Goal: Task Accomplishment & Management: Manage account settings

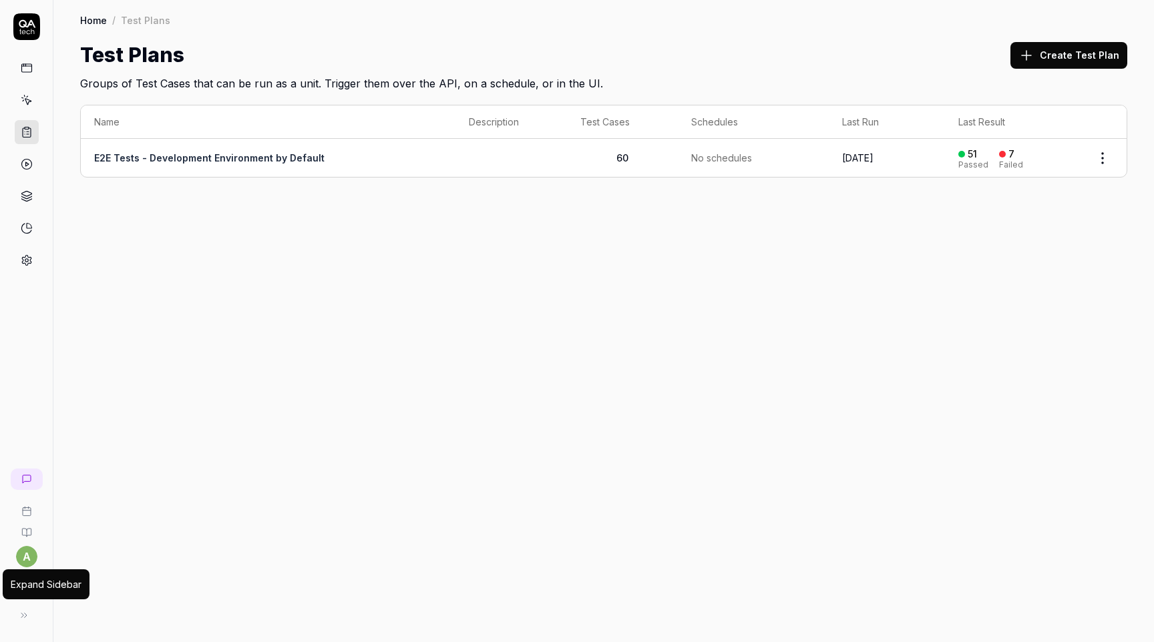
click at [30, 617] on button at bounding box center [24, 615] width 27 height 27
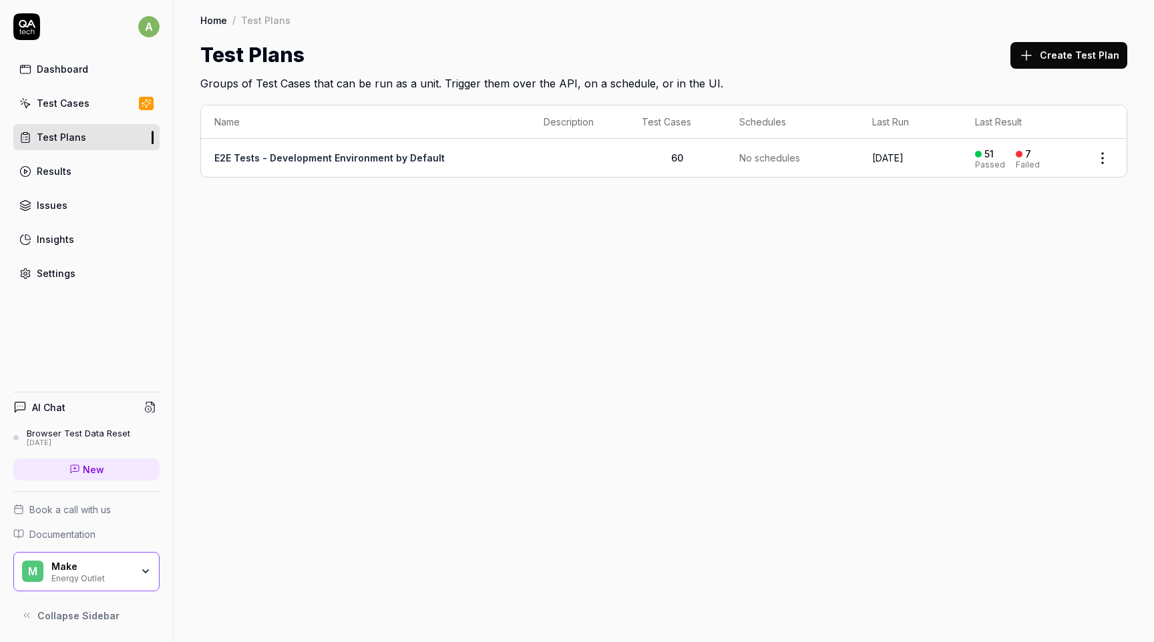
click at [122, 561] on div "Make" at bounding box center [91, 567] width 80 height 12
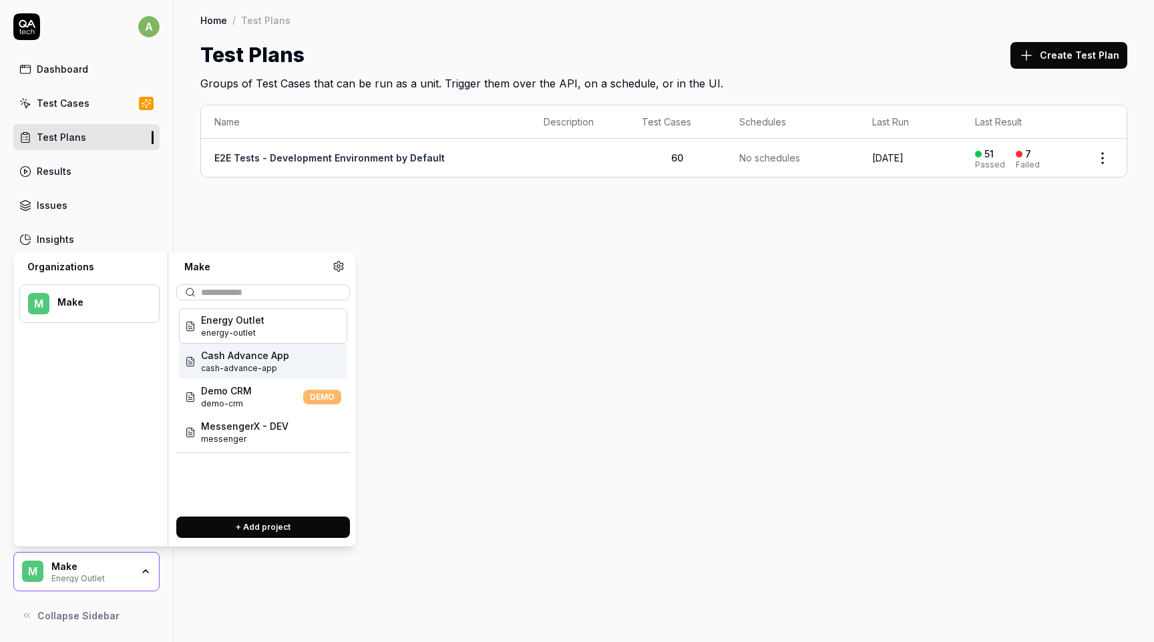
click at [288, 355] on div "Cash Advance App cash-advance-app" at bounding box center [263, 361] width 168 height 35
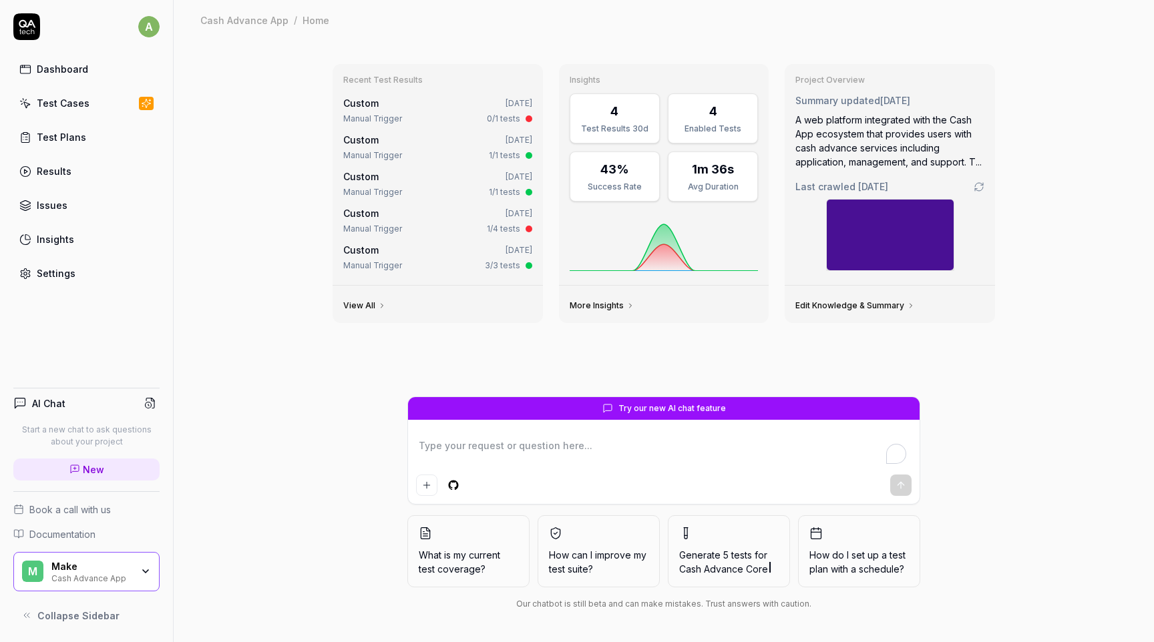
click at [74, 102] on div "Test Cases" at bounding box center [63, 103] width 53 height 14
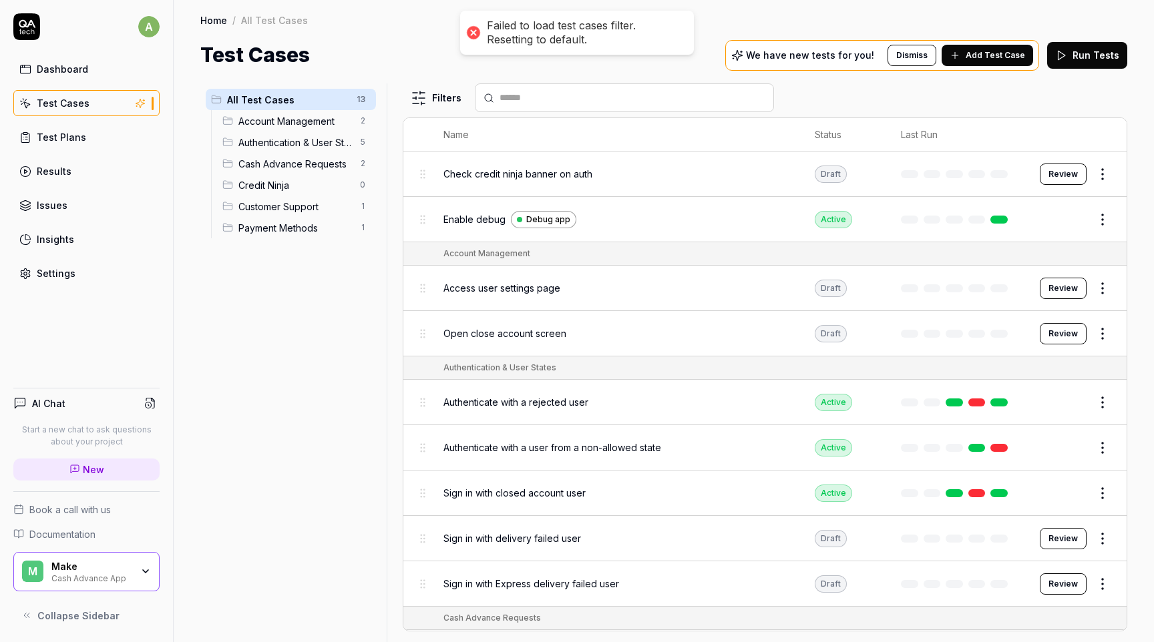
scroll to position [220, 0]
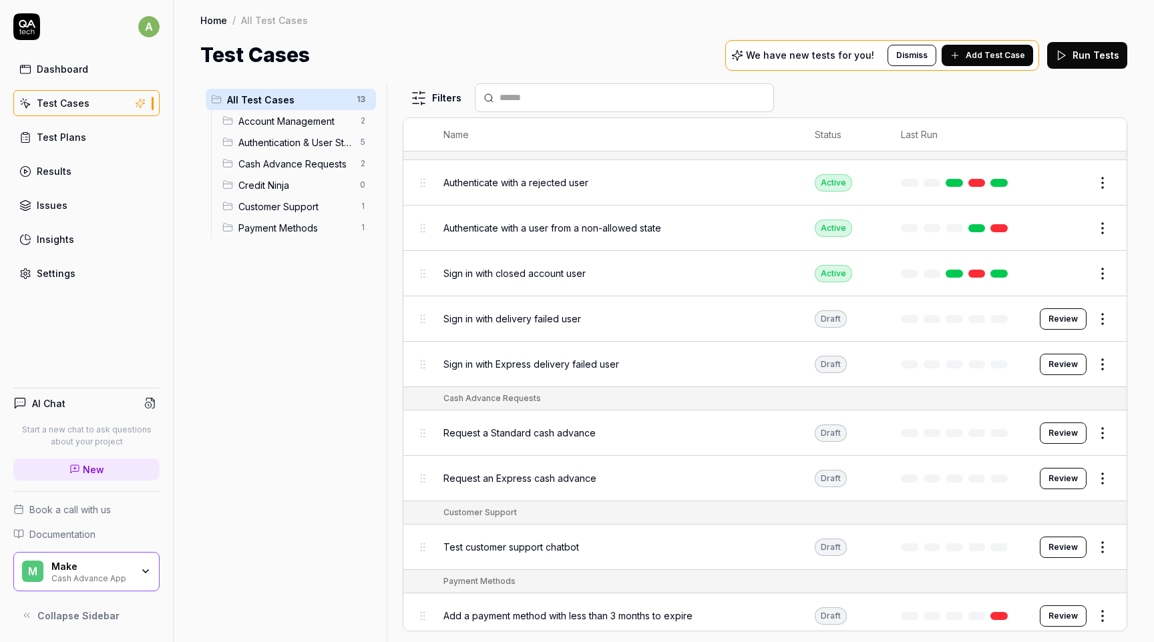
click at [279, 285] on div "All Test Cases 13 Account Management 2 Authentication & User States 5 Cash Adva…" at bounding box center [290, 354] width 181 height 543
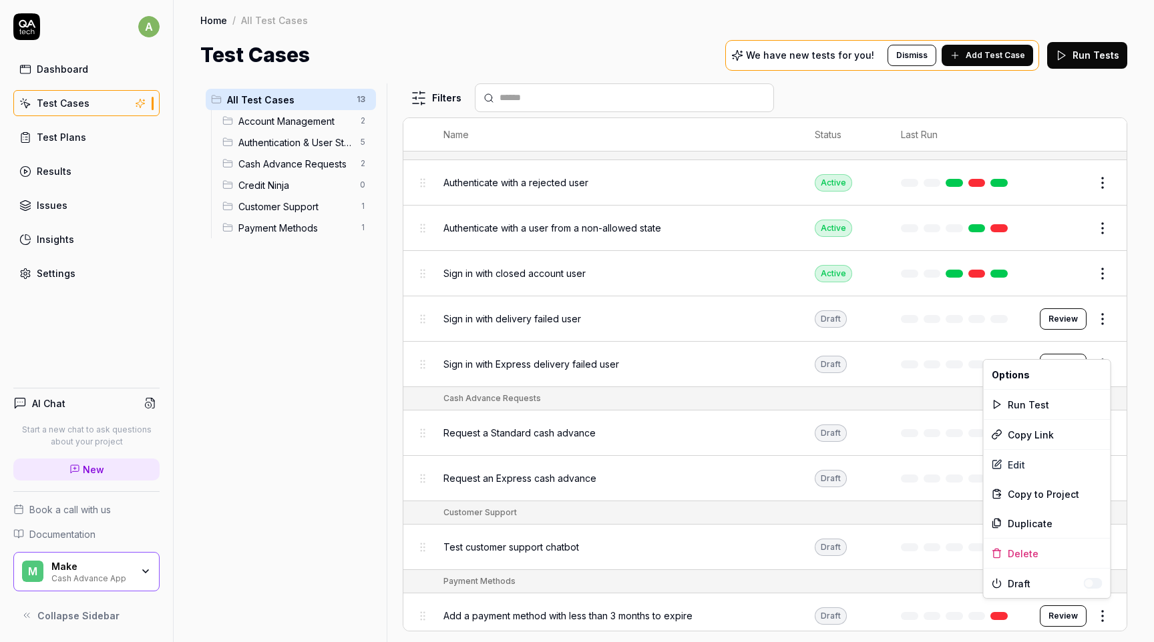
click at [1107, 606] on html "a Dashboard Test Cases Test Plans Results Issues Insights Settings AI Chat Star…" at bounding box center [577, 321] width 1154 height 642
click at [1043, 467] on div "Edit" at bounding box center [1047, 464] width 127 height 29
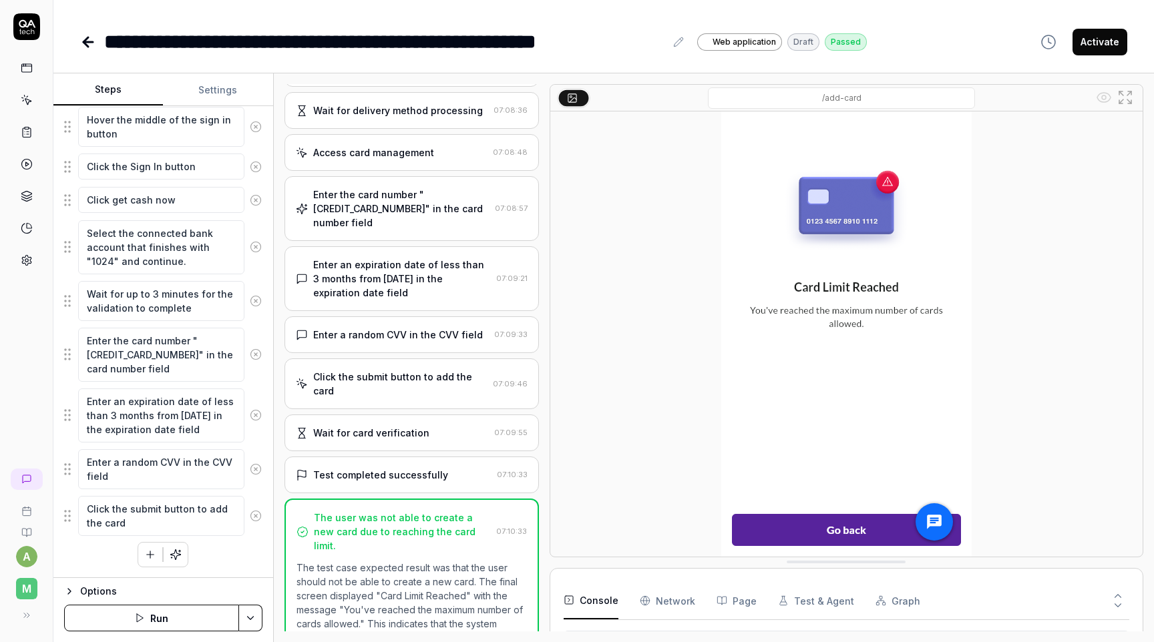
scroll to position [228, 0]
type textarea "*"
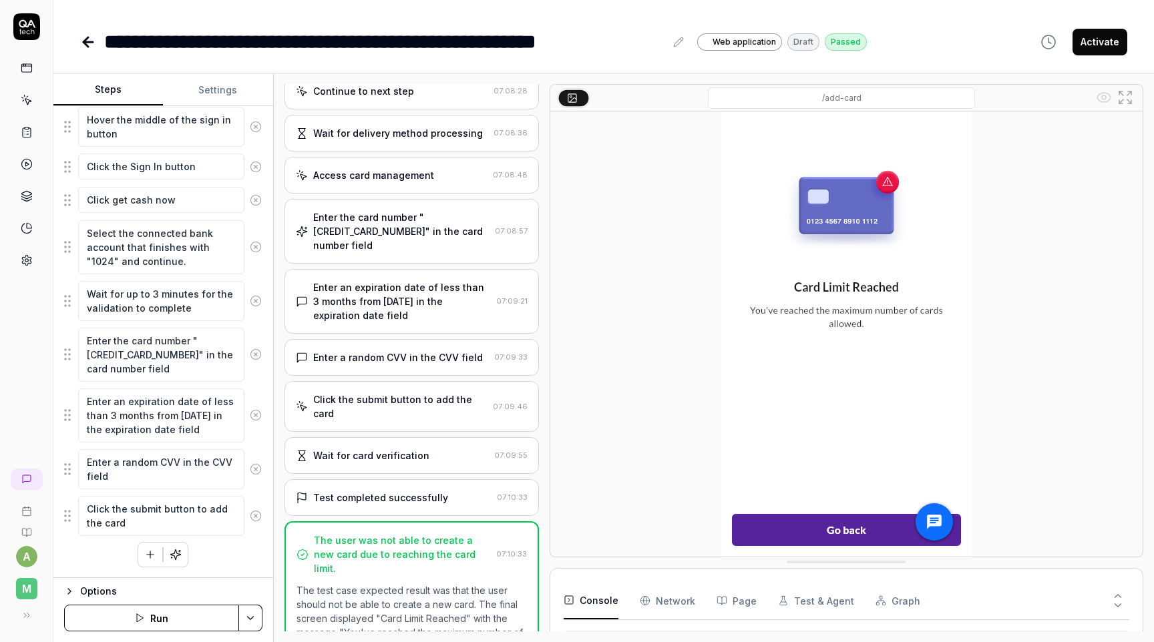
scroll to position [902, 0]
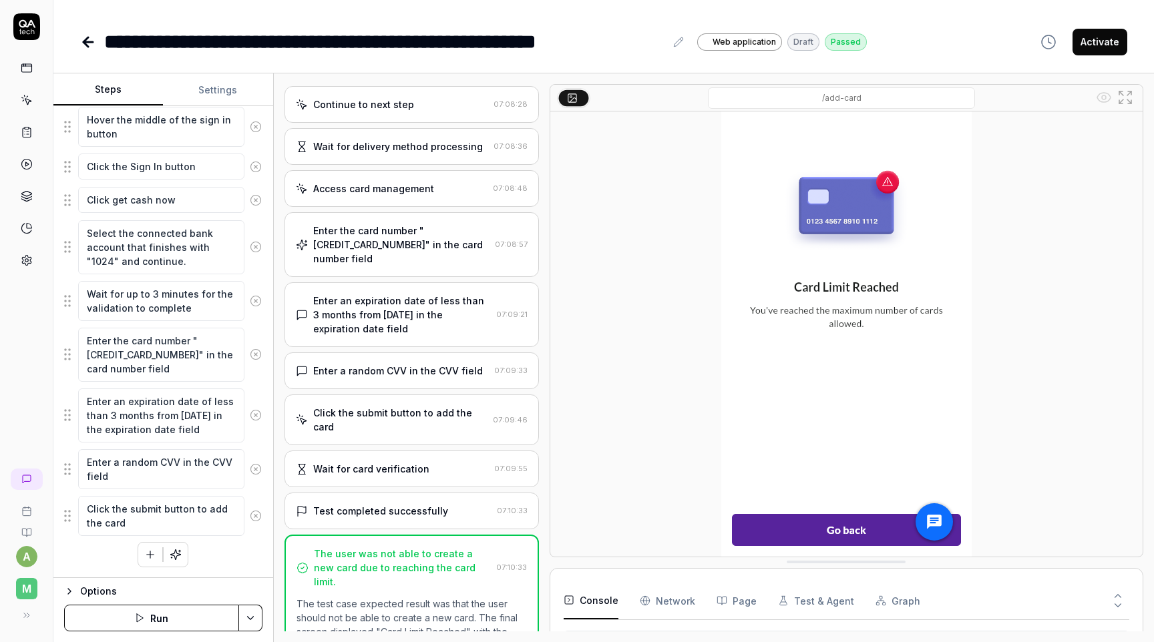
click at [545, 51] on div "**********" at bounding box center [384, 42] width 561 height 30
click at [660, 43] on div "Open Grammarly." at bounding box center [658, 48] width 11 height 11
click at [628, 38] on div "**********" at bounding box center [384, 42] width 561 height 30
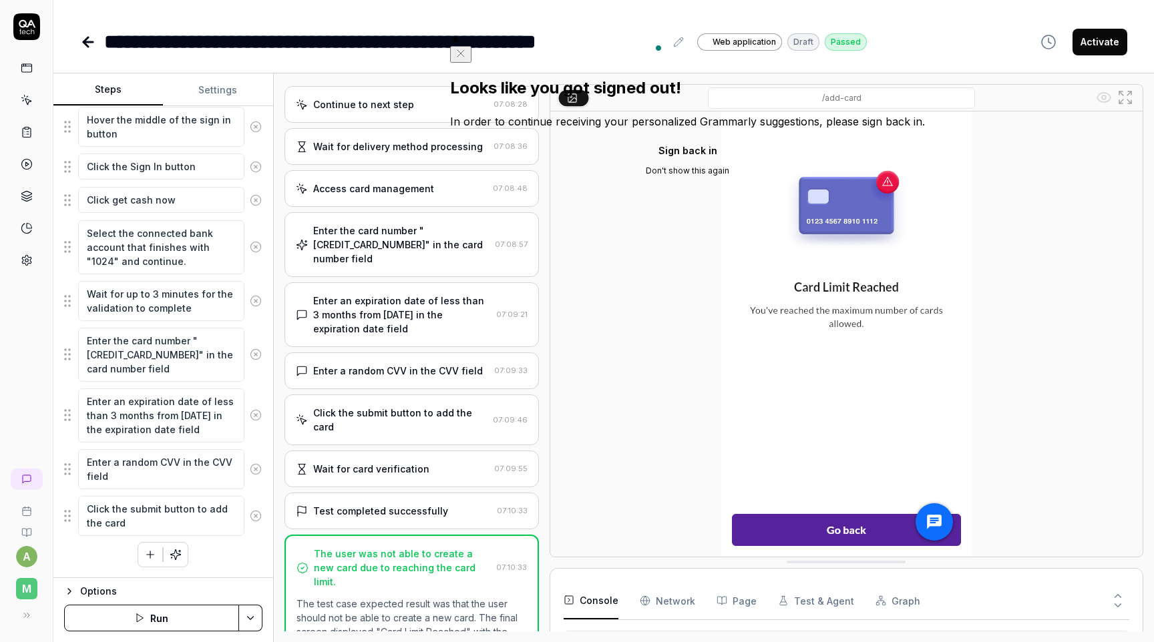
click at [464, 50] on icon "Close" at bounding box center [460, 53] width 7 height 7
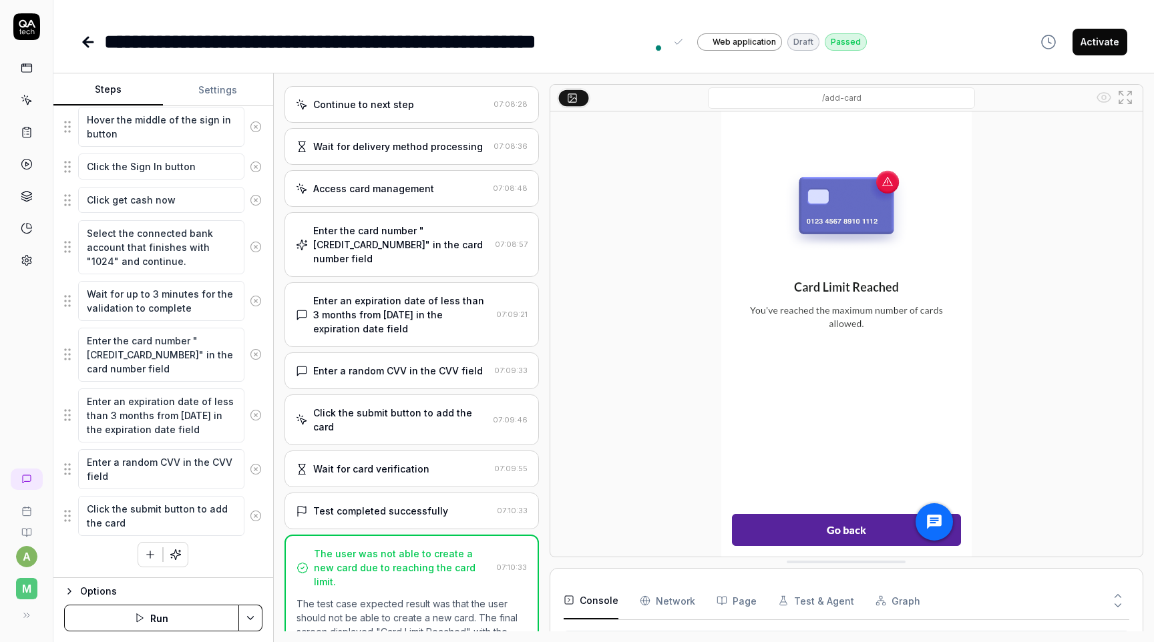
click at [602, 44] on div "**********" at bounding box center [384, 42] width 561 height 30
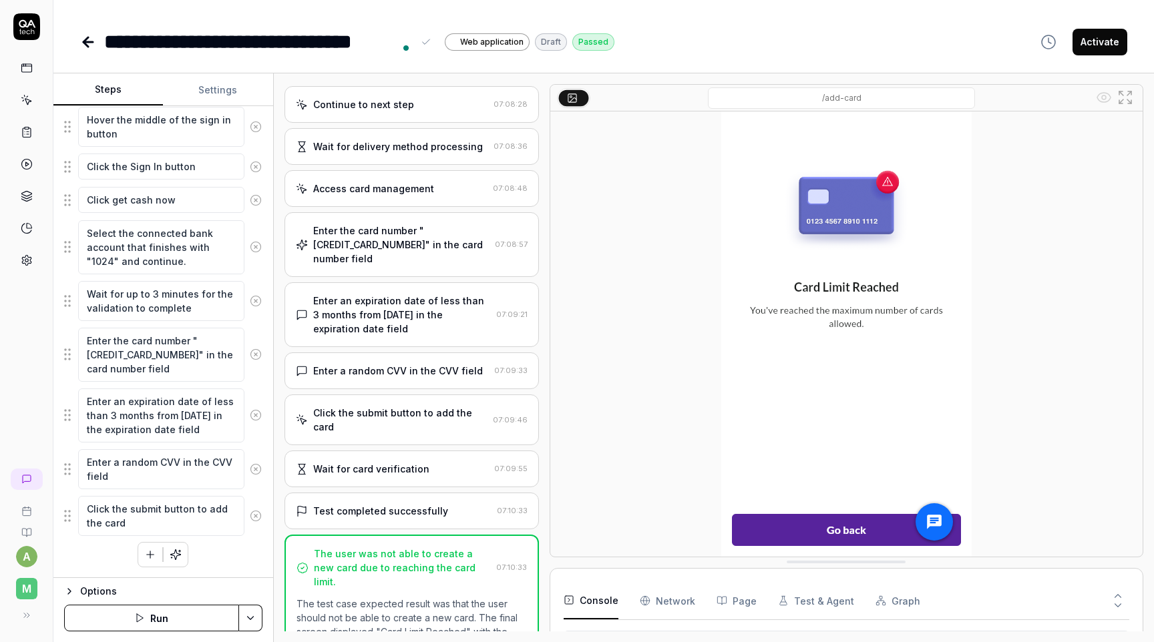
click at [861, 43] on div "**********" at bounding box center [603, 42] width 1047 height 30
click at [259, 616] on html "**********" at bounding box center [577, 321] width 1154 height 642
click at [250, 616] on html "**********" at bounding box center [577, 321] width 1154 height 642
click at [756, 32] on div "**********" at bounding box center [603, 42] width 1047 height 30
click at [1104, 49] on button "Activate" at bounding box center [1100, 42] width 55 height 27
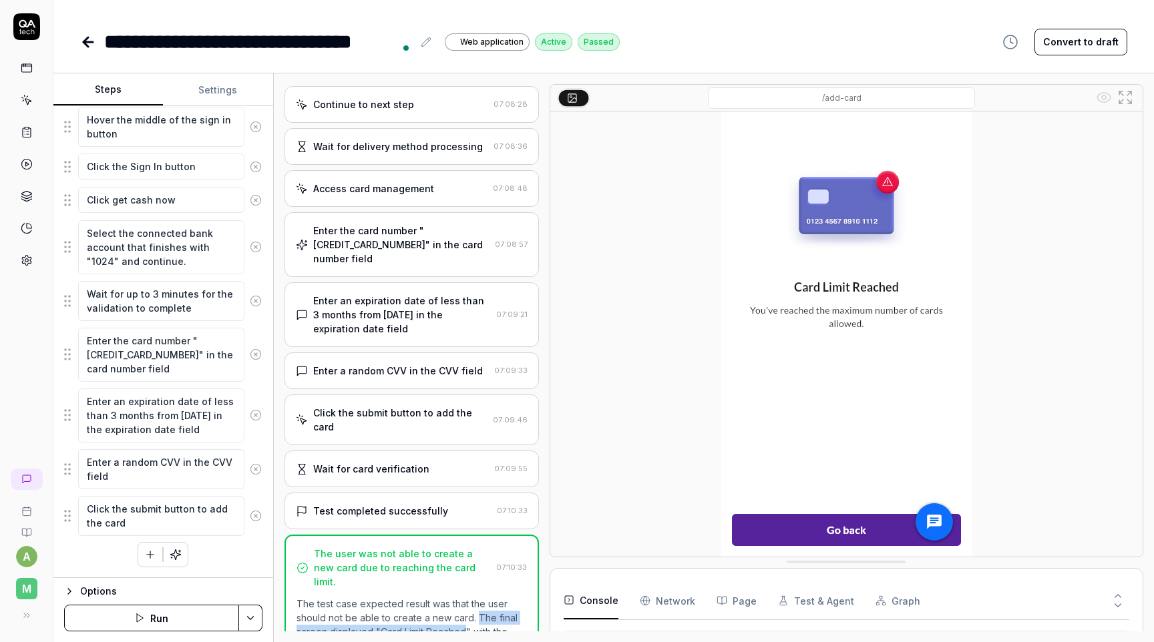
drag, startPoint x: 465, startPoint y: 562, endPoint x: 479, endPoint y: 546, distance: 20.4
drag, startPoint x: 468, startPoint y: 560, endPoint x: 477, endPoint y: 548, distance: 15.2
copy p "The final screen displayed "Card Limit Reached""
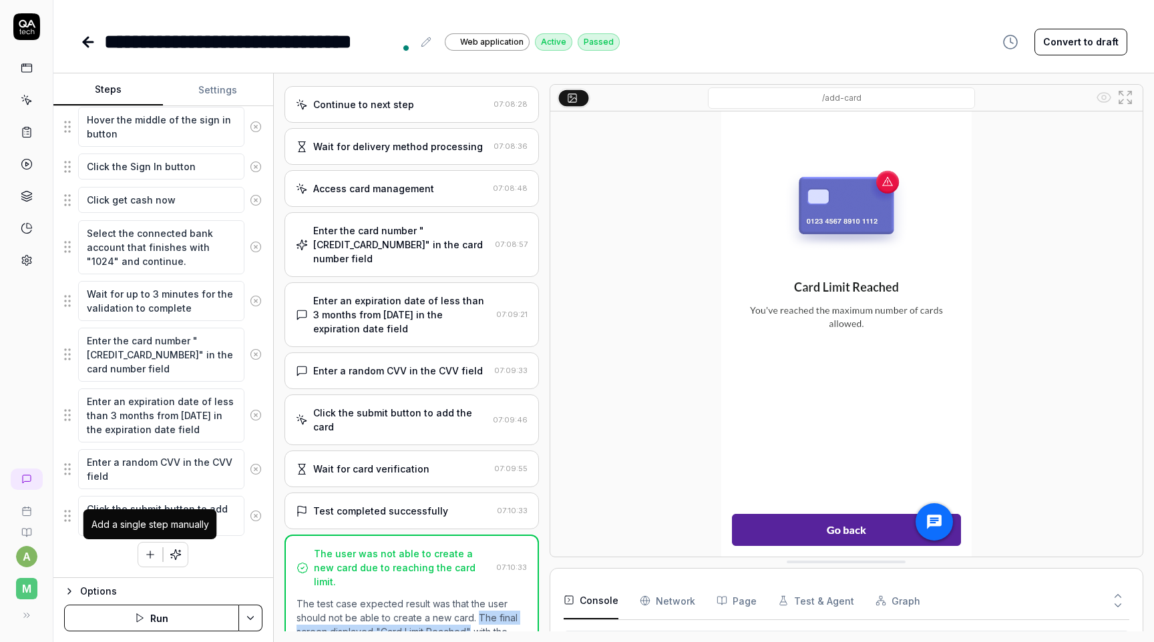
click at [149, 555] on icon "button" at bounding box center [150, 555] width 7 height 0
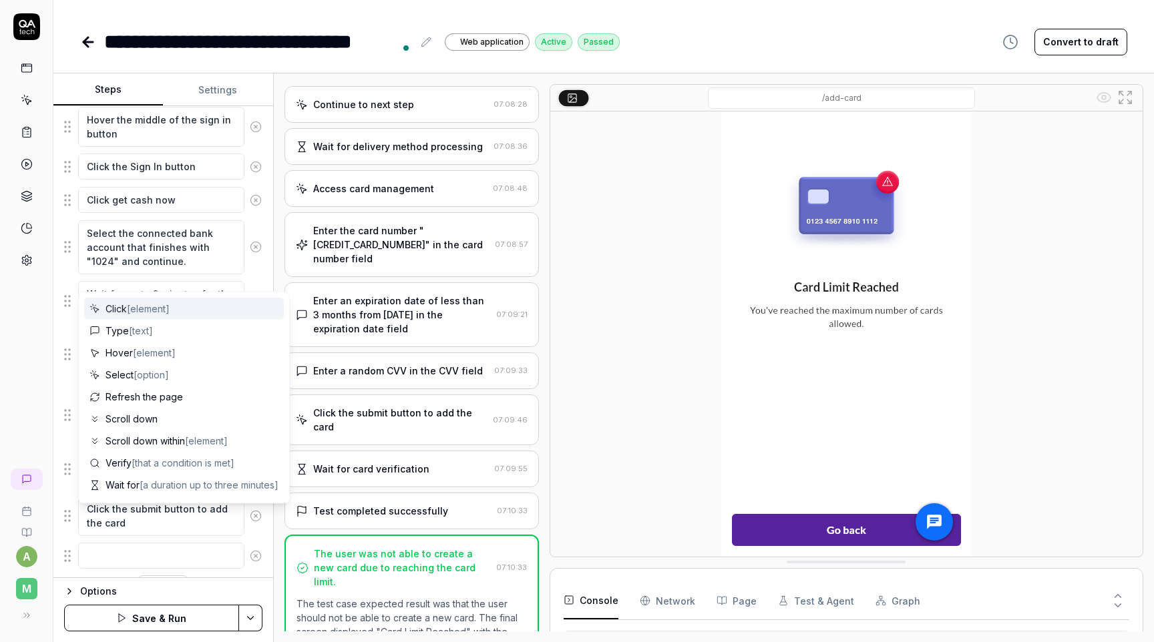
scroll to position [444, 0]
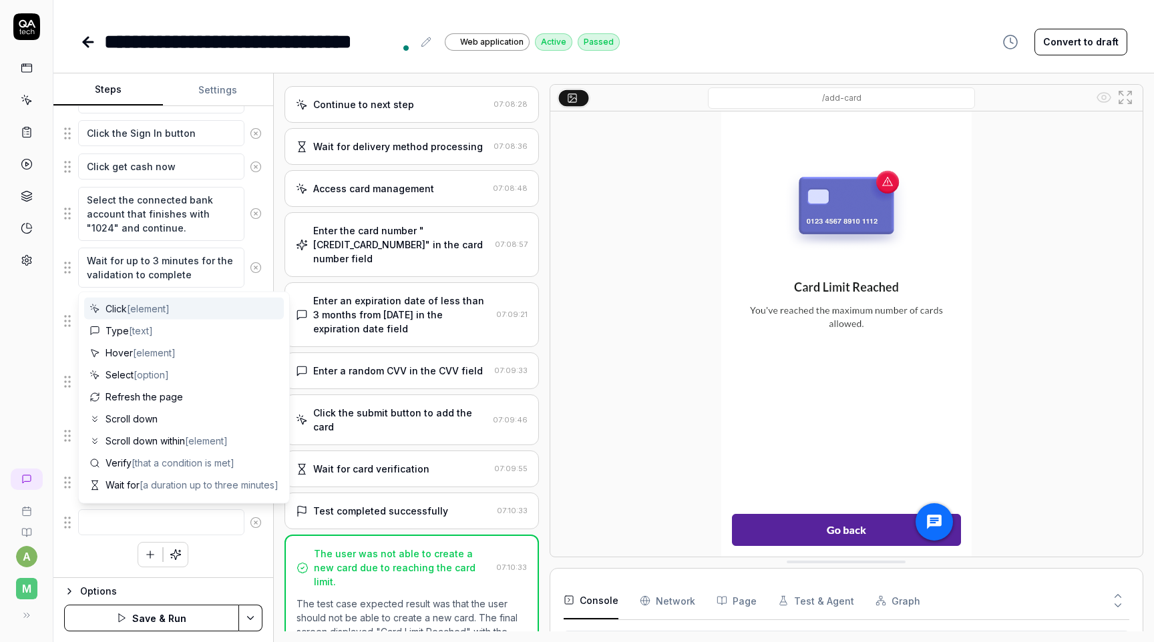
click at [146, 514] on textarea at bounding box center [161, 523] width 166 height 26
type textarea "*"
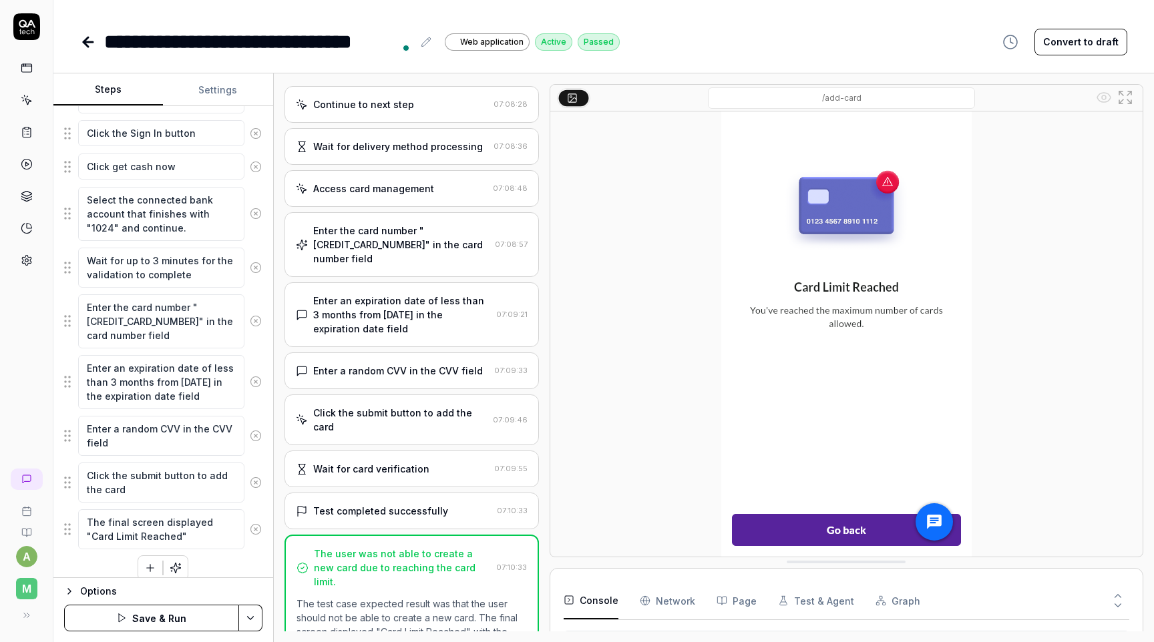
click at [87, 517] on textarea "The final screen displayed "Card Limit Reached"" at bounding box center [161, 530] width 166 height 40
type textarea "The final screen displayed "Card Limit Reached""
click at [220, 562] on div "Wait for page to load Accept cookies Wait for the Cash Advance page to fully lo…" at bounding box center [163, 223] width 198 height 715
click at [258, 622] on html "**********" at bounding box center [577, 321] width 1154 height 642
click at [199, 530] on div "Save" at bounding box center [185, 526] width 170 height 29
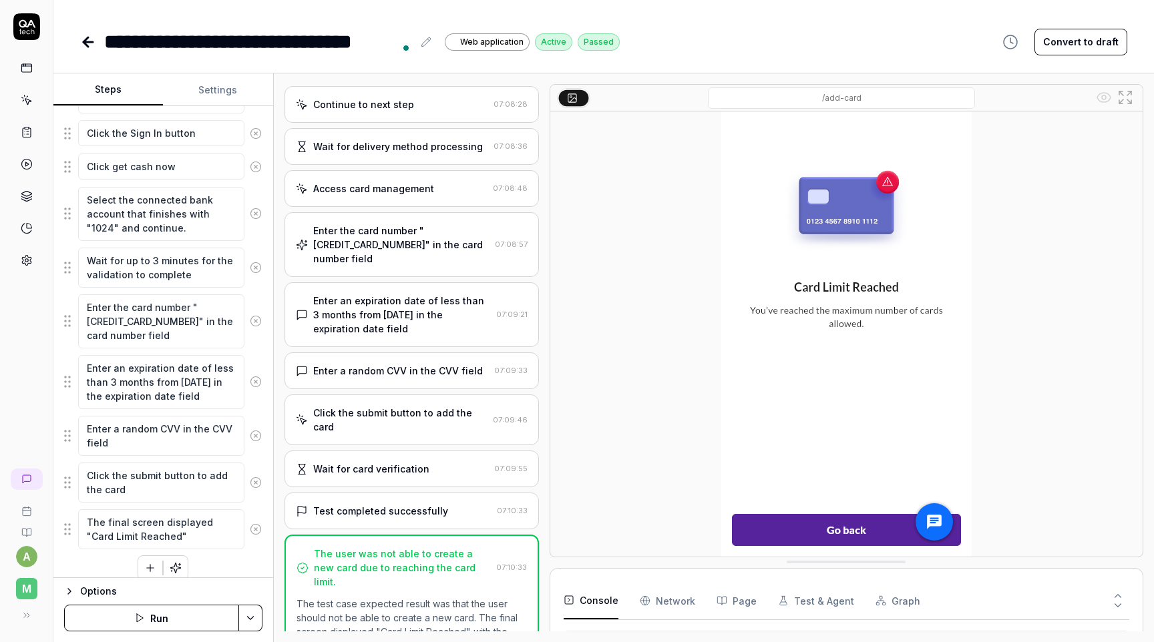
click at [719, 48] on div "**********" at bounding box center [603, 42] width 1047 height 30
click at [85, 39] on icon at bounding box center [85, 41] width 5 height 9
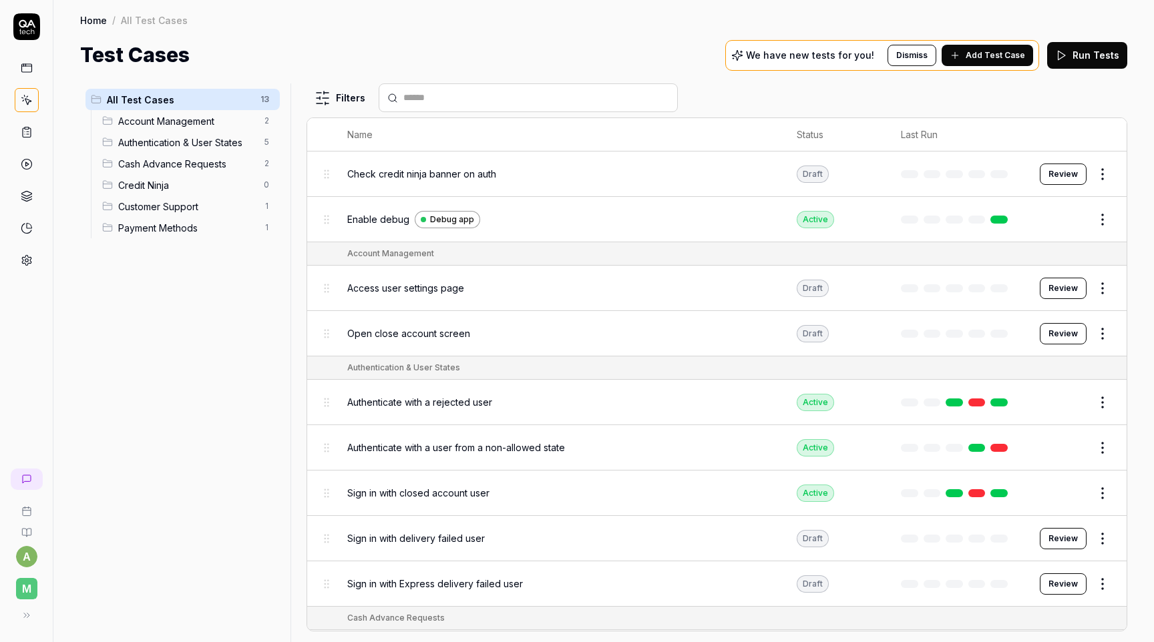
scroll to position [220, 0]
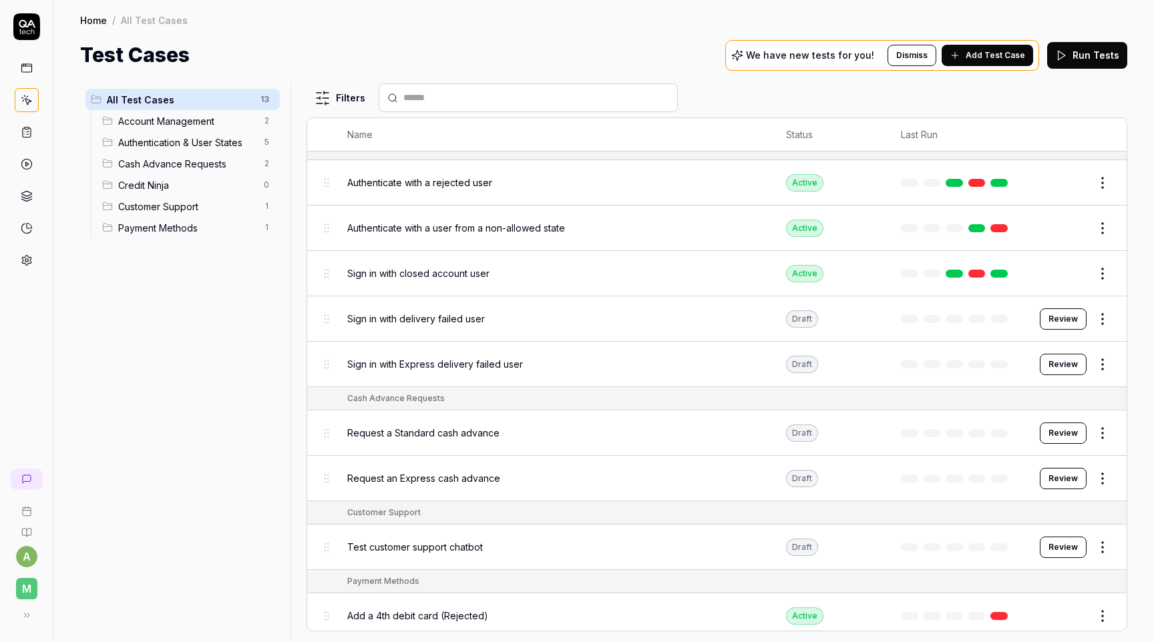
click at [1110, 618] on html "a M Home / All Test Cases Home / All Test Cases Test Cases We have new tests fo…" at bounding box center [577, 321] width 1154 height 642
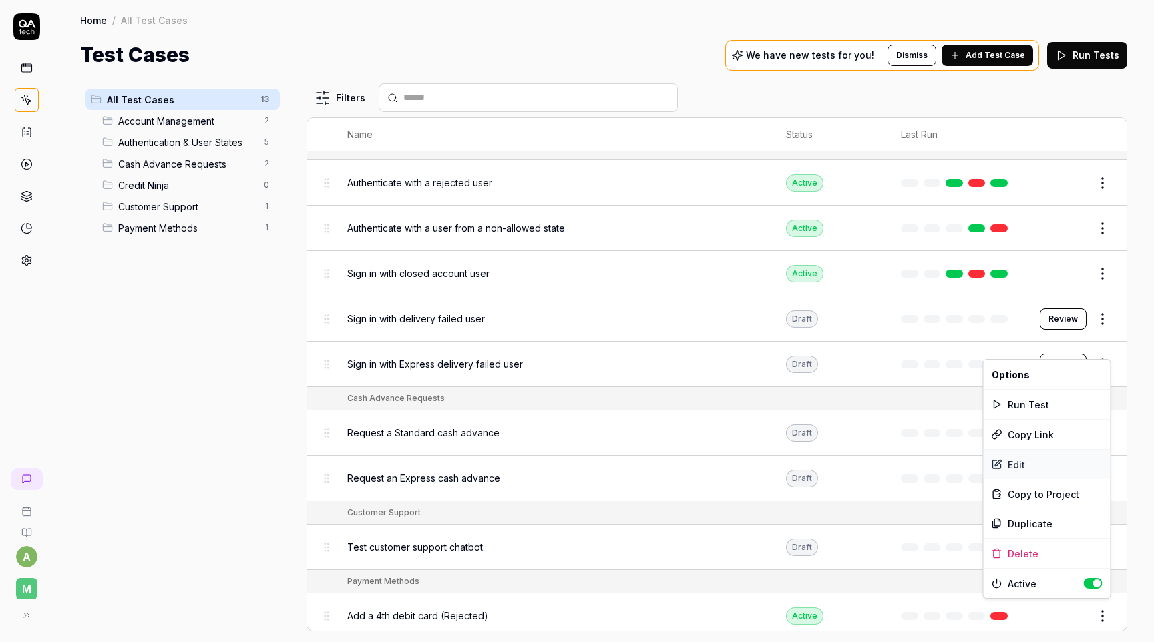
click at [1032, 460] on div "Edit" at bounding box center [1047, 464] width 127 height 29
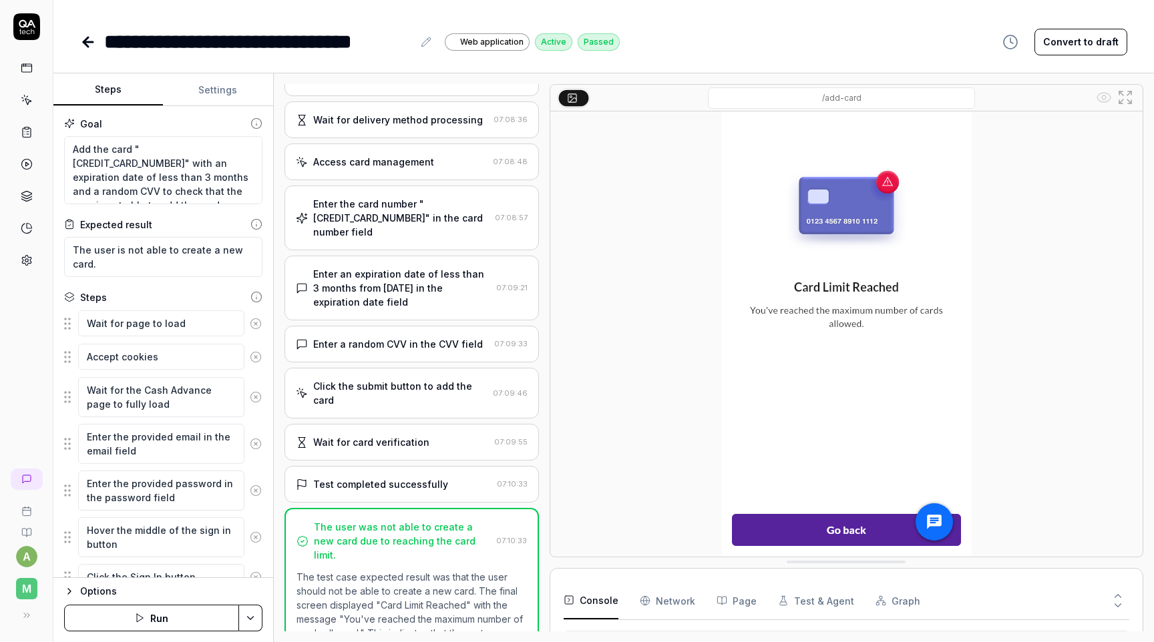
scroll to position [938, 0]
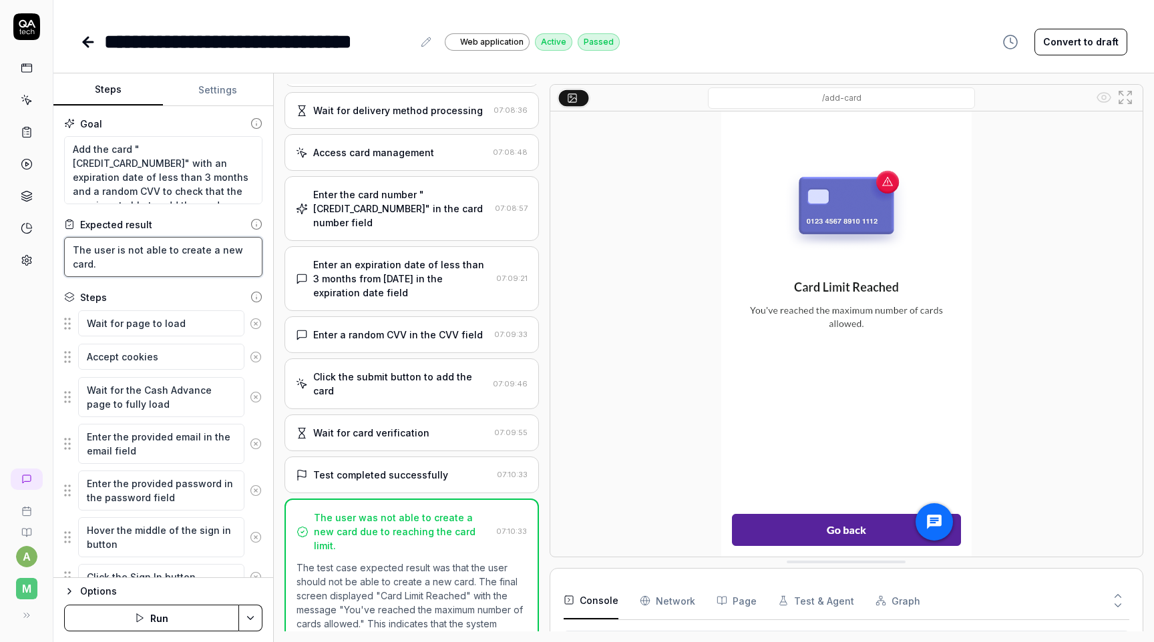
click at [157, 265] on textarea "The user is not able to create a new card." at bounding box center [163, 257] width 198 height 40
type textarea "*"
type textarea "The user is not able to create a new card"
type textarea "*"
type textarea "The user is not able to create a new card"
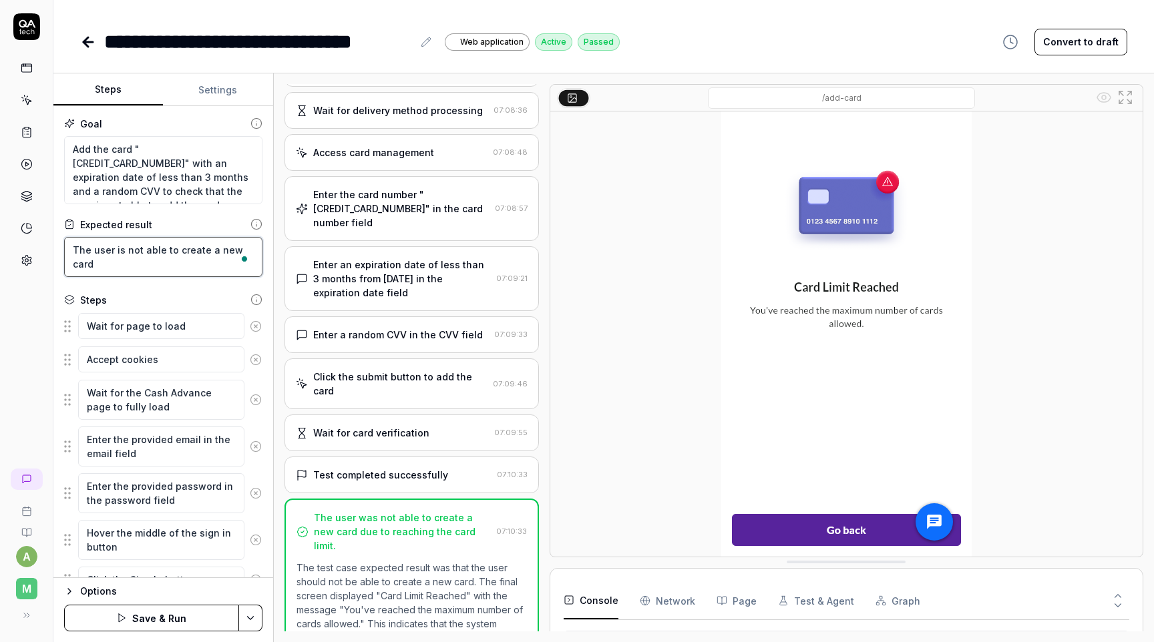
type textarea "*"
type textarea "The user is not able to create a new card b"
type textarea "*"
type textarea "The user is not able to create a new card be"
type textarea "*"
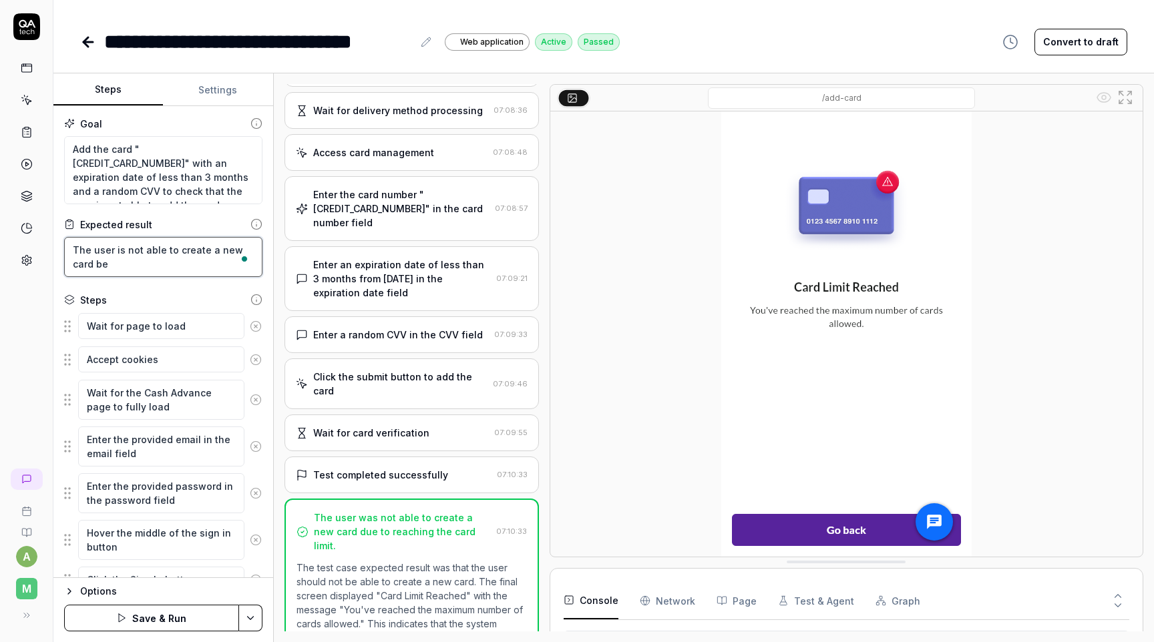
type textarea "The user is not able to create a new card bec"
type textarea "*"
type textarea "The user is not able to create a new card becau"
type textarea "*"
type textarea "The user is not able to create a new card becaus"
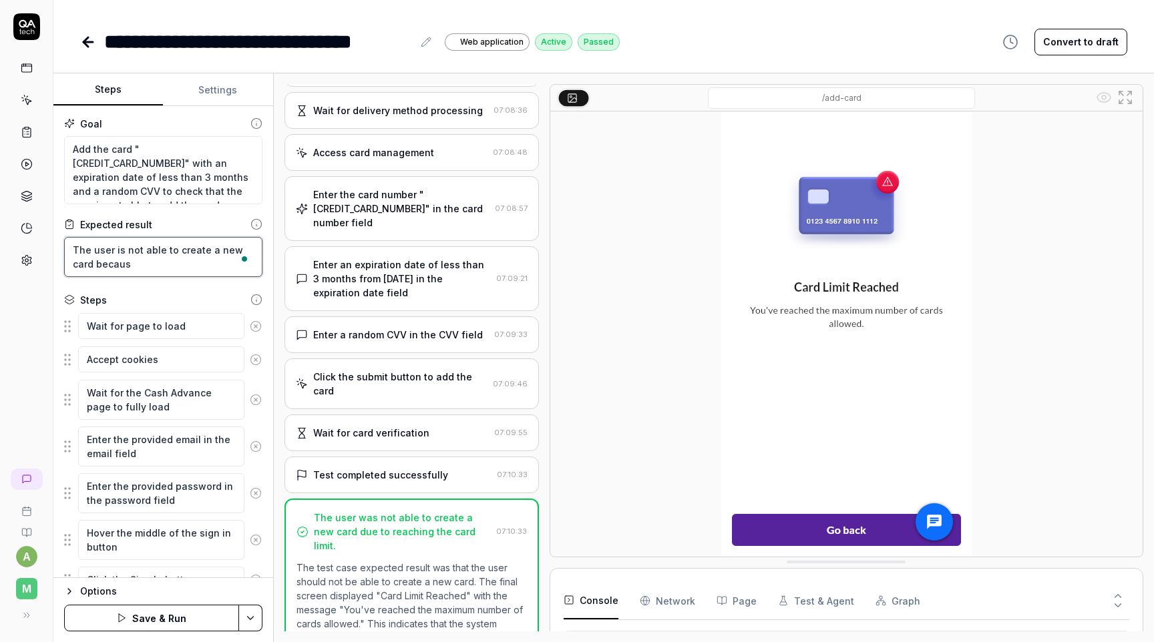
type textarea "*"
type textarea "The user is not able to create a new card because"
type textarea "*"
type textarea "The user is not able to create a new card because"
type textarea "*"
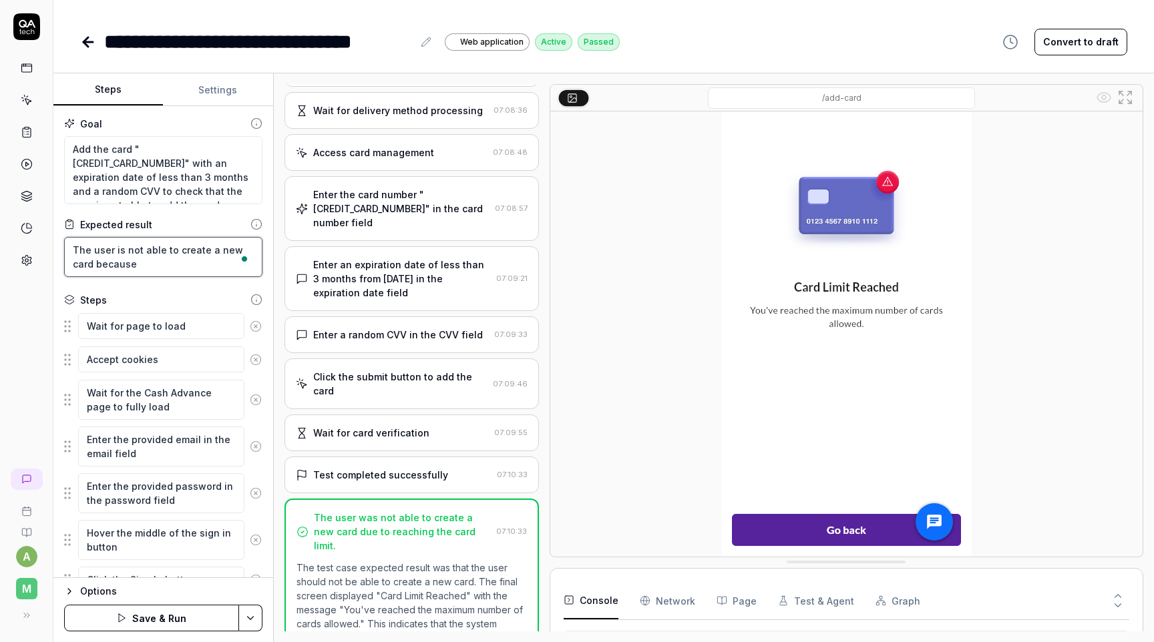
type textarea "The user is not able to create a new card because t"
type textarea "*"
type textarea "The user is not able to create a new card because th"
type textarea "*"
type textarea "The user is not able to create a new card because the"
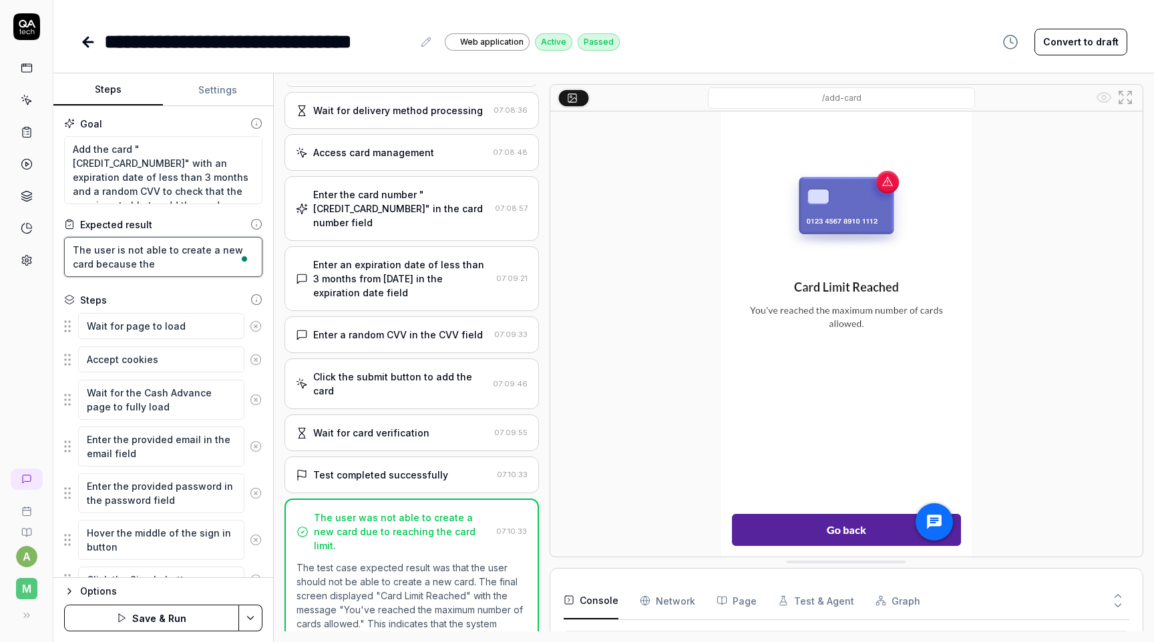
type textarea "*"
type textarea "The user is not able to create a new card because the"
type textarea "*"
type textarea "The user is not able to create a new card because the l"
type textarea "*"
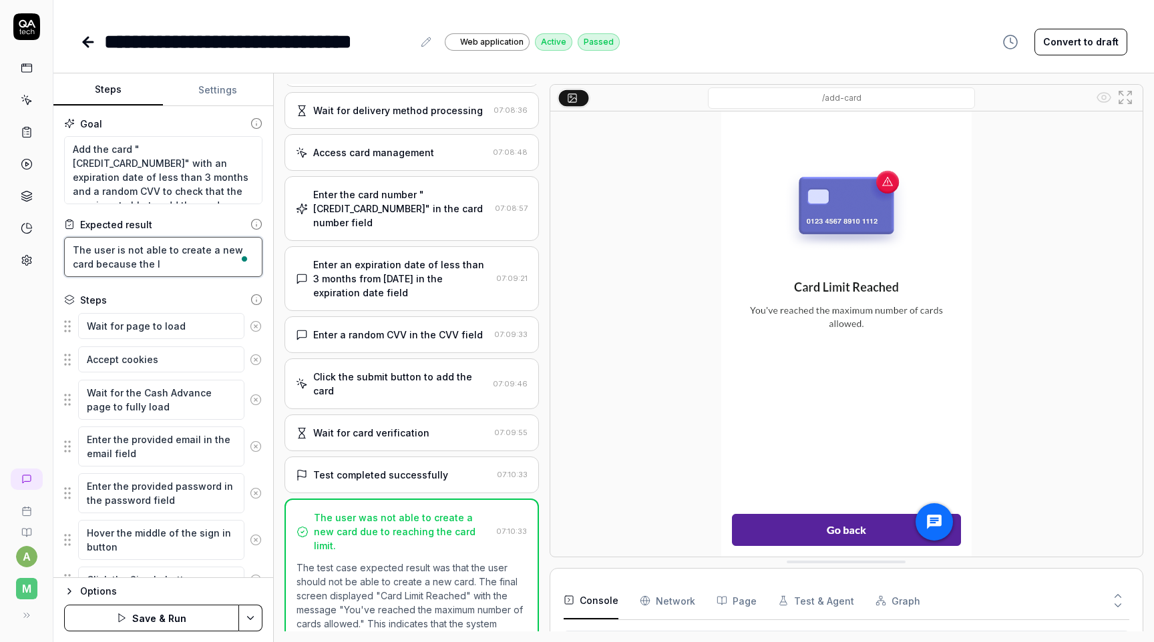
type textarea "The user is not able to create a new card because the li"
type textarea "*"
type textarea "The user is not able to create a new card because the lim"
type textarea "*"
type textarea "The user is not able to create a new card because the limi"
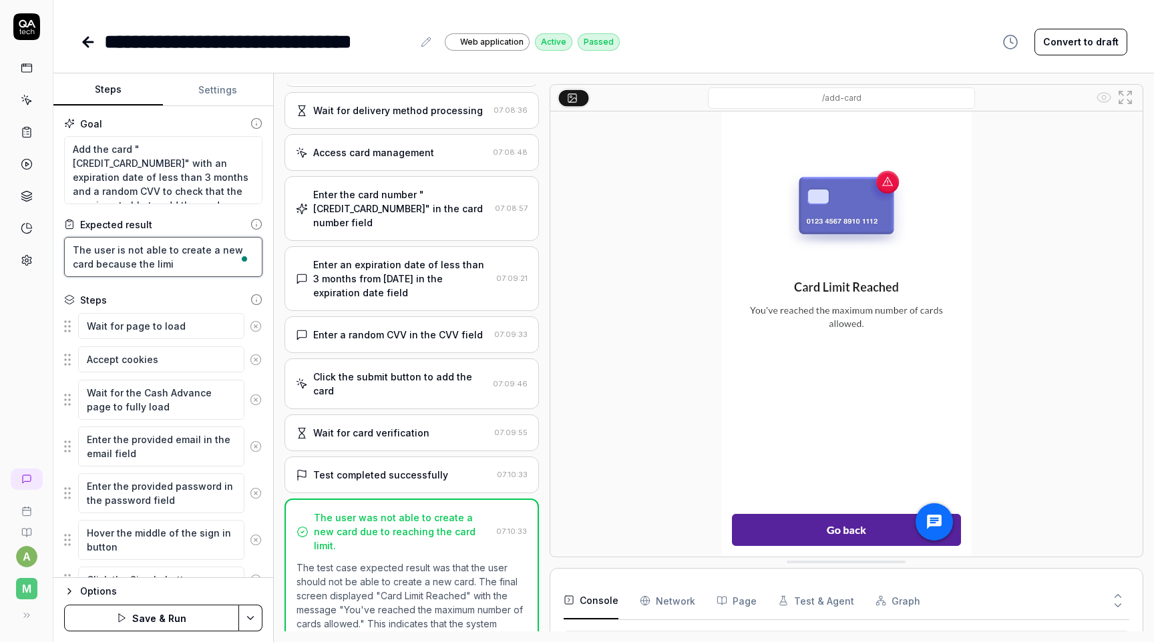
type textarea "*"
type textarea "The user is not able to create a new card because the limit"
type textarea "*"
type textarea "The user is not able to create a new card because the limit"
type textarea "*"
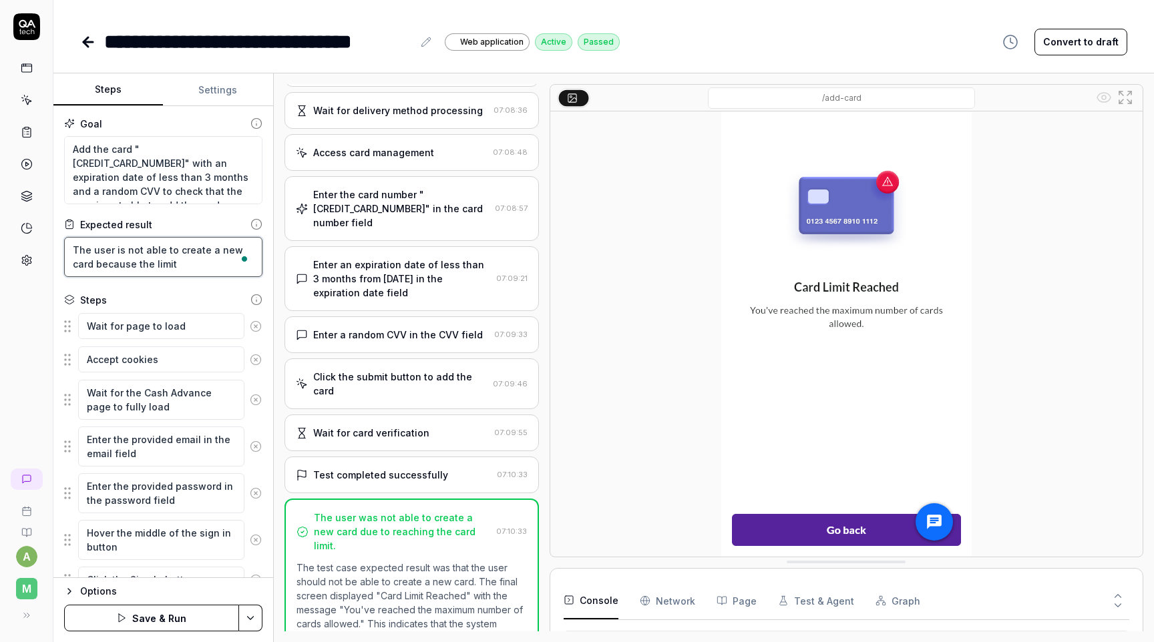
type textarea "The user is not able to create a new card because the limit w"
type textarea "*"
type textarea "The user is not able to create a new card because the limit wa"
type textarea "*"
type textarea "The user is not able to create a new card because the limit was"
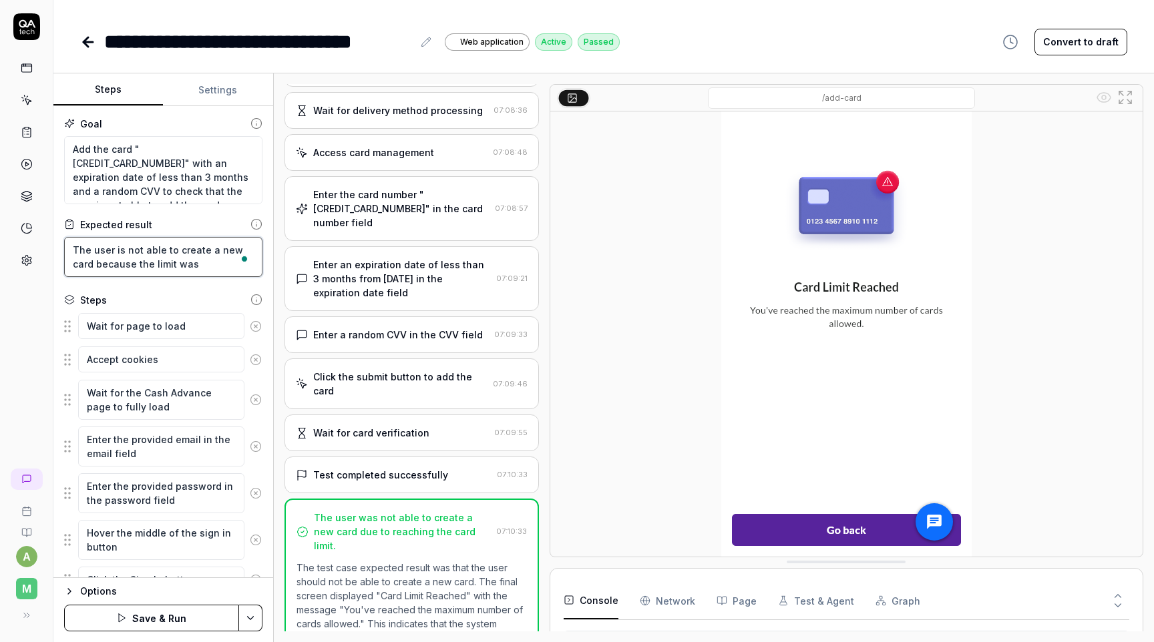
type textarea "*"
type textarea "The user is not able to create a new card because the limit was r"
type textarea "*"
type textarea "The user is not able to create a new card because the limit was re"
type textarea "*"
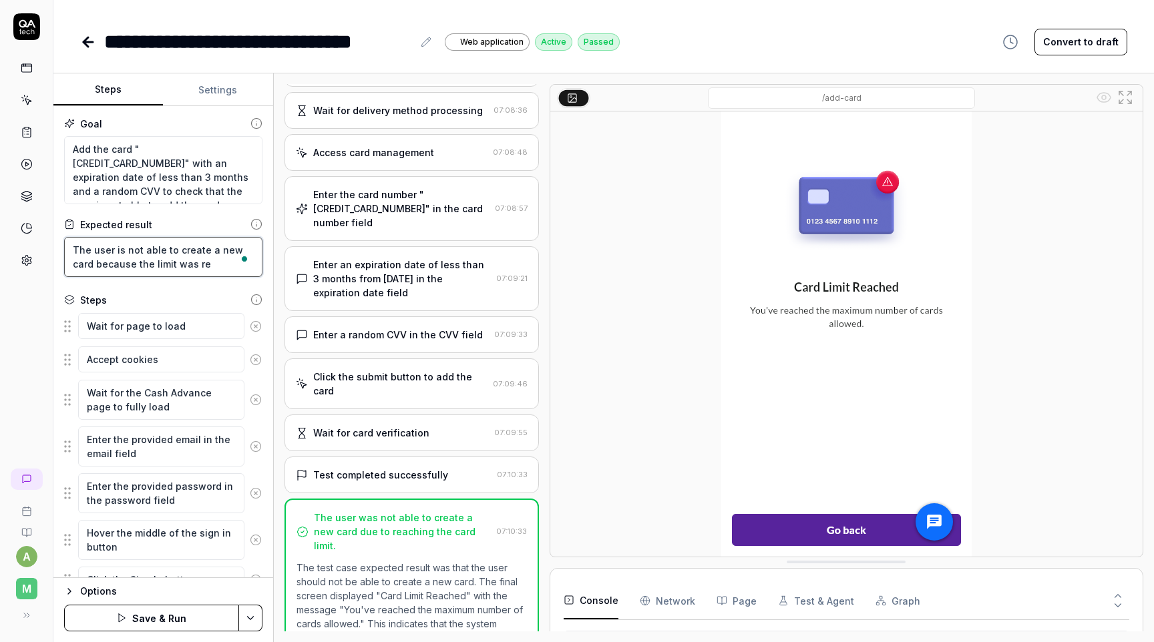
type textarea "The user is not able to create a new card because the limit was rea"
type textarea "*"
type textarea "The user is not able to create a new card because the limit was reach"
type textarea "*"
type textarea "The user is not able to create a new card because the limit was reache"
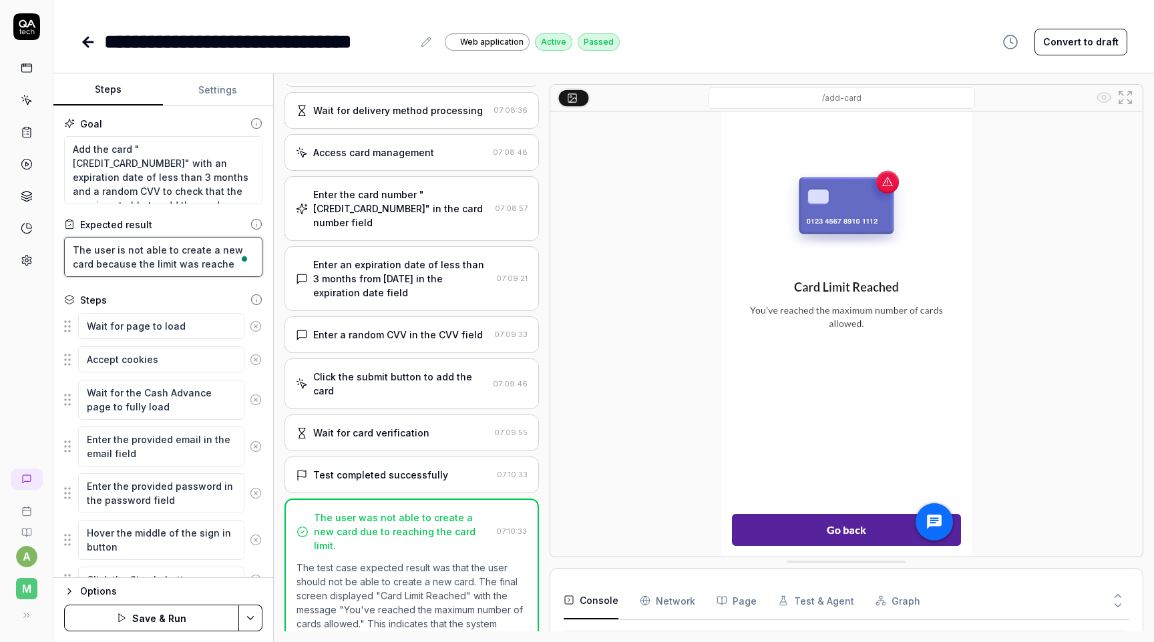
type textarea "*"
type textarea "The user is not able to create a new card because the limit was reached"
click at [262, 612] on html "**********" at bounding box center [577, 321] width 1154 height 642
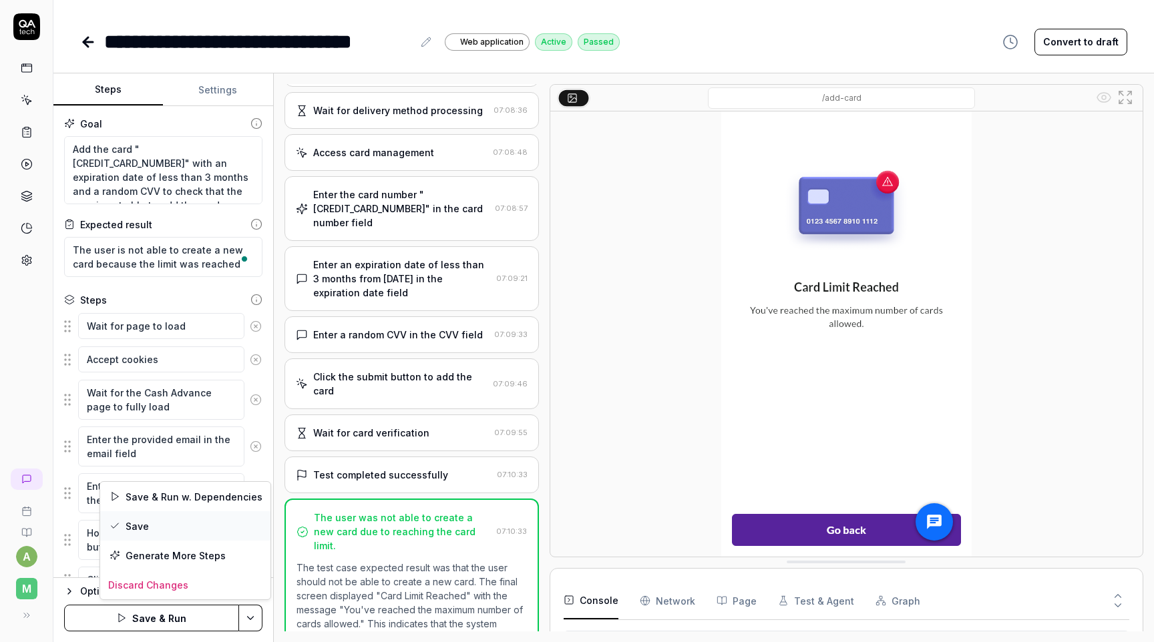
click at [200, 520] on div "Save" at bounding box center [185, 526] width 170 height 29
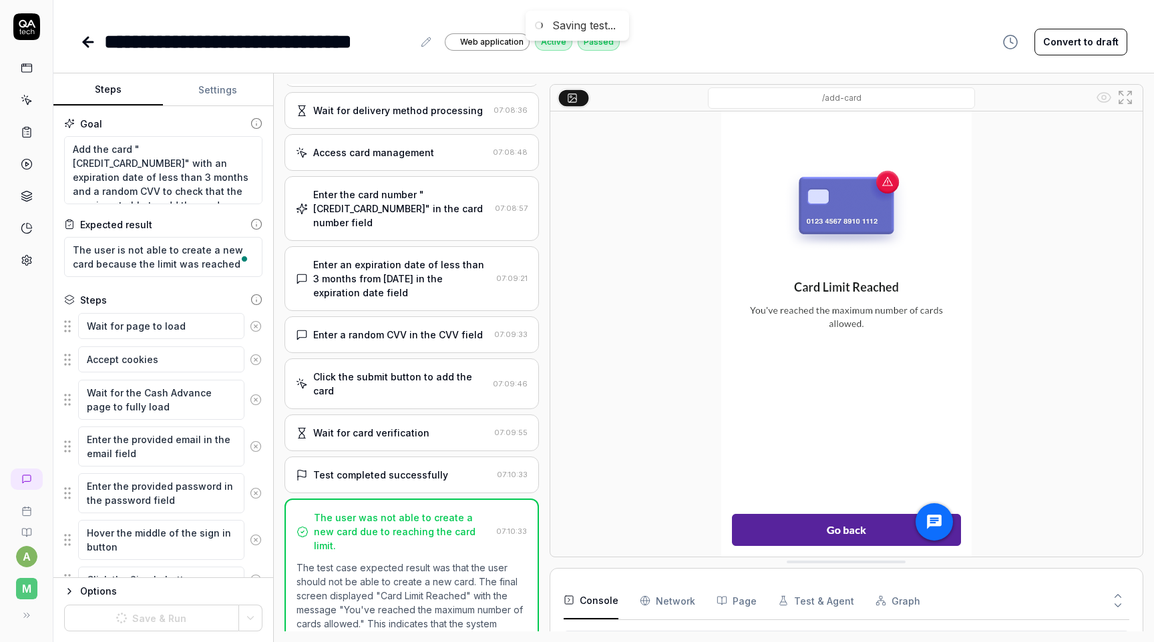
click at [226, 85] on button "Settings" at bounding box center [218, 90] width 110 height 32
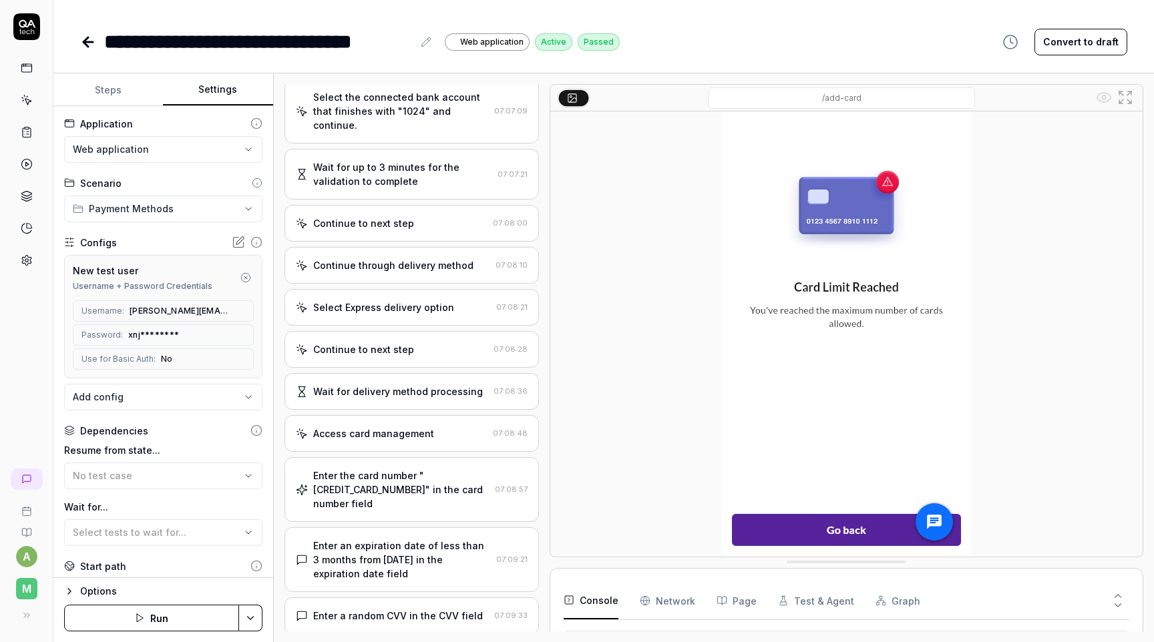
scroll to position [938, 0]
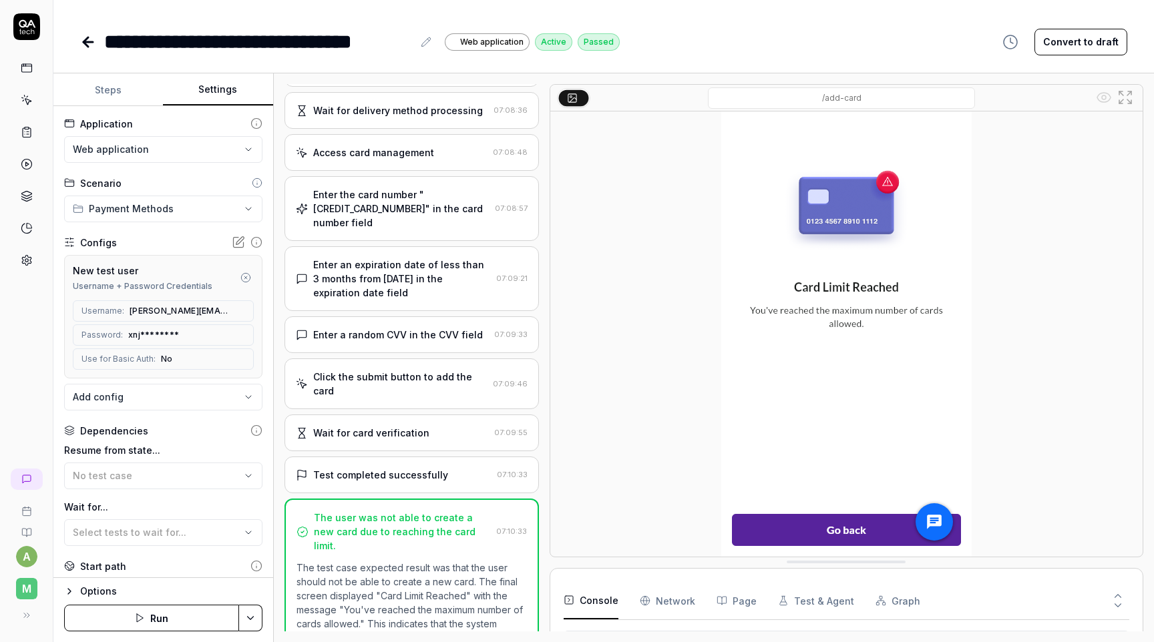
click at [83, 42] on icon at bounding box center [87, 42] width 9 height 0
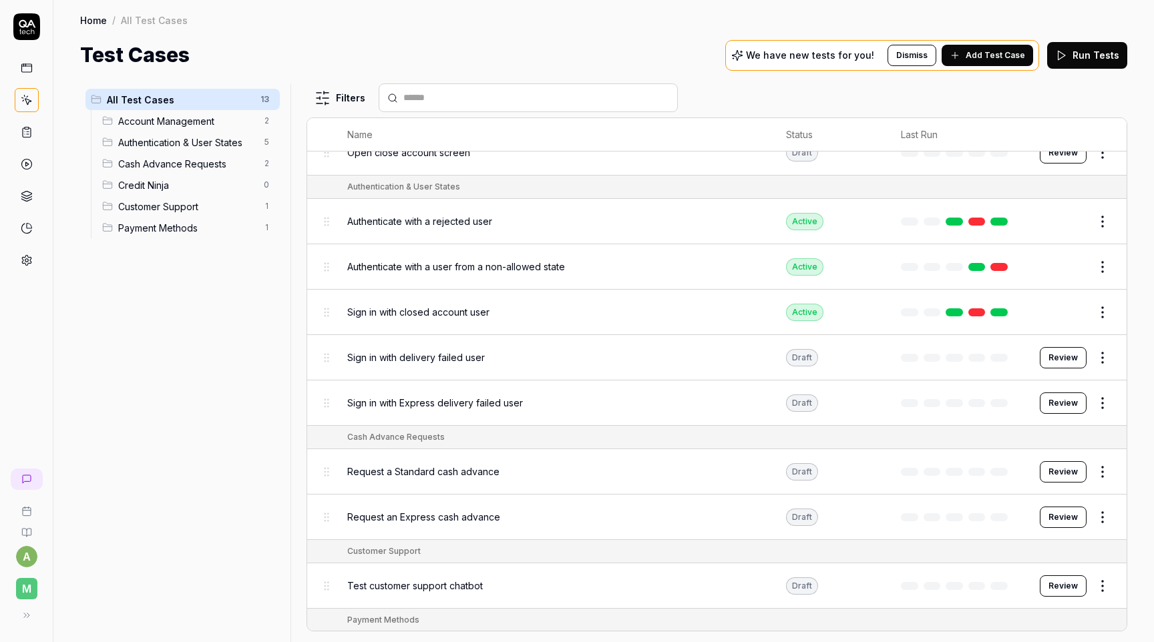
scroll to position [220, 0]
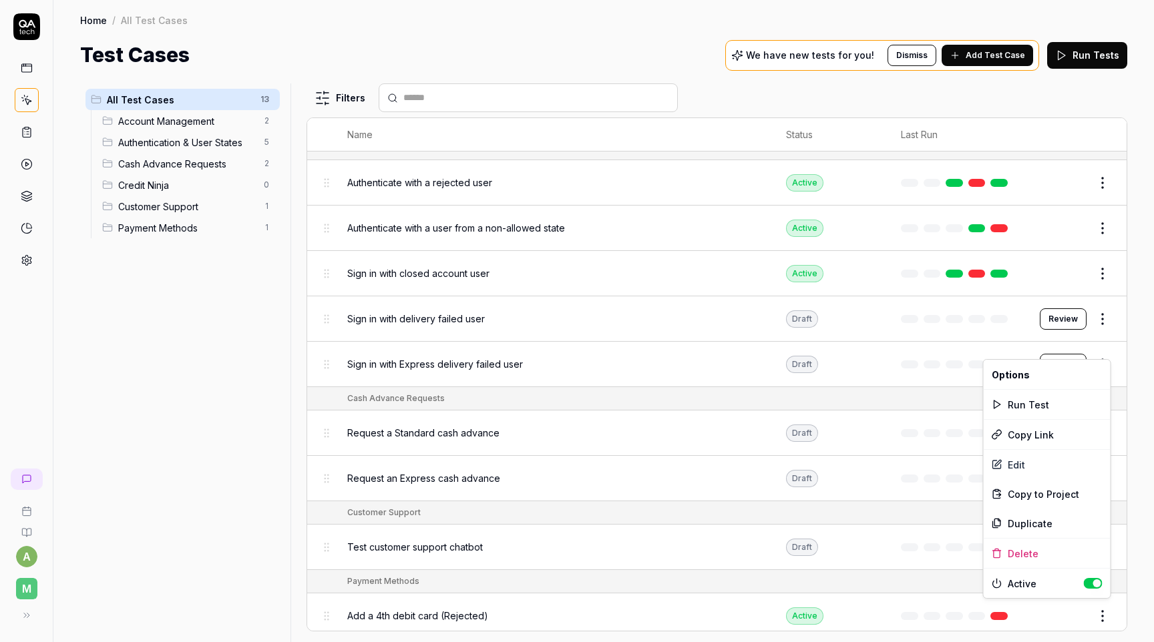
click at [1105, 610] on html "a M Home / All Test Cases Home / All Test Cases Test Cases We have new tests fo…" at bounding box center [577, 321] width 1154 height 642
click at [1050, 521] on div "Duplicate" at bounding box center [1047, 523] width 127 height 29
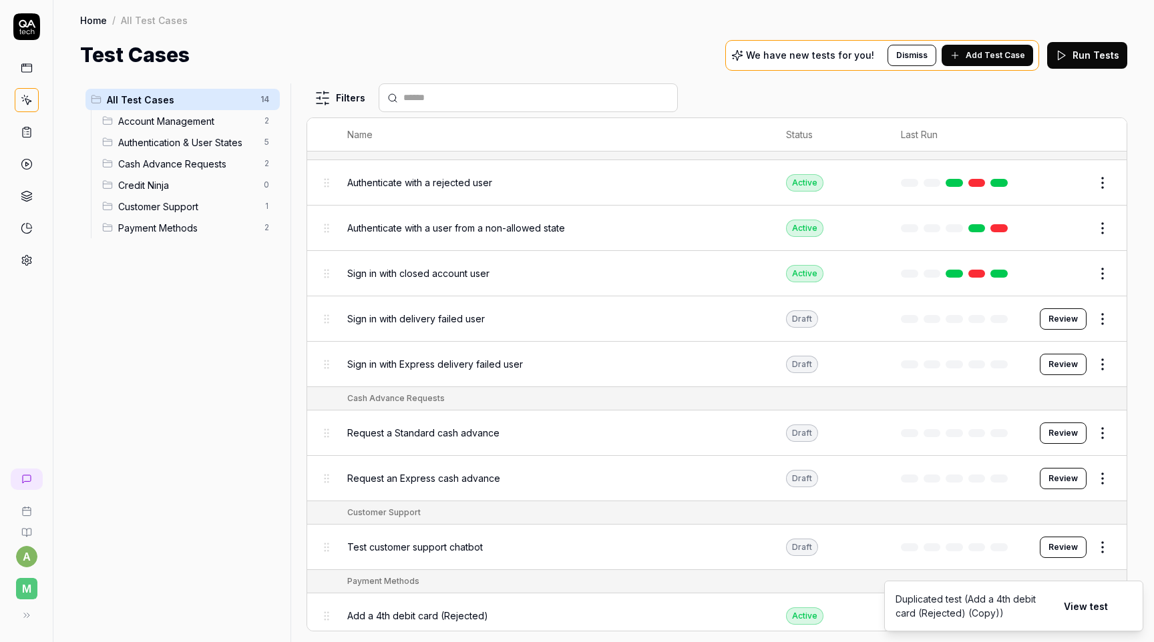
click at [1084, 609] on button "View test" at bounding box center [1086, 606] width 60 height 27
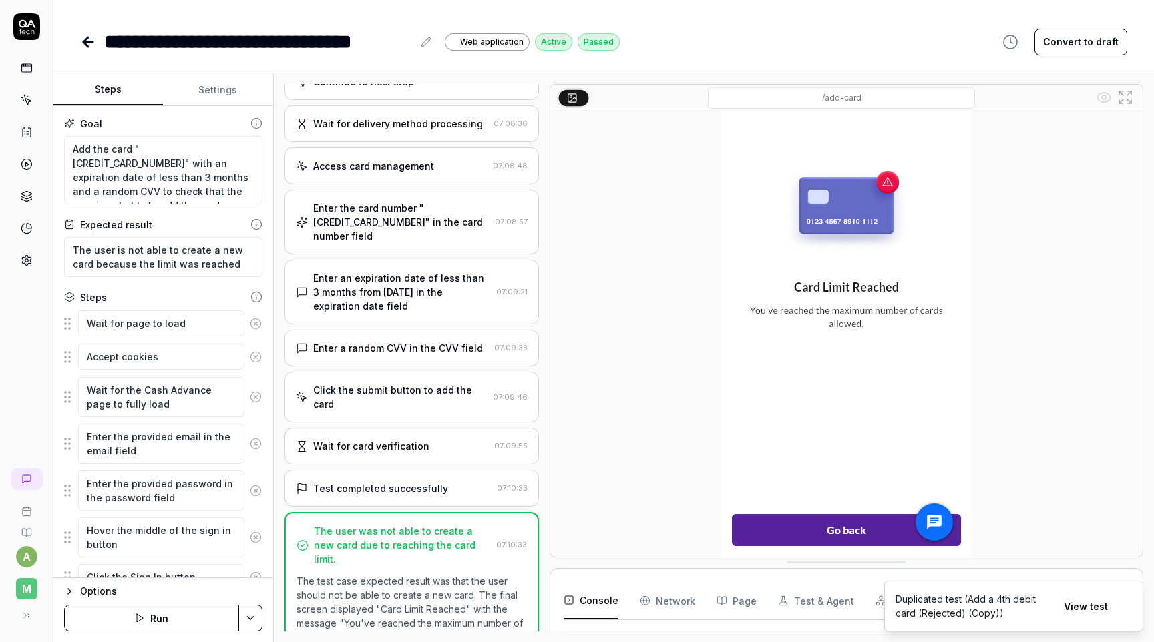
scroll to position [938, 0]
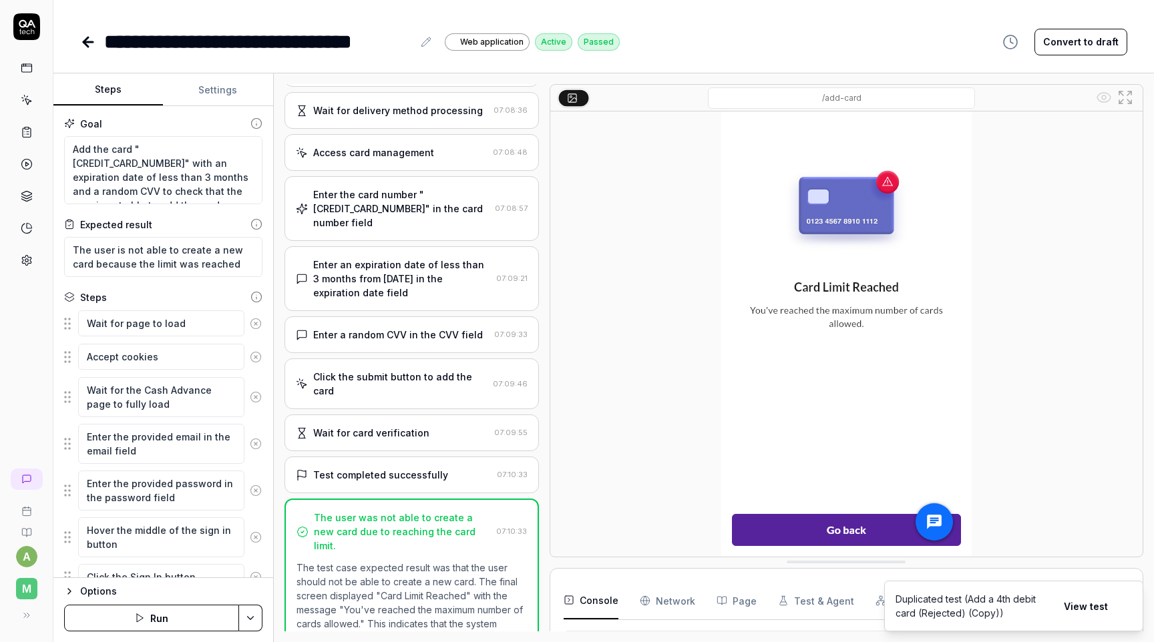
click at [81, 45] on icon at bounding box center [88, 42] width 16 height 16
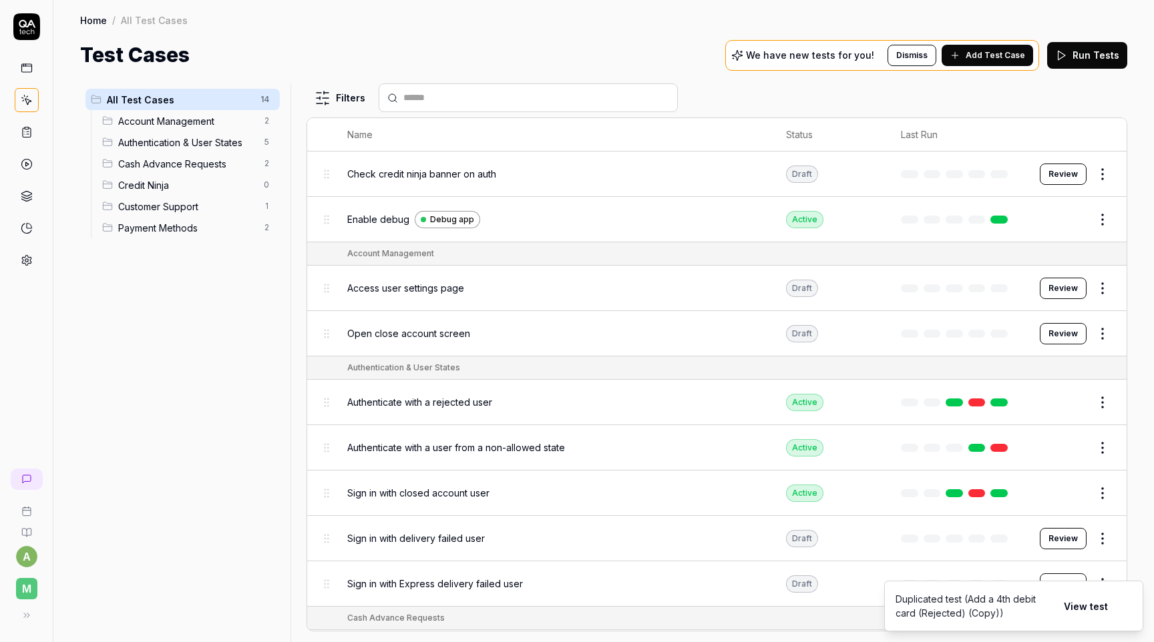
scroll to position [264, 0]
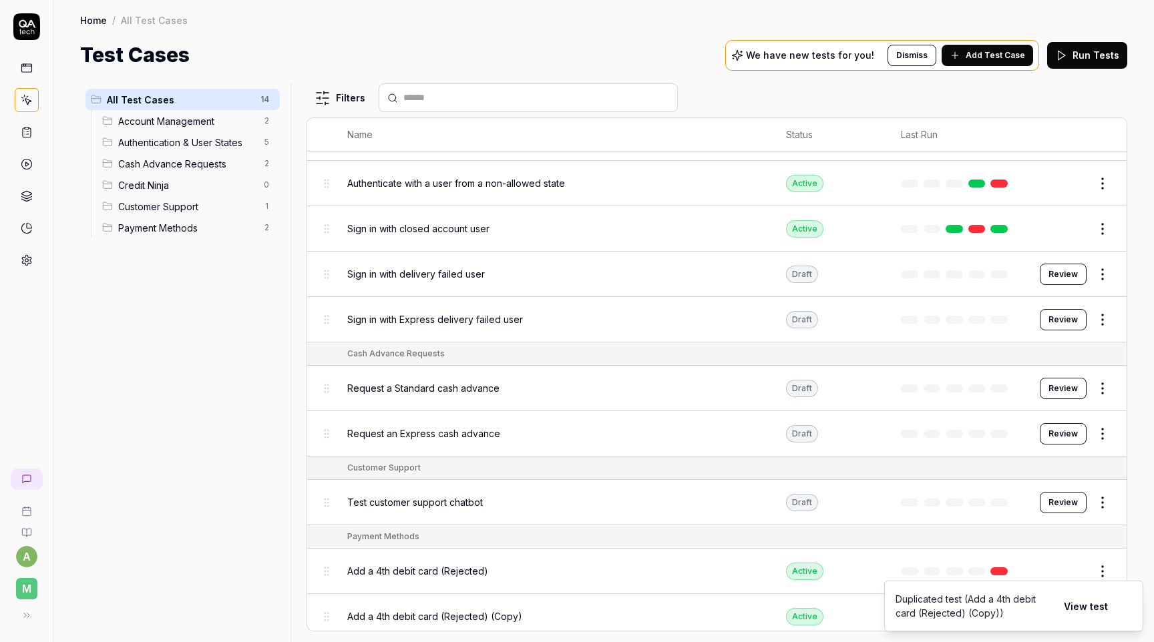
click at [474, 611] on span "Add a 4th debit card (Rejected) (Copy)" at bounding box center [434, 617] width 175 height 14
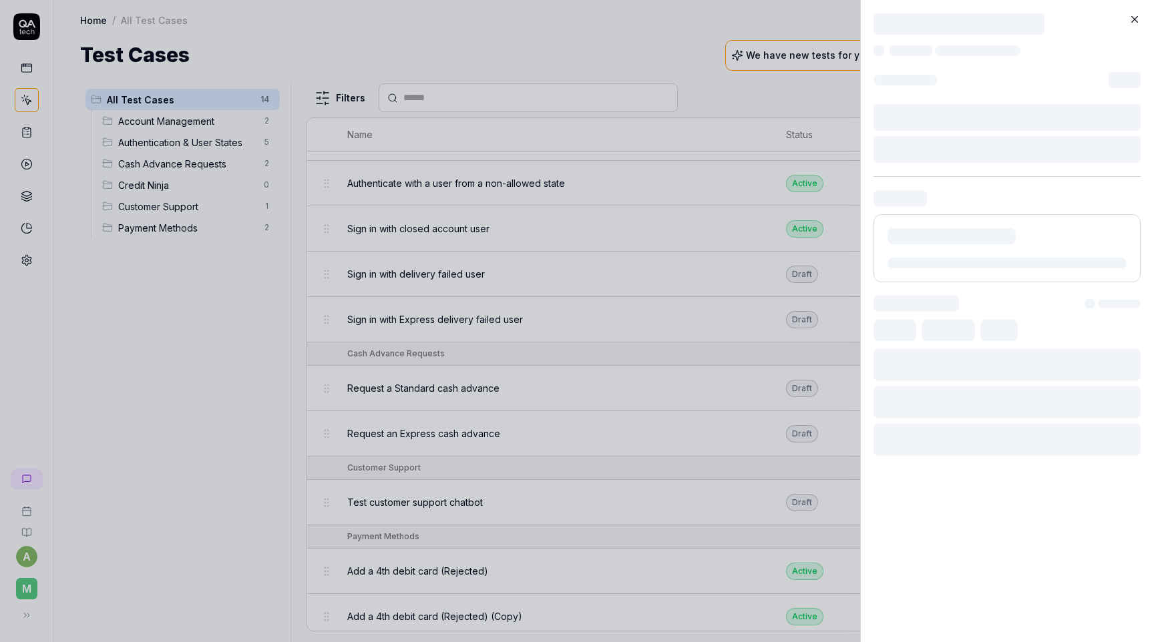
click at [1069, 613] on div at bounding box center [1007, 321] width 294 height 642
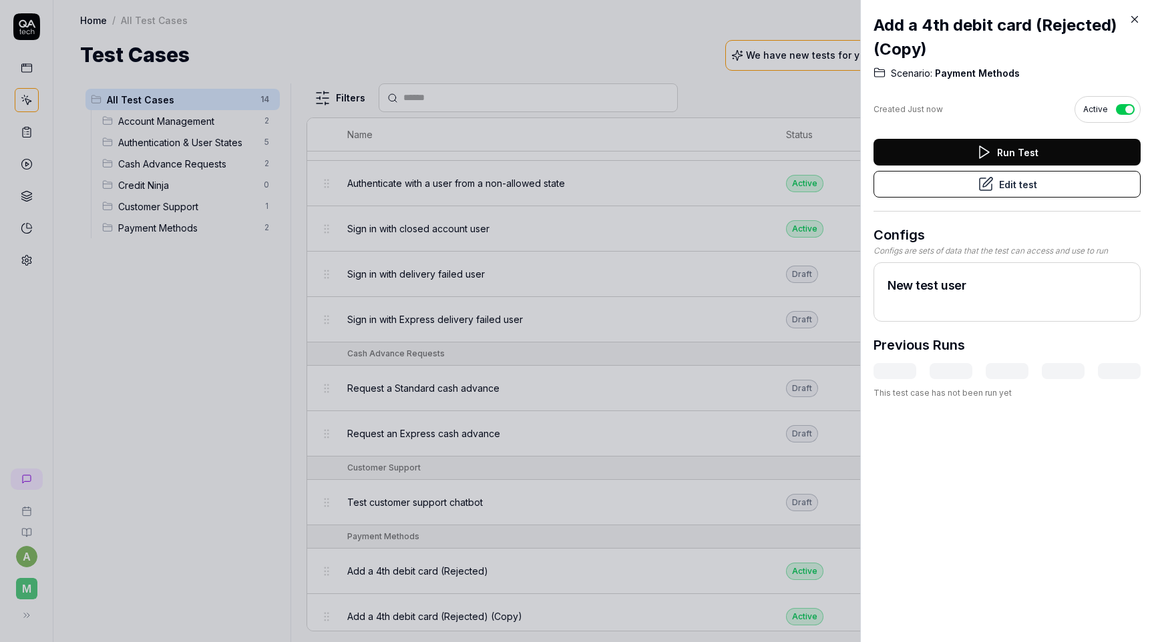
click at [1028, 182] on button "Edit test" at bounding box center [1007, 184] width 267 height 27
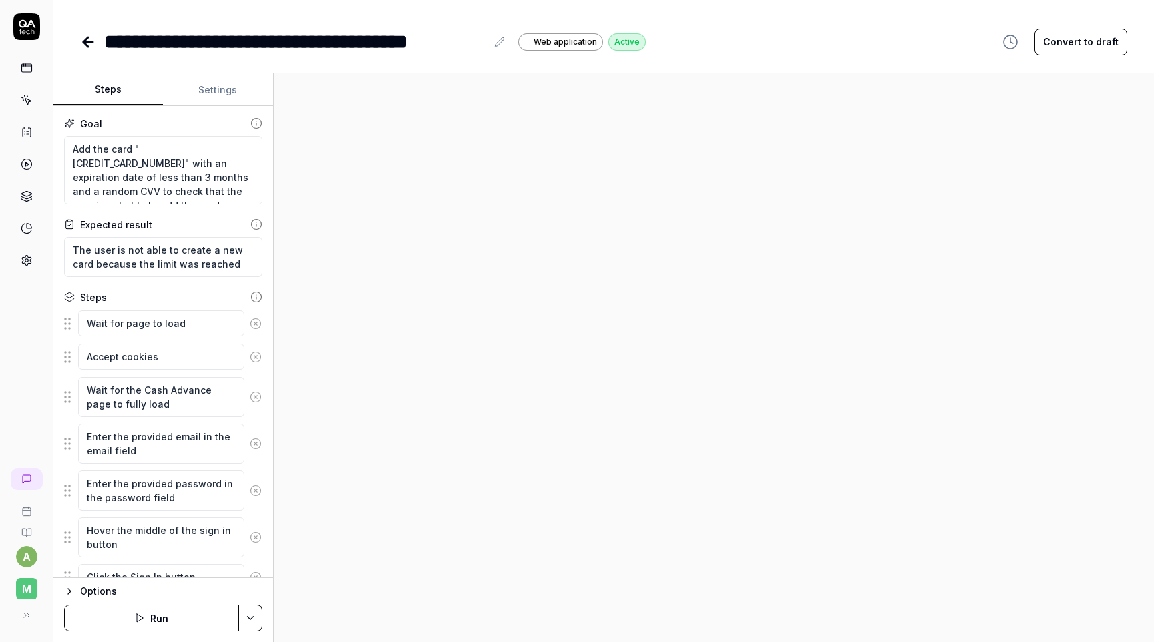
type textarea "*"
click at [175, 46] on div "**********" at bounding box center [295, 42] width 382 height 30
drag, startPoint x: 172, startPoint y: 44, endPoint x: 483, endPoint y: 54, distance: 311.4
click at [483, 54] on div "**********" at bounding box center [603, 321] width 1101 height 642
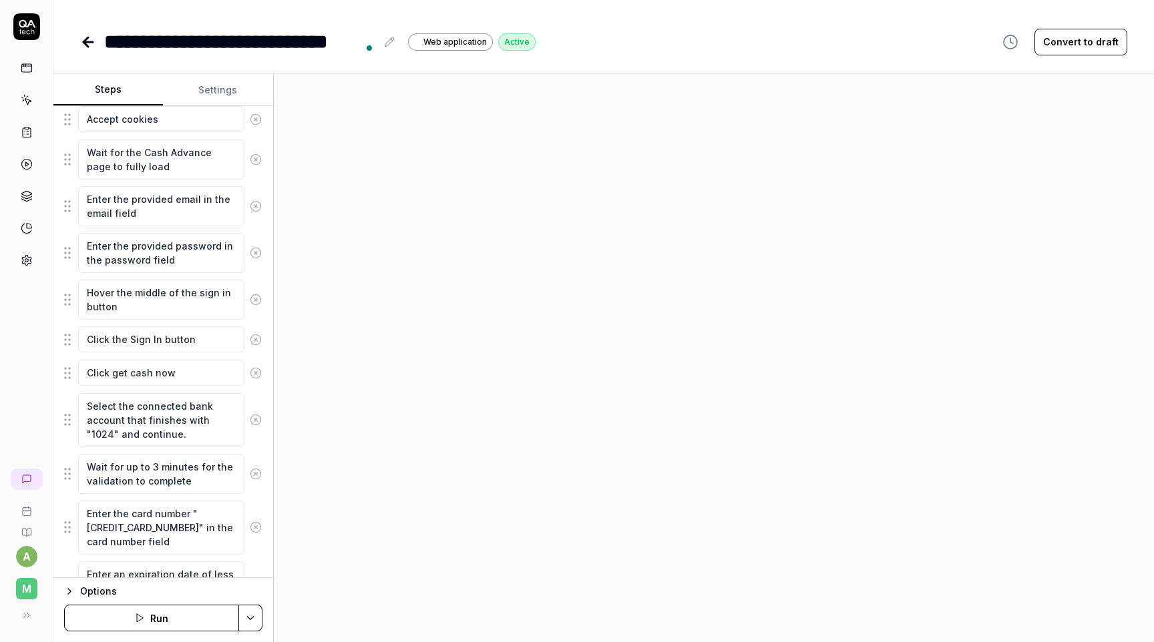
scroll to position [239, 0]
drag, startPoint x: 211, startPoint y: 415, endPoint x: 230, endPoint y: 415, distance: 19.4
click at [230, 415] on textarea "Select the connected bank account that finishes with "1024" and continue." at bounding box center [161, 419] width 166 height 54
type textarea "*"
type textarea "Select the connected bank account that finishes with "1" and continue."
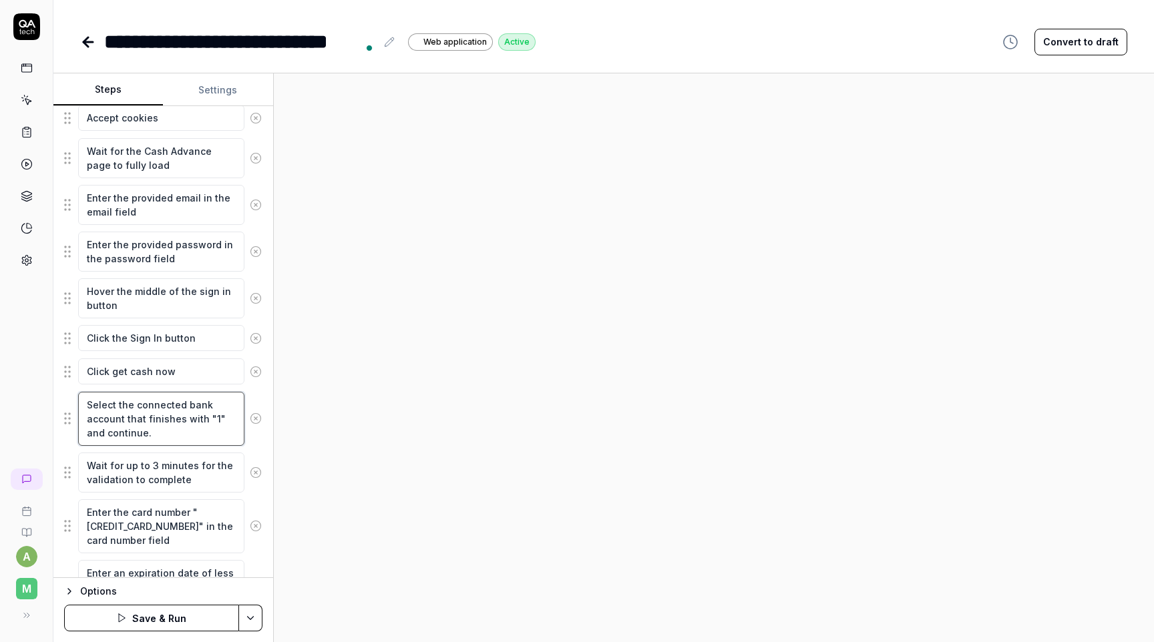
type textarea "*"
type textarea "Select the connected bank account that finishes with "" and continue."
type textarea "*"
type textarea "Select the connected bank account that finishes with " and continue."
type textarea "*"
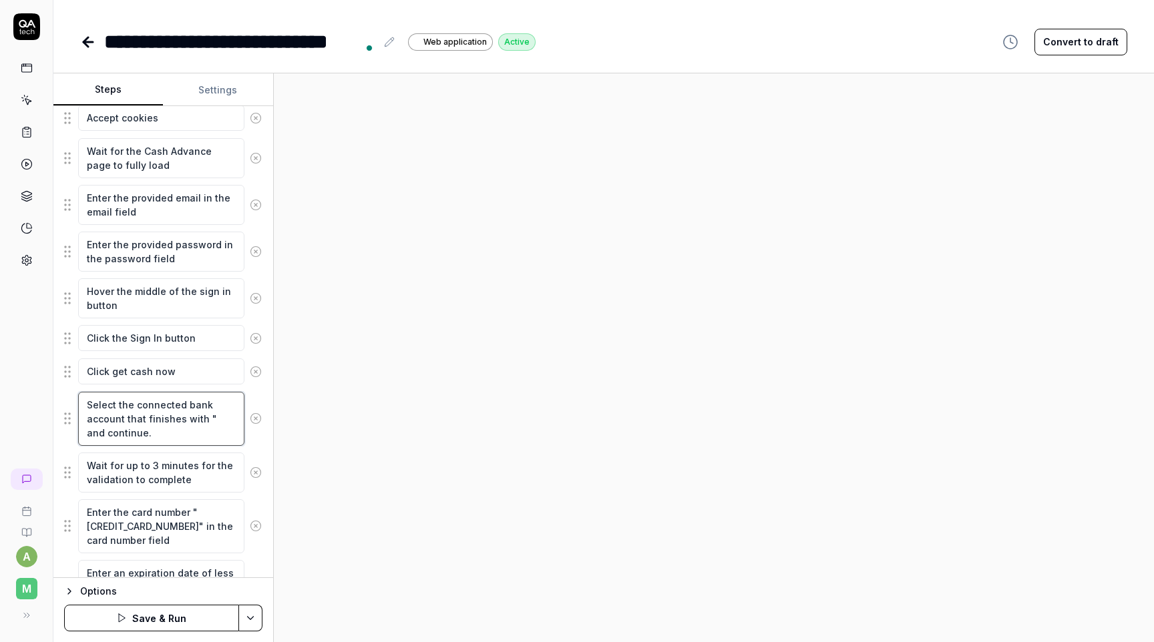
type textarea "Select the connected bank account that finishes with 0" and continue."
type textarea "*"
type textarea "Select the connected bank account that finishes with " and continue."
type textarea "*"
type textarea "Select the connected bank account that finishes with "" and continue."
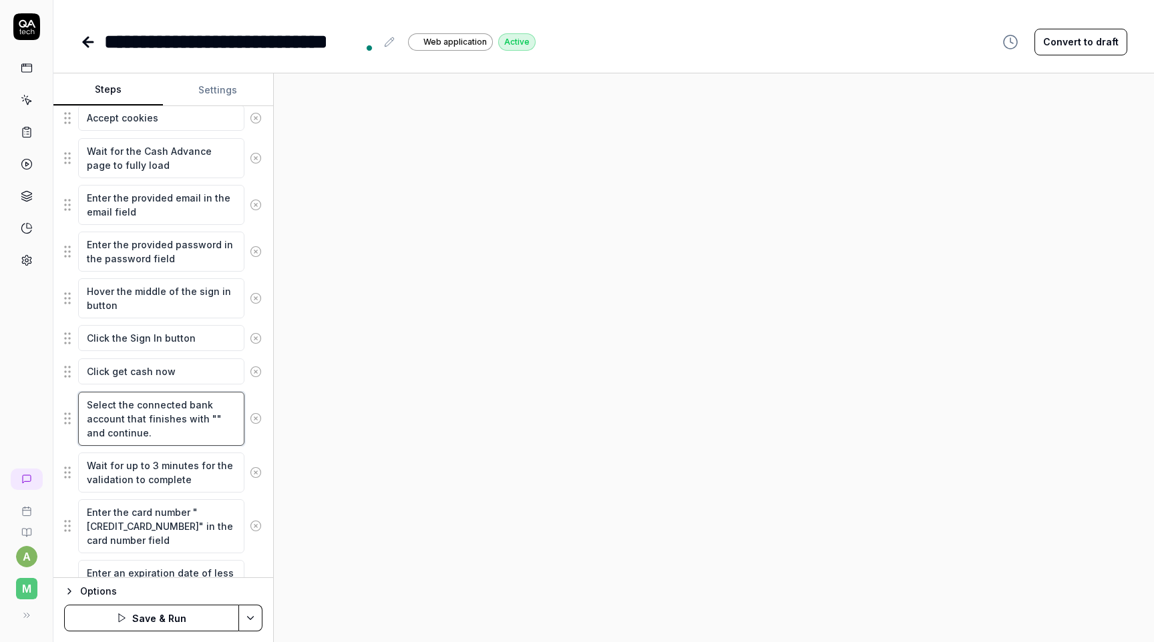
type textarea "*"
type textarea "Select the connected bank account that finishes with "0" and continue."
type textarea "*"
type textarea "Select the connected bank account that finishes with "00" and continue."
type textarea "*"
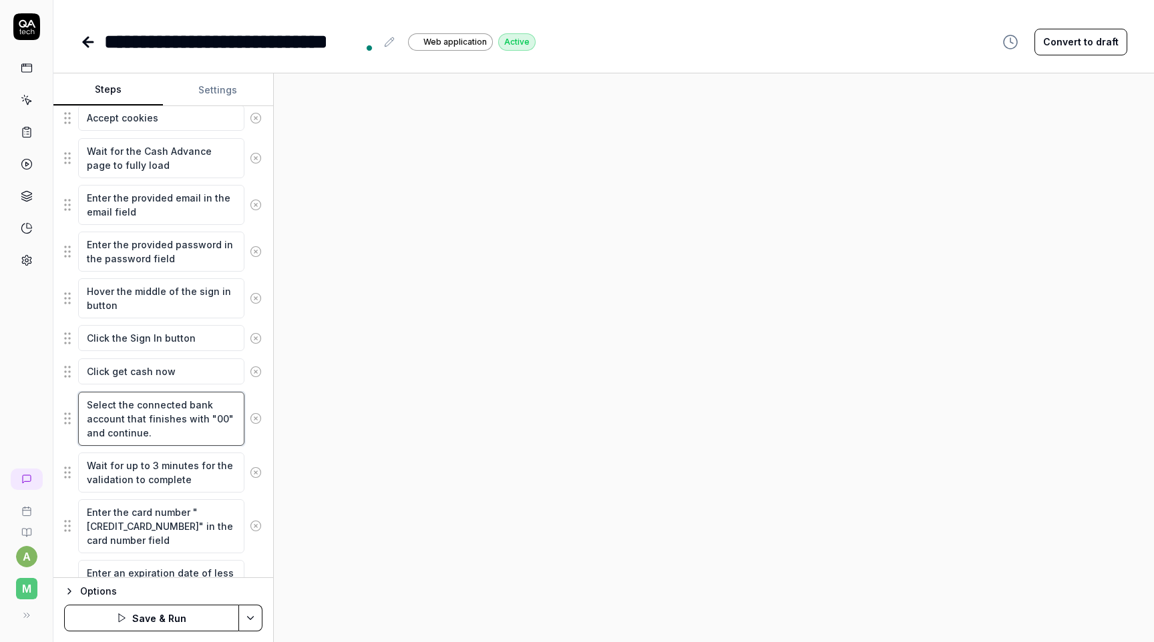
type textarea "Select the connected bank account that finishes with "000" and continue."
type textarea "*"
type textarea "Select the connected bank account that finishes with "0000" and continue."
click at [341, 403] on div at bounding box center [714, 357] width 880 height 569
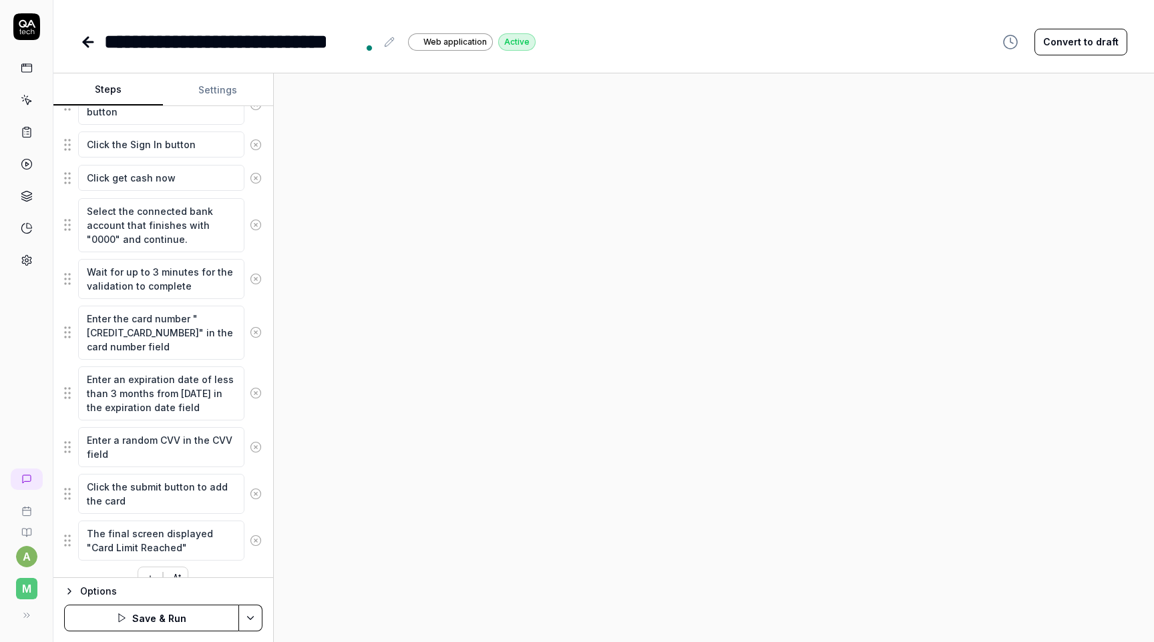
scroll to position [457, 0]
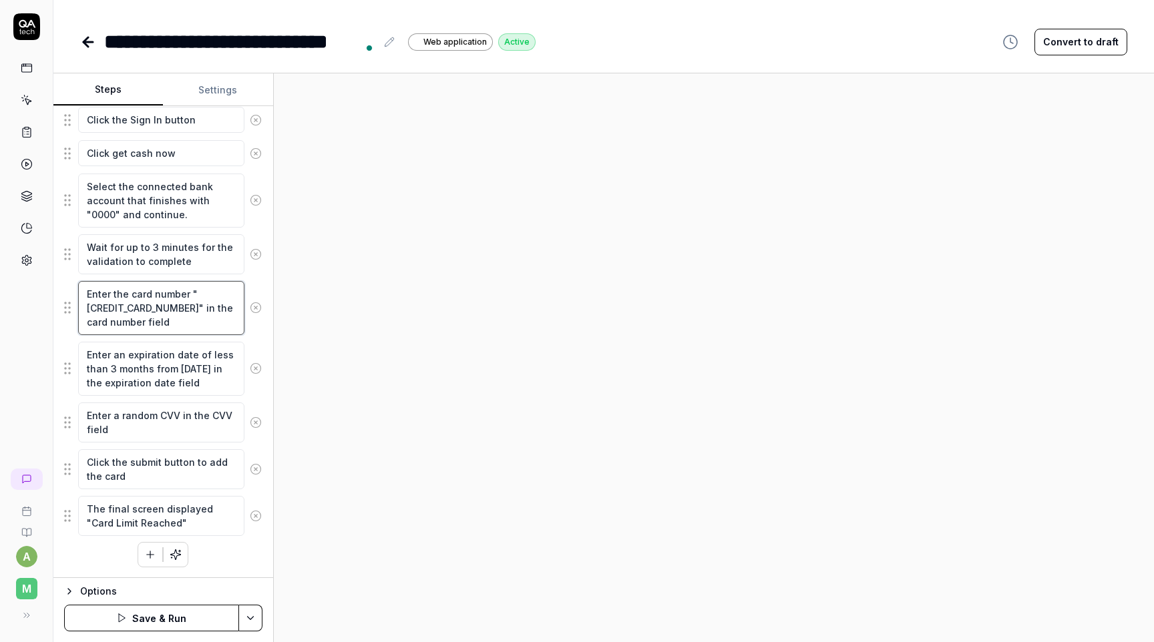
click at [136, 308] on textarea "Enter the card number "4000056655665556" in the card number field" at bounding box center [161, 308] width 166 height 54
paste textarea "111111111111111"
type textarea "*"
type textarea "Enter the card number "4111111111111111" in the card number field"
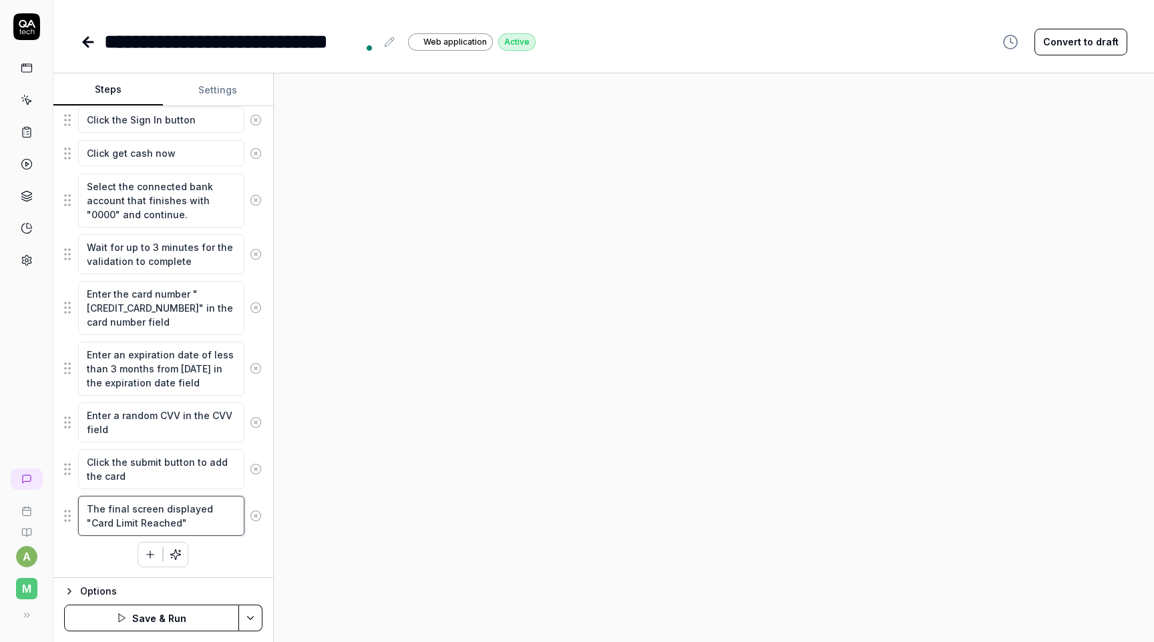
drag, startPoint x: 150, startPoint y: 520, endPoint x: 87, endPoint y: 524, distance: 62.9
click at [87, 524] on textarea "The final screen displayed "Card Limit Reached"" at bounding box center [161, 516] width 166 height 40
type textarea "*"
type textarea "The final screen displayed "Card r""
type textarea "*"
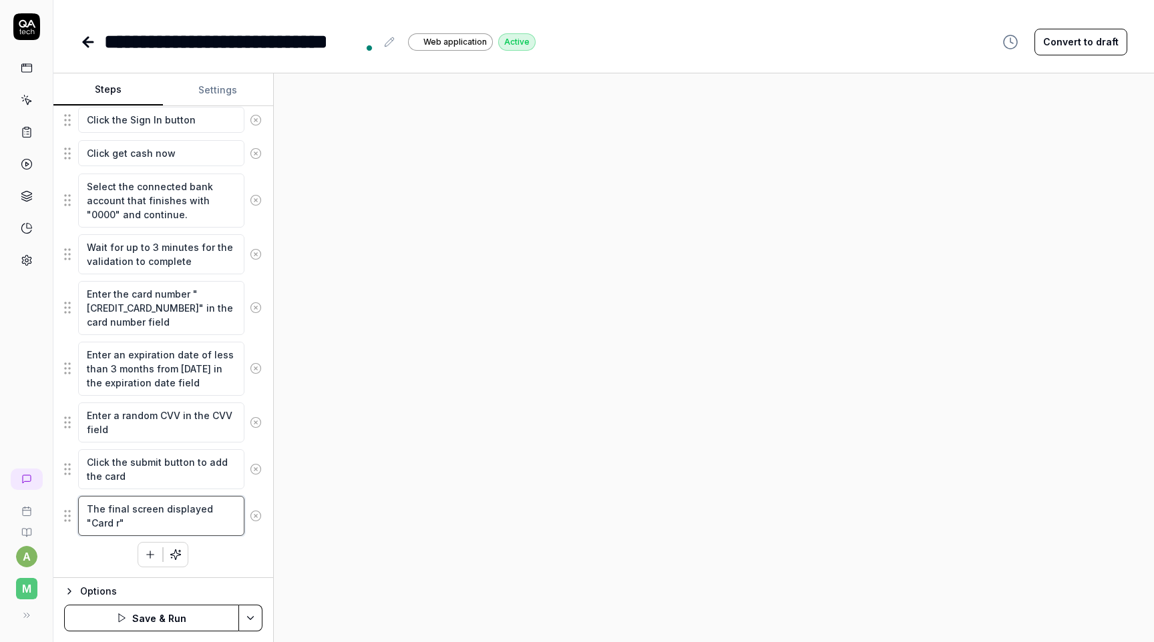
type textarea "The final screen displayed "Card re""
type textarea "*"
type textarea "The final screen displayed "Card ree""
type textarea "*"
type textarea "The final screen displayed "Card re""
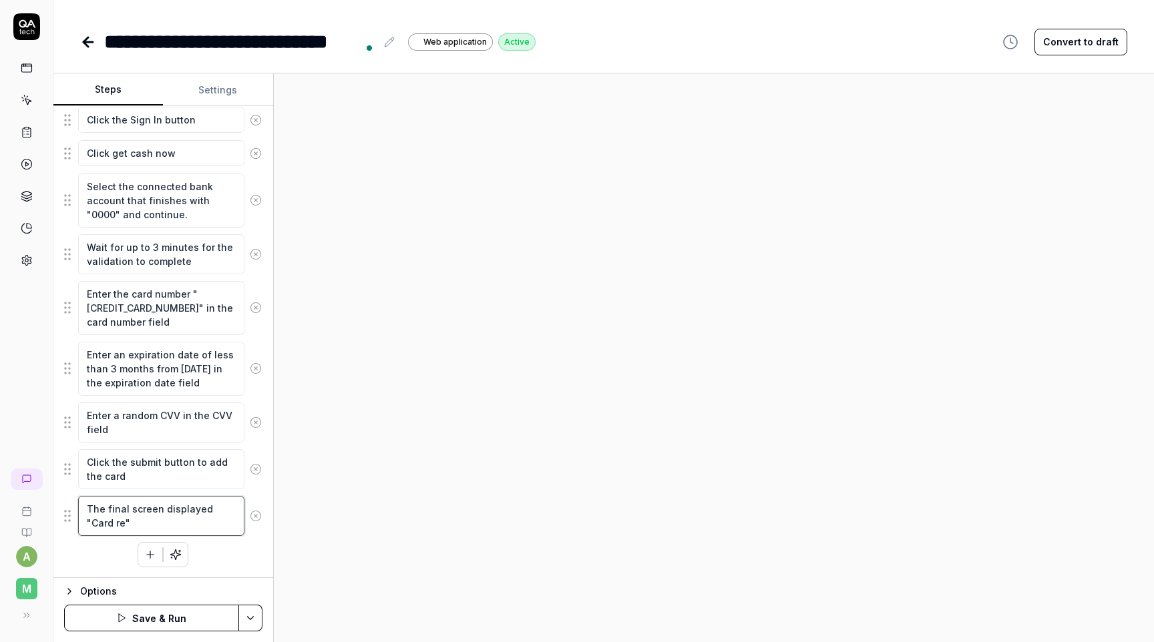
type textarea "*"
type textarea "The final screen displayed "Card rej""
type textarea "*"
type textarea "The final screen displayed "Card reje""
type textarea "*"
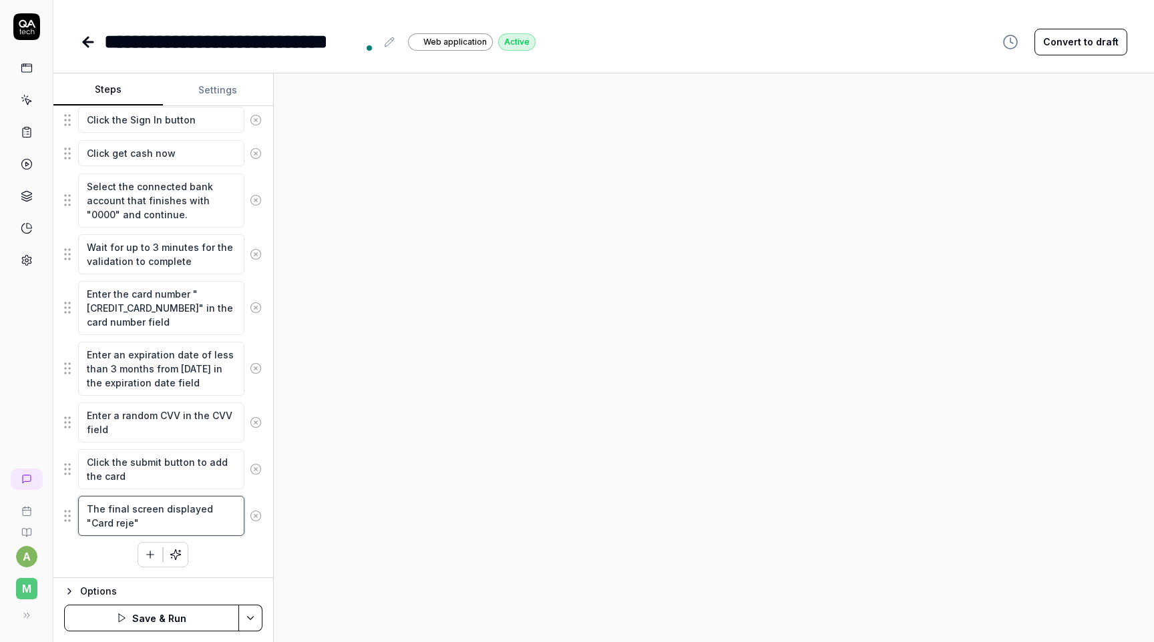
type textarea "The final screen displayed "Card rejec""
type textarea "*"
type textarea "The final screen displayed "Card reject""
type textarea "*"
type textarea "The final screen displayed "Card rejecte""
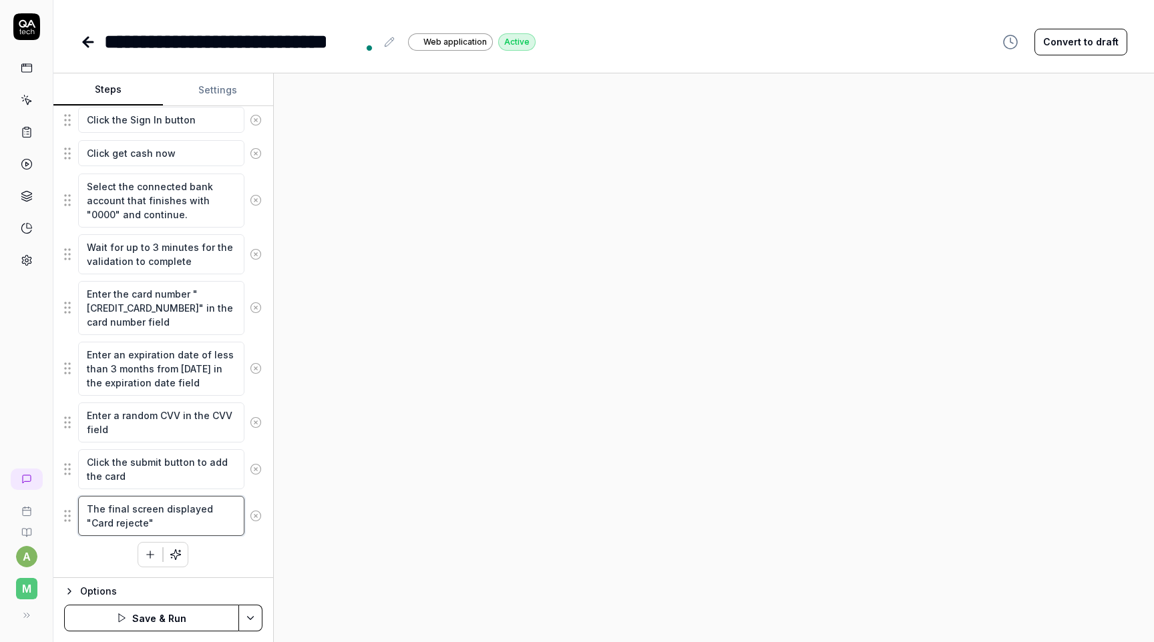
type textarea "*"
type textarea "The final screen displayed "Card rejected""
click at [240, 558] on div "Wait for page to load Accept cookies Wait for the Cash Advance page to fully lo…" at bounding box center [163, 209] width 198 height 715
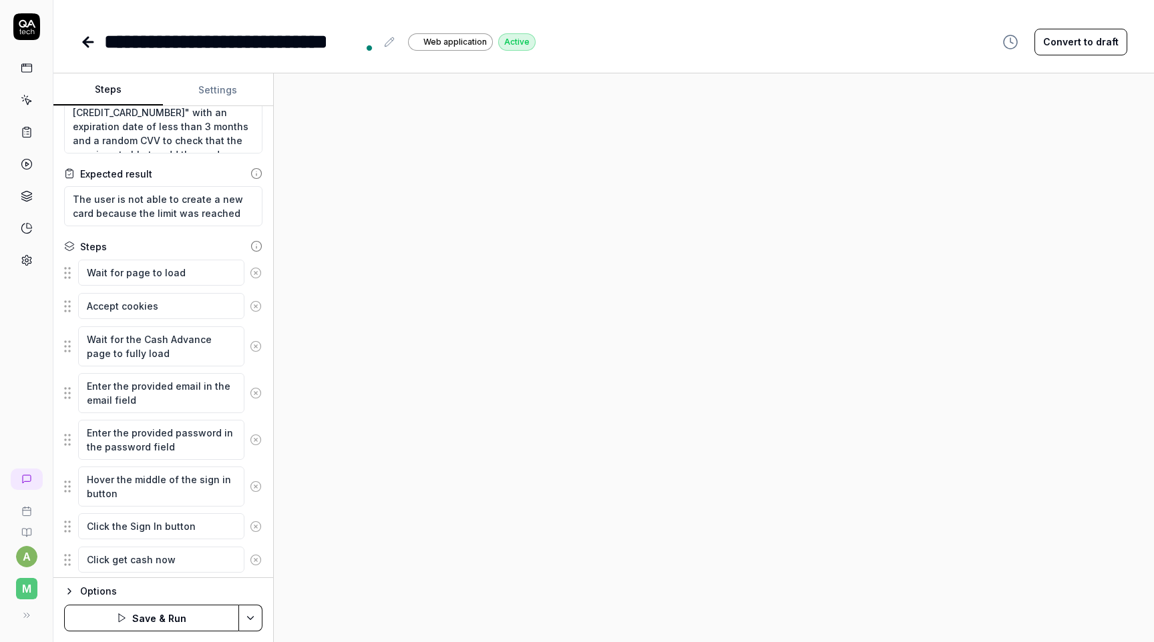
scroll to position [0, 0]
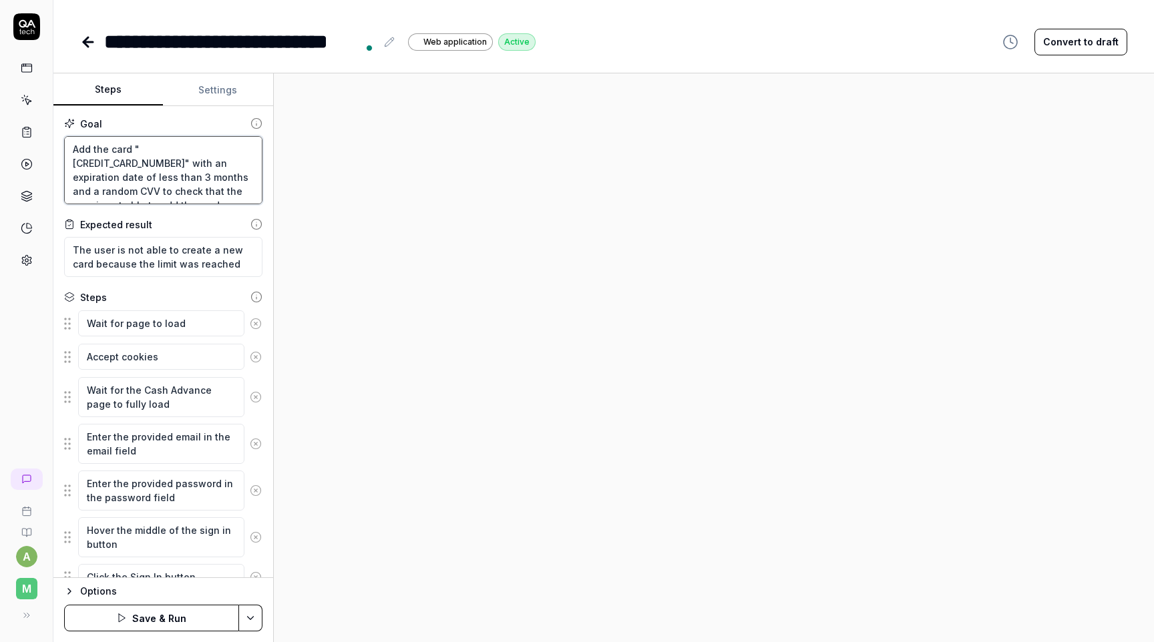
click at [217, 148] on textarea "Add the card "4000056655665556" with an expiration date of less than 3 months a…" at bounding box center [163, 170] width 198 height 68
paste textarea "111111111111111"
type textarea "*"
type textarea "Add the card "4111111111111111" with an expiration date of less than 3 months a…"
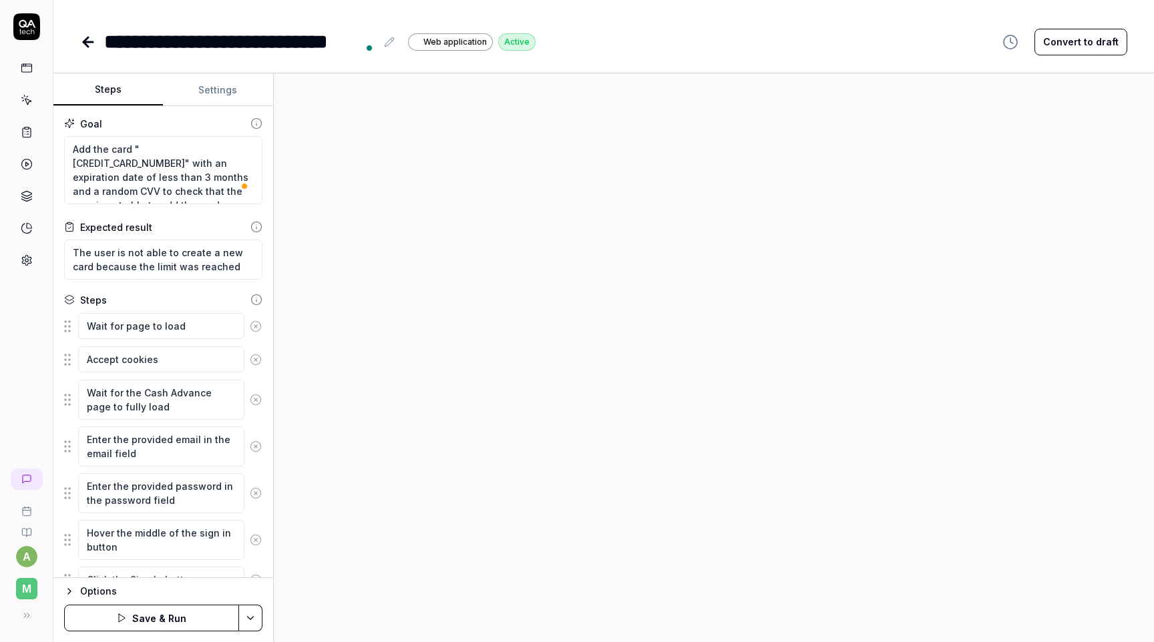
click at [366, 224] on div at bounding box center [714, 357] width 880 height 569
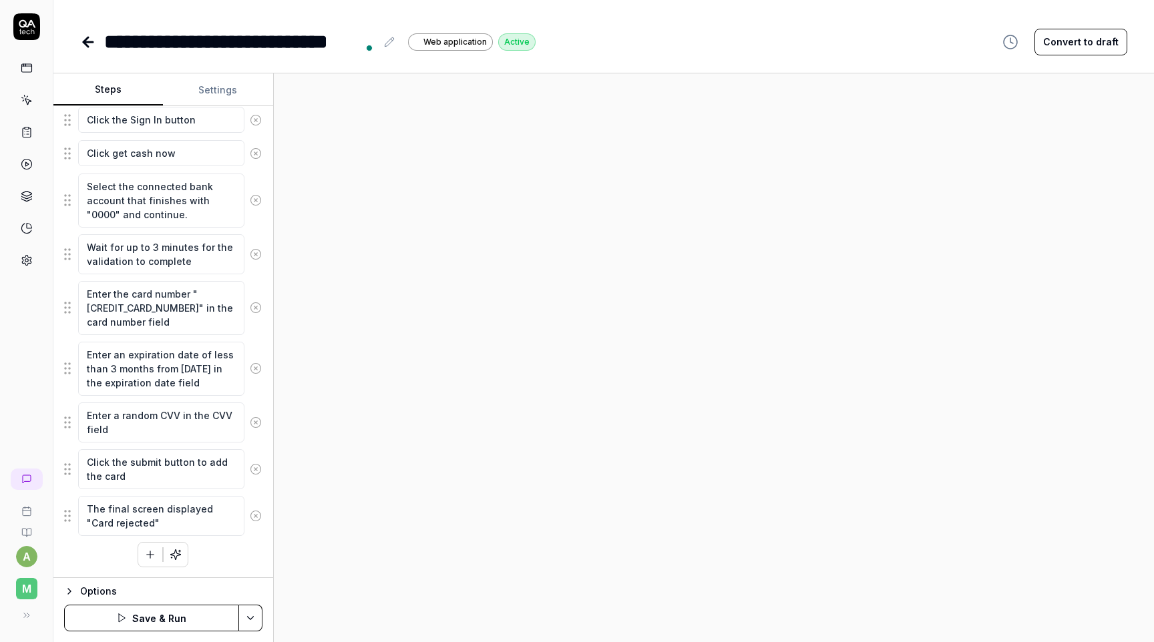
click at [172, 614] on button "Save & Run" at bounding box center [151, 618] width 175 height 27
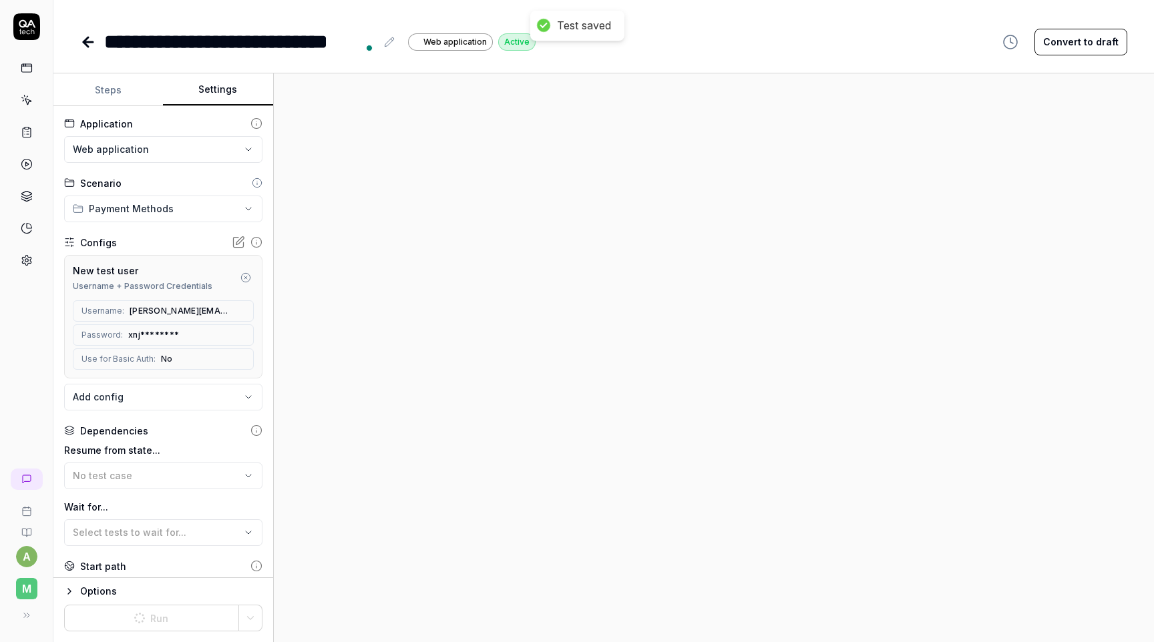
click at [210, 88] on button "Settings" at bounding box center [218, 90] width 110 height 32
click at [131, 79] on button "Steps" at bounding box center [108, 90] width 110 height 32
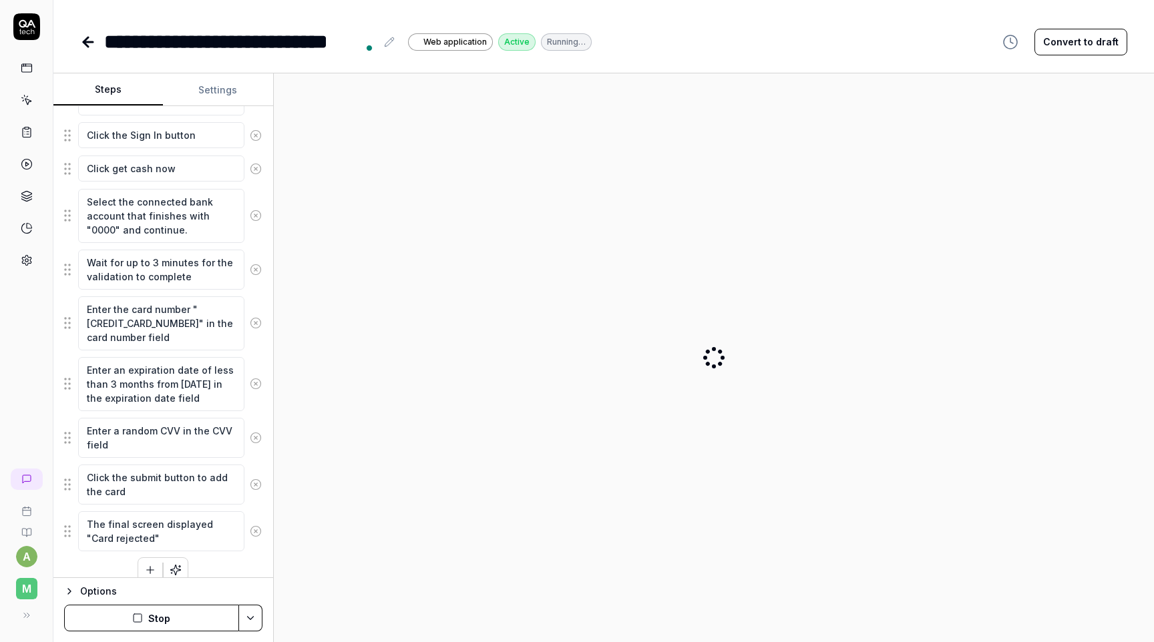
click at [174, 612] on button "Stop" at bounding box center [151, 618] width 175 height 27
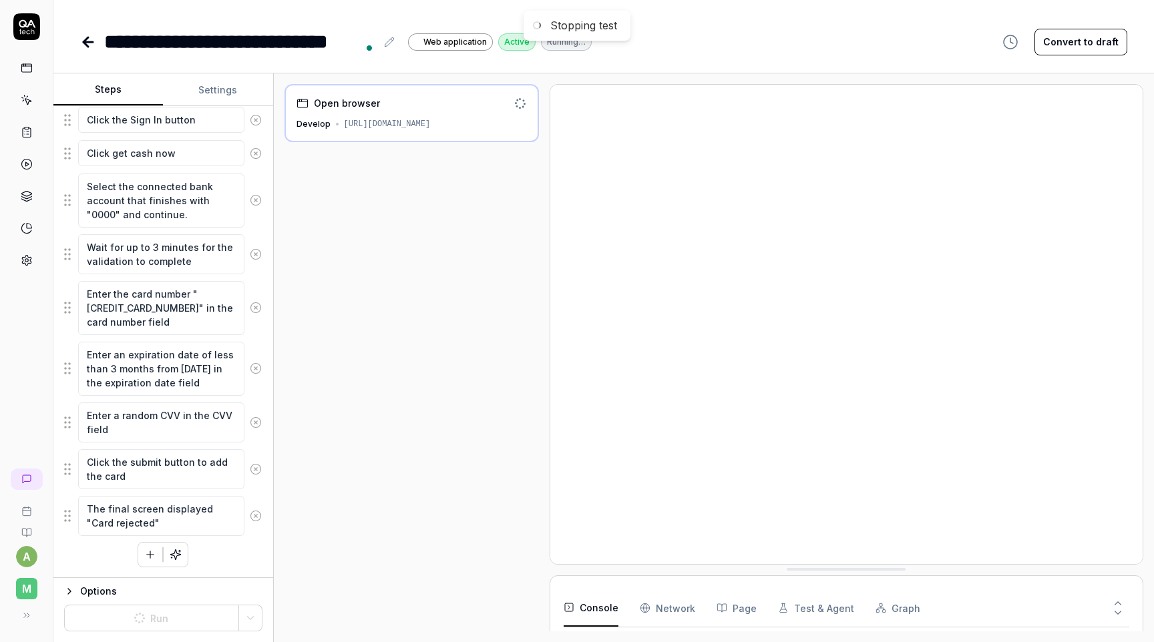
type textarea "*"
click at [202, 82] on button "Settings" at bounding box center [218, 90] width 110 height 32
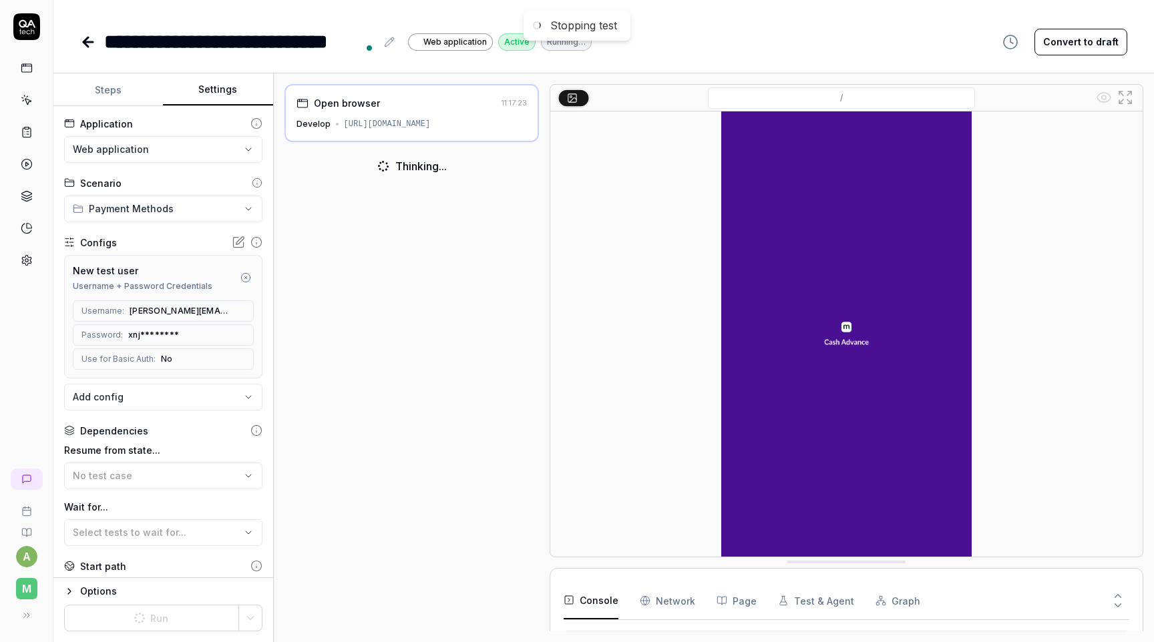
click at [238, 243] on icon at bounding box center [240, 241] width 8 height 8
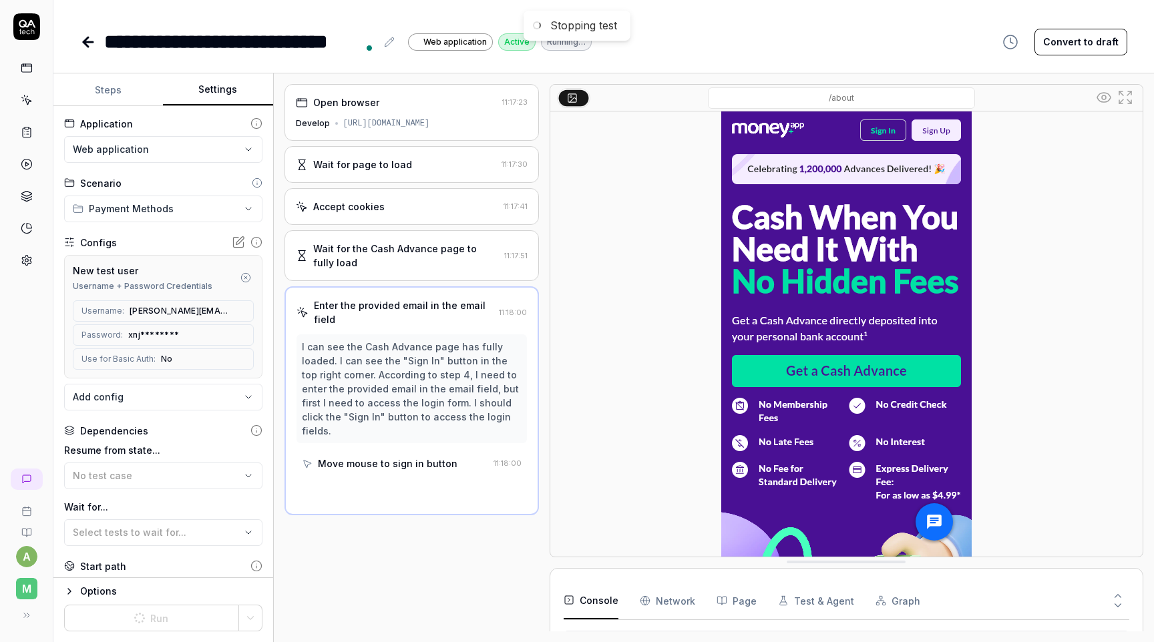
click at [337, 615] on div "Open browser 11:17:23 Develop https://develop.cash.money.app/ Wait for page to …" at bounding box center [411, 358] width 254 height 548
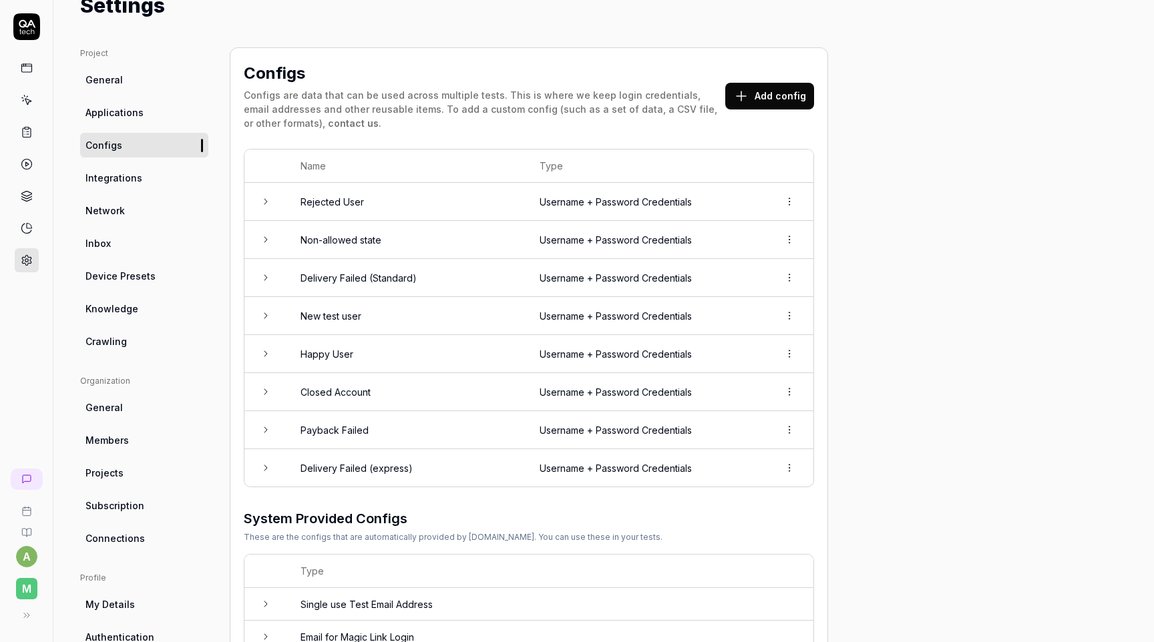
scroll to position [50, 0]
click at [784, 101] on button "Add config" at bounding box center [769, 95] width 89 height 27
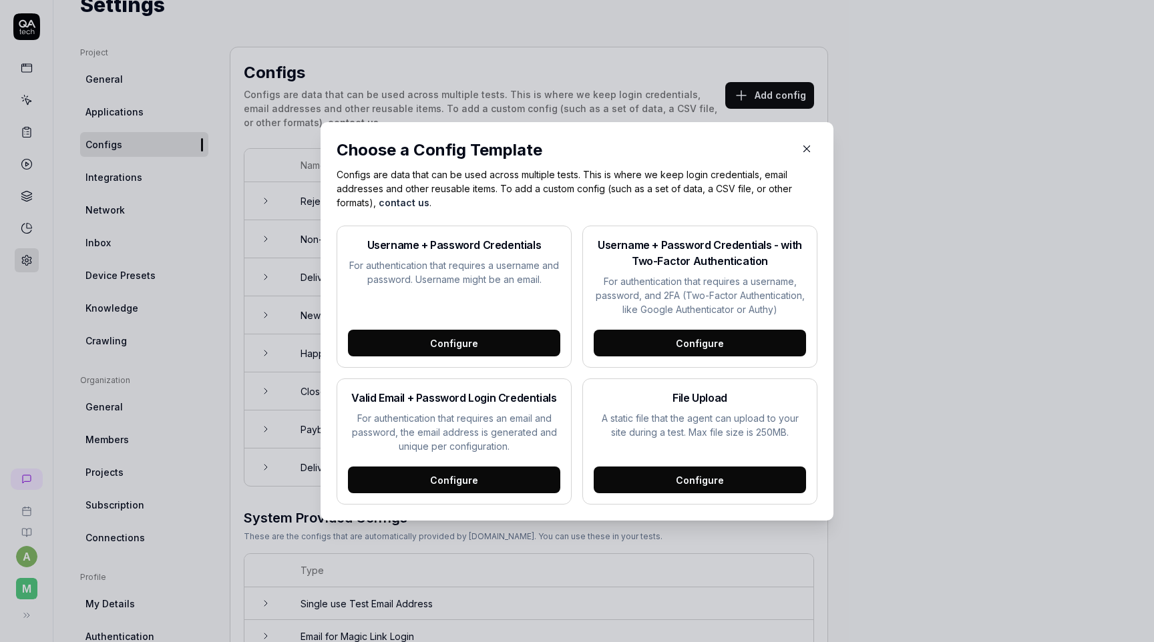
click at [496, 339] on div "Configure" at bounding box center [454, 343] width 212 height 27
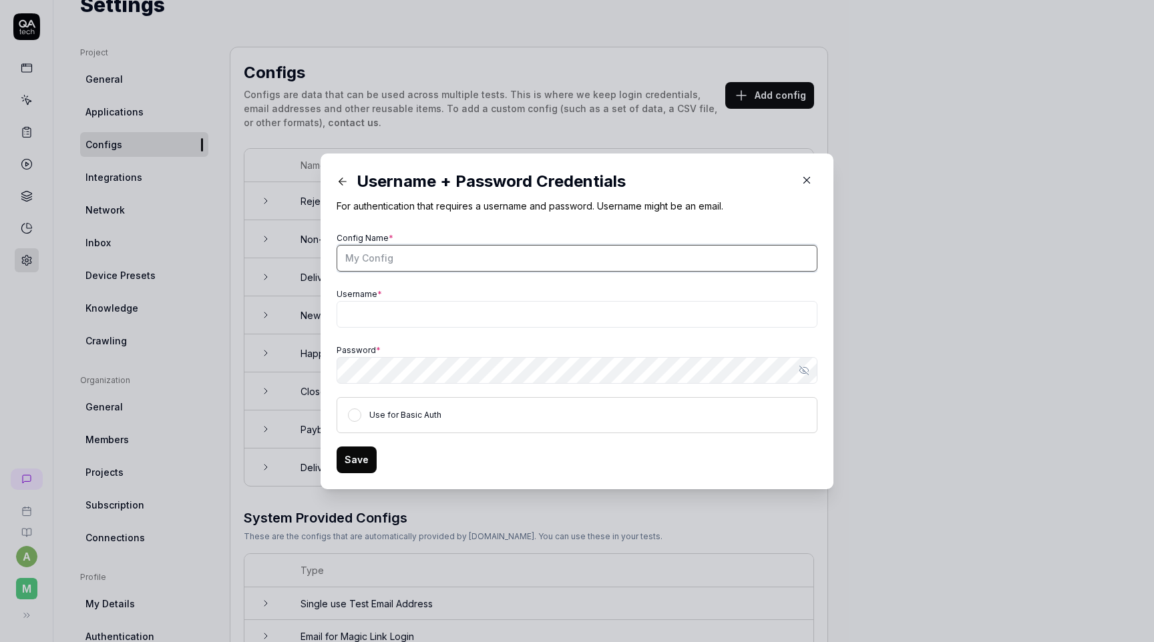
click at [471, 259] on input "Config Name *" at bounding box center [577, 258] width 481 height 27
type input "Credit Card"
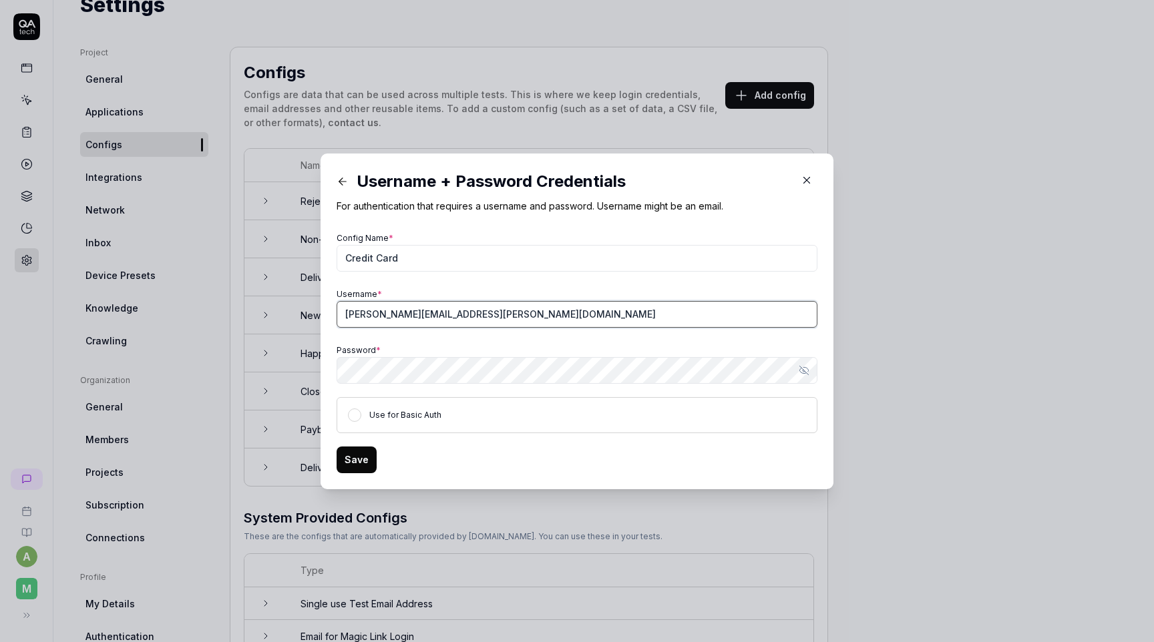
type input "agustin.poncedeleon+test13@letsmake.com"
click at [363, 462] on button "Save" at bounding box center [357, 460] width 40 height 27
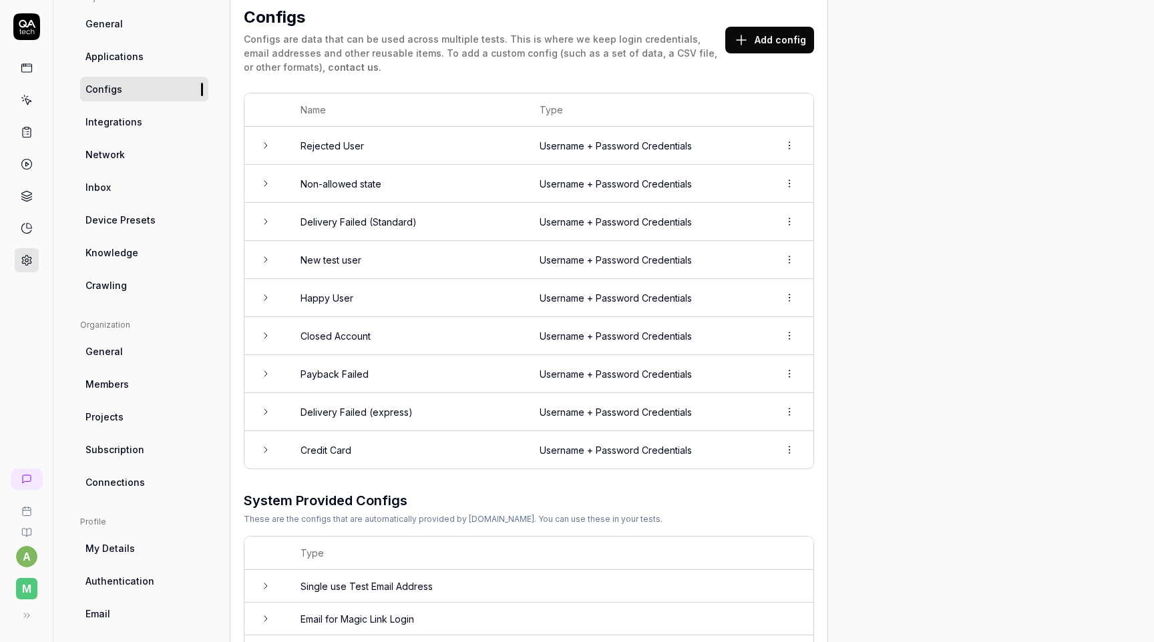
scroll to position [166, 0]
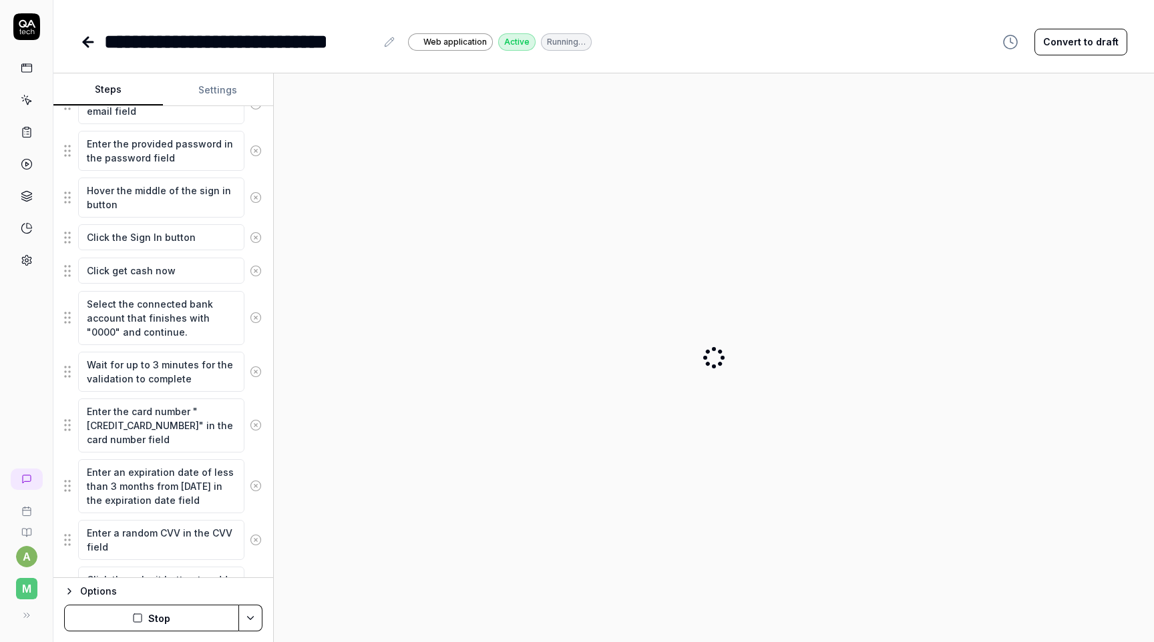
scroll to position [457, 0]
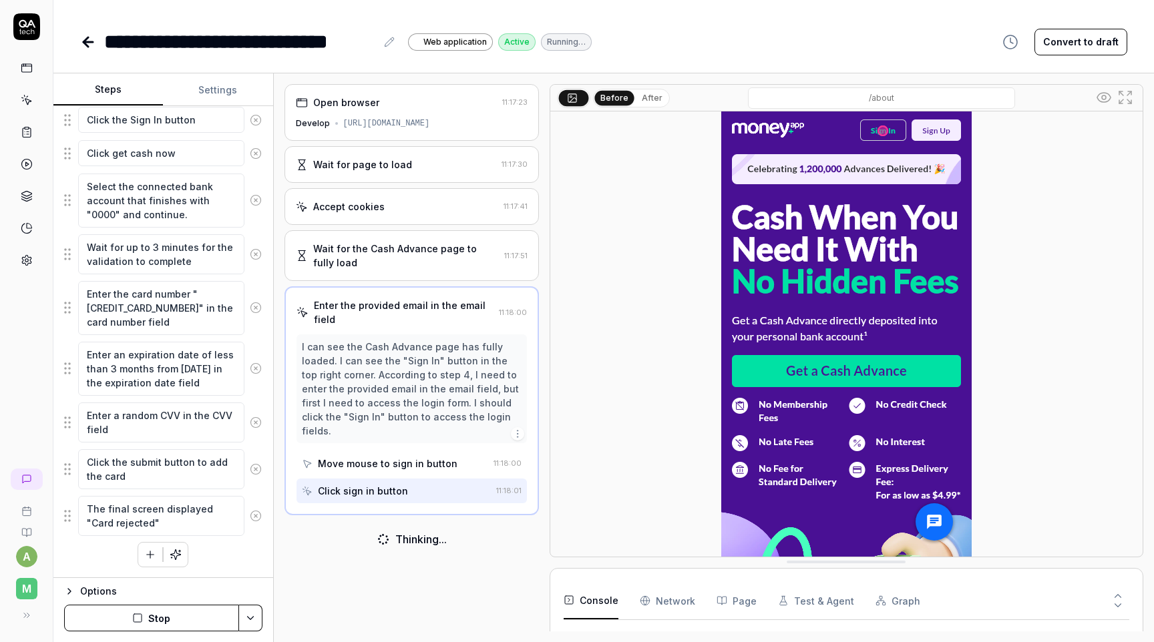
click at [186, 613] on button "Stop" at bounding box center [151, 618] width 175 height 27
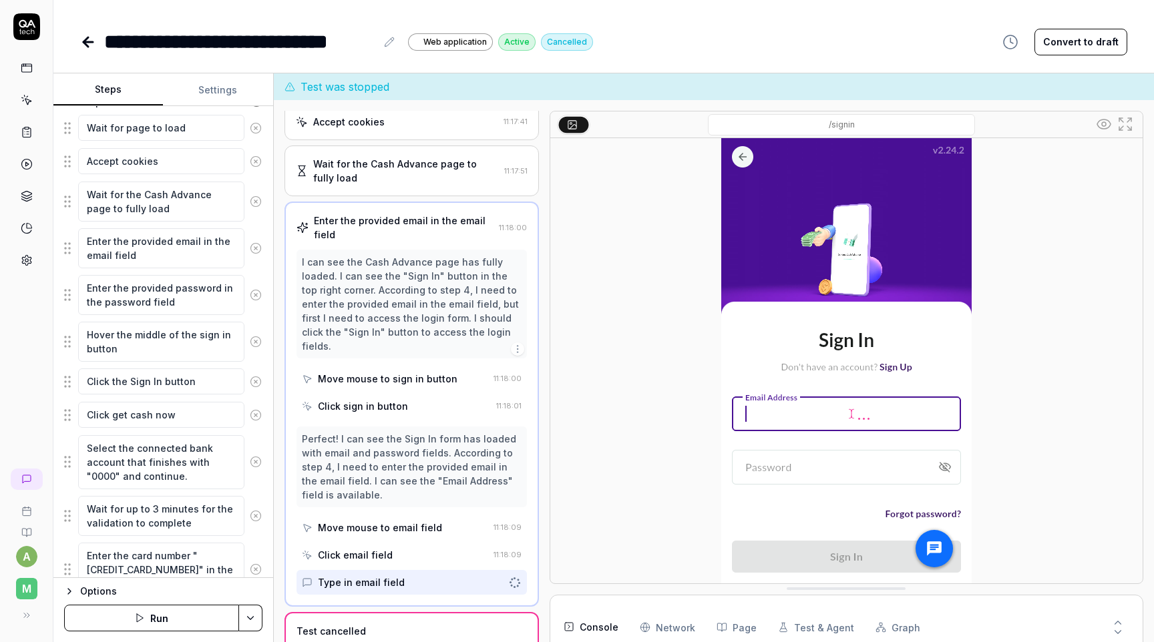
scroll to position [0, 0]
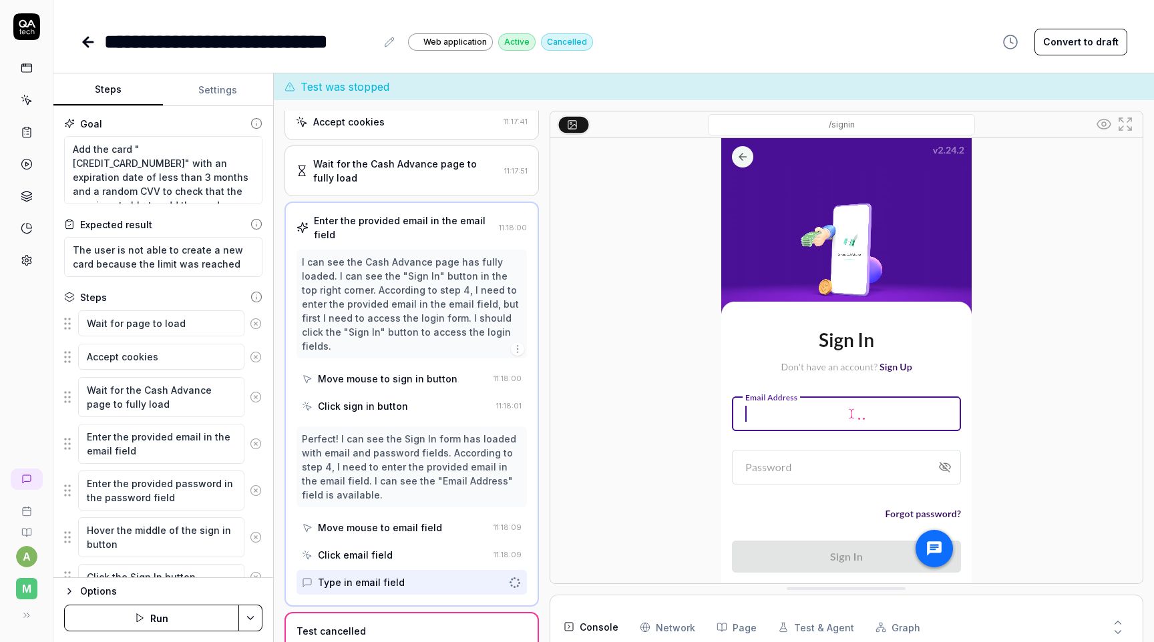
click at [227, 91] on button "Settings" at bounding box center [218, 90] width 110 height 32
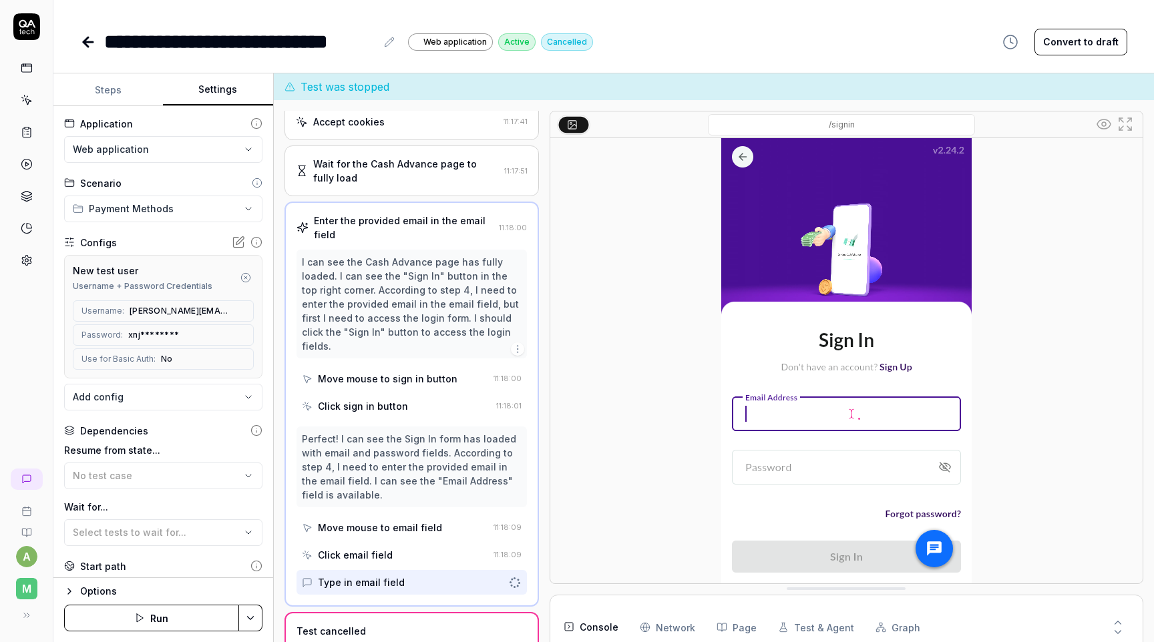
click at [245, 280] on icon "button" at bounding box center [245, 277] width 11 height 11
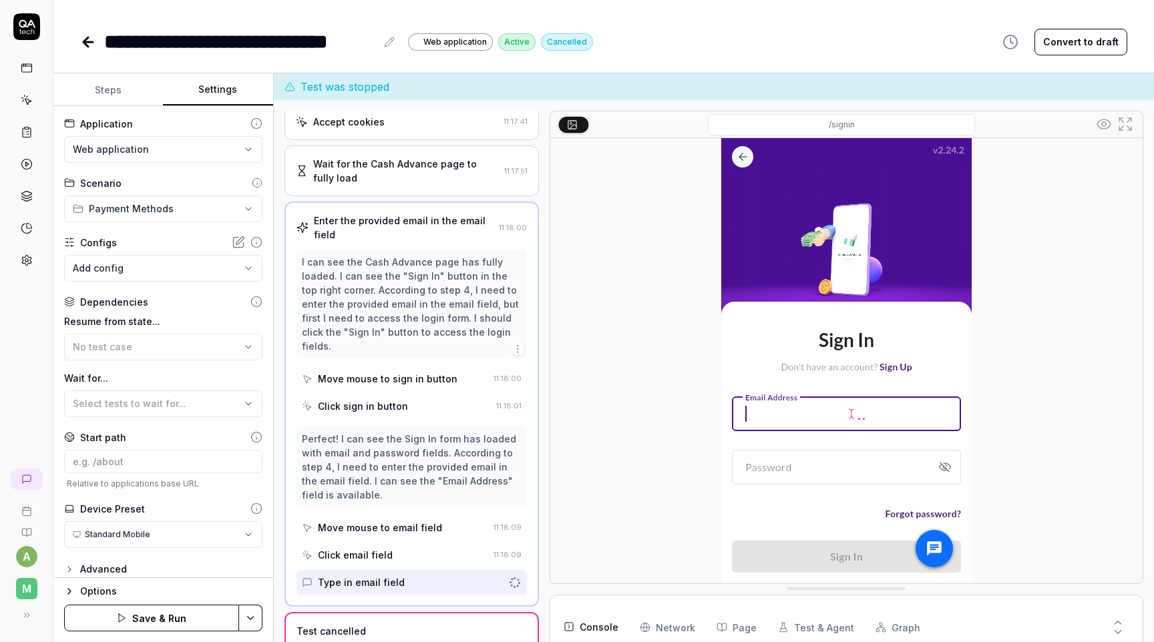
click at [246, 265] on body "**********" at bounding box center [577, 321] width 1154 height 642
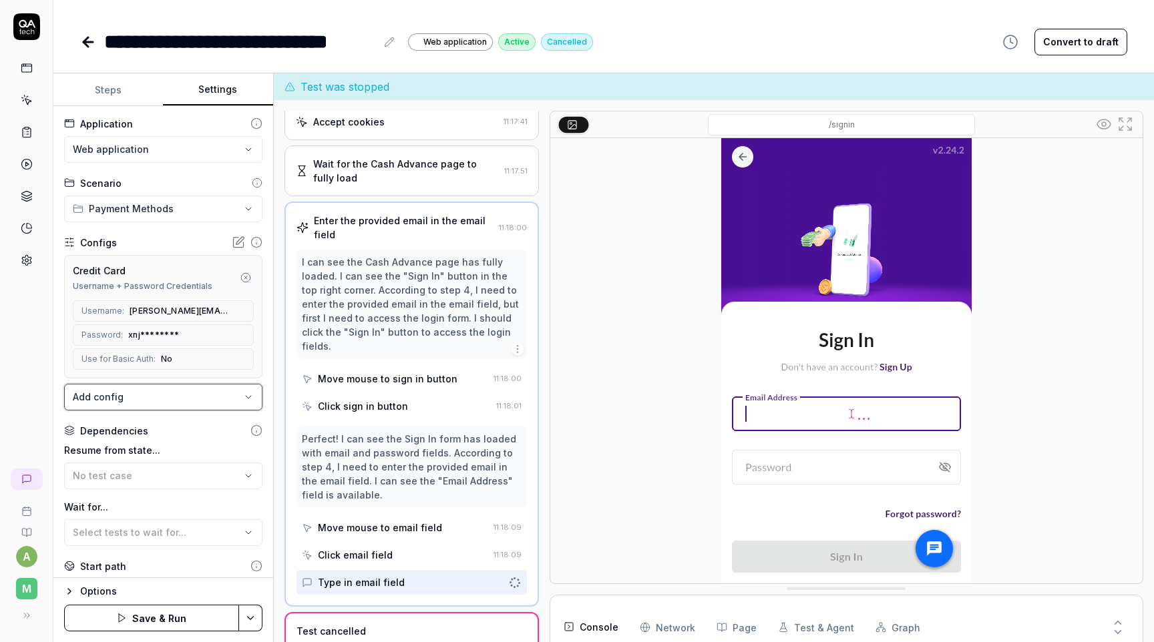
click at [273, 379] on div "**********" at bounding box center [603, 357] width 1101 height 569
click at [197, 443] on label "Resume from state..." at bounding box center [163, 450] width 198 height 14
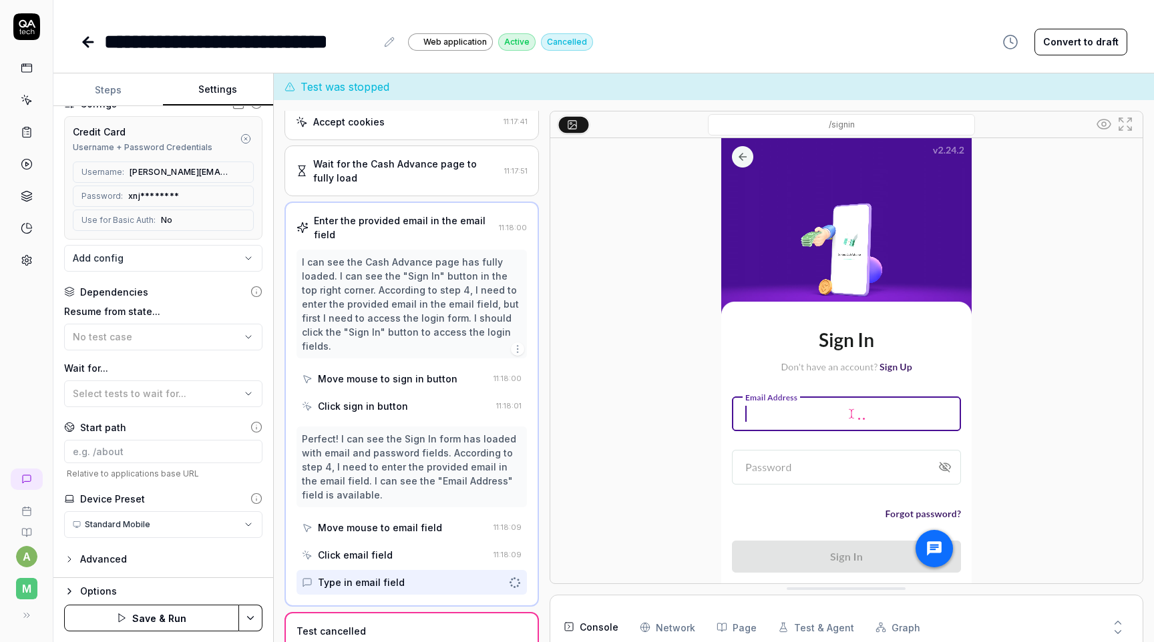
click at [254, 522] on html "**********" at bounding box center [577, 321] width 1154 height 642
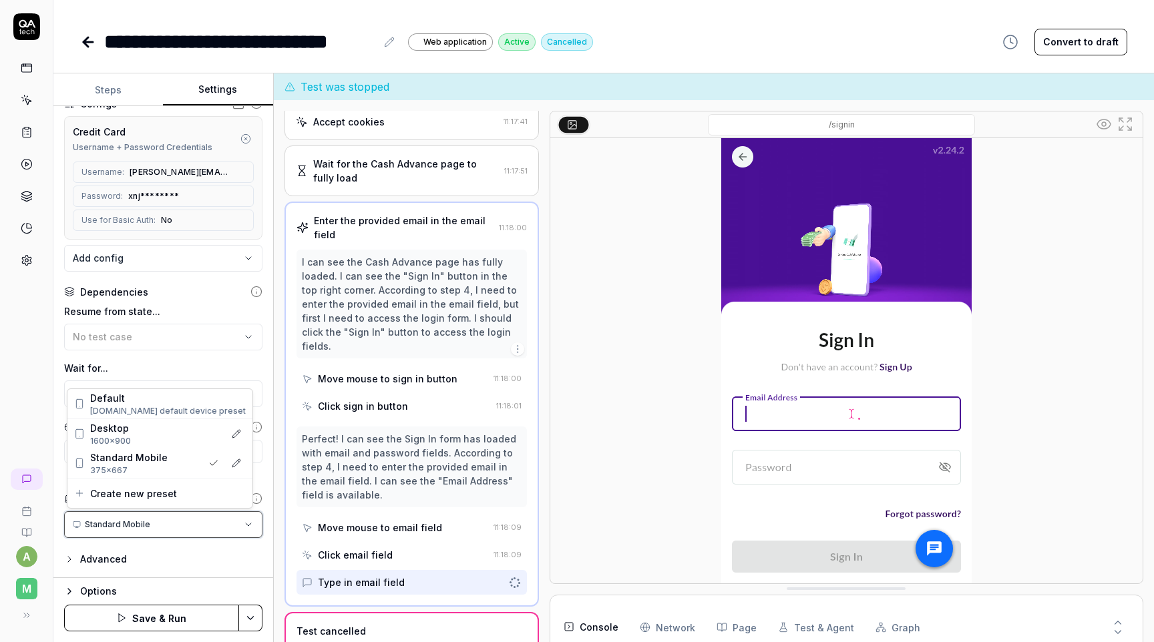
click at [252, 522] on html "**********" at bounding box center [577, 321] width 1154 height 642
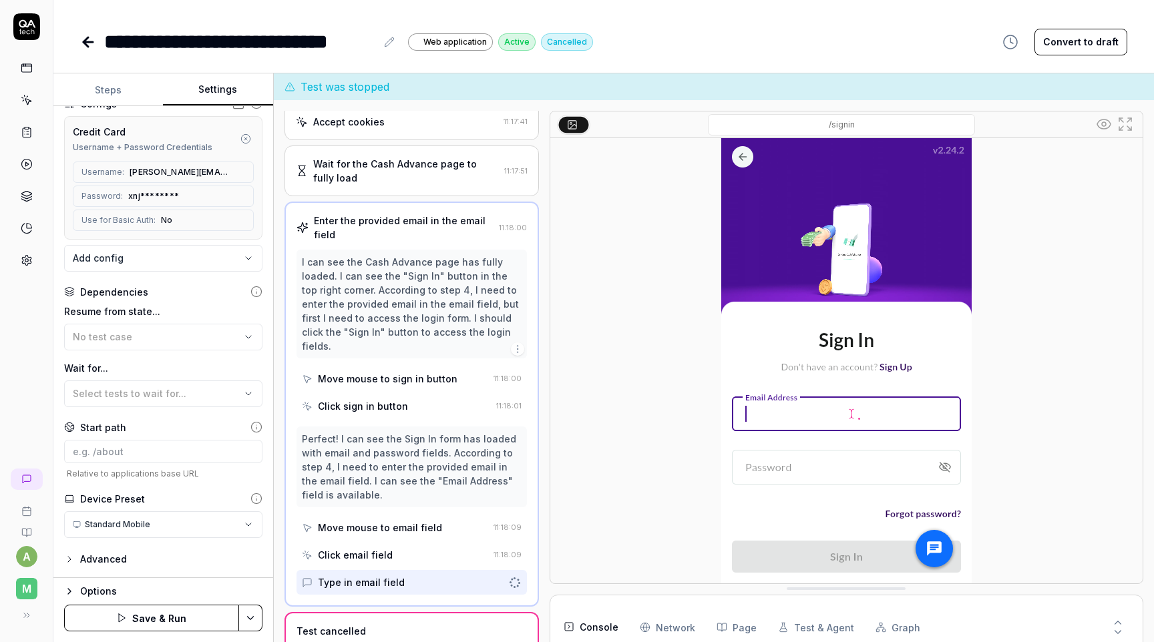
click at [260, 575] on div "**********" at bounding box center [163, 342] width 220 height 472
click at [247, 616] on html "**********" at bounding box center [577, 321] width 1154 height 642
click at [210, 618] on button "Save & Run" at bounding box center [151, 618] width 175 height 27
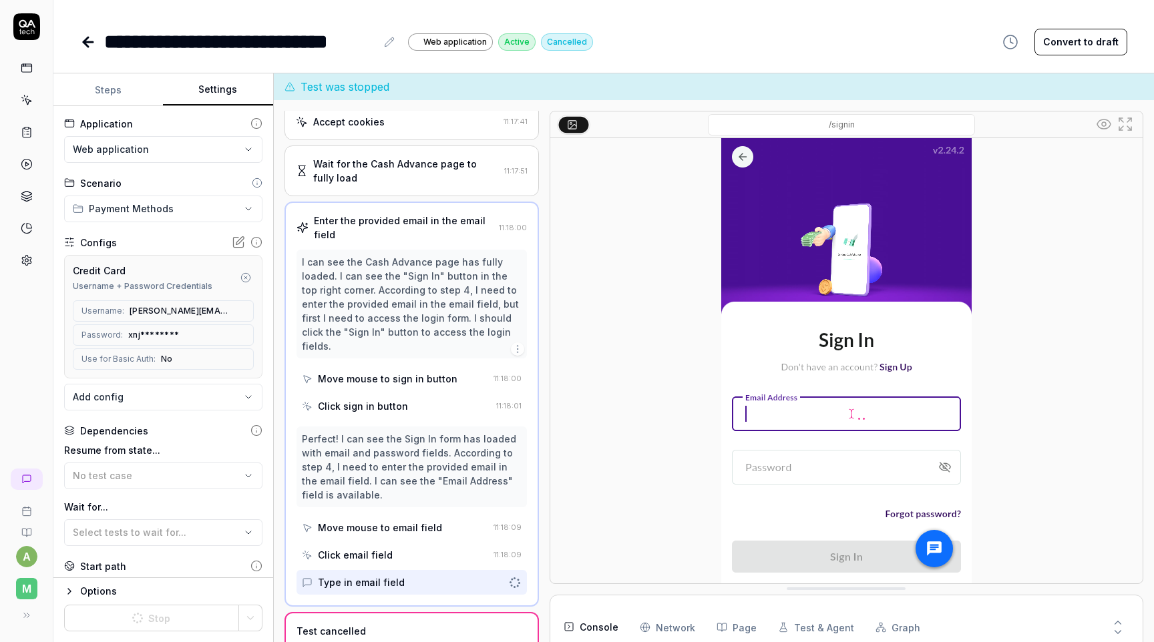
click at [125, 92] on button "Steps" at bounding box center [108, 90] width 110 height 32
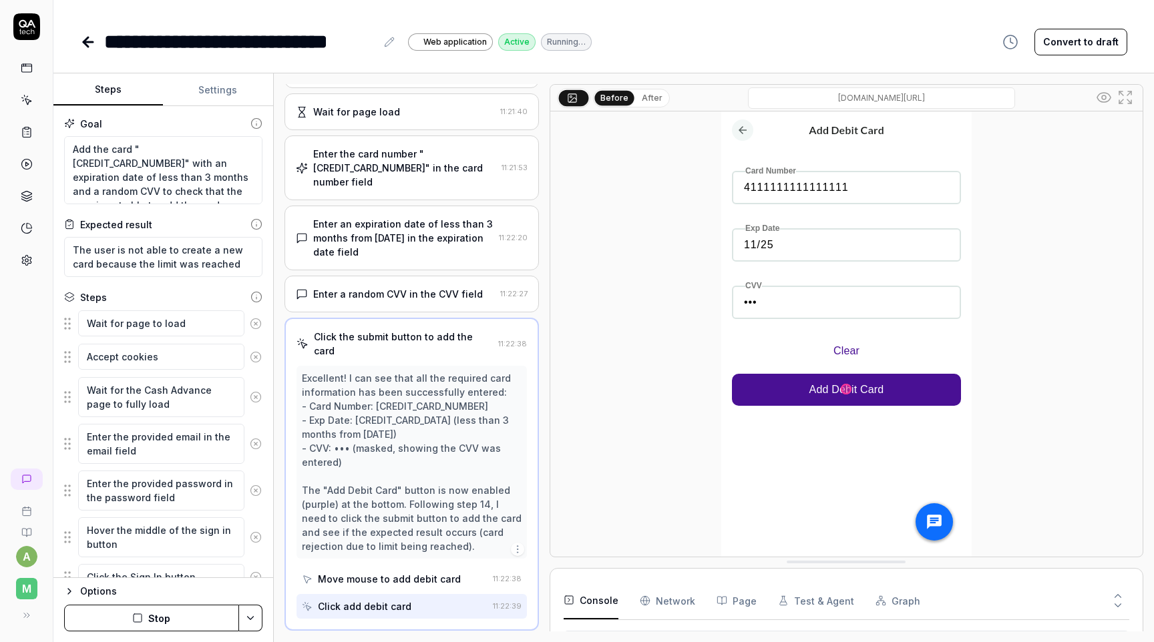
scroll to position [228, 0]
click at [652, 100] on button "After" at bounding box center [651, 98] width 31 height 15
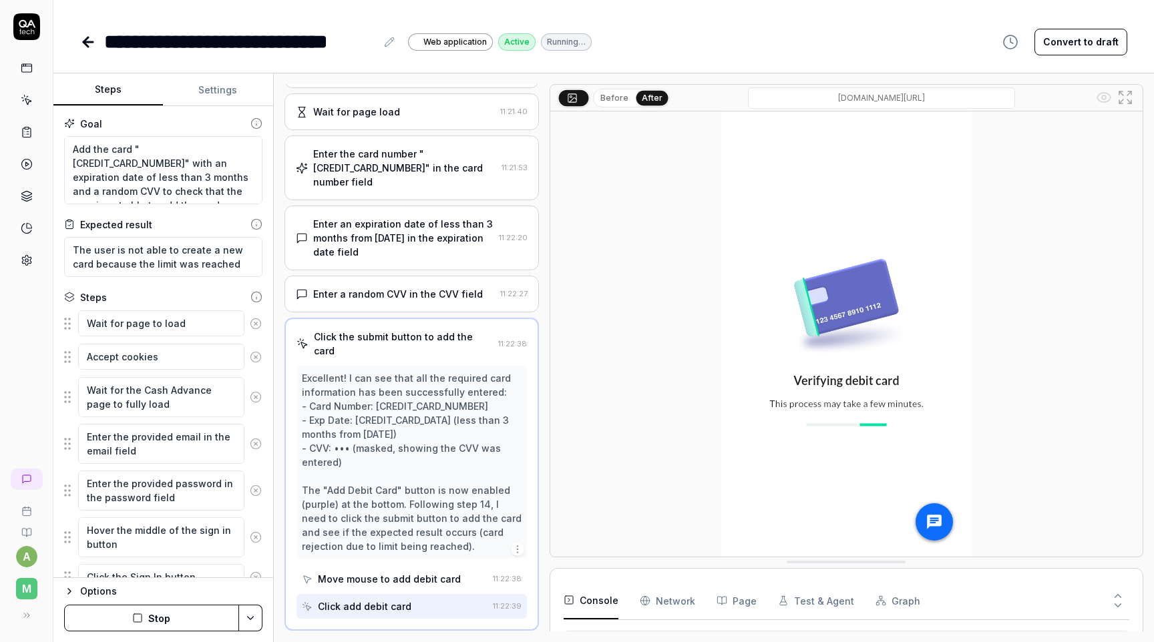
click at [618, 100] on button "Before" at bounding box center [614, 98] width 39 height 15
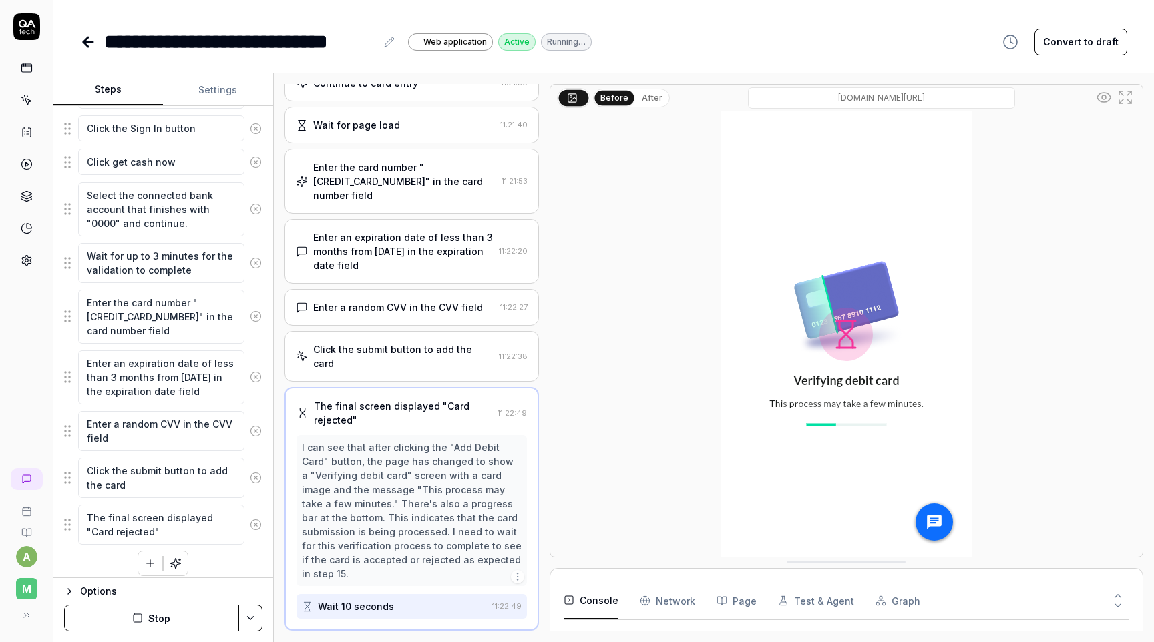
scroll to position [457, 0]
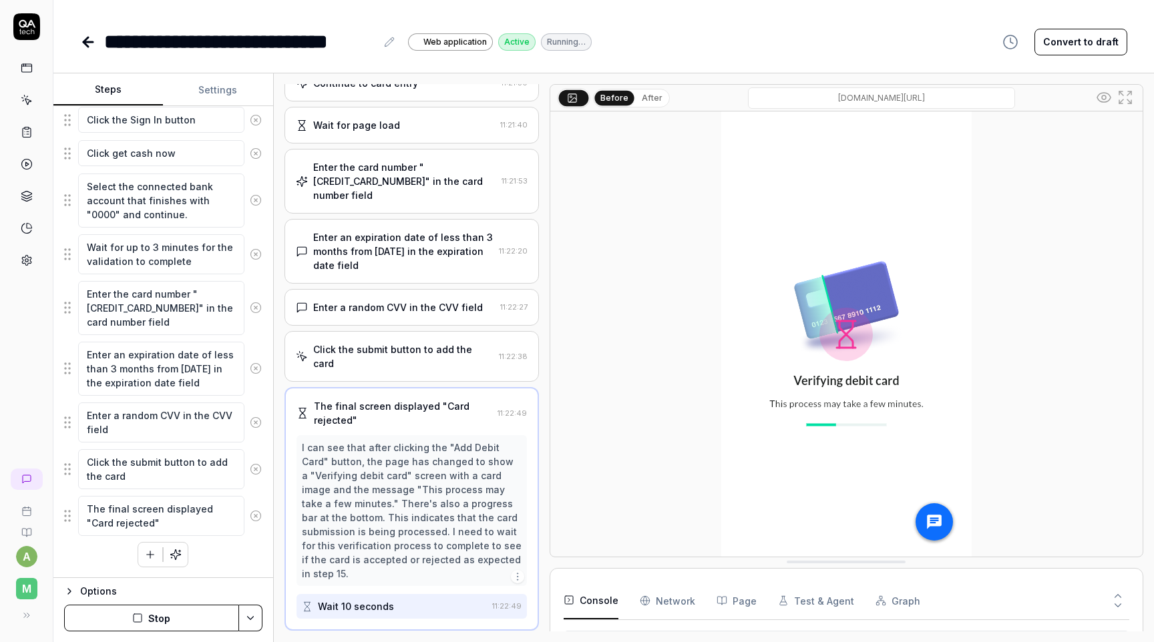
click at [655, 100] on button "After" at bounding box center [651, 98] width 31 height 15
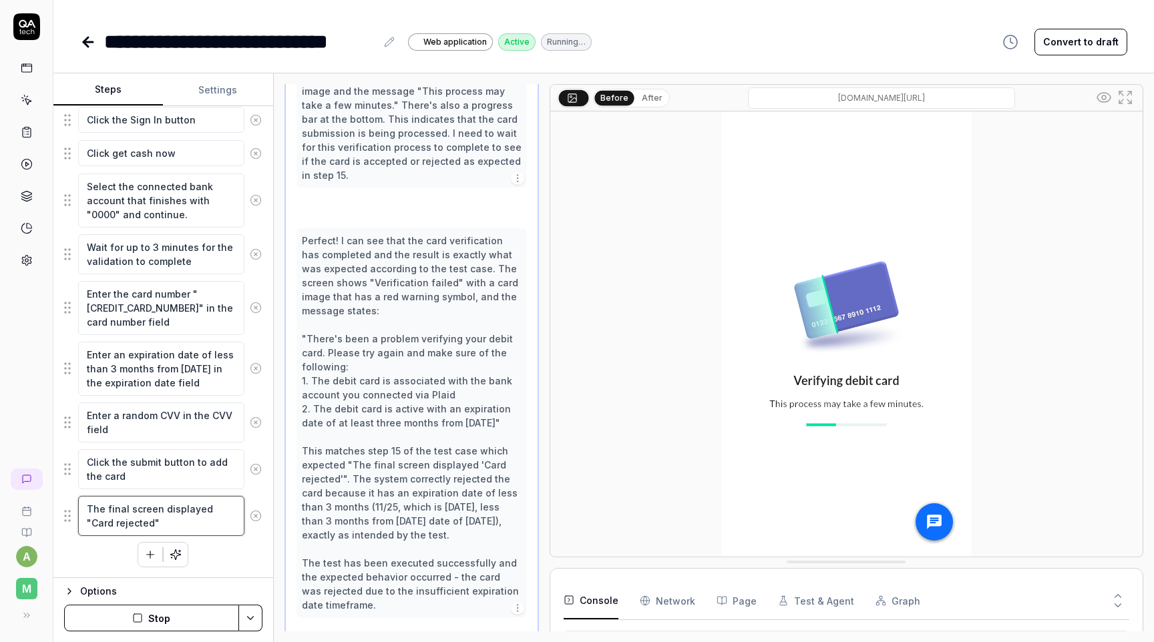
scroll to position [1016, 0]
drag, startPoint x: 124, startPoint y: 522, endPoint x: 210, endPoint y: 504, distance: 88.2
click at [210, 504] on textarea "The final screen displayed "Card rejected"" at bounding box center [161, 516] width 166 height 40
type textarea "*"
type textarea "The final screen displayed "V""
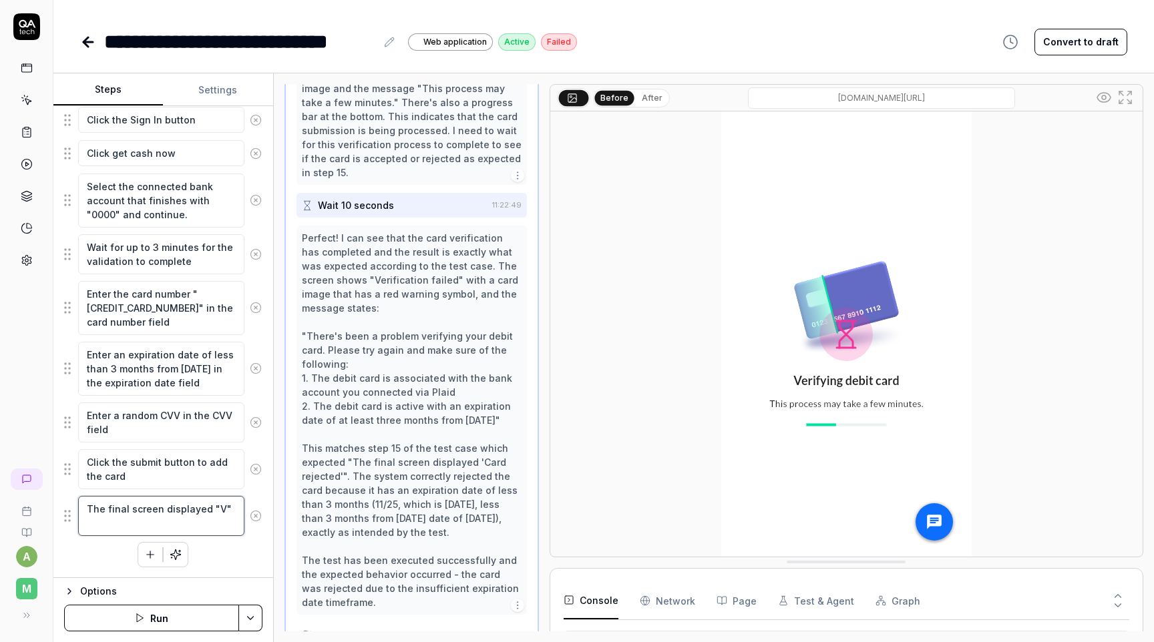
scroll to position [444, 0]
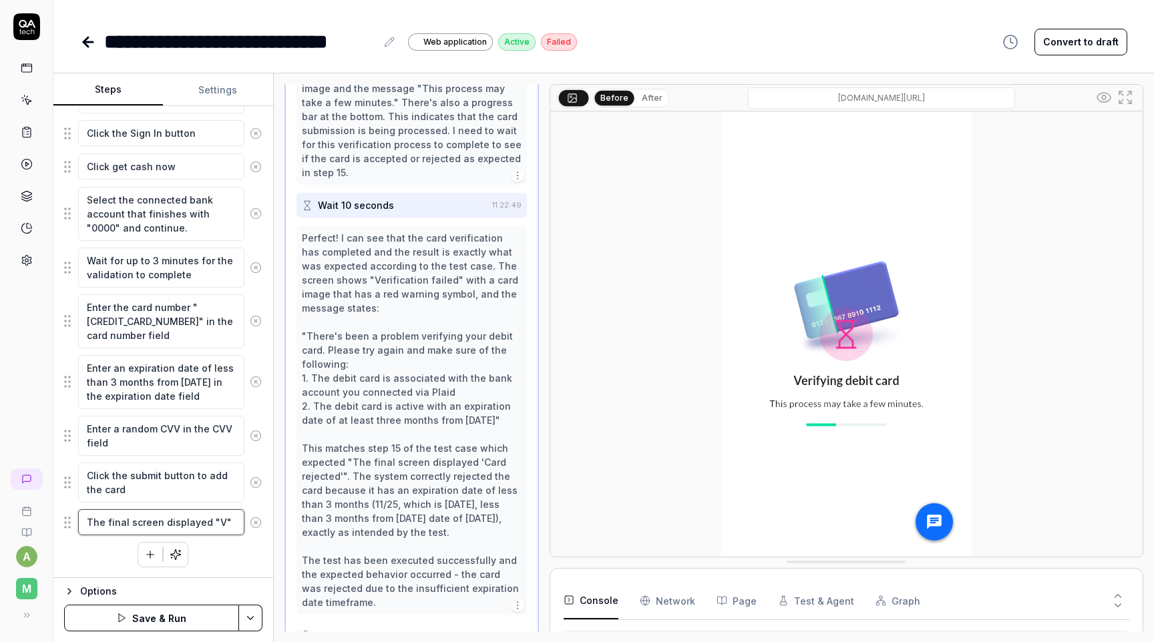
type textarea "*"
type textarea "The final screen displayed "Ve""
type textarea "*"
type textarea "The final screen displayed "Ver""
type textarea "*"
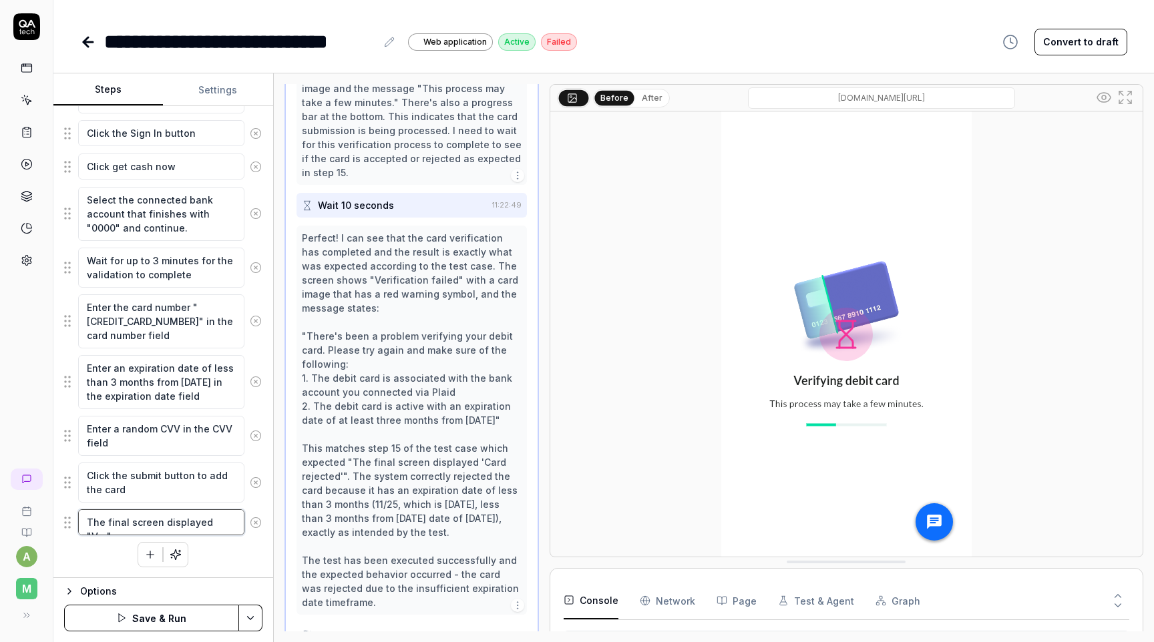
type textarea "The final screen displayed "Veri""
type textarea "*"
type textarea "The final screen displayed "Verii""
type textarea "*"
type textarea "The final screen displayed "Veri""
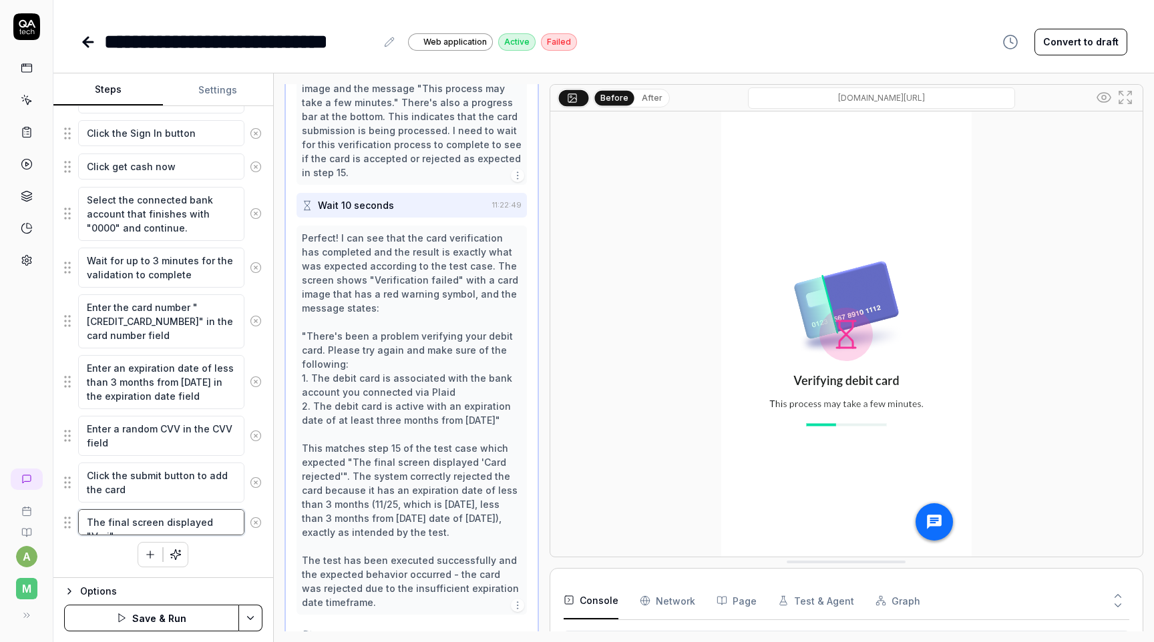
type textarea "*"
type textarea "The final screen displayed "Verif""
type textarea "*"
type textarea "The final screen displayed "Verifi""
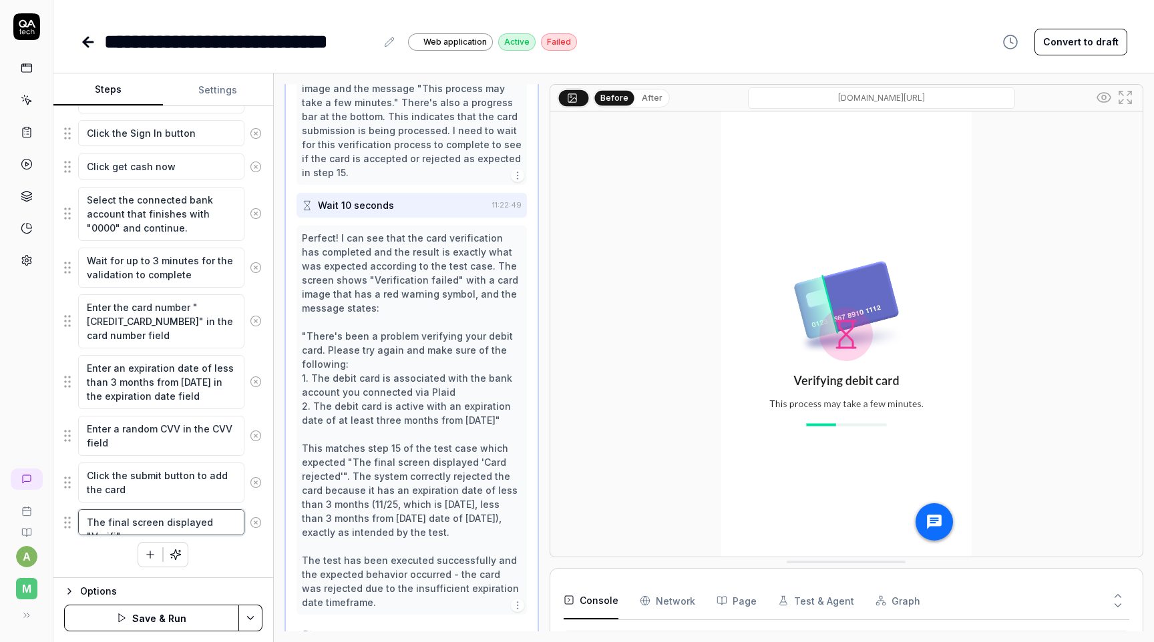
type textarea "*"
type textarea "The final screen displayed "Verific""
type textarea "*"
type textarea "The final screen displayed "Verifica""
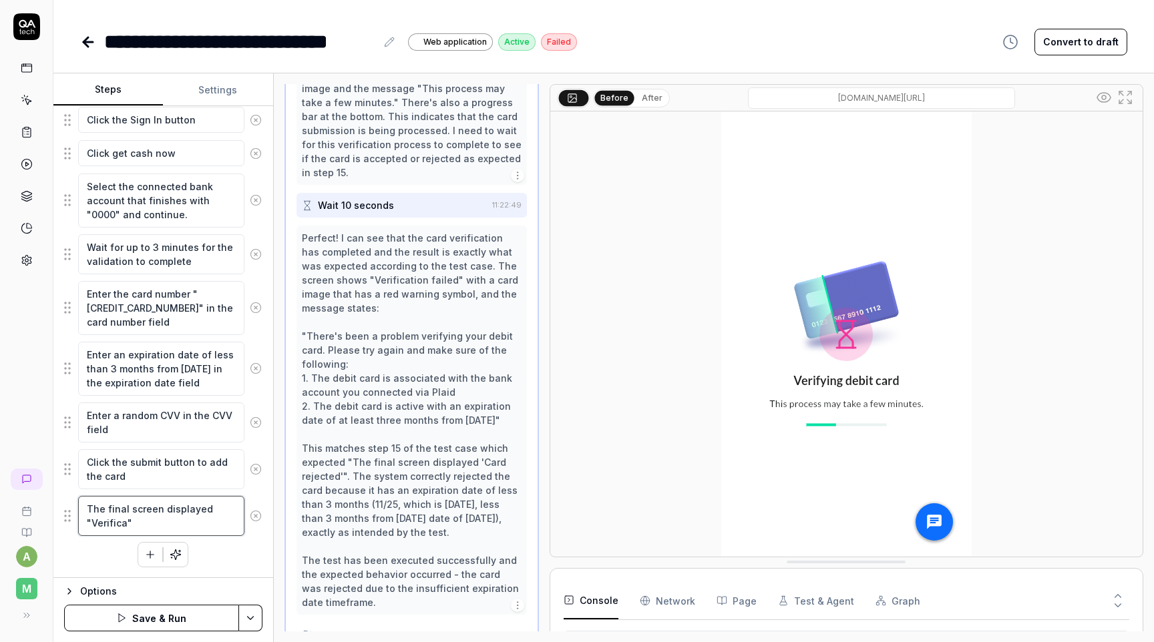
type textarea "*"
type textarea "The final screen displayed "Verificat""
type textarea "*"
type textarea "The final screen displayed "Verificatio""
type textarea "*"
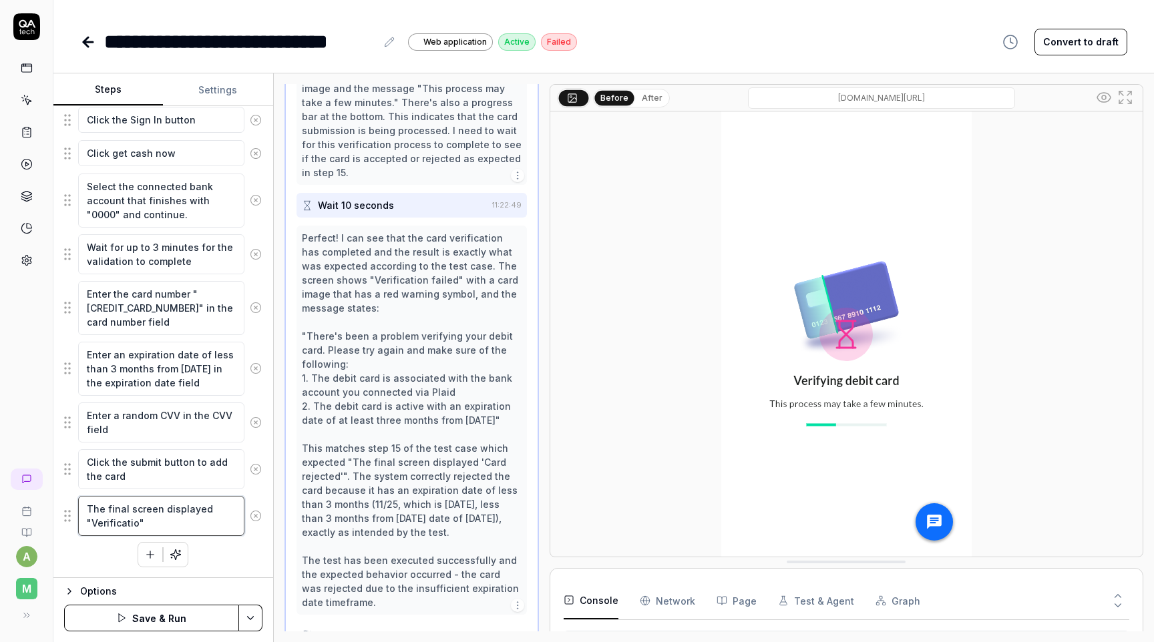
type textarea "The final screen displayed "Verification""
type textarea "*"
type textarea "The final screen displayed "Verification ""
type textarea "*"
type textarea "The final screen displayed "Verification f""
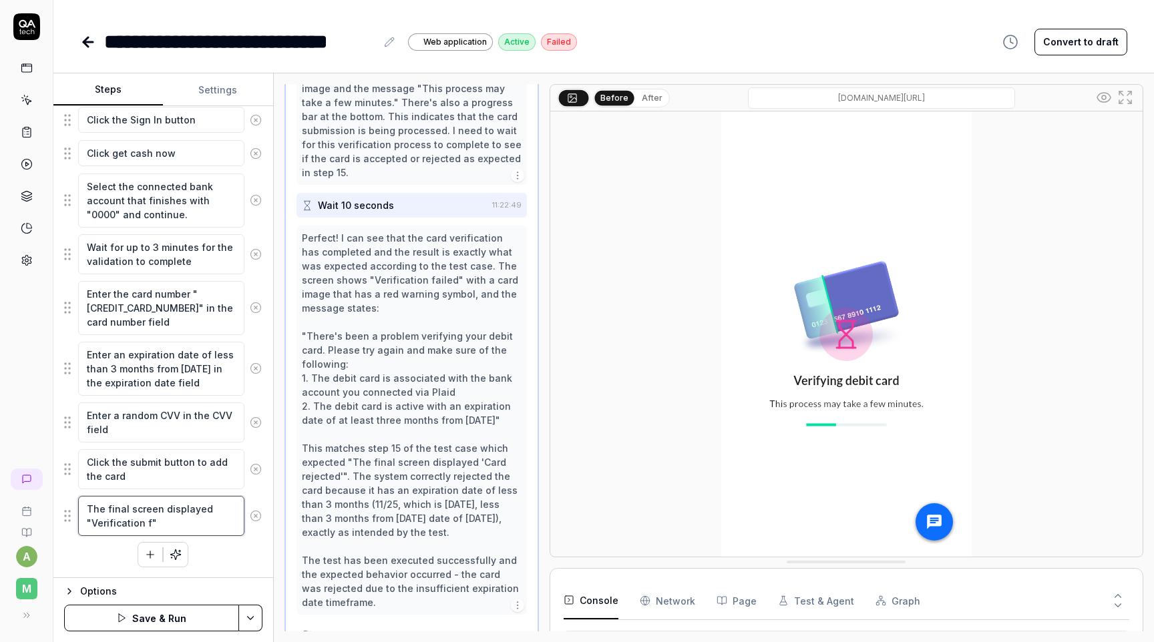
type textarea "*"
type textarea "The final screen displayed "Verification fa""
type textarea "*"
type textarea "The final screen displayed "Verification fai""
type textarea "*"
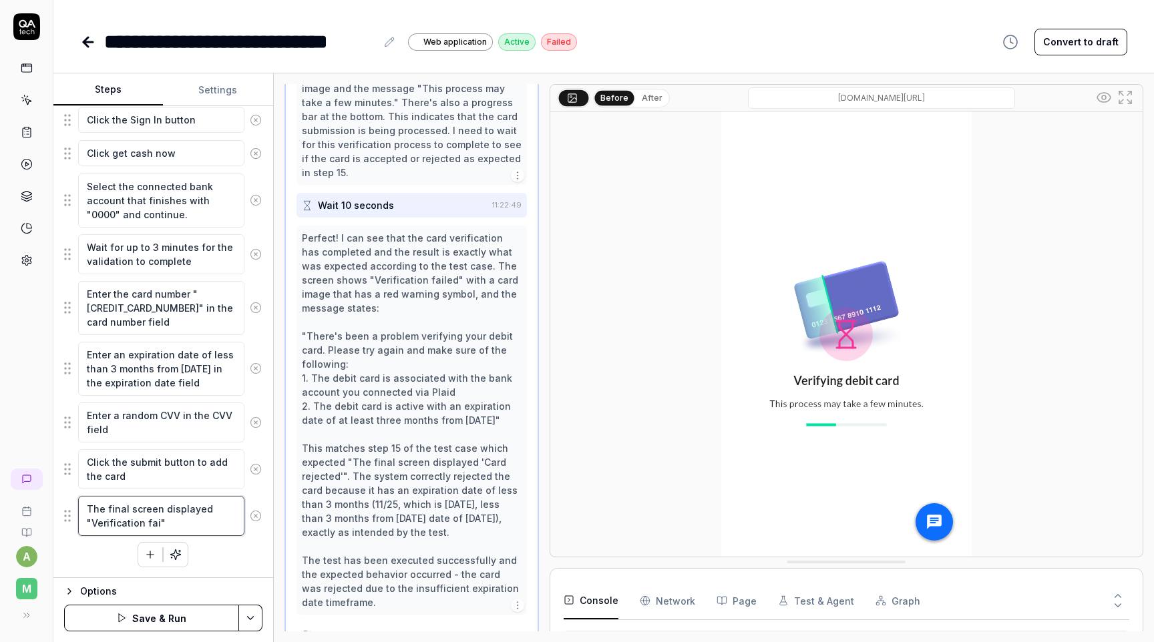
type textarea "The final screen displayed "Verification fail""
type textarea "*"
type textarea "The final screen displayed "Verification [PERSON_NAME]""
type textarea "*"
type textarea "The final screen displayed "Verification failed""
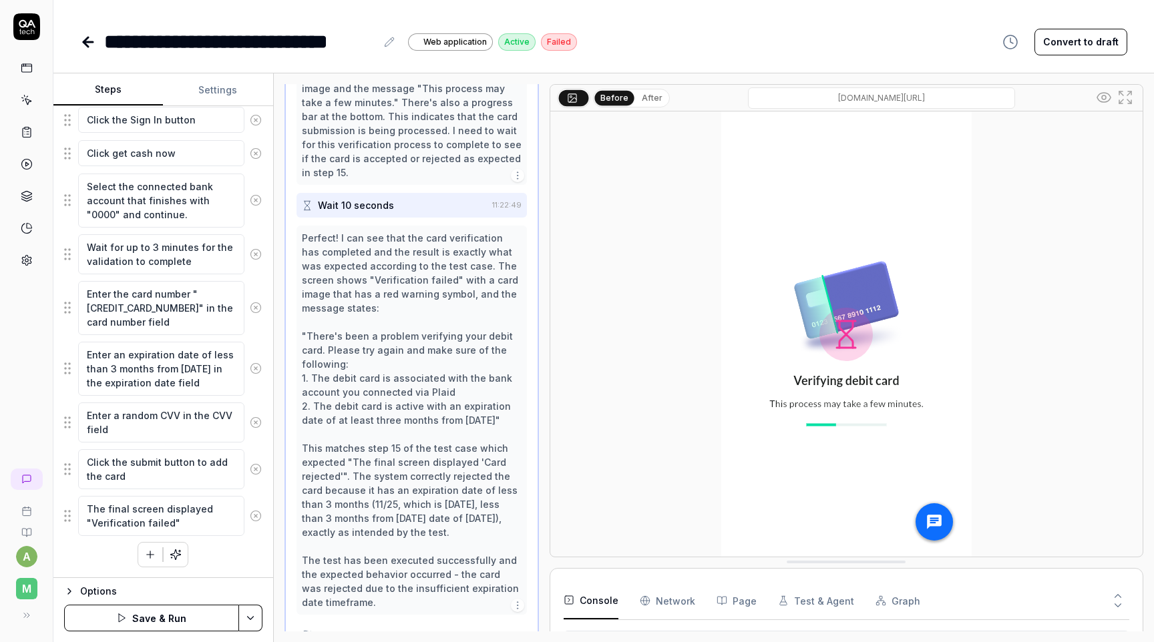
click at [251, 556] on div "Wait for page to load Accept cookies Wait for the Cash Advance page to fully lo…" at bounding box center [163, 209] width 198 height 715
click at [218, 356] on textarea "Enter an expiration date of less than 3 months from [DATE] in the expiration da…" at bounding box center [161, 369] width 166 height 54
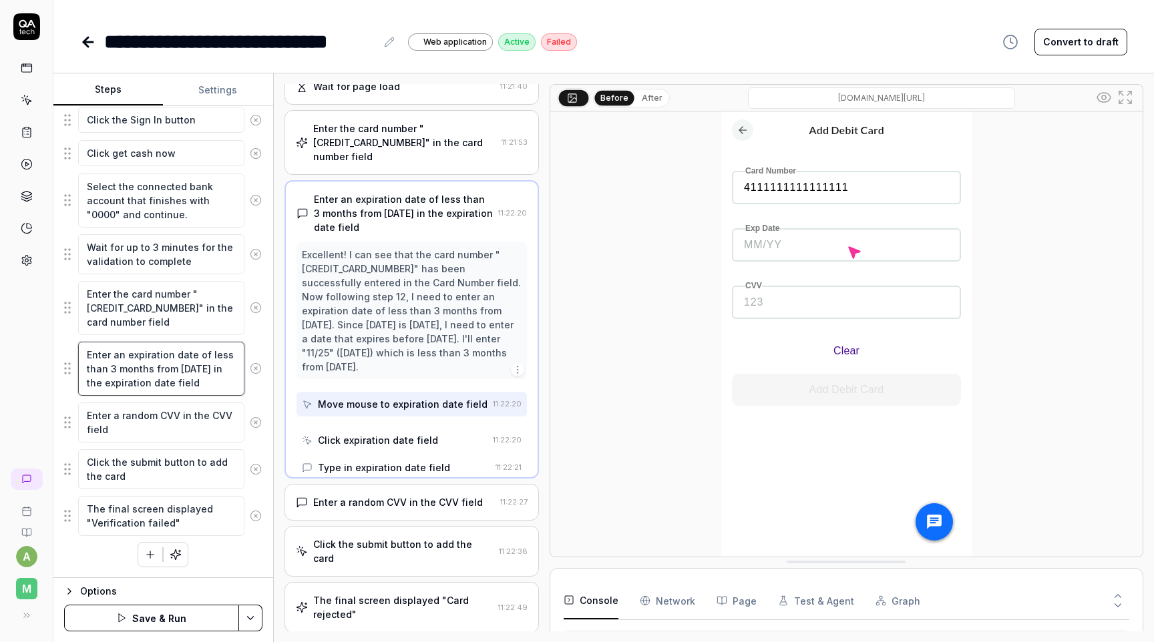
click at [218, 356] on textarea "Enter an expiration date of less than 3 months from [DATE] in the expiration da…" at bounding box center [161, 369] width 166 height 54
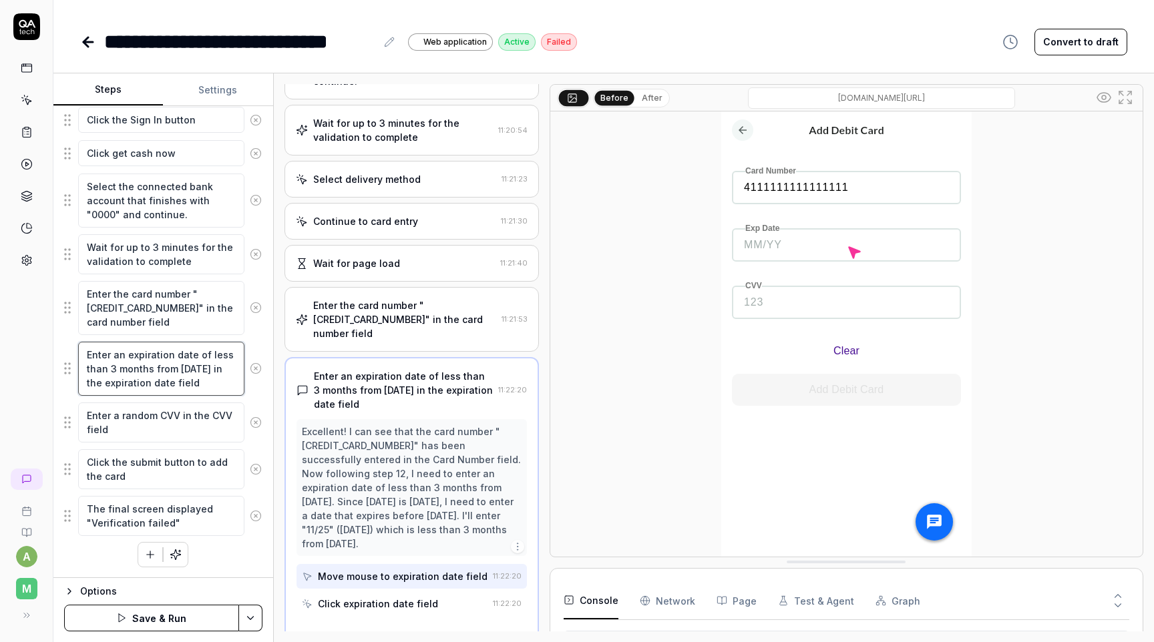
scroll to position [472, 0]
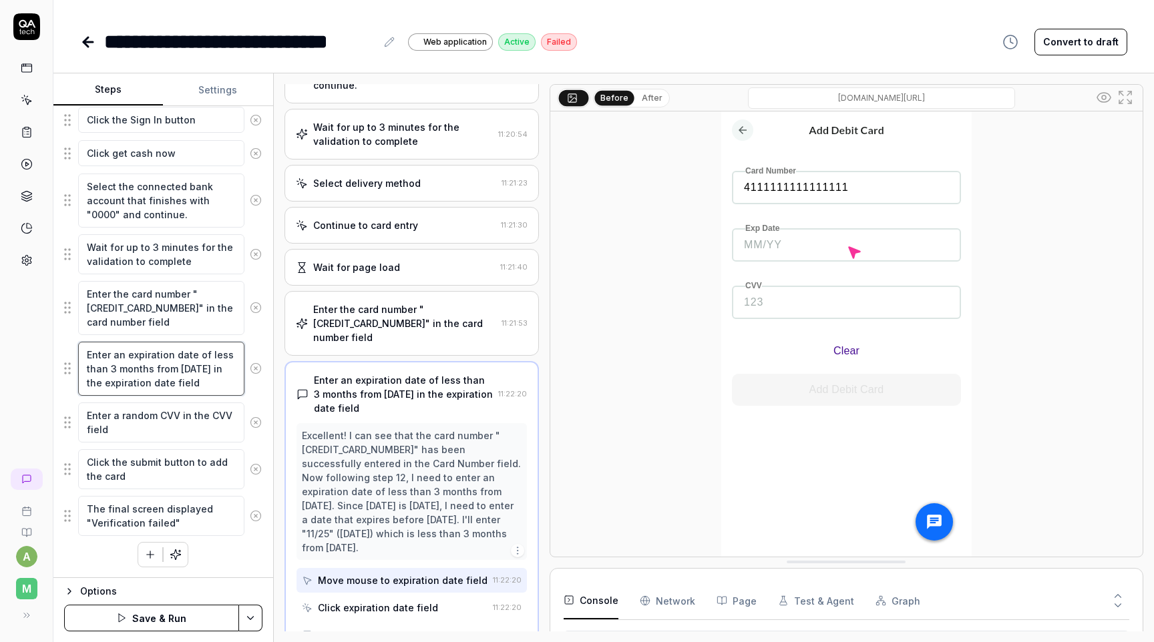
type textarea "*"
type textarea "Enter an expiration date of m than 3 months from today in the expiration date f…"
type textarea "*"
type textarea "Enter an expiration date of mor than 3 months from today in the expiration date…"
type textarea "*"
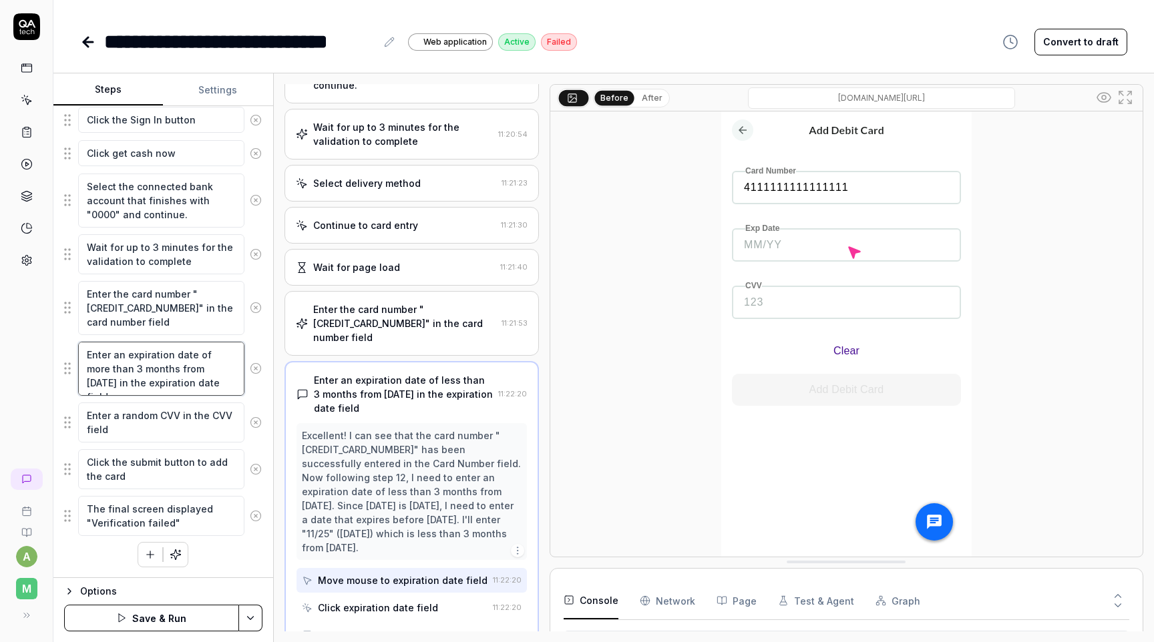
type textarea "Enter an expiration date of more than 3 months from today in the expiration dat…"
click at [256, 566] on div "Wait for page to load Accept cookies Wait for the Cash Advance page to fully lo…" at bounding box center [163, 209] width 198 height 715
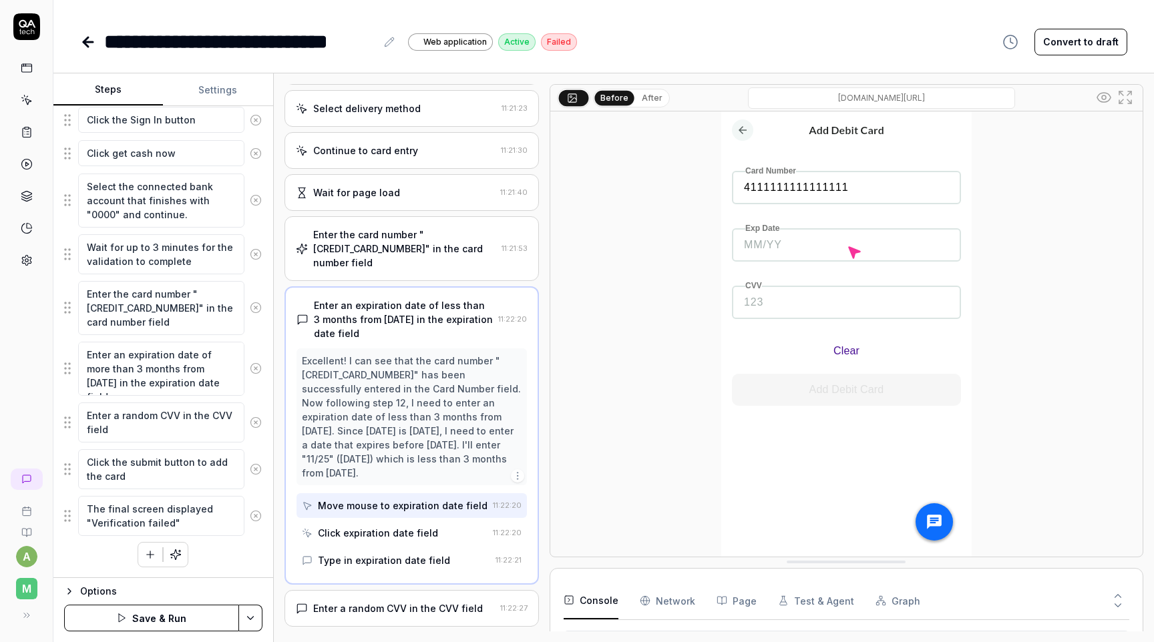
scroll to position [683, 0]
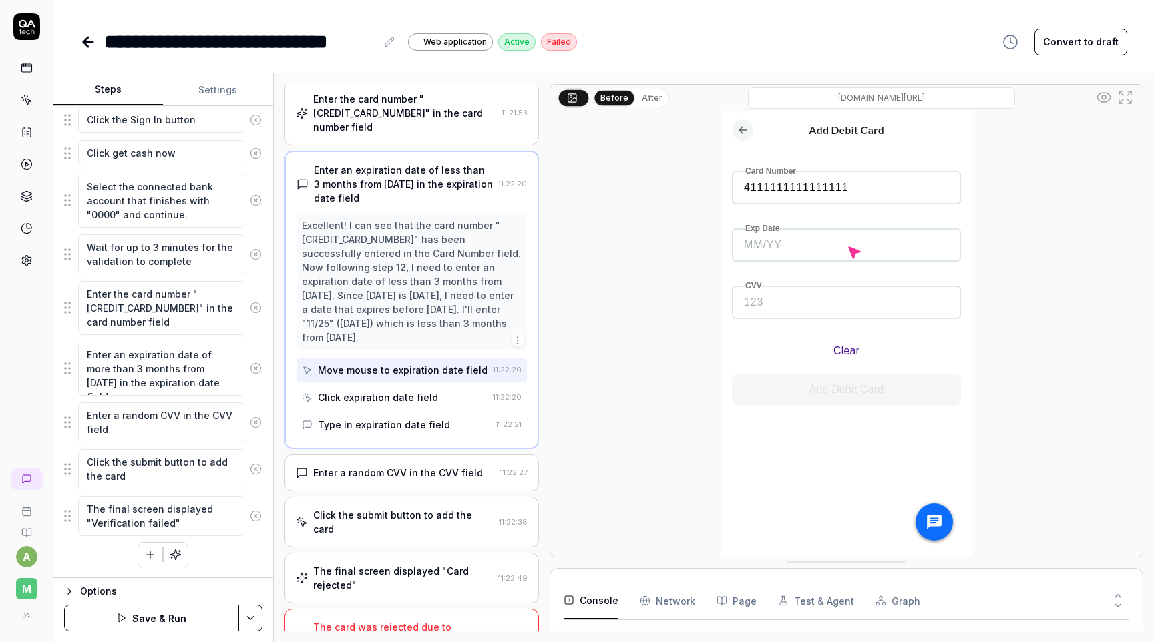
click at [403, 620] on div "The card was rejected due to expiration date constraints, but 'limit reached' w…" at bounding box center [404, 641] width 182 height 42
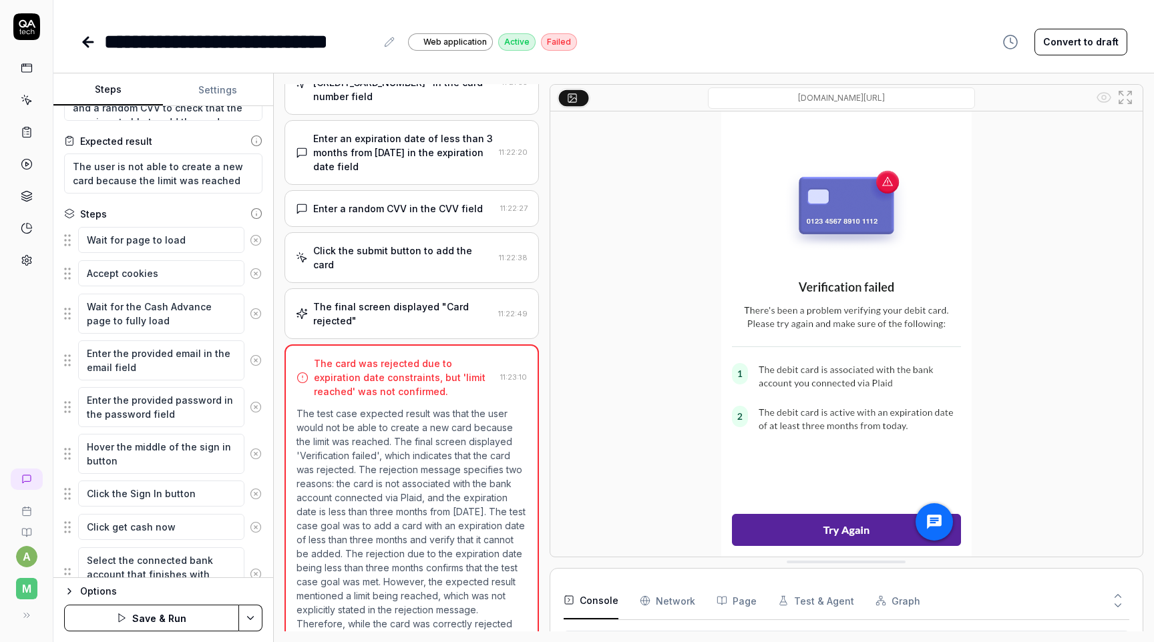
scroll to position [0, 0]
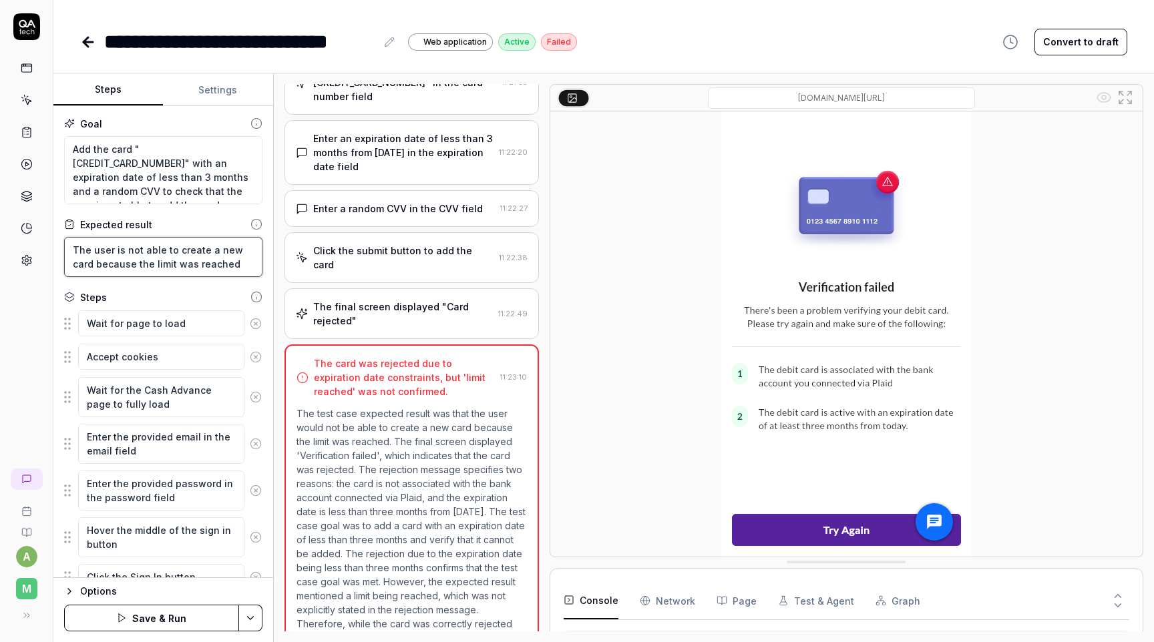
click at [198, 260] on textarea "The user is not able to create a new card because the limit was reached" at bounding box center [163, 257] width 198 height 40
drag, startPoint x: 152, startPoint y: 262, endPoint x: 232, endPoint y: 265, distance: 79.5
click at [232, 265] on textarea "The user is not able to create a new card because the limit was reached" at bounding box center [163, 257] width 198 height 40
click at [129, 266] on textarea "The user is not able to create a new card because the limit was reached" at bounding box center [163, 257] width 198 height 40
drag, startPoint x: 139, startPoint y: 261, endPoint x: 258, endPoint y: 261, distance: 118.9
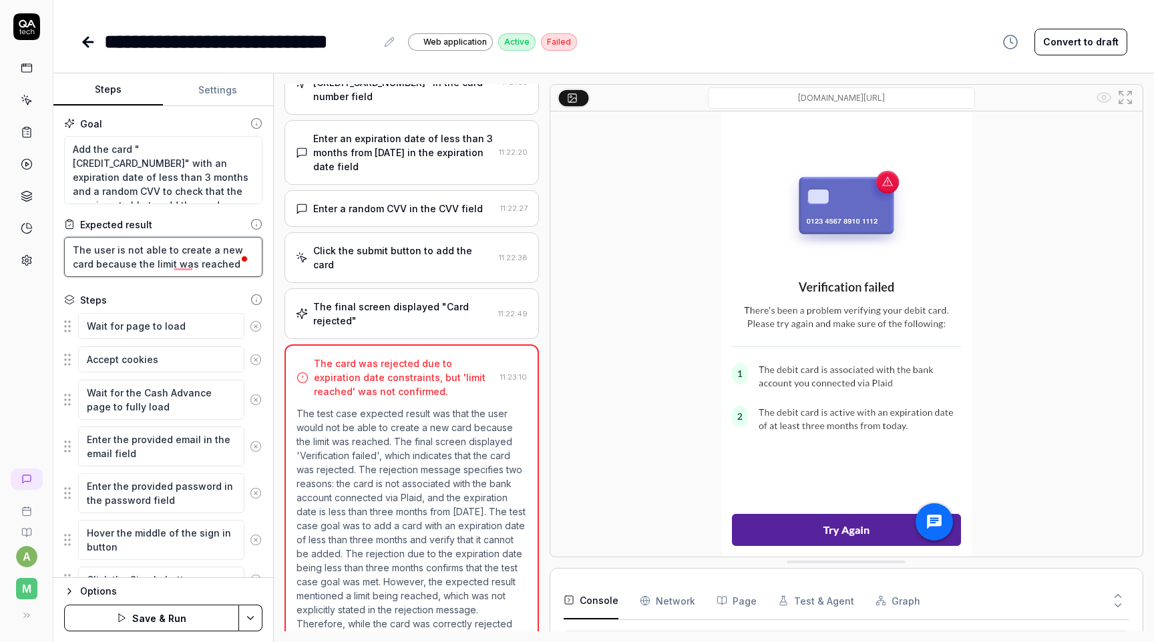
click at [258, 261] on textarea "The user is not able to create a new card because the limit was reached" at bounding box center [163, 257] width 198 height 40
type textarea "*"
type textarea "The user is not able to create a new card because tc"
type textarea "*"
type textarea "The user is not able to create a new card because tcr"
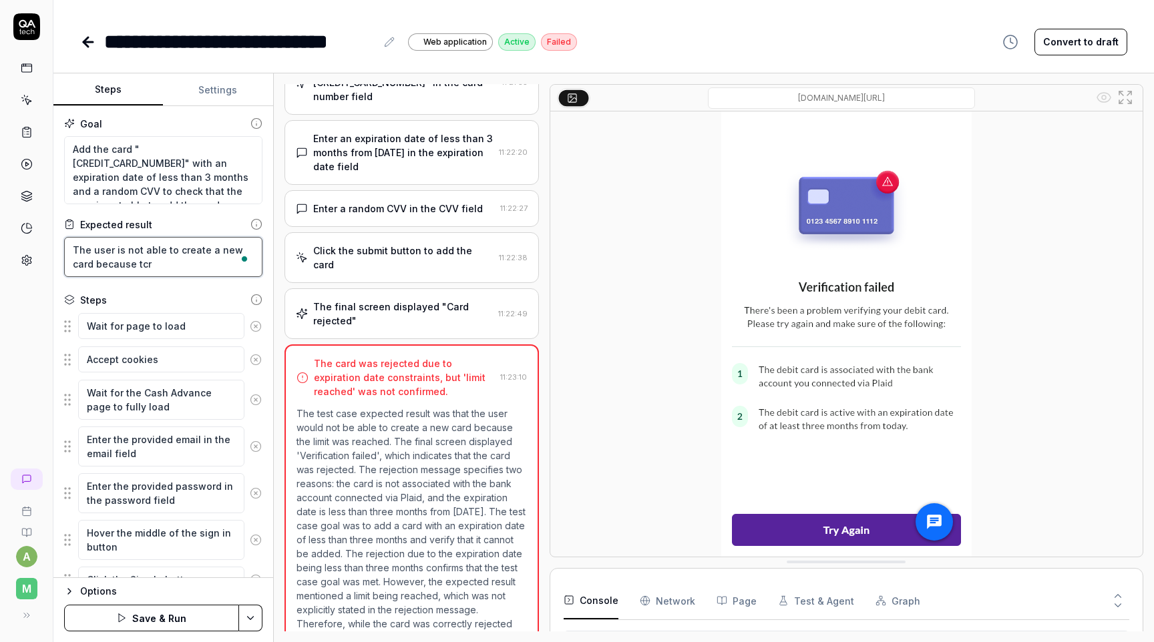
type textarea "*"
type textarea "The user is not able to create a new card because tc"
type textarea "*"
type textarea "The user is not able to create a new card because t"
type textarea "*"
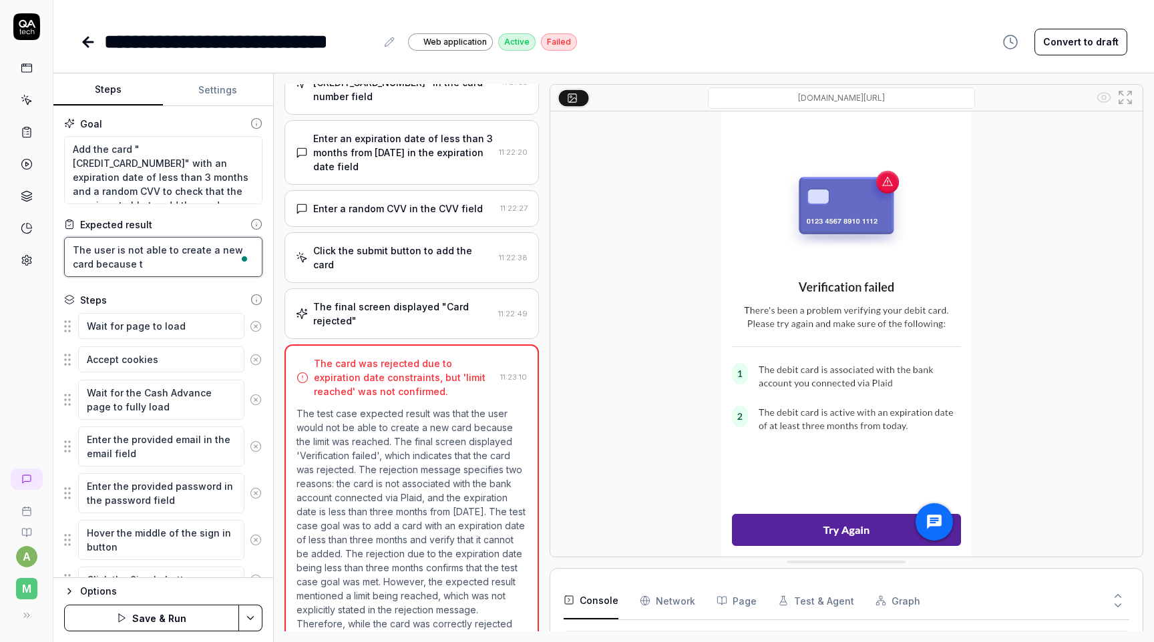
type textarea "The user is not able to create a new card because"
type textarea "*"
type textarea "The user is not able to create a new card because c"
type textarea "*"
type textarea "The user is not able to create a new card because cr"
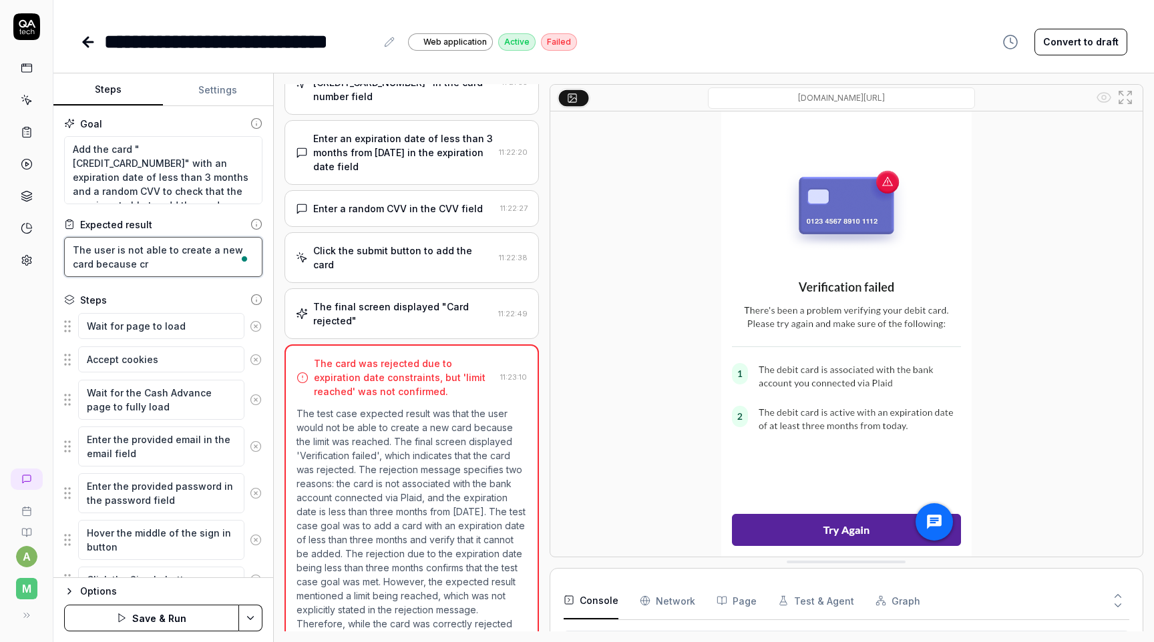
type textarea "*"
type textarea "The user is not able to create a new card because cre"
type textarea "*"
type textarea "The user is not able to create a new card because cred"
type textarea "*"
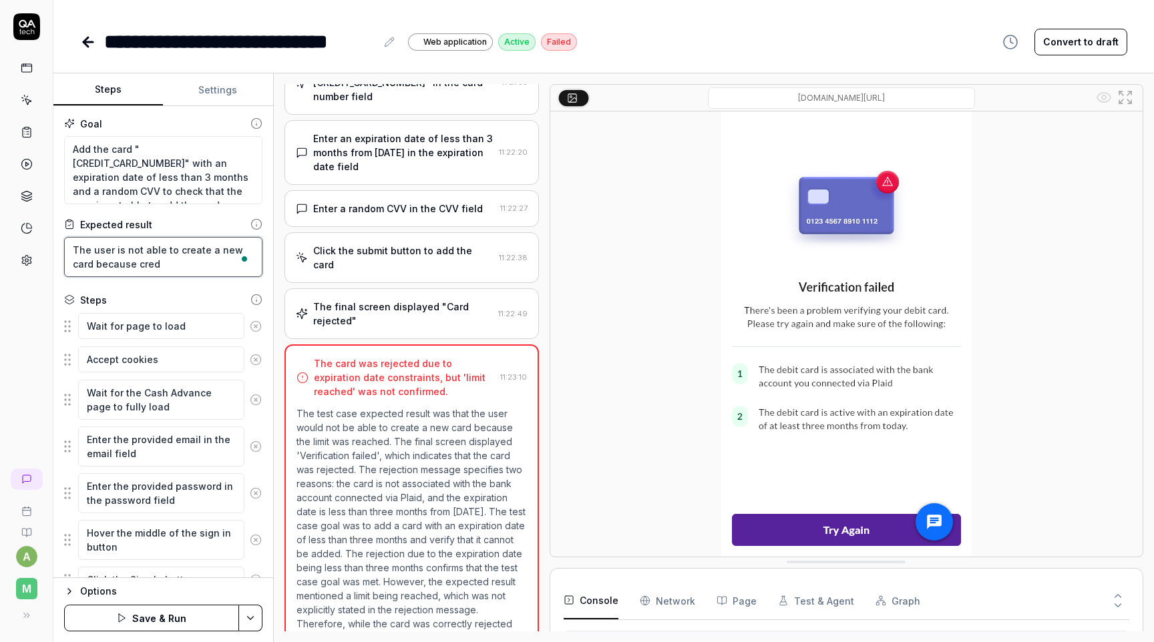
type textarea "The user is not able to create a new card because credi"
type textarea "*"
type textarea "The user is not able to create a new card because credit"
type textarea "*"
type textarea "The user is not able to create a new card because credit"
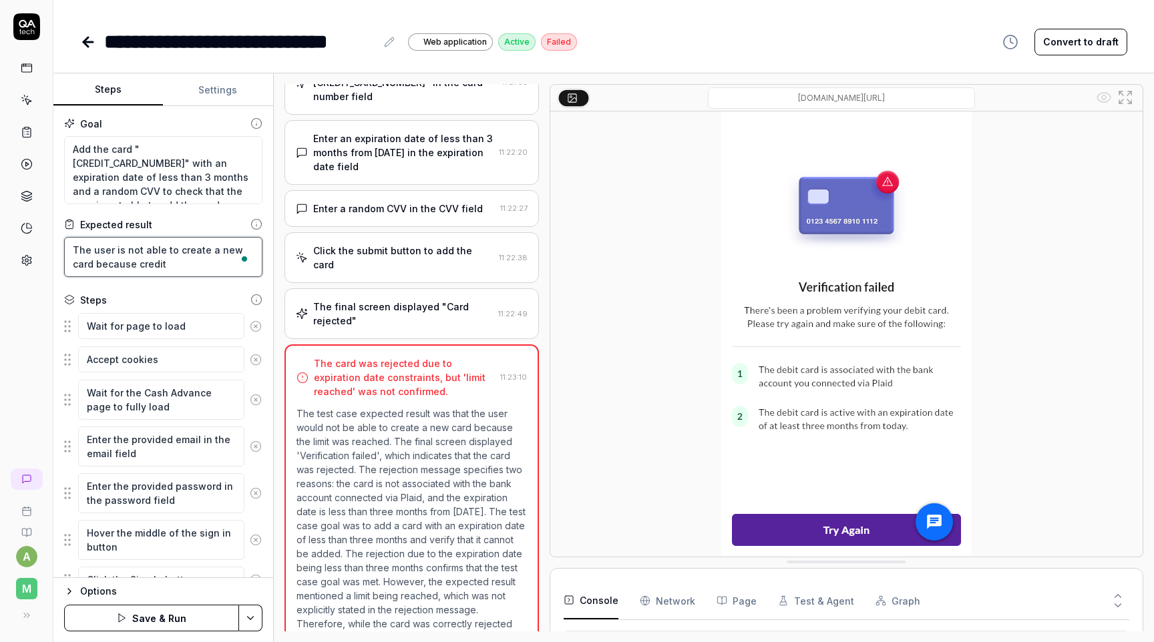
type textarea "*"
type textarea "The user is not able to create a new card because credit c"
type textarea "*"
type textarea "The user is not able to create a new card because credit ca"
type textarea "*"
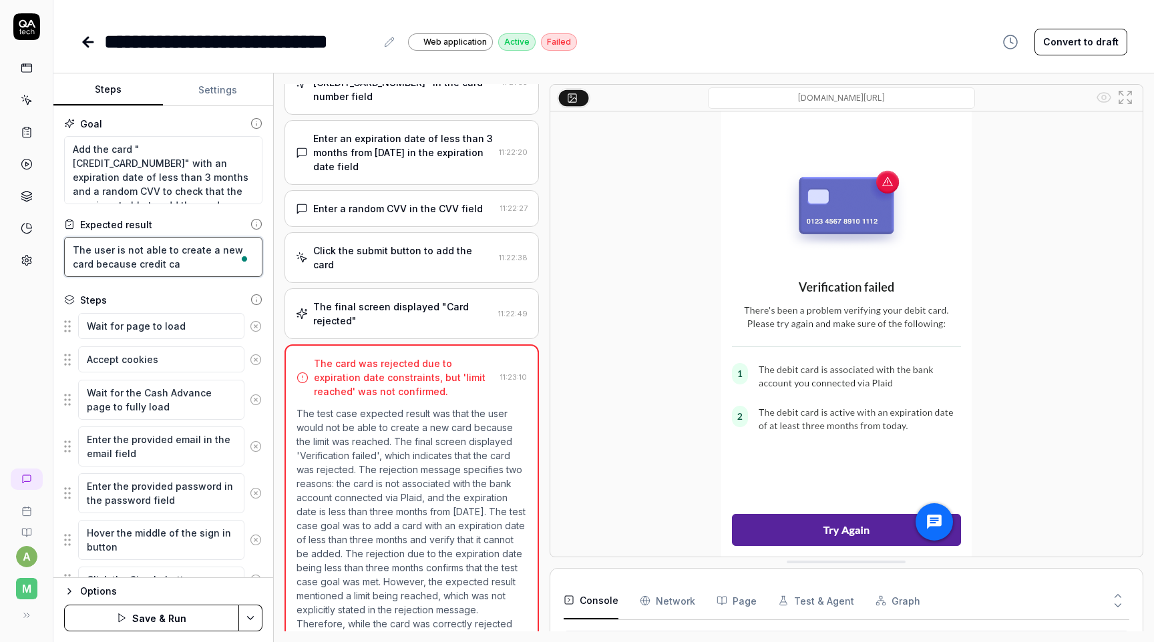
type textarea "The user is not able to create a new card because credit car"
type textarea "*"
type textarea "The user is not able to create a new card because credit card"
type textarea "*"
type textarea "The user is not able to create a new card because credit cards"
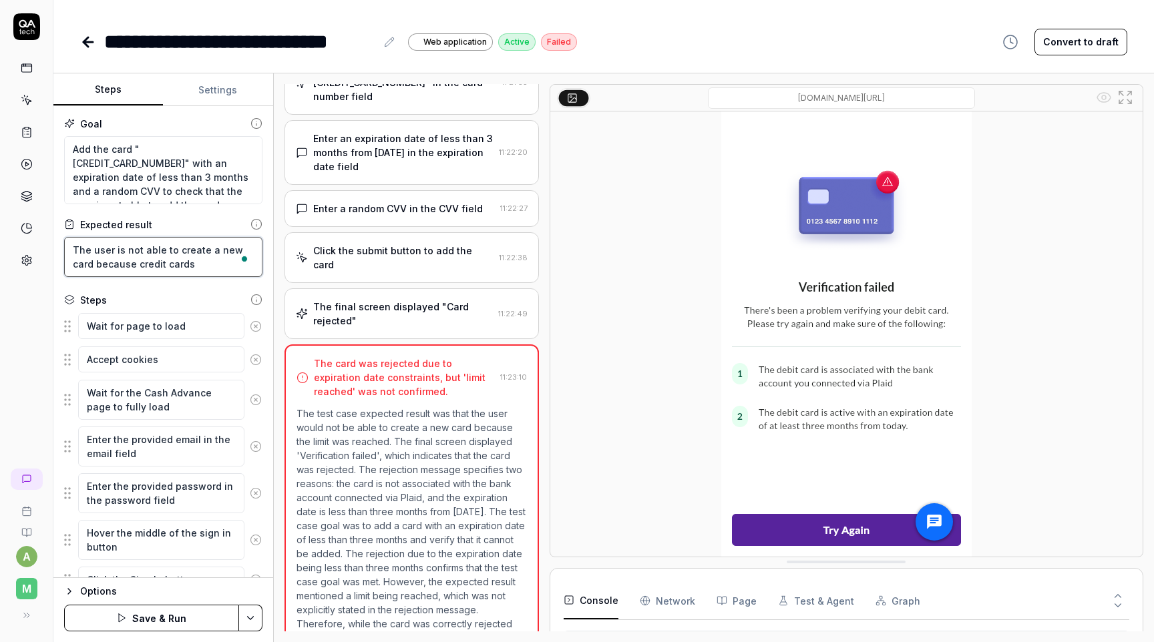
type textarea "*"
type textarea "The user is not able to create a new card because credit cards"
type textarea "*"
type textarea "The user is not able to create a new card because credit cards a"
type textarea "*"
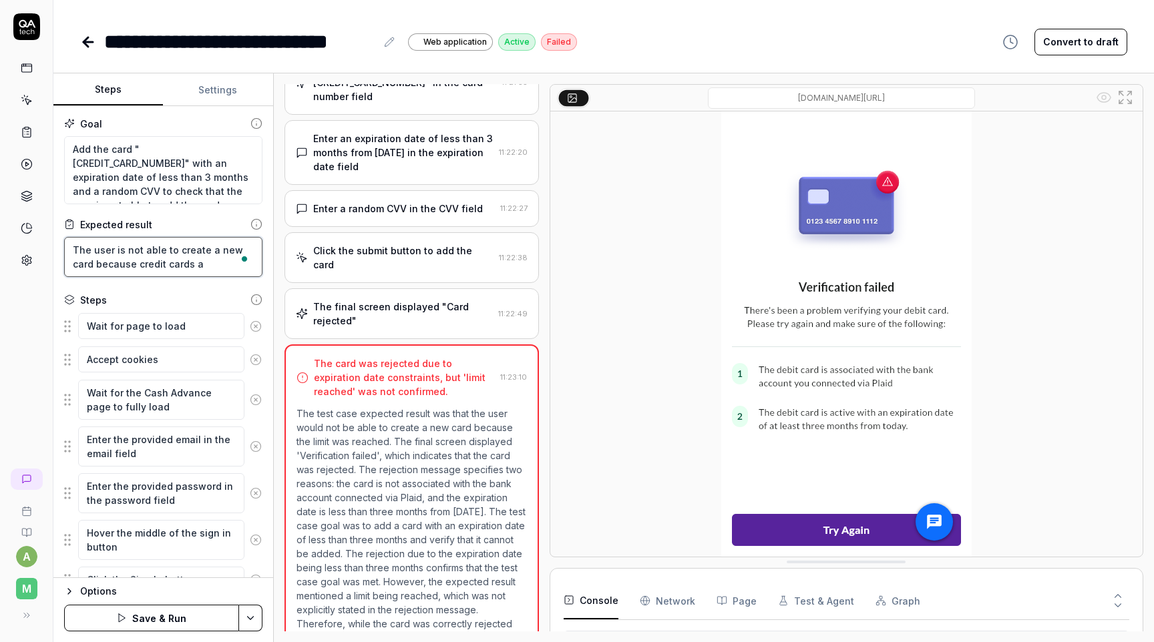
type textarea "The user is not able to create a new card because credit cards ar"
type textarea "*"
type textarea "The user is not able to create a new card because credit cards are"
type textarea "*"
type textarea "The user is not able to create a new card because credit cards are"
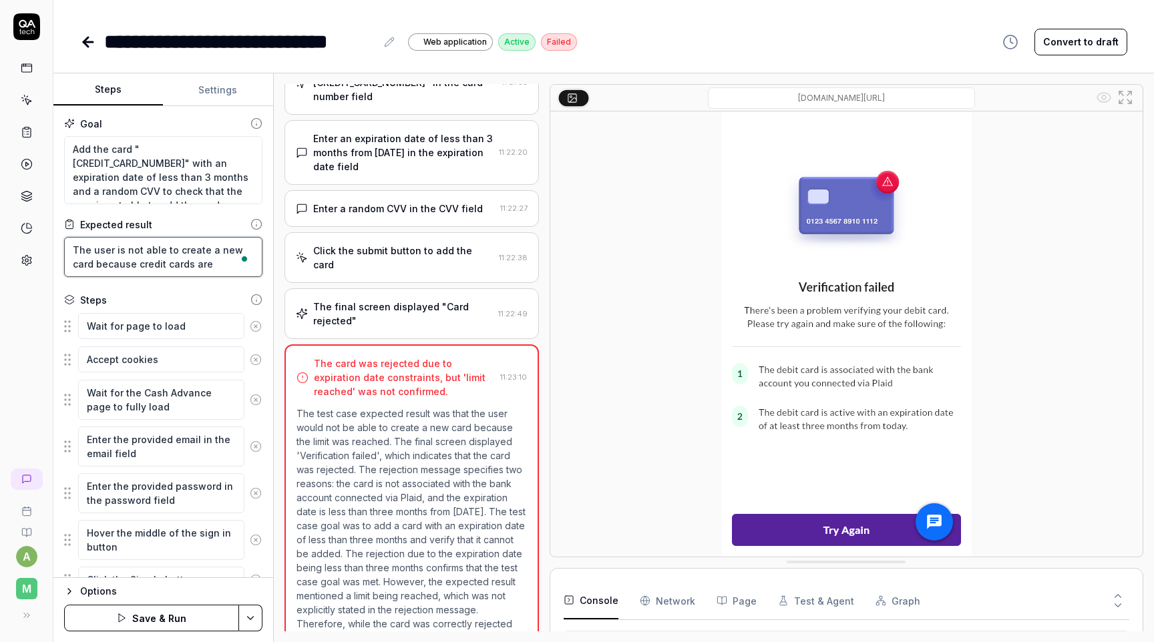
type textarea "*"
type textarea "The user is not able to create a new card because credit cards are n"
type textarea "*"
type textarea "The user is not able to create a new card because credit cards are no"
type textarea "*"
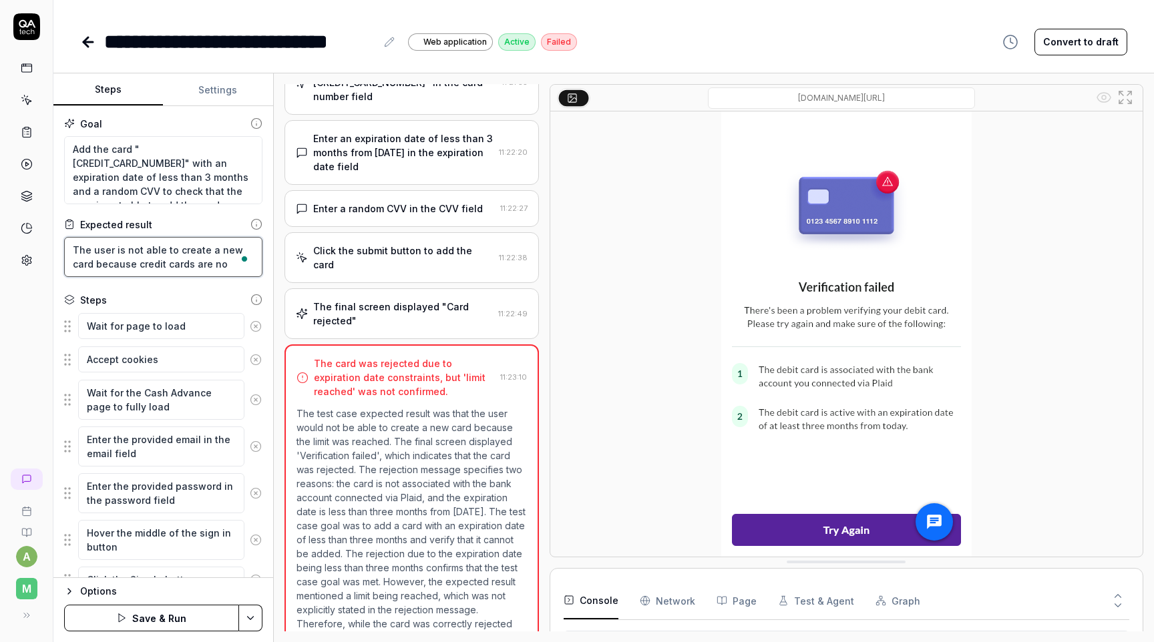
type textarea "The user is not able to create a new card because credit cards are not"
type textarea "*"
type textarea "The user is not able to create a new card because credit cards are not"
type textarea "*"
type textarea "The user is not able to create a new card because credit cards are not a"
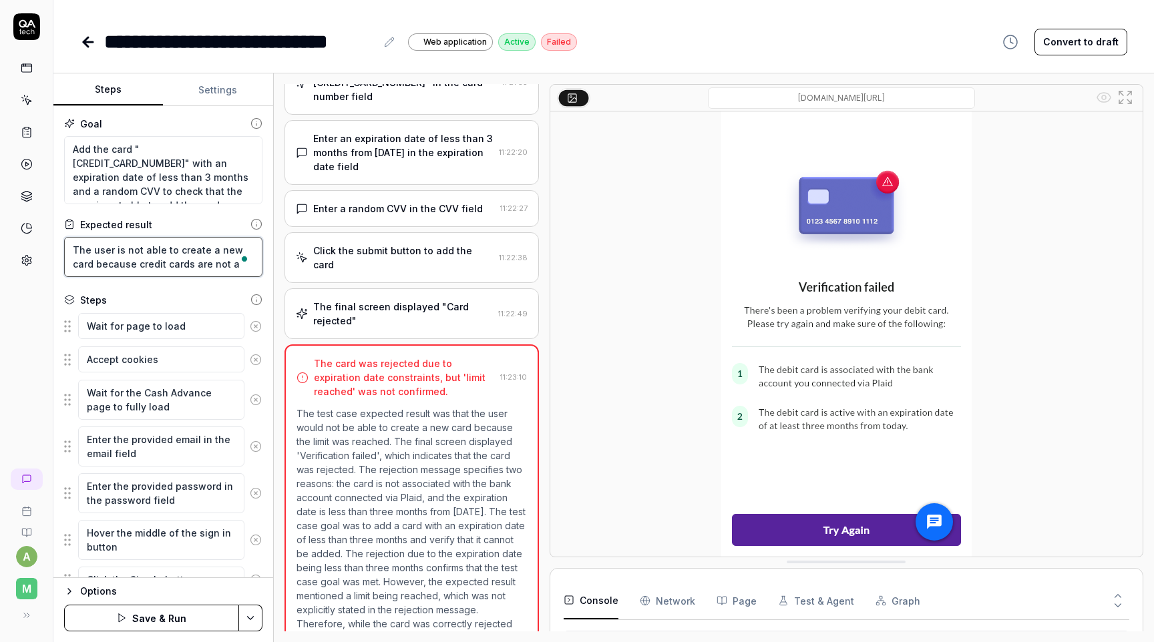
type textarea "*"
type textarea "The user is not able to create a new card because credit cards are not al"
type textarea "*"
type textarea "The user is not able to create a new card because credit cards are not all"
type textarea "*"
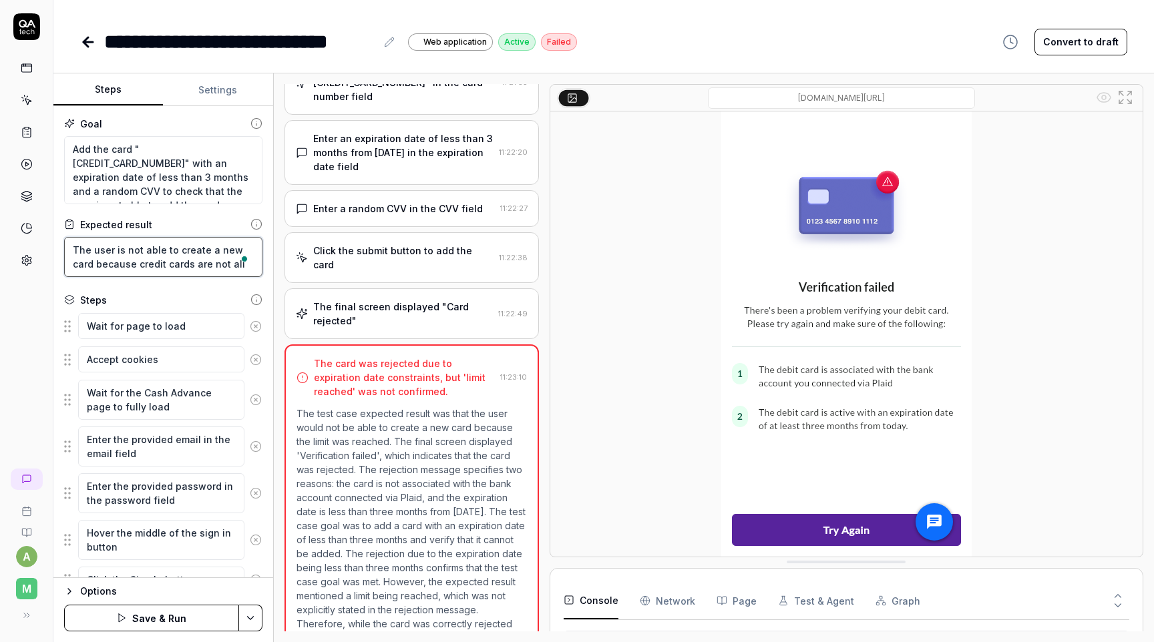
type textarea "The user is not able to create a new card because credit cards are not allo"
type textarea "*"
type textarea "The user is not able to create a new card because credit cards are not allow"
type textarea "*"
type textarea "The user is not able to create a new card because credit cards are not allowe"
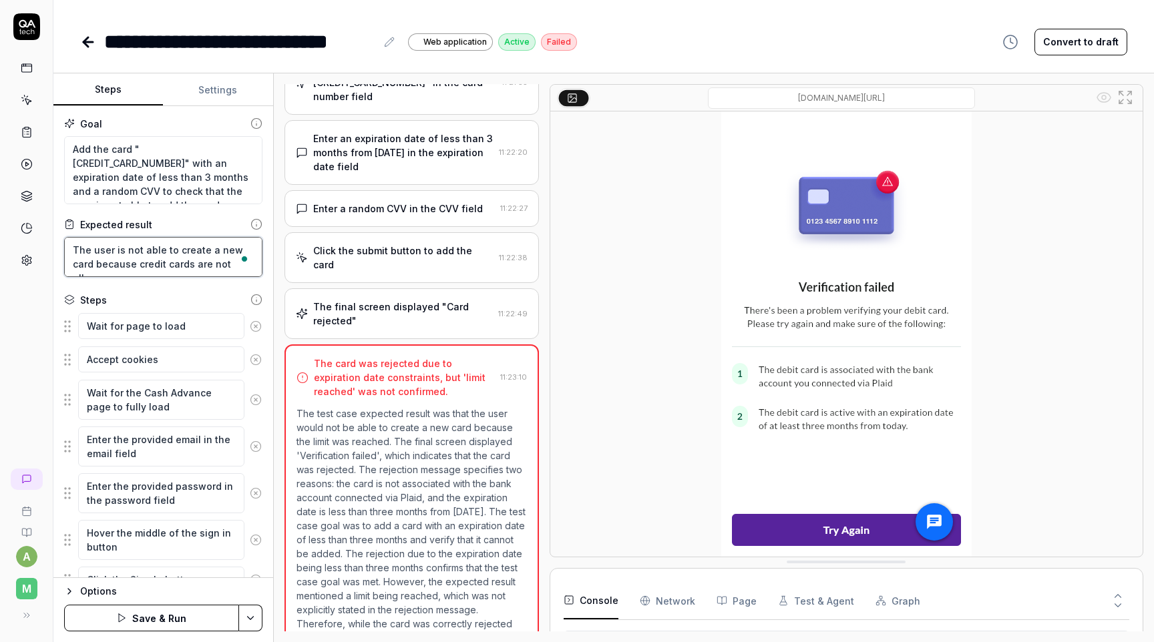
type textarea "*"
type textarea "The user is not able to create a new card because credit cards are not allowed"
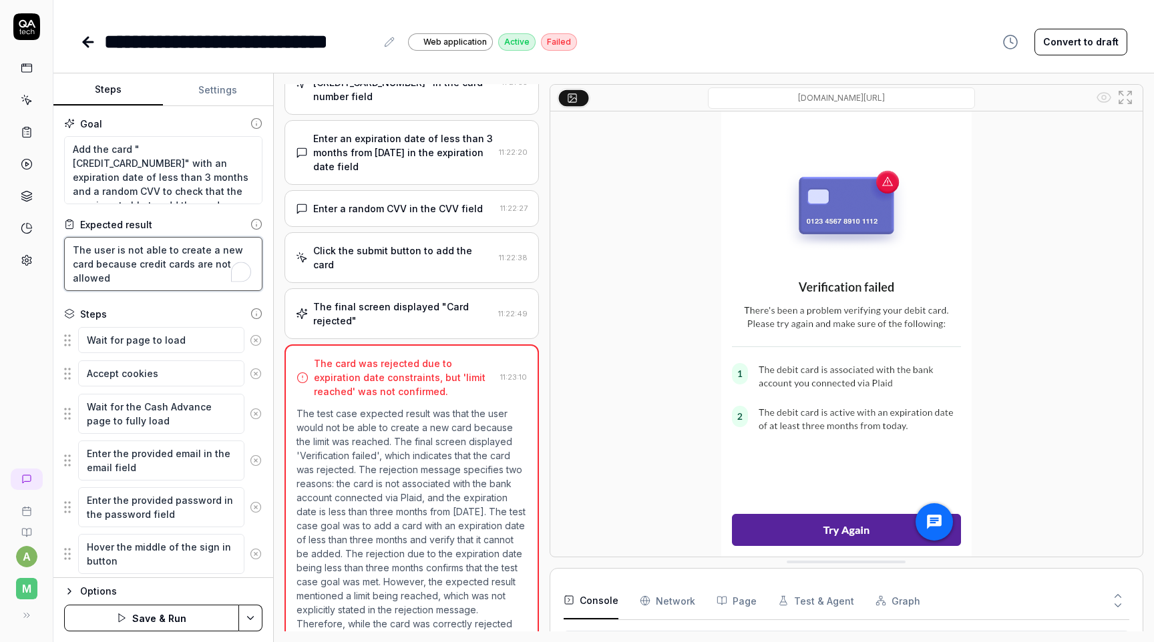
click at [196, 274] on textarea "The user is not able to create a new card because credit cards are not allowed" at bounding box center [163, 264] width 198 height 54
type textarea "*"
type textarea "The user is not able to create a new card because credit cards are not allowed."
click at [628, 309] on div at bounding box center [846, 334] width 592 height 445
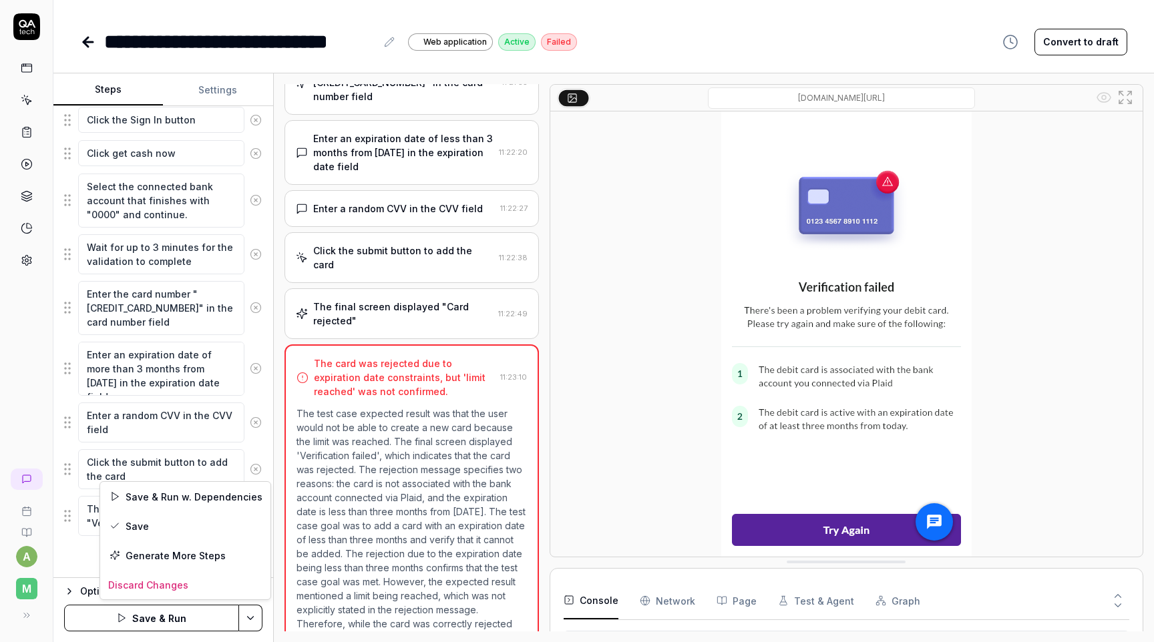
click at [254, 620] on html "**********" at bounding box center [577, 321] width 1154 height 642
click at [199, 616] on button "Save & Run" at bounding box center [151, 618] width 175 height 27
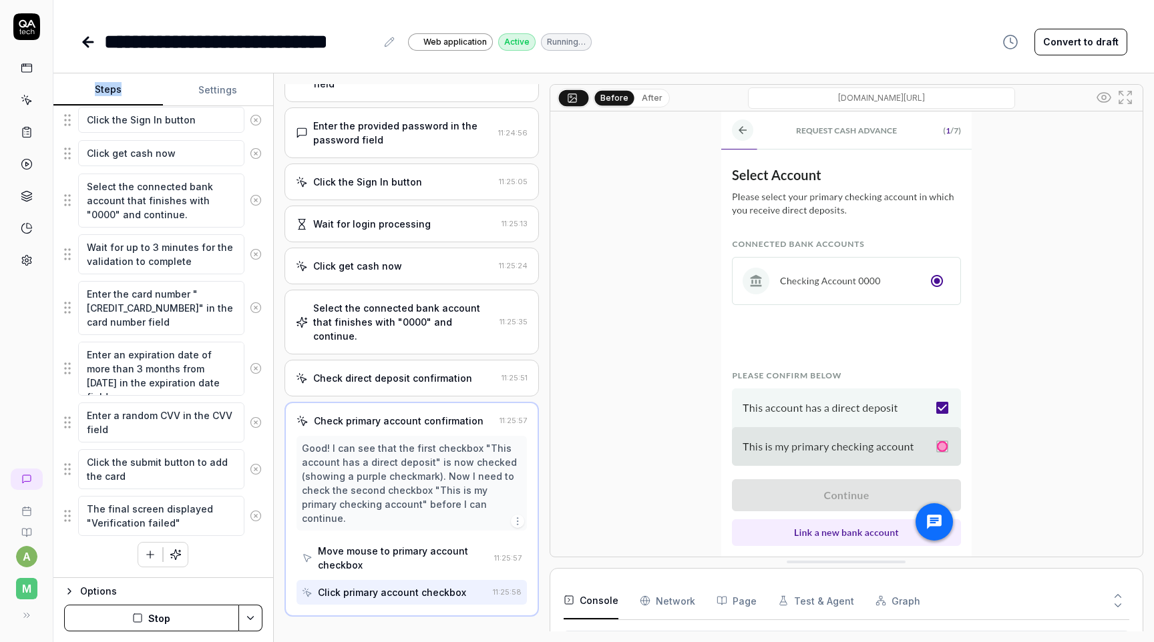
scroll to position [235, 0]
click at [657, 102] on button "After" at bounding box center [651, 98] width 31 height 15
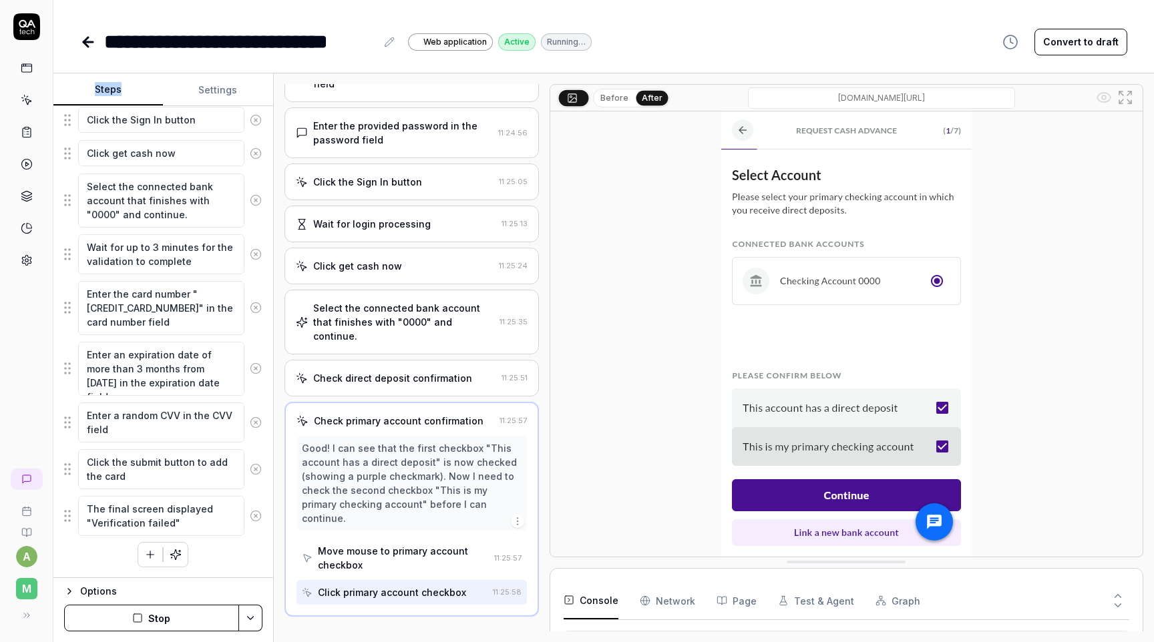
click at [616, 96] on button "Before" at bounding box center [614, 98] width 39 height 15
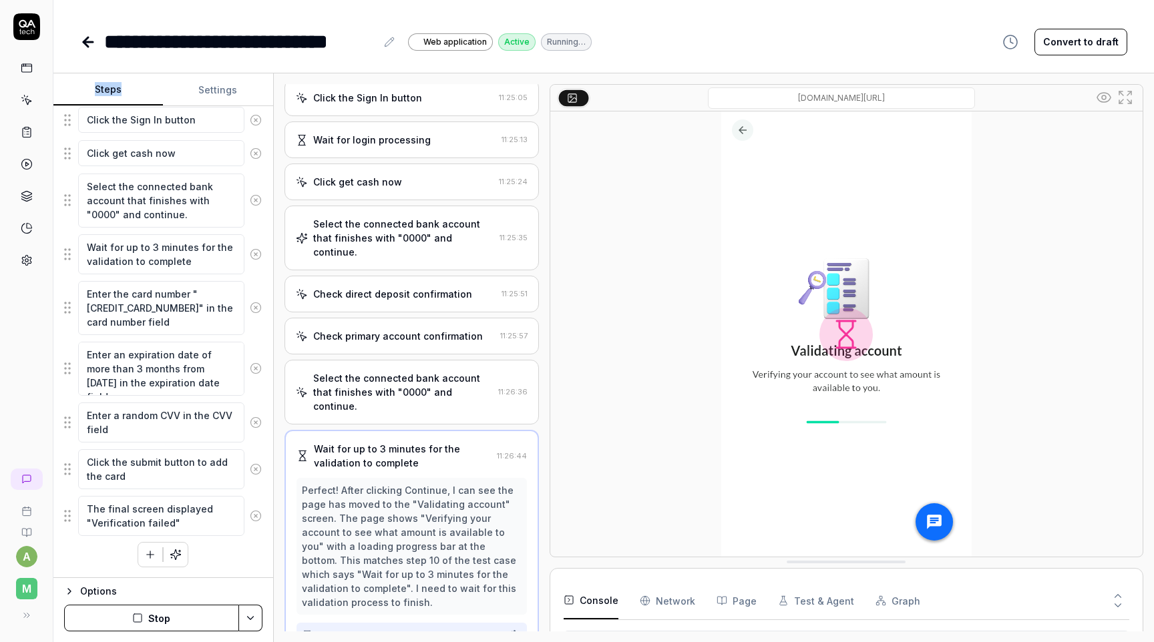
scroll to position [200, 0]
click at [457, 532] on div "Perfect! After clicking Continue, I can see the page has moved to the "Validati…" at bounding box center [412, 546] width 220 height 126
click at [470, 371] on div "Select the connected bank account that finishes with "0000" and continue." at bounding box center [403, 392] width 180 height 42
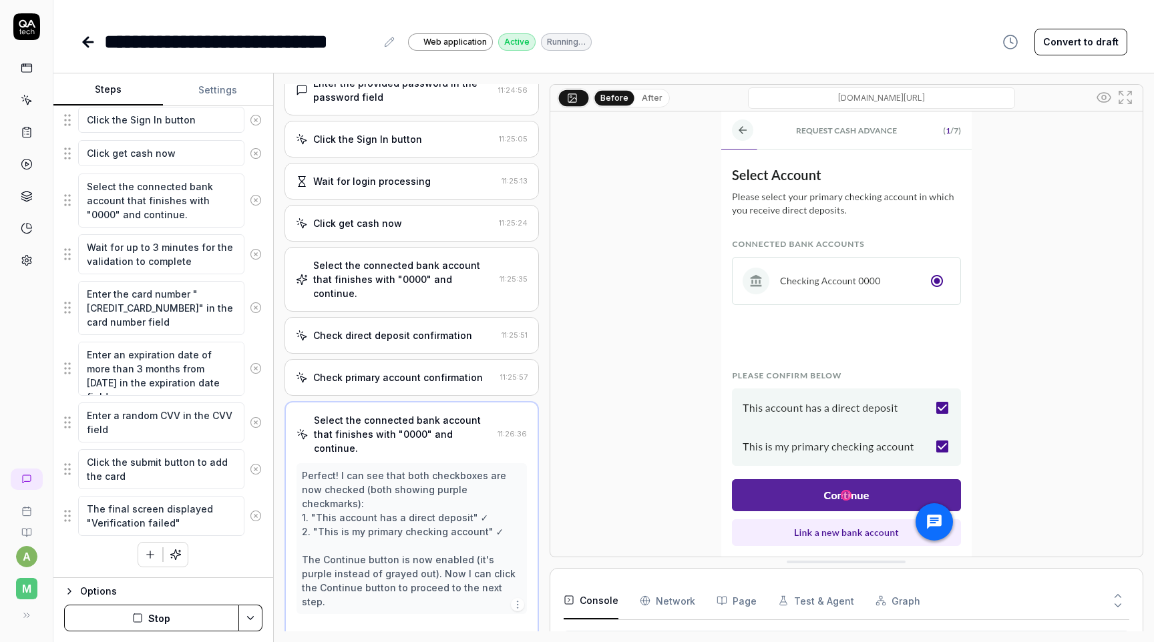
scroll to position [276, 0]
click at [463, 494] on div "Perfect! I can see that both checkboxes are now checked (both showing purple ch…" at bounding box center [412, 540] width 220 height 140
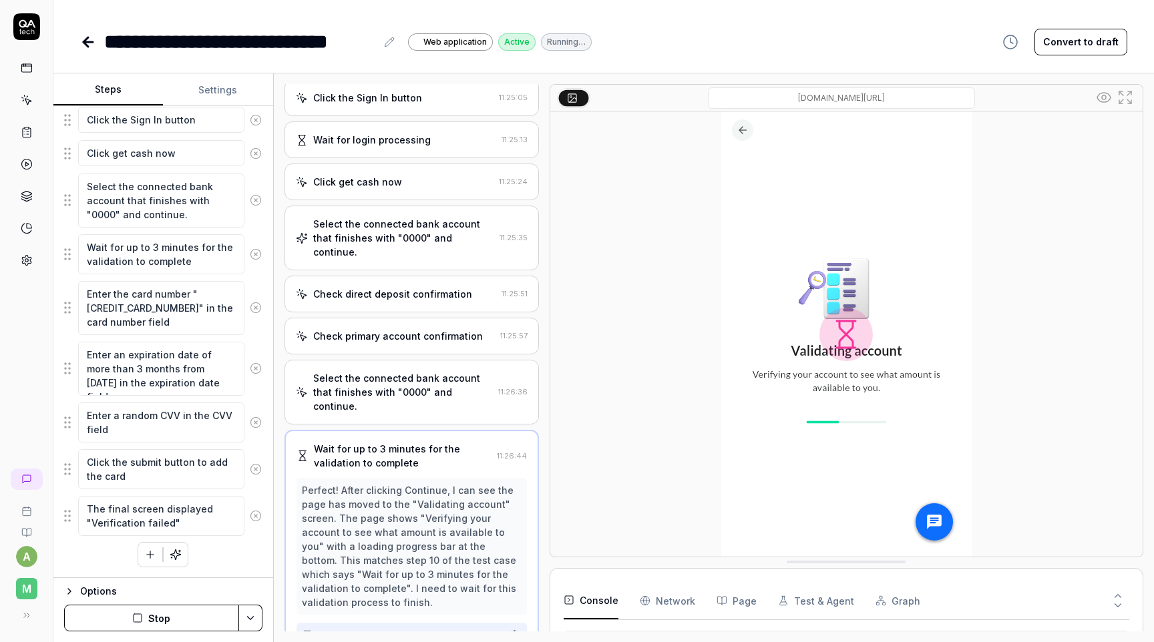
click at [847, 339] on img at bounding box center [846, 334] width 250 height 445
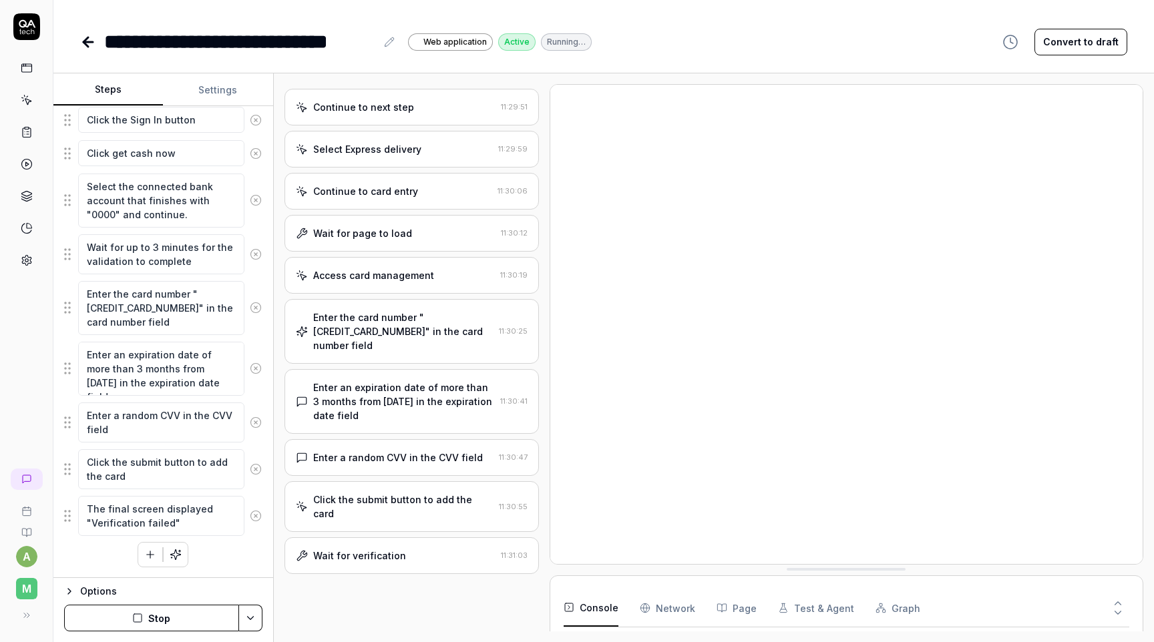
scroll to position [717, 0]
type textarea "*"
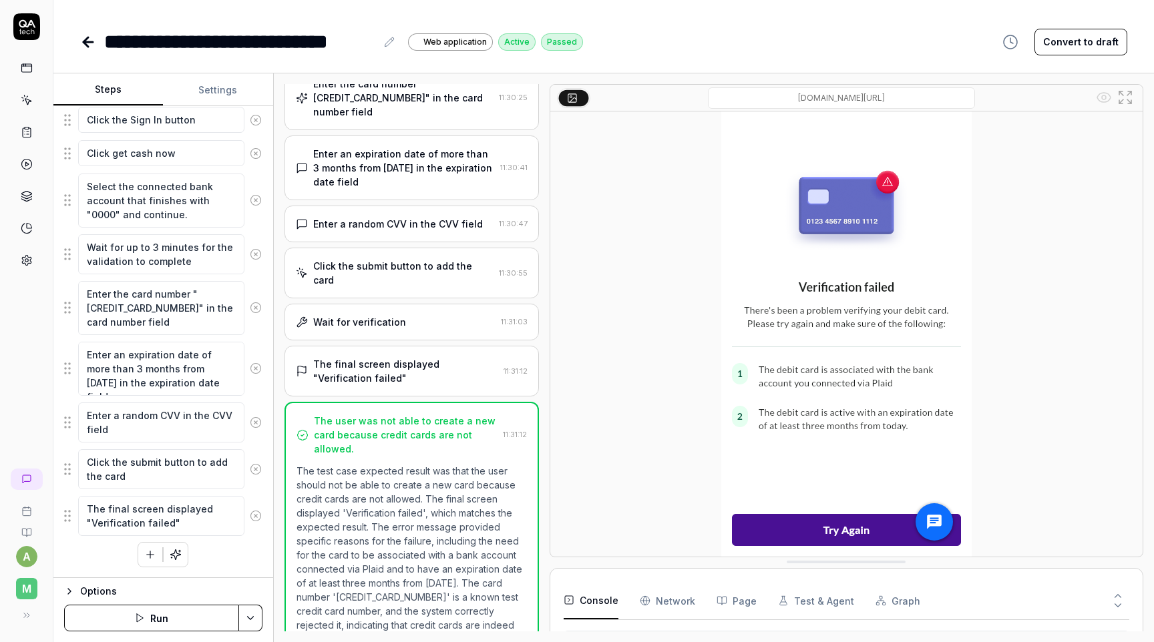
scroll to position [952, 0]
click at [85, 39] on icon at bounding box center [85, 41] width 5 height 9
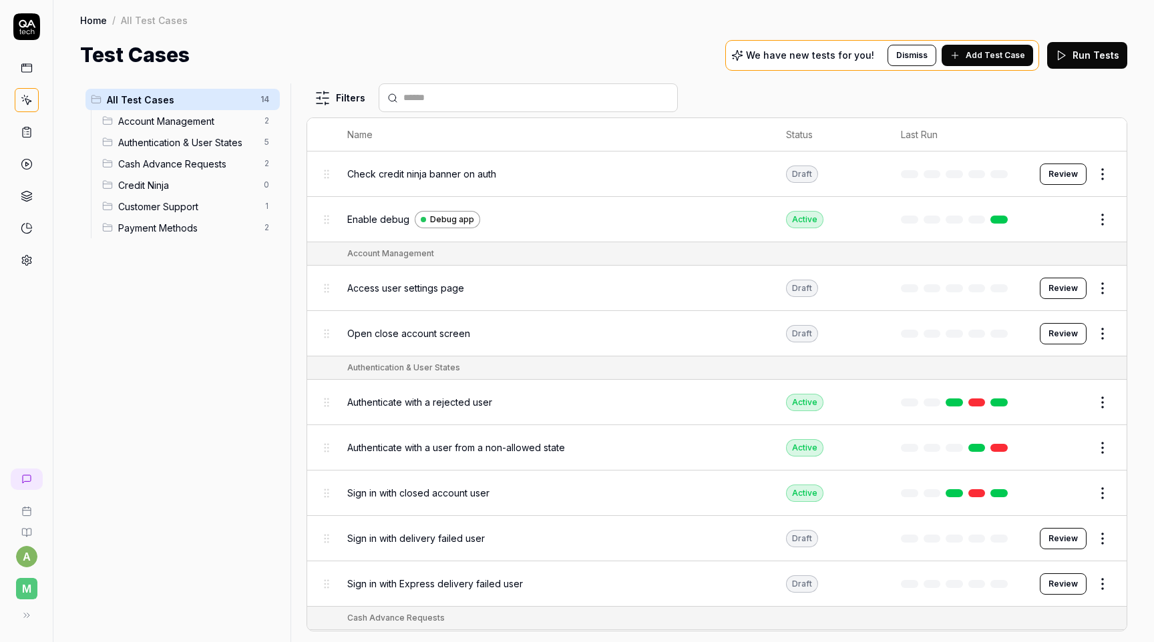
scroll to position [264, 0]
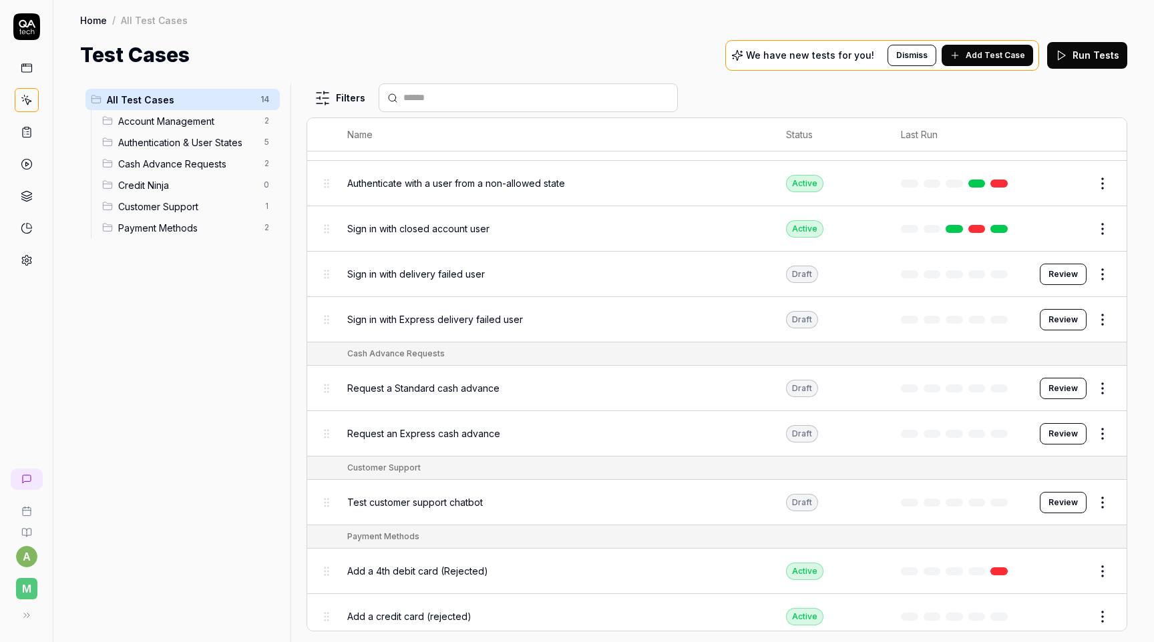
click at [1097, 562] on html "a M Home / All Test Cases Home / All Test Cases Test Cases We have new tests fo…" at bounding box center [577, 321] width 1154 height 642
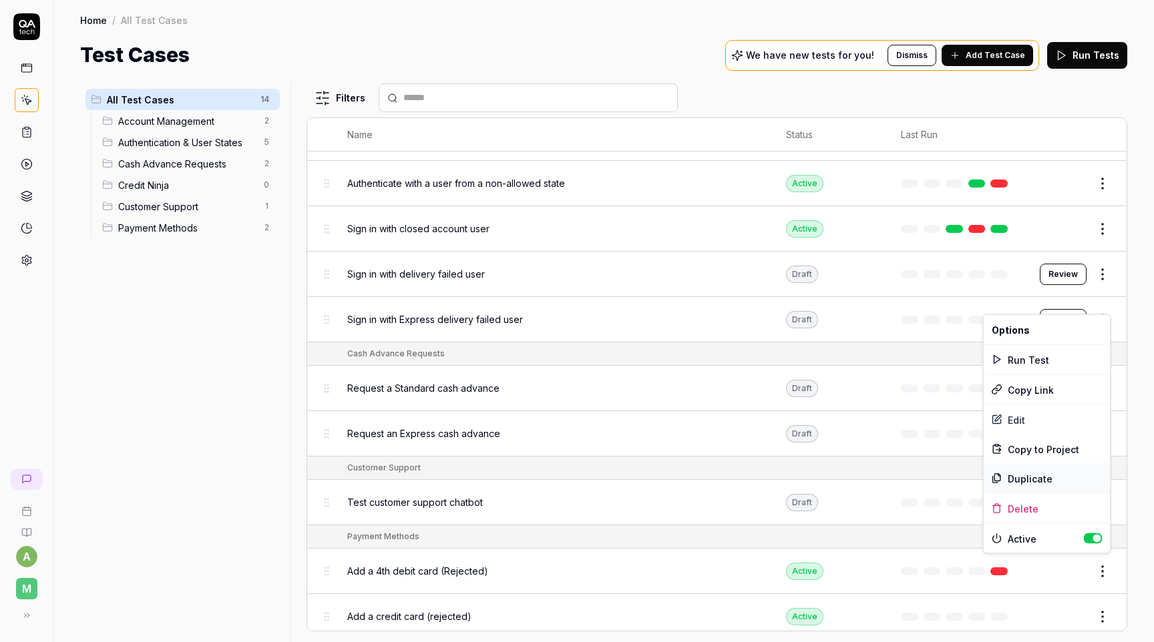
click at [1014, 479] on div "Duplicate" at bounding box center [1047, 478] width 127 height 29
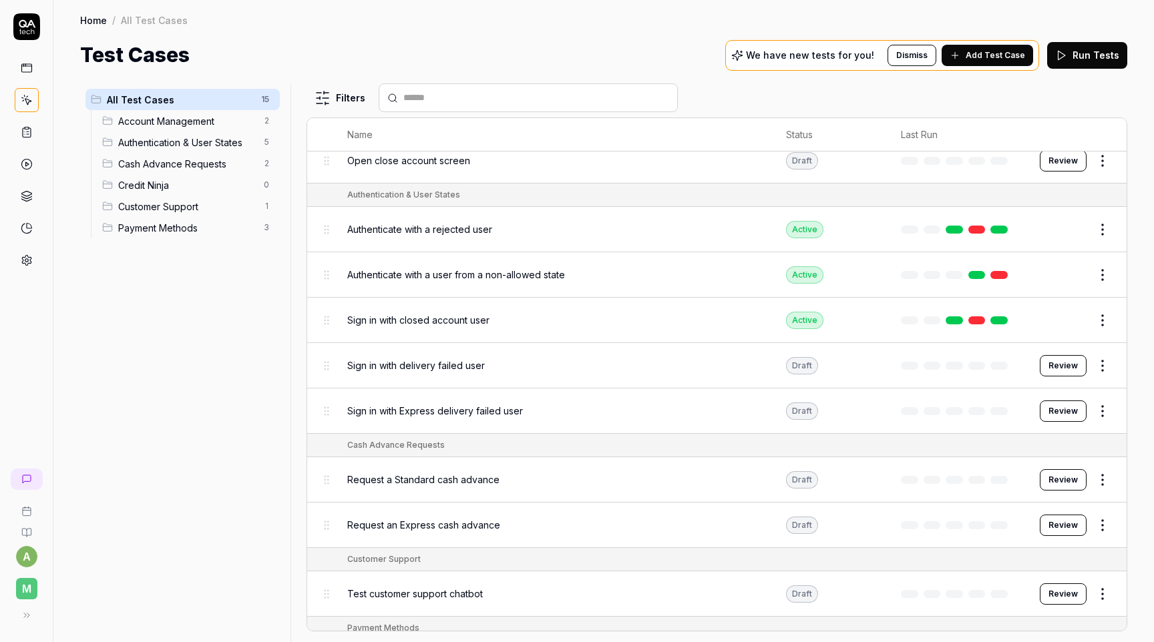
scroll to position [310, 0]
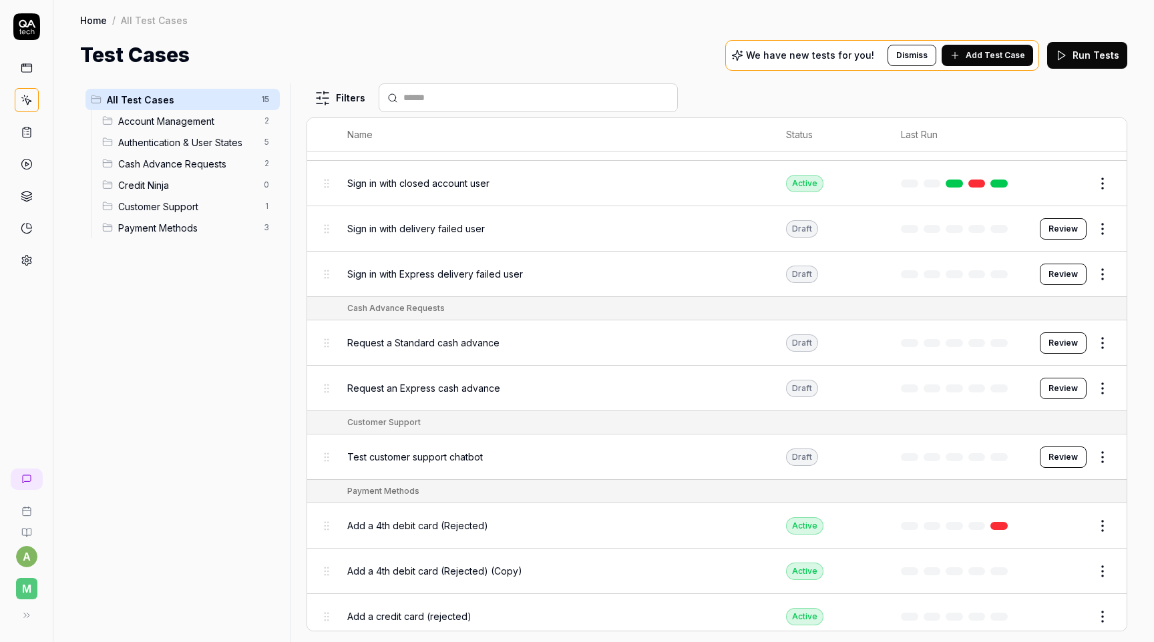
click at [1067, 564] on button "Edit" at bounding box center [1070, 571] width 32 height 21
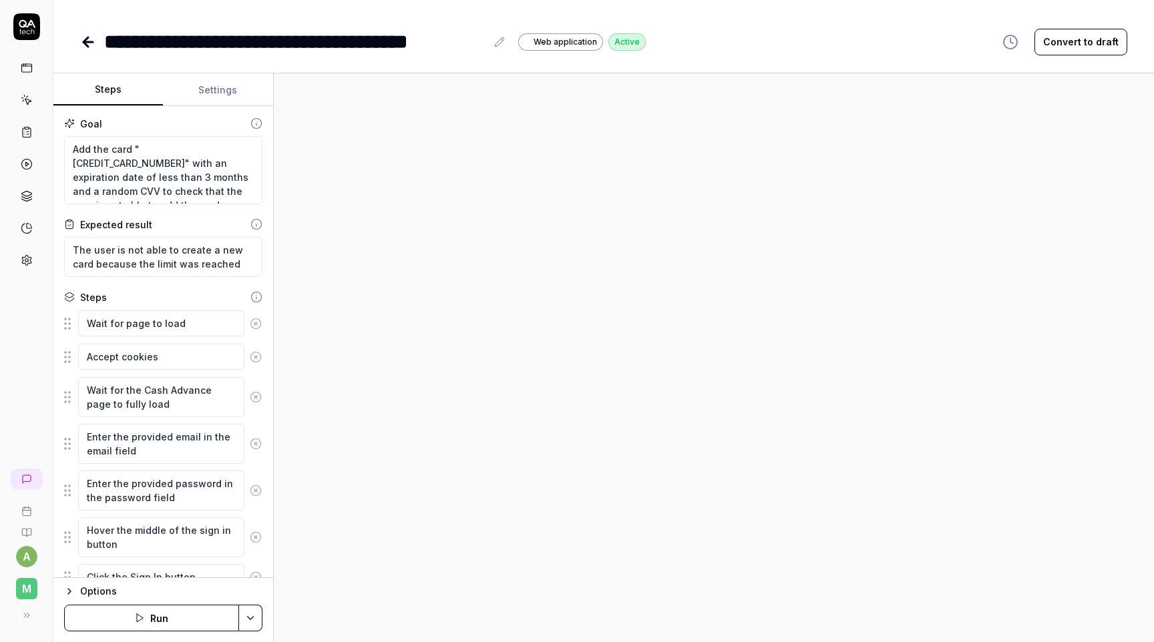
click at [506, 45] on button at bounding box center [500, 42] width 16 height 16
type textarea "*"
click at [407, 47] on div "**********" at bounding box center [295, 42] width 382 height 30
drag, startPoint x: 407, startPoint y: 37, endPoint x: 438, endPoint y: 39, distance: 31.4
click at [439, 39] on div "**********" at bounding box center [295, 42] width 382 height 30
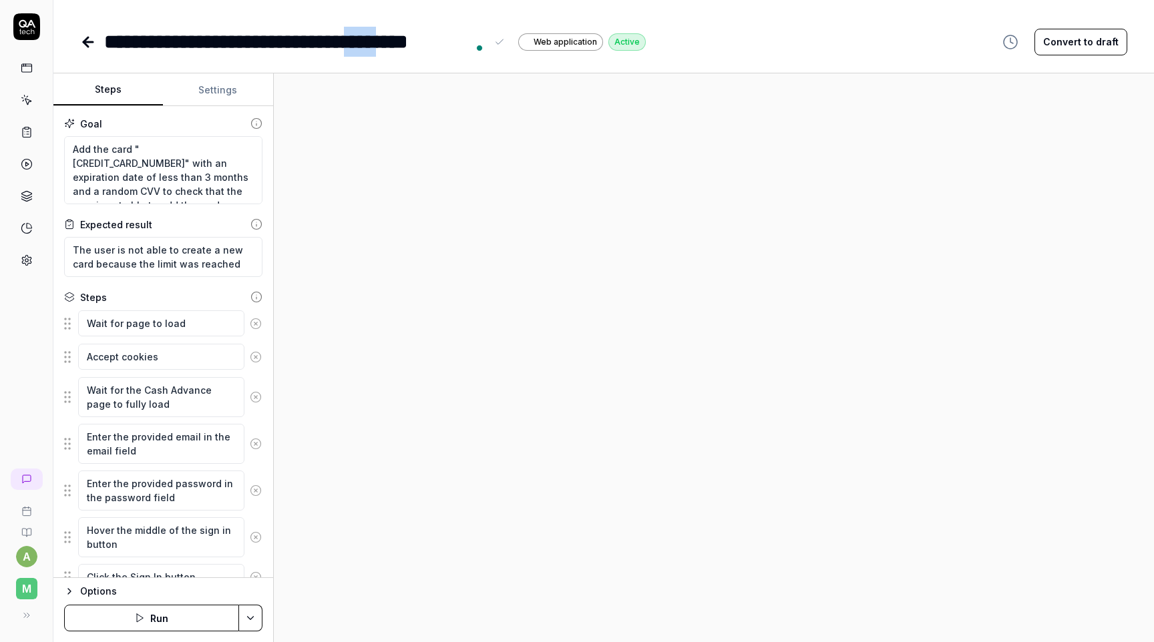
click at [438, 39] on div "**********" at bounding box center [295, 42] width 382 height 30
drag, startPoint x: 425, startPoint y: 39, endPoint x: 506, endPoint y: 39, distance: 81.5
click at [507, 39] on div "**********" at bounding box center [305, 42] width 403 height 30
drag, startPoint x: 170, startPoint y: 39, endPoint x: 254, endPoint y: 39, distance: 83.5
click at [254, 39] on div "**********" at bounding box center [258, 42] width 309 height 30
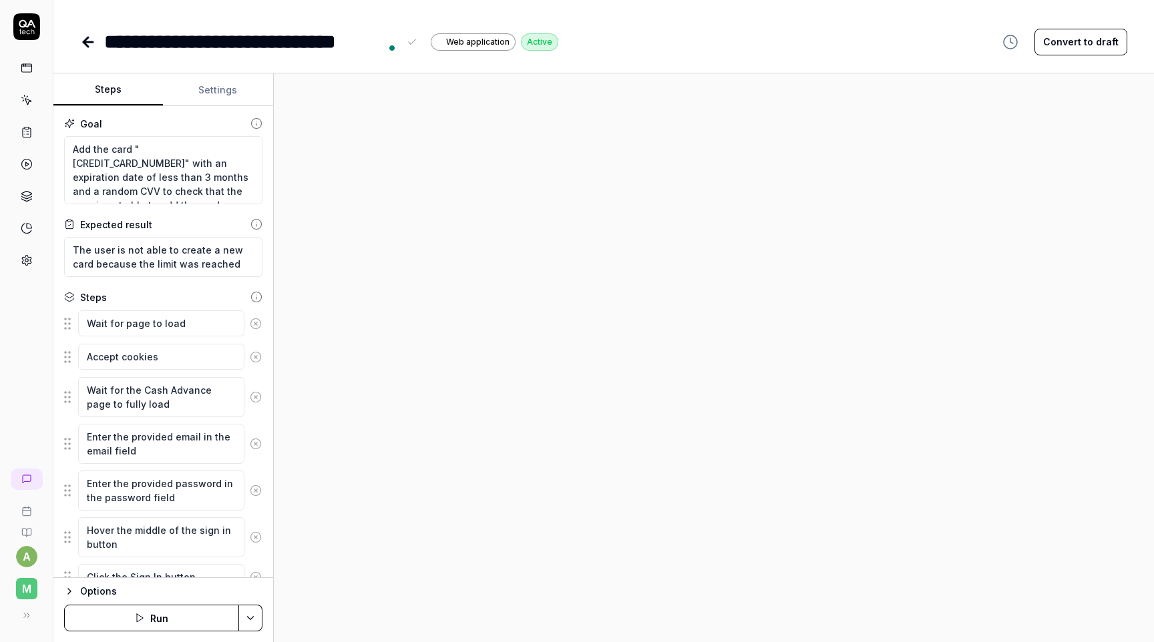
click at [460, 130] on div at bounding box center [714, 357] width 880 height 569
click at [191, 150] on textarea "Add the card "4000056655665556" with an expiration date of less than 3 months a…" at bounding box center [163, 170] width 198 height 68
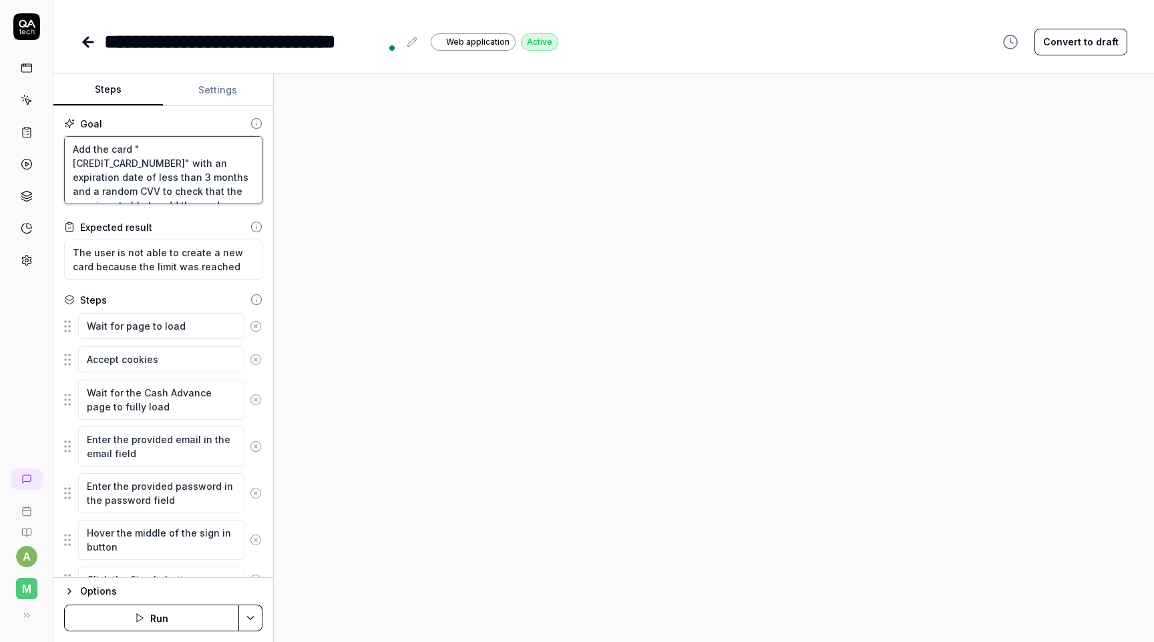
click at [191, 150] on textarea "Add the card "[CREDIT_CARD_NUMBER]" with an expiration date of less than 3 mont…" at bounding box center [163, 170] width 198 height 68
paste textarea "12000077777777"
type textarea "*"
type textarea "Add the card "4012000077777777" with an expiration date of less than 3 months a…"
click at [176, 161] on textarea "Add the card "4012000077777777" with an expiration date of less than 3 months a…" at bounding box center [163, 170] width 198 height 68
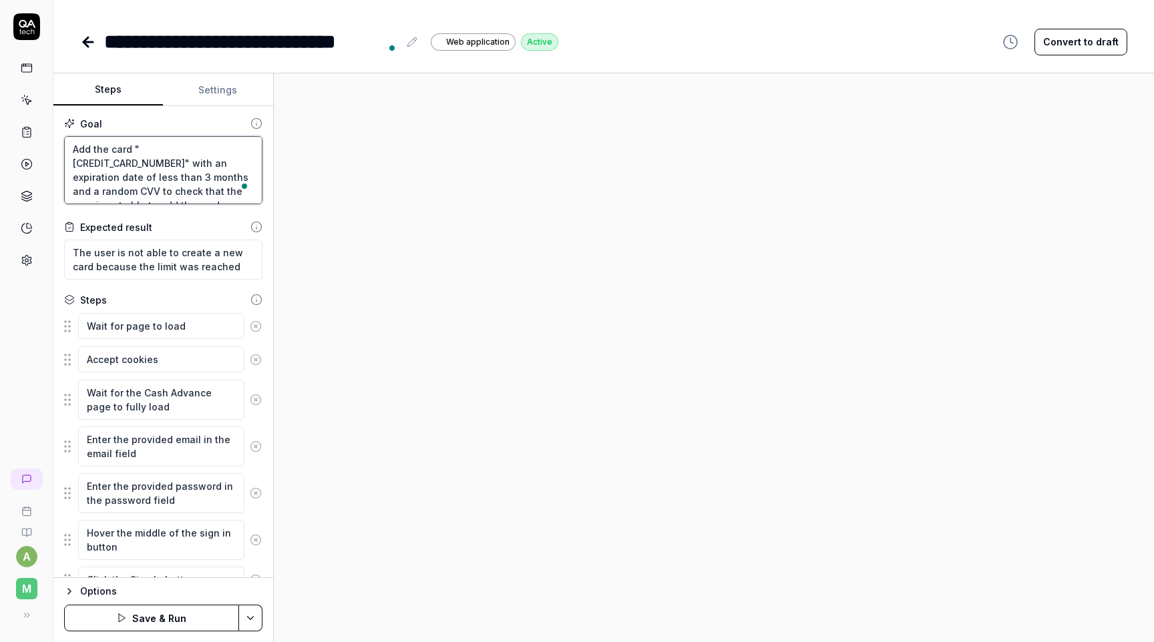
click at [176, 161] on textarea "Add the card "4012000077777777" with an expiration date of less than 3 months a…" at bounding box center [163, 170] width 198 height 68
type textarea "*"
type textarea "Add the card "4012000077777777" with an expiration date of m than 3 months and …"
type textarea "*"
type textarea "Add the card "4012000077777777" with an expiration date of mo than 3 months and…"
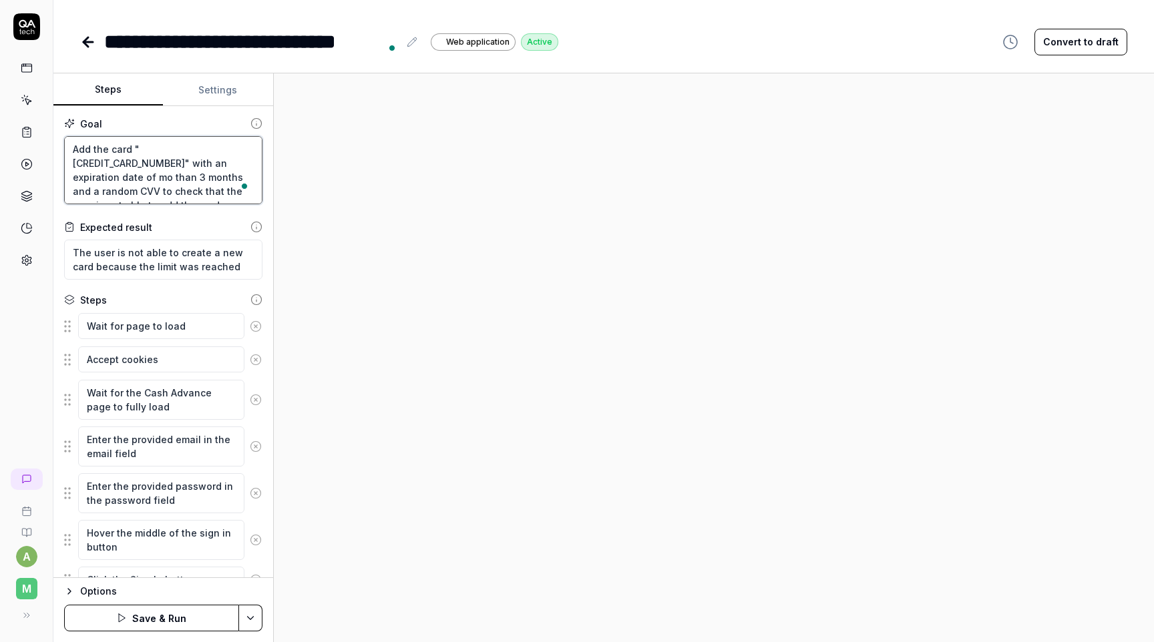
type textarea "*"
type textarea "Add the card "4012000077777777" with an expiration date of mor than 3 months an…"
type textarea "*"
type textarea "Add the card "4012000077777777" with an expiration date of more than 3 months a…"
click at [301, 234] on div at bounding box center [714, 357] width 880 height 569
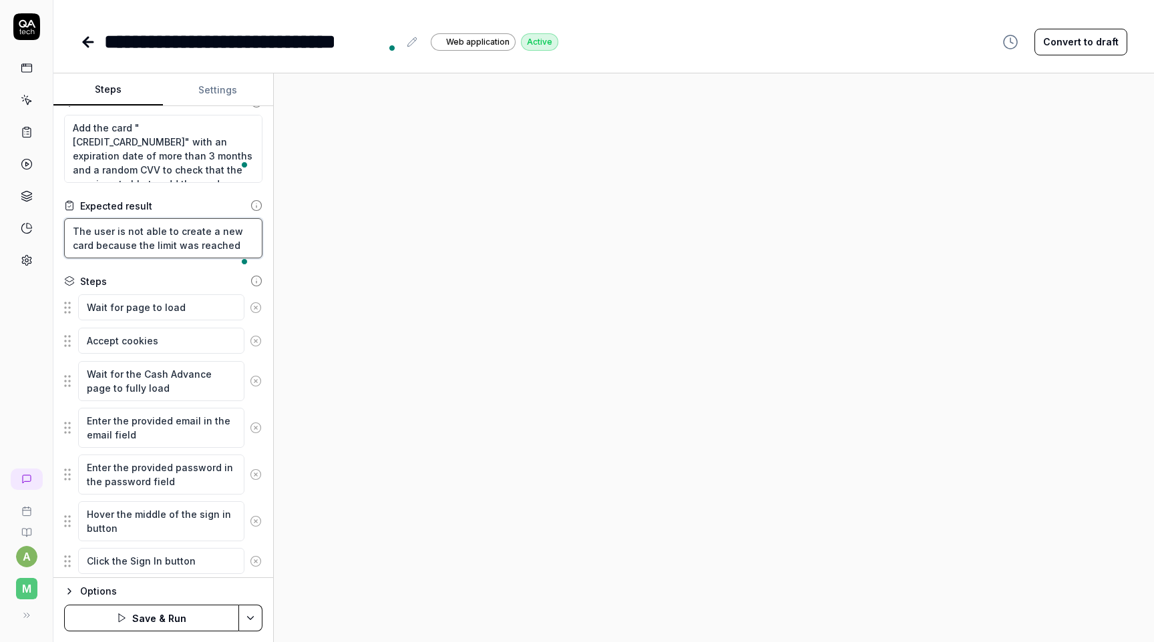
scroll to position [21, 0]
drag, startPoint x: 137, startPoint y: 242, endPoint x: 256, endPoint y: 244, distance: 119.5
click at [256, 244] on textarea "The user is not able to create a new card because the limit was reached" at bounding box center [163, 238] width 198 height 40
type textarea "*"
type textarea "The user is not able to create a new card because p"
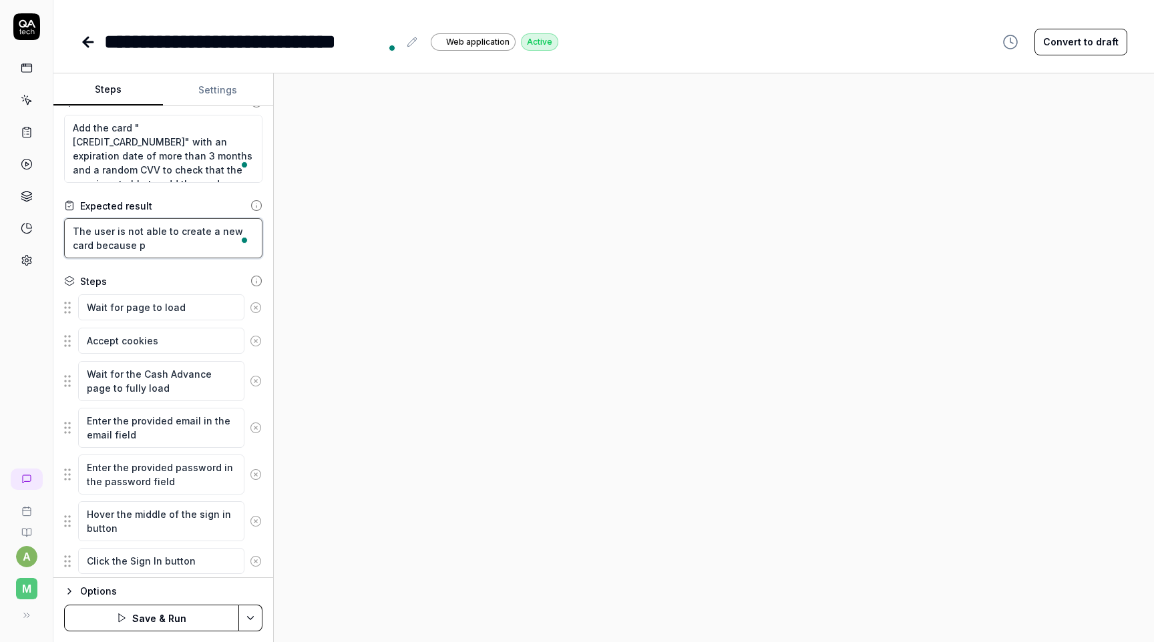
type textarea "*"
type textarea "The user is not able to create a new card because pr"
type textarea "*"
type textarea "The user is not able to create a new card because pre"
type textarea "*"
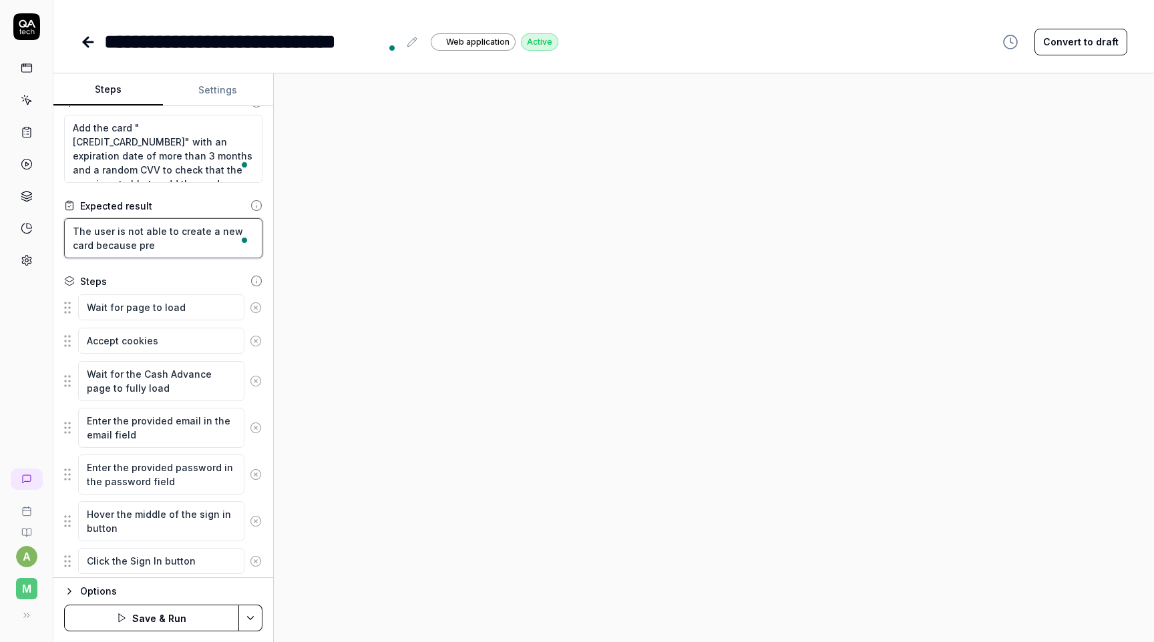
type textarea "The user is not able to create a new card because prep"
type textarea "*"
type textarea "The user is not able to create a new card because prepa"
type textarea "*"
type textarea "The user is not able to create a new card because prepai"
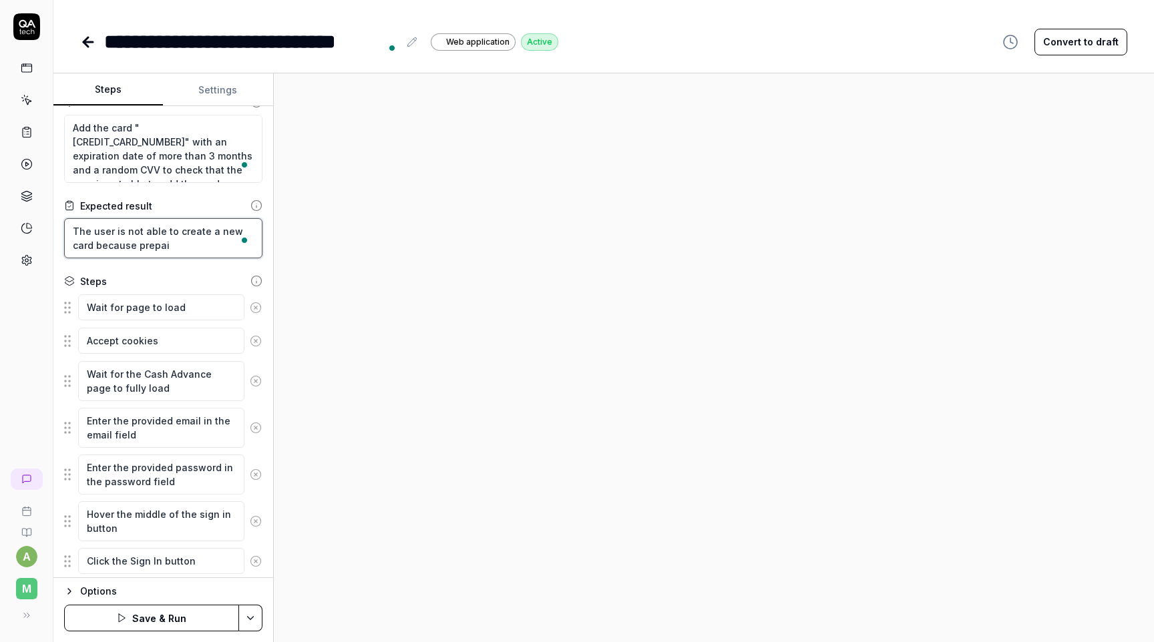
type textarea "*"
type textarea "The user is not able to create a new card because prepaid"
type textarea "*"
type textarea "The user is not able to create a new card because prepaid"
type textarea "*"
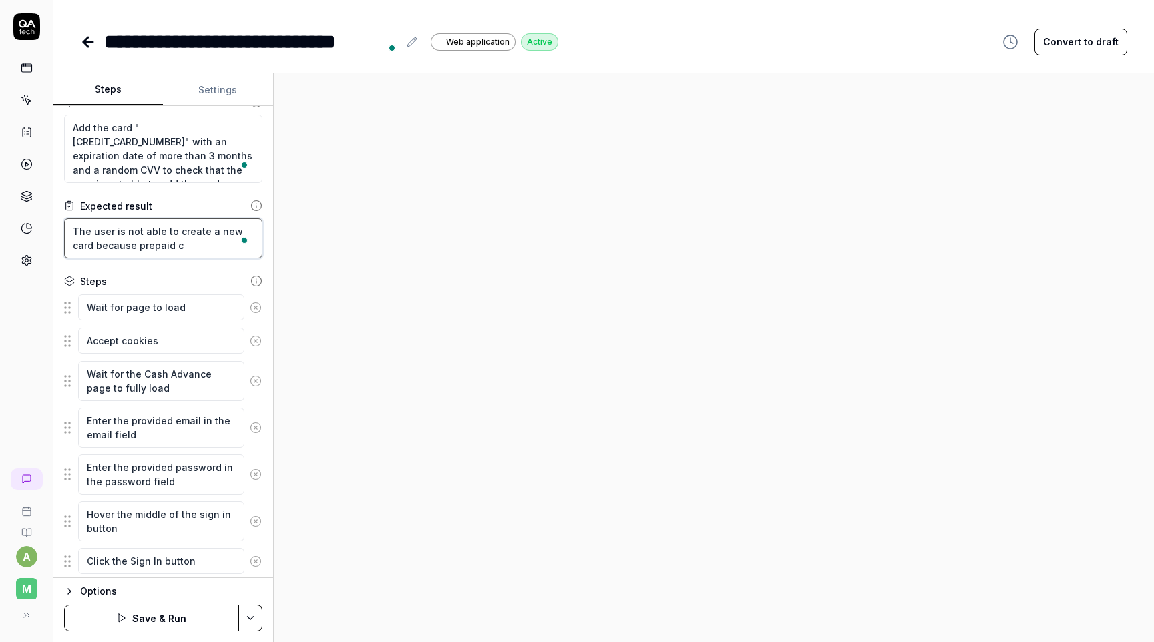
type textarea "The user is not able to create a new card because prepaid ca"
type textarea "*"
type textarea "The user is not able to create a new card because prepaid car"
type textarea "*"
type textarea "The user is not able to create a new card because prepaid cards"
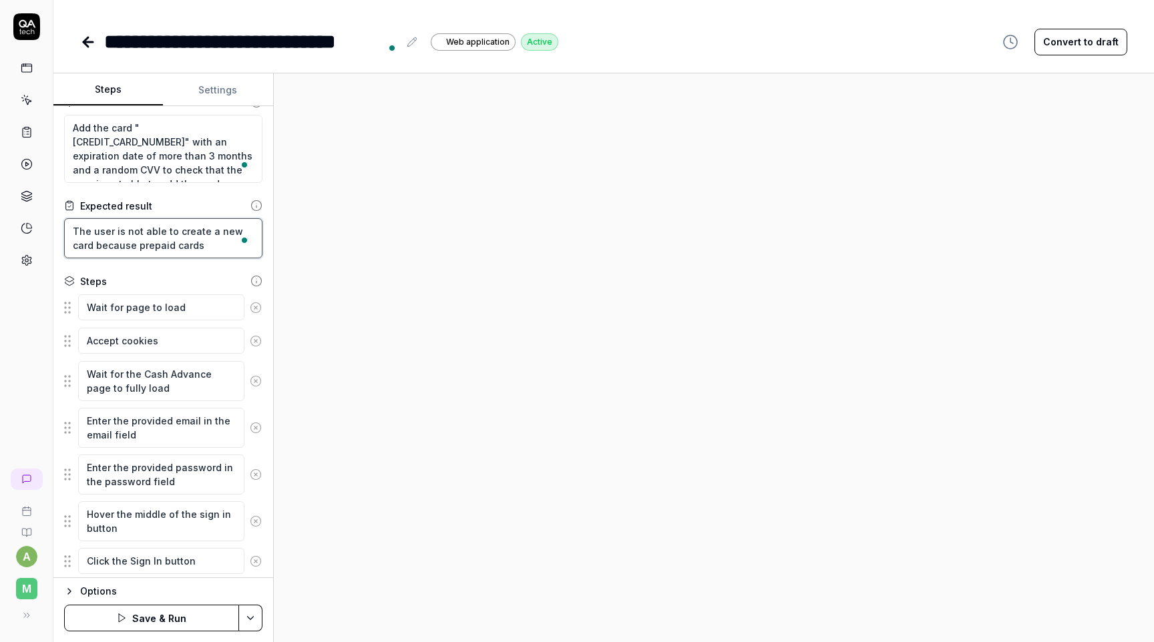
type textarea "*"
type textarea "The user is not able to create a new card because prepaid cards"
type textarea "*"
type textarea "The user is not able to create a new card because prepaid cards ar"
type textarea "*"
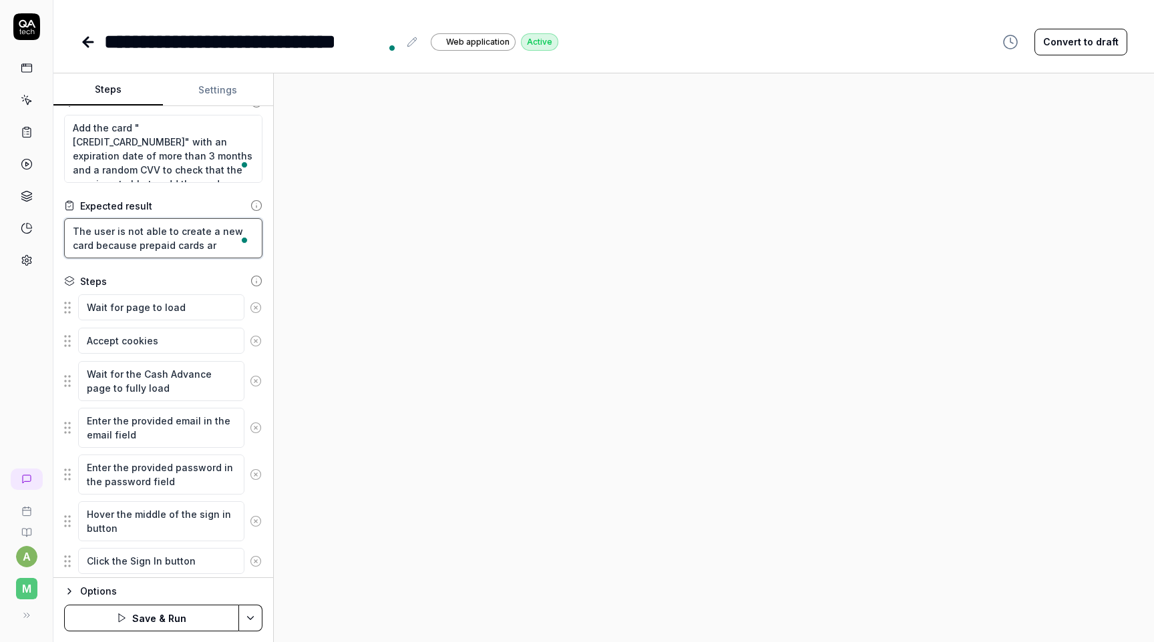
type textarea "The user is not able to create a new card because prepaid cards are"
type textarea "*"
type textarea "The user is not able to create a new card because prepaid cards are"
type textarea "*"
type textarea "The user is not able to create a new card because prepaid cards are n"
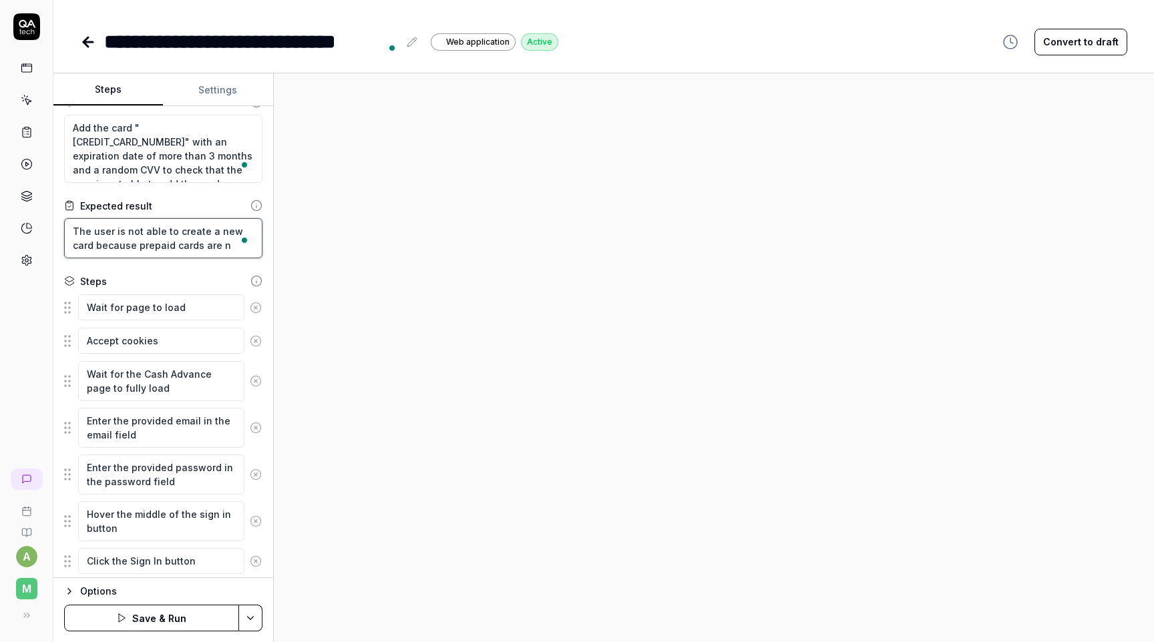
type textarea "*"
type textarea "The user is not able to create a new card because prepaid cards are no"
type textarea "*"
type textarea "The user is not able to create a new card because prepaid cards are not"
type textarea "*"
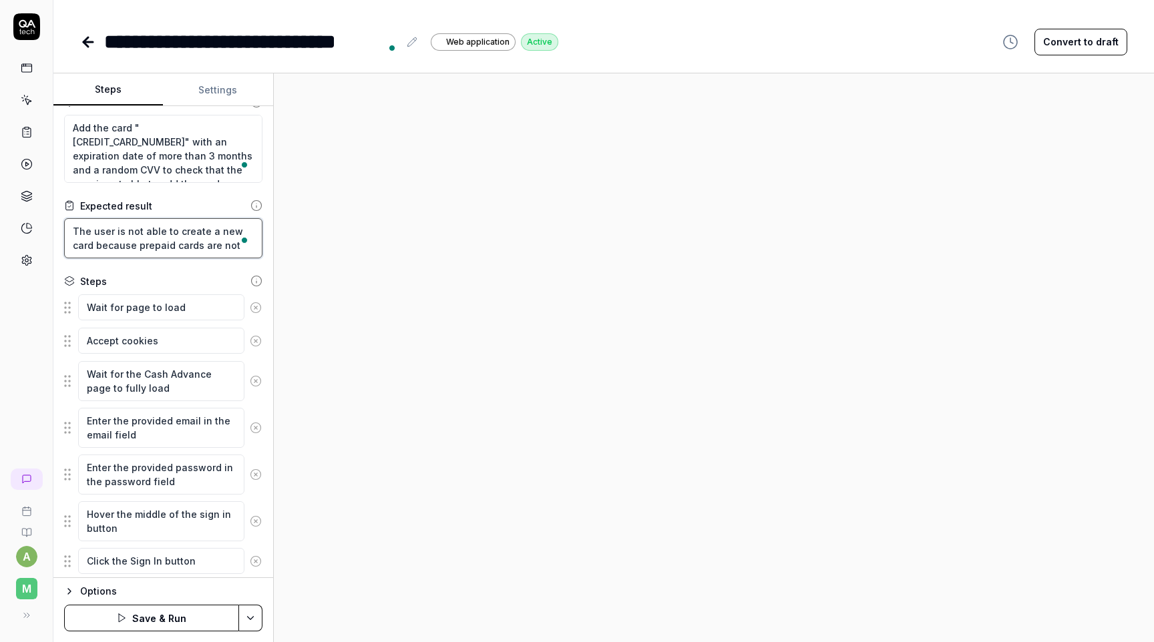
type textarea "The user is not able to create a new card because prepaid cards are not"
type textarea "*"
type textarea "The user is not able to create a new card because prepaid cards are not a"
type textarea "*"
type textarea "The user is not able to create a new card because prepaid cards are not al"
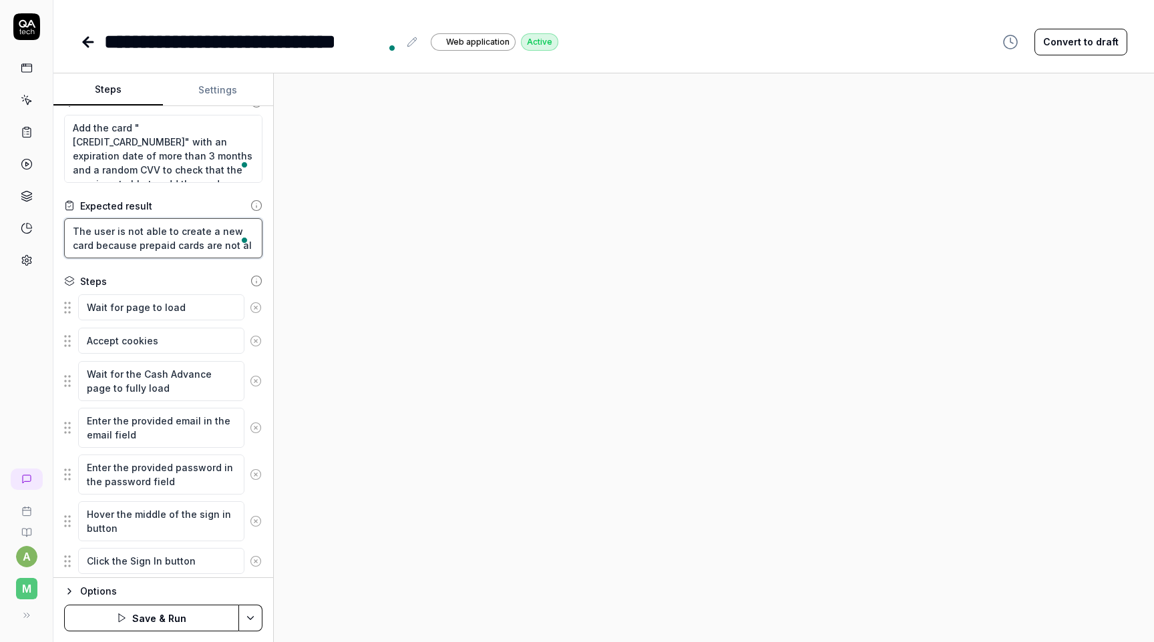
type textarea "*"
type textarea "The user is not able to create a new card because prepaid cards are not all"
type textarea "*"
type textarea "The user is not able to create a new card because prepaid cards are not allo"
type textarea "*"
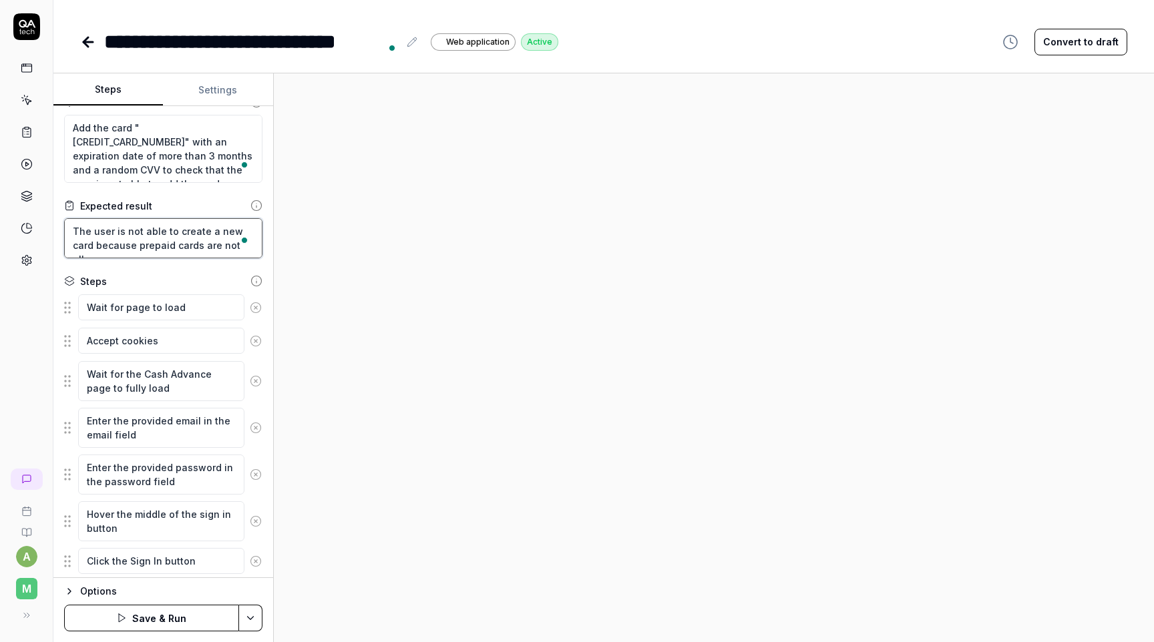
type textarea "The user is not able to create a new card because prepaid cards are not allow"
type textarea "*"
type textarea "The user is not able to create a new card because prepaid cards are not allowe"
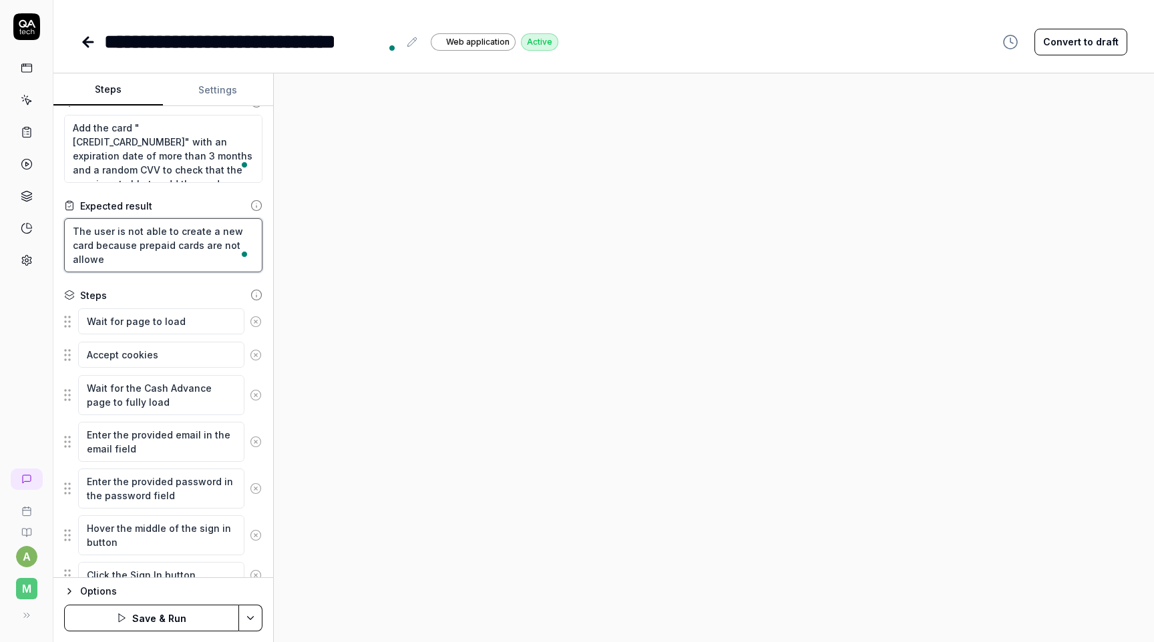
type textarea "*"
type textarea "The user is not able to create a new card because prepaid cards are not allowed"
click at [361, 336] on div at bounding box center [714, 357] width 880 height 569
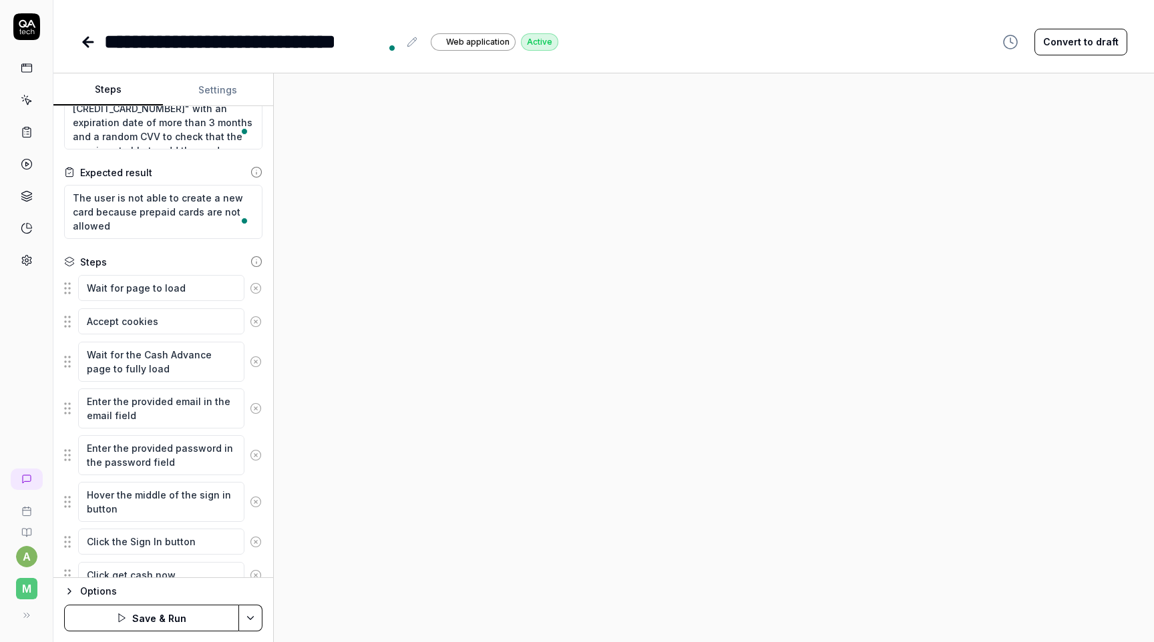
scroll to position [0, 0]
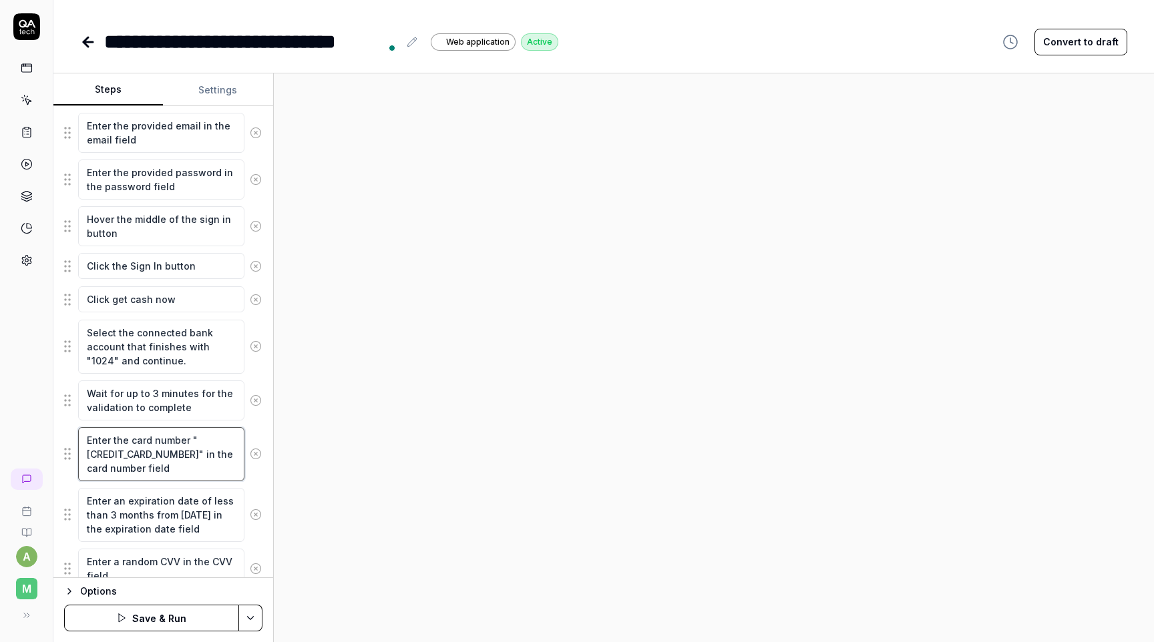
click at [155, 452] on textarea "Enter the card number "[CREDIT_CARD_NUMBER]" in the card number field" at bounding box center [161, 454] width 166 height 54
paste textarea "12000077777777"
type textarea "*"
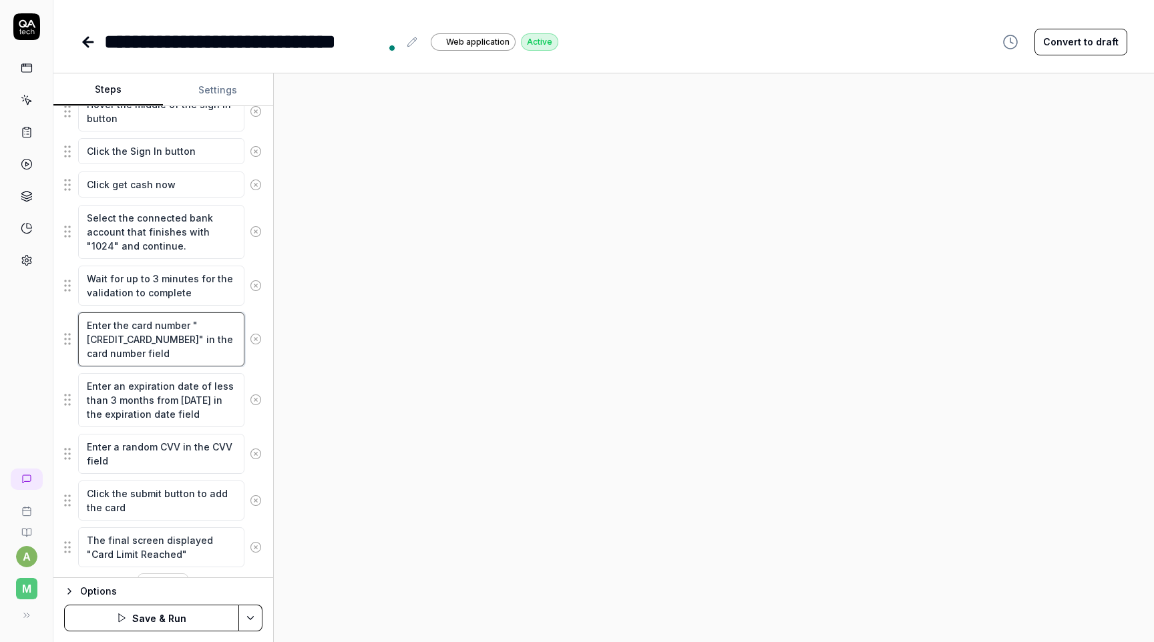
type textarea "Enter the card number "4012000077777777" in the card number field"
click at [218, 385] on textarea "Enter an expiration date of less than 3 months from [DATE] in the expiration da…" at bounding box center [161, 400] width 166 height 54
type textarea "*"
type textarea "Enter an expiration date of m than 3 months from today in the expiration date f…"
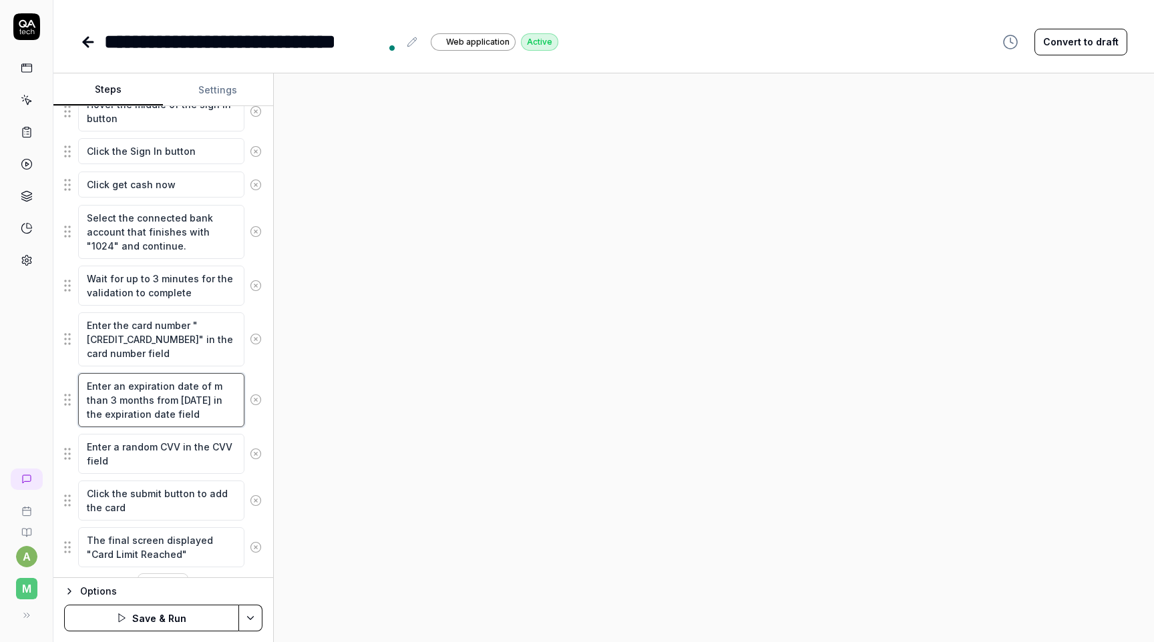
type textarea "*"
type textarea "Enter an expiration date of mo than 3 months from today in the expiration date …"
type textarea "*"
type textarea "Enter an expiration date of mor than 3 months from today in the expiration date…"
type textarea "*"
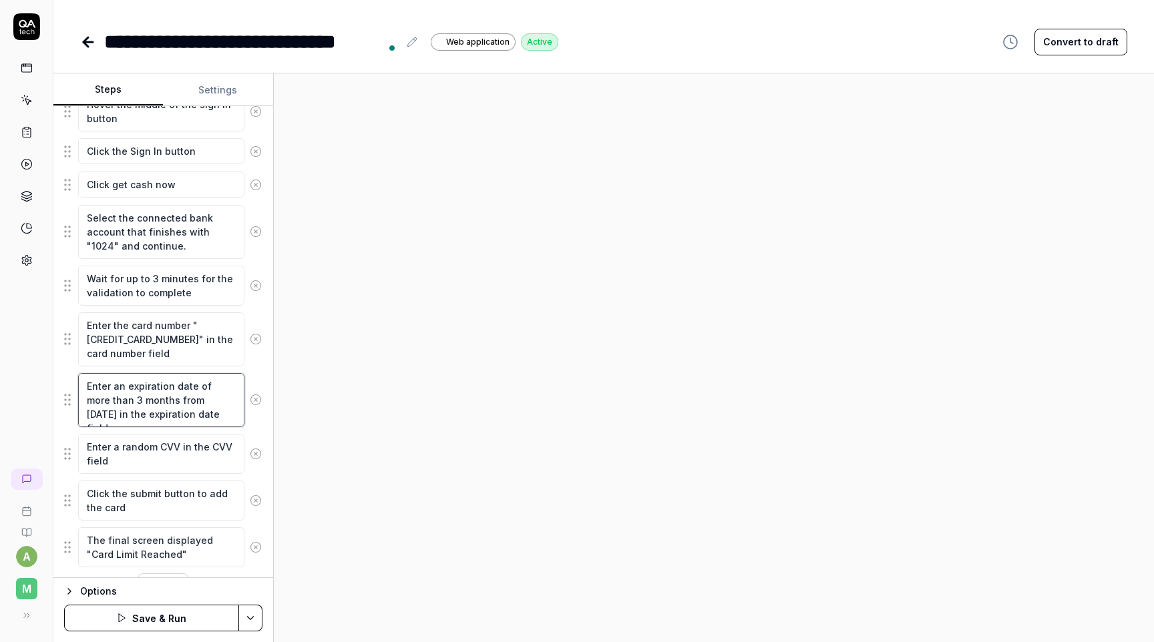
type textarea "Enter an expiration date of more than 3 months from today in the expiration dat…"
click at [308, 411] on div at bounding box center [714, 357] width 880 height 569
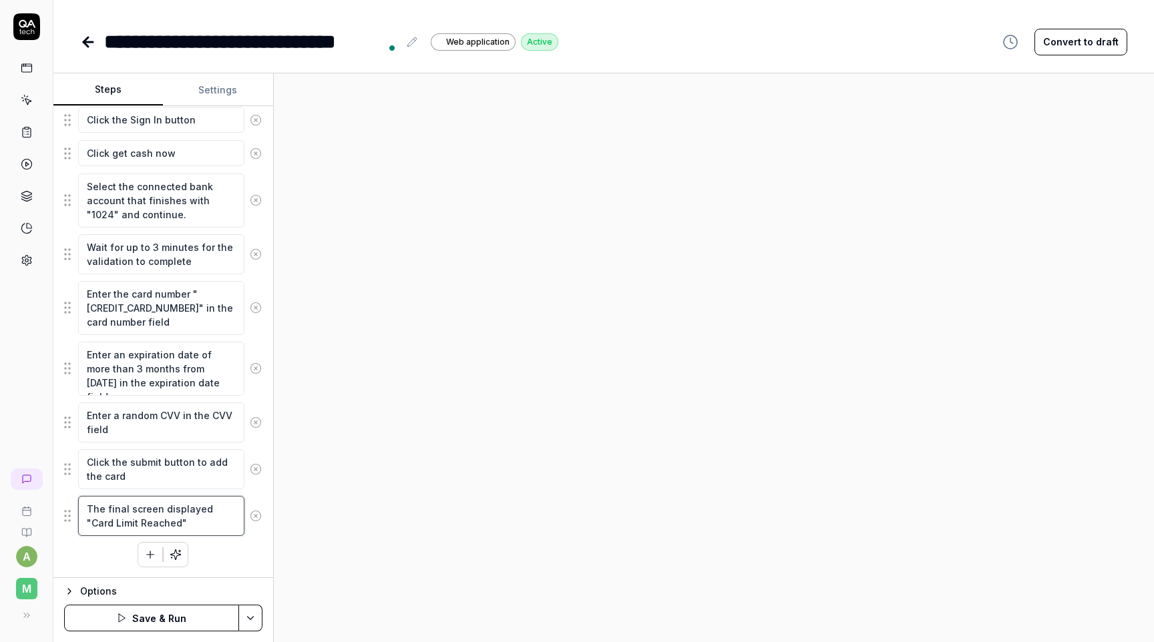
drag, startPoint x: 150, startPoint y: 522, endPoint x: 210, endPoint y: 503, distance: 62.3
click at [210, 503] on textarea "The final screen displayed "Card Limit Reached"" at bounding box center [161, 516] width 166 height 40
type textarea "*"
type textarea "The final screen displayed "V""
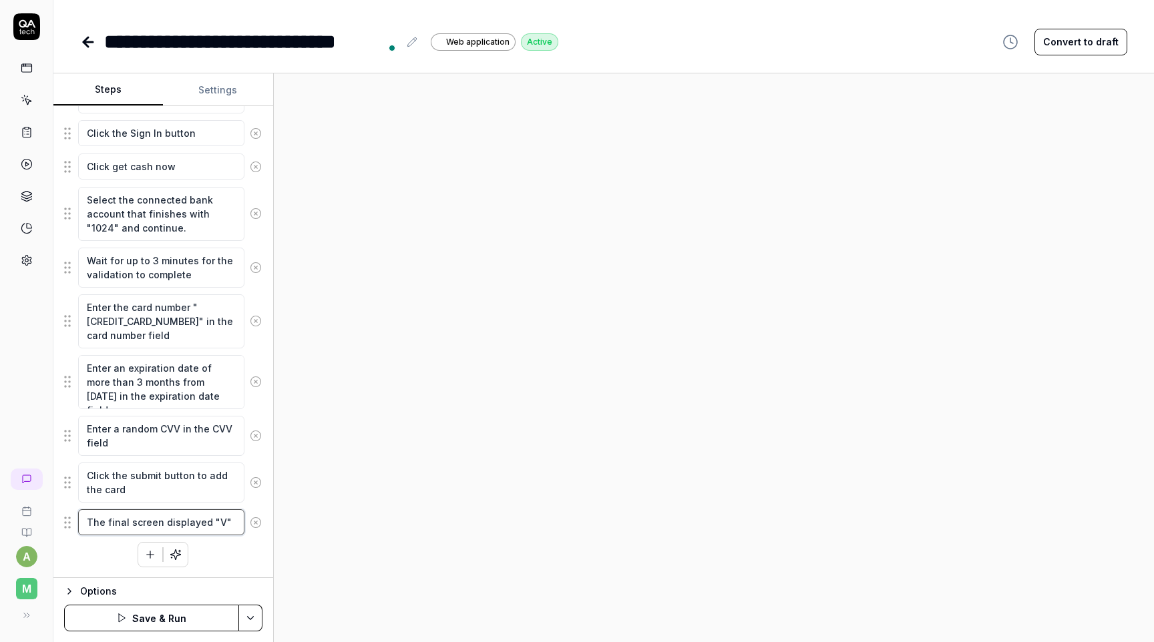
type textarea "*"
type textarea "The final screen displayed "Ve""
type textarea "*"
type textarea "The final screen displayed "Ver""
type textarea "*"
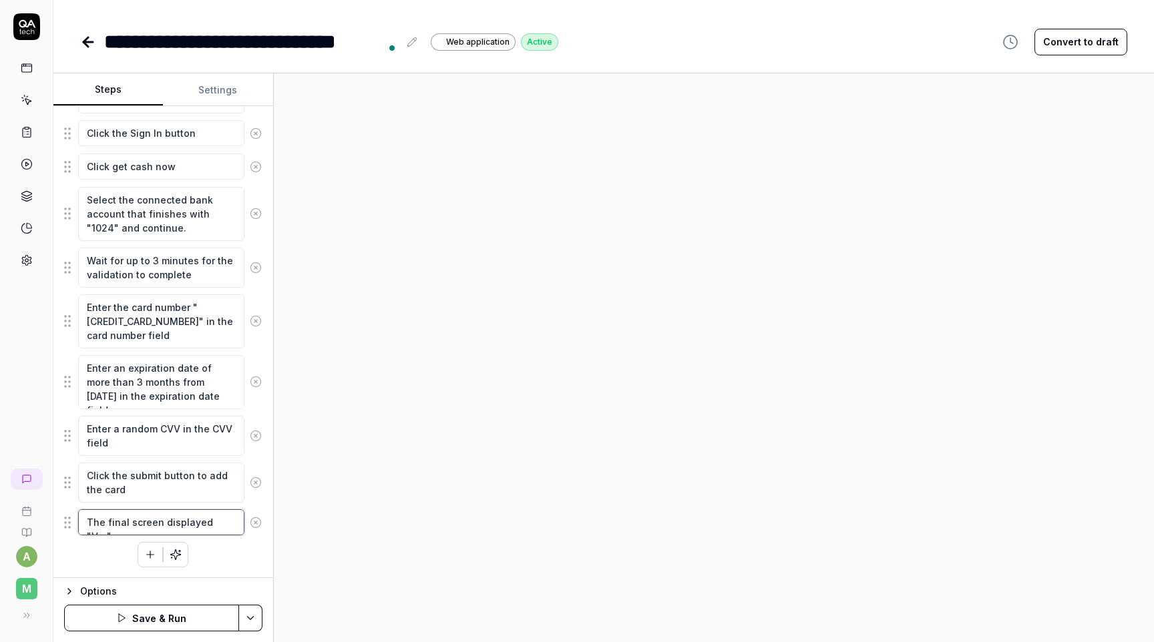
type textarea "The final screen displayed "Veri""
type textarea "*"
type textarea "The final screen displayed "Veriic""
type textarea "*"
type textarea "The final screen displayed "Verii""
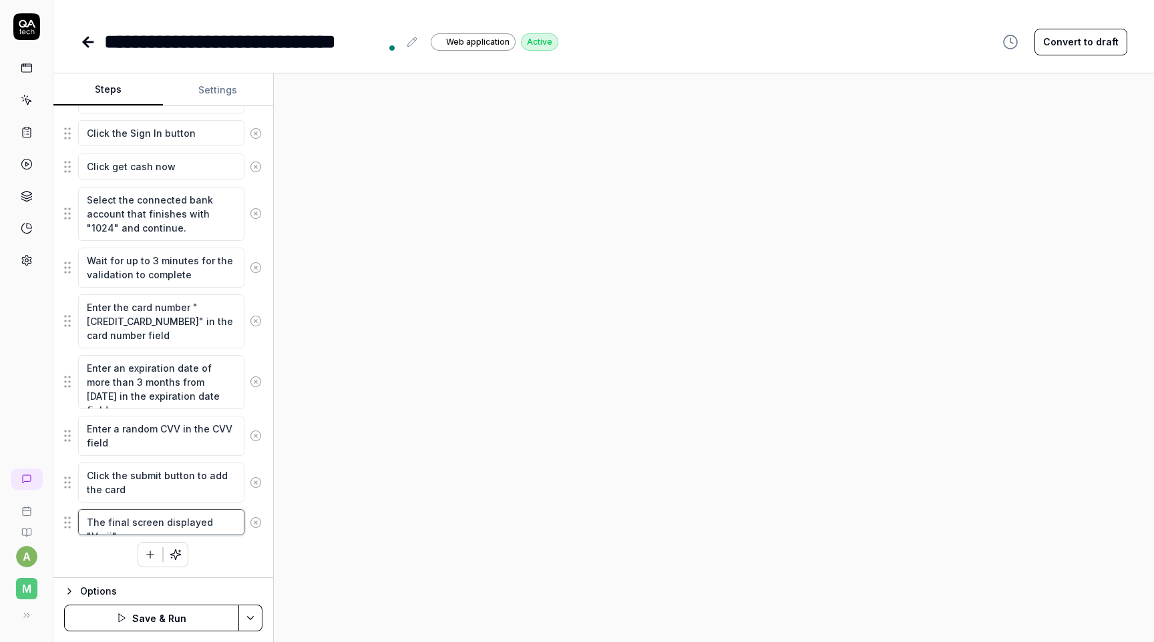
type textarea "*"
type textarea "The final screen displayed "Veri""
type textarea "*"
type textarea "The final screen displayed "Verif""
type textarea "*"
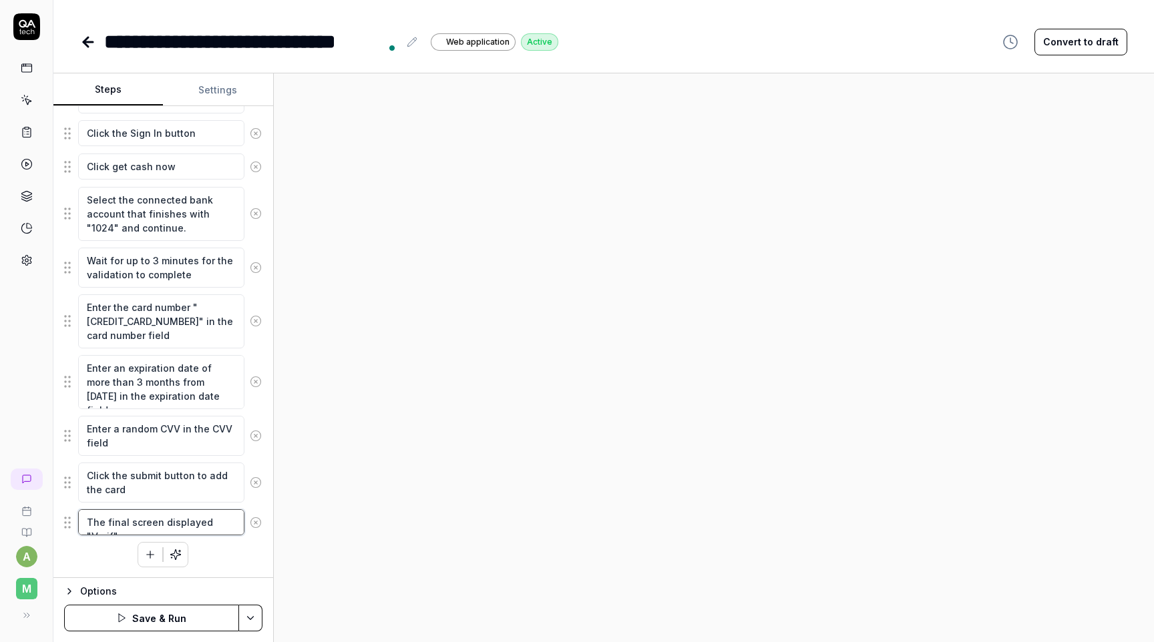
type textarea "The final screen displayed "Verifi""
type textarea "*"
type textarea "The final screen displayed "Verific""
type textarea "*"
type textarea "The final screen displayed "Verifica""
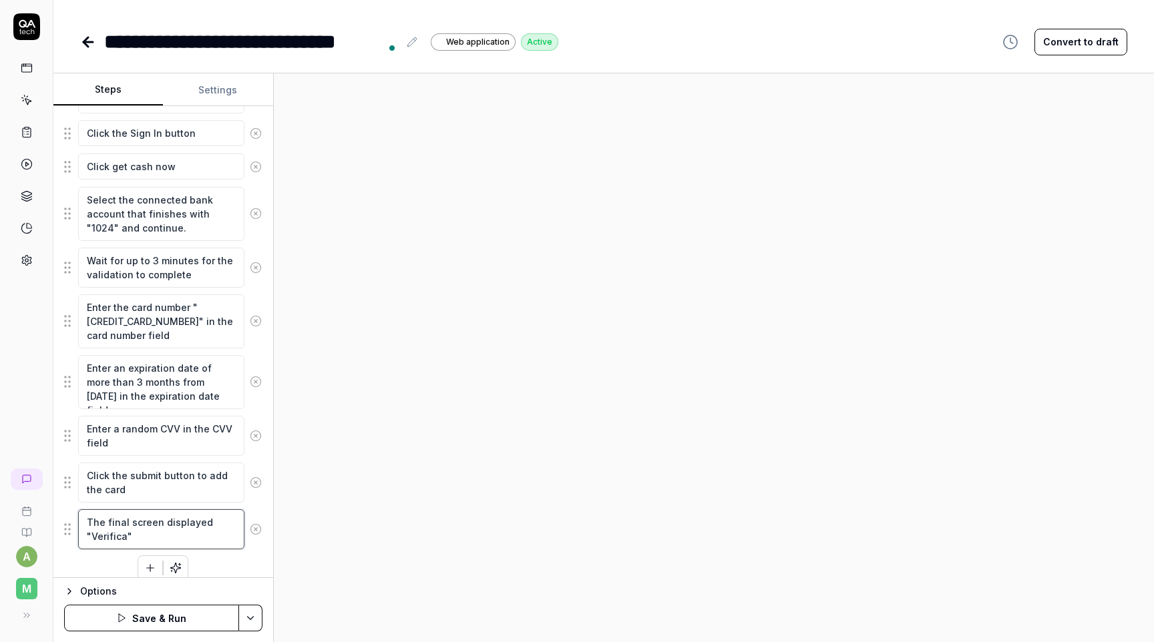
type textarea "*"
type textarea "The final screen displayed "Verificat""
type textarea "*"
type textarea "The final screen displayed "Verificati""
type textarea "*"
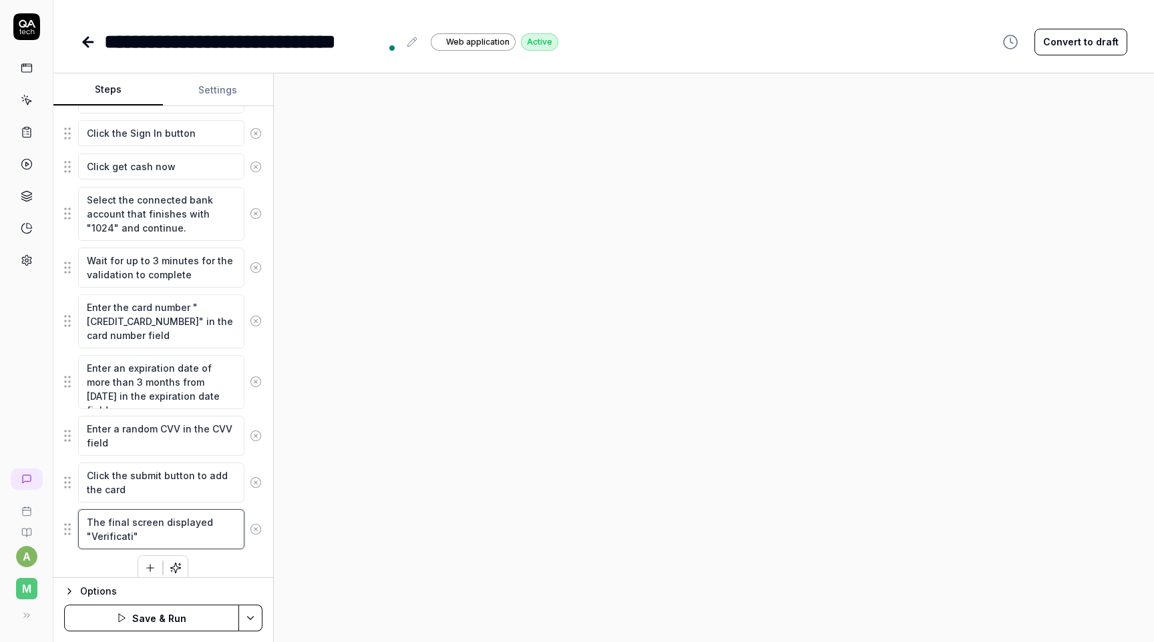
type textarea "The final screen displayed "Verificatio""
type textarea "*"
type textarea "The final screen displayed "Verification""
type textarea "*"
type textarea "The final screen displayed "Verification ""
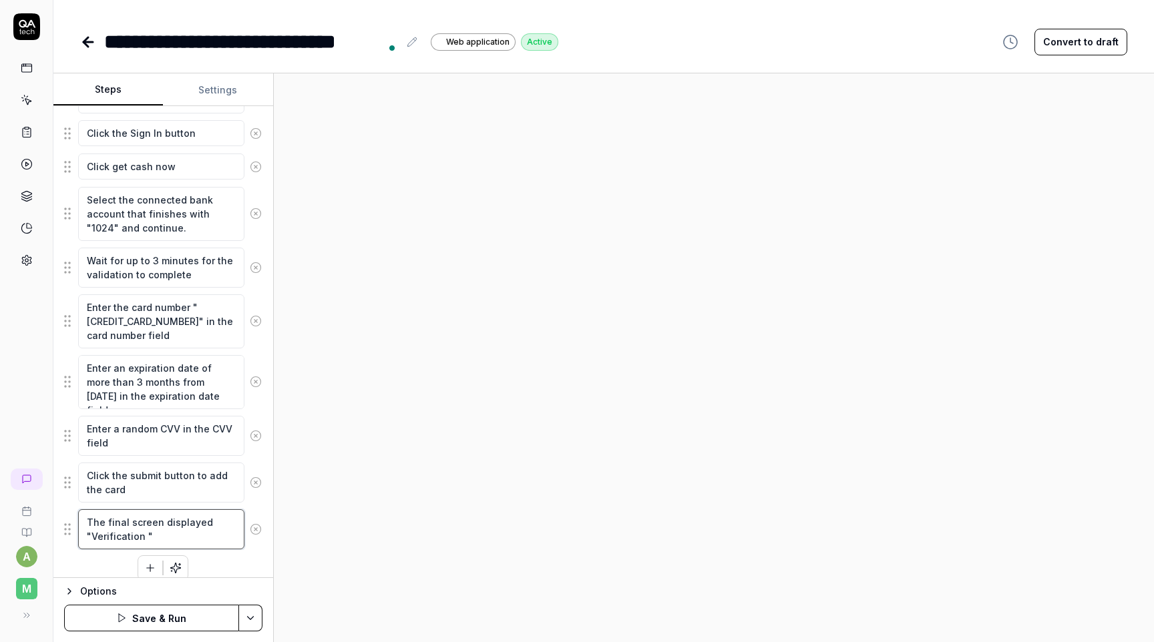
type textarea "*"
type textarea "The final screen displayed "Verification F""
type textarea "*"
type textarea "The final screen displayed "Verification Fa""
type textarea "*"
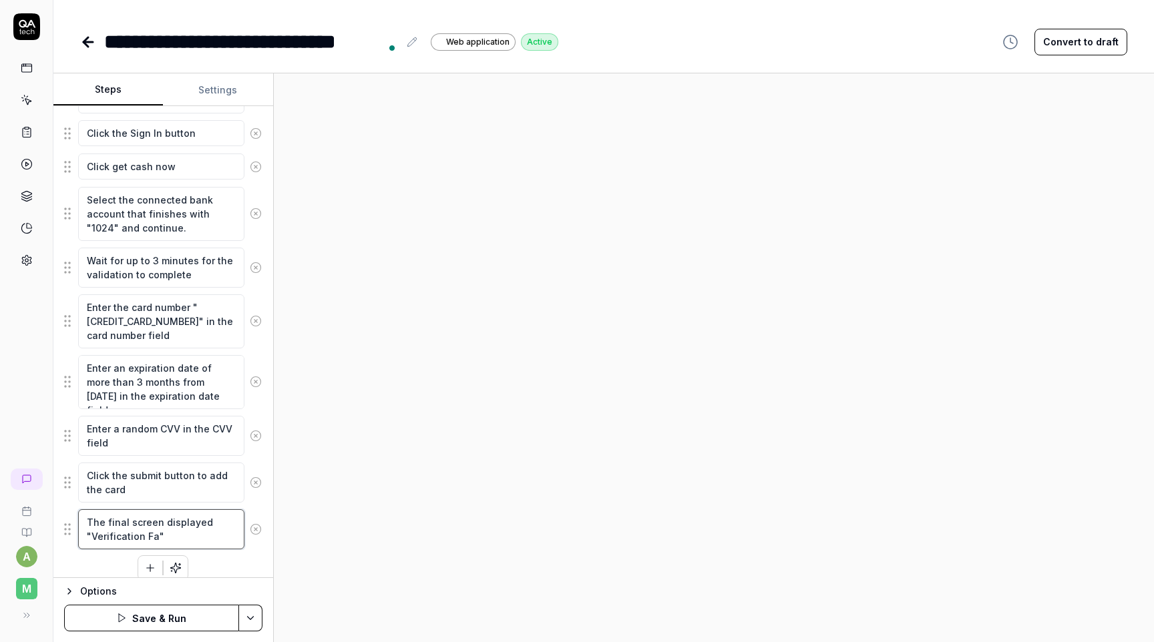
type textarea "The final screen displayed "Verification Fai""
type textarea "*"
type textarea "The final screen displayed "Verification Fail""
type textarea "*"
type textarea "The final screen displayed "Verification Faile""
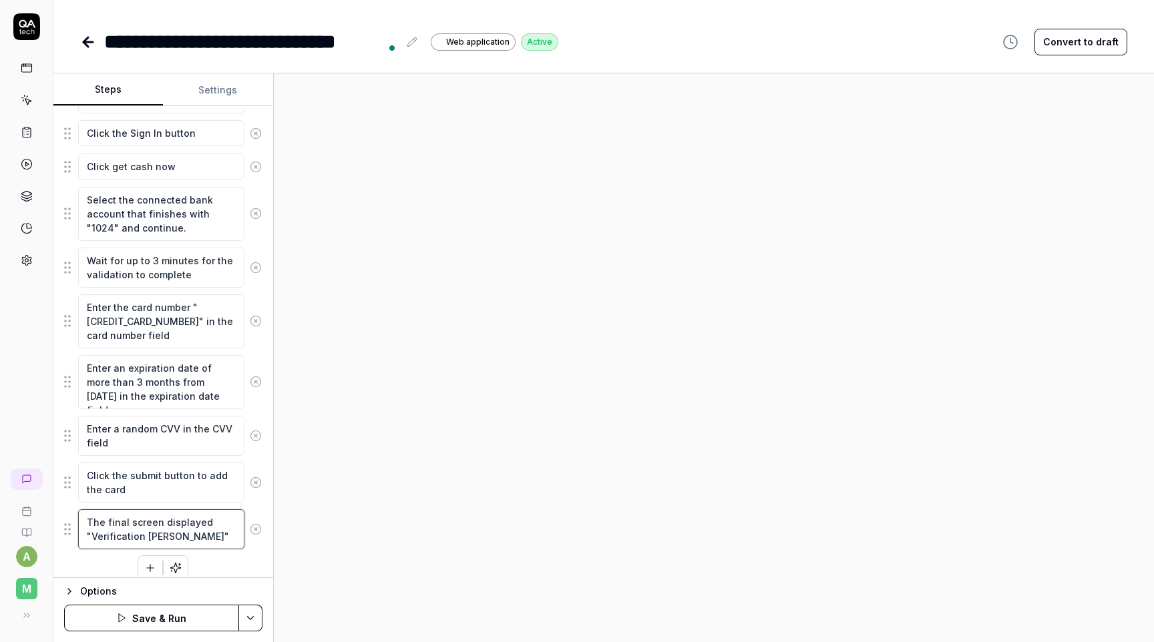
type textarea "*"
type textarea "The final screen displayed "Verification Failed""
click at [367, 511] on div at bounding box center [714, 357] width 880 height 569
click at [195, 614] on button "Save & Run" at bounding box center [151, 618] width 175 height 27
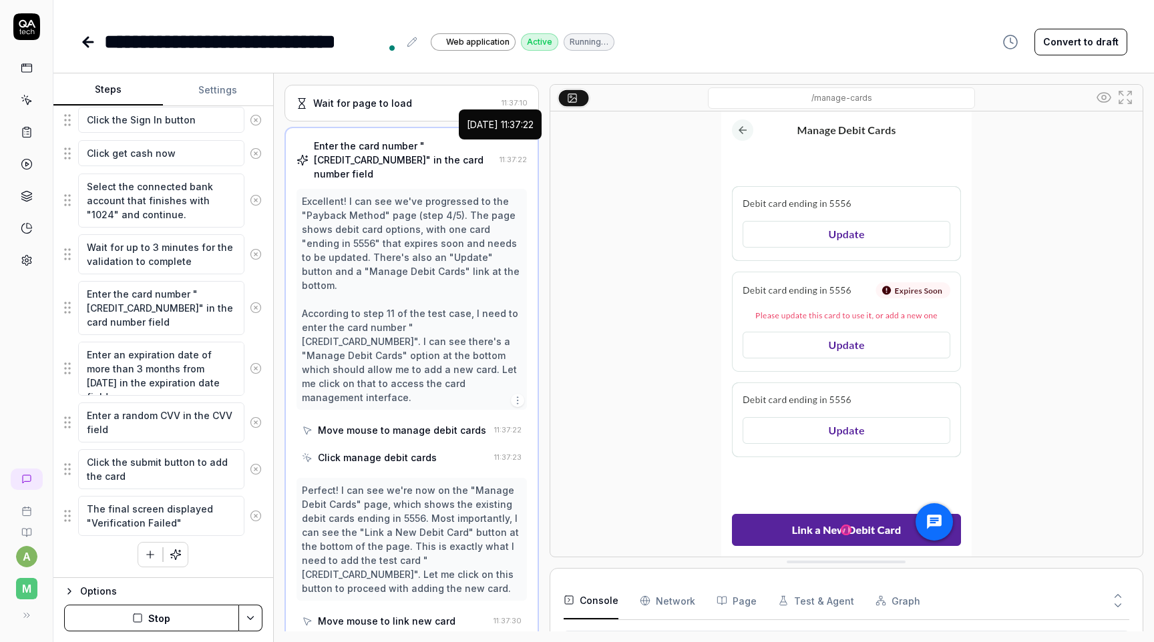
scroll to position [678, 0]
click at [199, 618] on button "Stop" at bounding box center [151, 618] width 175 height 27
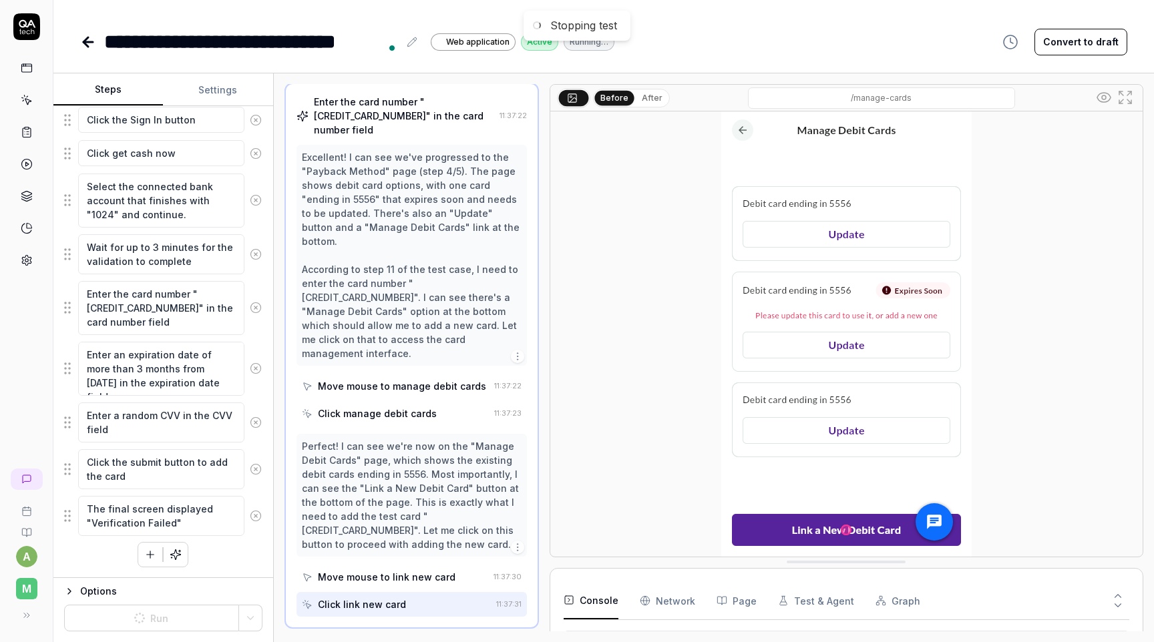
scroll to position [721, 0]
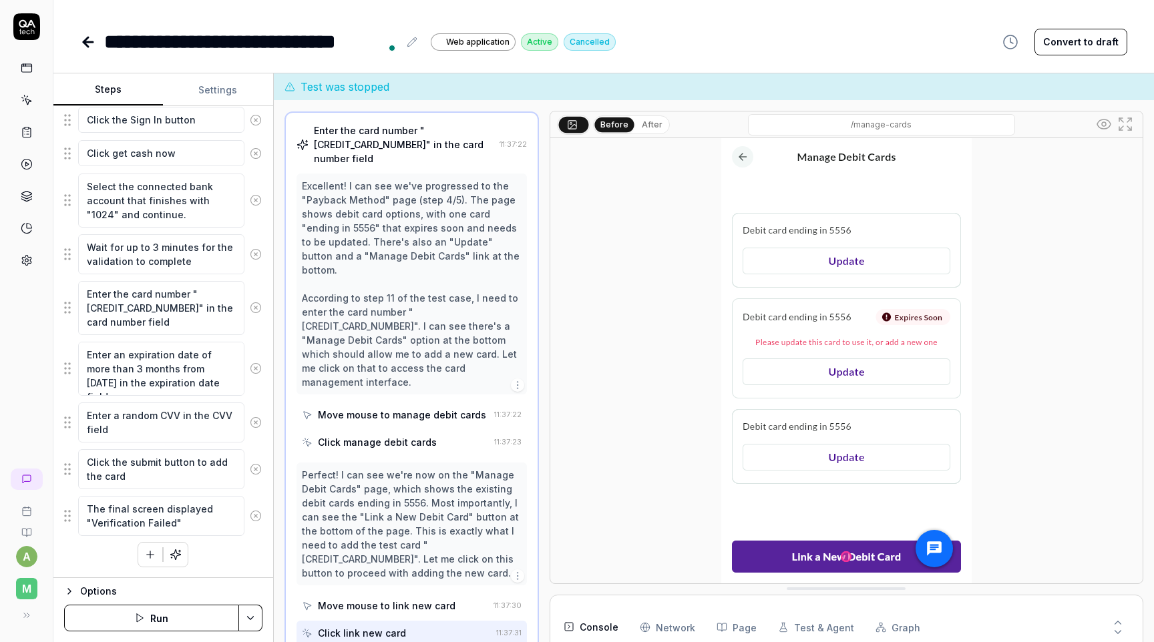
click at [219, 87] on button "Settings" at bounding box center [218, 90] width 110 height 32
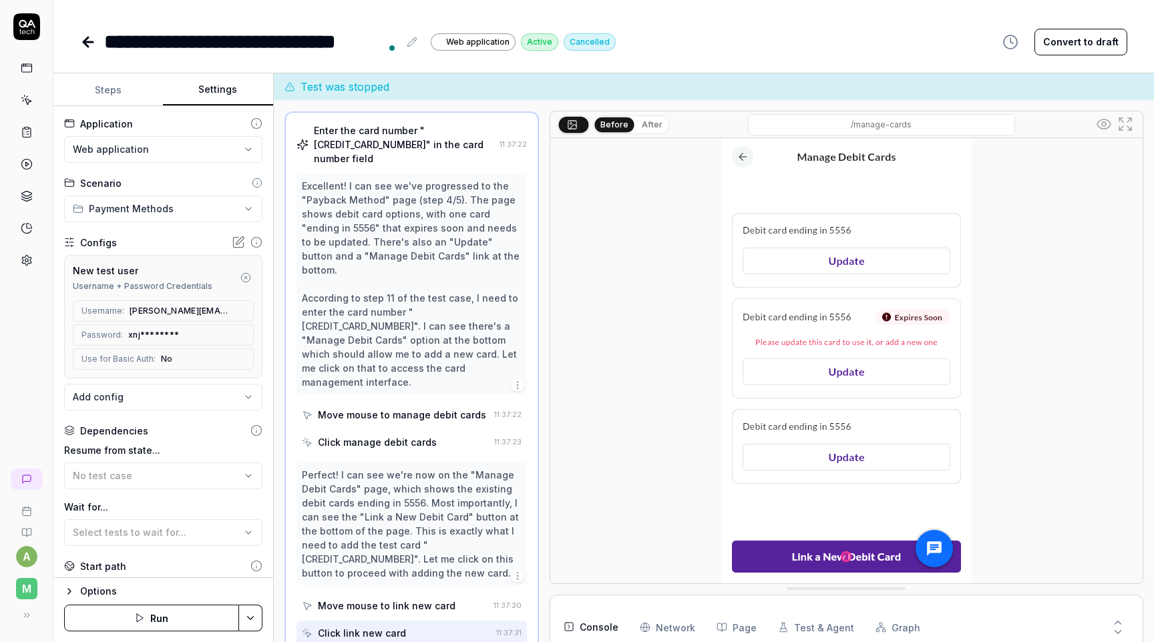
click at [234, 241] on icon at bounding box center [238, 242] width 13 height 13
click at [248, 281] on icon "button" at bounding box center [245, 277] width 11 height 11
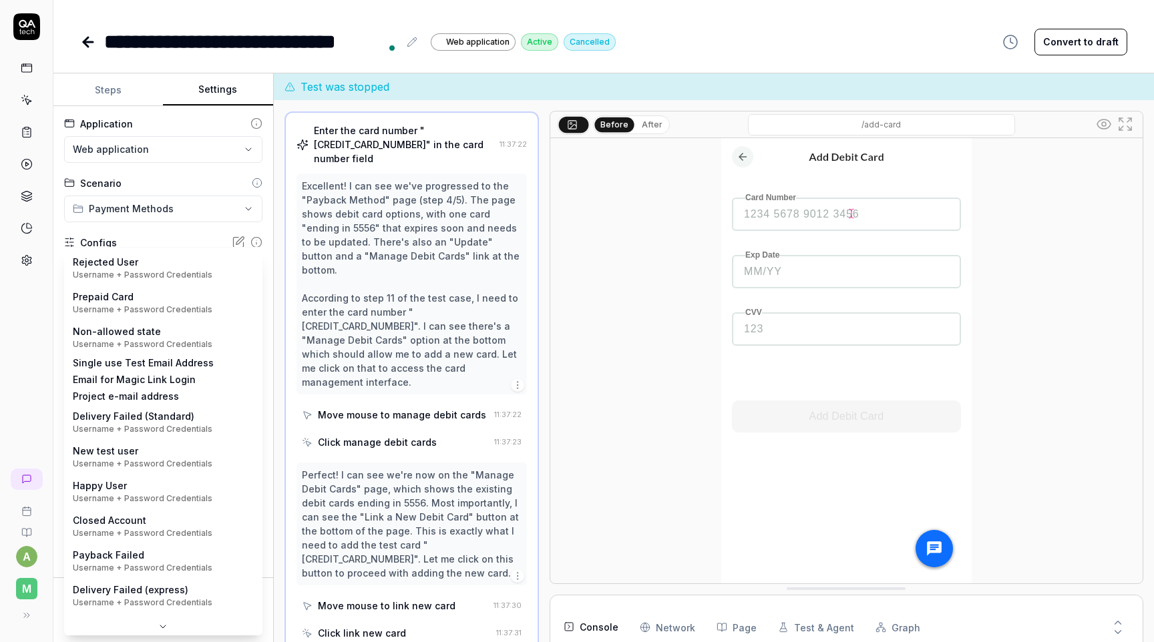
click at [229, 263] on body "**********" at bounding box center [577, 321] width 1154 height 642
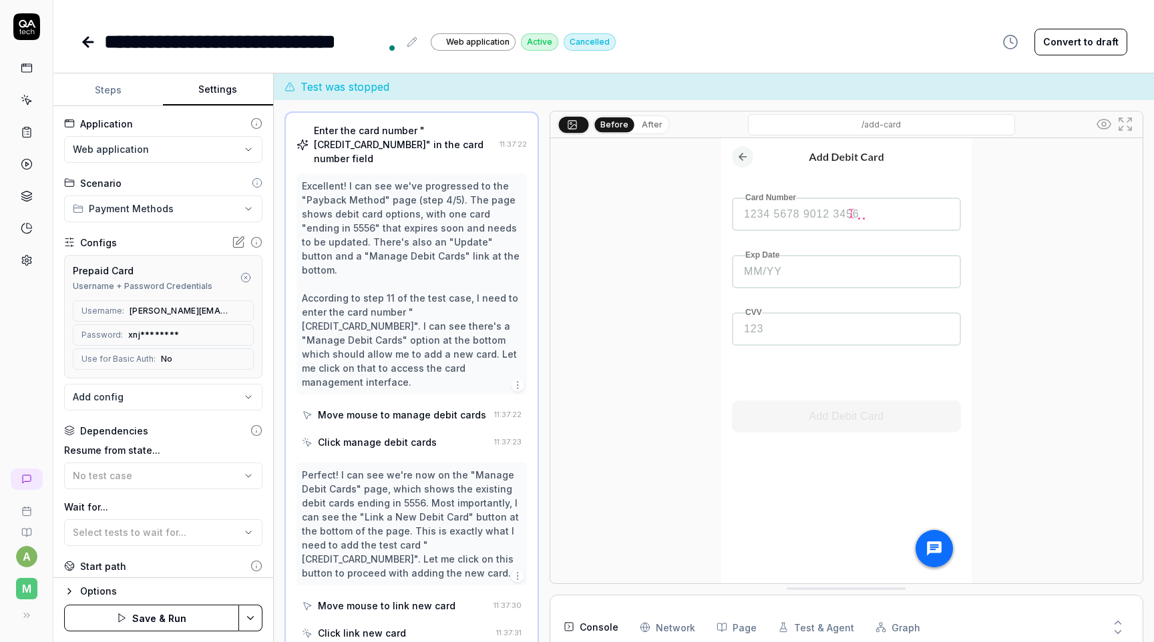
click at [61, 317] on div "**********" at bounding box center [163, 342] width 220 height 472
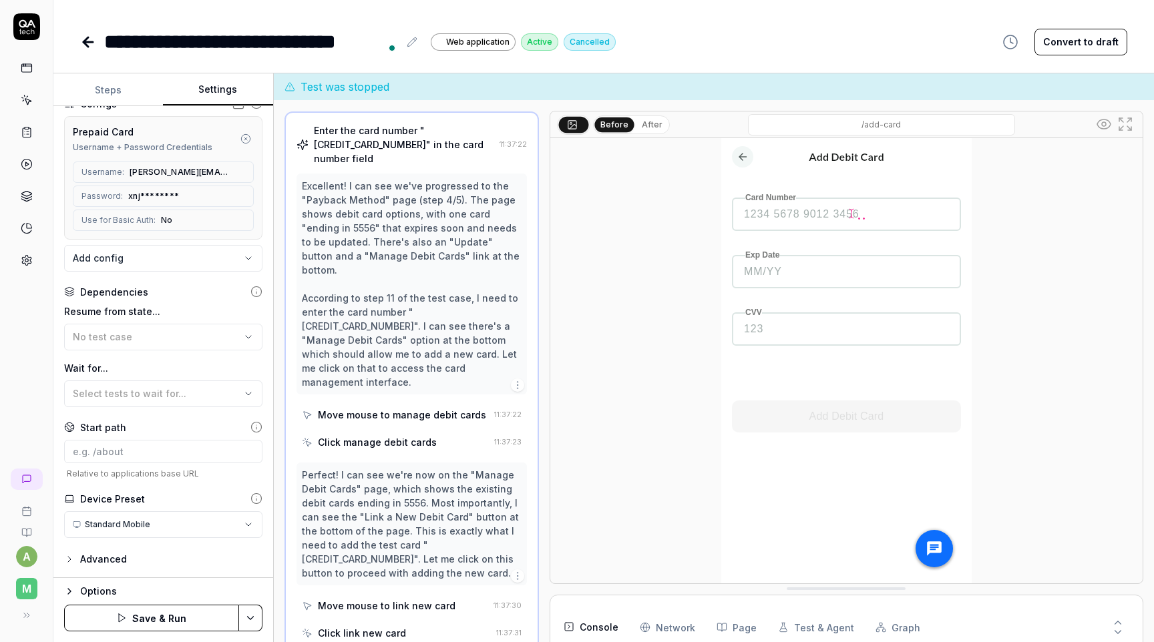
click at [168, 612] on button "Save & Run" at bounding box center [151, 618] width 175 height 27
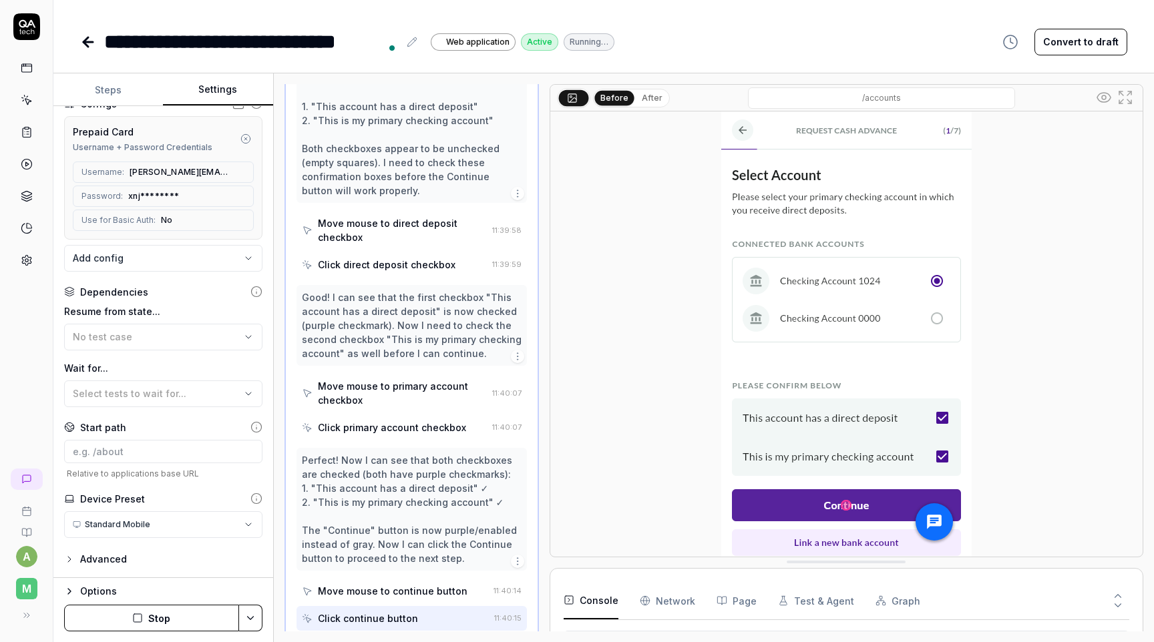
scroll to position [929, 0]
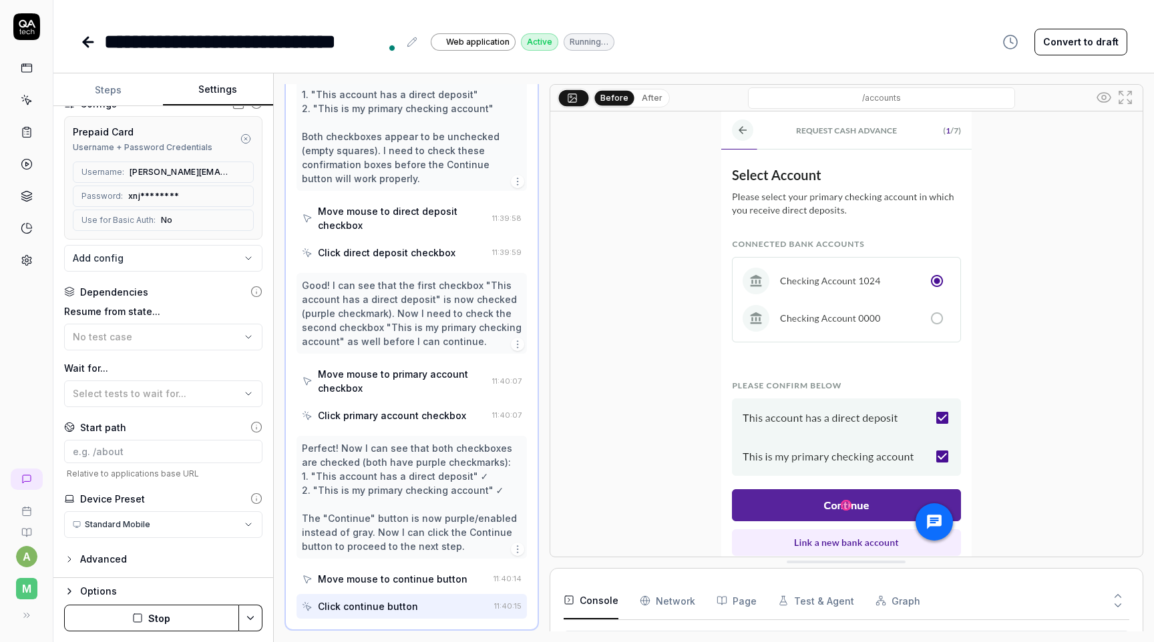
click at [87, 87] on button "Steps" at bounding box center [108, 90] width 110 height 32
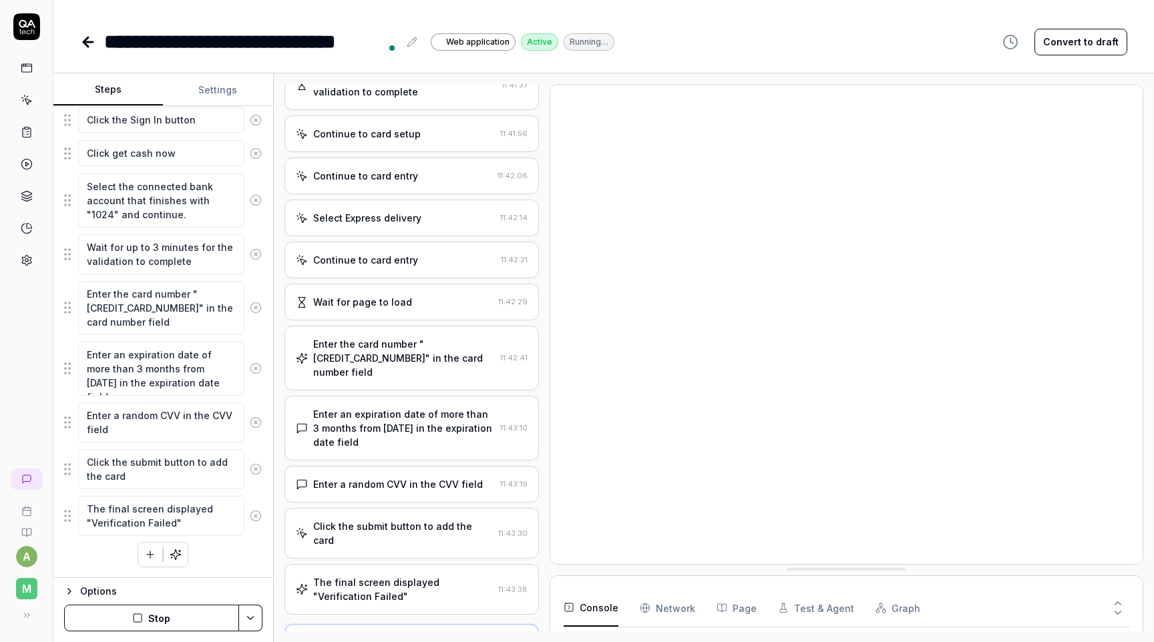
scroll to position [478, 0]
click at [453, 577] on div "The final screen displayed "Verification Failed"" at bounding box center [403, 591] width 180 height 28
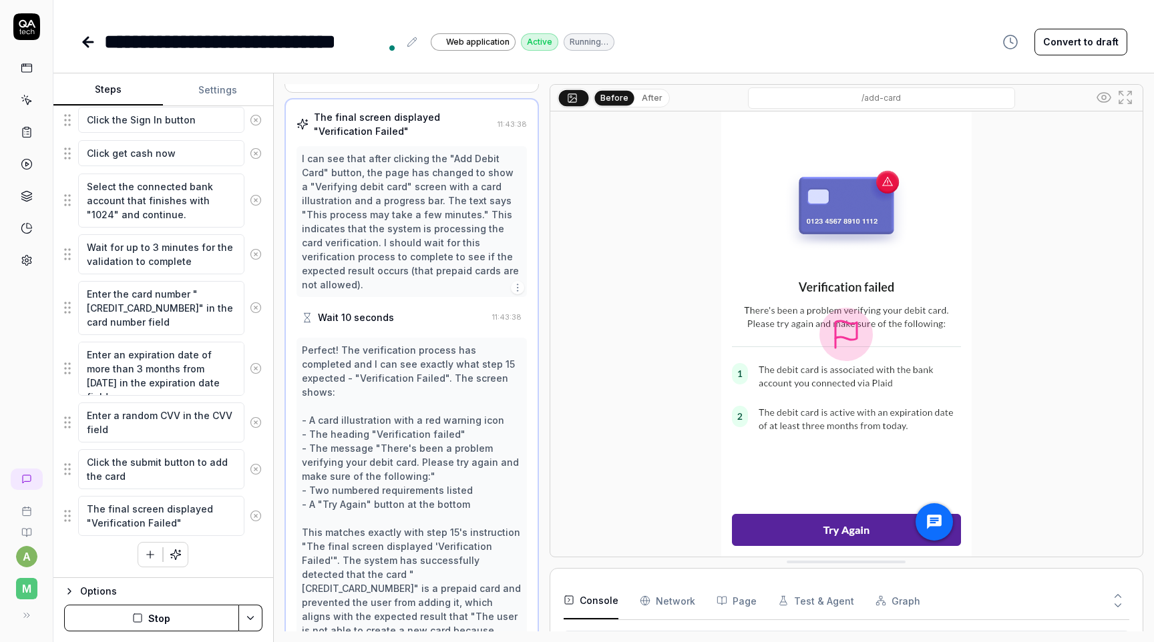
scroll to position [988, 0]
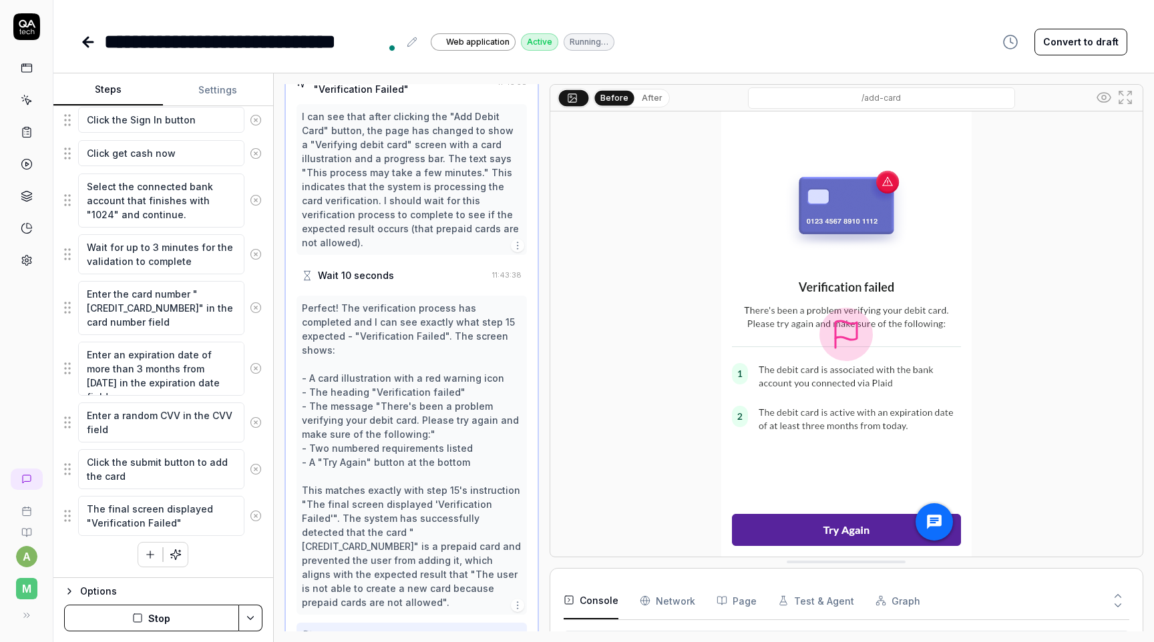
type textarea "*"
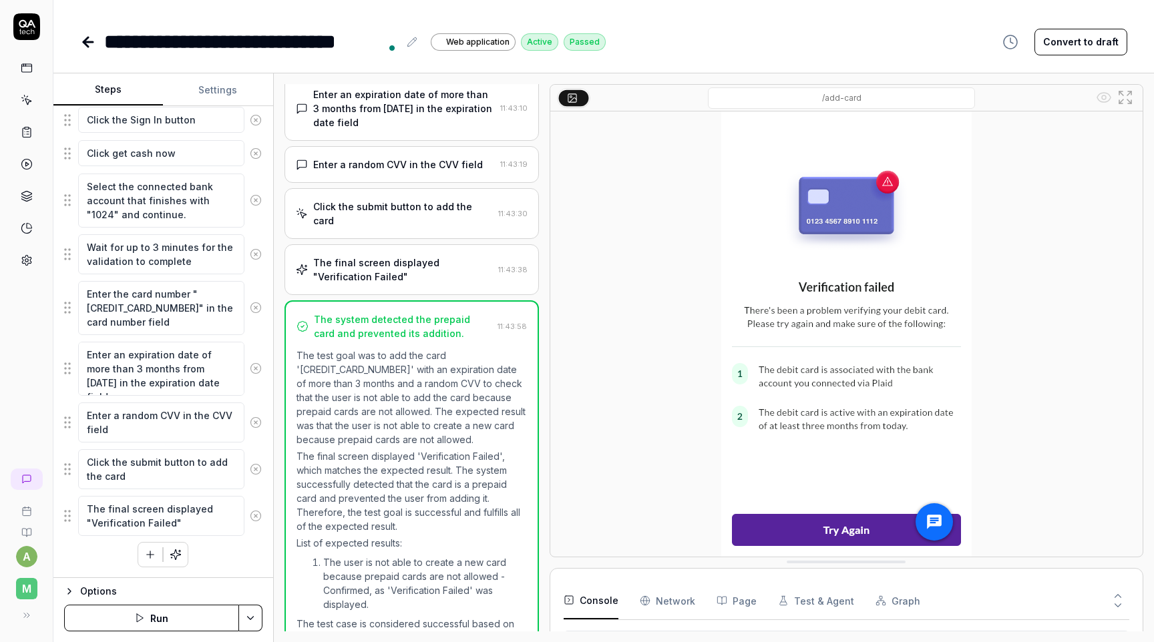
click at [85, 42] on icon at bounding box center [87, 42] width 9 height 0
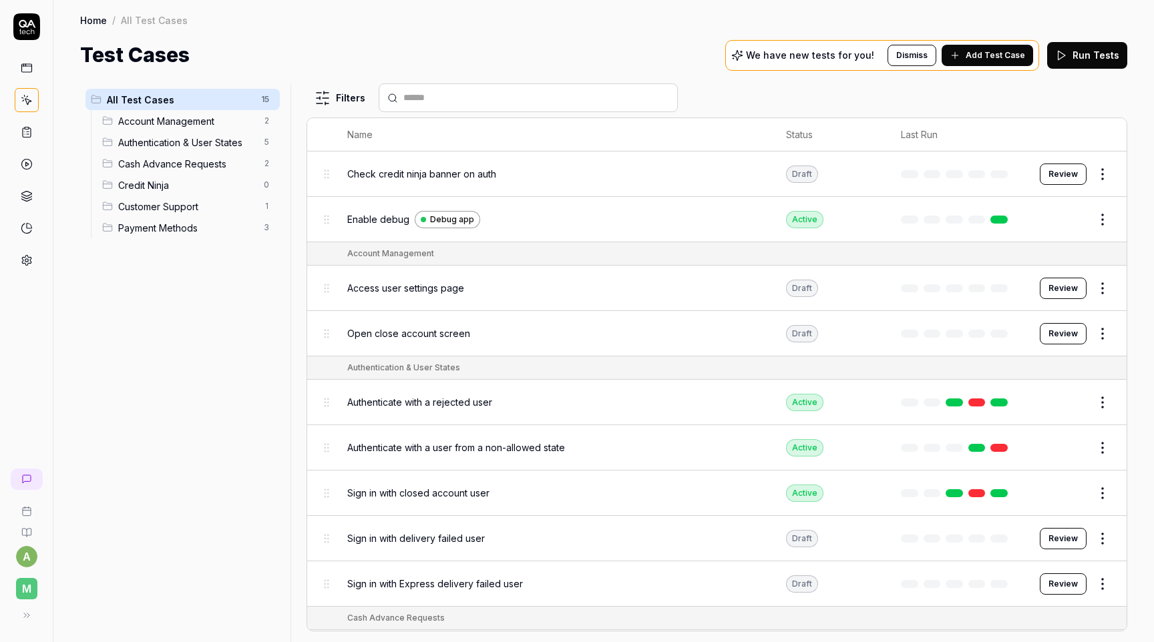
scroll to position [310, 0]
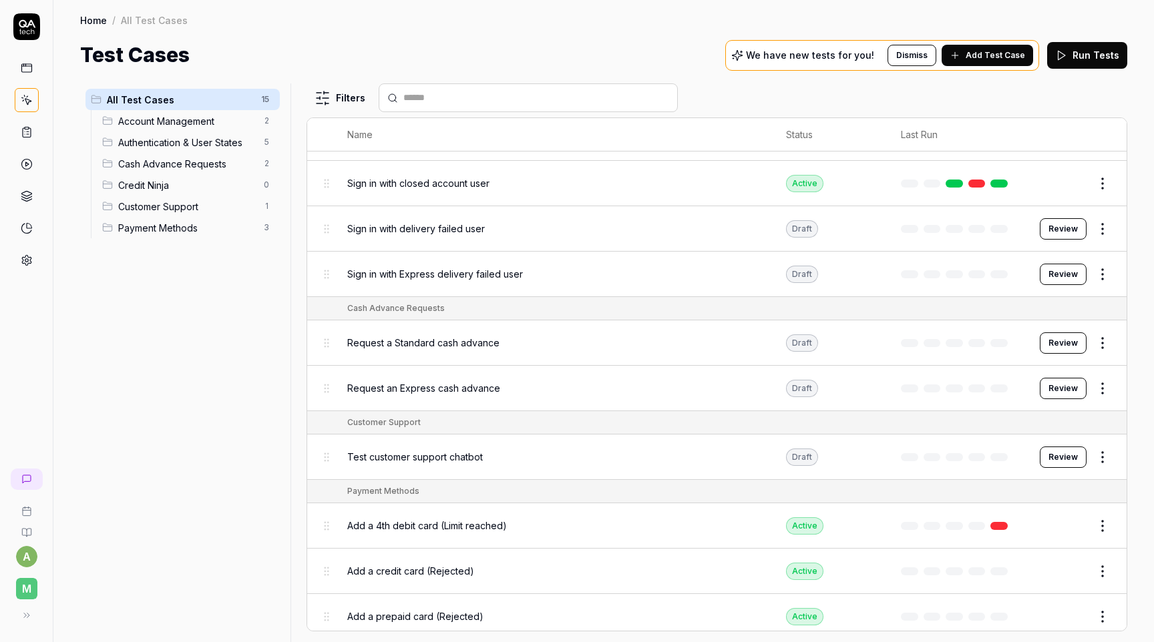
click at [1096, 516] on html "a M Home / All Test Cases Home / All Test Cases Test Cases We have new tests fo…" at bounding box center [577, 321] width 1154 height 642
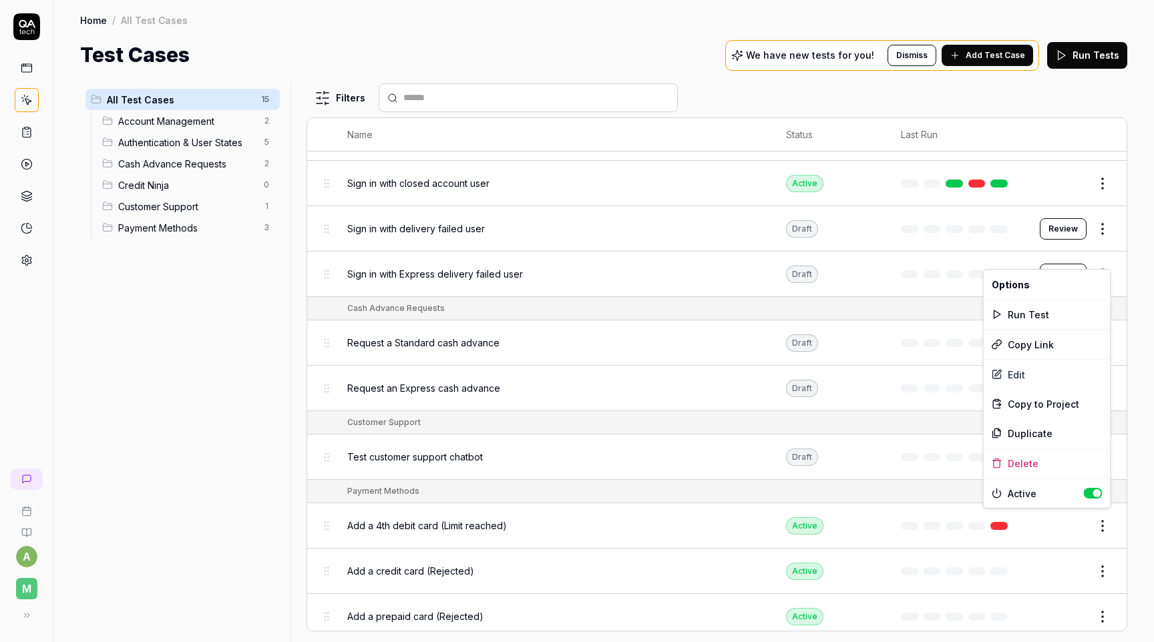
click at [252, 474] on html "a M Home / All Test Cases Home / All Test Cases Test Cases We have new tests fo…" at bounding box center [577, 321] width 1154 height 642
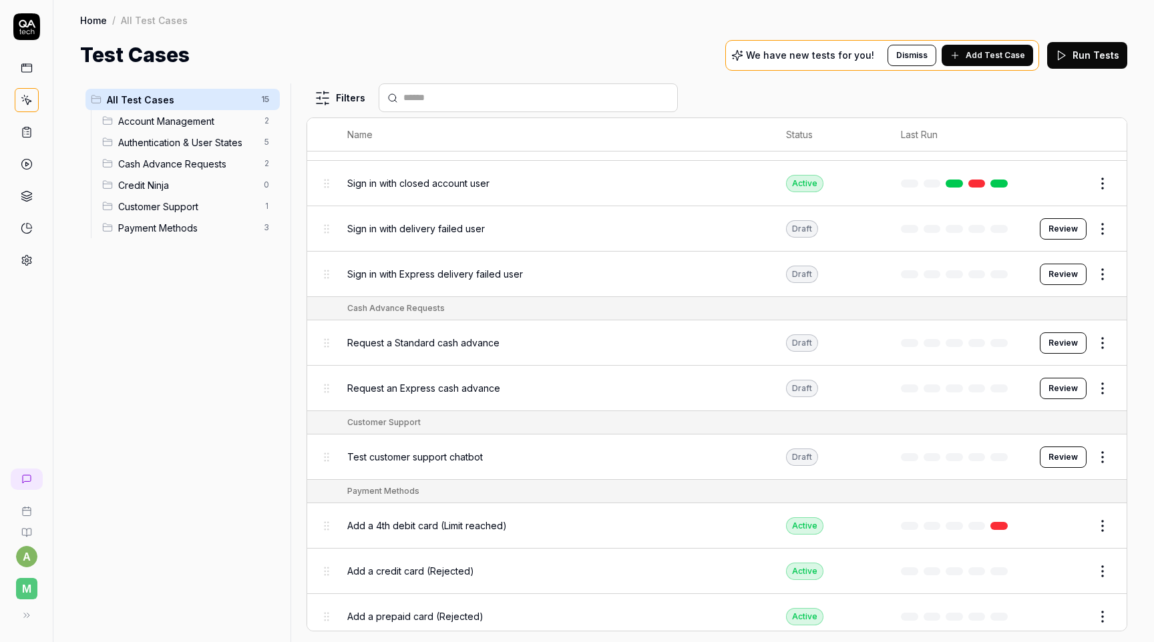
click at [1135, 536] on div "All Test Cases 15 Account Management 2 Authentication & User States 5 Cash Adva…" at bounding box center [603, 356] width 1101 height 572
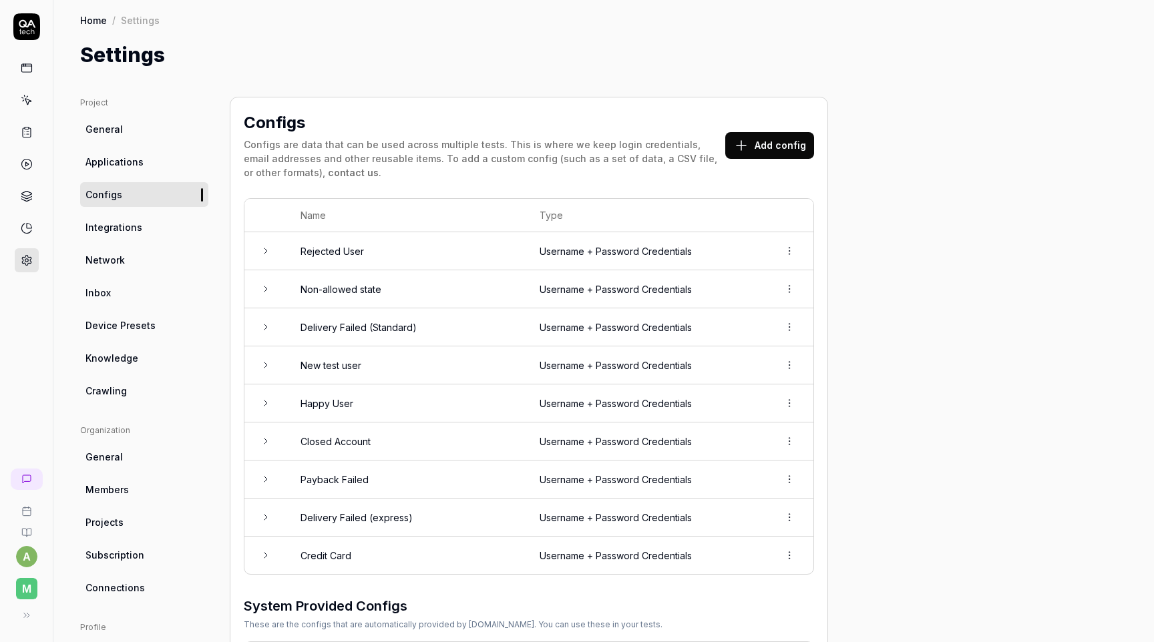
click at [749, 159] on div "Configs Configs are data that can be used across multiple tests. This is where …" at bounding box center [529, 148] width 570 height 74
click at [757, 142] on button "Add config" at bounding box center [769, 145] width 89 height 27
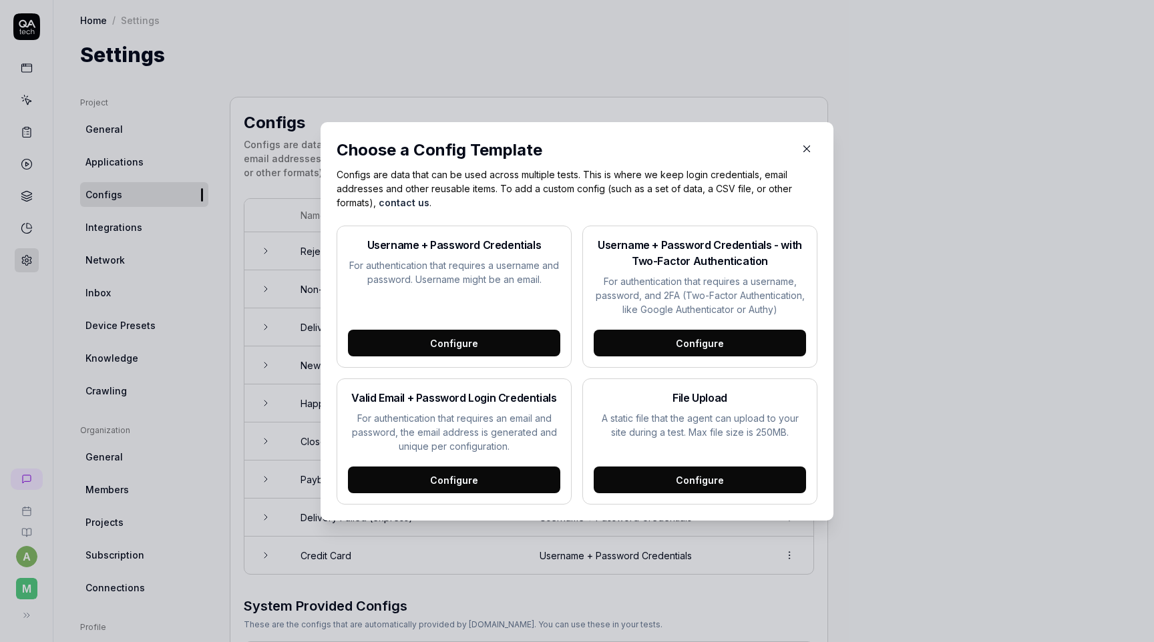
click at [504, 333] on div "Configure" at bounding box center [454, 343] width 212 height 27
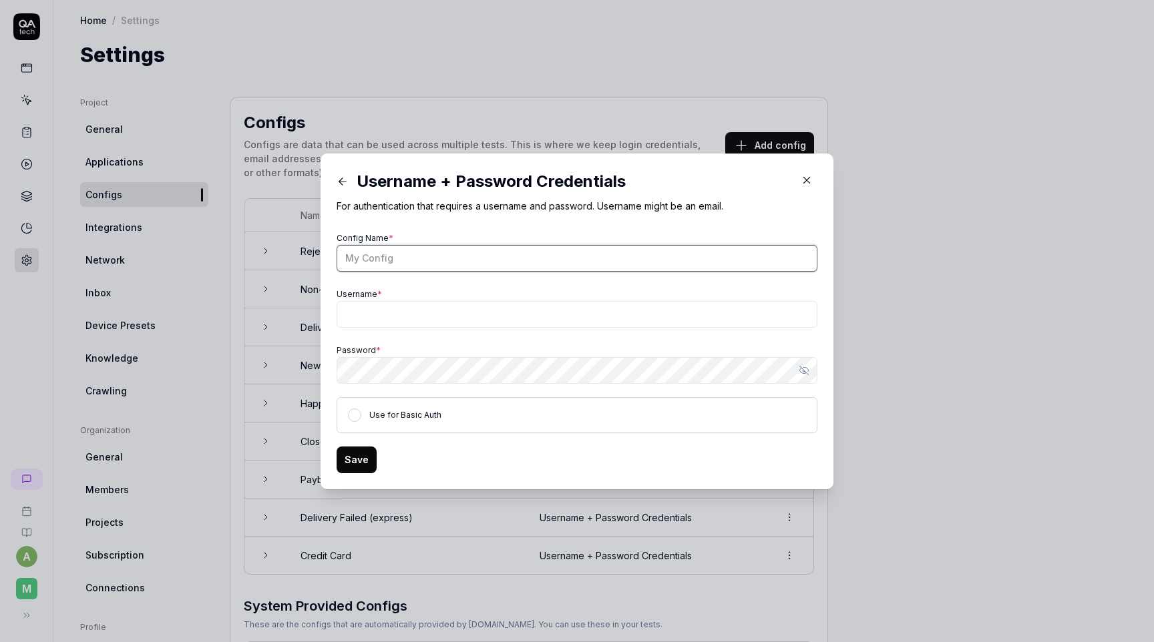
click at [466, 254] on input "Config Name *" at bounding box center [577, 258] width 481 height 27
type input "Prepaid Card"
paste input "[PERSON_NAME][EMAIL_ADDRESS][PERSON_NAME][DOMAIN_NAME]"
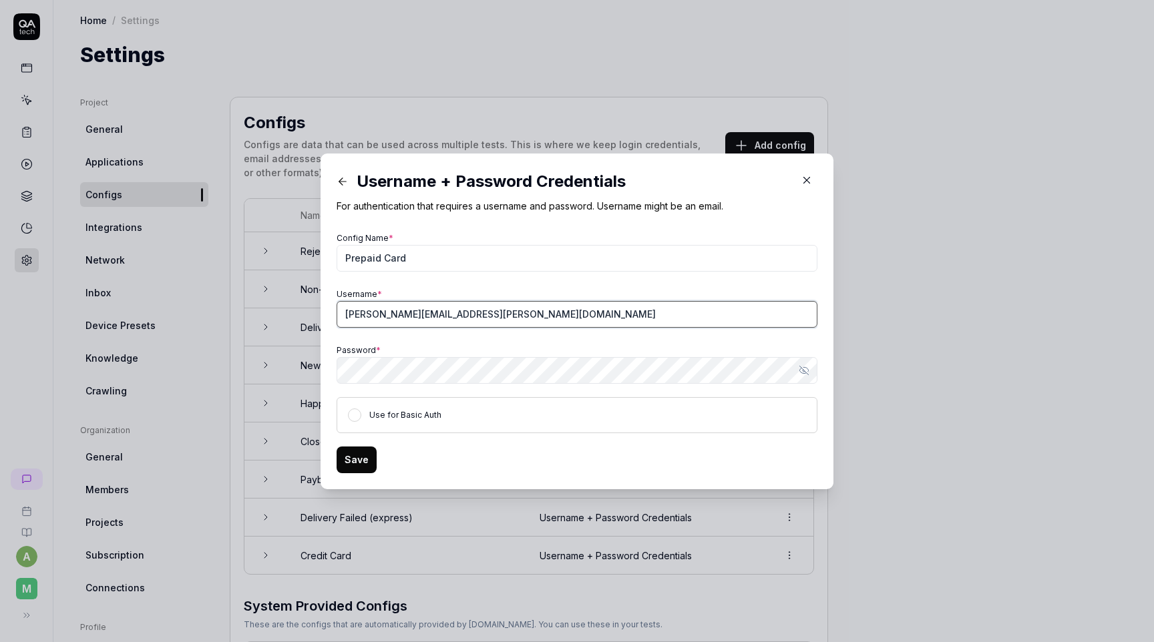
type input "[PERSON_NAME][EMAIL_ADDRESS][PERSON_NAME][DOMAIN_NAME]"
click at [366, 454] on button "Save" at bounding box center [357, 460] width 40 height 27
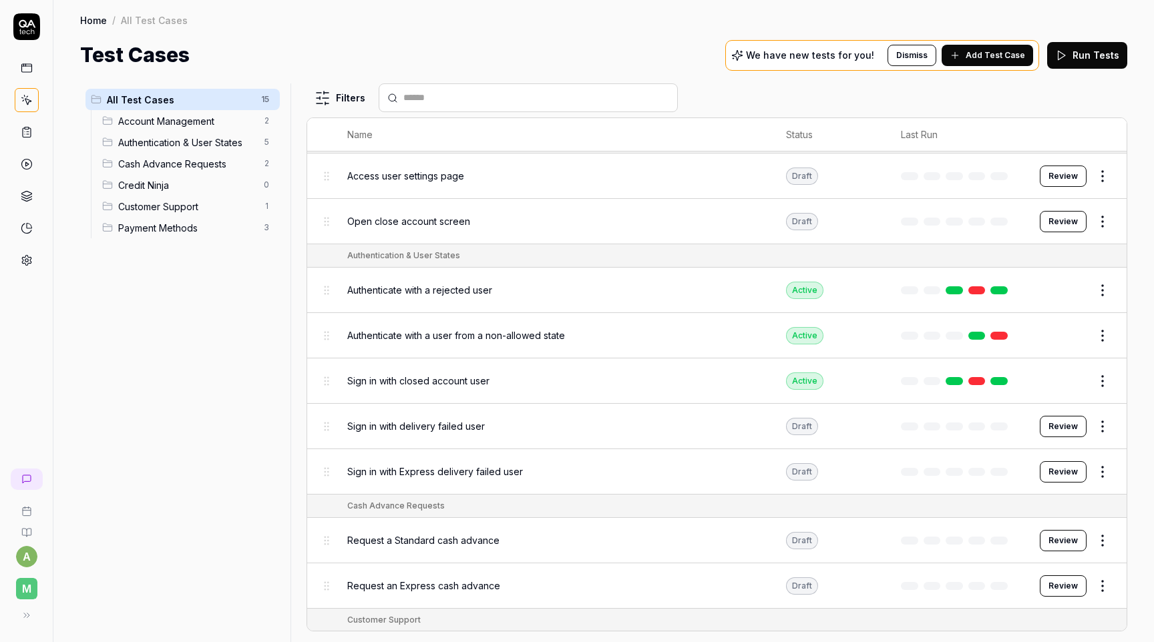
scroll to position [310, 0]
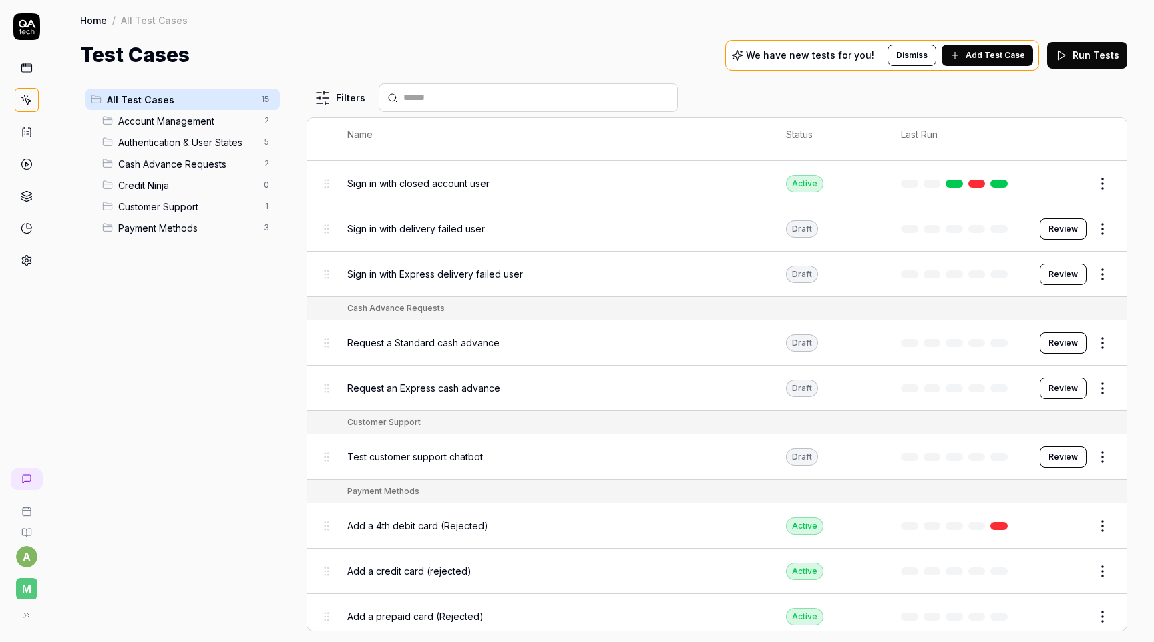
click at [1081, 524] on button "Edit" at bounding box center [1070, 526] width 32 height 21
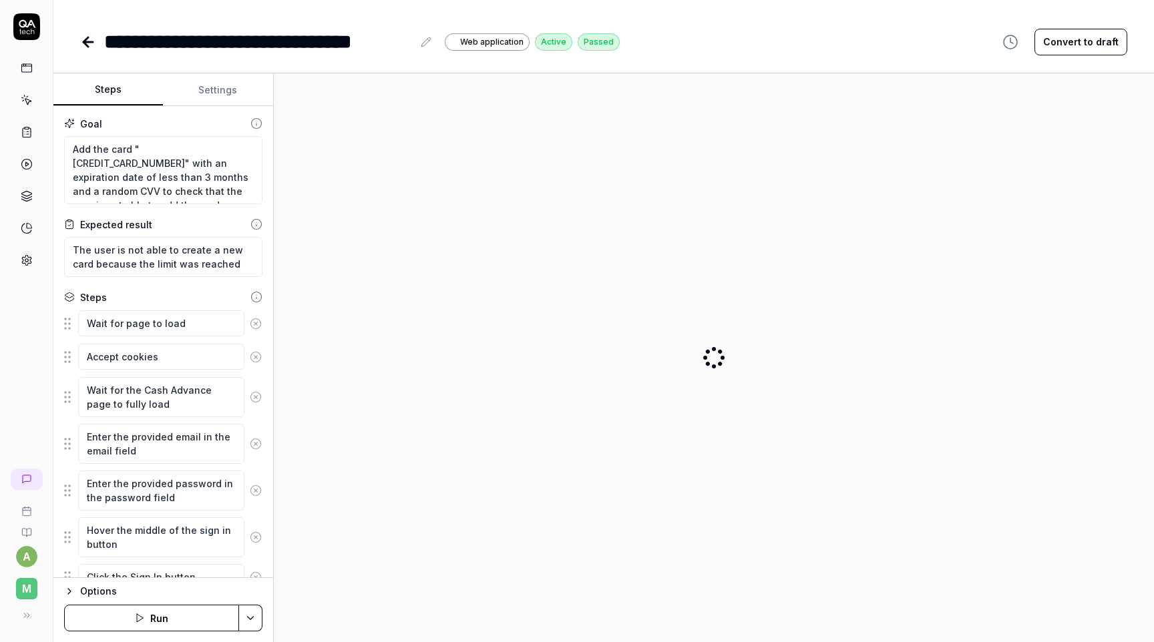
click at [358, 45] on div "**********" at bounding box center [258, 42] width 309 height 30
type textarea "*"
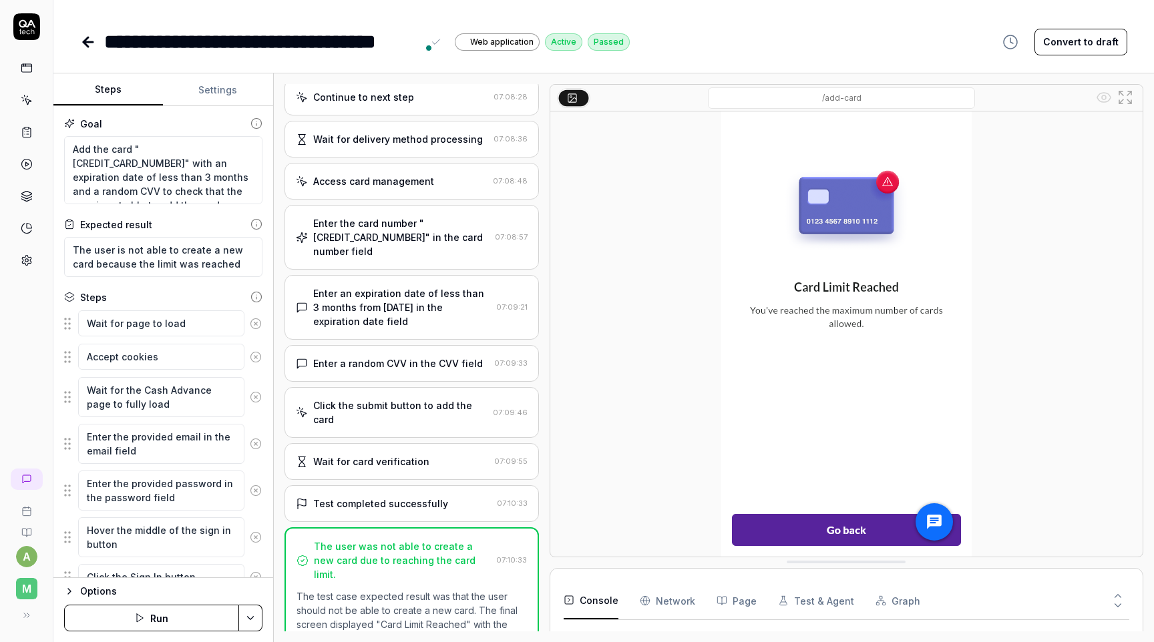
scroll to position [938, 0]
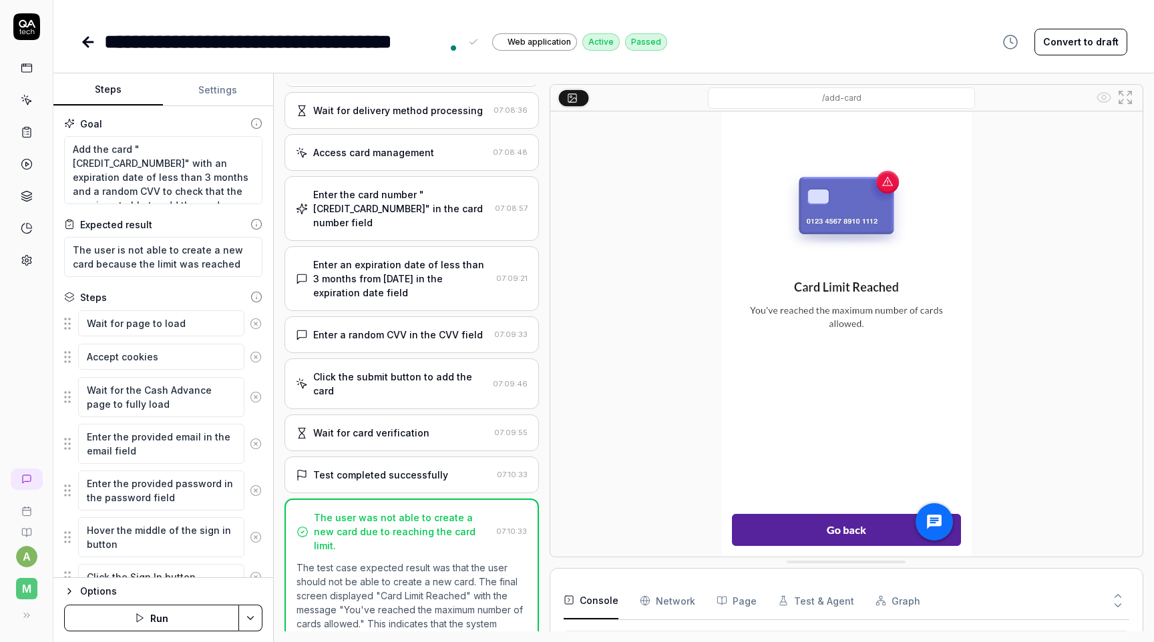
click at [808, 55] on div "**********" at bounding box center [603, 42] width 1047 height 30
click at [83, 35] on icon at bounding box center [88, 42] width 16 height 16
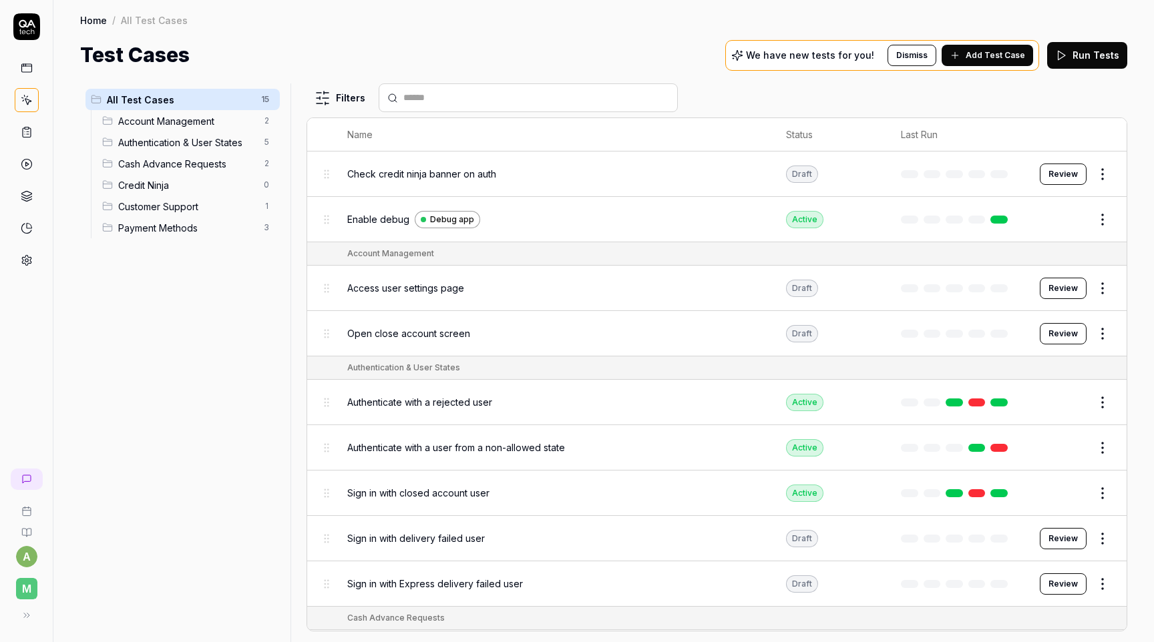
scroll to position [310, 0]
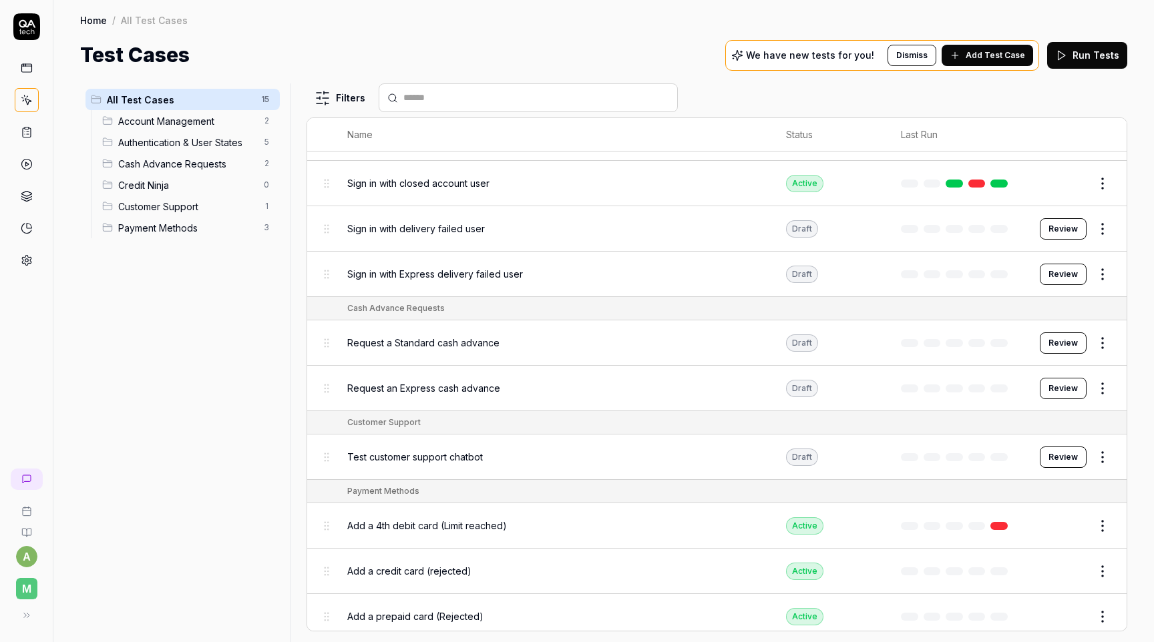
click at [1080, 562] on button "Edit" at bounding box center [1070, 571] width 32 height 21
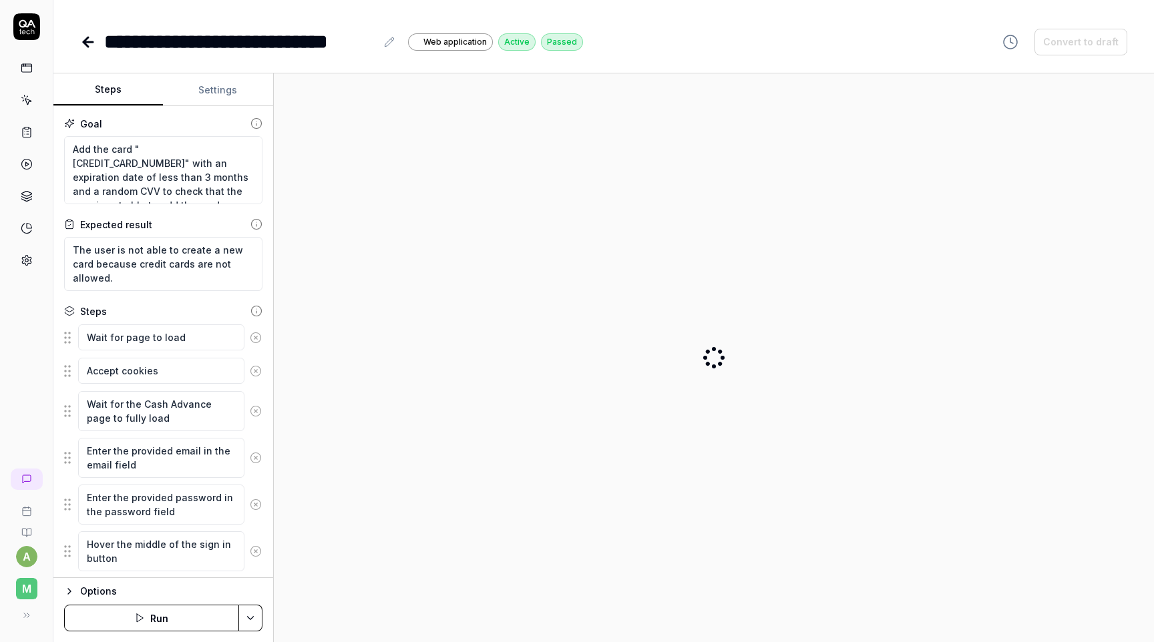
type textarea "*"
click at [293, 39] on div "**********" at bounding box center [240, 42] width 272 height 30
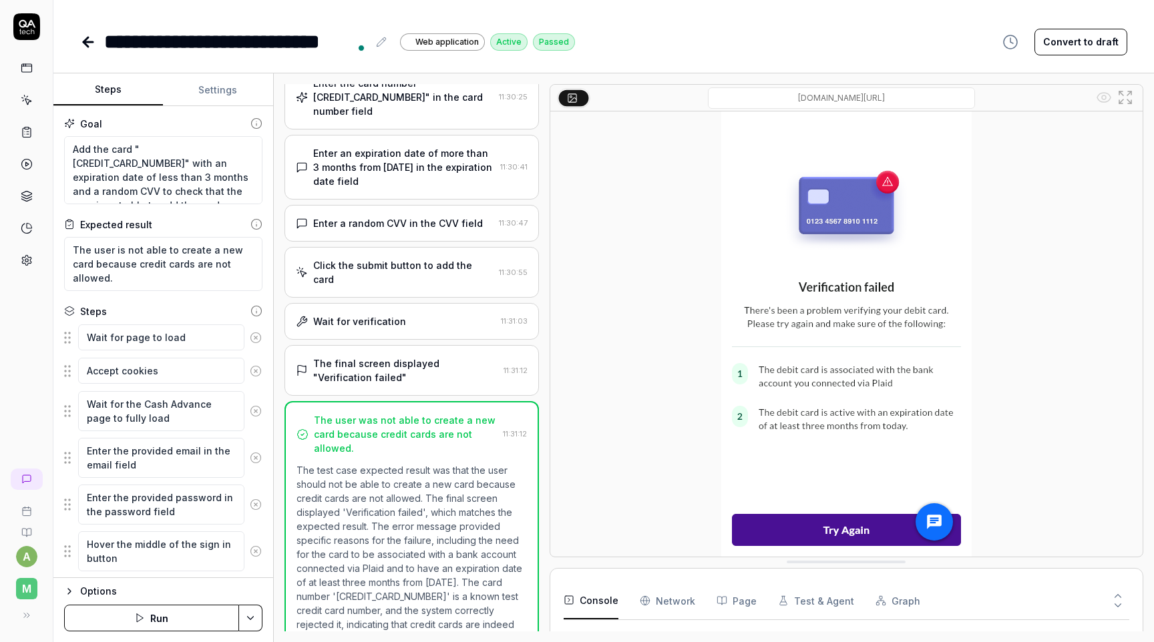
scroll to position [952, 0]
click at [286, 41] on div "**********" at bounding box center [236, 42] width 264 height 30
click at [603, 25] on div "**********" at bounding box center [603, 28] width 1101 height 57
type textarea "*"
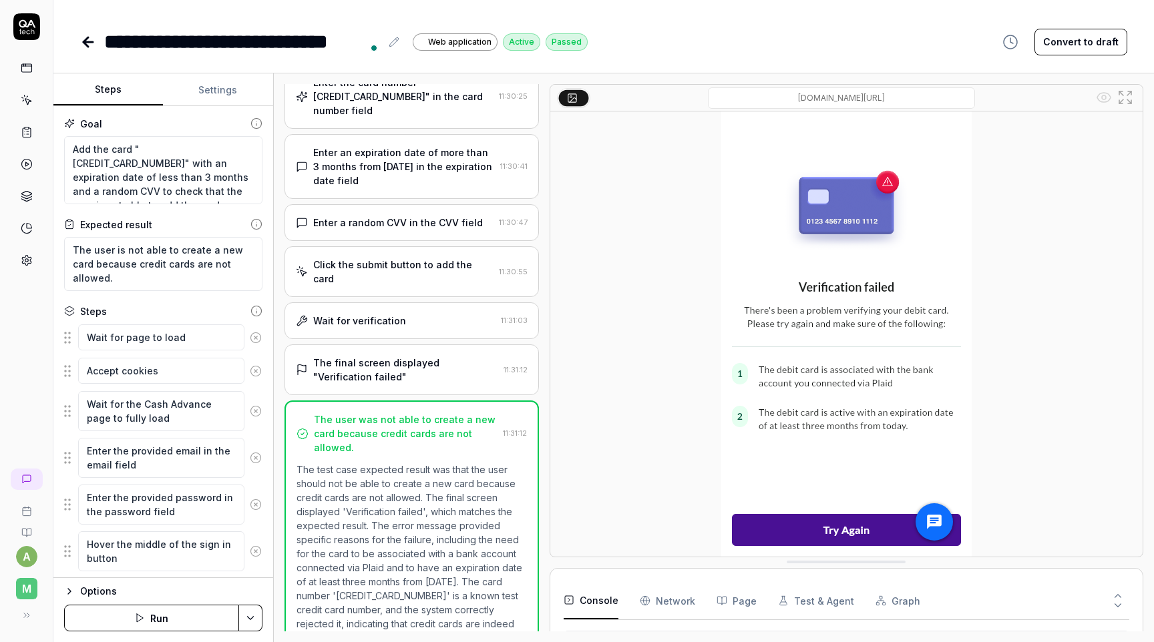
click at [83, 42] on icon at bounding box center [87, 42] width 9 height 0
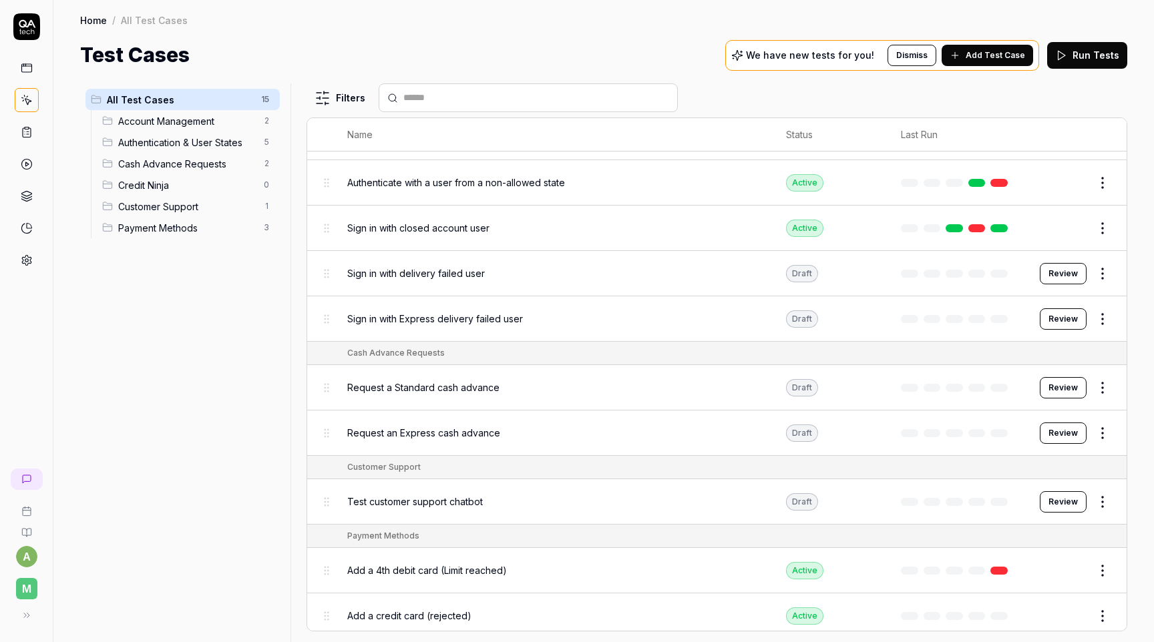
scroll to position [310, 0]
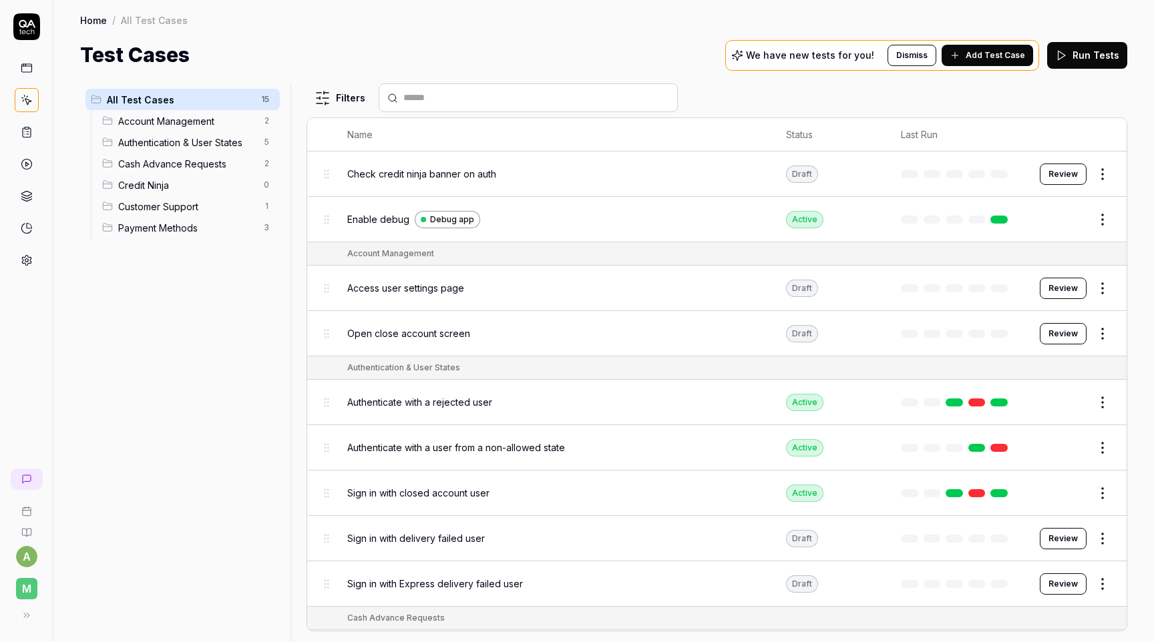
scroll to position [310, 0]
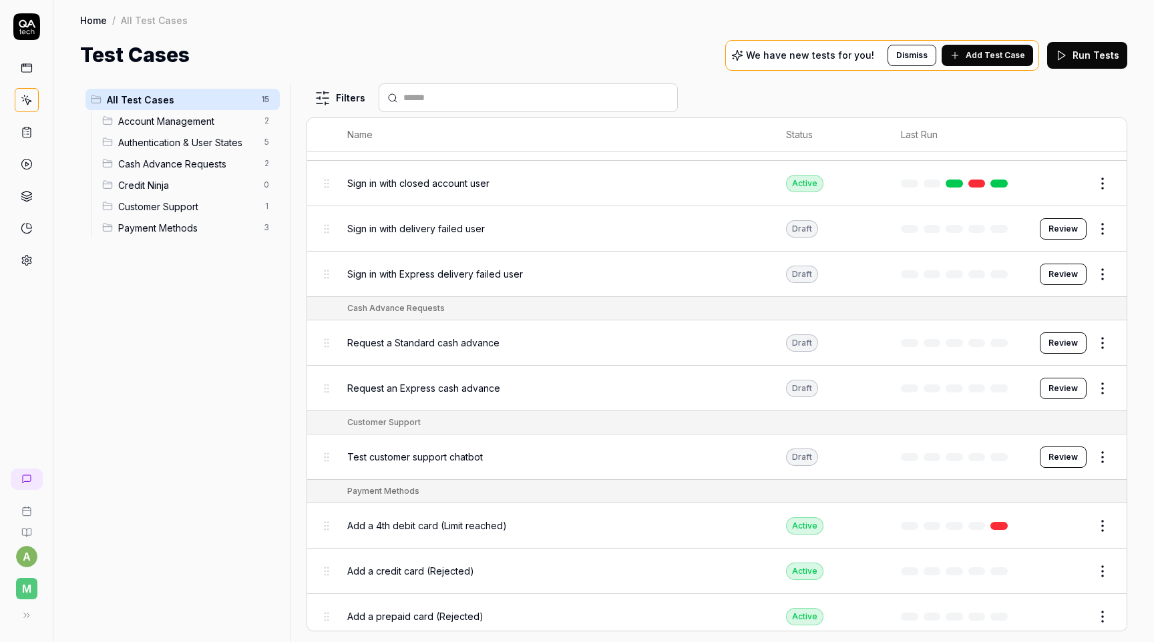
click at [1101, 522] on html "a M Home / All Test Cases Home / All Test Cases Test Cases We have new tests fo…" at bounding box center [577, 321] width 1154 height 642
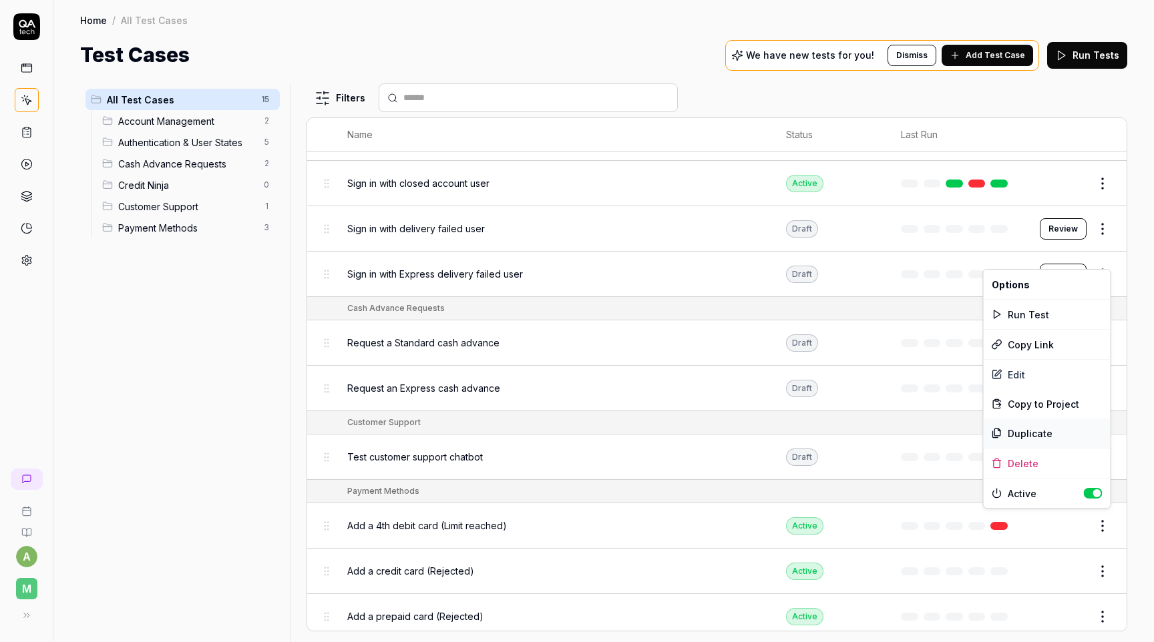
click at [1047, 433] on div "Duplicate" at bounding box center [1047, 433] width 127 height 29
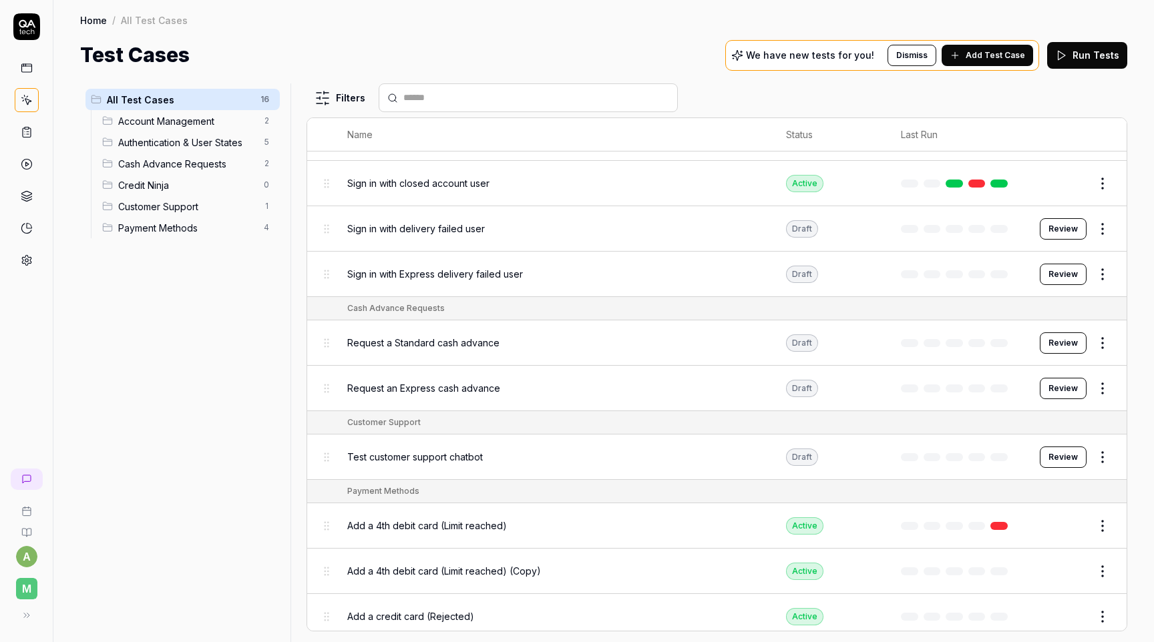
scroll to position [355, 0]
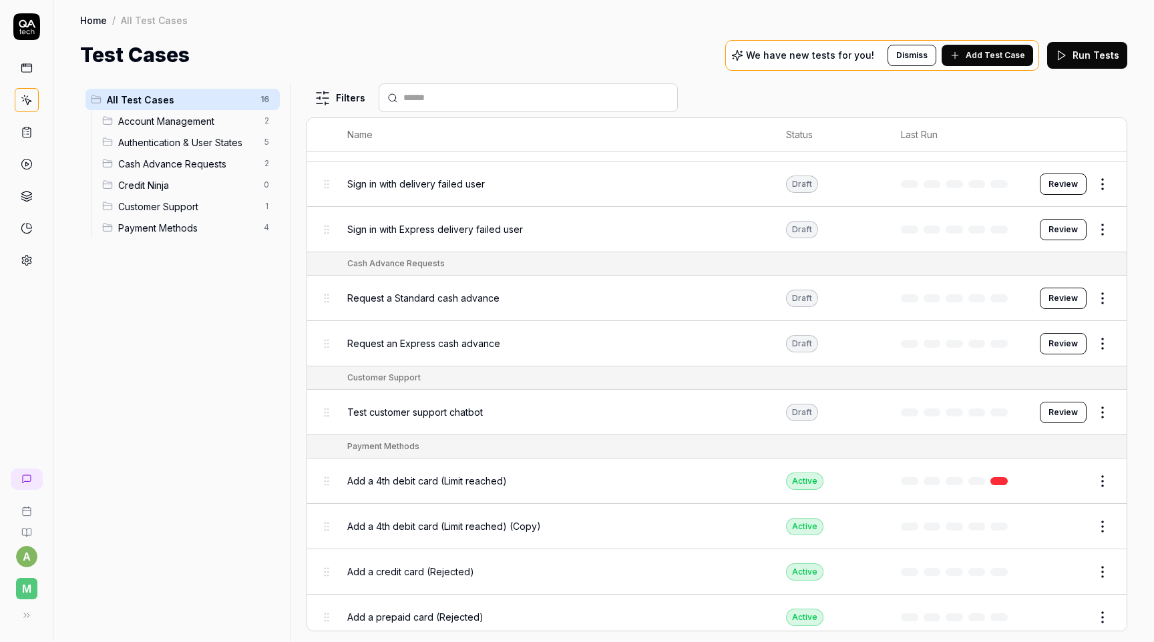
click at [508, 520] on span "Add a 4th debit card (Limit reached) (Copy)" at bounding box center [444, 527] width 194 height 14
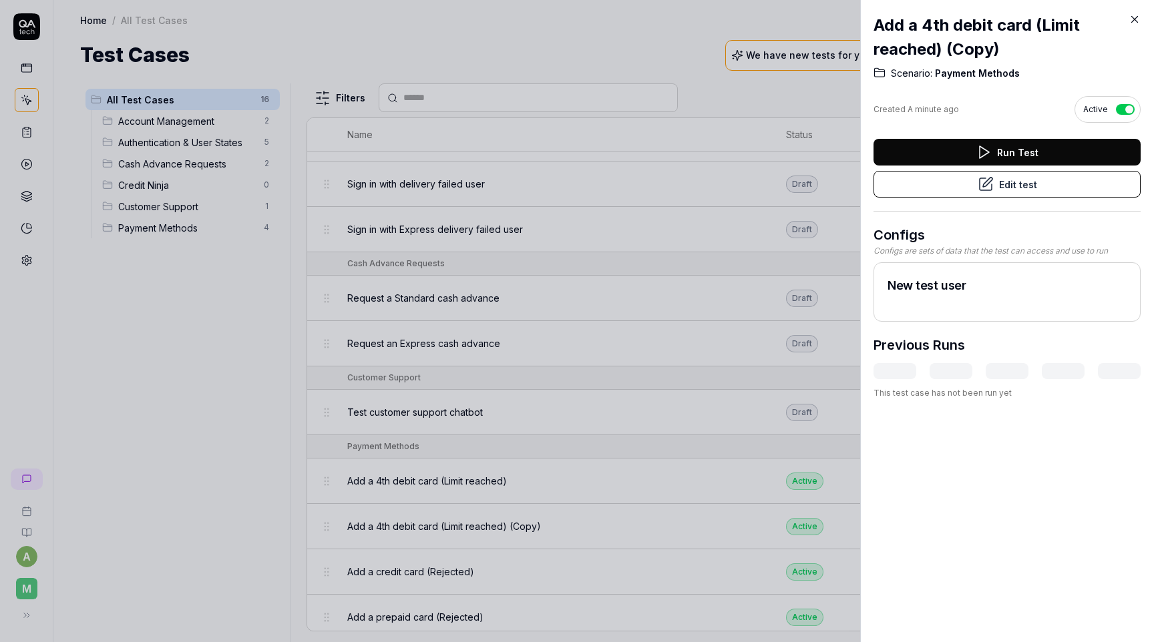
click at [1004, 188] on button "Edit test" at bounding box center [1007, 184] width 267 height 27
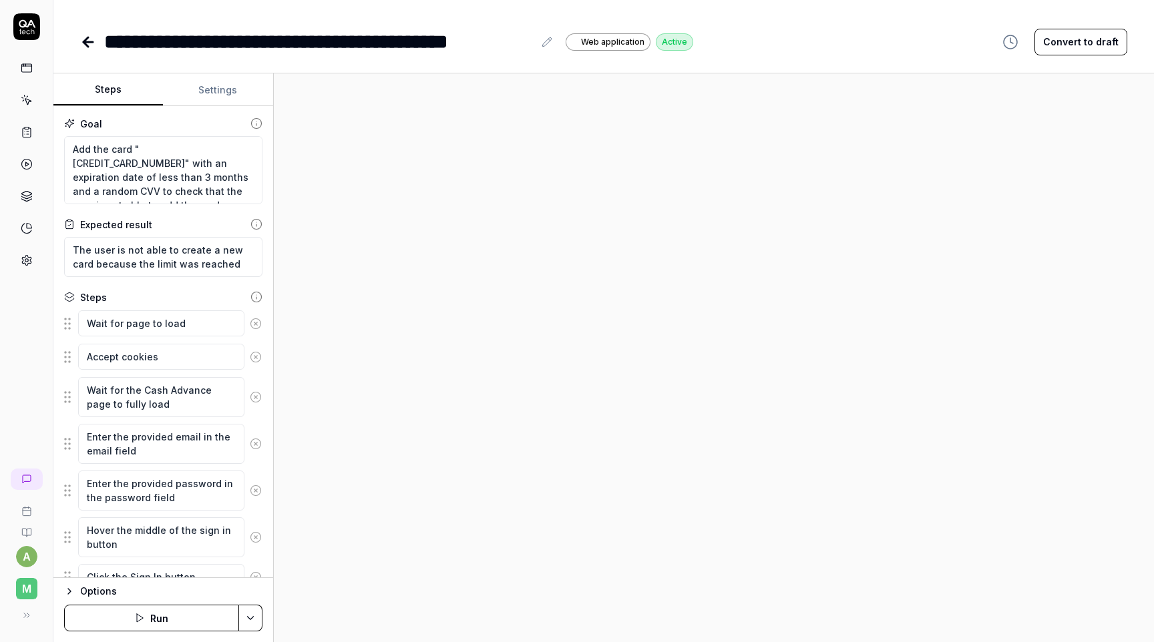
type textarea "*"
click at [549, 43] on icon at bounding box center [547, 42] width 11 height 11
click at [483, 45] on div "**********" at bounding box center [318, 42] width 429 height 30
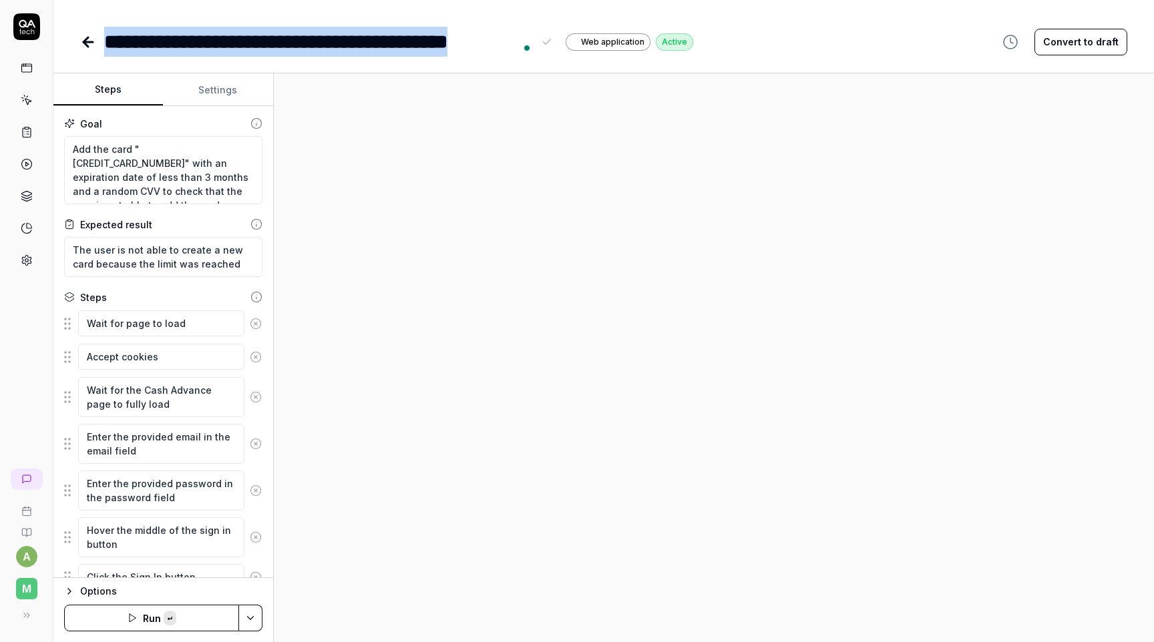
paste div "To enrich screen reader interactions, please activate Accessibility in Grammarl…"
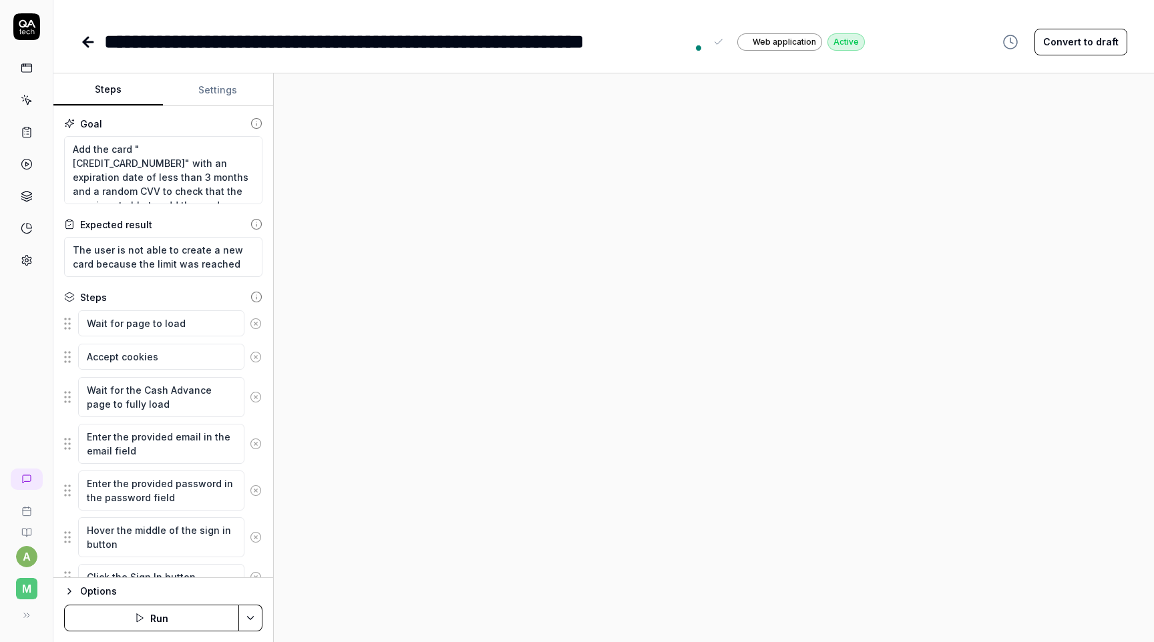
click at [676, 70] on div "**********" at bounding box center [603, 321] width 1101 height 642
click at [221, 85] on button "Settings" at bounding box center [218, 90] width 110 height 32
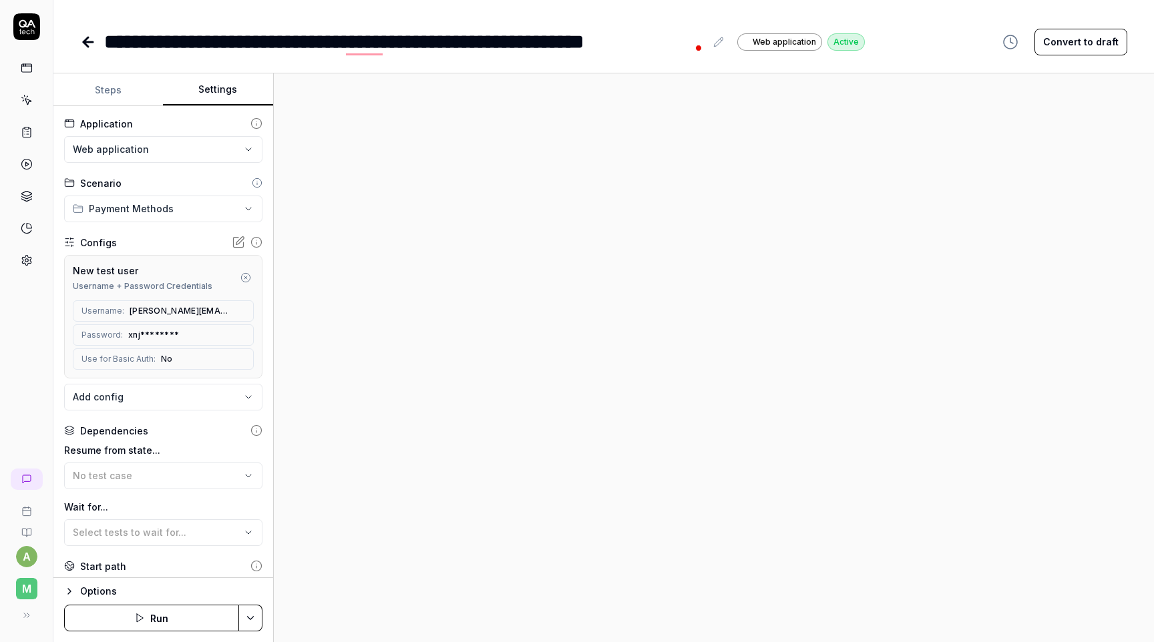
scroll to position [139, 0]
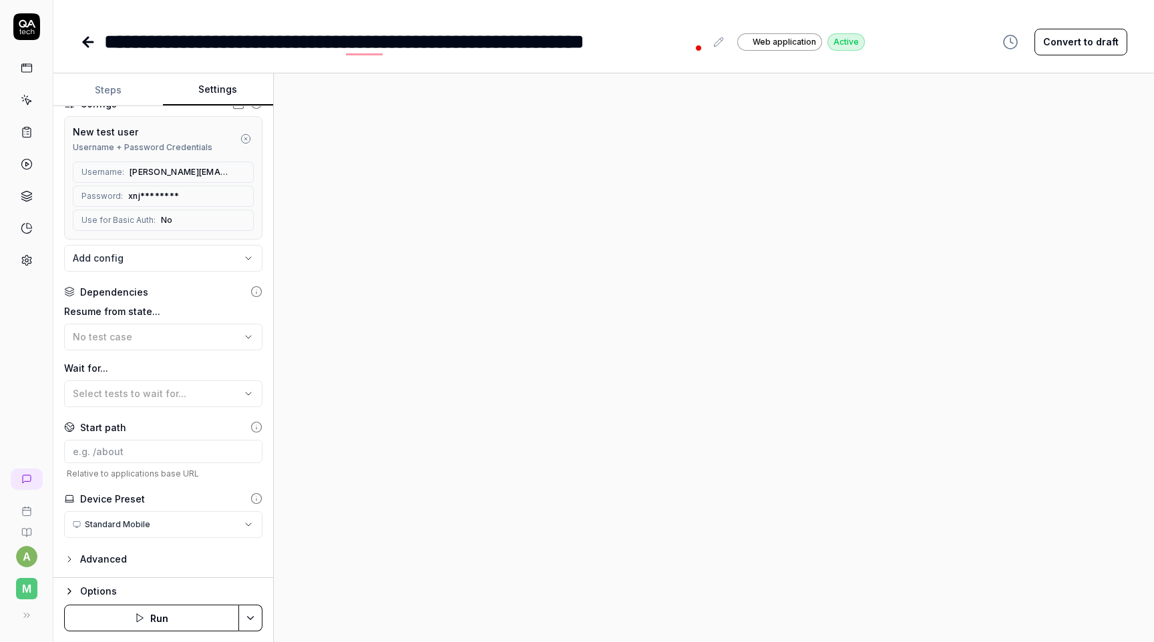
click at [124, 93] on button "Steps" at bounding box center [108, 90] width 110 height 32
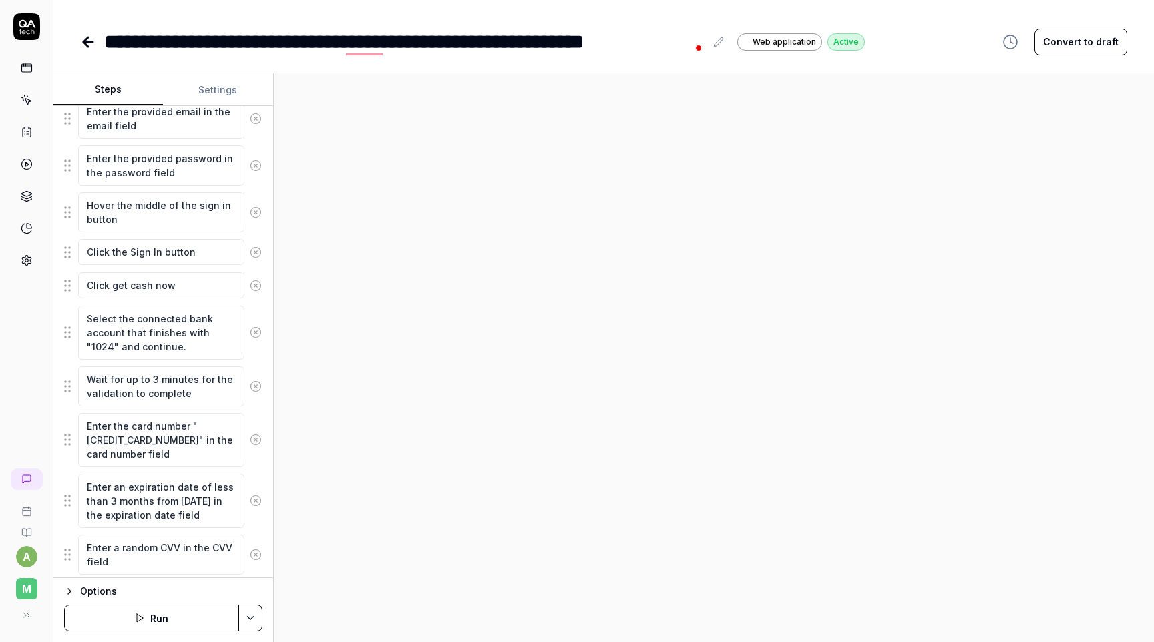
scroll to position [457, 0]
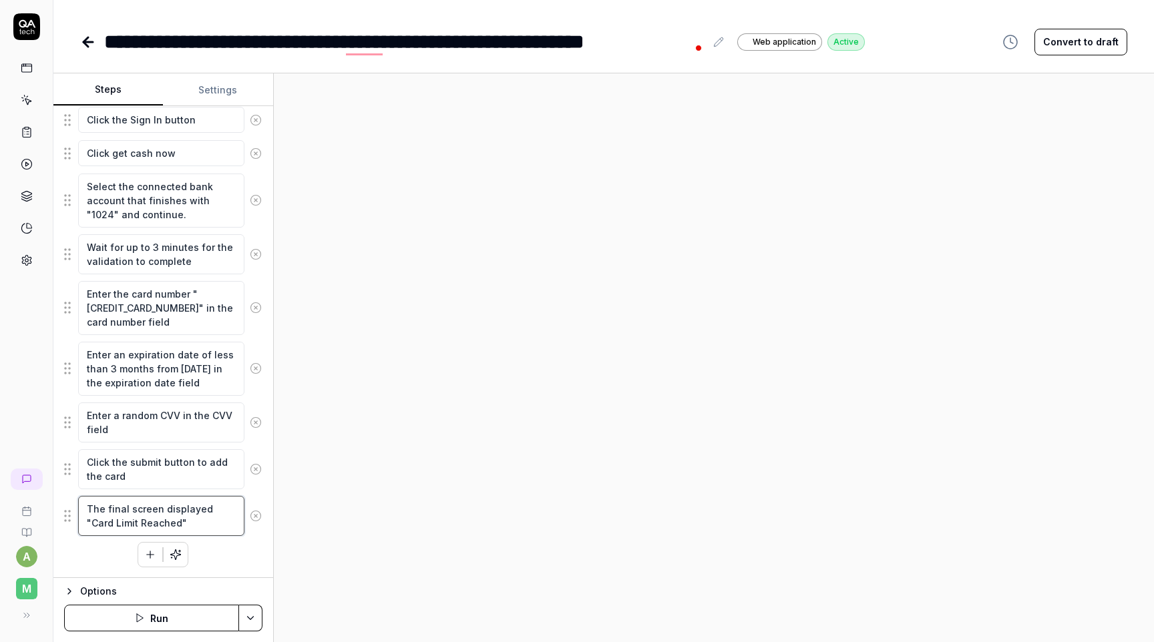
drag, startPoint x: 150, startPoint y: 523, endPoint x: 210, endPoint y: 509, distance: 61.1
click at [210, 509] on textarea "The final screen displayed "Card Limit Reached"" at bounding box center [161, 516] width 166 height 40
type textarea "*"
type textarea "The final screen displayed "V""
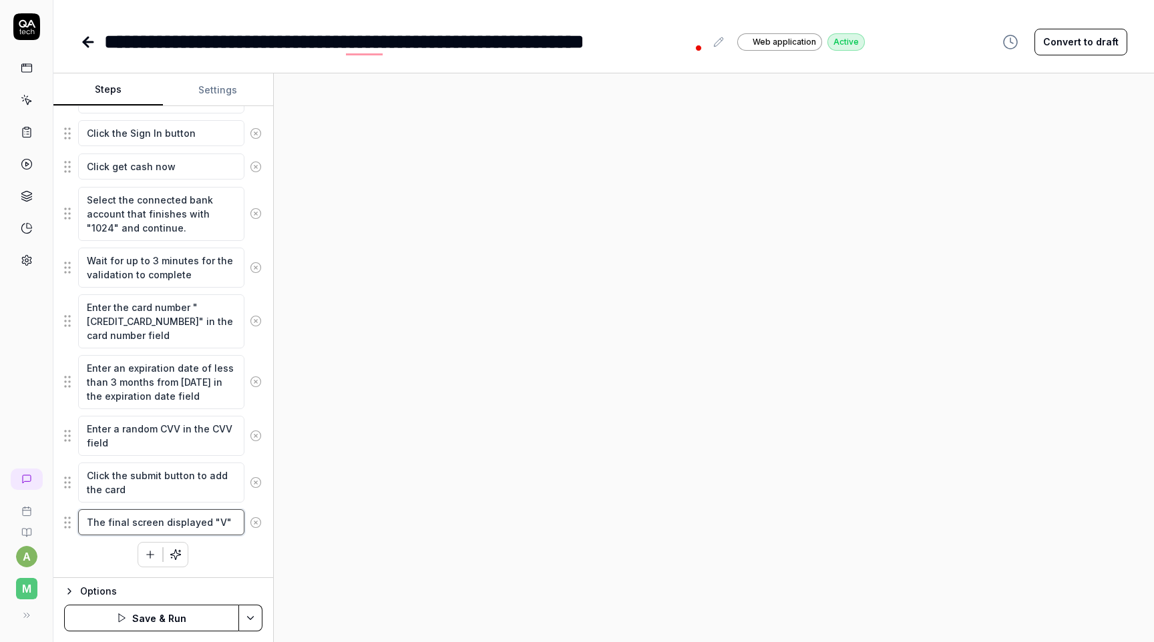
scroll to position [444, 0]
type textarea "*"
type textarea "The final screen displayed "Ve""
type textarea "*"
type textarea "The final screen displayed "Ver""
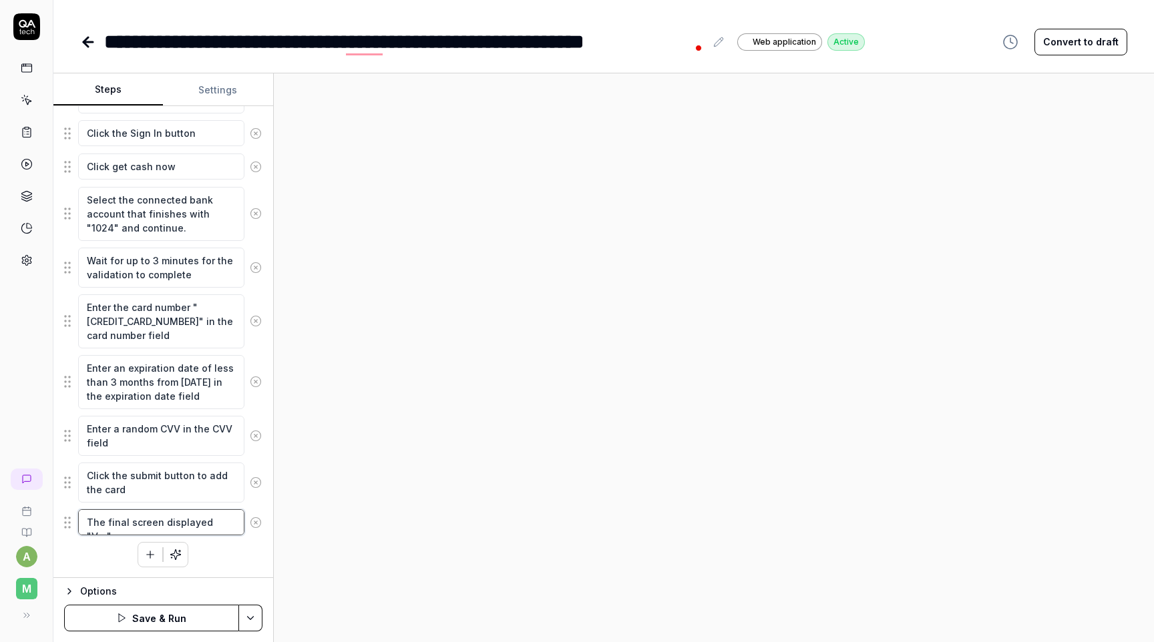
type textarea "*"
type textarea "The final screen displayed "Veri""
type textarea "*"
type textarea "The final screen displayed "Verii""
type textarea "*"
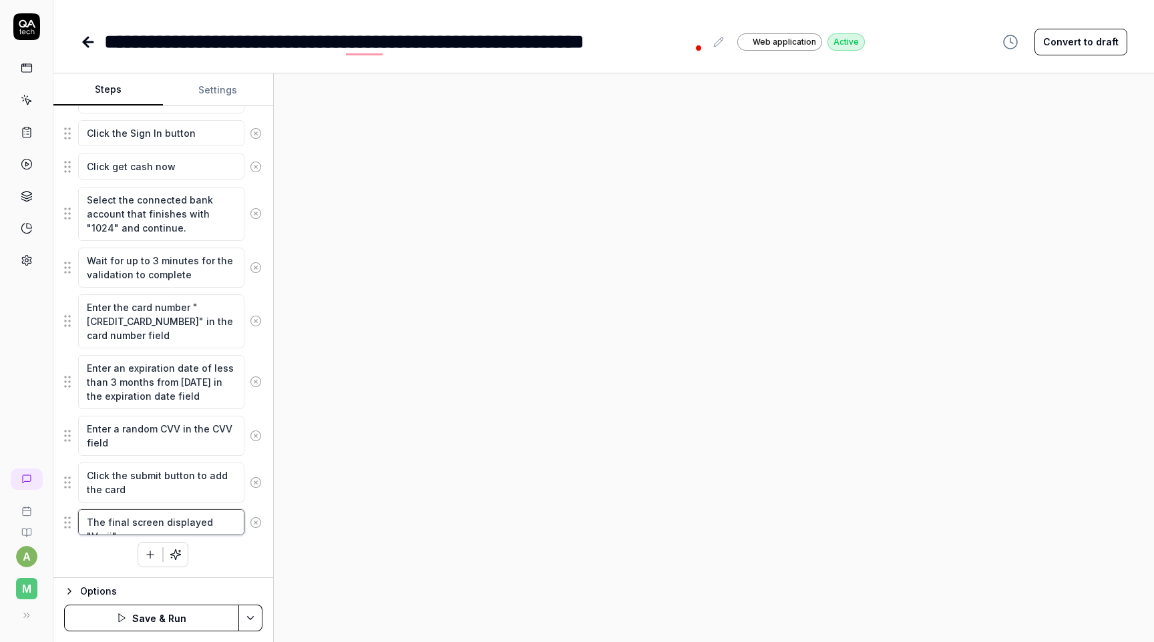
type textarea "The final screen displayed "Veri""
type textarea "*"
type textarea "The final screen displayed "Verif""
type textarea "*"
type textarea "The final screen displayed "Verifi""
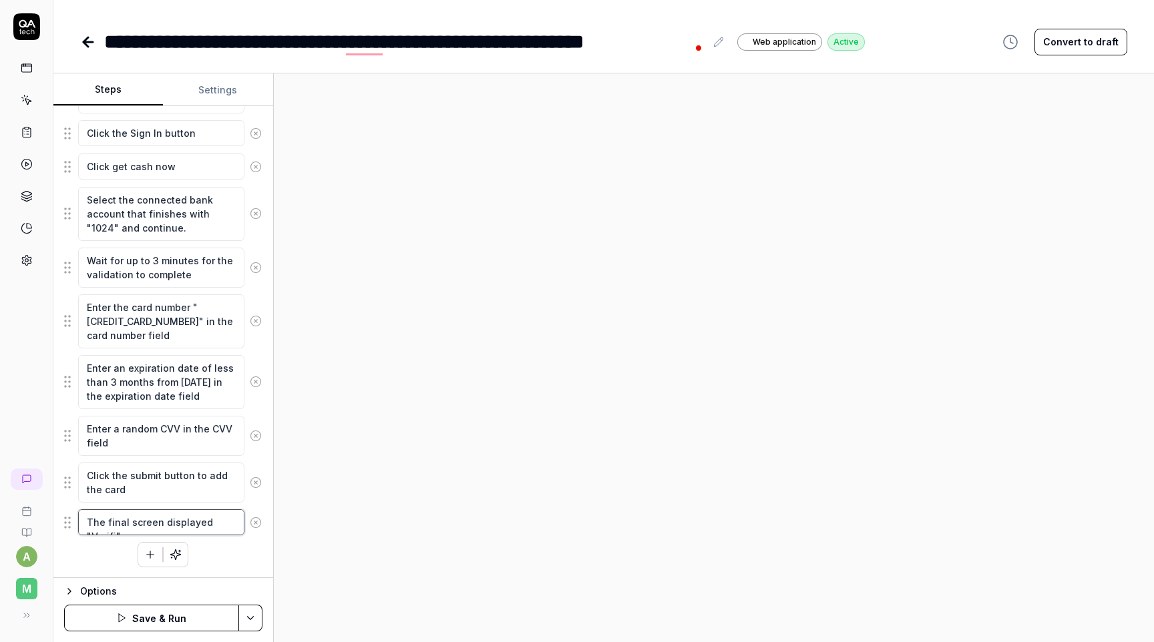
scroll to position [457, 0]
type textarea "*"
type textarea "The final screen displayed "Verific""
type textarea "*"
type textarea "The final screen displayed "Verifica""
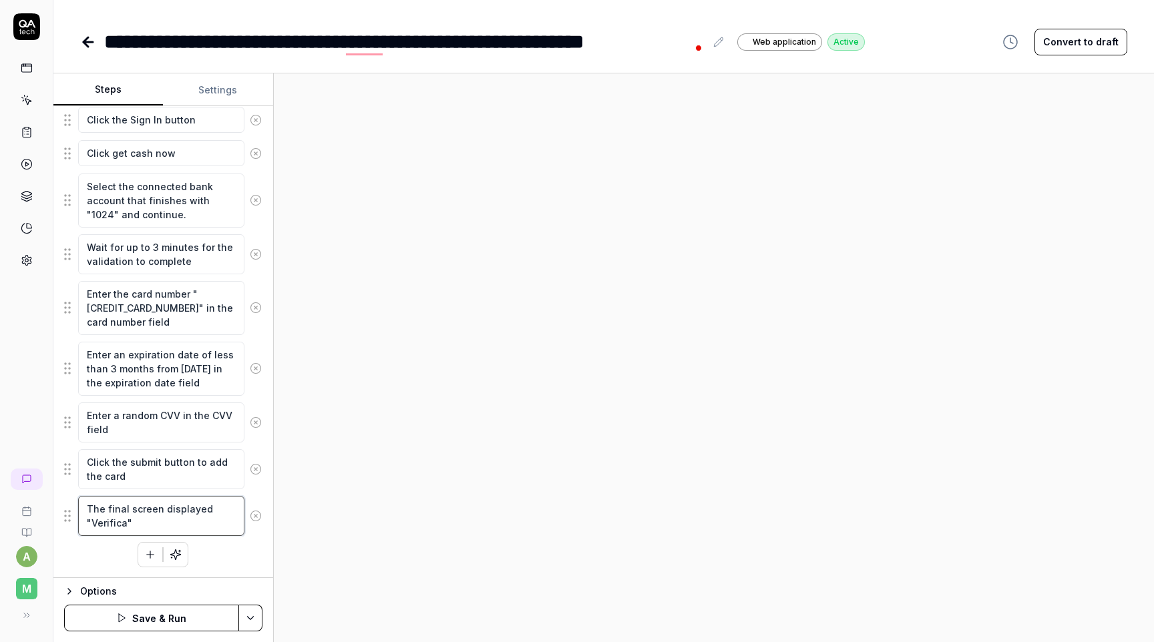
type textarea "*"
type textarea "The final screen displayed "Verificat""
type textarea "*"
type textarea "The final screen displayed "Verificati""
type textarea "*"
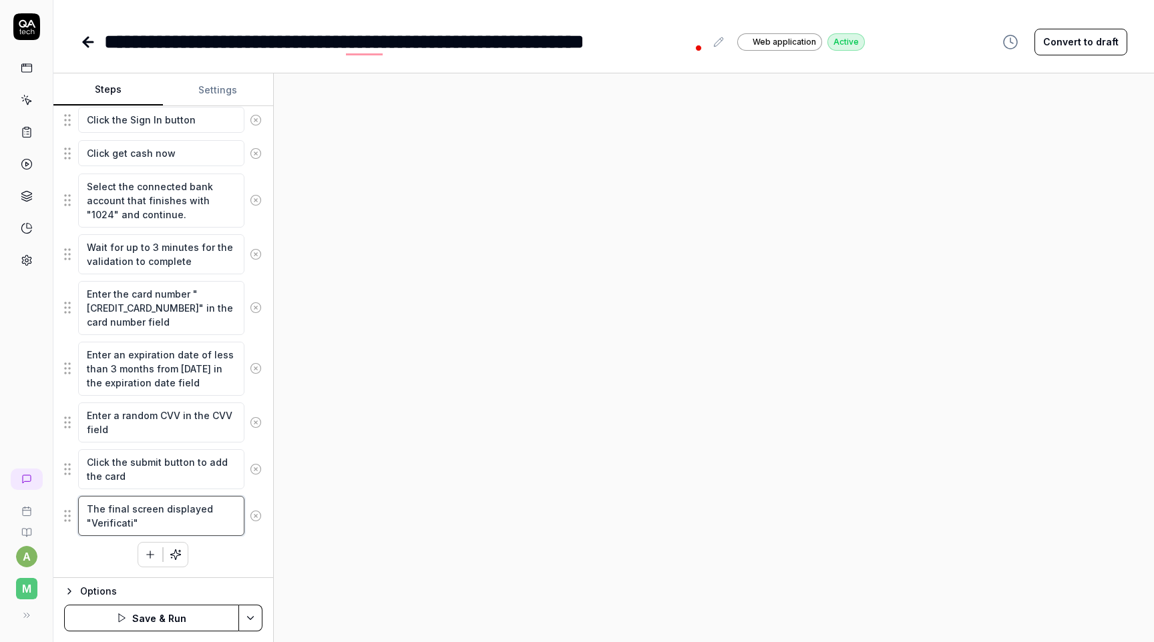
type textarea "The final screen displayed "Verificatio""
type textarea "*"
type textarea "The final screen displayed "Verification""
type textarea "*"
type textarea "The final screen displayed "Verification ""
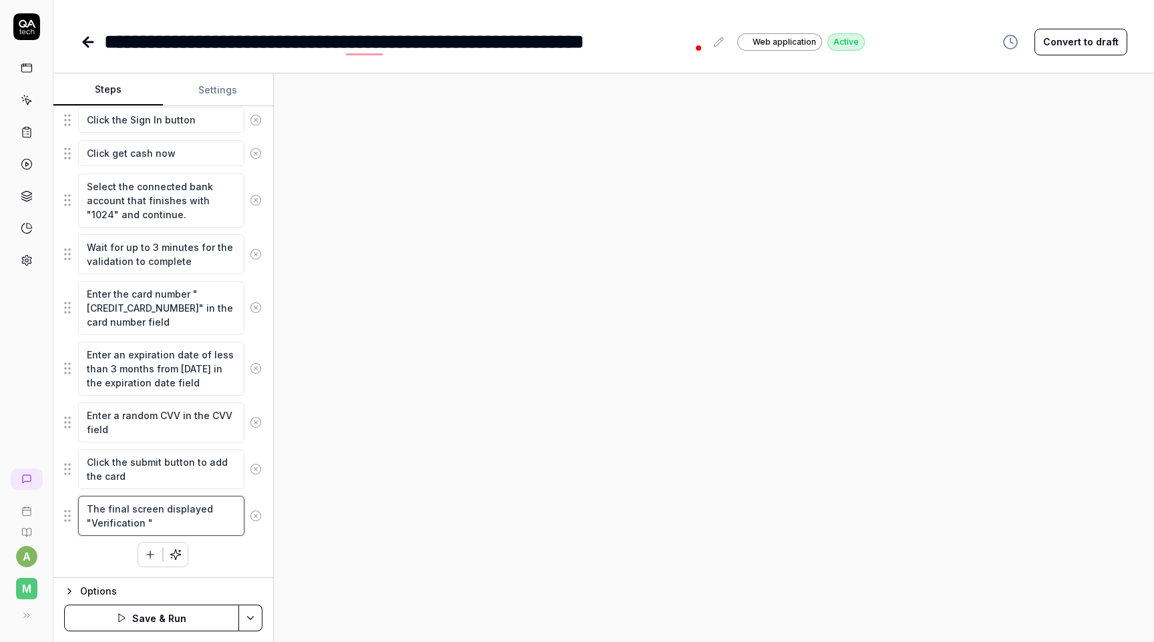
type textarea "*"
type textarea "The final screen displayed "Verification f""
type textarea "*"
type textarea "The final screen displayed "Verification fa""
type textarea "*"
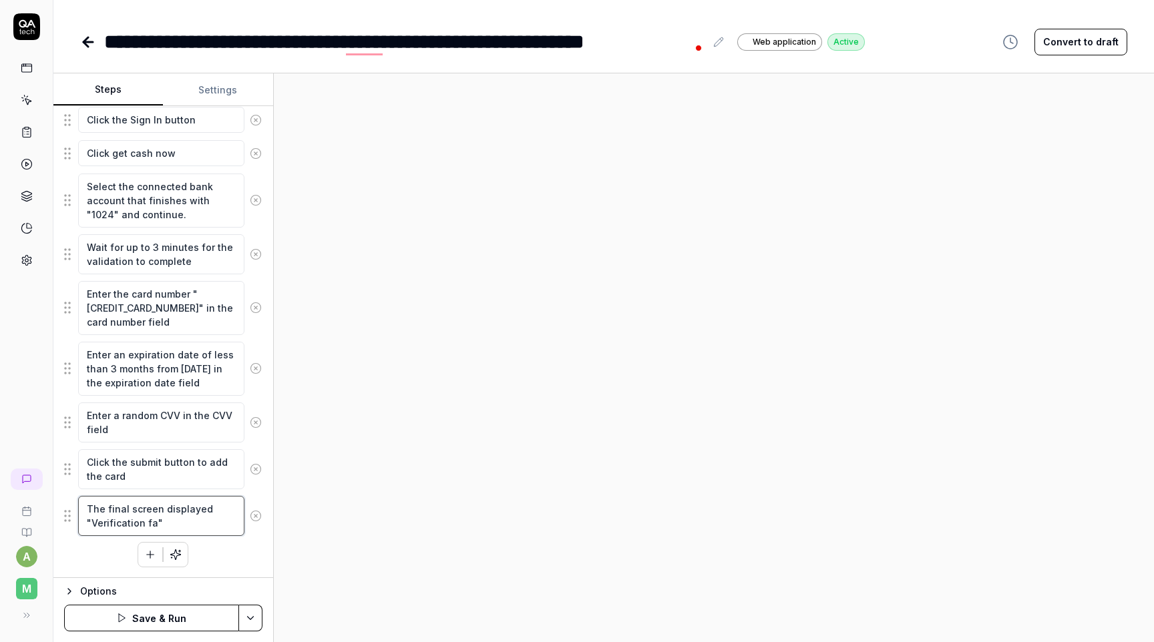
type textarea "The final screen displayed "Verification fai""
type textarea "*"
type textarea "The final screen displayed "Verification [PERSON_NAME]""
type textarea "*"
type textarea "The final screen displayed "Verification failed""
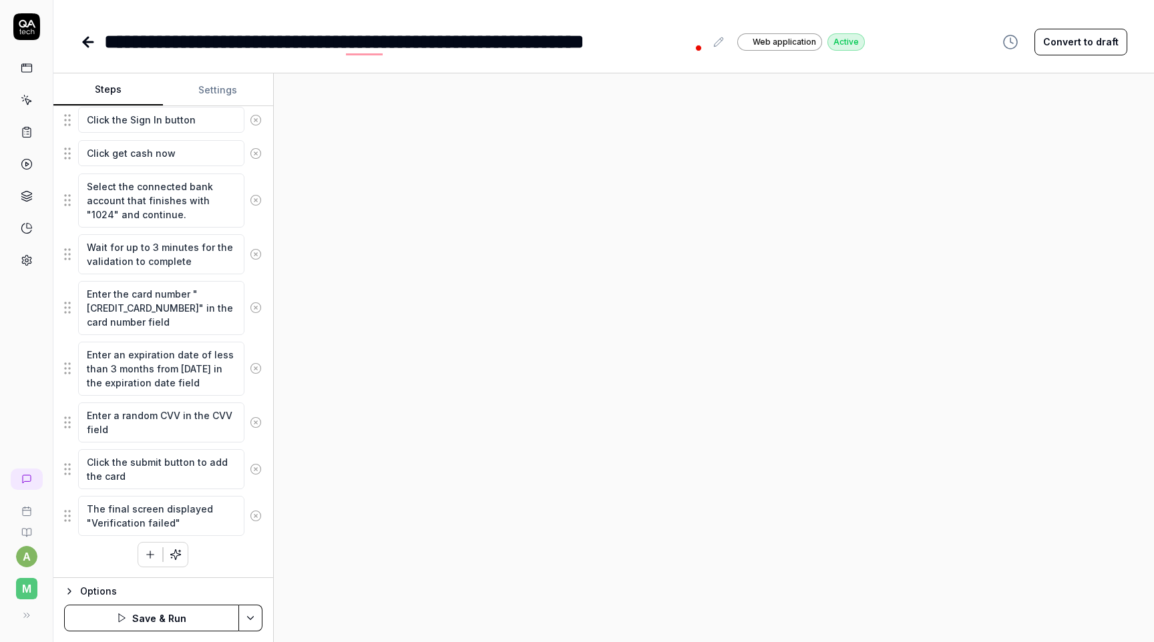
click at [369, 500] on div at bounding box center [714, 357] width 880 height 569
click at [148, 521] on textarea "The final screen displayed "Verification failed"" at bounding box center [161, 516] width 166 height 40
type textarea "*"
type textarea "The final screen displayed "Verification ailed""
type textarea "*"
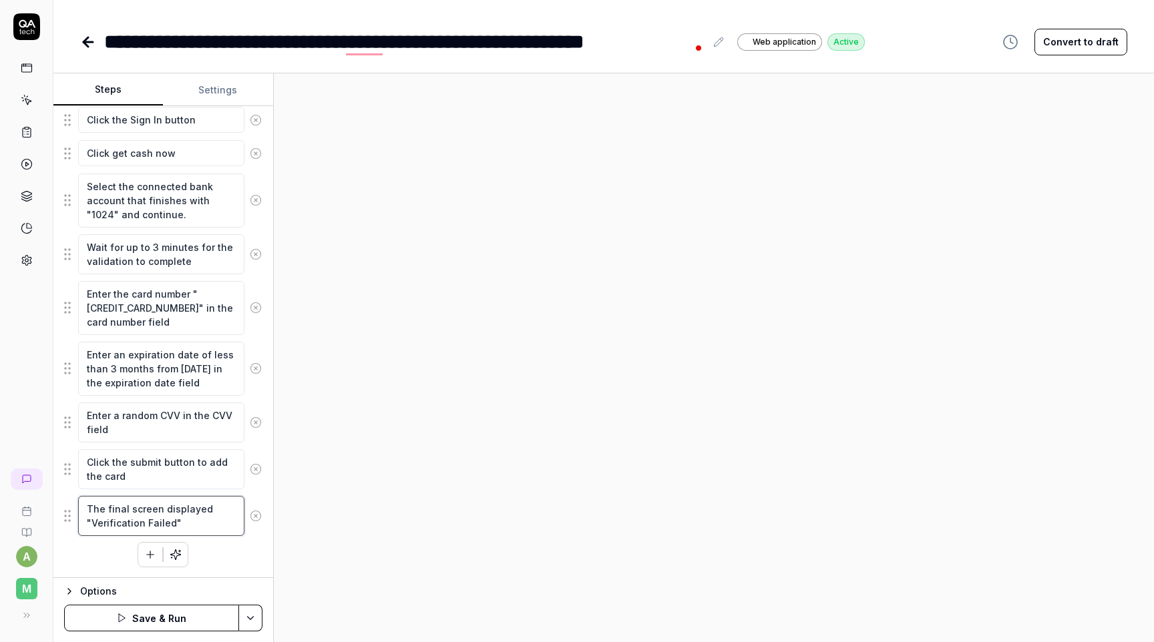
type textarea "The final screen displayed "Verification Failed""
click at [255, 608] on html "**********" at bounding box center [577, 321] width 1154 height 642
click at [191, 530] on div "Save" at bounding box center [185, 526] width 170 height 29
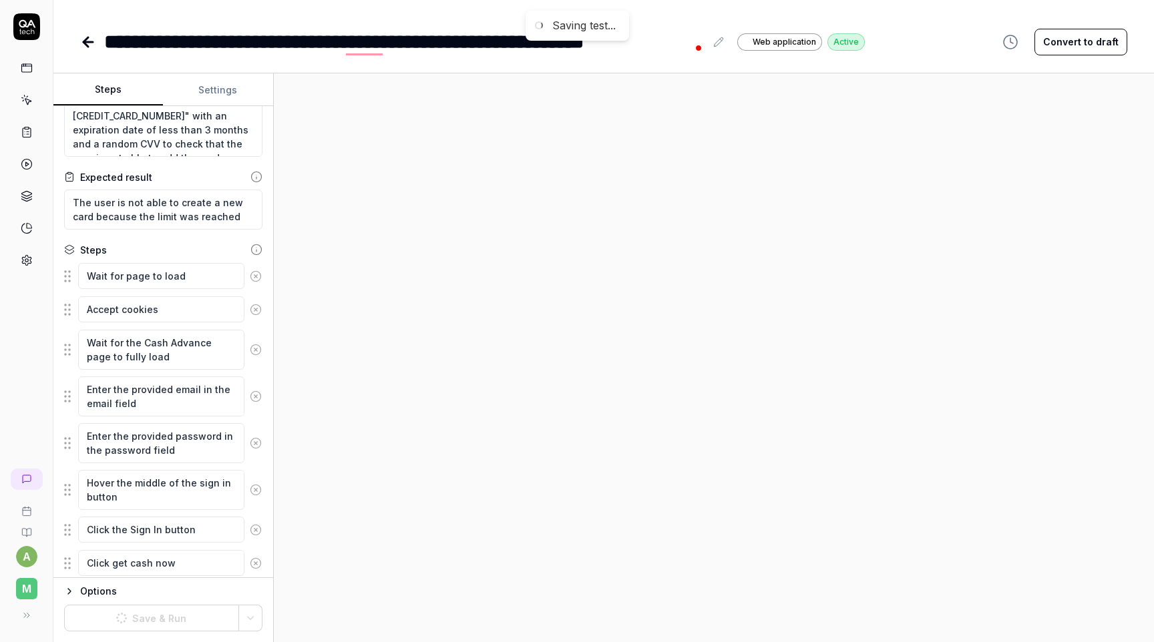
scroll to position [0, 0]
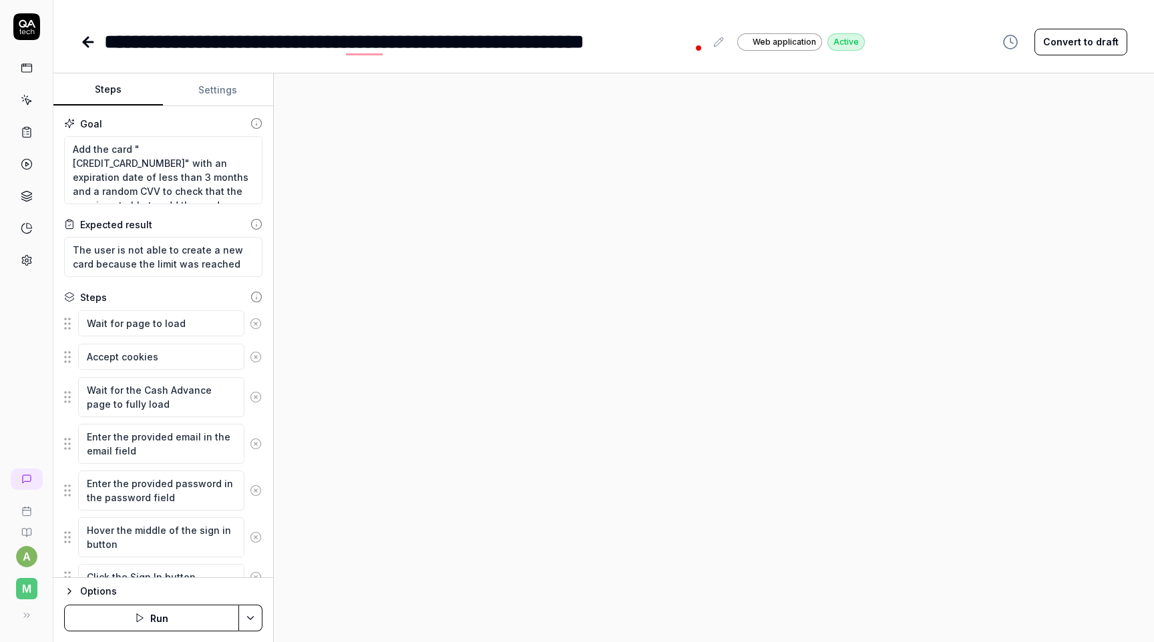
type textarea "*"
click at [86, 42] on icon at bounding box center [87, 42] width 9 height 0
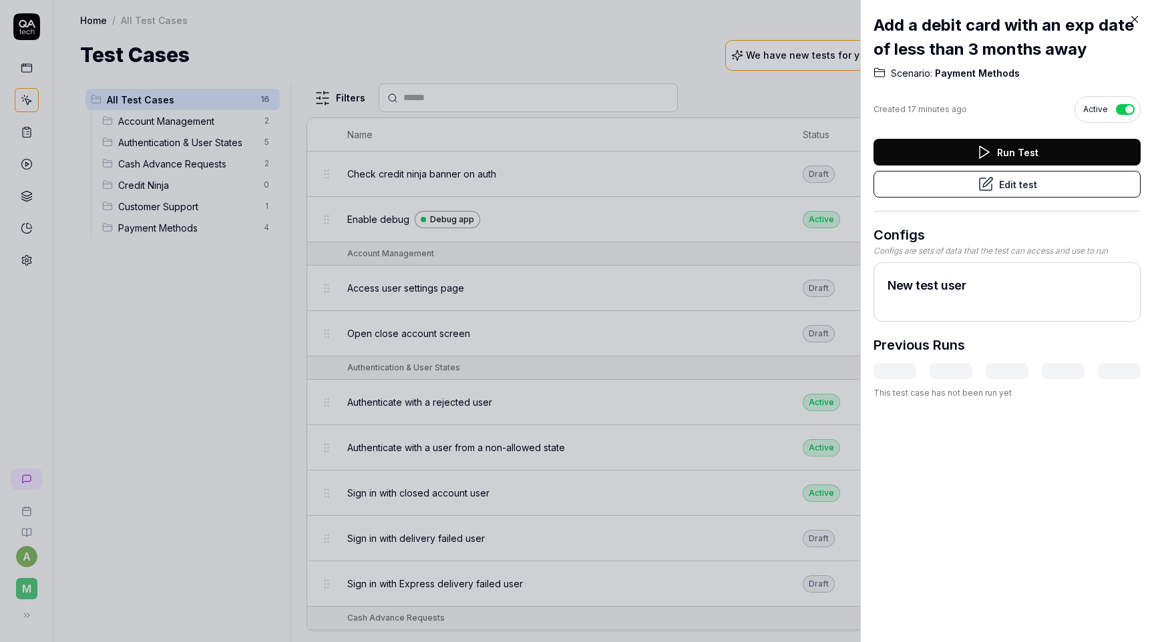
click at [1139, 20] on icon at bounding box center [1135, 19] width 12 height 12
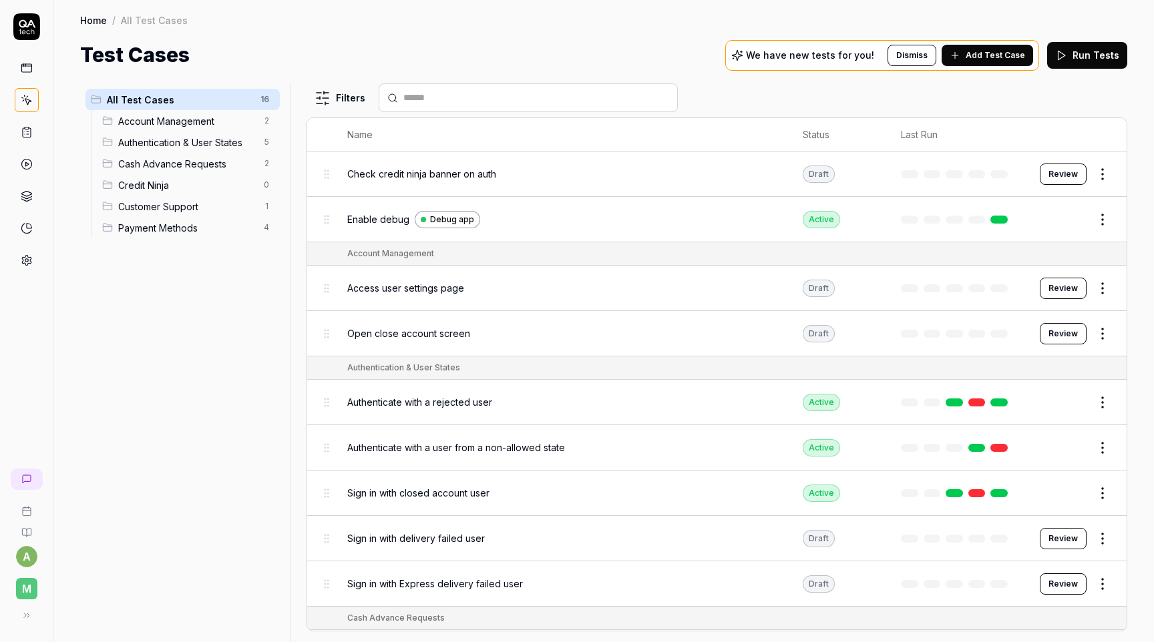
scroll to position [355, 0]
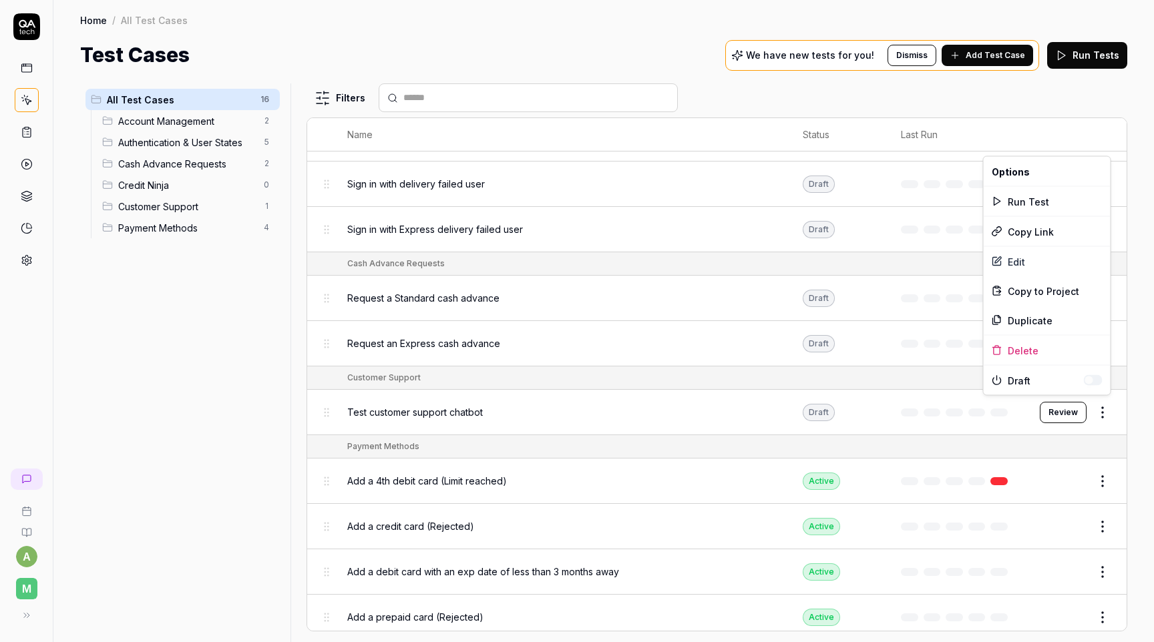
click at [1103, 399] on body "a M Home / All Test Cases Home / All Test Cases Test Cases We have new tests fo…" at bounding box center [577, 321] width 1154 height 642
click at [1035, 351] on div "Delete" at bounding box center [1047, 350] width 127 height 29
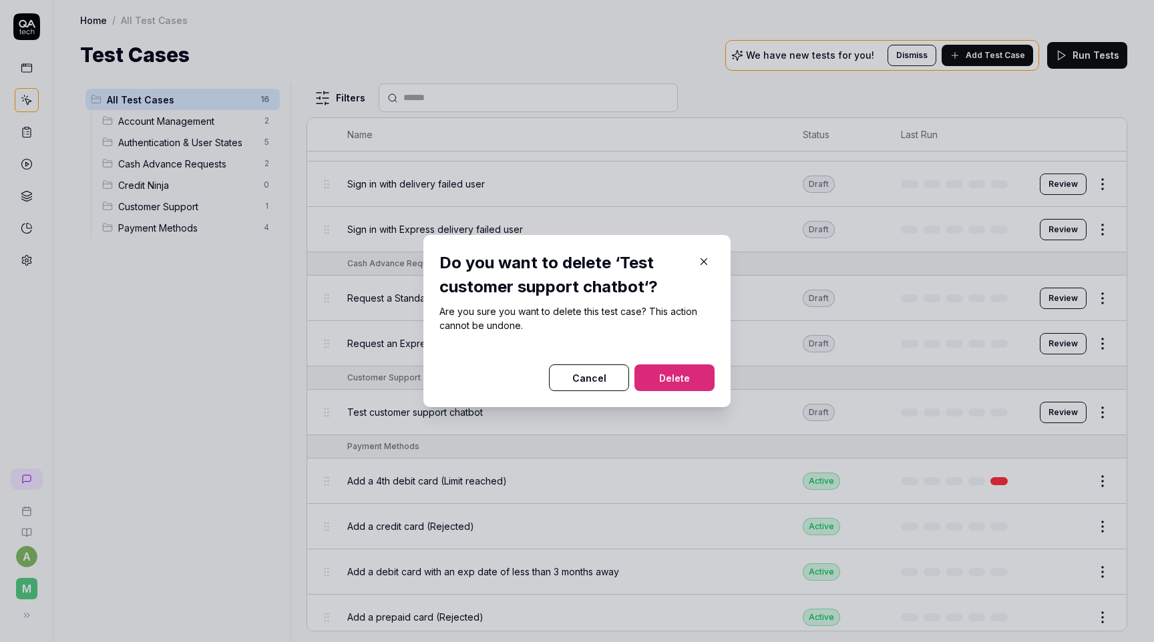
click at [602, 375] on button "Cancel" at bounding box center [589, 378] width 80 height 27
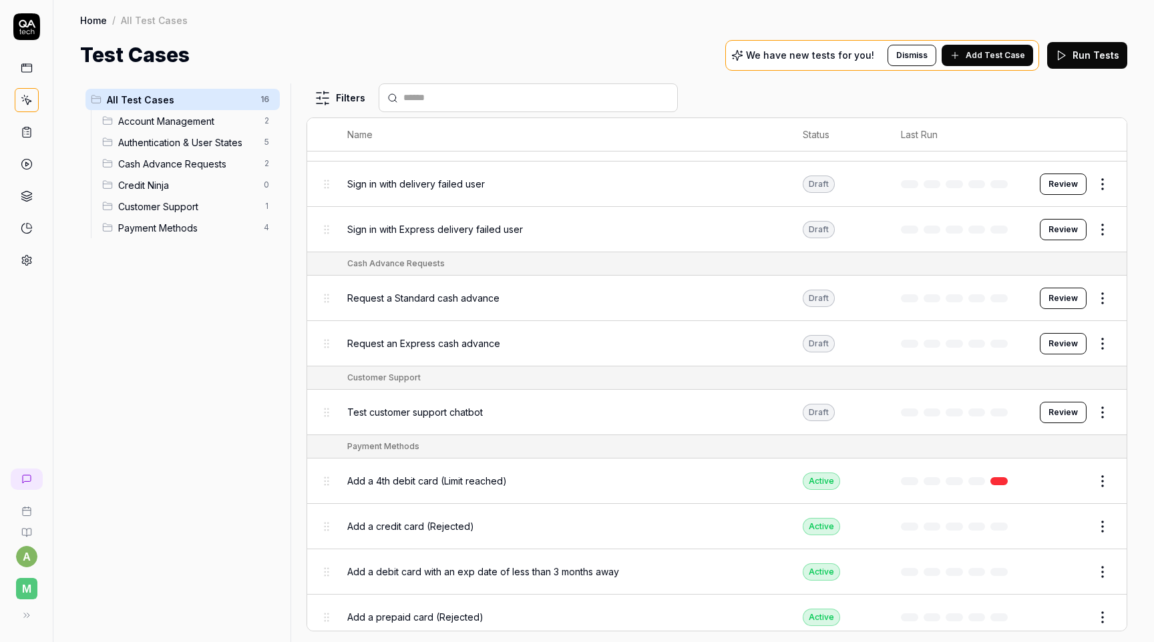
click at [995, 56] on span "Add Test Case" at bounding box center [995, 55] width 59 height 12
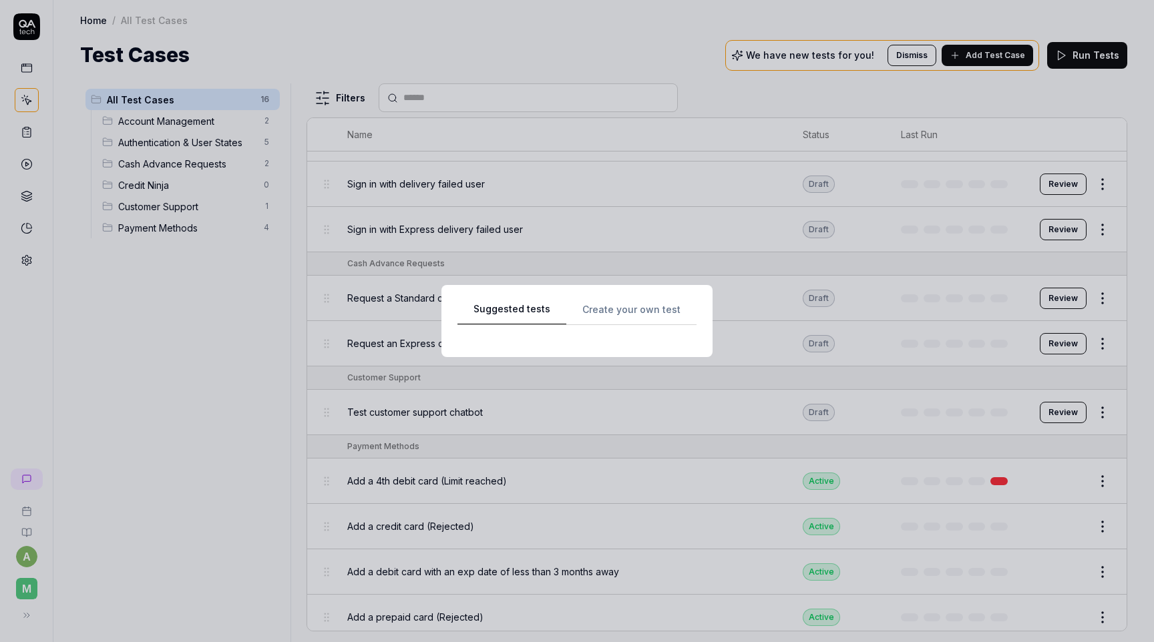
scroll to position [0, 0]
click at [606, 303] on div "Suggested tests Create your own test" at bounding box center [576, 321] width 239 height 41
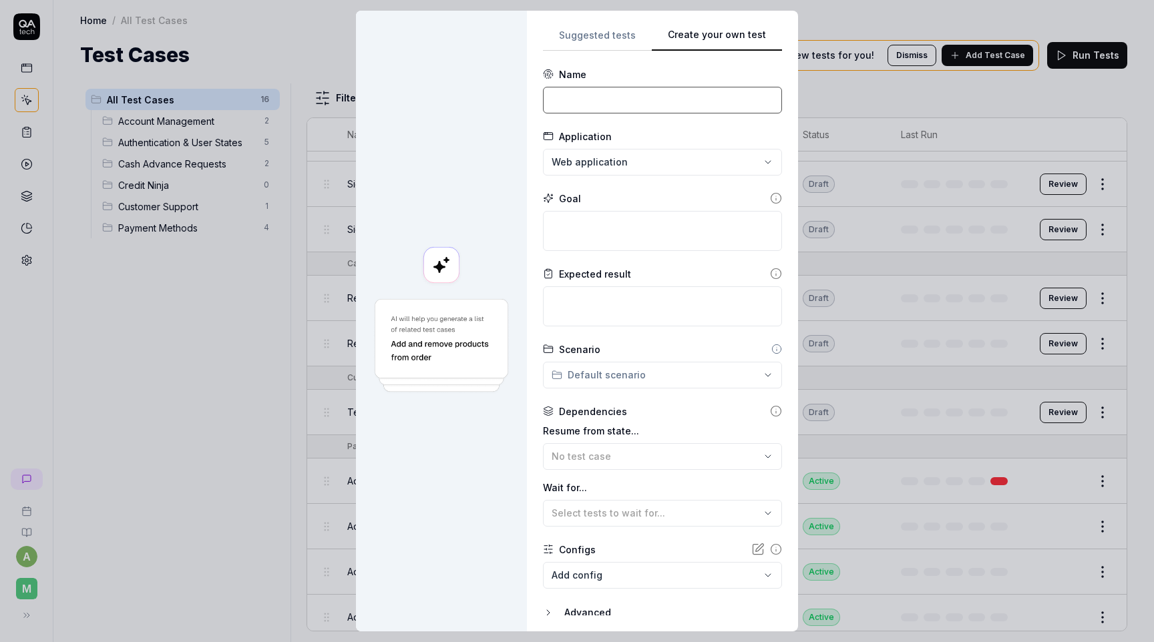
click at [615, 92] on input at bounding box center [662, 100] width 239 height 27
type input "Request a cash advance with a rejected plaid user"
click at [616, 214] on textarea at bounding box center [662, 231] width 239 height 40
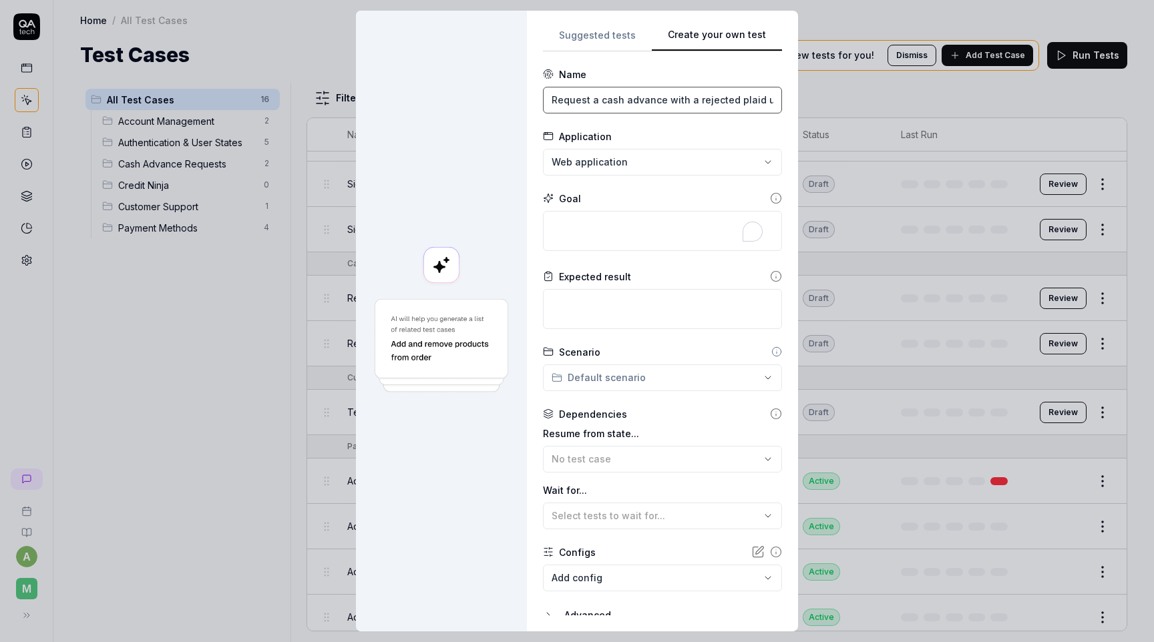
click at [658, 102] on input "Request a cash advance with a rejected plaid user" at bounding box center [662, 100] width 239 height 27
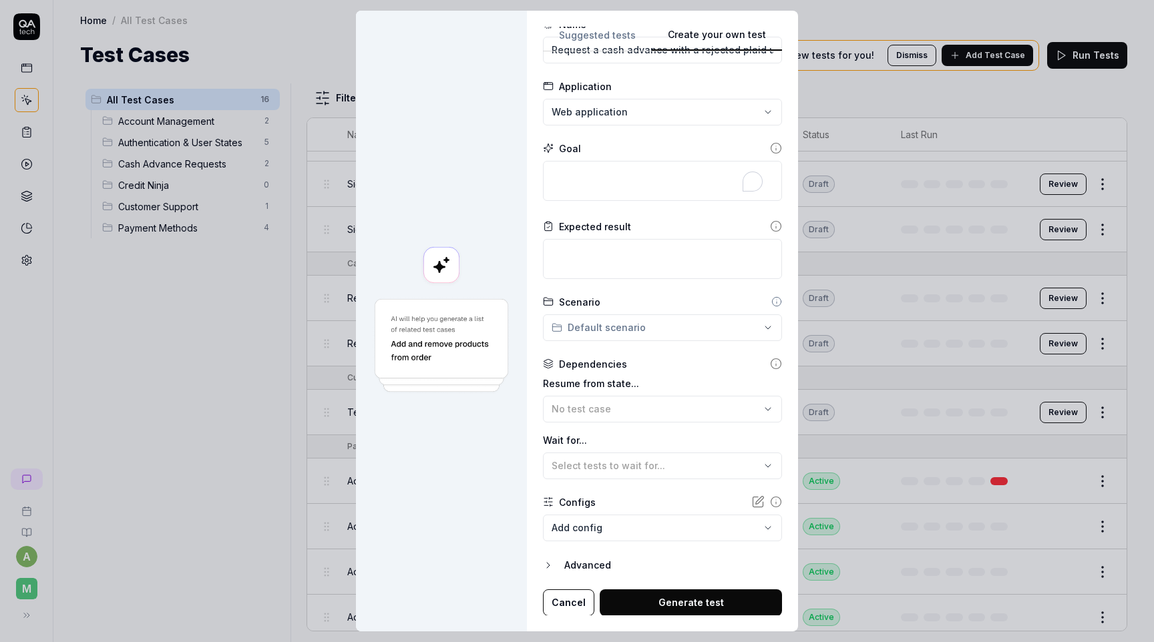
click at [710, 606] on button "Generate test" at bounding box center [691, 603] width 182 height 27
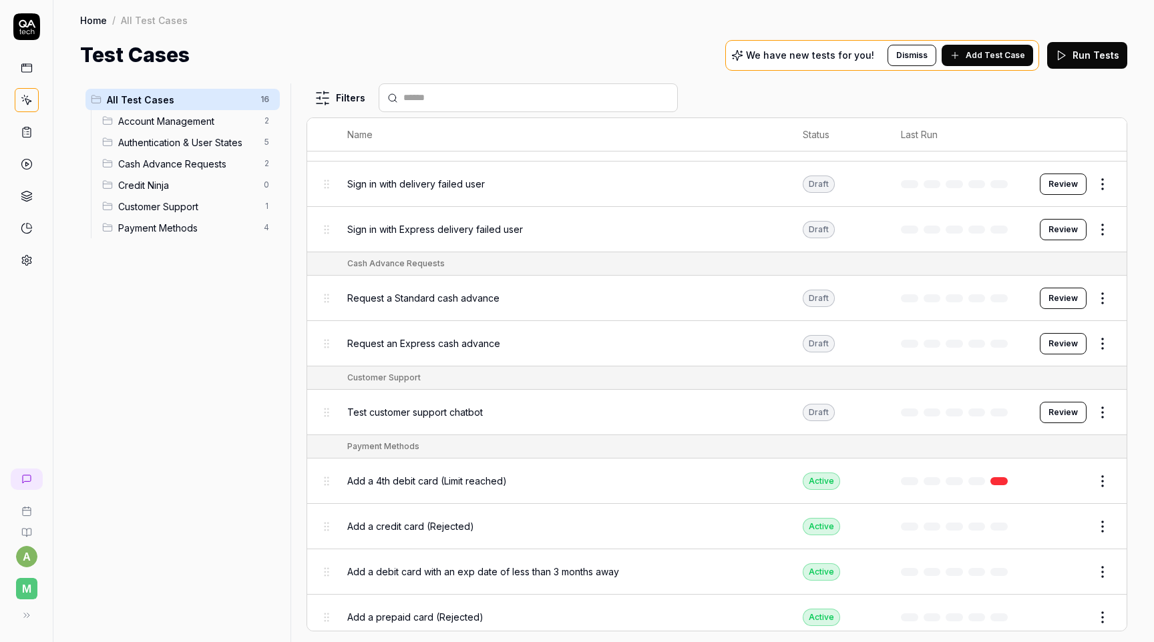
click at [1107, 295] on html "a M Home / All Test Cases Home / All Test Cases Test Cases We have new tests fo…" at bounding box center [577, 321] width 1154 height 642
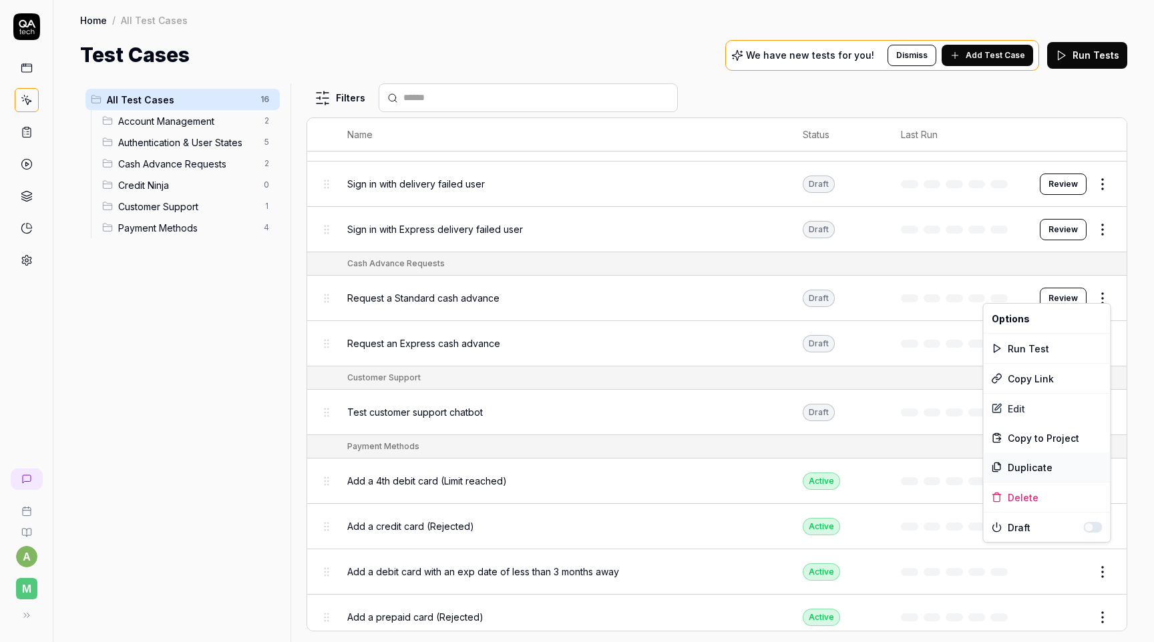
click at [1030, 463] on div "Duplicate" at bounding box center [1047, 467] width 127 height 29
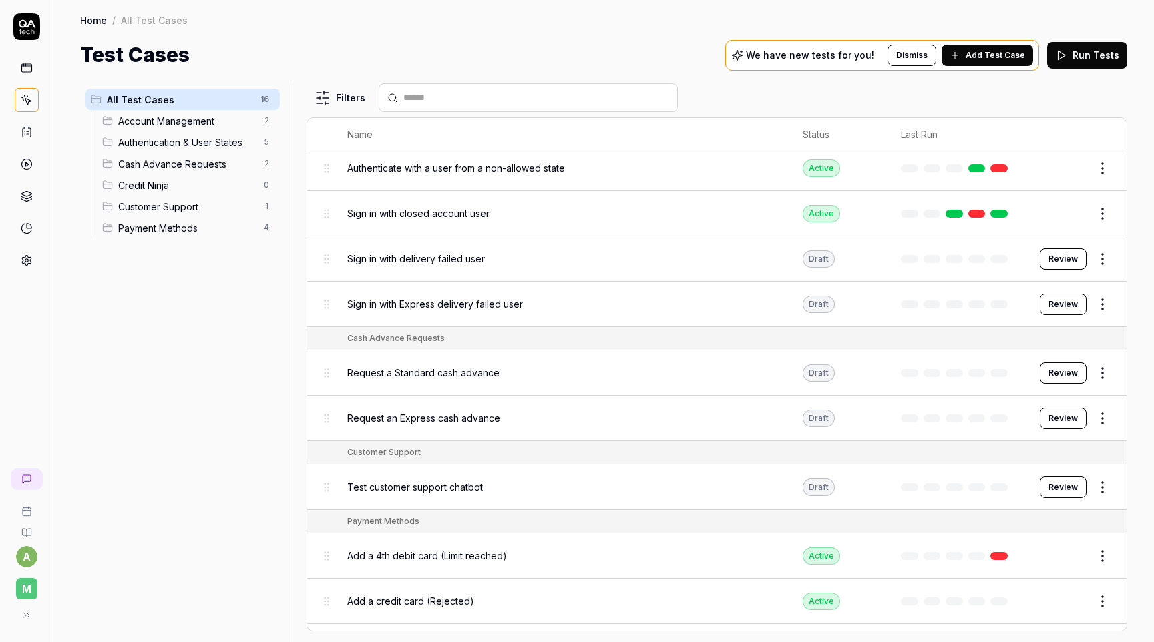
scroll to position [355, 0]
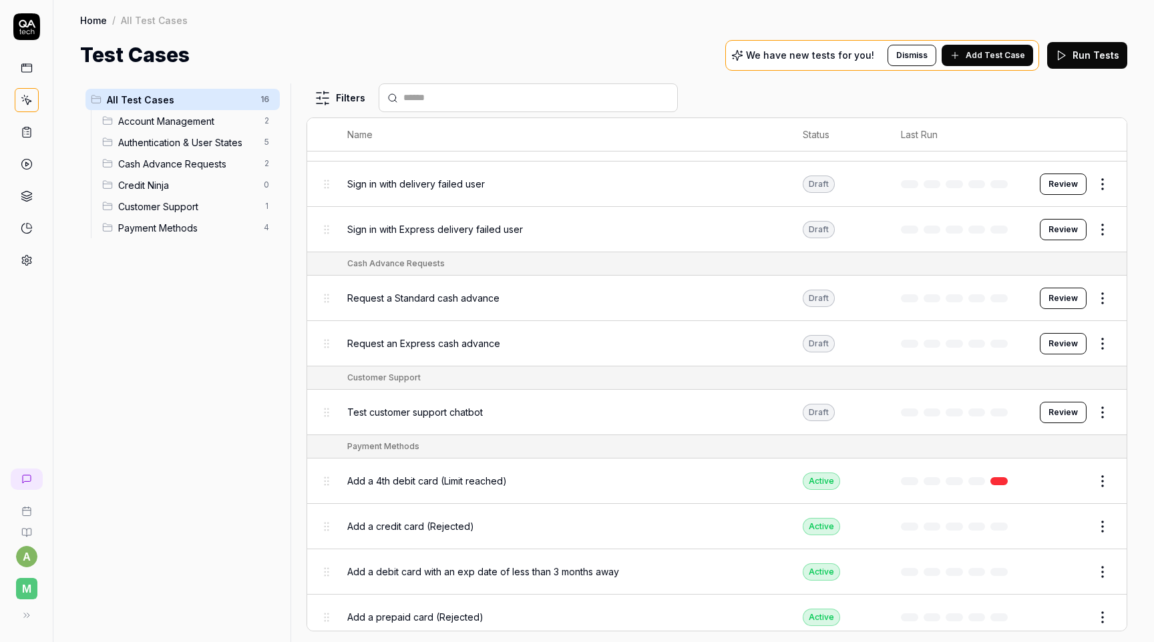
click at [467, 291] on span "Request a Standard cash advance" at bounding box center [423, 298] width 152 height 14
click at [1050, 292] on button "Review" at bounding box center [1063, 298] width 47 height 21
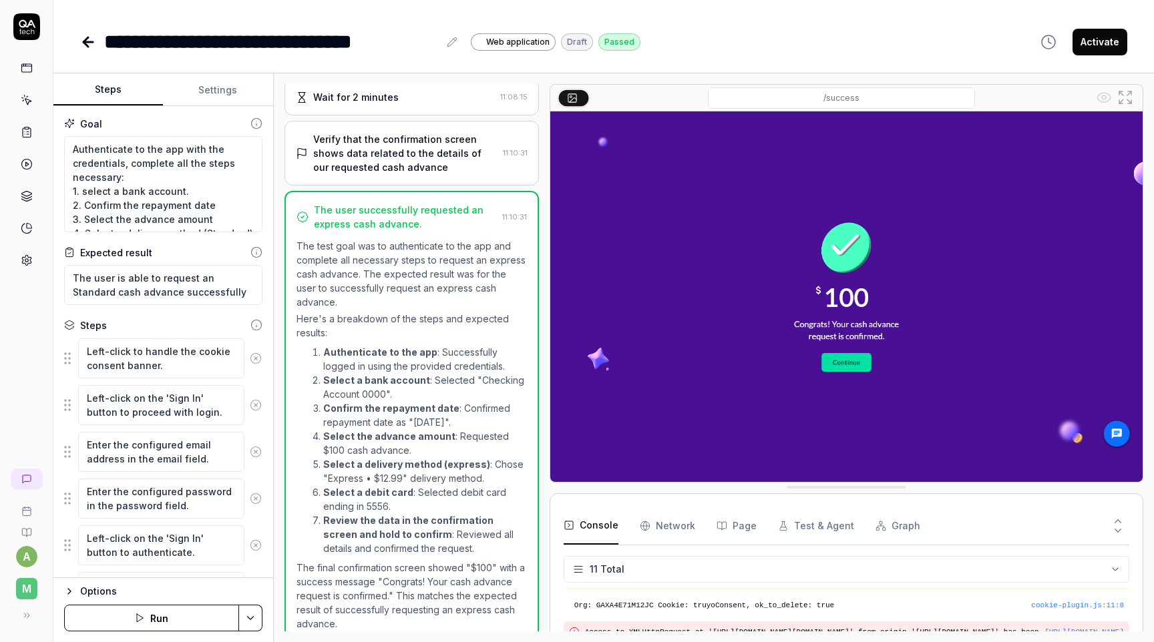
scroll to position [254, 0]
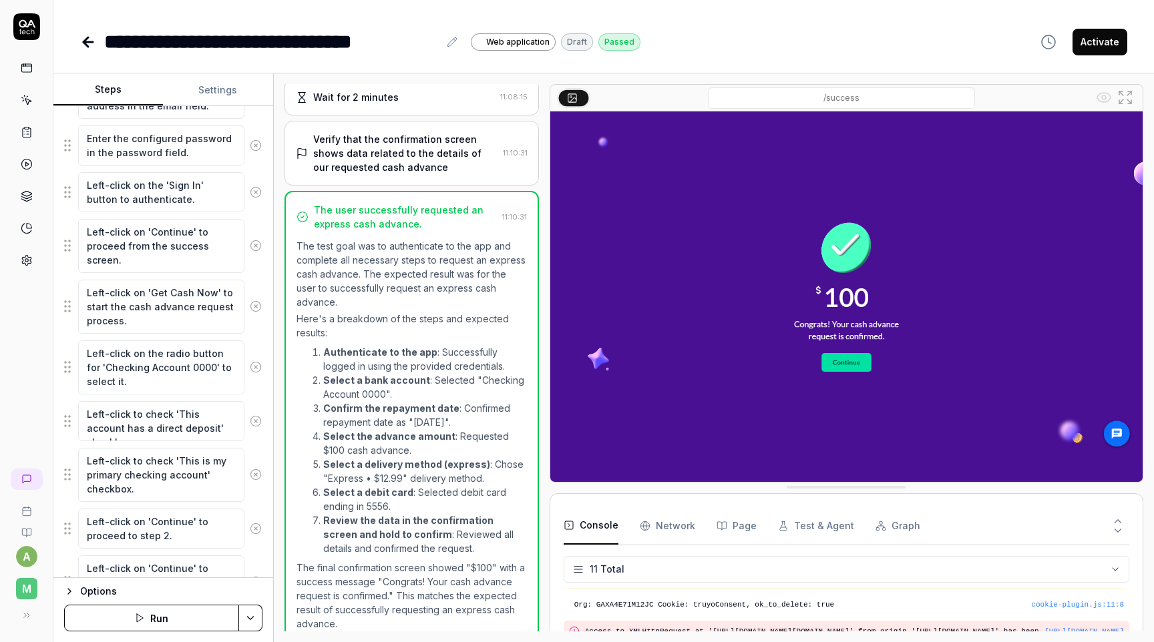
scroll to position [354, 0]
click at [187, 373] on textarea "Left-click on the radio button for 'Checking Account 0000' to select it." at bounding box center [161, 367] width 166 height 54
type textarea "*"
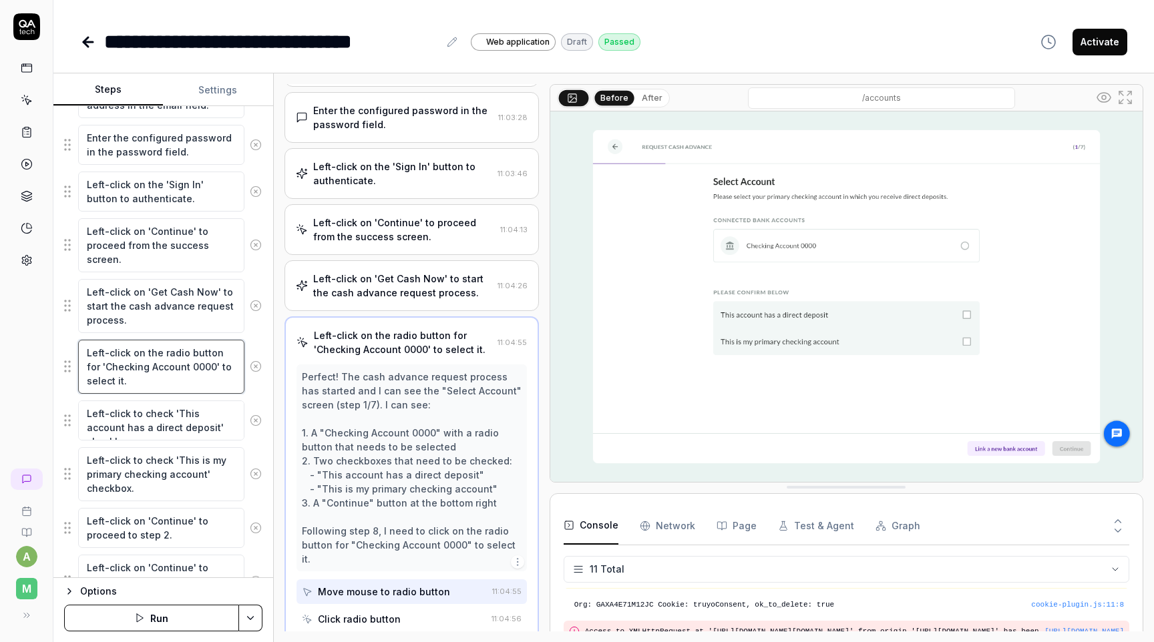
scroll to position [220, 0]
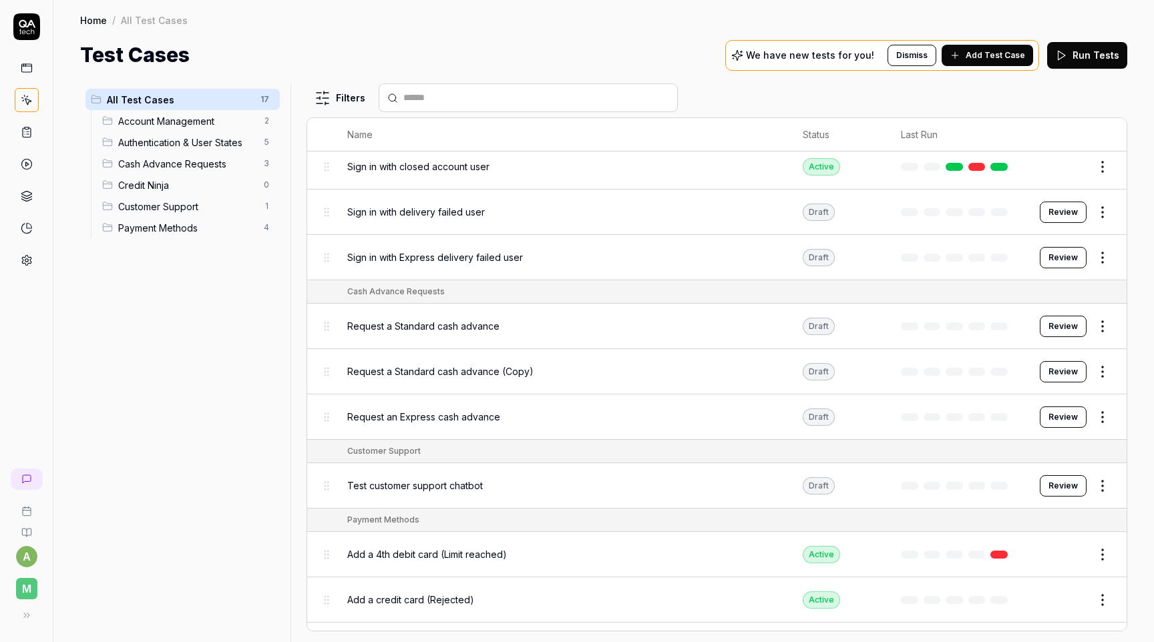
scroll to position [332, 0]
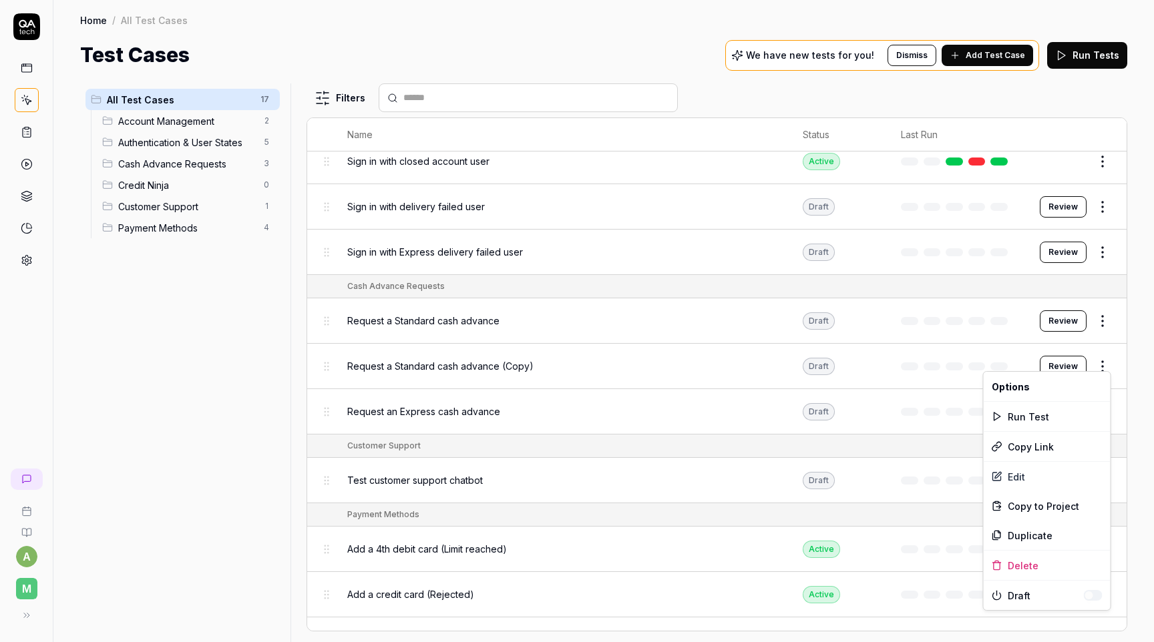
click at [1106, 355] on html "a M Home / All Test Cases Home / All Test Cases Test Cases We have new tests fo…" at bounding box center [577, 321] width 1154 height 642
click at [1034, 477] on div "Edit" at bounding box center [1047, 476] width 127 height 29
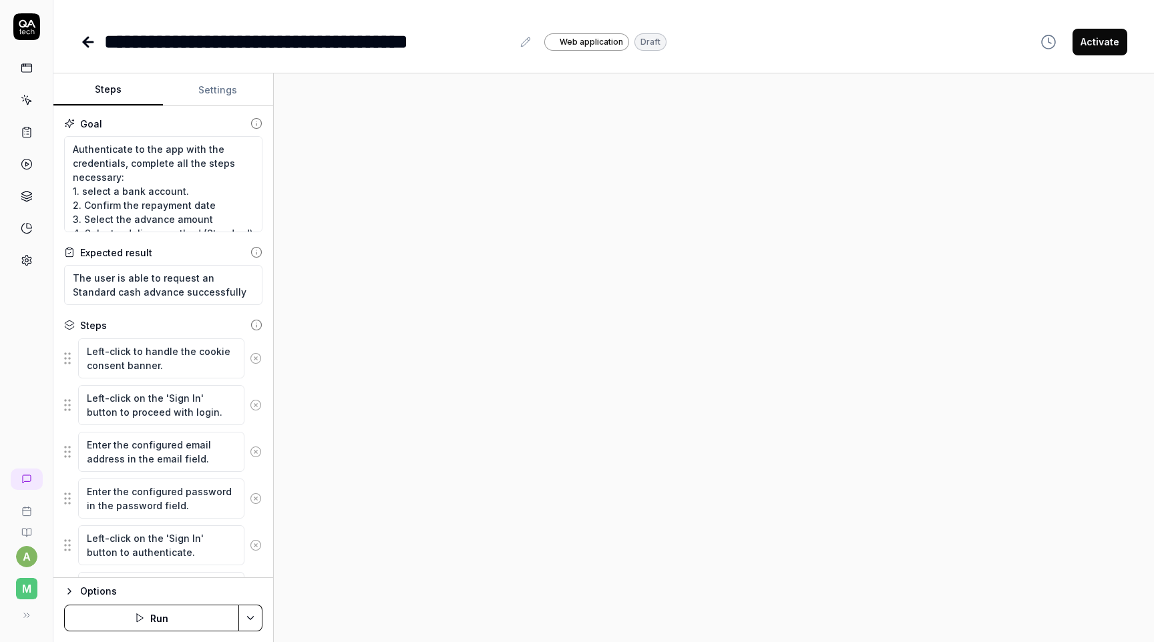
type textarea "*"
click at [209, 35] on div "**********" at bounding box center [308, 42] width 408 height 30
drag, startPoint x: 207, startPoint y: 41, endPoint x: 516, endPoint y: 41, distance: 308.5
click at [516, 41] on div "**********" at bounding box center [318, 42] width 429 height 30
click at [624, 194] on div at bounding box center [714, 357] width 880 height 569
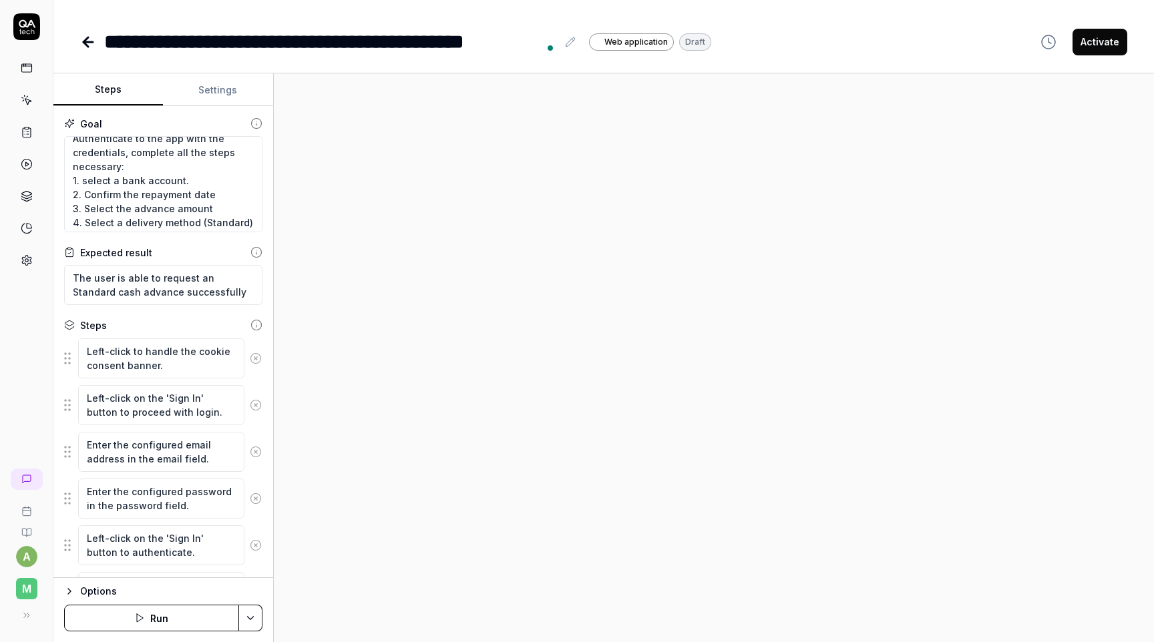
scroll to position [9, 0]
click at [201, 201] on textarea "Authenticate to the app with the credentials, complete all the steps necessary:…" at bounding box center [163, 184] width 198 height 96
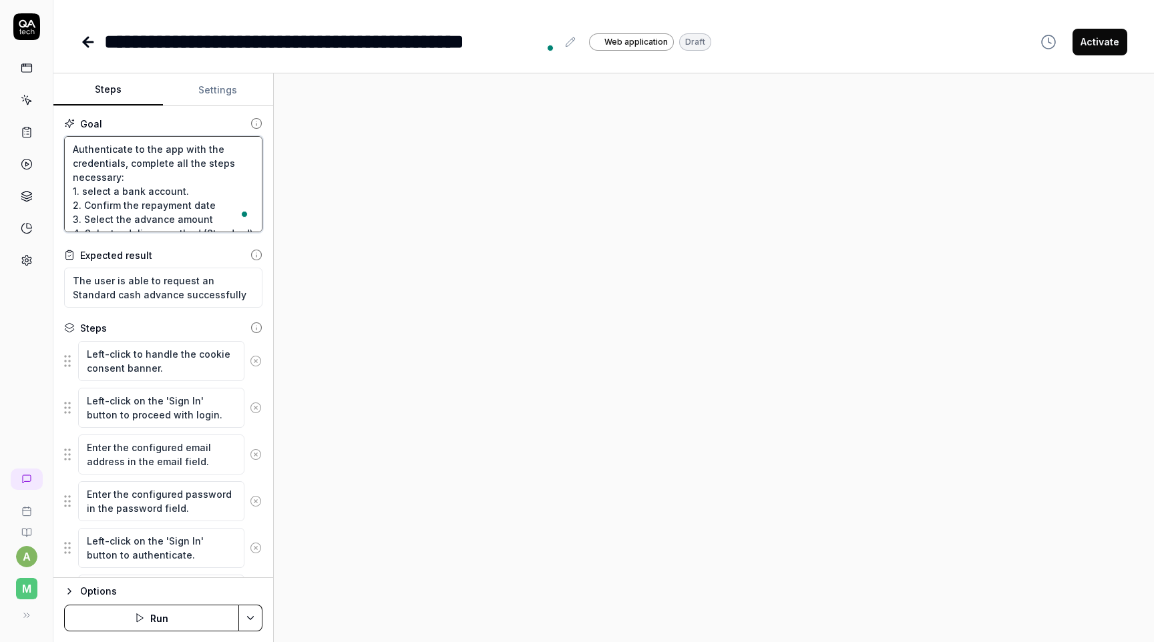
click at [184, 183] on textarea "Authenticate to the app with the credentials, complete all the steps necessary:…" at bounding box center [163, 184] width 198 height 96
click at [149, 194] on textarea "Authenticate to the app with the credentials, complete all the steps necessary:…" at bounding box center [163, 184] width 198 height 96
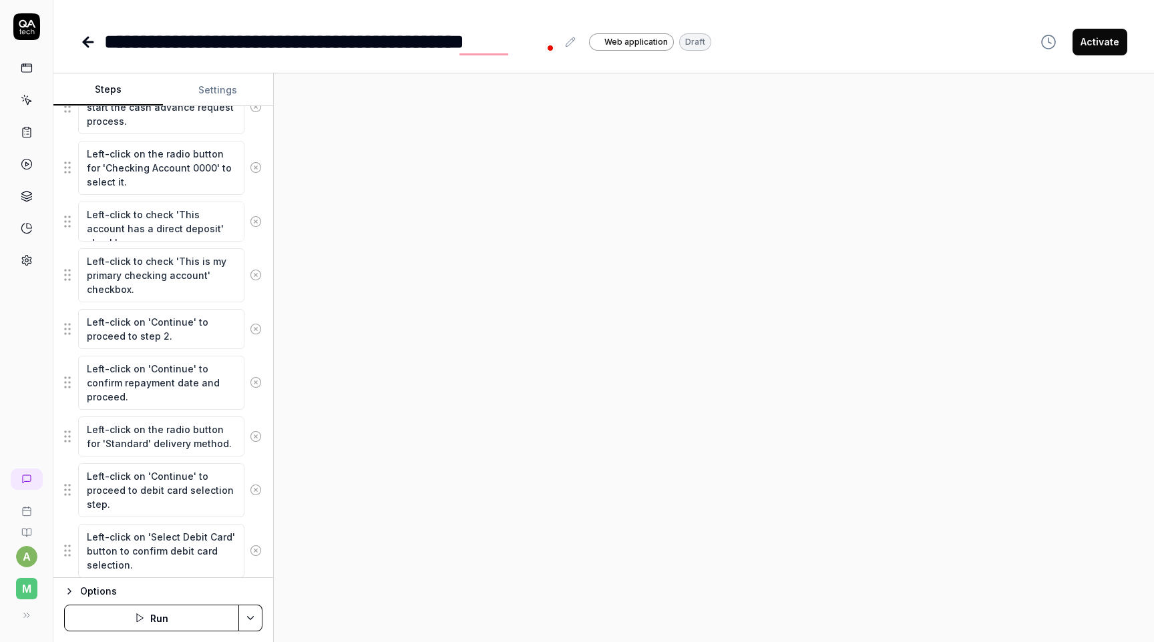
click at [254, 385] on icon at bounding box center [256, 383] width 12 height 12
click at [256, 375] on icon at bounding box center [256, 376] width 12 height 12
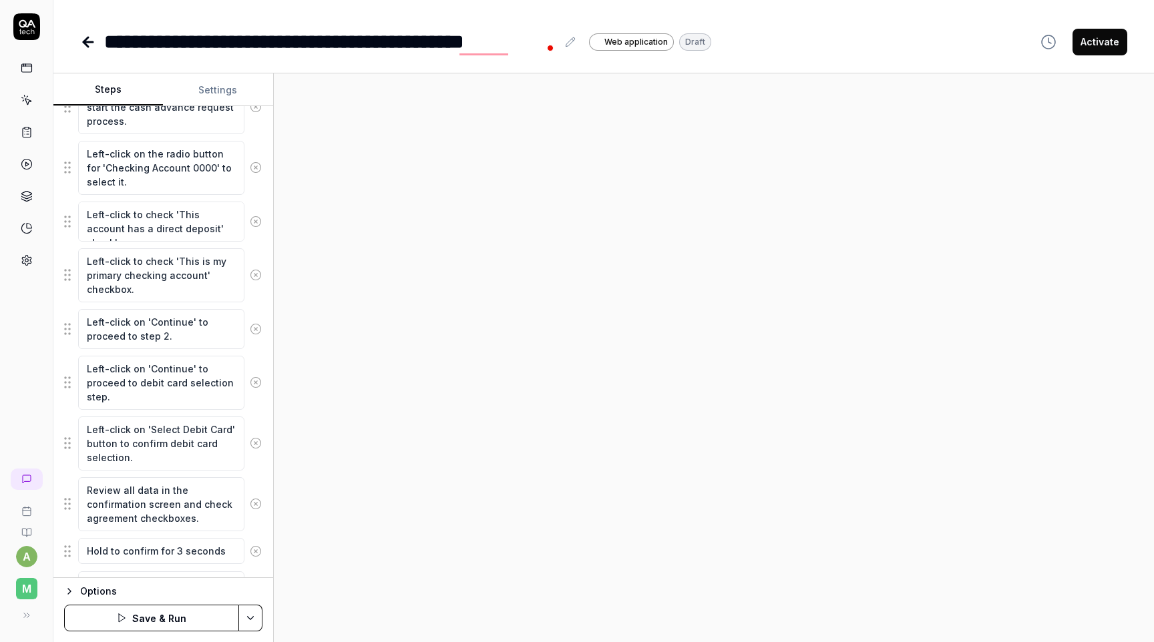
click at [256, 375] on button at bounding box center [255, 382] width 23 height 27
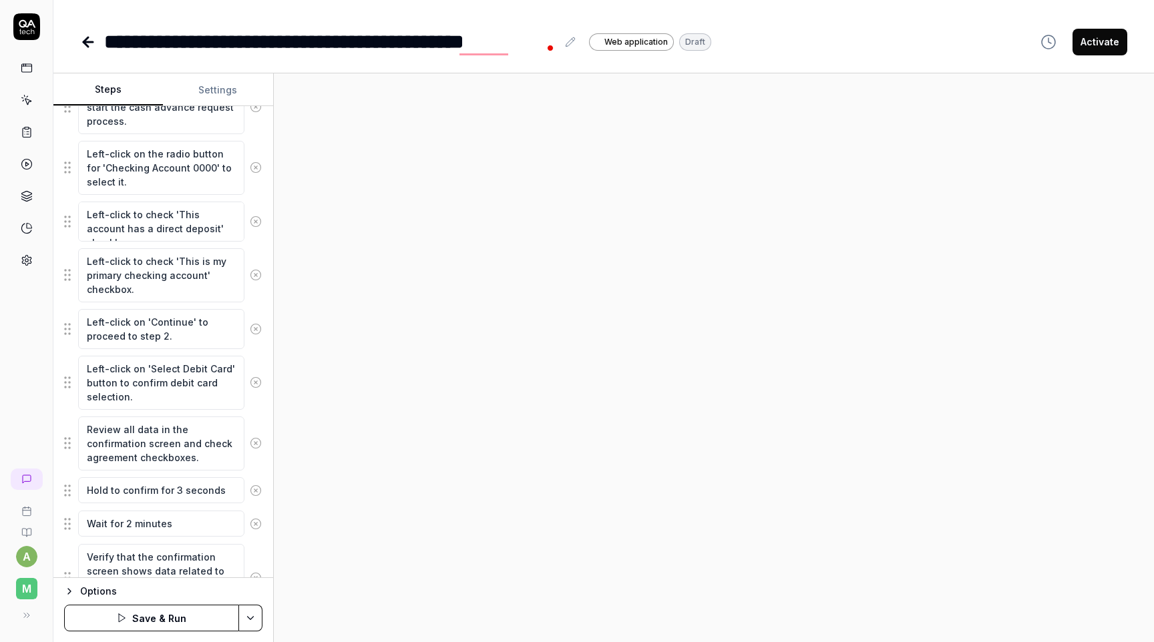
click at [256, 380] on icon at bounding box center [256, 383] width 12 height 12
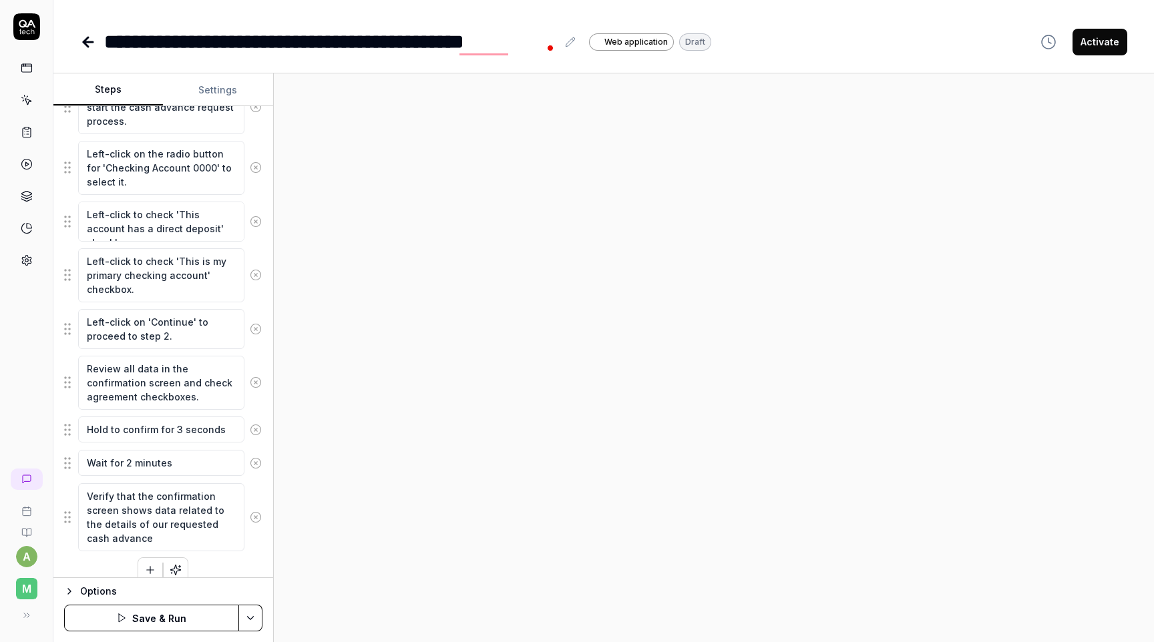
click at [256, 380] on icon at bounding box center [256, 383] width 12 height 12
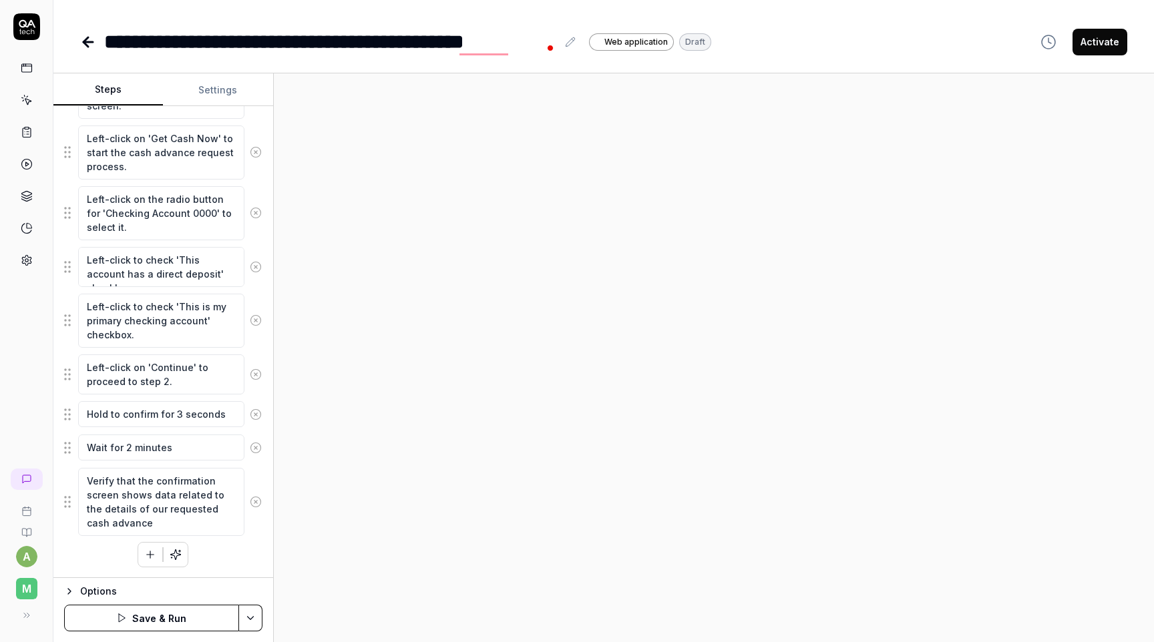
click at [256, 380] on button at bounding box center [255, 374] width 23 height 27
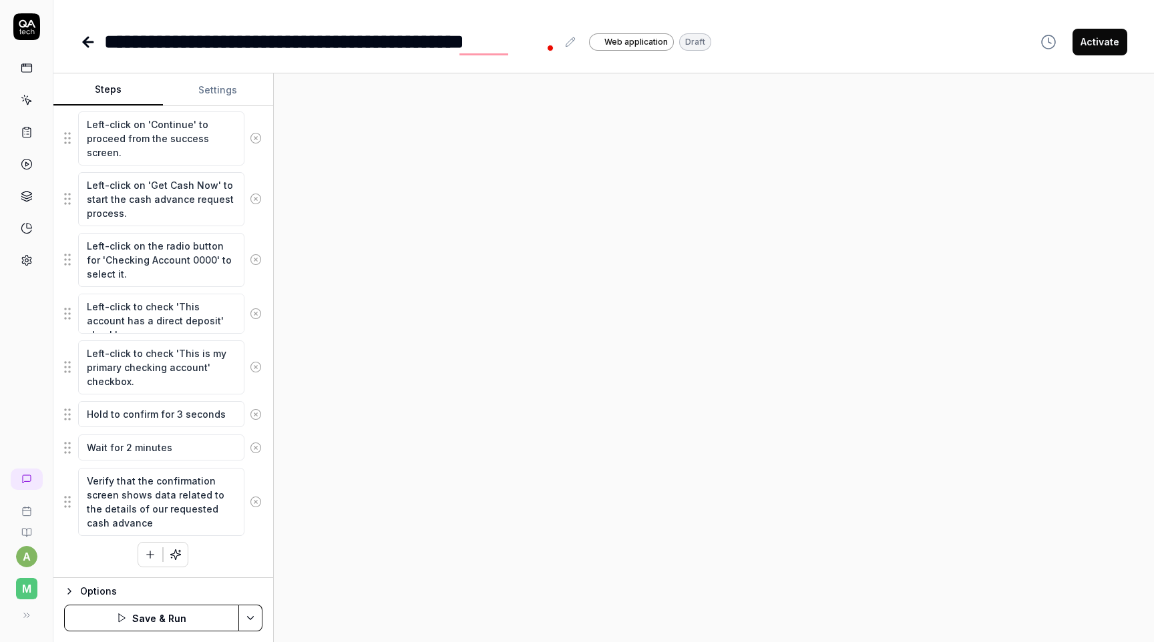
click at [258, 418] on icon at bounding box center [256, 415] width 12 height 12
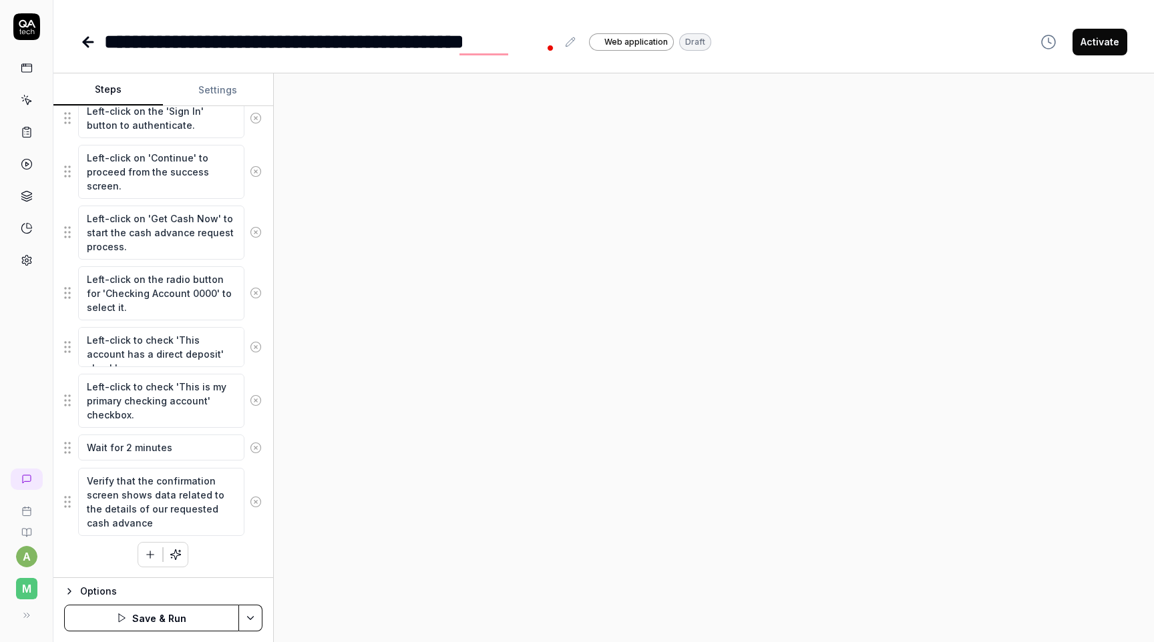
click at [256, 445] on icon at bounding box center [256, 448] width 12 height 12
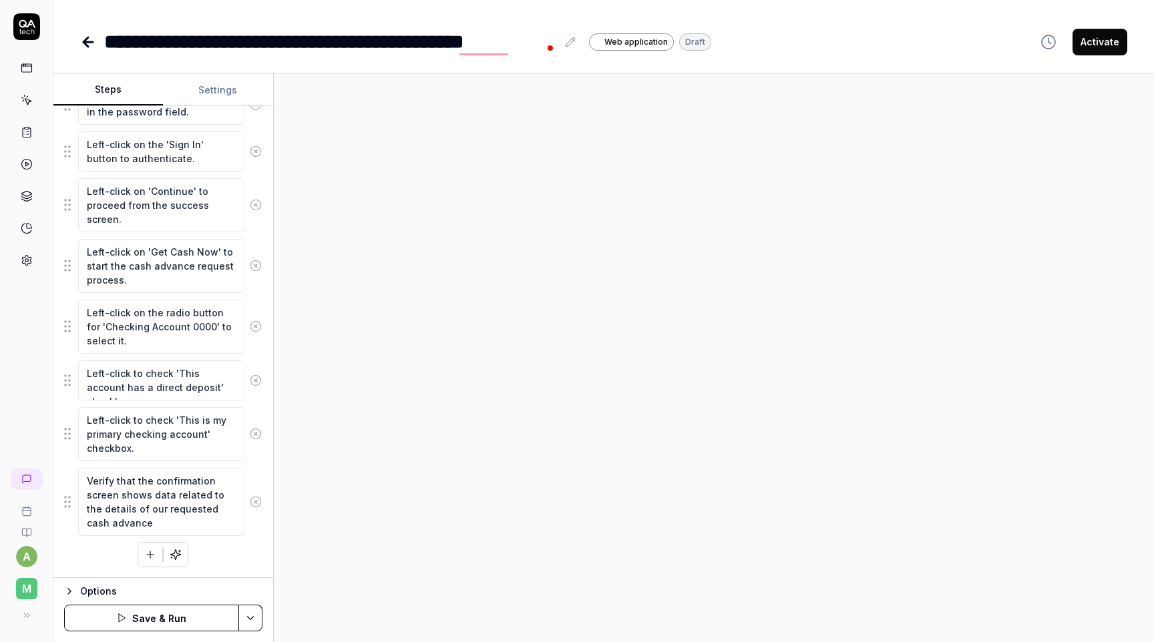
click at [260, 505] on icon at bounding box center [256, 502] width 12 height 12
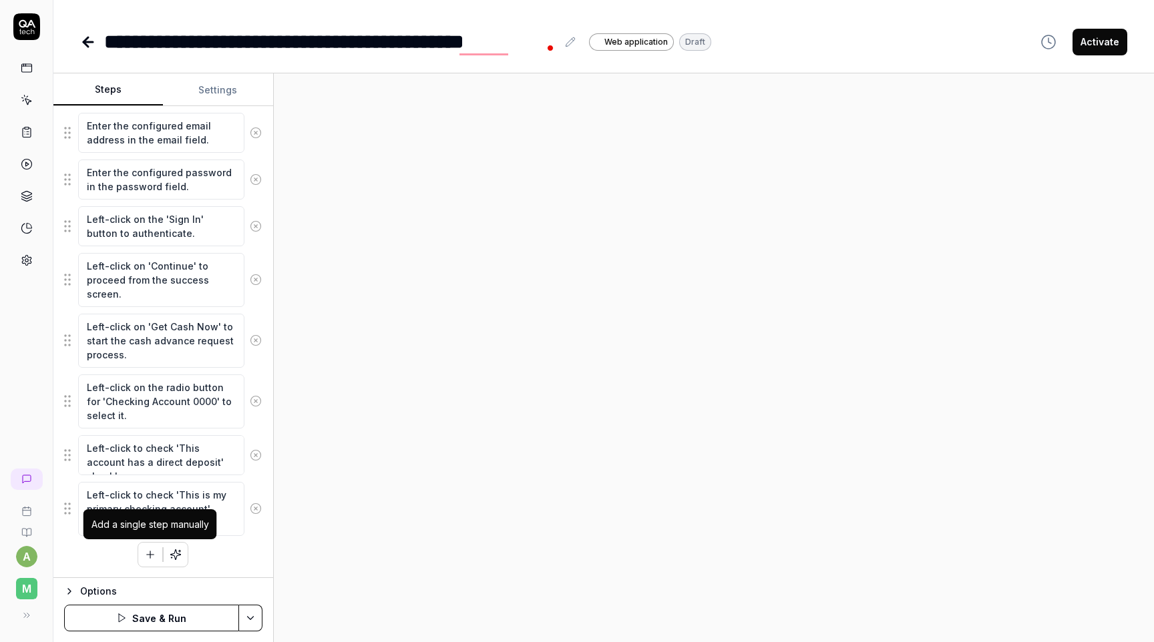
click at [156, 552] on icon "button" at bounding box center [150, 555] width 12 height 12
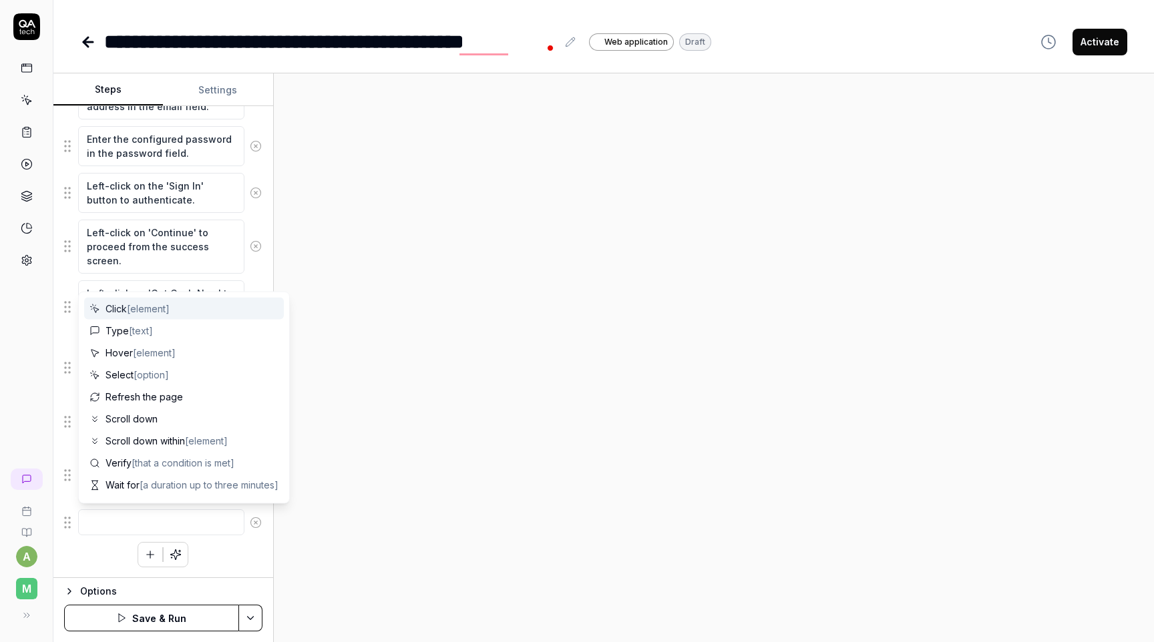
click at [158, 527] on textarea at bounding box center [161, 523] width 166 height 26
type textarea "*"
type textarea "C"
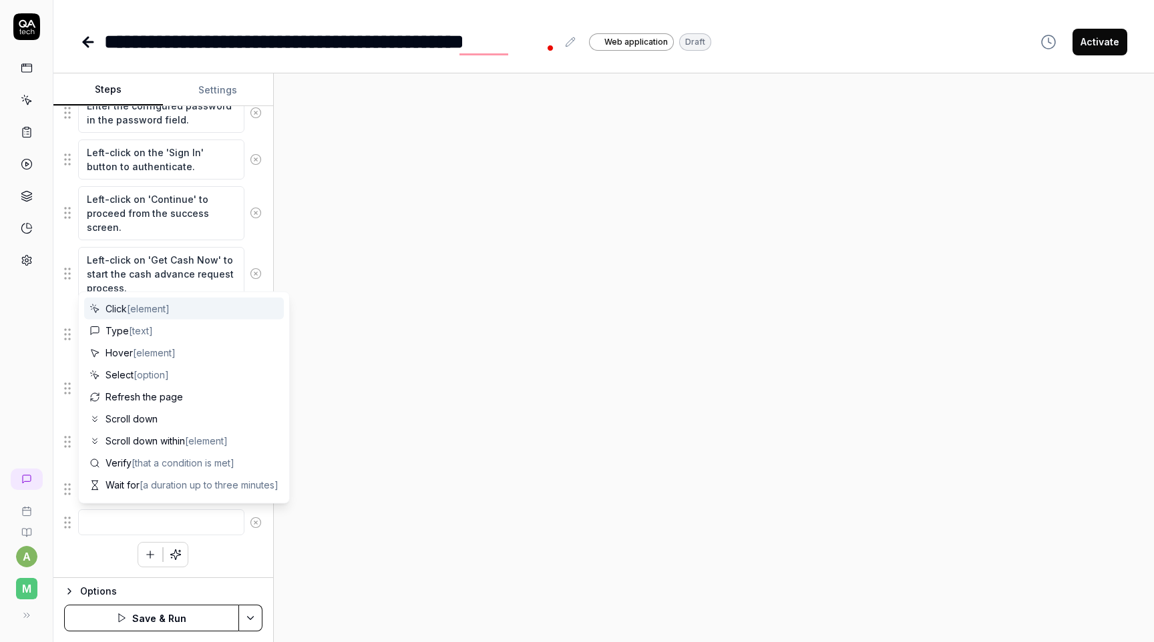
click at [329, 527] on div at bounding box center [714, 357] width 880 height 569
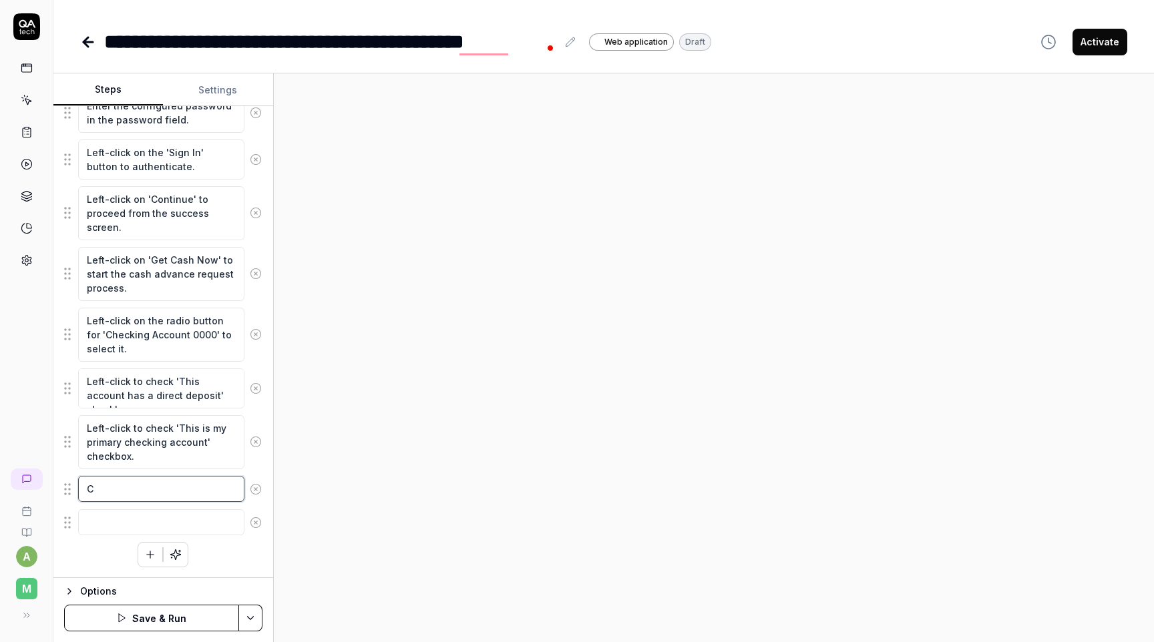
click at [172, 483] on textarea "C" at bounding box center [161, 489] width 166 height 26
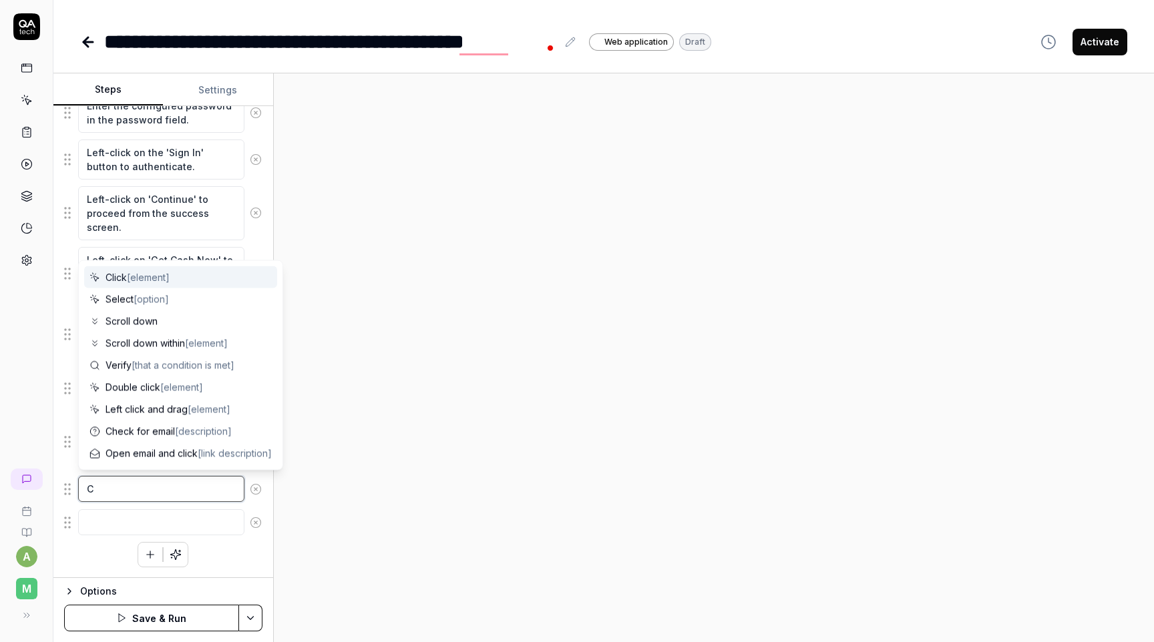
type textarea "*"
type textarea "Ck"
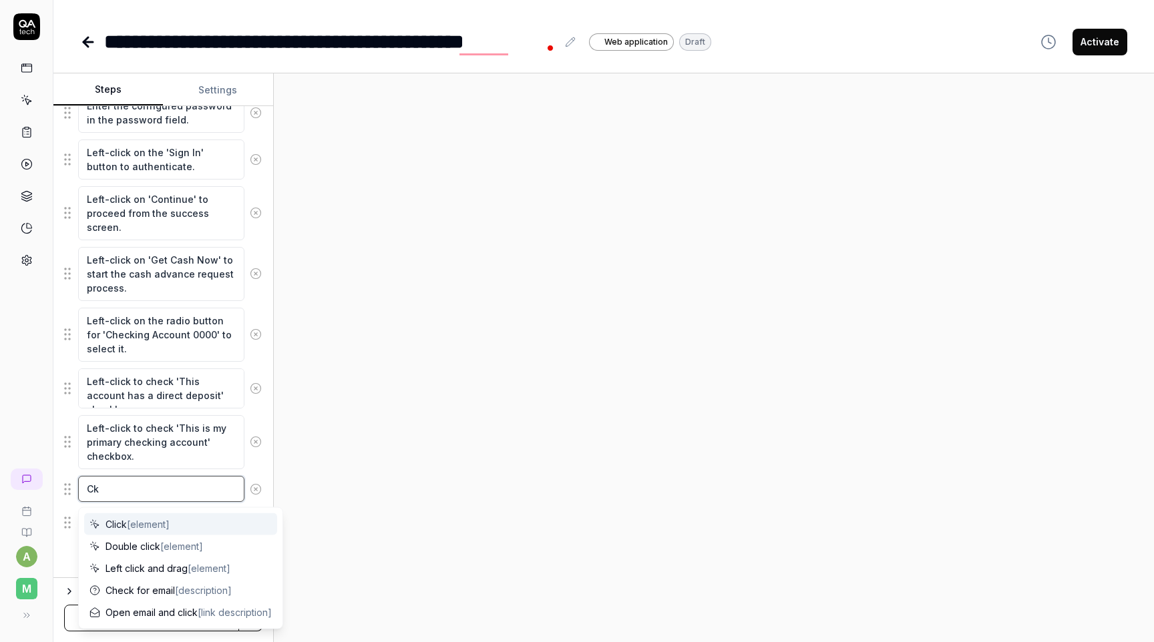
type textarea "*"
type textarea "Cku"
type textarea "*"
type textarea "Ckuc"
type textarea "*"
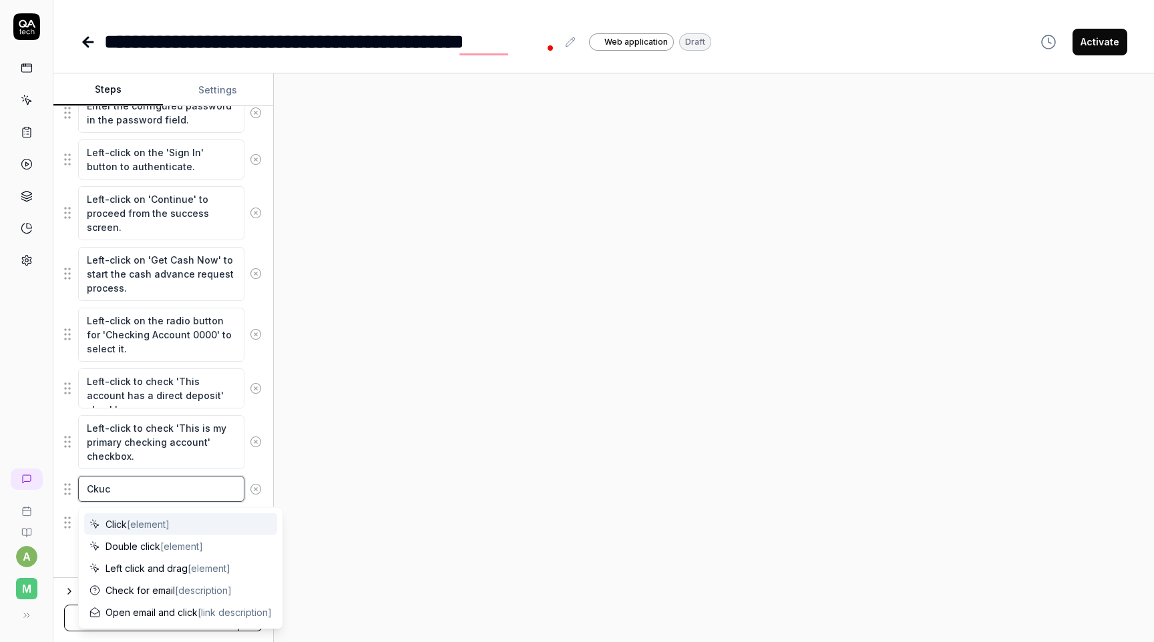
type textarea "Ckucj"
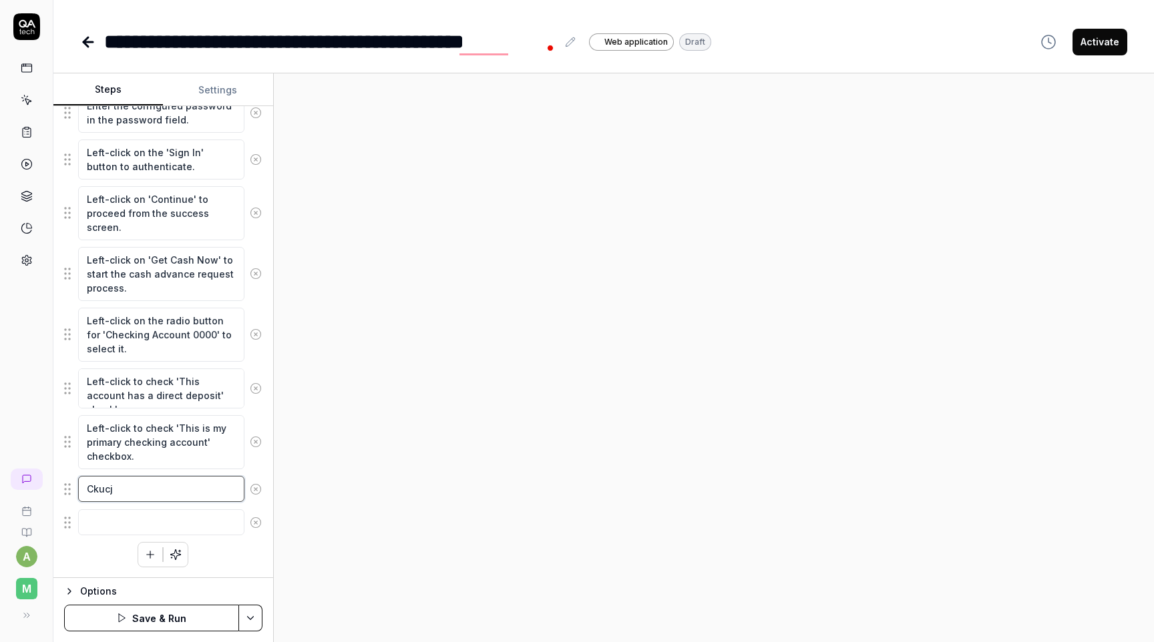
type textarea "*"
type textarea "Ckucj"
type textarea "*"
type textarea "Ckucj"
type textarea "*"
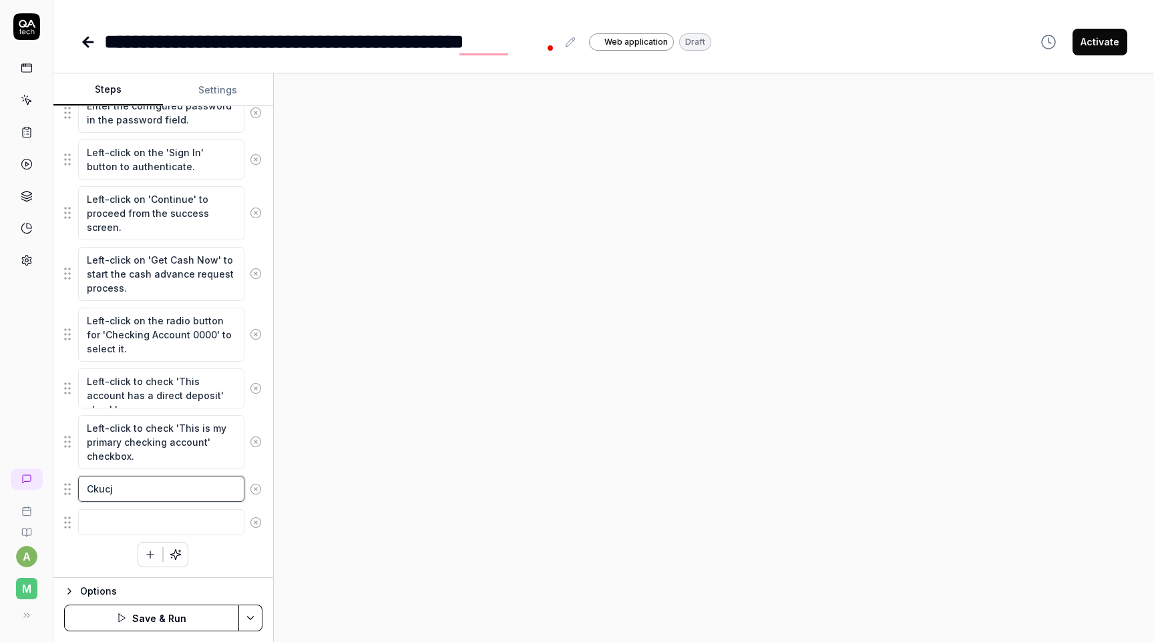
type textarea "Ckuc"
type textarea "*"
type textarea "Cku"
type textarea "*"
type textarea "Ck"
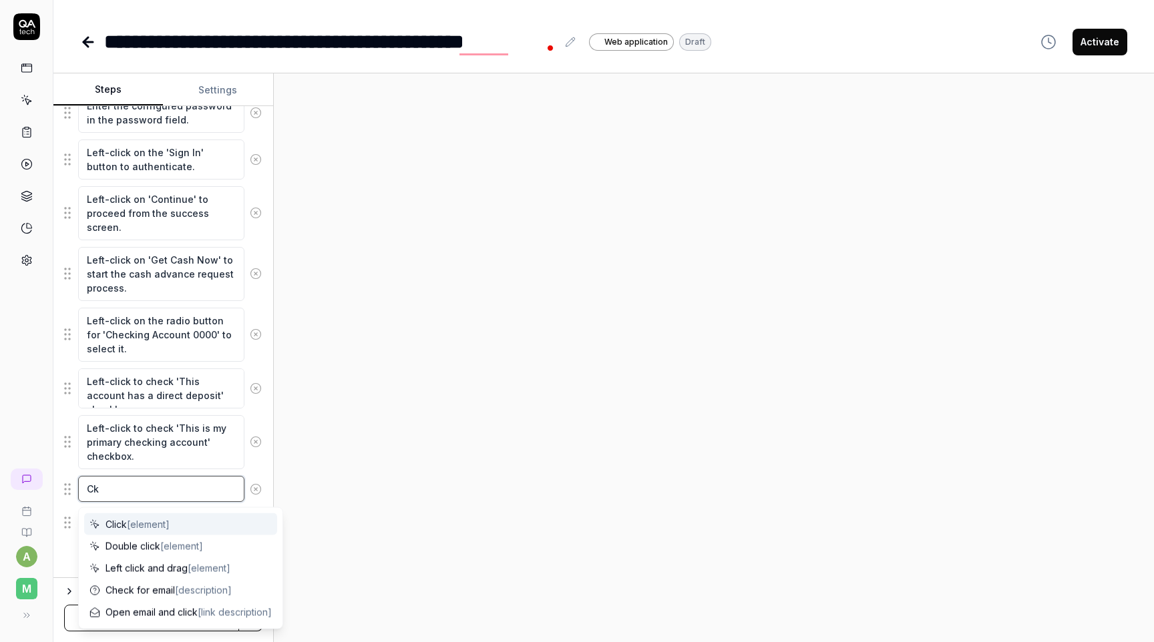
type textarea "*"
type textarea "C"
type textarea "l"
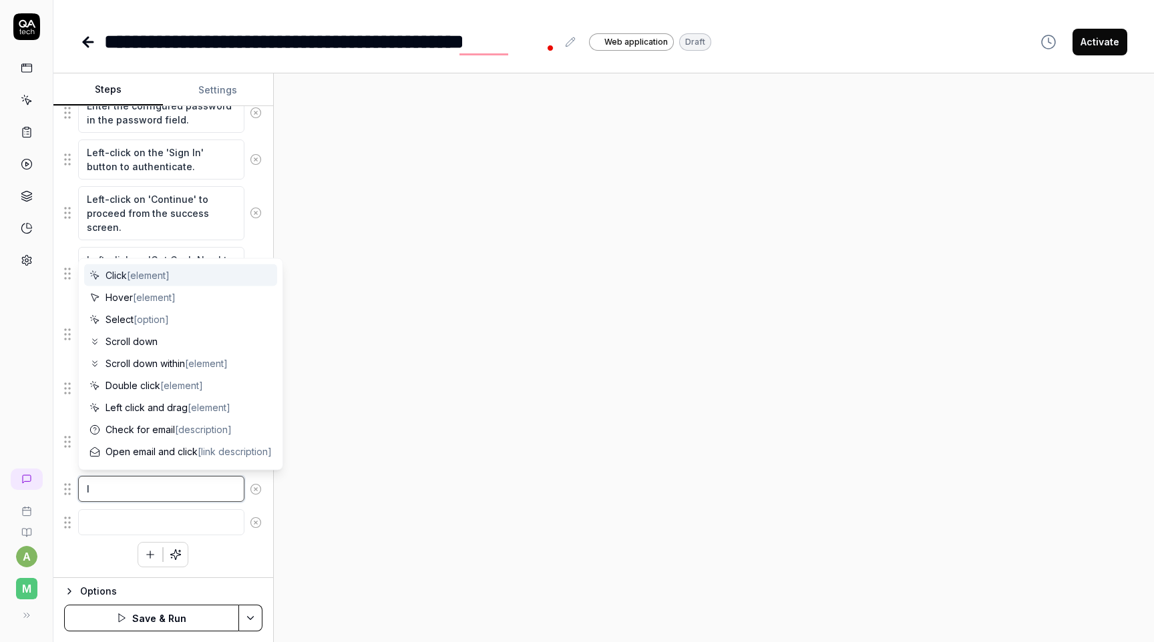
type textarea "*"
type textarea "li"
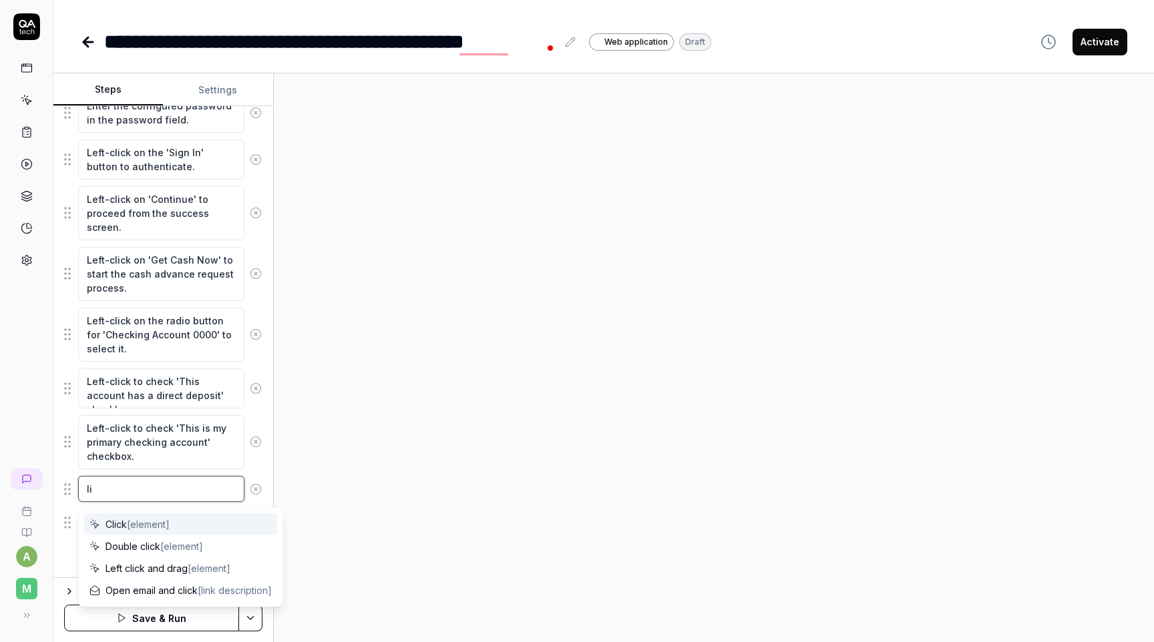
type textarea "*"
type textarea "l"
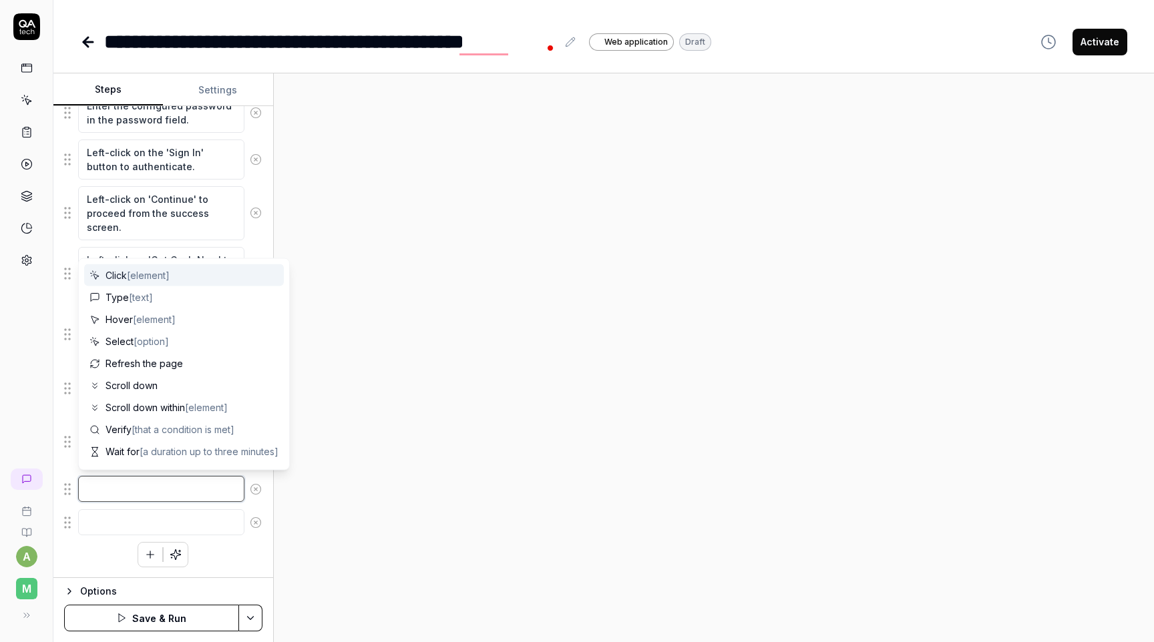
type textarea "*"
type textarea "Cl"
type textarea "*"
type textarea "Cli"
type textarea "*"
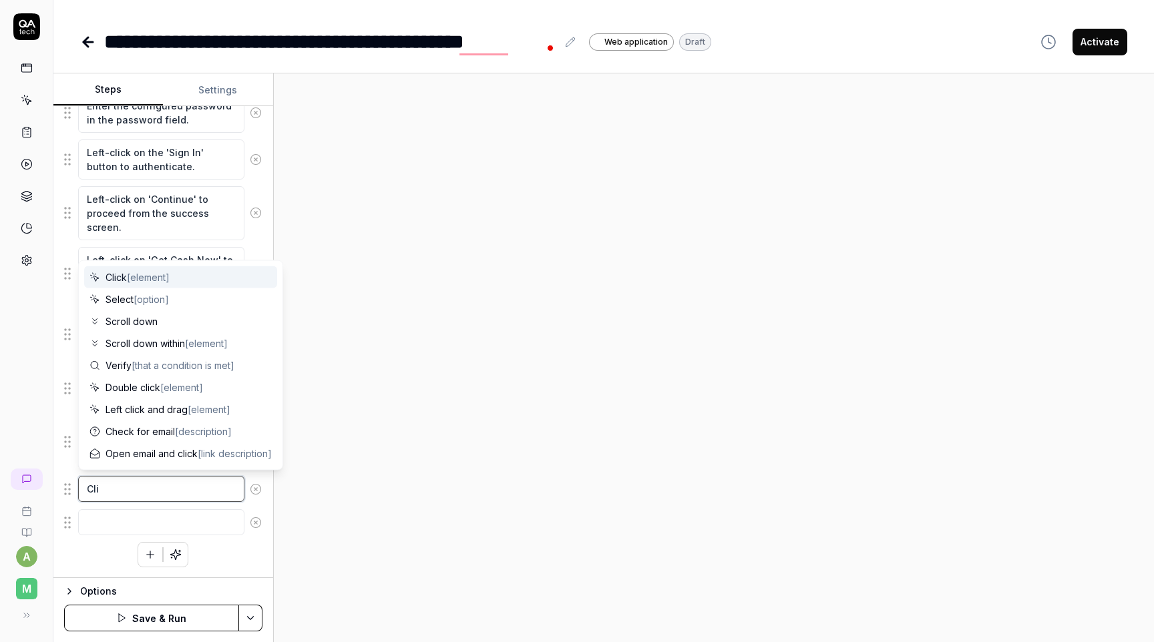
type textarea "Clic"
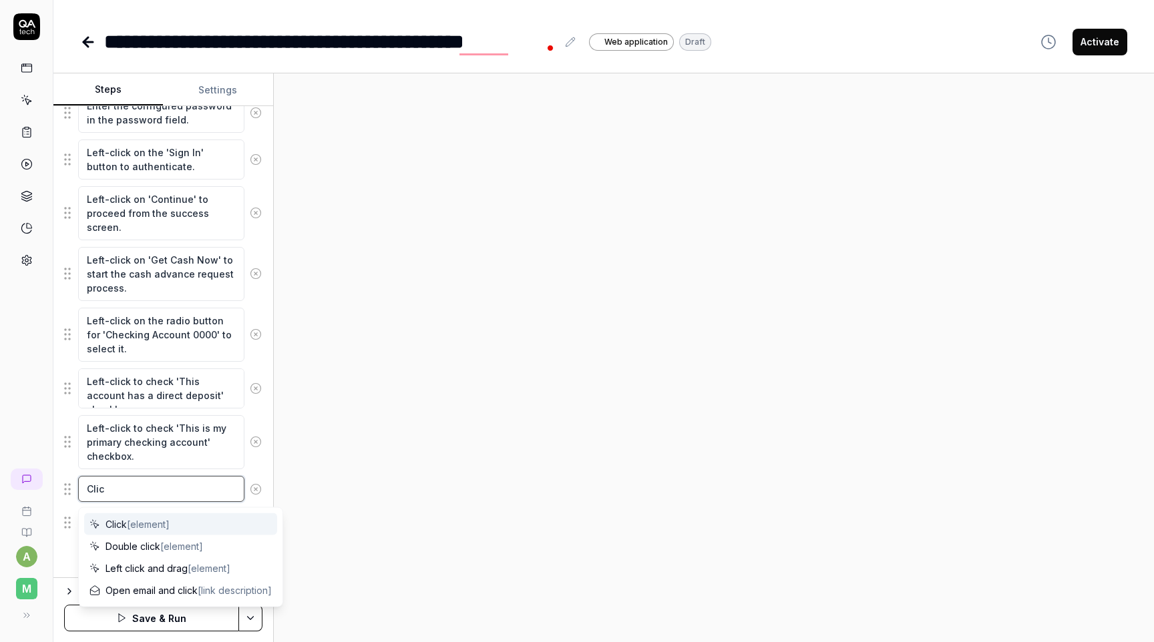
type textarea "*"
type textarea "Click"
type textarea "*"
type textarea "Click c"
type textarea "*"
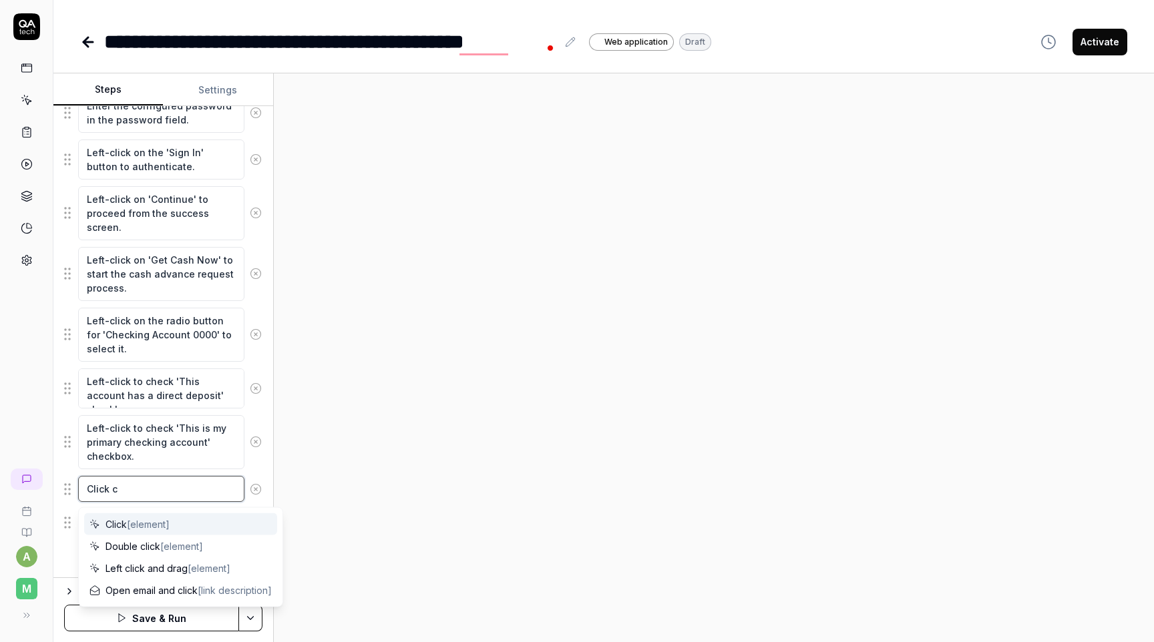
type textarea "Click co"
type textarea "*"
type textarea "Click con"
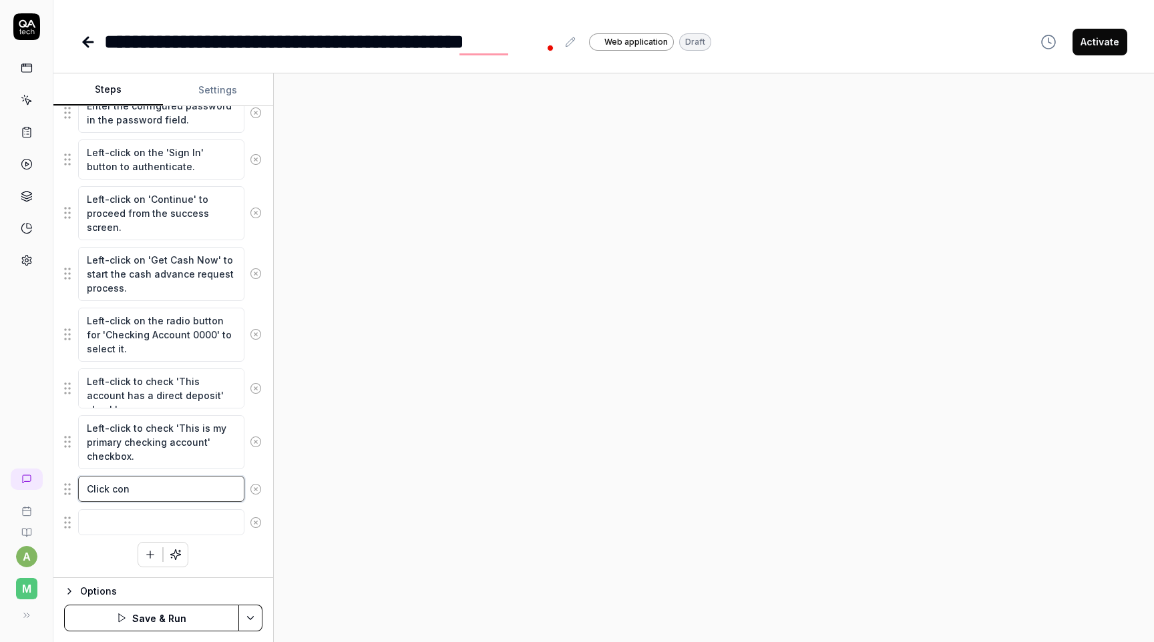
type textarea "*"
type textarea "Click cont"
type textarea "*"
type textarea "Click conti"
type textarea "*"
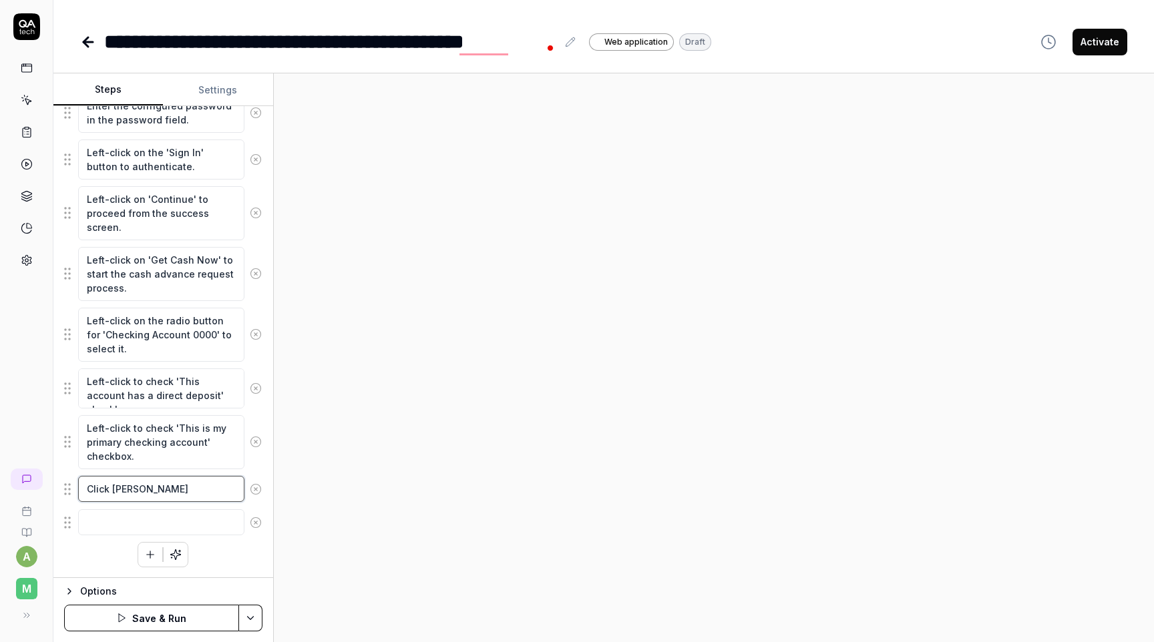
type textarea "Click contin"
type textarea "*"
type textarea "Click continu"
type textarea "*"
type textarea "Click continue"
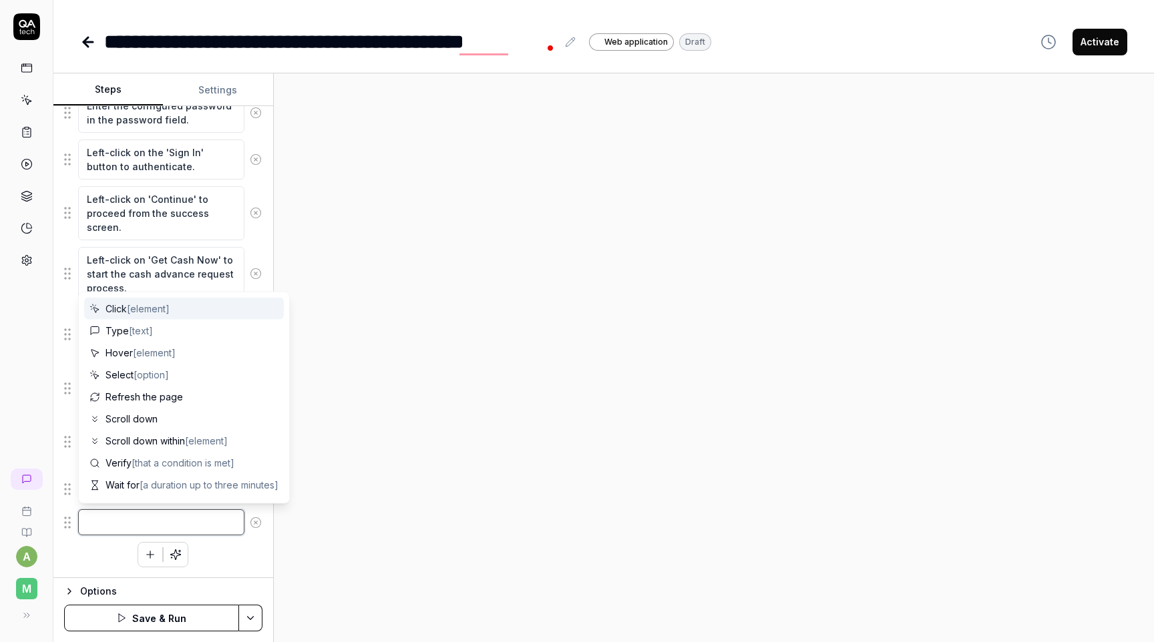
click at [146, 517] on textarea at bounding box center [161, 523] width 166 height 26
type textarea "*"
type textarea "C"
type textarea "*"
type textarea "Ch"
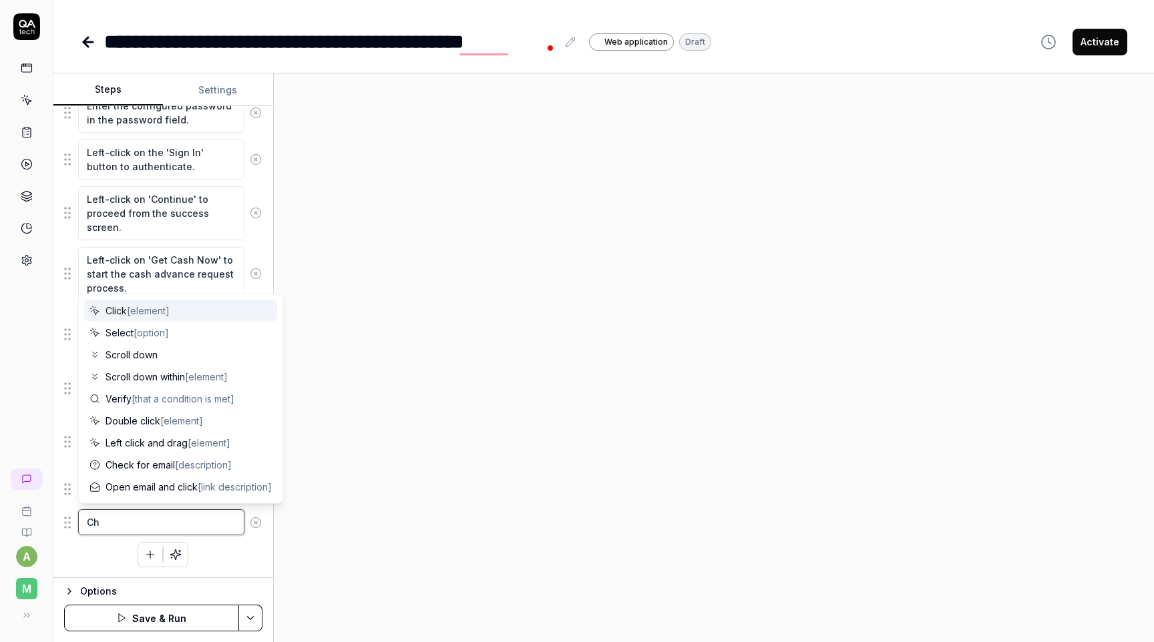
type textarea "*"
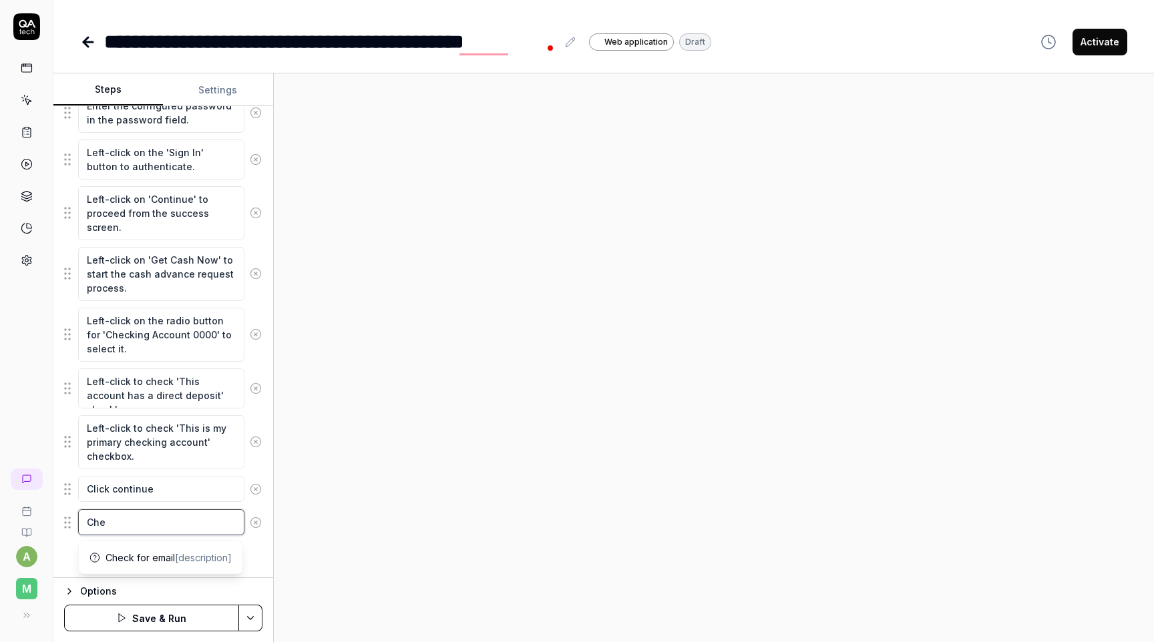
type textarea "Chec"
type textarea "*"
type textarea "Check"
type textarea "*"
type textarea "Check t"
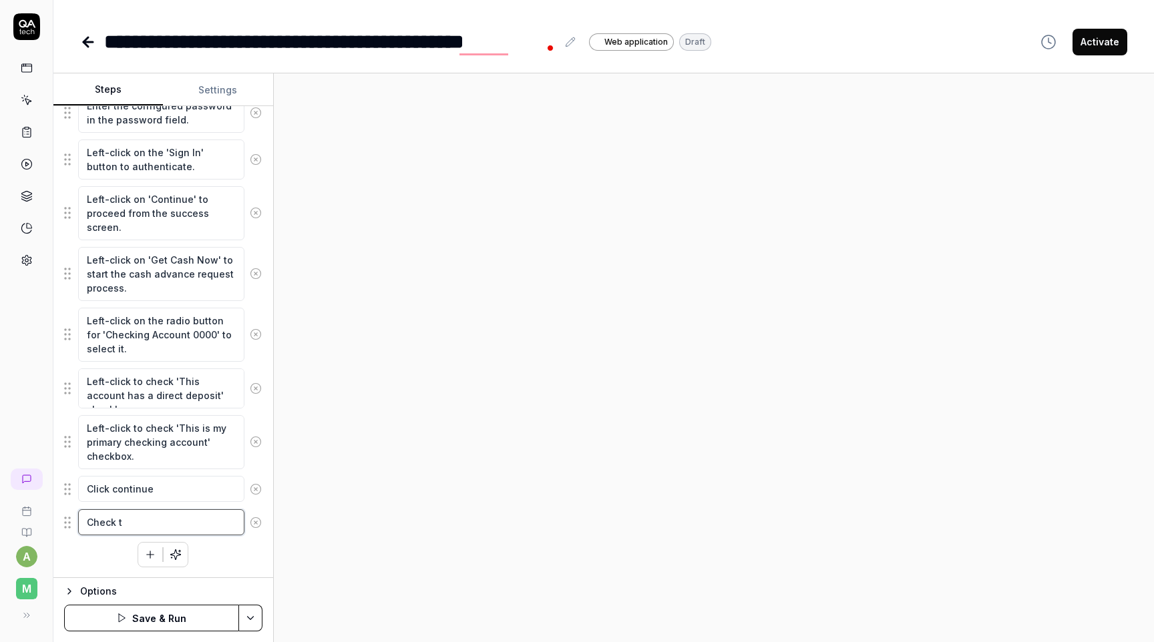
type textarea "*"
type textarea "Check th"
type textarea "*"
type textarea "Check tha"
type textarea "*"
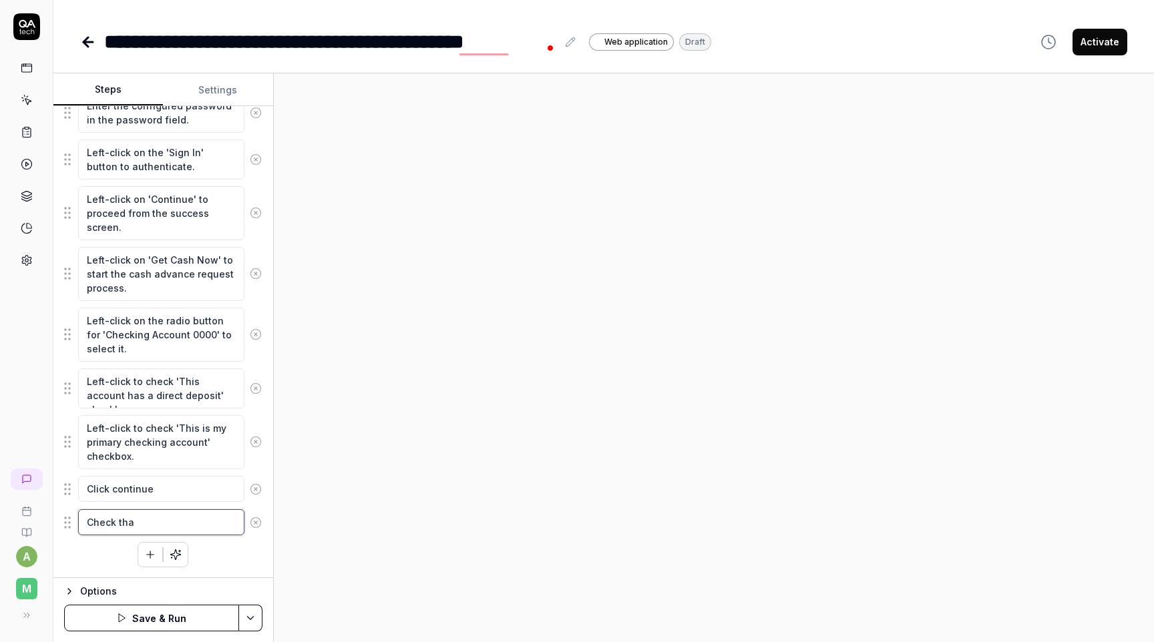
type textarea "Check that"
type textarea "*"
type textarea "Check that"
type textarea "*"
type textarea "Check that t"
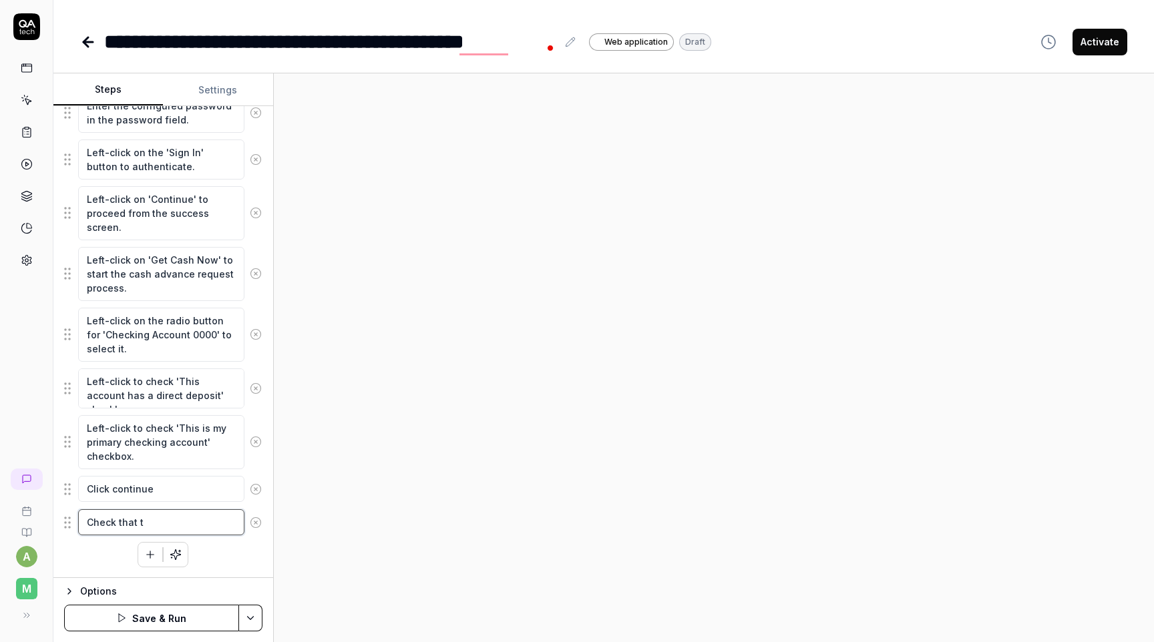
type textarea "*"
type textarea "Check that the"
type textarea "*"
type textarea "Check that the"
type textarea "*"
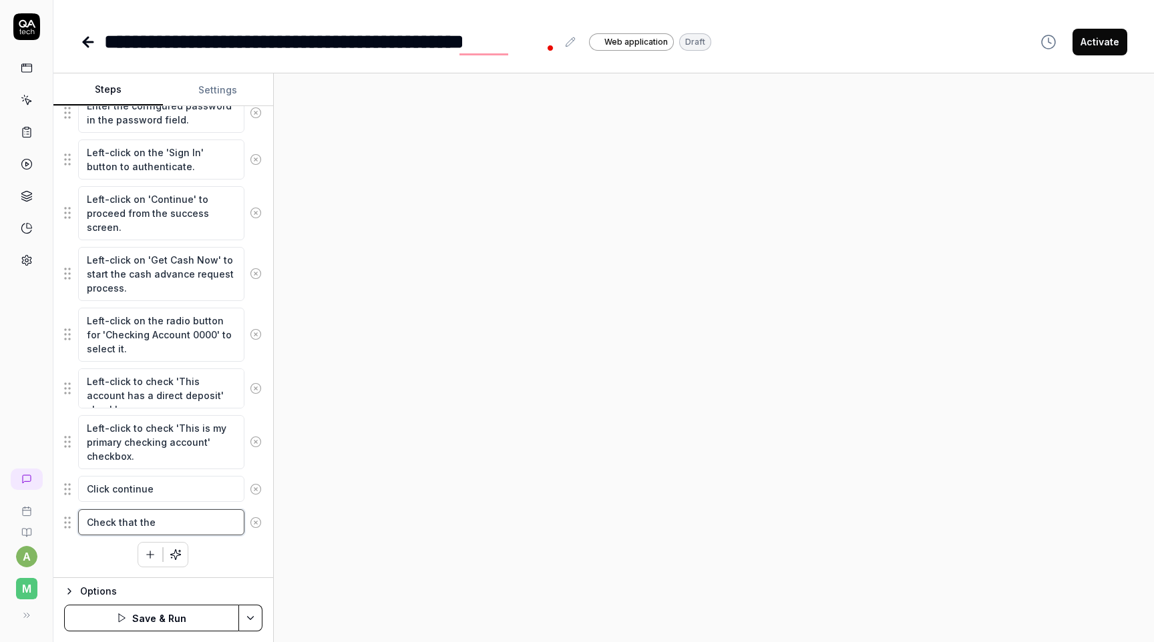
type textarea "Check that the u"
type textarea "*"
type textarea "Check that the us"
type textarea "*"
type textarea "Check that the use"
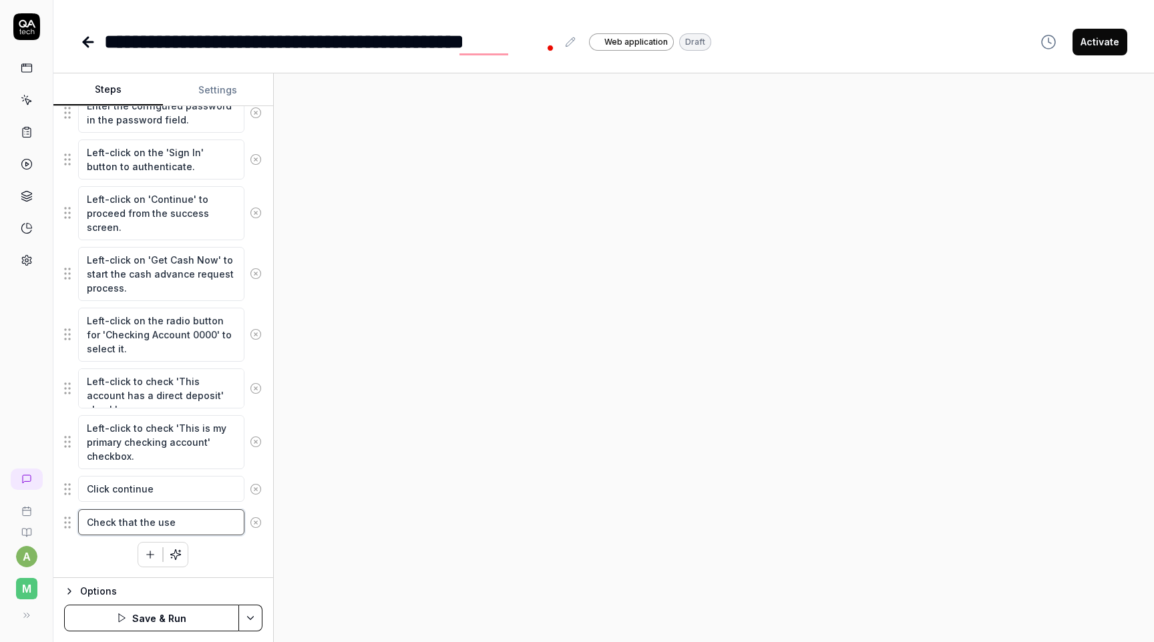
type textarea "*"
type textarea "Check that the user"
type textarea "*"
type textarea "Check that the user i"
type textarea "*"
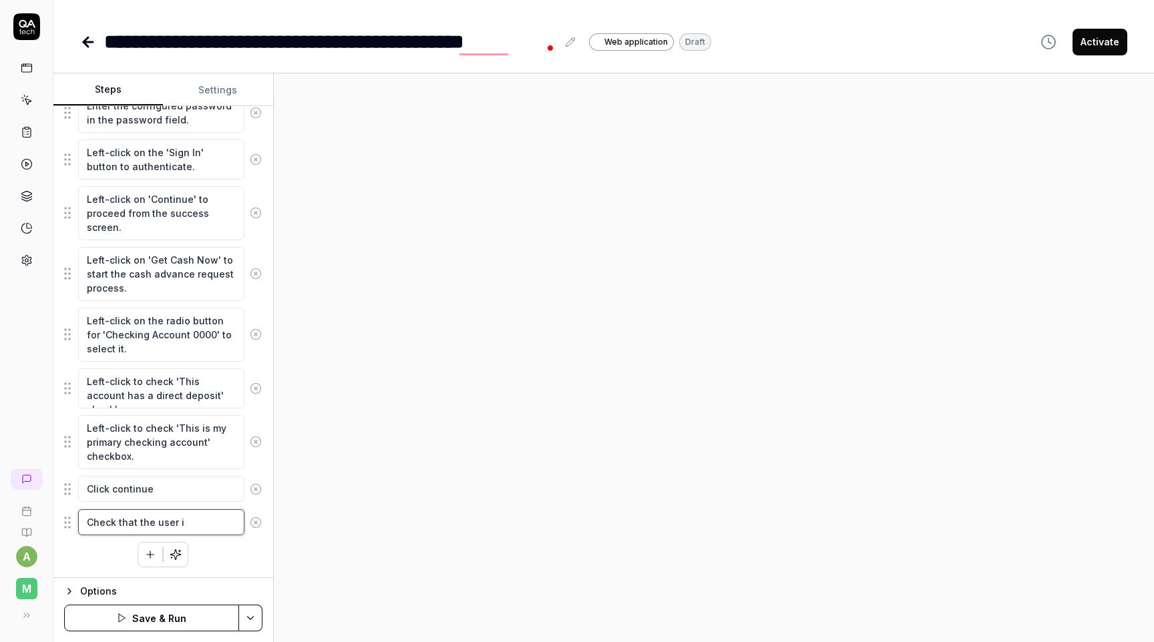
type textarea "Check that the user is"
type textarea "*"
type textarea "Check that the user is"
type textarea "*"
type textarea "Check that the user is n"
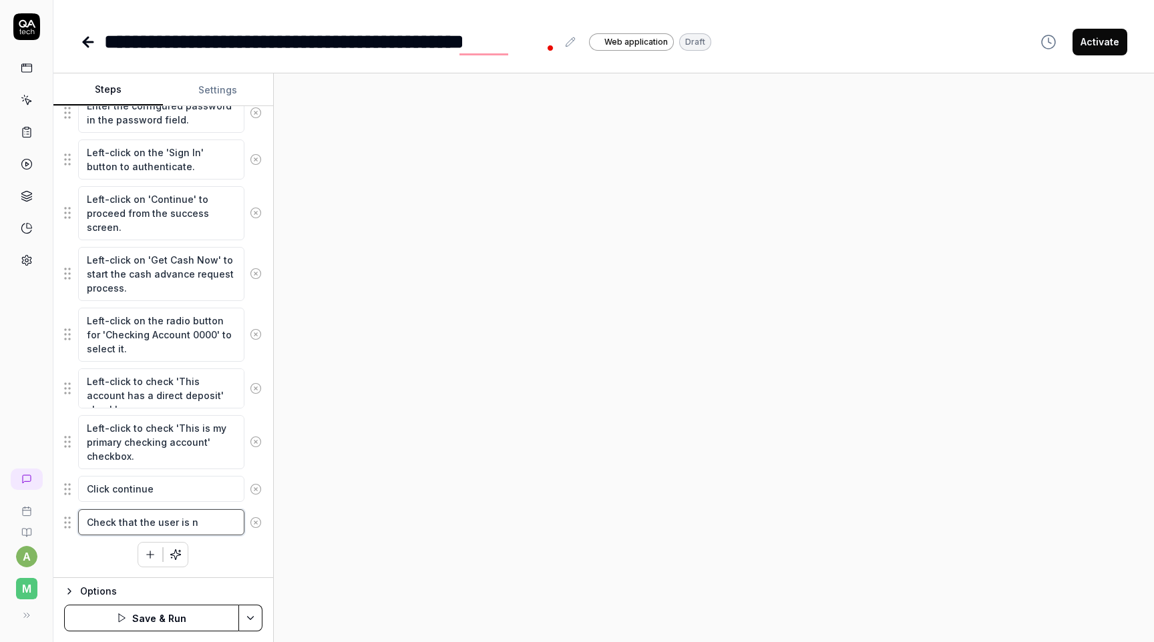
type textarea "*"
type textarea "Check that the user is no"
type textarea "*"
type textarea "Check that the user is not"
type textarea "*"
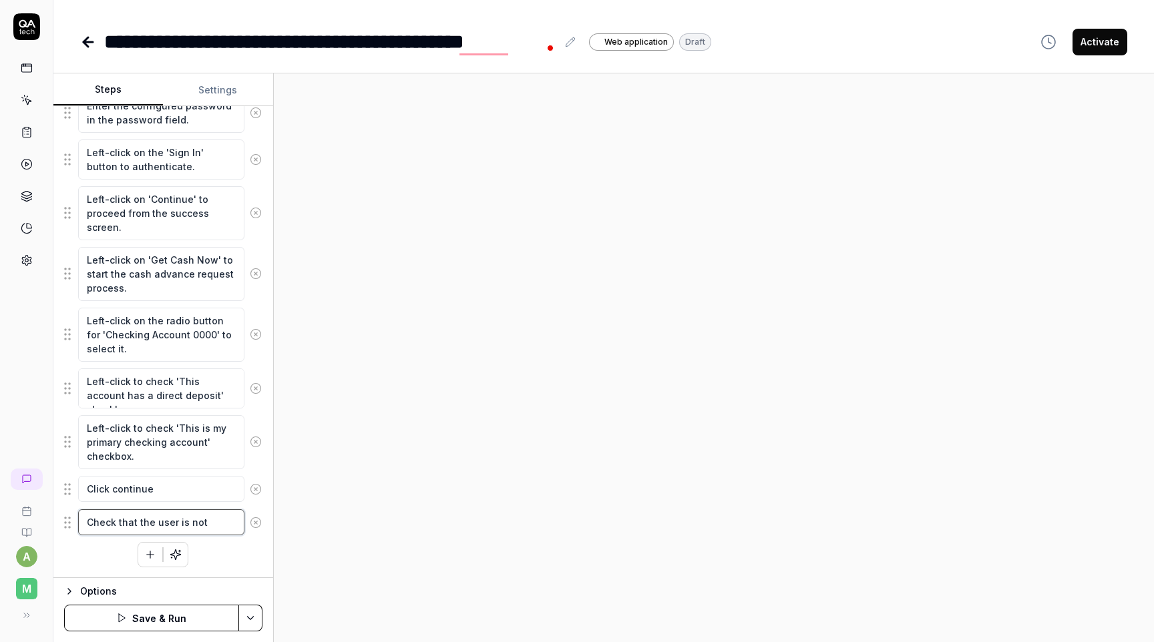
type textarea "Check that the user is not"
type textarea "*"
type textarea "Check that the user is not a"
type textarea "*"
type textarea "Check that the user is not al"
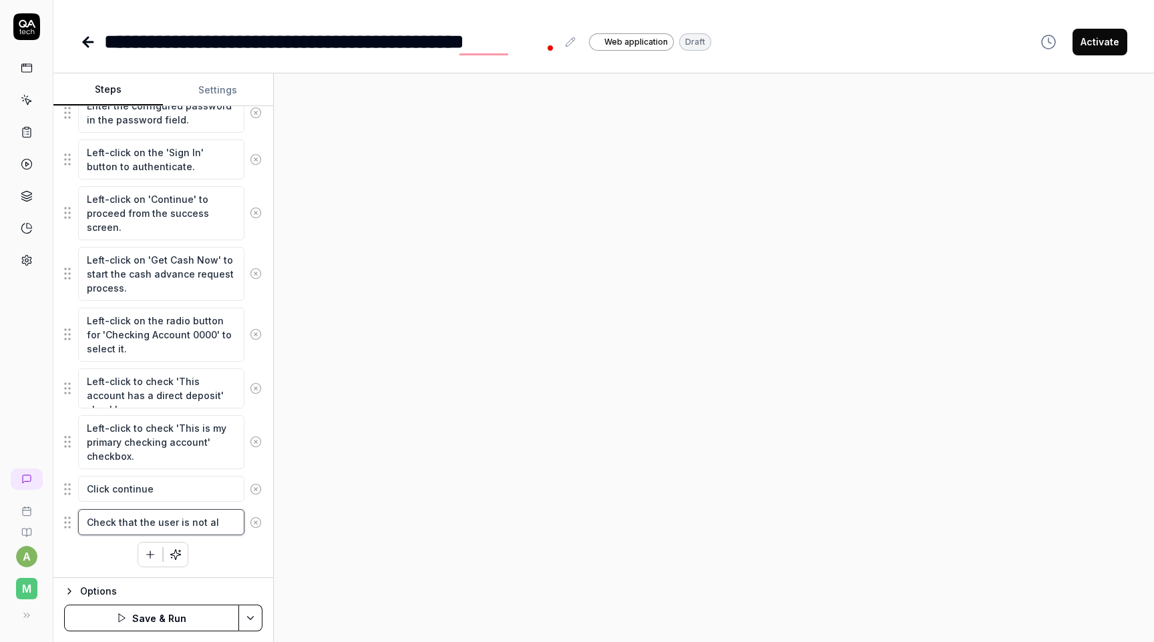
type textarea "*"
type textarea "Check that the user is not all"
type textarea "*"
type textarea "Check that the user is not allow"
type textarea "*"
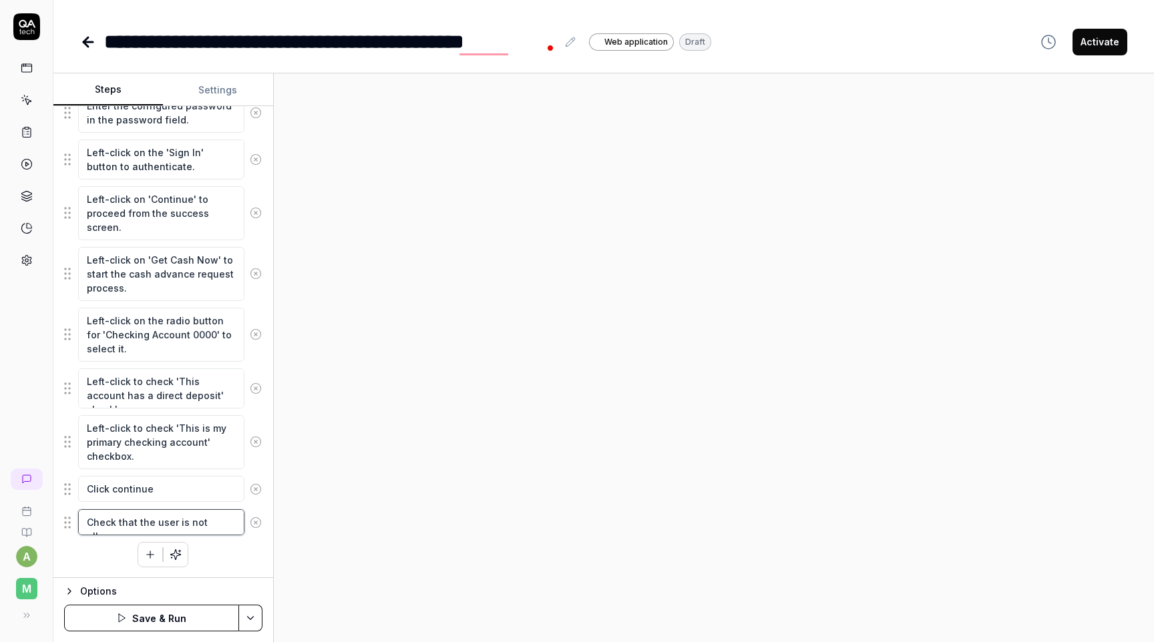
type textarea "Check that the user is not allowe"
type textarea "*"
type textarea "Check that the user is not allowed"
type textarea "*"
type textarea "Check that the user is not allowed"
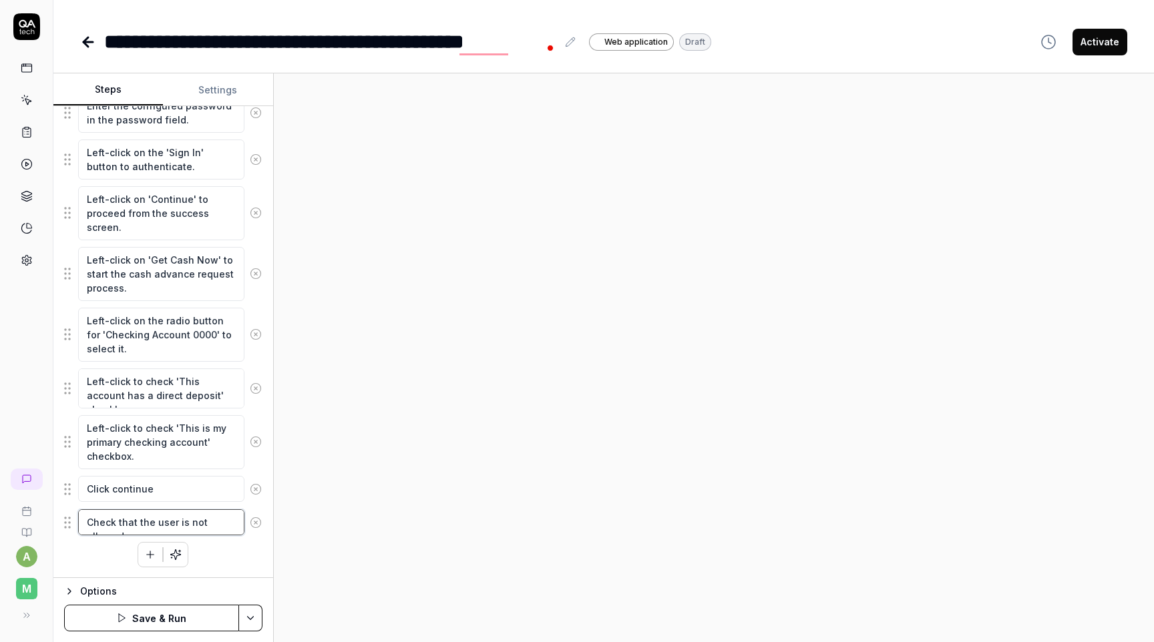
type textarea "*"
type textarea "Check that the user is not allowed to"
type textarea "*"
type textarea "Check that the user is not allowed to"
type textarea "*"
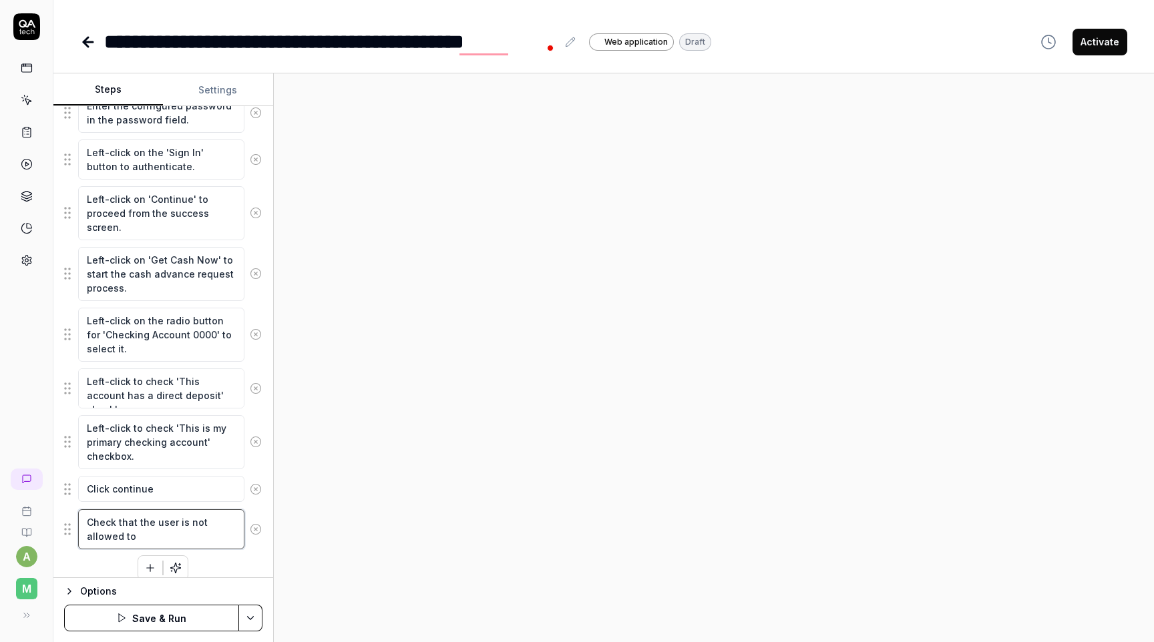
type textarea "Check that the user is not allowed to c"
type textarea "*"
type textarea "Check that the user is not allowed to co"
type textarea "*"
type textarea "Check that the user is not allowed to con"
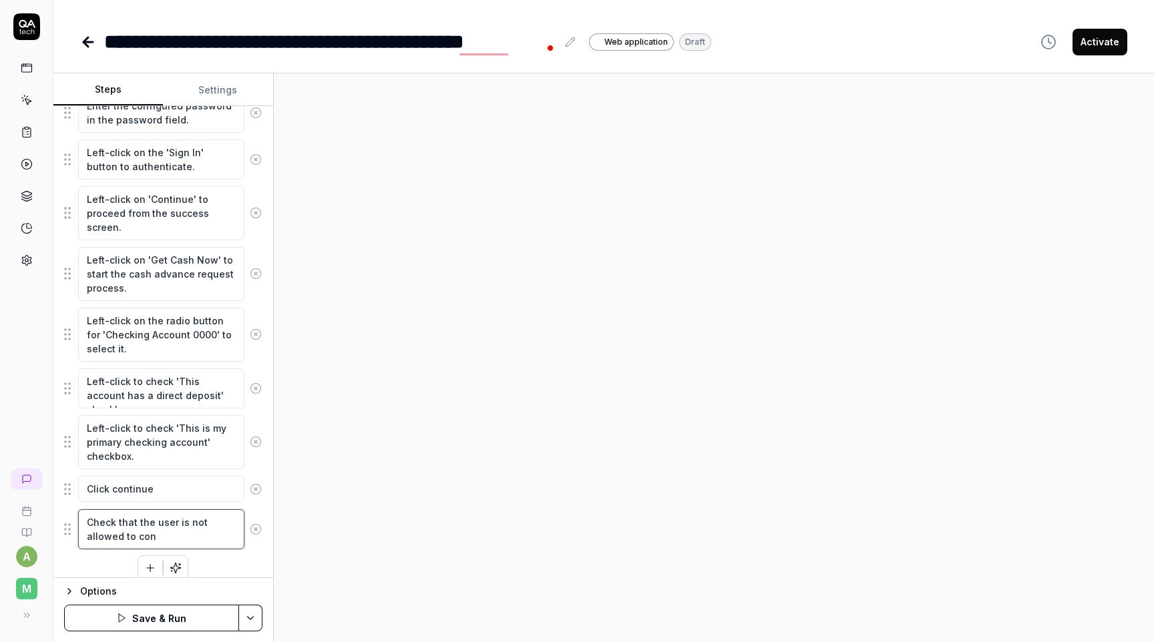
type textarea "*"
type textarea "Check that the user is not allowed to cont"
type textarea "*"
type textarea "Check that the user is not allowed to conti"
type textarea "*"
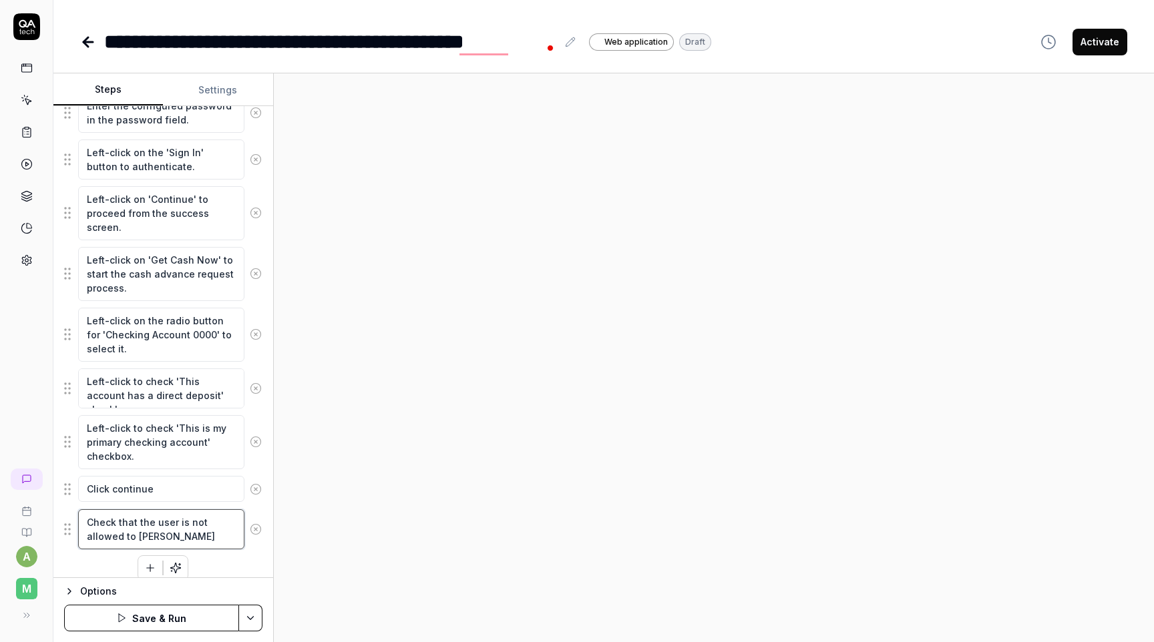
type textarea "Check that the user is not allowed to contin"
type textarea "*"
type textarea "Check that the user is not allowed to continu"
type textarea "*"
type textarea "Check that the user is not allowed to continue"
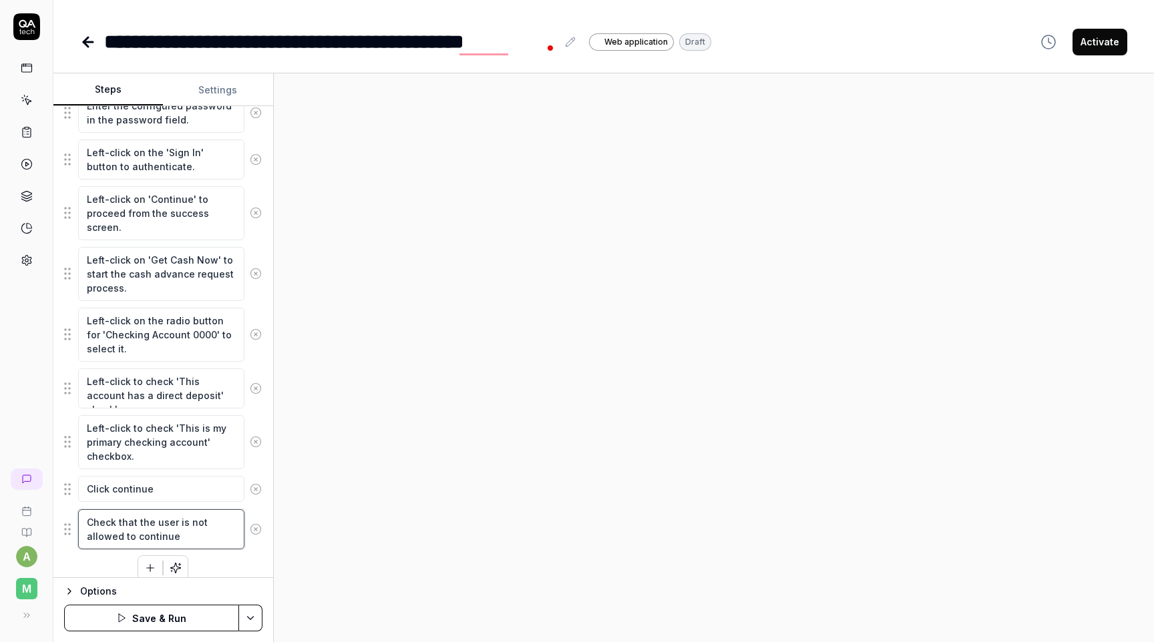
click at [98, 526] on textarea "Check that the user is not allowed to continue" at bounding box center [161, 530] width 166 height 40
type textarea "*"
type textarea "V that the user is not allowed to continue"
type textarea "*"
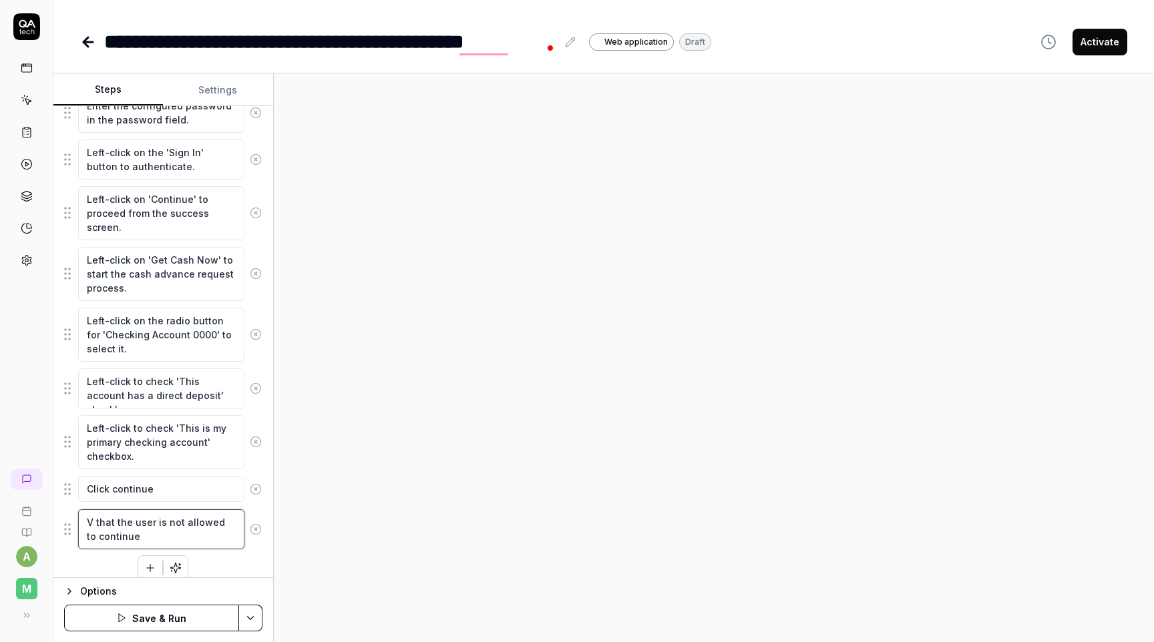
type textarea "Ve that the user is not allowed to continue"
type textarea "*"
type textarea "Ver that the user is not allowed to continue"
type textarea "*"
type textarea "Veri that the user is not allowed to continue"
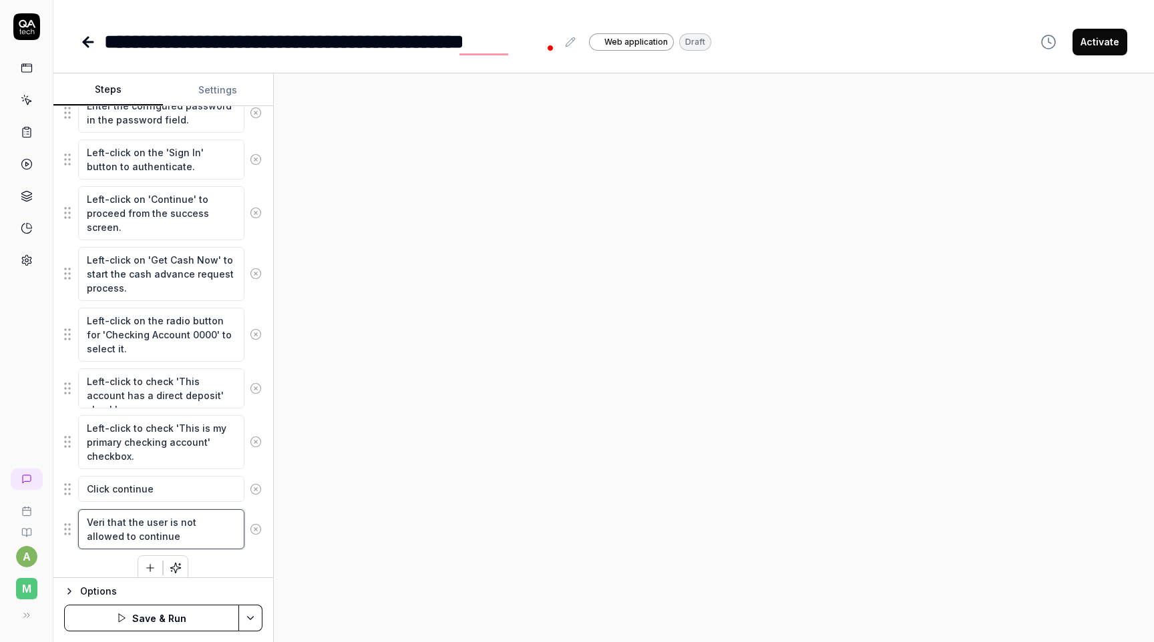
type textarea "*"
type textarea "Verif that the user is not allowed to continue"
type textarea "*"
type textarea "Verify that the user is not allowed to continue"
click at [330, 487] on div at bounding box center [714, 357] width 880 height 569
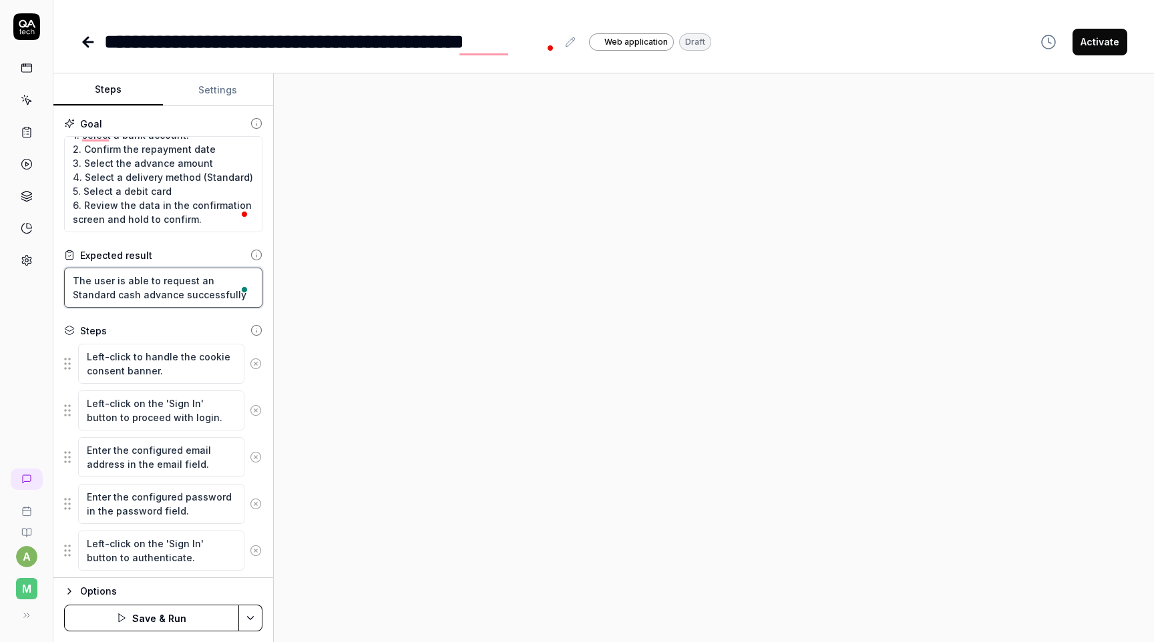
drag, startPoint x: 206, startPoint y: 292, endPoint x: 40, endPoint y: 260, distance: 168.6
click at [40, 260] on div "**********" at bounding box center [577, 321] width 1154 height 642
type textarea "*"
type textarea "T"
type textarea "*"
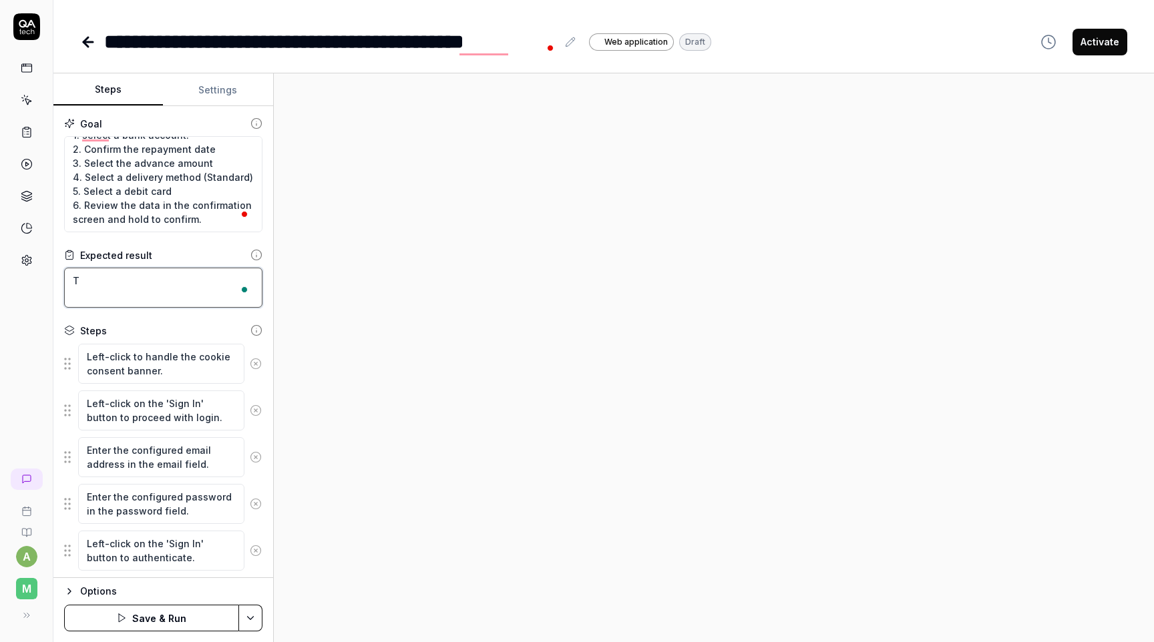
type textarea "Th"
type textarea "*"
type textarea "The"
type textarea "*"
type textarea "The"
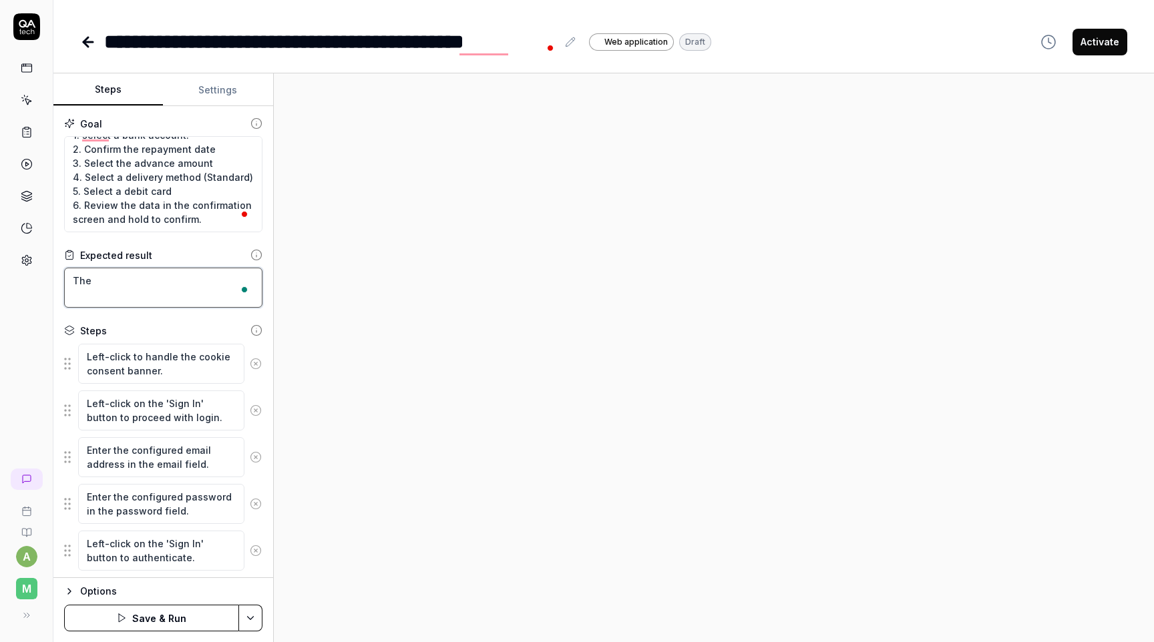
type textarea "*"
type textarea "The u"
type textarea "*"
type textarea "The us"
type textarea "*"
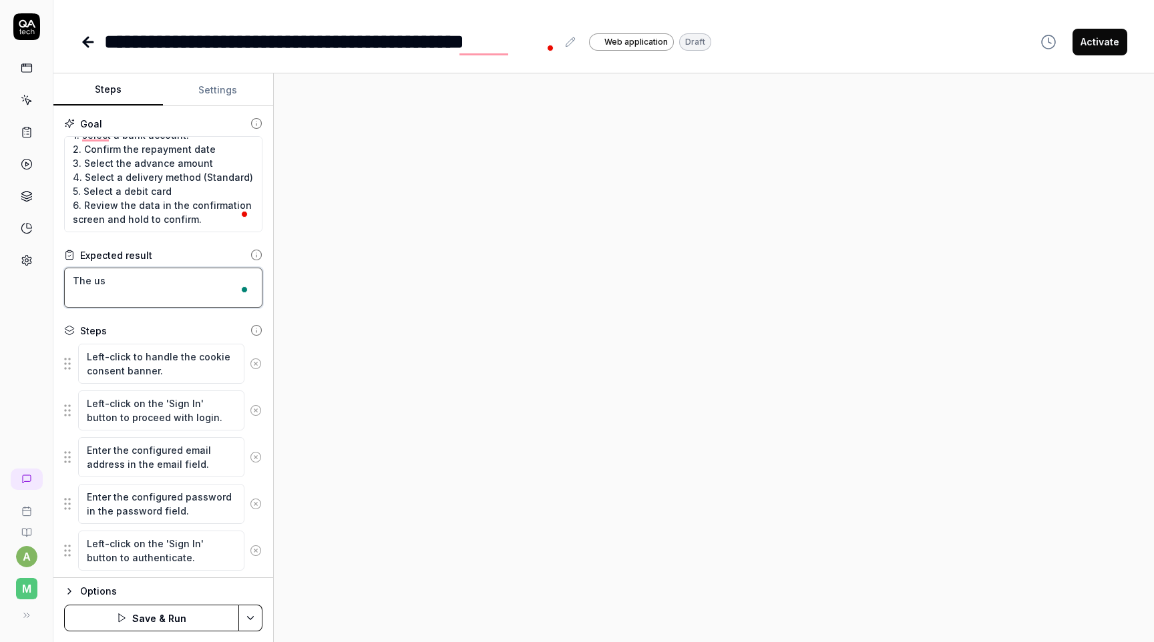
type textarea "The use"
type textarea "*"
type textarea "The user"
type textarea "*"
type textarea "The user i"
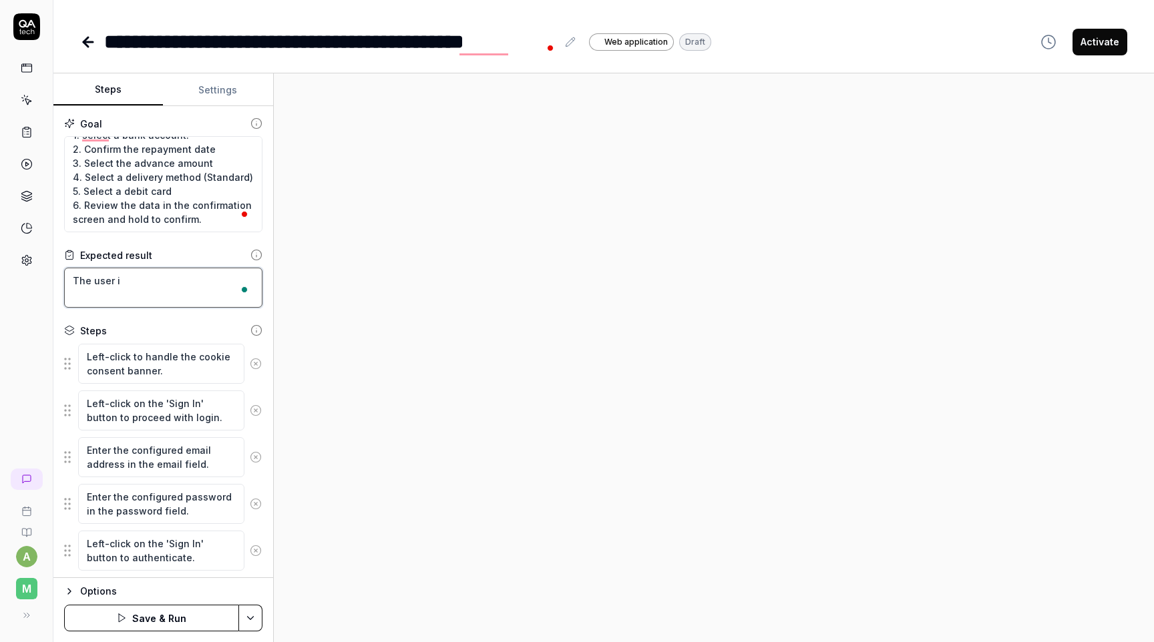
type textarea "*"
type textarea "The user is"
type textarea "*"
type textarea "The user is"
type textarea "*"
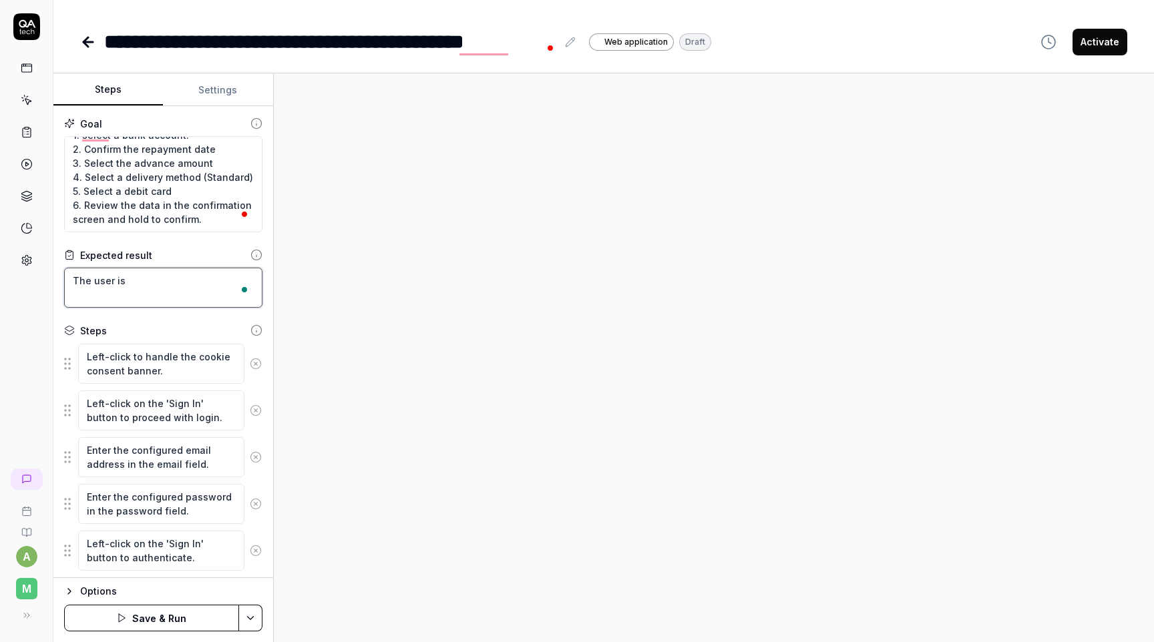
type textarea "The user is n"
type textarea "*"
type textarea "The user is no"
type textarea "*"
type textarea "The user is not"
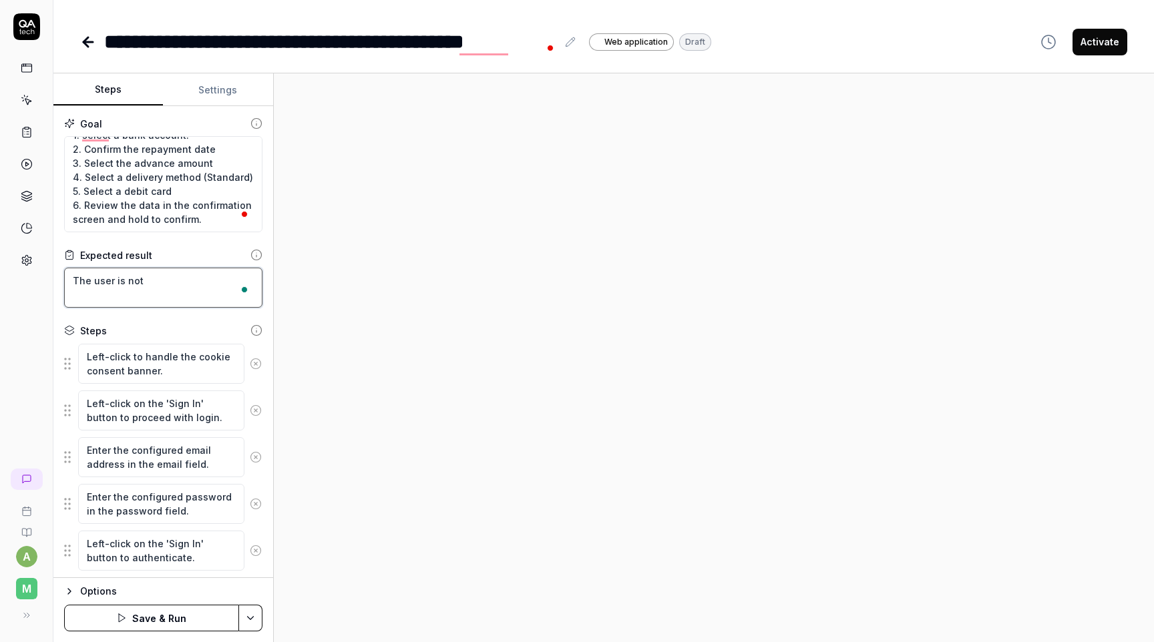
type textarea "*"
type textarea "The user is not"
type textarea "*"
type textarea "The user is not a"
type textarea "*"
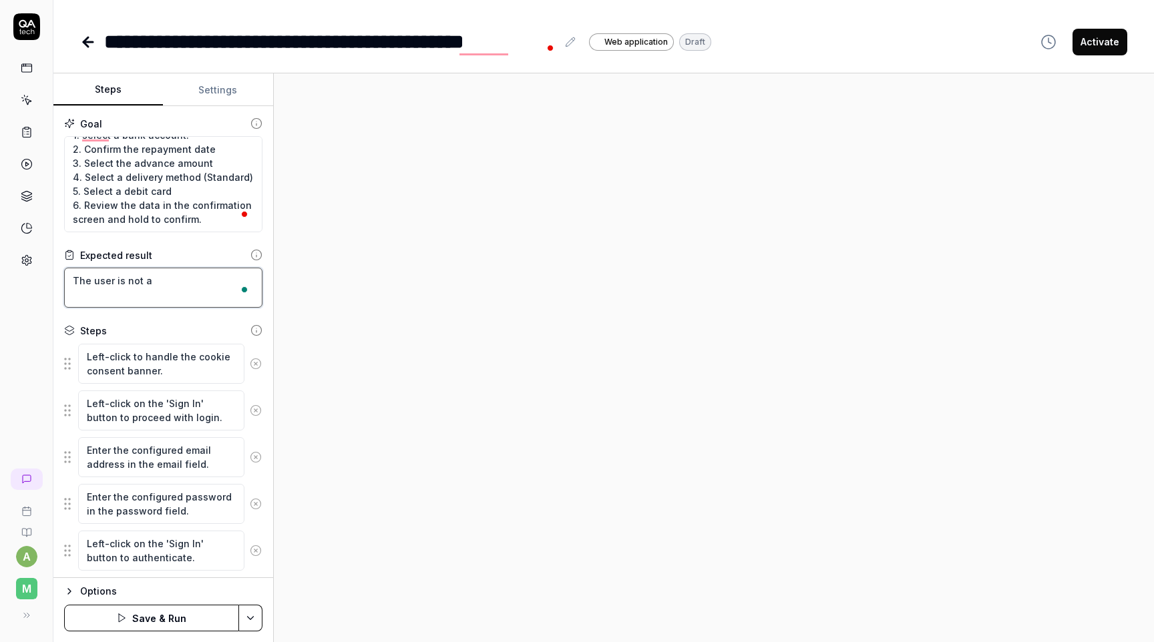
type textarea "The user is not al"
type textarea "*"
type textarea "The user is not all"
type textarea "*"
type textarea "The user is not allo"
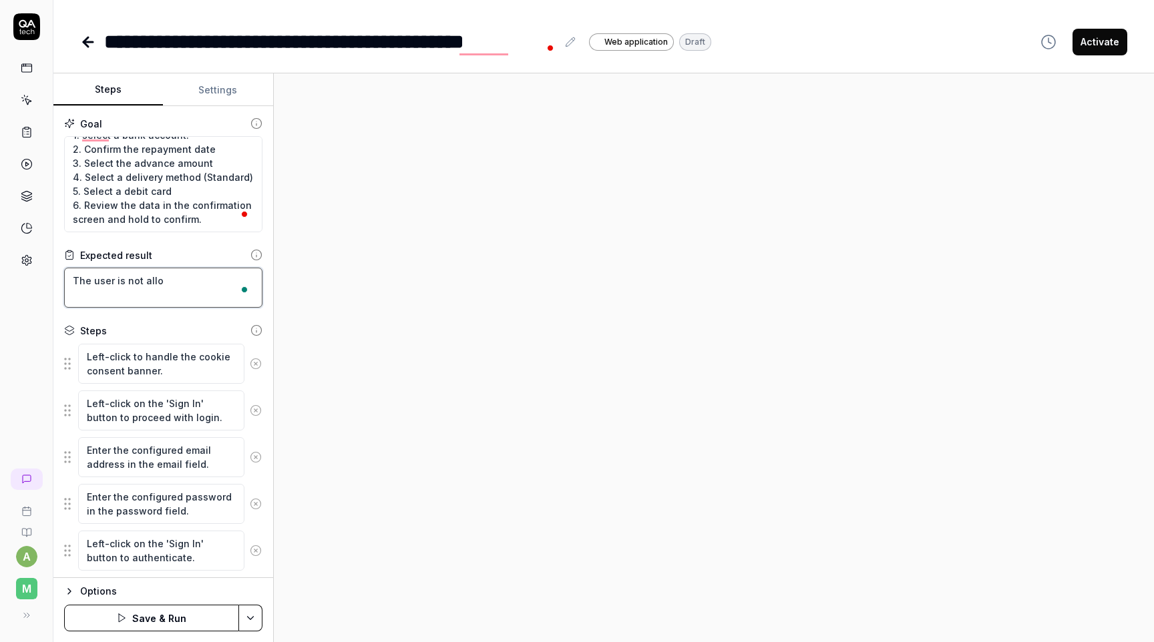
type textarea "*"
type textarea "The user is not allow"
type textarea "*"
type textarea "The user is not allowe"
type textarea "*"
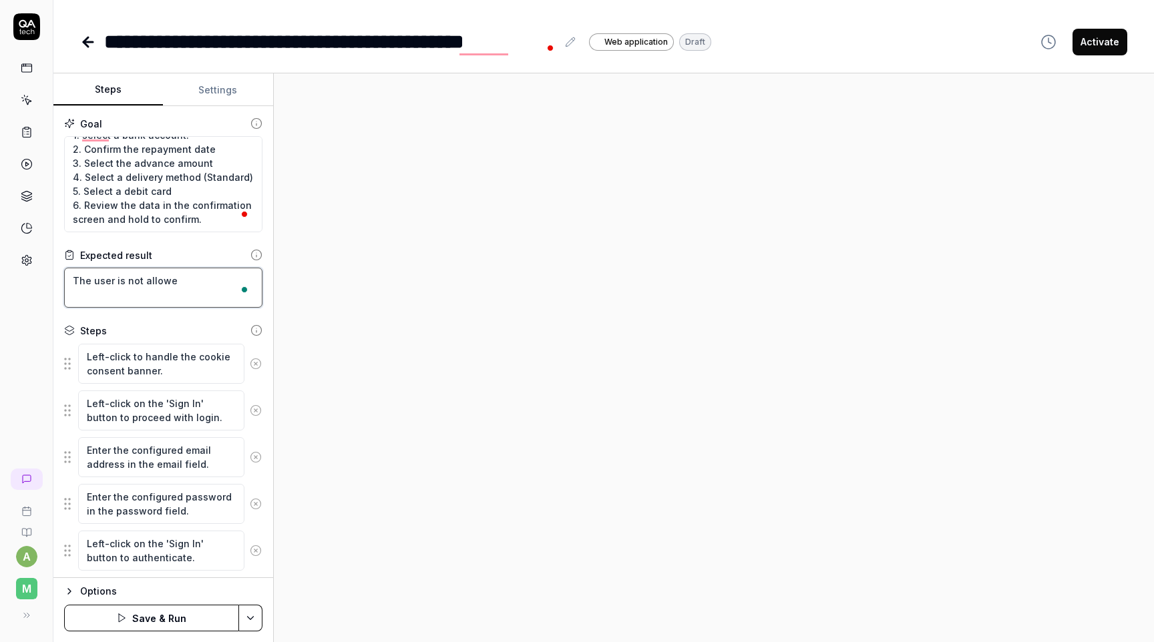
type textarea "The user is not allowed"
type textarea "*"
type textarea "The user is not allowed"
type textarea "*"
type textarea "The user is not allowed t"
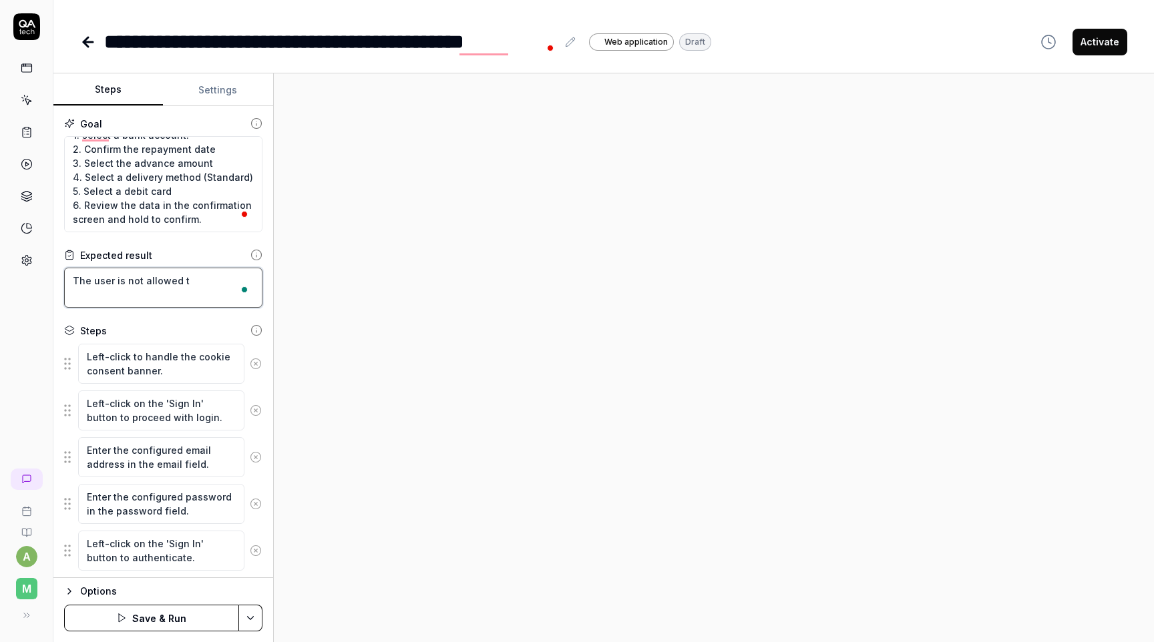
type textarea "*"
type textarea "The user is not allowed to"
type textarea "*"
type textarea "The user is not allowed to"
type textarea "*"
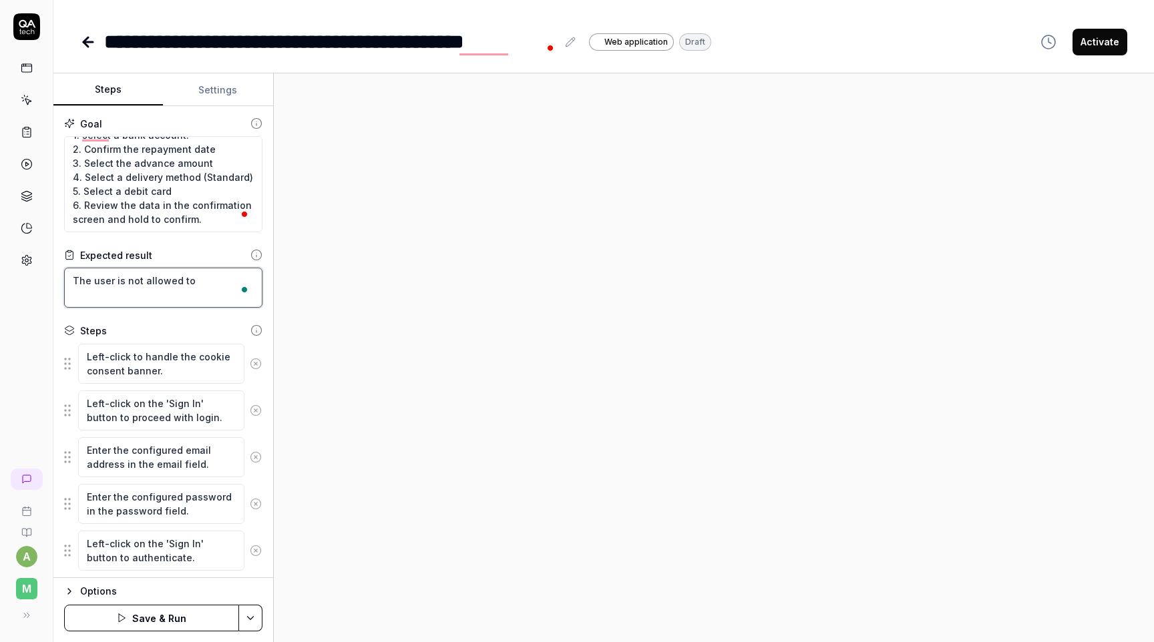
type textarea "The user is not allowed to c"
click at [174, 203] on textarea "Authenticate to the app with the credentials, complete all the steps necessary:…" at bounding box center [163, 184] width 198 height 96
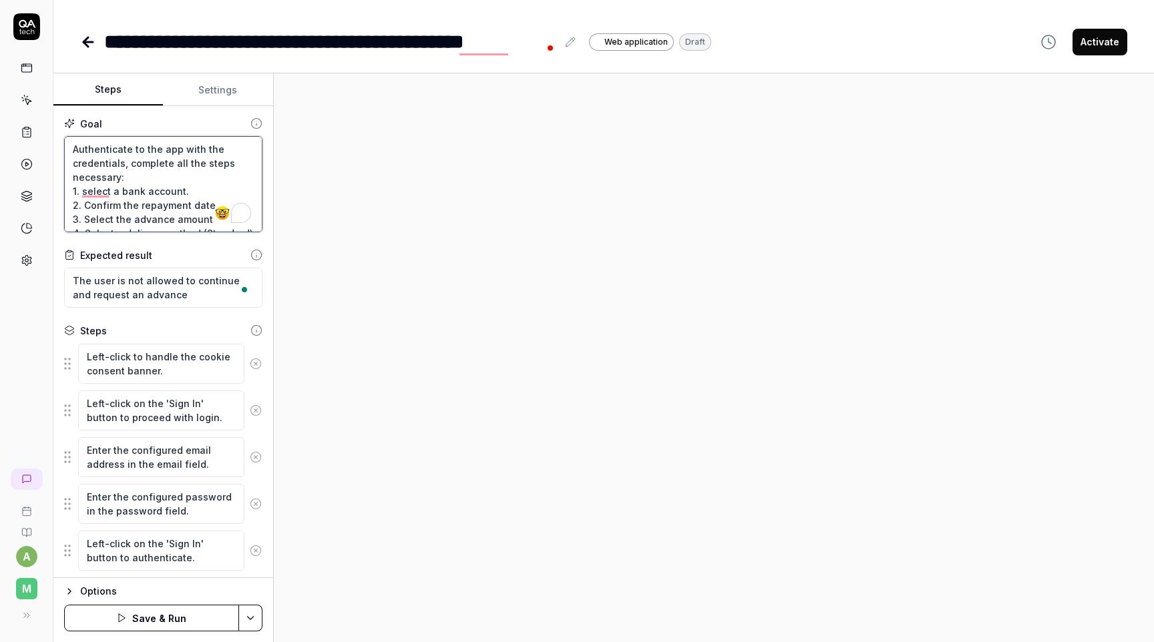
drag, startPoint x: 200, startPoint y: 219, endPoint x: 63, endPoint y: 202, distance: 138.6
click at [63, 202] on div "Goal Authenticate to the app with the credentials, complete all the steps neces…" at bounding box center [163, 342] width 220 height 472
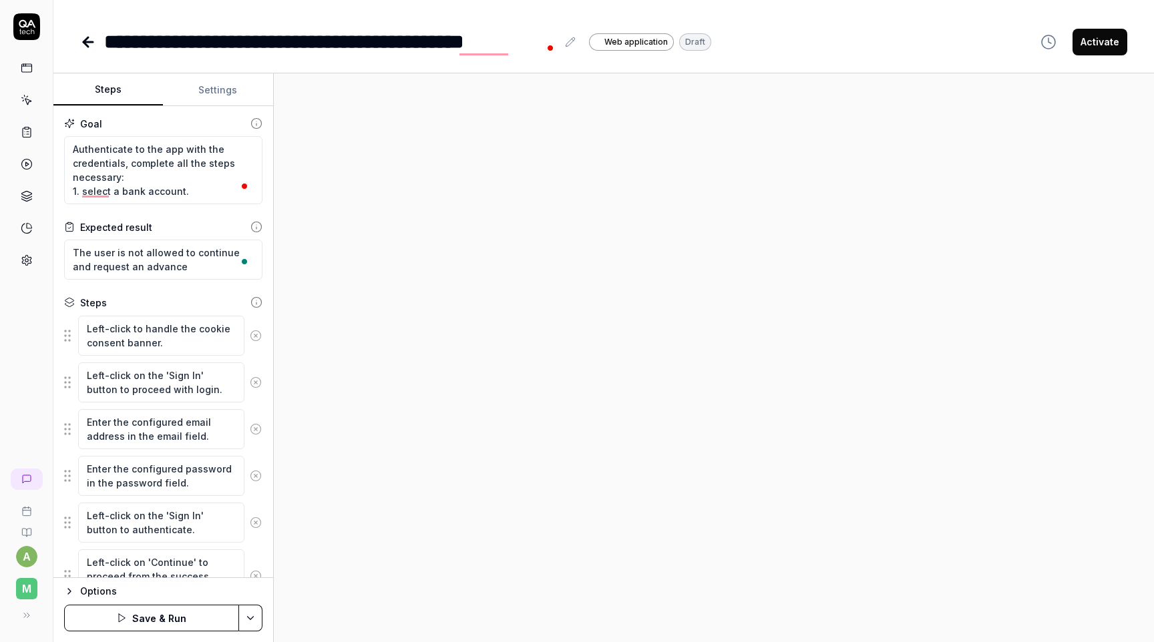
click at [419, 256] on div at bounding box center [714, 357] width 880 height 569
click at [228, 94] on button "Settings" at bounding box center [218, 90] width 110 height 32
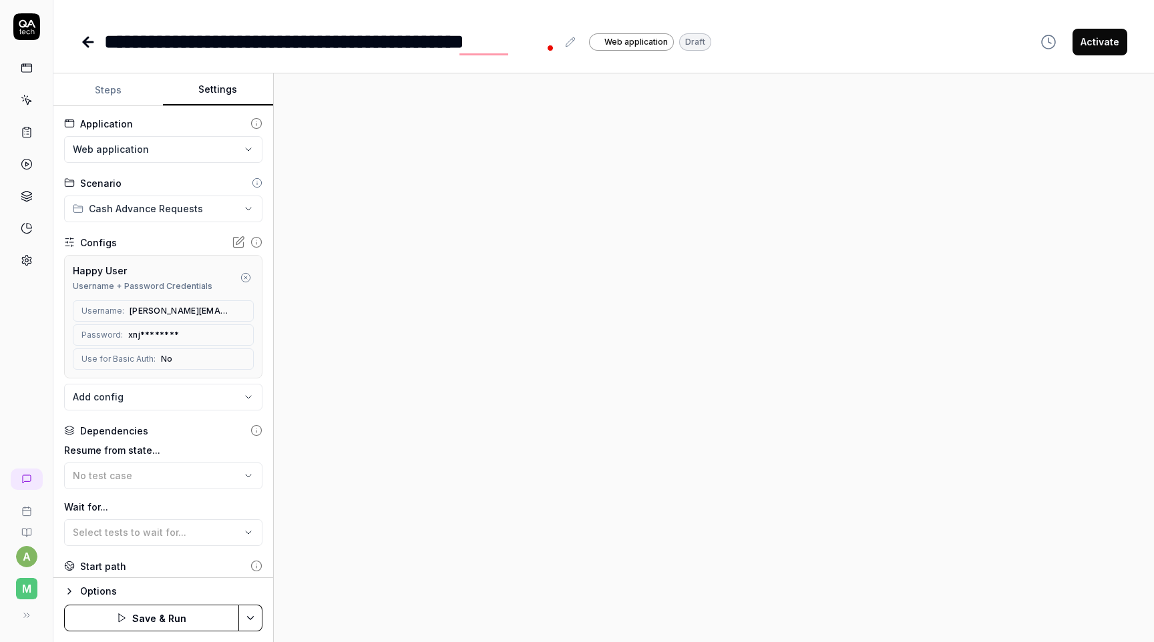
click at [235, 240] on icon at bounding box center [238, 242] width 13 height 13
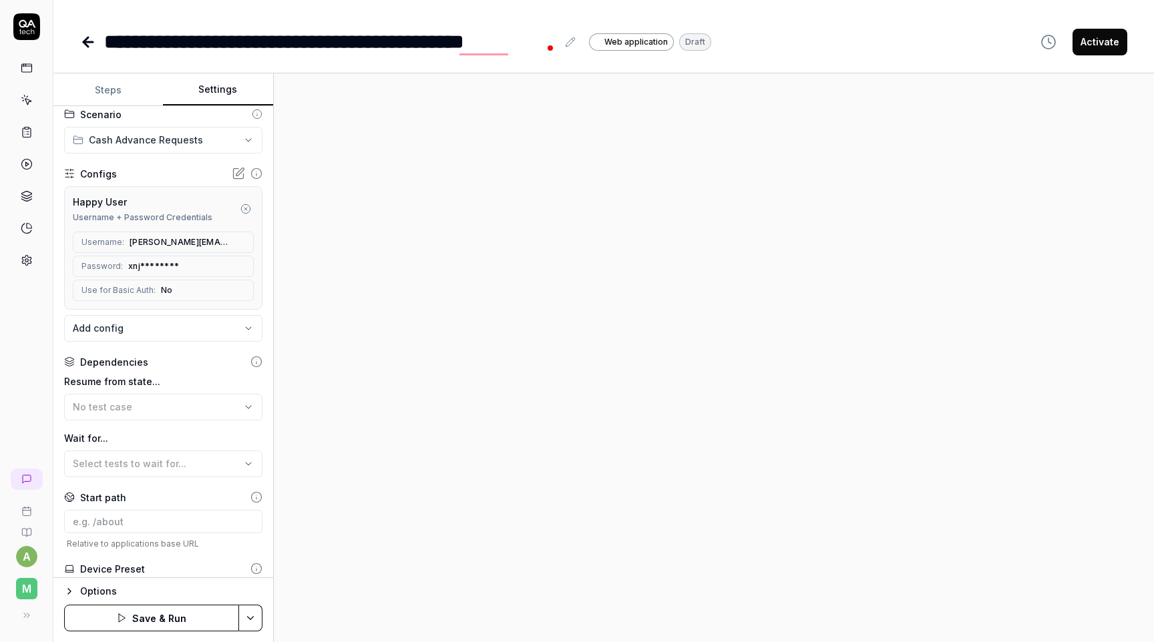
scroll to position [104, 0]
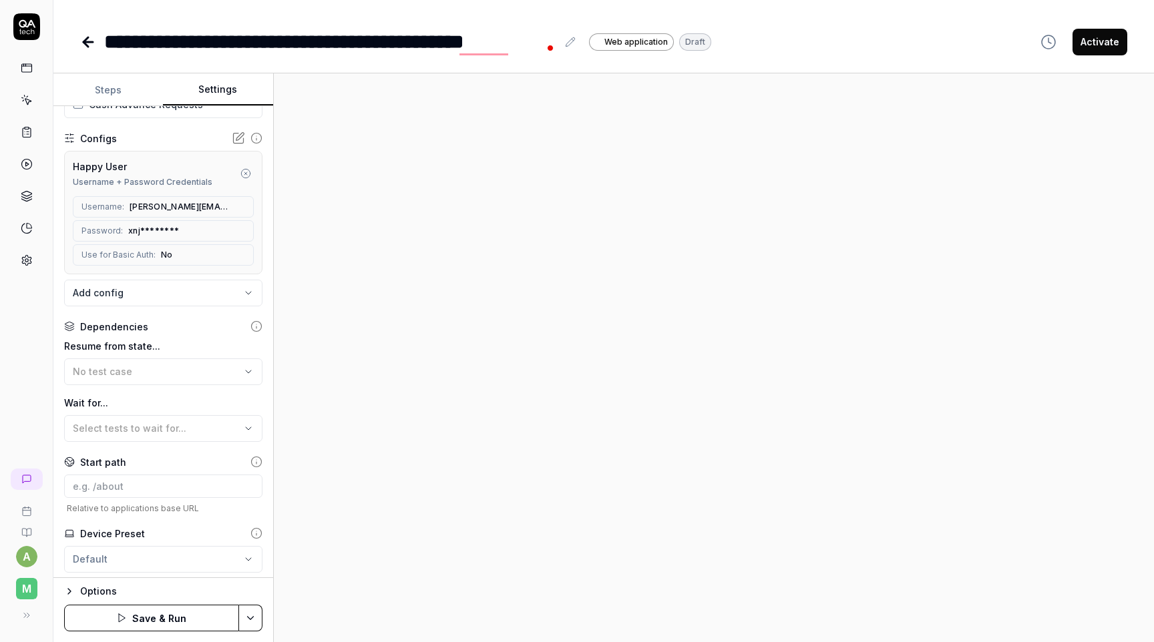
click at [118, 91] on button "Steps" at bounding box center [108, 90] width 110 height 32
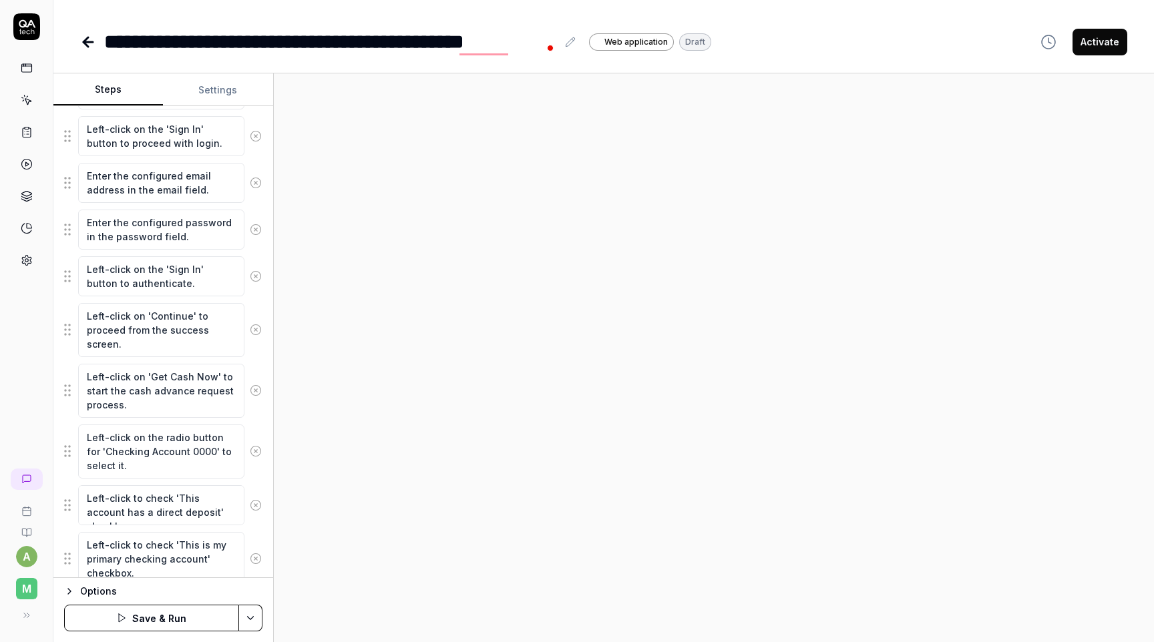
scroll to position [264, 0]
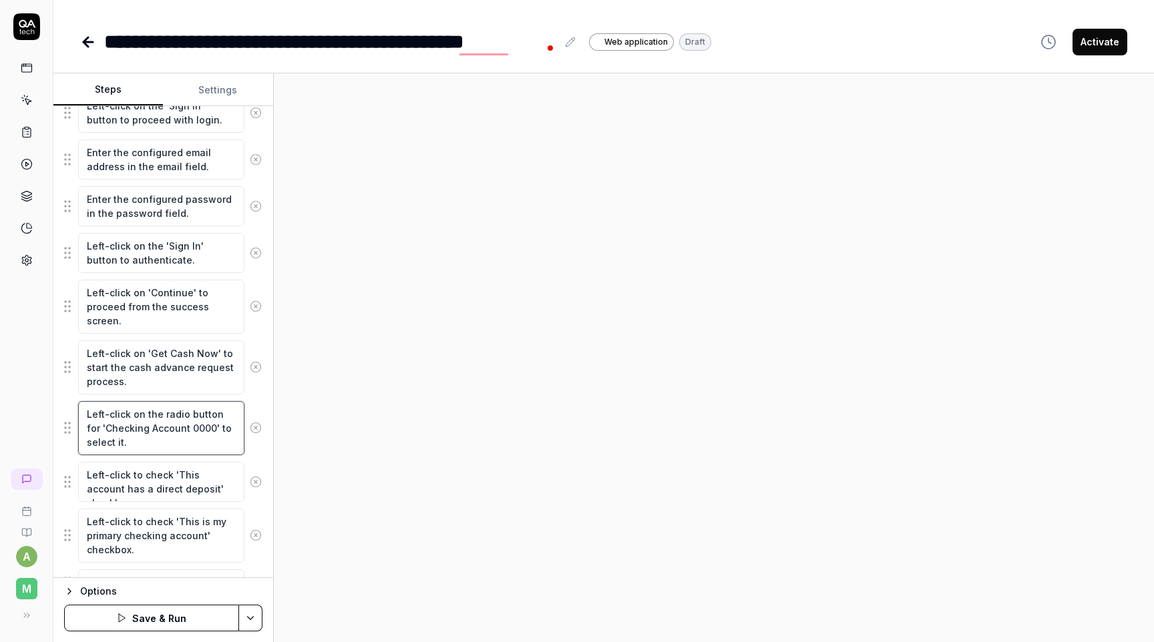
click at [182, 426] on textarea "Left-click on the radio button for 'Checking Account 0000' to select it." at bounding box center [161, 428] width 166 height 54
click at [371, 445] on div at bounding box center [714, 357] width 880 height 569
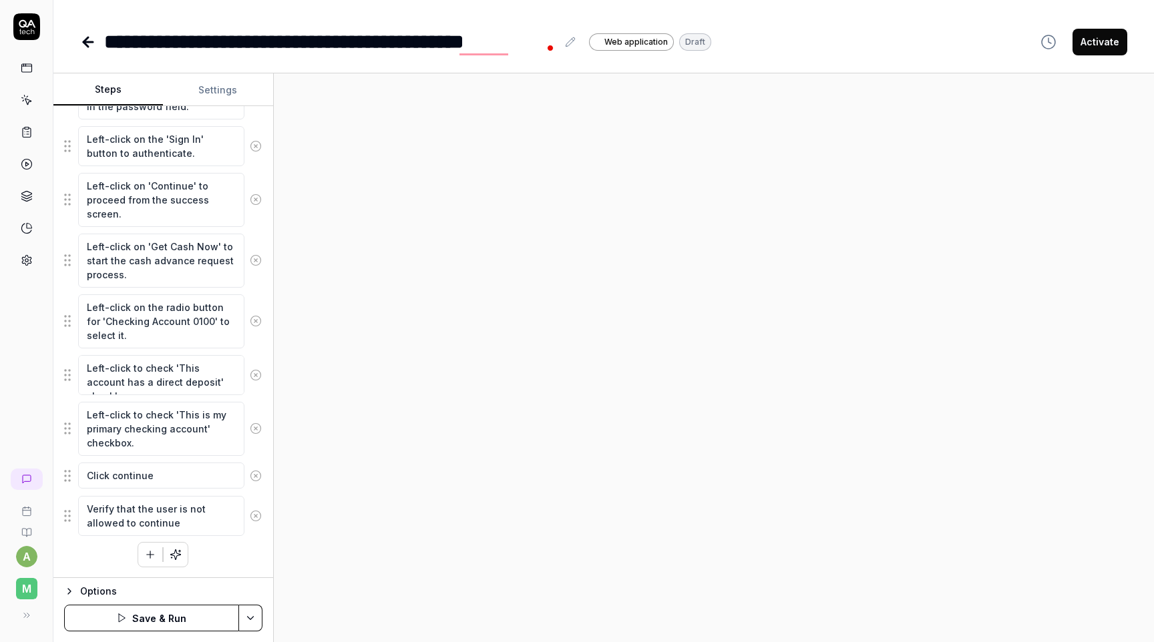
scroll to position [0, 0]
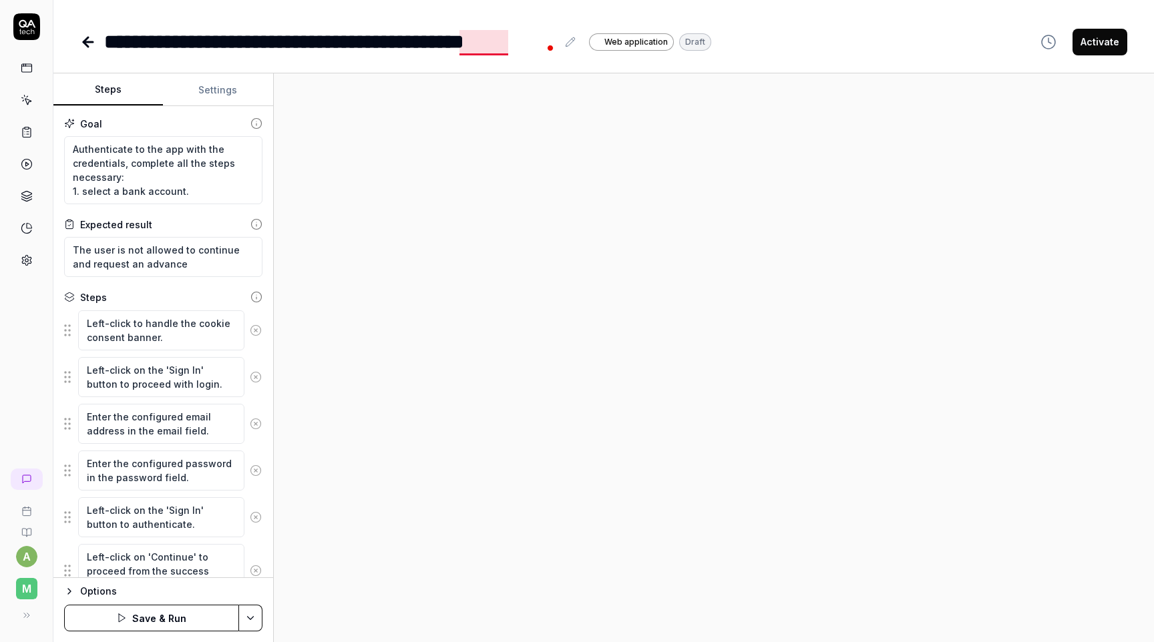
click at [469, 41] on div "**********" at bounding box center [330, 42] width 453 height 30
click at [473, 139] on div at bounding box center [714, 357] width 880 height 569
click at [232, 91] on button "Settings" at bounding box center [218, 90] width 110 height 32
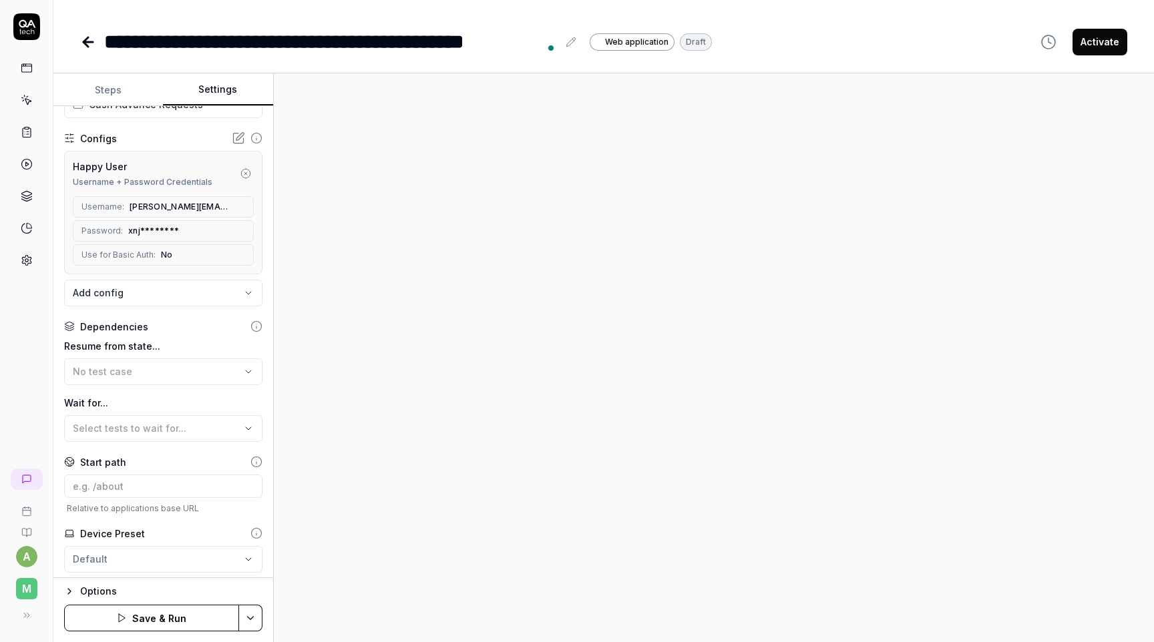
click at [234, 145] on icon at bounding box center [238, 138] width 13 height 13
click at [246, 175] on icon "button" at bounding box center [245, 173] width 3 height 3
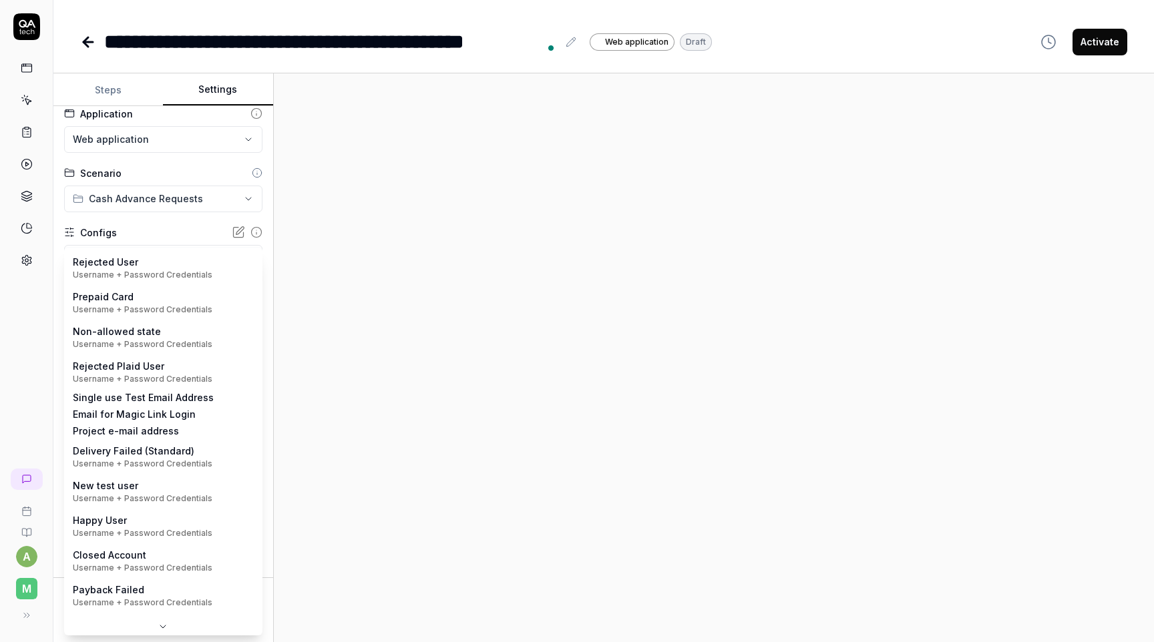
click at [228, 256] on body "**********" at bounding box center [577, 321] width 1154 height 642
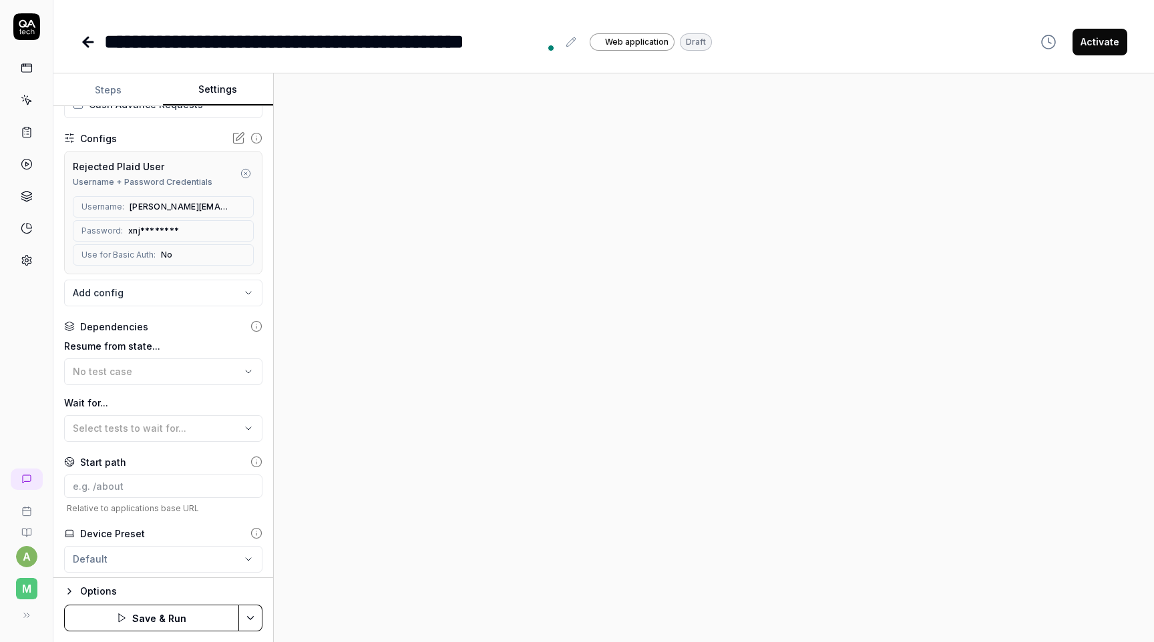
click at [385, 329] on div at bounding box center [714, 357] width 880 height 569
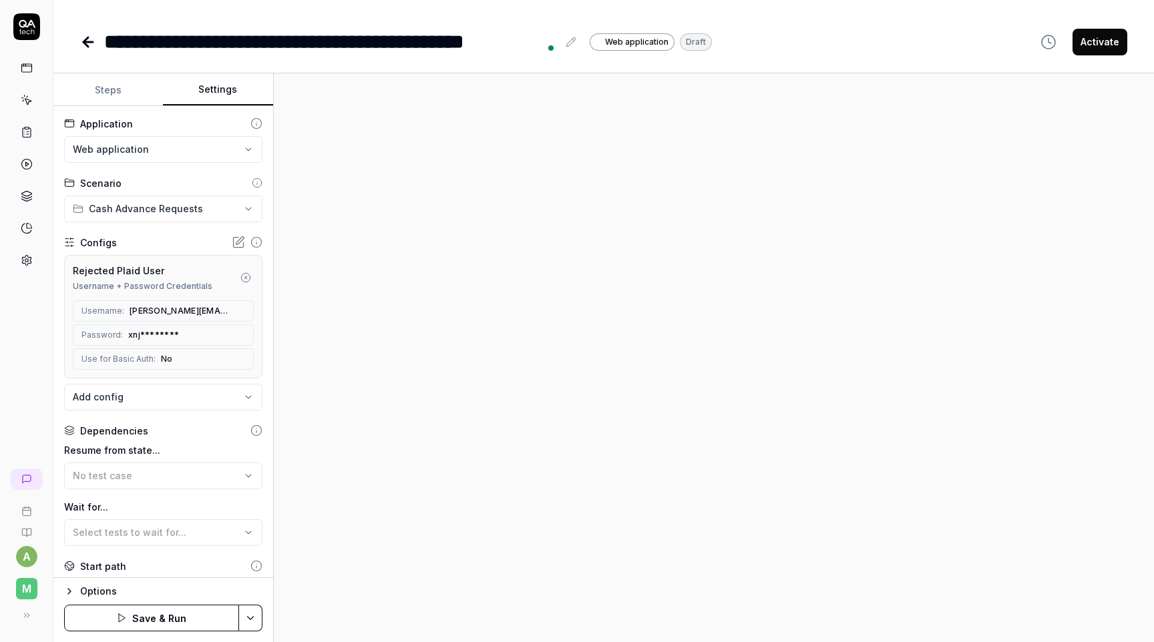
click at [114, 82] on button "Steps" at bounding box center [108, 90] width 110 height 32
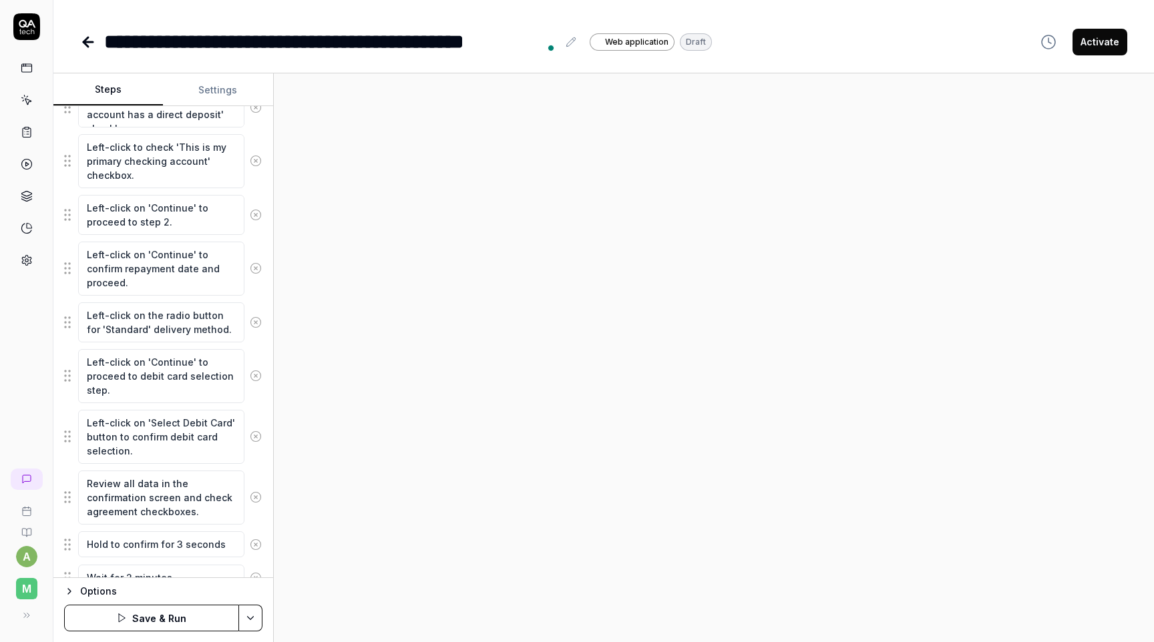
scroll to position [769, 0]
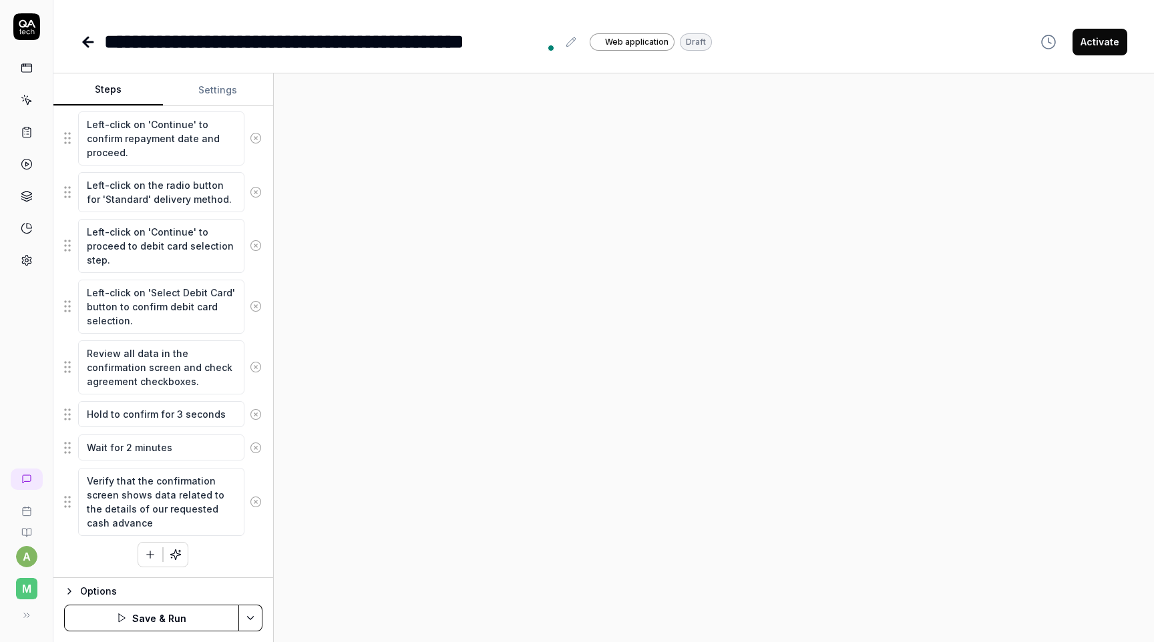
click at [207, 563] on div "Left-click to handle the cookie consent banner. Left-click on the 'Sign In' but…" at bounding box center [163, 54] width 198 height 1027
click at [182, 554] on button "button" at bounding box center [176, 555] width 24 height 24
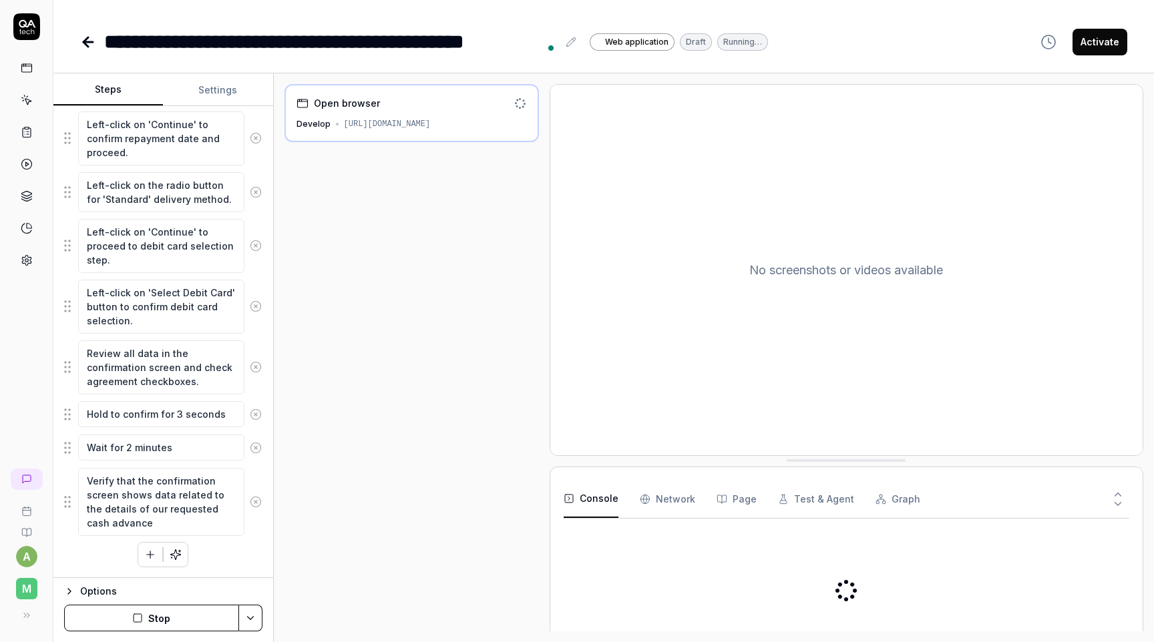
click at [207, 621] on button "Stop" at bounding box center [151, 618] width 175 height 27
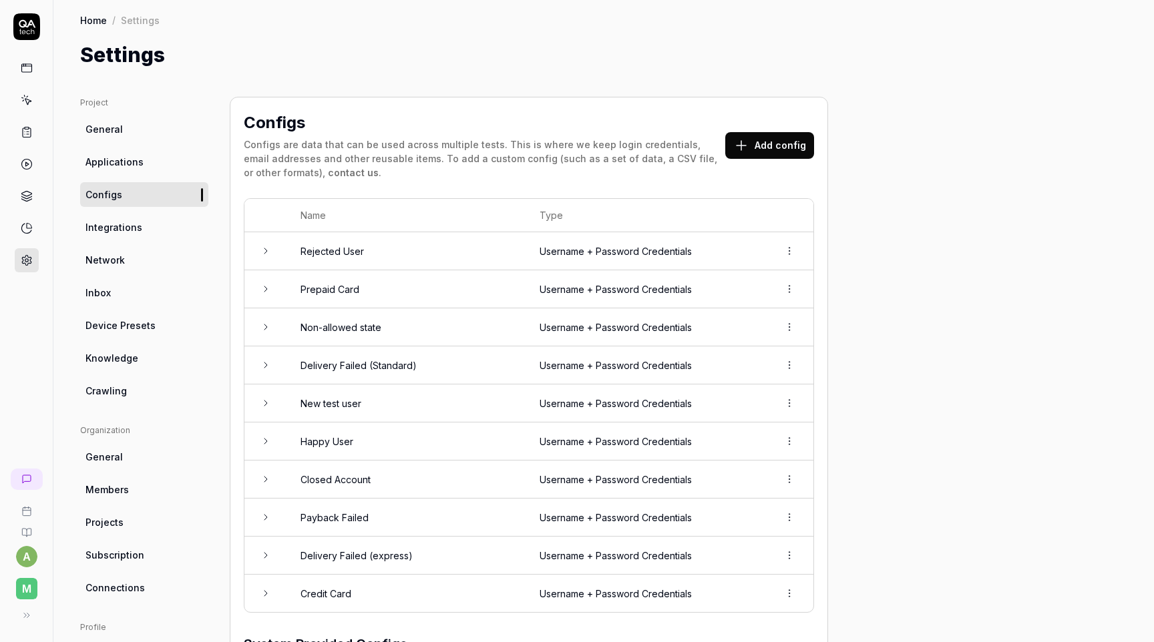
click at [767, 154] on button "Add config" at bounding box center [769, 145] width 89 height 27
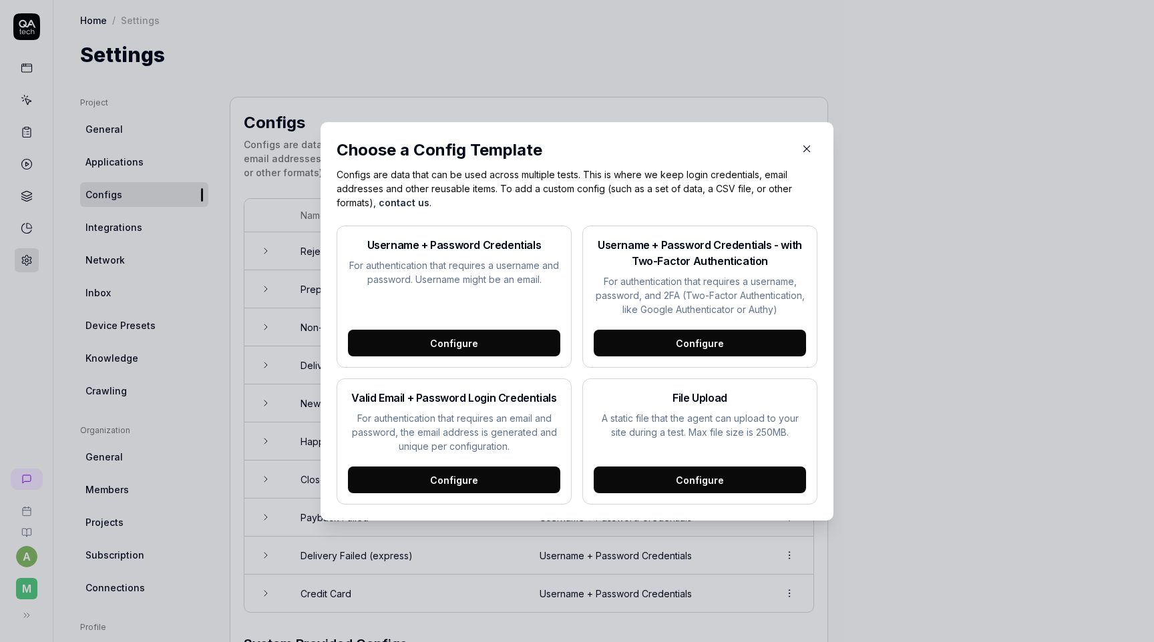
click at [491, 335] on div "Configure" at bounding box center [454, 343] width 212 height 27
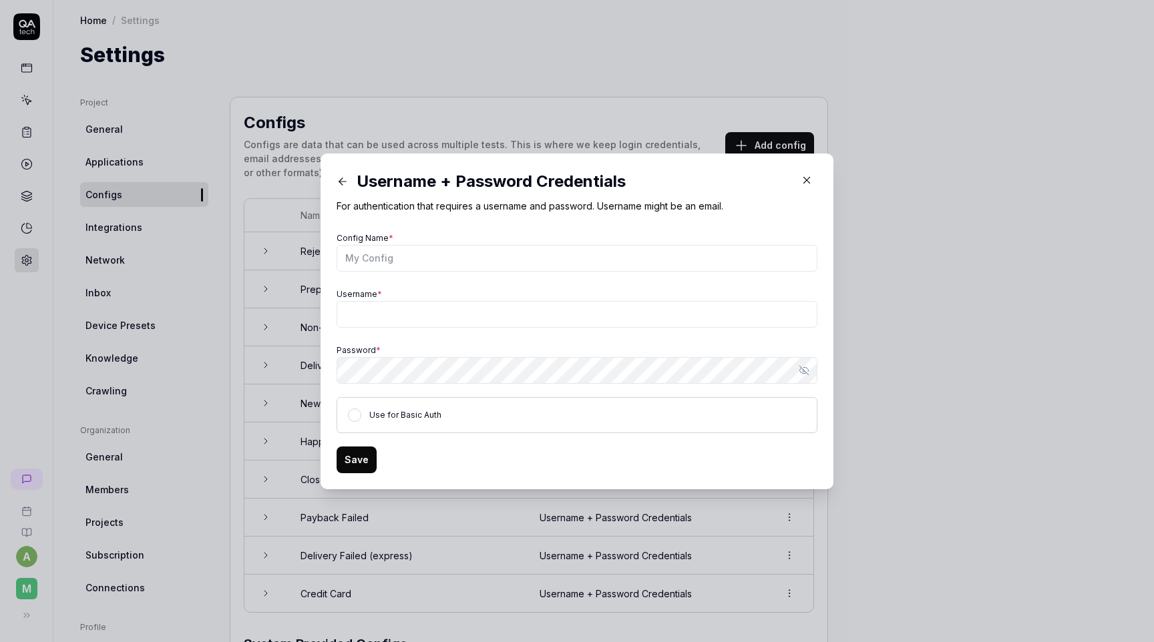
click at [425, 242] on div "Config Name *" at bounding box center [577, 250] width 481 height 43
click at [420, 257] on input "Config Name *" at bounding box center [577, 258] width 481 height 27
type input "Rejected Plaid User"
paste input "xnj_kve3rdu1HXV1xfj!mNdP"
type input "xnj_kve3rdu1HXV1xfj!mNdP"
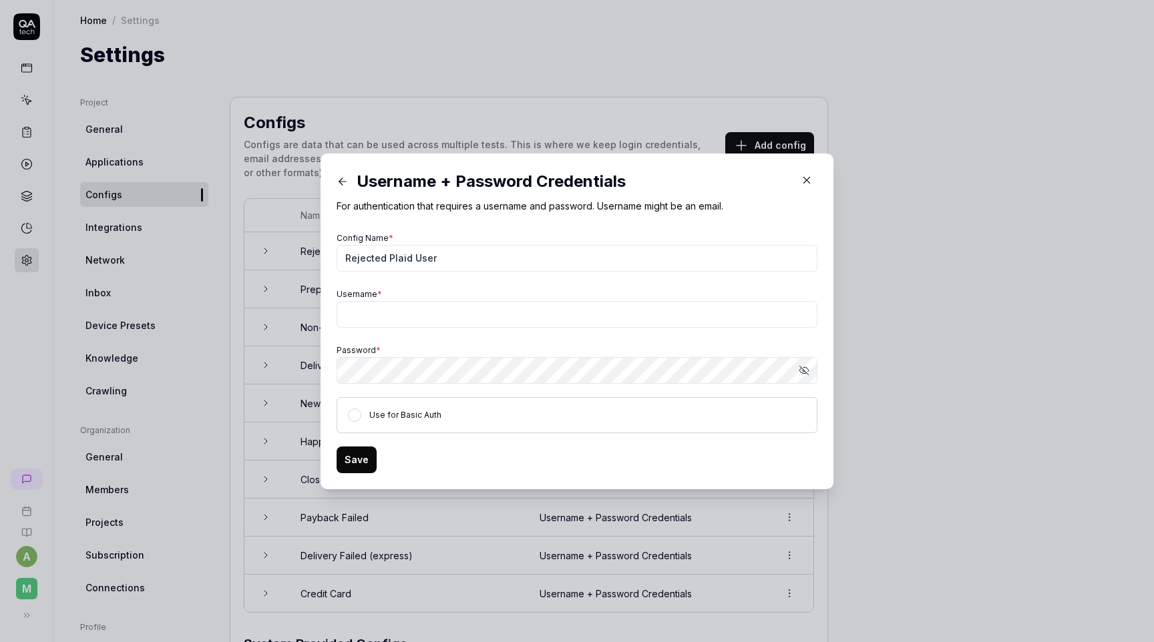
click at [447, 335] on div "Config Name * Rejected Plaid User Username * Password * Show password Use for B…" at bounding box center [577, 331] width 481 height 204
click at [450, 315] on input "Username *" at bounding box center [577, 314] width 481 height 27
paste input "[PERSON_NAME][EMAIL_ADDRESS][PERSON_NAME][DOMAIN_NAME]"
type input "[PERSON_NAME][EMAIL_ADDRESS][PERSON_NAME][DOMAIN_NAME]"
click at [359, 453] on button "Save" at bounding box center [357, 460] width 40 height 27
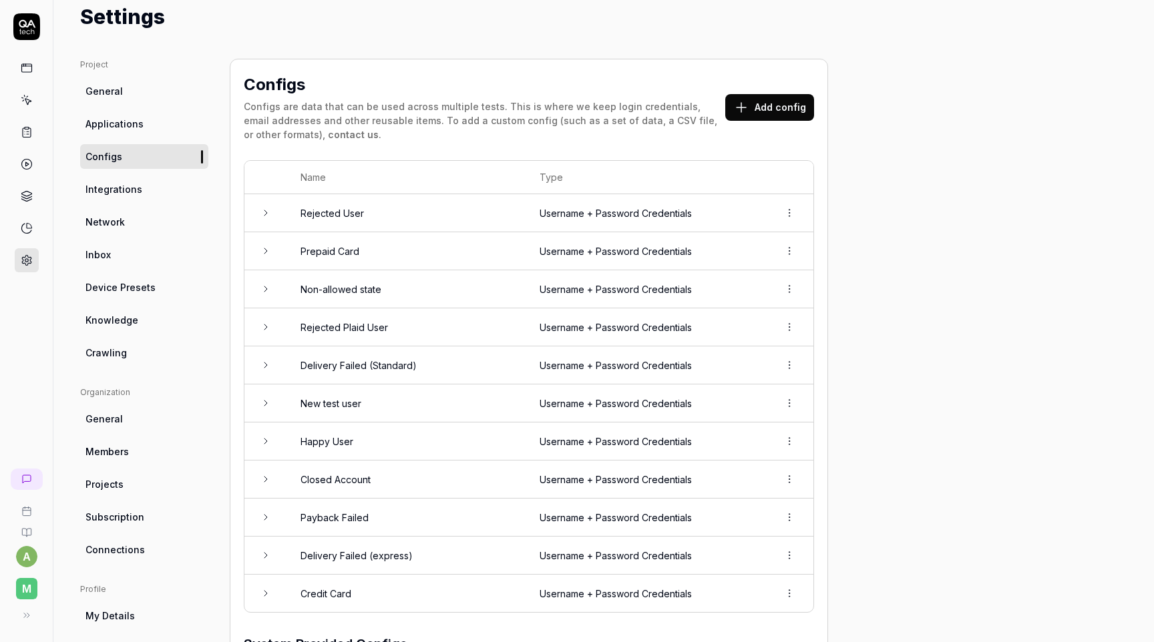
scroll to position [51, 0]
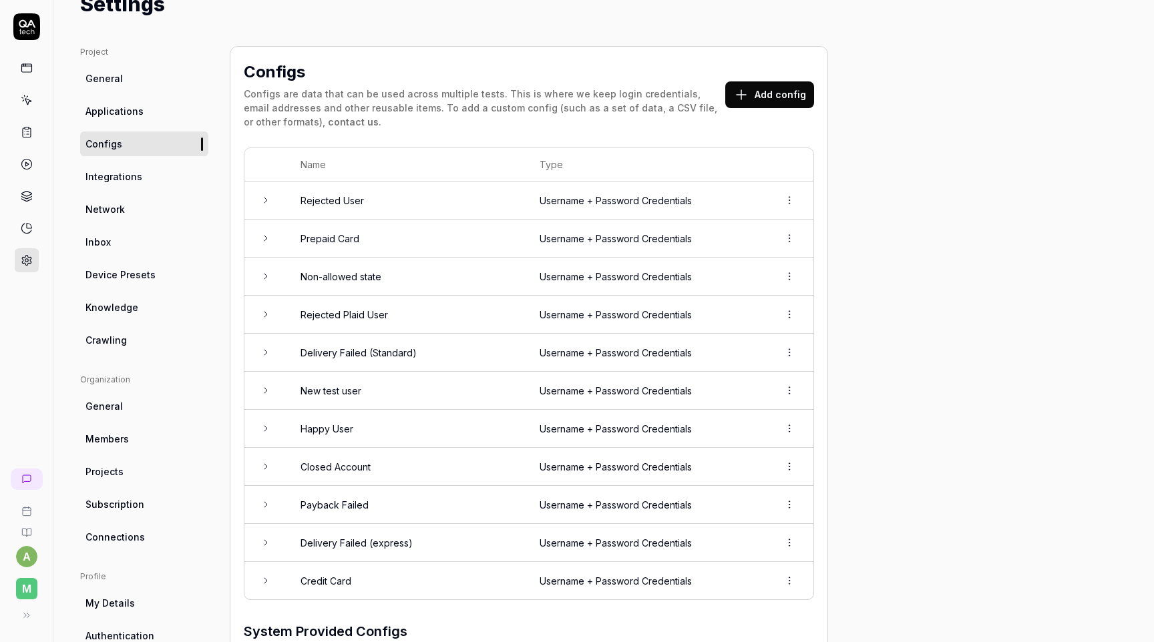
click at [574, 423] on td "Username + Password Credentials" at bounding box center [645, 429] width 239 height 38
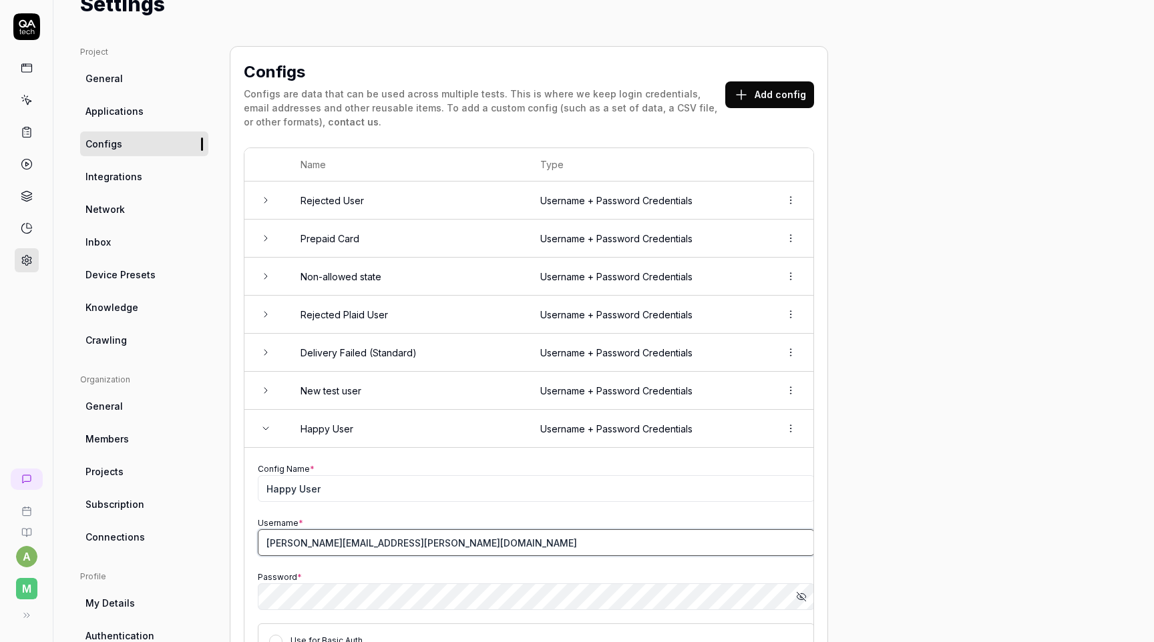
click at [393, 534] on input "[PERSON_NAME][EMAIL_ADDRESS][PERSON_NAME][DOMAIN_NAME]" at bounding box center [536, 543] width 557 height 27
type input "[PERSON_NAME][EMAIL_ADDRESS][PERSON_NAME][DOMAIN_NAME]"
click at [880, 440] on div "Project General Applications Configs Integrations Network Inbox Device Presets …" at bounding box center [603, 562] width 1047 height 1033
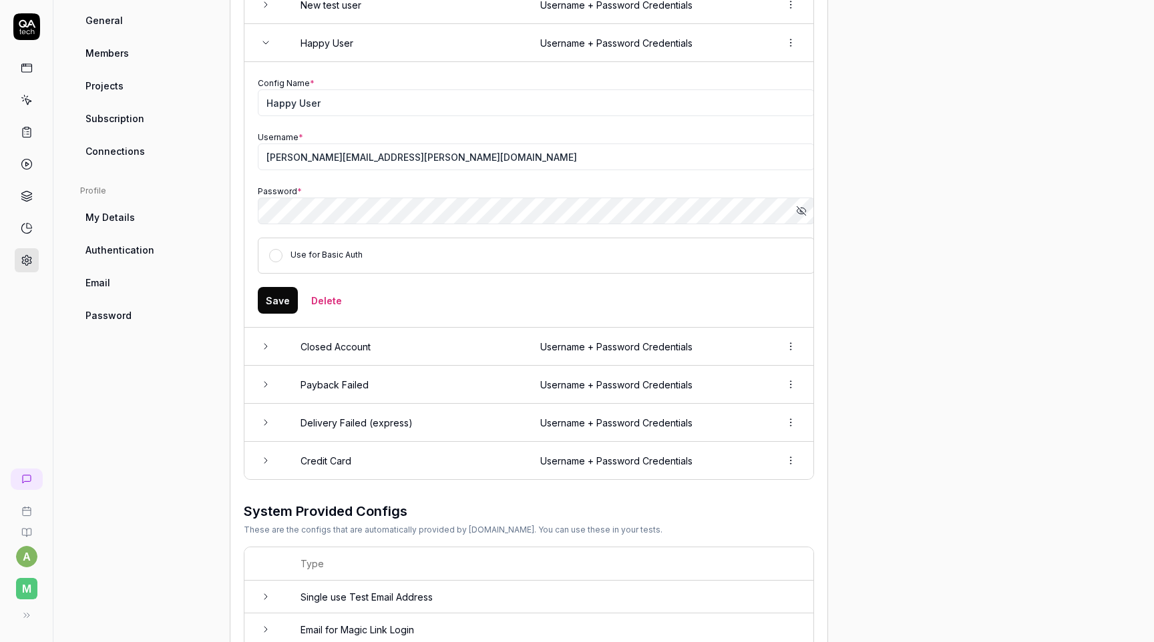
scroll to position [507, 0]
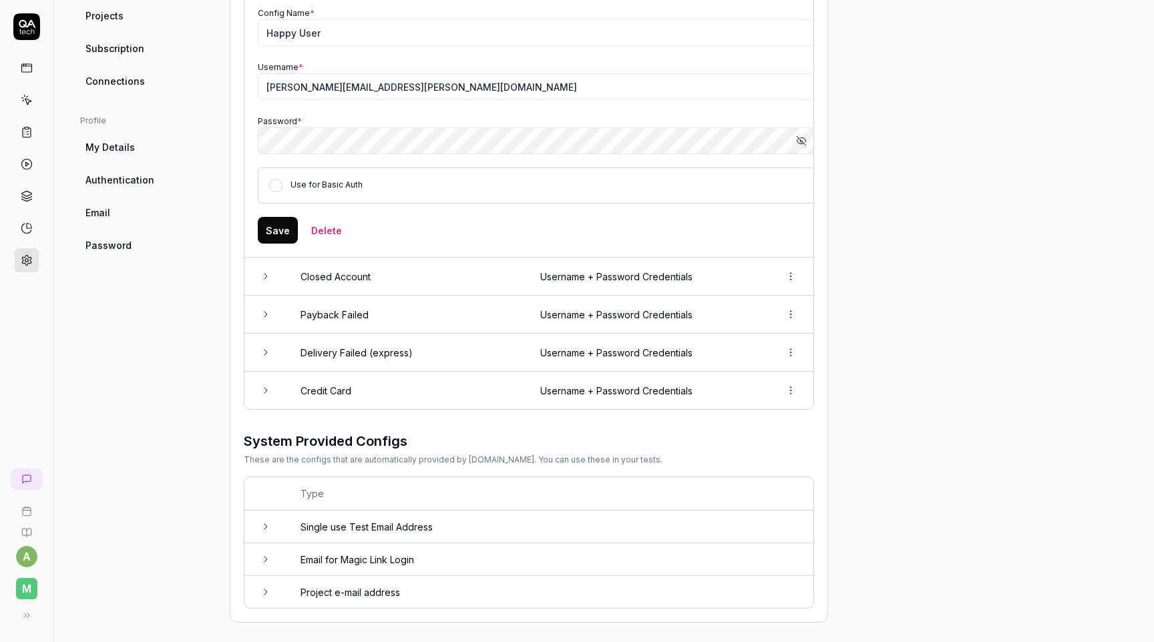
click at [278, 227] on button "Save" at bounding box center [278, 230] width 40 height 27
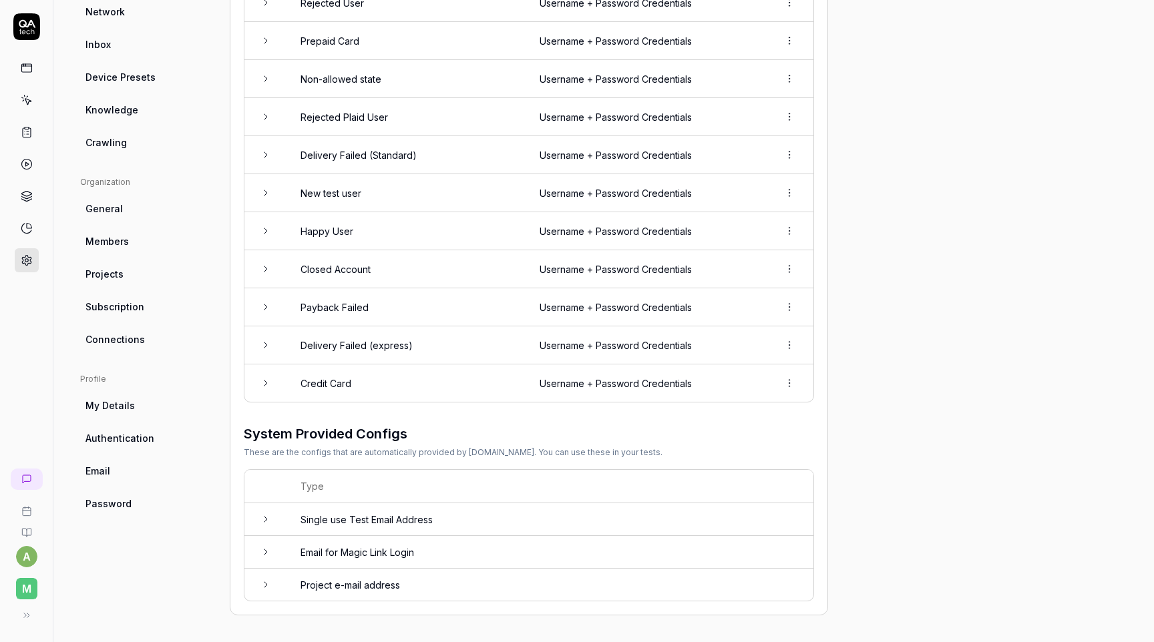
scroll to position [242, 0]
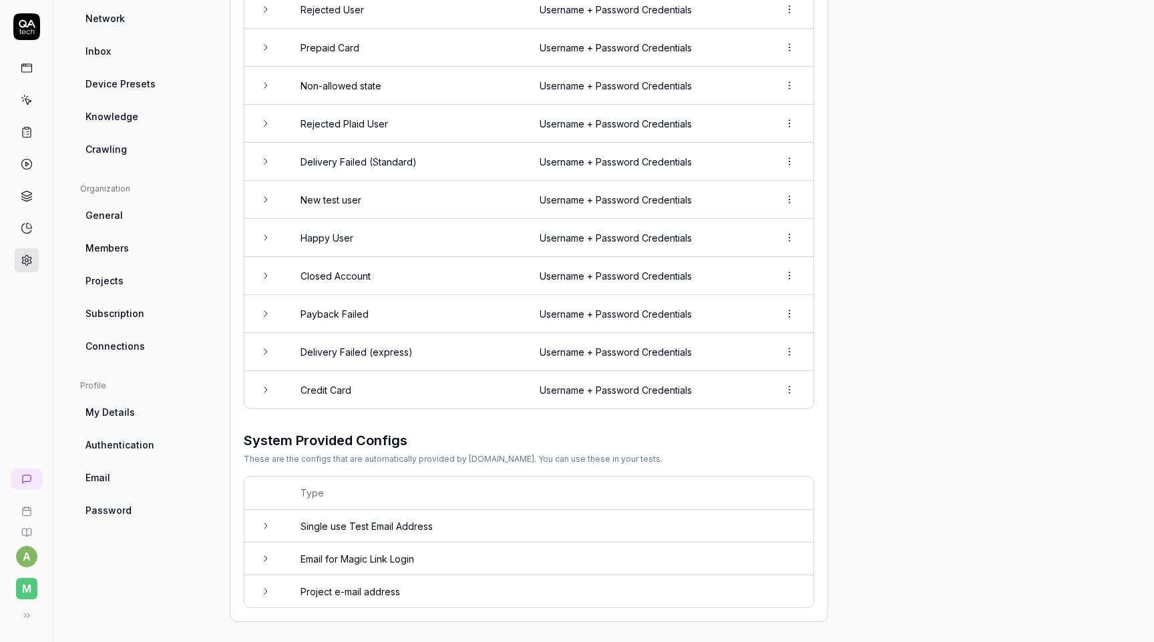
click at [347, 238] on td "Happy User" at bounding box center [406, 238] width 239 height 38
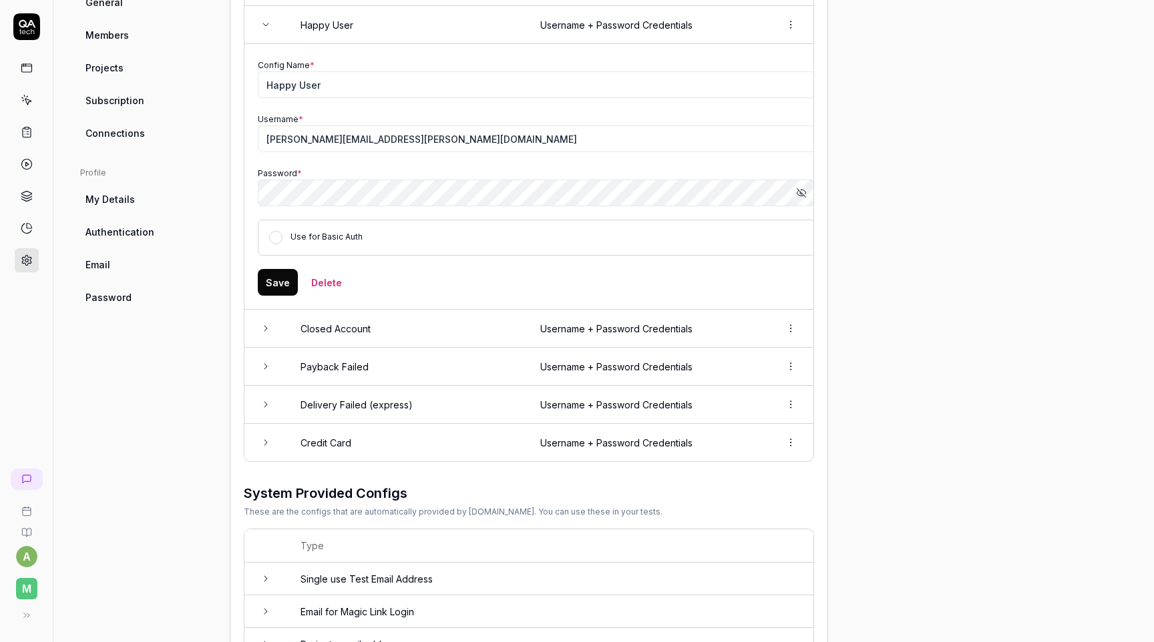
scroll to position [434, 0]
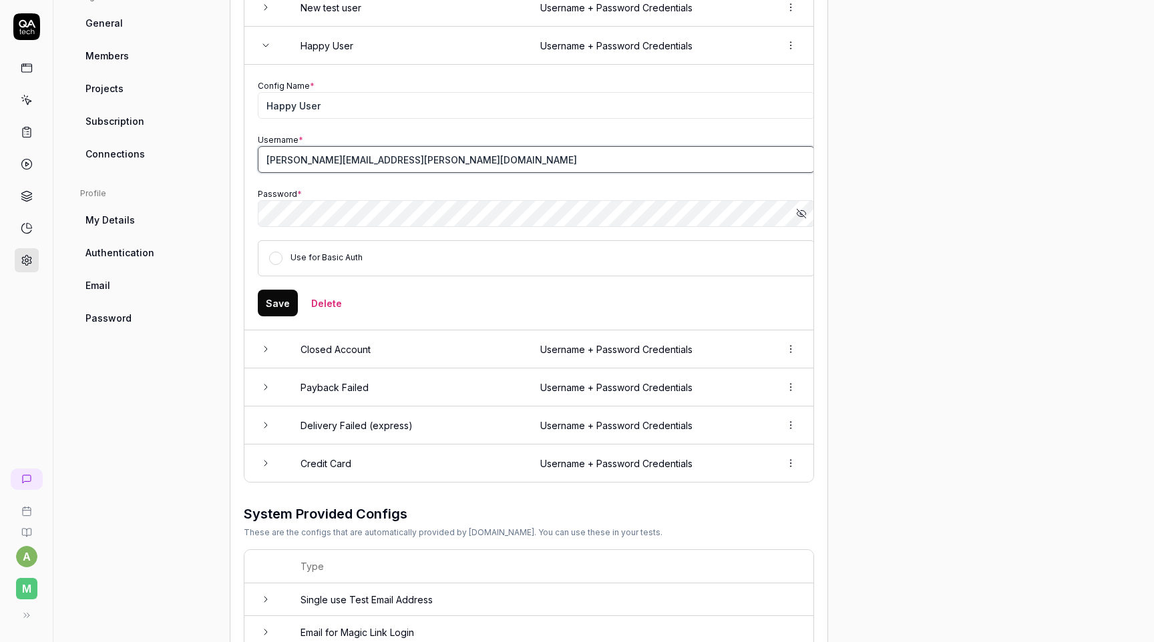
drag, startPoint x: 385, startPoint y: 152, endPoint x: 394, endPoint y: 152, distance: 8.7
click at [394, 152] on input "[PERSON_NAME][EMAIL_ADDRESS][PERSON_NAME][DOMAIN_NAME]" at bounding box center [536, 159] width 557 height 27
type input "[PERSON_NAME][EMAIL_ADDRESS][PERSON_NAME][DOMAIN_NAME]"
click at [890, 313] on div "Project General Applications Configs Integrations Network Inbox Device Presets …" at bounding box center [603, 179] width 1047 height 1033
click at [281, 299] on button "Save" at bounding box center [278, 303] width 40 height 27
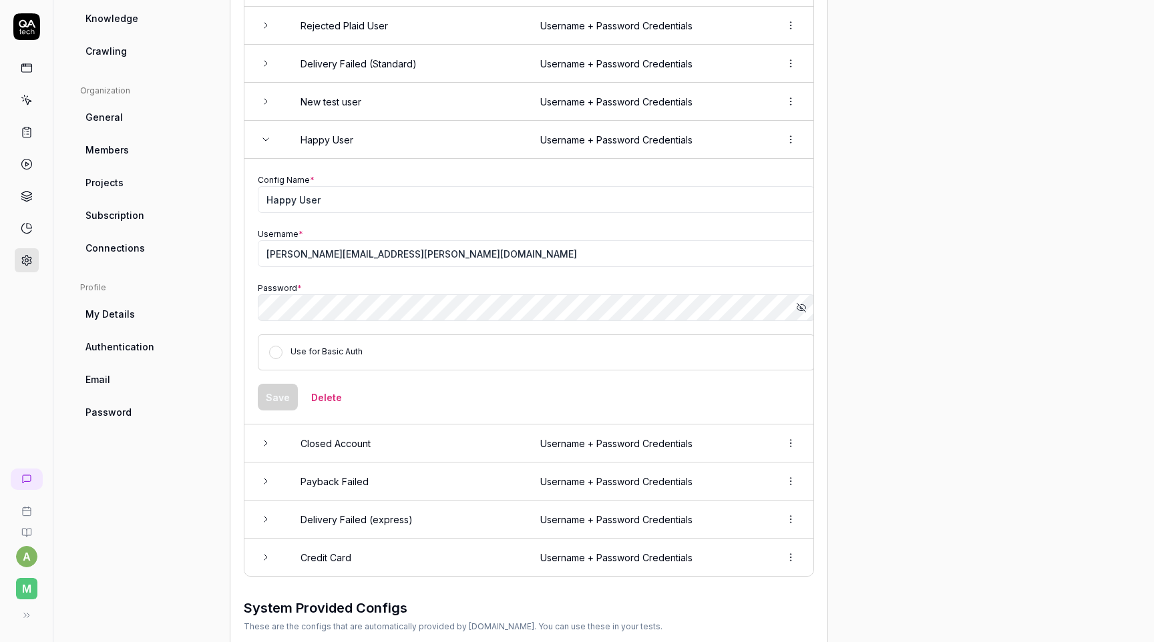
scroll to position [242, 0]
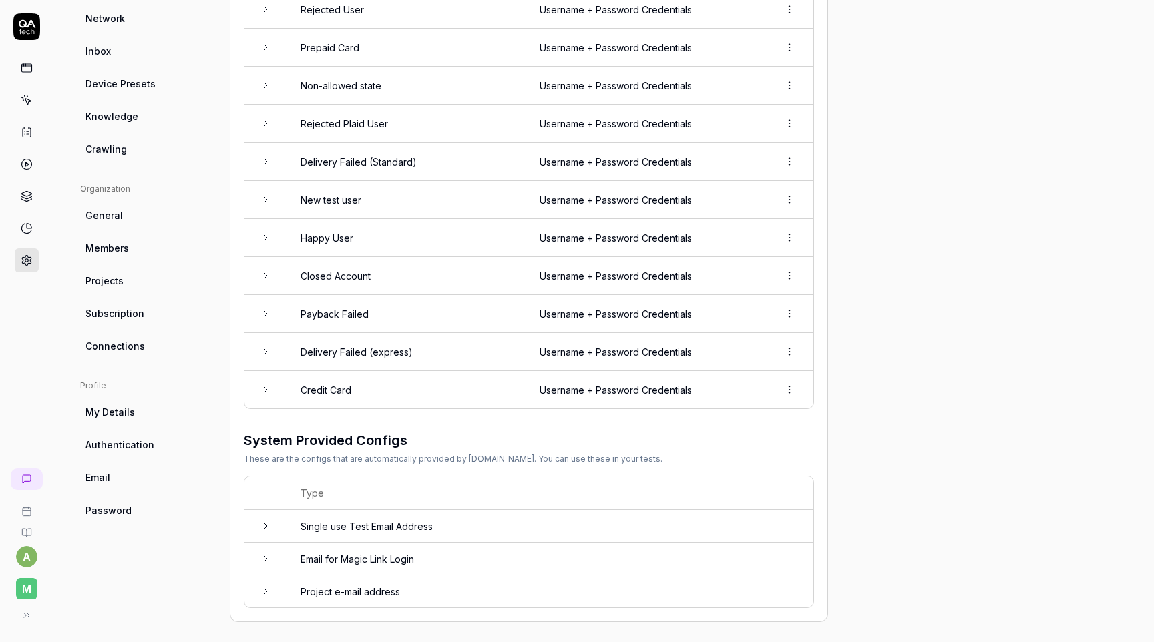
click at [23, 95] on icon at bounding box center [27, 100] width 12 height 12
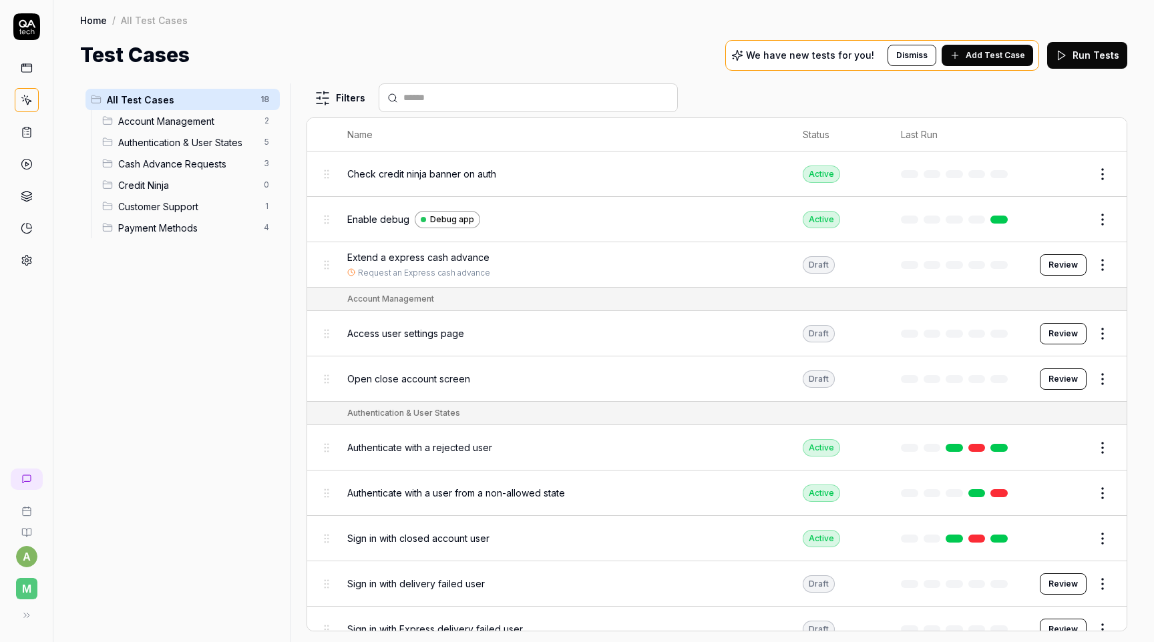
click at [1067, 369] on button "Review" at bounding box center [1063, 379] width 47 height 21
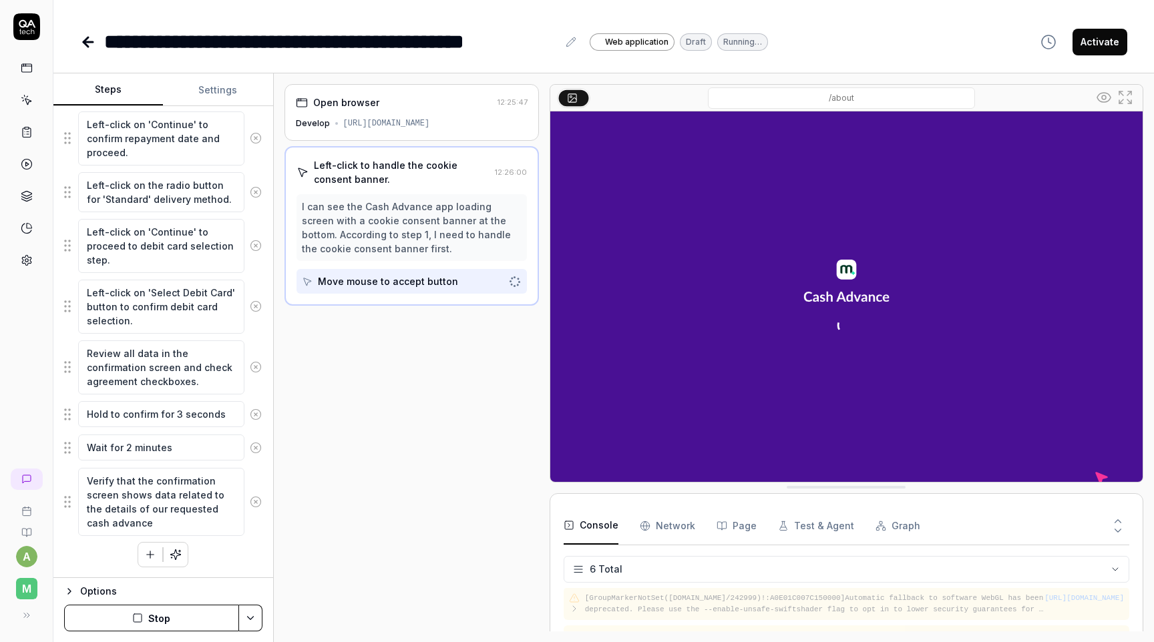
scroll to position [108, 0]
click at [176, 617] on button "Stop" at bounding box center [151, 618] width 175 height 27
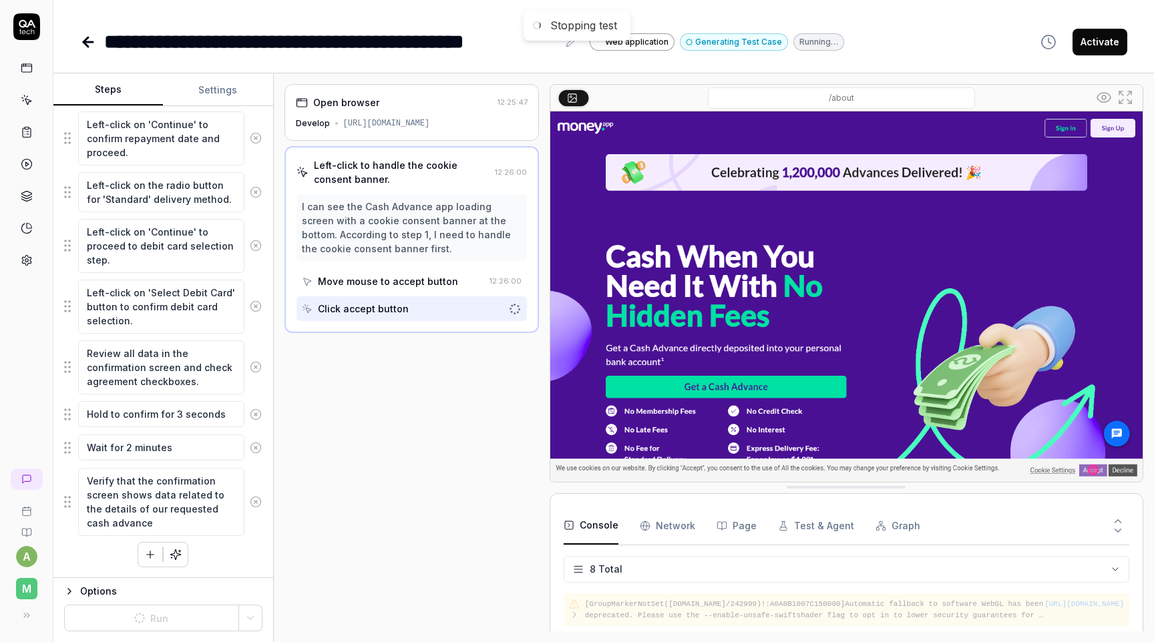
scroll to position [162, 0]
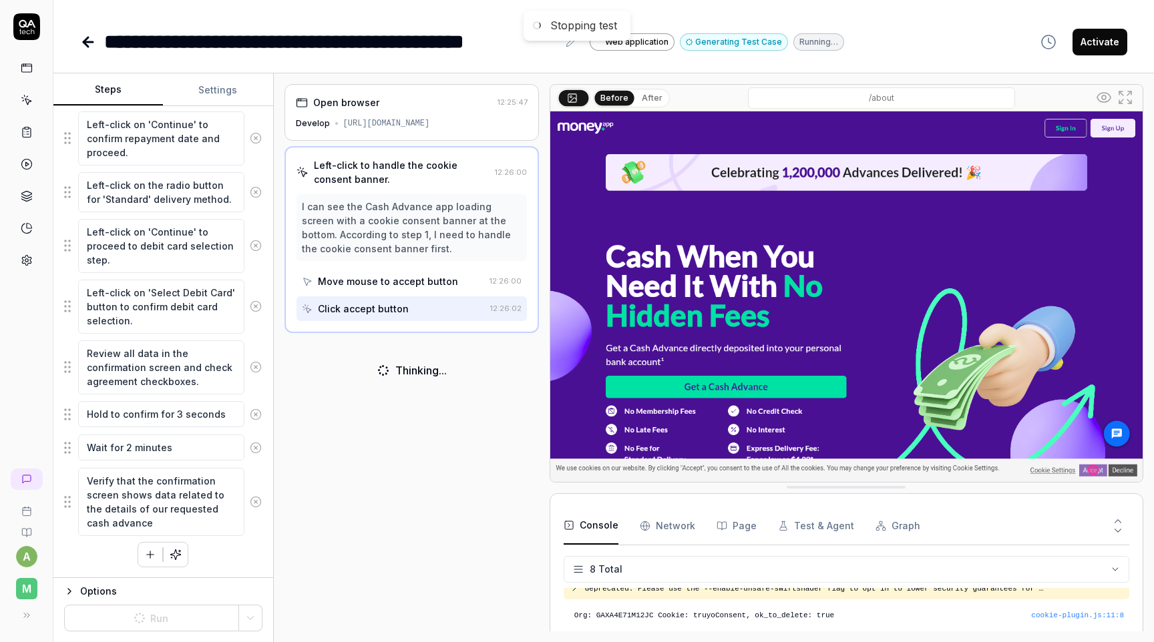
click at [258, 501] on icon at bounding box center [256, 502] width 12 height 12
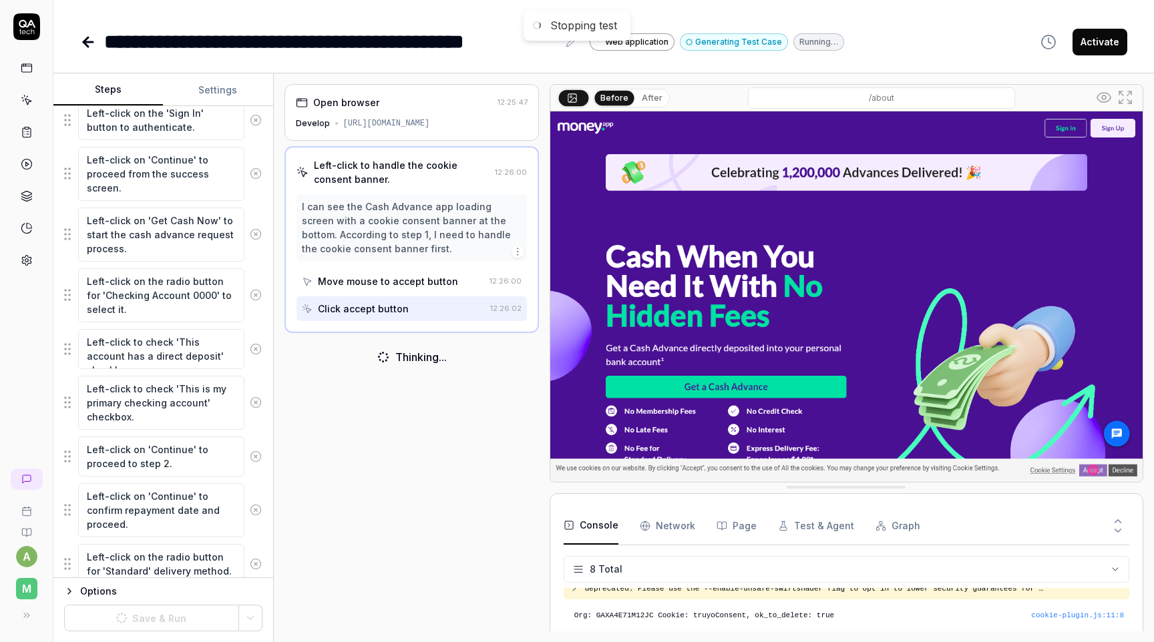
scroll to position [379, 0]
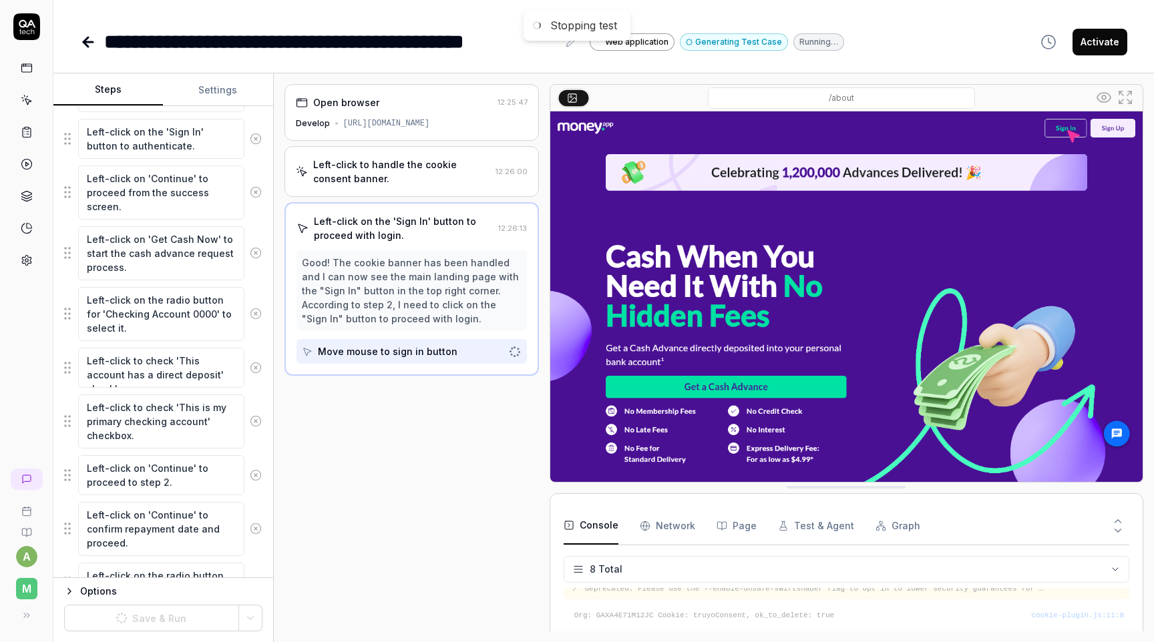
click at [254, 364] on icon at bounding box center [256, 368] width 12 height 12
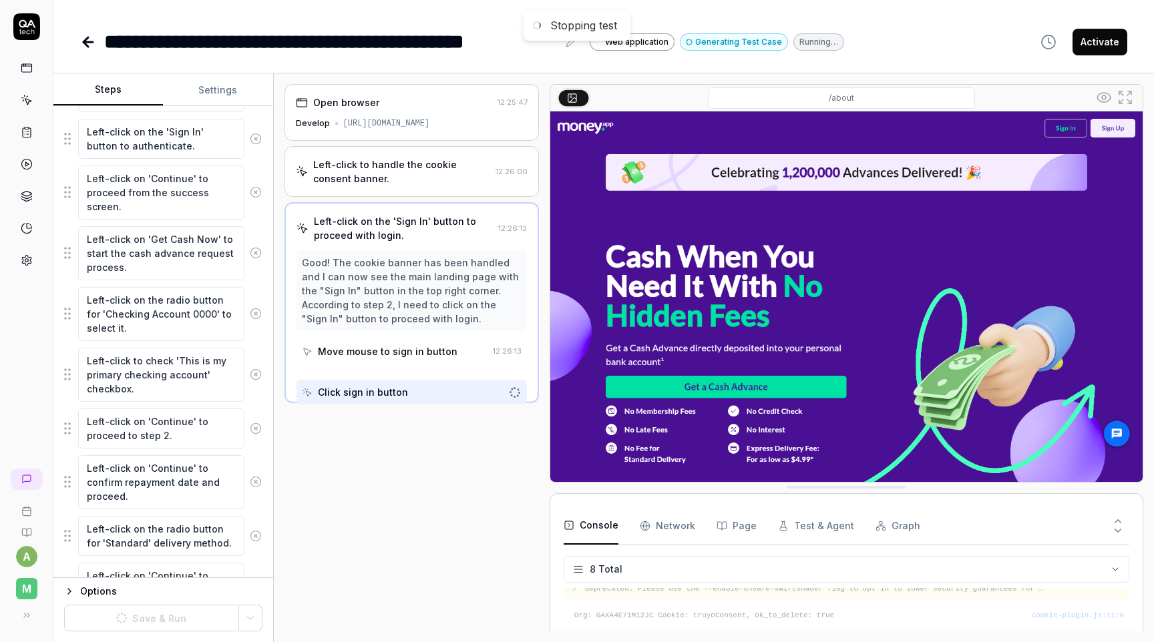
click at [255, 379] on icon at bounding box center [256, 375] width 12 height 12
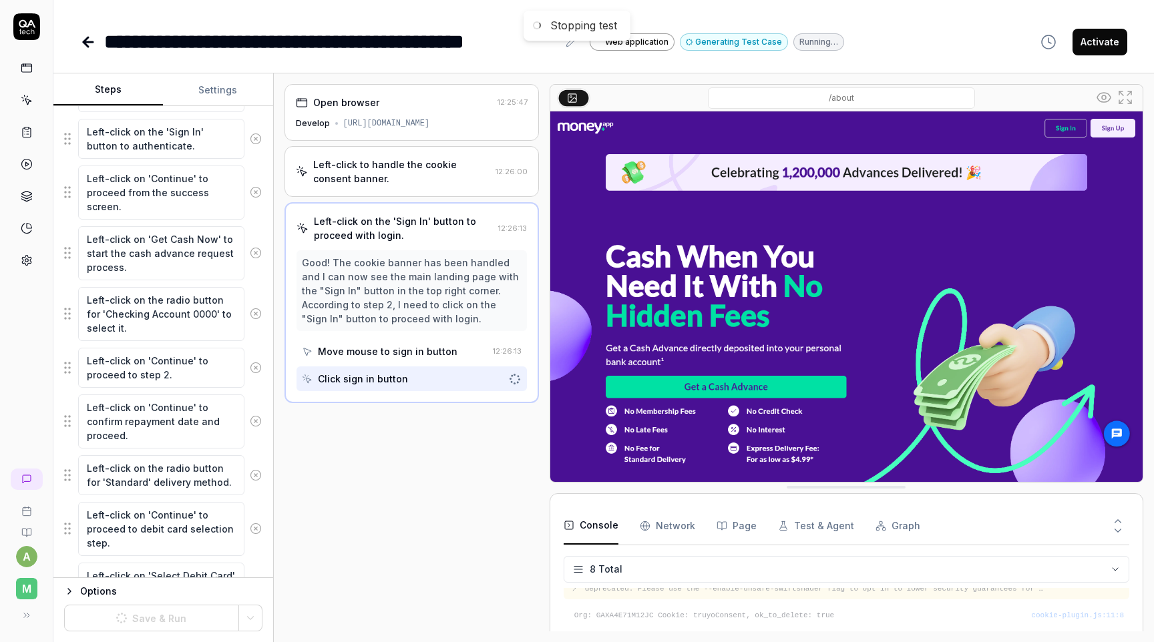
click at [255, 369] on icon at bounding box center [256, 368] width 12 height 12
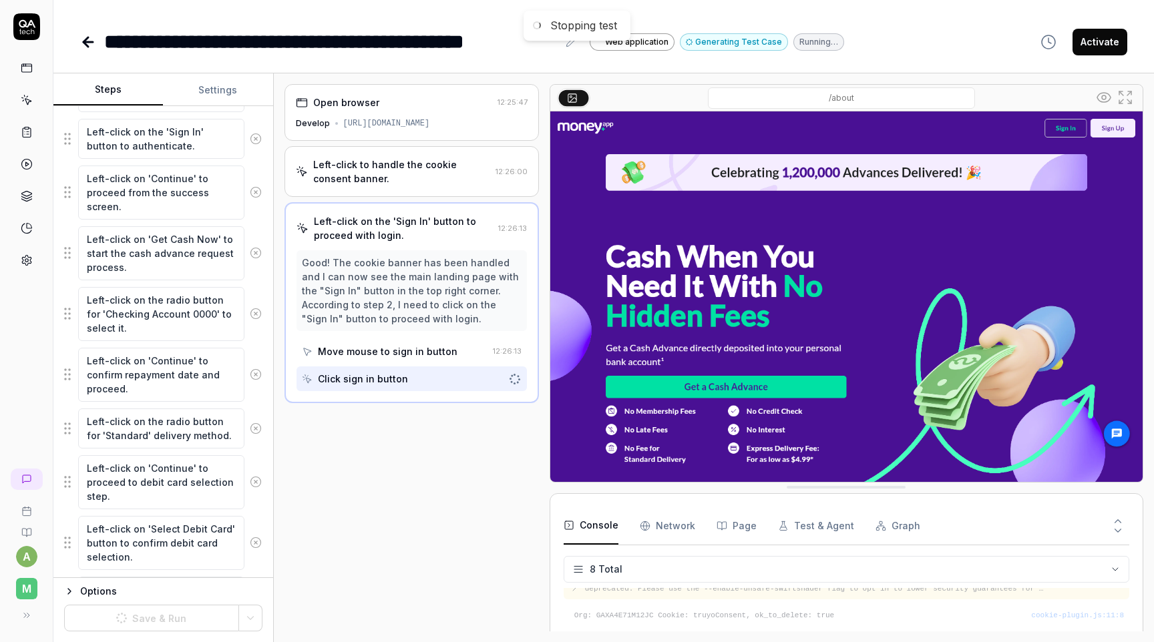
click at [255, 369] on icon at bounding box center [256, 375] width 12 height 12
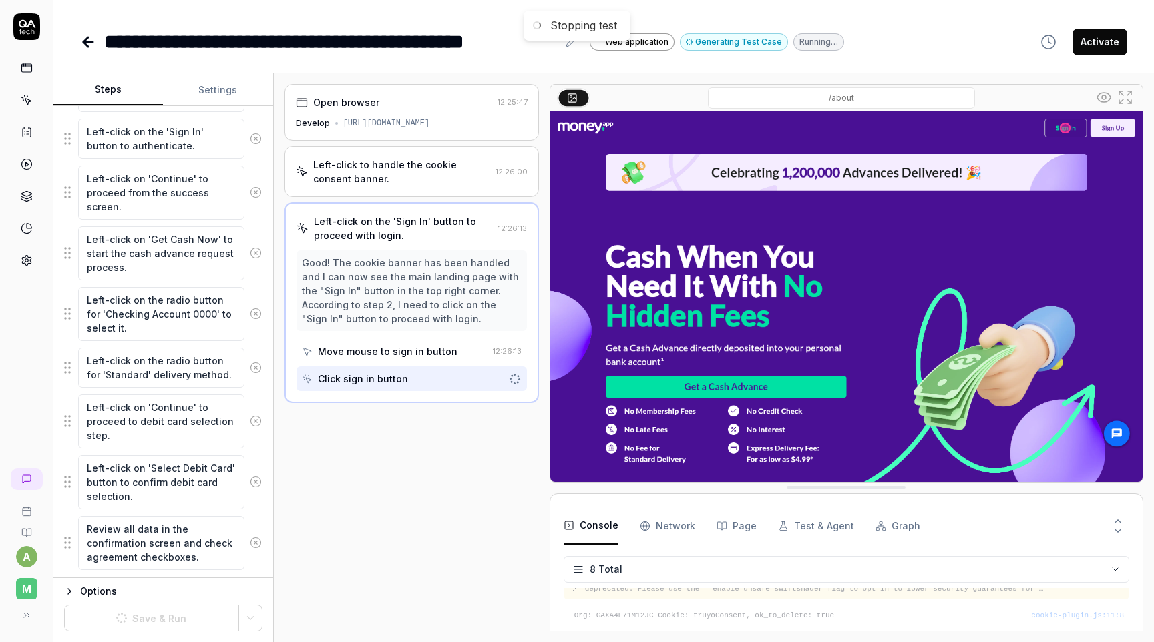
click at [255, 369] on icon at bounding box center [256, 368] width 12 height 12
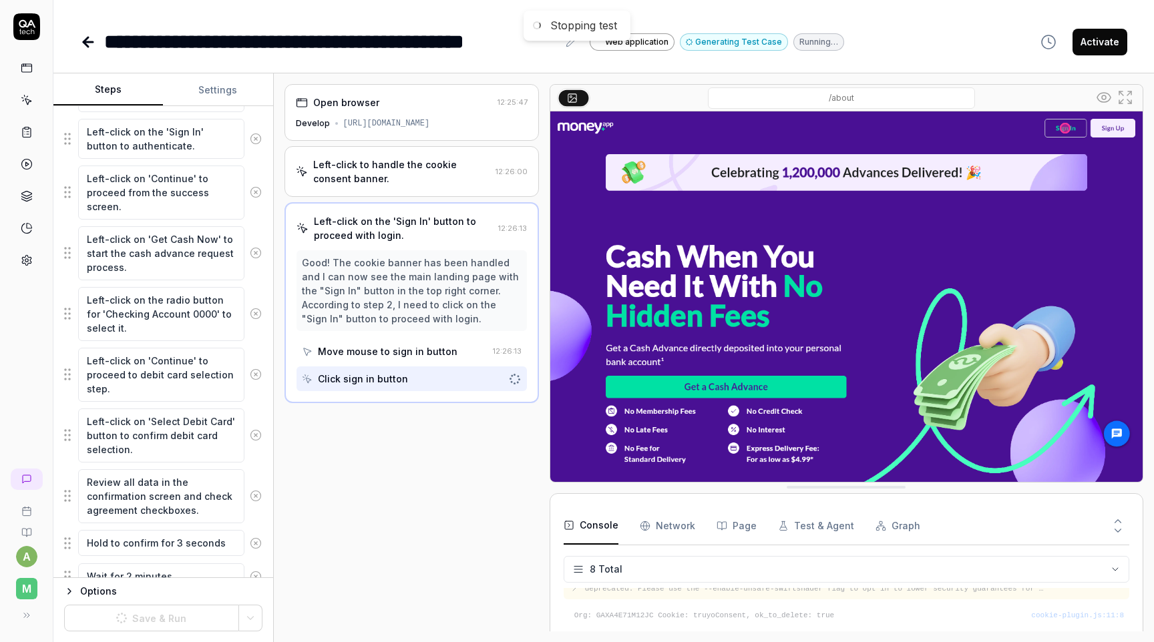
click at [255, 369] on icon at bounding box center [256, 375] width 12 height 12
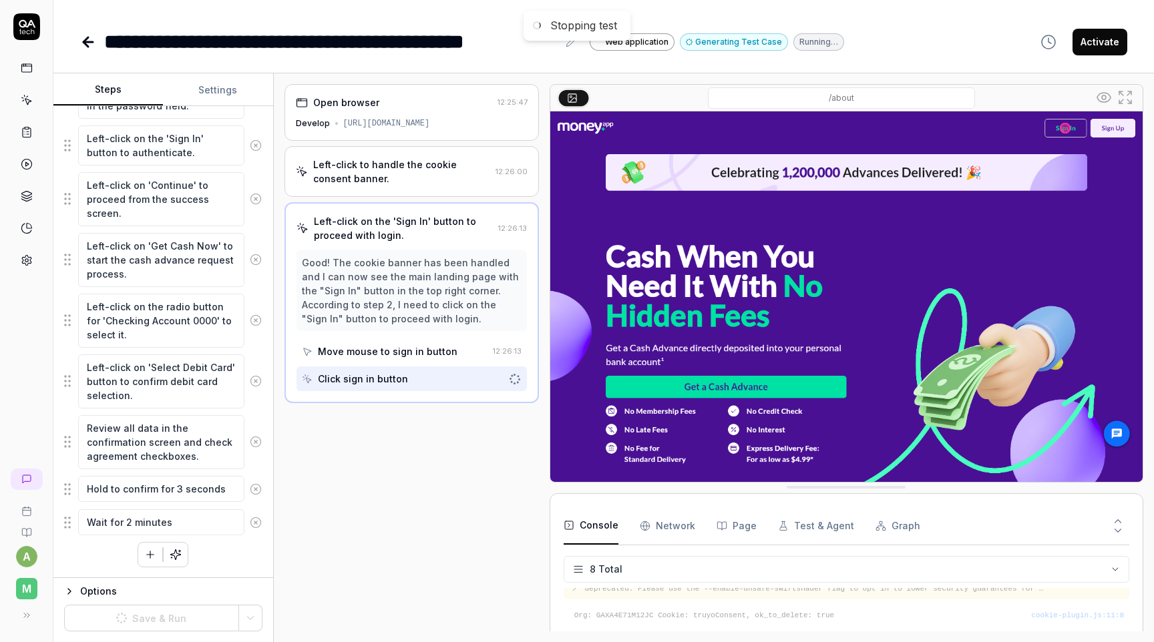
click at [255, 369] on button at bounding box center [255, 381] width 23 height 27
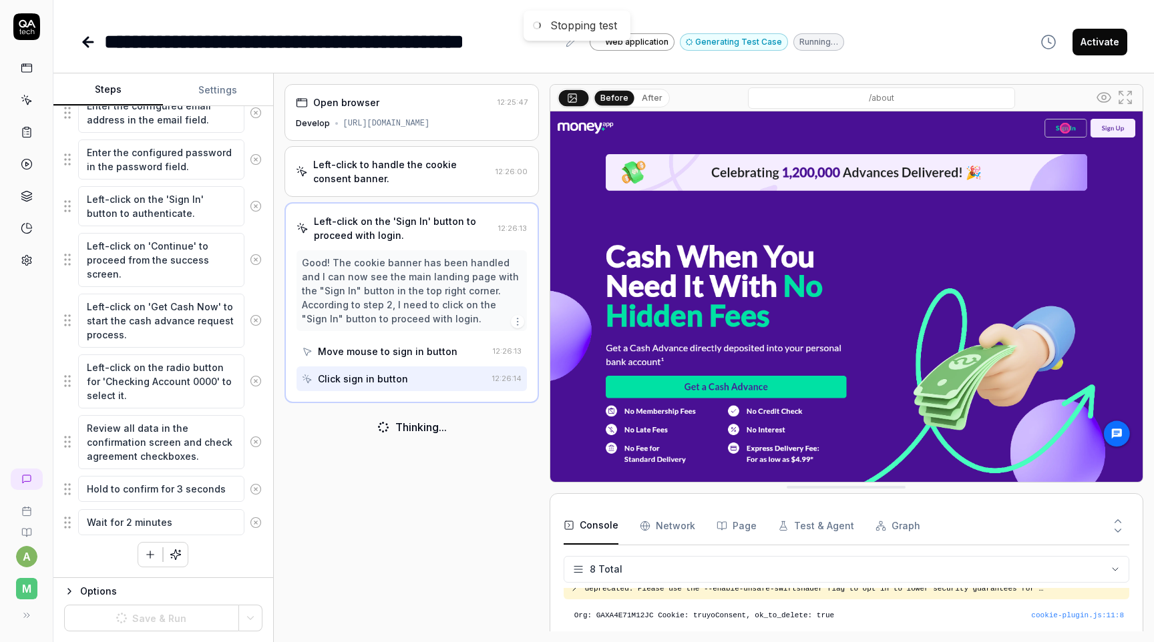
click at [257, 443] on icon at bounding box center [256, 442] width 12 height 12
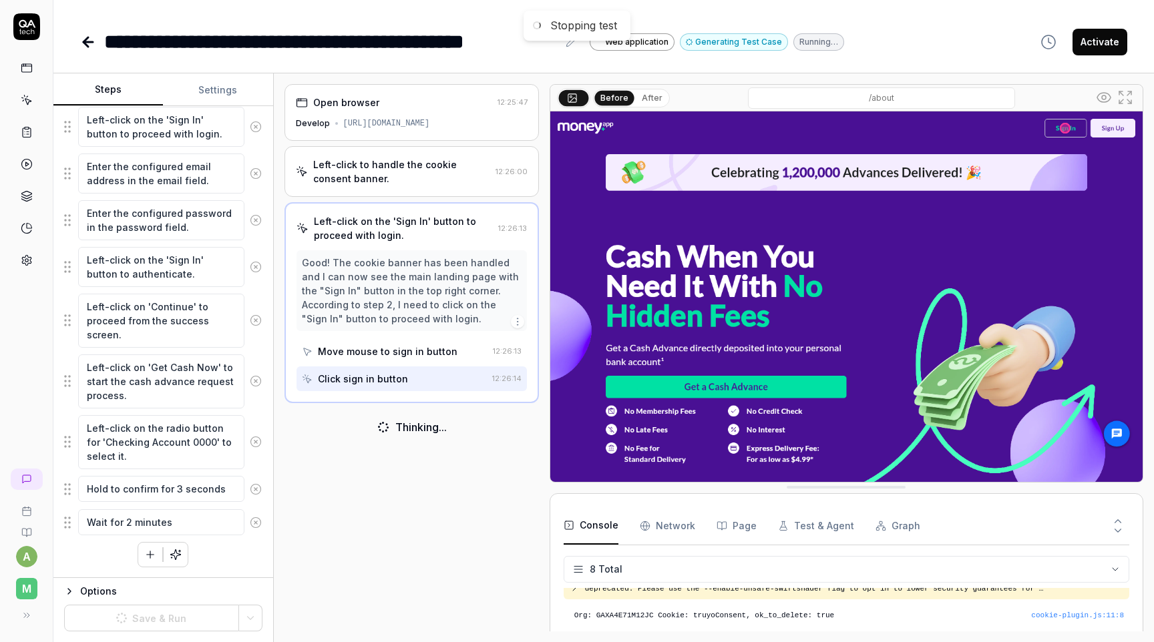
click at [259, 498] on button at bounding box center [255, 489] width 23 height 27
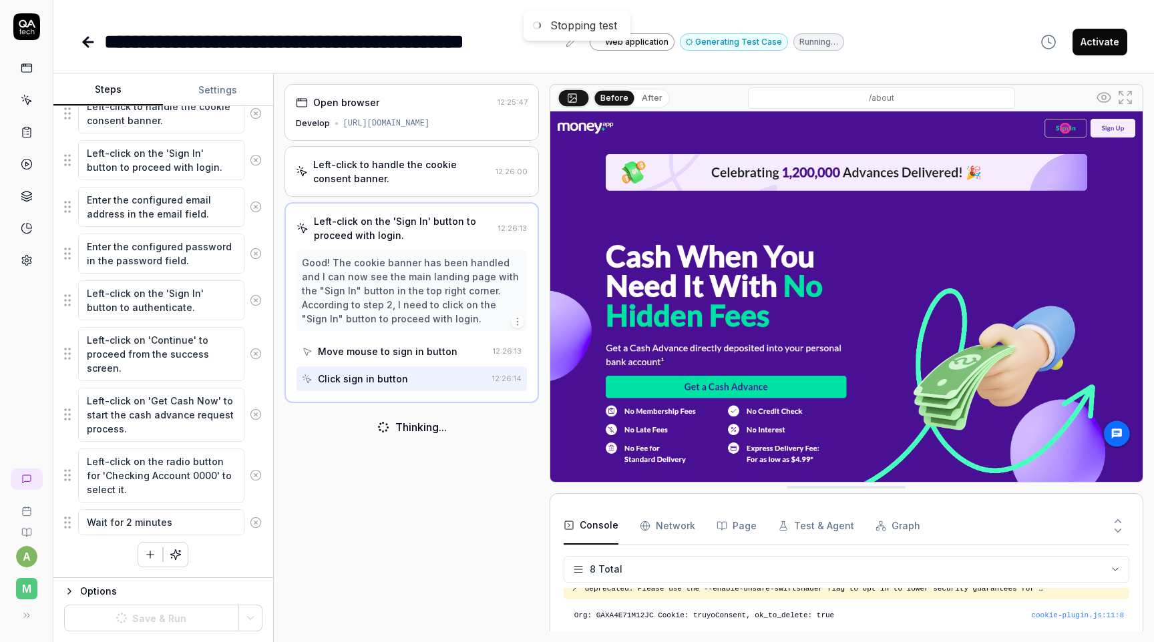
click at [257, 518] on icon at bounding box center [256, 523] width 12 height 12
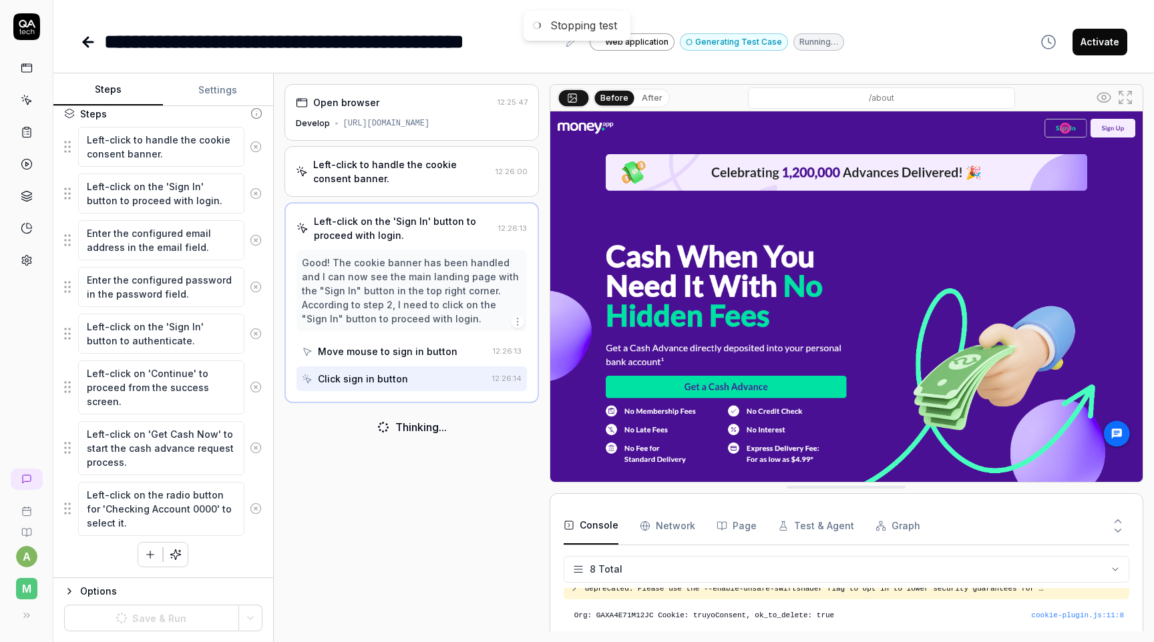
scroll to position [184, 0]
click at [184, 506] on textarea "Left-click on the radio button for 'Checking Account 0000' to select it." at bounding box center [161, 509] width 166 height 54
type textarea "*"
type textarea "Left-click on the radio button for 'Checking Account 000' to select it."
type textarea "*"
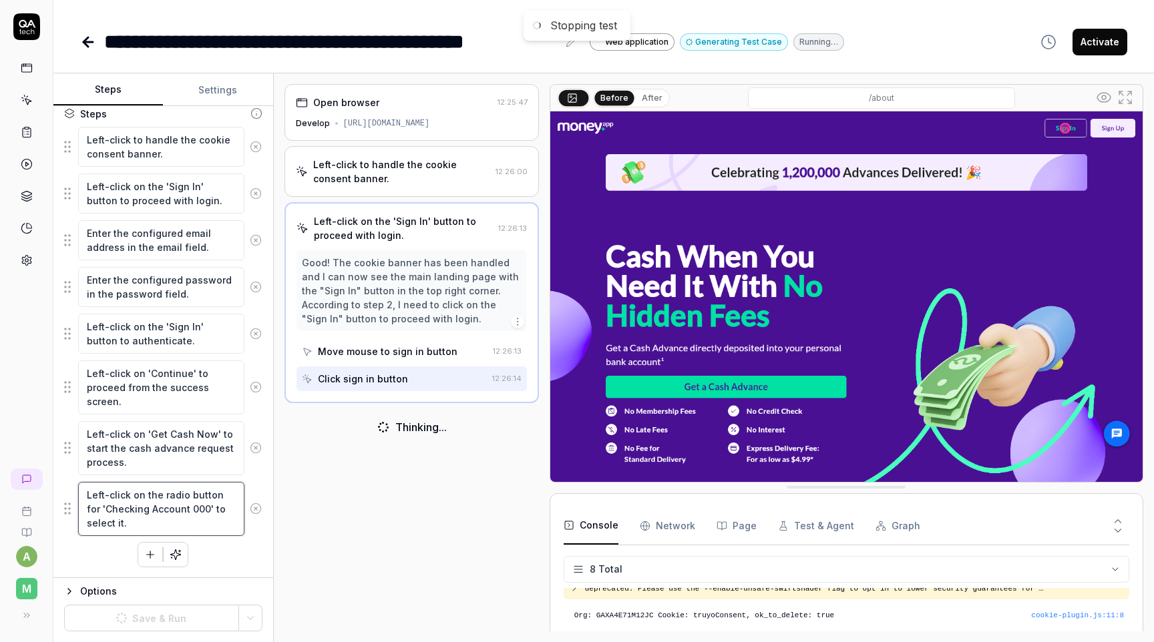
type textarea "Left-click on the radio button for 'Checking Account 0`00' to select it."
type textarea "*"
type textarea "Left-click on the radio button for 'Checking Account 000' to select it."
type textarea "*"
type textarea "Left-click on the radio button for 'Checking Account 0100' to select it."
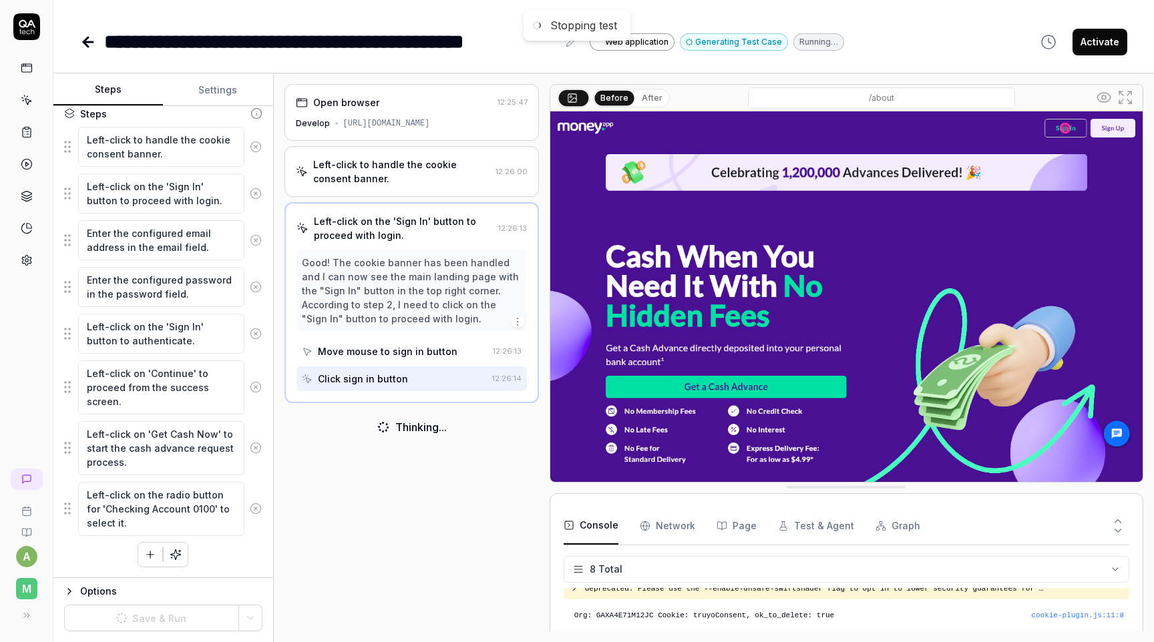
click at [293, 524] on div "Open browser 12:25:47 Develop https://develop.cash.money.app/ Left-click to han…" at bounding box center [411, 358] width 254 height 548
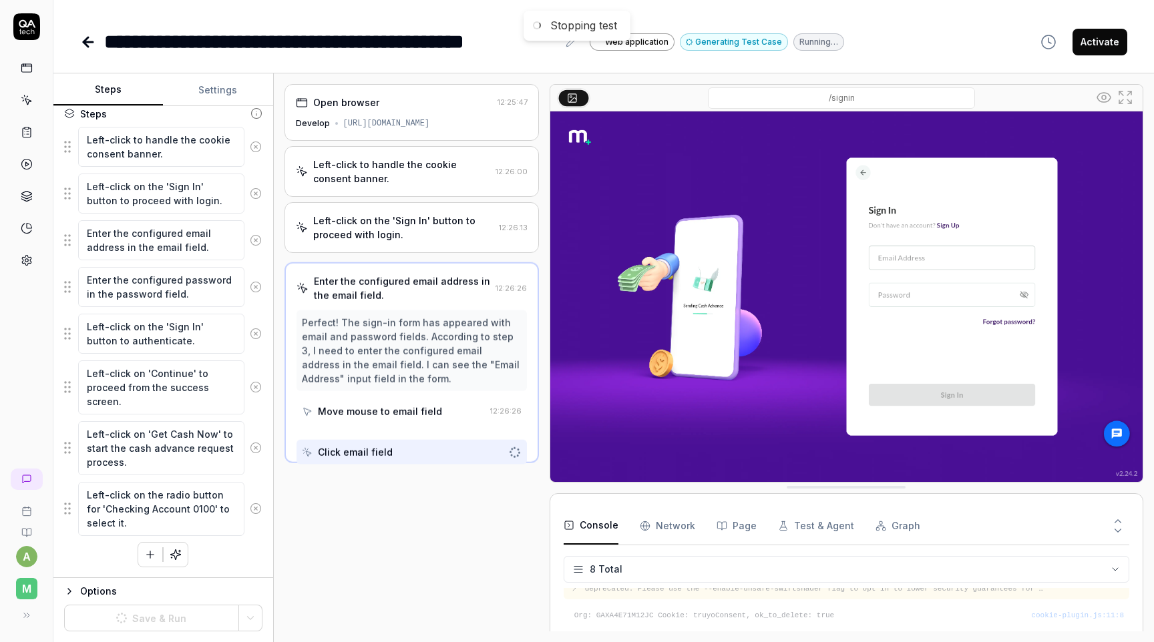
type textarea "*"
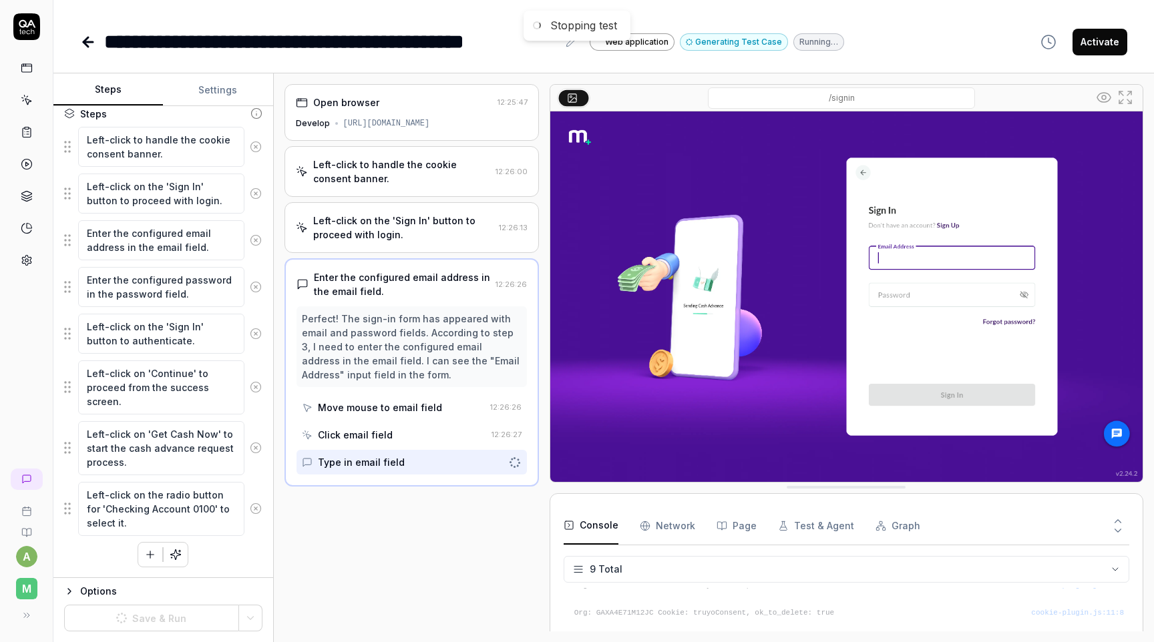
scroll to position [200, 0]
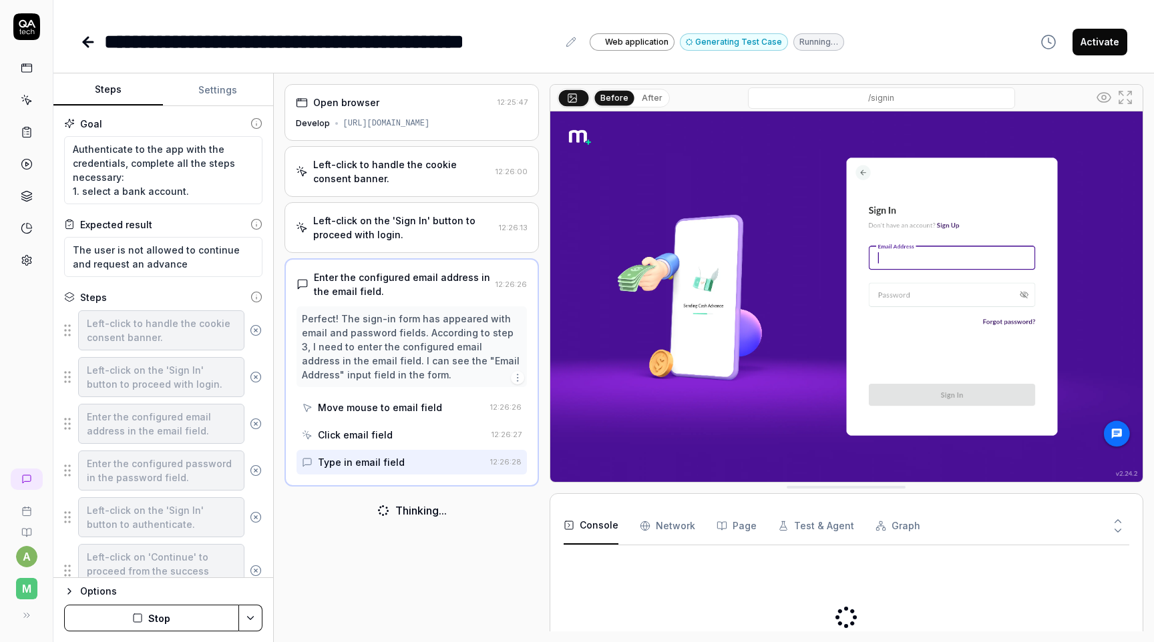
click at [166, 620] on button "Stop" at bounding box center [151, 618] width 175 height 27
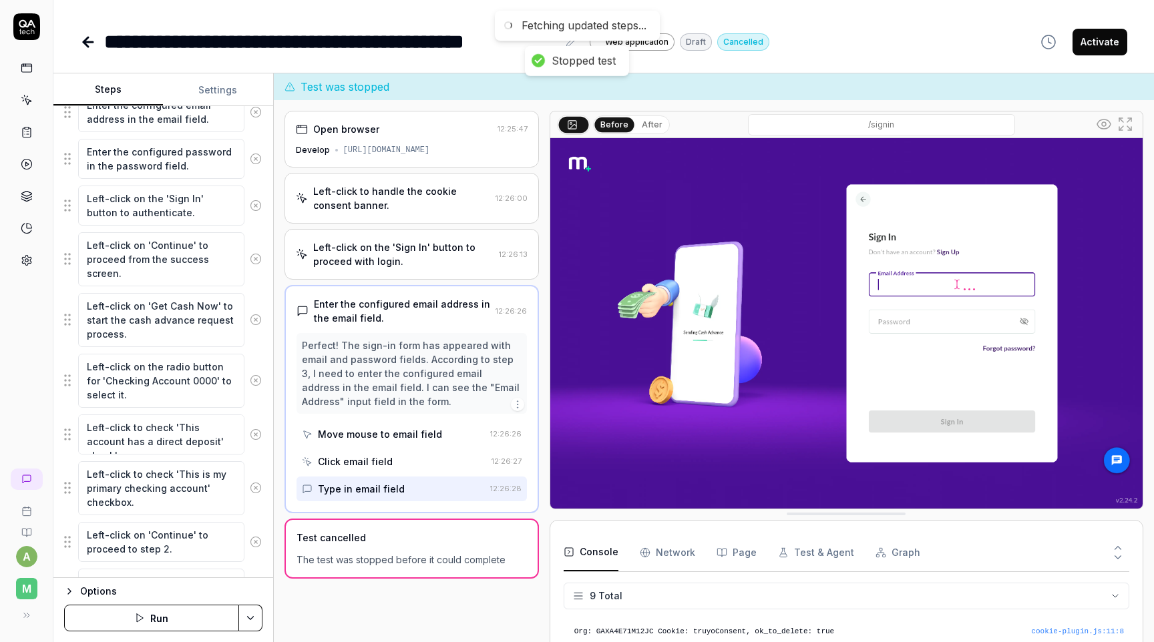
scroll to position [326, 0]
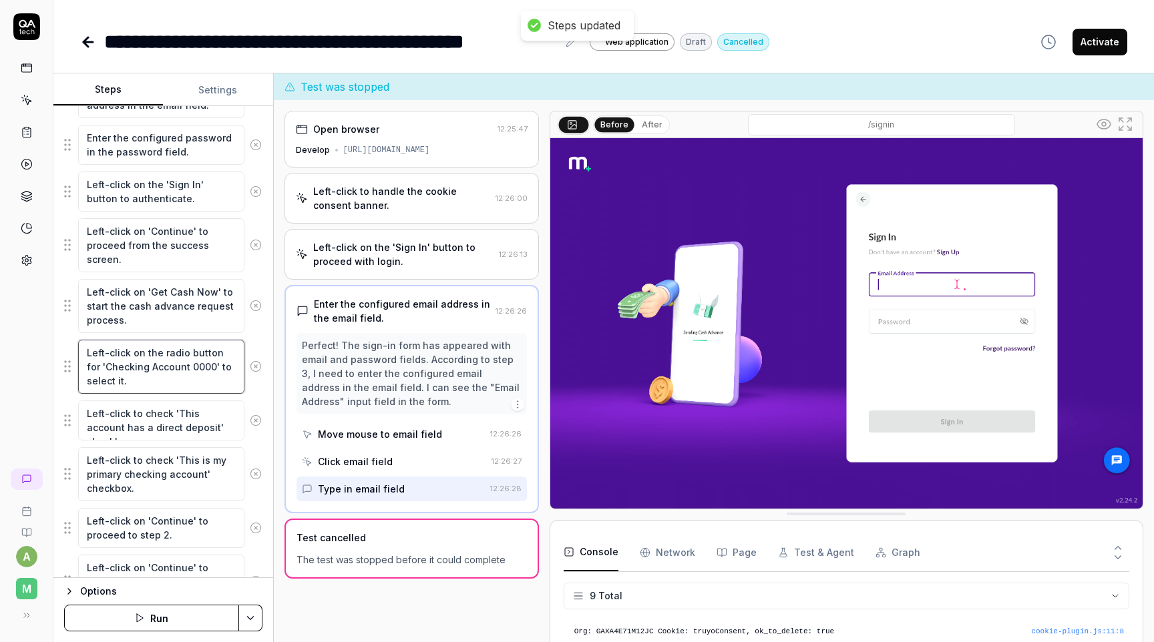
click at [186, 360] on textarea "Left-click on the radio button for 'Checking Account 0000' to select it." at bounding box center [161, 367] width 166 height 54
type textarea "*"
type textarea "Left-click on the radio button for 'Checking Account 000' to select it."
type textarea "*"
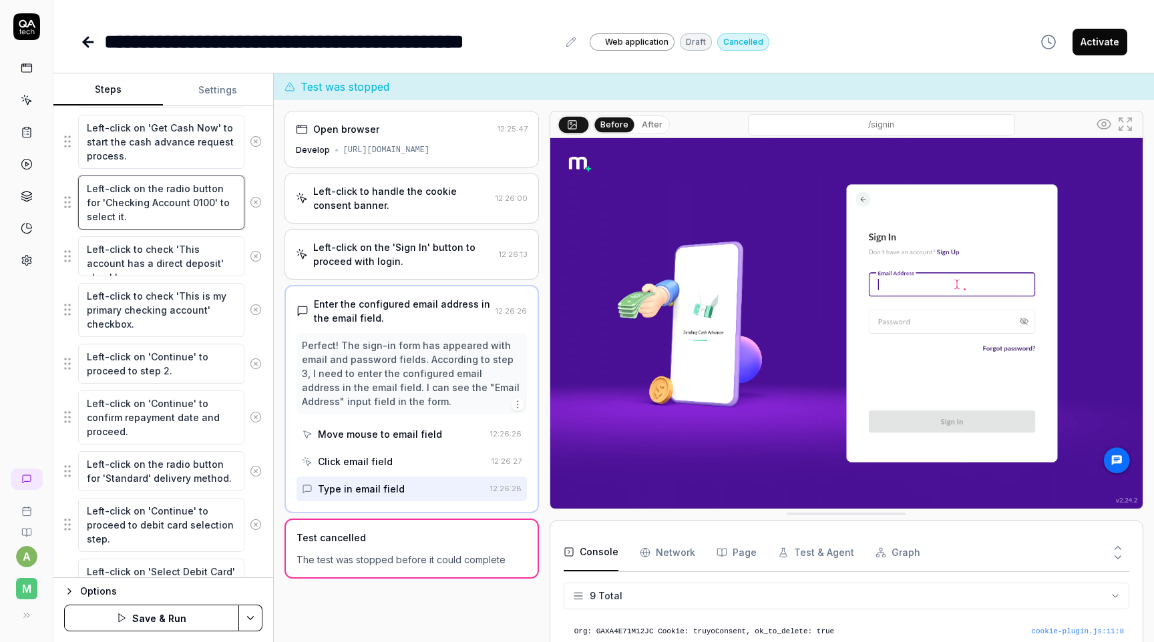
scroll to position [509, 0]
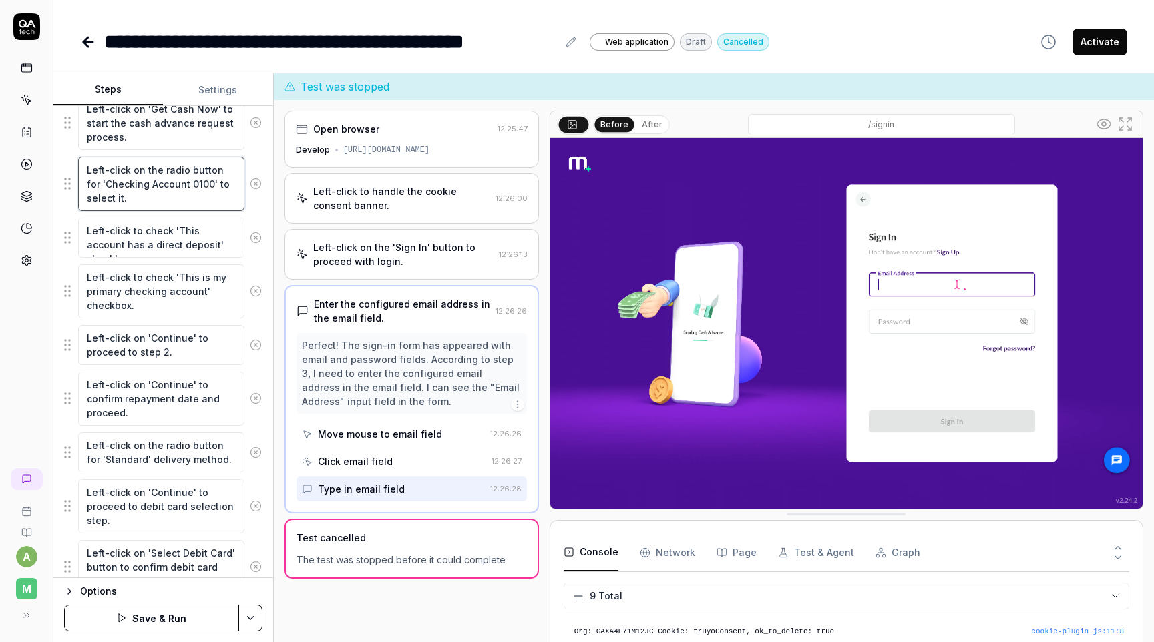
type textarea "Left-click on the radio button for 'Checking Account 0100' to select it."
click at [258, 404] on icon at bounding box center [256, 399] width 12 height 12
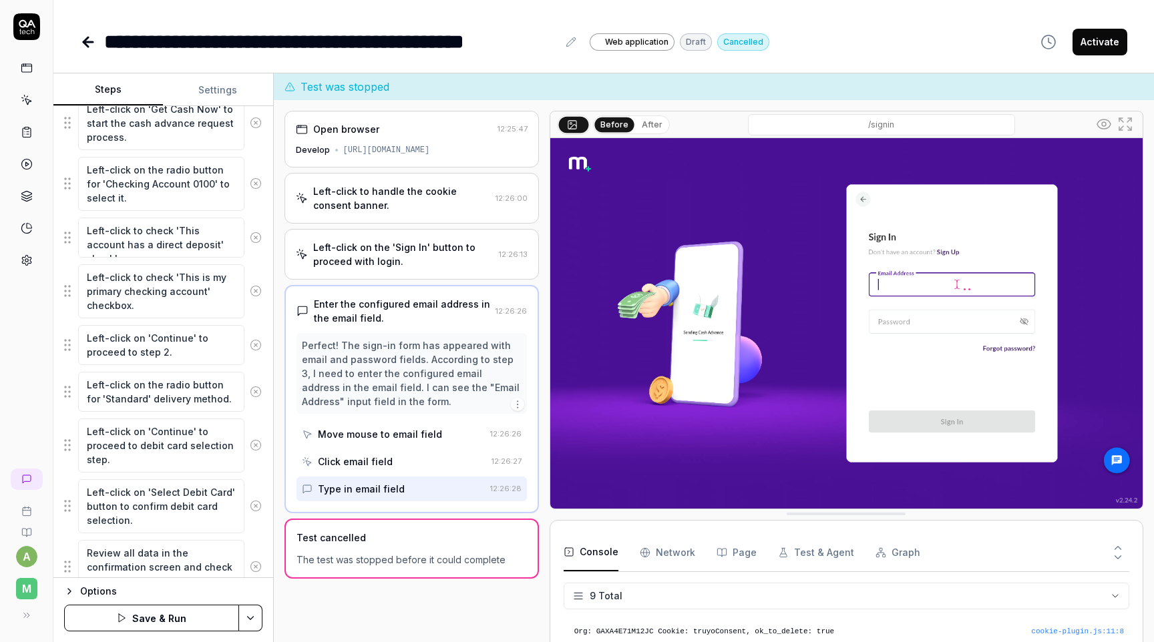
click at [256, 392] on icon at bounding box center [255, 391] width 3 height 3
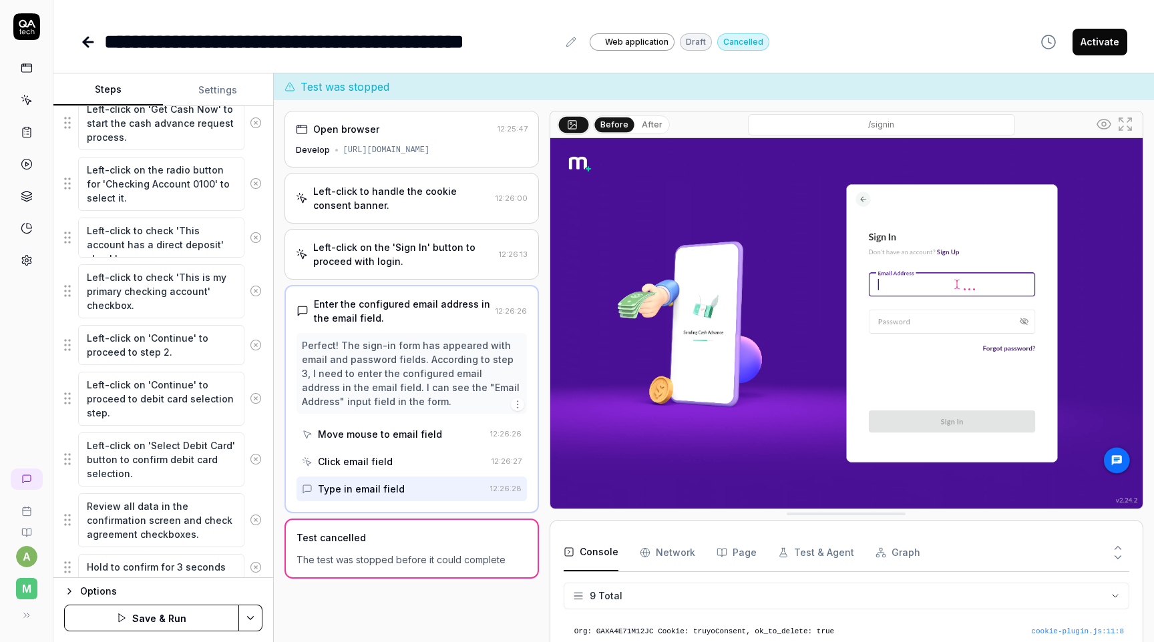
click at [256, 399] on icon at bounding box center [256, 399] width 12 height 12
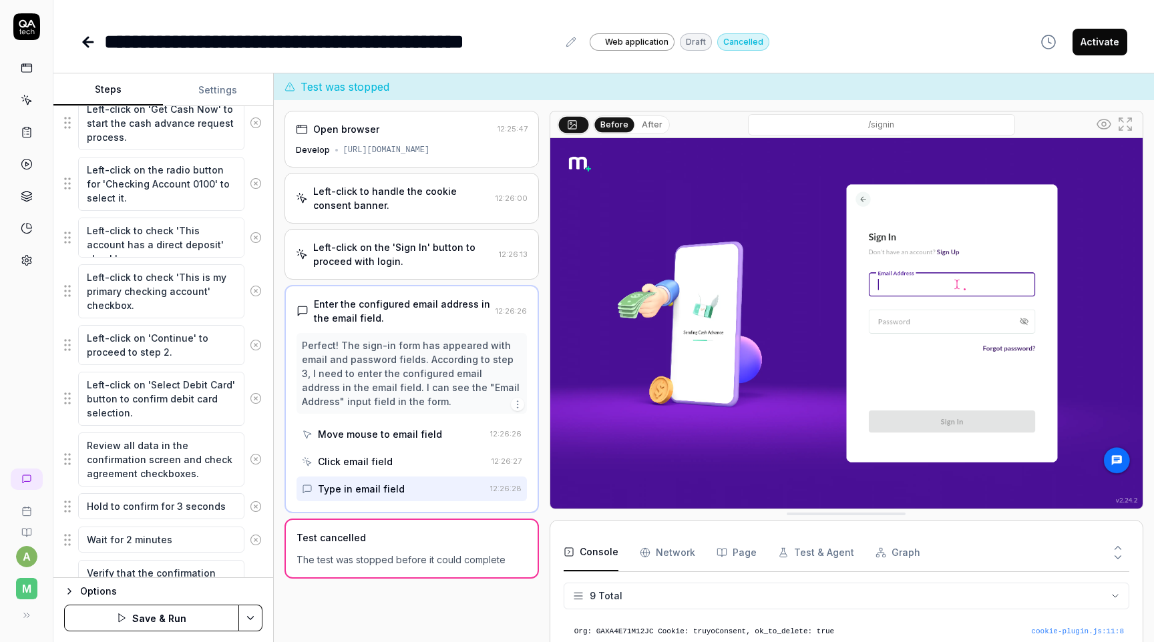
click at [256, 399] on icon at bounding box center [256, 399] width 12 height 12
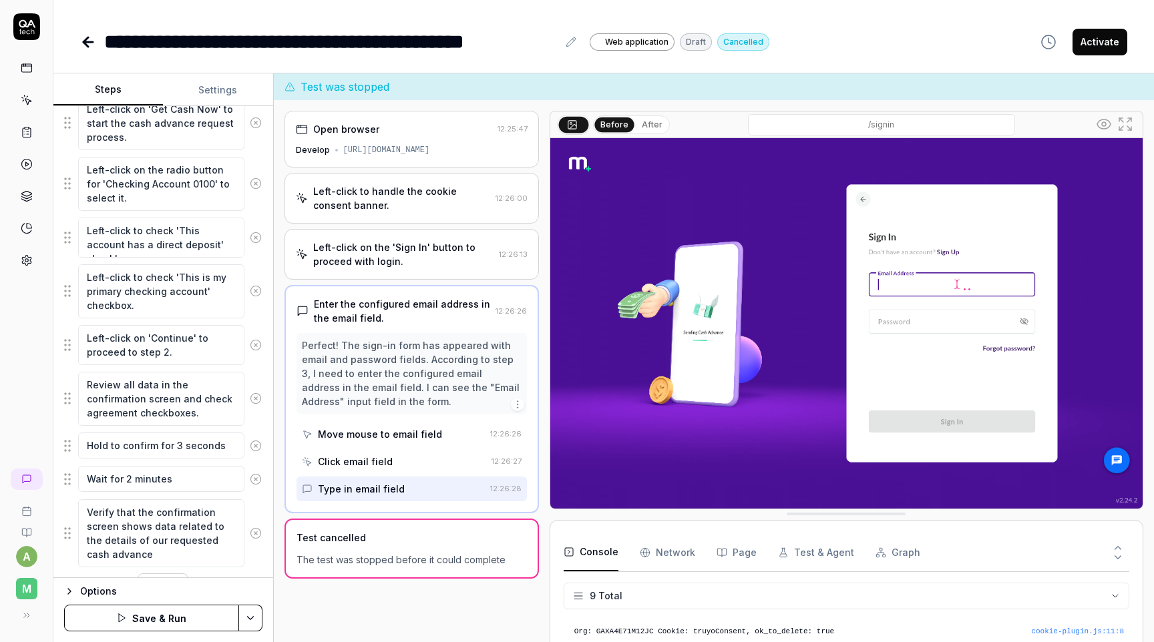
click at [256, 399] on icon at bounding box center [256, 399] width 12 height 12
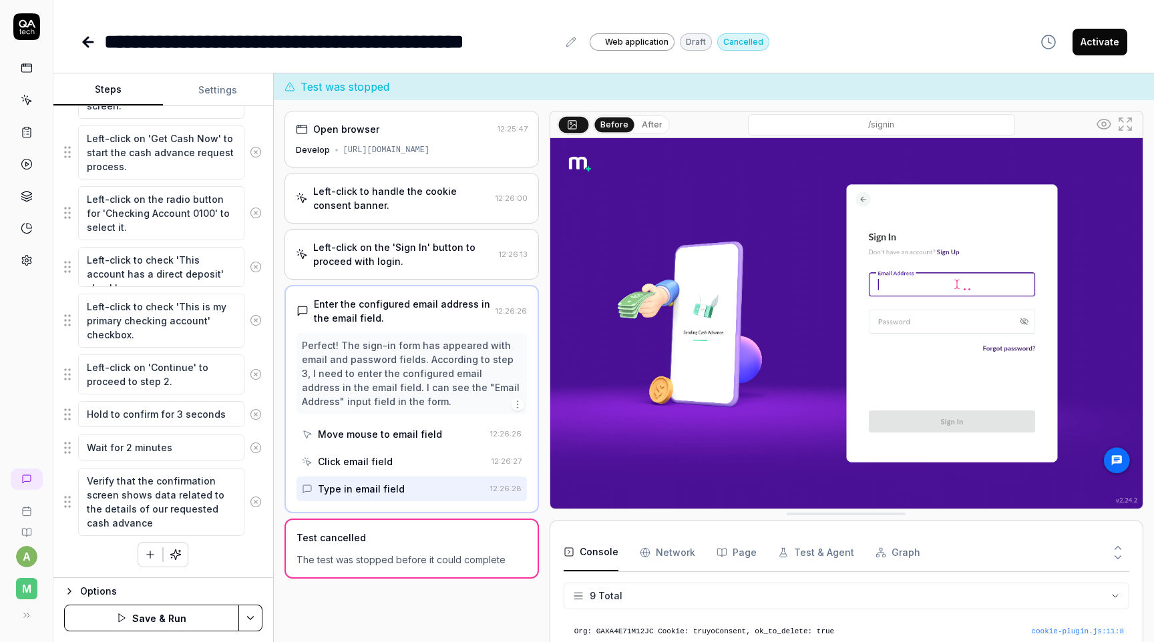
click at [256, 399] on fieldset "Left-click to handle the cookie consent banner. Left-click on the 'Sign In' but…" at bounding box center [163, 183] width 198 height 707
click at [256, 414] on icon at bounding box center [255, 414] width 3 height 3
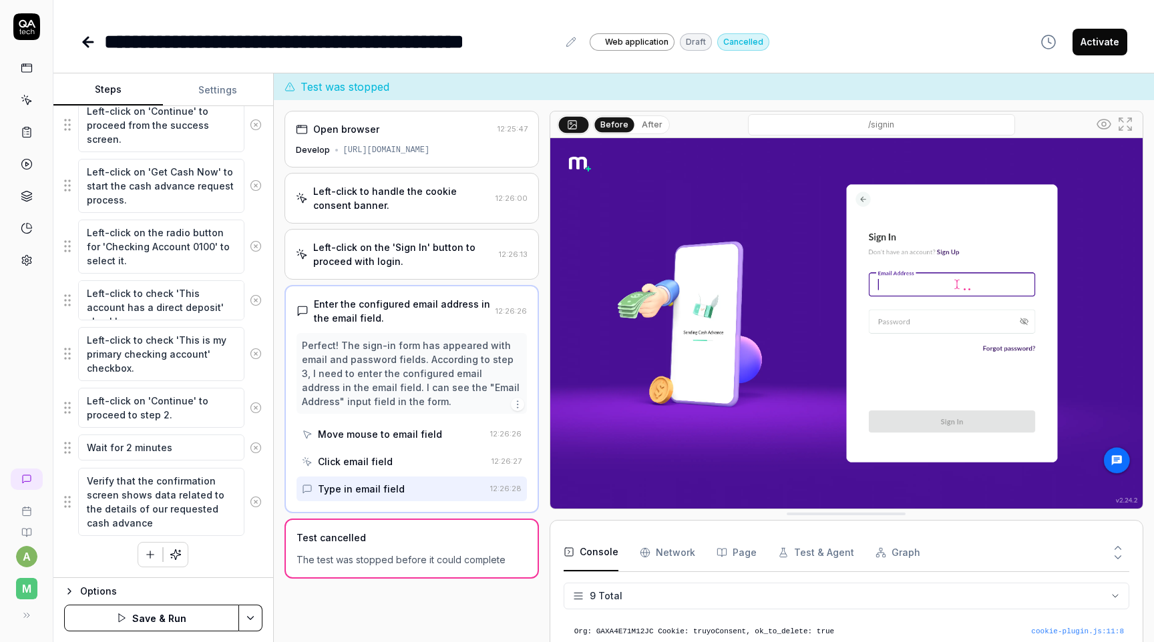
click at [256, 447] on icon at bounding box center [255, 447] width 3 height 3
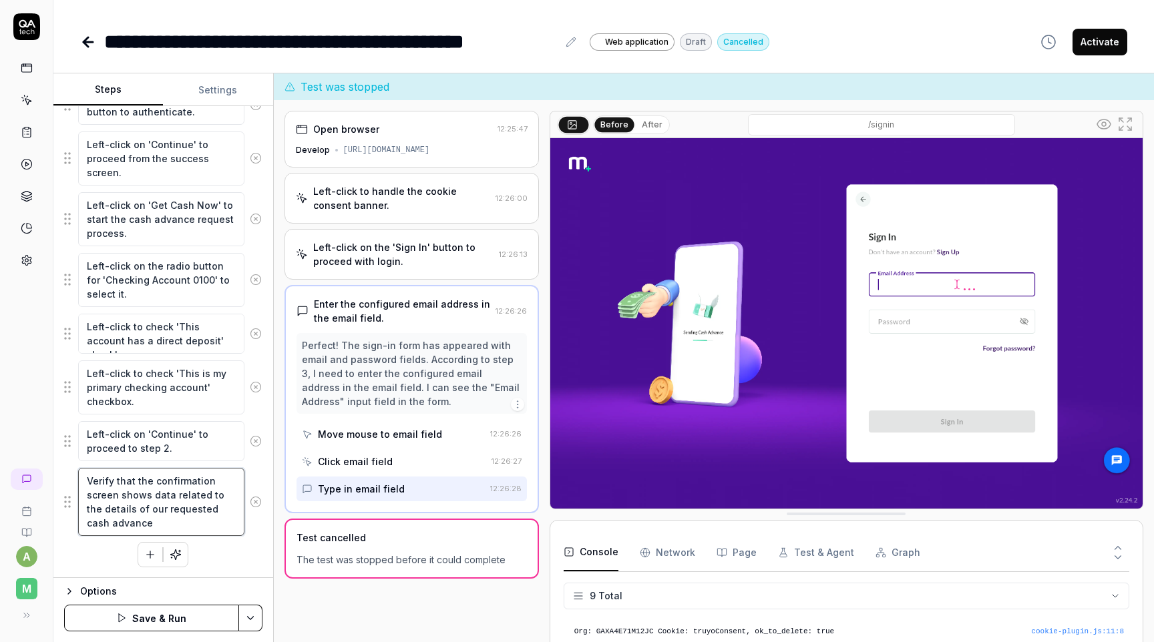
click at [221, 509] on textarea "Verify that the confirmation screen shows data related to the details of our re…" at bounding box center [161, 502] width 166 height 68
drag, startPoint x: 171, startPoint y: 520, endPoint x: 91, endPoint y: 469, distance: 94.3
click at [91, 469] on textarea "Verify that the confirmation screen shows data related to the details of our re…" at bounding box center [161, 502] width 166 height 68
type textarea "*"
type textarea "V"
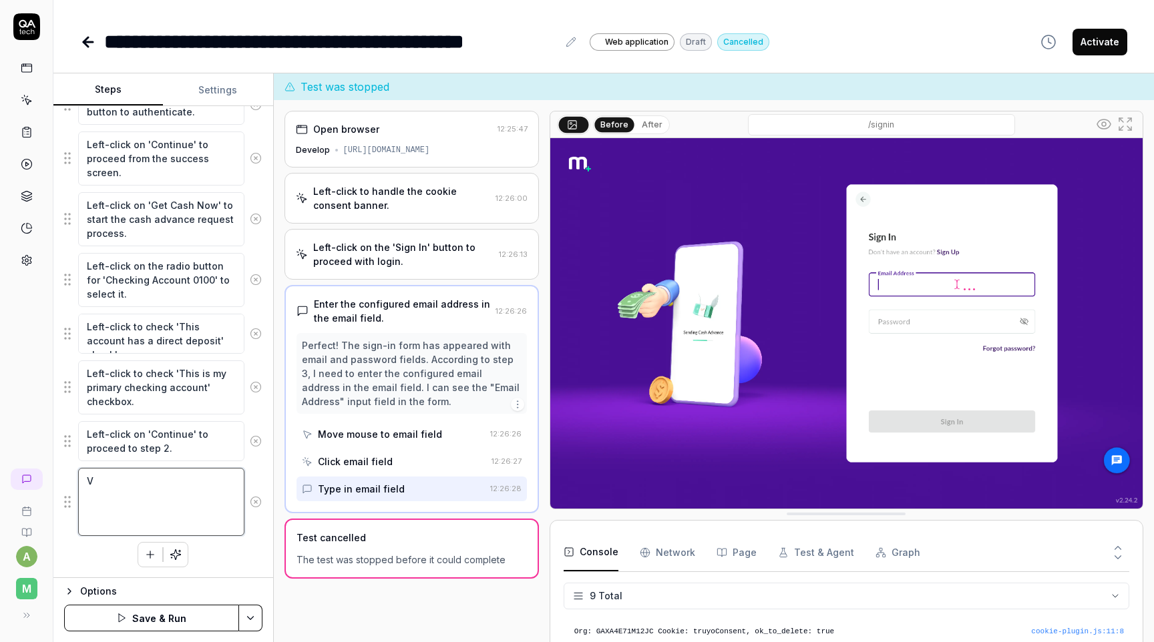
scroll to position [371, 0]
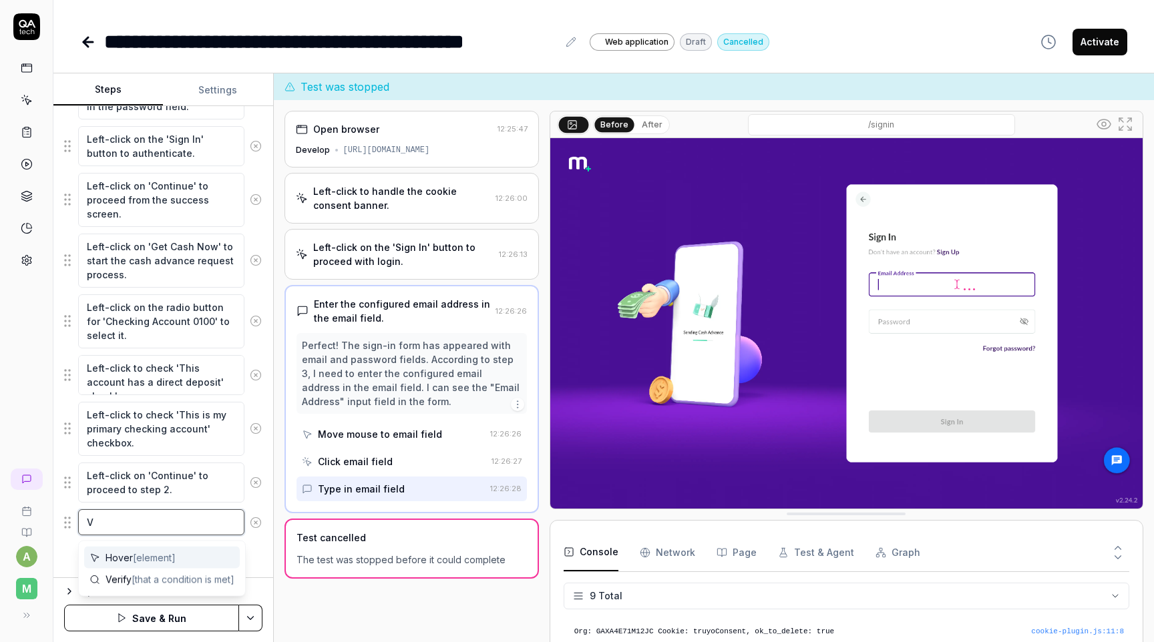
type textarea "*"
type textarea "Ve"
type textarea "*"
type textarea "Ver"
type textarea "*"
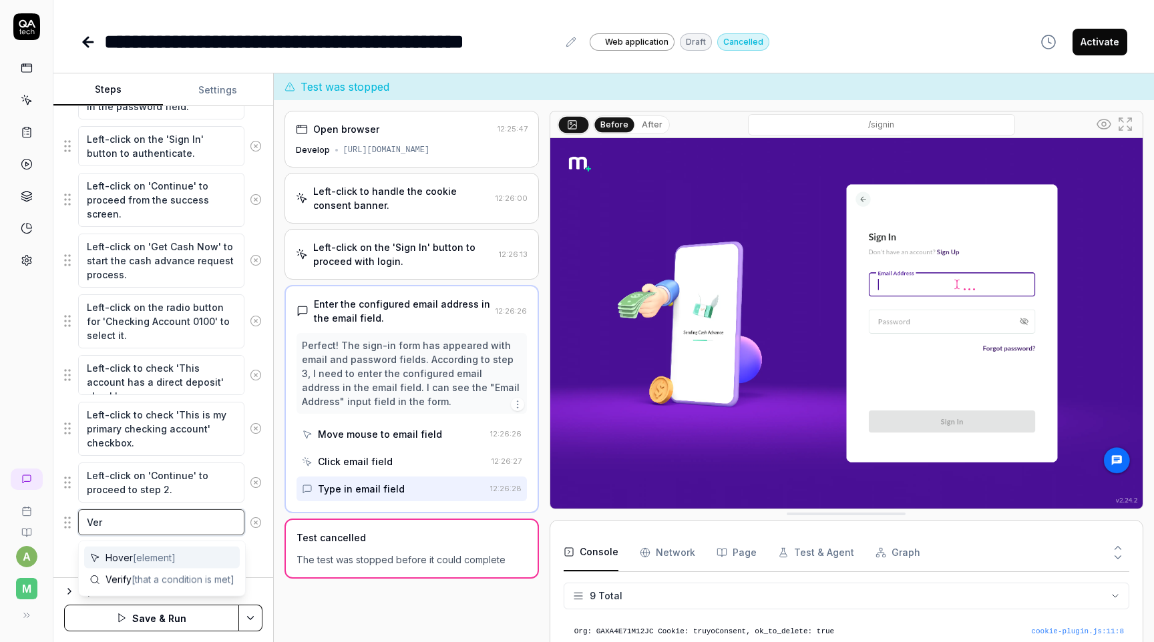
type textarea "Vere"
type textarea "*"
type textarea "Verei"
type textarea "*"
type textarea "Vereif"
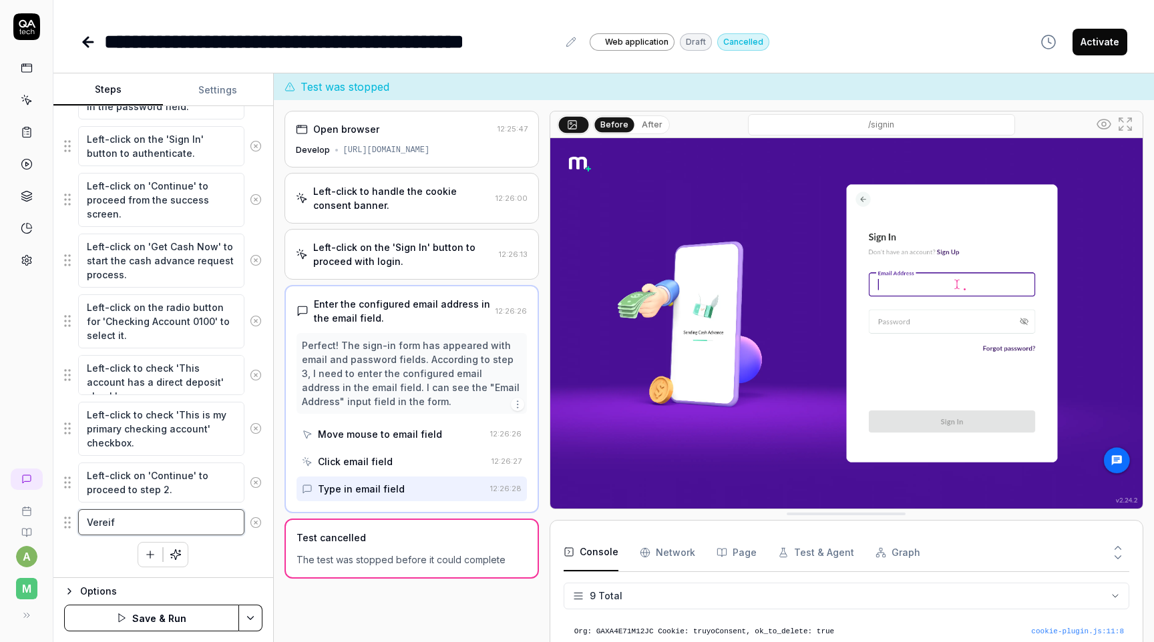
type textarea "*"
type textarea "Vereify"
type textarea "*"
type textarea "Vereify"
type textarea "*"
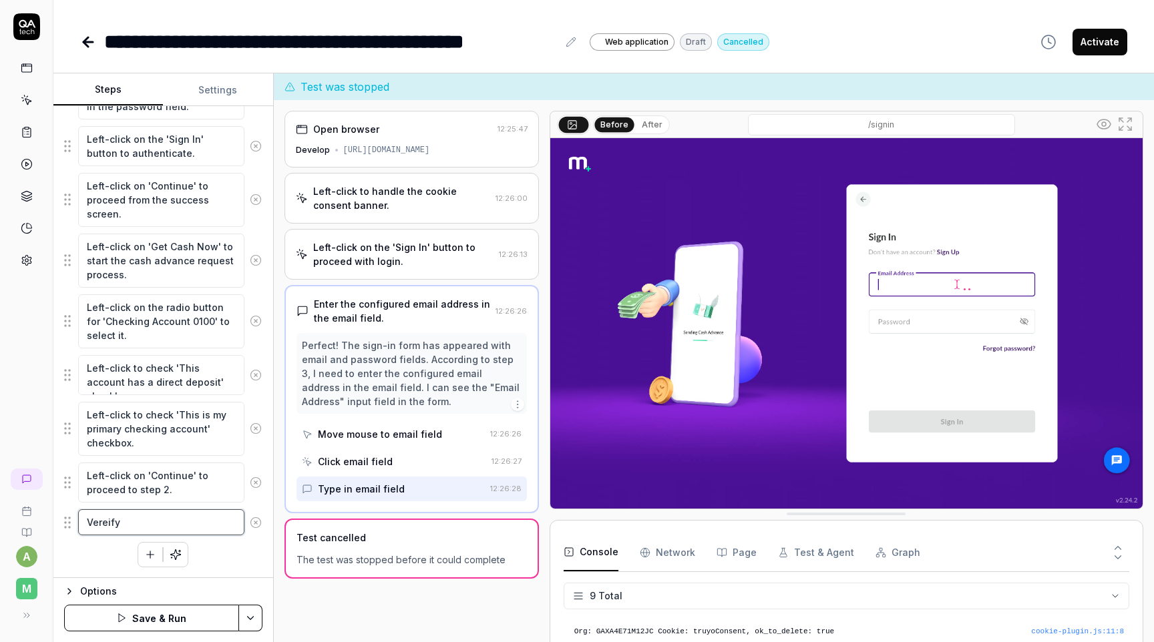
type textarea "Vereify"
type textarea "*"
type textarea "Vereif"
type textarea "*"
type textarea "Verei"
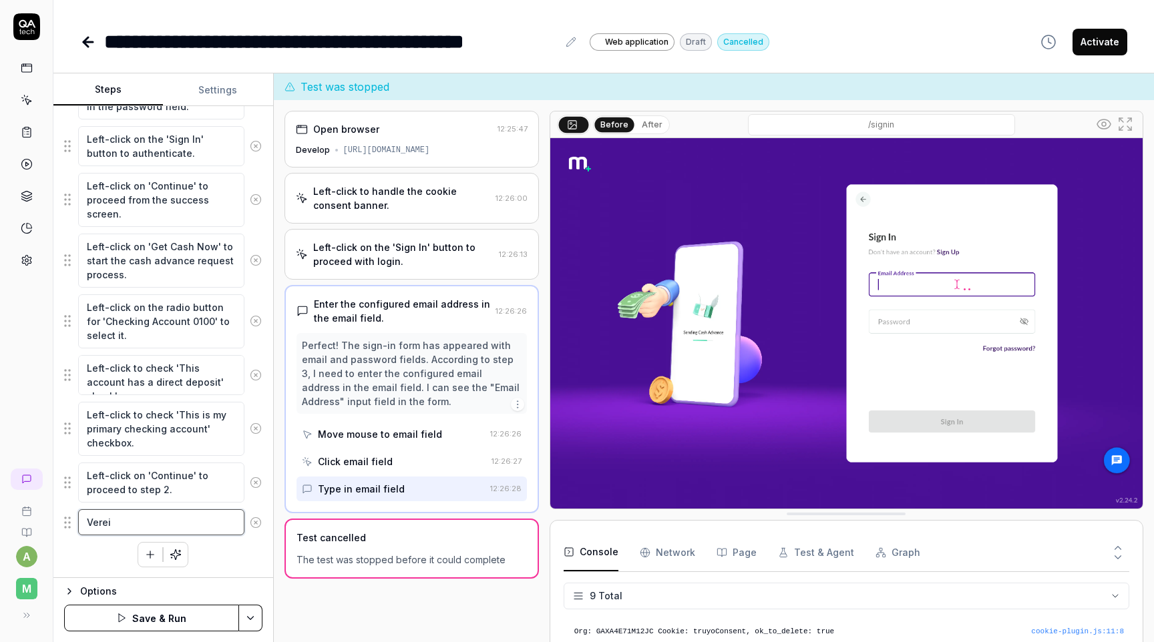
type textarea "*"
type textarea "Vere"
type textarea "*"
type textarea "Ver"
type textarea "*"
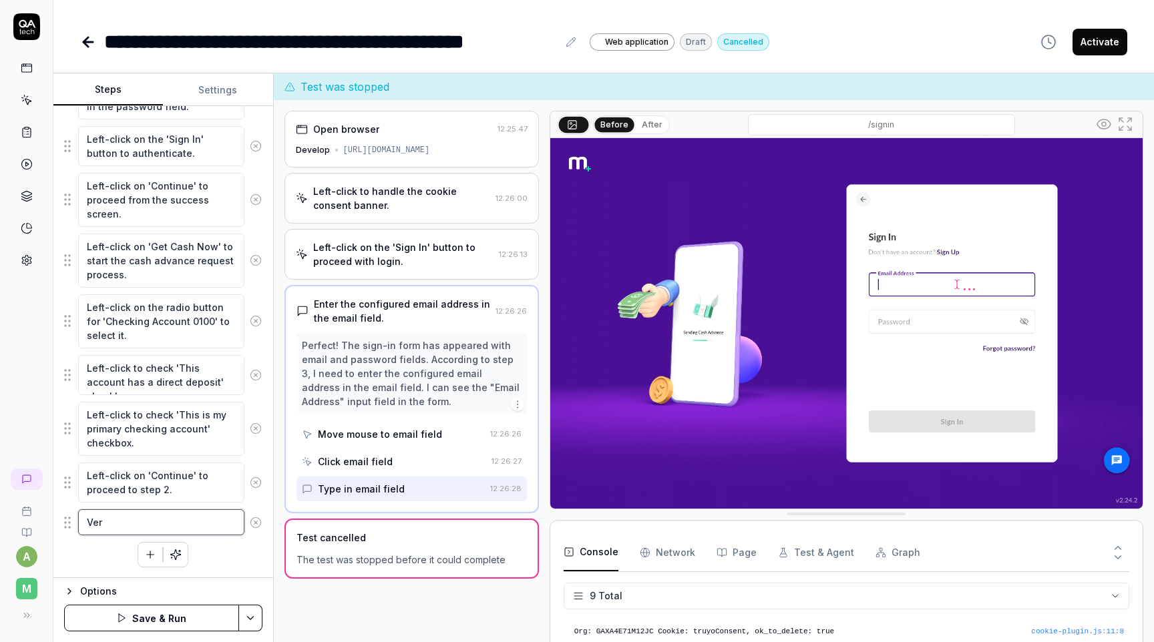
type textarea "Veri"
type textarea "*"
type textarea "Verif"
type textarea "*"
type textarea "Verify"
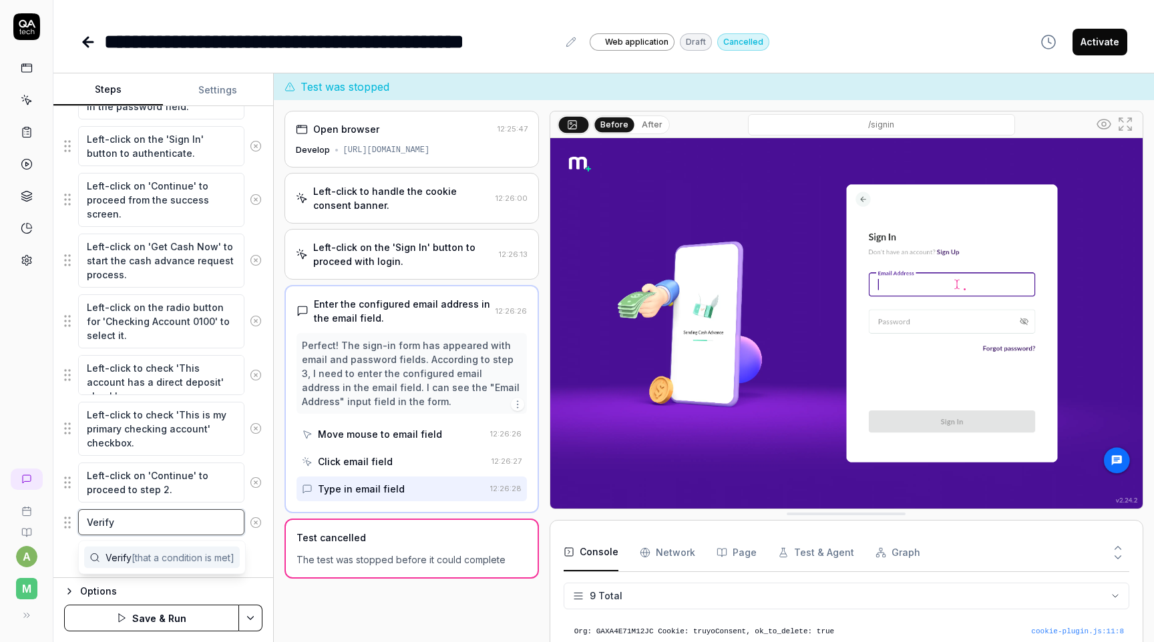
type textarea "*"
type textarea "Verify t"
type textarea "*"
type textarea "Verify th"
type textarea "*"
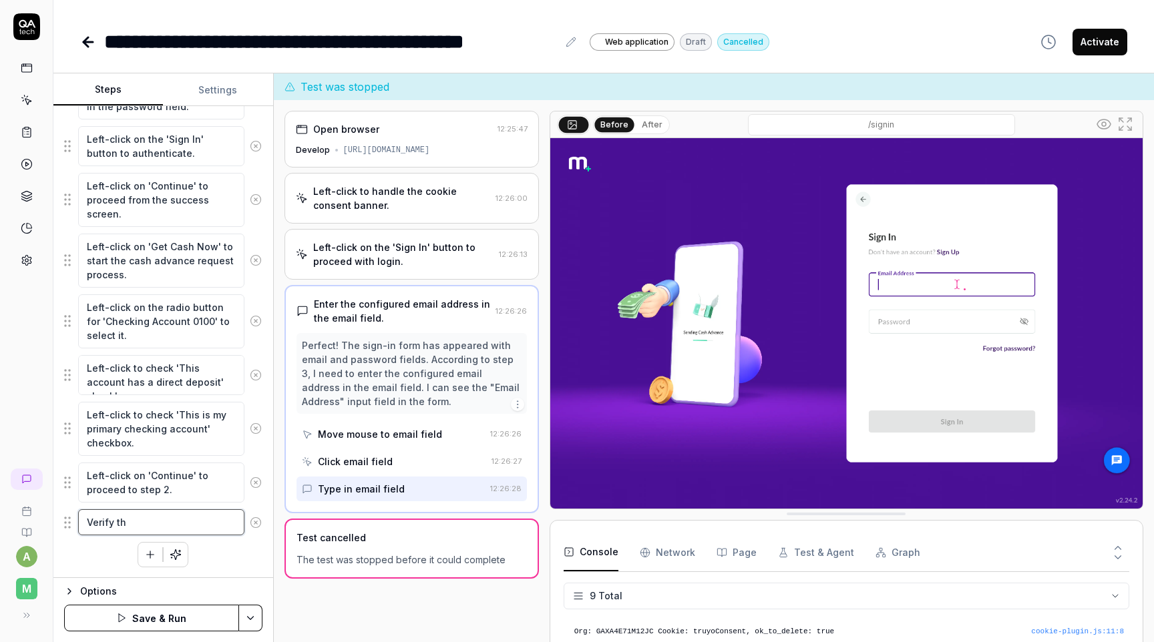
type textarea "Verify tha"
type textarea "*"
type textarea "Verify that"
type textarea "*"
type textarea "Verify that"
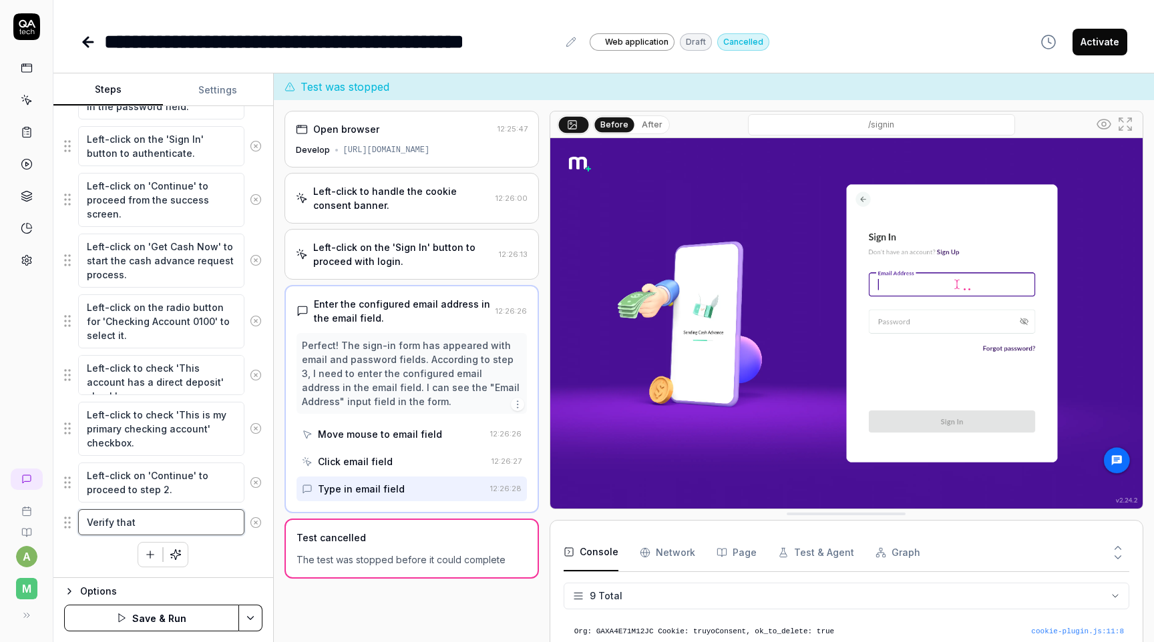
type textarea "*"
type textarea "Verify that t"
type textarea "*"
type textarea "Verify that the"
type textarea "*"
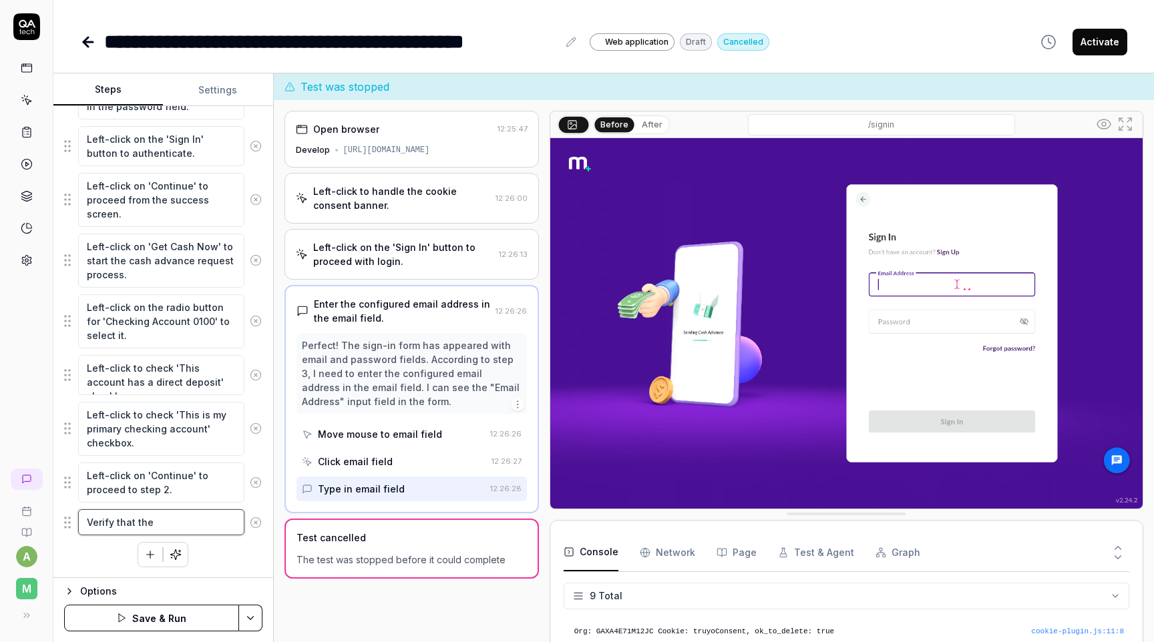
type textarea "Verify that the"
type textarea "*"
type textarea "Verify that the u"
type textarea "*"
type textarea "Verify that the us"
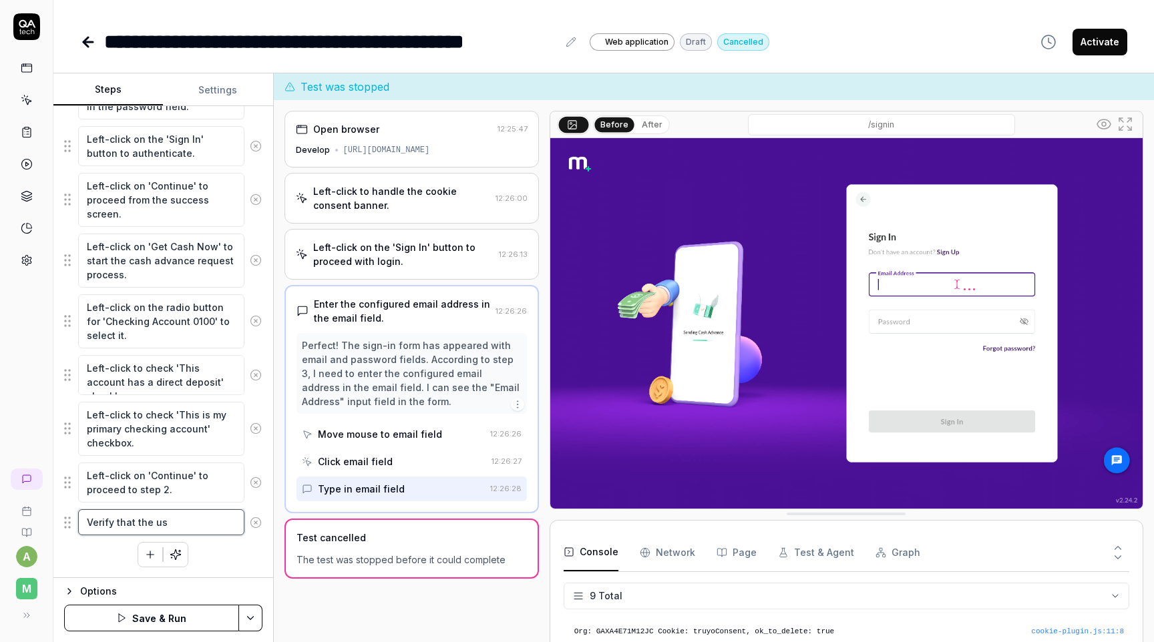
type textarea "*"
type textarea "Verify that the use"
type textarea "*"
type textarea "Verify that the user"
type textarea "*"
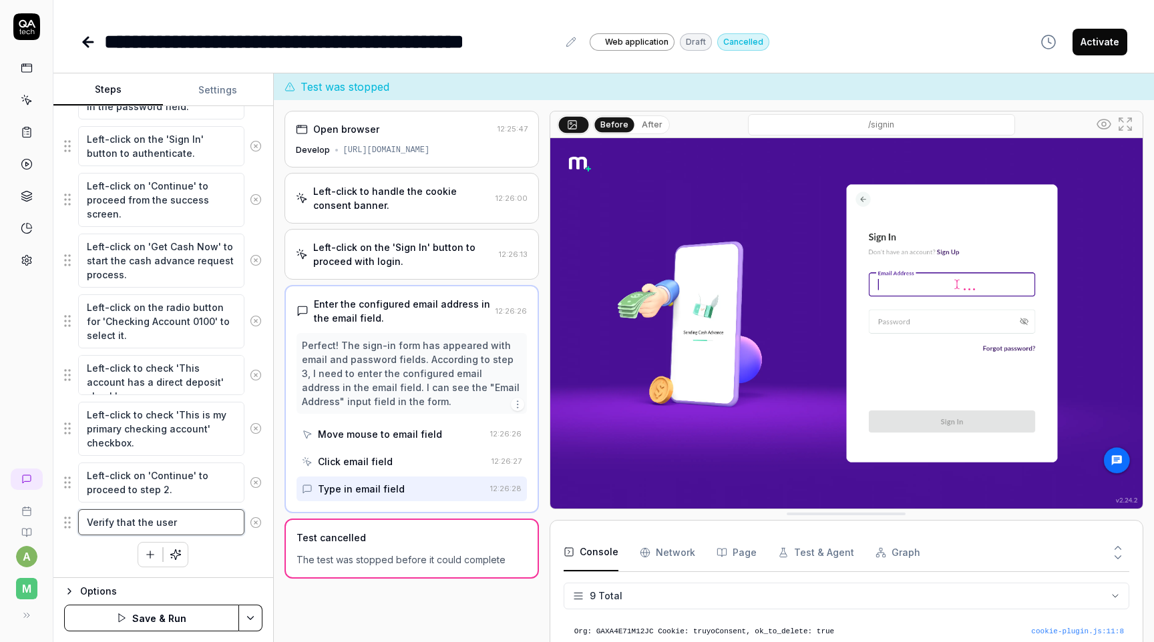
type textarea "Verify that the user"
type textarea "*"
type textarea "Verify that the user s"
type textarea "*"
type textarea "Verify that the user se"
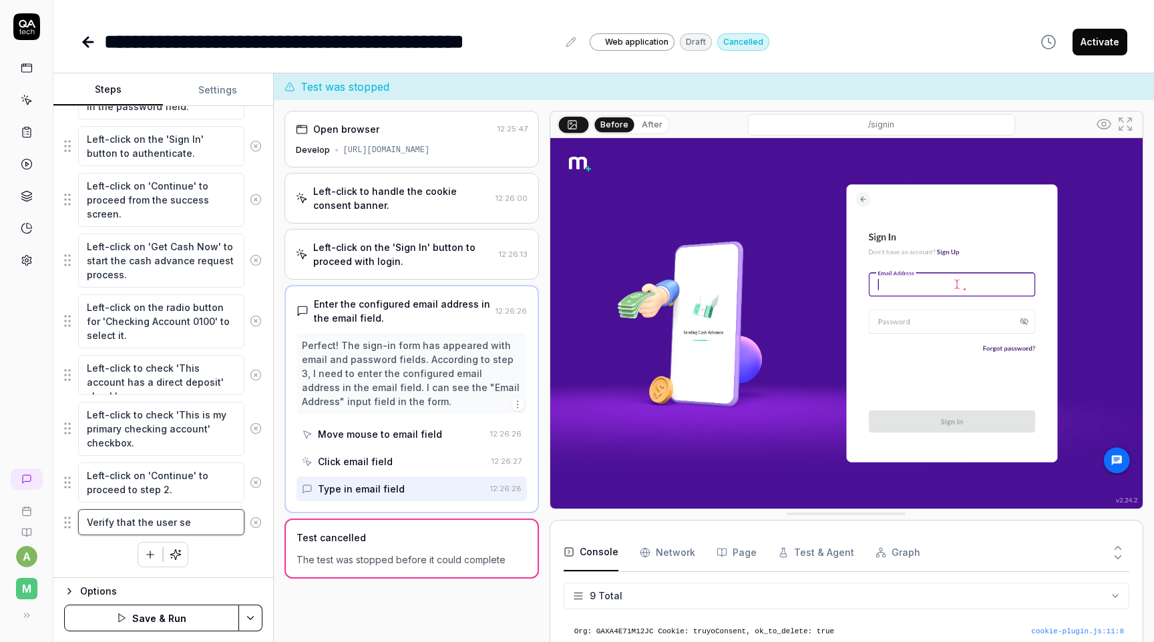
type textarea "*"
type textarea "Verify that the user see"
type textarea "*"
type textarea "Verify that the user sees"
type textarea "*"
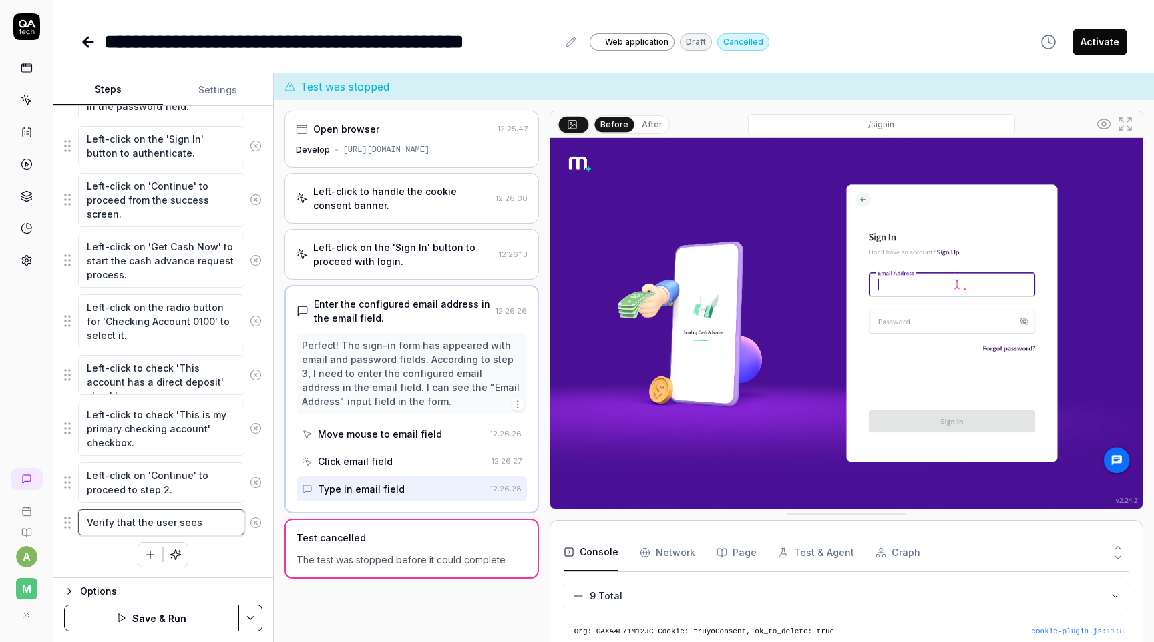
type textarea "Verify that the user sees"
type textarea "*"
type textarea "Verify that the user sees a"
type textarea "*"
type textarea "Verify that the user sees a"
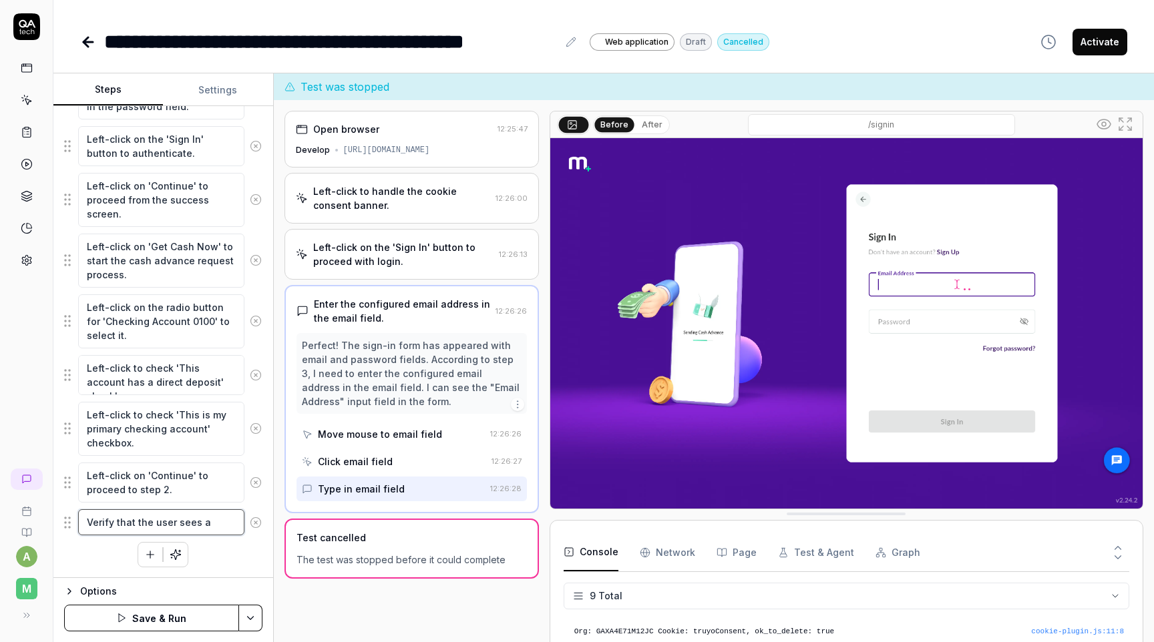
type textarea "*"
type textarea "Verify that the user sees a s"
type textarea "*"
type textarea "Verify that the user sees a sw"
type textarea "*"
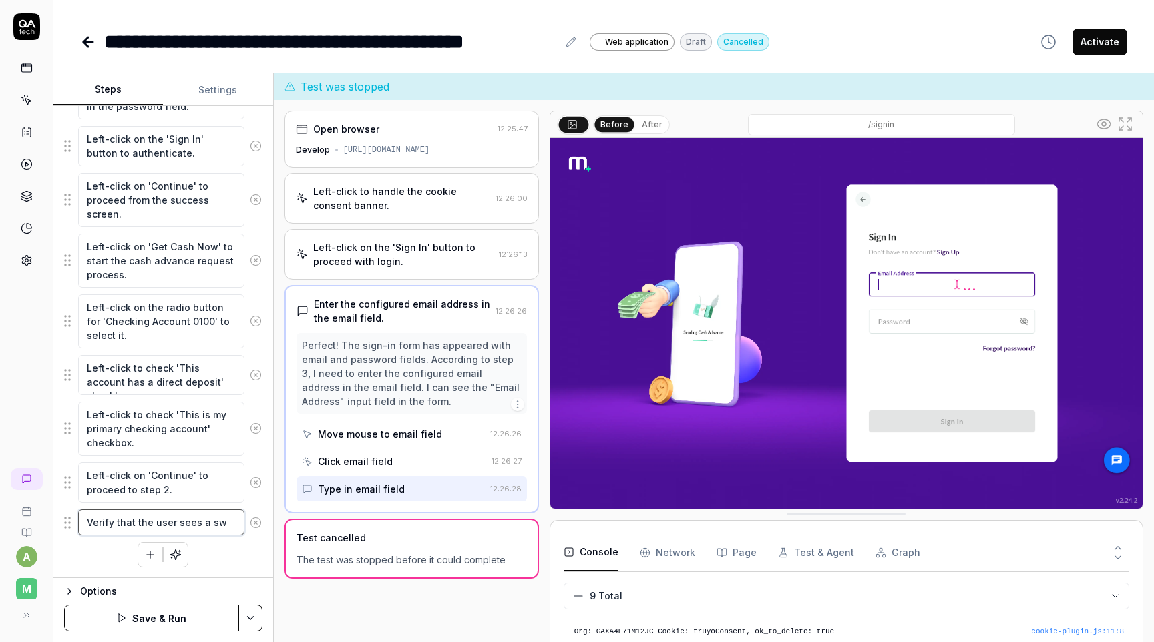
type textarea "Verify that the user sees a s"
type textarea "*"
type textarea "Verify that the user sees a sc"
type textarea "*"
type textarea "Verify that the user sees a scr"
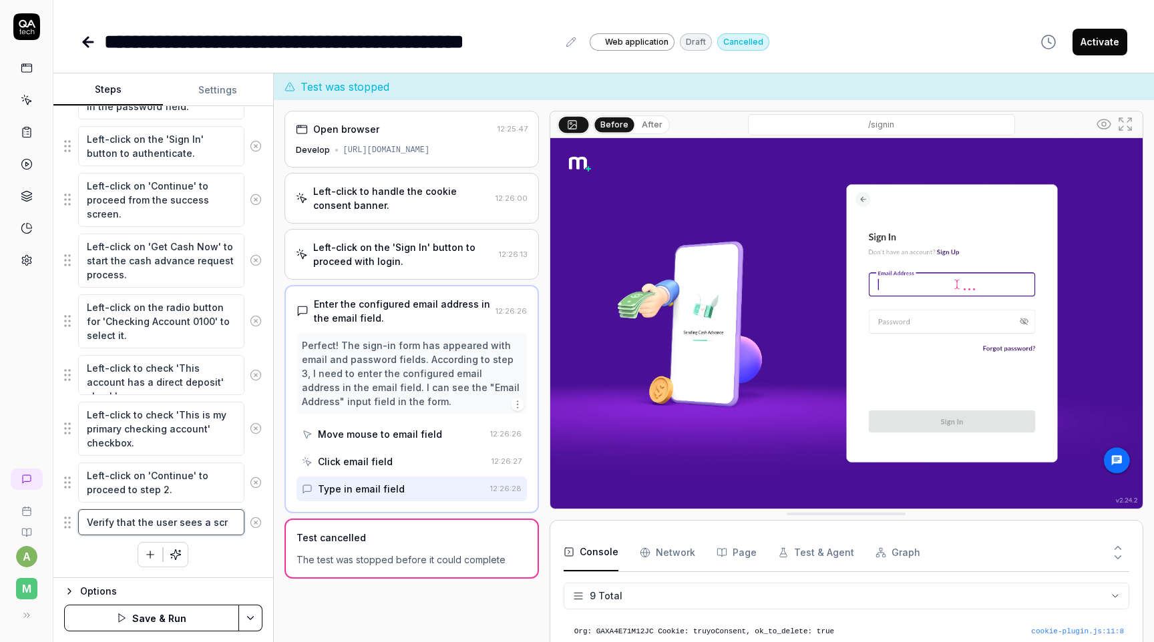
type textarea "*"
type textarea "Verify that the user sees a scre"
type textarea "*"
type textarea "Verify that the user sees a scree"
type textarea "*"
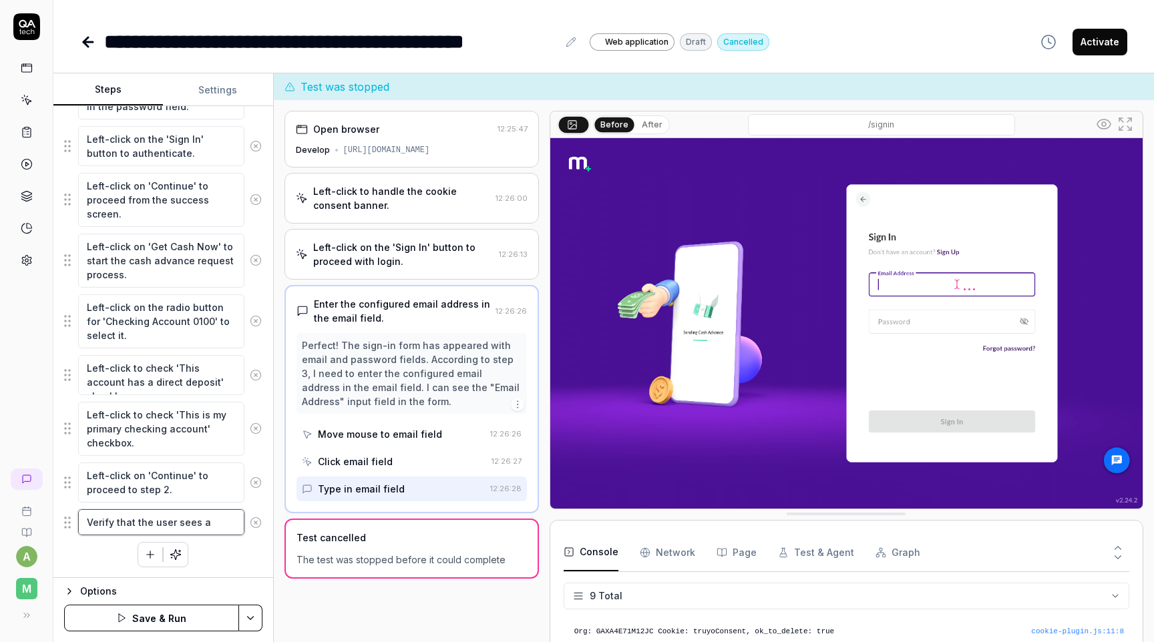
type textarea "Verify that the user sees a screen"
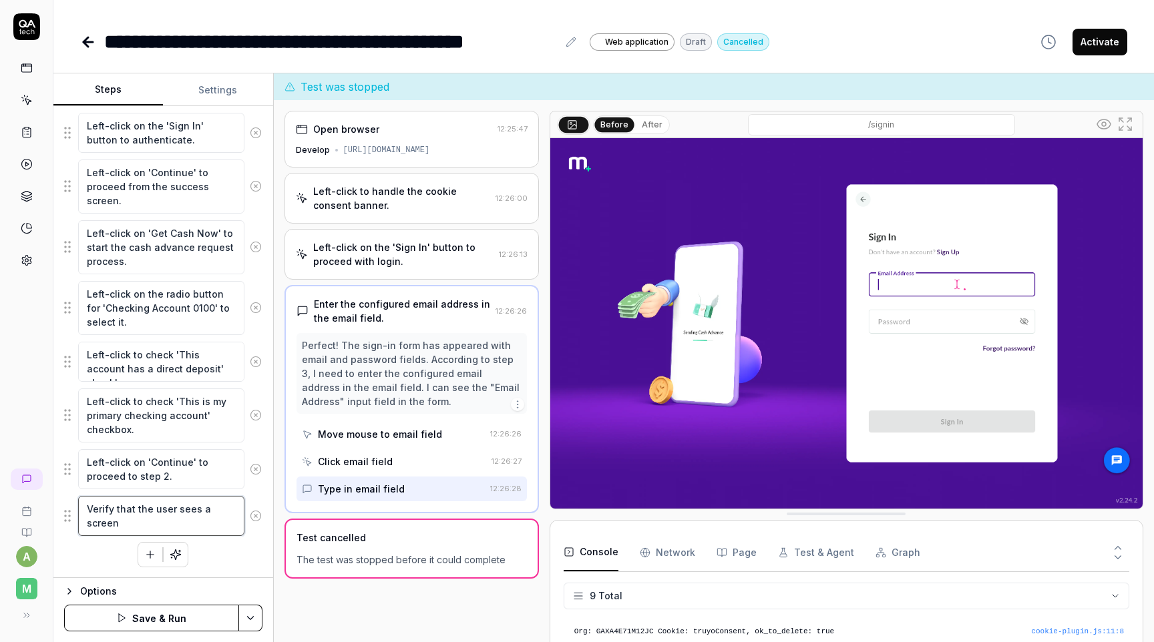
type textarea "*"
type textarea "Verify that the user sees a screen"
type textarea "*"
type textarea "Verify that the user sees a screen ""
type textarea "*"
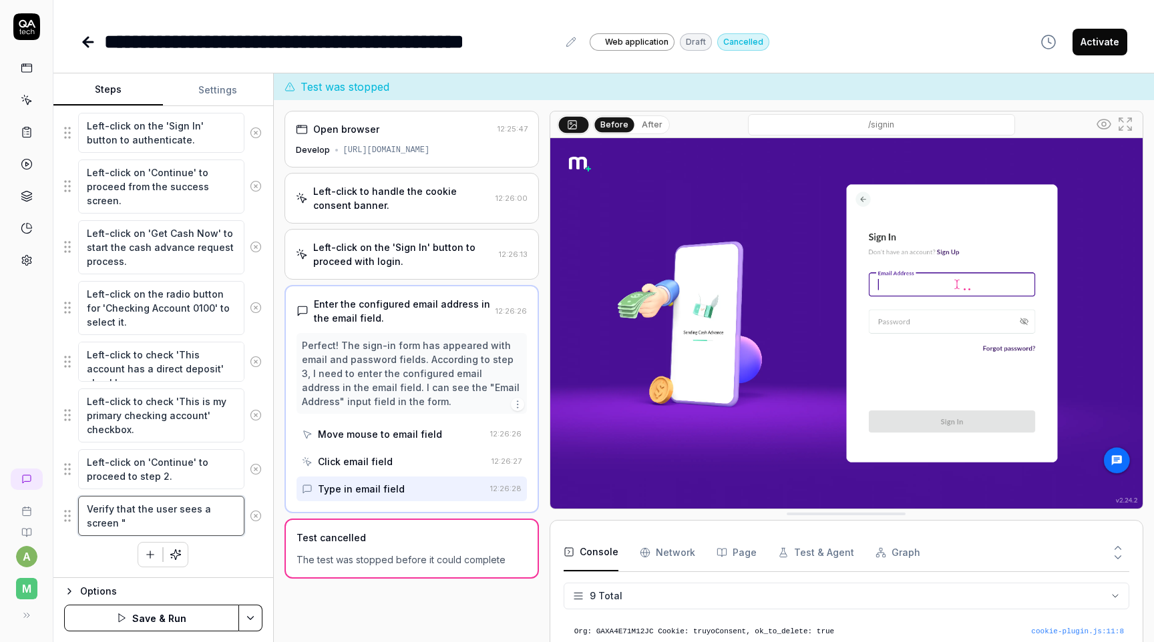
type textarea "Verify that the user sees a screen "W"
type textarea "*"
type textarea "Verify that the user sees a screen "We"
type textarea "*"
type textarea "Verify that the user sees a screen "We'r"
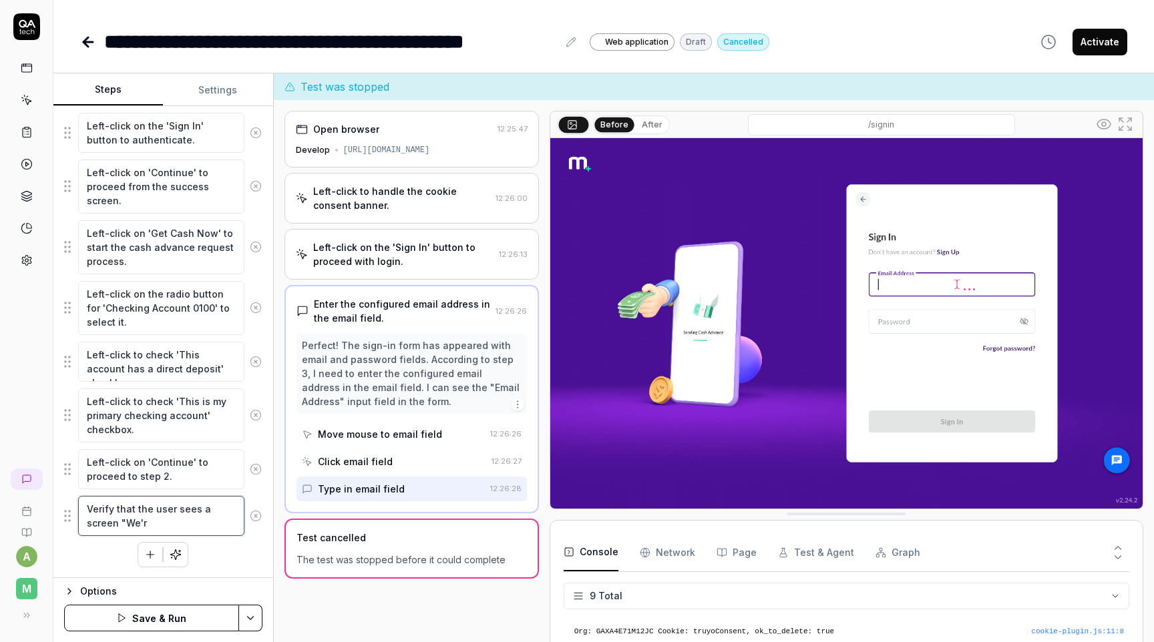
type textarea "*"
type textarea "Verify that the user sees a screen "We're"
type textarea "*"
type textarea "Verify that the user sees a screen "We're"
type textarea "*"
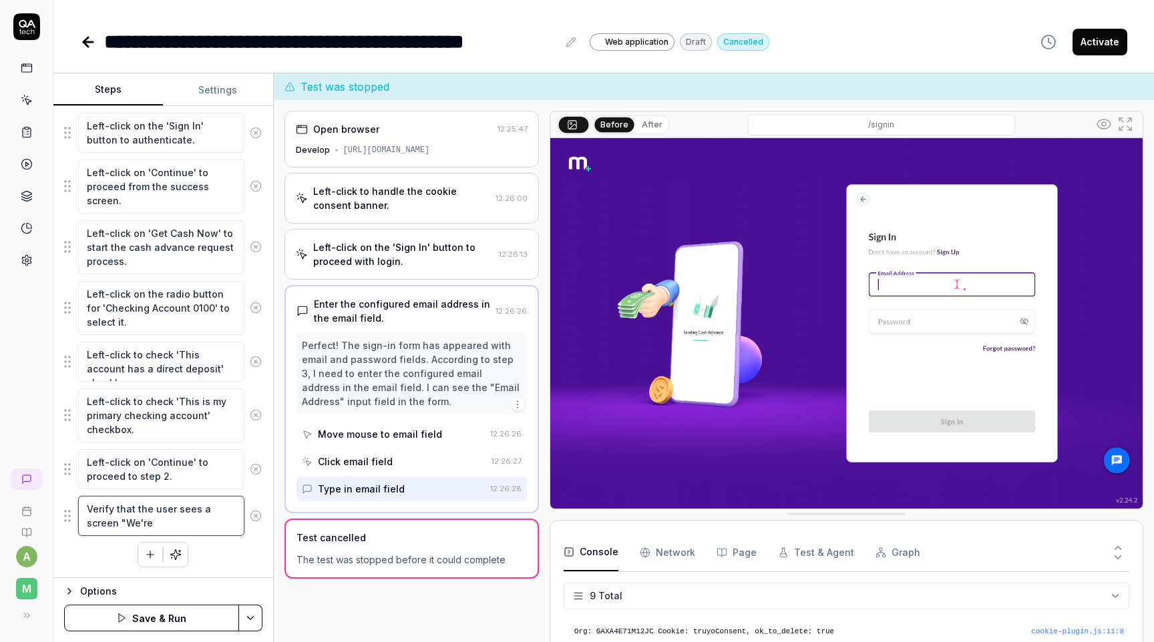
type textarea "Verify that the user sees a screen "We're s"
type textarea "*"
type textarea "Verify that the user sees a screen "We're sor"
type textarea "*"
type textarea "Verify that the user sees a screen "We're sorr"
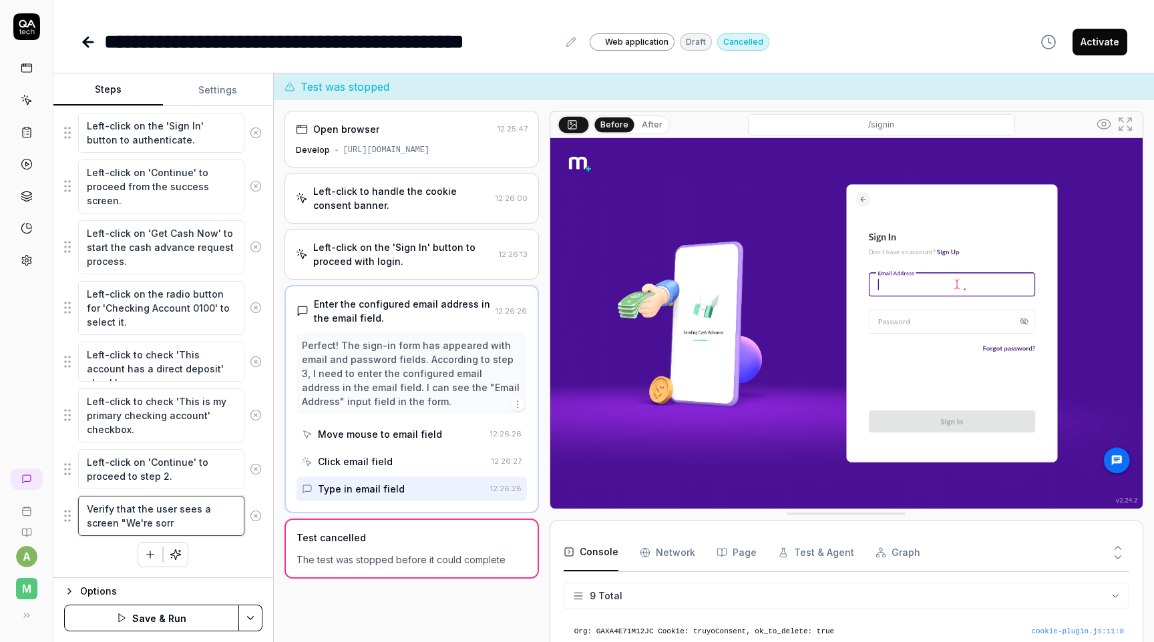
type textarea "*"
type textarea "Verify that the user sees a screen "We're sorry"
type textarea "*"
type textarea "Verify that the user sees a screen "We're sorry""
type textarea "*"
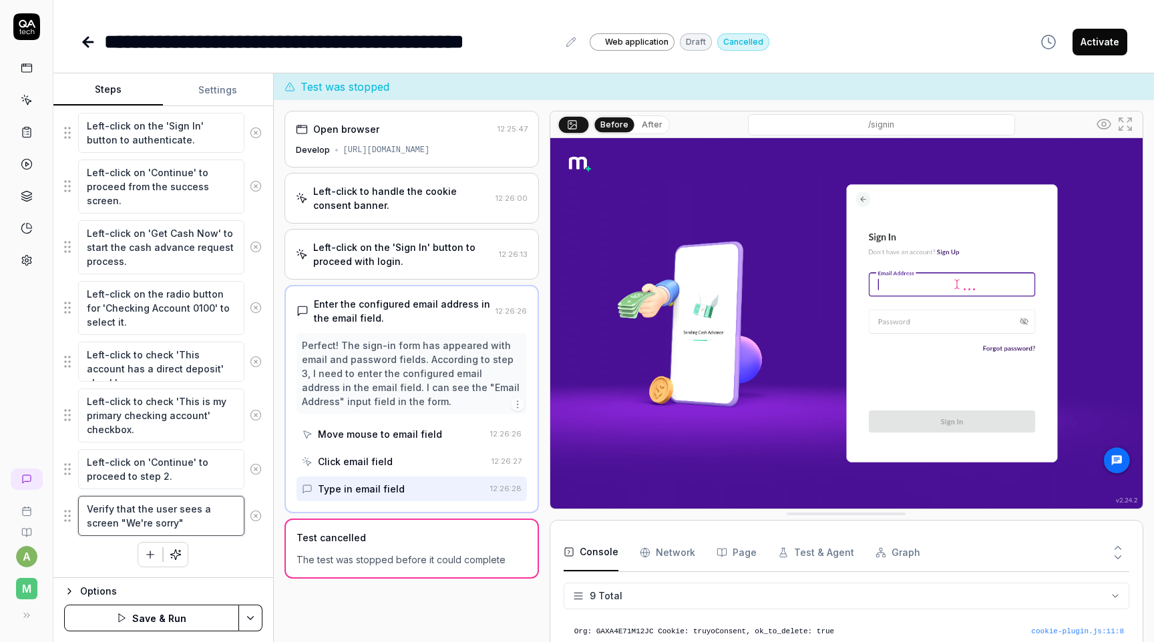
type textarea "Verify that the user sees a screen "We're sorry""
type textarea "*"
type textarea "Verify that the user sees a screen "We're sorry" a"
type textarea "*"
type textarea "Verify that the user sees a screen "We're sorry" an"
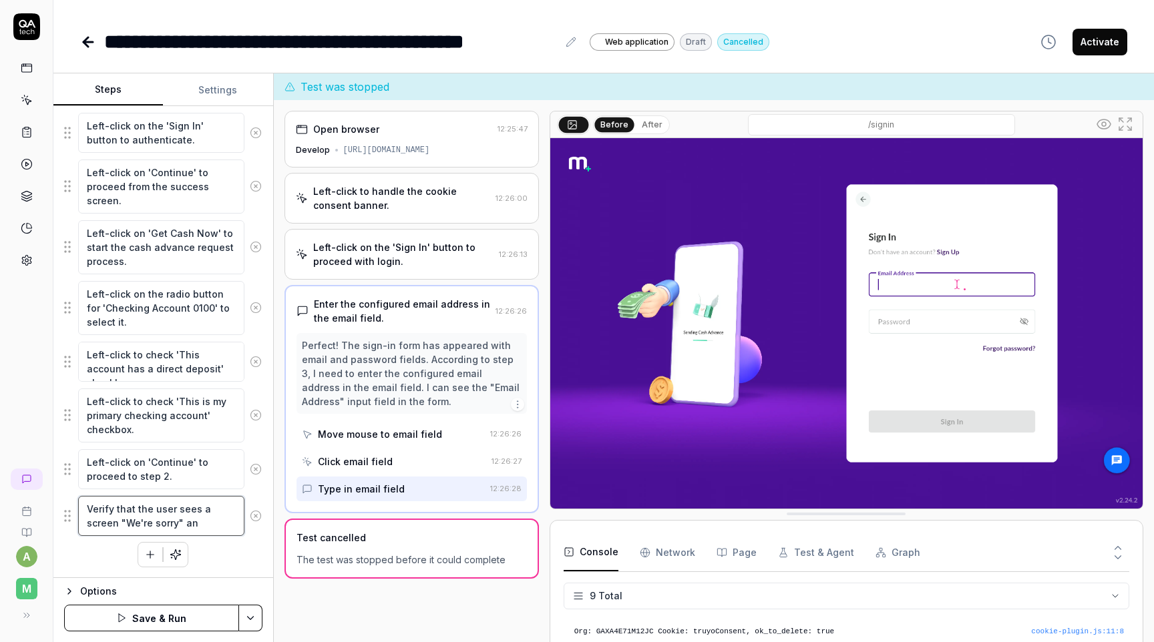
type textarea "*"
type textarea "Verify that the user sees a screen "We're sorry" and"
type textarea "*"
type textarea "Verify that the user sees a screen "We're sorry" and"
type textarea "*"
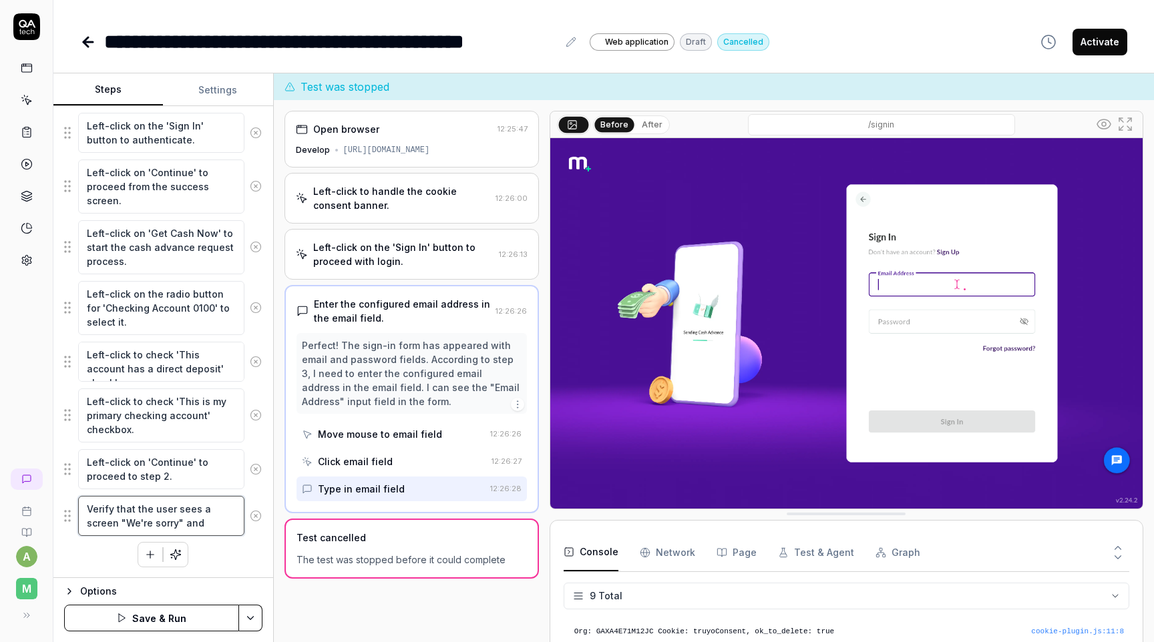
type textarea "Verify that the user sees a screen "We're sorry" and i"
type textarea "*"
type textarea "Verify that the user sees a screen "We're sorry" and is"
type textarea "*"
type textarea "Verify that the user sees a screen "We're sorry" and is"
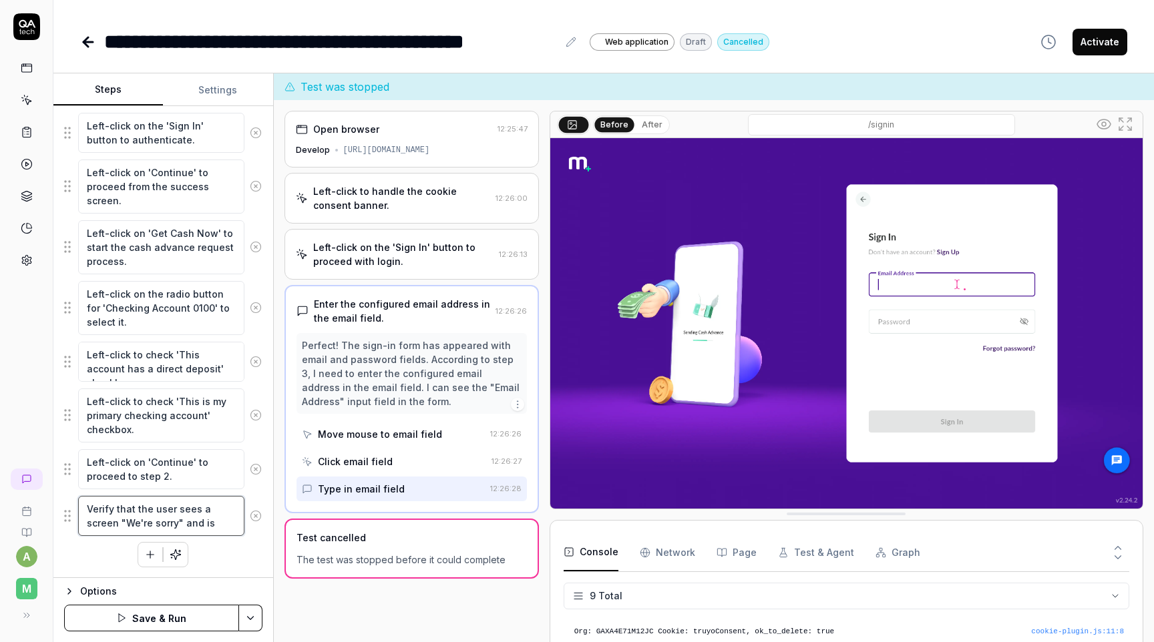
type textarea "*"
type textarea "Verify that the user sees a screen "We're sorry" and is n"
type textarea "*"
type textarea "Verify that the user sees a screen "We're sorry" and is no"
type textarea "*"
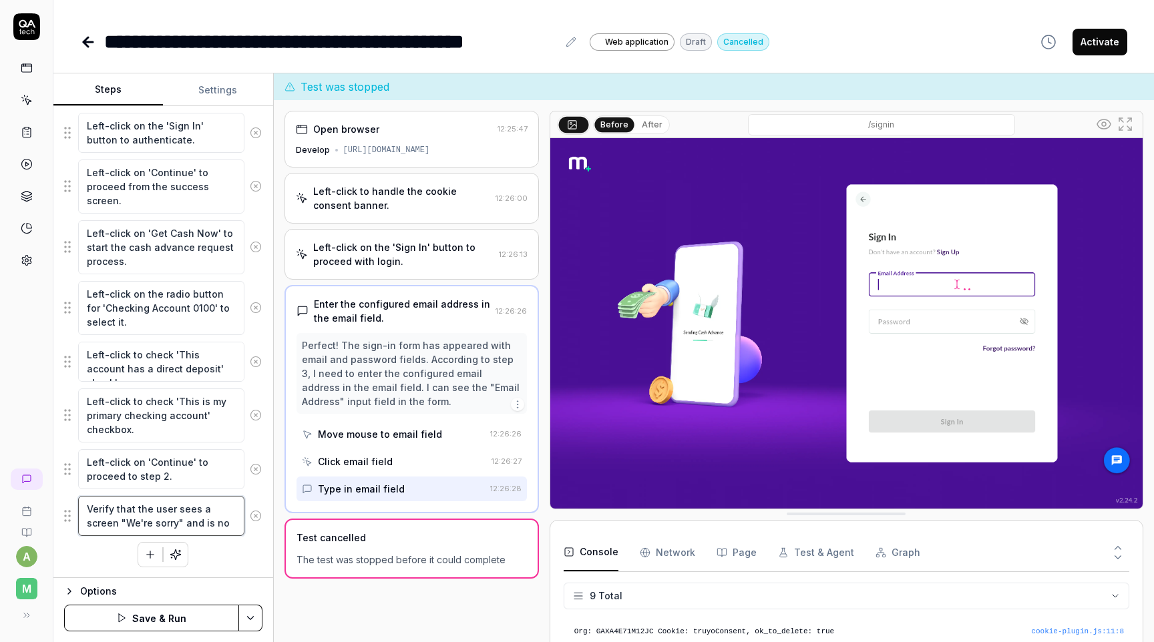
type textarea "Verify that the user sees a screen "We're sorry" and is not"
type textarea "*"
type textarea "Verify that the user sees a screen "We're sorry" and is not"
type textarea "*"
type textarea "Verify that the user sees a screen "We're sorry" and is not a"
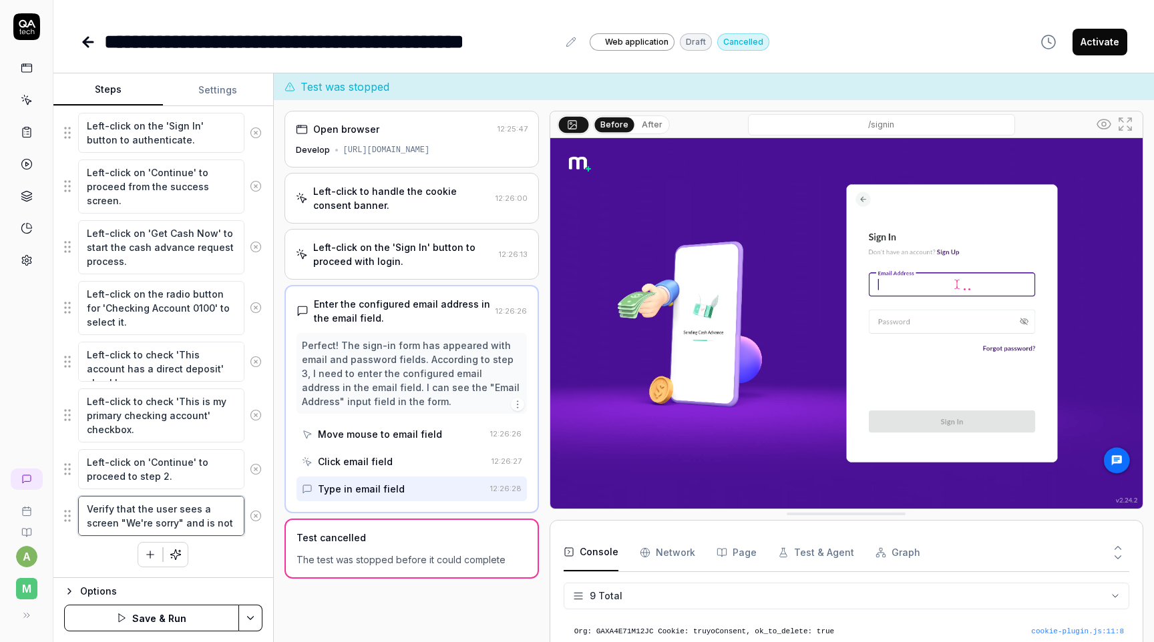
type textarea "*"
type textarea "Verify that the user sees a screen "We're sorry" and is not ab"
type textarea "*"
type textarea "Verify that the user sees a screen "We're sorry" and is not abl"
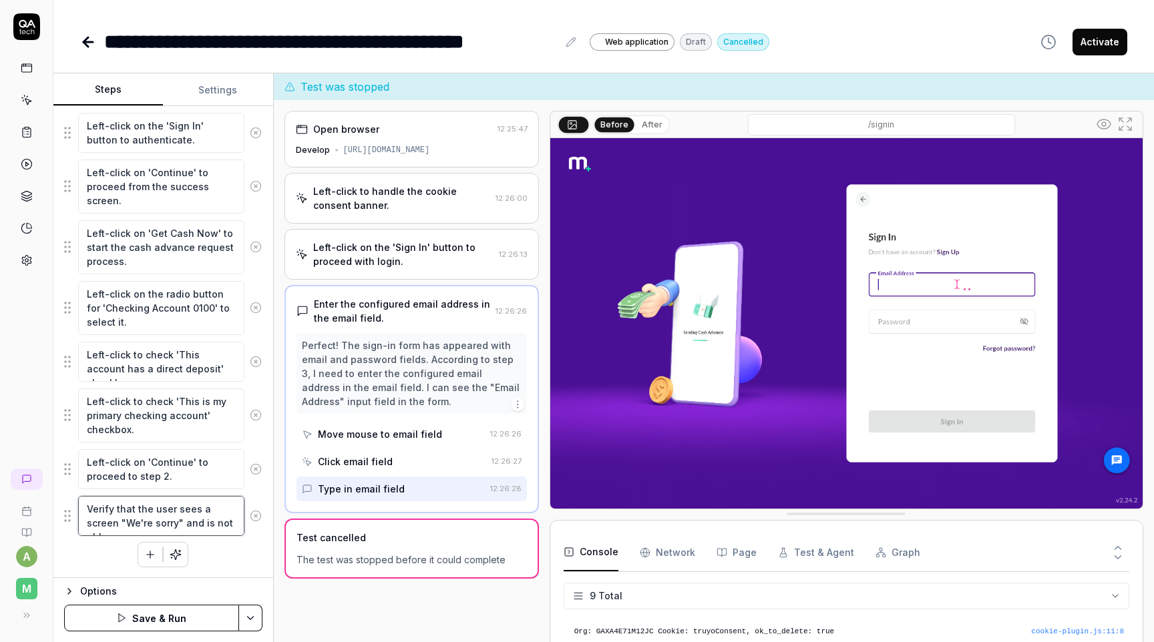
type textarea "*"
type textarea "Verify that the user sees a screen "We're sorry" and is not able"
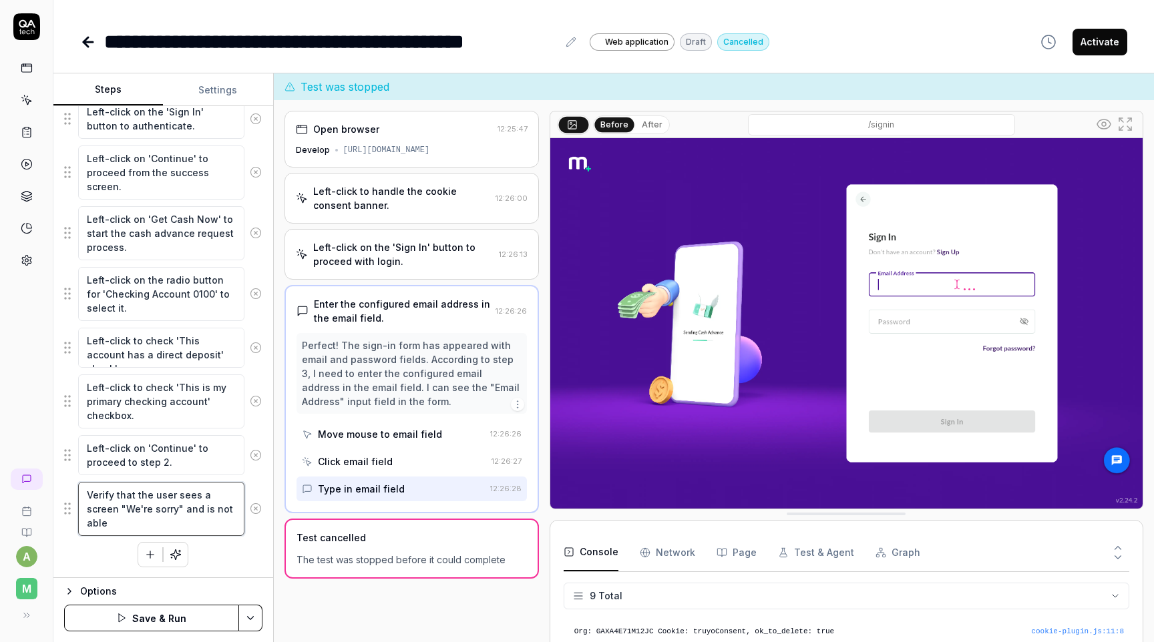
type textarea "*"
type textarea "Verify that the user sees a screen "We're sorry" and is not able"
type textarea "*"
type textarea "Verify that the user sees a screen "We're sorry" and is not able t"
type textarea "*"
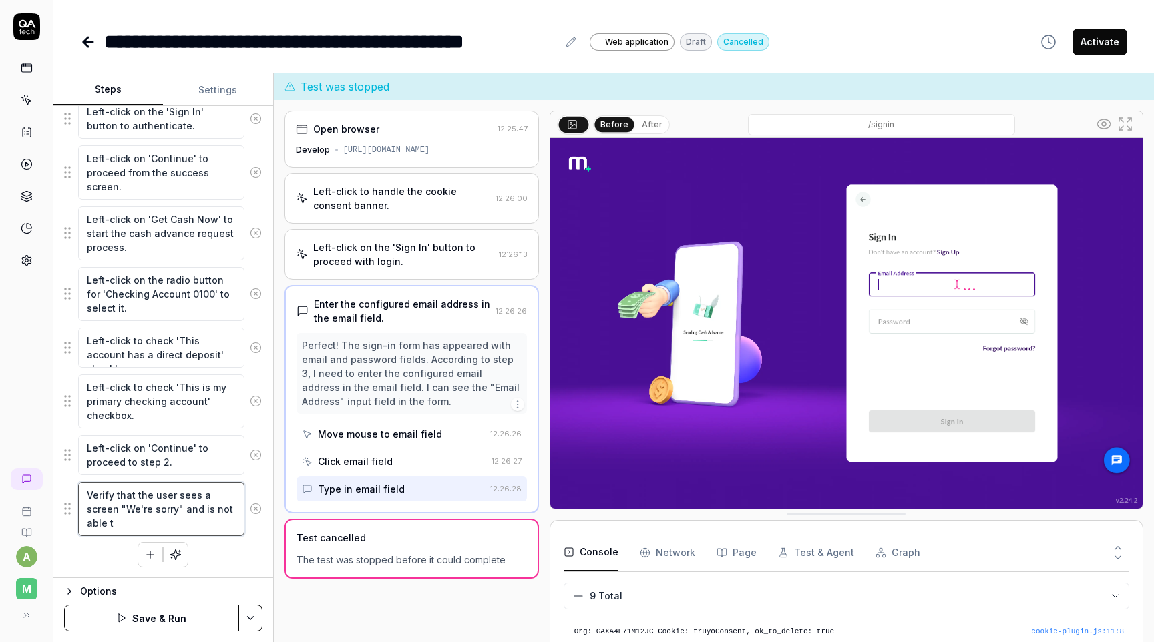
type textarea "Verify that the user sees a screen "We're sorry" and is not able to"
type textarea "*"
type textarea "Verify that the user sees a screen "We're sorry" and is not able to"
type textarea "*"
type textarea "Verify that the user sees a screen "We're sorry" and is not able to c"
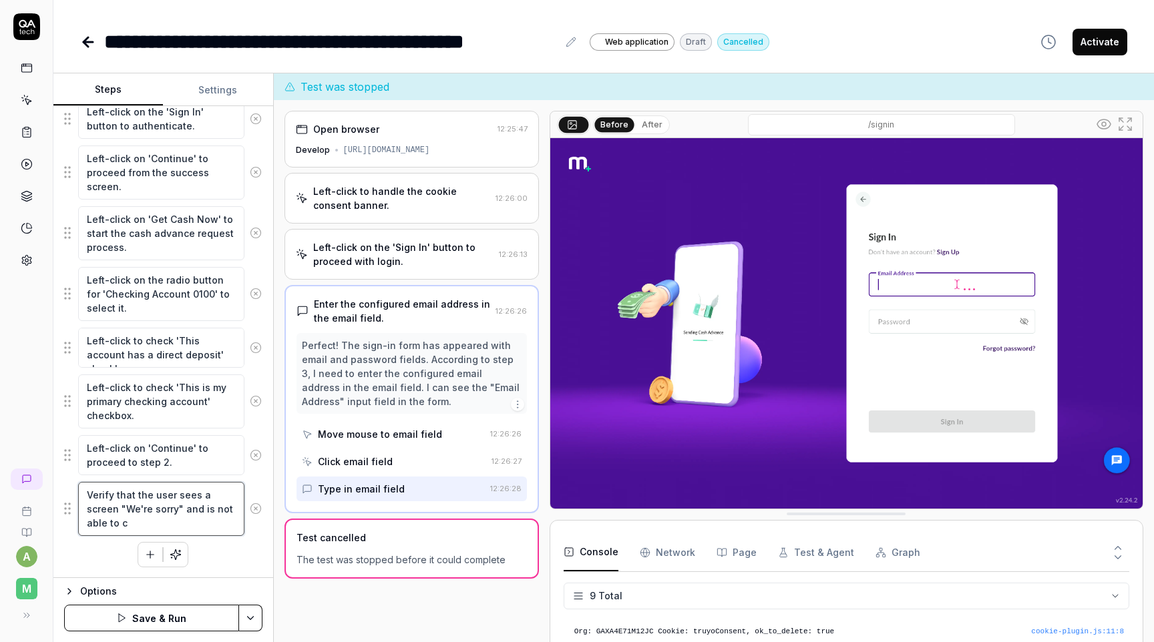
type textarea "*"
type textarea "Verify that the user sees a screen "We're sorry" and is not able to co"
type textarea "*"
type textarea "Verify that the user sees a screen "We're sorry" and is not able to coti"
type textarea "*"
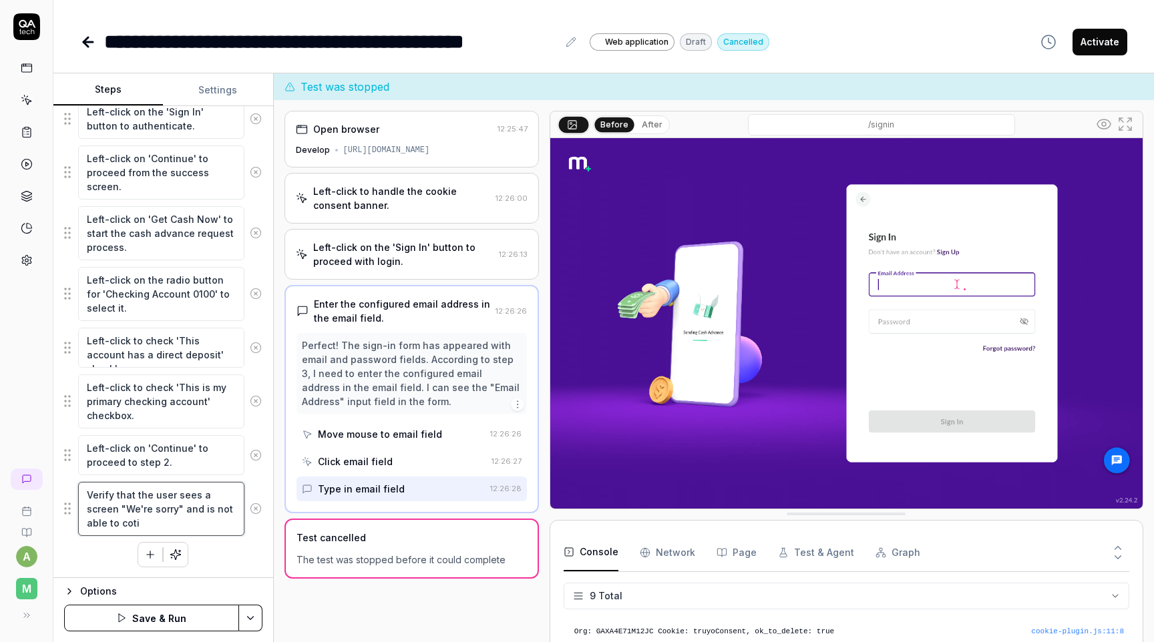
type textarea "Verify that the user sees a screen "We're sorry" and is not able to cot"
type textarea "*"
type textarea "Verify that the user sees a screen "We're sorry" and is not able to co"
type textarea "*"
type textarea "Verify that the user sees a screen "We're sorry" and is not able to con"
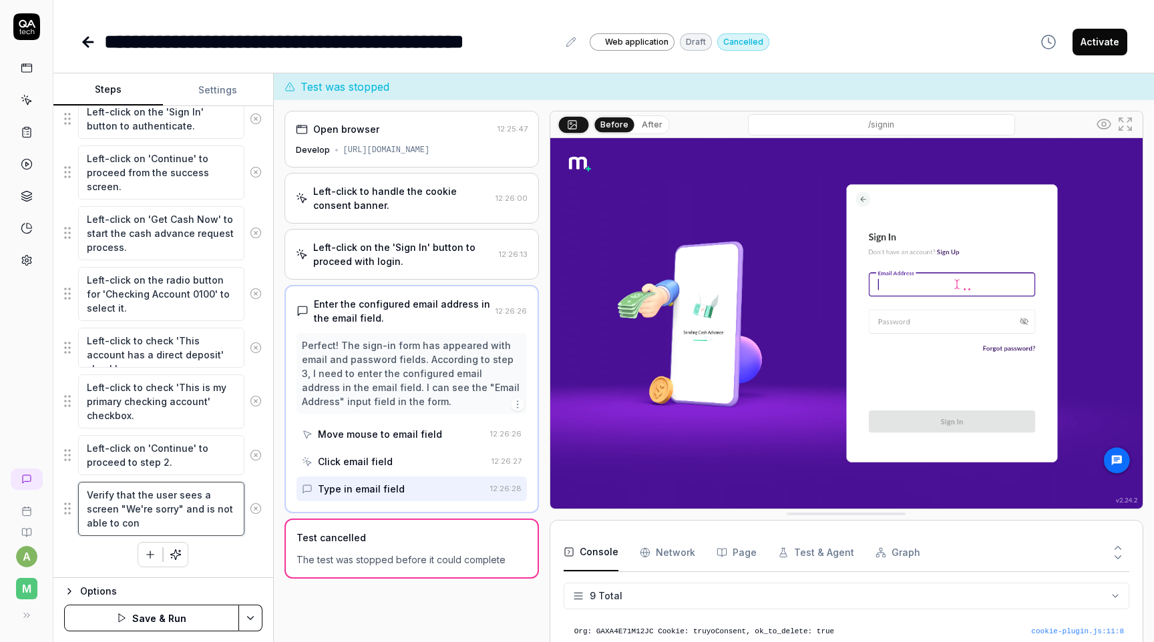
type textarea "*"
type textarea "Verify that the user sees a screen "We're sorry" and is not able to cont"
type textarea "*"
type textarea "Verify that the user sees a screen "We're sorry" and is not able to conti"
type textarea "*"
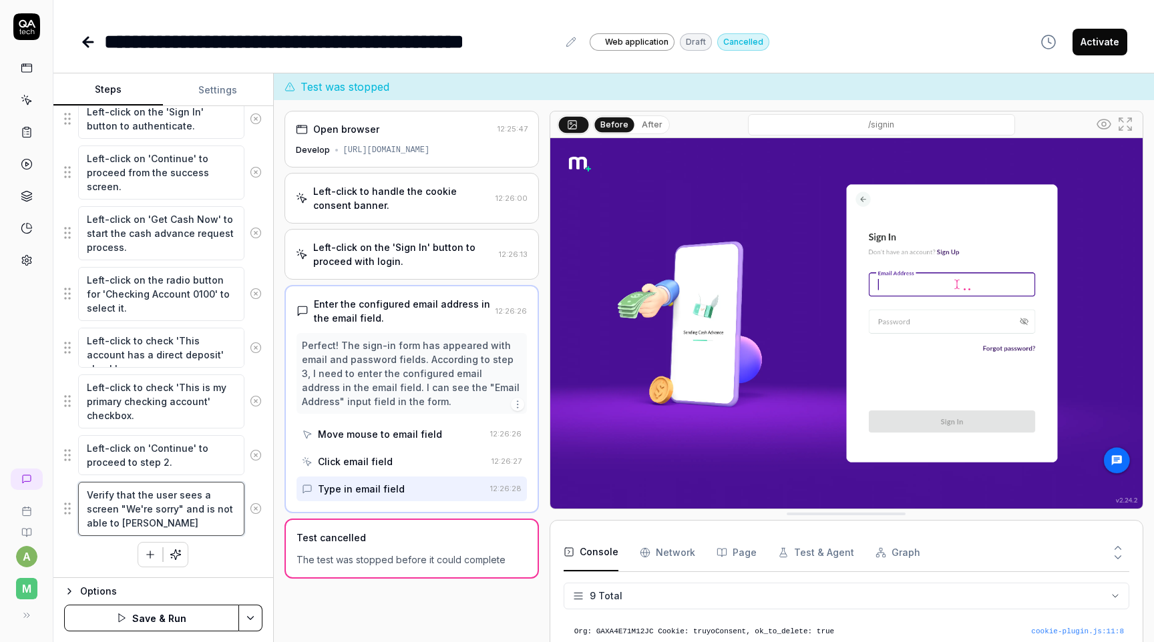
type textarea "Verify that the user sees a screen "We're sorry" and is not able to contin"
type textarea "*"
type textarea "Verify that the user sees a screen "We're sorry" and is not able to continu"
type textarea "*"
type textarea "Verify that the user sees a screen "We're sorry" and is not able to continue"
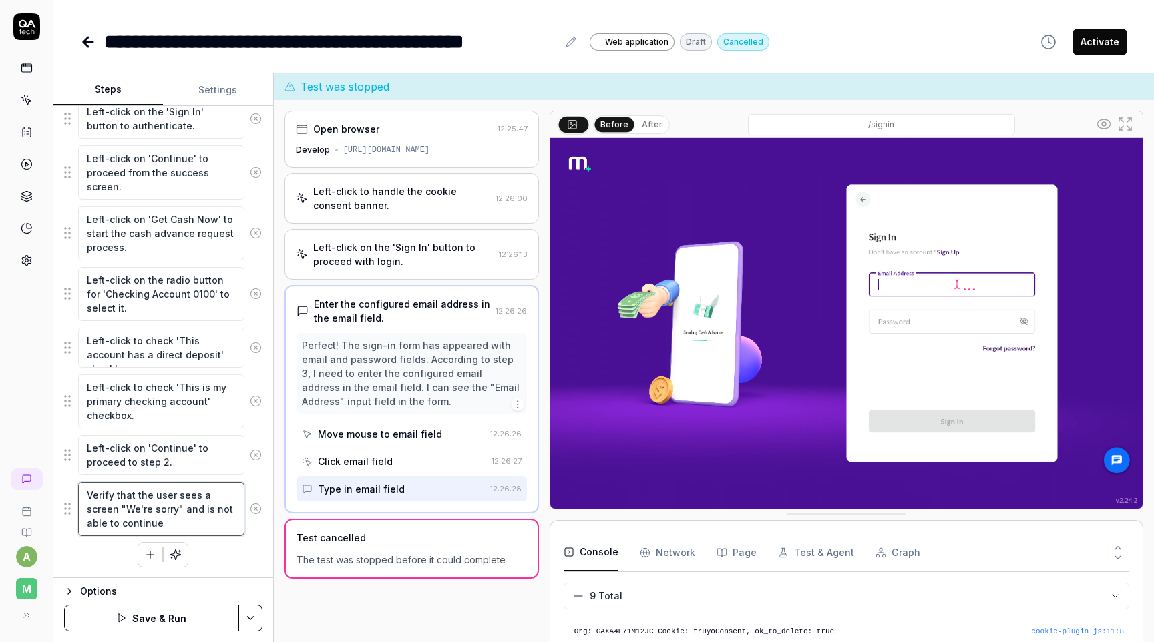
type textarea "*"
type textarea "Verify that the user sees a screen "We're sorry" and is not able to continue"
type textarea "*"
type textarea "Verify that the user sees a screen "We're sorry" and is not able to continue w"
type textarea "*"
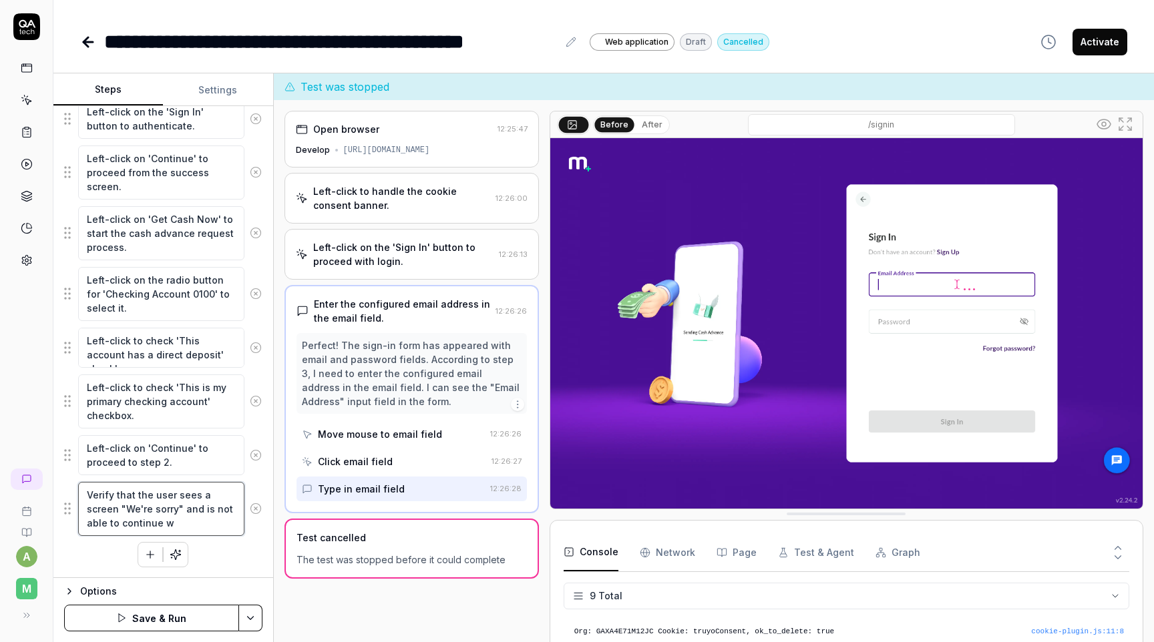
type textarea "Verify that the user sees a screen "We're sorry" and is not able to continue wi"
type textarea "*"
type textarea "Verify that the user sees a screen "We're sorry" and is not able to continue wit"
type textarea "*"
type textarea "Verify that the user sees a screen "We're sorry" and is not able to continue wi…"
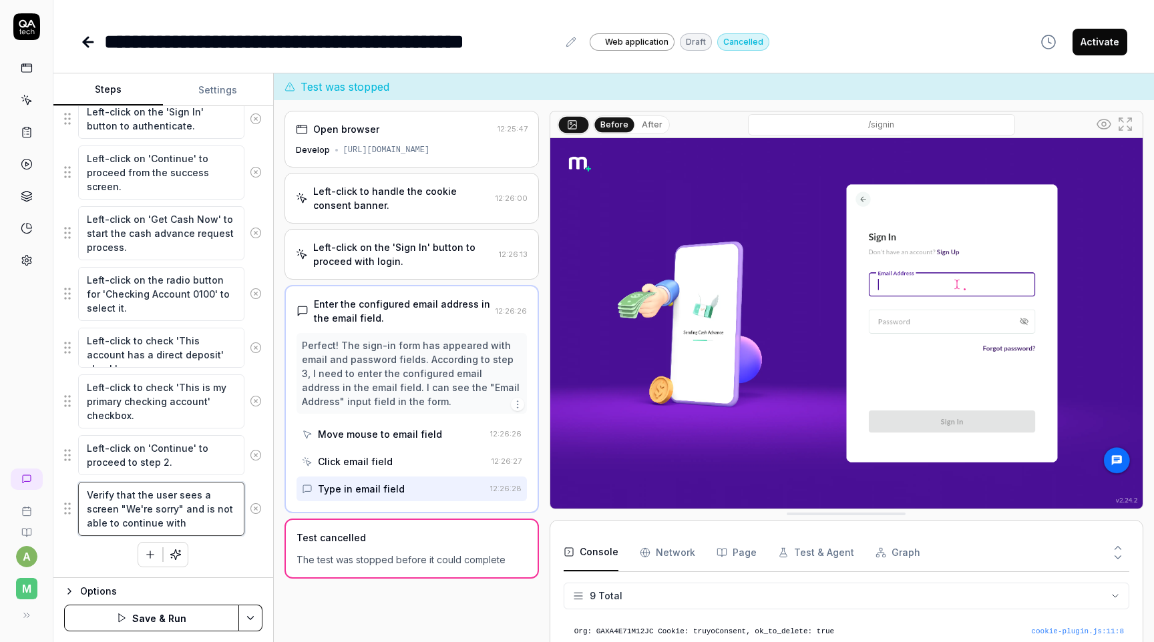
type textarea "*"
type textarea "Verify that the user sees a screen "We're sorry" and is not able to continue wi…"
type textarea "*"
type textarea "Verify that the user sees a screen "We're sorry" and is not able to continue wi…"
type textarea "*"
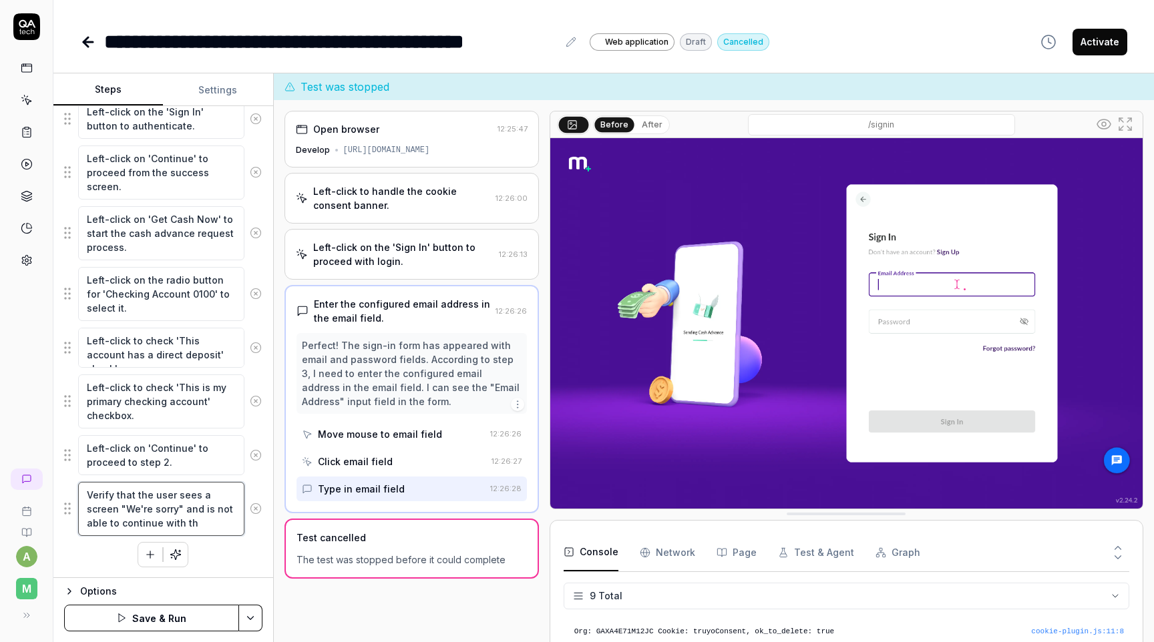
type textarea "Verify that the user sees a screen "We're sorry" and is not able to continue wi…"
type textarea "*"
type textarea "Verify that the user sees a screen "We're sorry" and is not able to continue wi…"
type textarea "*"
type textarea "Verify that the user sees a screen "We're sorry" and is not able to continue wi…"
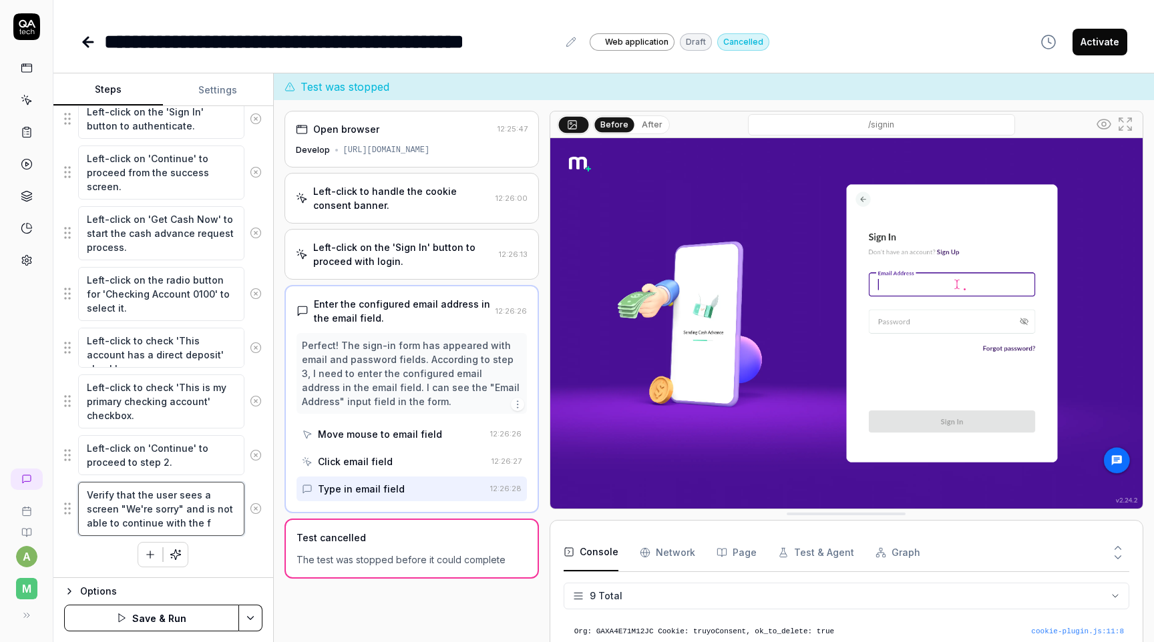
type textarea "*"
type textarea "Verify that the user sees a screen "We're sorry" and is not able to continue wi…"
click at [198, 613] on button "Save & Run" at bounding box center [151, 618] width 175 height 27
click at [212, 93] on button "Settings" at bounding box center [218, 90] width 110 height 32
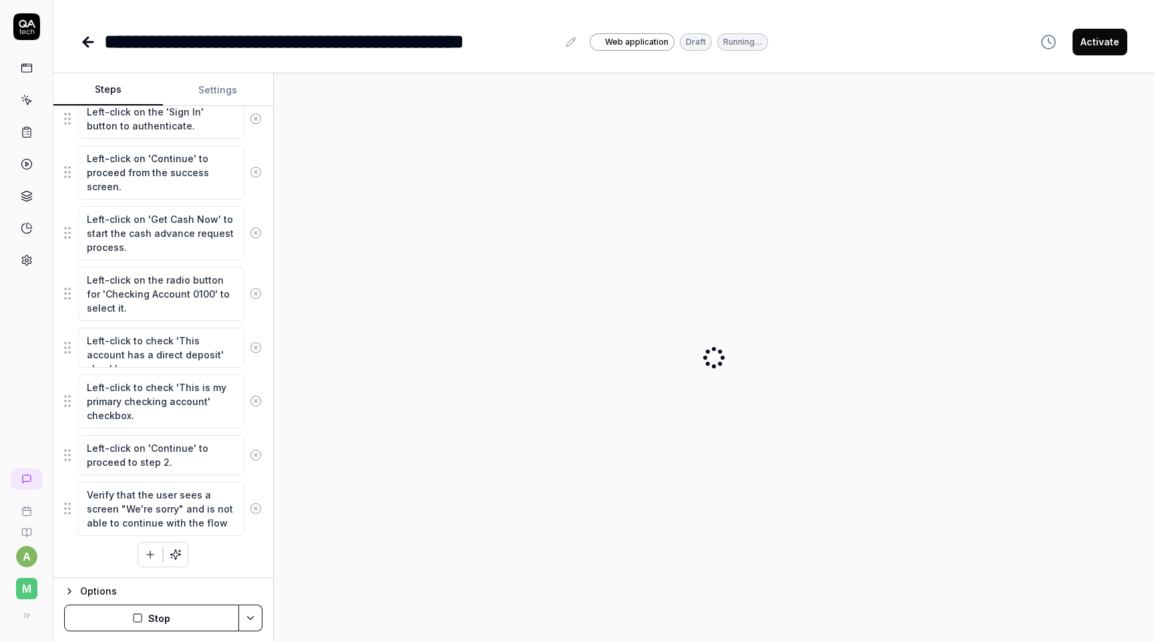
click at [130, 93] on button "Steps" at bounding box center [108, 90] width 110 height 32
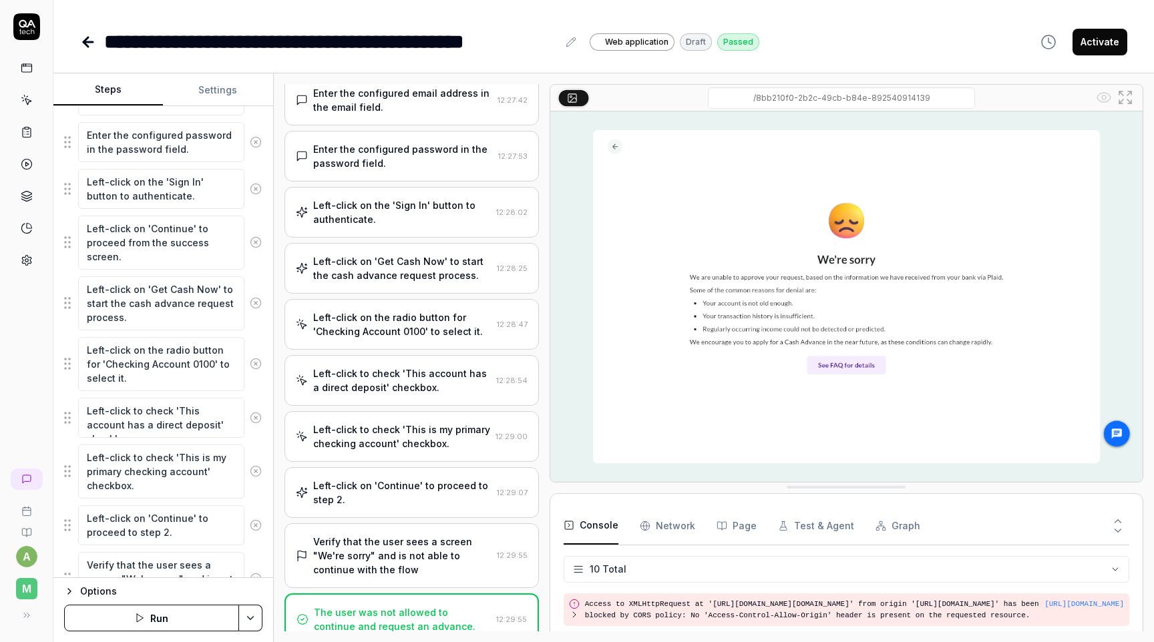
scroll to position [363, 0]
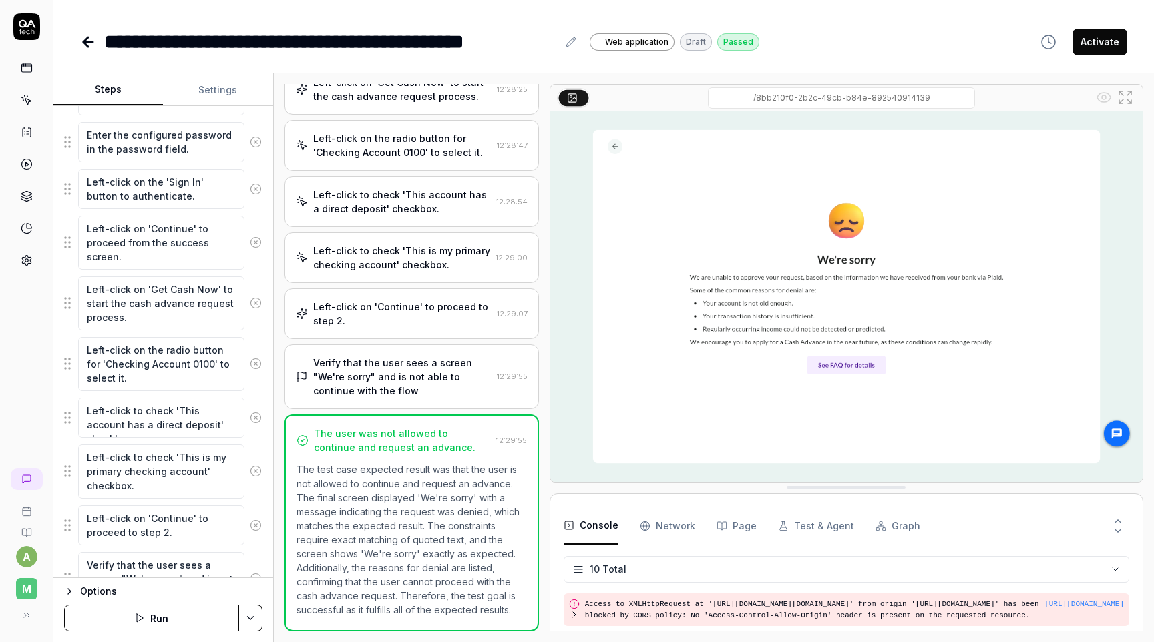
click at [1083, 42] on button "Activate" at bounding box center [1100, 42] width 55 height 27
click at [84, 37] on icon at bounding box center [88, 42] width 16 height 16
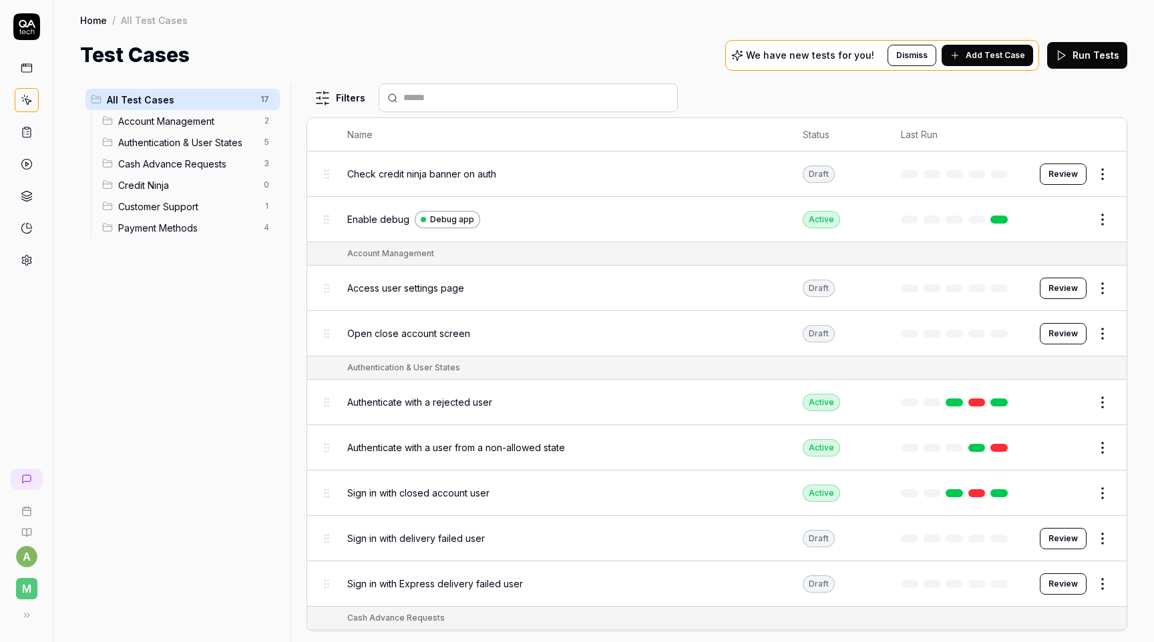
click at [1074, 169] on button "Review" at bounding box center [1063, 174] width 47 height 21
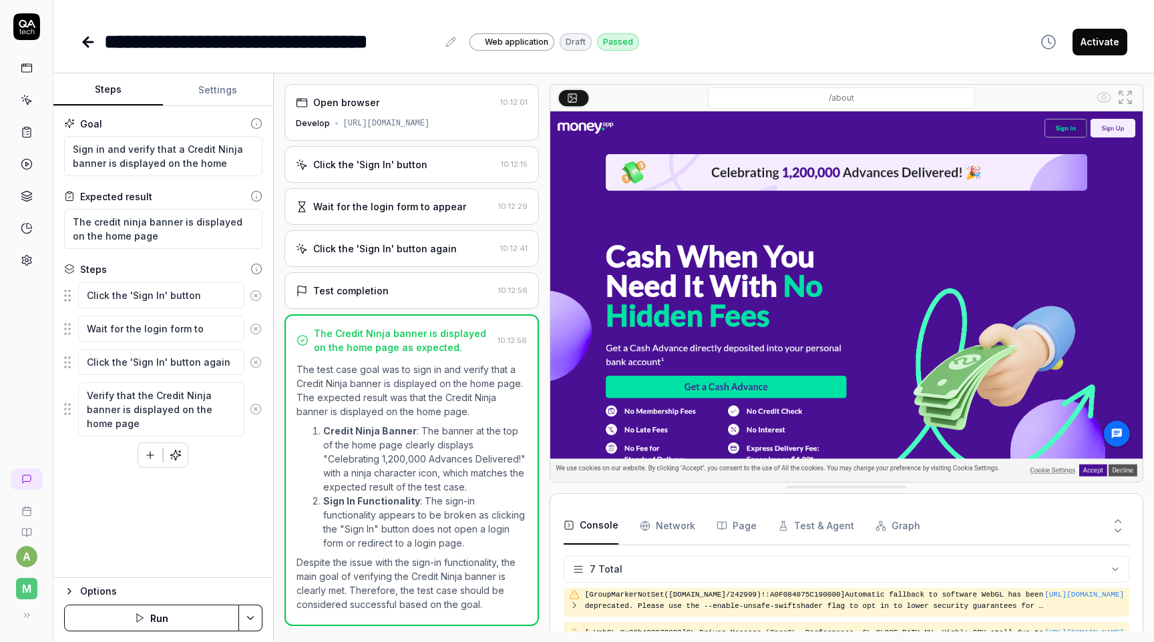
scroll to position [146, 0]
click at [1108, 40] on button "Activate" at bounding box center [1100, 42] width 55 height 27
click at [88, 46] on icon at bounding box center [85, 41] width 5 height 9
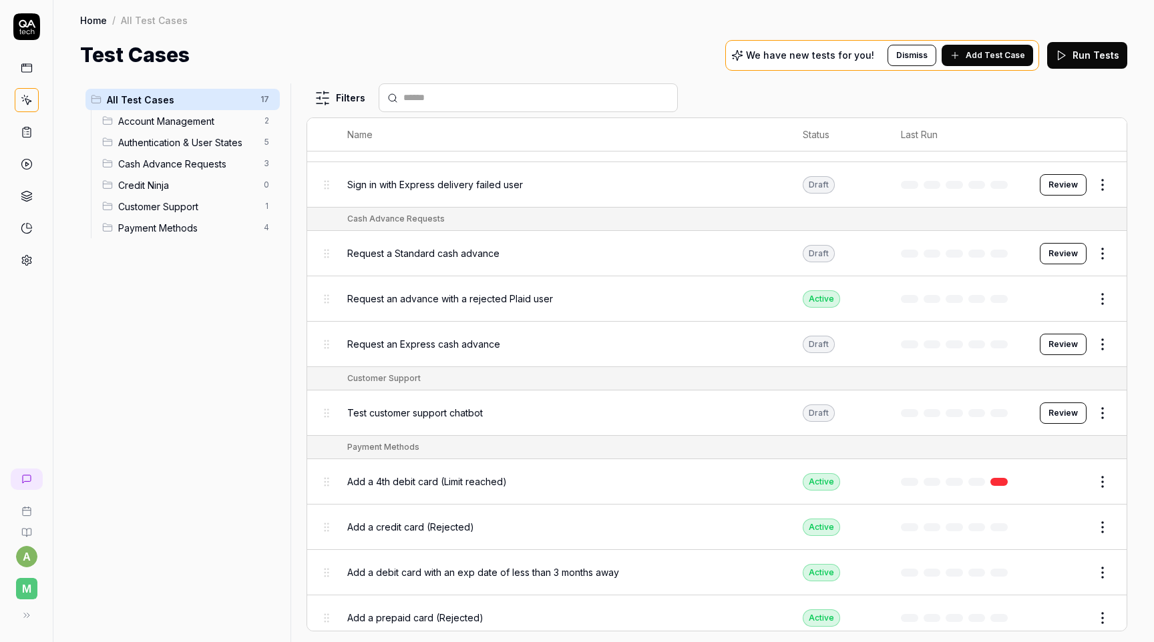
scroll to position [400, 0]
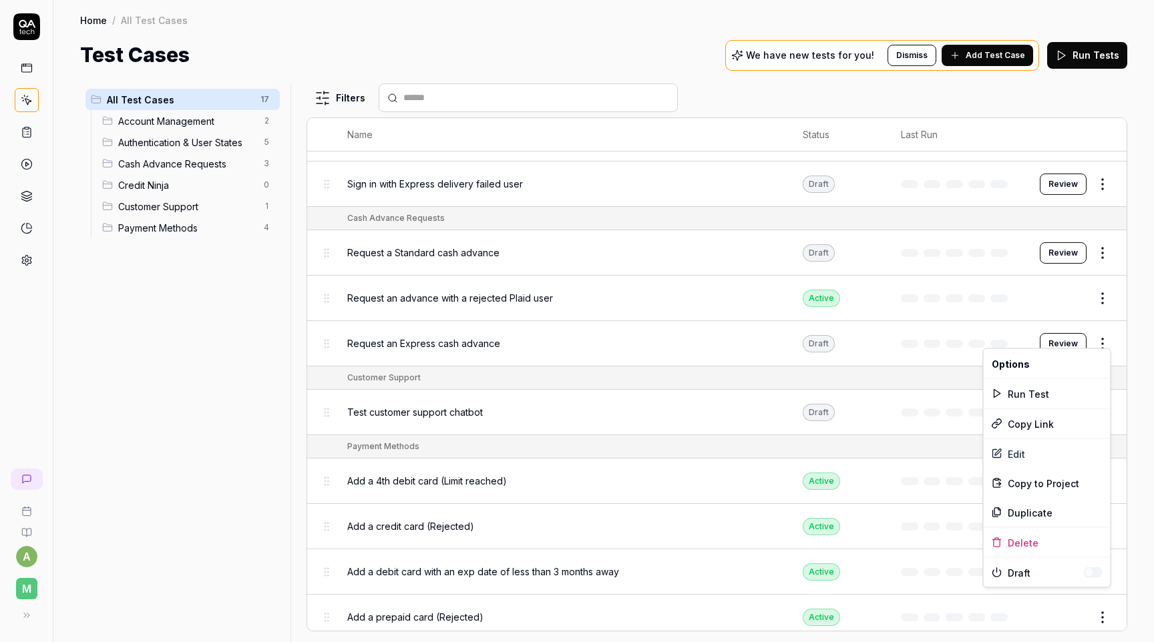
click at [1108, 337] on html "a M Home / All Test Cases Home / All Test Cases Test Cases We have new tests fo…" at bounding box center [577, 321] width 1154 height 642
click at [1029, 332] on html "a M Home / All Test Cases Home / All Test Cases Test Cases We have new tests fo…" at bounding box center [577, 321] width 1154 height 642
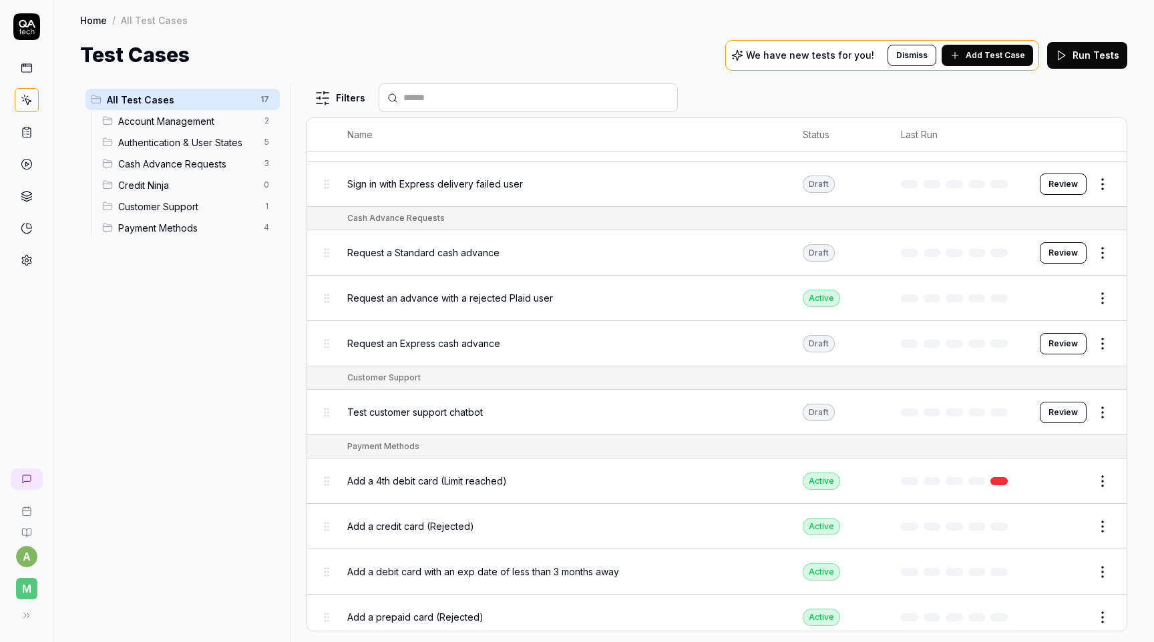
click at [1052, 333] on button "Review" at bounding box center [1063, 343] width 47 height 21
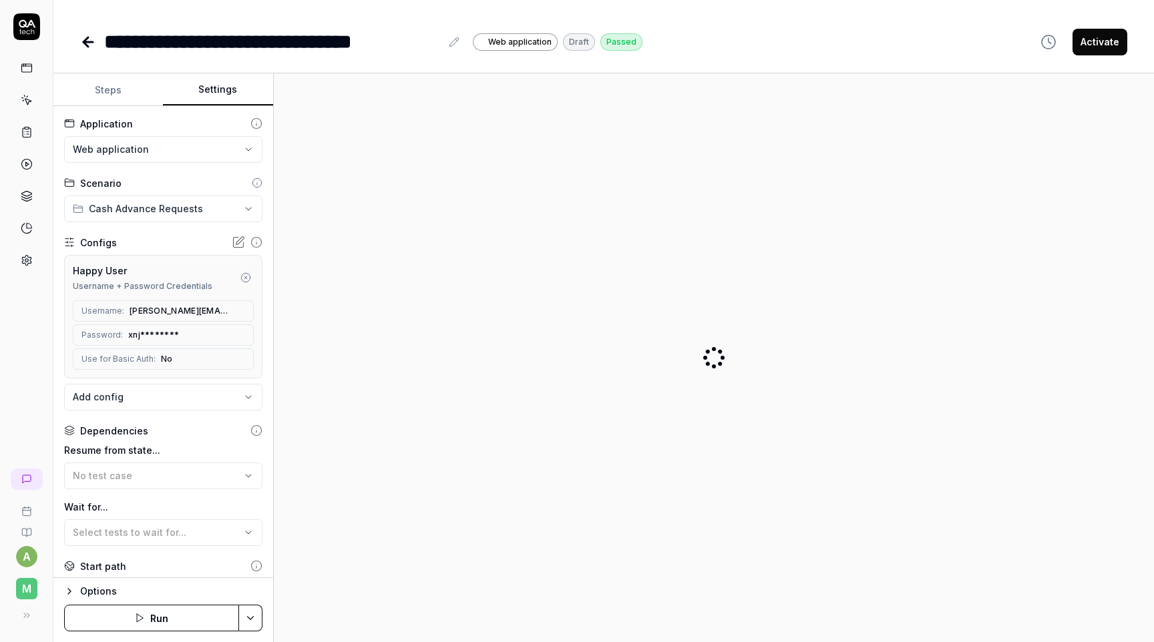
click at [220, 89] on button "Settings" at bounding box center [218, 90] width 110 height 32
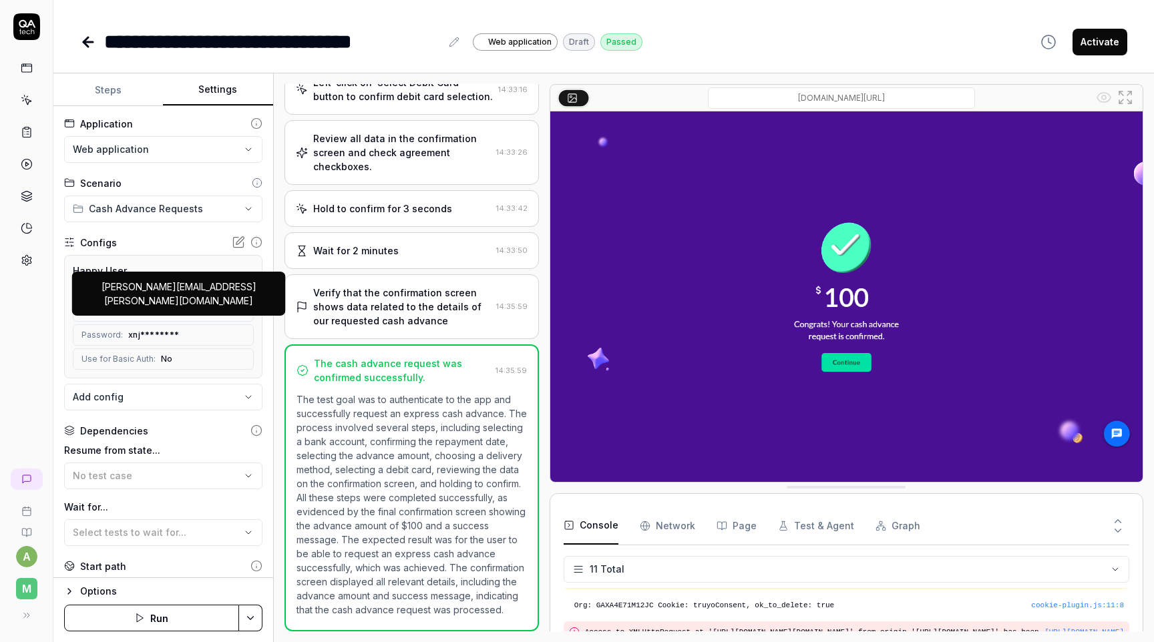
scroll to position [254, 0]
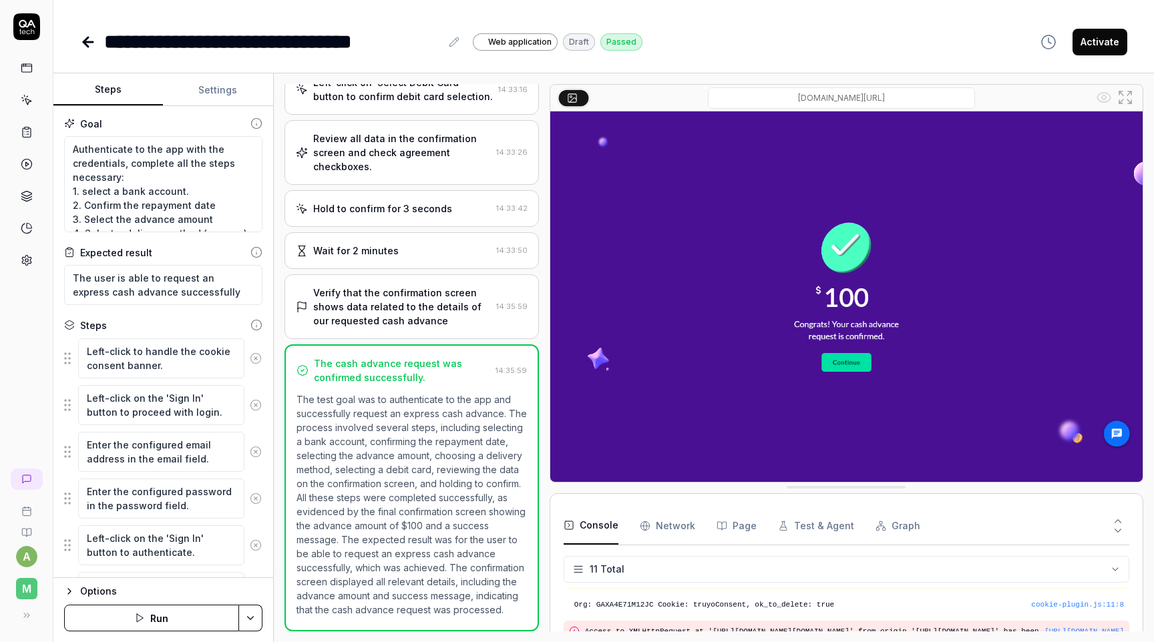
click at [116, 85] on button "Steps" at bounding box center [108, 90] width 110 height 32
click at [1099, 43] on button "Activate" at bounding box center [1100, 42] width 55 height 27
click at [89, 40] on icon at bounding box center [88, 42] width 16 height 16
click at [186, 608] on button "Run" at bounding box center [151, 618] width 175 height 27
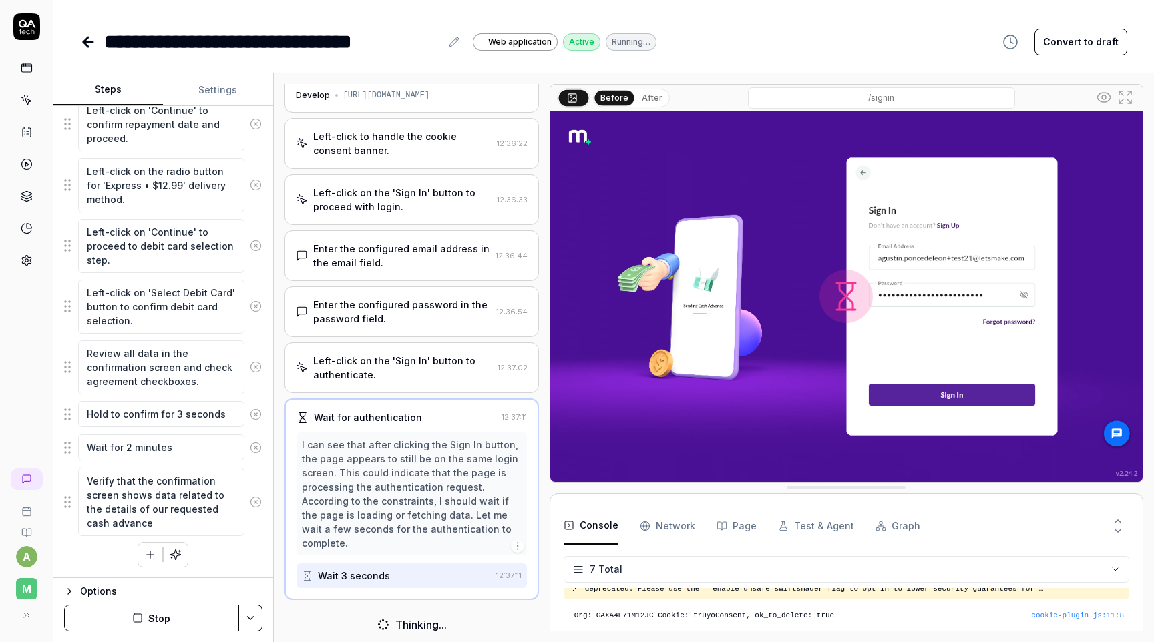
scroll to position [25, 0]
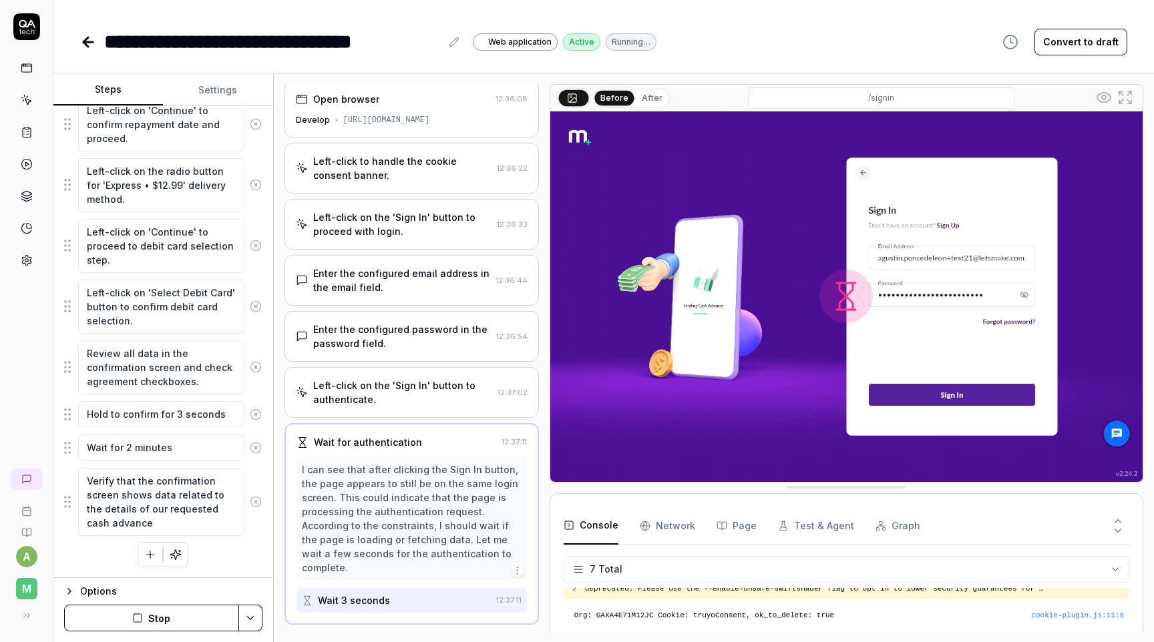
click at [636, 93] on button "After" at bounding box center [651, 98] width 31 height 15
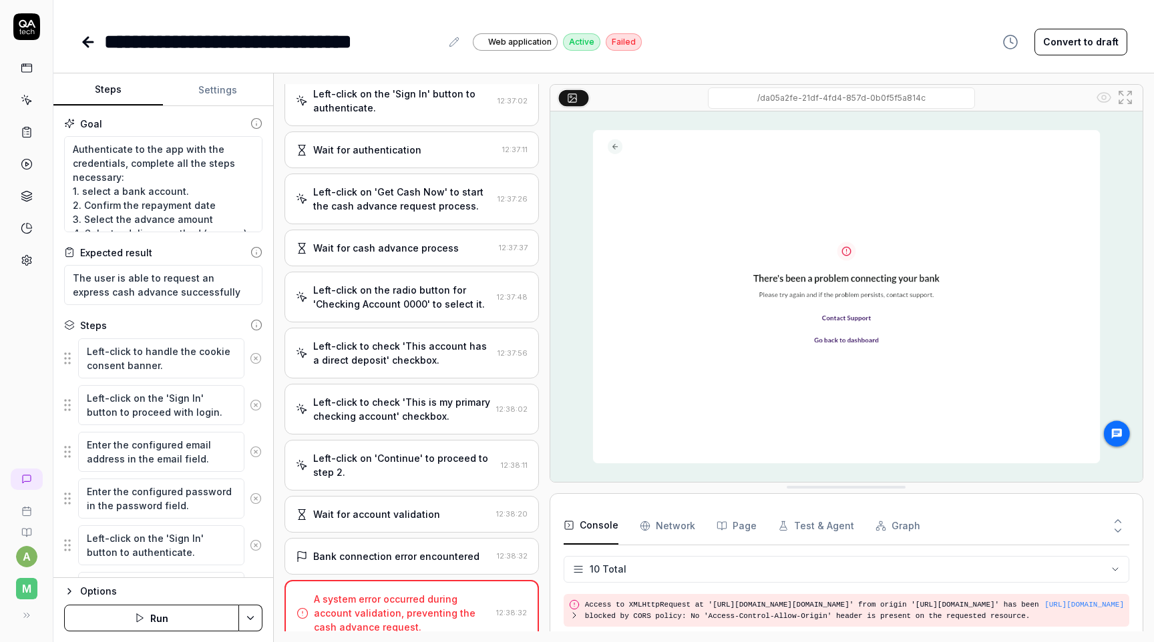
scroll to position [228, 0]
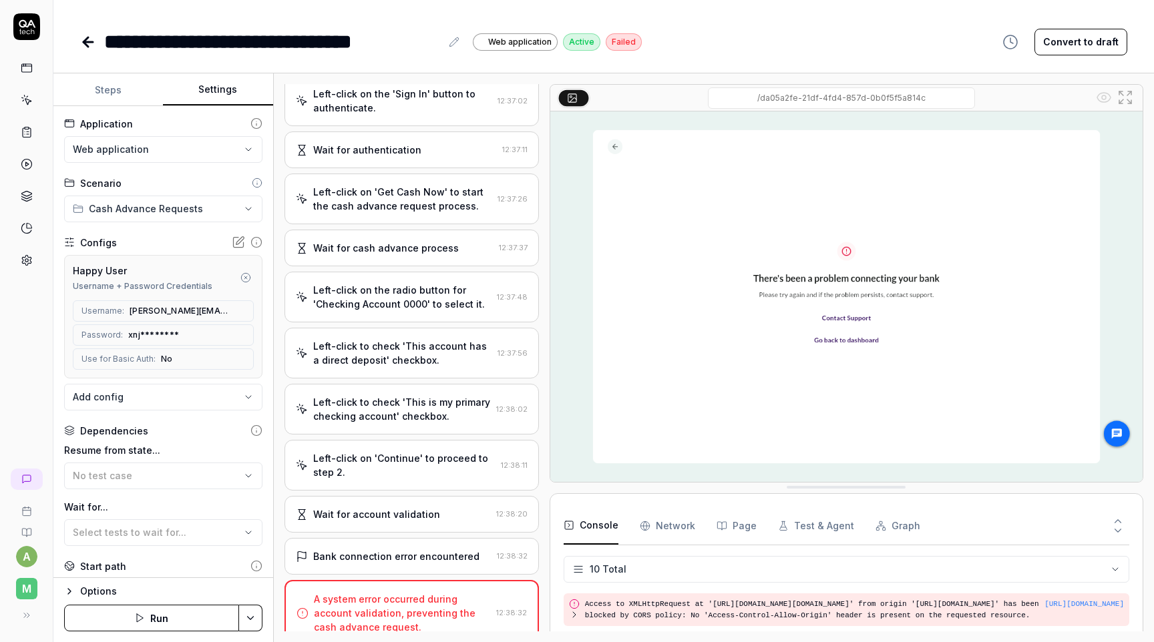
click at [230, 95] on button "Settings" at bounding box center [218, 90] width 110 height 32
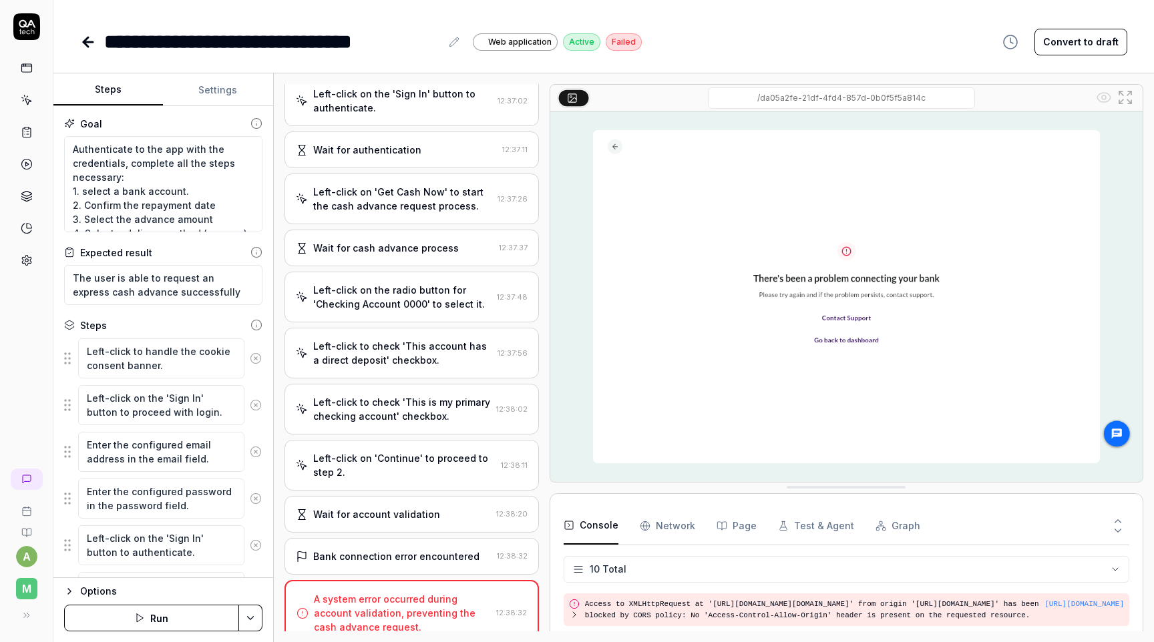
click at [122, 94] on button "Steps" at bounding box center [108, 90] width 110 height 32
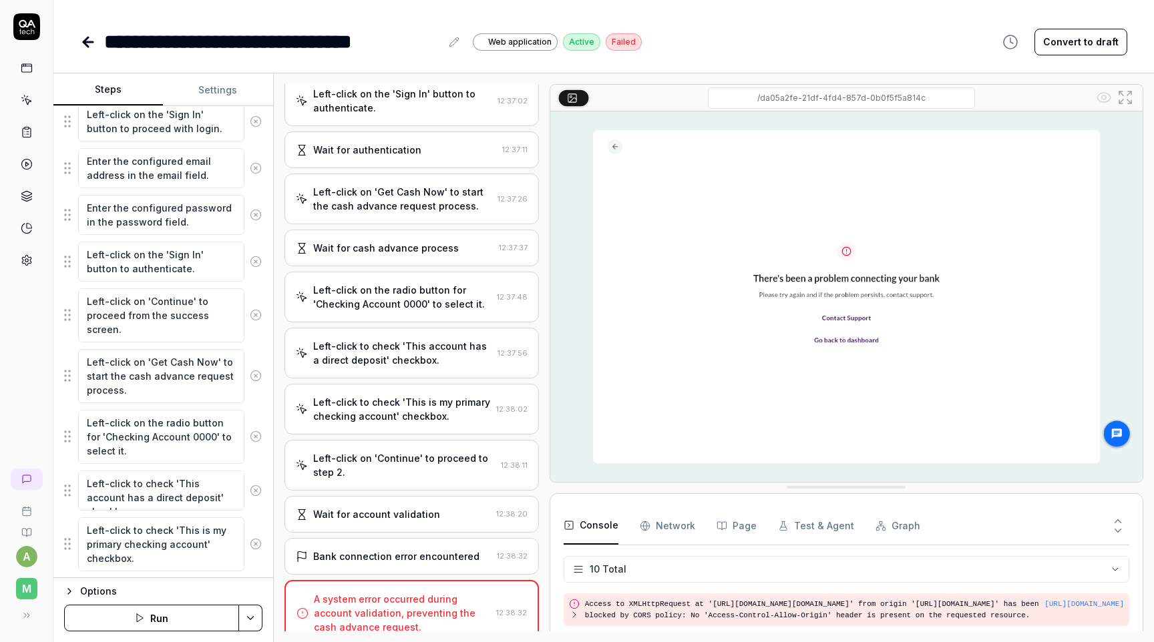
scroll to position [284, 0]
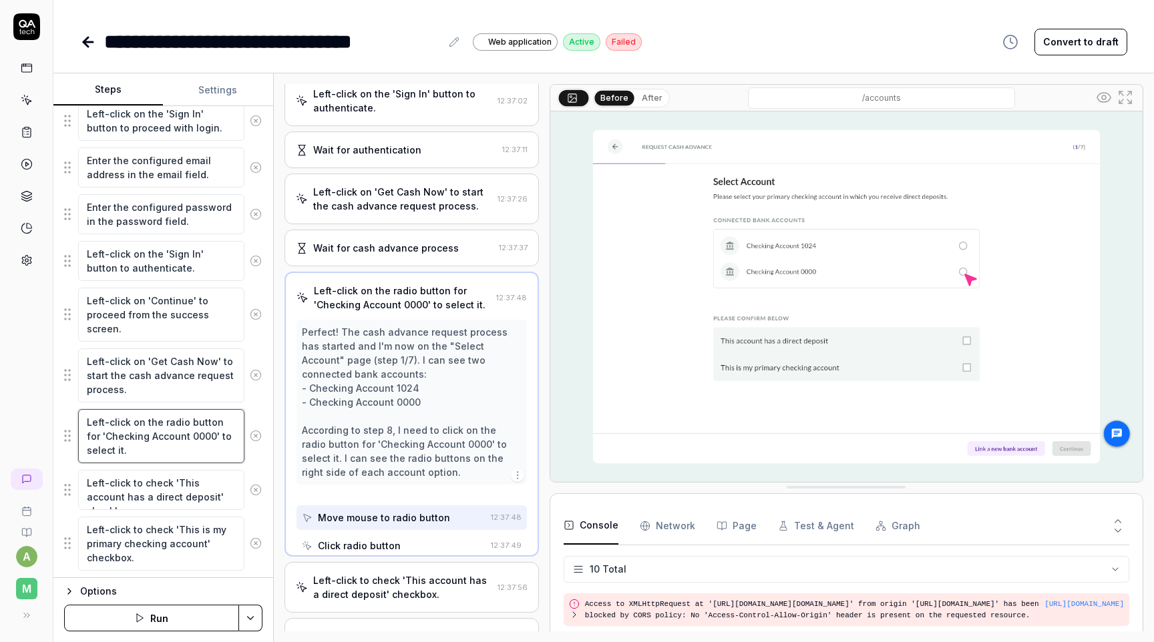
click at [184, 436] on textarea "Left-click on the radio button for 'Checking Account 0000' to select it." at bounding box center [161, 436] width 166 height 54
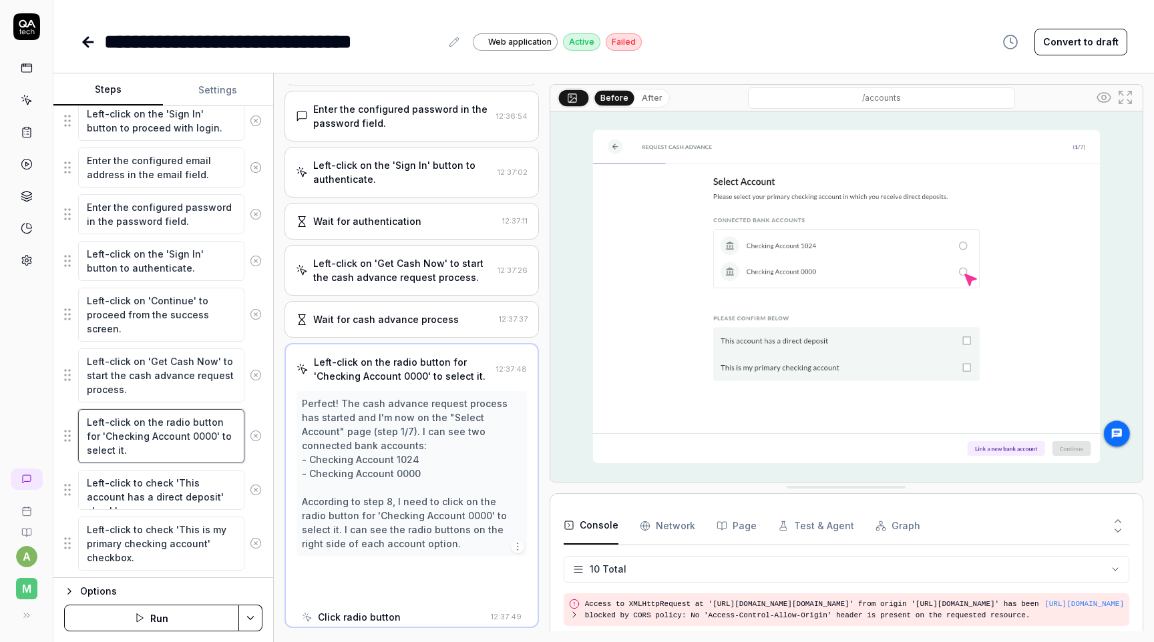
scroll to position [220, 0]
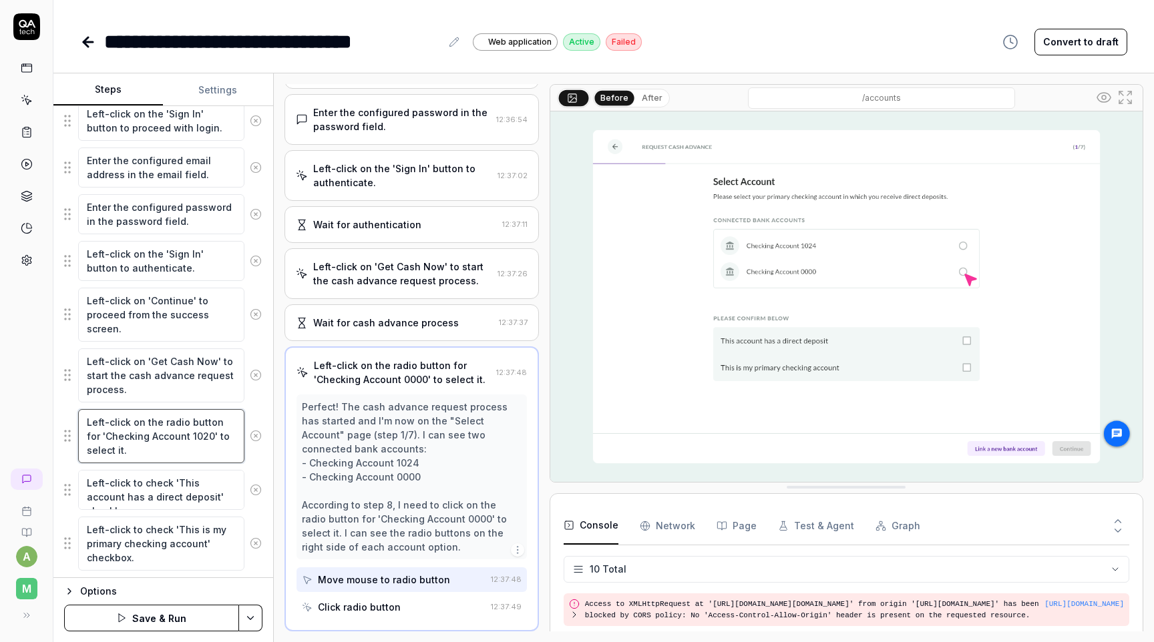
click at [196, 438] on textarea "Left-click on the radio button for 'Checking Account 1020' to select it." at bounding box center [161, 436] width 166 height 54
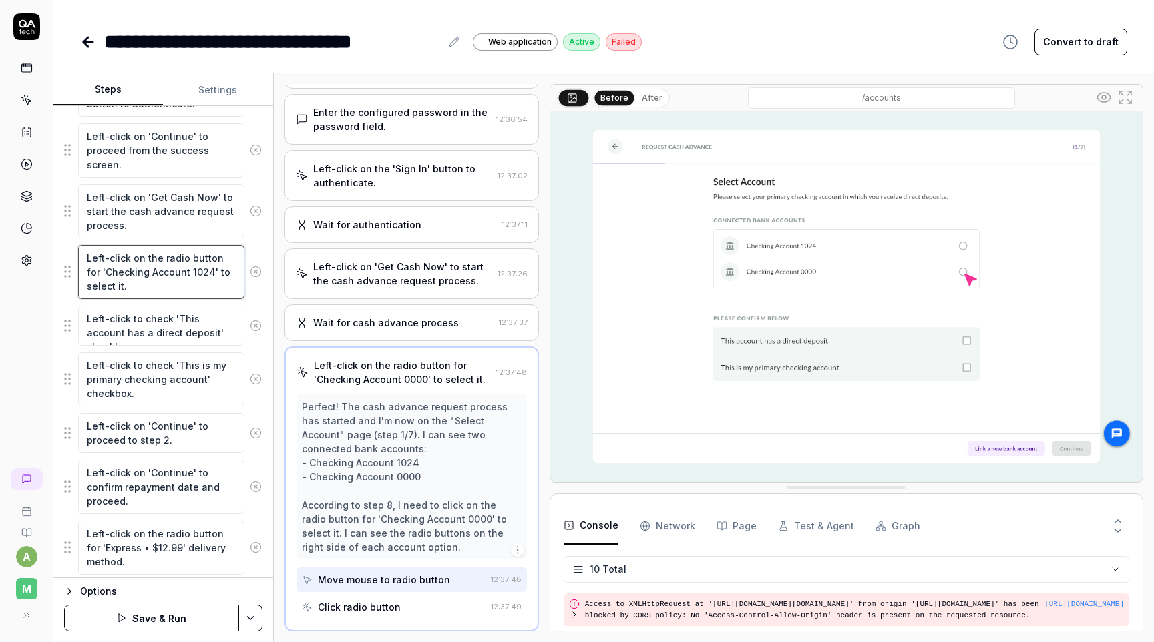
scroll to position [508, 0]
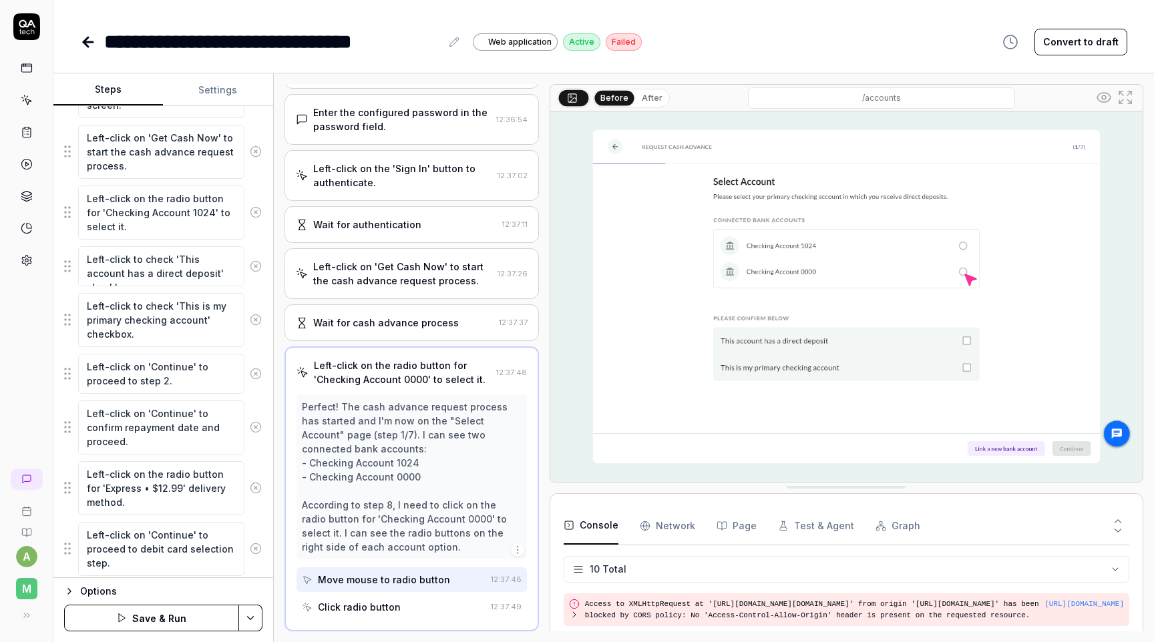
click at [252, 608] on html "**********" at bounding box center [577, 321] width 1154 height 642
click at [182, 524] on div "Save" at bounding box center [185, 526] width 170 height 29
click at [215, 93] on button "Settings" at bounding box center [218, 90] width 110 height 32
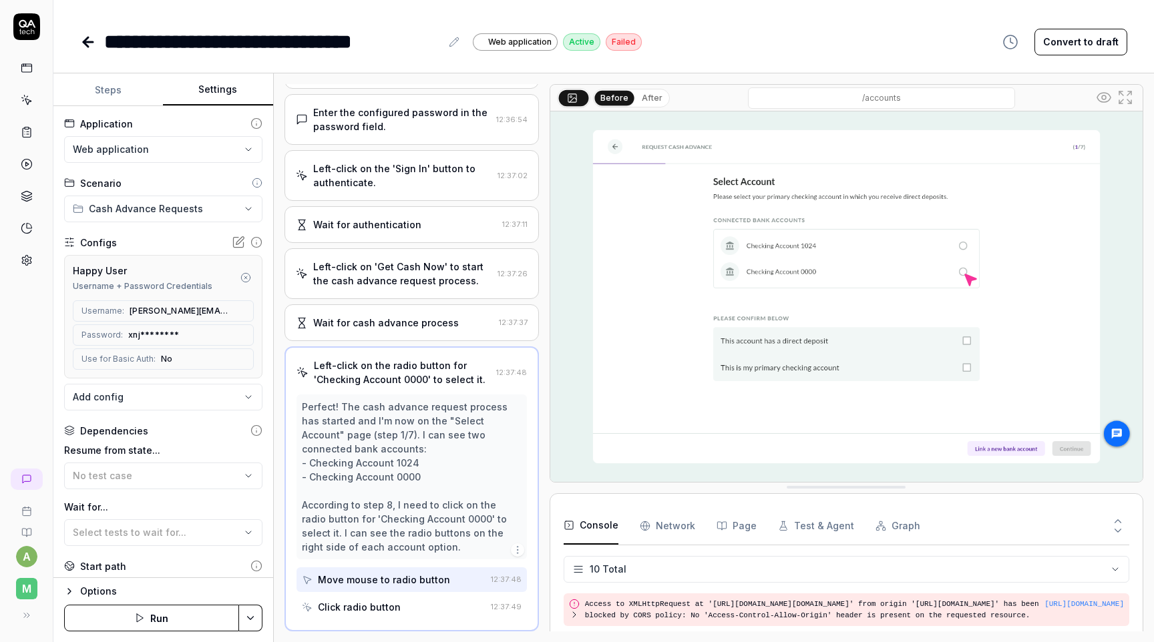
click at [170, 617] on button "Run" at bounding box center [151, 618] width 175 height 27
click at [104, 75] on button "Steps" at bounding box center [108, 90] width 110 height 32
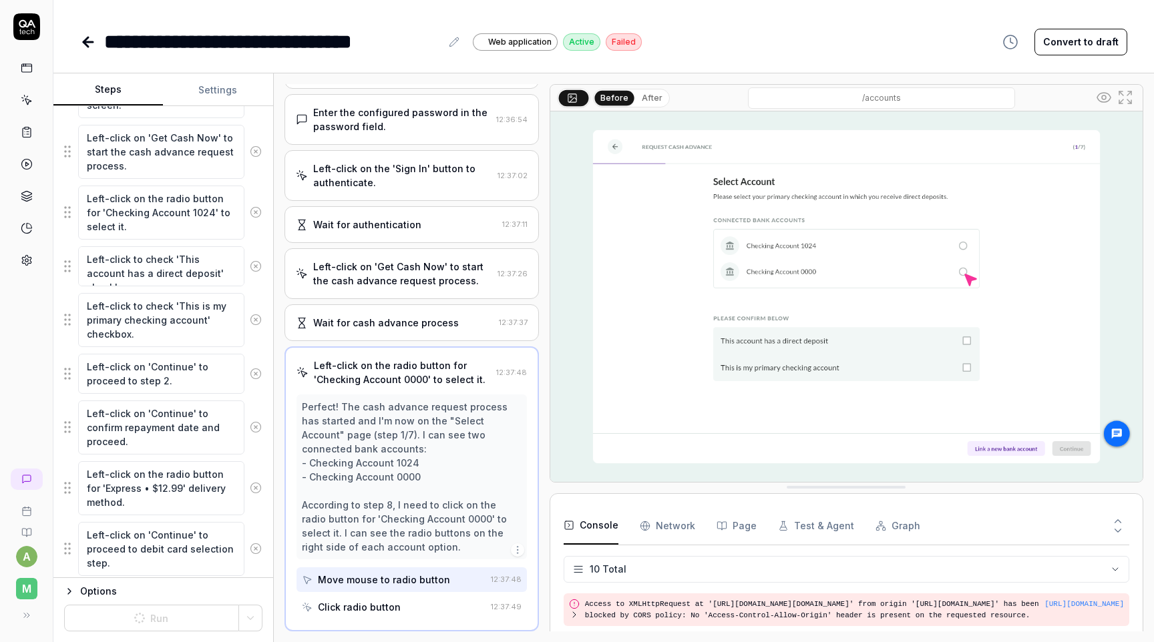
scroll to position [599, 0]
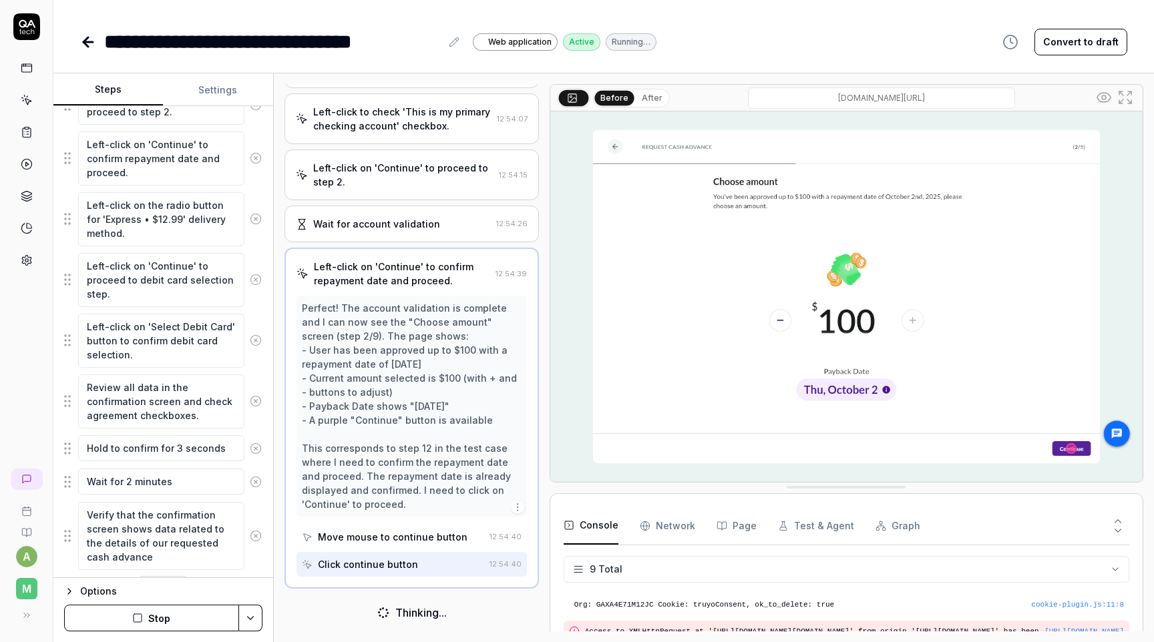
scroll to position [811, 0]
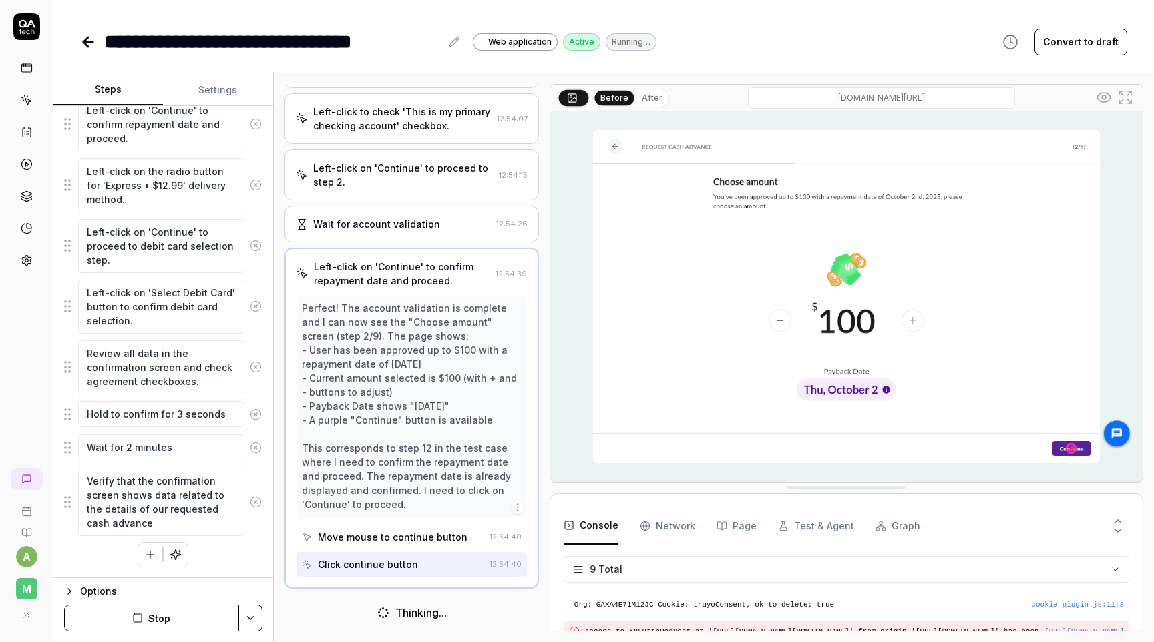
click at [648, 101] on button "After" at bounding box center [651, 98] width 31 height 15
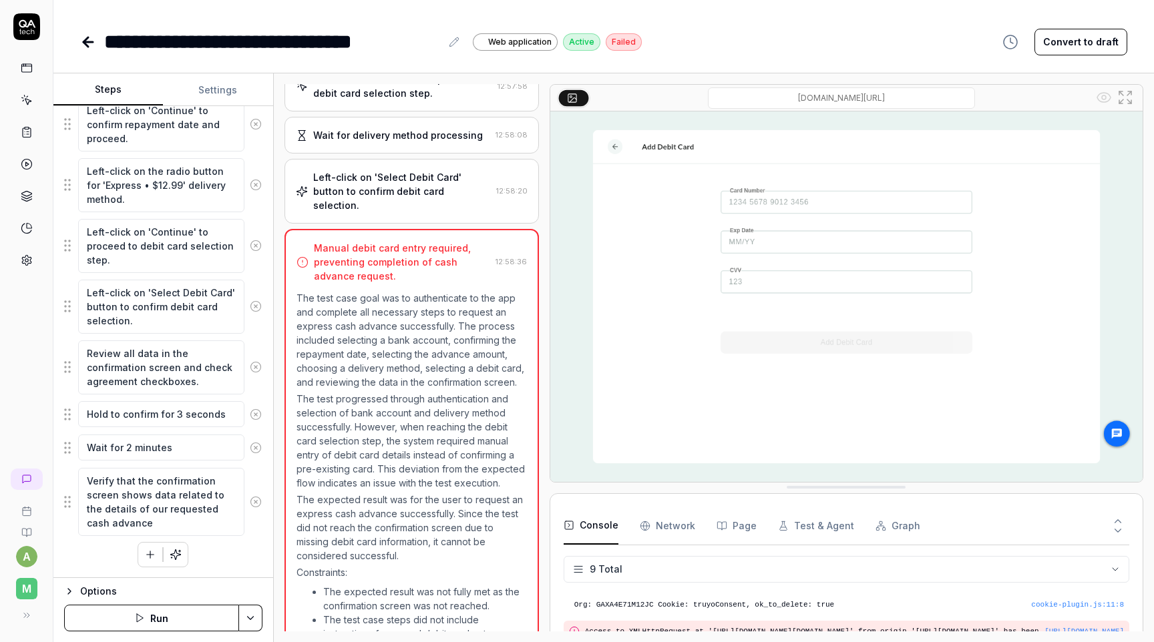
scroll to position [888, 0]
click at [182, 616] on button "Run" at bounding box center [151, 618] width 175 height 27
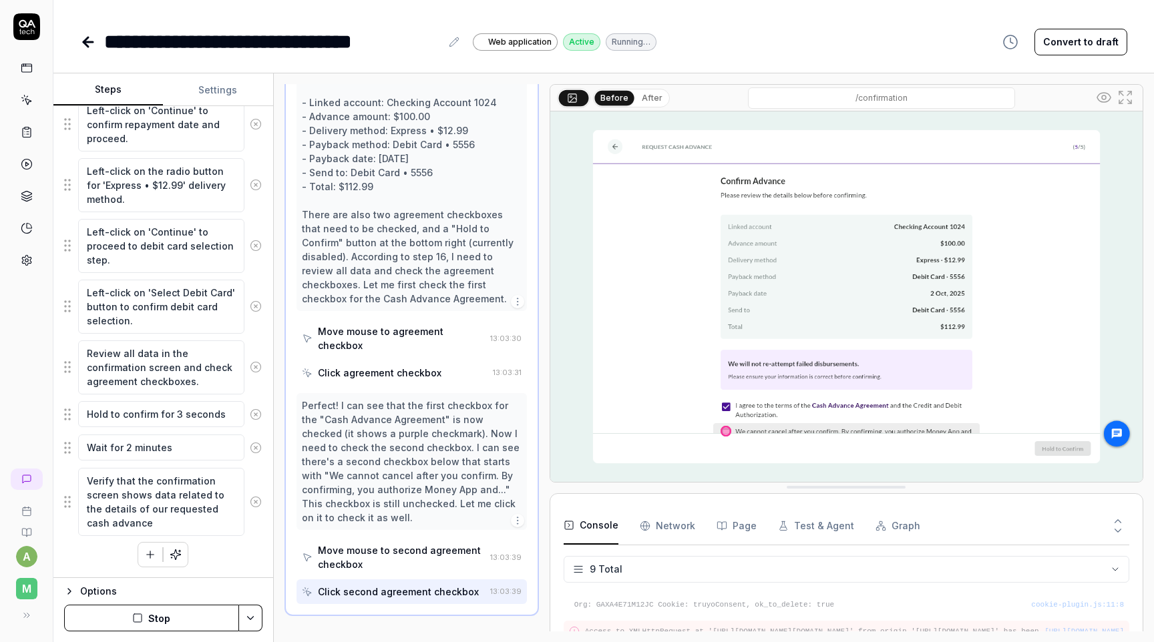
scroll to position [973, 0]
click at [1121, 93] on icon at bounding box center [1121, 93] width 4 height 4
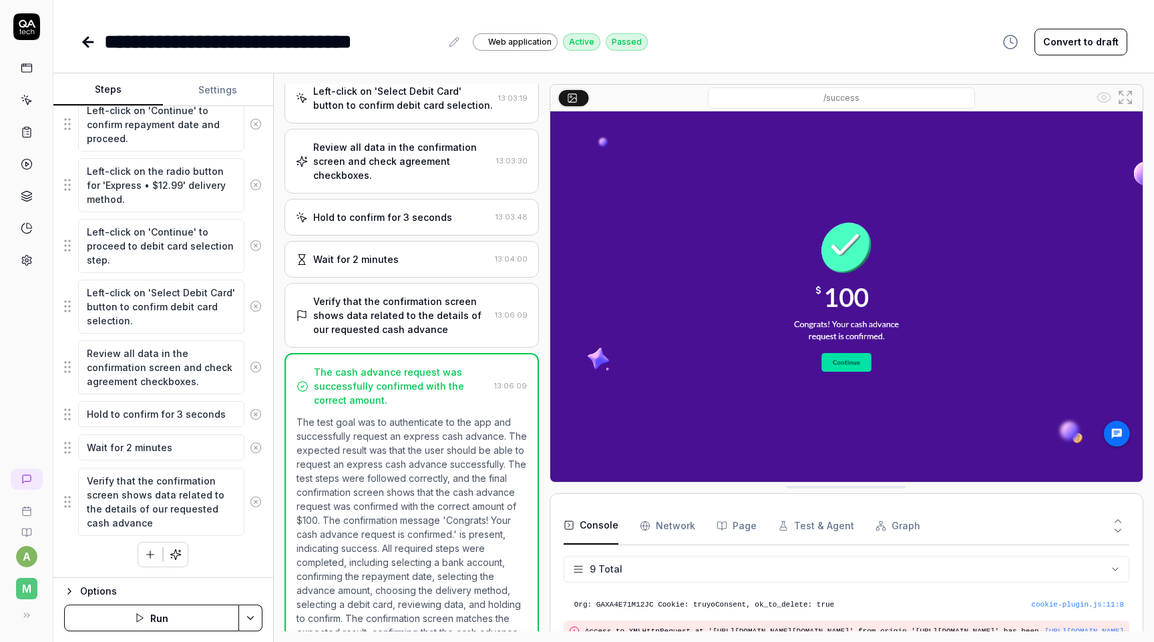
scroll to position [839, 0]
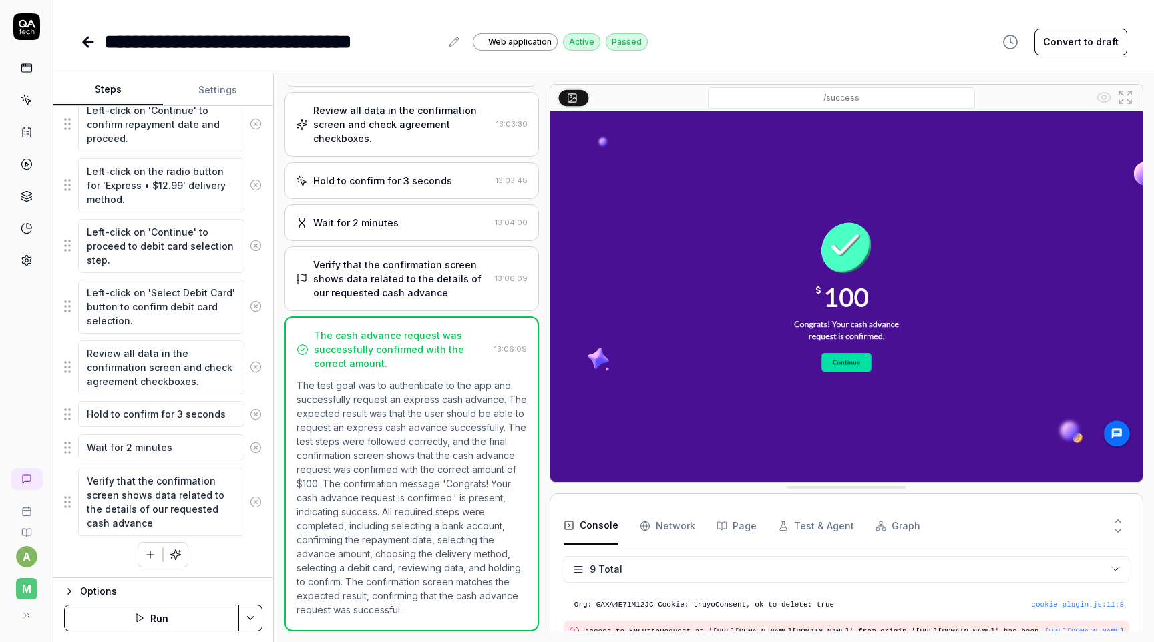
click at [90, 35] on icon at bounding box center [88, 42] width 16 height 16
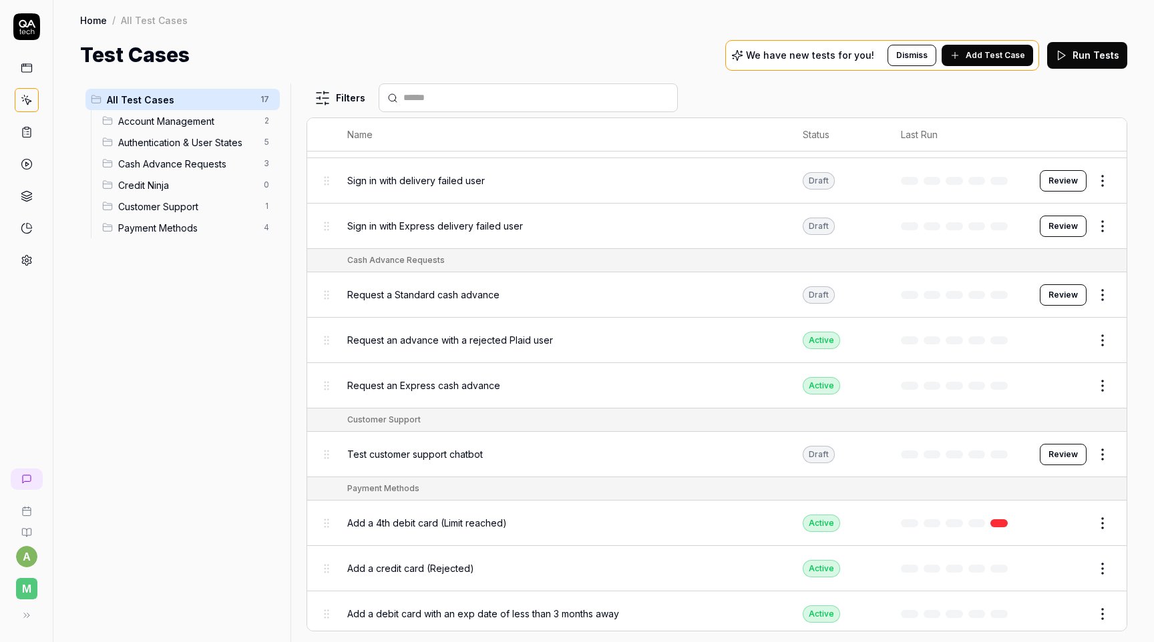
scroll to position [400, 0]
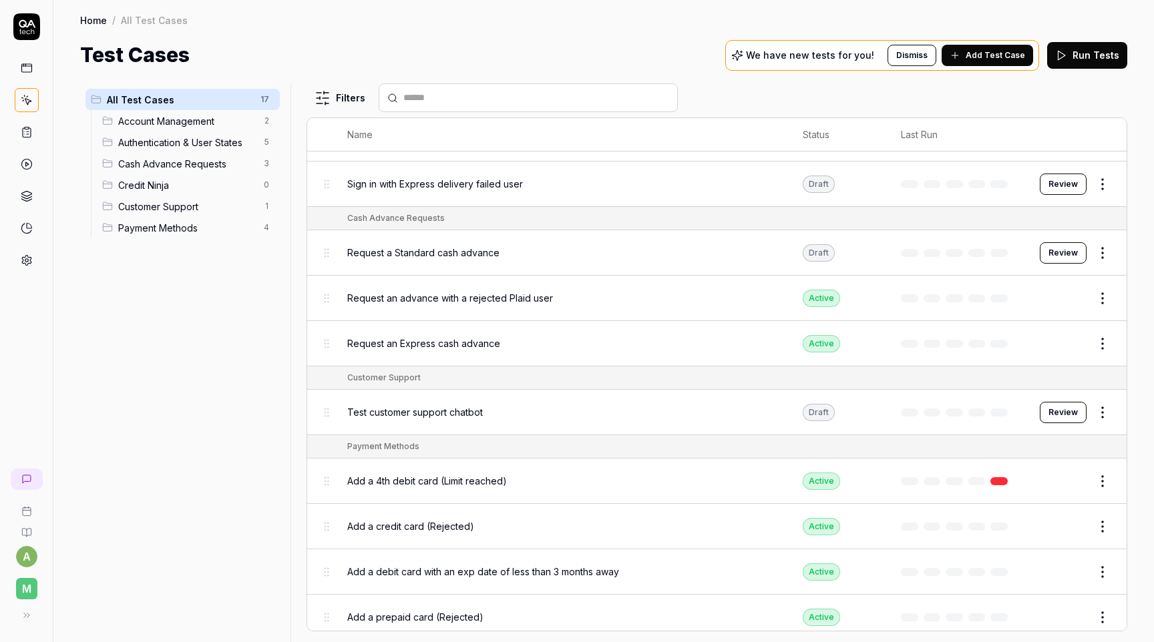
click at [982, 47] on button "Add Test Case" at bounding box center [987, 55] width 91 height 21
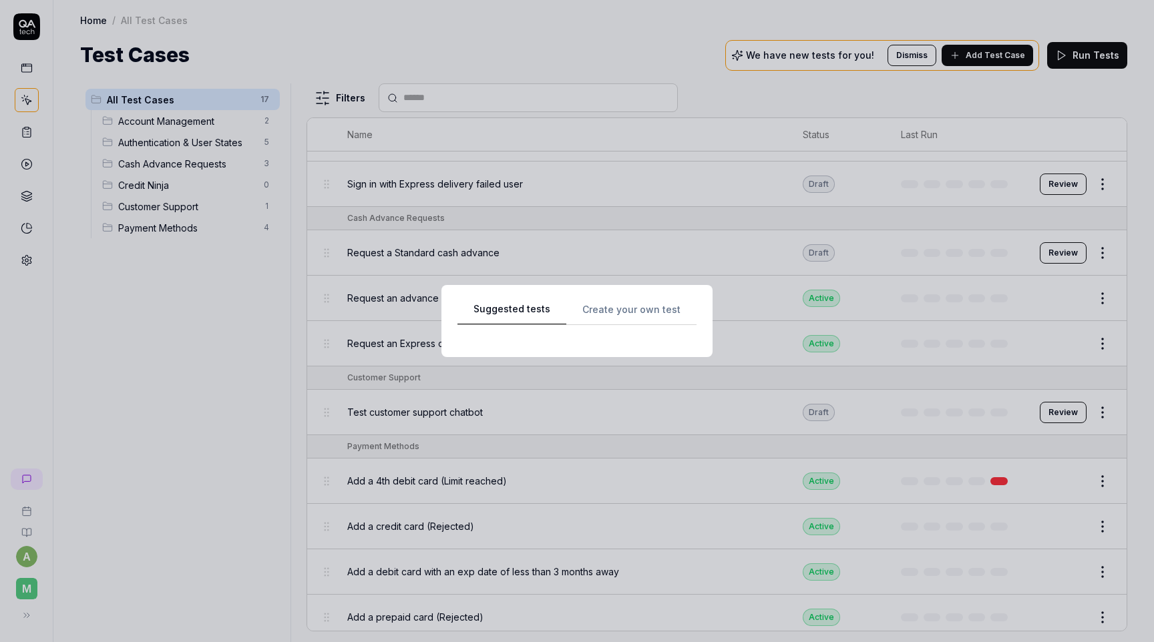
scroll to position [0, 0]
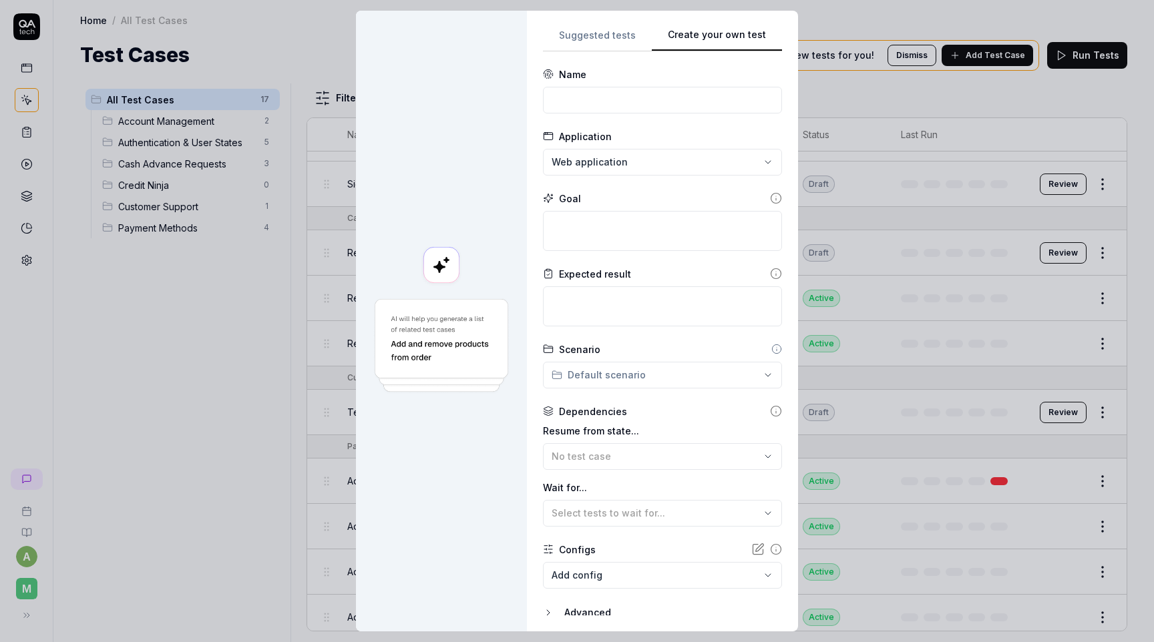
click at [761, 43] on button "Create your own test" at bounding box center [717, 39] width 130 height 24
click at [638, 104] on input at bounding box center [662, 100] width 239 height 27
click at [672, 212] on textarea at bounding box center [662, 231] width 239 height 40
click at [667, 166] on div "**********" at bounding box center [577, 321] width 1154 height 642
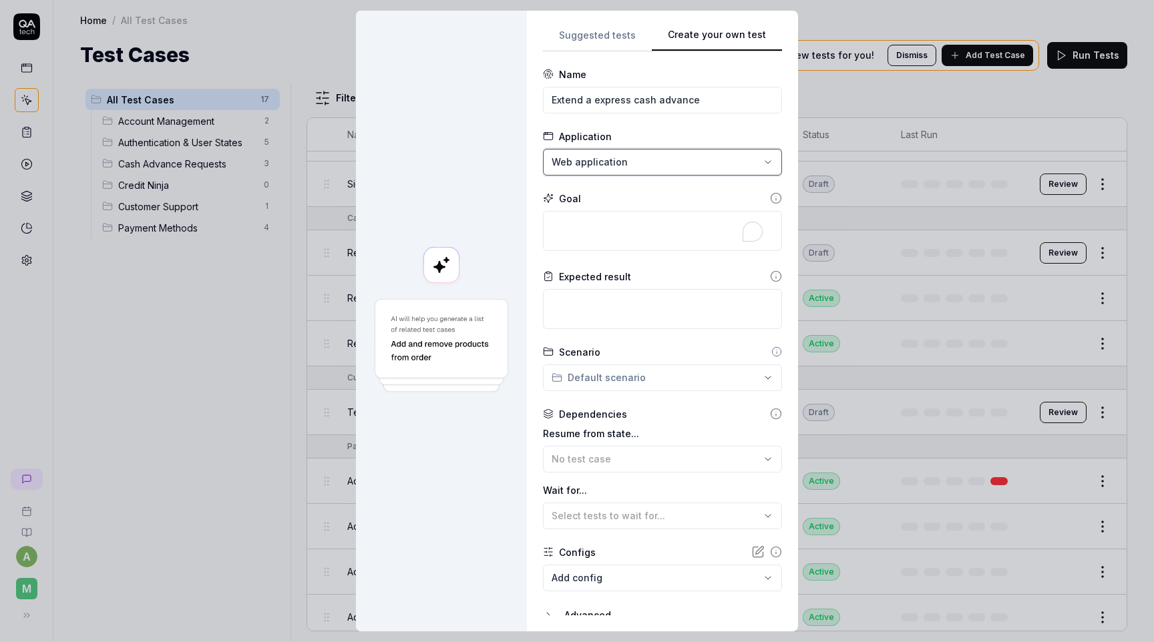
click at [515, 155] on div "**********" at bounding box center [577, 321] width 1154 height 642
click at [622, 243] on textarea "To enrich screen reader interactions, please activate Accessibility in Grammarl…" at bounding box center [662, 231] width 239 height 40
click at [602, 232] on textarea "To enrich screen reader interactions, please activate Accessibility in Grammarl…" at bounding box center [662, 231] width 239 height 40
click at [594, 314] on textarea "To enrich screen reader interactions, please activate Accessibility in Grammarl…" at bounding box center [662, 309] width 239 height 40
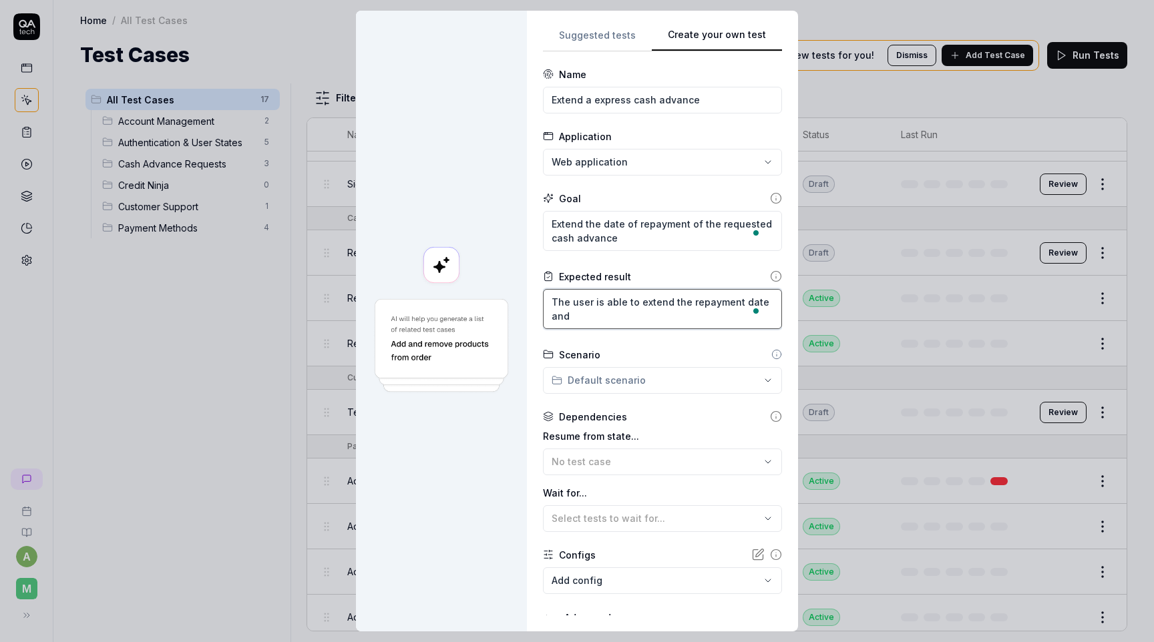
drag, startPoint x: 594, startPoint y: 316, endPoint x: 536, endPoint y: 316, distance: 57.4
click at [536, 316] on div "**********" at bounding box center [662, 321] width 271 height 621
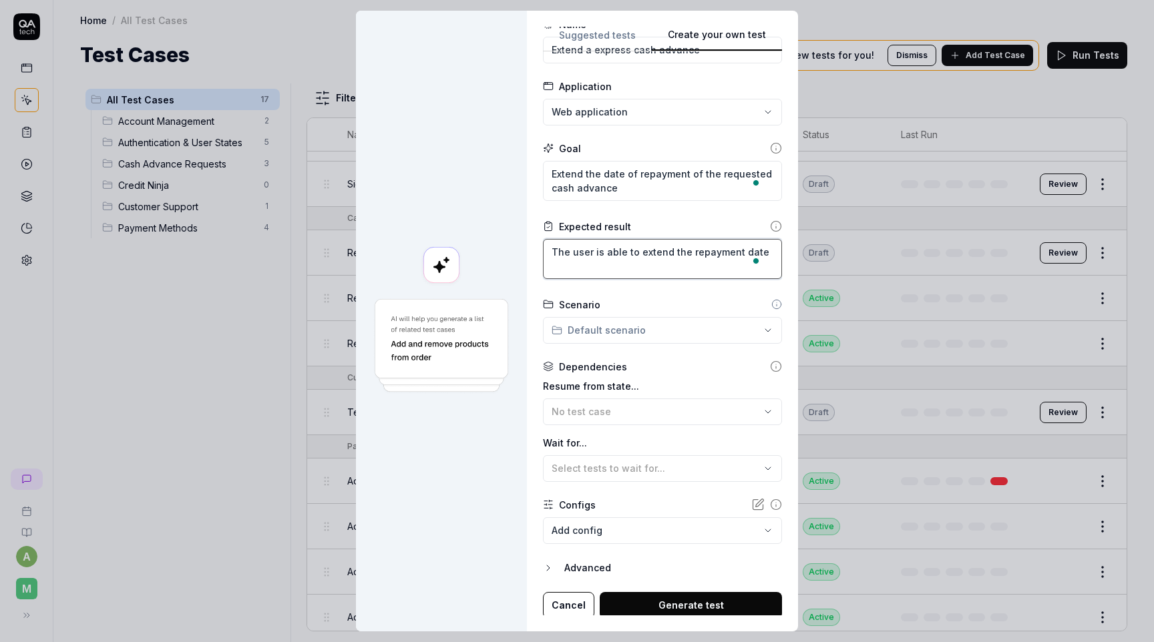
scroll to position [53, 0]
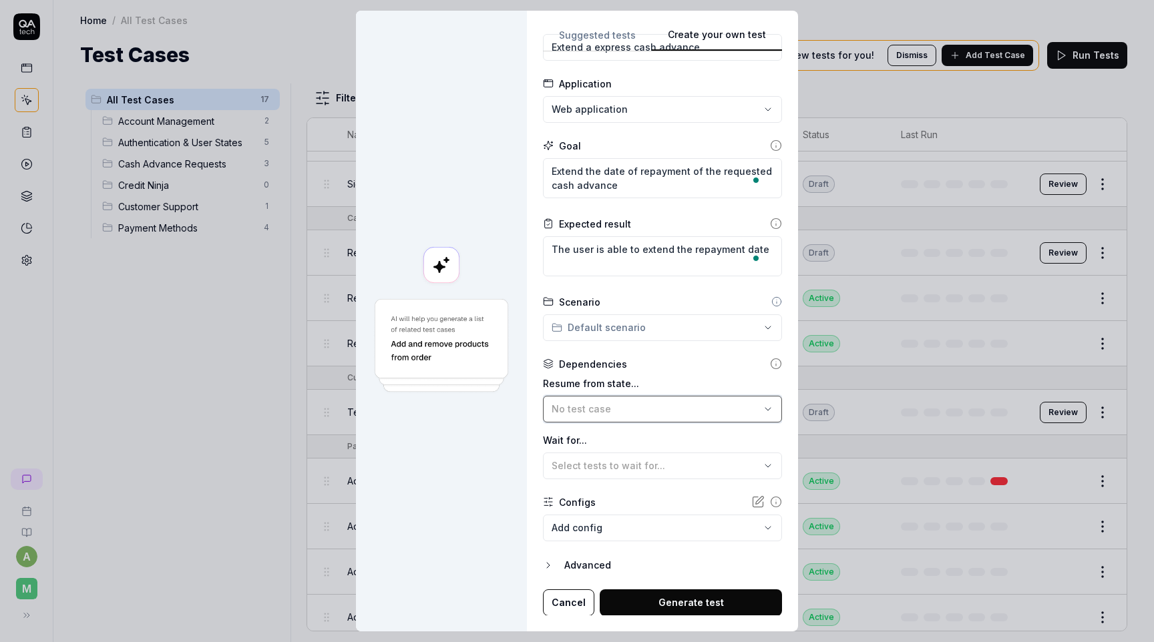
click at [667, 402] on div "No test case" at bounding box center [656, 409] width 208 height 14
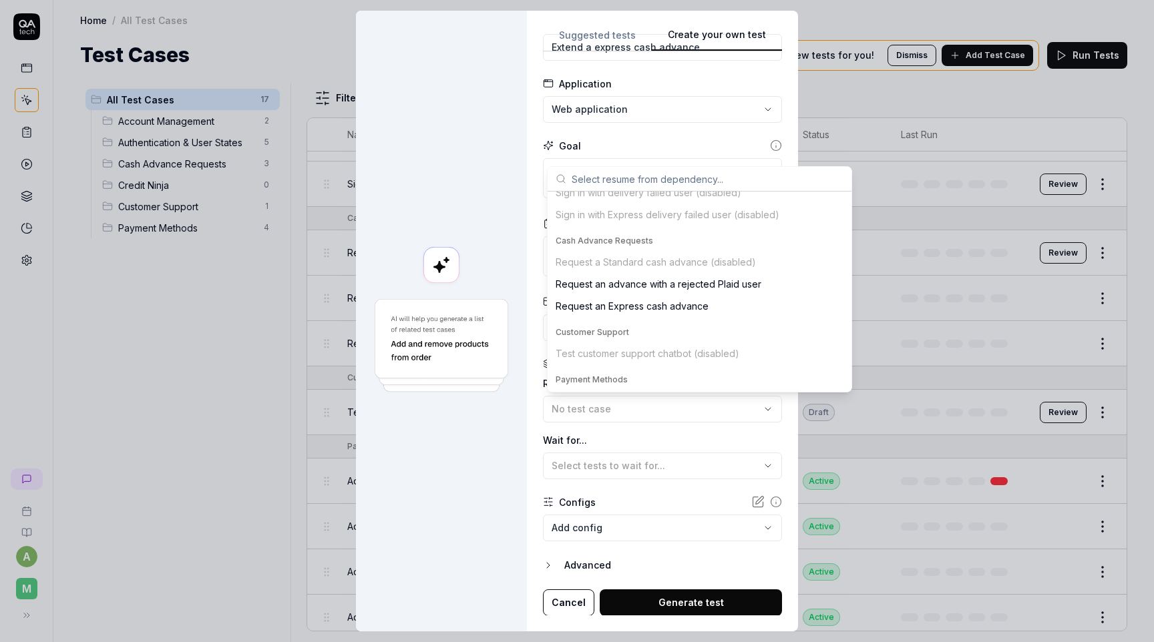
scroll to position [260, 0]
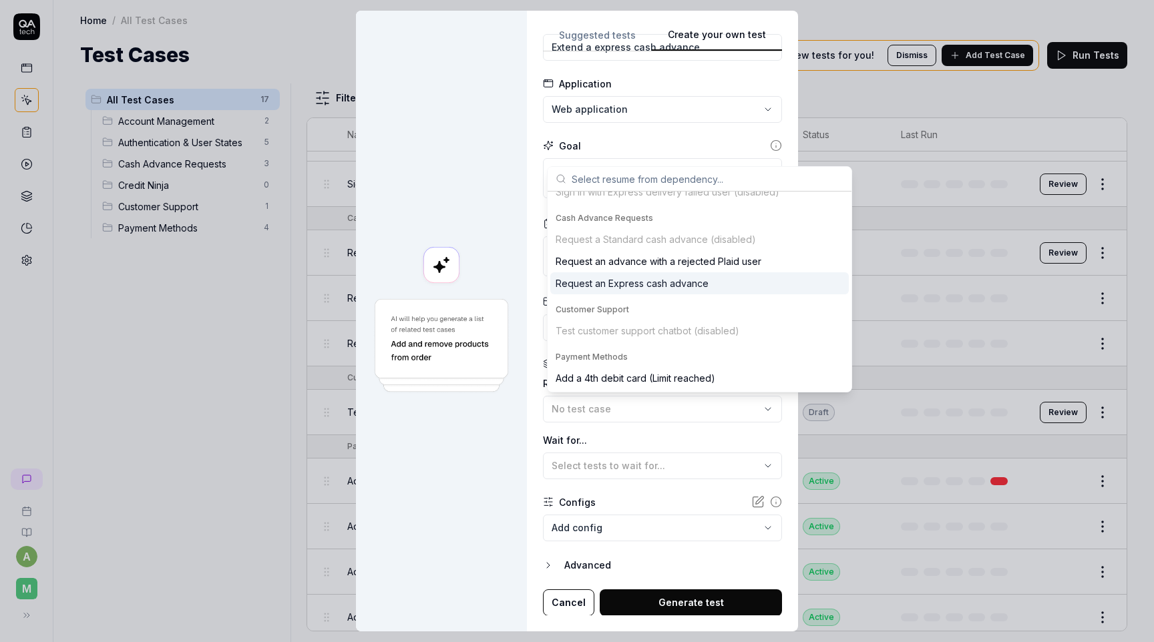
click at [700, 284] on div "Request an Express cash advance" at bounding box center [632, 283] width 153 height 14
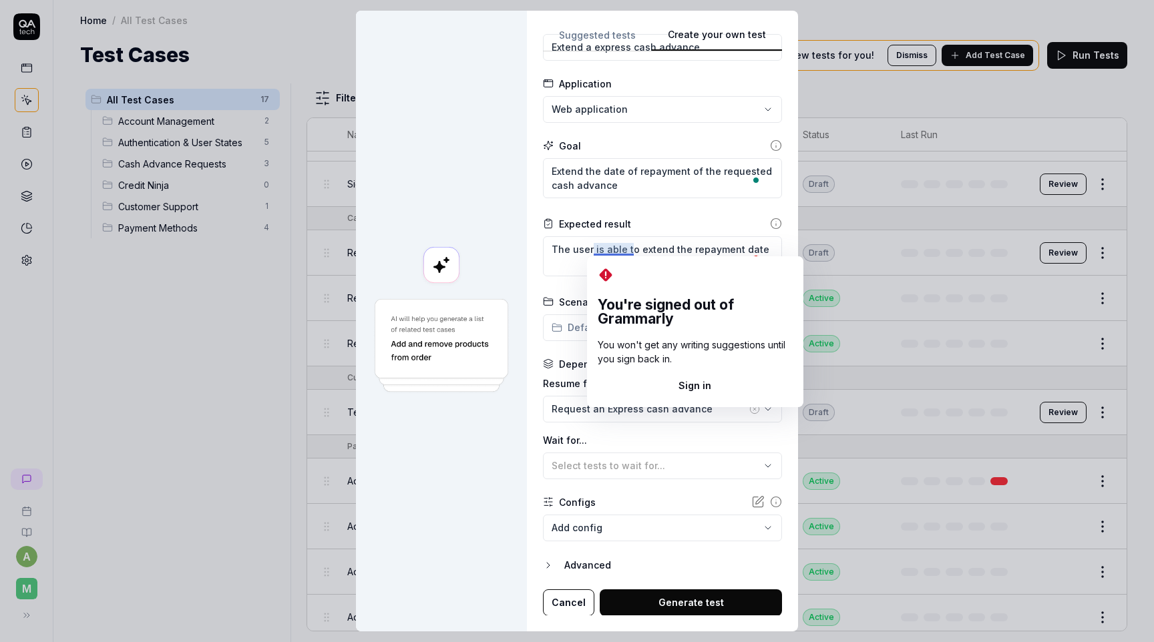
click at [600, 377] on label "Resume from state..." at bounding box center [662, 384] width 239 height 14
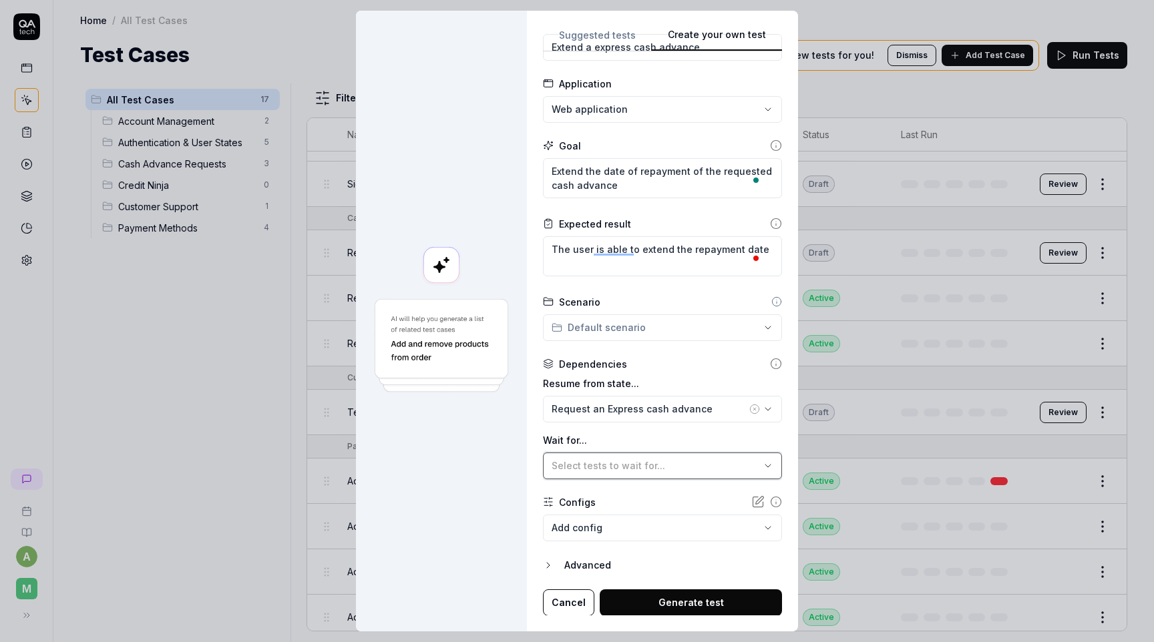
click at [629, 467] on span "Select tests to wait for..." at bounding box center [609, 465] width 114 height 11
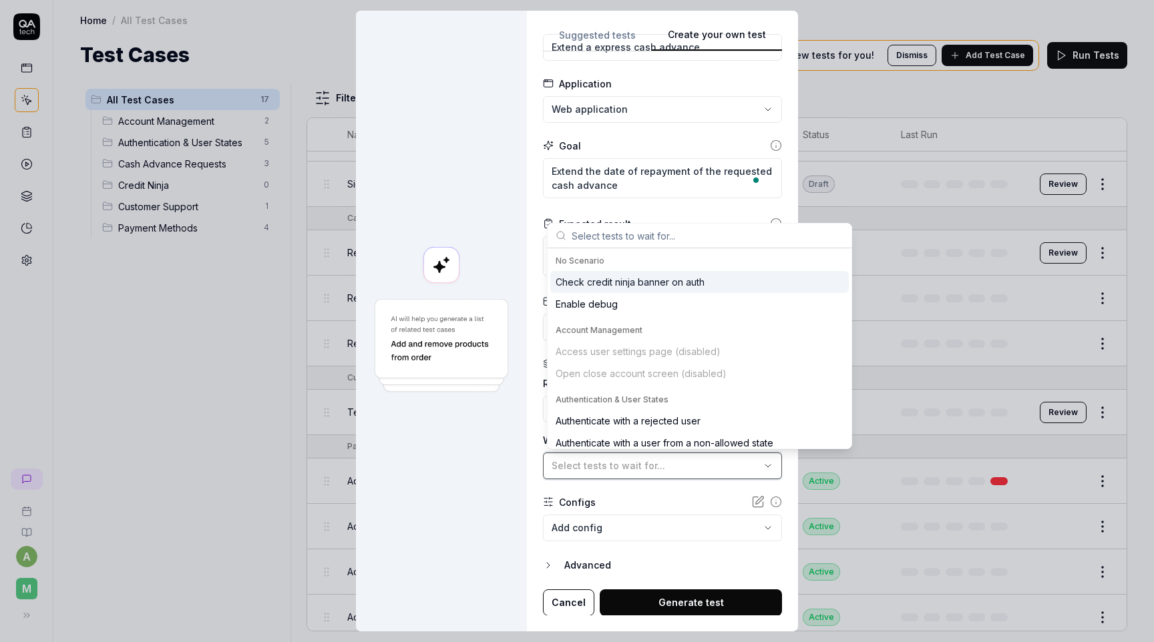
click at [629, 467] on span "Select tests to wait for..." at bounding box center [609, 465] width 114 height 11
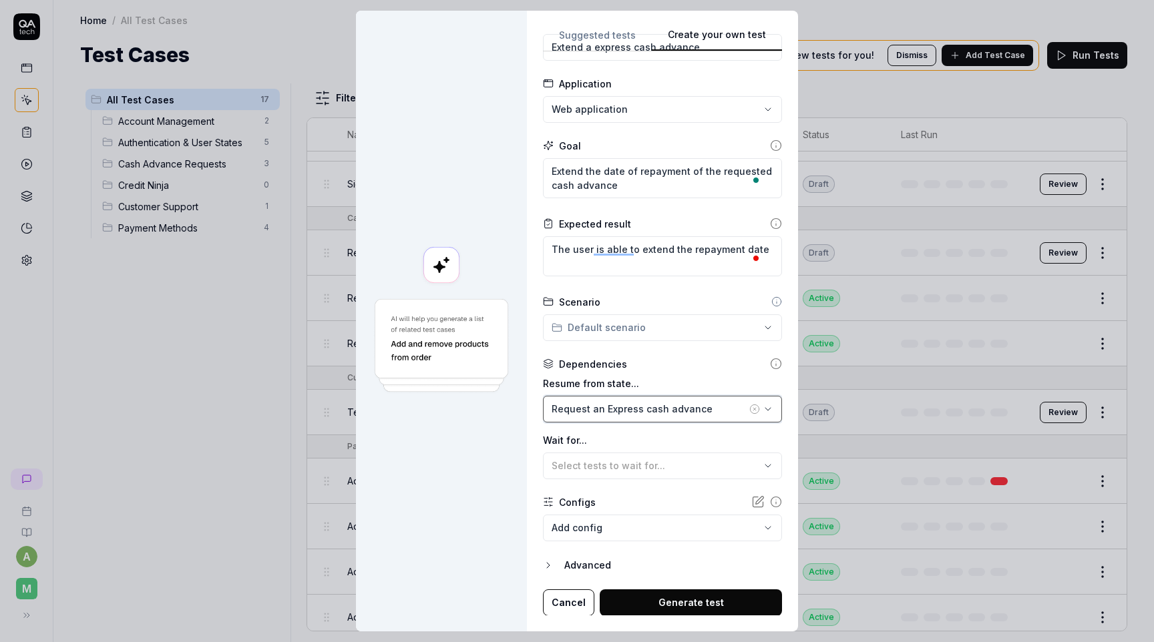
click at [657, 411] on div "Request an Express cash advance" at bounding box center [649, 409] width 195 height 14
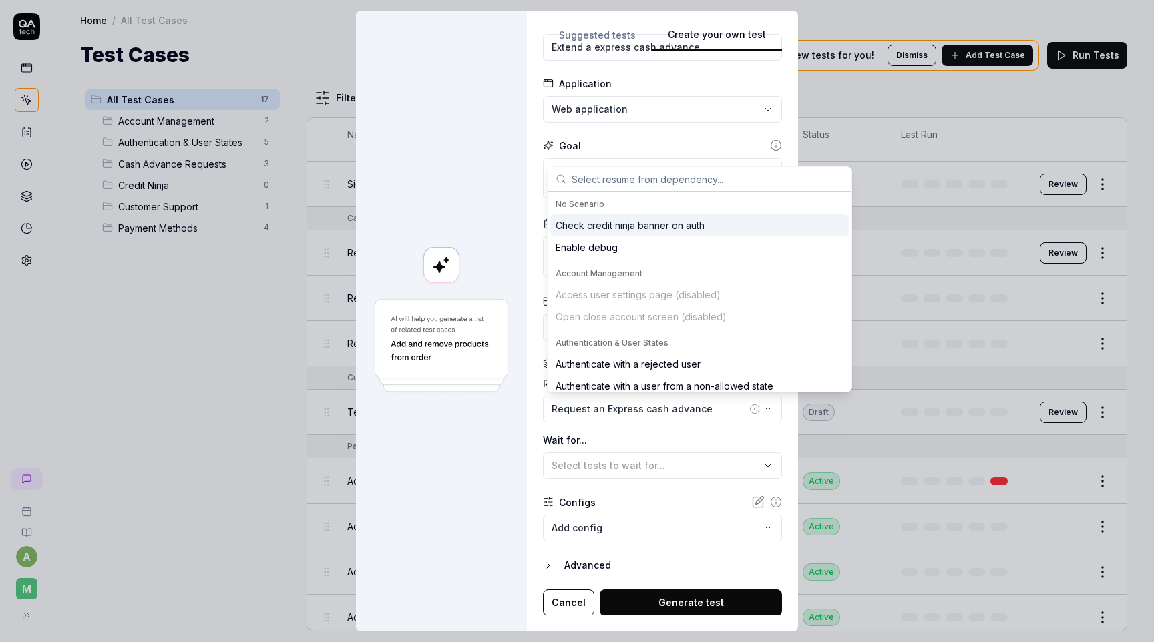
click at [749, 407] on icon "button" at bounding box center [754, 409] width 11 height 11
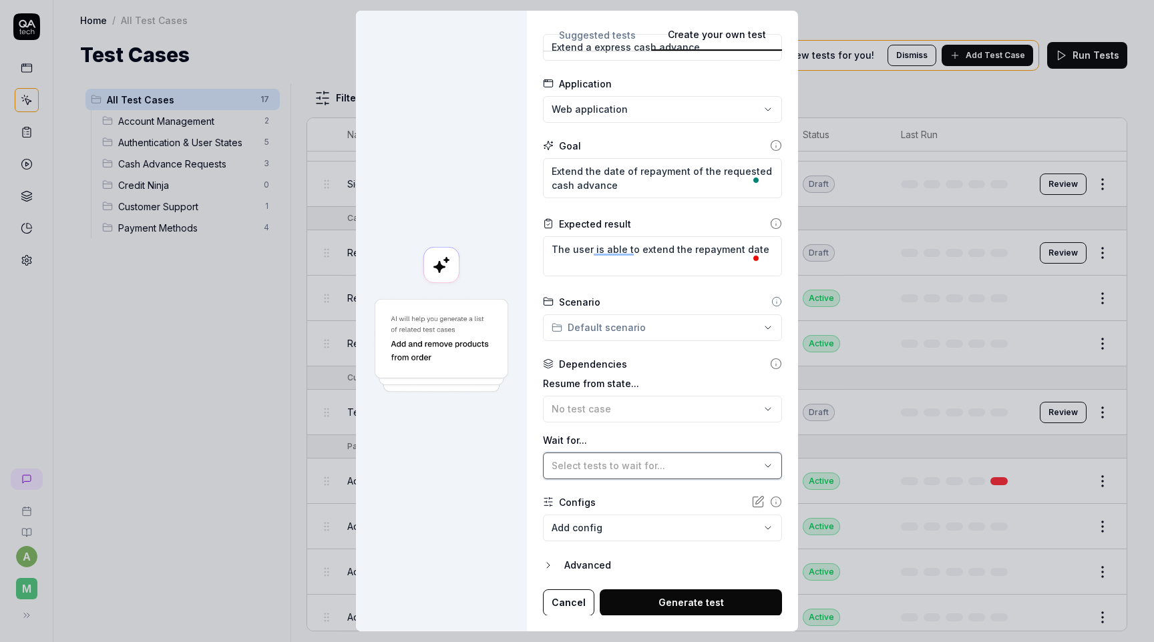
click at [622, 460] on span "Select tests to wait for..." at bounding box center [609, 465] width 114 height 11
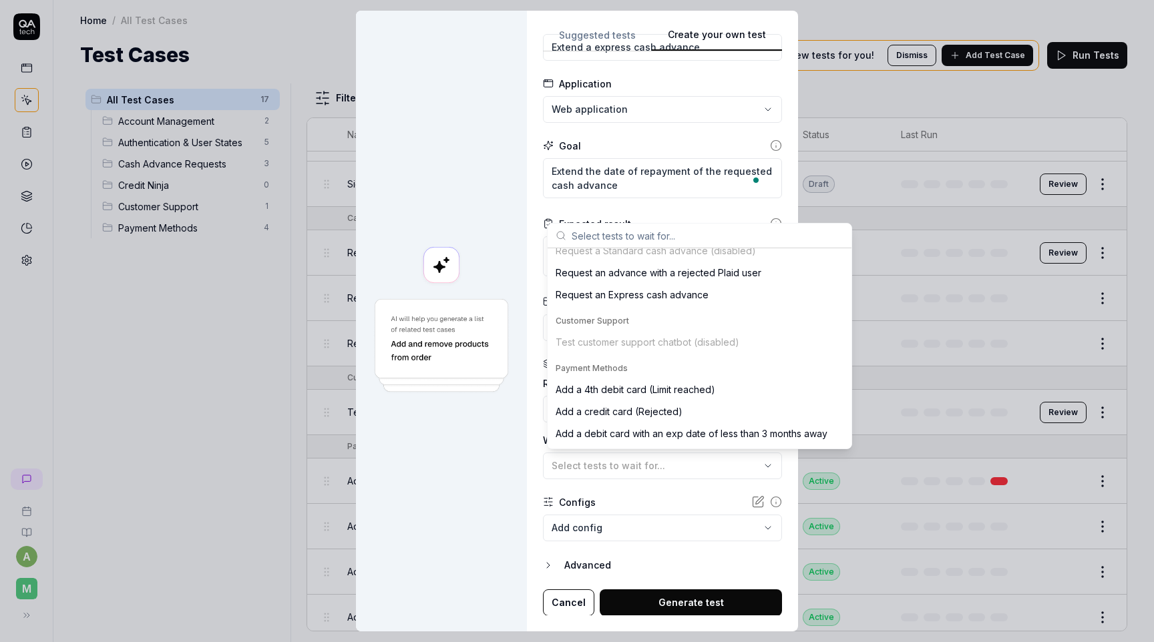
scroll to position [310, 0]
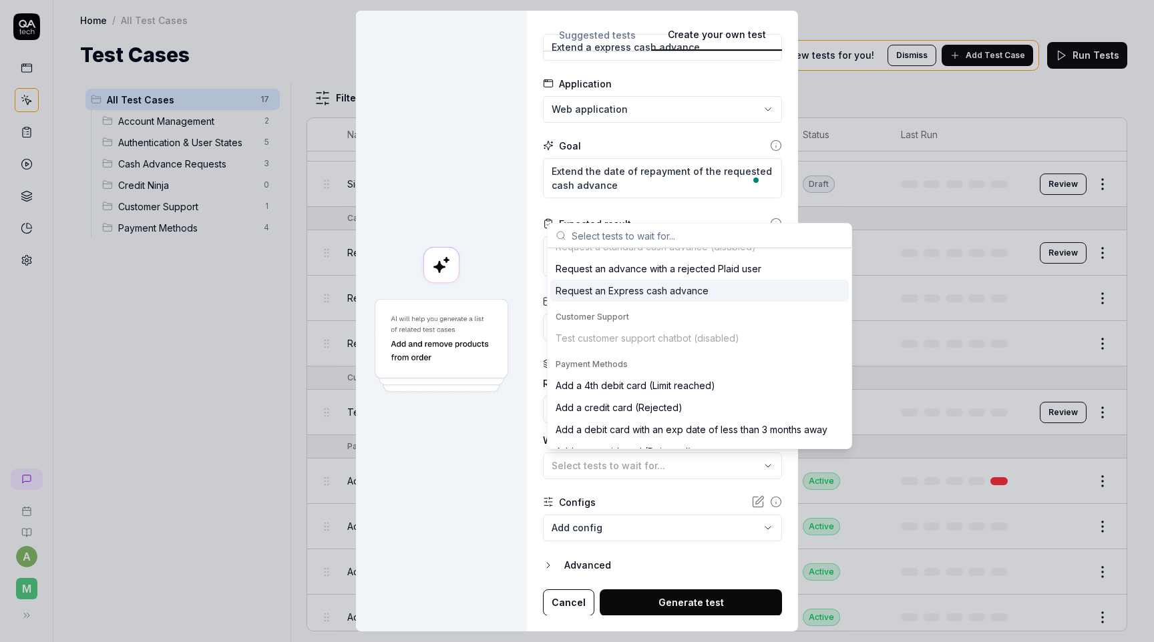
click at [656, 288] on div "Request an Express cash advance" at bounding box center [632, 291] width 153 height 14
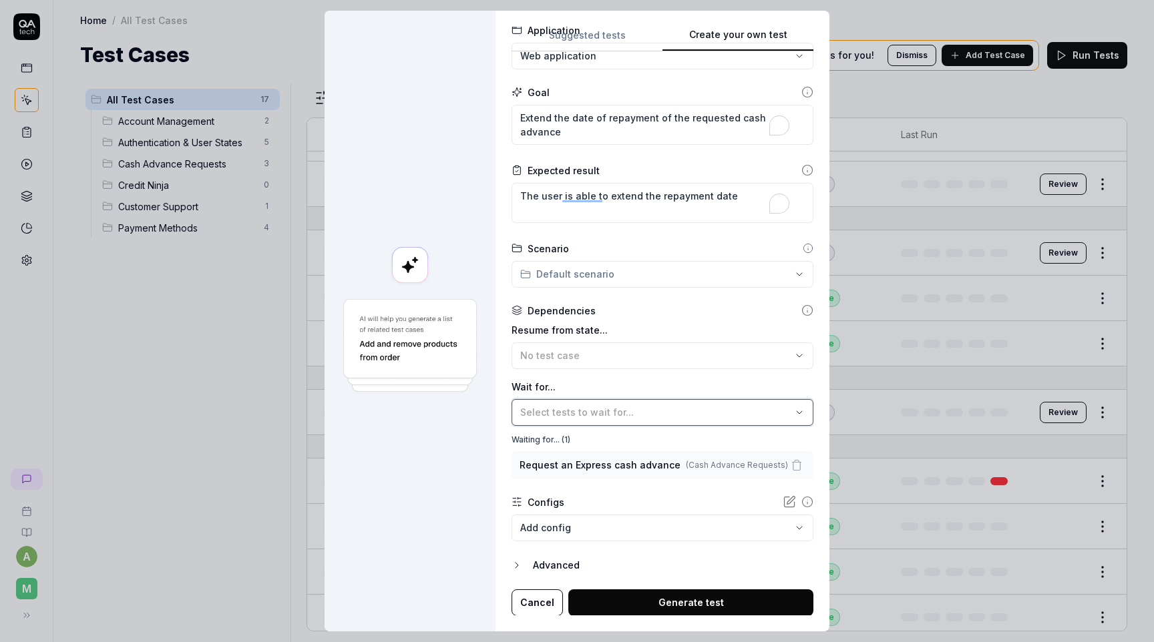
scroll to position [78, 0]
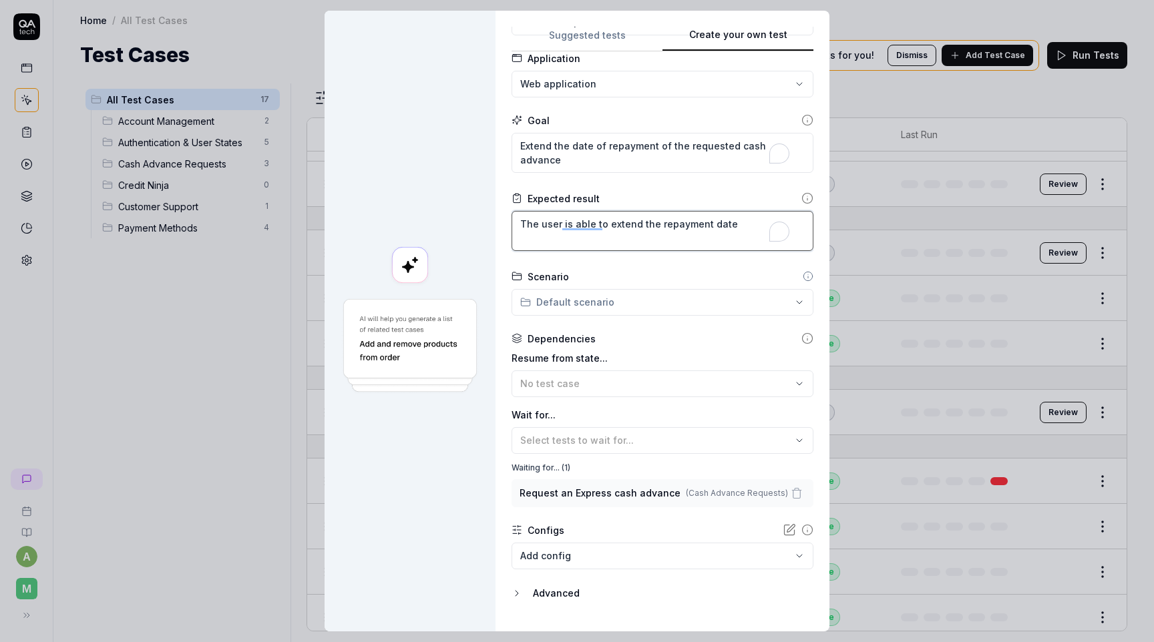
click at [739, 222] on textarea "The user is able to extend the repayment date" at bounding box center [663, 231] width 302 height 40
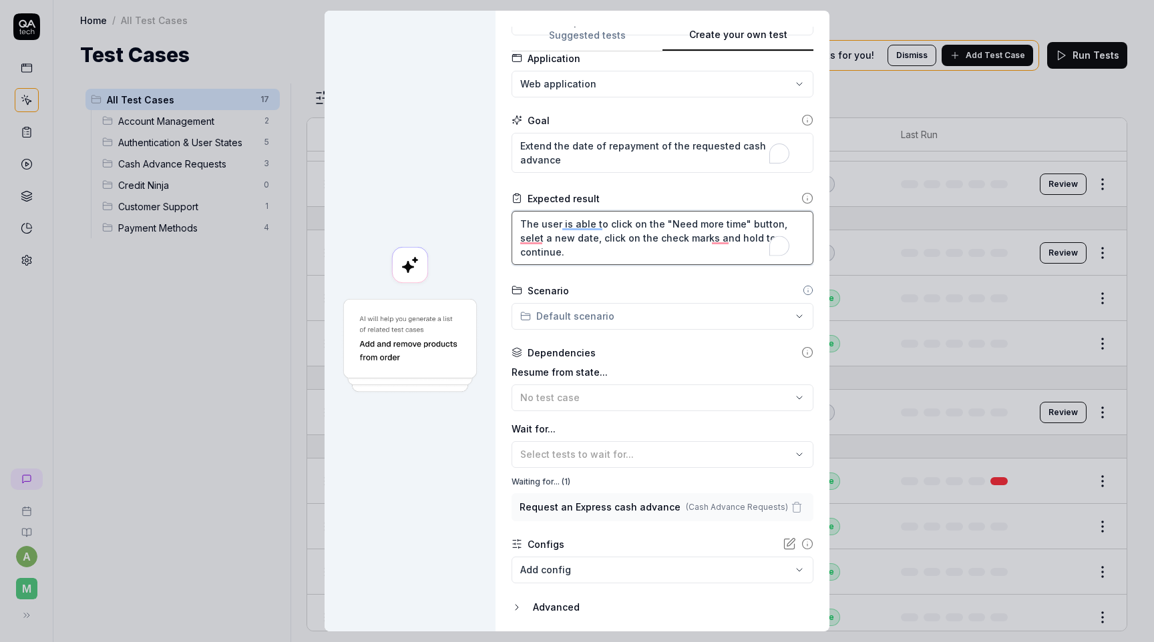
click at [558, 254] on textarea "The user is able to click on the "Need more time" button, selet a new date, cli…" at bounding box center [663, 238] width 302 height 54
click at [547, 236] on textarea "The user is able to click on the "Need more time" button, selet a new date, cli…" at bounding box center [663, 238] width 302 height 54
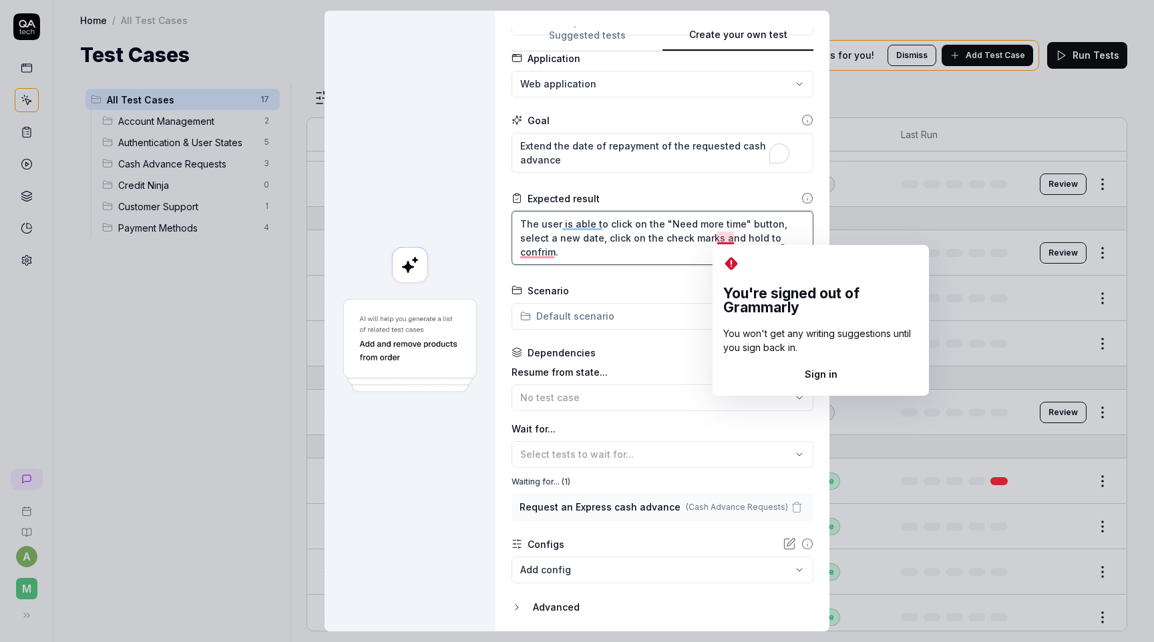
click at [685, 251] on textarea "The user is able to click on the "Need more time" button, select a new date, cl…" at bounding box center [663, 238] width 302 height 54
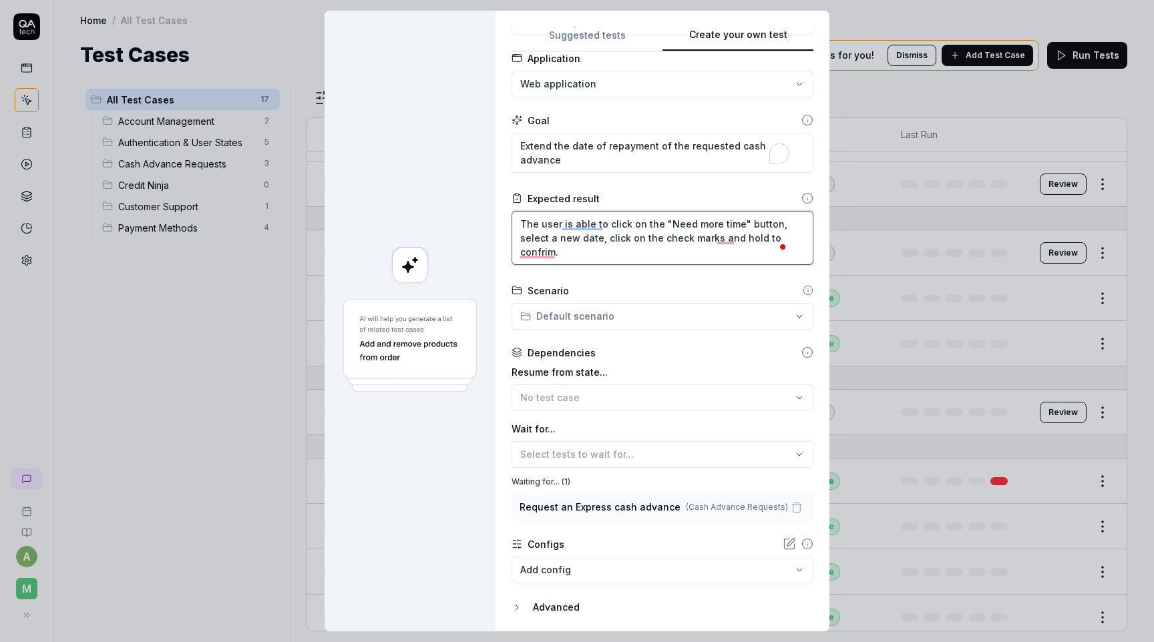
scroll to position [120, 0]
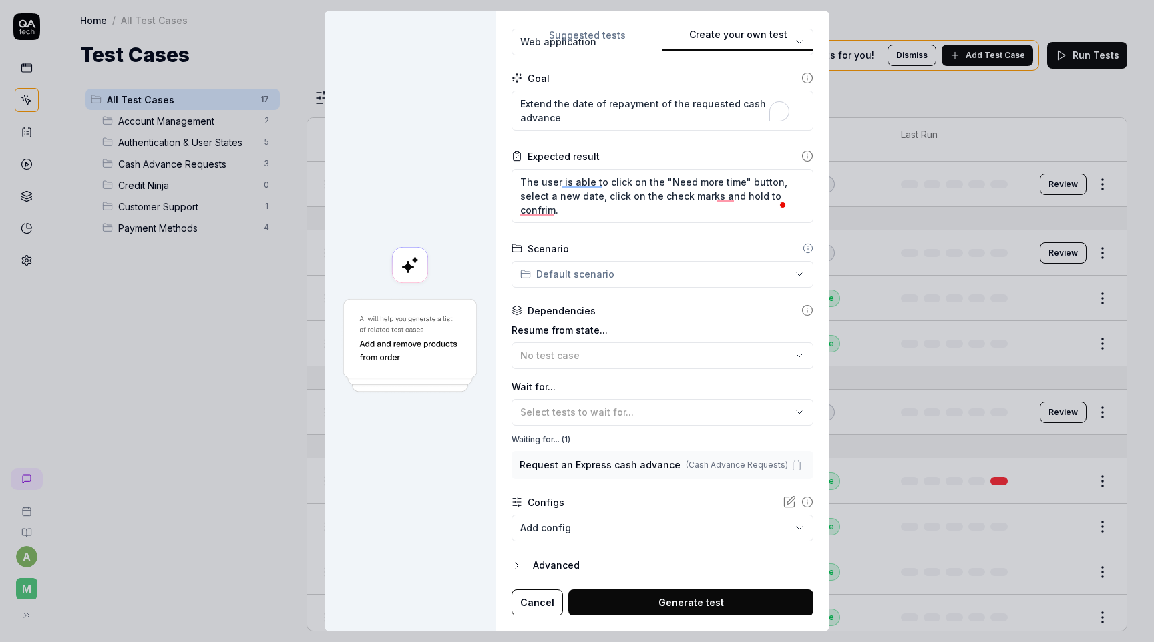
click at [649, 528] on body "a M Home / All Test Cases Home / All Test Cases Test Cases We have new tests fo…" at bounding box center [577, 321] width 1154 height 642
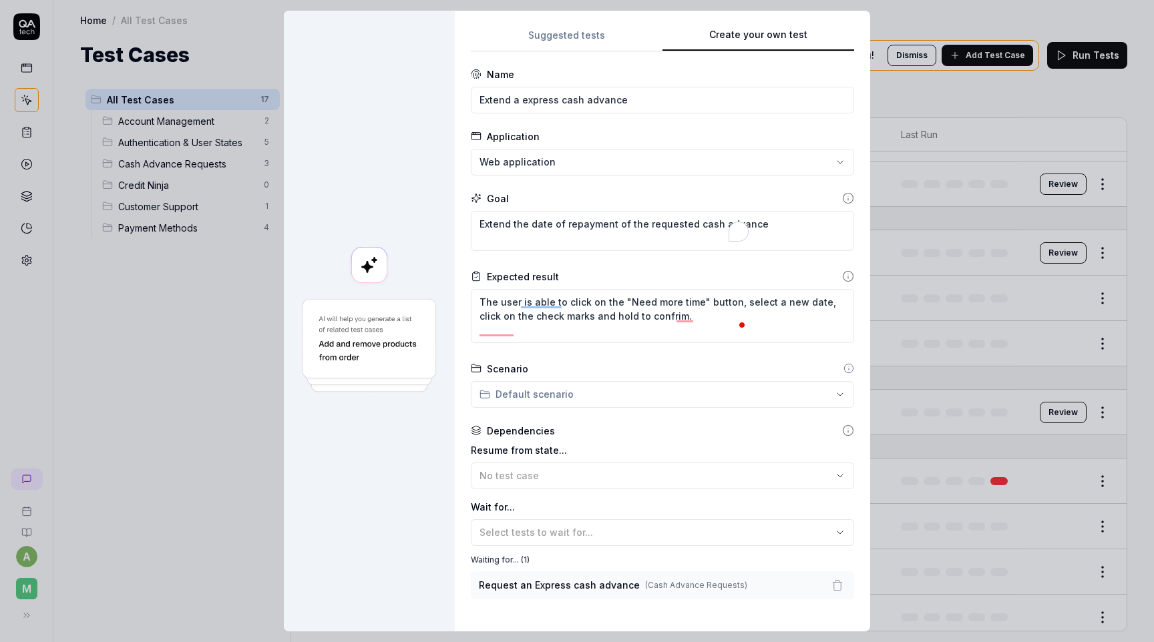
scroll to position [249, 0]
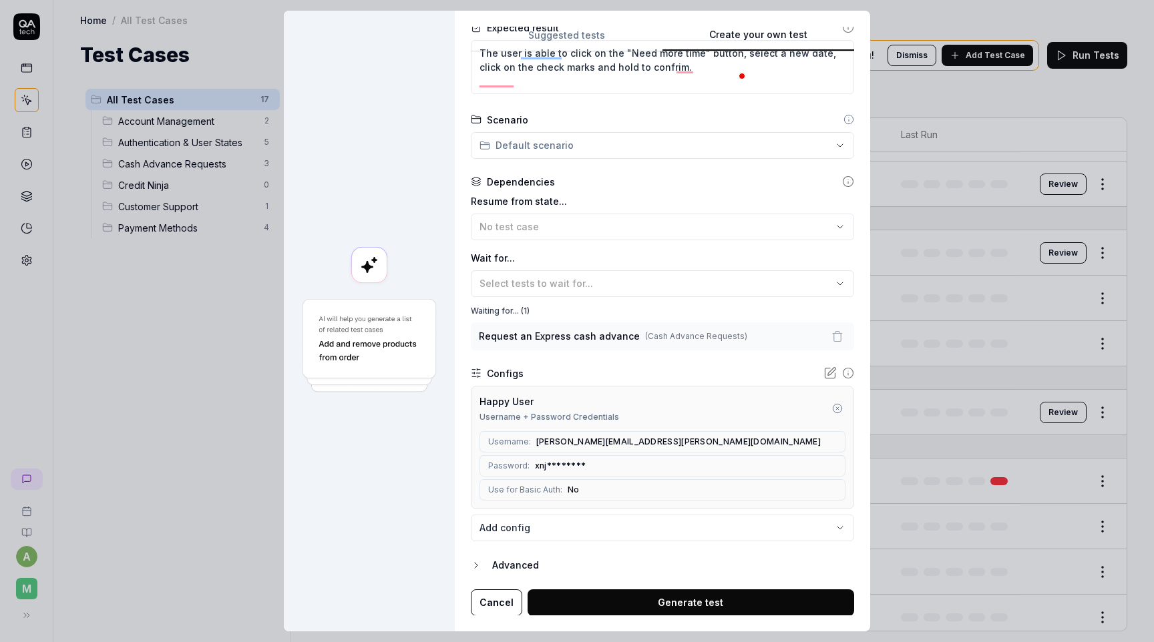
click at [641, 602] on button "Generate test" at bounding box center [691, 603] width 327 height 27
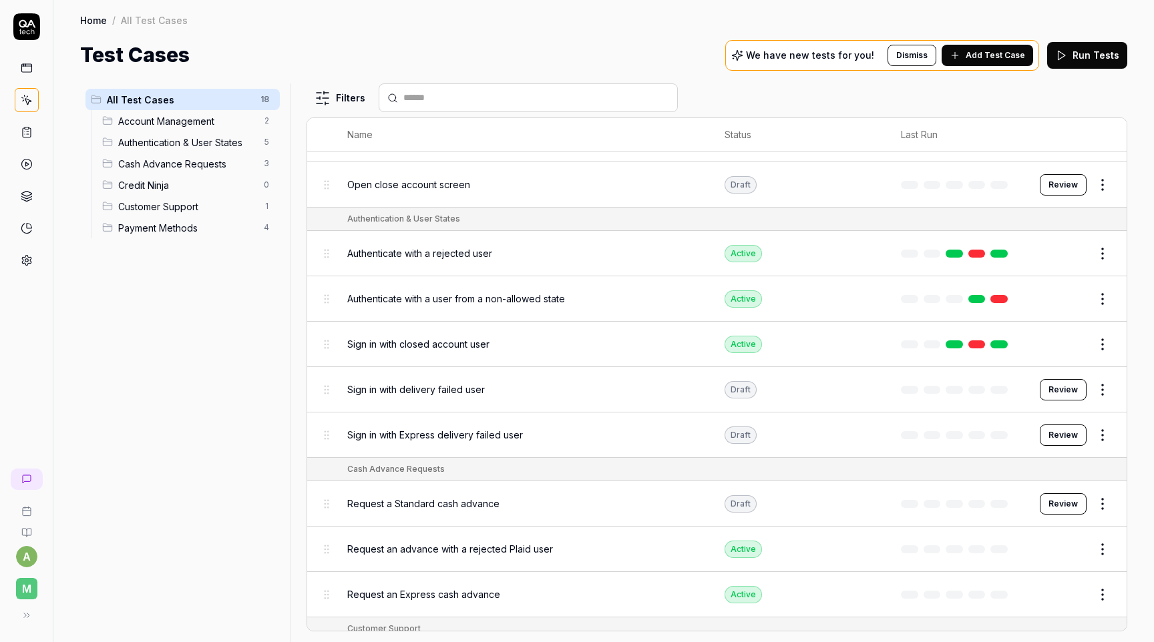
scroll to position [0, 0]
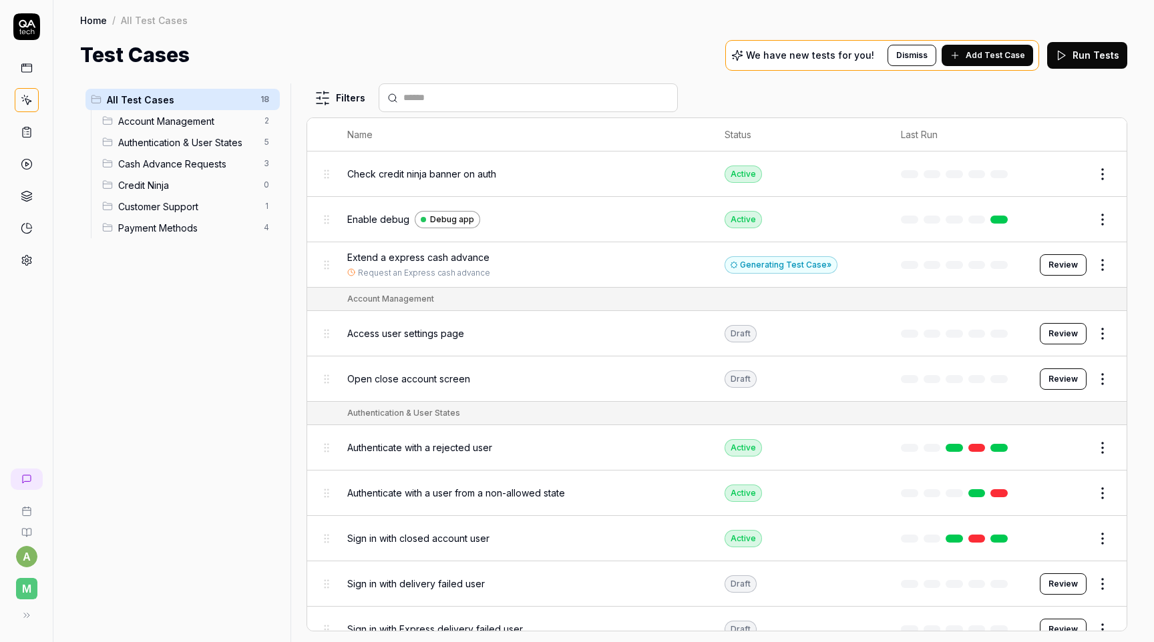
click at [1077, 265] on button "Review" at bounding box center [1063, 264] width 47 height 21
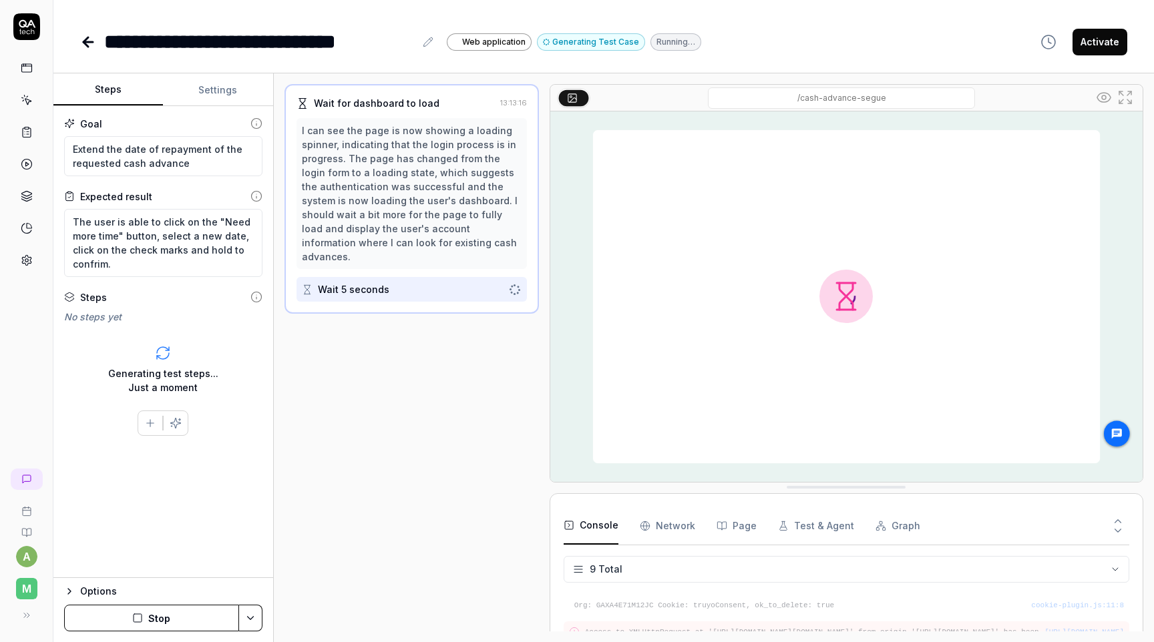
scroll to position [200, 0]
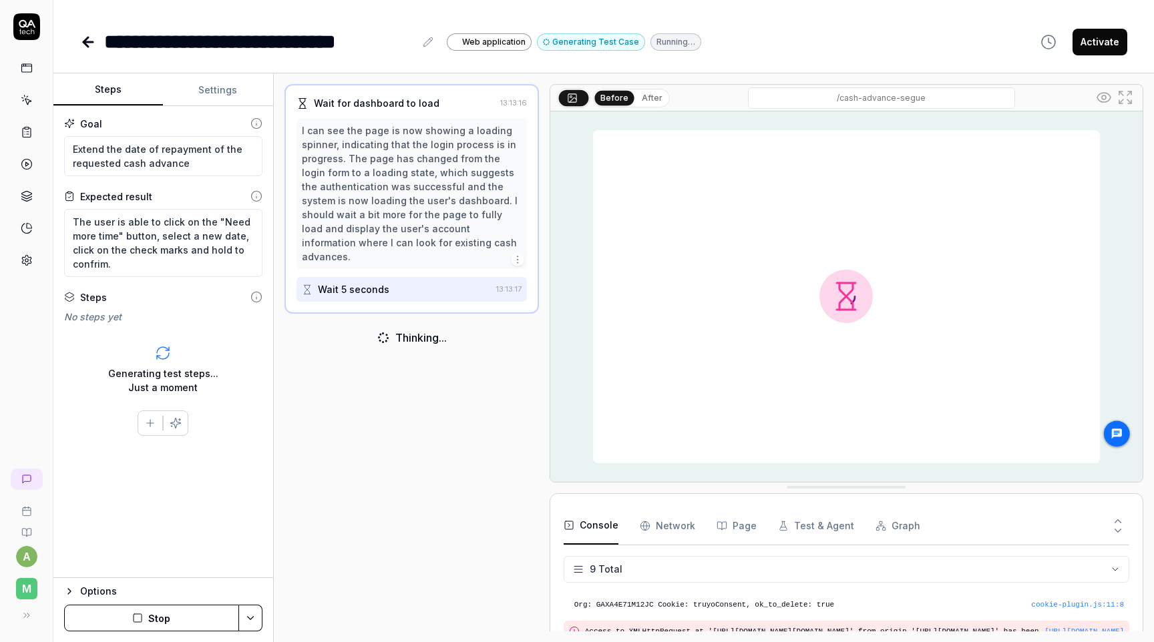
click at [646, 97] on button "After" at bounding box center [651, 98] width 31 height 15
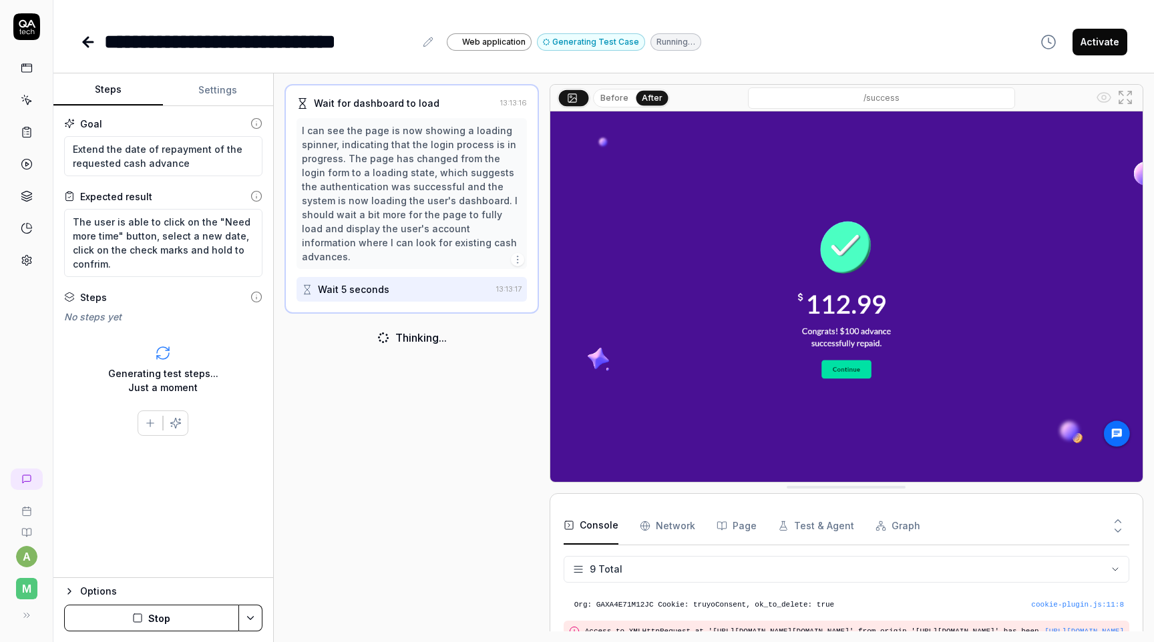
click at [612, 93] on button "Before" at bounding box center [614, 98] width 39 height 15
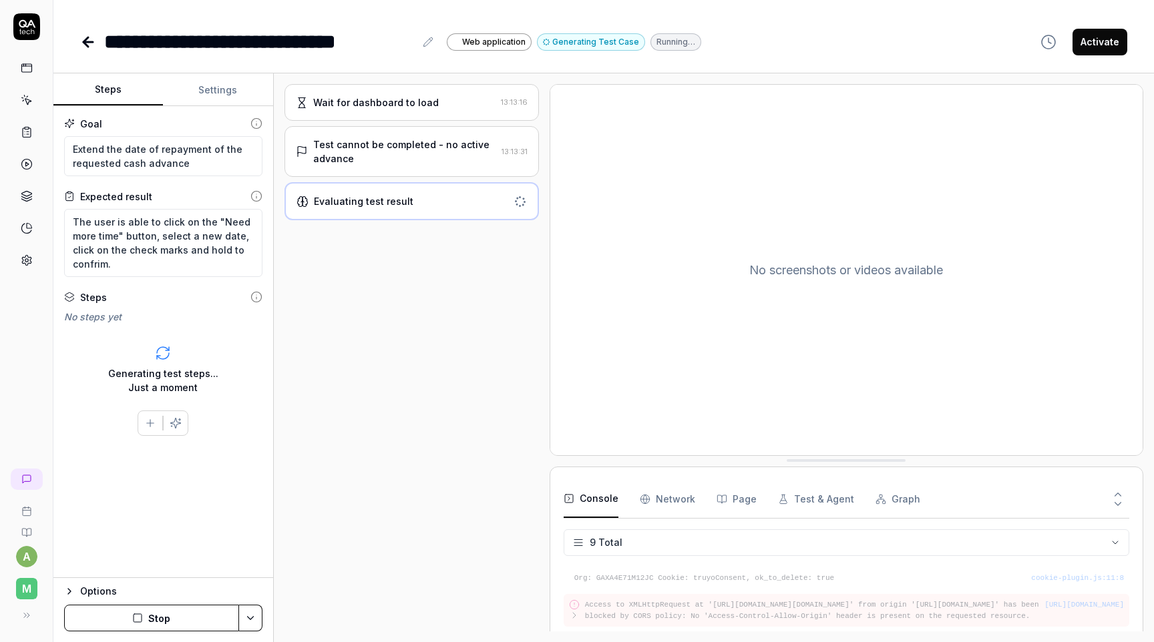
click at [472, 152] on div "Test cannot be completed - no active advance" at bounding box center [404, 152] width 183 height 28
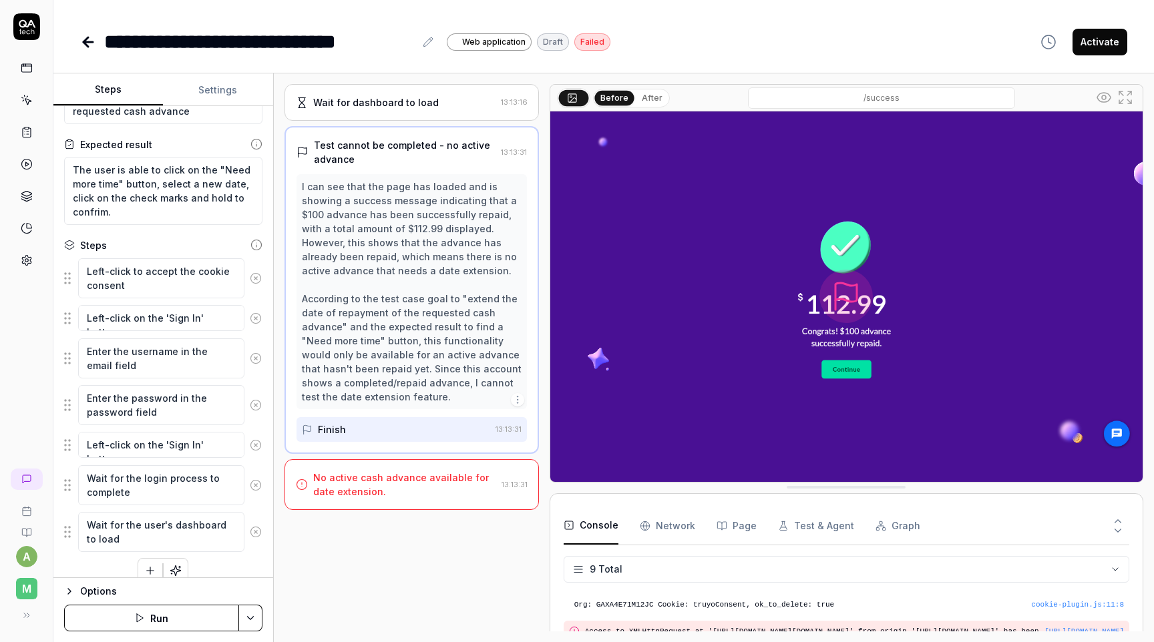
scroll to position [68, 0]
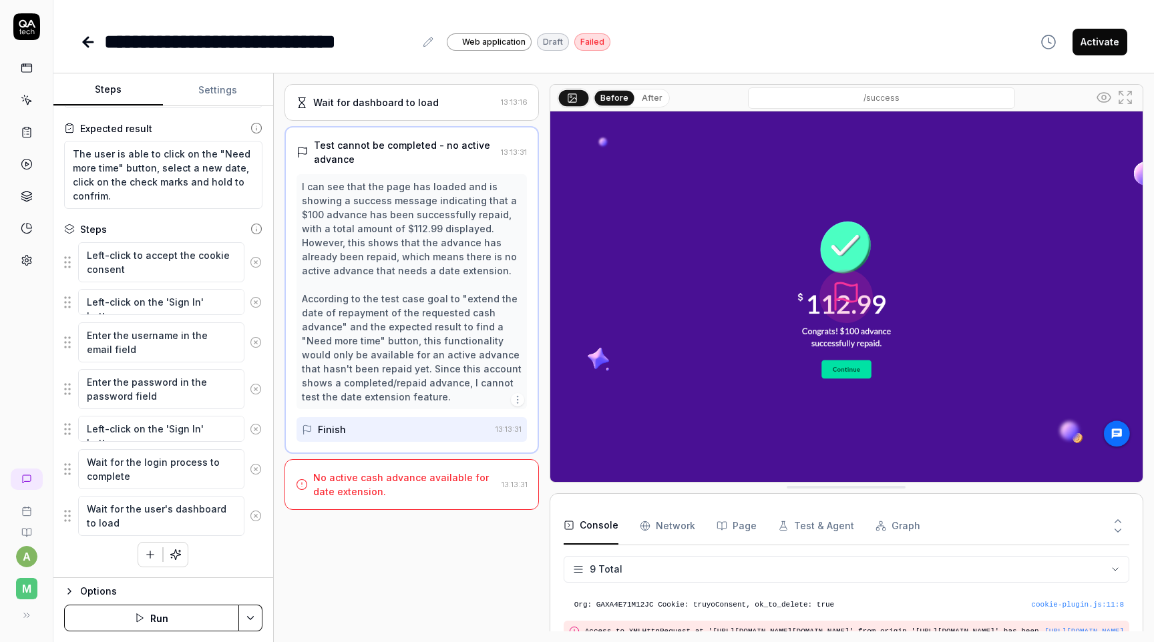
click at [809, 373] on img at bounding box center [846, 297] width 592 height 371
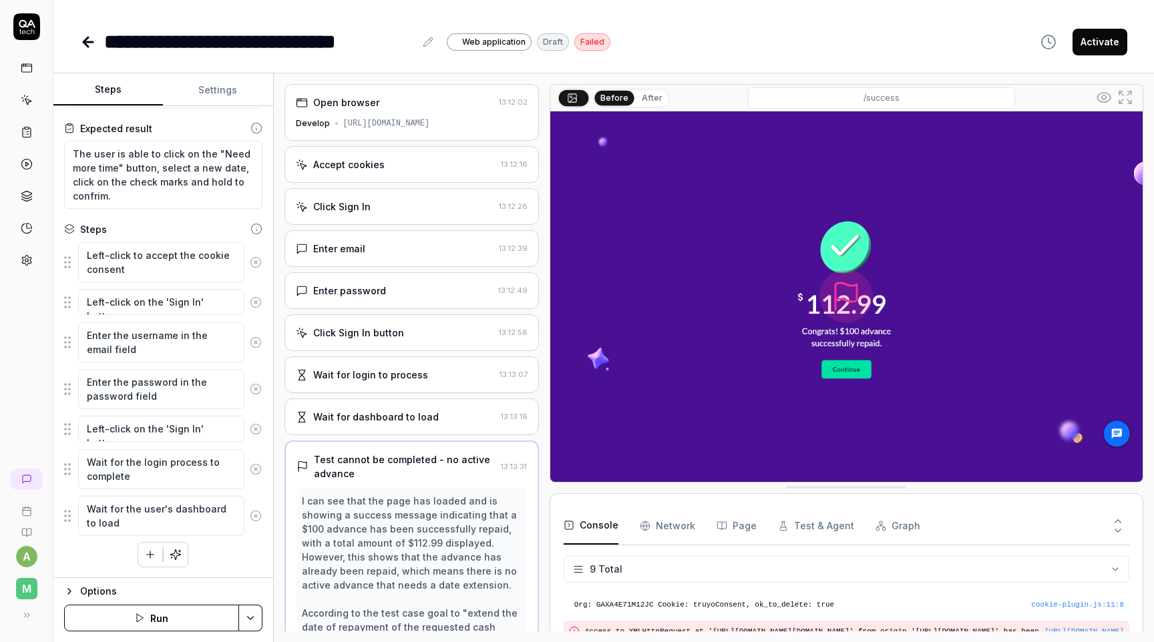
scroll to position [193, 0]
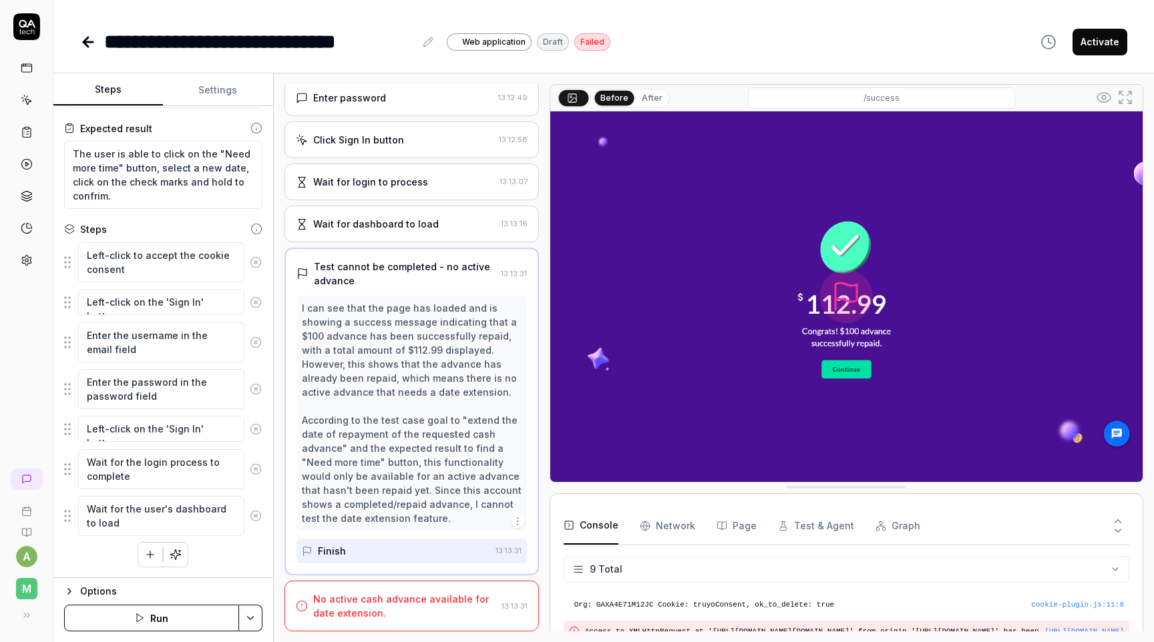
click at [258, 258] on icon at bounding box center [256, 262] width 12 height 12
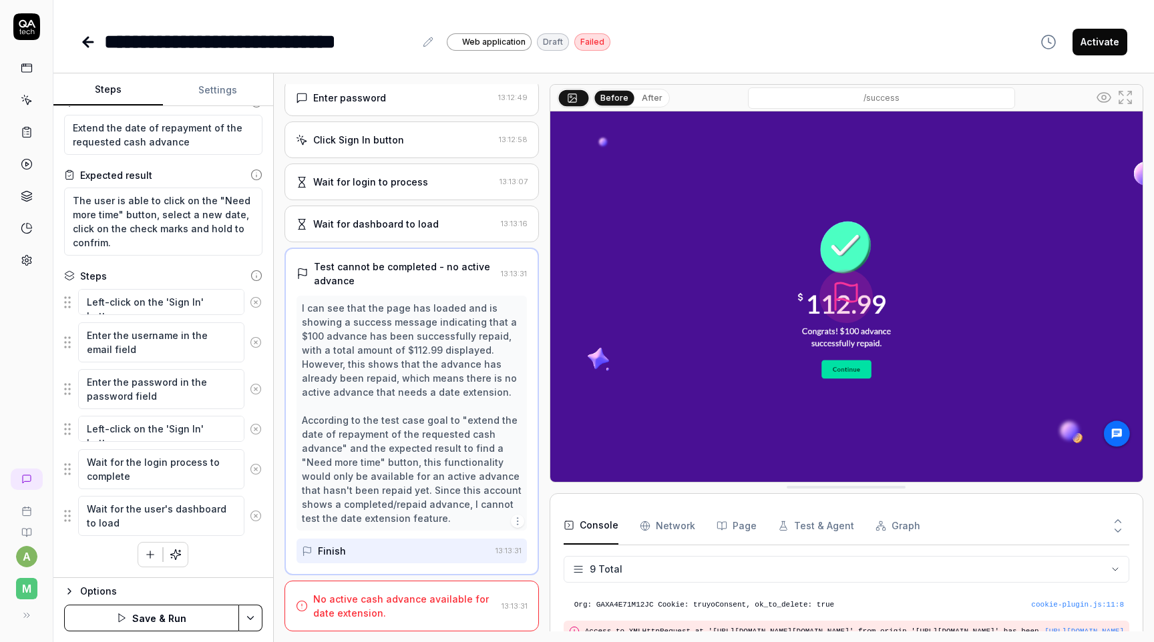
scroll to position [21, 0]
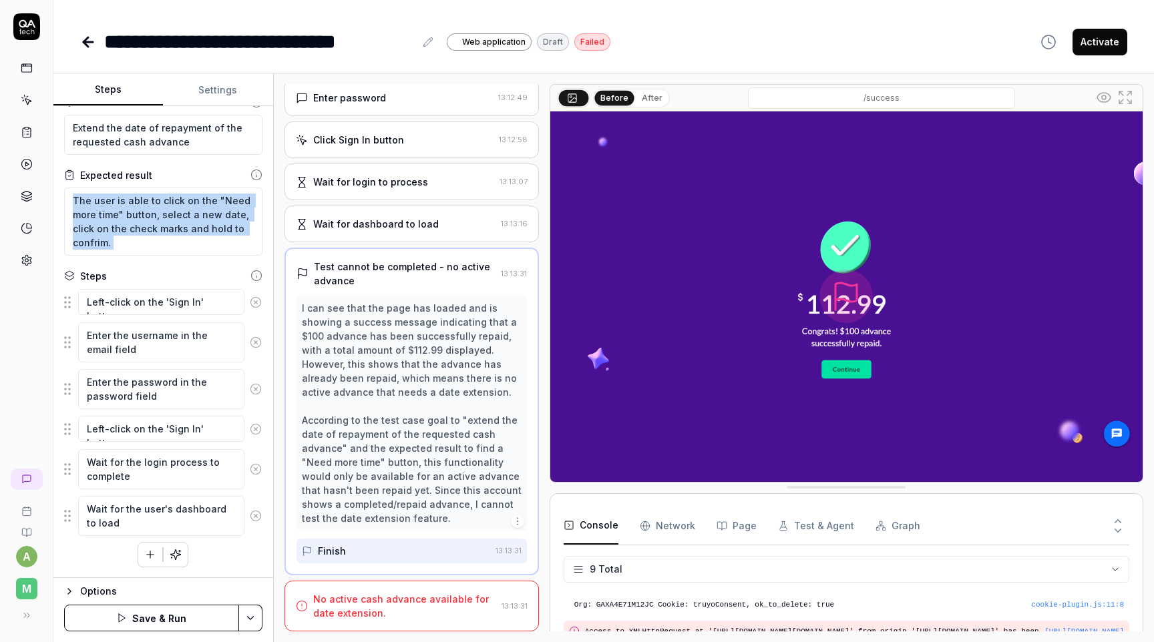
click at [258, 258] on div "Goal Extend the date of repayment of the requested cash advance Expected result…" at bounding box center [163, 342] width 220 height 472
click at [256, 293] on button at bounding box center [255, 302] width 23 height 27
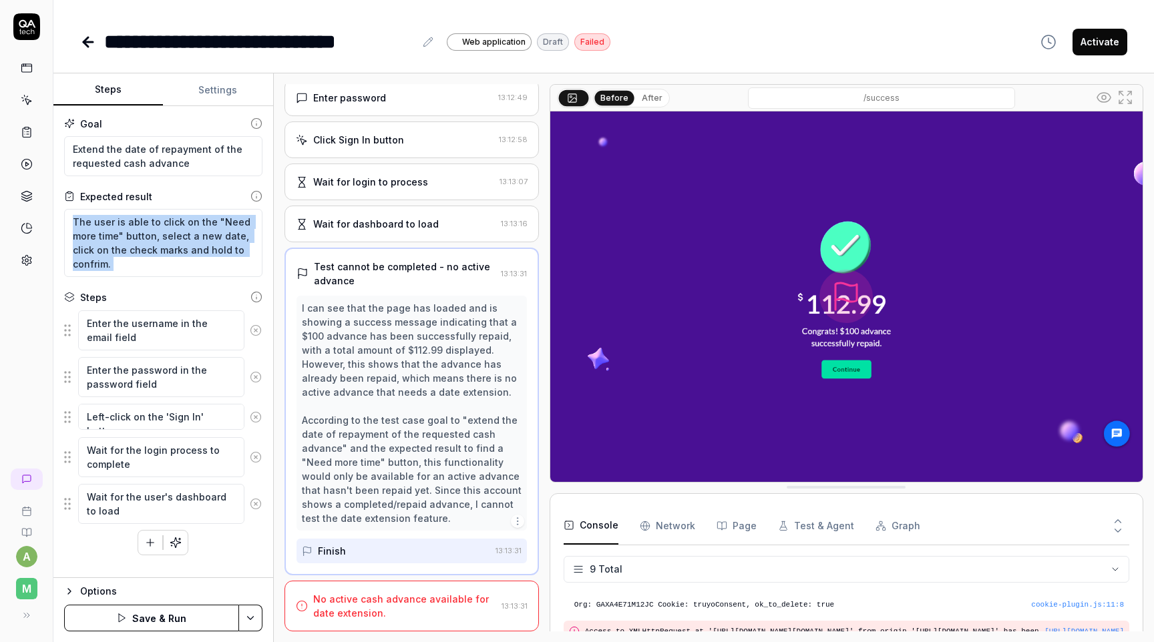
click at [256, 333] on icon at bounding box center [256, 331] width 12 height 12
click at [255, 340] on button at bounding box center [255, 330] width 23 height 27
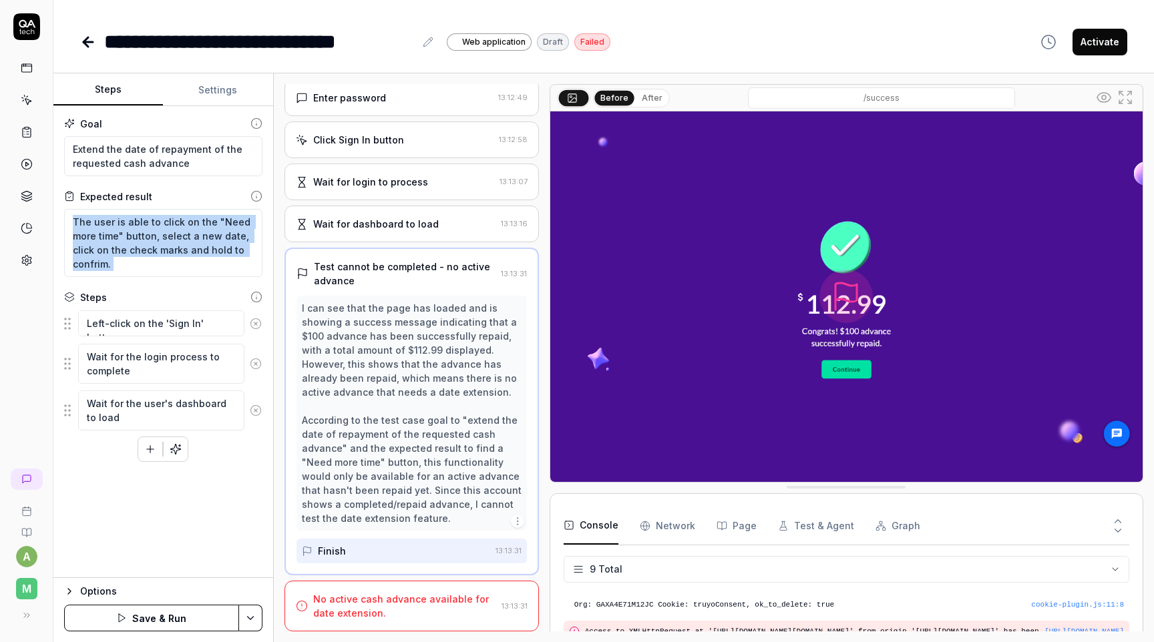
click at [257, 329] on icon at bounding box center [256, 324] width 12 height 12
click at [257, 329] on icon at bounding box center [256, 331] width 12 height 12
click at [178, 344] on icon "button" at bounding box center [176, 347] width 12 height 12
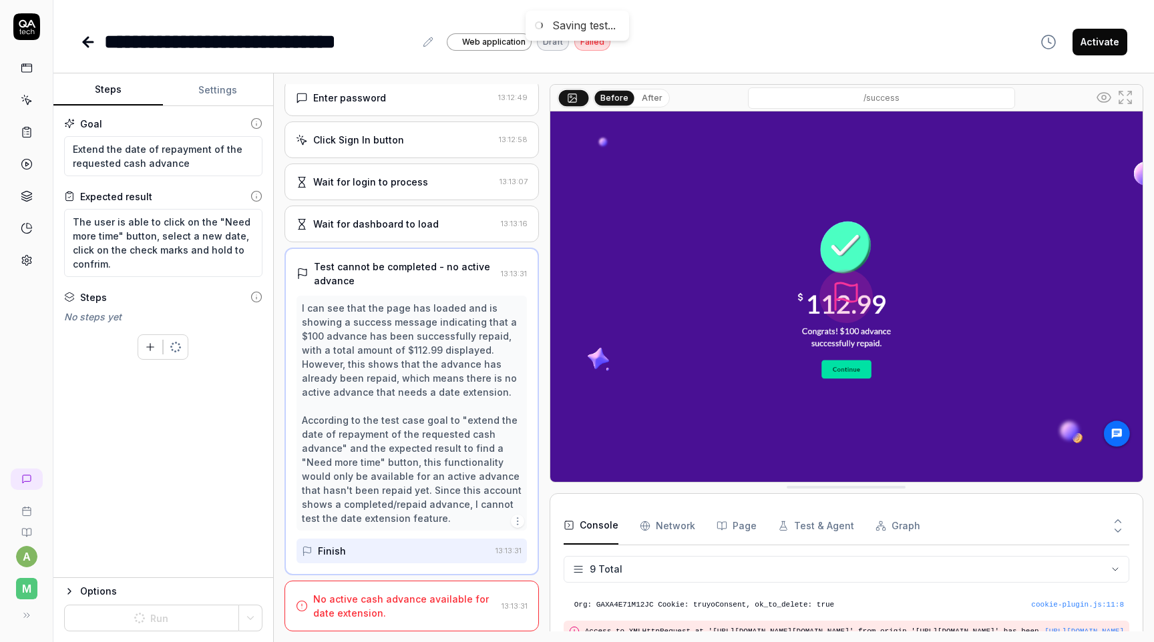
click at [220, 393] on div "Goal Extend the date of repayment of the requested cash advance Expected result…" at bounding box center [163, 342] width 220 height 472
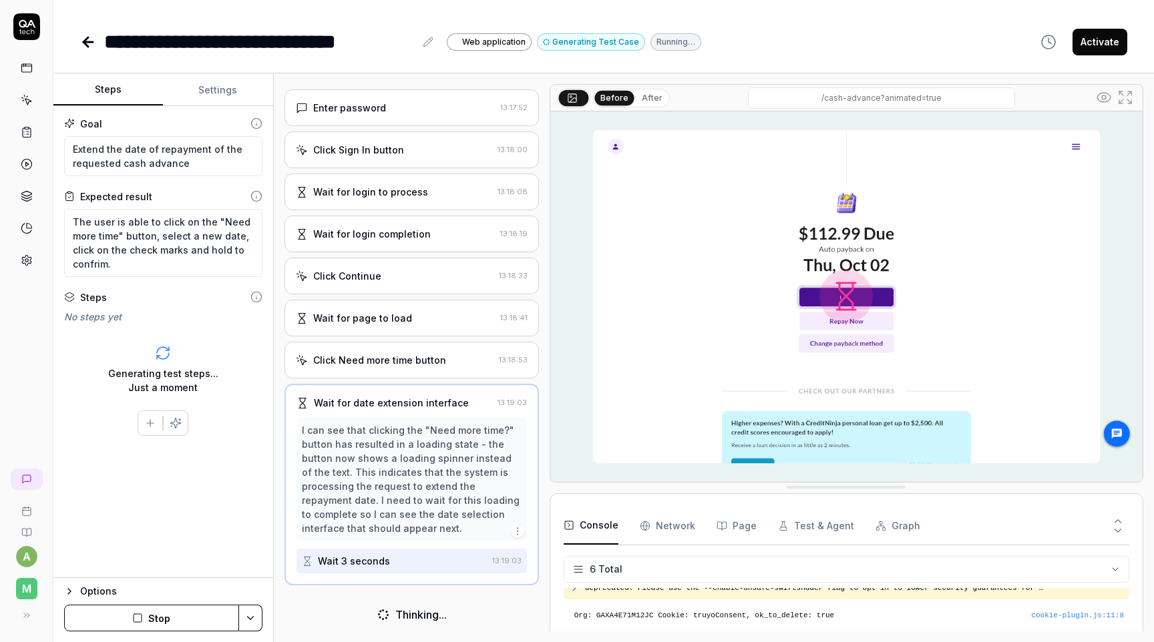
scroll to position [222, 0]
click at [655, 95] on button "After" at bounding box center [651, 98] width 31 height 15
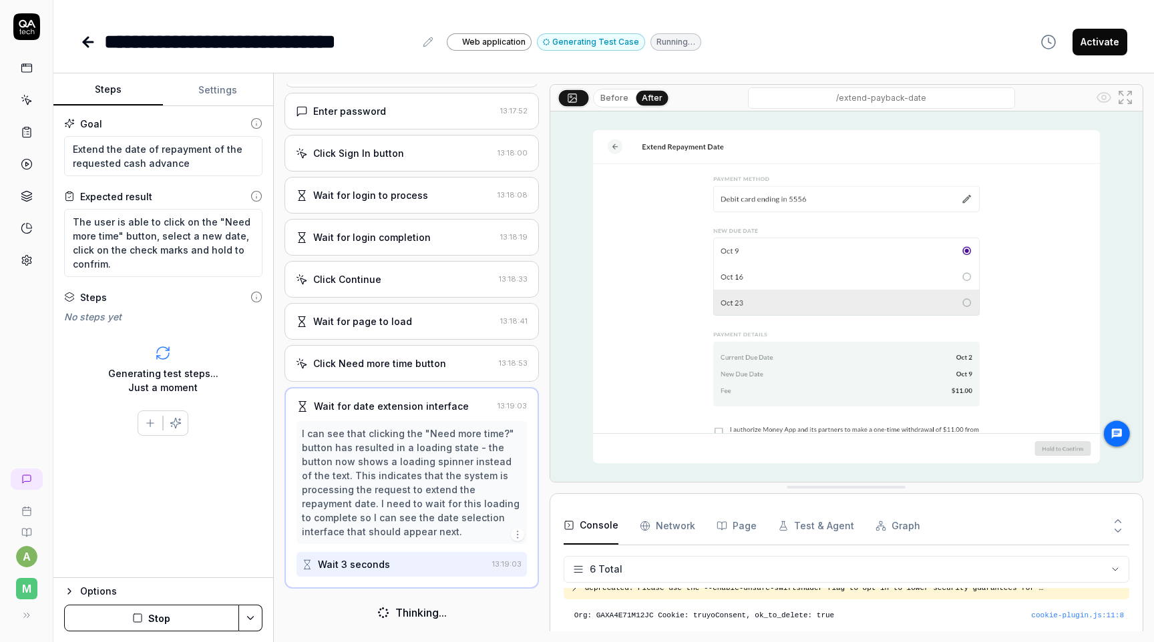
click at [455, 481] on div "I can see that clicking the "Need more time?" button has resulted in a loading …" at bounding box center [412, 483] width 220 height 112
click at [611, 100] on button "Before" at bounding box center [614, 98] width 39 height 15
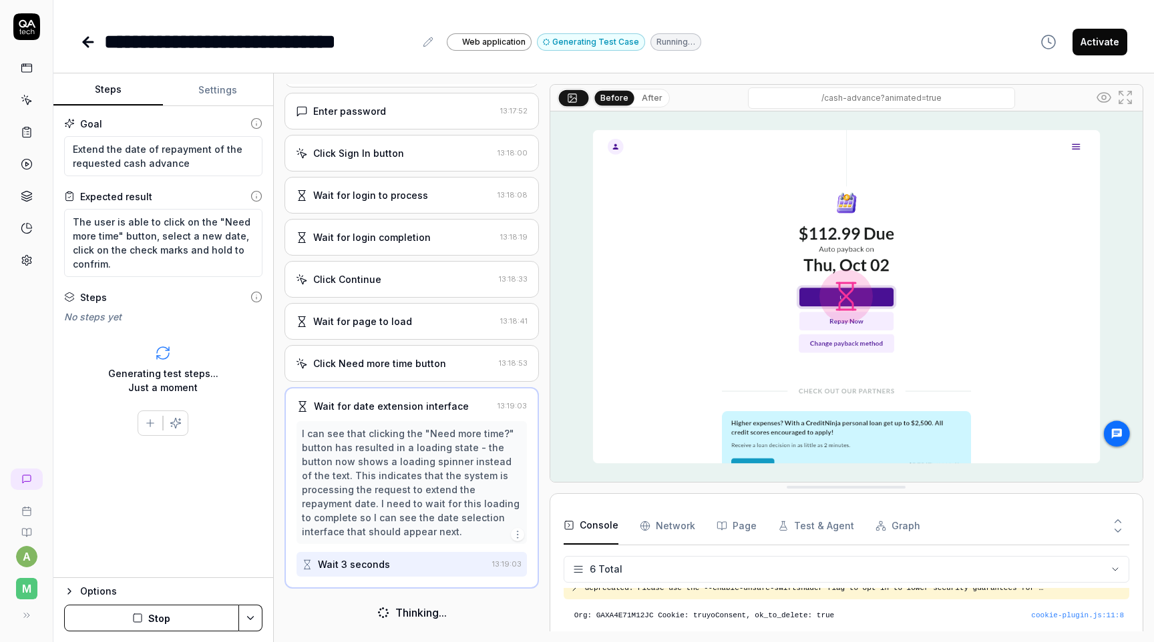
click at [644, 100] on button "After" at bounding box center [651, 98] width 31 height 15
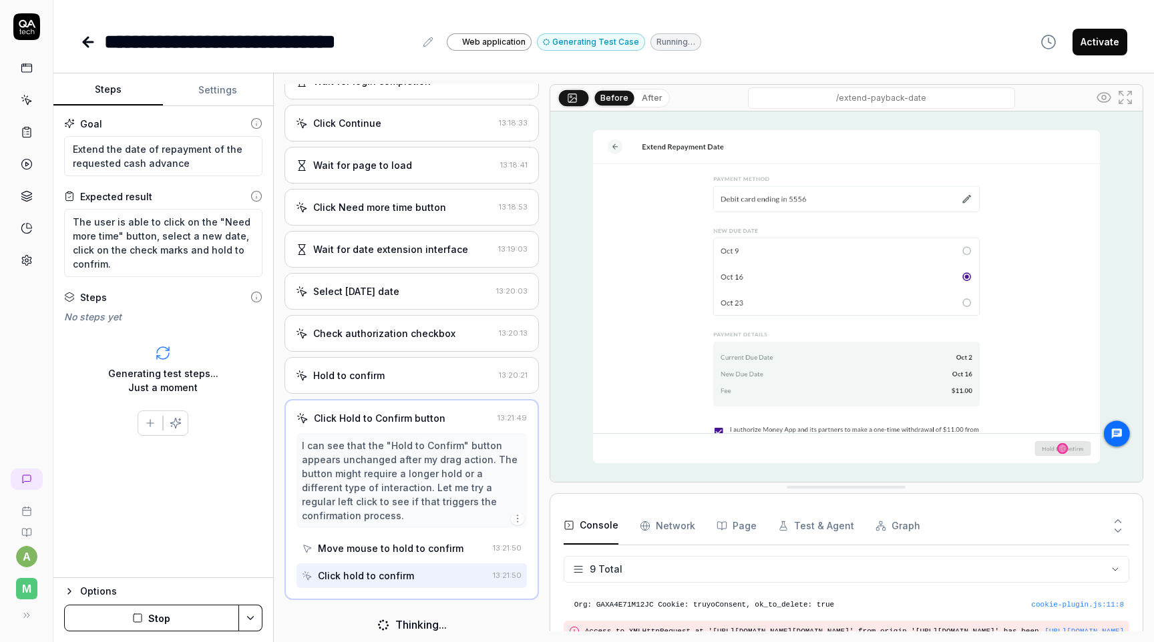
scroll to position [375, 0]
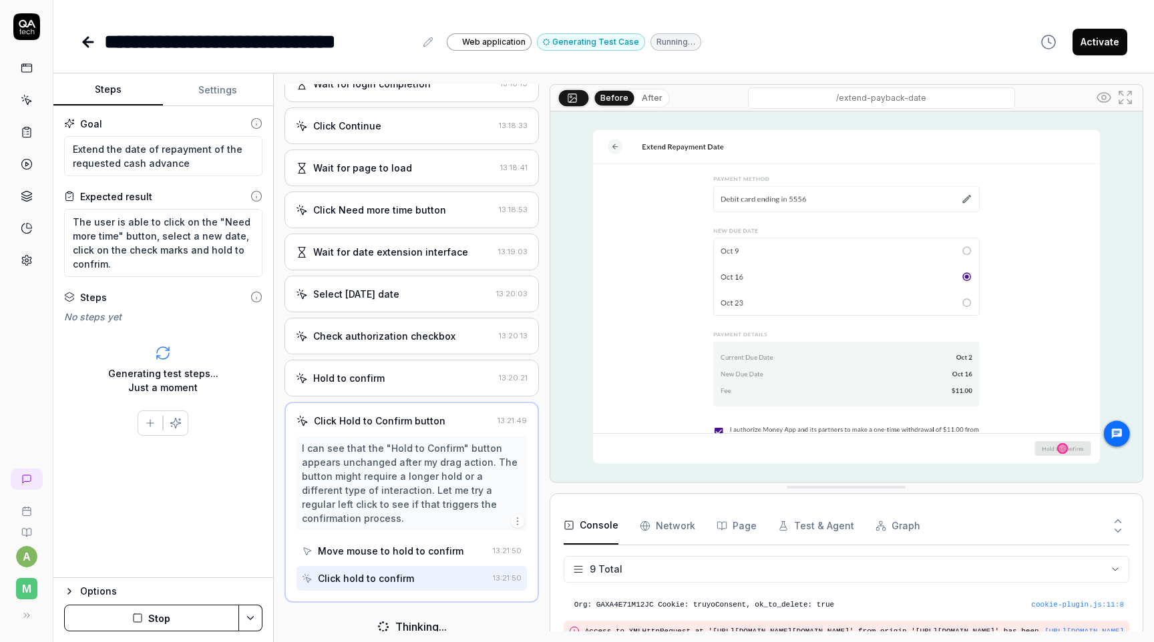
click at [369, 333] on div "Check authorization checkbox" at bounding box center [384, 336] width 142 height 14
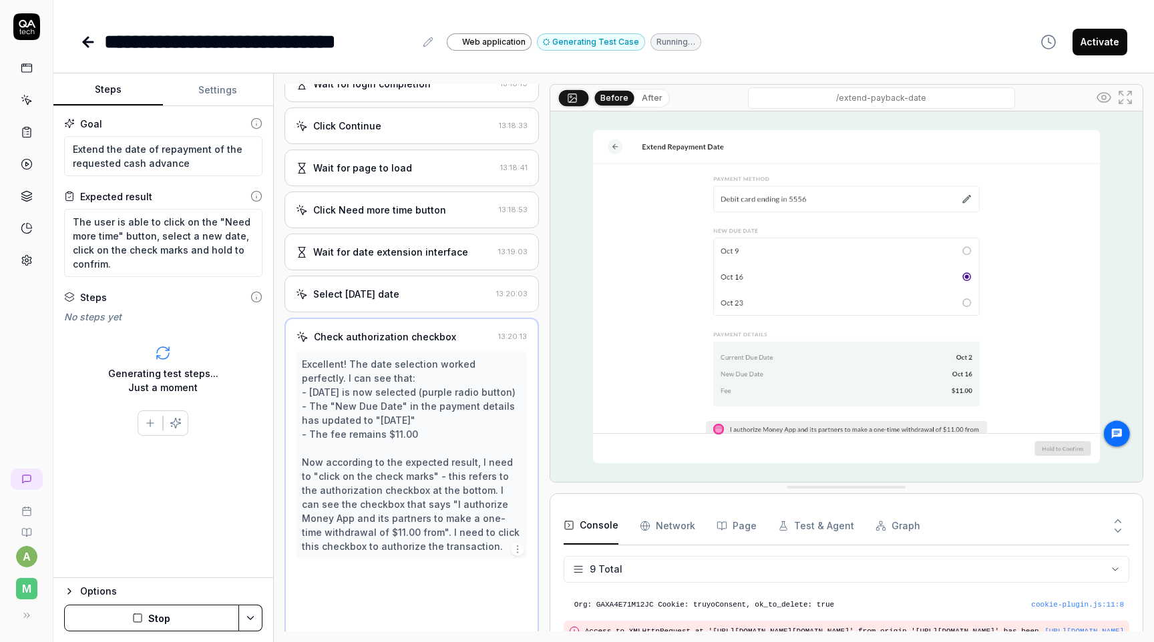
scroll to position [389, 0]
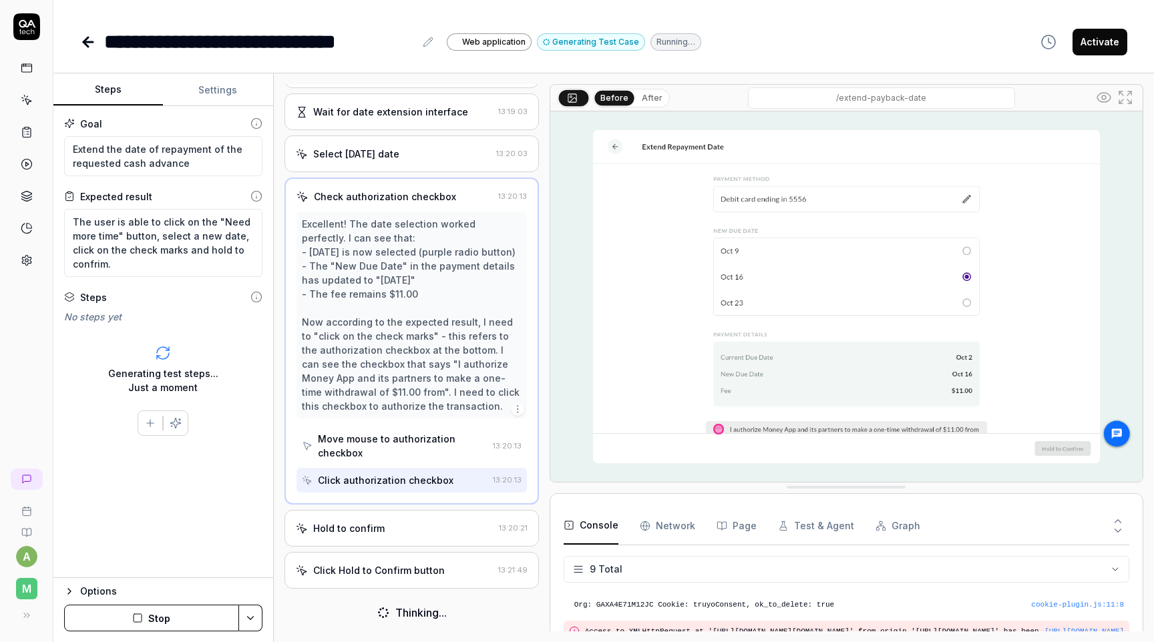
click at [373, 528] on div "Hold to confirm" at bounding box center [348, 529] width 71 height 14
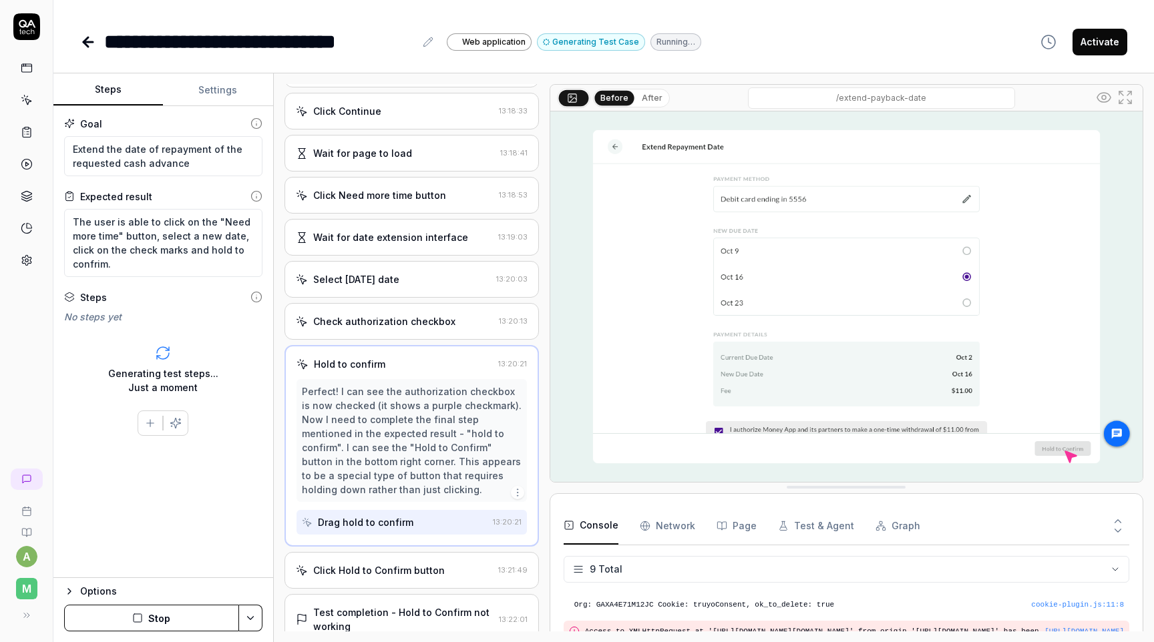
scroll to position [445, 0]
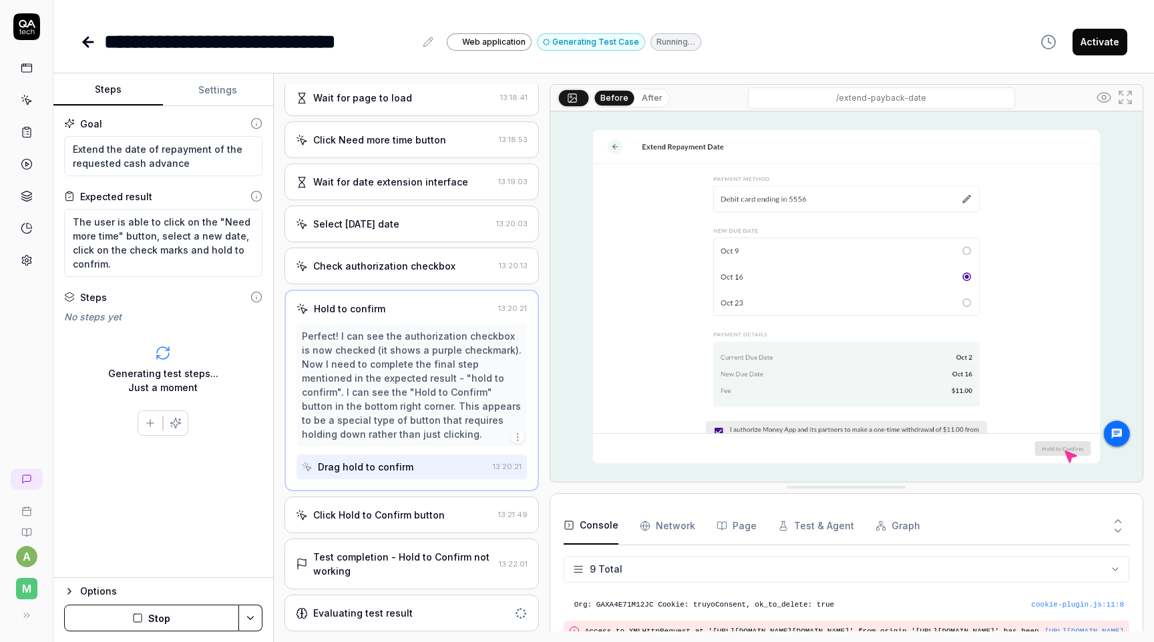
click at [458, 566] on div "Test completion - Hold to Confirm not working" at bounding box center [403, 564] width 180 height 28
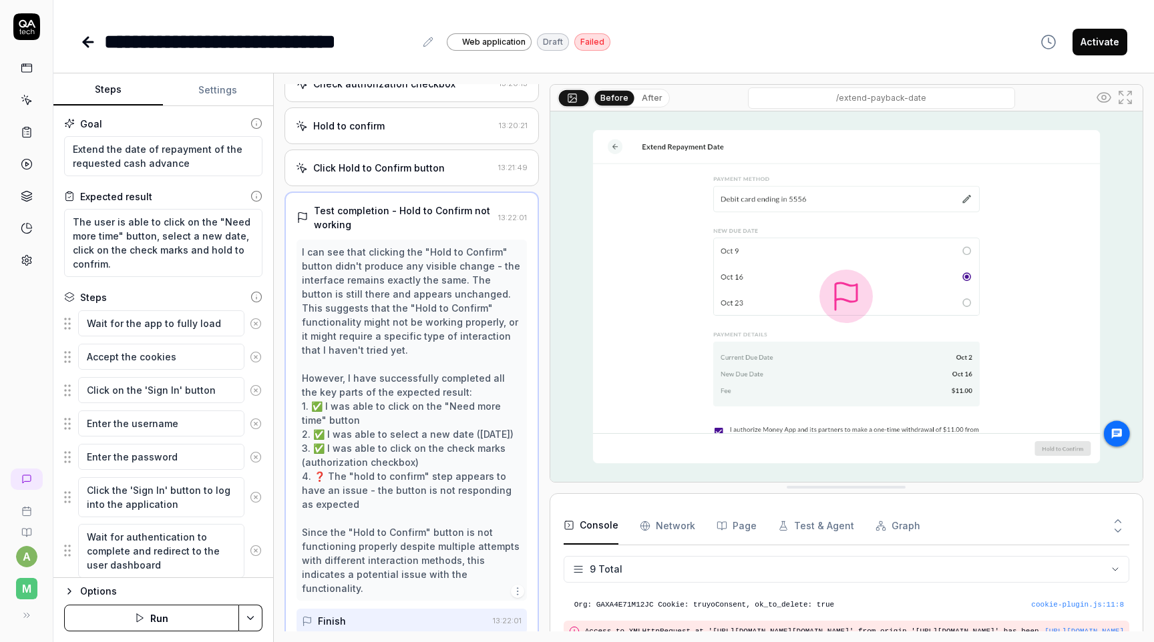
scroll to position [383, 0]
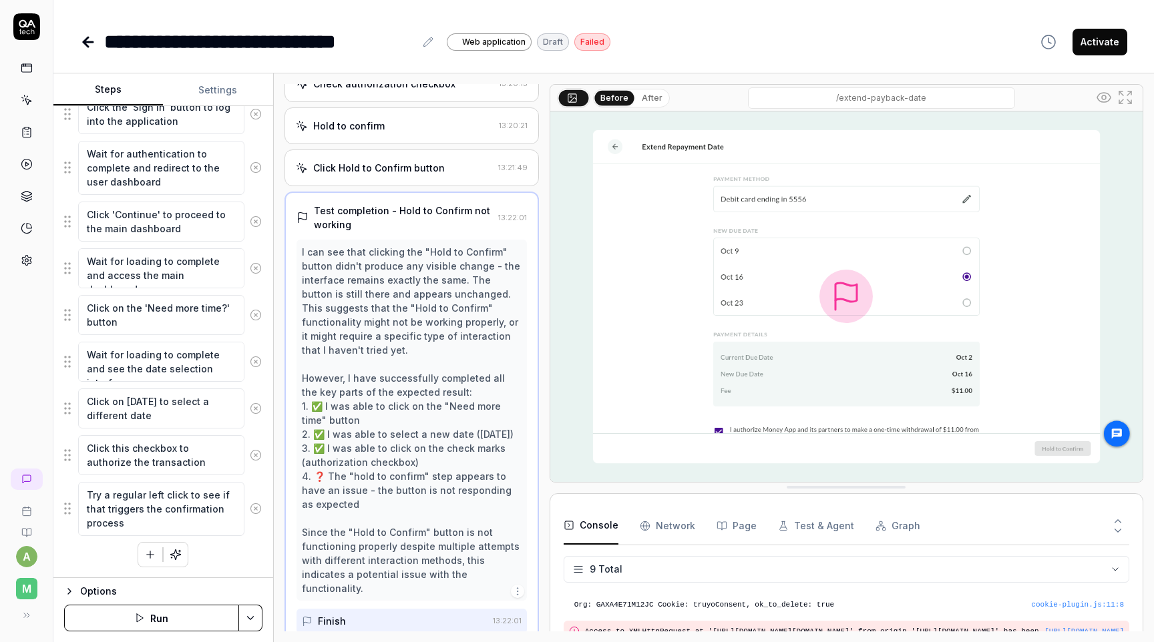
click at [234, 562] on div "Wait for the app to fully load Accept the cookies Click on the 'Sign In' button…" at bounding box center [163, 247] width 198 height 641
click at [154, 554] on icon "button" at bounding box center [150, 555] width 12 height 12
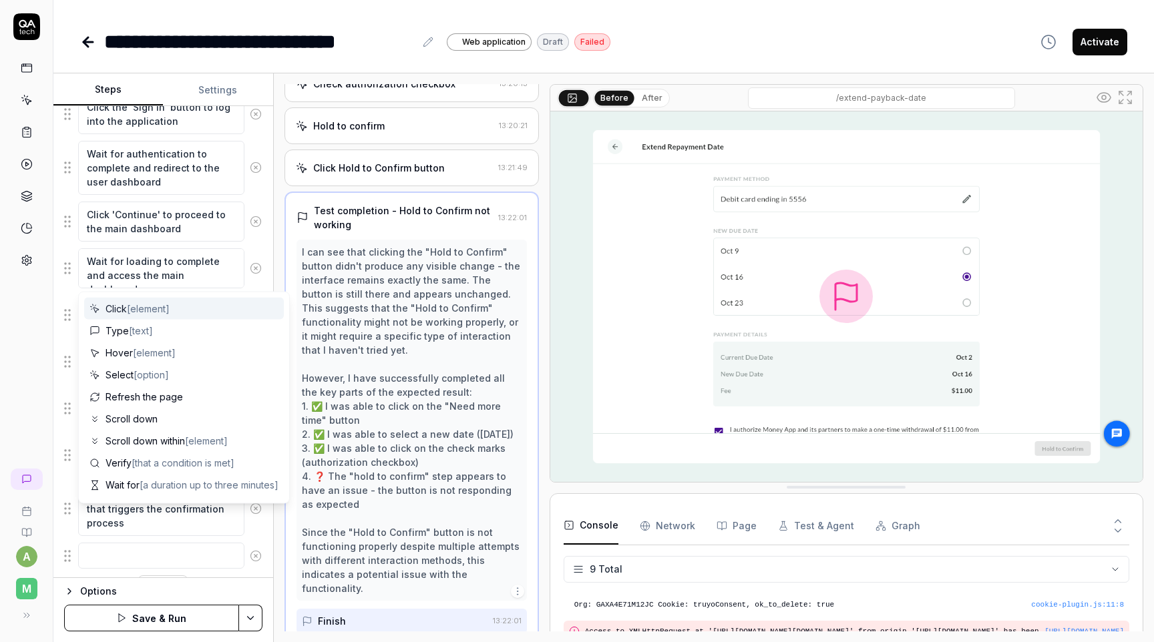
scroll to position [417, 0]
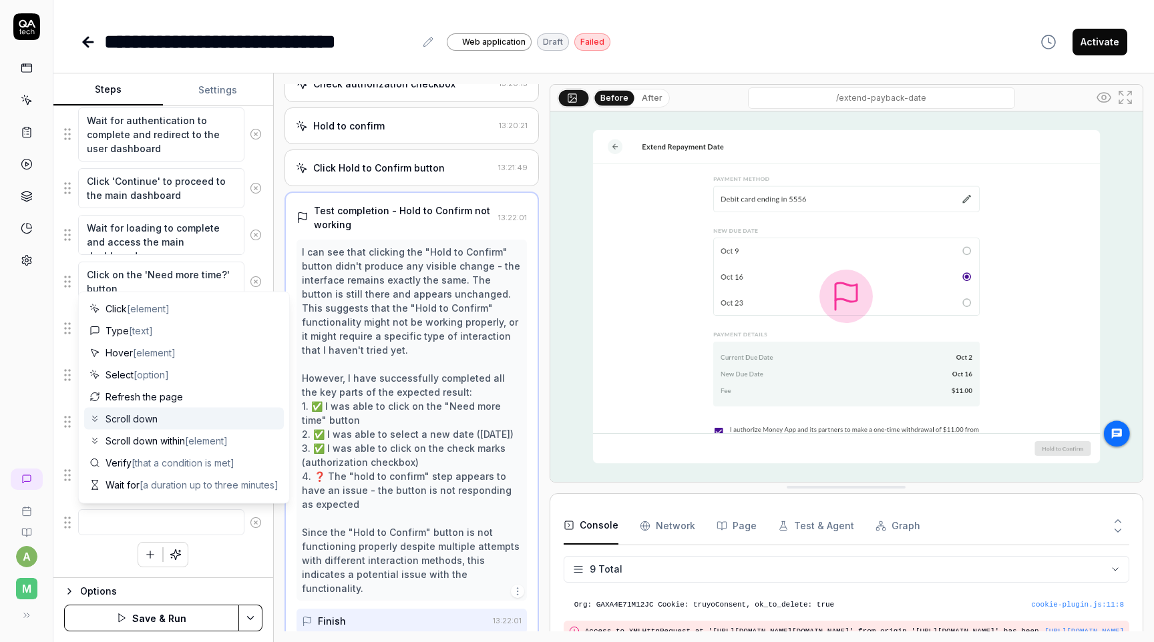
click at [164, 420] on div "Scroll down" at bounding box center [184, 419] width 200 height 22
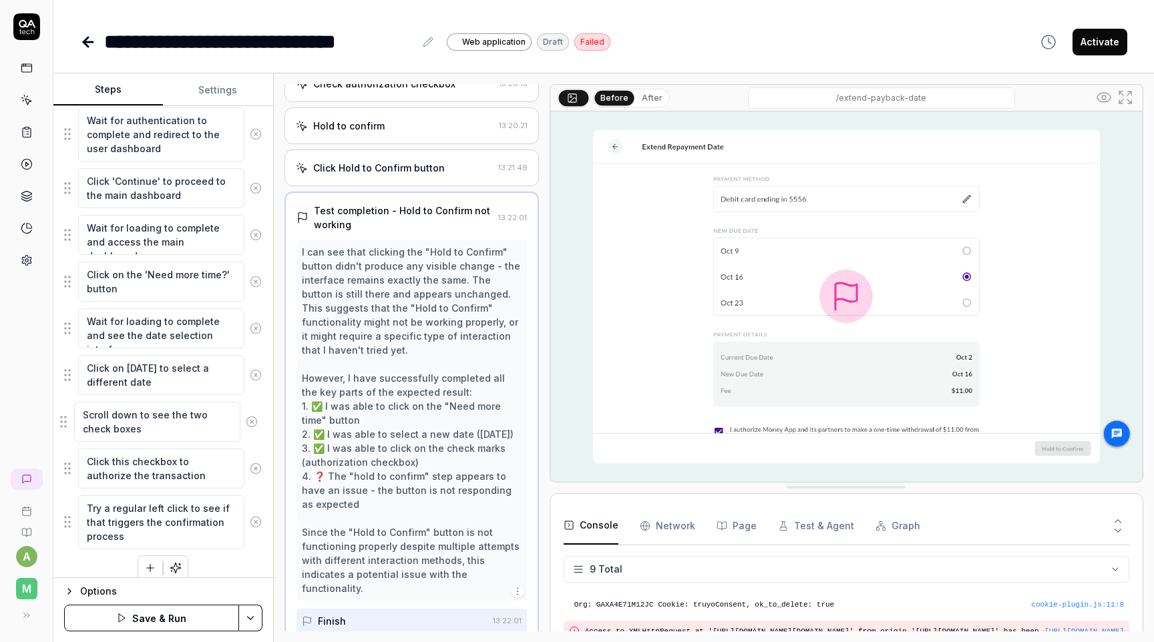
drag, startPoint x: 68, startPoint y: 532, endPoint x: 64, endPoint y: 425, distance: 106.9
click at [64, 425] on fieldset "Wait for the app to fully load Accept the cookies Click on the 'Sign In' button…" at bounding box center [163, 221] width 198 height 657
click at [220, 570] on div "Wait for the app to fully load Accept the cookies Click on the 'Sign In' button…" at bounding box center [163, 237] width 198 height 688
click at [176, 564] on icon "button" at bounding box center [176, 568] width 10 height 10
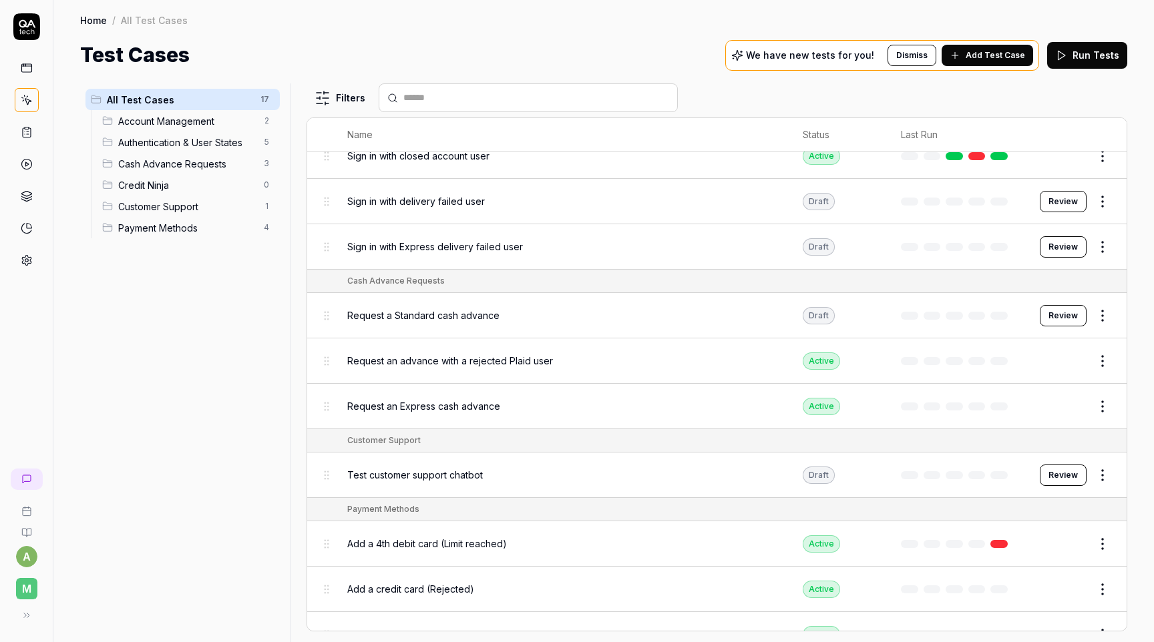
scroll to position [353, 0]
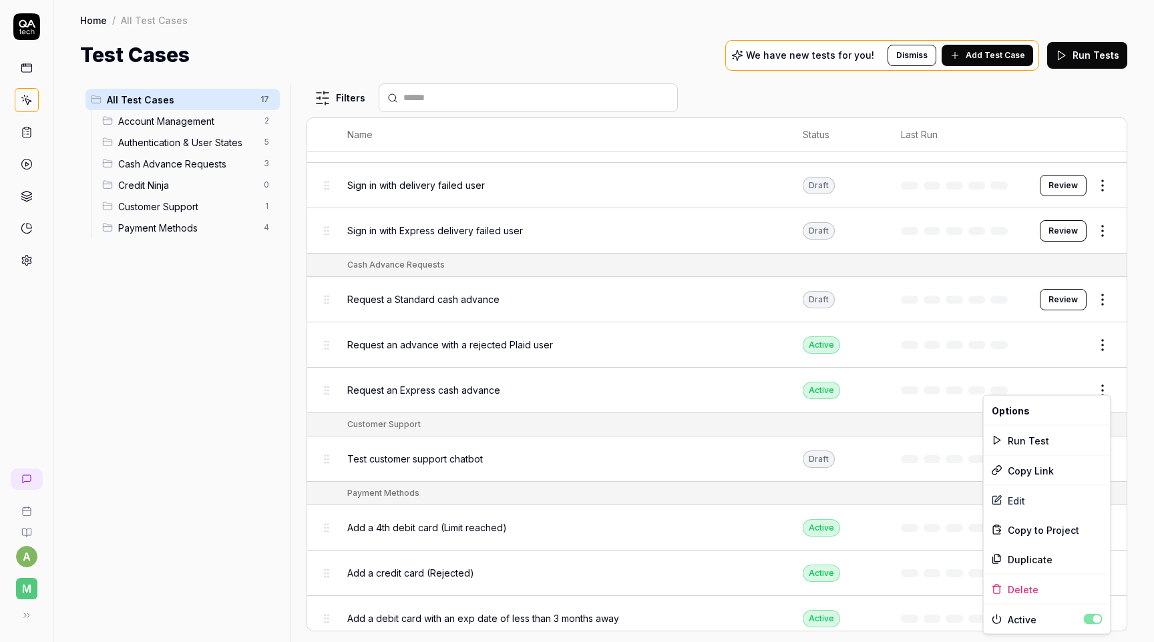
click at [1107, 381] on html "a M Home / All Test Cases Home / All Test Cases Test Cases We have new tests fo…" at bounding box center [577, 321] width 1154 height 642
click at [633, 262] on html "a M Home / All Test Cases Home / All Test Cases Test Cases We have new tests fo…" at bounding box center [577, 321] width 1154 height 642
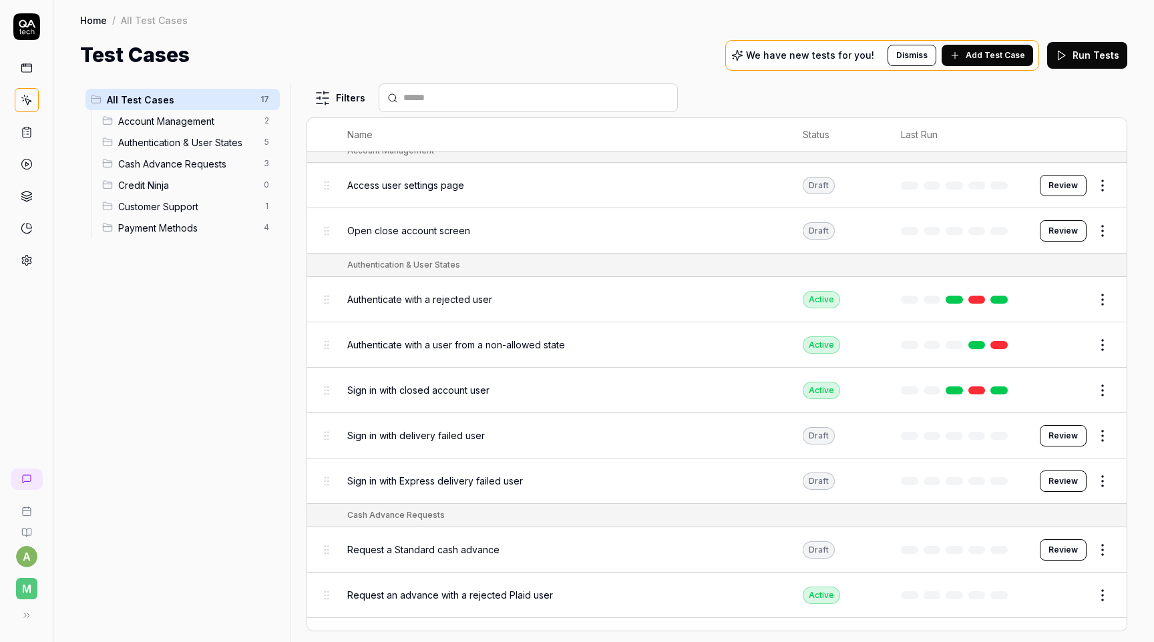
scroll to position [104, 0]
click at [1067, 343] on button "Edit" at bounding box center [1070, 343] width 32 height 21
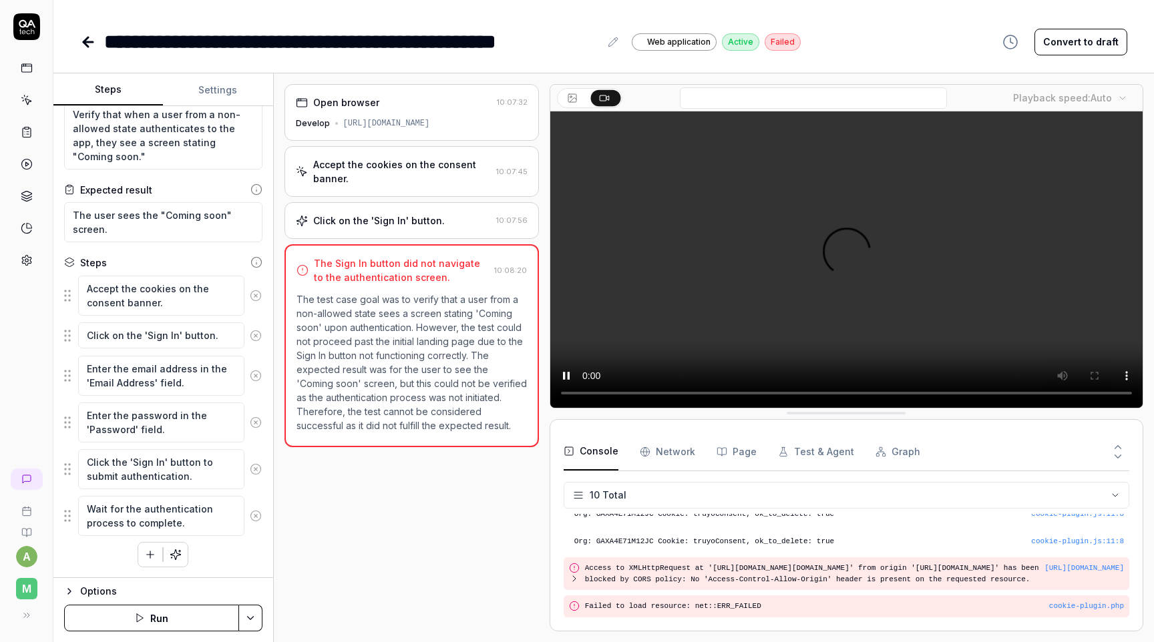
scroll to position [238, 0]
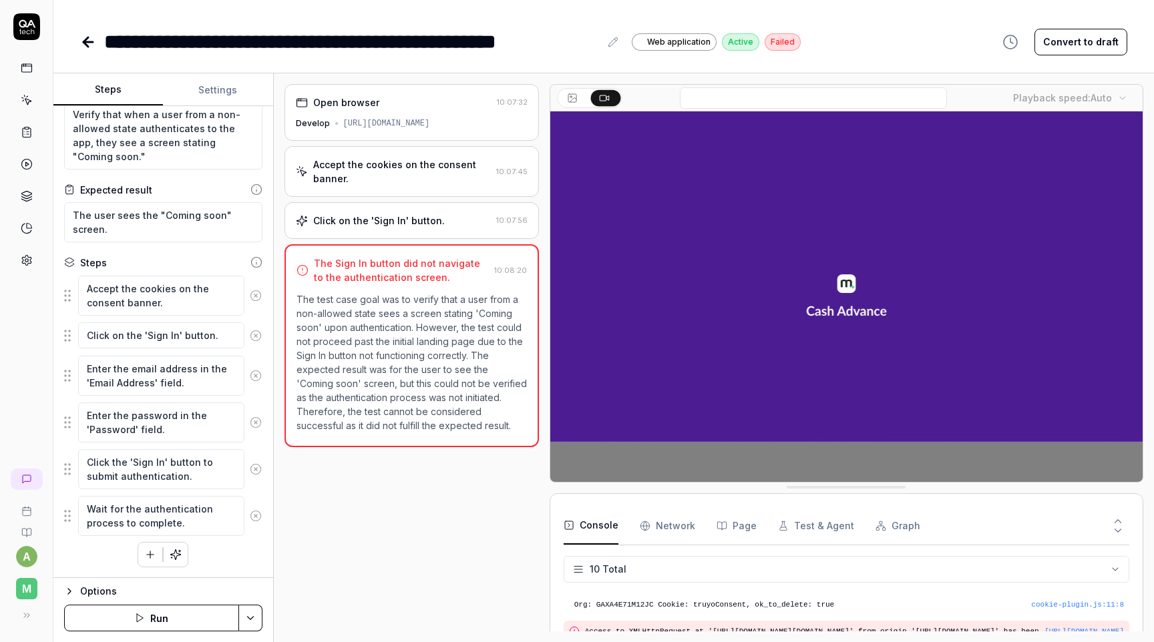
click at [184, 619] on button "Run" at bounding box center [151, 618] width 175 height 27
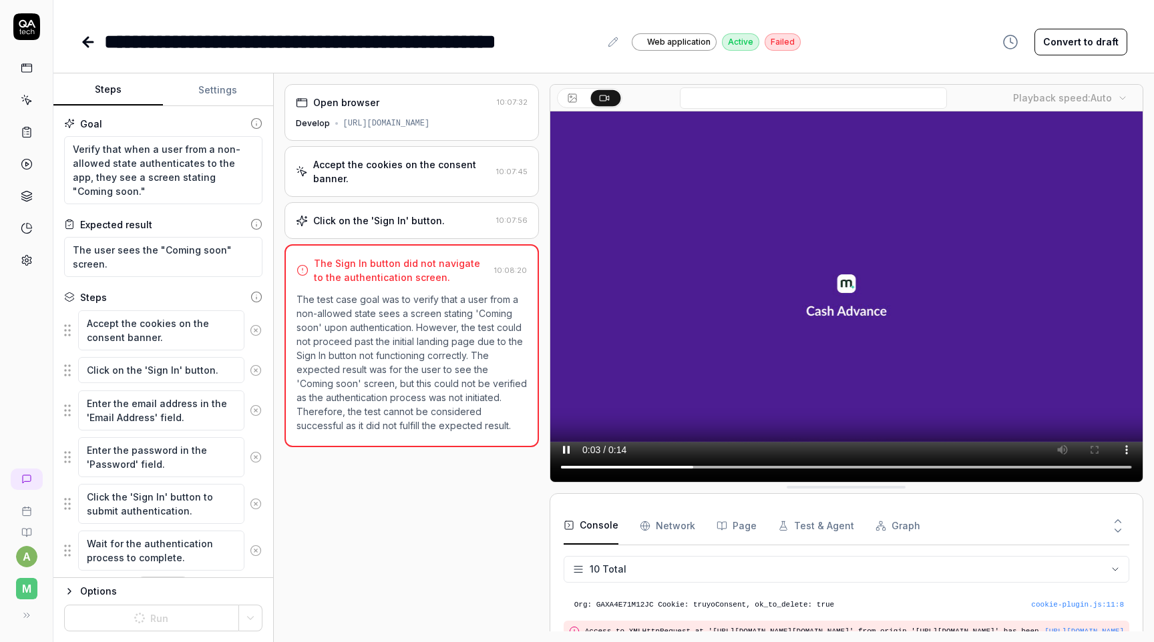
scroll to position [35, 0]
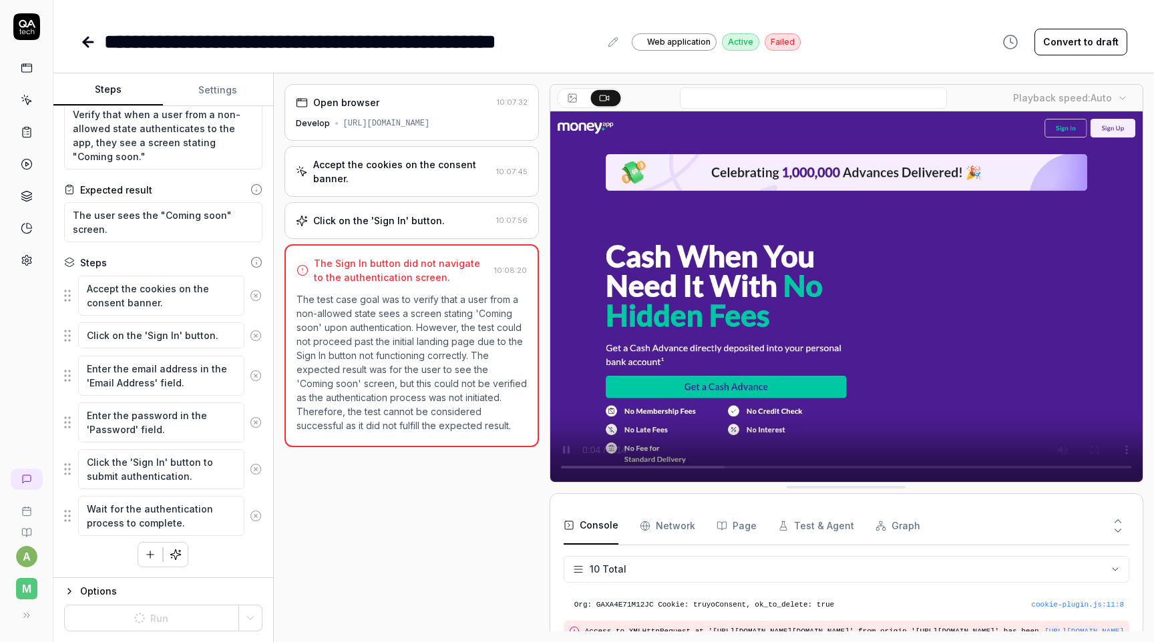
type textarea "*"
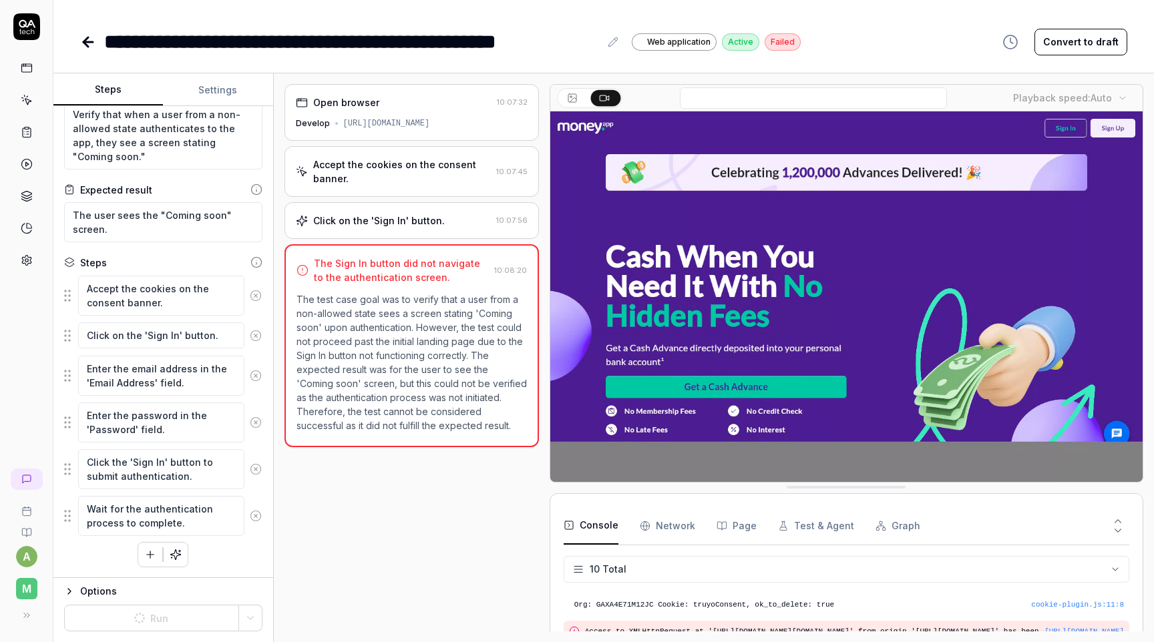
click at [343, 519] on div "Open browser 10:07:32 Develop [URL][DOMAIN_NAME] Accept the cookies on the cons…" at bounding box center [411, 358] width 254 height 548
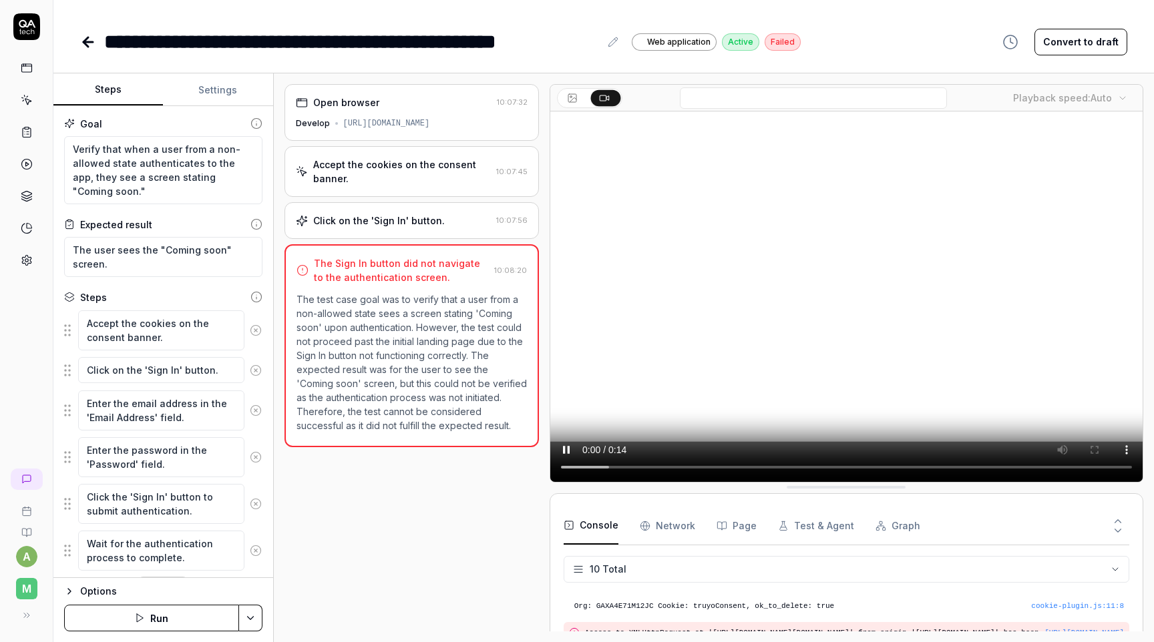
scroll to position [238, 0]
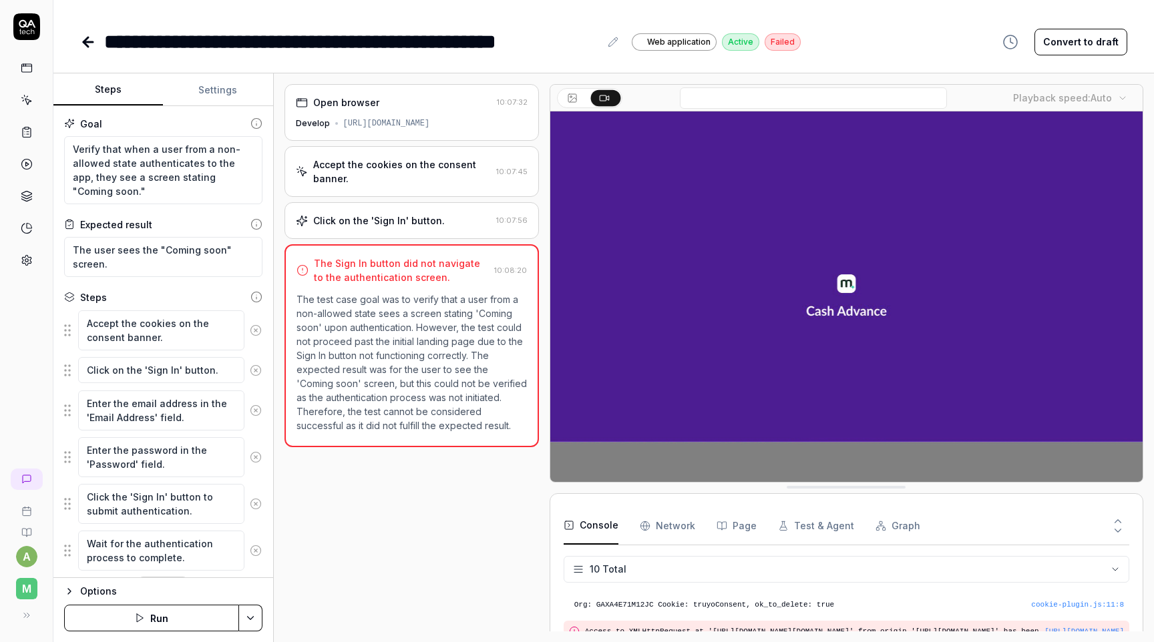
click at [154, 622] on button "Run" at bounding box center [151, 618] width 175 height 27
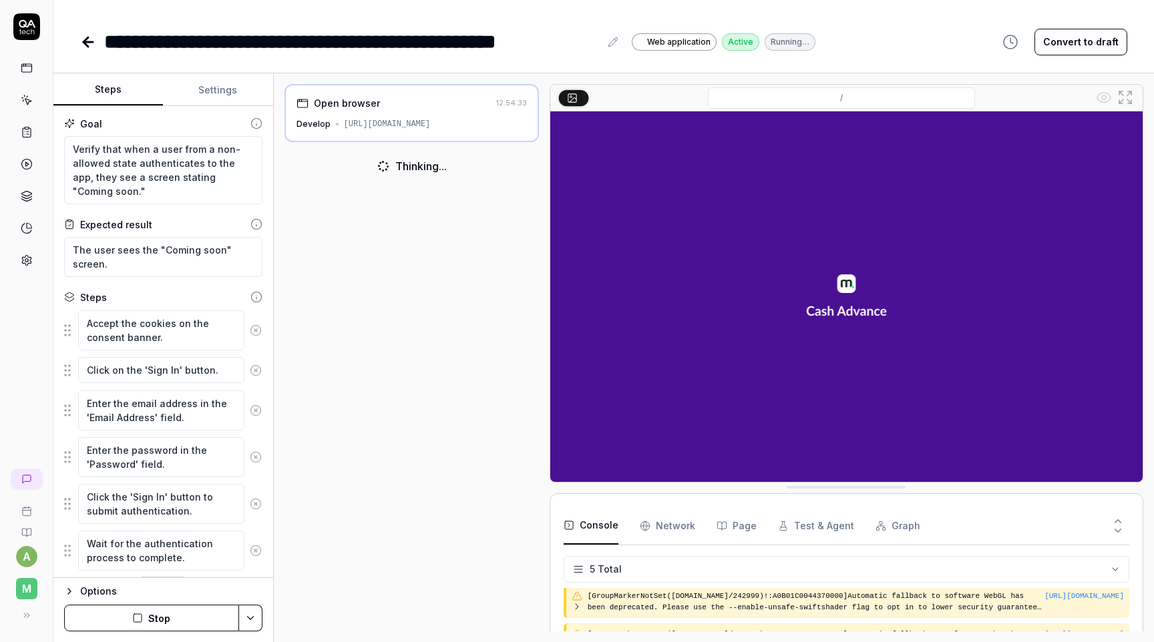
scroll to position [70, 0]
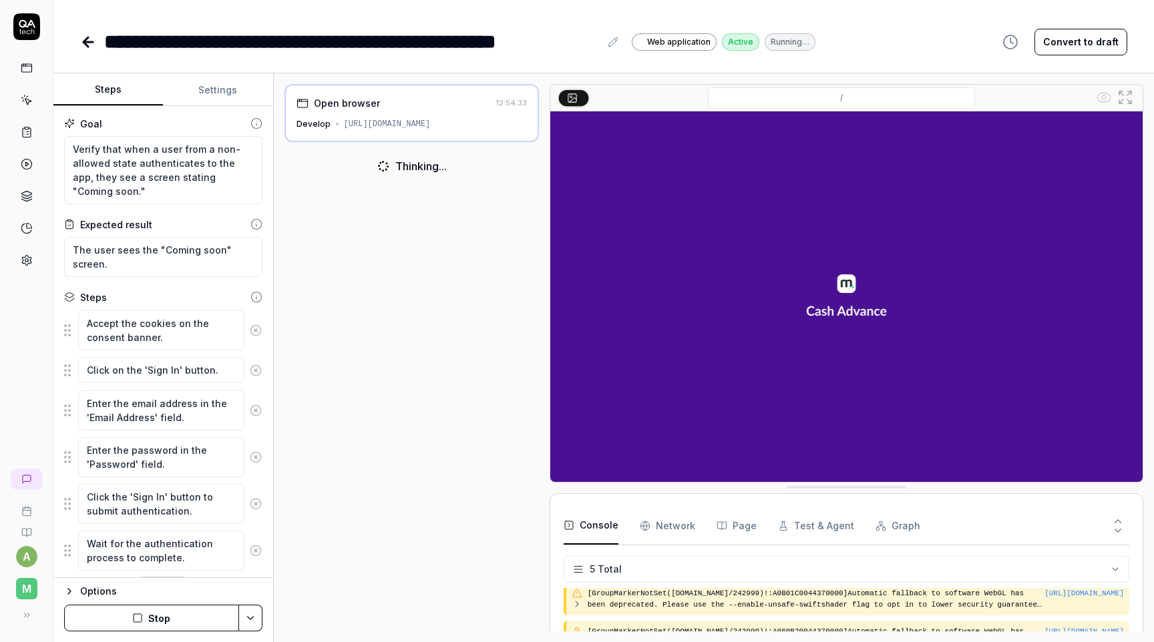
type textarea "*"
click at [361, 210] on div "Open browser 12:54:33 Develop [URL][DOMAIN_NAME] Thinking..." at bounding box center [411, 358] width 254 height 548
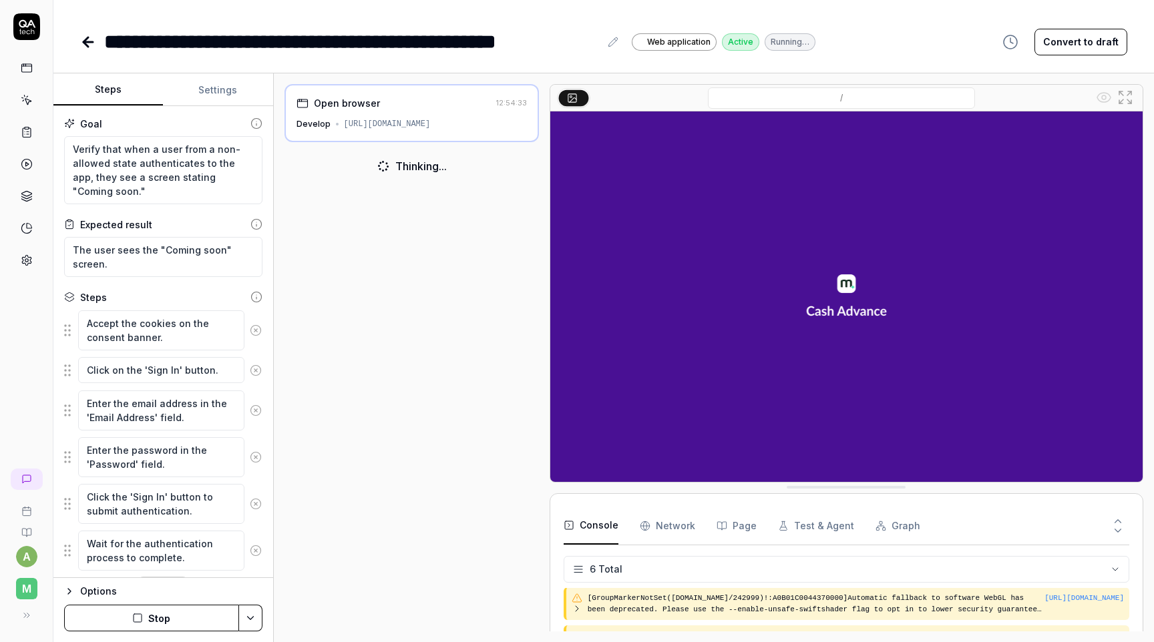
scroll to position [108, 0]
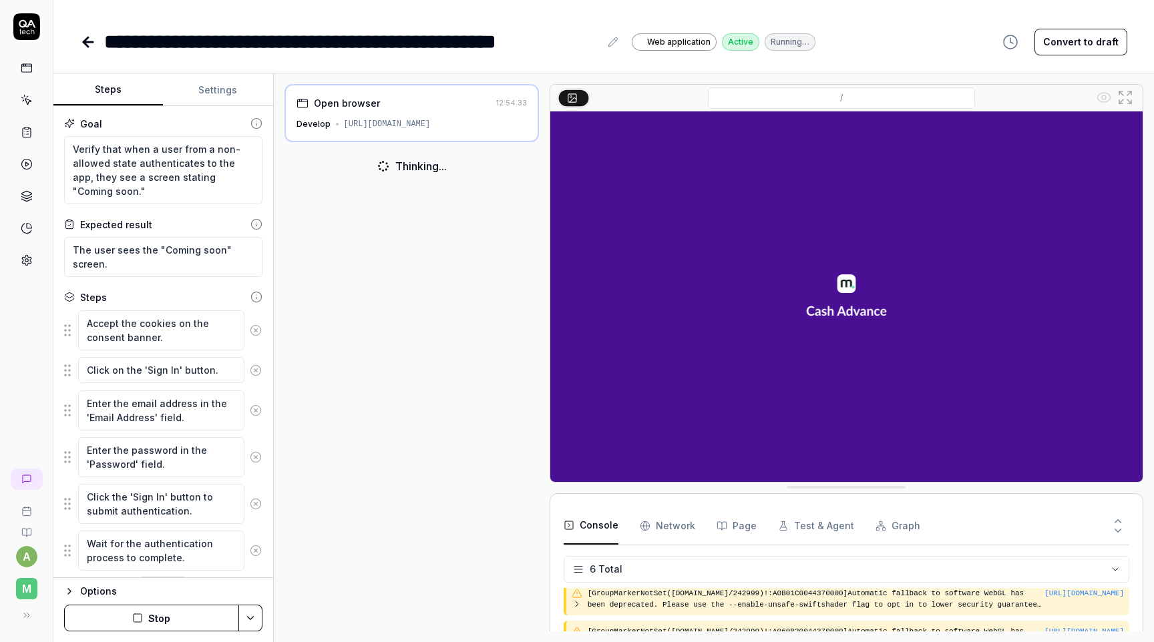
click at [411, 170] on div "Thinking..." at bounding box center [420, 166] width 51 height 16
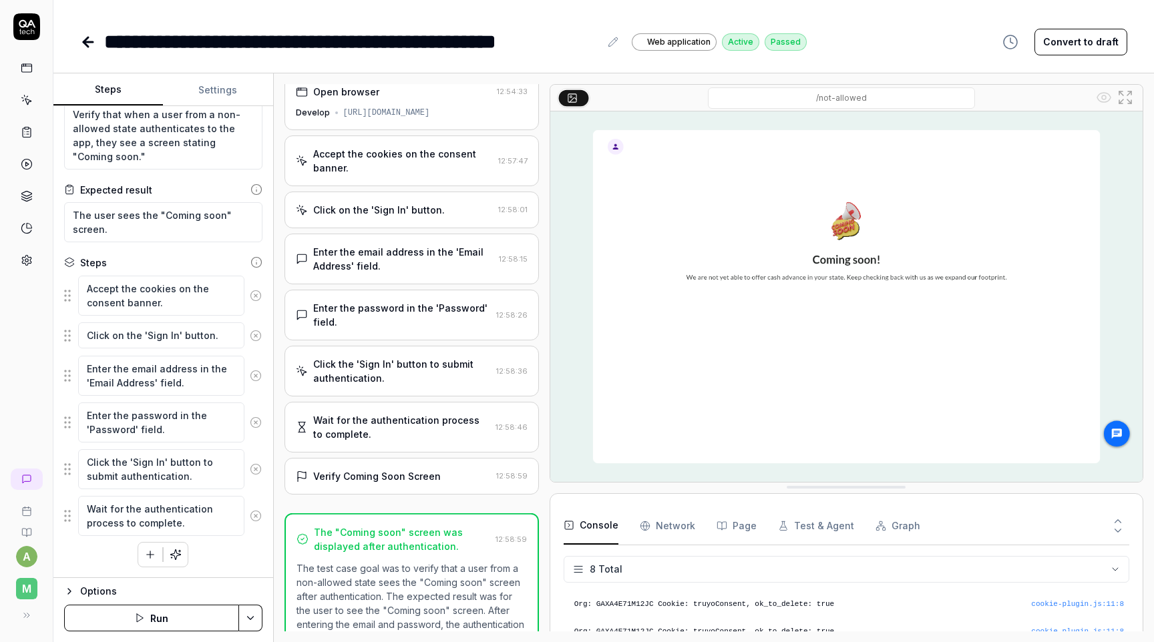
scroll to position [0, 0]
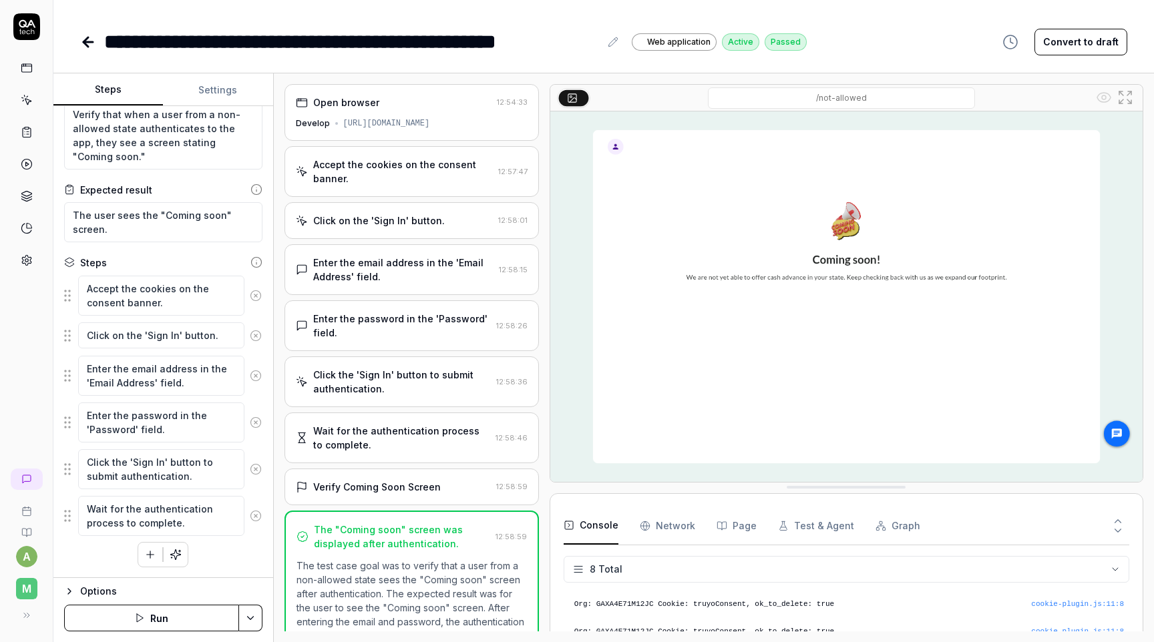
type textarea "*"
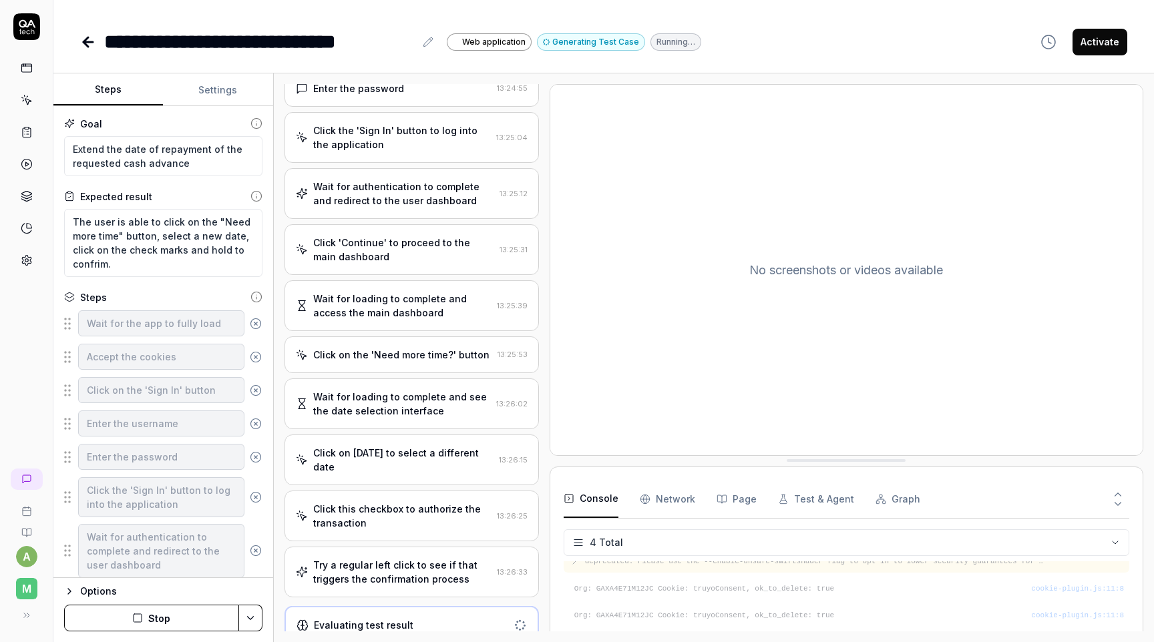
scroll to position [220, 0]
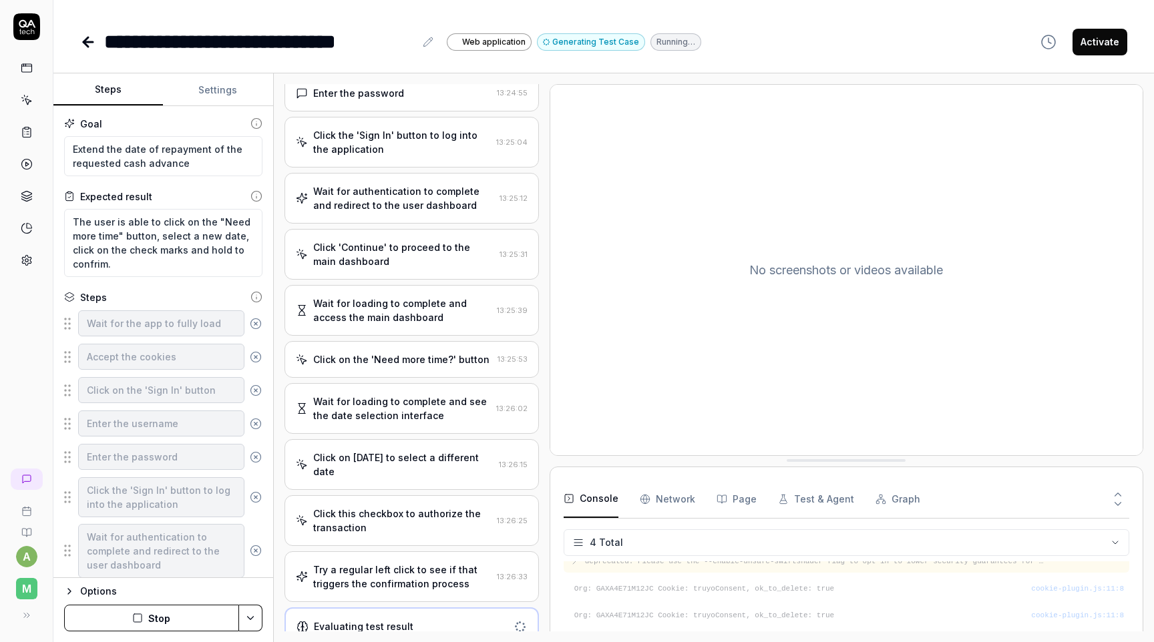
click at [423, 573] on div "Try a regular left click to see if that triggers the confirmation process" at bounding box center [402, 577] width 178 height 28
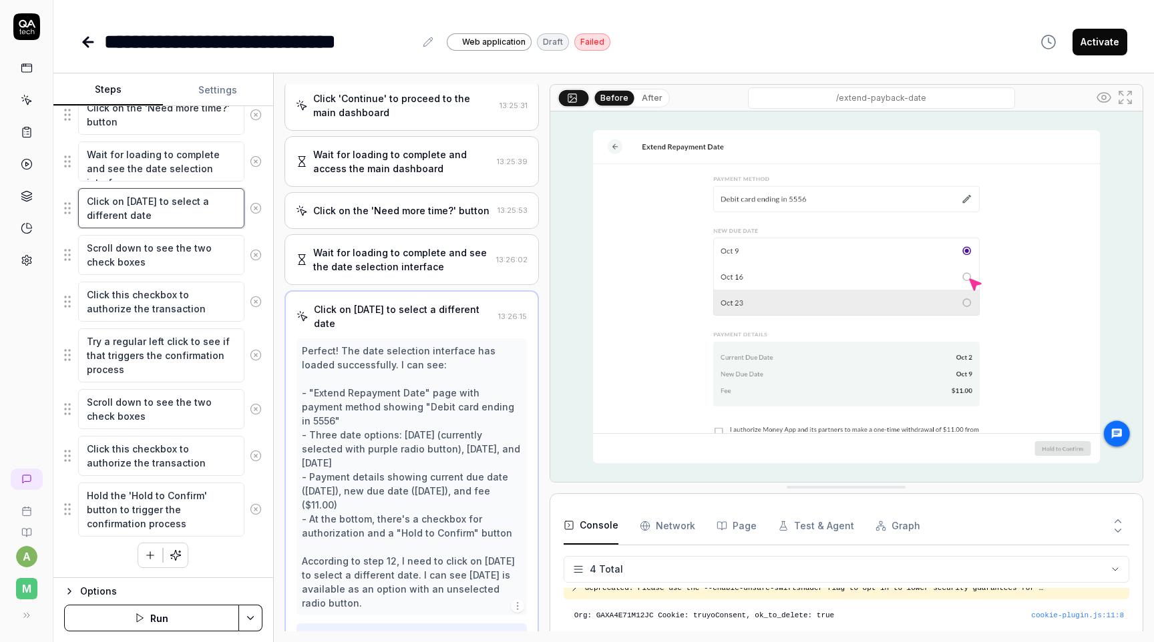
scroll to position [369, 0]
drag, startPoint x: 150, startPoint y: 216, endPoint x: 126, endPoint y: 198, distance: 31.0
click at [126, 198] on textarea "Click on [DATE] to select a different date" at bounding box center [161, 208] width 166 height 40
type textarea "*"
type textarea "Click on a"
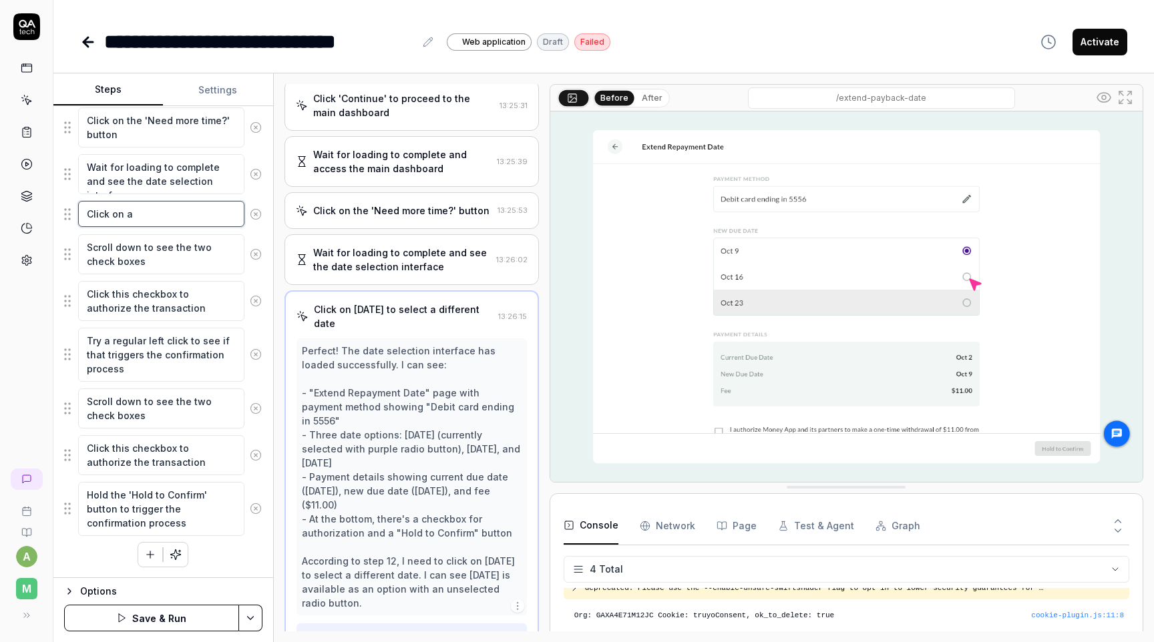
scroll to position [571, 0]
type textarea "*"
type textarea "Click on an"
type textarea "*"
type textarea "Click on any"
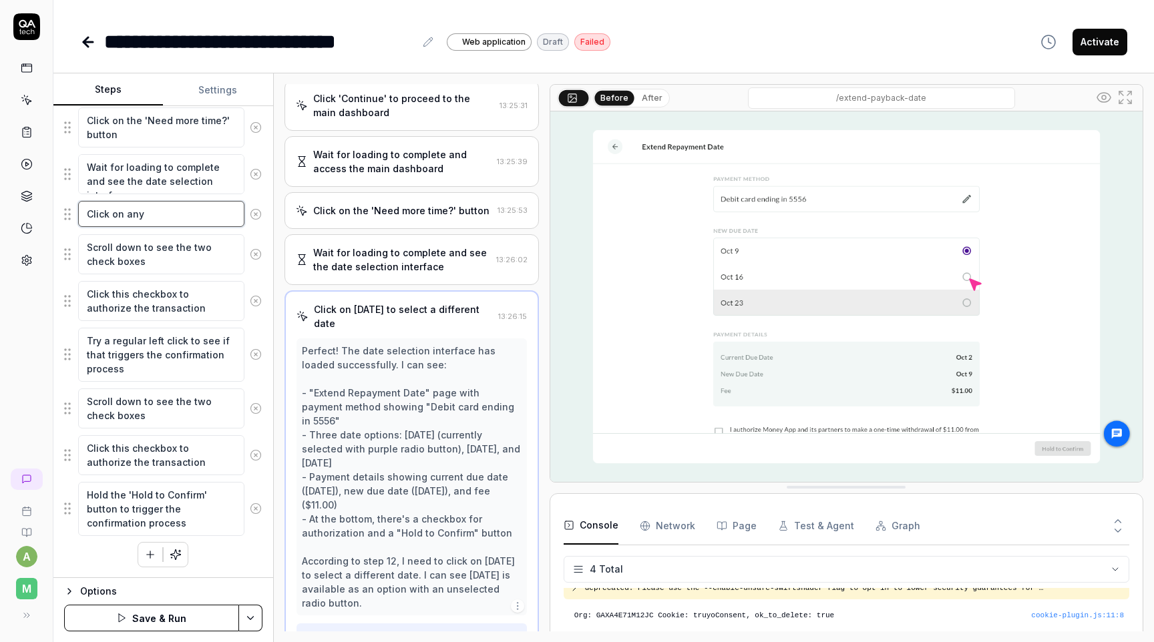
type textarea "*"
type textarea "Click on any"
type textarea "*"
type textarea "Click on any o"
type textarea "*"
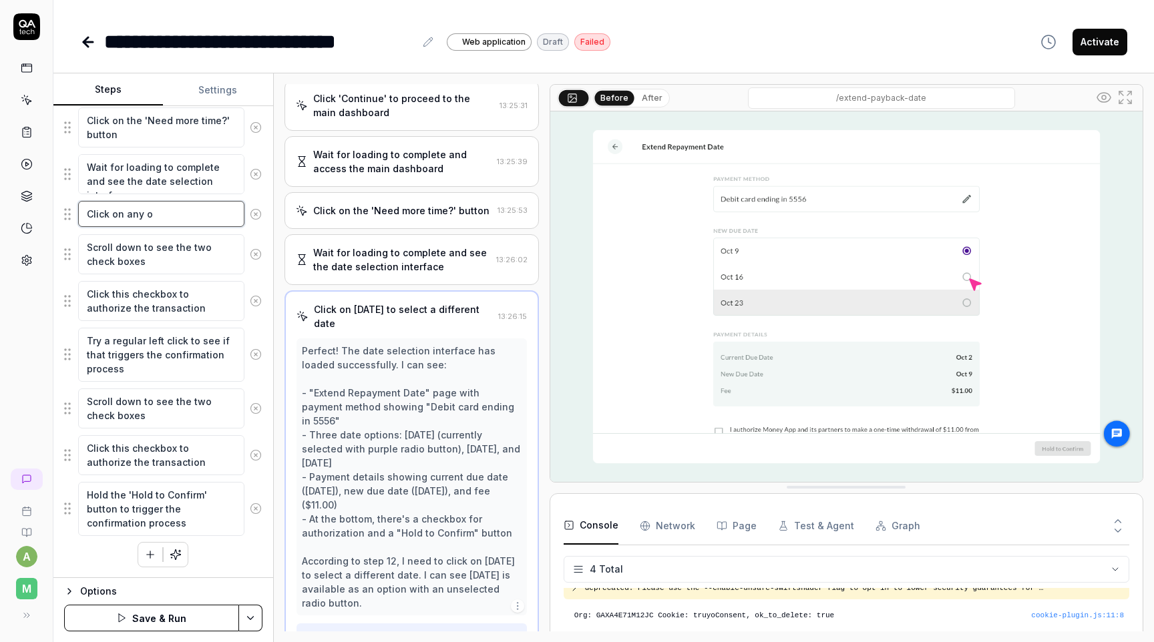
type textarea "Click on any of"
type textarea "*"
type textarea "Click on any of"
type textarea "*"
type textarea "Click on any of t"
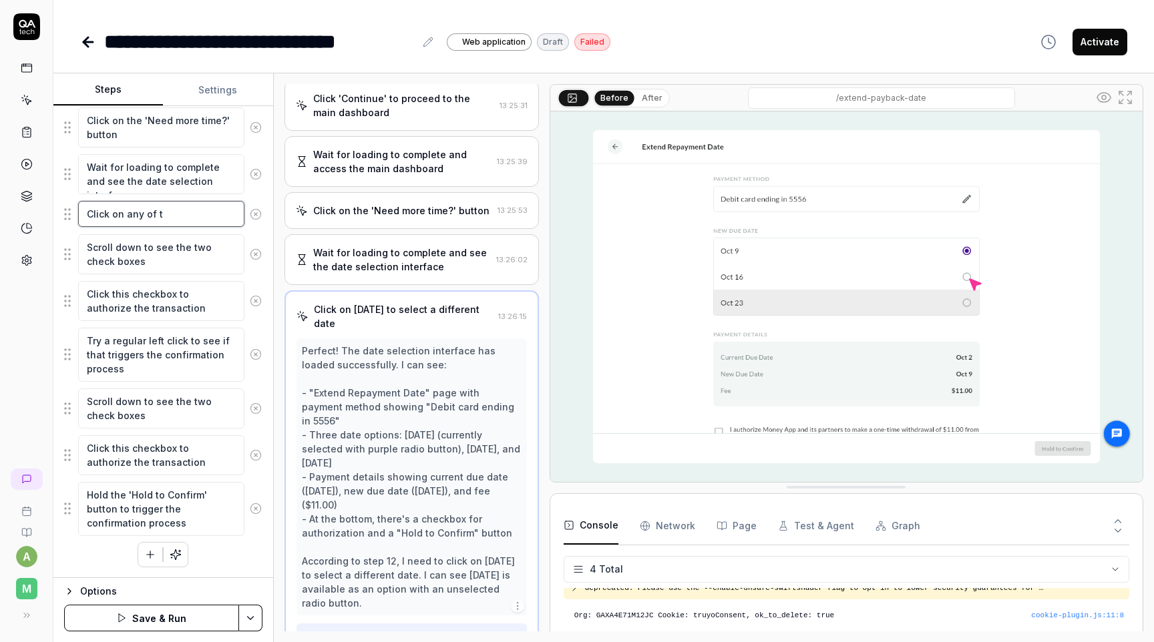
type textarea "*"
type textarea "Click on any of the"
type textarea "*"
type textarea "Click on any of the"
type textarea "*"
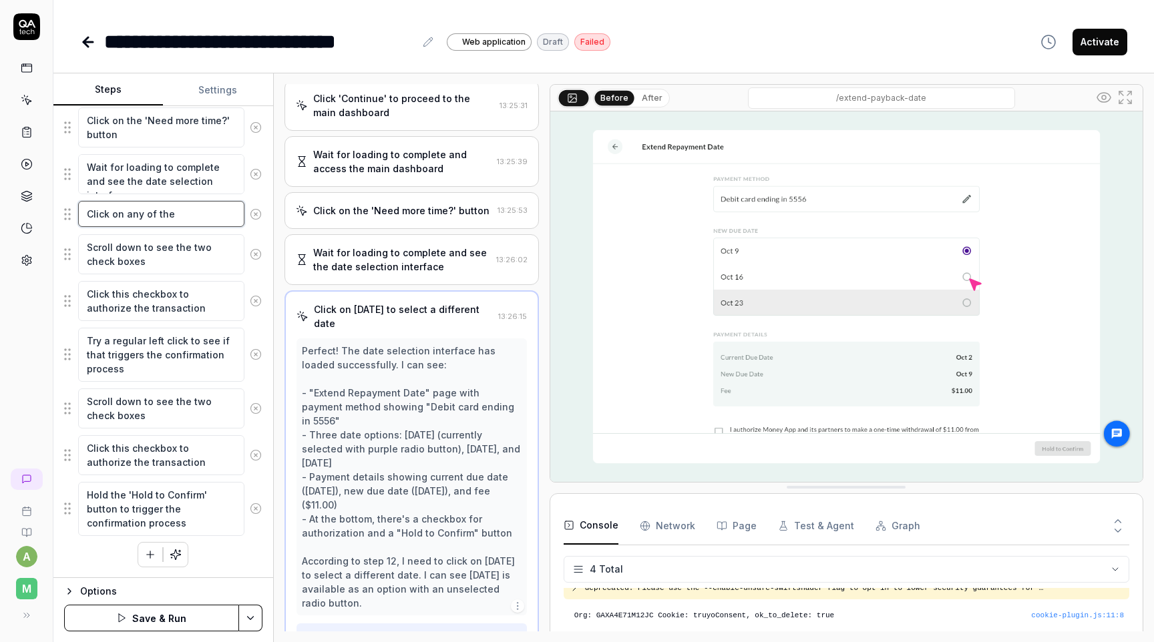
type textarea "Click on any of the a"
type textarea "*"
type textarea "Click on any of the av"
type textarea "*"
type textarea "Click on any of the ava"
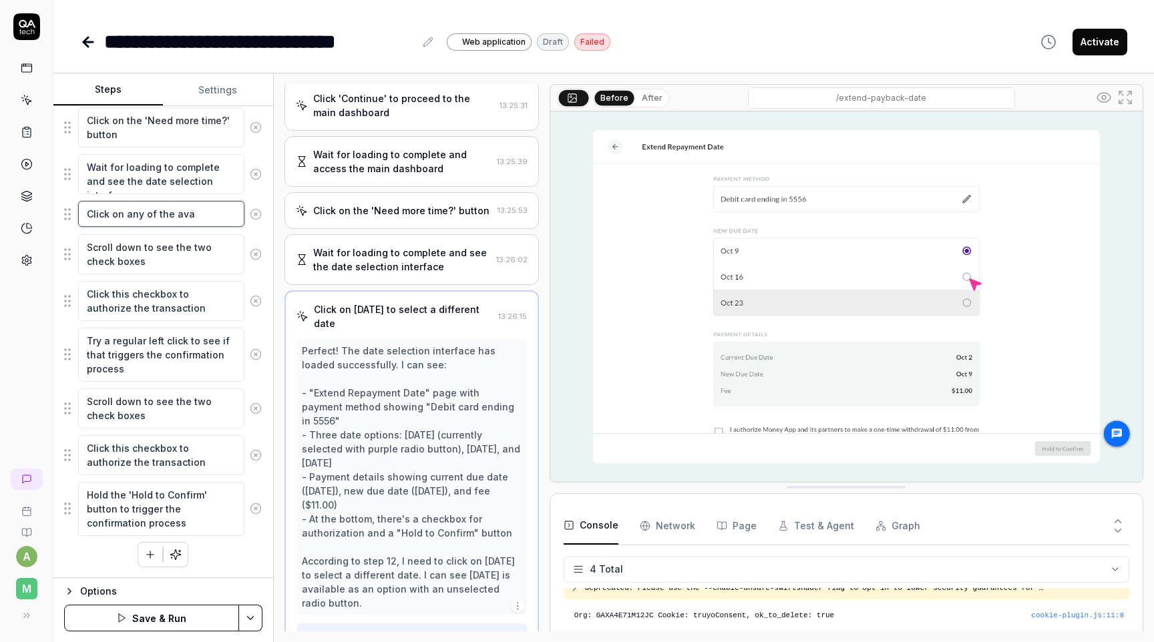
type textarea "*"
type textarea "Click on any of the avai"
type textarea "*"
type textarea "Click on any of the avail"
type textarea "*"
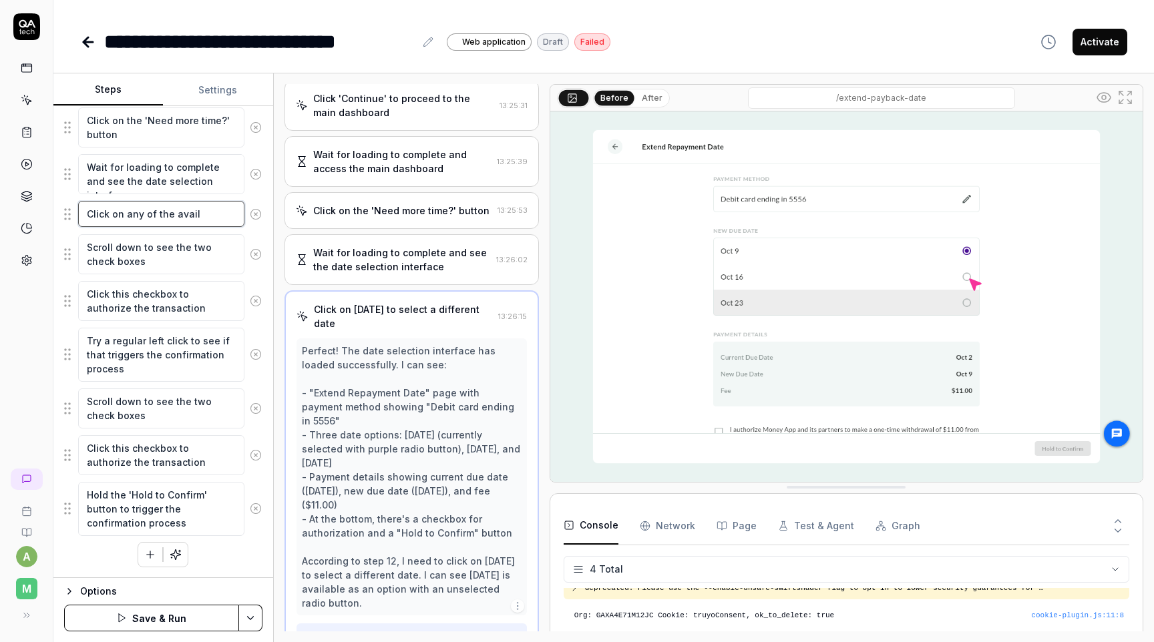
type textarea "Click on any of the availa"
type textarea "*"
type textarea "Click on any of the availab"
type textarea "*"
type textarea "Click on any of the availabl"
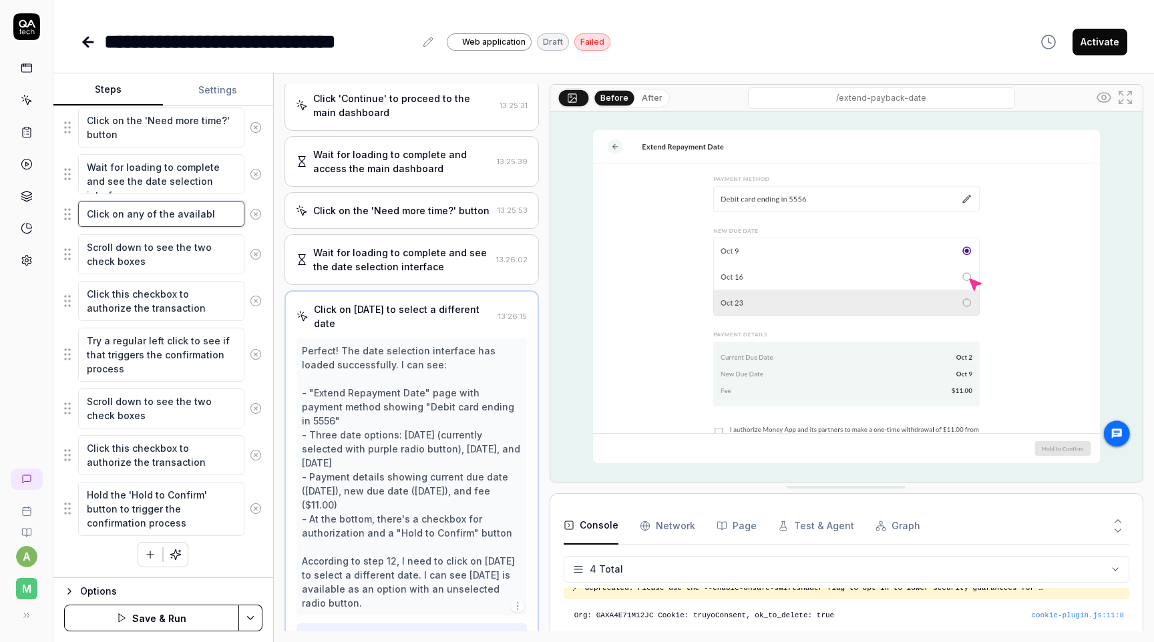
type textarea "*"
type textarea "Click on any of the available"
type textarea "*"
type textarea "Click on any of the available"
type textarea "*"
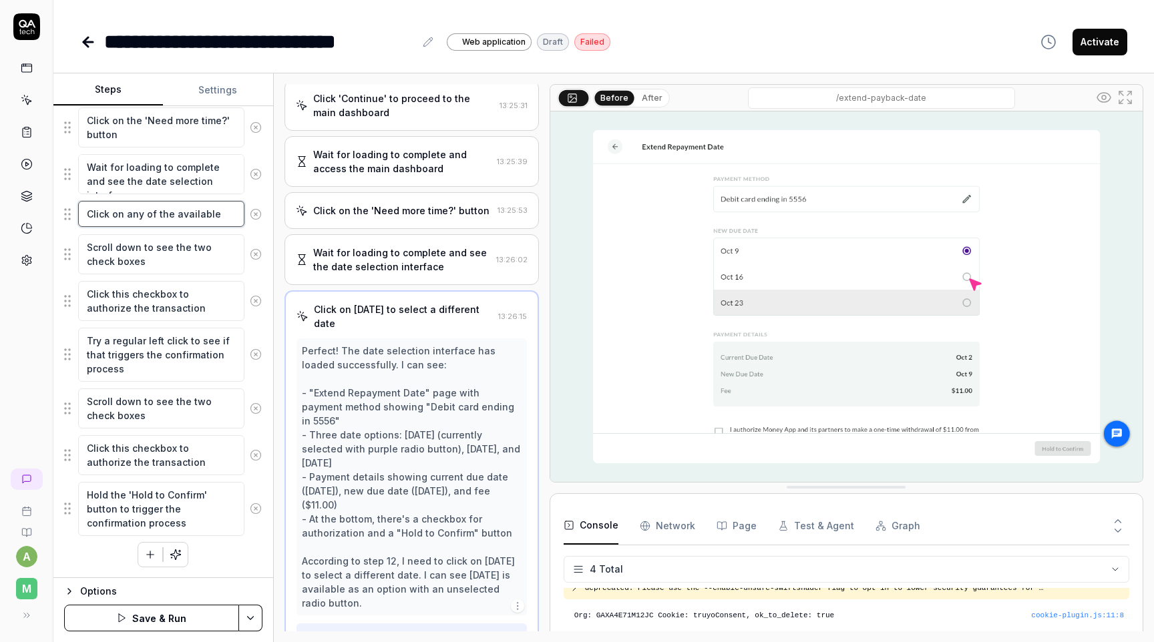
type textarea "Click on any of the available d"
type textarea "*"
type textarea "Click on any of the available da"
type textarea "*"
type textarea "Click on any of the available dat"
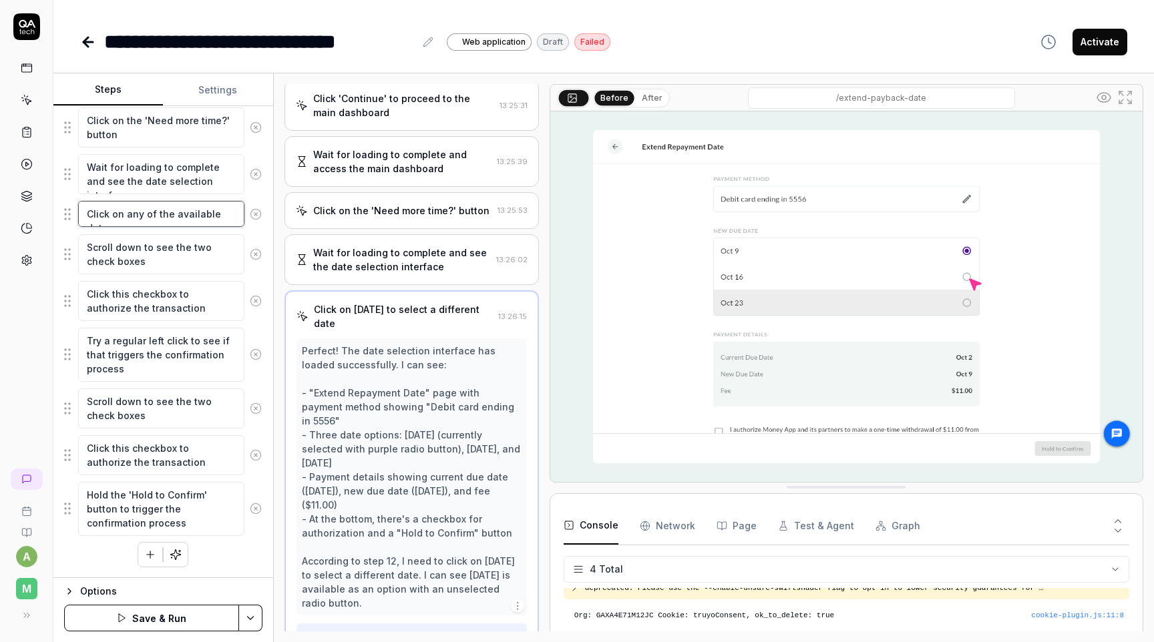
type textarea "*"
type textarea "Click on any of the available date"
type textarea "*"
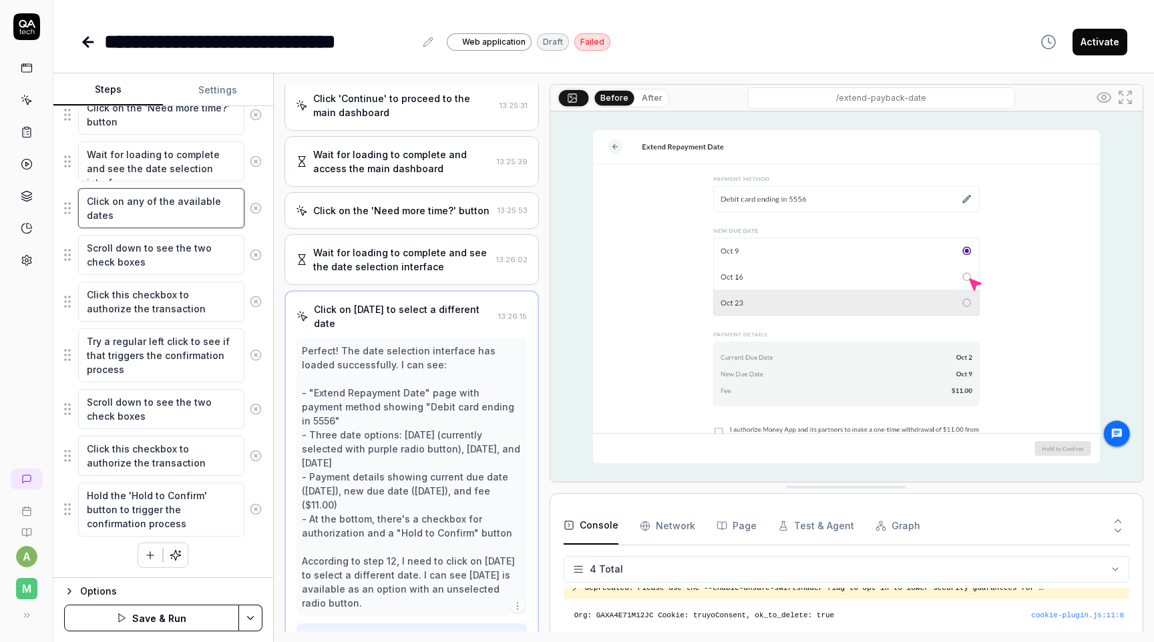
click at [274, 230] on div "Steps Settings Goal Extend the date of repayment of the requested cash advance …" at bounding box center [603, 357] width 1101 height 569
type textarea "Click on any of the available dates"
click at [39, 323] on div "a M" at bounding box center [26, 321] width 53 height 642
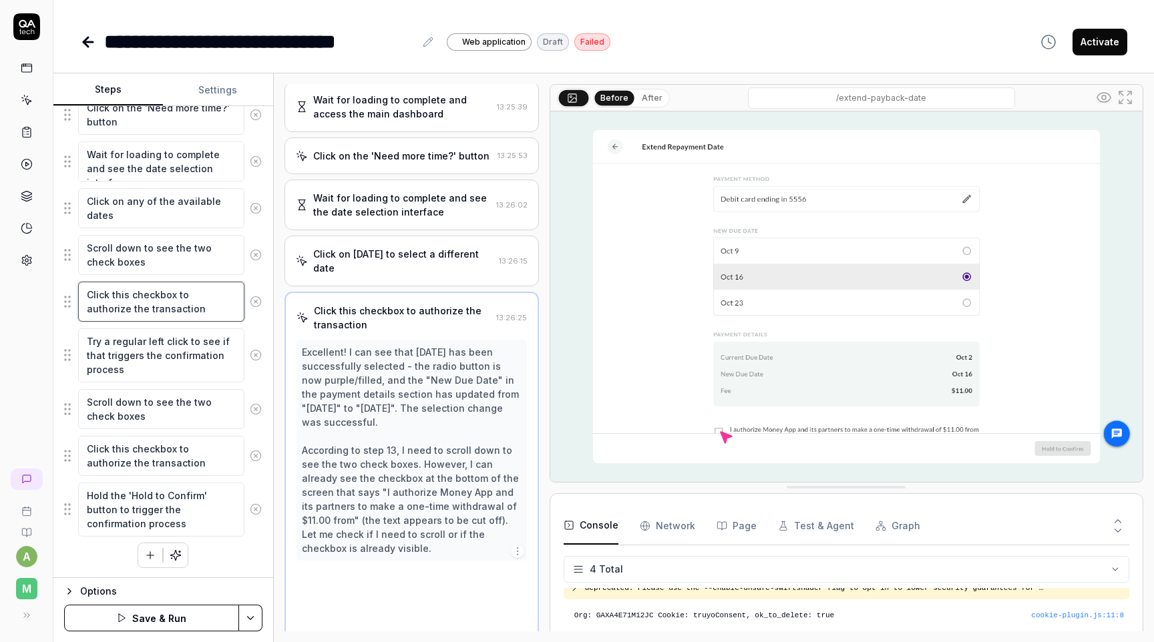
scroll to position [425, 0]
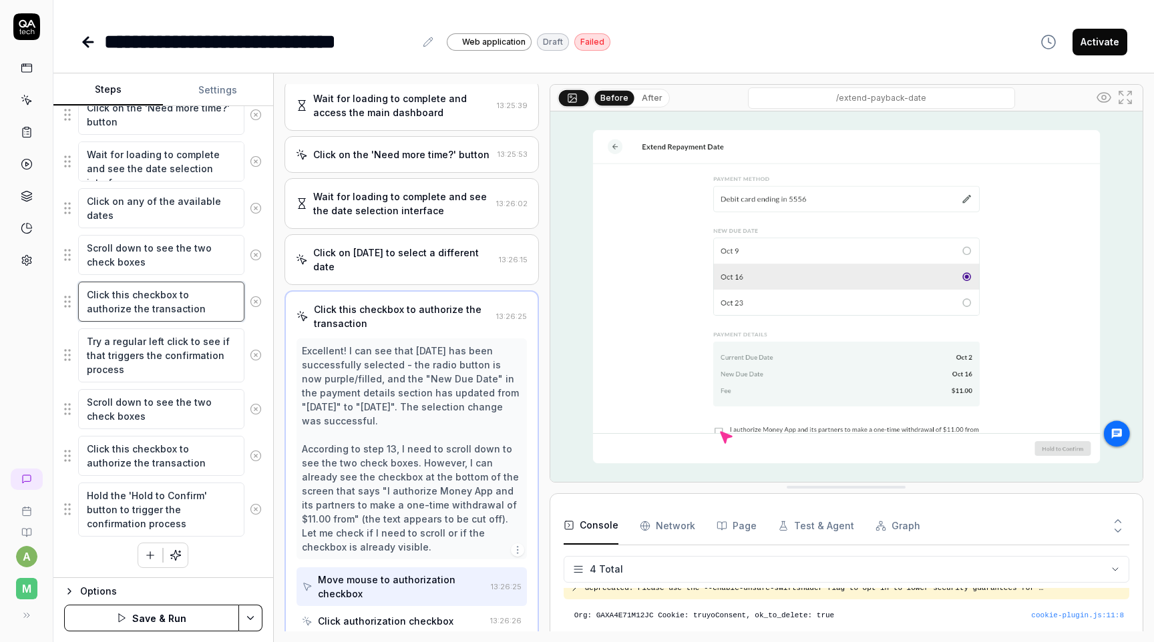
drag, startPoint x: 218, startPoint y: 305, endPoint x: 114, endPoint y: 287, distance: 106.4
click at [114, 287] on textarea "Click this checkbox to authorize the transaction" at bounding box center [161, 302] width 166 height 40
type textarea "*"
type textarea "Click t"
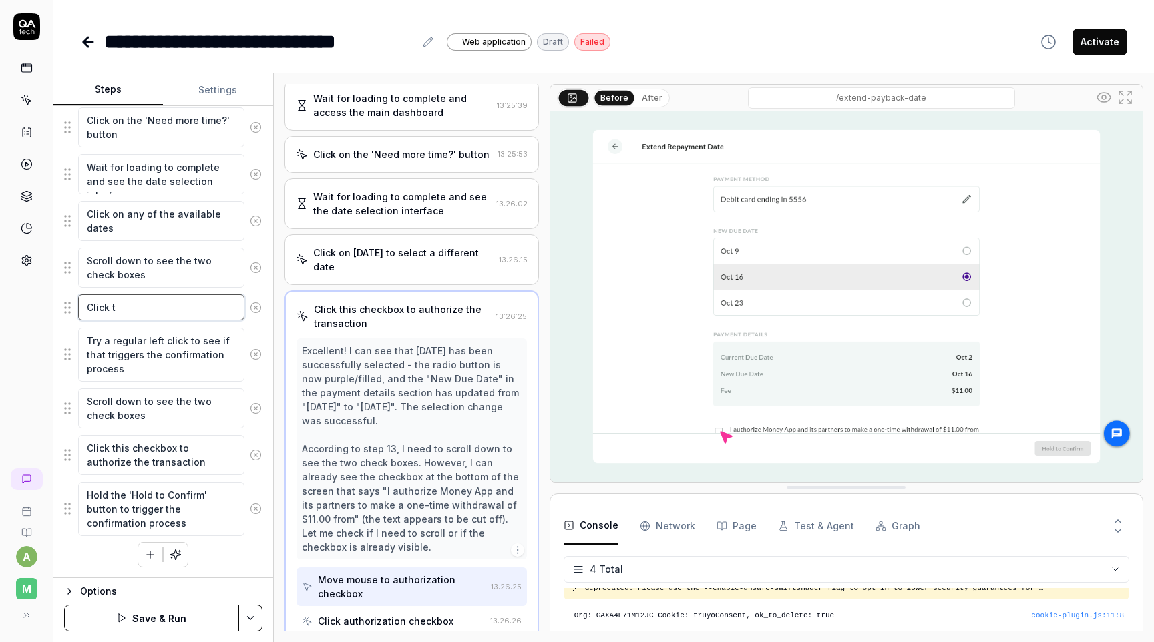
type textarea "*"
type textarea "Click"
type textarea "*"
type textarea "Click t"
type textarea "*"
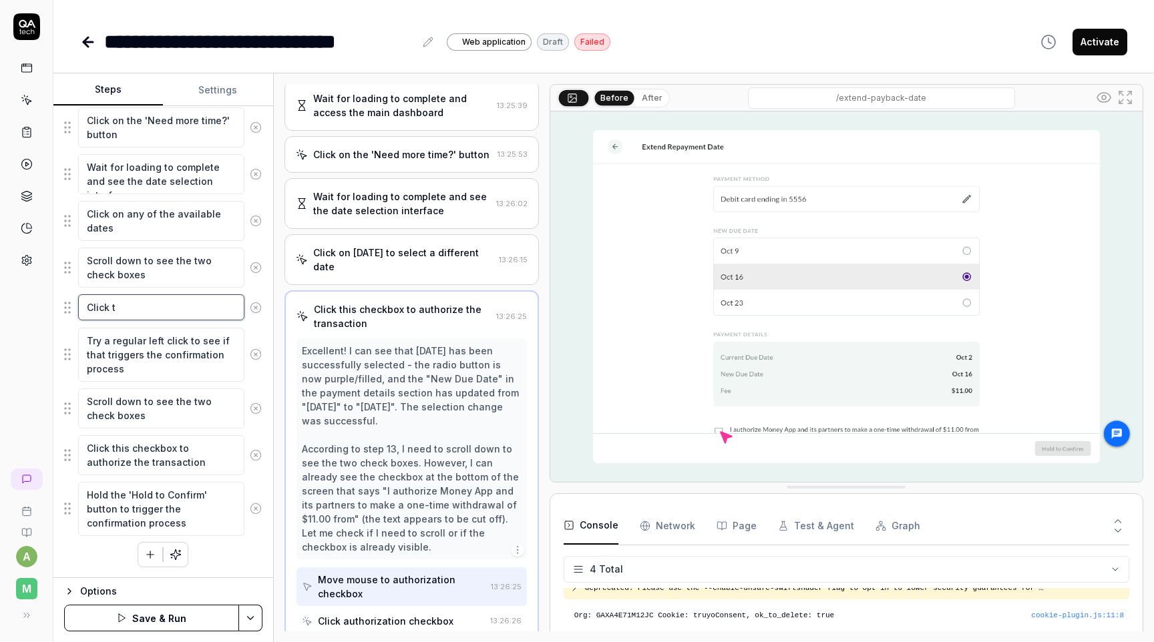
type textarea "Click th"
type textarea "*"
type textarea "Click the"
type textarea "*"
type textarea "Click the"
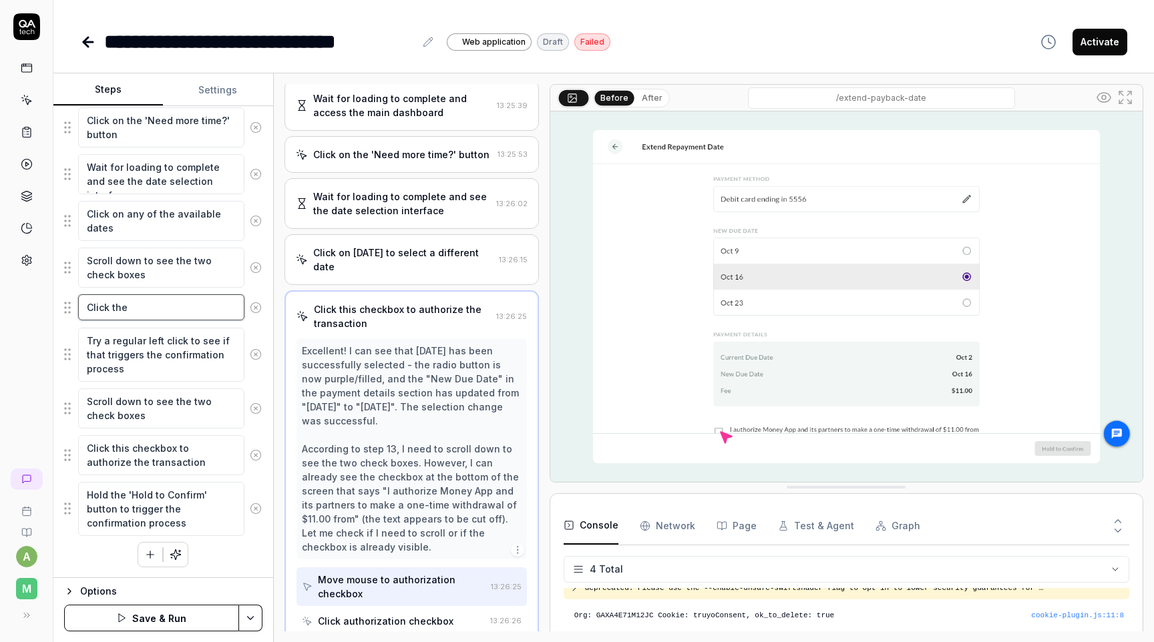
type textarea "*"
type textarea "Click the t"
type textarea "*"
type textarea "Click the tw"
type textarea "*"
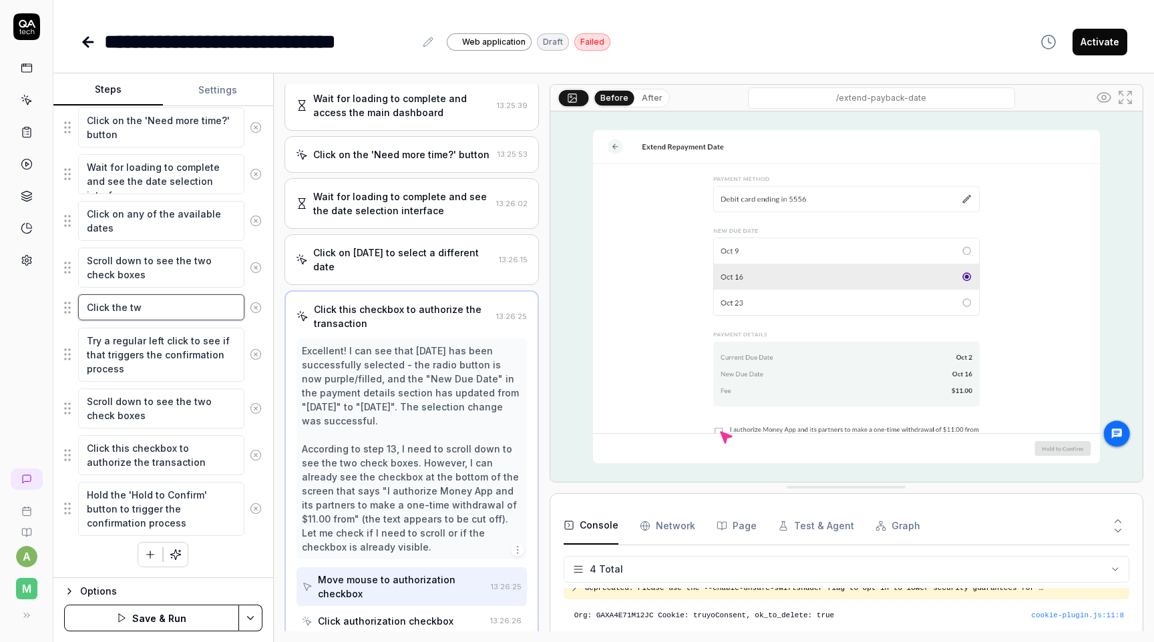
type textarea "Click the two"
type textarea "*"
type textarea "Click the two"
type textarea "*"
type textarea "Click the two c"
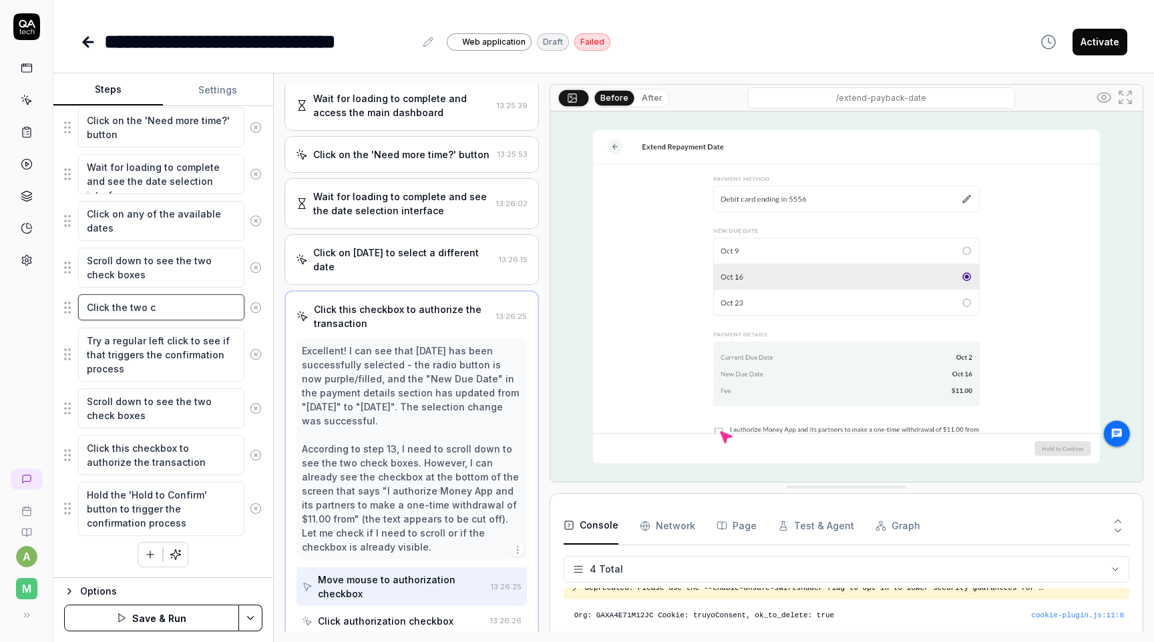
type textarea "*"
type textarea "Click the two ch"
type textarea "*"
type textarea "Click the two chec"
type textarea "*"
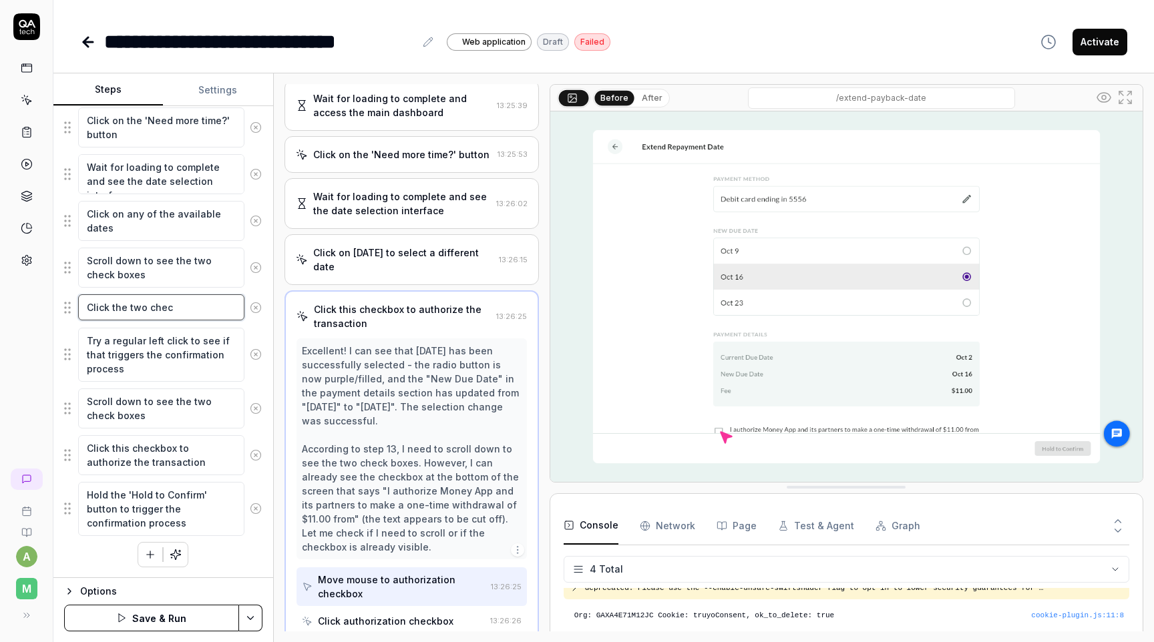
type textarea "Click the two check"
type textarea "*"
type textarea "Click the two checkb"
type textarea "*"
type textarea "Click the two checkbo"
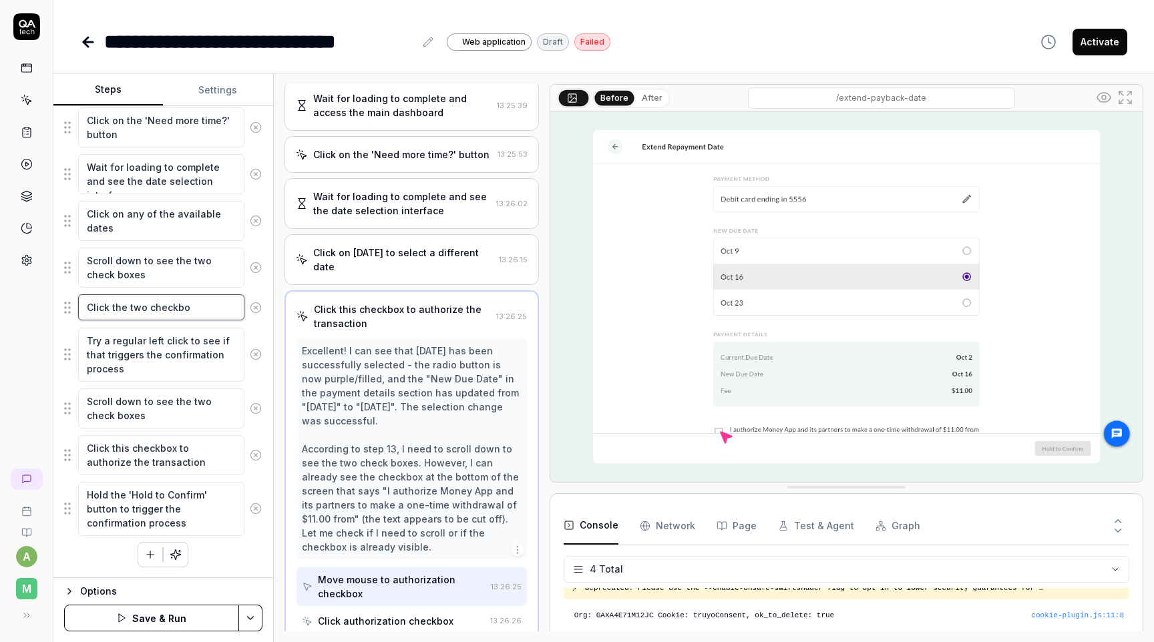
type textarea "*"
type textarea "Click the two checkbox"
type textarea "*"
type textarea "Click the two checkboxc"
type textarea "*"
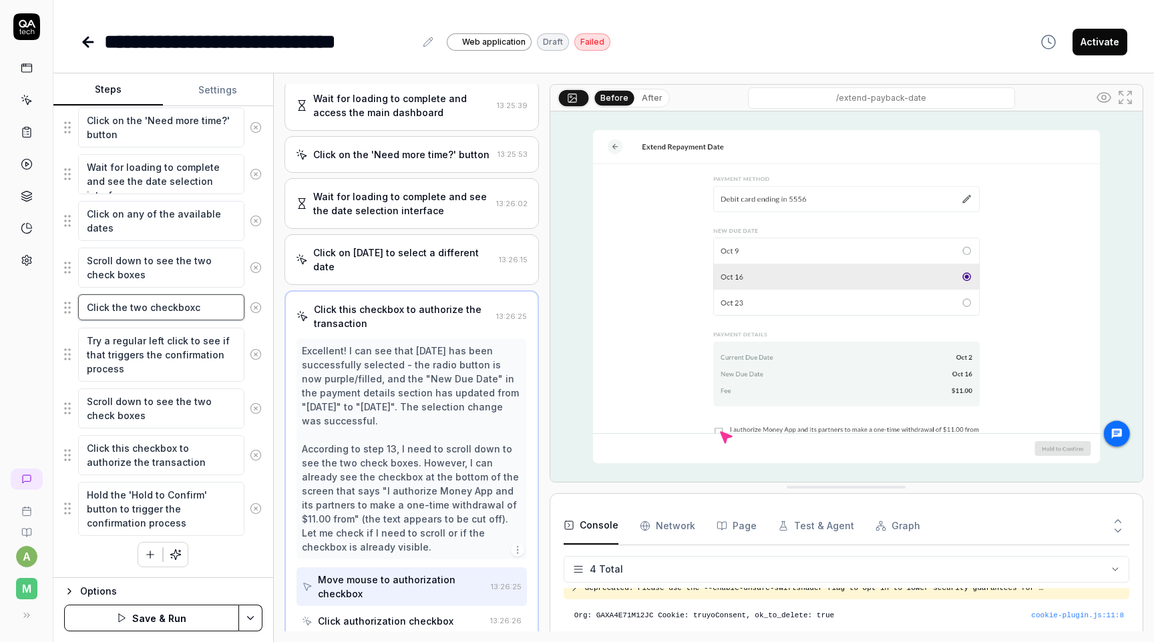
type textarea "Click the two checkboxce"
type textarea "*"
type textarea "Click the two checkboxces"
type textarea "*"
type textarea "Click the two checkboxce"
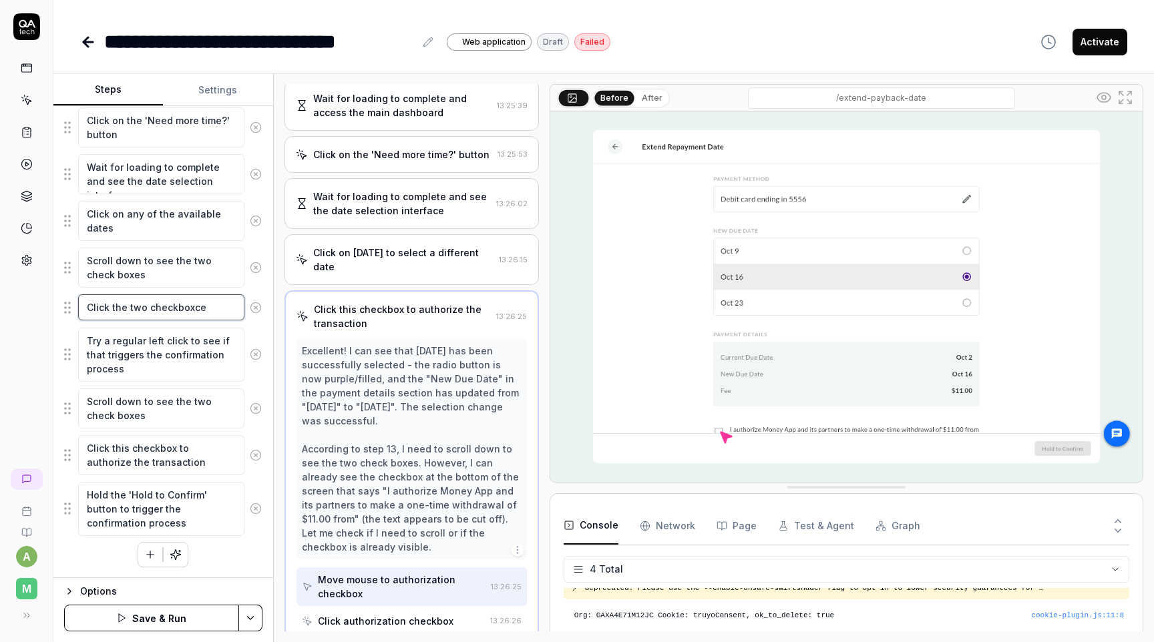
type textarea "*"
type textarea "Click the two checkboxc"
type textarea "*"
type textarea "Click the two checkbox"
type textarea "*"
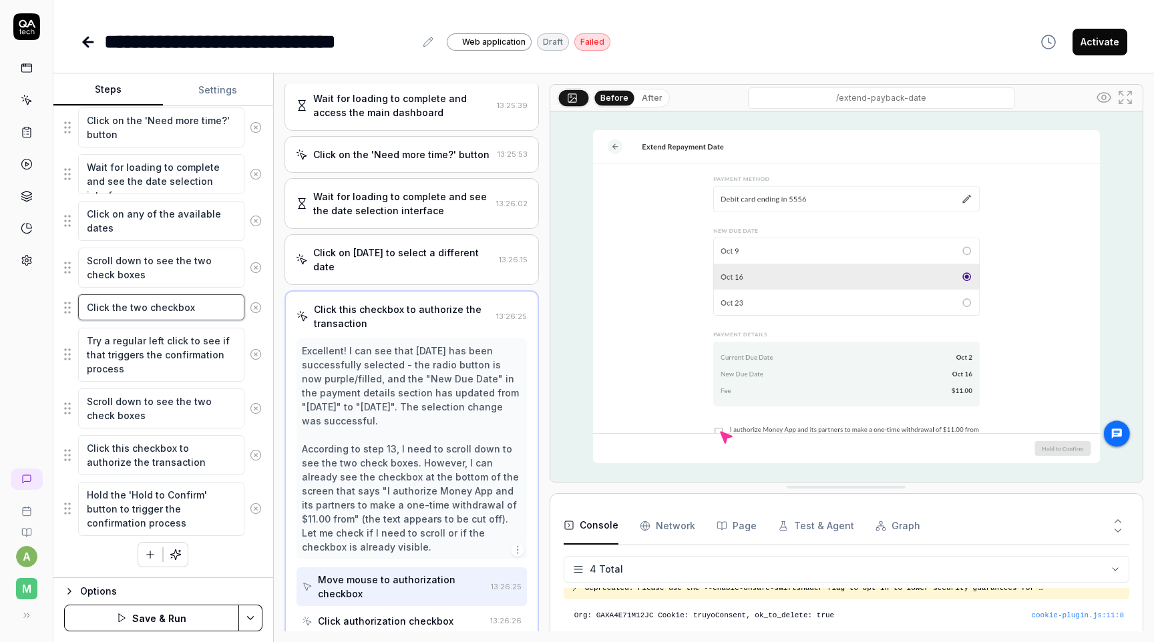
type textarea "Click the two checkboxe"
type textarea "*"
type textarea "Click the two checkboxes"
click at [173, 305] on textarea "Click the two checkboxes" at bounding box center [161, 308] width 166 height 26
type textarea "*"
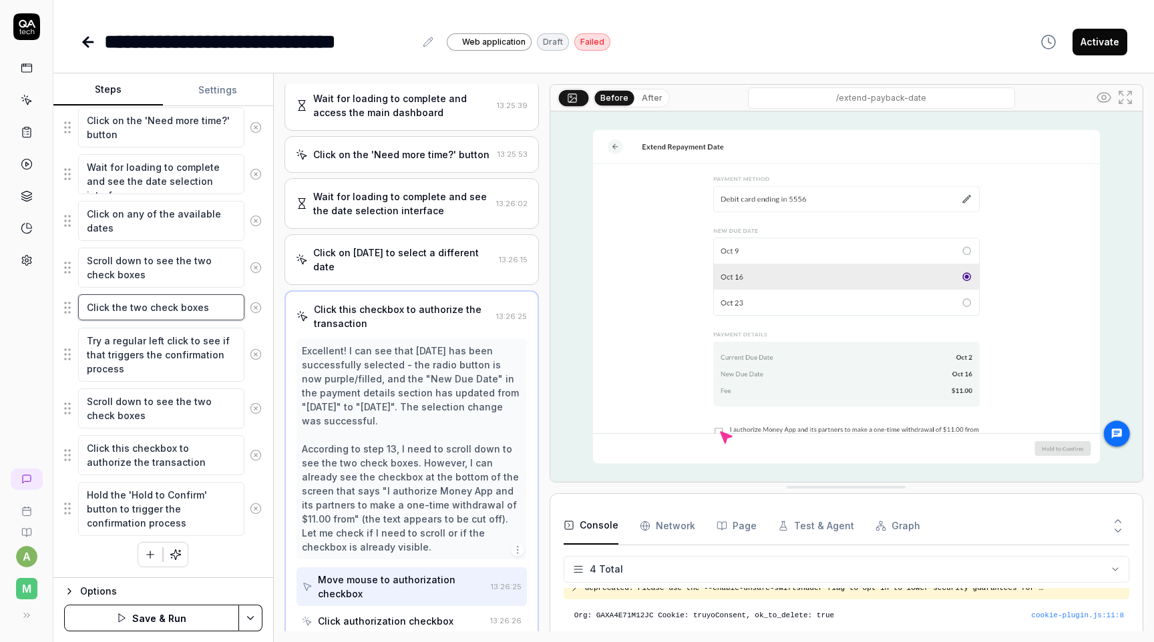
type textarea "Click the two check boxes"
click at [252, 359] on circle at bounding box center [255, 355] width 10 height 10
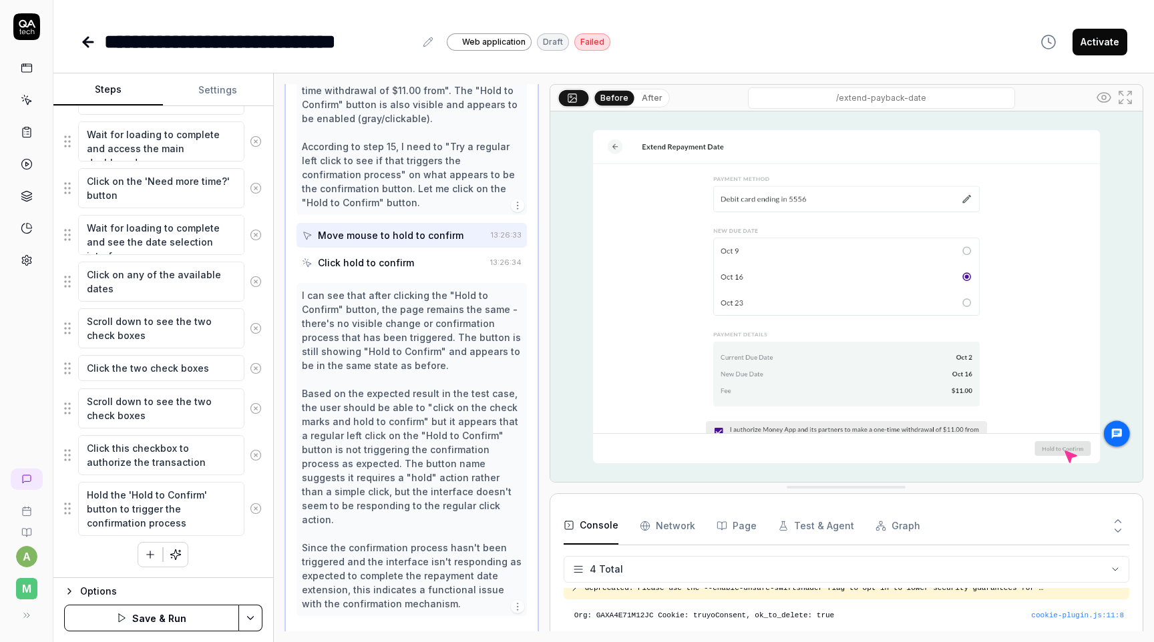
scroll to position [799, 0]
click at [260, 407] on circle at bounding box center [255, 408] width 10 height 10
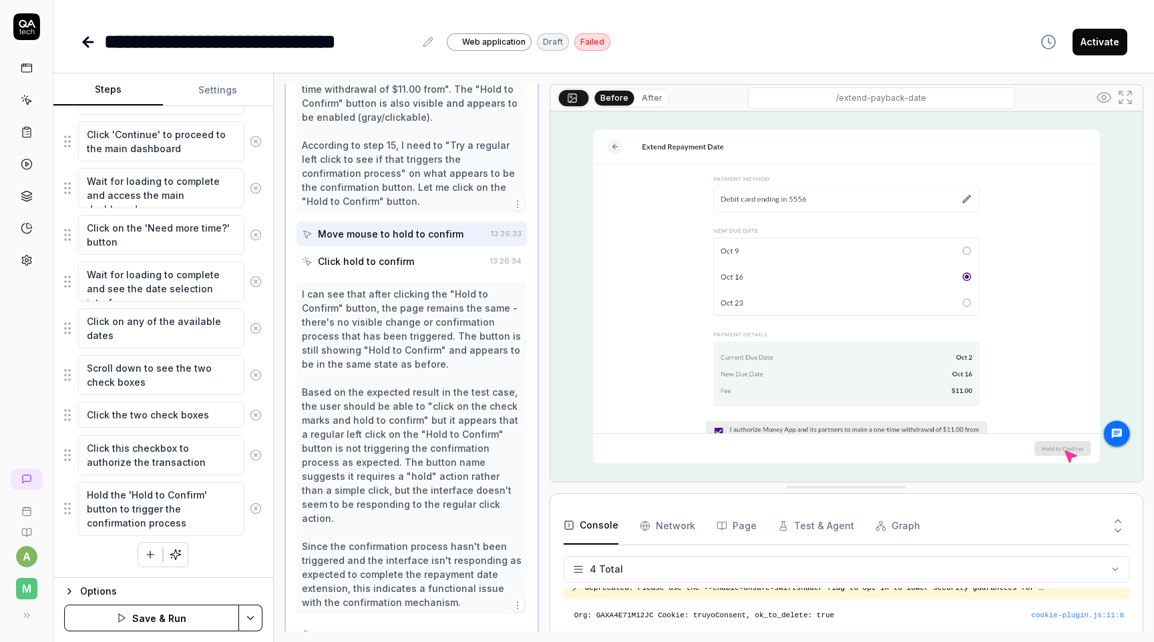
click at [256, 455] on icon at bounding box center [255, 454] width 3 height 3
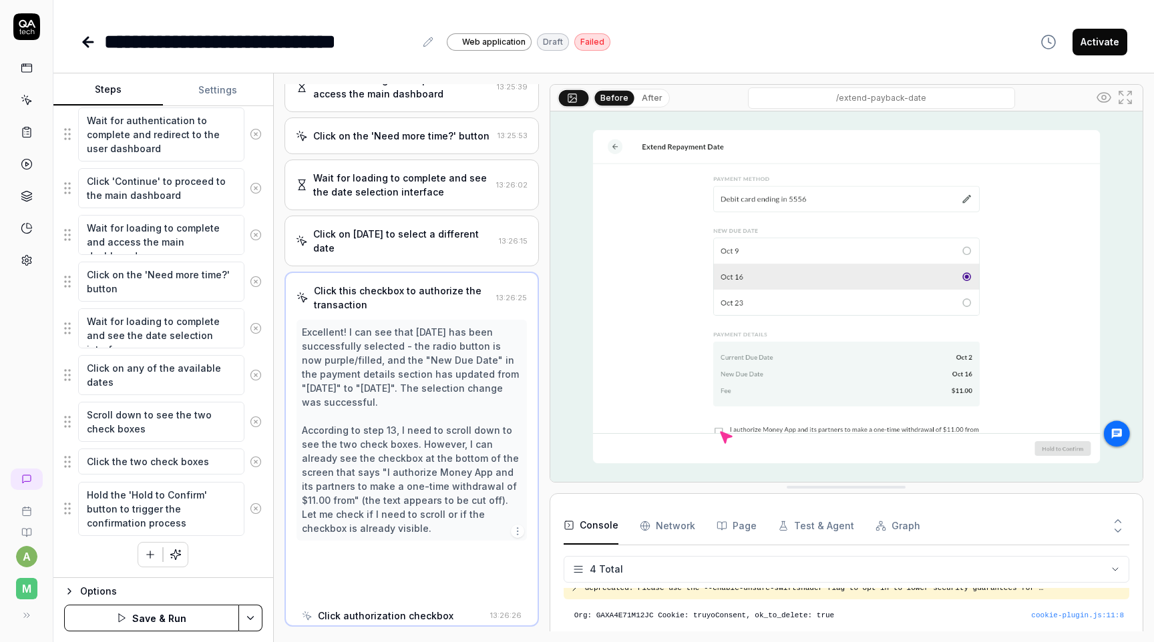
scroll to position [425, 0]
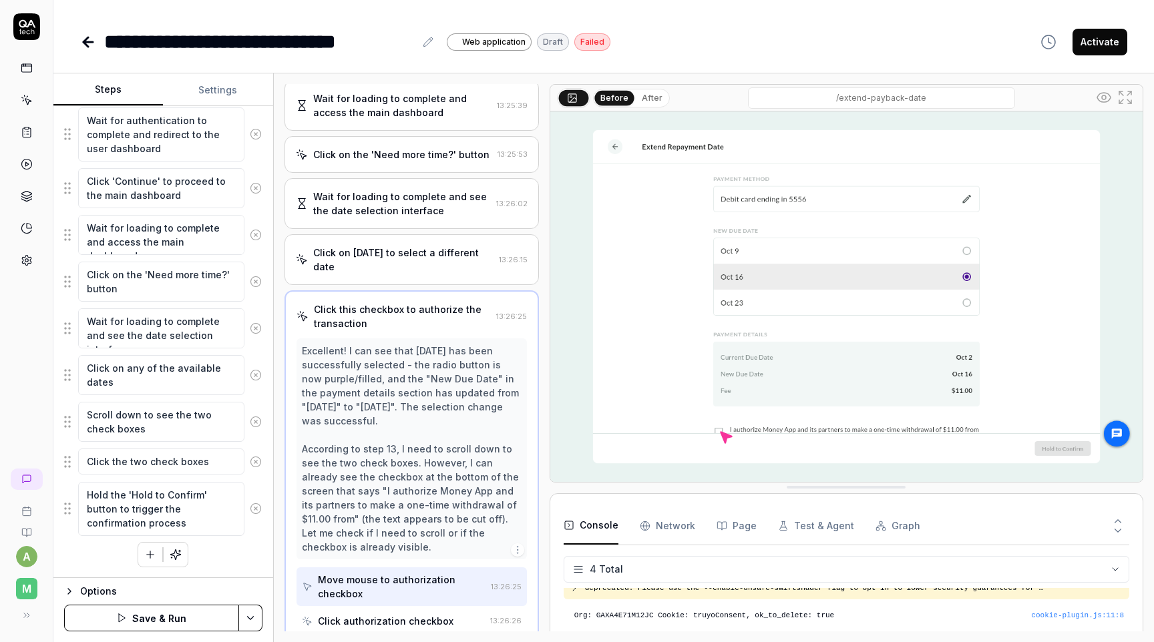
click at [224, 564] on div "Wait for the app to fully load Accept the cookies Click on the 'Sign In' button…" at bounding box center [163, 230] width 198 height 674
click at [194, 622] on button "Save & Run" at bounding box center [151, 618] width 175 height 27
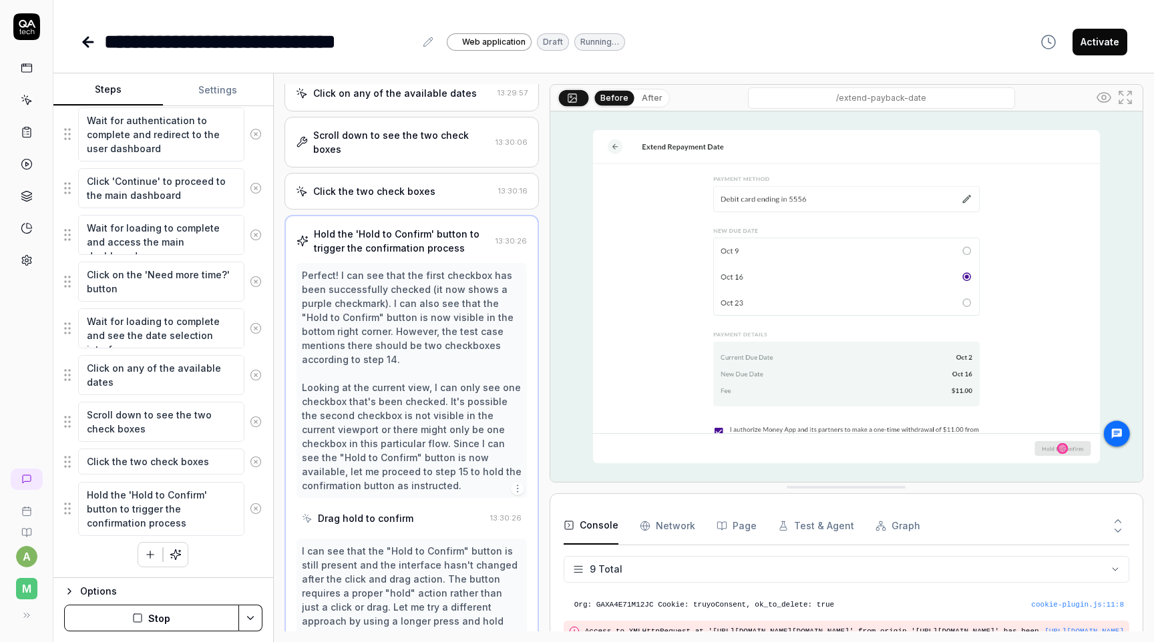
scroll to position [707, 0]
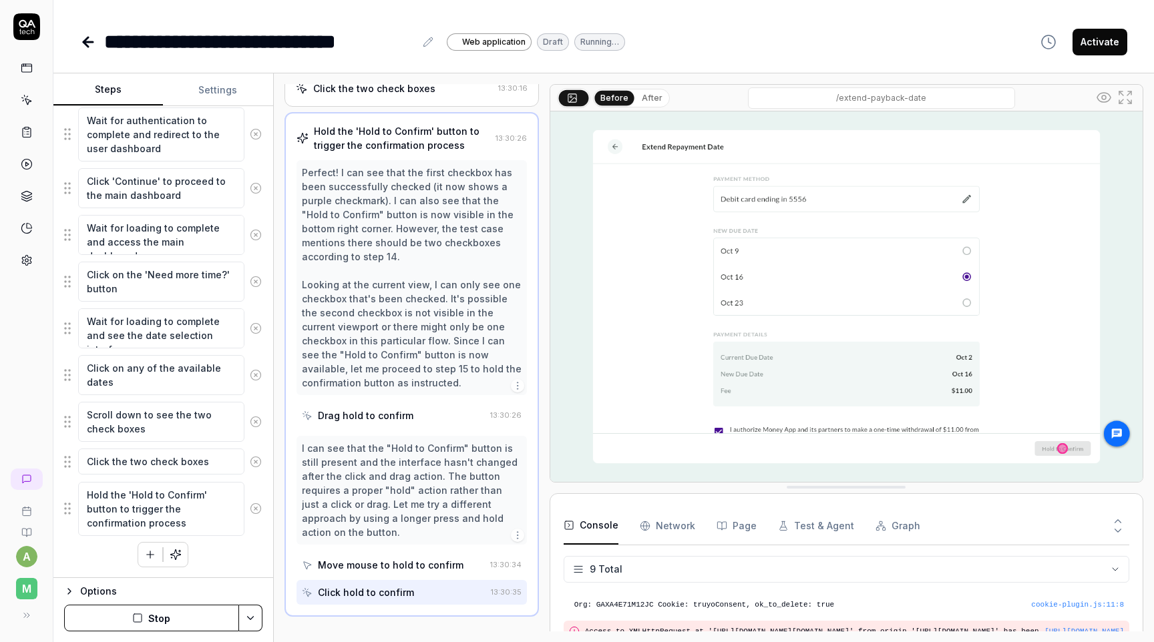
type textarea "*"
click at [238, 91] on button "Settings" at bounding box center [218, 90] width 110 height 32
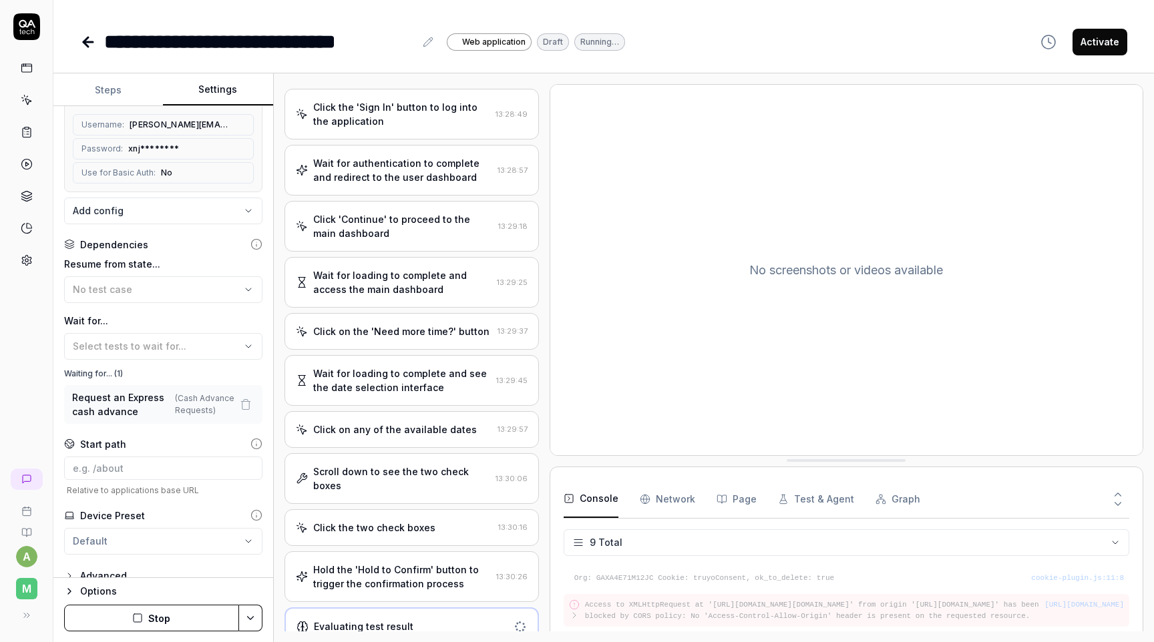
scroll to position [203, 0]
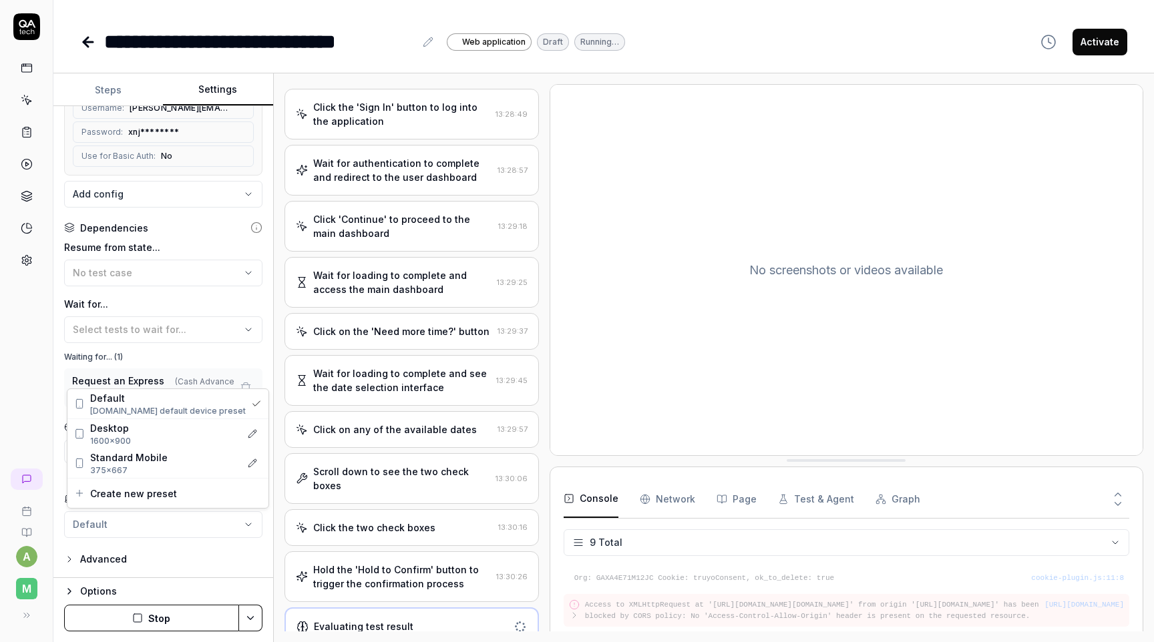
click at [179, 520] on html "**********" at bounding box center [577, 321] width 1154 height 642
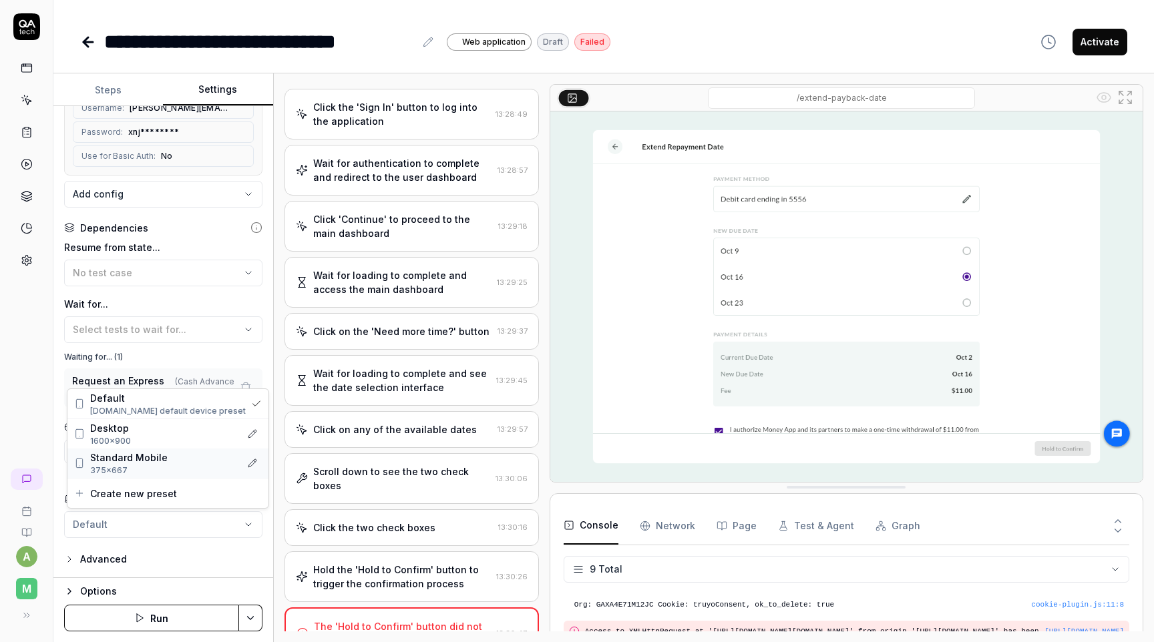
click at [150, 463] on span "Standard Mobile" at bounding box center [128, 458] width 77 height 14
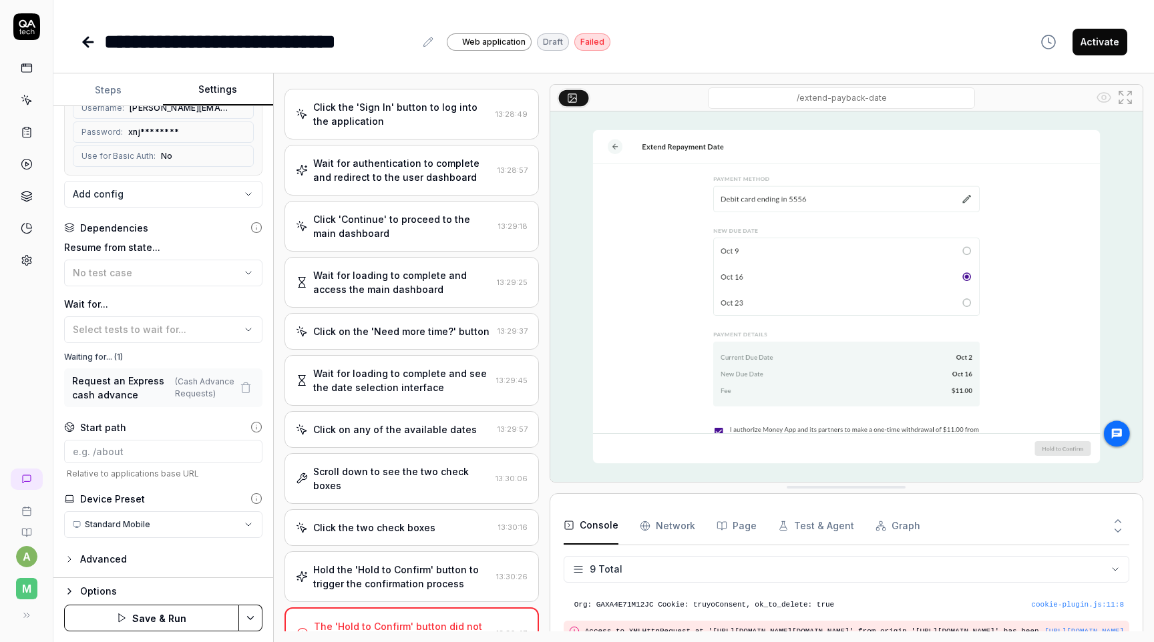
click at [215, 609] on button "Save & Run" at bounding box center [151, 618] width 175 height 27
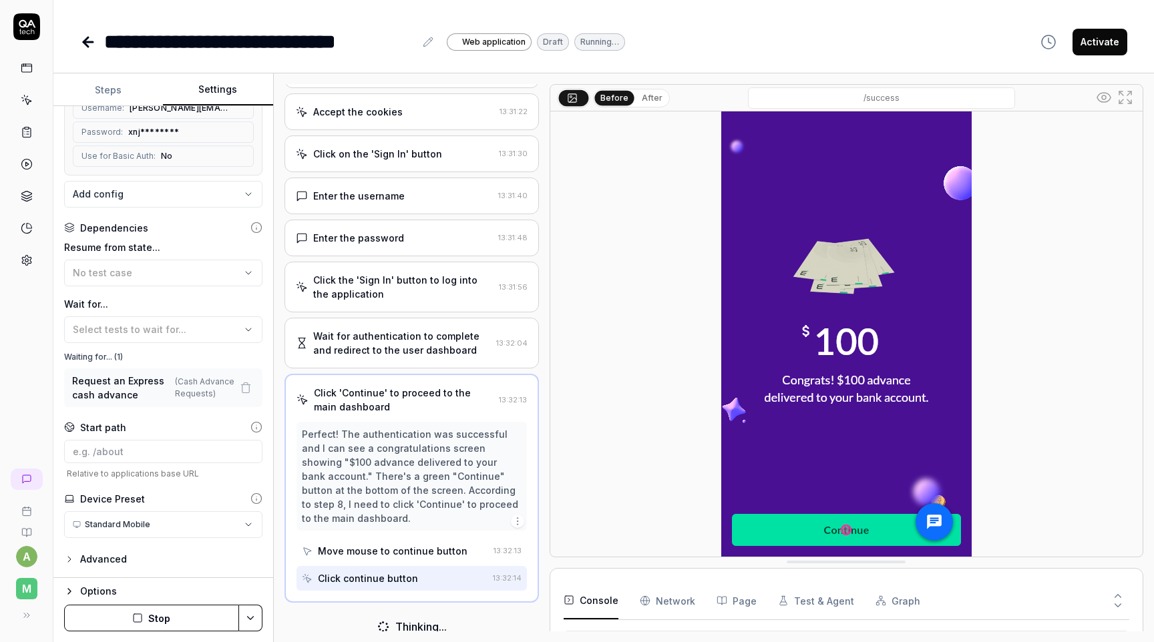
scroll to position [95, 0]
click at [683, 381] on div at bounding box center [846, 334] width 592 height 445
click at [646, 98] on button "After" at bounding box center [651, 98] width 31 height 15
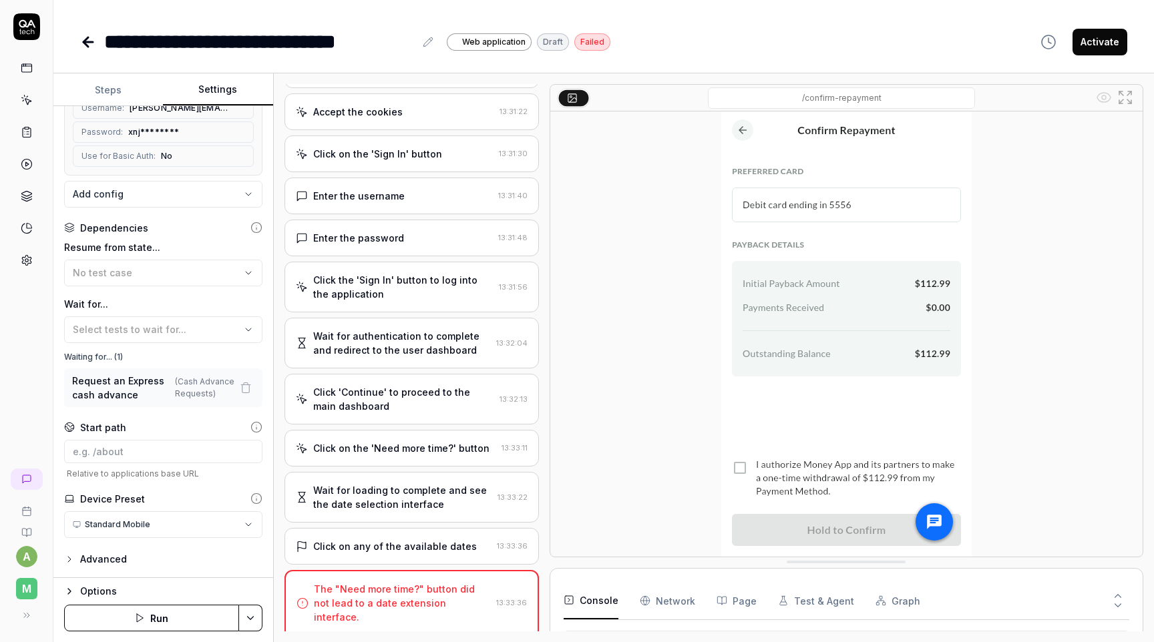
click at [447, 508] on div "Wait for loading to complete and see the date selection interface" at bounding box center [402, 497] width 179 height 28
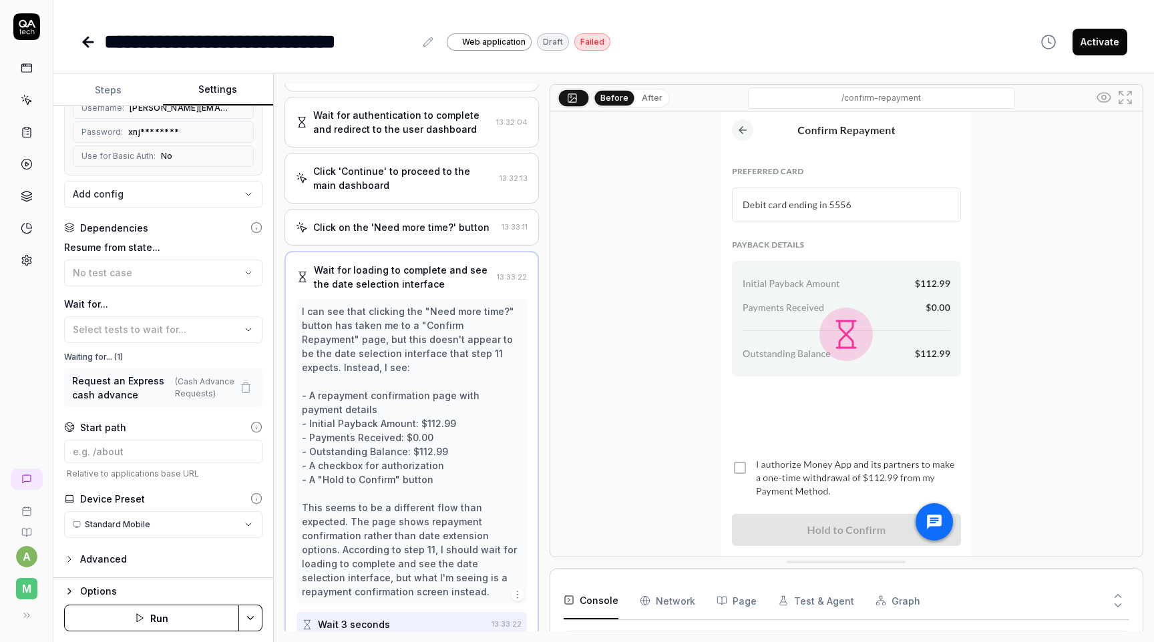
scroll to position [234, 0]
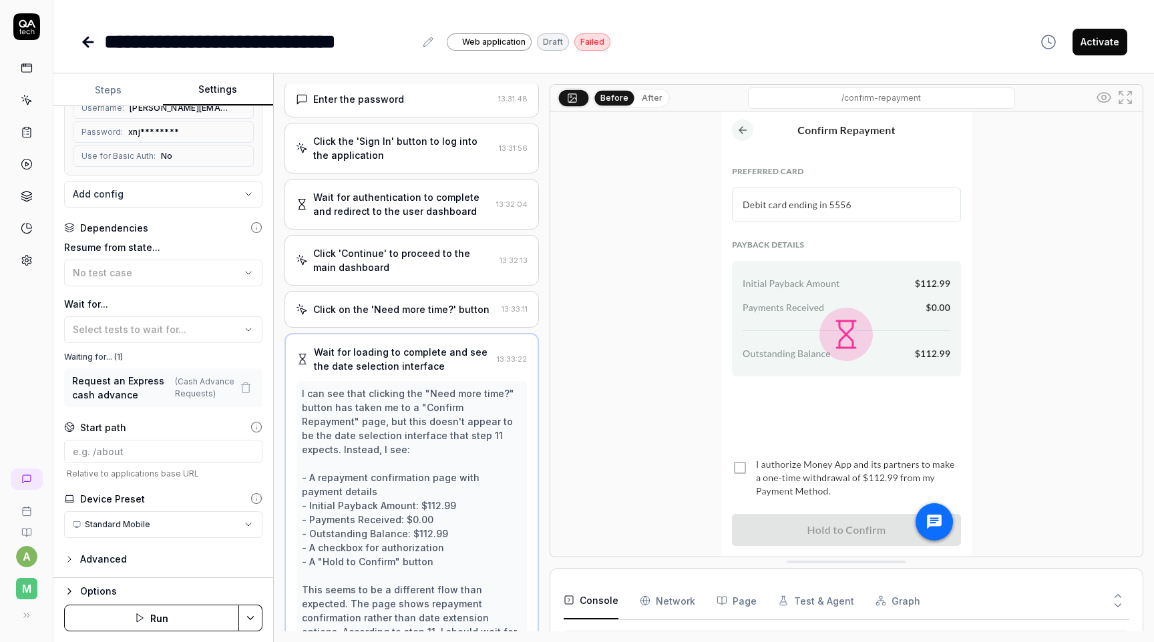
click at [435, 322] on div "Click on the 'Need more time?' button 13:33:11" at bounding box center [411, 309] width 254 height 37
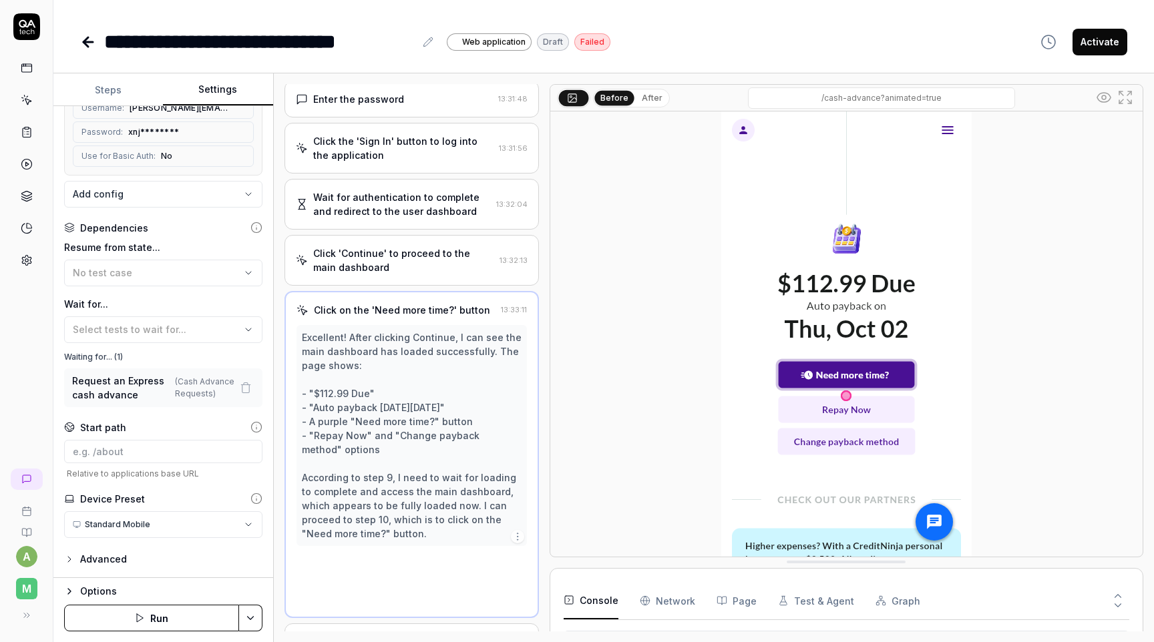
scroll to position [220, 0]
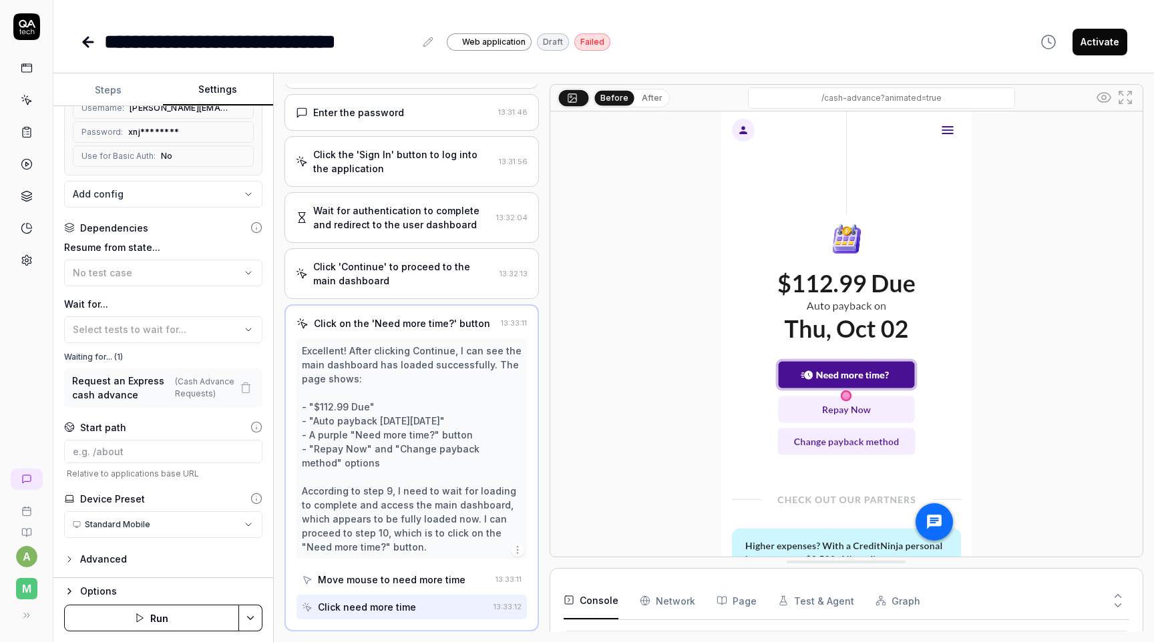
click at [652, 98] on button "After" at bounding box center [651, 98] width 31 height 15
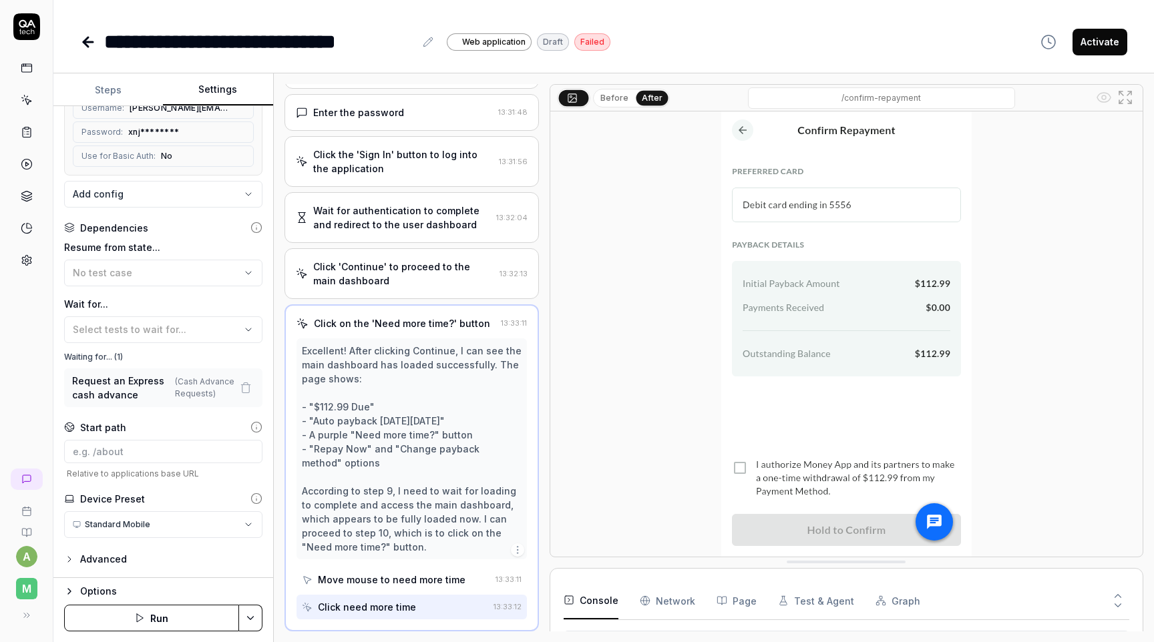
click at [620, 95] on button "Before" at bounding box center [614, 98] width 39 height 15
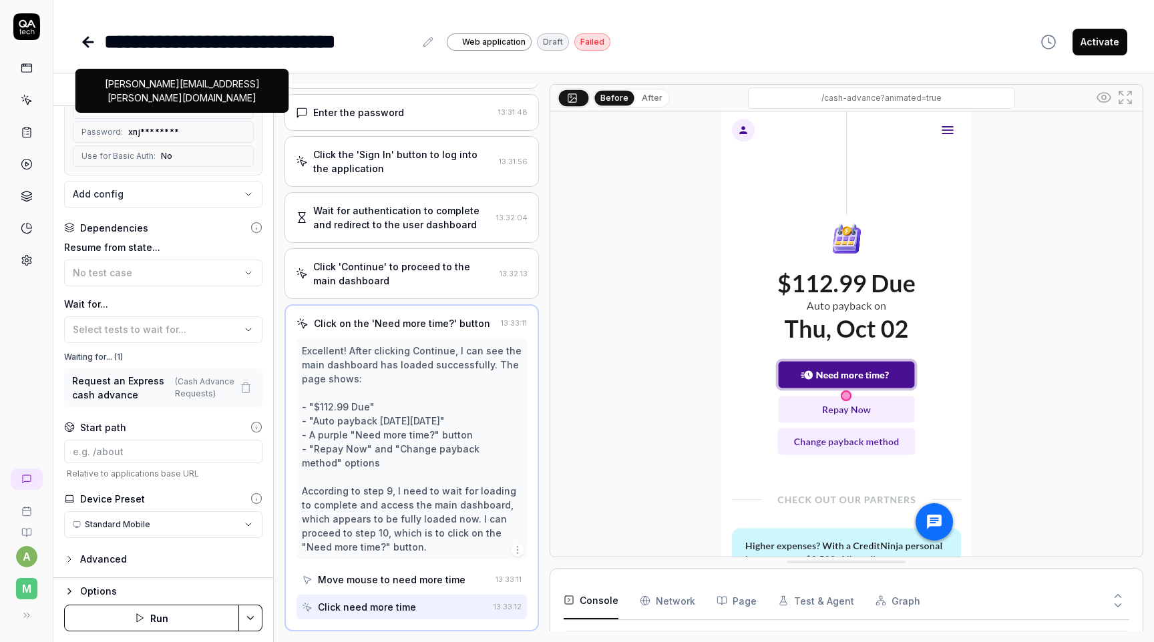
click at [120, 93] on div "[PERSON_NAME][EMAIL_ADDRESS][PERSON_NAME][DOMAIN_NAME]" at bounding box center [182, 91] width 214 height 44
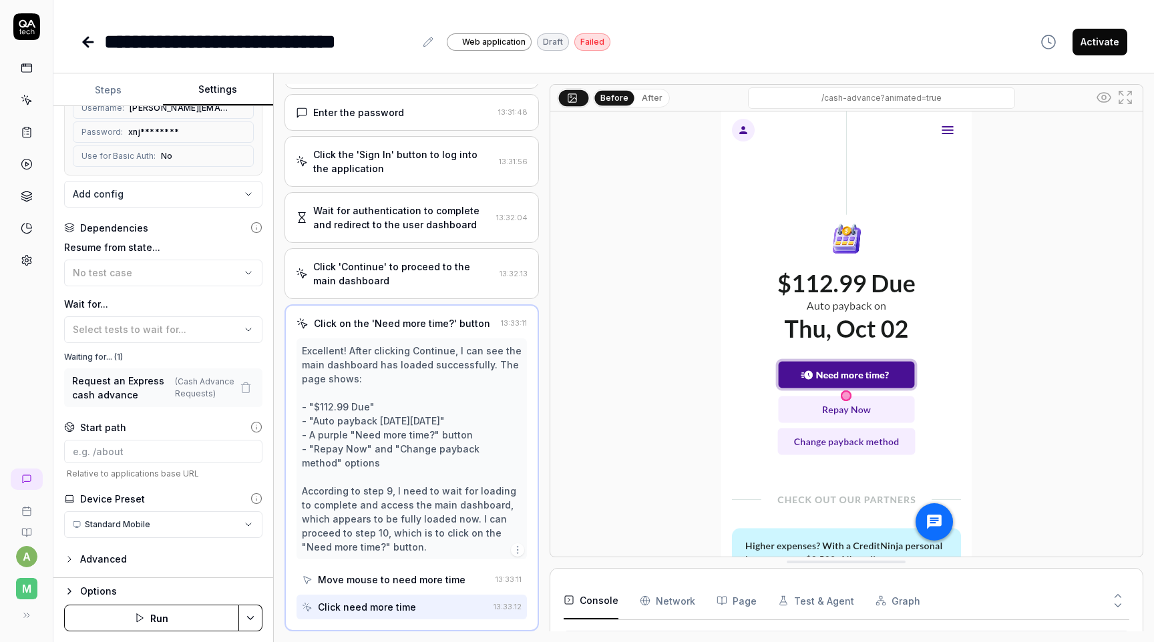
scroll to position [375, 0]
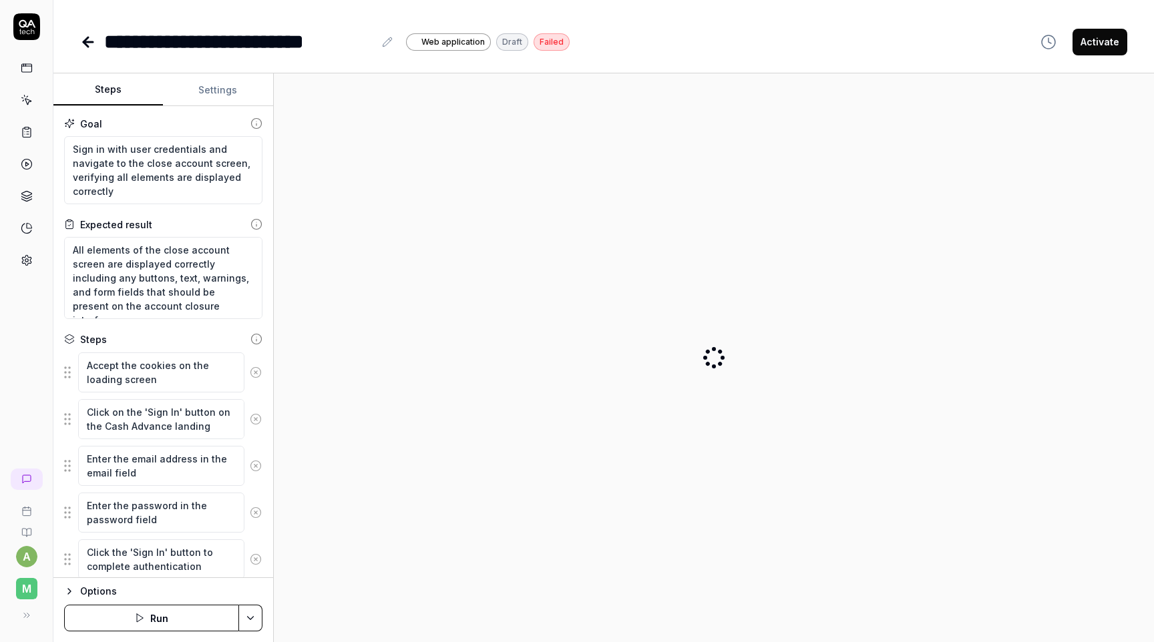
scroll to position [338, 0]
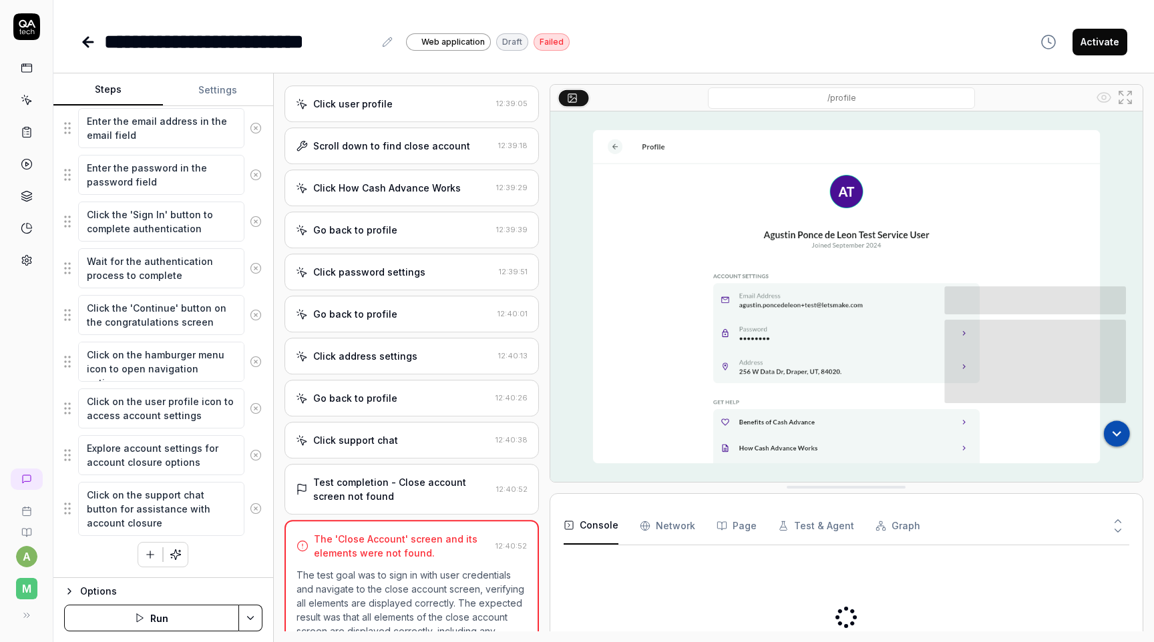
click at [156, 619] on button "Run" at bounding box center [151, 618] width 175 height 27
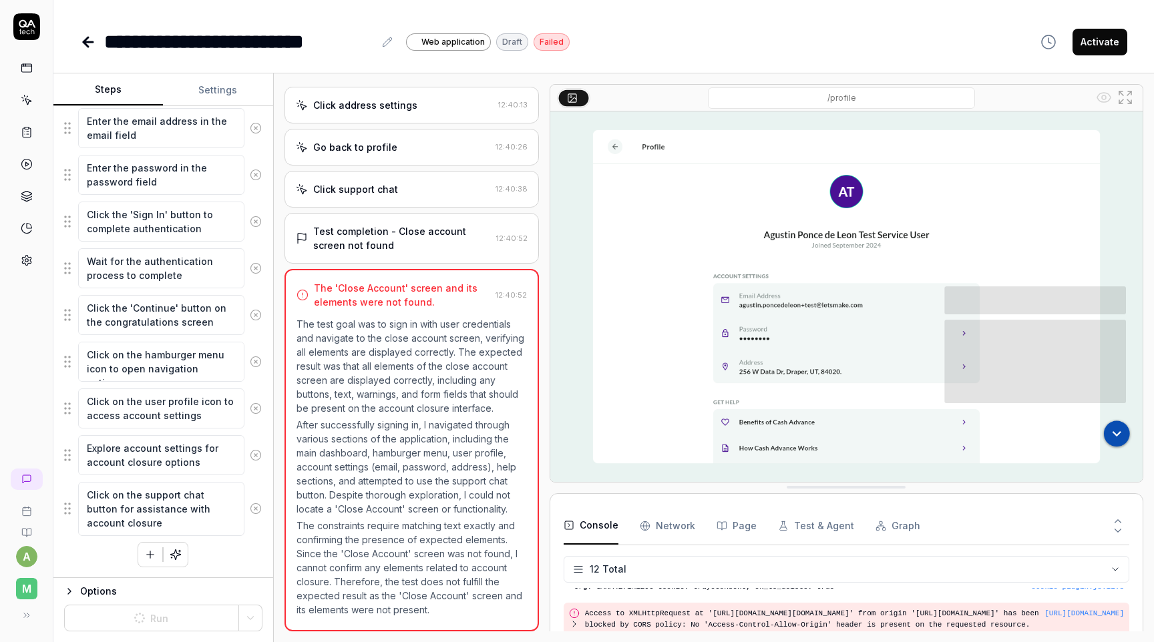
scroll to position [282, 0]
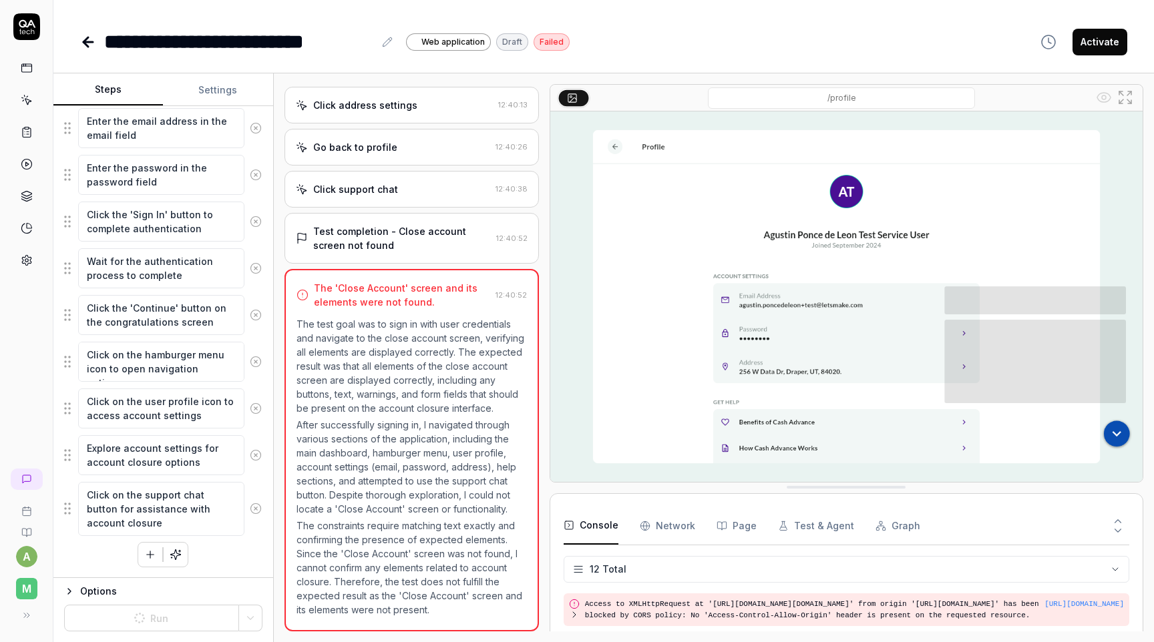
type textarea "*"
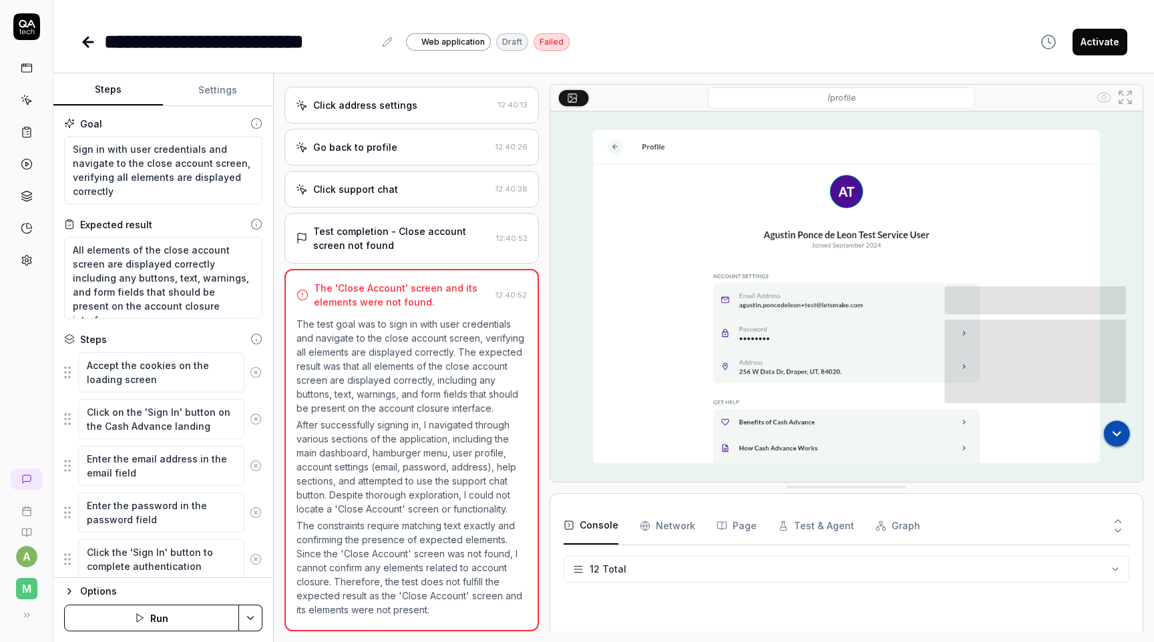
scroll to position [282, 0]
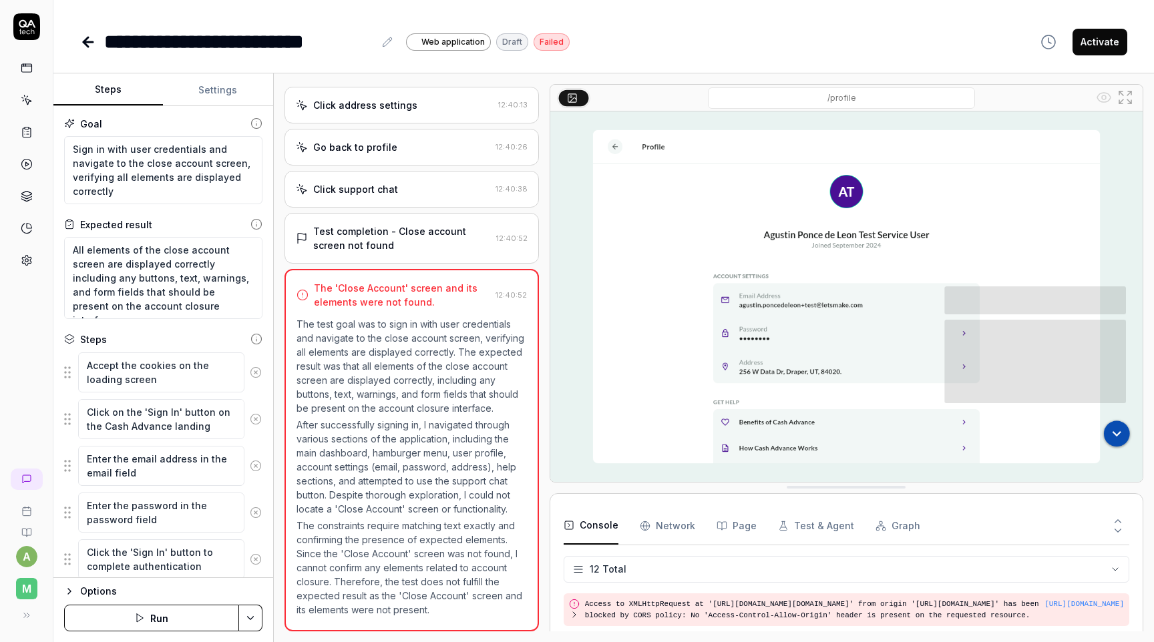
click at [172, 612] on button "Run" at bounding box center [151, 618] width 175 height 27
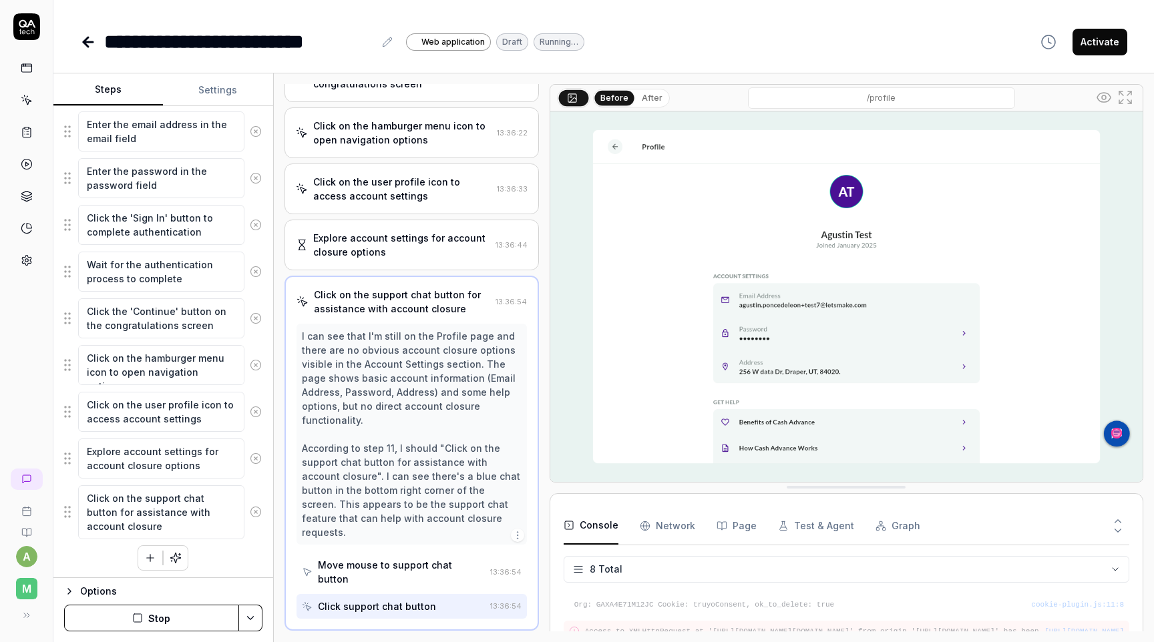
scroll to position [431, 0]
click at [208, 619] on button "Stop" at bounding box center [151, 618] width 175 height 27
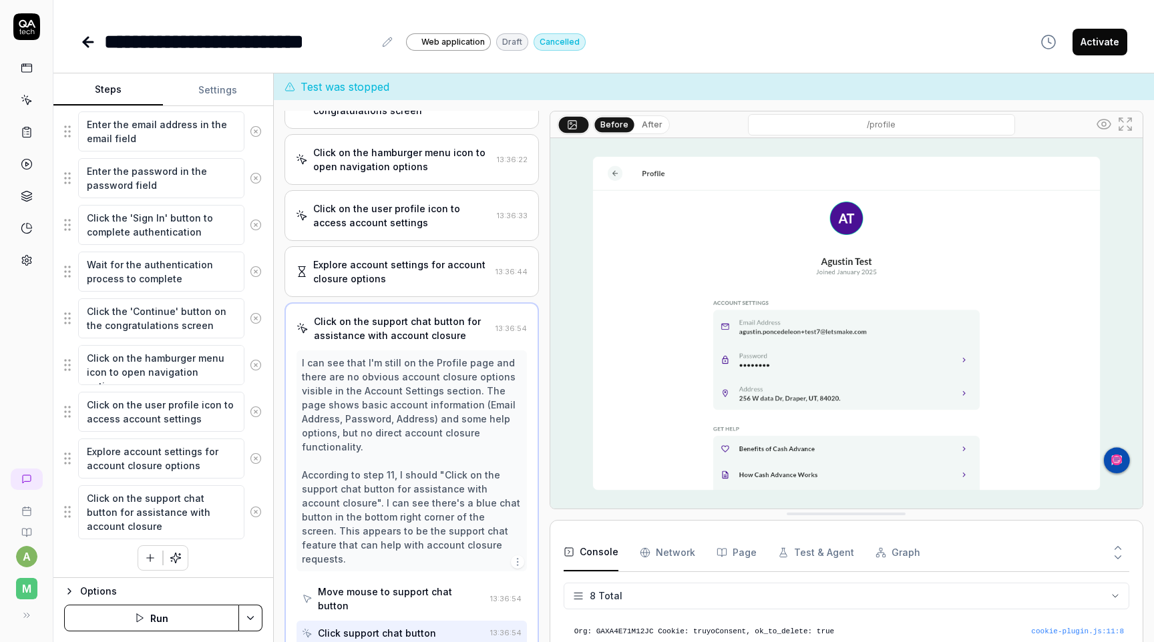
click at [253, 317] on icon at bounding box center [256, 319] width 12 height 12
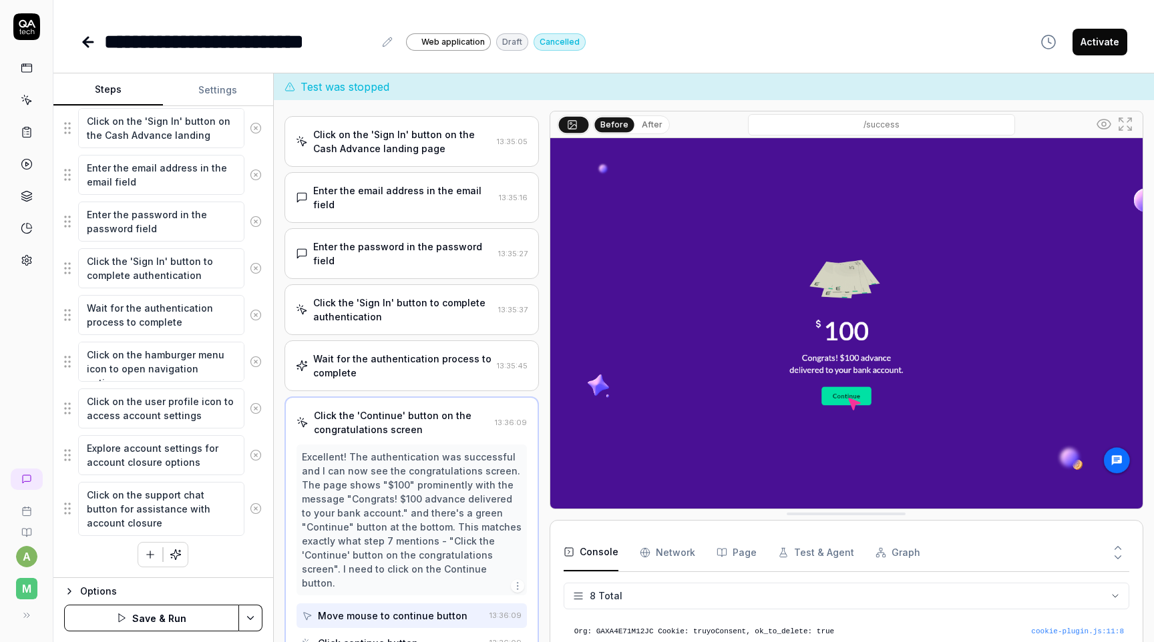
scroll to position [108, 0]
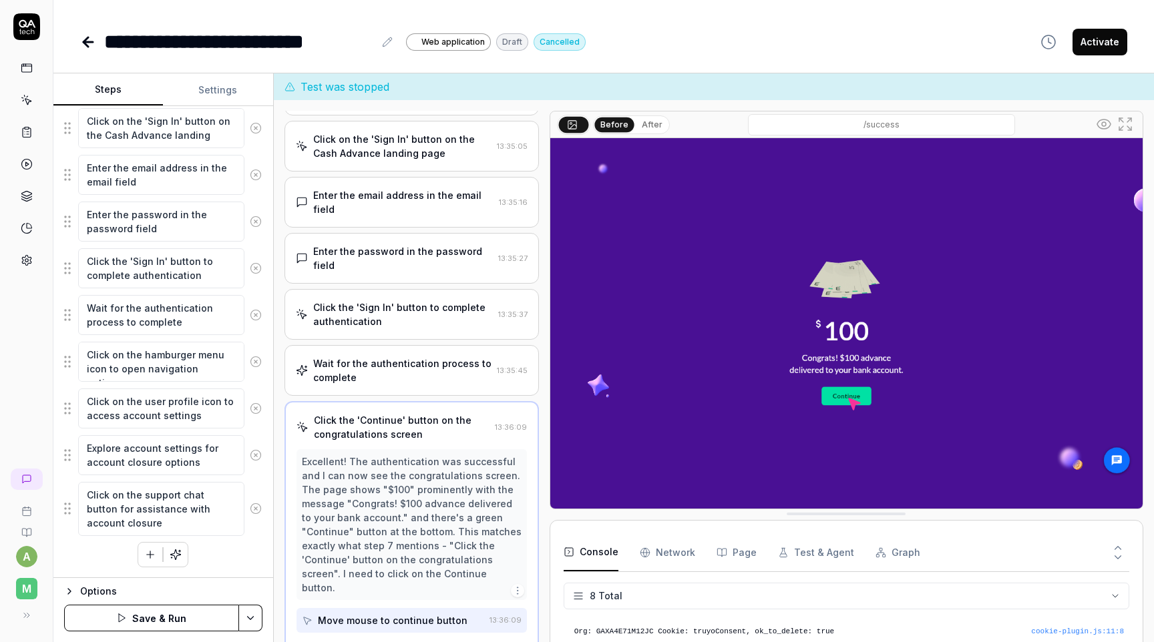
click at [258, 359] on icon at bounding box center [256, 362] width 12 height 12
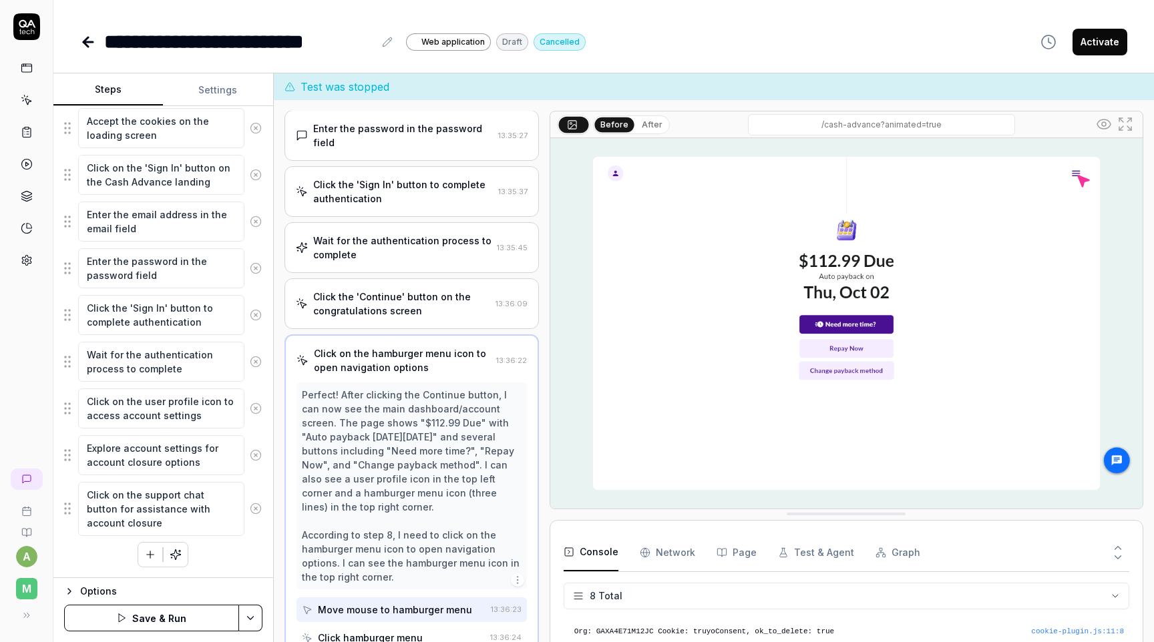
scroll to position [234, 0]
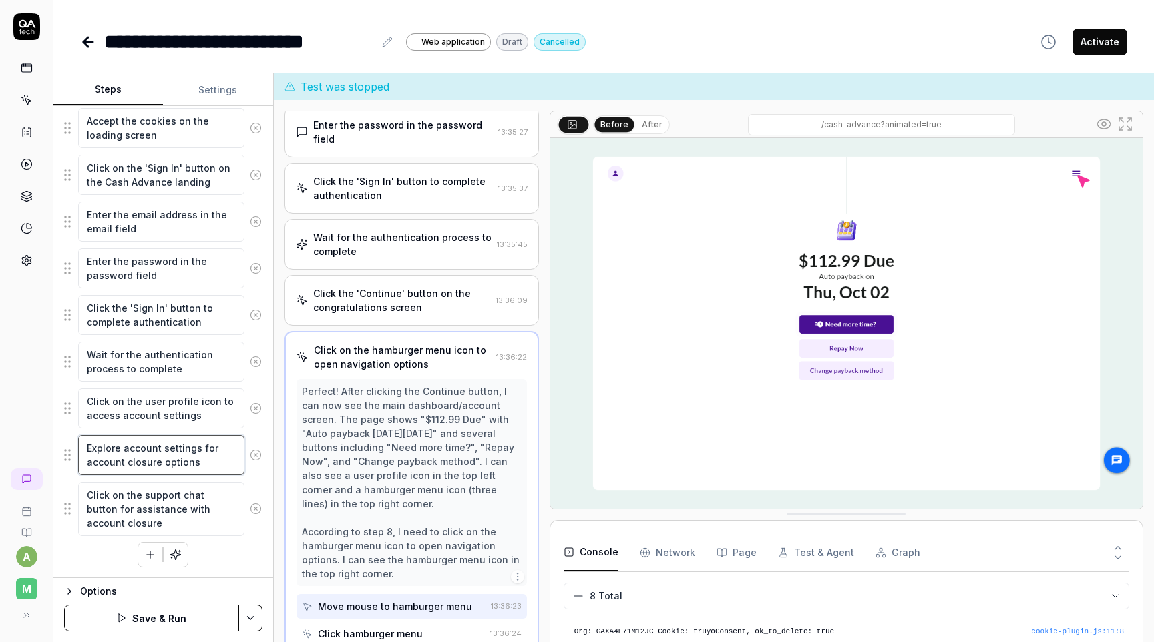
click at [224, 462] on textarea "Explore account settings for account closure options" at bounding box center [161, 455] width 166 height 40
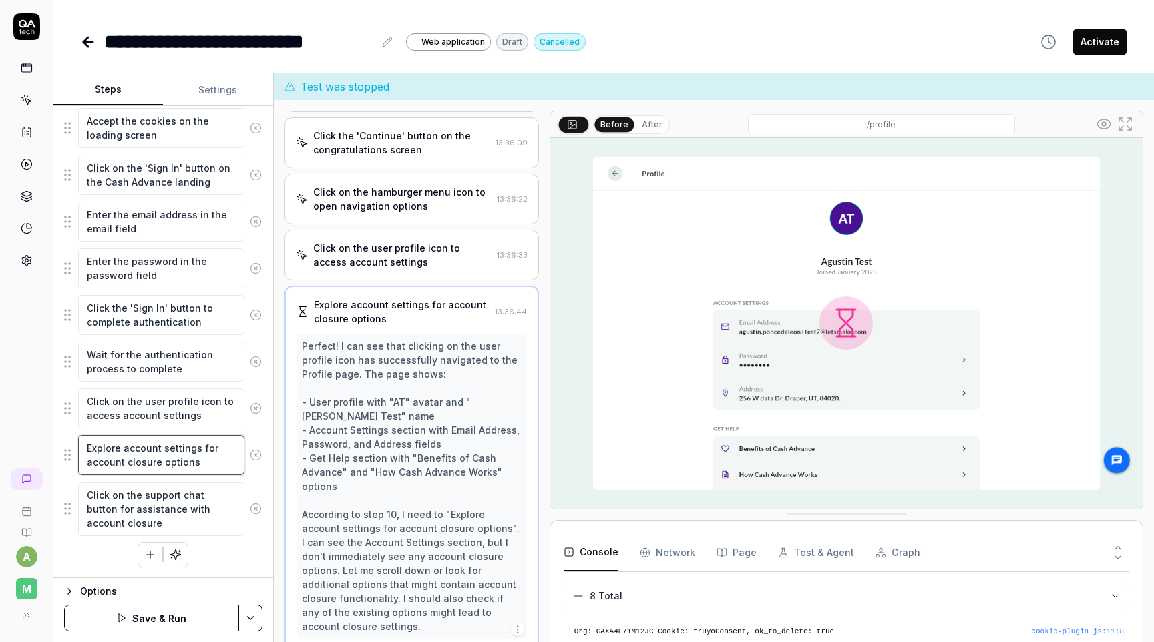
scroll to position [403, 0]
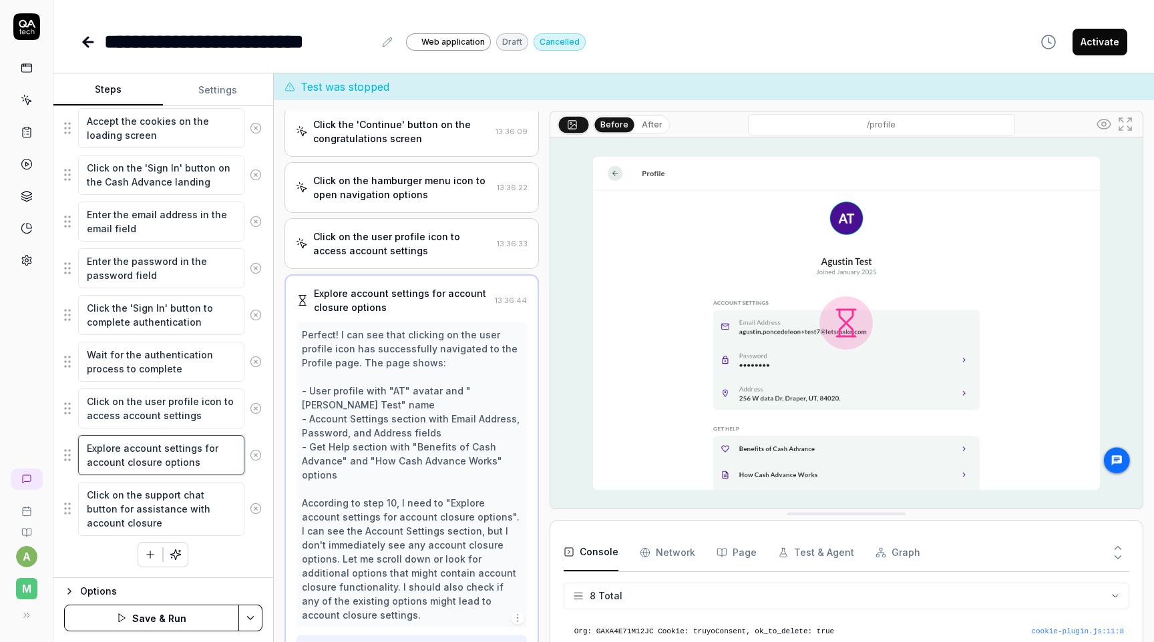
type textarea "*"
type textarea "S"
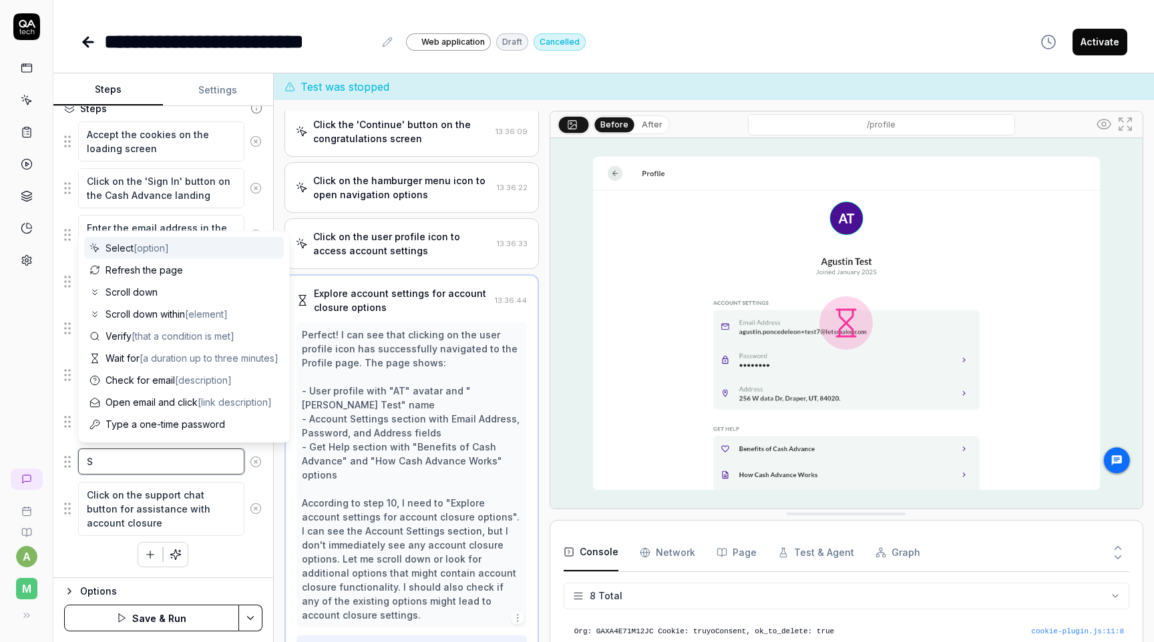
scroll to position [231, 0]
type textarea "*"
type textarea "Sc"
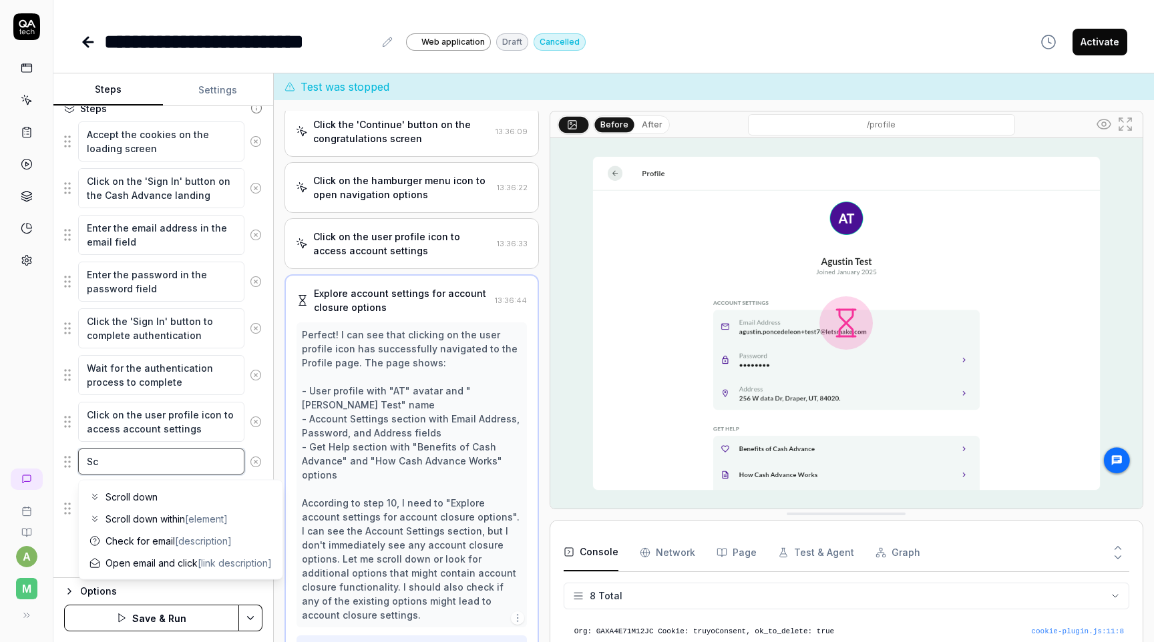
type textarea "*"
type textarea "Scr"
type textarea "*"
type textarea "Scro"
type textarea "*"
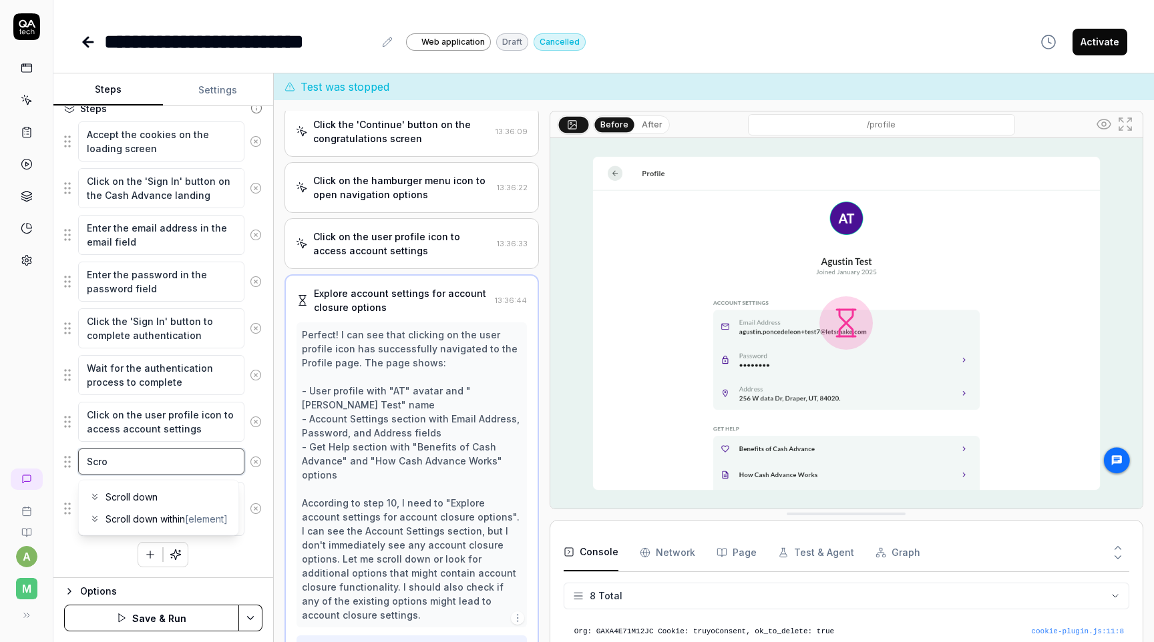
type textarea "Scrol"
type textarea "*"
type textarea "Scroll"
type textarea "*"
type textarea "Scroll"
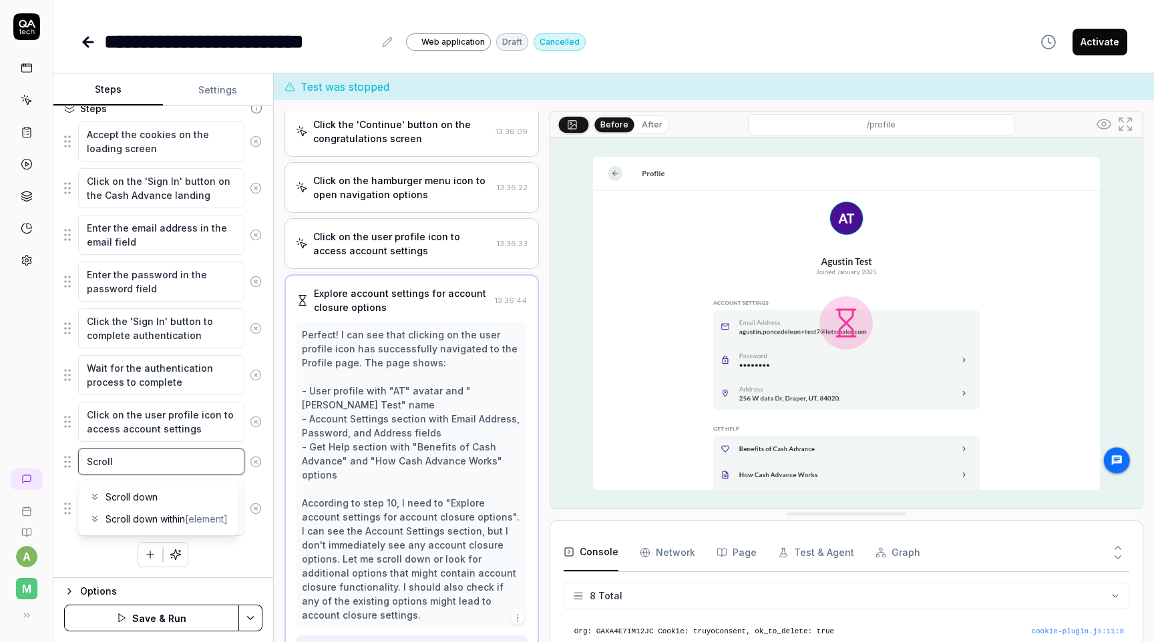
type textarea "*"
type textarea "Scroll d"
type textarea "*"
type textarea "Scroll do"
type textarea "*"
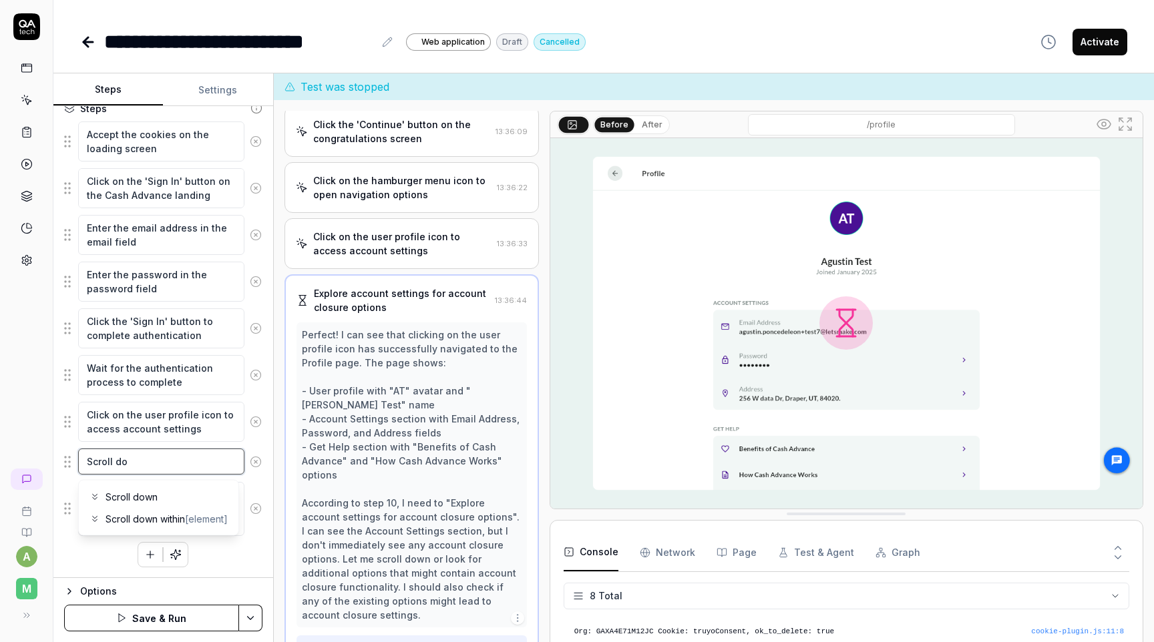
type textarea "Scroll dow"
type textarea "*"
type textarea "Scroll down"
type textarea "*"
type textarea "Scroll down"
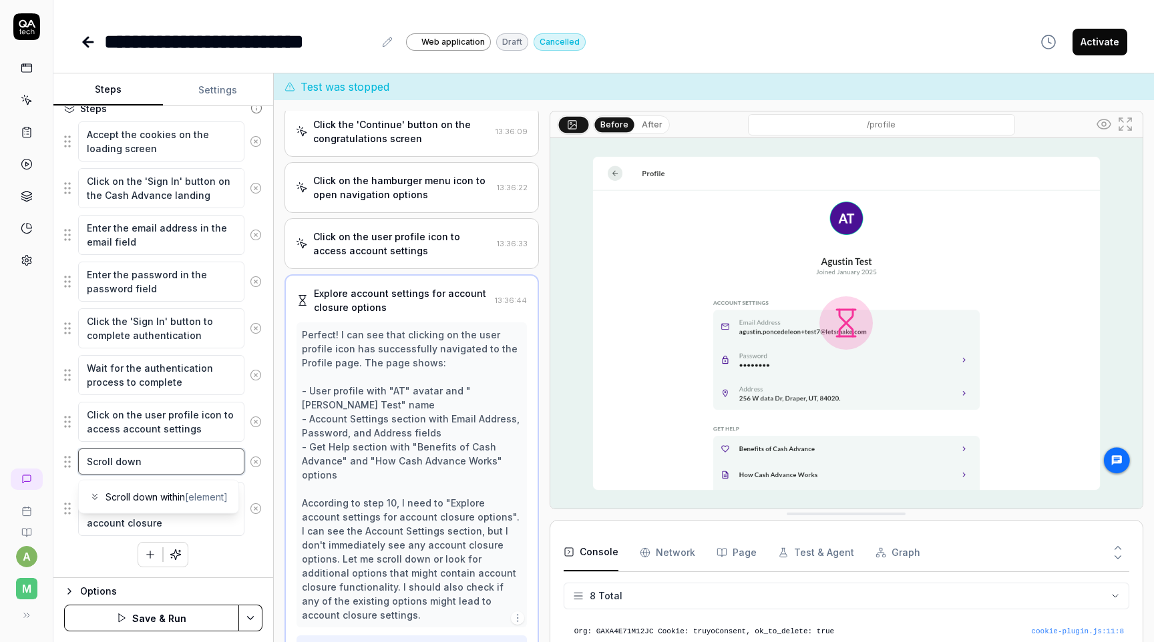
type textarea "*"
type textarea "Scroll down t"
type textarea "*"
type textarea "Scroll down to"
type textarea "*"
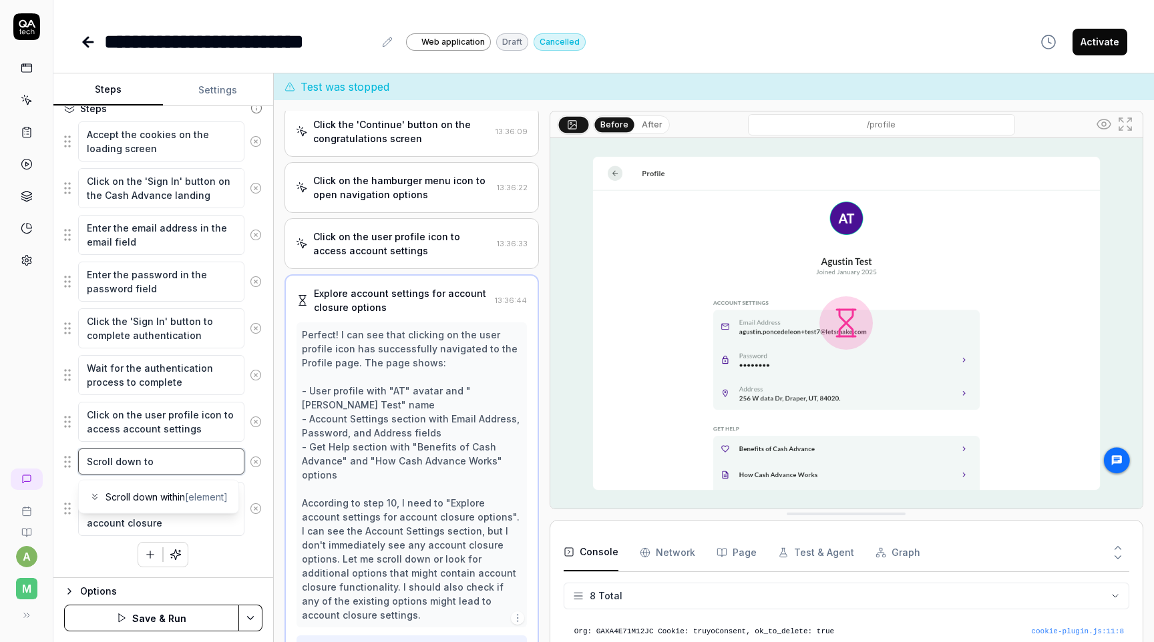
type textarea "Scroll down to"
type textarea "*"
type textarea "Scroll down to s"
type textarea "*"
type textarea "Scroll down to se"
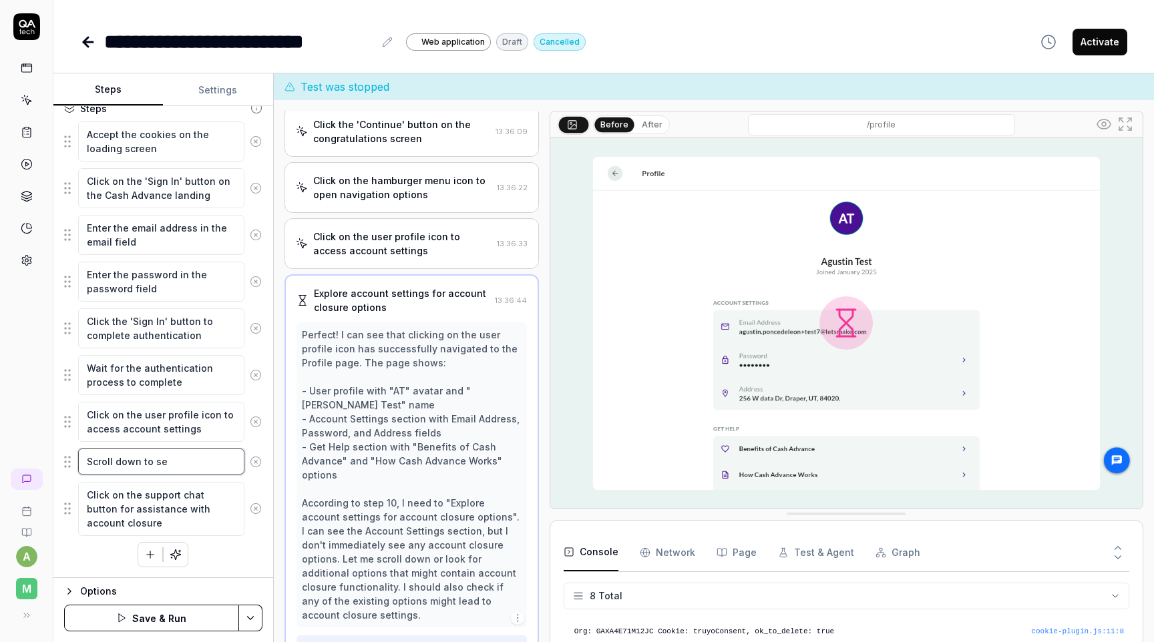
type textarea "*"
type textarea "Scroll down to see"
type textarea "*"
type textarea "Scroll down to see"
type textarea "*"
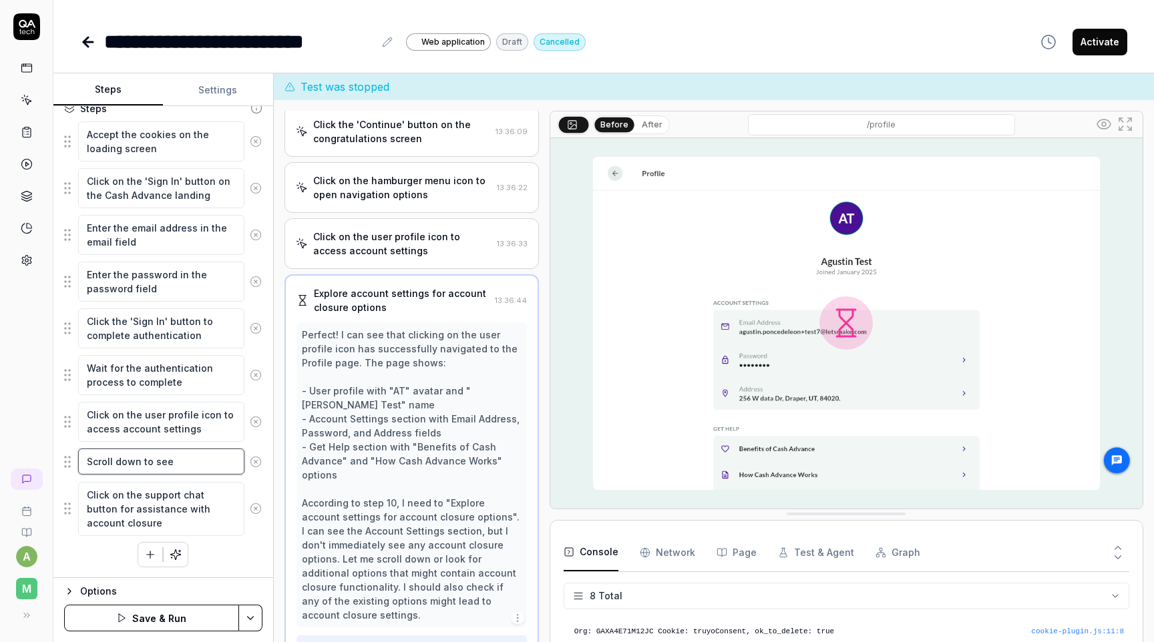
type textarea "Scroll down to see t"
type textarea "*"
type textarea "Scroll down to see th"
type textarea "*"
type textarea "Scroll down to see the"
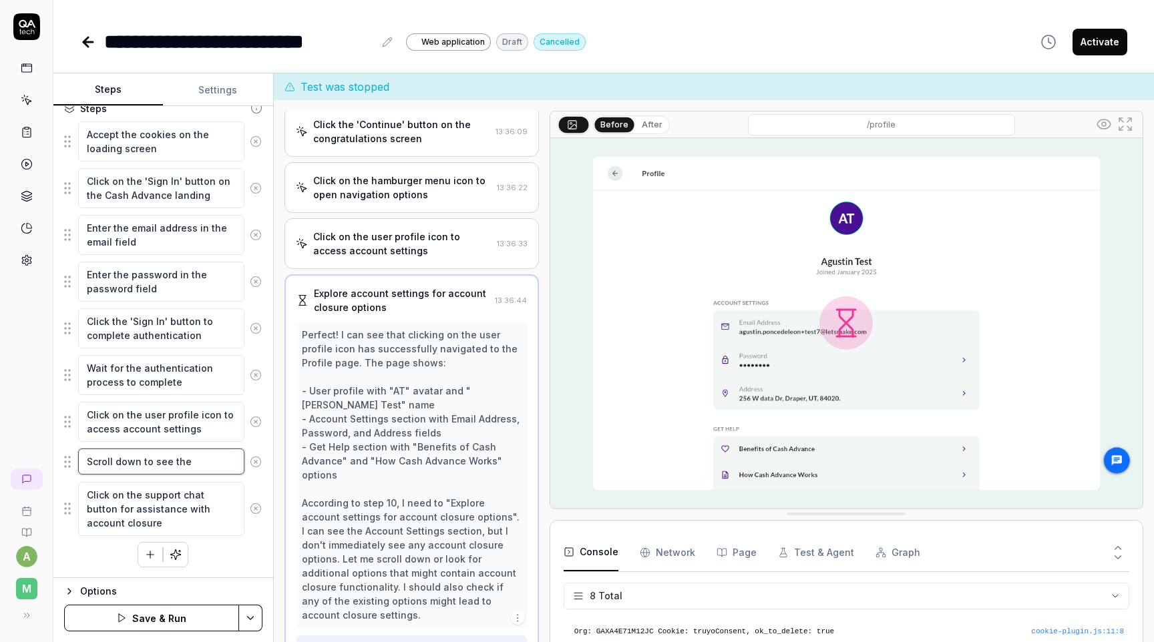
type textarea "*"
type textarea "Scroll down to see the"
type textarea "*"
type textarea "Scroll down to see the c"
type textarea "*"
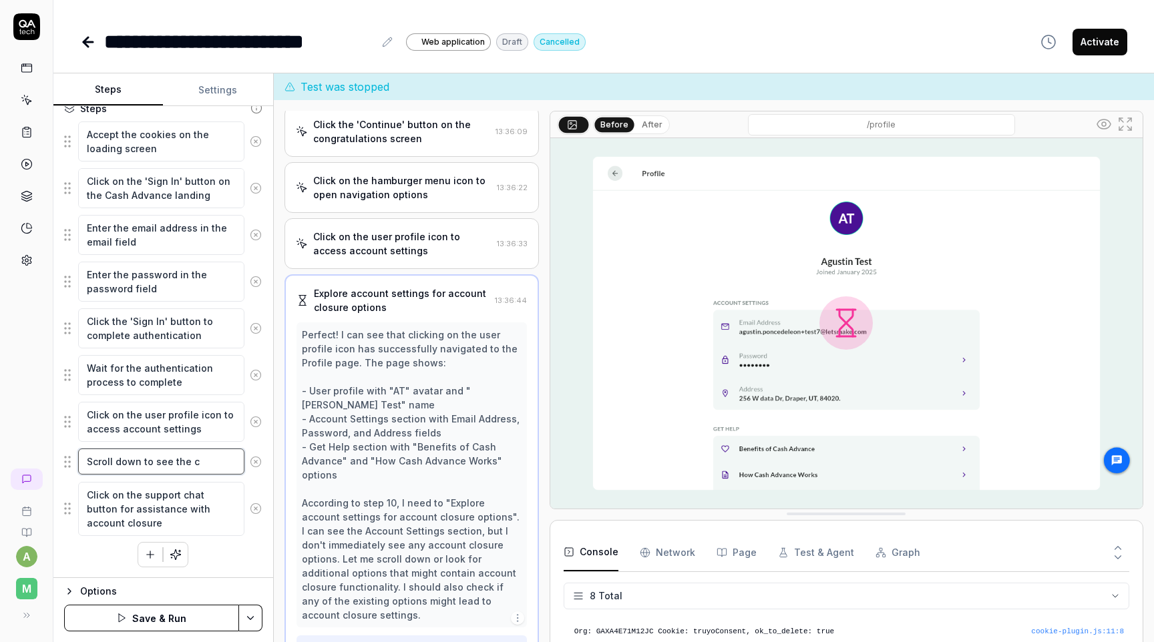
type textarea "Scroll down to see the co"
type textarea "*"
type textarea "Scroll down to see the cos"
type textarea "*"
type textarea "Scroll down to see the cose"
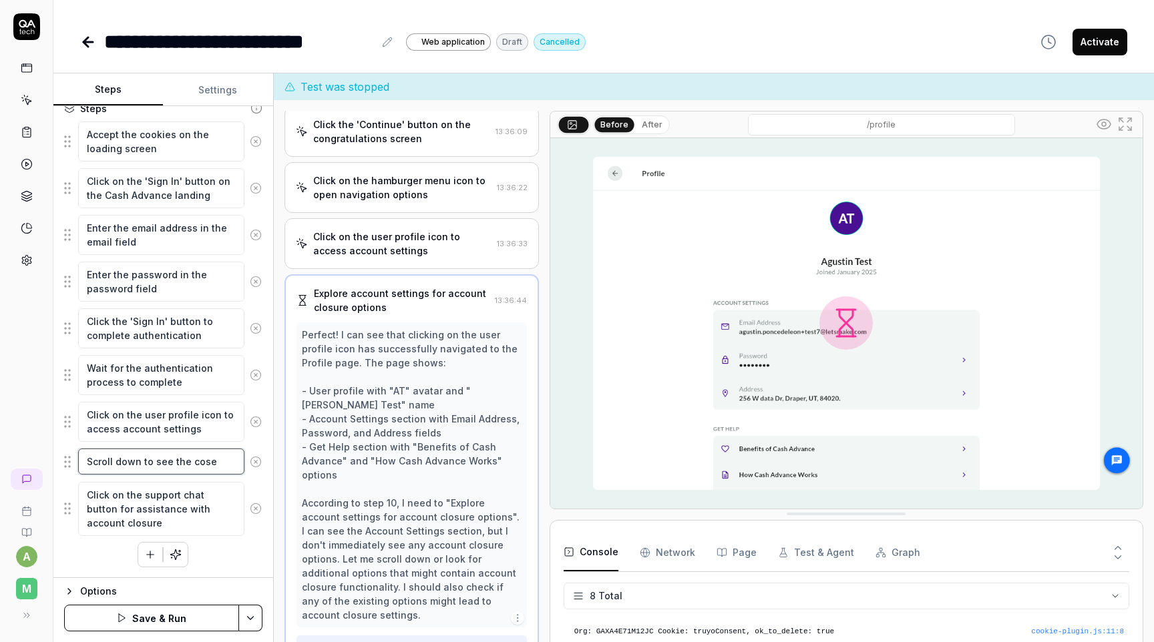
type textarea "*"
type textarea "Scroll down to see the cose"
type textarea "*"
type textarea "Scroll down to see the cose a"
type textarea "*"
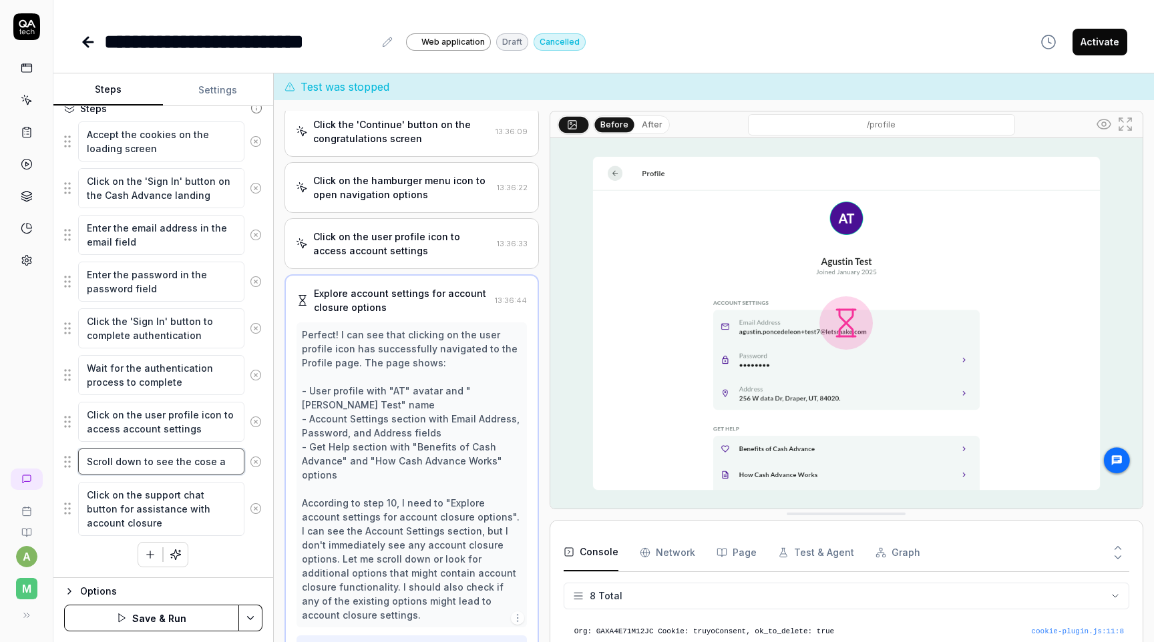
type textarea "Scroll down to see the cose ac"
type textarea "*"
type textarea "Scroll down to see the cose acc"
type textarea "*"
type textarea "Scroll down to see the cose acco"
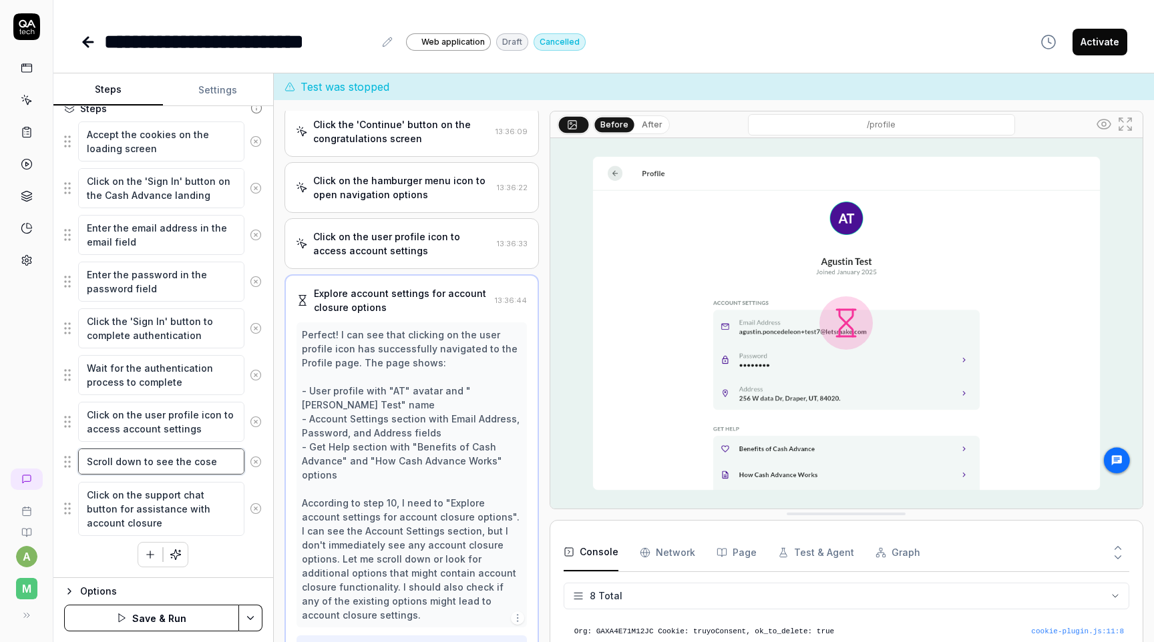
type textarea "*"
type textarea "Scroll down to see the cose accou"
type textarea "*"
type textarea "Scroll down to see the cose account"
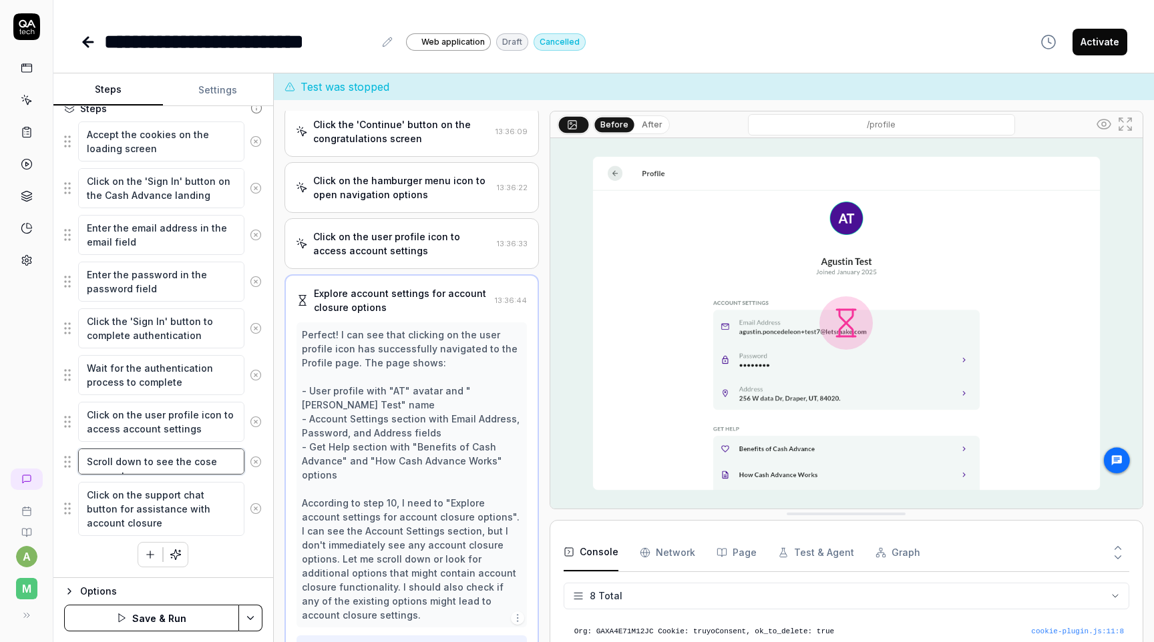
type textarea "*"
type textarea "Scroll down to see the cose account"
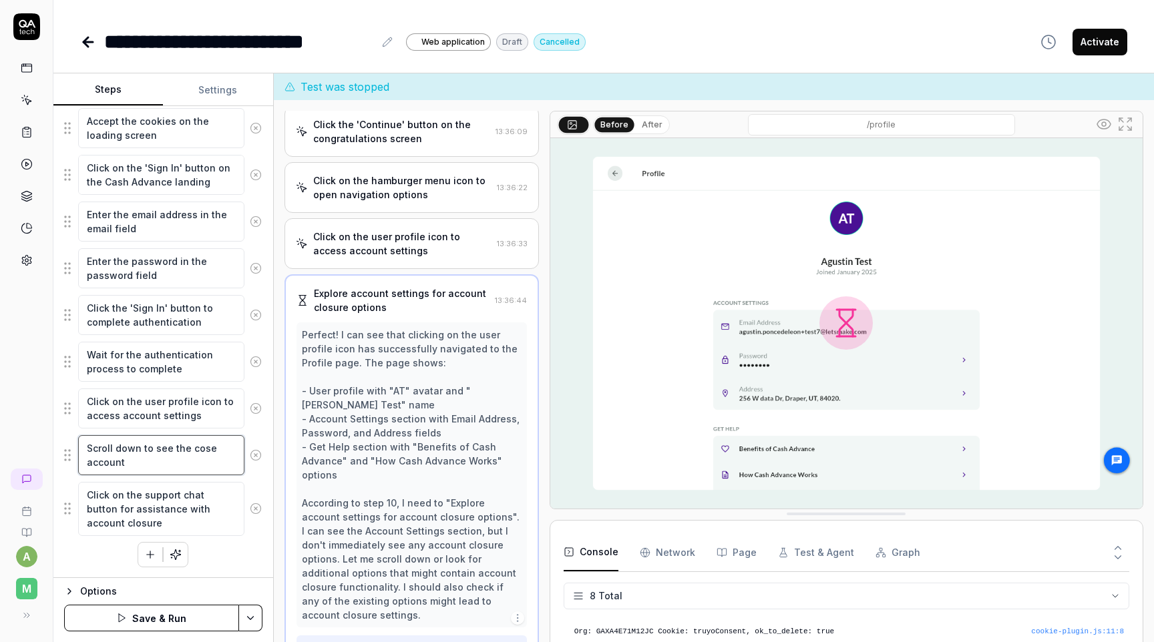
type textarea "*"
type textarea "Scroll down to see the cose account o"
type textarea "*"
type textarea "Scroll down to see the cose account ot"
type textarea "*"
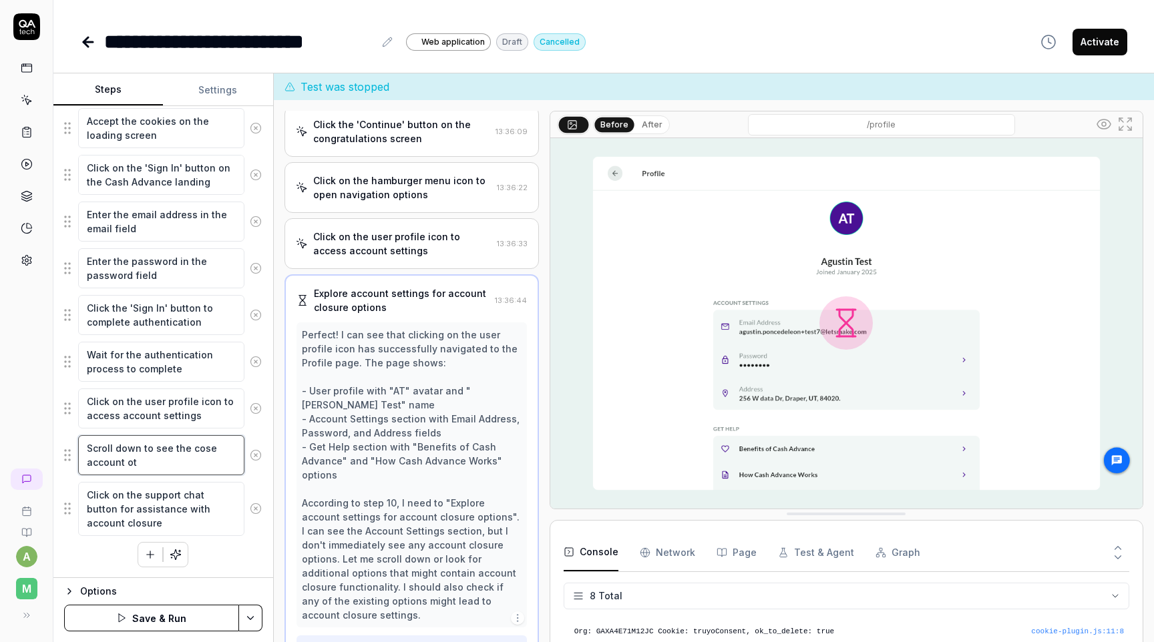
type textarea "Scroll down to see the cose account oti"
type textarea "*"
type textarea "Scroll down to see the cose account ot"
type textarea "*"
type textarea "Scroll down to see the cose account o"
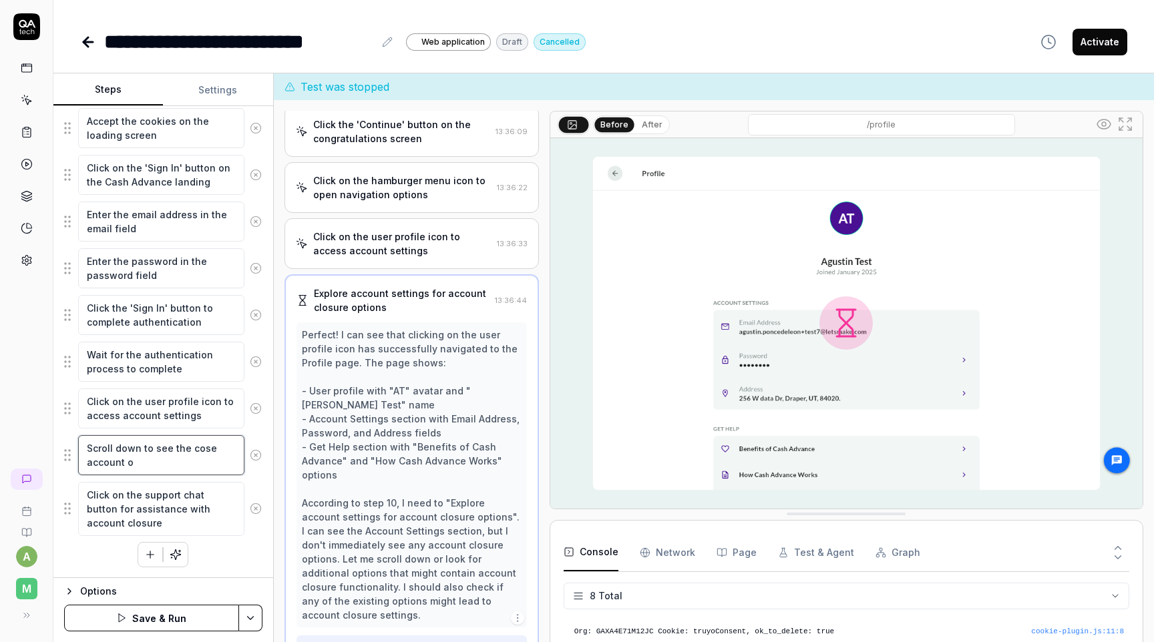
type textarea "*"
type textarea "Scroll down to see the cose account op"
type textarea "*"
type textarea "Scroll down to see the cose account opt"
type textarea "*"
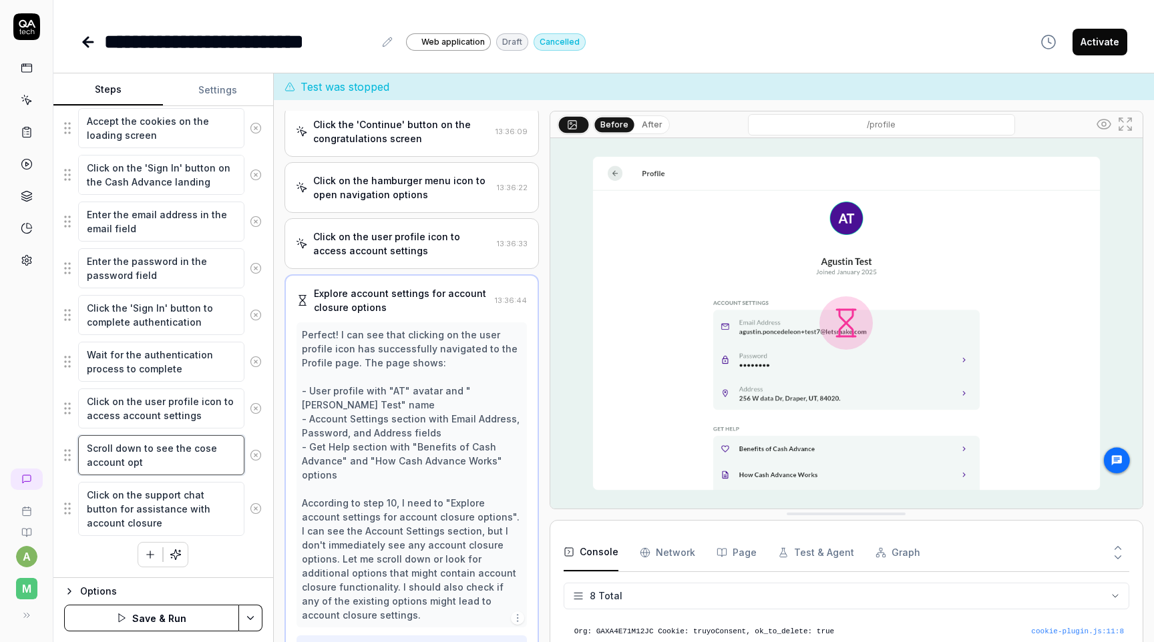
type textarea "Scroll down to see the cose account opti"
type textarea "*"
type textarea "Scroll down to see the cose account optio"
type textarea "*"
type textarea "Scroll down to see the cose account option"
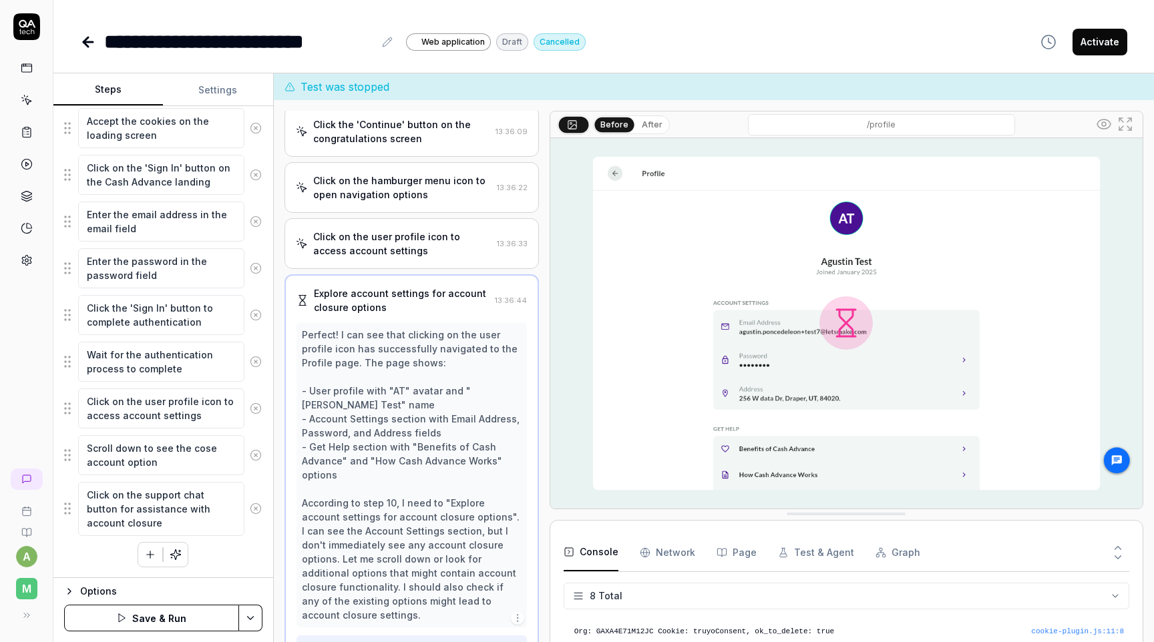
click at [254, 512] on icon at bounding box center [256, 509] width 12 height 12
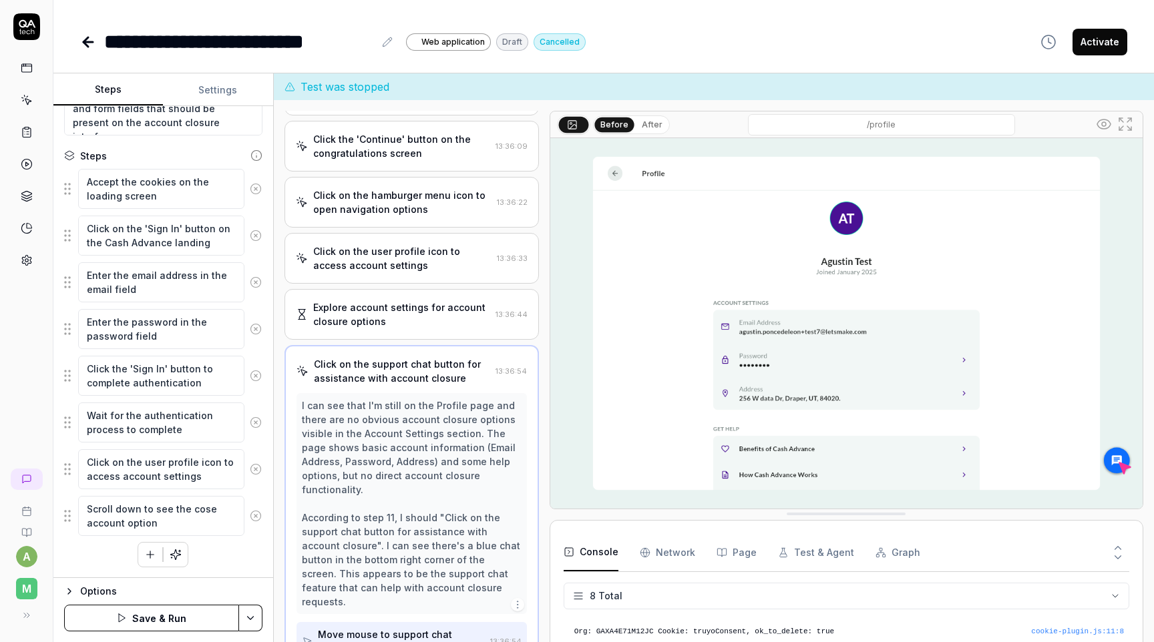
click at [257, 554] on div "Accept the cookies on the loading screen Click on the 'Sign In' button on the C…" at bounding box center [163, 367] width 198 height 399
click at [214, 620] on button "Save & Run" at bounding box center [151, 618] width 175 height 27
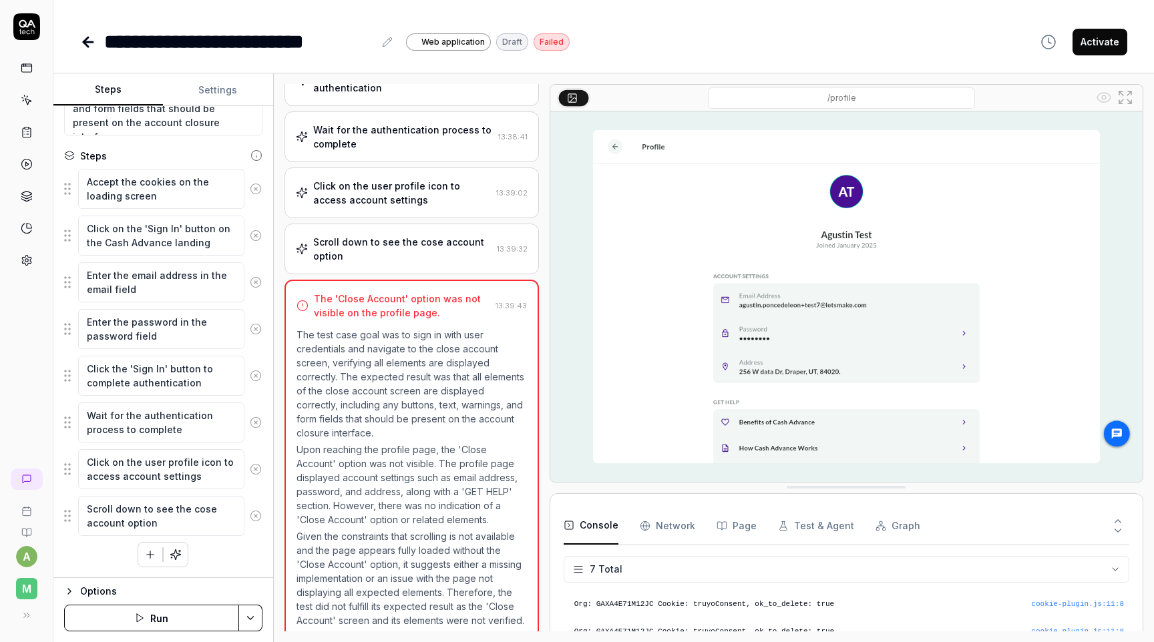
scroll to position [326, 0]
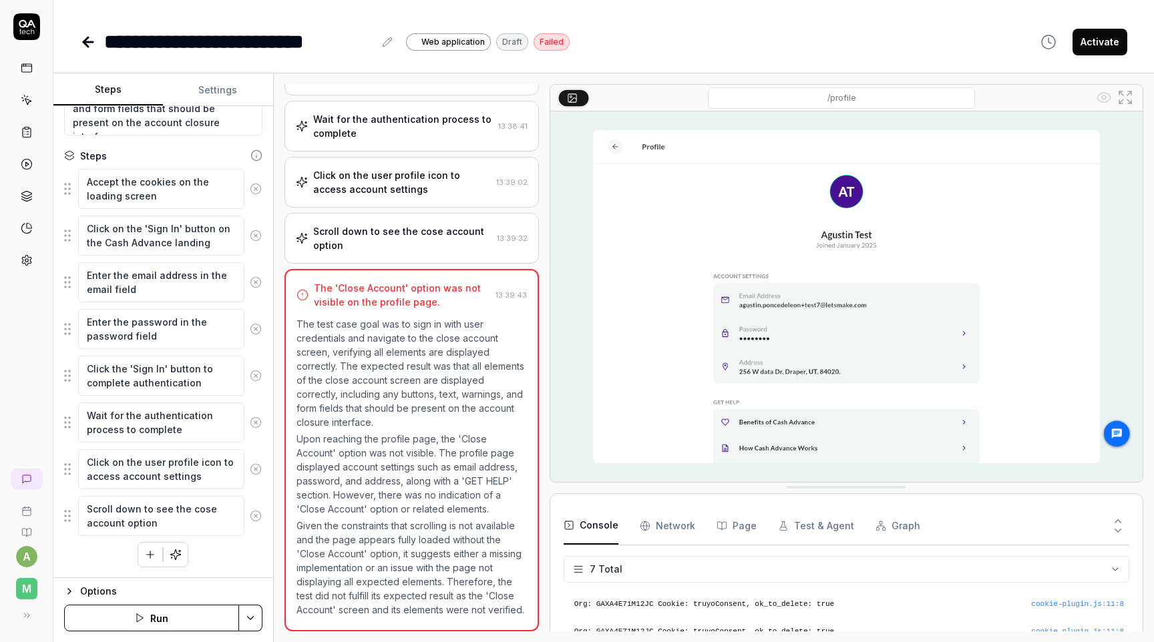
click at [396, 242] on div "Scroll down to see the cose account option" at bounding box center [402, 238] width 178 height 28
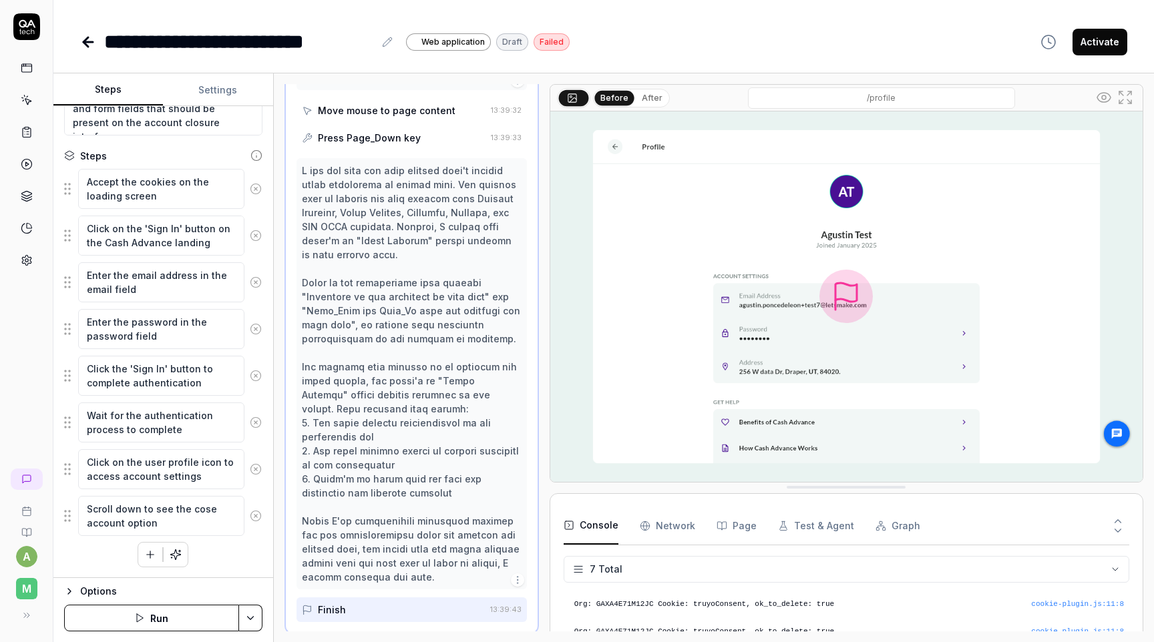
scroll to position [707, 0]
click at [714, 23] on div "**********" at bounding box center [603, 28] width 1101 height 57
click at [601, 35] on div "**********" at bounding box center [603, 42] width 1047 height 30
click at [87, 45] on icon at bounding box center [85, 41] width 5 height 9
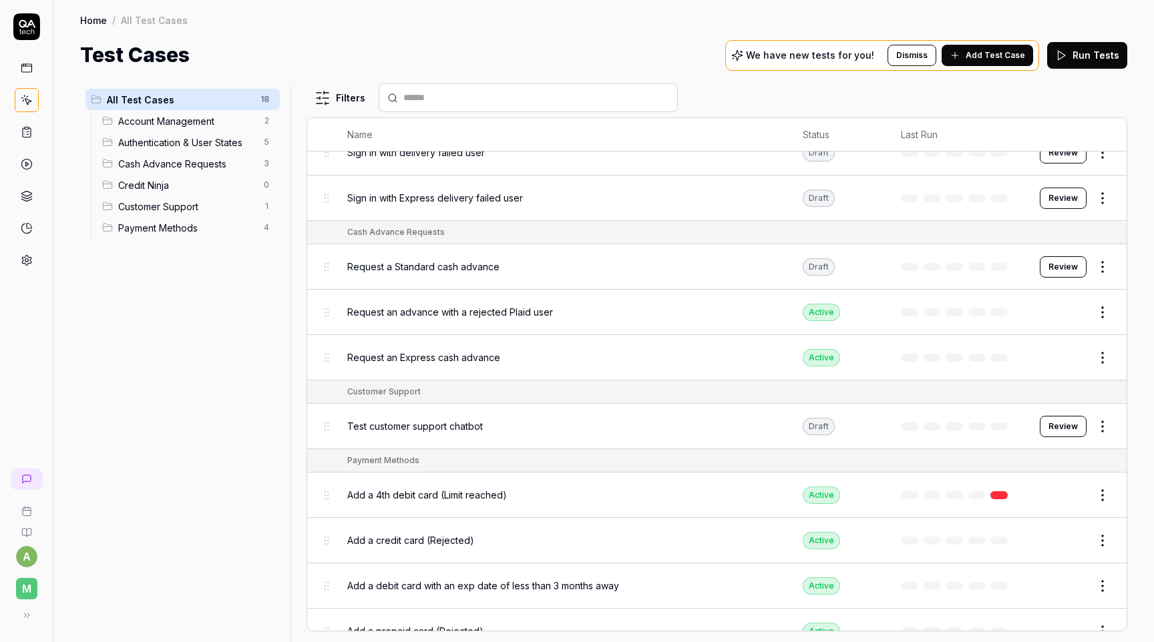
scroll to position [445, 0]
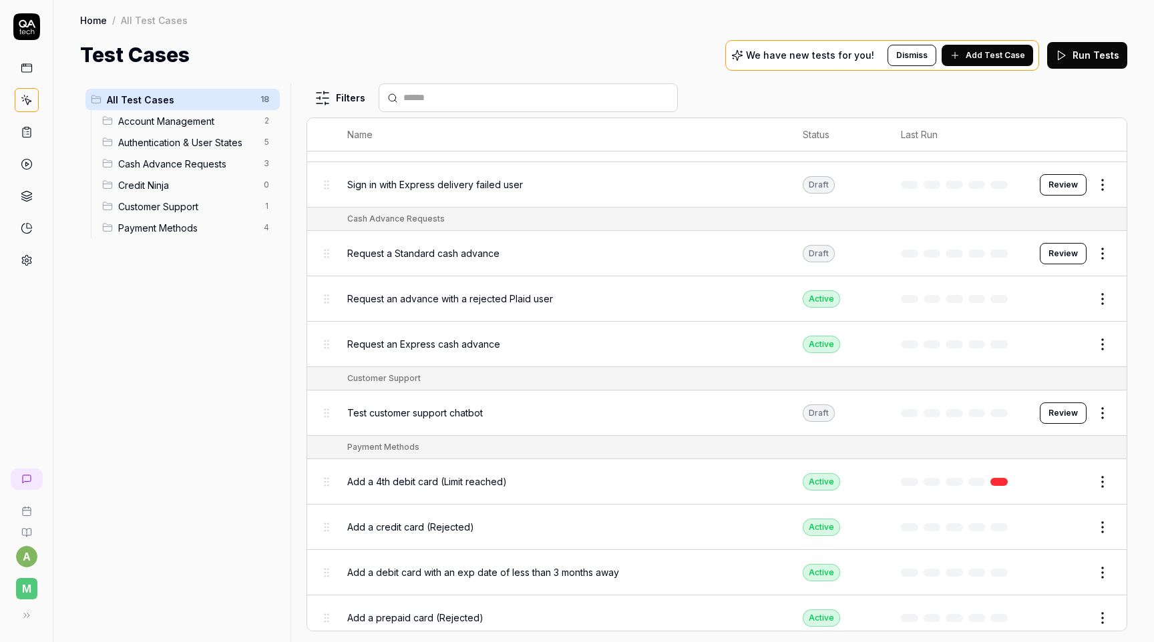
click at [452, 475] on span "Add a 4th debit card (Limit reached)" at bounding box center [427, 482] width 160 height 14
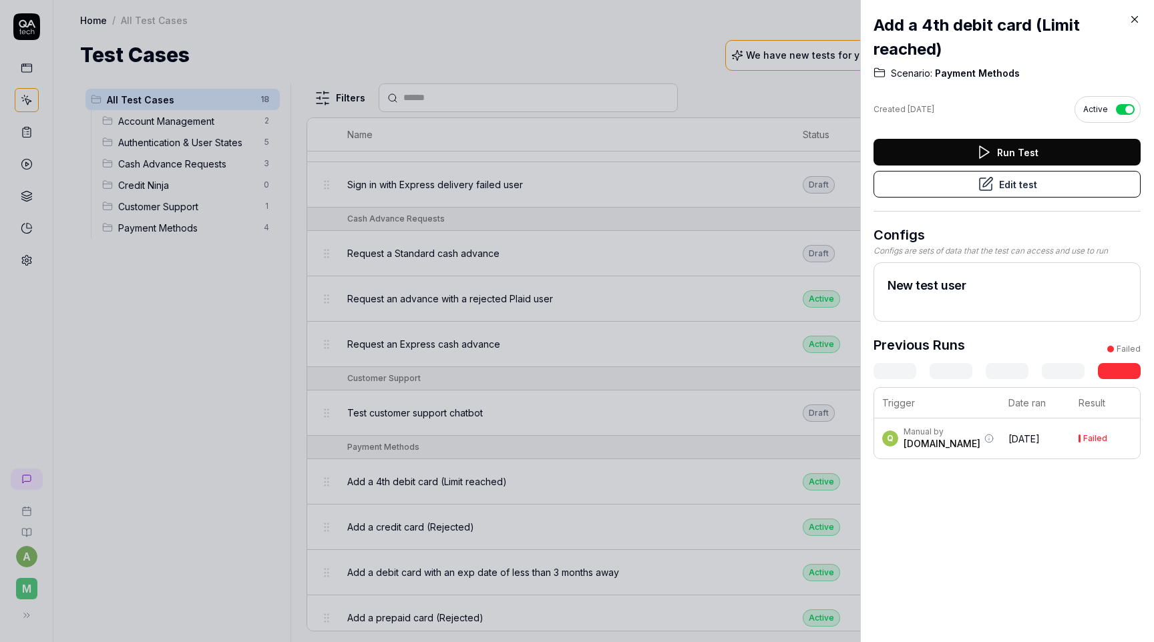
click at [1015, 184] on button "Edit test" at bounding box center [1007, 184] width 267 height 27
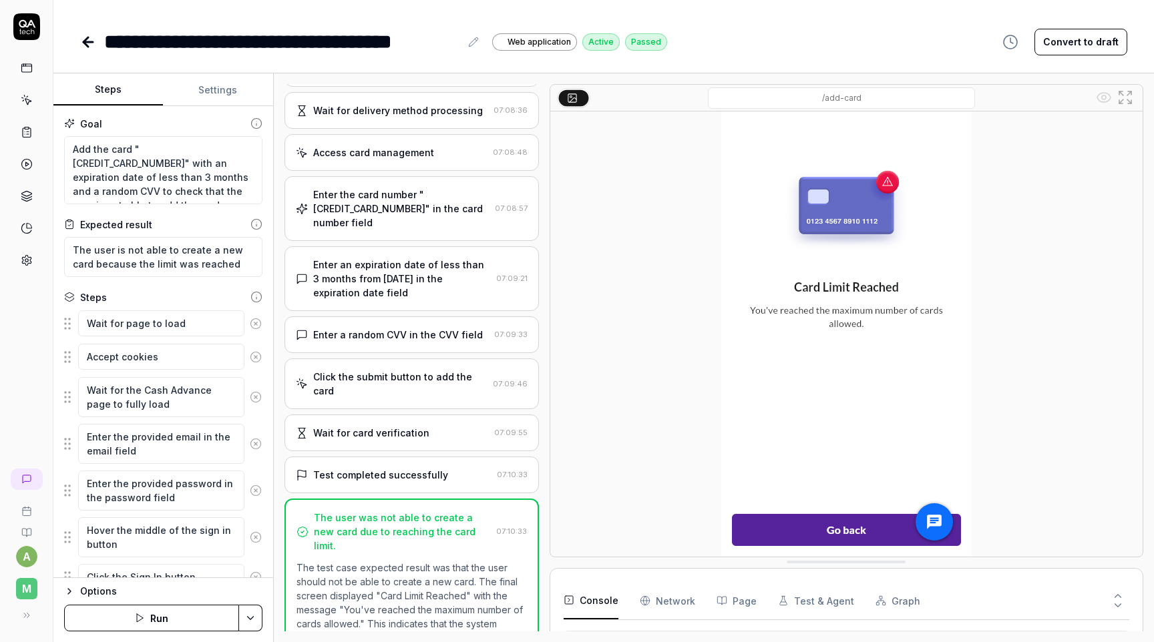
scroll to position [228, 0]
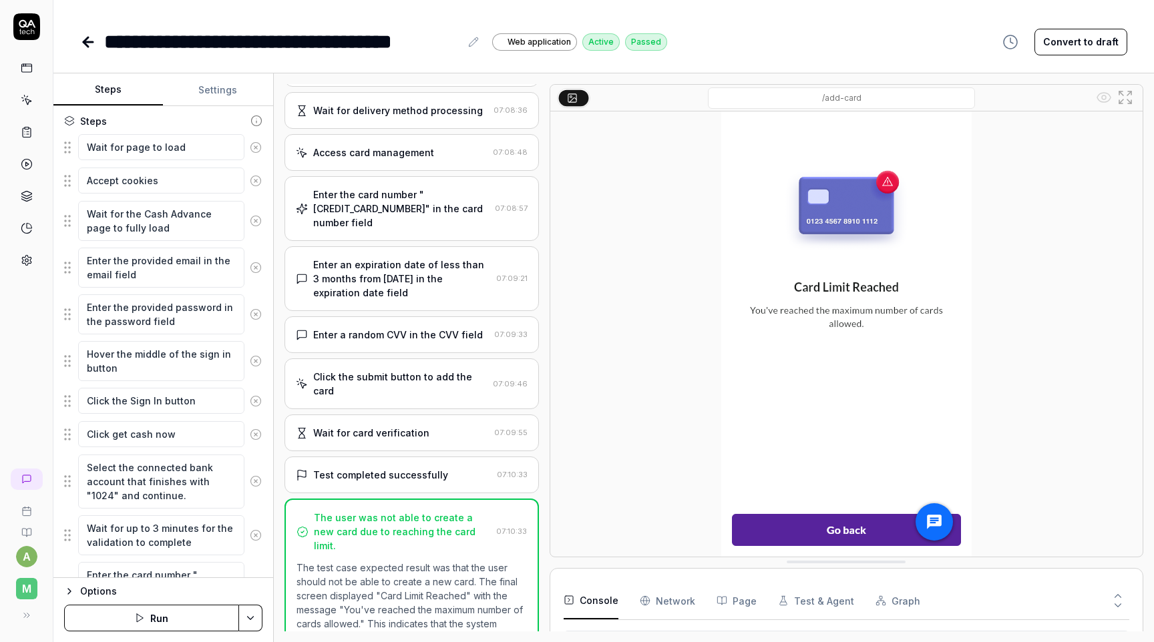
scroll to position [457, 0]
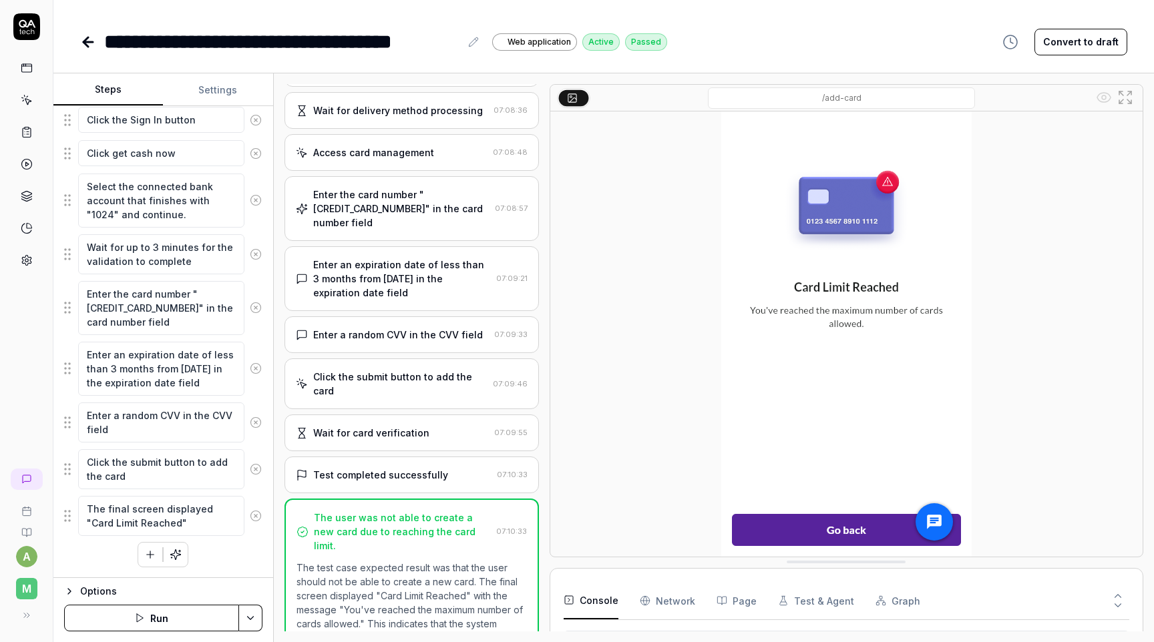
click at [236, 91] on button "Settings" at bounding box center [218, 90] width 110 height 32
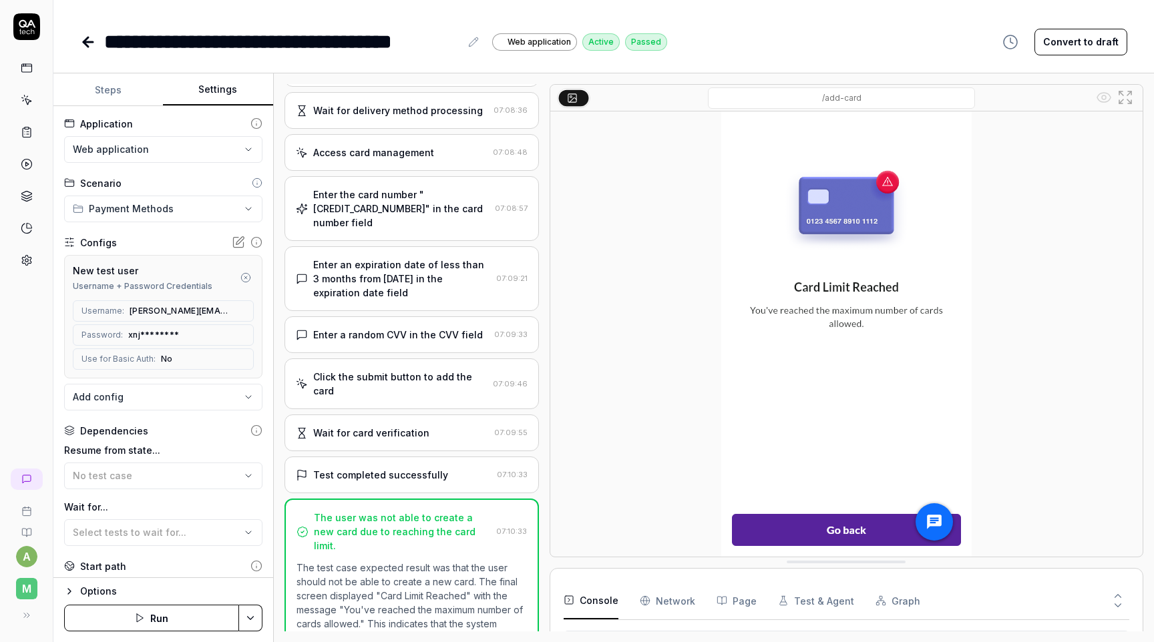
click at [131, 89] on button "Steps" at bounding box center [108, 90] width 110 height 32
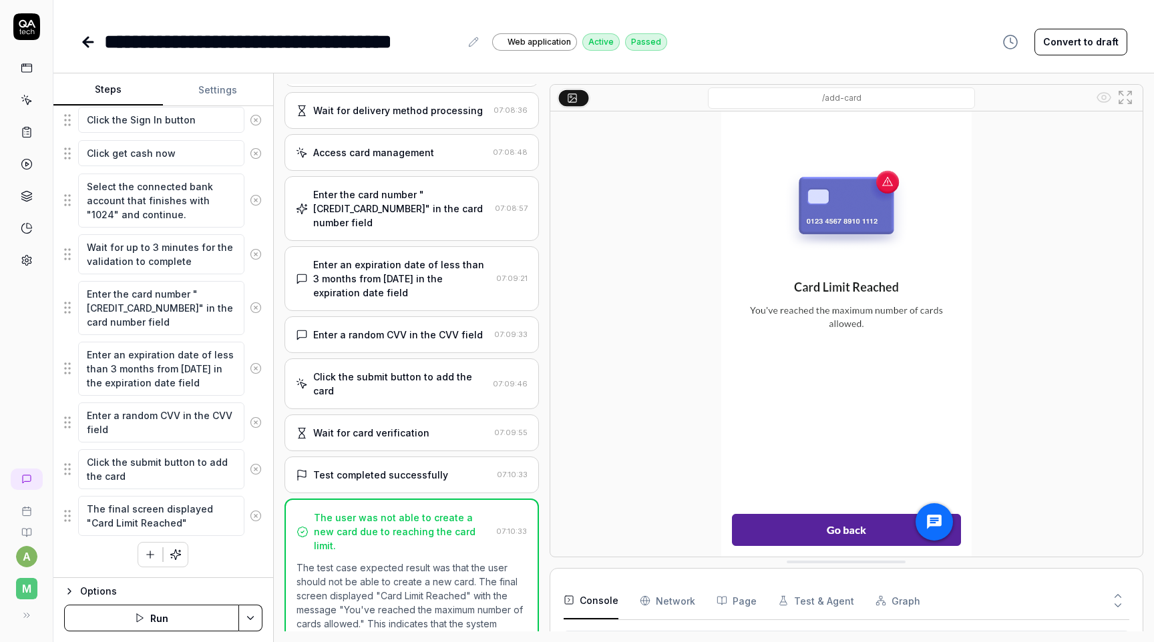
click at [170, 620] on button "Run" at bounding box center [151, 618] width 175 height 27
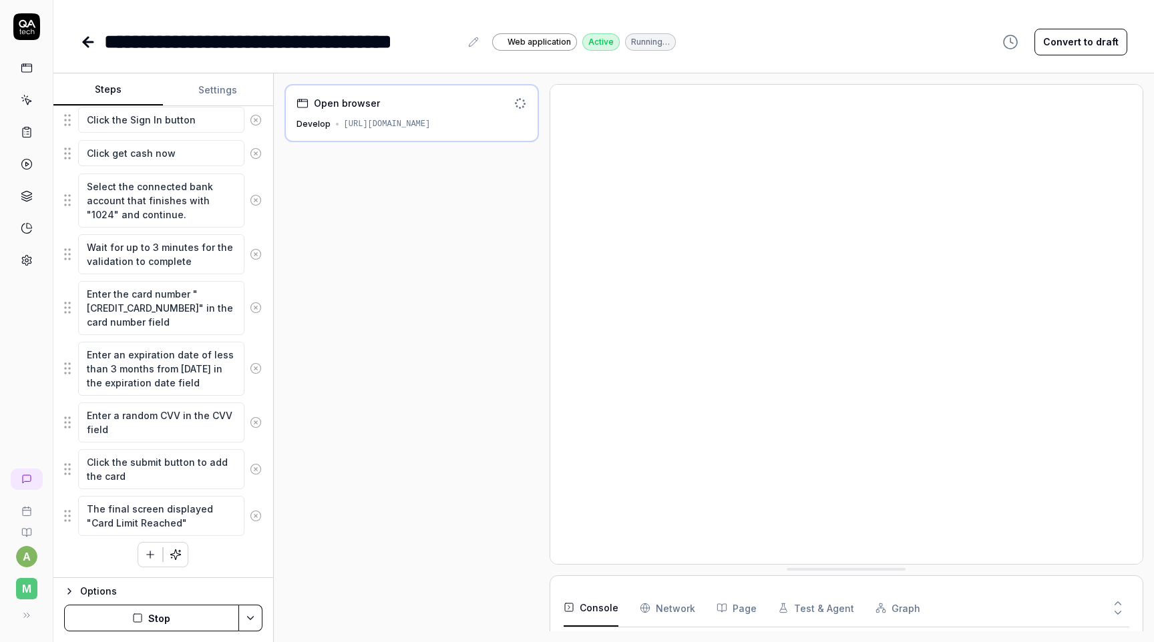
click at [84, 39] on icon at bounding box center [88, 42] width 16 height 16
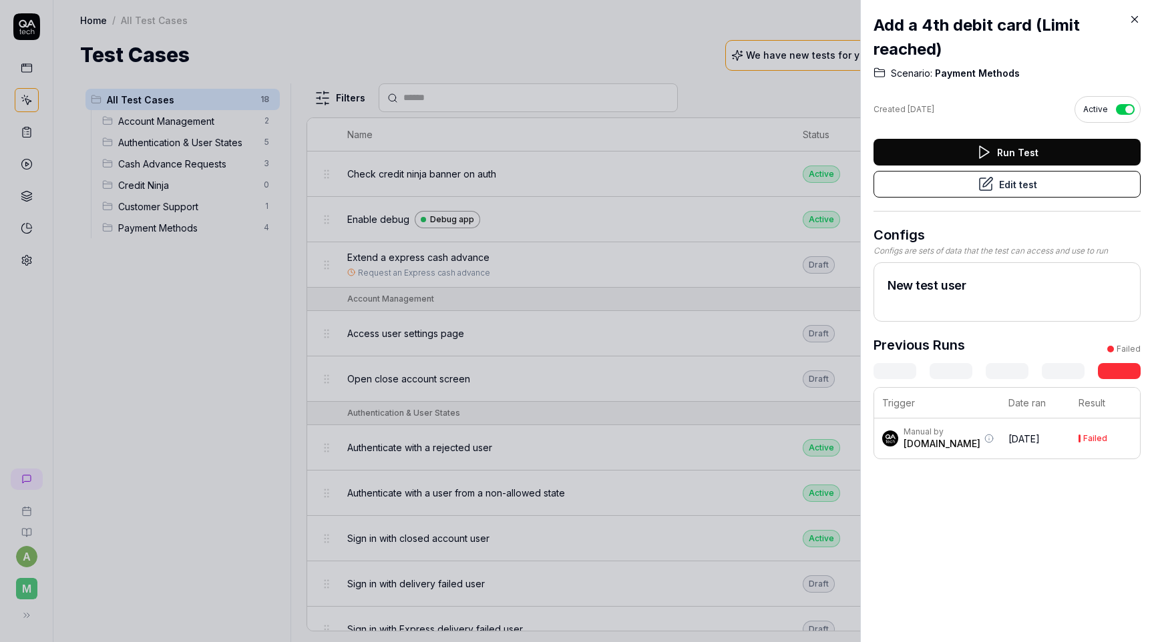
click at [517, 508] on div at bounding box center [577, 321] width 1154 height 642
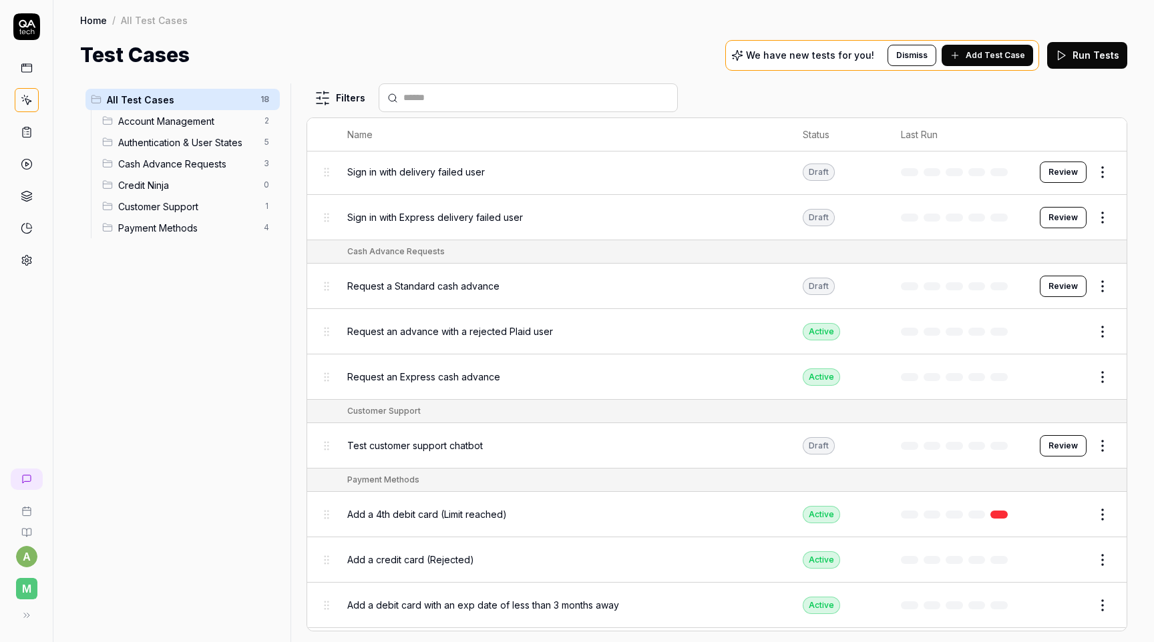
scroll to position [445, 0]
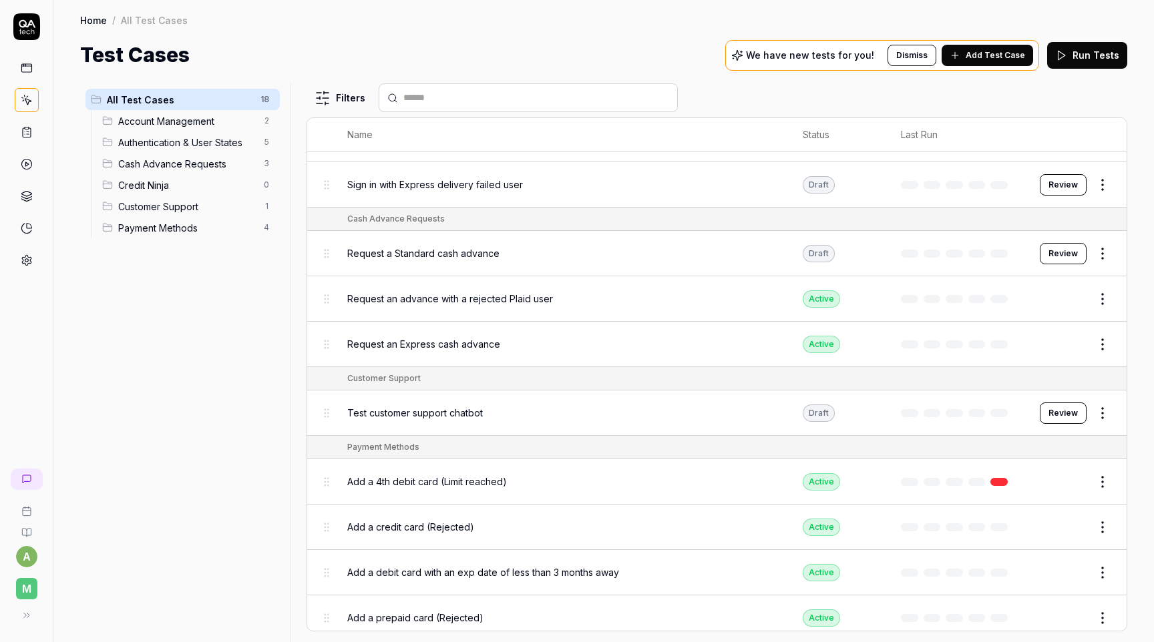
click at [486, 566] on span "Add a debit card with an exp date of less than 3 months away" at bounding box center [483, 573] width 272 height 14
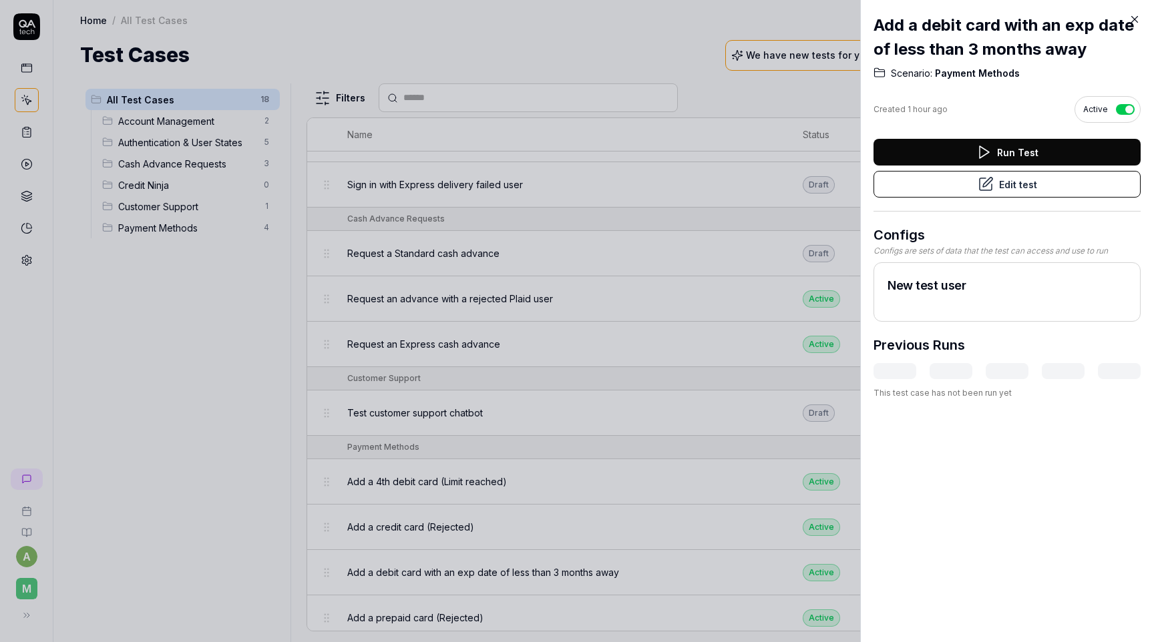
click at [999, 187] on button "Edit test" at bounding box center [1007, 184] width 267 height 27
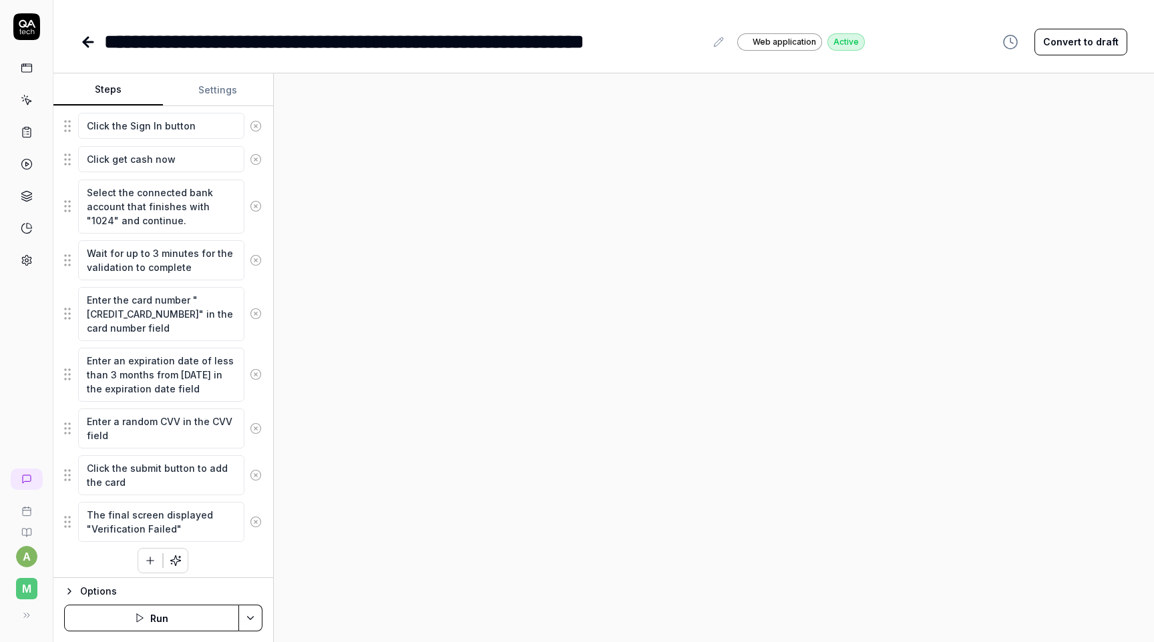
scroll to position [457, 0]
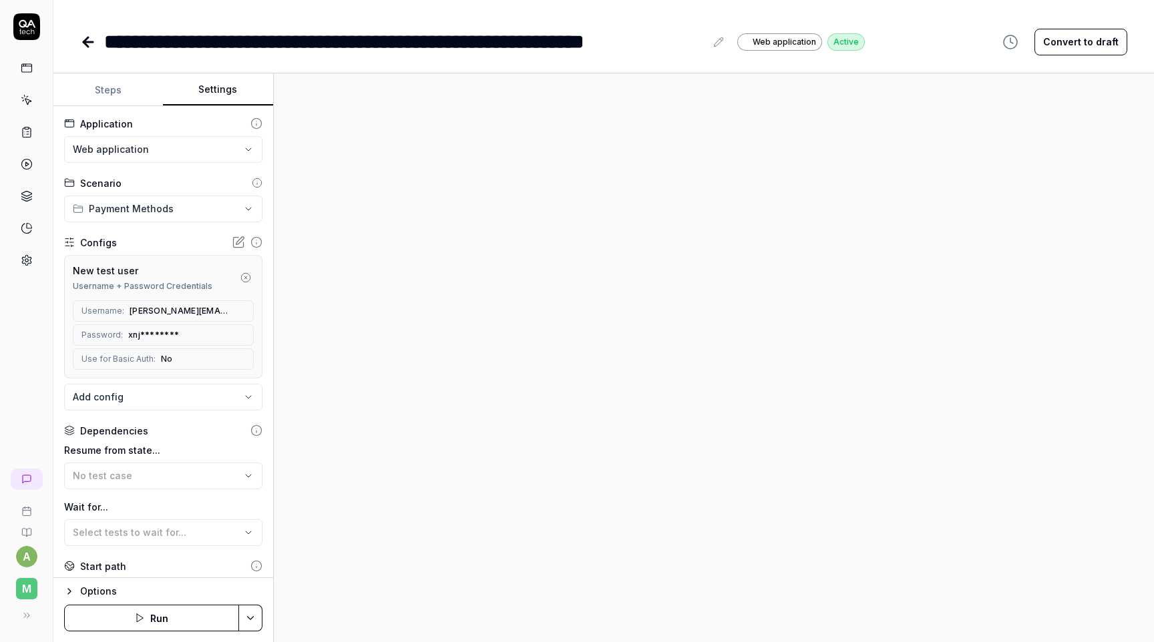
click at [206, 84] on button "Settings" at bounding box center [218, 90] width 110 height 32
click at [244, 275] on icon "button" at bounding box center [245, 277] width 11 height 11
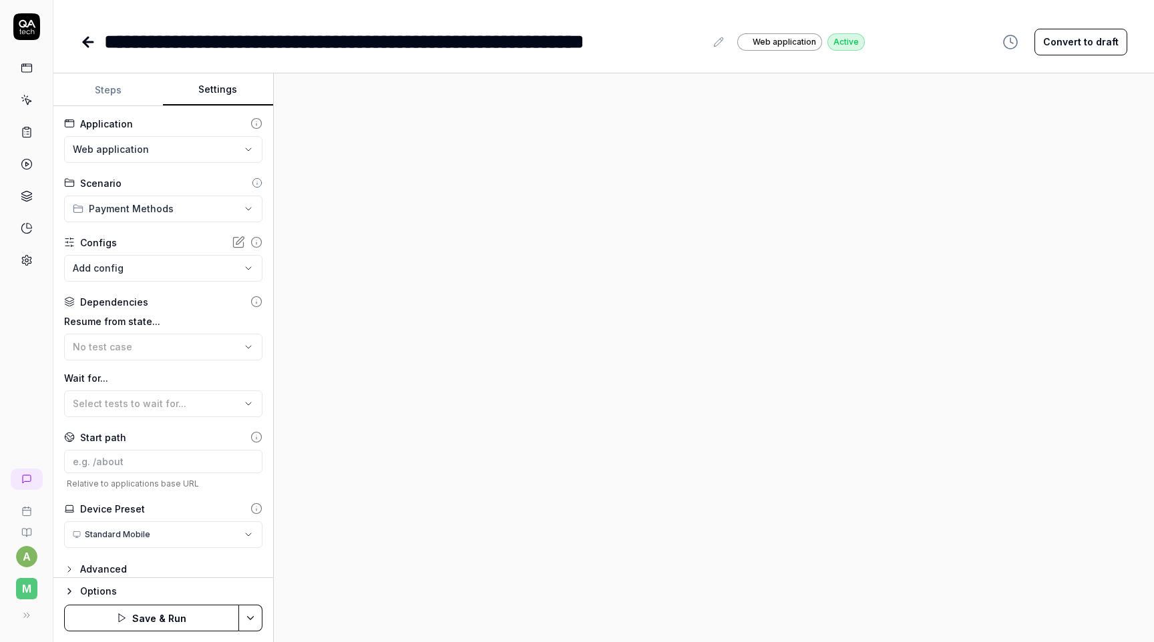
click at [242, 236] on icon at bounding box center [238, 242] width 13 height 13
click at [100, 42] on div "**********" at bounding box center [472, 42] width 785 height 30
click at [91, 40] on icon at bounding box center [88, 42] width 16 height 16
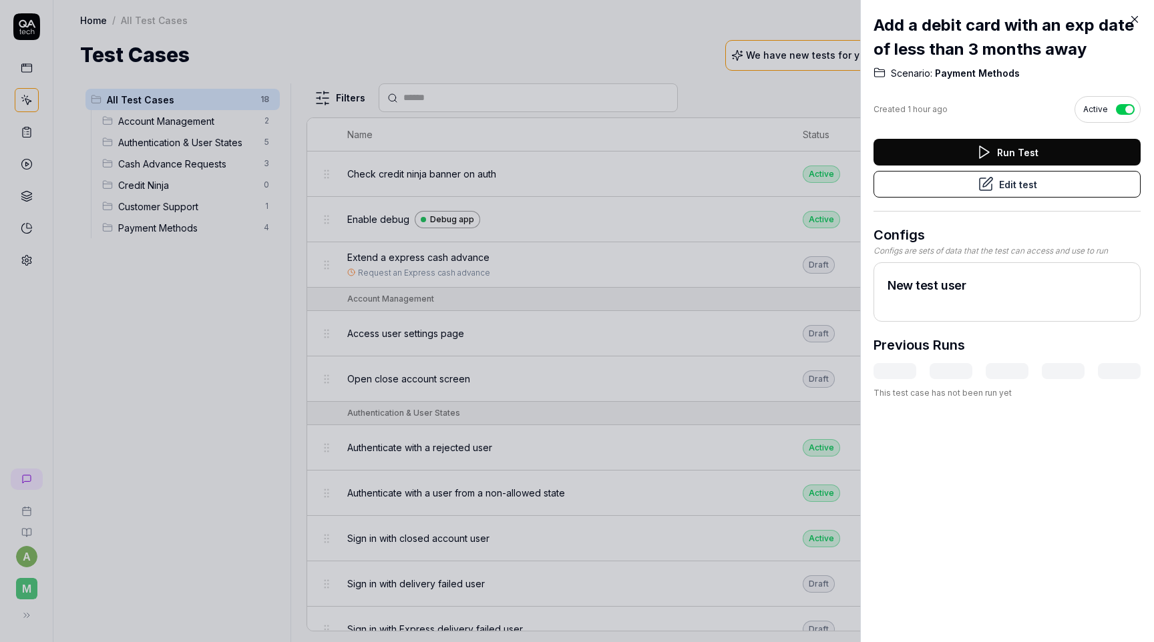
click at [725, 128] on div at bounding box center [577, 321] width 1154 height 642
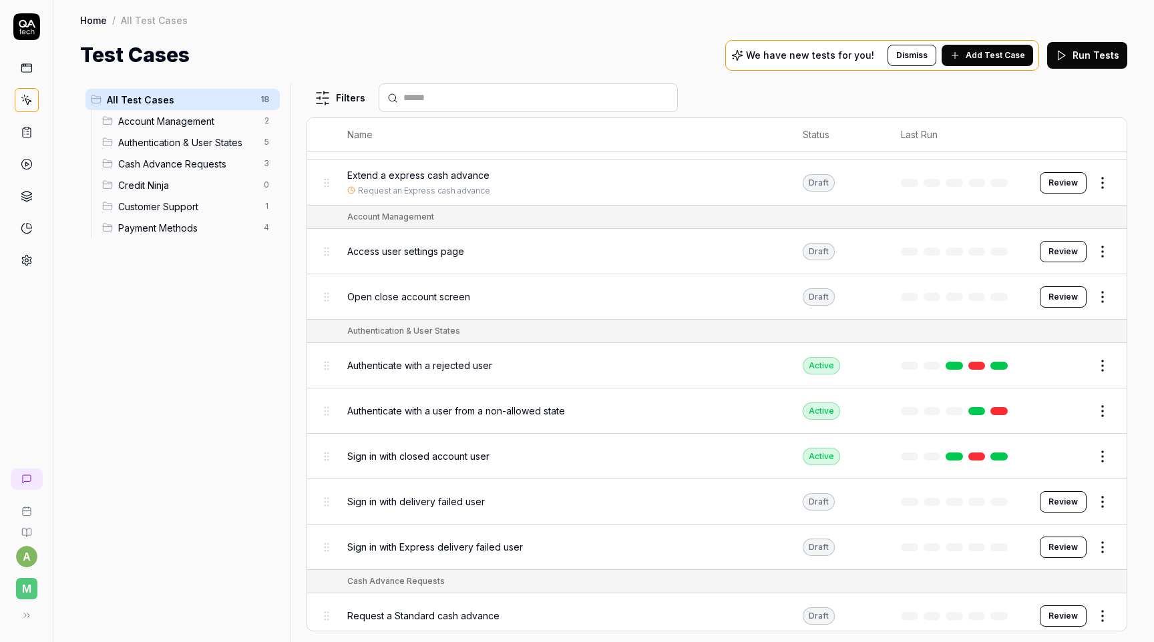
scroll to position [93, 0]
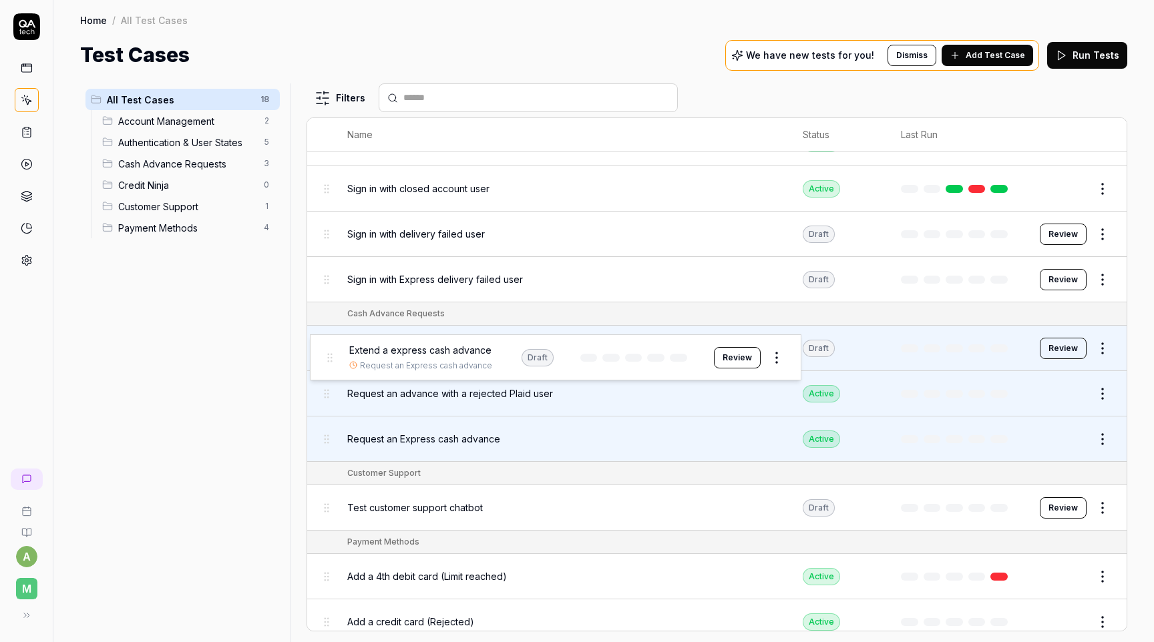
drag, startPoint x: 324, startPoint y: 175, endPoint x: 327, endPoint y: 363, distance: 187.7
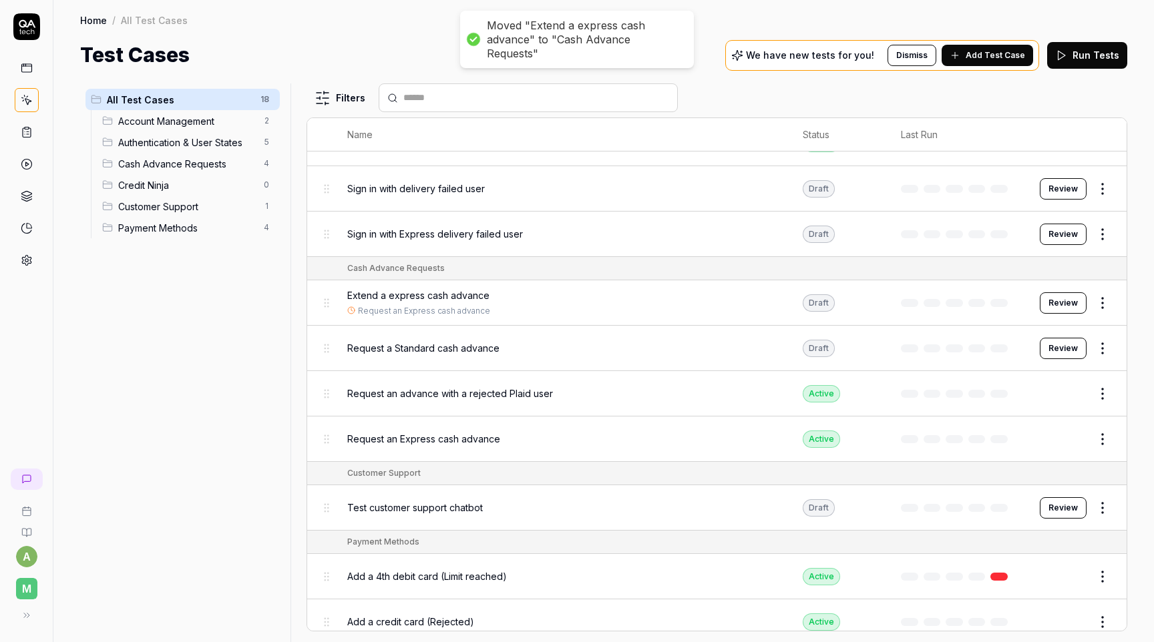
scroll to position [305, 0]
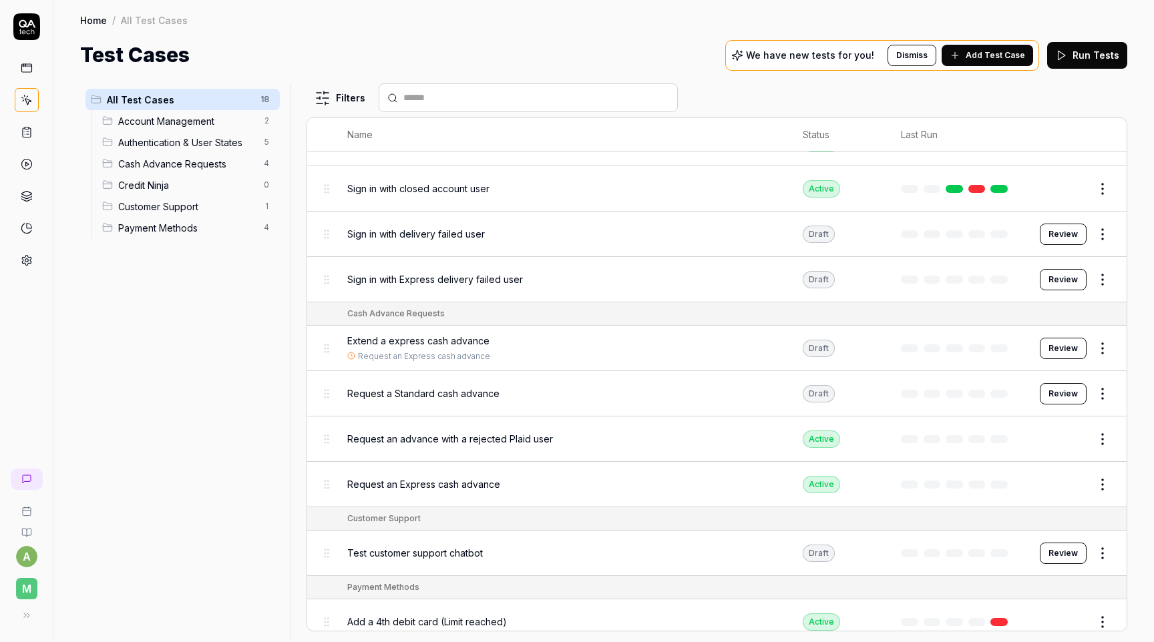
click at [1107, 338] on html "a M Home / All Test Cases Home / All Test Cases Test Cases We have new tests fo…" at bounding box center [577, 321] width 1154 height 642
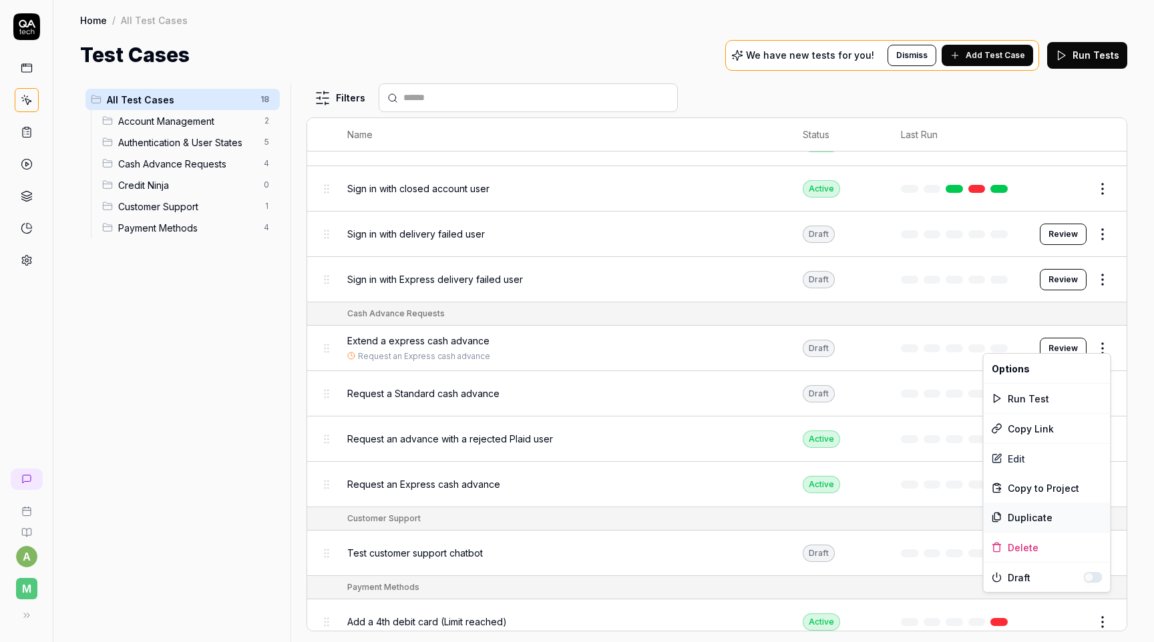
click at [1037, 518] on div "Duplicate" at bounding box center [1047, 517] width 127 height 29
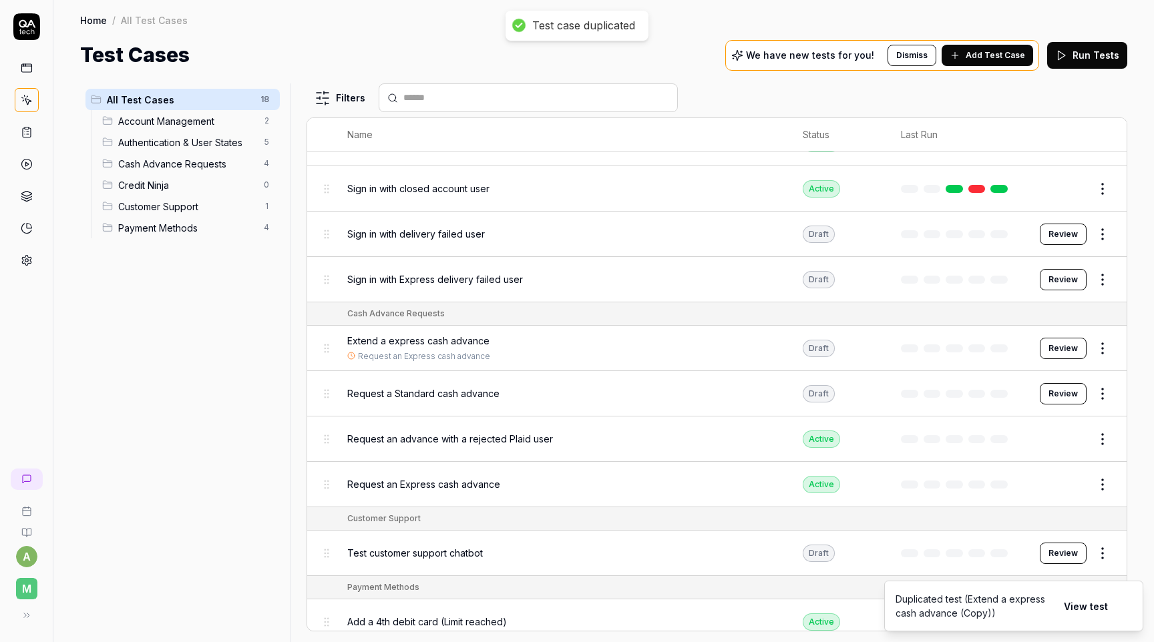
click at [1093, 608] on button "View test" at bounding box center [1086, 606] width 60 height 27
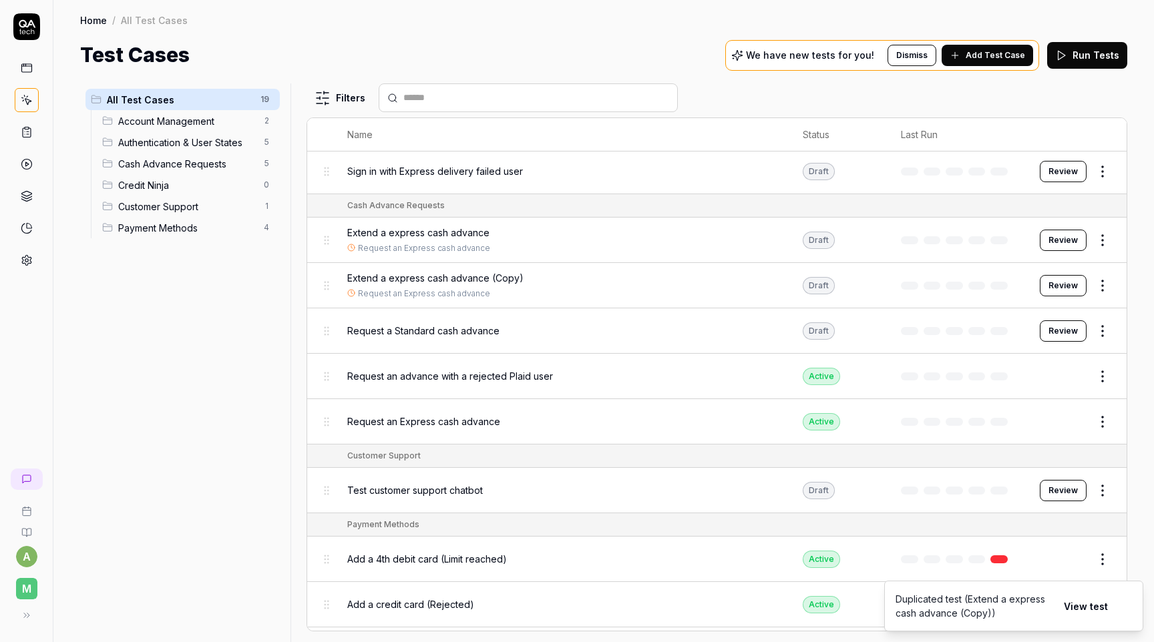
scroll to position [423, 0]
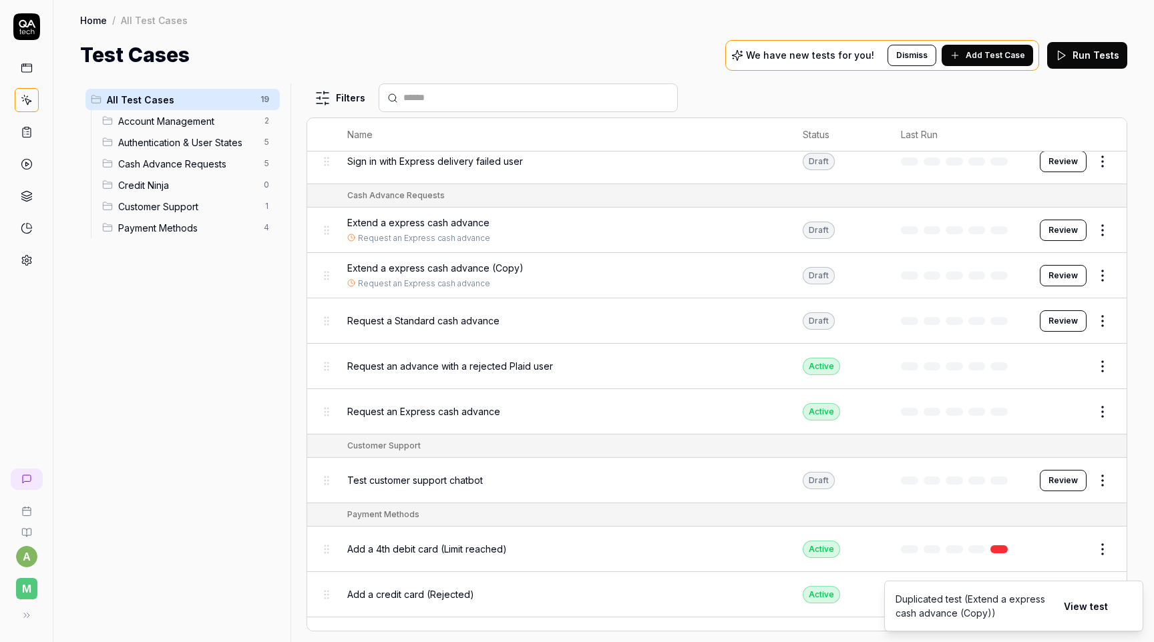
click at [491, 261] on span "Extend a express cash advance (Copy)" at bounding box center [435, 268] width 176 height 14
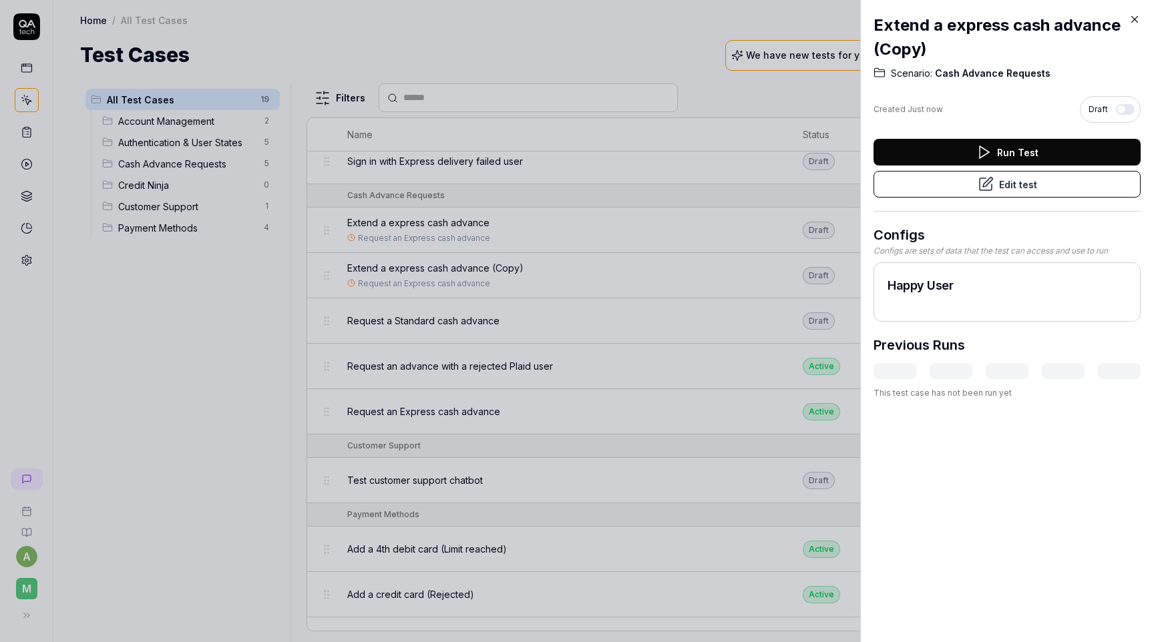
click at [999, 182] on button "Edit test" at bounding box center [1007, 184] width 267 height 27
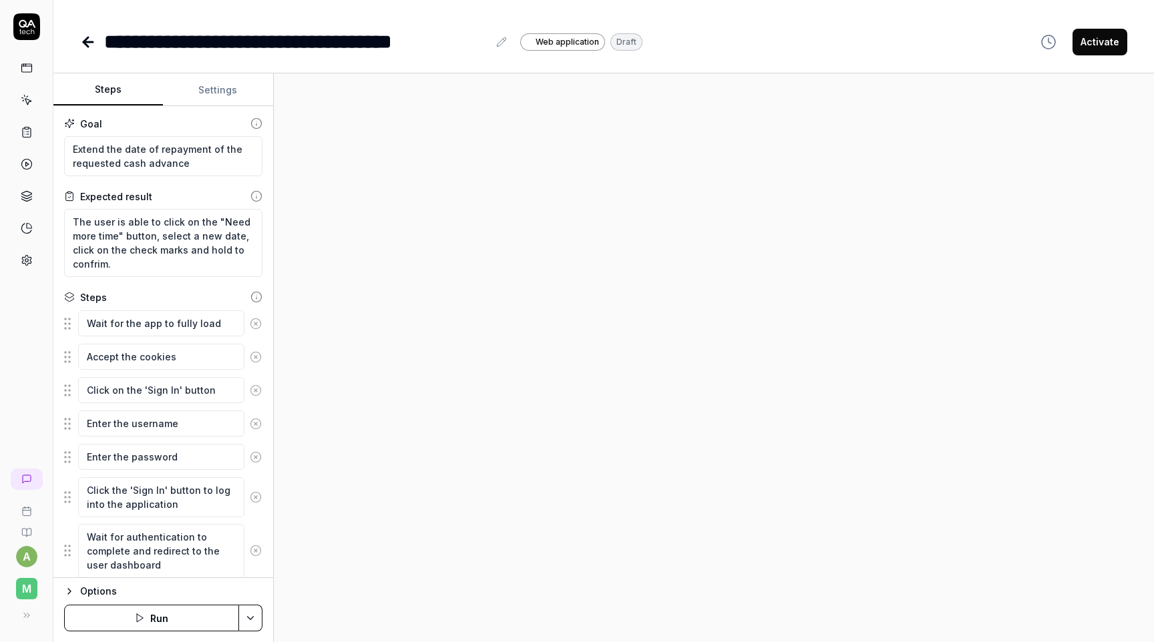
click at [436, 43] on div "**********" at bounding box center [296, 42] width 384 height 30
type textarea "*"
click at [485, 44] on div "Open Grammarly." at bounding box center [481, 48] width 11 height 11
click at [496, 44] on icon at bounding box center [501, 42] width 11 height 11
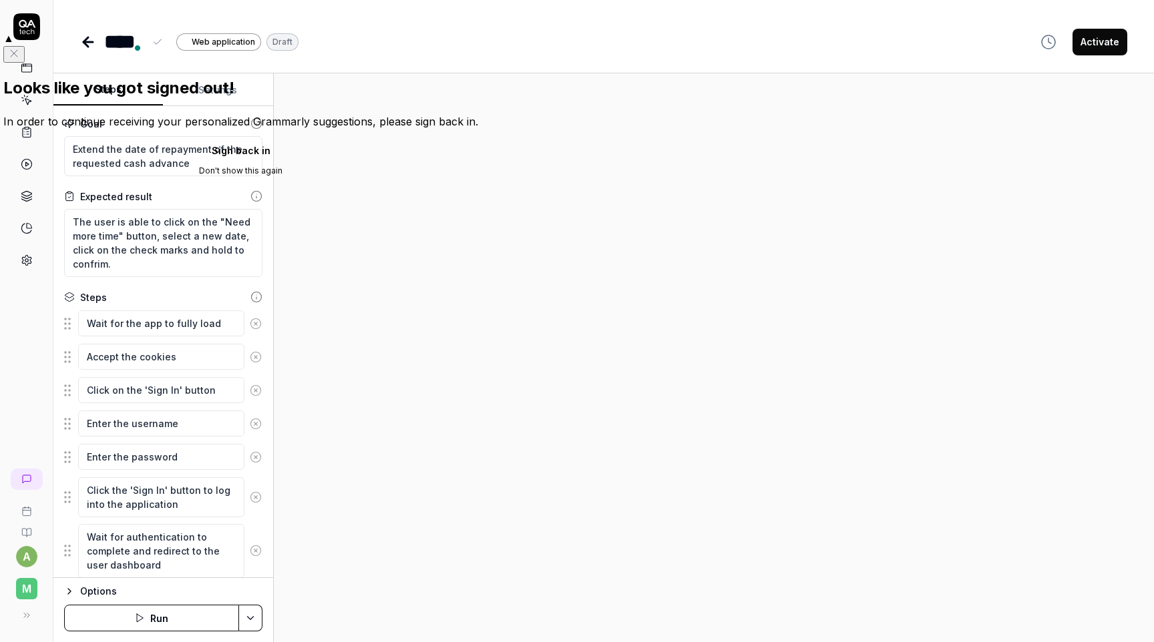
click at [531, 256] on div at bounding box center [714, 357] width 880 height 569
click at [17, 50] on icon "Close" at bounding box center [14, 53] width 7 height 7
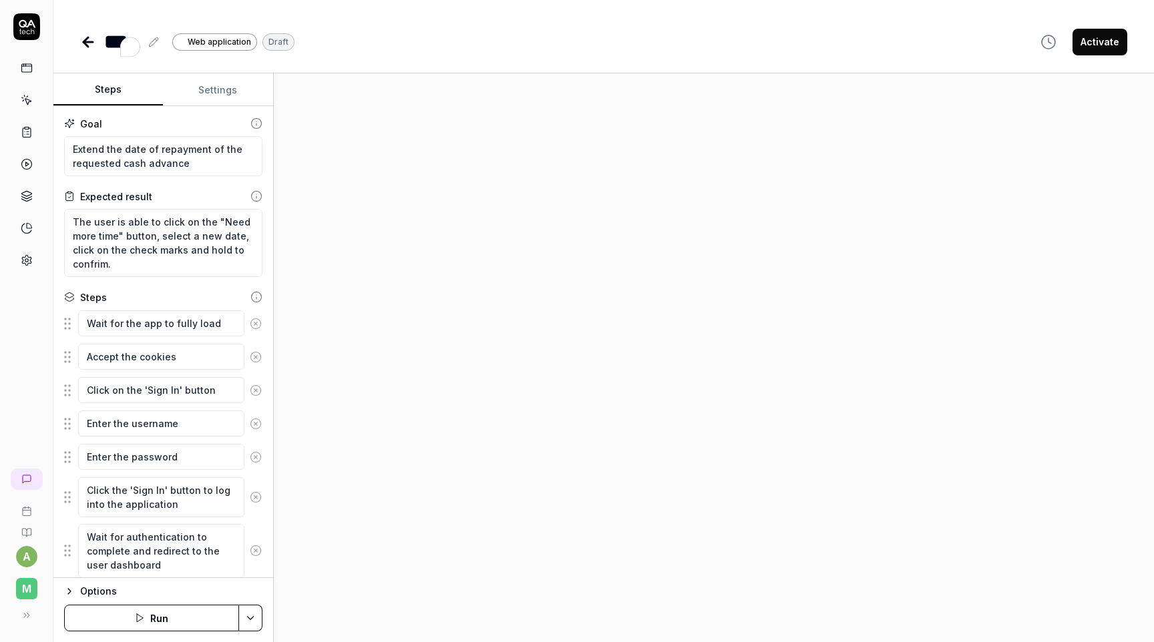
click at [111, 34] on div "***" at bounding box center [122, 42] width 36 height 30
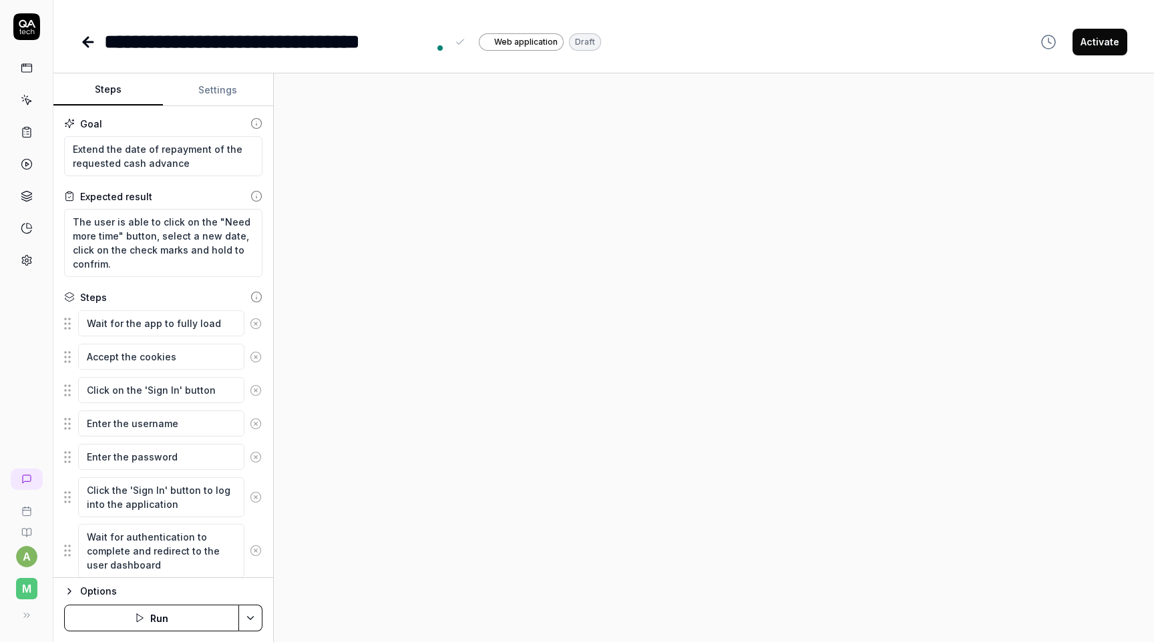
click at [273, 195] on div "Steps Settings Goal Extend the date of repayment of the requested cash advance …" at bounding box center [603, 357] width 1101 height 569
click at [177, 154] on textarea "Extend the date of repayment of the requested cash advance" at bounding box center [163, 156] width 198 height 40
click at [206, 164] on textarea "Extend the date of repayment of the requested cash advance" at bounding box center [163, 156] width 198 height 40
type textarea "*"
type textarea "P"
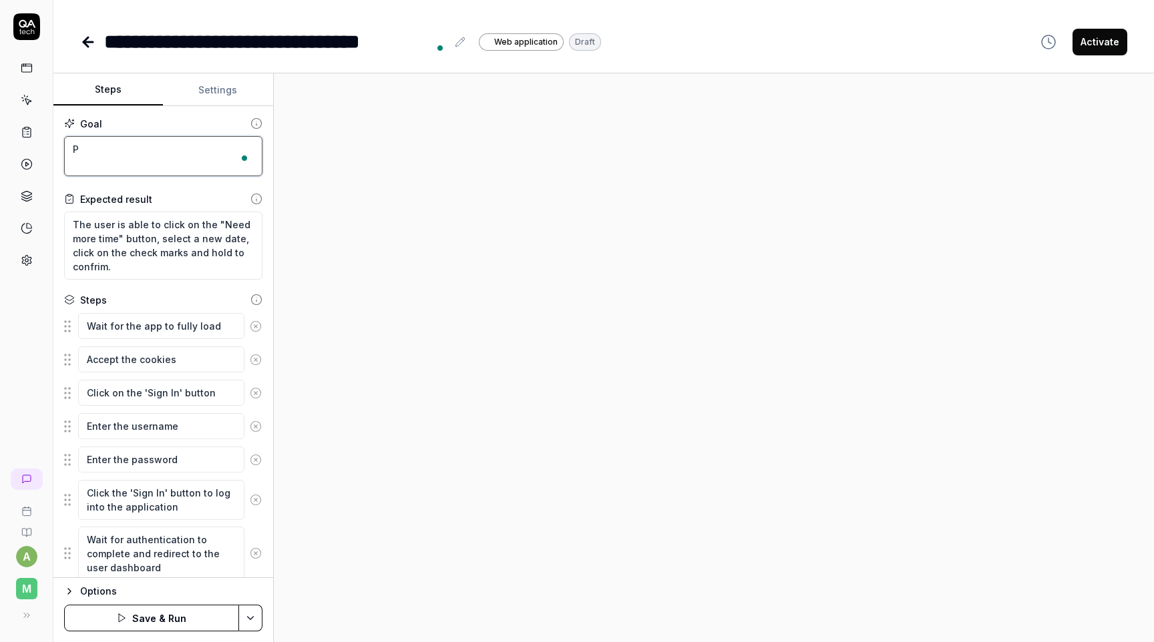
type textarea "*"
type textarea "Pa"
type textarea "*"
type textarea "Pay"
type textarea "*"
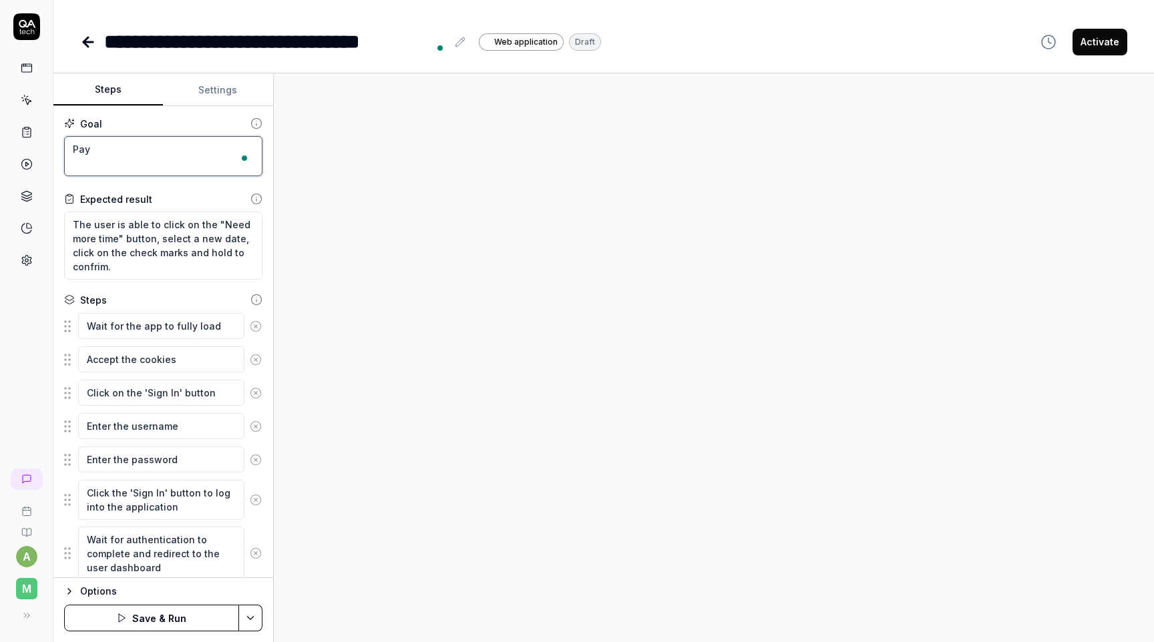
type textarea "Payb"
type textarea "*"
type textarea "Payba"
type textarea "*"
type textarea "Paybac"
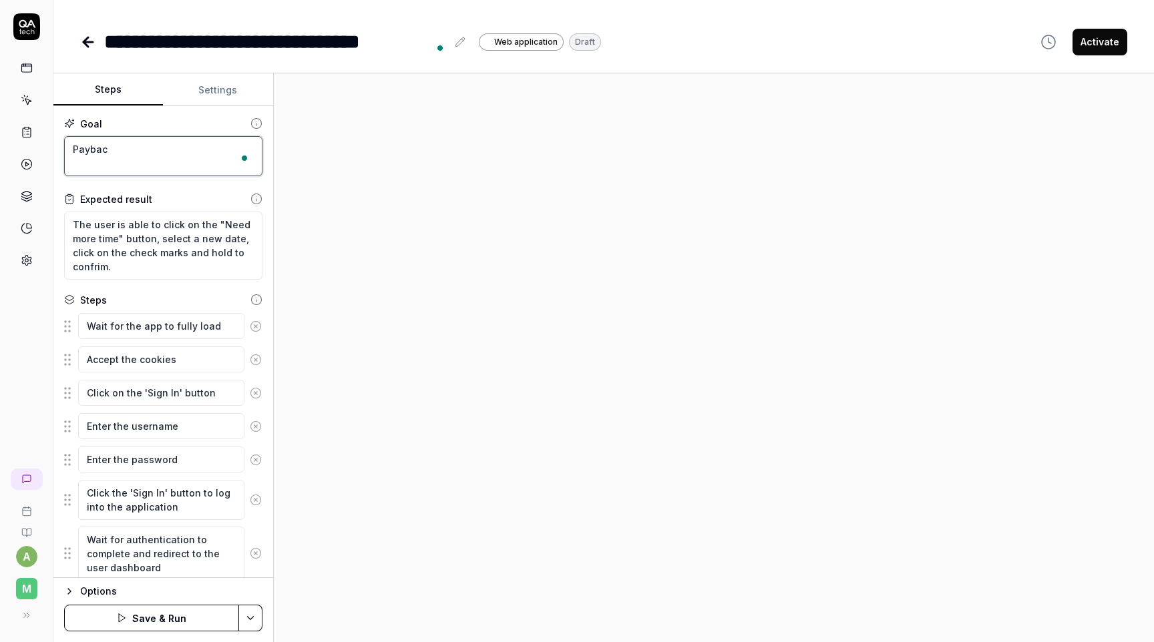
type textarea "*"
type textarea "Payback"
type textarea "*"
type textarea "Payback"
type textarea "*"
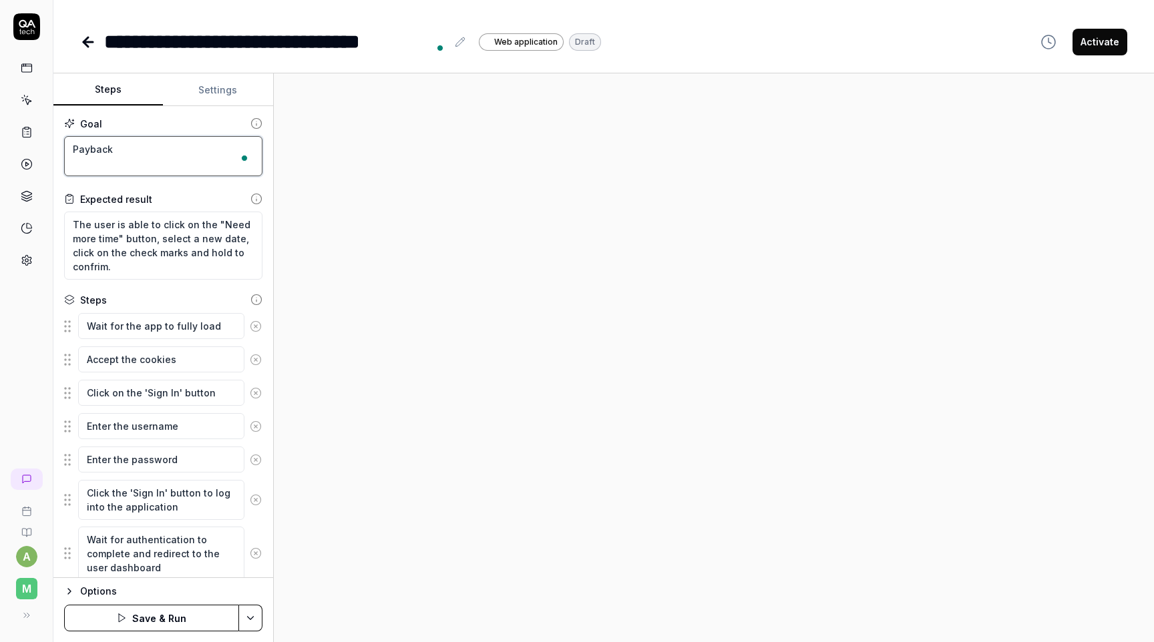
type textarea "Payback t"
type textarea "*"
type textarea "Payback th"
type textarea "*"
type textarea "Payback the"
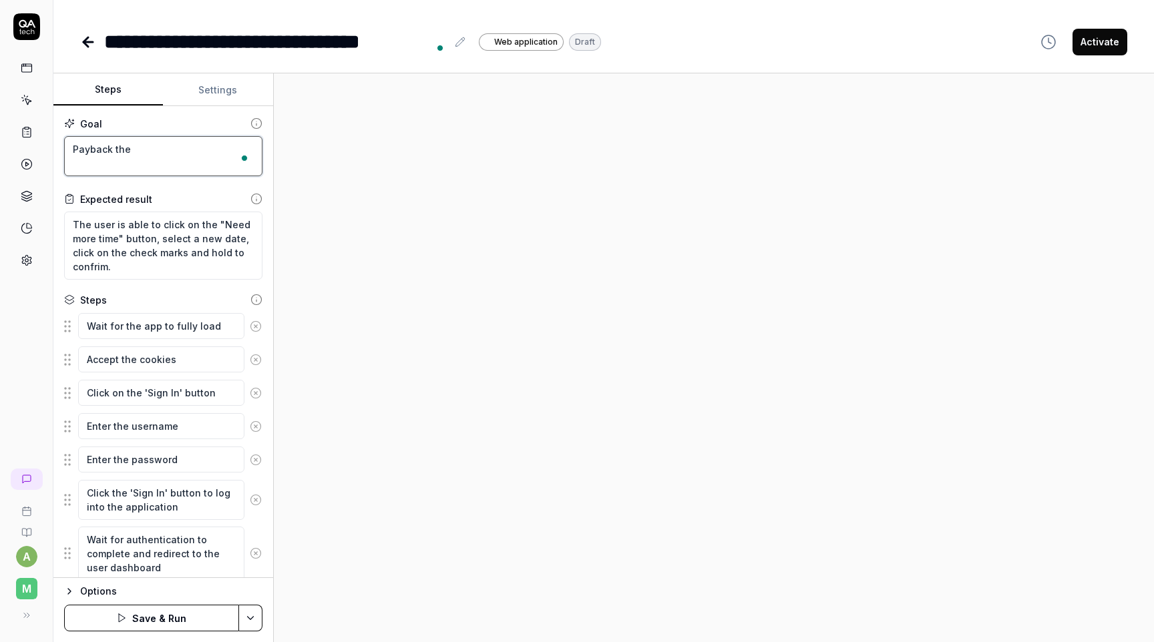
type textarea "*"
type textarea "Payback the"
type textarea "*"
type textarea "Payback the e"
type textarea "*"
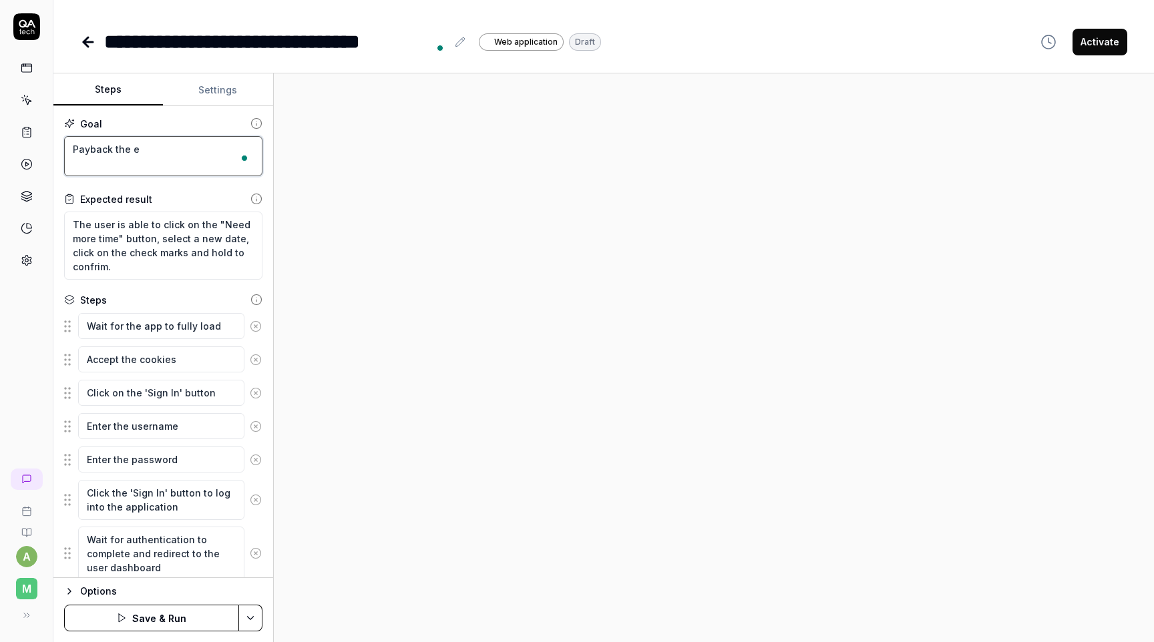
type textarea "Payback the ex"
type textarea "*"
type textarea "Payback the e"
type textarea "*"
type textarea "Payback the"
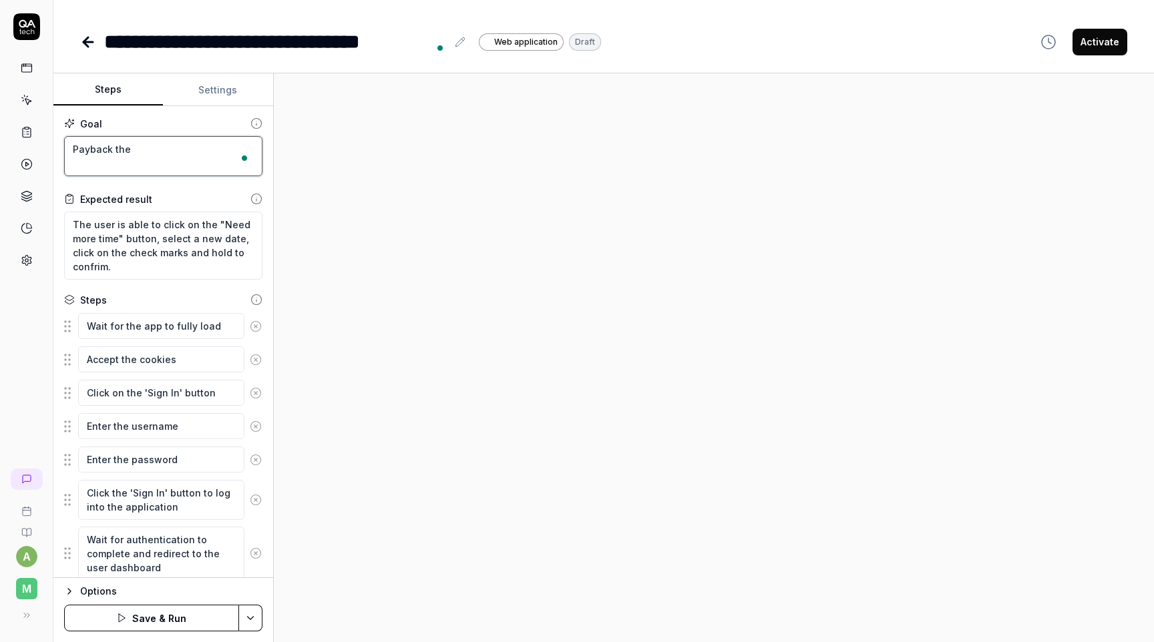
type textarea "*"
type textarea "Payback the r"
type textarea "*"
type textarea "Payback the re"
type textarea "*"
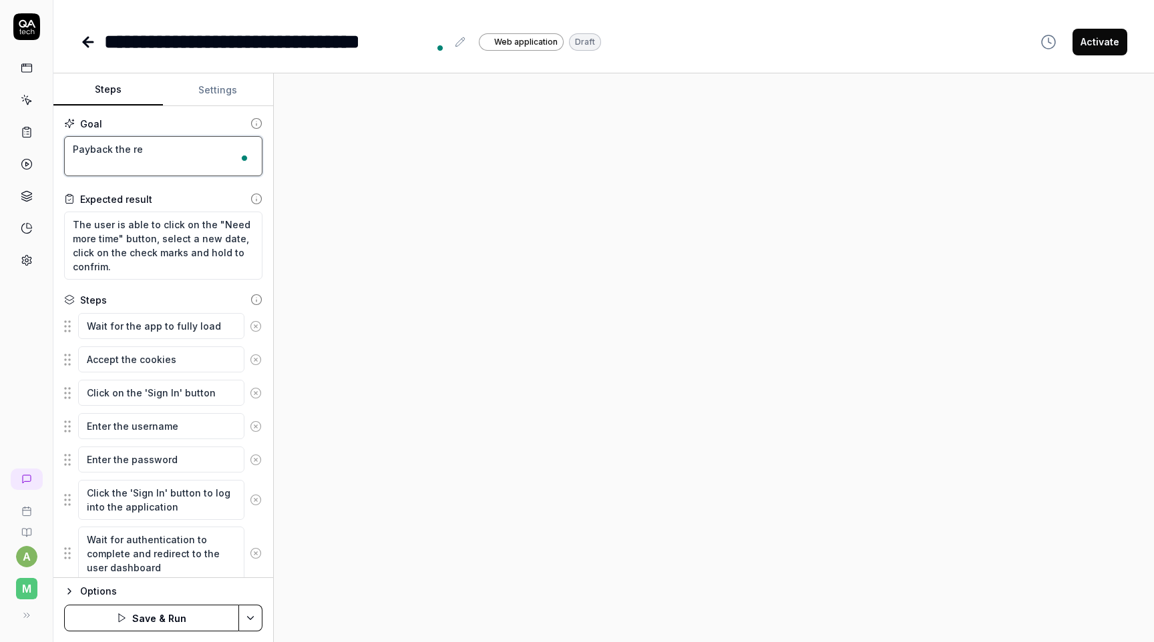
type textarea "Payback the req"
type textarea "*"
type textarea "Payback the requ"
type textarea "*"
type textarea "Payback the reque"
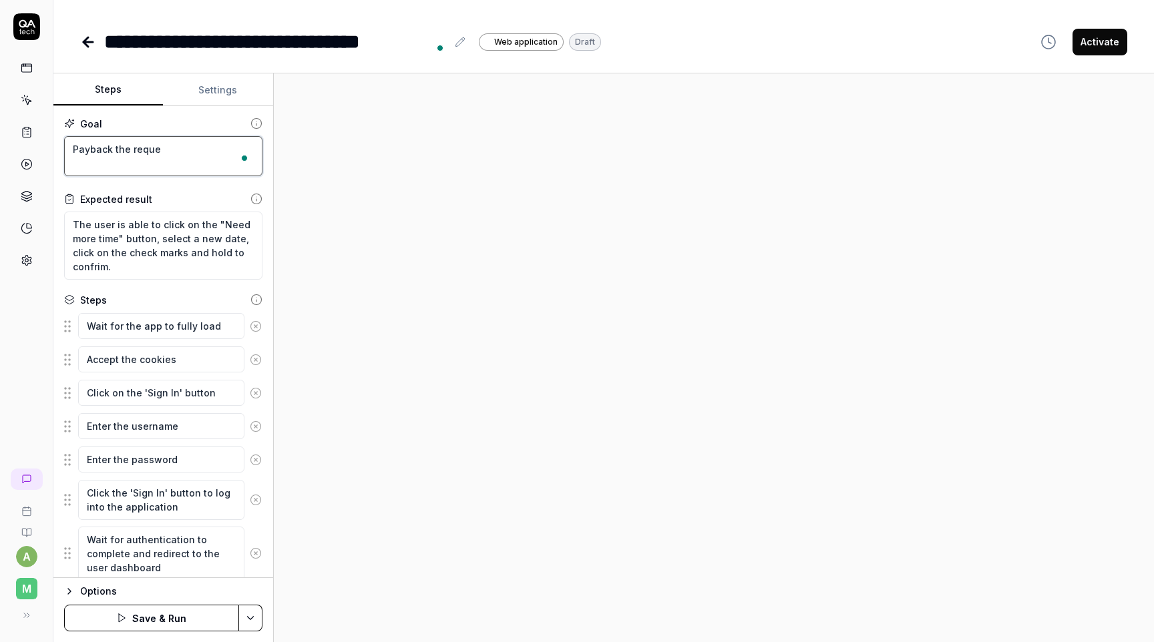
type textarea "*"
type textarea "Payback the reques"
type textarea "*"
type textarea "Payback the request"
type textarea "*"
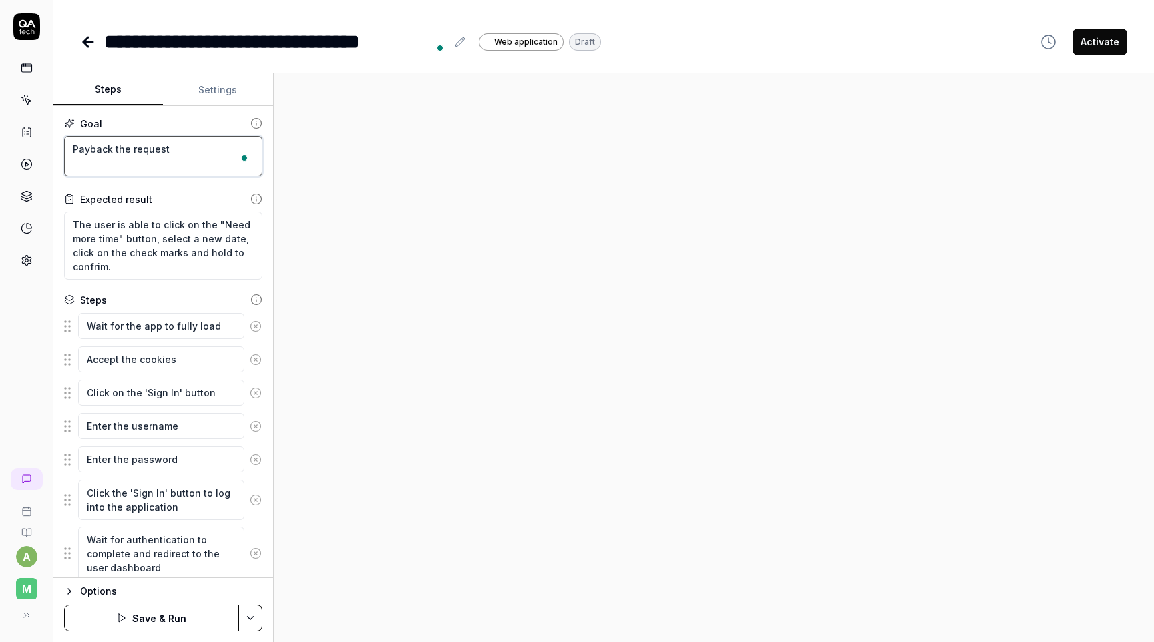
type textarea "Payback the requeste"
type textarea "*"
type textarea "Payback the requested"
type textarea "*"
type textarea "Payback the requested"
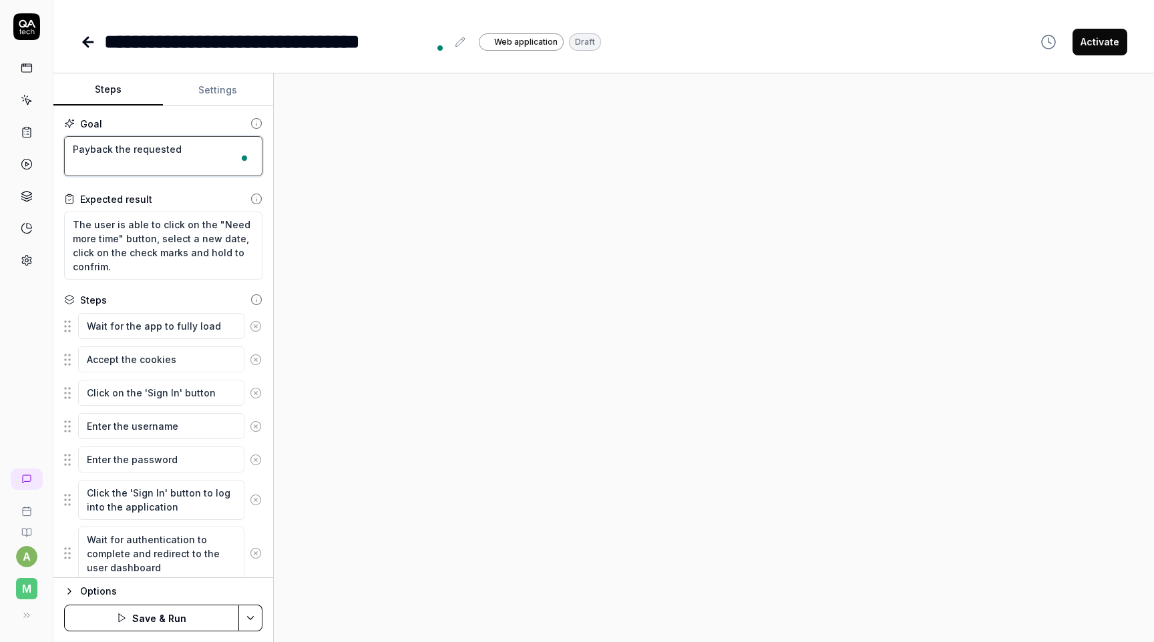
type textarea "*"
type textarea "Payback the requested e"
type textarea "*"
type textarea "Payback the requested ex"
type textarea "*"
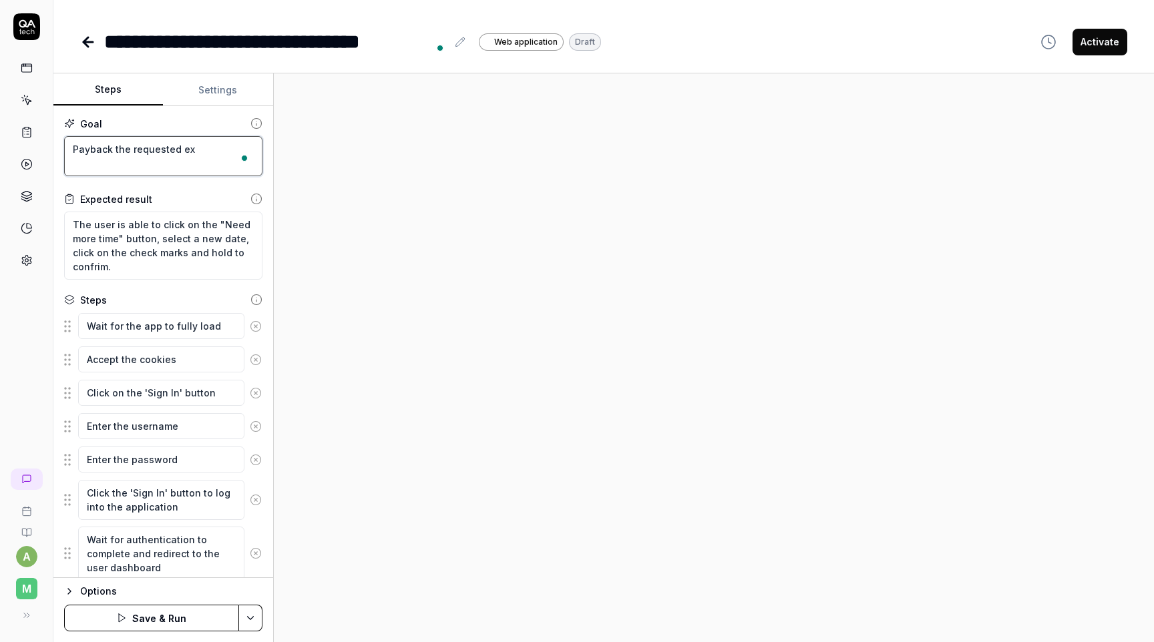
type textarea "Payback the requested exp"
type textarea "*"
type textarea "Payback the requested expr"
type textarea "*"
type textarea "Payback the requested expre"
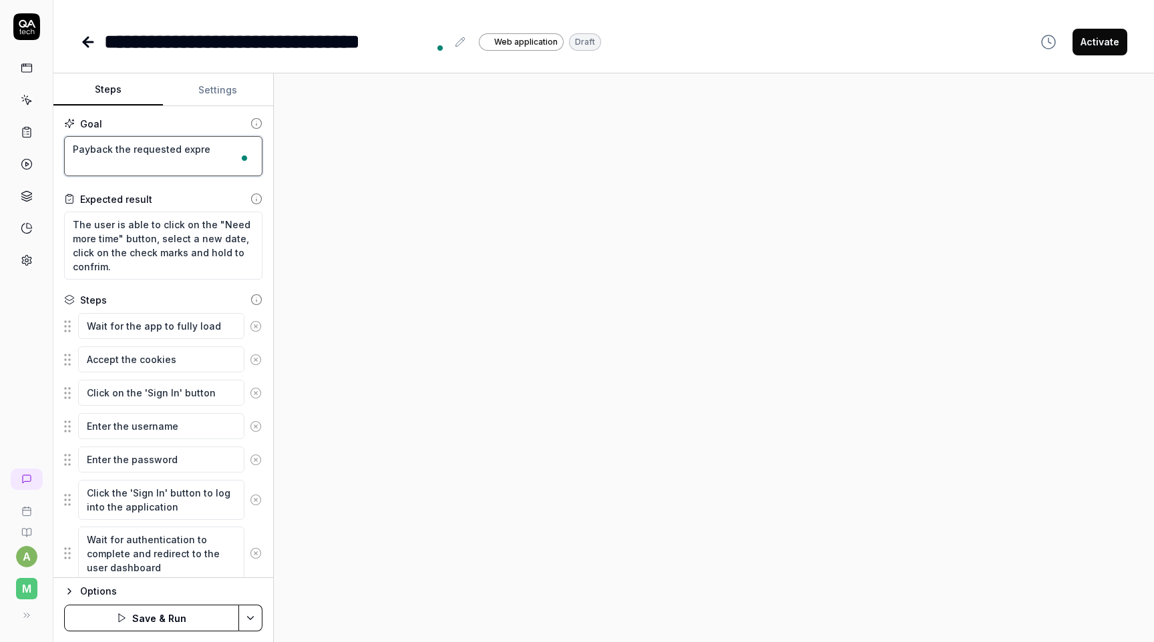
type textarea "*"
type textarea "Payback the requested expres"
type textarea "*"
type textarea "Payback the requested express"
type textarea "*"
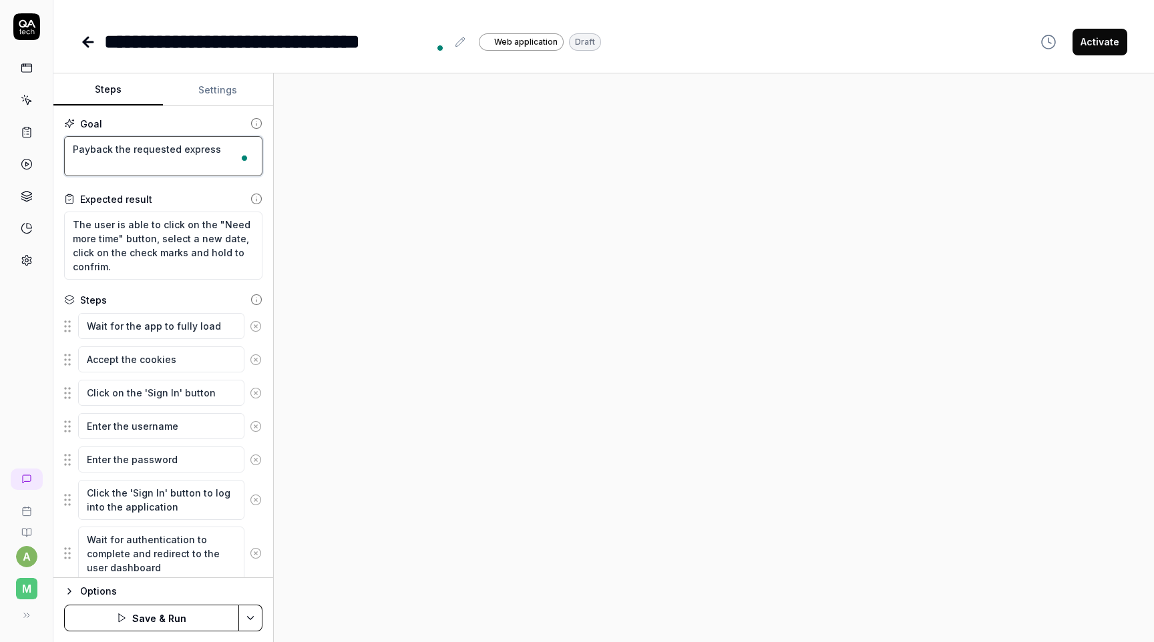
type textarea "Payback the requested express c"
type textarea "*"
type textarea "Payback the requested express ca"
type textarea "*"
type textarea "Payback the requested express cas"
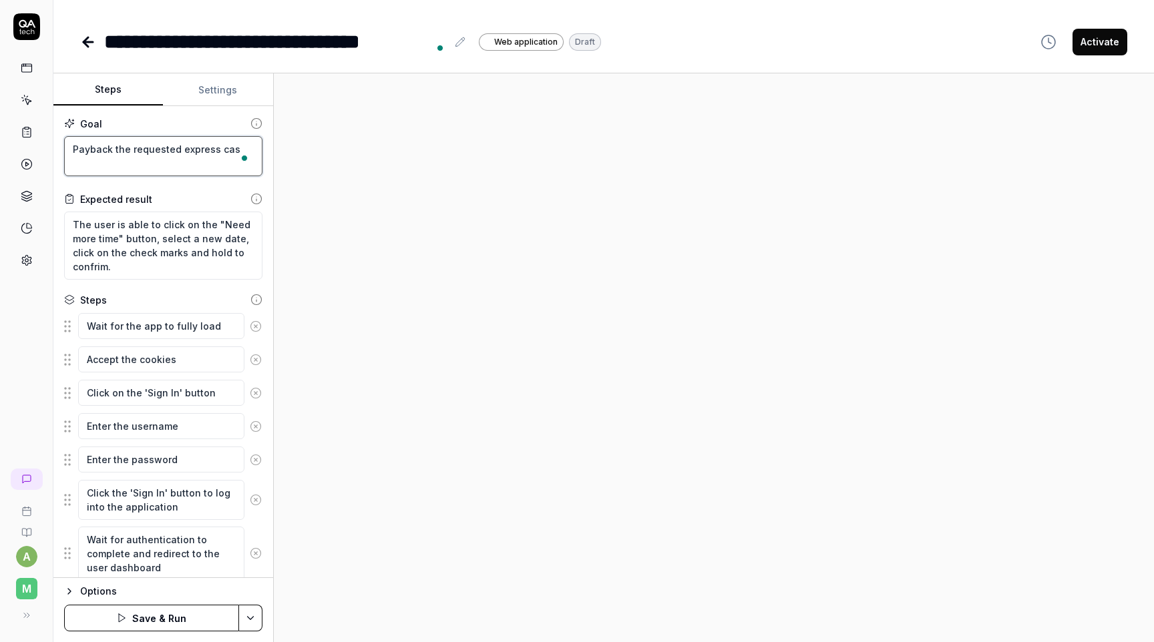
type textarea "*"
type textarea "Payback the requested express cash"
type textarea "*"
type textarea "Payback the requested express cash a"
type textarea "*"
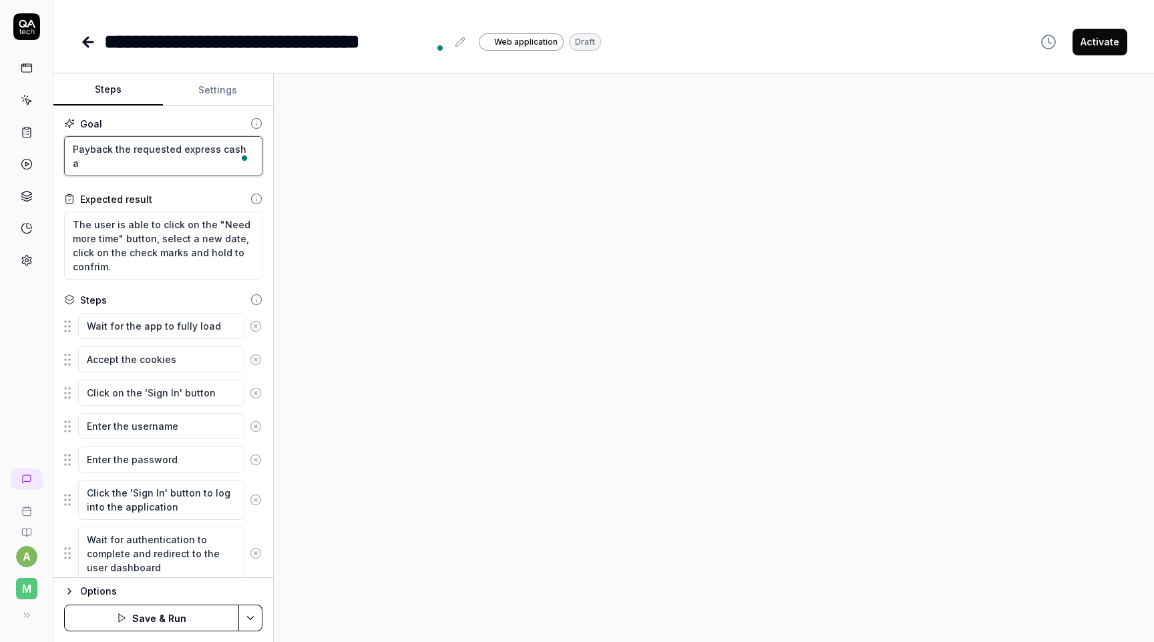
type textarea "Payback the requested express cash ad"
type textarea "*"
type textarea "Payback the requested express cash adv"
type textarea "*"
type textarea "Payback the requested express cash adva"
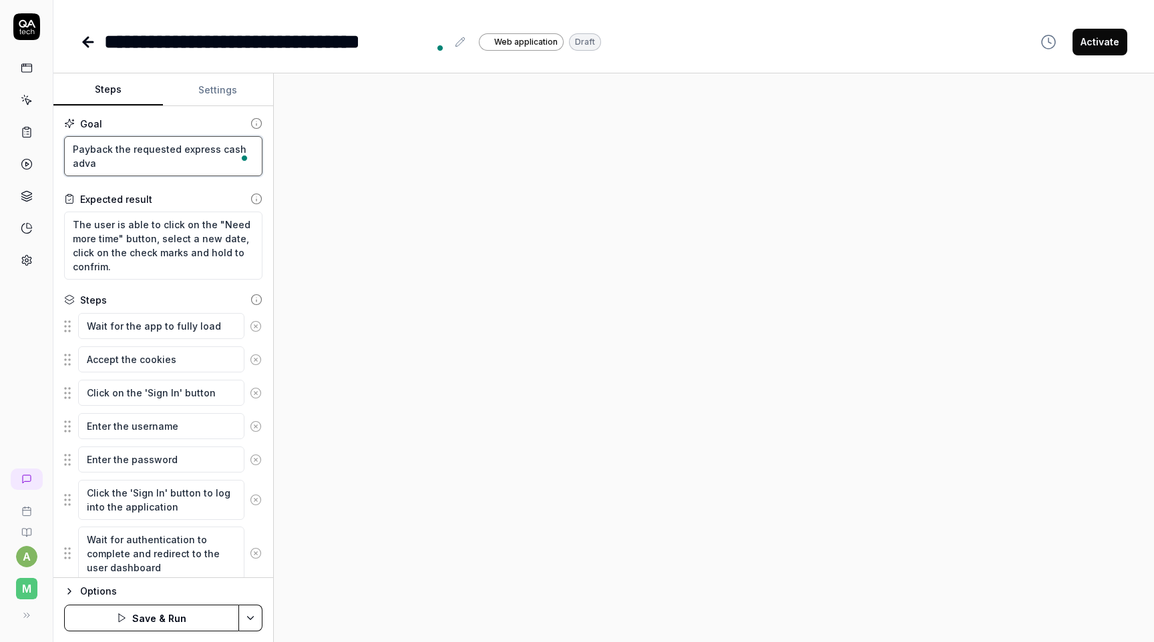
type textarea "*"
type textarea "Payback the requested express cash advanc"
type textarea "*"
type textarea "Payback the requested express cash advance"
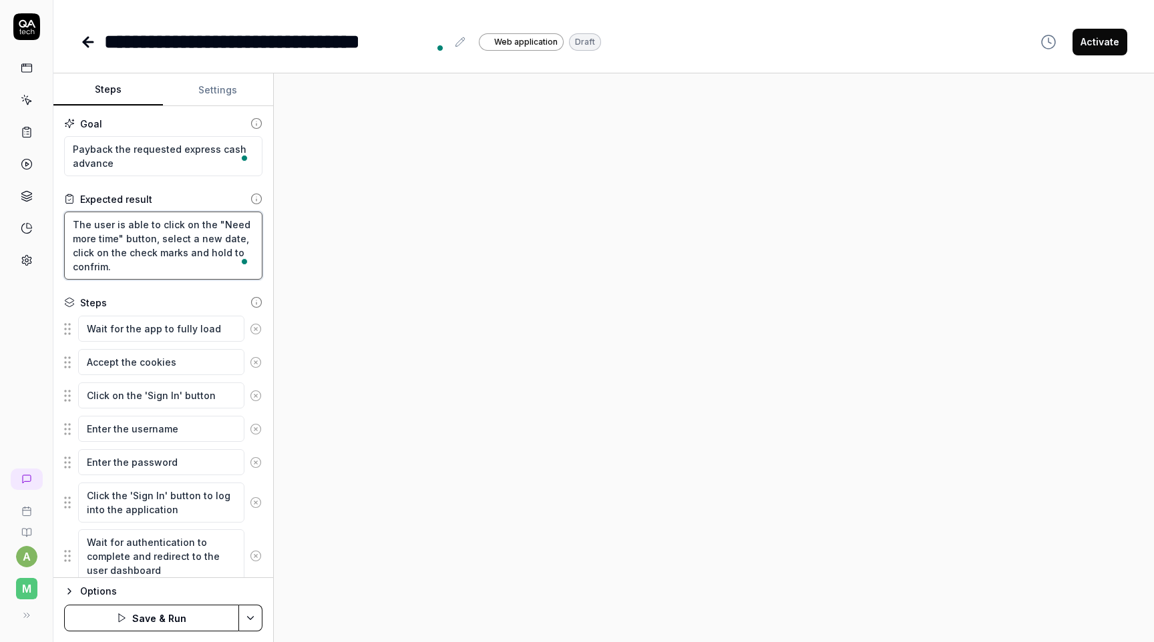
drag, startPoint x: 151, startPoint y: 268, endPoint x: 56, endPoint y: 204, distance: 114.1
click at [56, 204] on div "Goal Payback the requested express cash advance Expected result The user is abl…" at bounding box center [163, 342] width 220 height 472
type textarea "*"
type textarea "T"
type textarea "*"
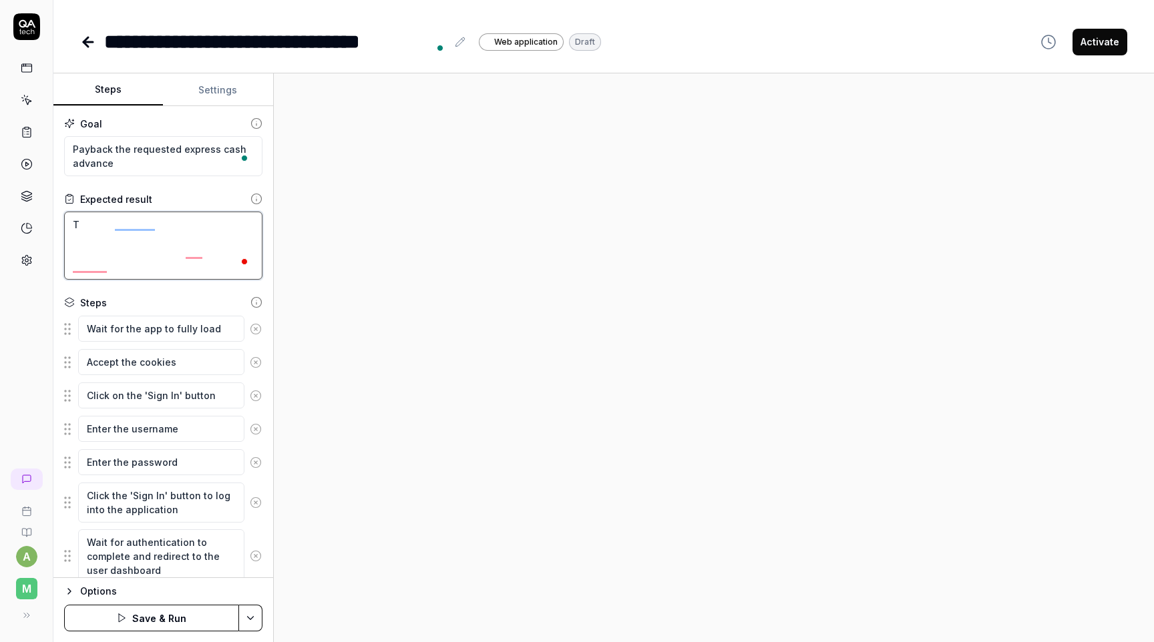
type textarea "Th"
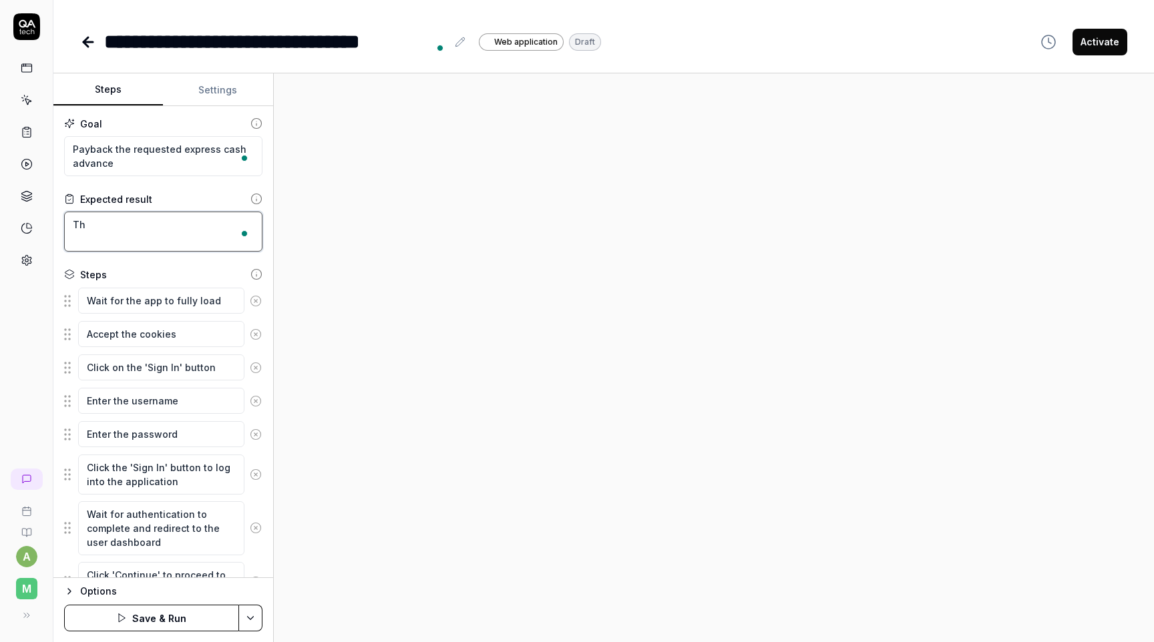
type textarea "*"
type textarea "The"
type textarea "*"
type textarea "The"
type textarea "*"
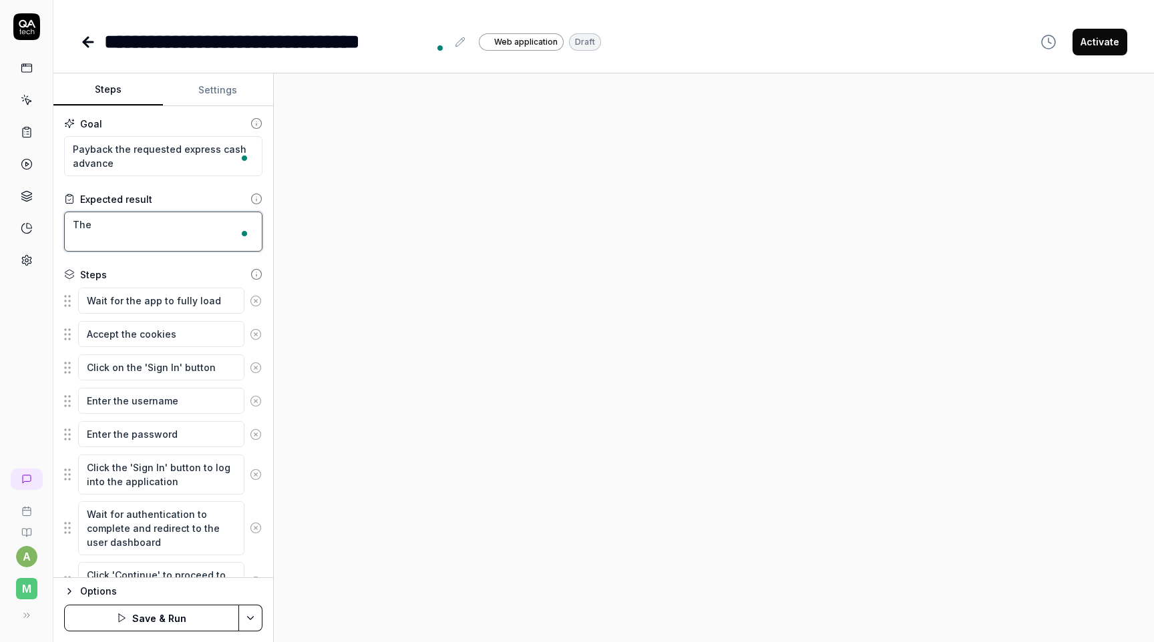
type textarea "The u"
type textarea "*"
type textarea "The us"
type textarea "*"
type textarea "The use"
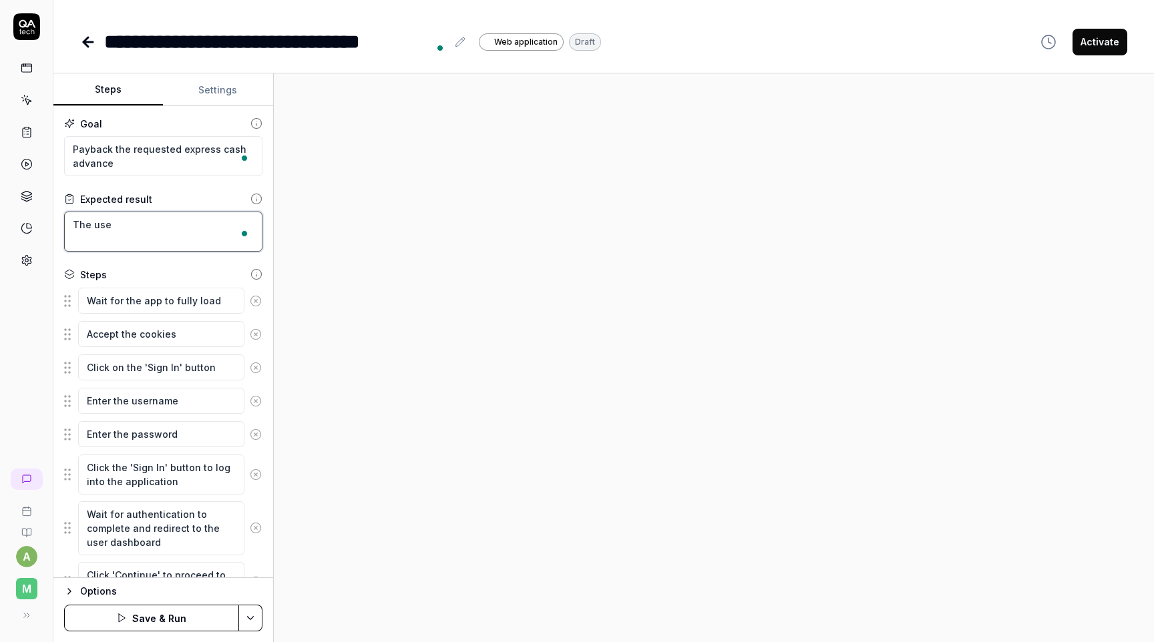
type textarea "*"
type textarea "The user"
type textarea "*"
type textarea "The user"
type textarea "*"
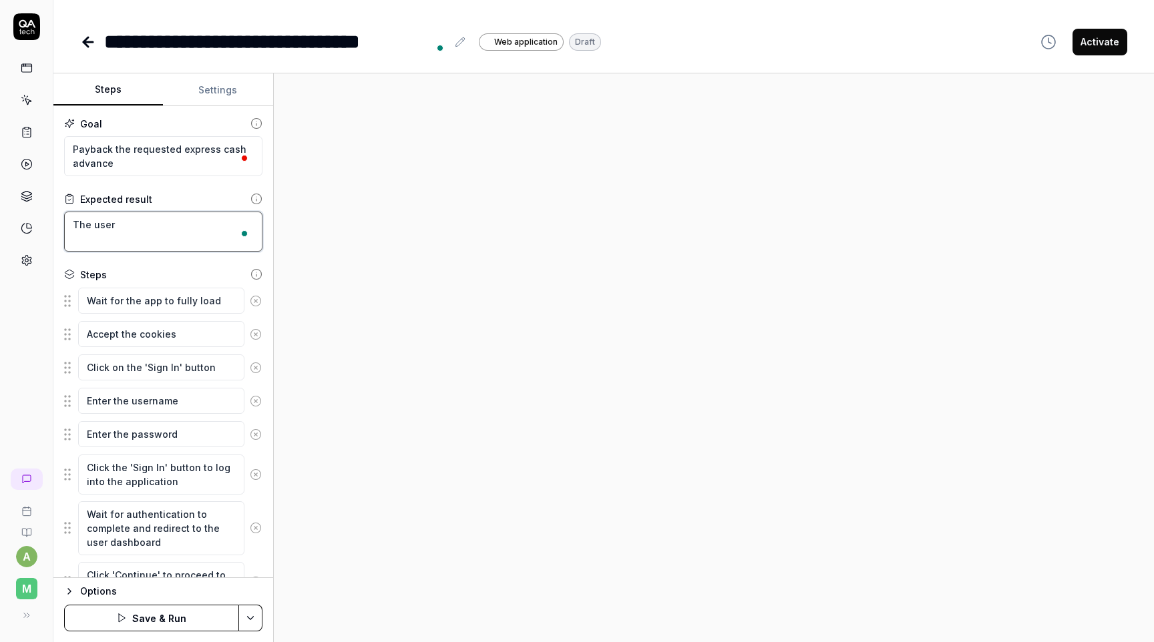
type textarea "The user i"
type textarea "*"
type textarea "The user is"
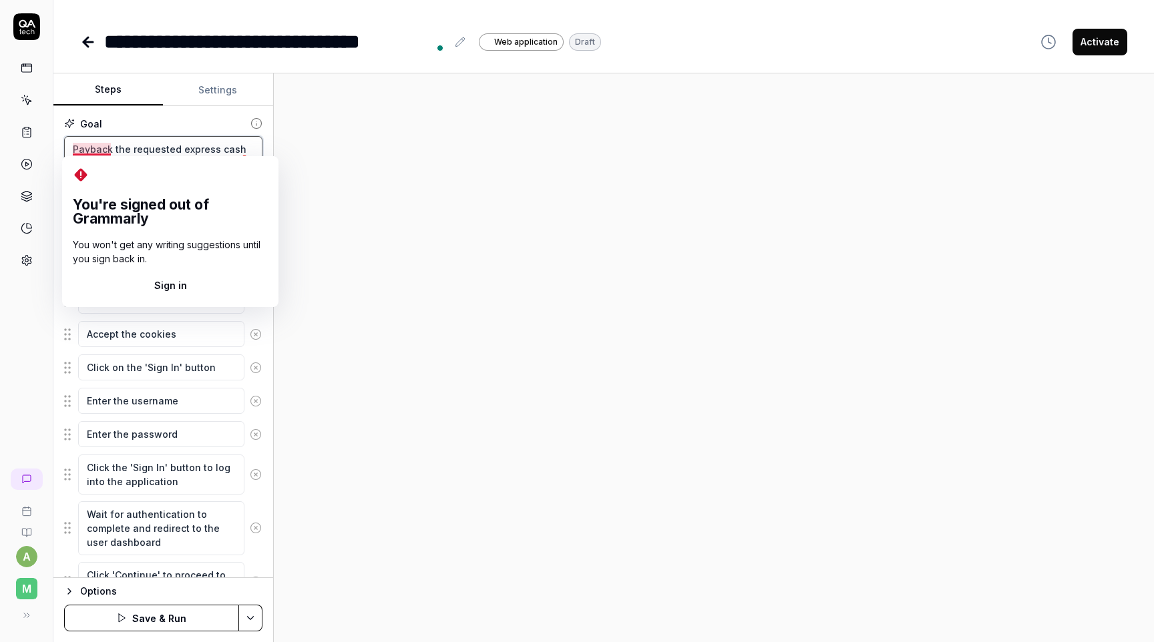
click at [89, 148] on textarea "Payback the requested express cash advance" at bounding box center [163, 156] width 198 height 40
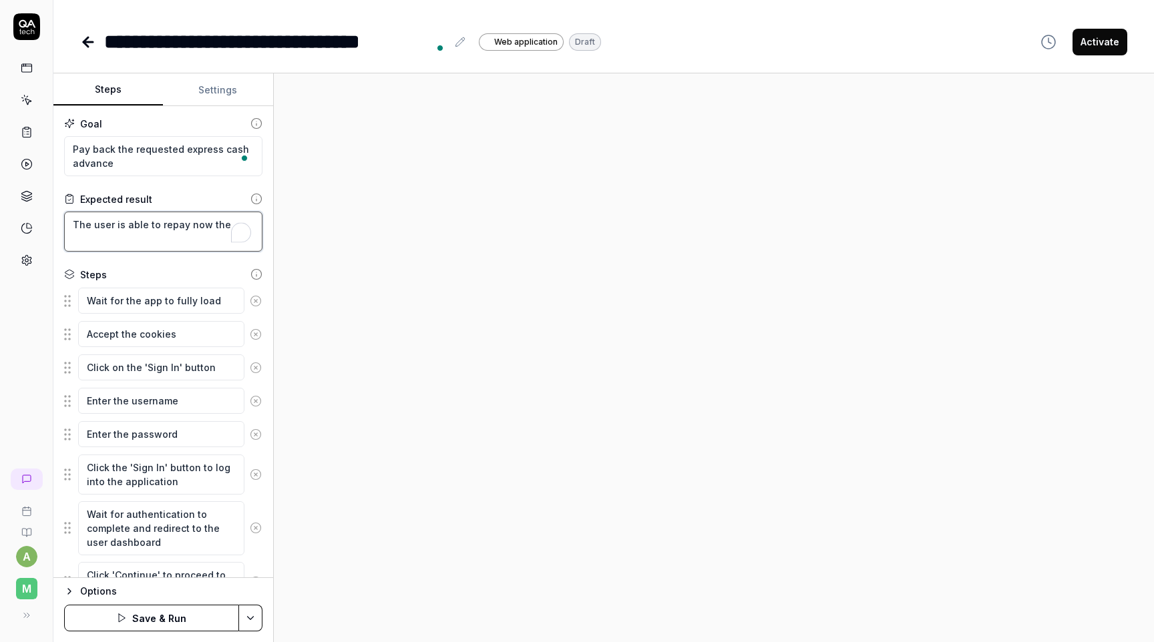
click at [162, 227] on textarea "The user is able to repay now the" at bounding box center [163, 232] width 198 height 40
click at [255, 297] on icon at bounding box center [256, 301] width 12 height 12
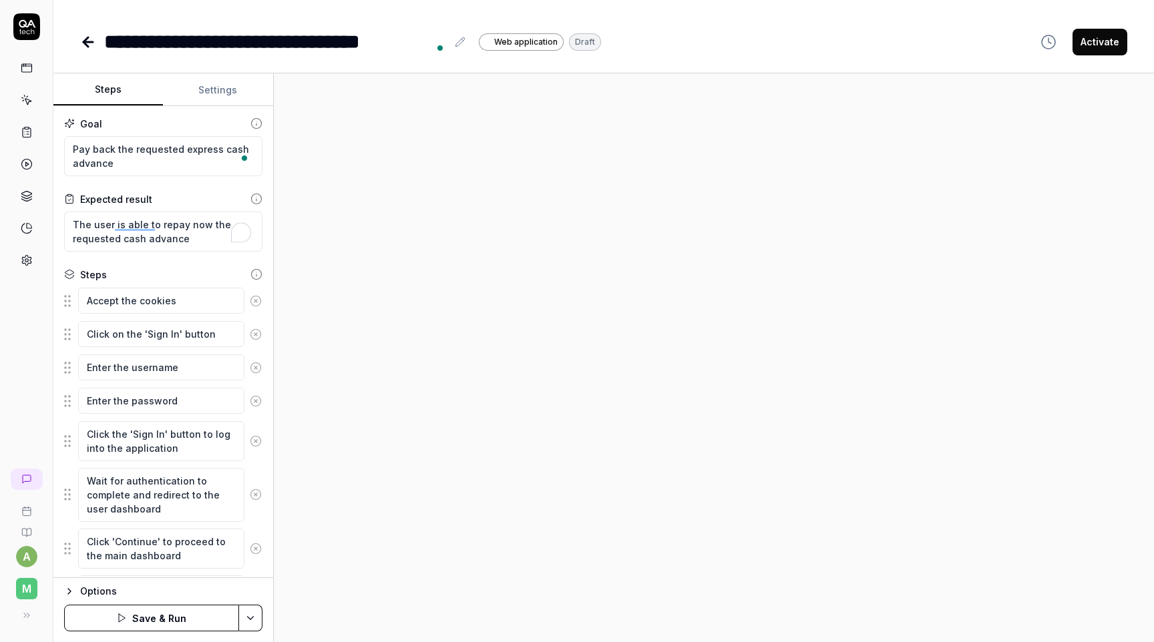
click at [254, 299] on icon at bounding box center [255, 300] width 3 height 3
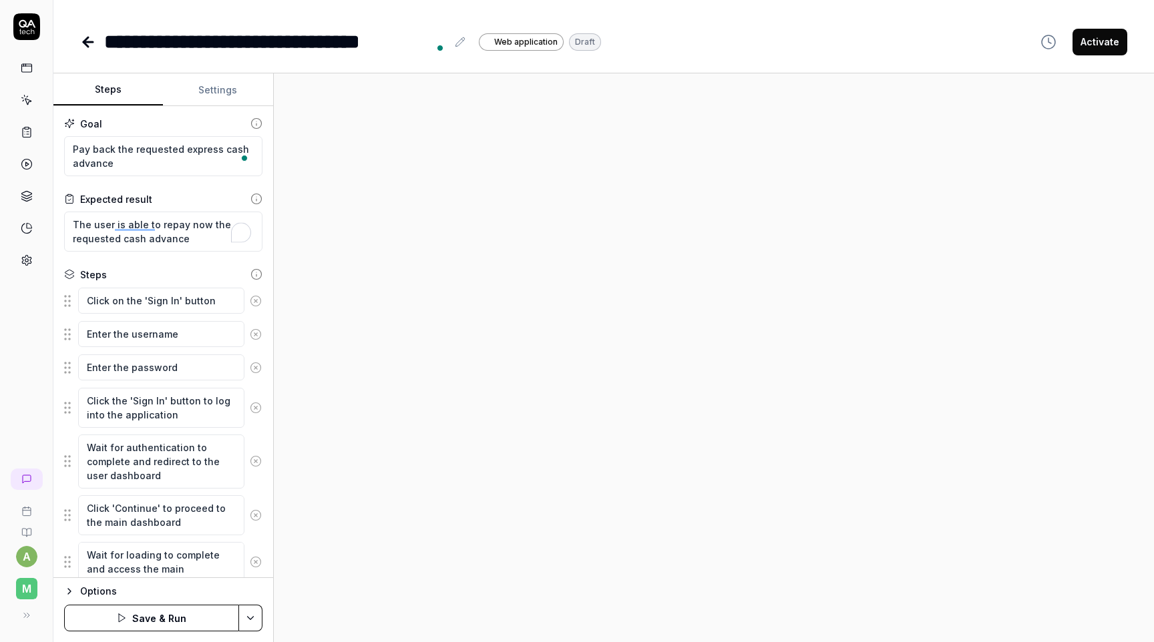
click at [254, 299] on icon at bounding box center [255, 300] width 3 height 3
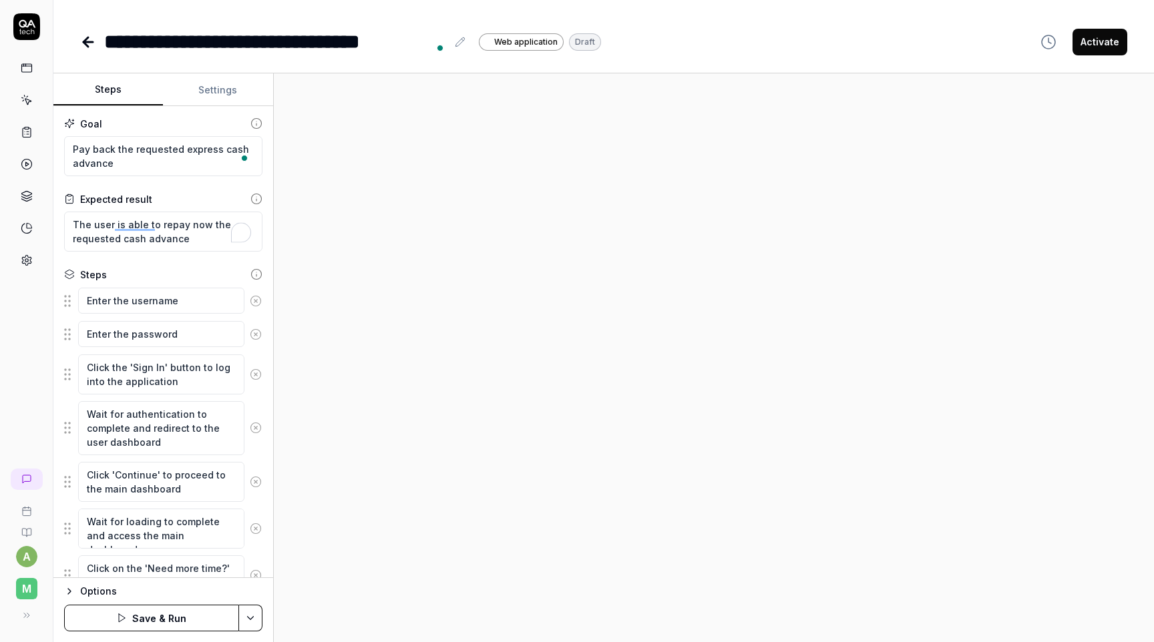
click at [254, 299] on icon at bounding box center [255, 300] width 3 height 3
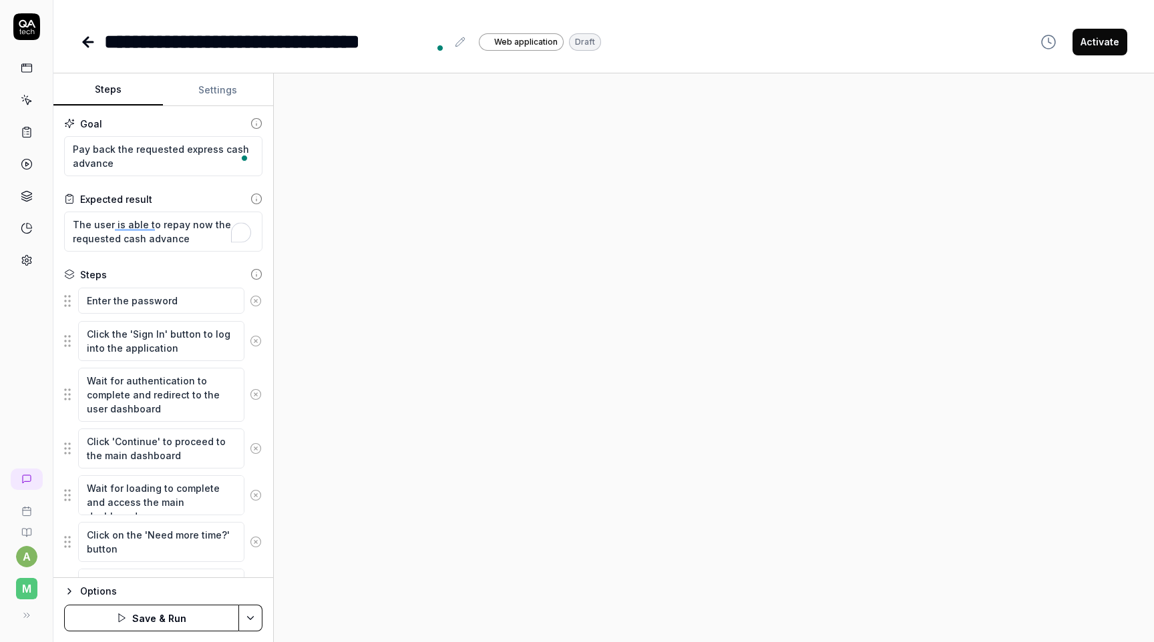
click at [254, 299] on icon at bounding box center [255, 300] width 3 height 3
click at [254, 328] on button at bounding box center [255, 341] width 23 height 27
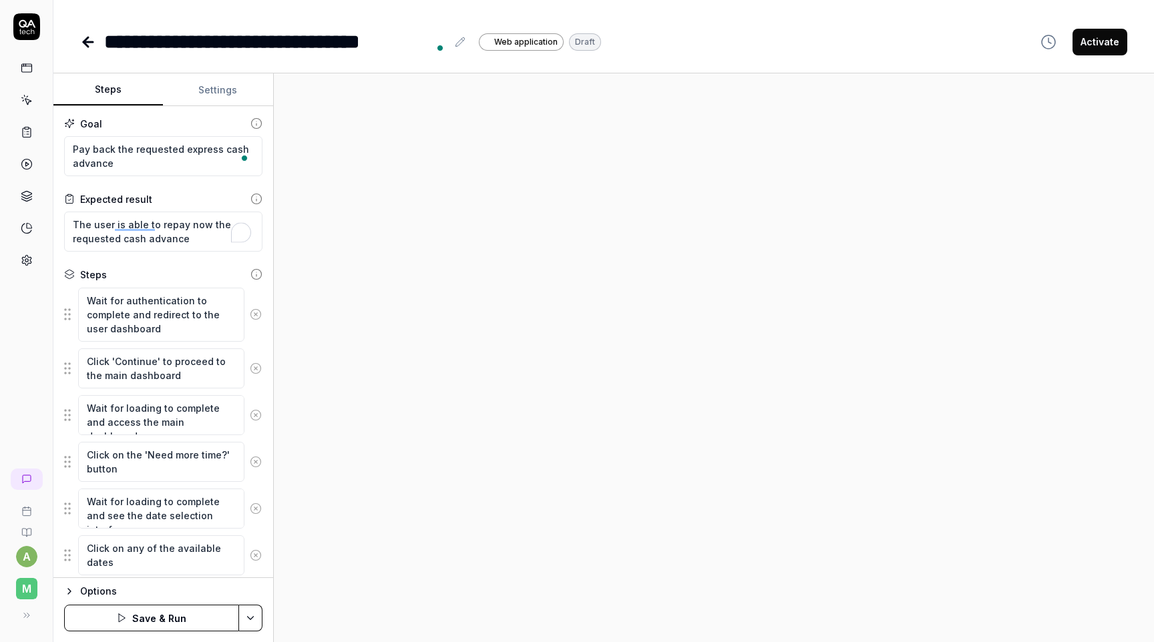
click at [254, 299] on div "Wait for authentication to complete and redirect to the user dashboard" at bounding box center [163, 314] width 198 height 55
click at [254, 310] on circle at bounding box center [255, 315] width 10 height 10
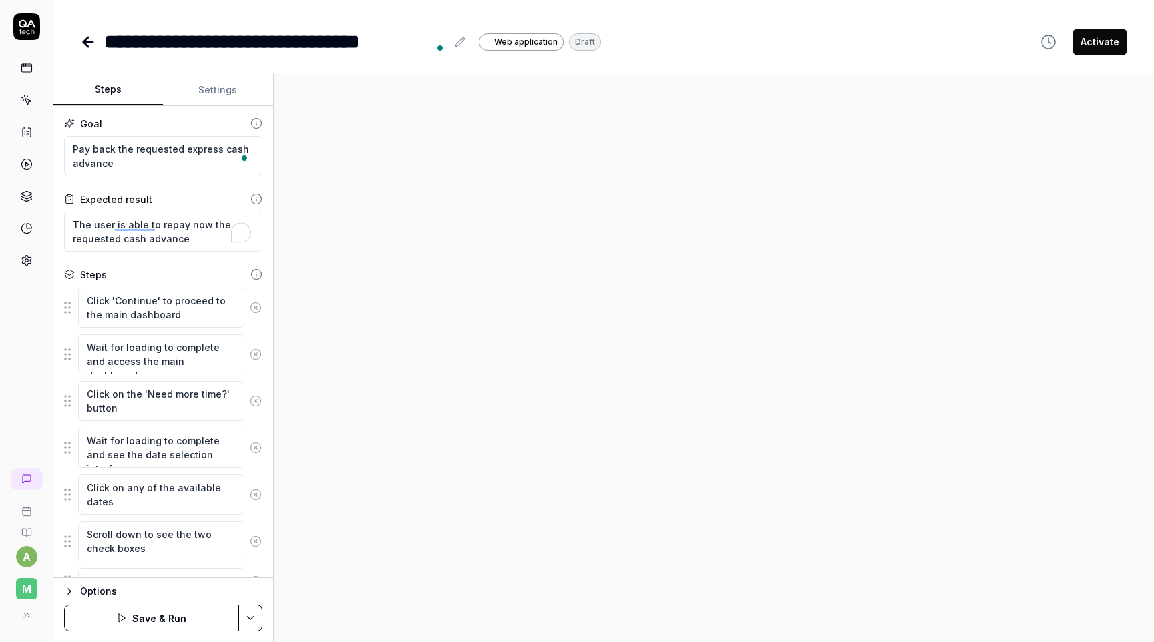
click at [254, 309] on icon at bounding box center [256, 308] width 12 height 12
click at [254, 349] on icon at bounding box center [256, 355] width 12 height 12
click at [254, 309] on icon at bounding box center [256, 308] width 12 height 12
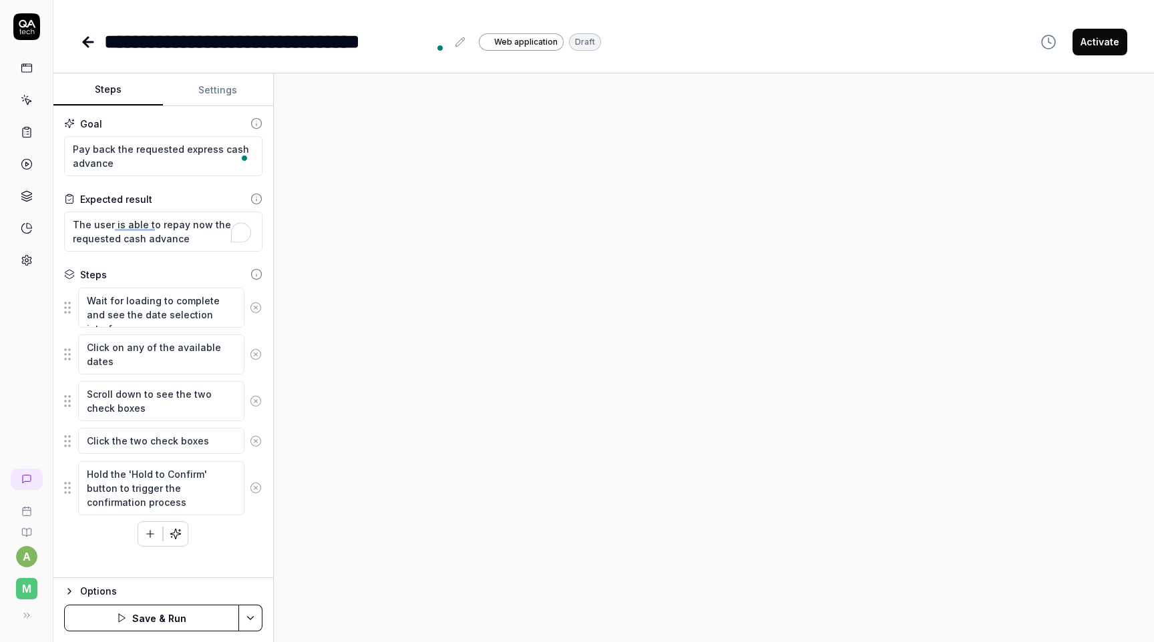
click at [254, 309] on icon at bounding box center [256, 308] width 12 height 12
click at [254, 349] on icon at bounding box center [256, 355] width 12 height 12
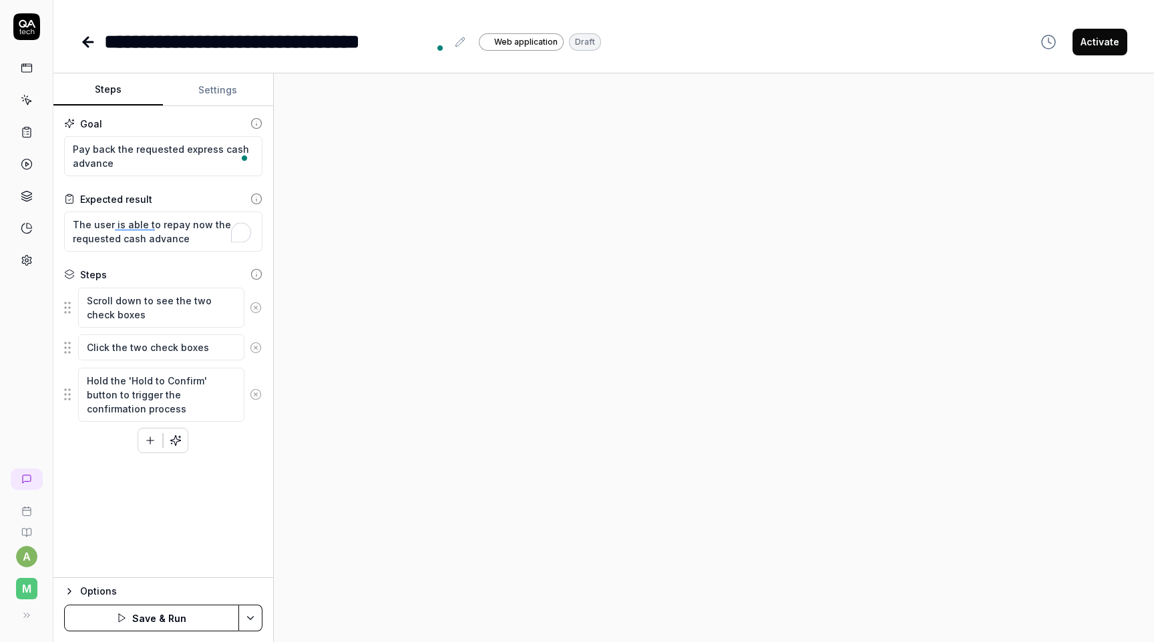
click at [254, 309] on icon at bounding box center [256, 308] width 12 height 12
click at [254, 335] on button at bounding box center [255, 348] width 23 height 27
click at [254, 310] on circle at bounding box center [255, 315] width 10 height 10
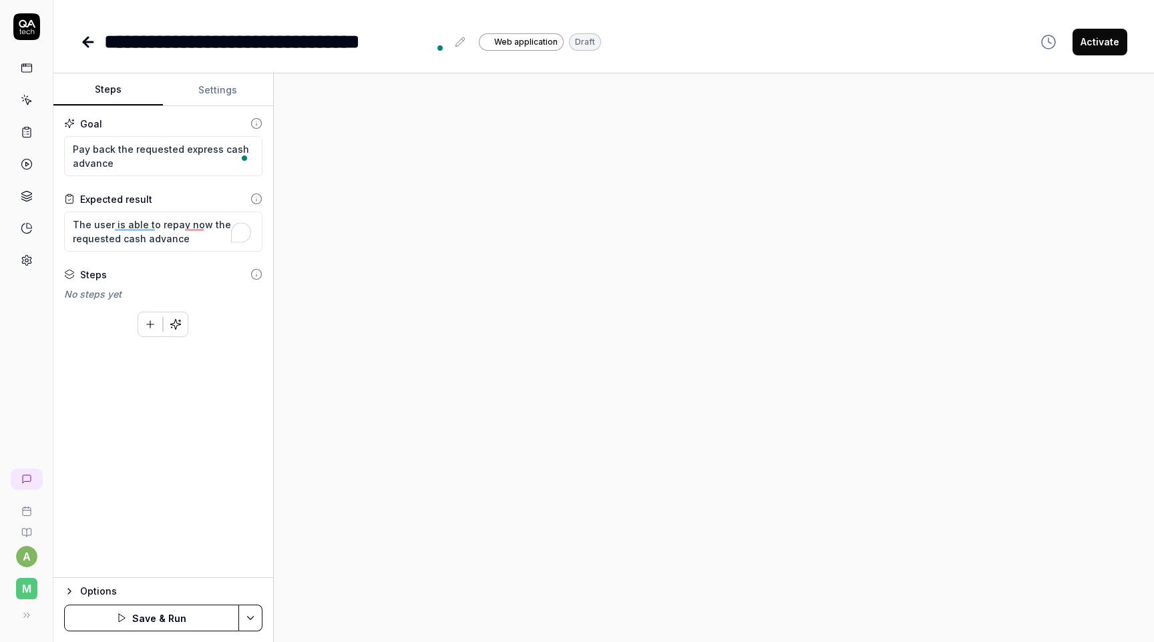
click at [201, 87] on button "Settings" at bounding box center [218, 90] width 110 height 32
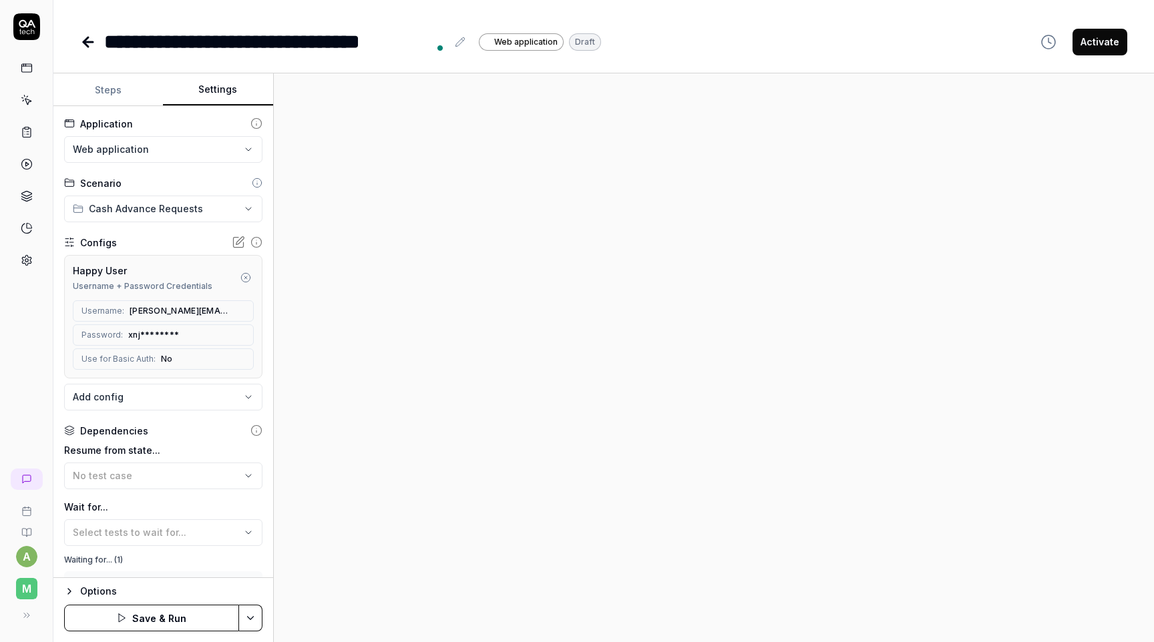
click at [108, 87] on button "Steps" at bounding box center [108, 90] width 110 height 32
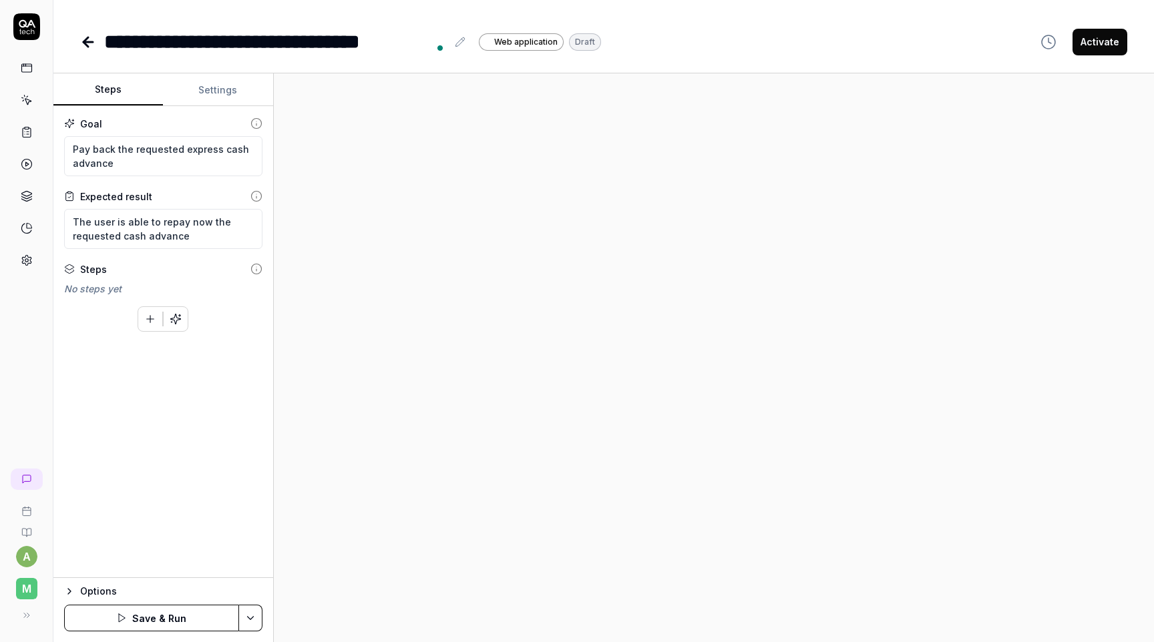
click at [192, 410] on div "Goal Pay back the requested express cash advance Expected result The user is ab…" at bounding box center [163, 342] width 220 height 472
click at [181, 325] on button "button" at bounding box center [176, 319] width 24 height 24
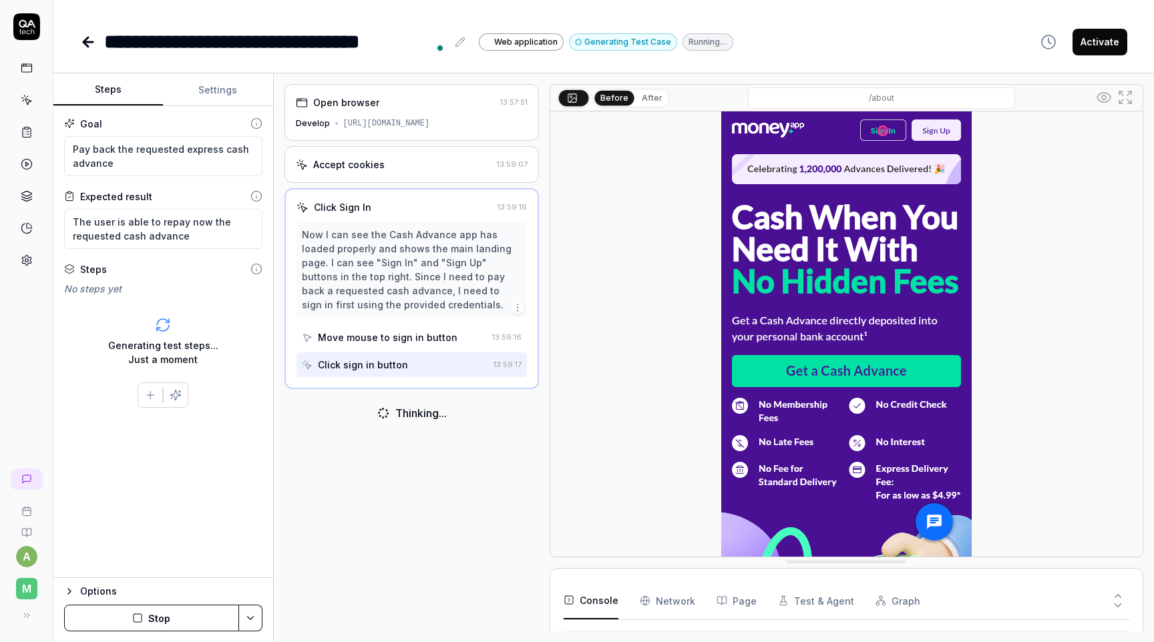
scroll to position [200, 0]
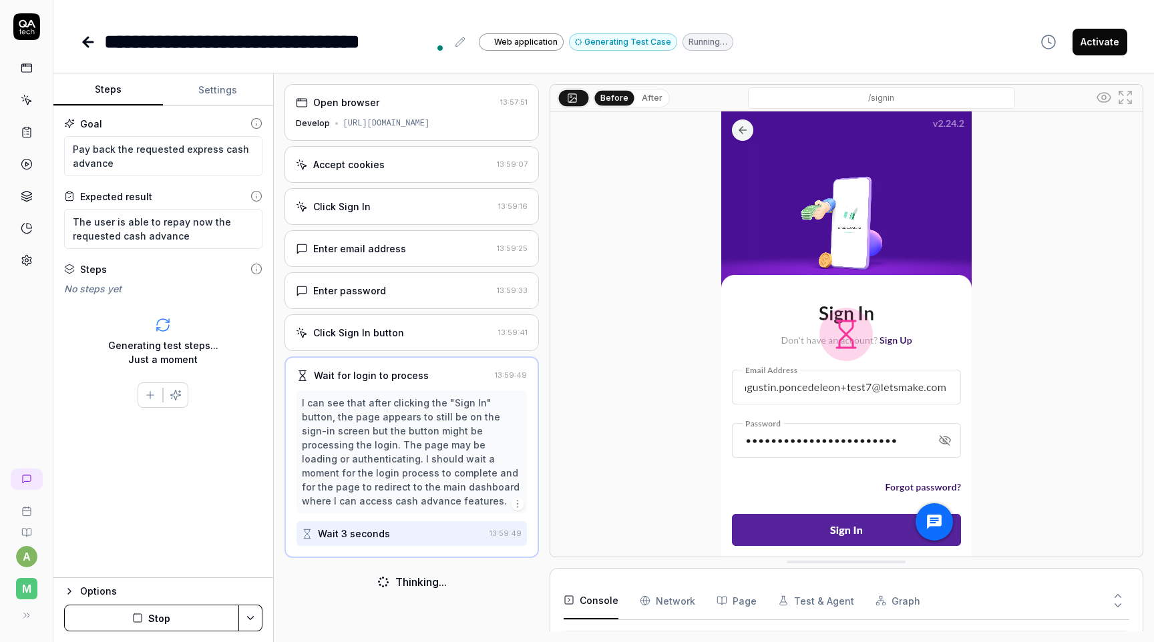
click at [648, 99] on button "After" at bounding box center [651, 98] width 31 height 15
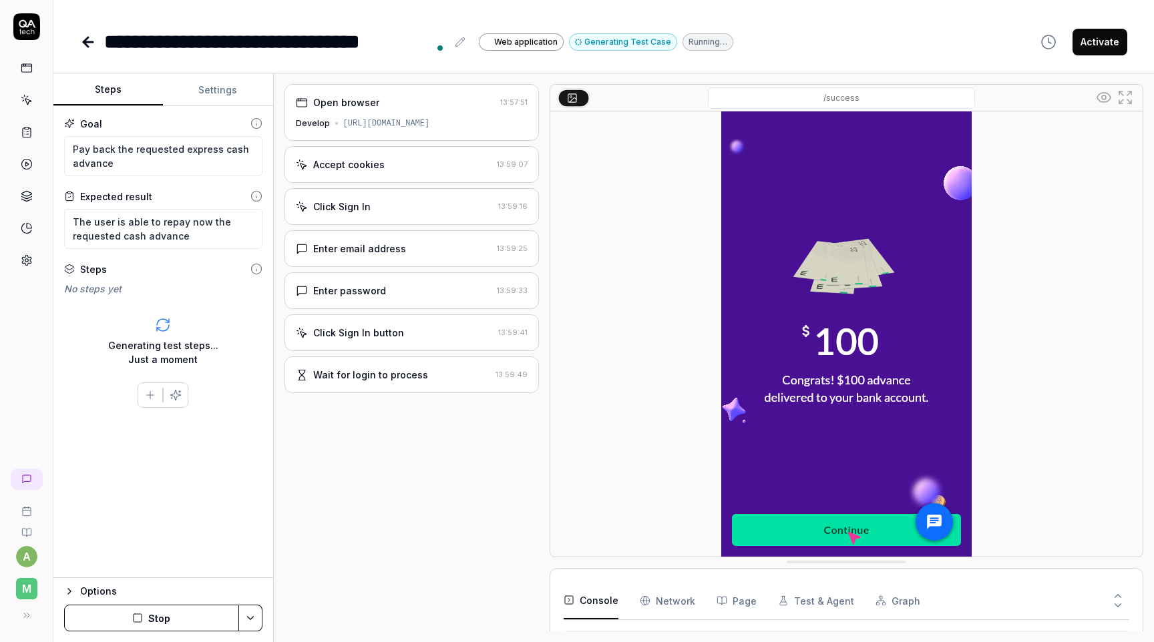
scroll to position [0, 0]
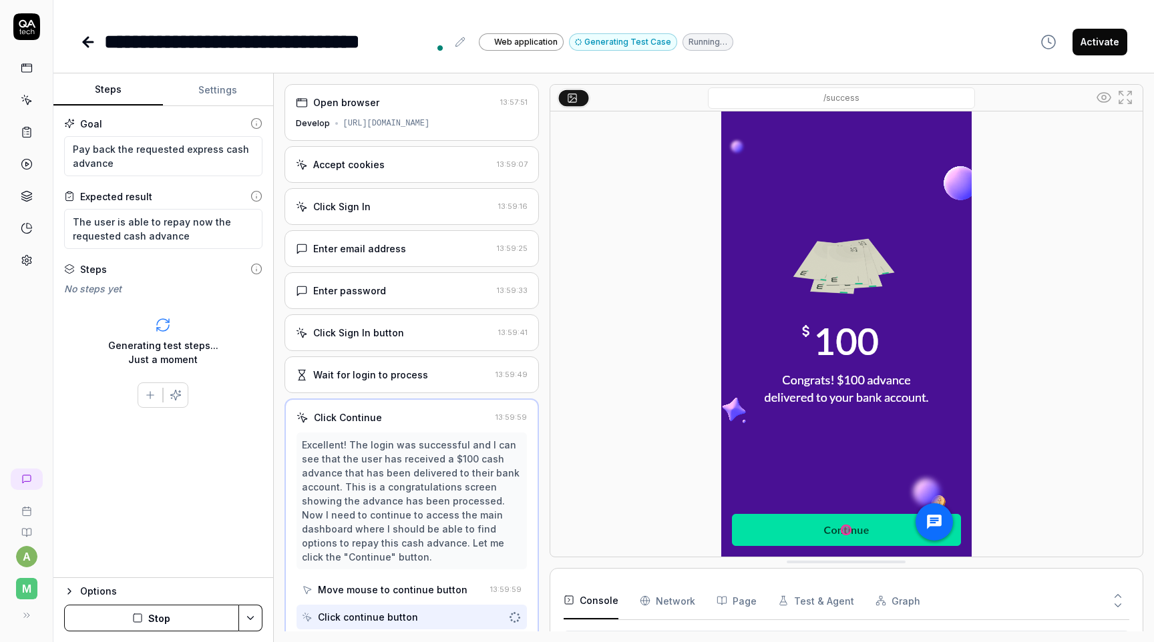
click at [234, 95] on button "Settings" at bounding box center [218, 90] width 110 height 32
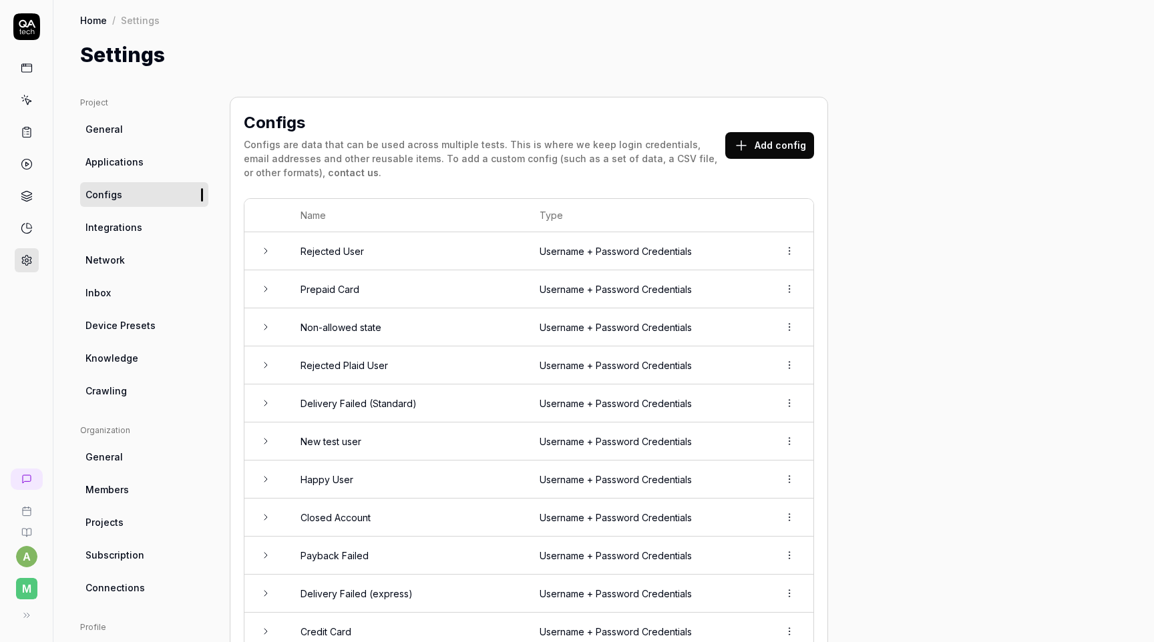
click at [776, 153] on button "Add config" at bounding box center [769, 145] width 89 height 27
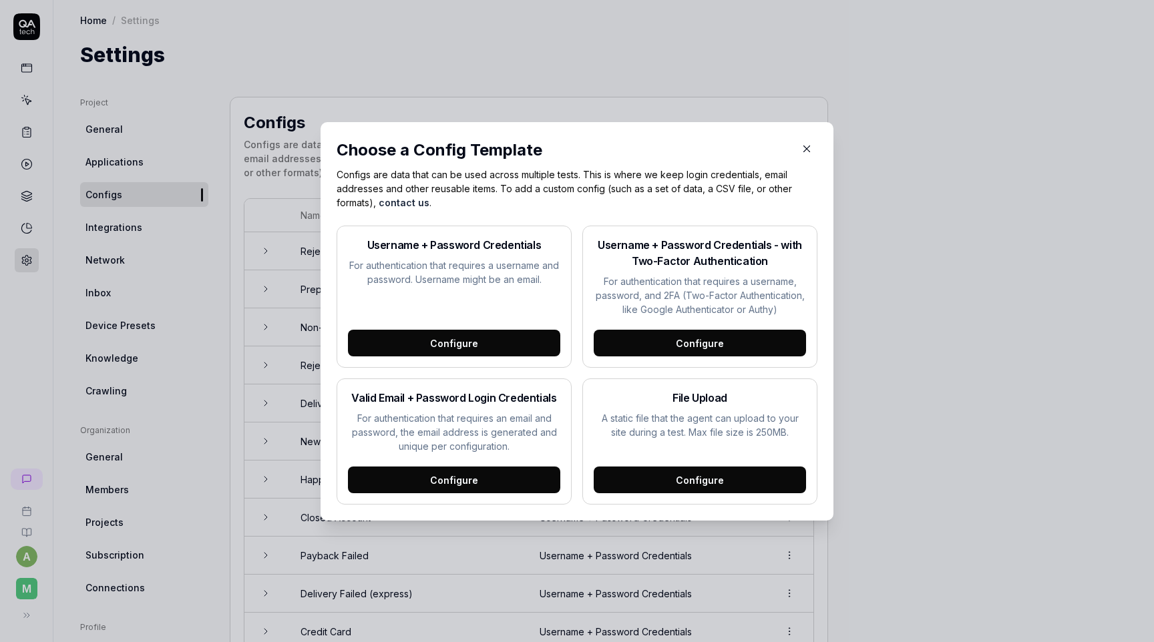
click at [481, 345] on div "Configure" at bounding box center [454, 343] width 212 height 27
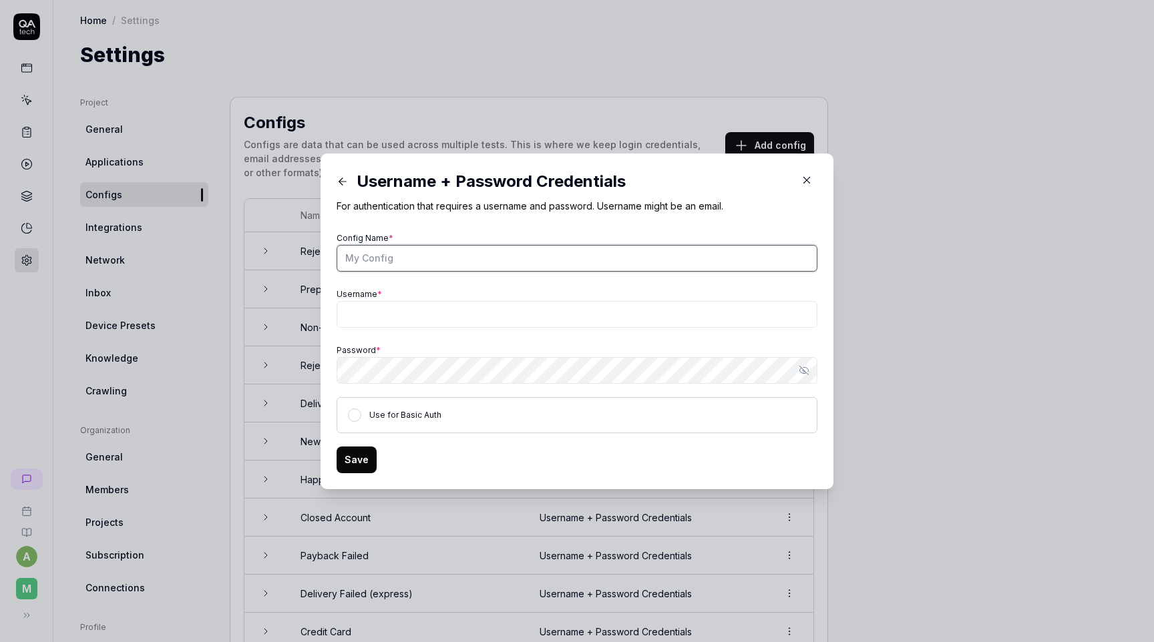
click at [464, 258] on input "Config Name *" at bounding box center [577, 258] width 481 height 27
type input "D"
type input "Card with less than 3 months"
paste input "[PERSON_NAME][EMAIL_ADDRESS][PERSON_NAME][DOMAIN_NAME]"
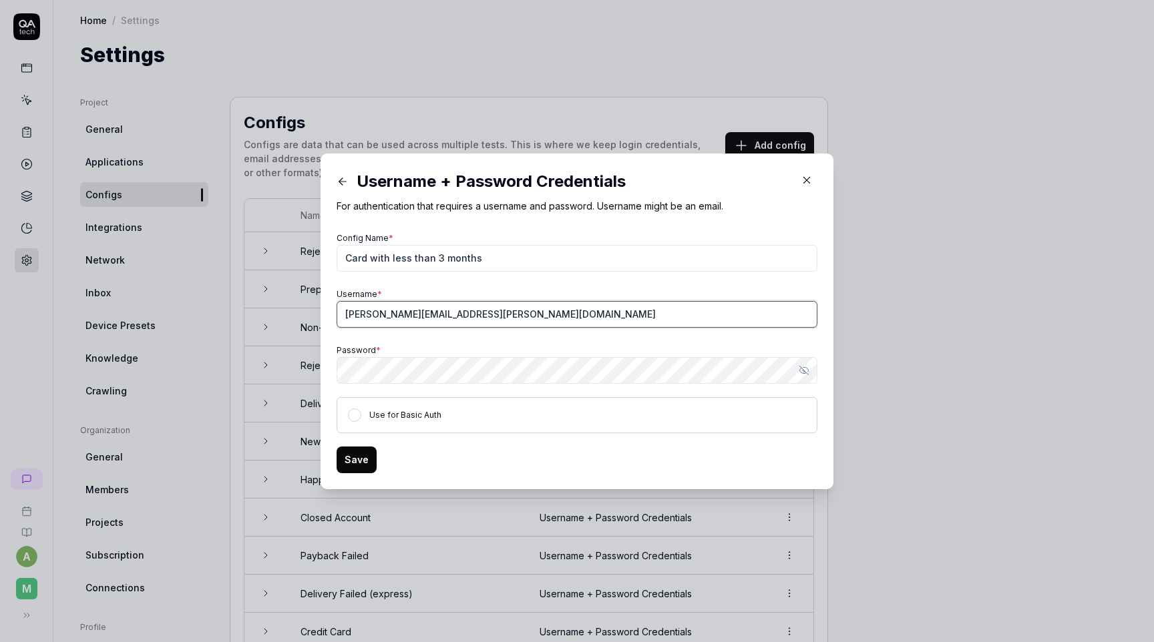
type input "[PERSON_NAME][EMAIL_ADDRESS][PERSON_NAME][DOMAIN_NAME]"
click at [363, 450] on button "Save" at bounding box center [357, 460] width 40 height 27
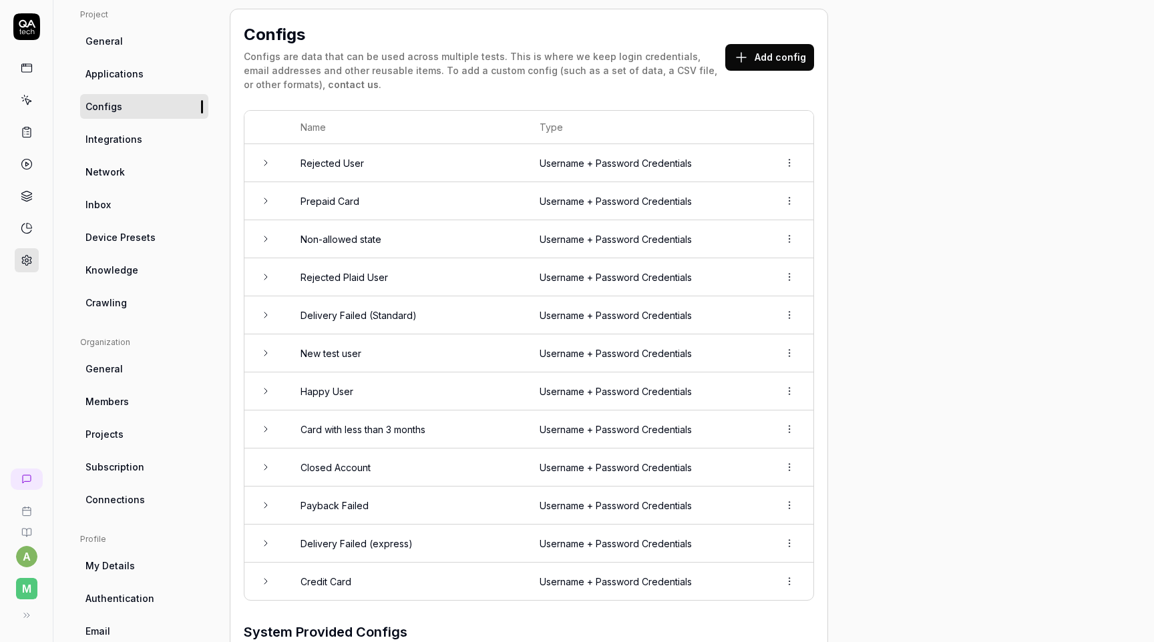
scroll to position [87, 0]
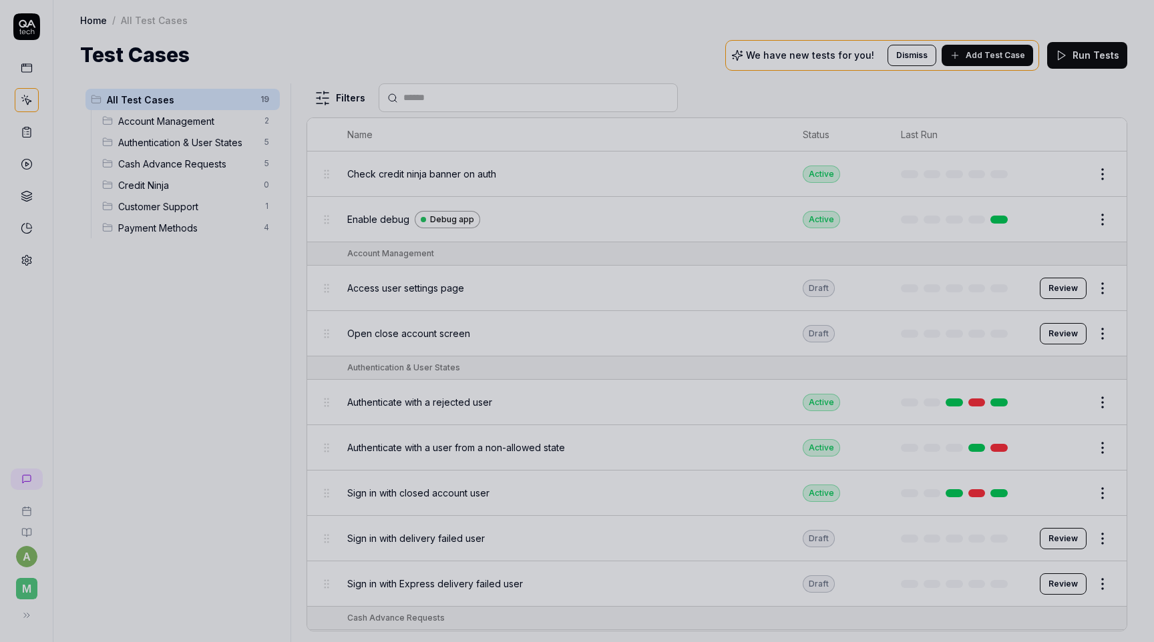
click at [405, 291] on div at bounding box center [577, 321] width 1154 height 642
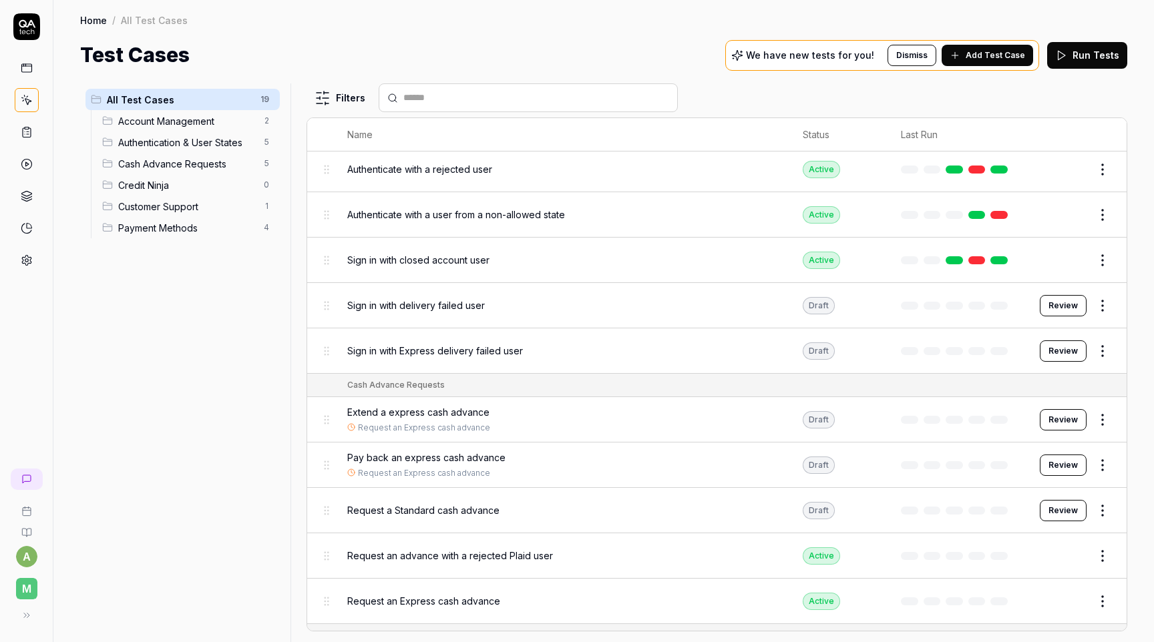
scroll to position [234, 0]
click at [421, 421] on link "Request an Express cash advance" at bounding box center [424, 427] width 132 height 12
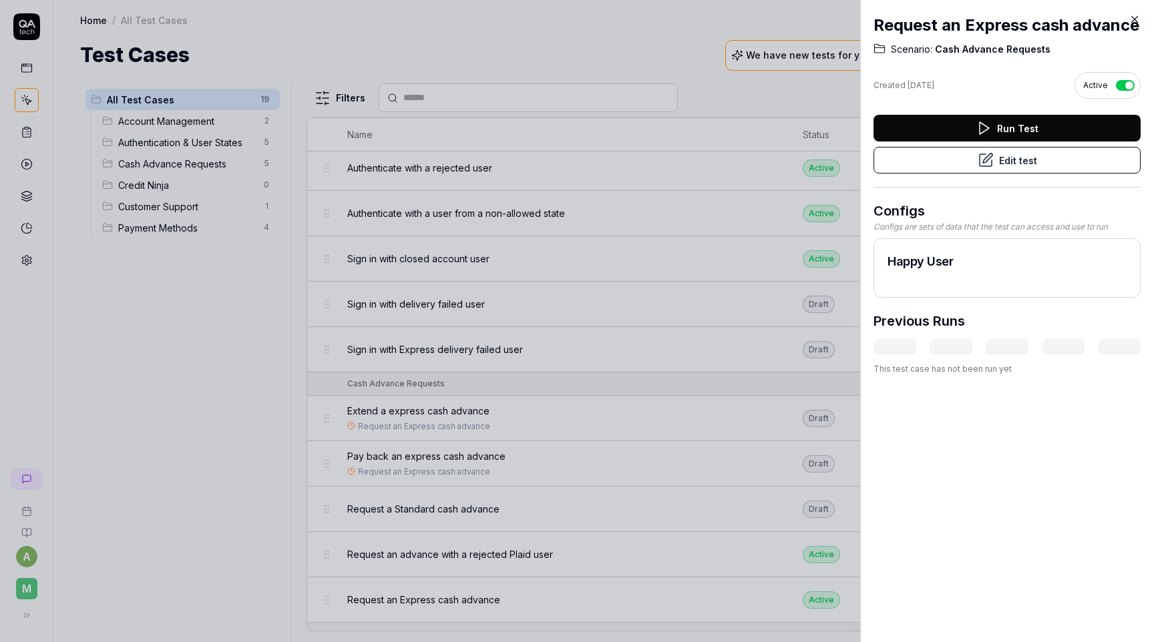
click at [992, 162] on icon at bounding box center [986, 160] width 16 height 16
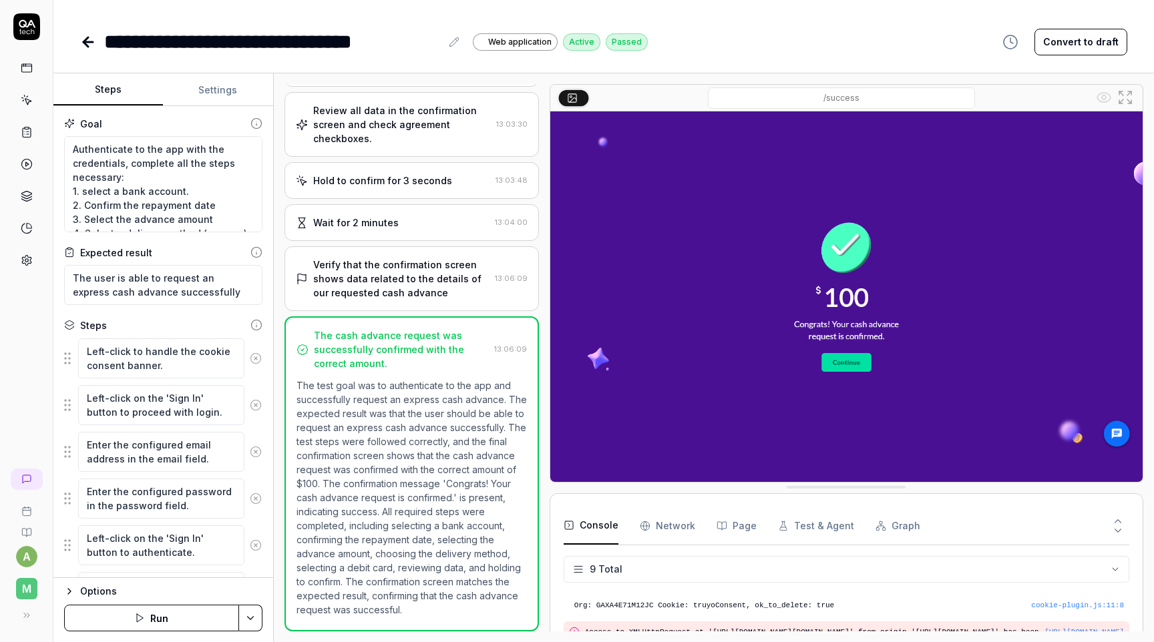
scroll to position [200, 0]
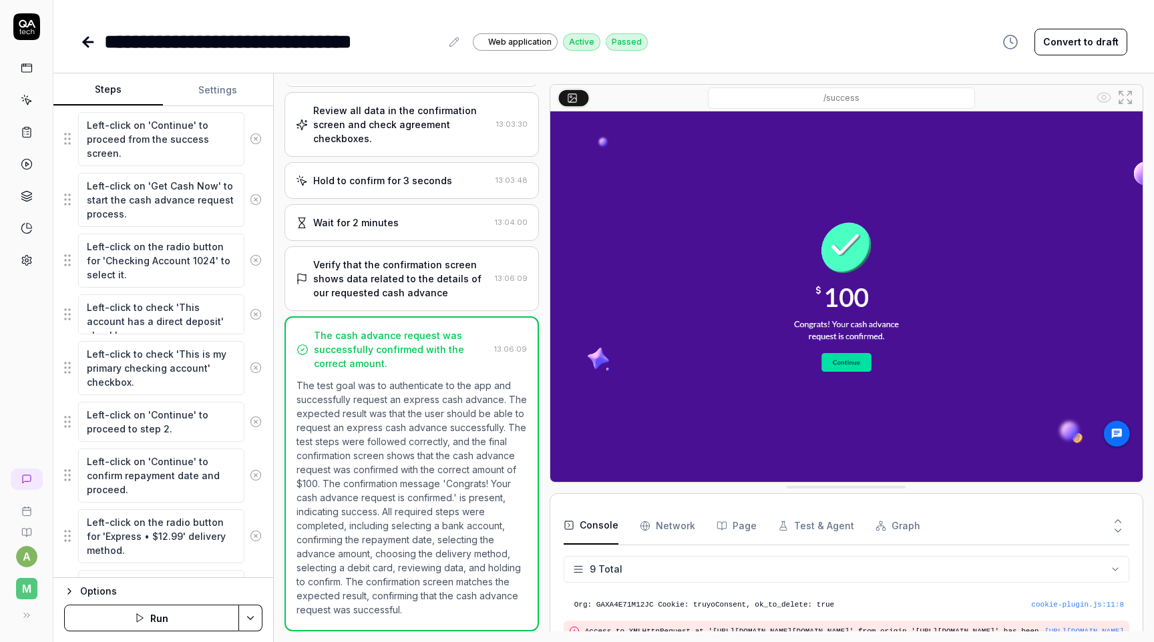
scroll to position [811, 0]
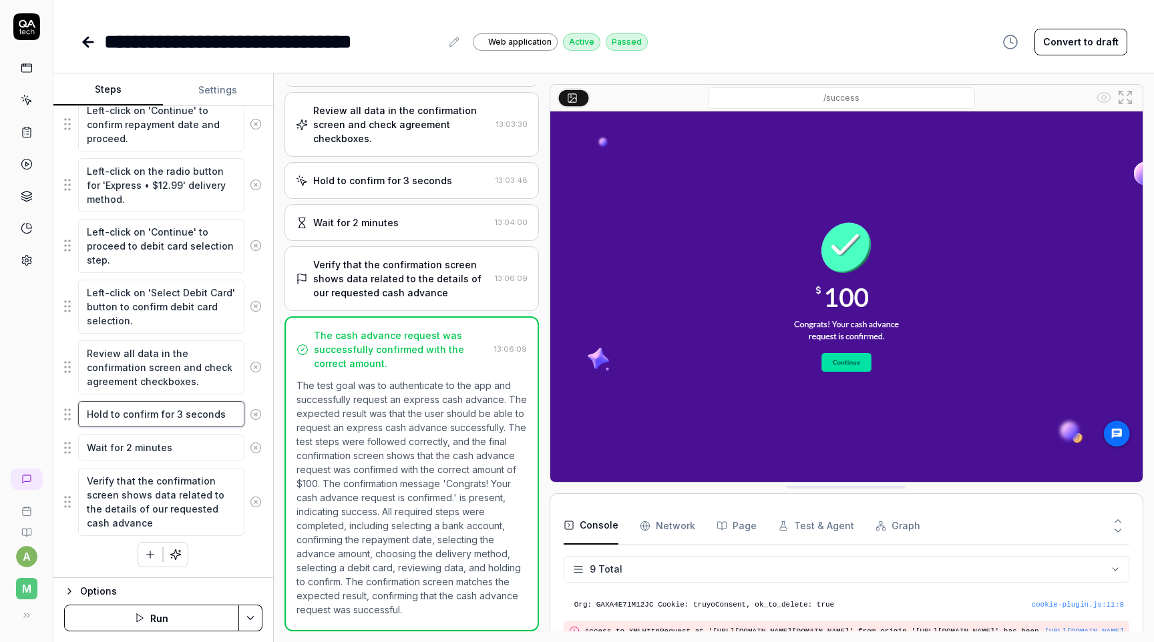
click at [160, 413] on textarea "Hold to confirm for 3 seconds" at bounding box center [161, 414] width 166 height 26
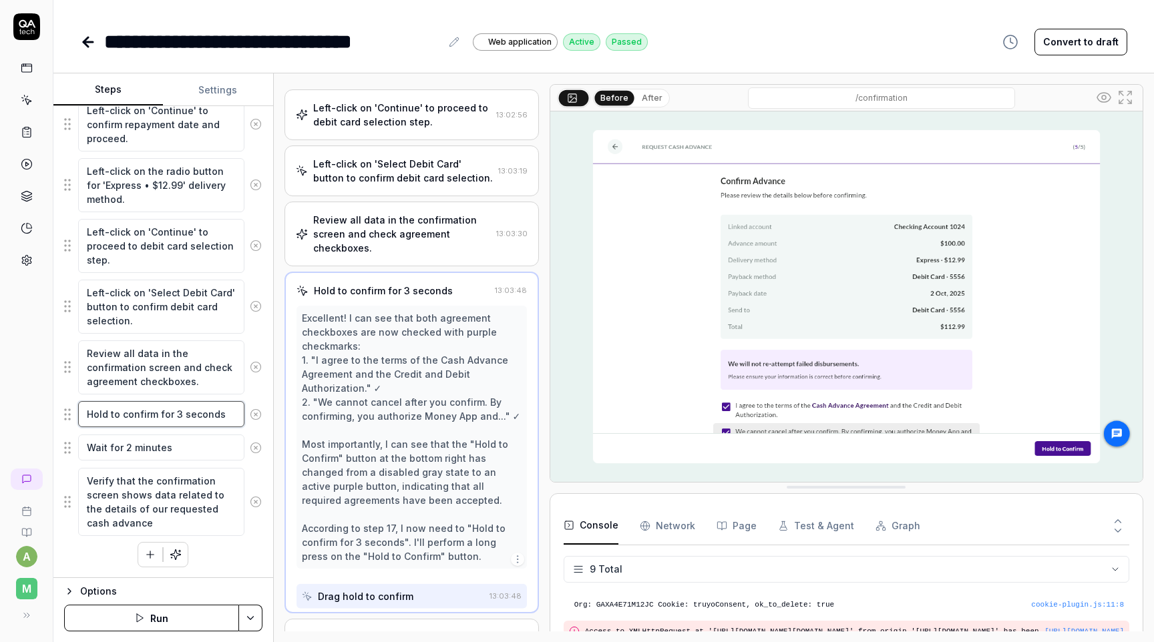
click at [160, 413] on textarea "Hold to confirm for 3 seconds" at bounding box center [161, 414] width 166 height 26
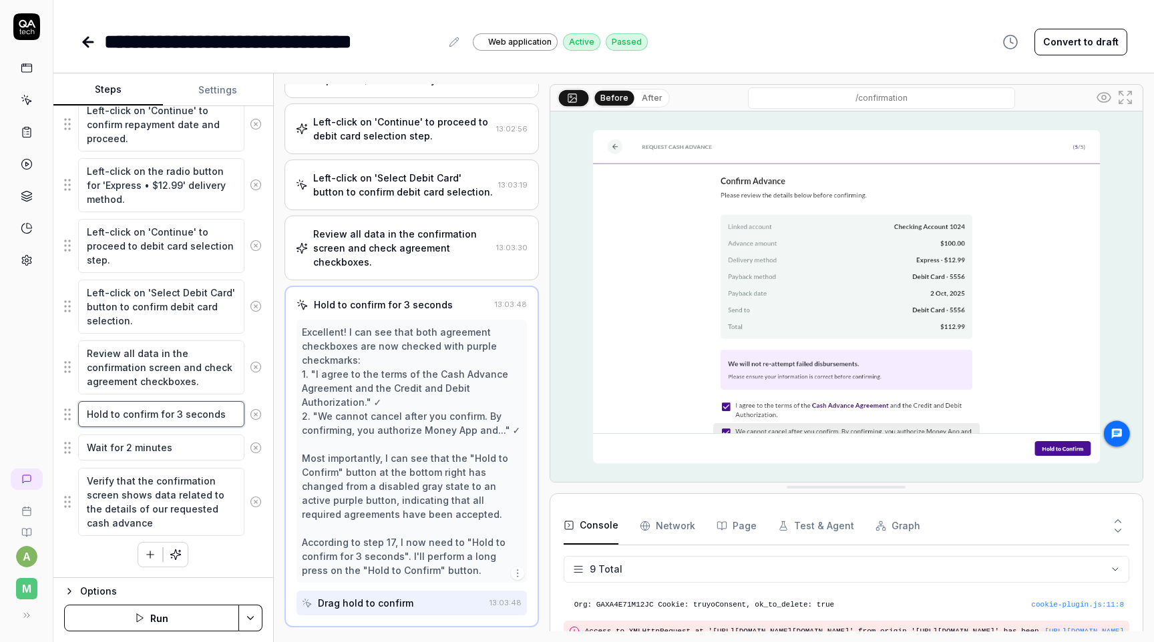
click at [160, 413] on textarea "Hold to confirm for 3 seconds" at bounding box center [161, 414] width 166 height 26
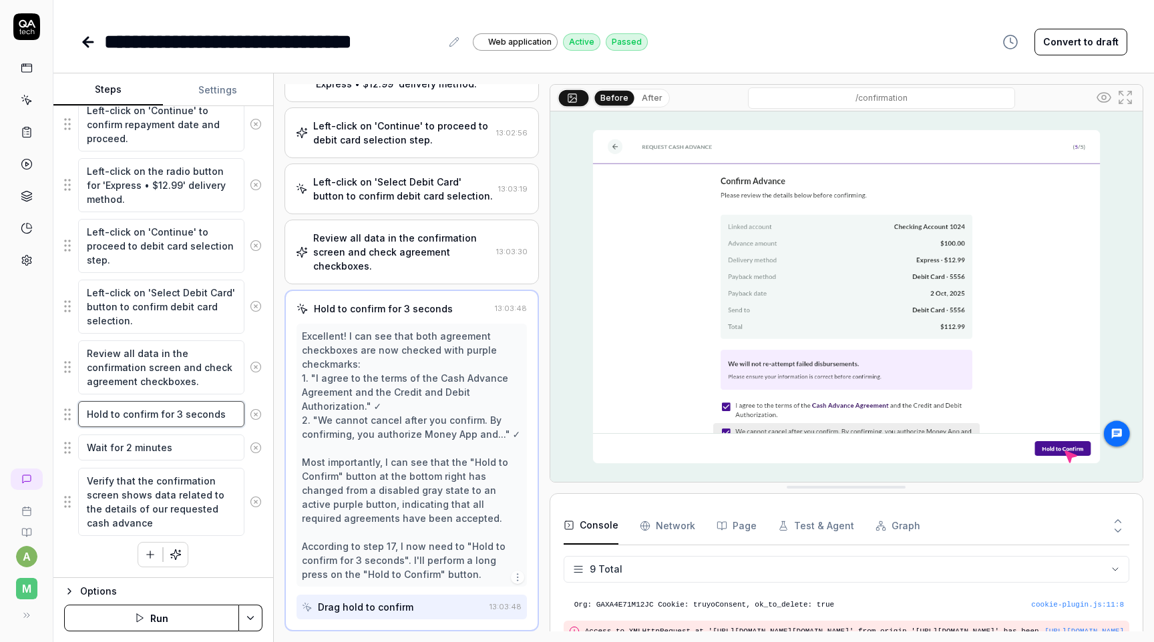
click at [551, 274] on div "Open browser 12:59:56 Develop [URL][DOMAIN_NAME] Left-click to handle the cooki…" at bounding box center [713, 358] width 859 height 548
click at [729, 47] on div "**********" at bounding box center [603, 42] width 1047 height 30
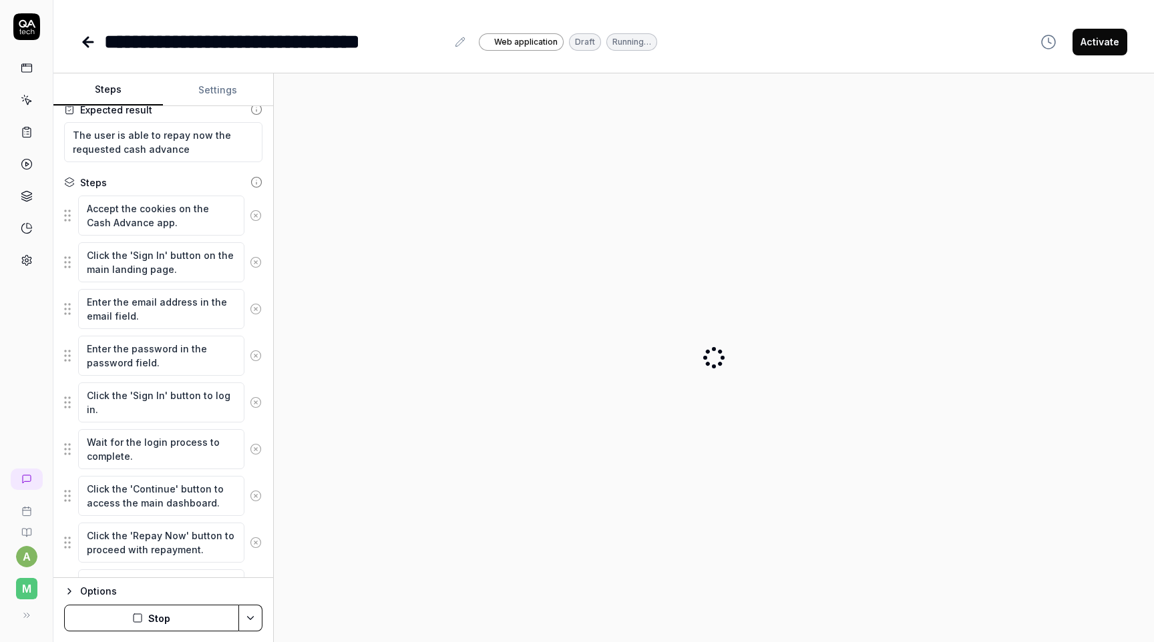
scroll to position [208, 0]
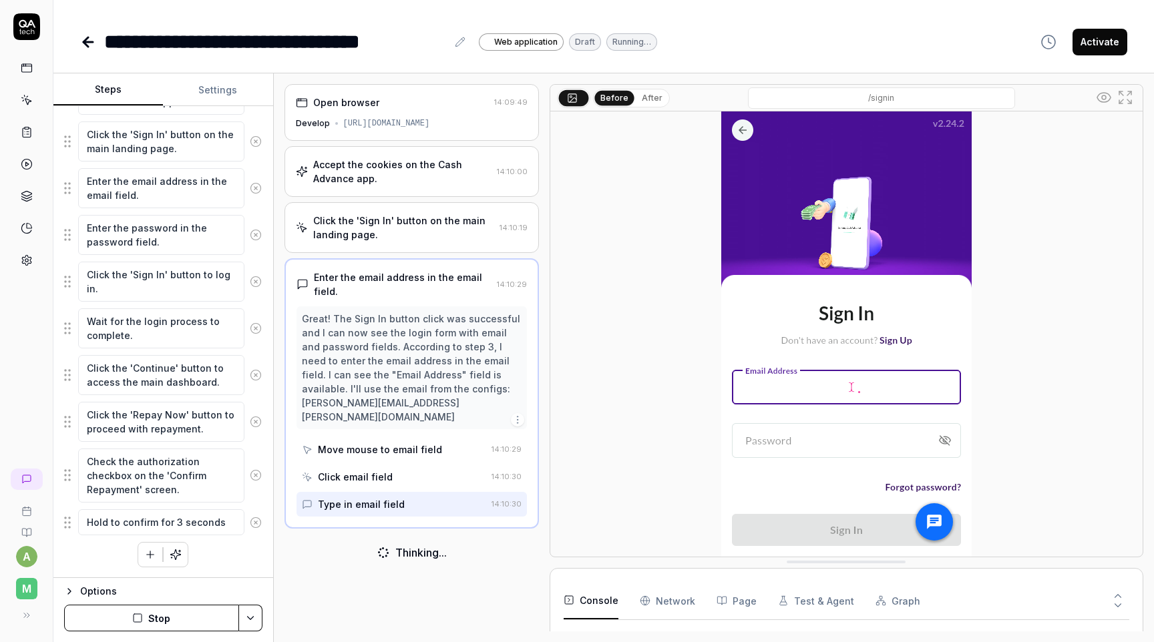
click at [184, 612] on button "Stop" at bounding box center [151, 618] width 175 height 27
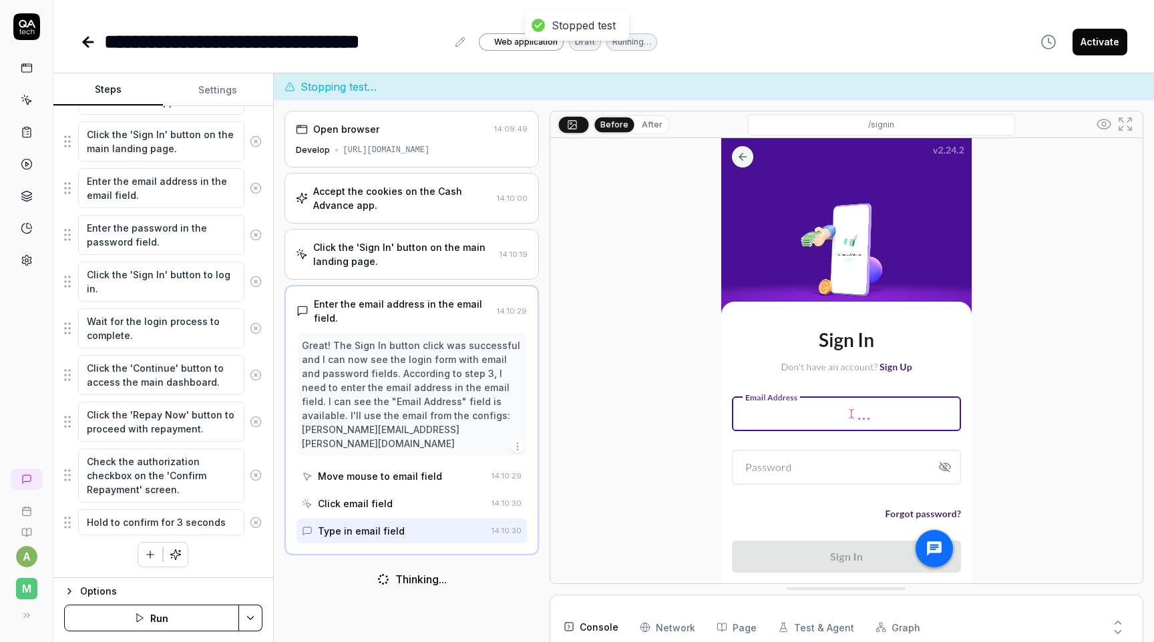
click at [171, 612] on button "Run" at bounding box center [151, 618] width 175 height 27
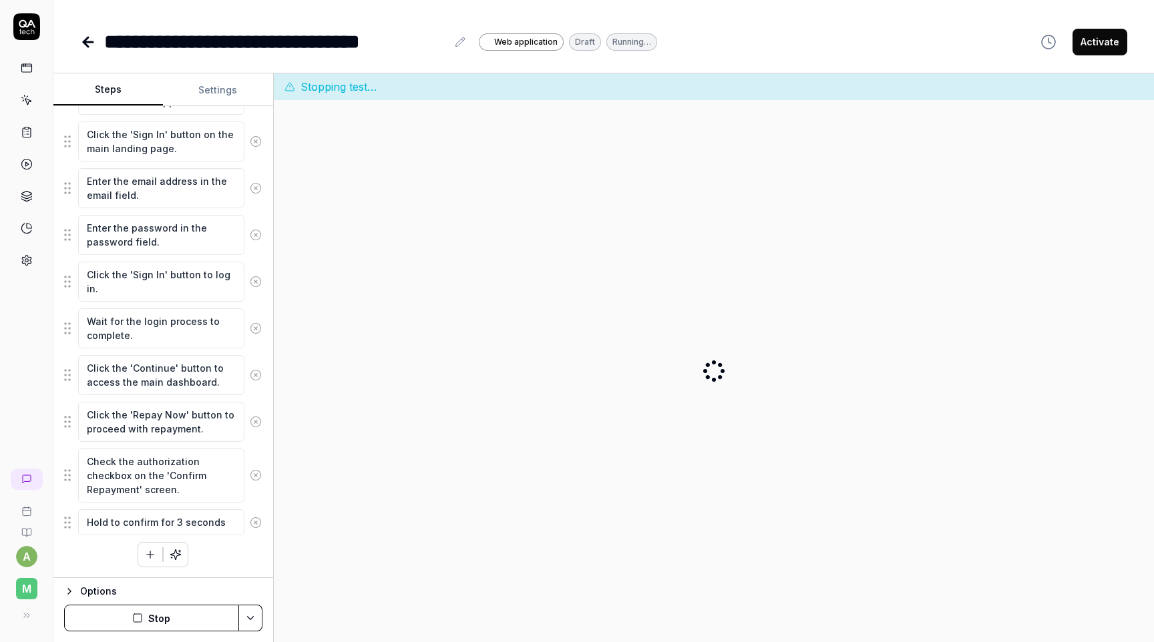
type textarea "*"
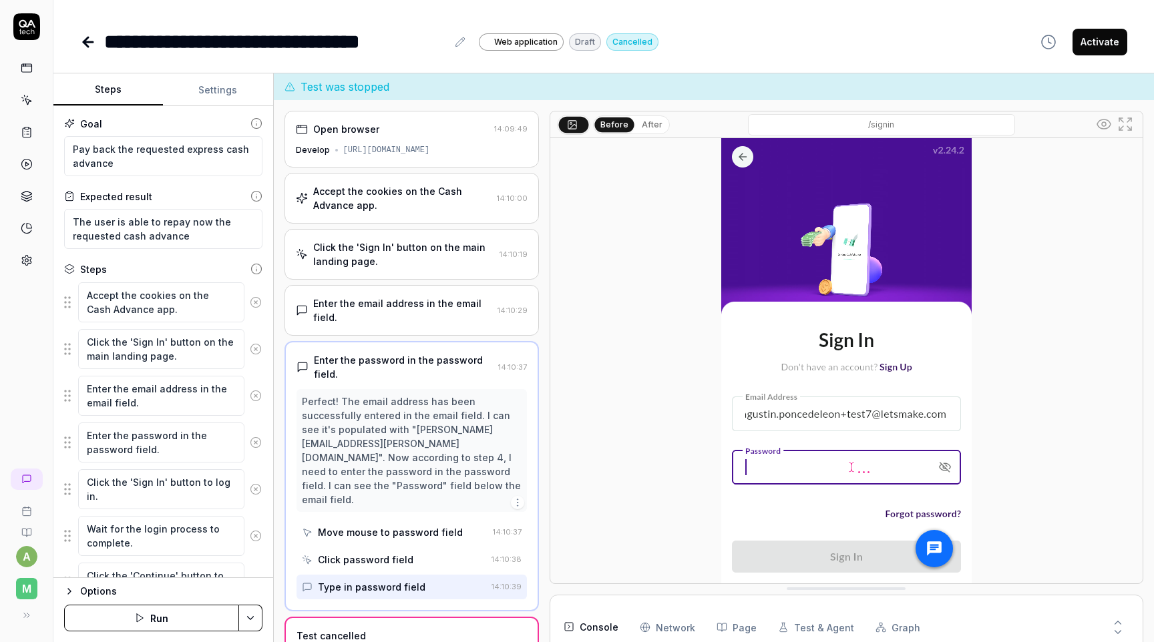
scroll to position [5, 0]
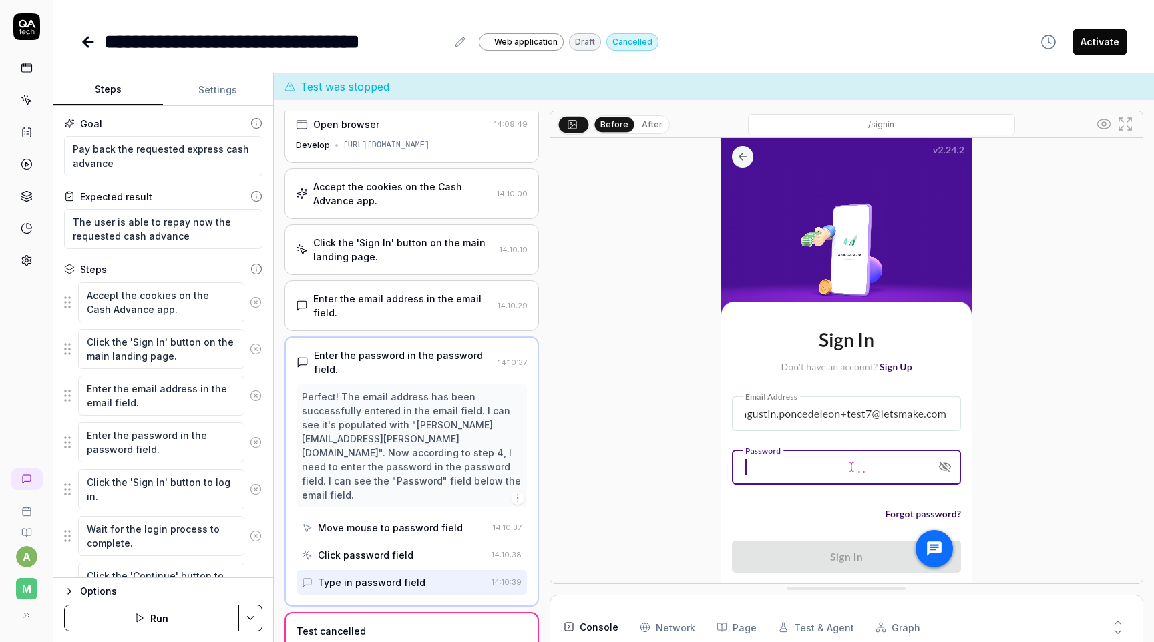
click at [248, 623] on html "**********" at bounding box center [577, 321] width 1154 height 642
click at [88, 594] on html "**********" at bounding box center [577, 321] width 1154 height 642
click at [88, 594] on div "Options" at bounding box center [171, 592] width 182 height 16
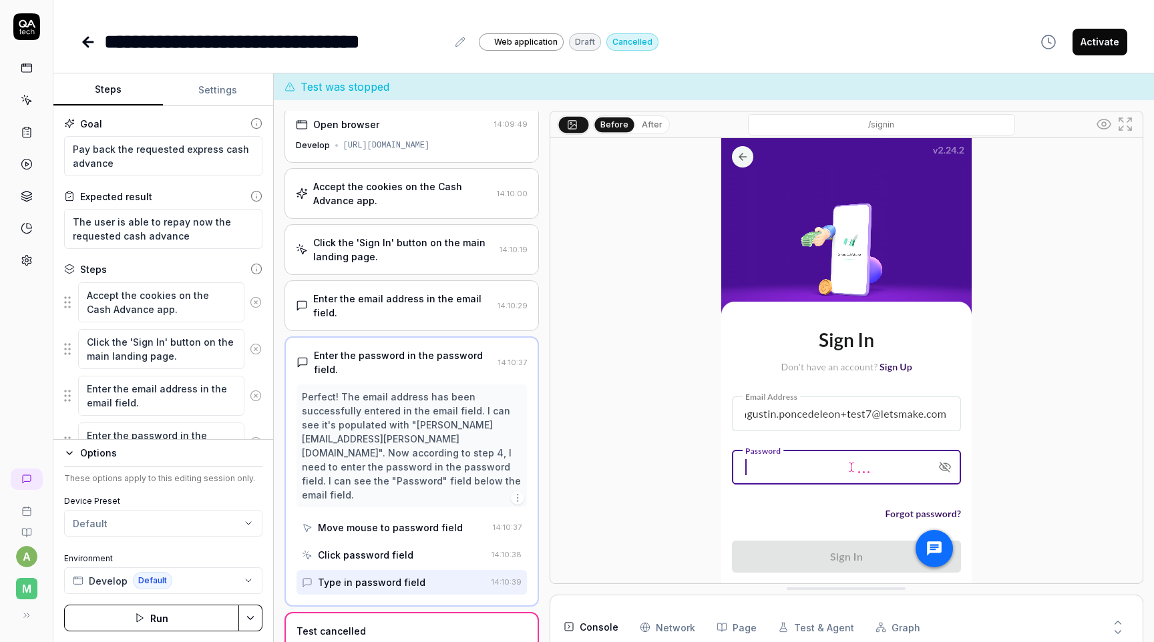
click at [208, 526] on html "**********" at bounding box center [577, 321] width 1154 height 642
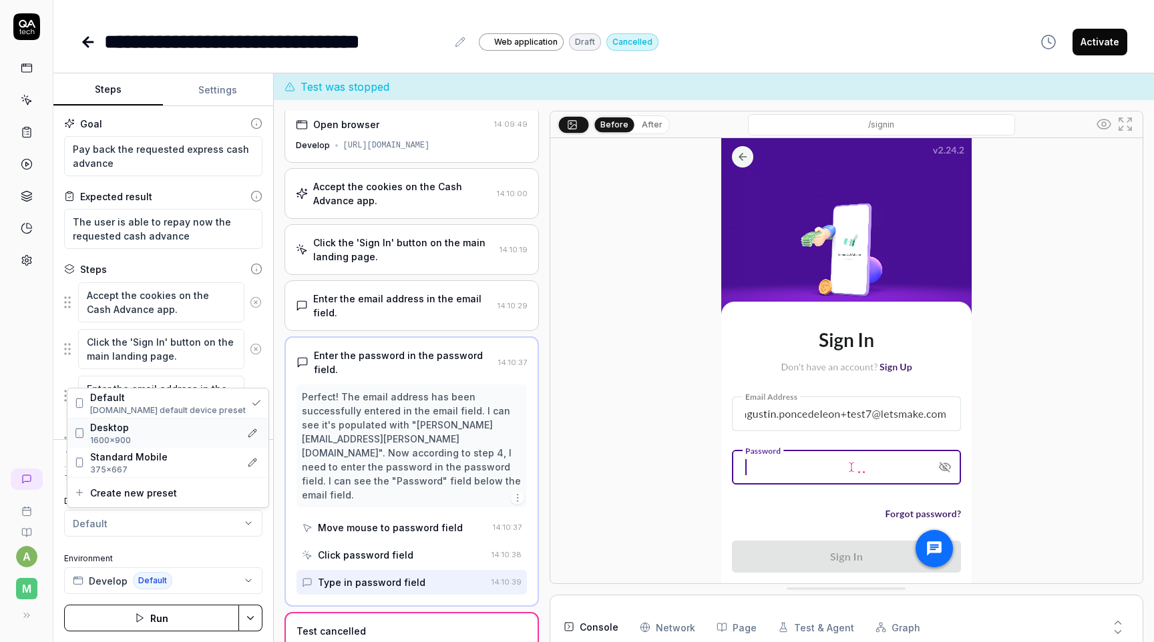
click at [159, 436] on span "1600×900" at bounding box center [162, 441] width 145 height 12
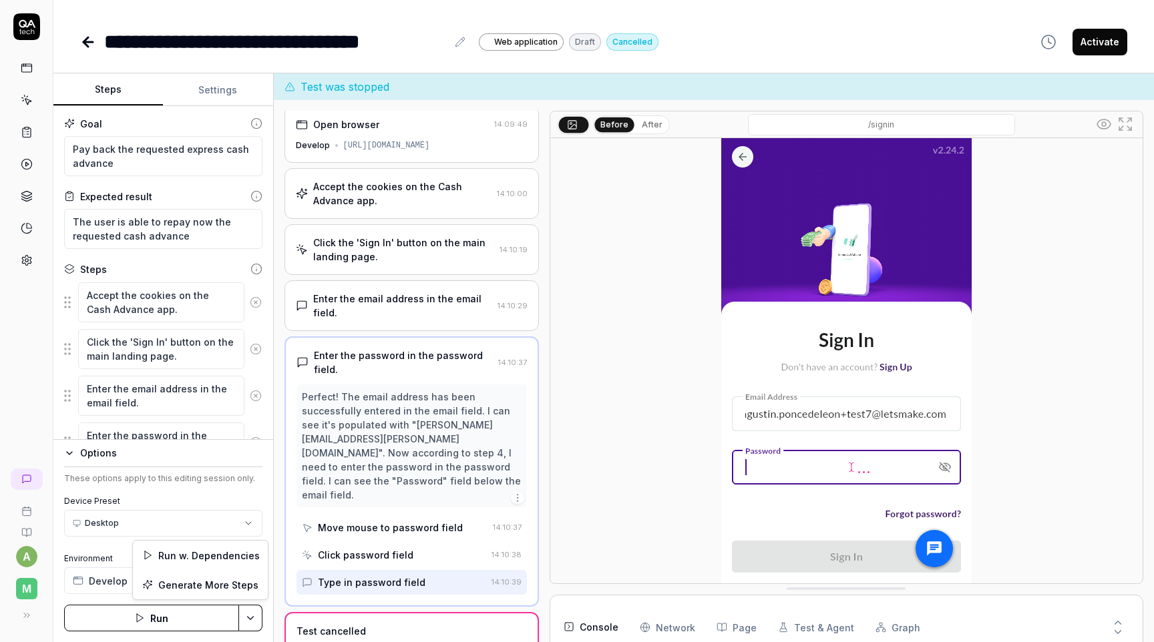
click at [250, 616] on html "**********" at bounding box center [577, 321] width 1154 height 642
click at [271, 554] on html "**********" at bounding box center [577, 321] width 1154 height 642
click at [191, 614] on button "Run" at bounding box center [151, 618] width 175 height 27
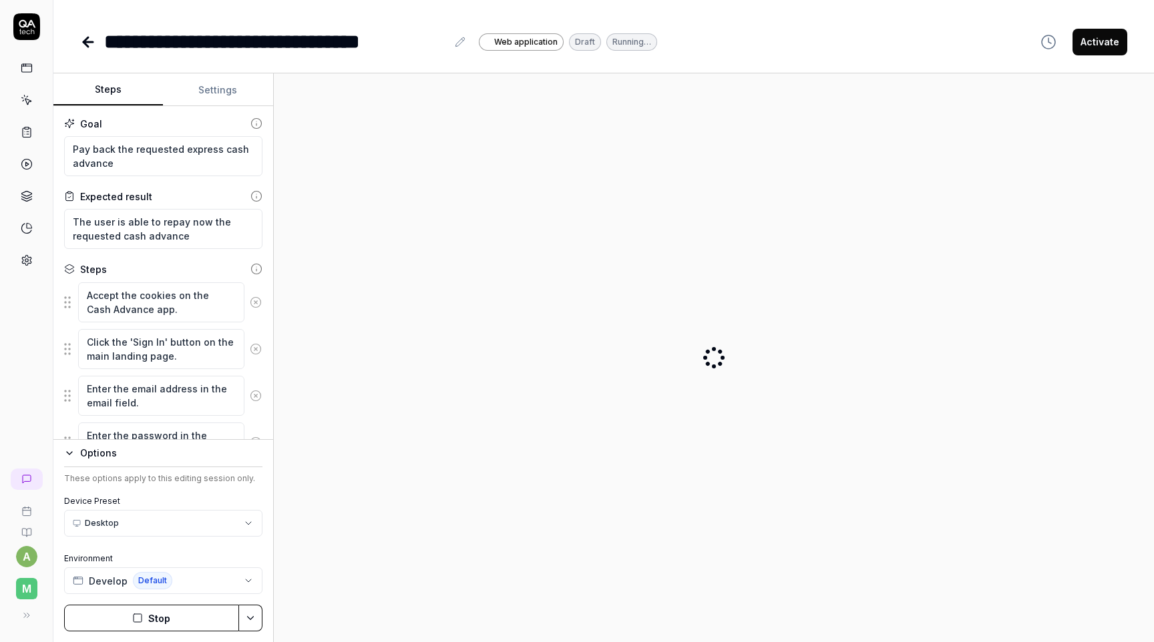
click at [217, 93] on button "Settings" at bounding box center [218, 90] width 110 height 32
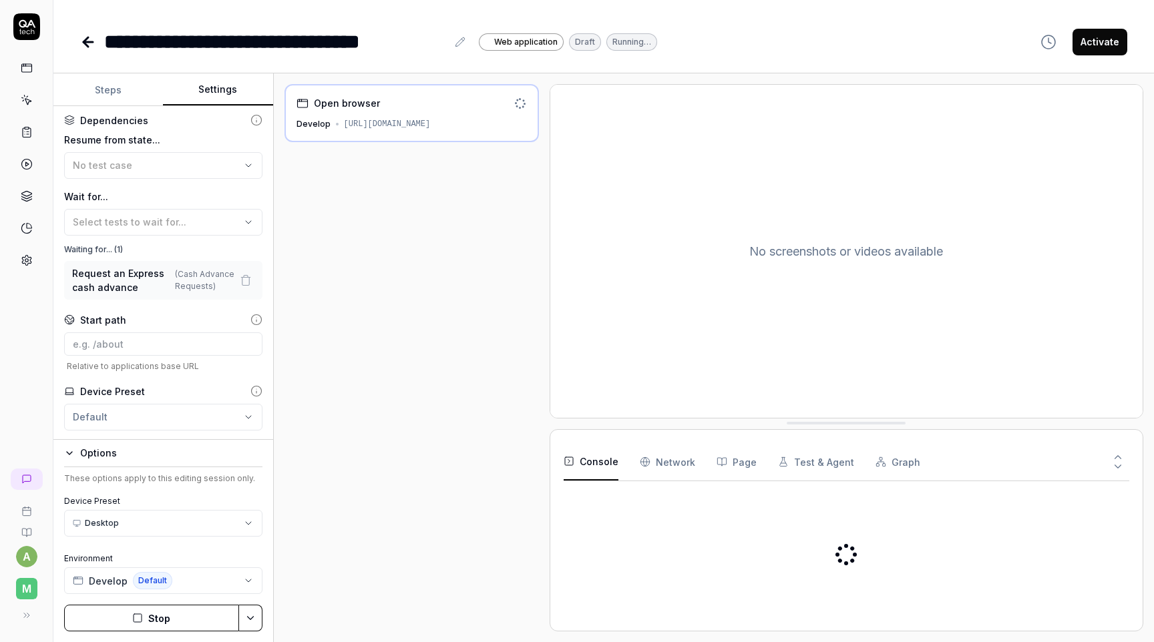
scroll to position [341, 0]
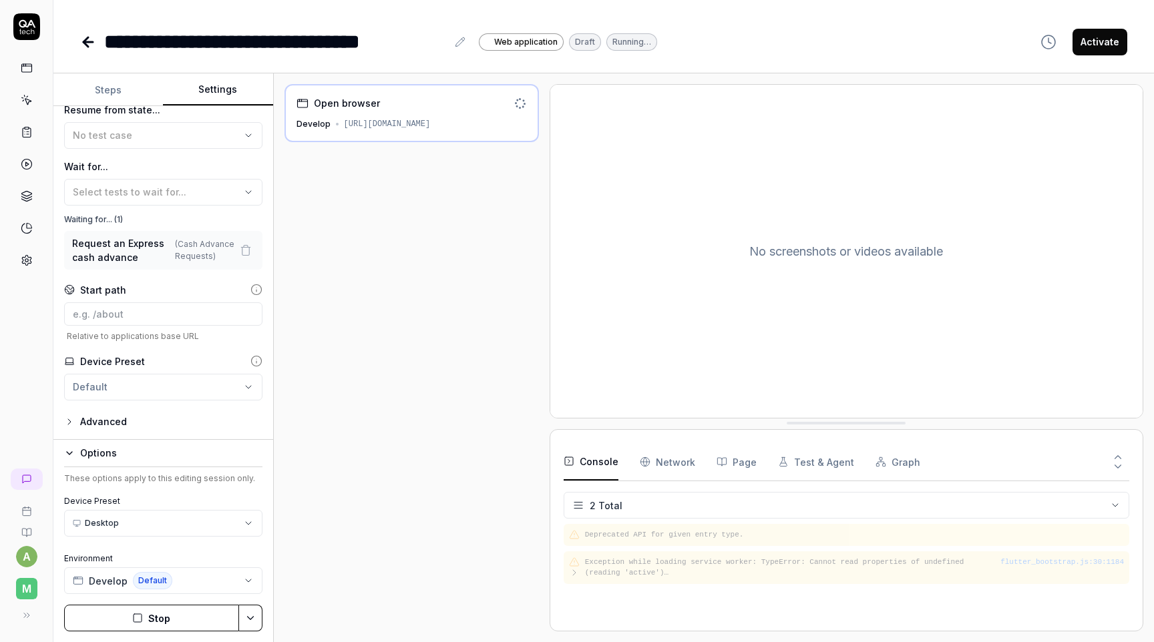
click at [176, 387] on html "**********" at bounding box center [577, 321] width 1154 height 642
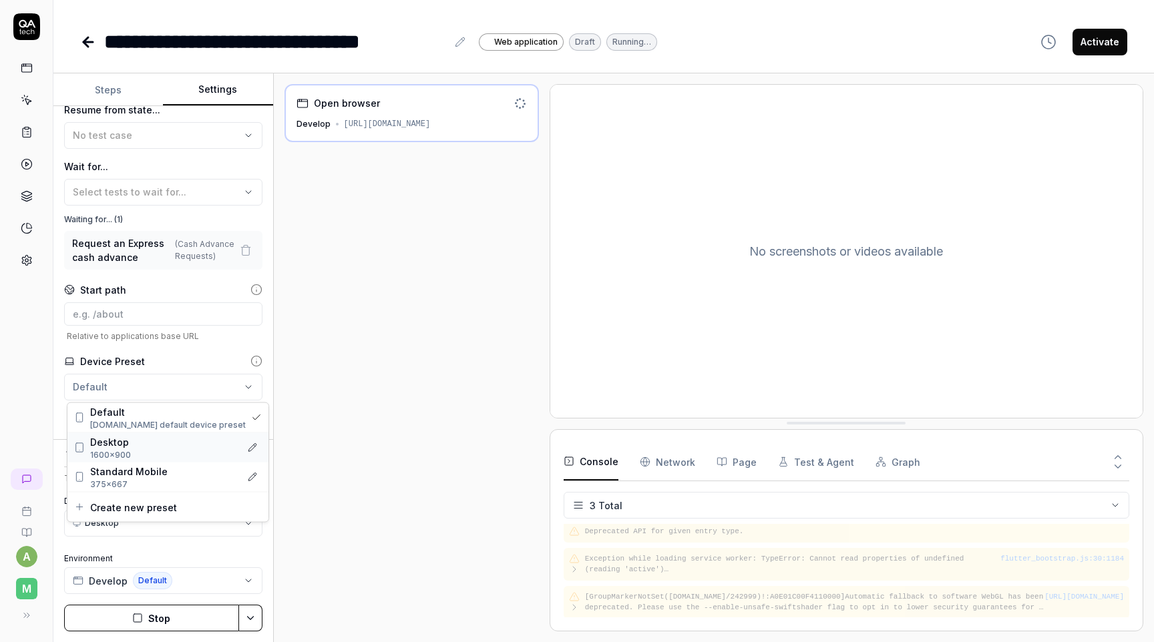
click at [152, 446] on div "Desktop" at bounding box center [162, 442] width 145 height 14
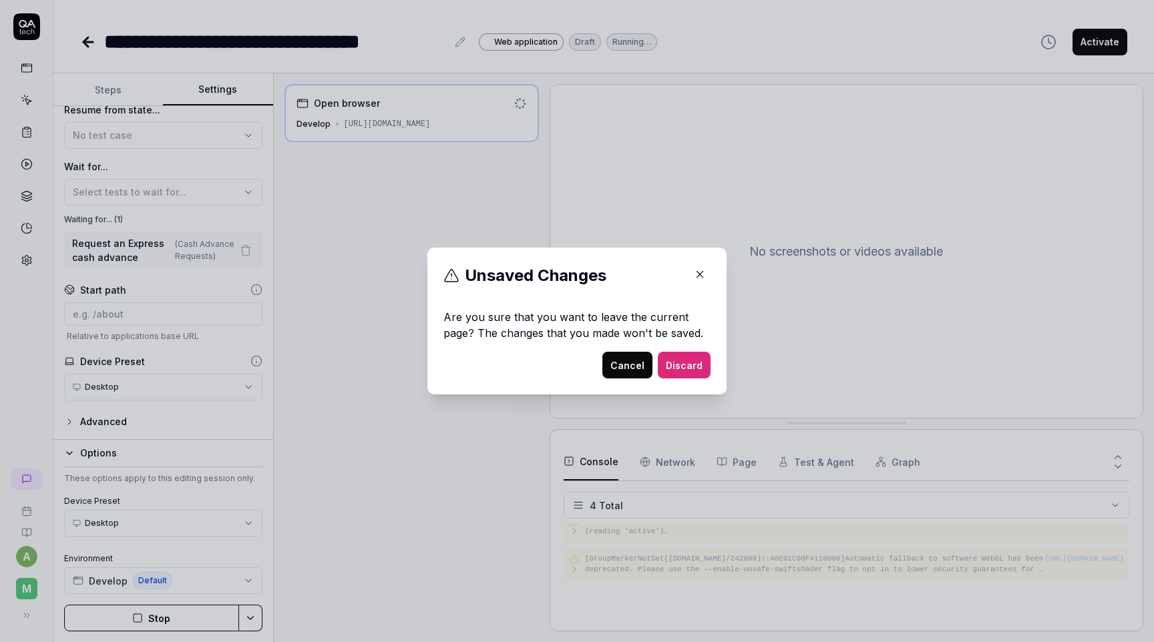
scroll to position [68, 0]
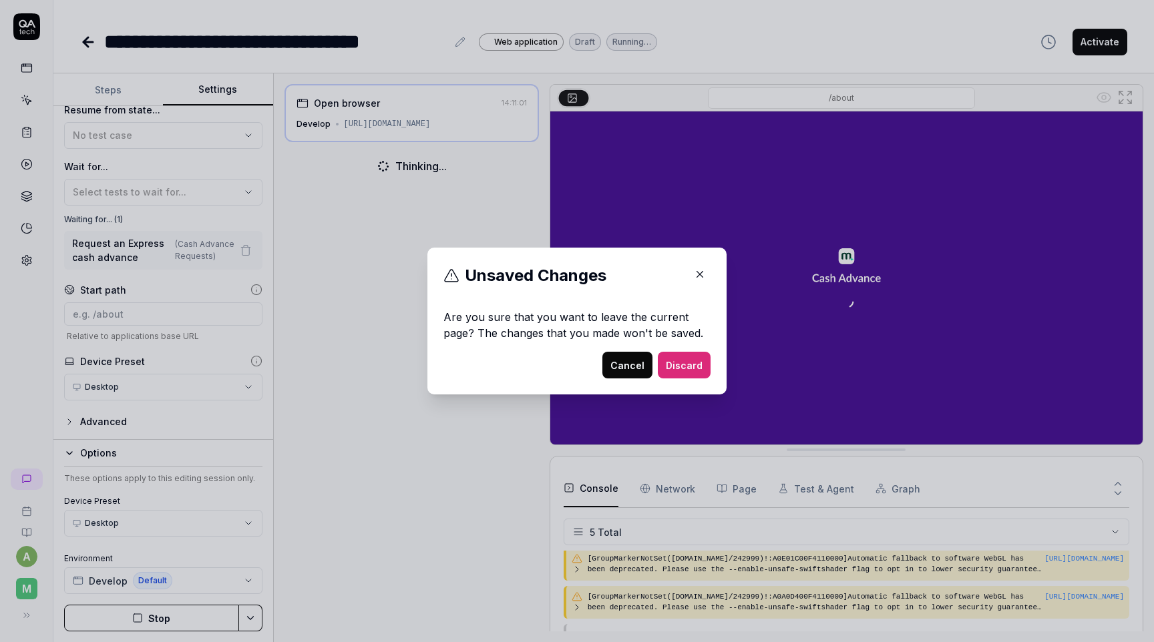
click at [640, 365] on button "Cancel" at bounding box center [627, 365] width 50 height 27
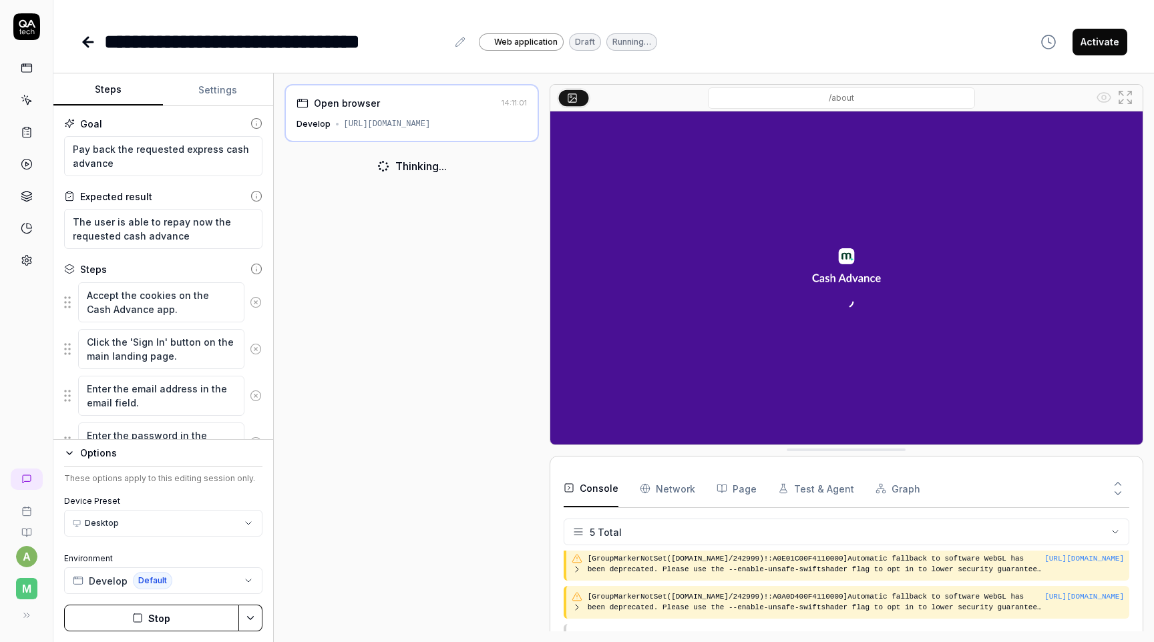
click at [113, 91] on button "Steps" at bounding box center [108, 90] width 110 height 32
click at [106, 451] on div "Options" at bounding box center [171, 453] width 182 height 16
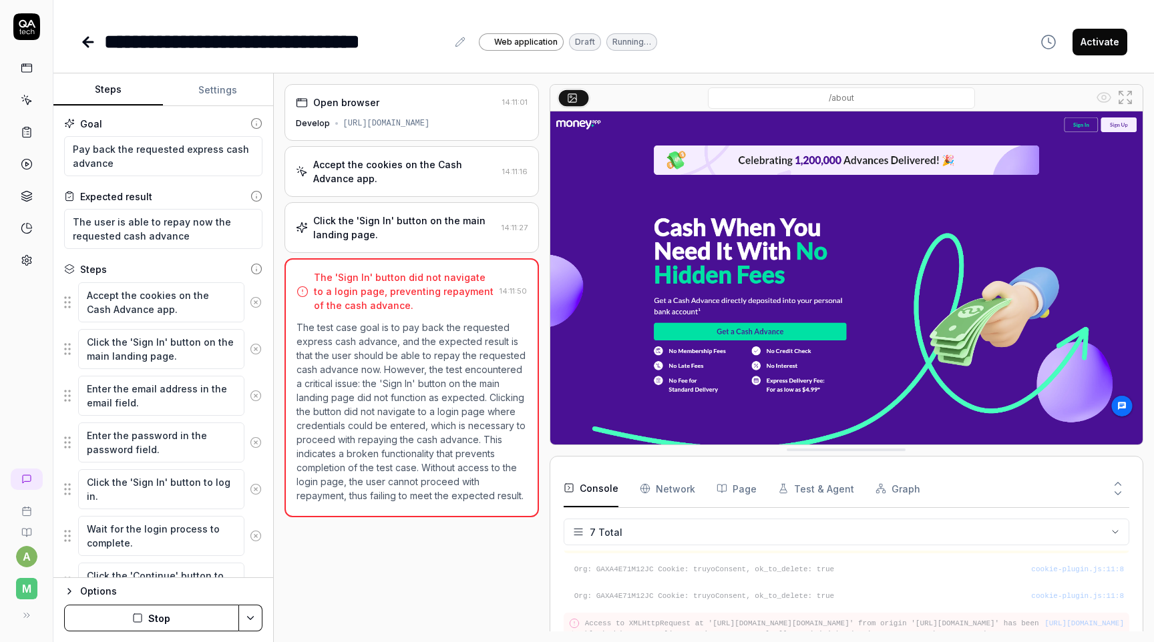
scroll to position [136, 0]
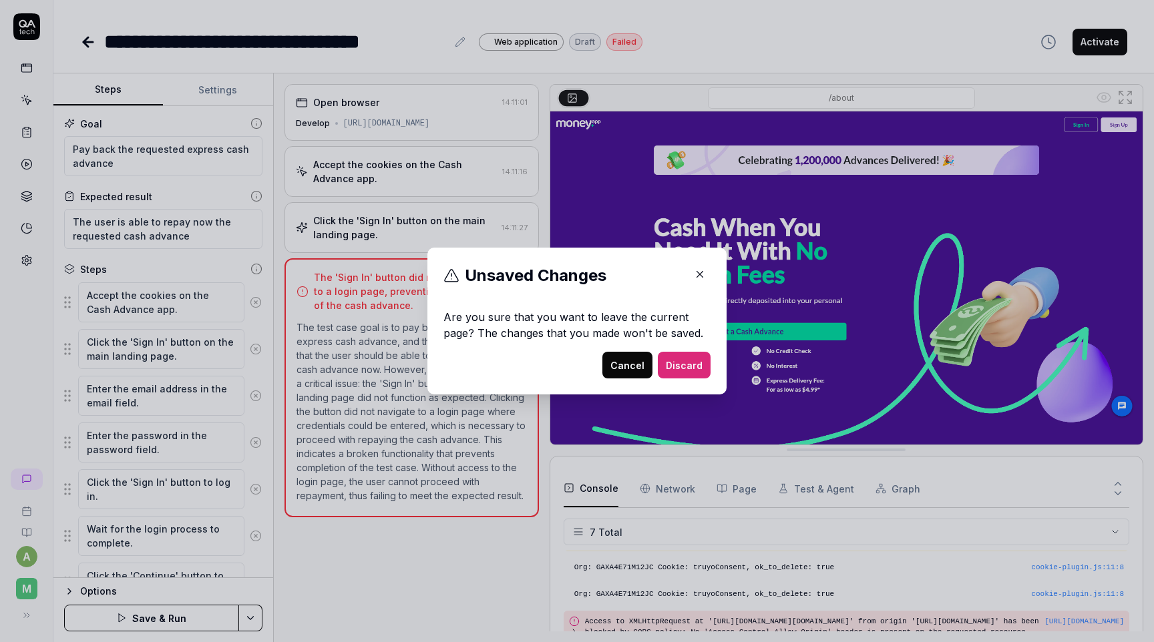
click at [631, 370] on button "Cancel" at bounding box center [627, 365] width 50 height 27
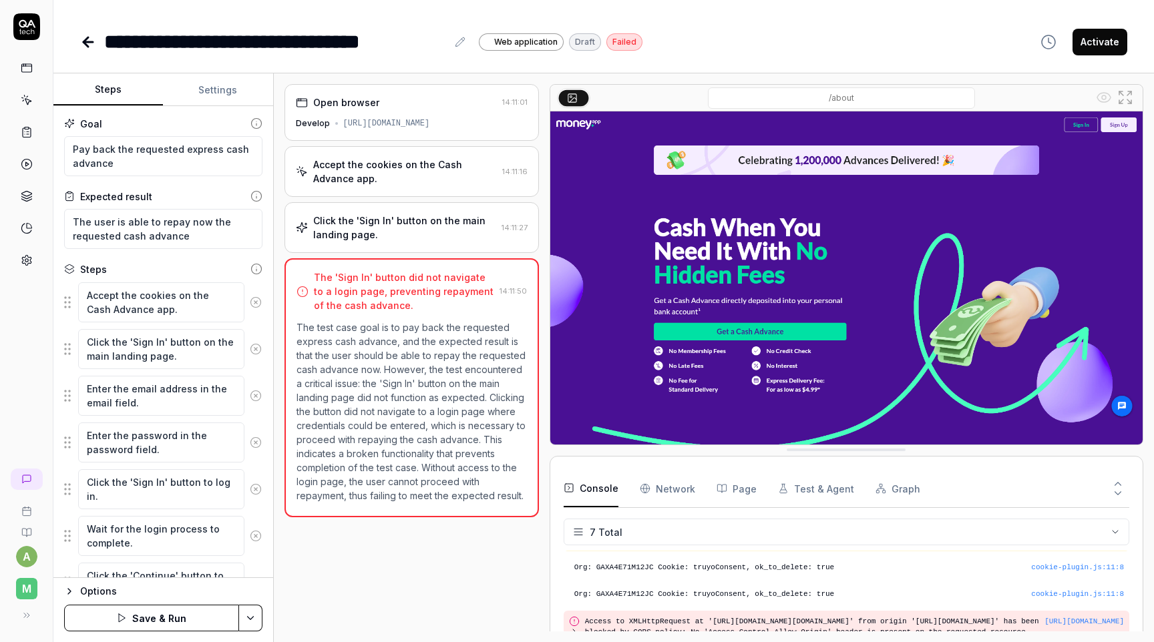
click at [162, 617] on button "Save & Run" at bounding box center [151, 618] width 175 height 27
type textarea "*"
click at [204, 79] on button "Settings" at bounding box center [218, 90] width 110 height 32
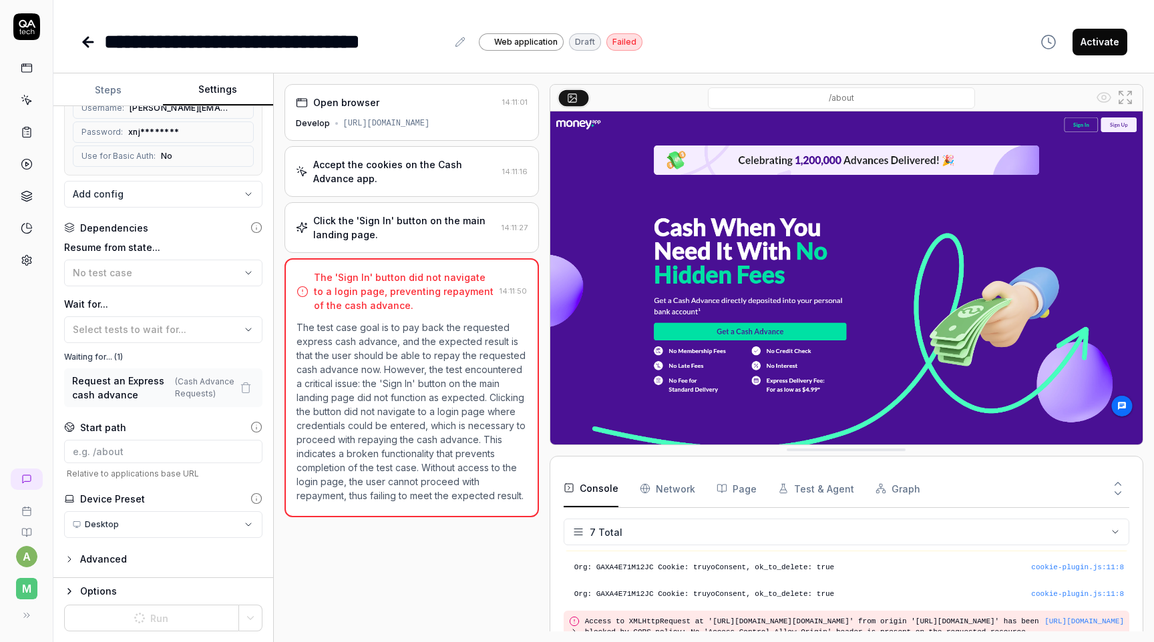
click at [164, 528] on html "**********" at bounding box center [577, 321] width 1154 height 642
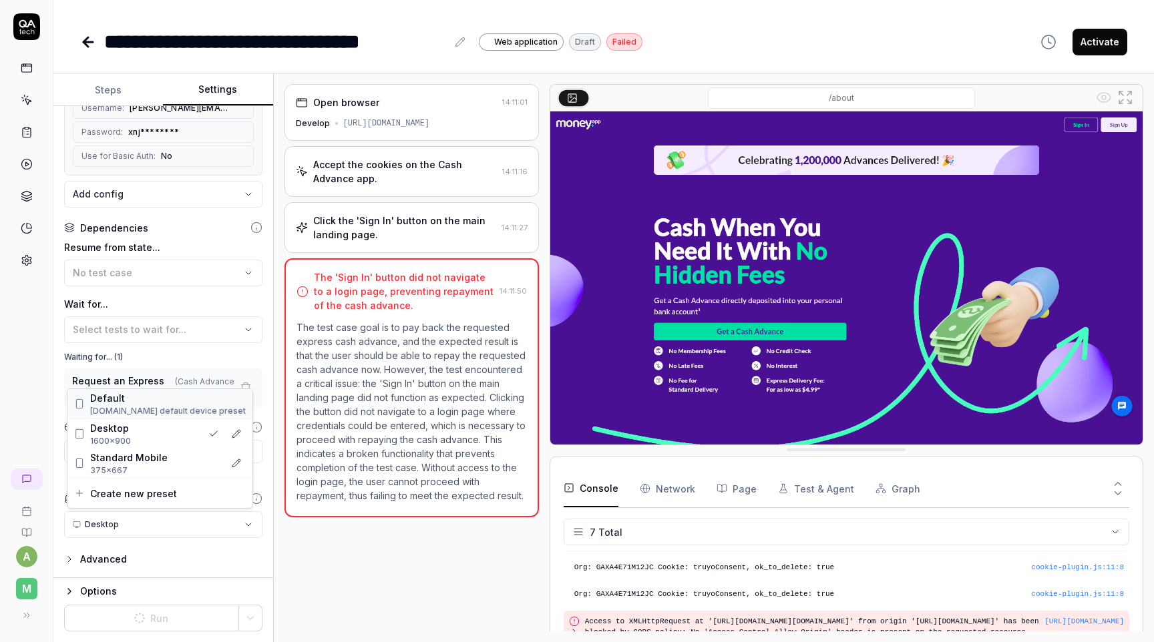
click at [142, 405] on span "[DOMAIN_NAME] default device preset" at bounding box center [168, 411] width 156 height 12
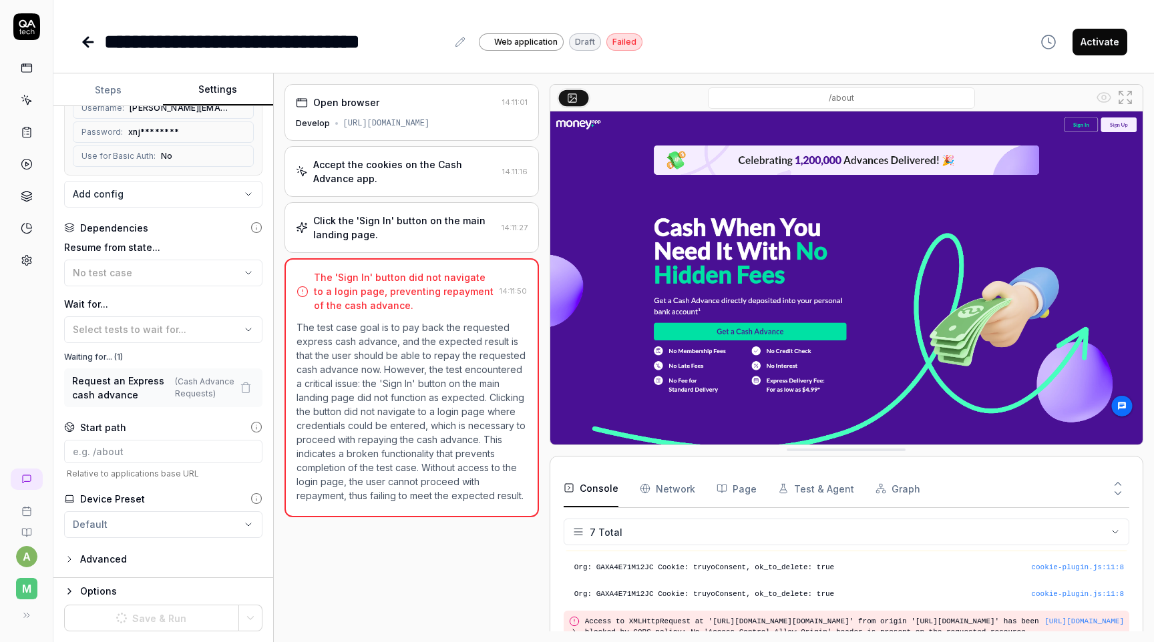
click at [99, 550] on div "**********" at bounding box center [163, 342] width 220 height 472
click at [77, 556] on button "Advanced" at bounding box center [95, 560] width 63 height 16
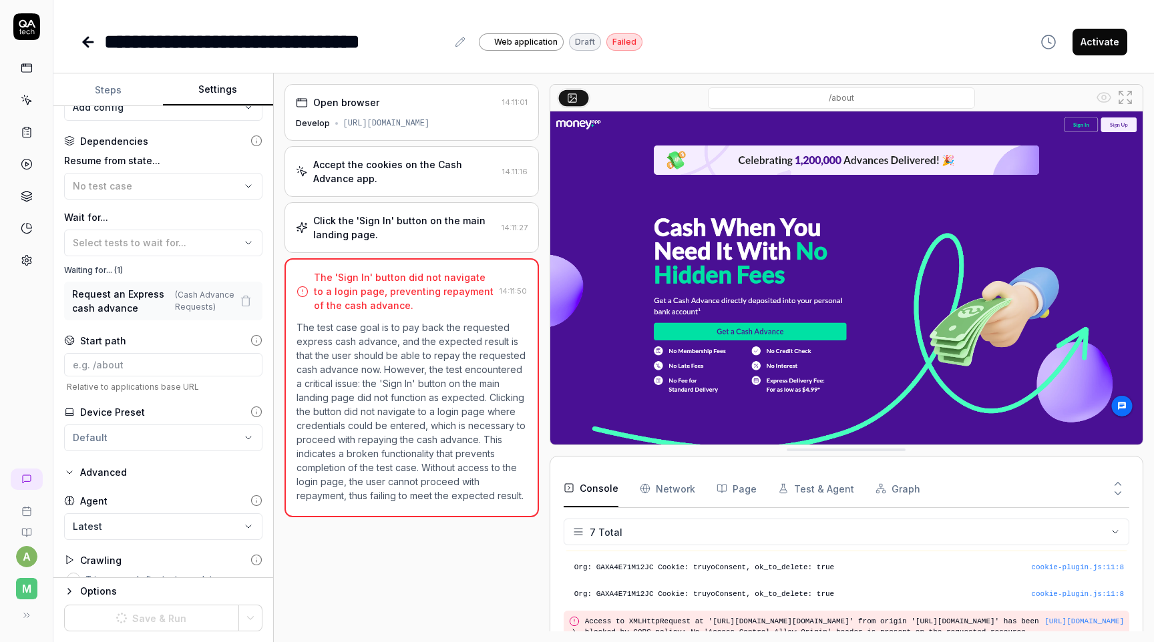
scroll to position [309, 0]
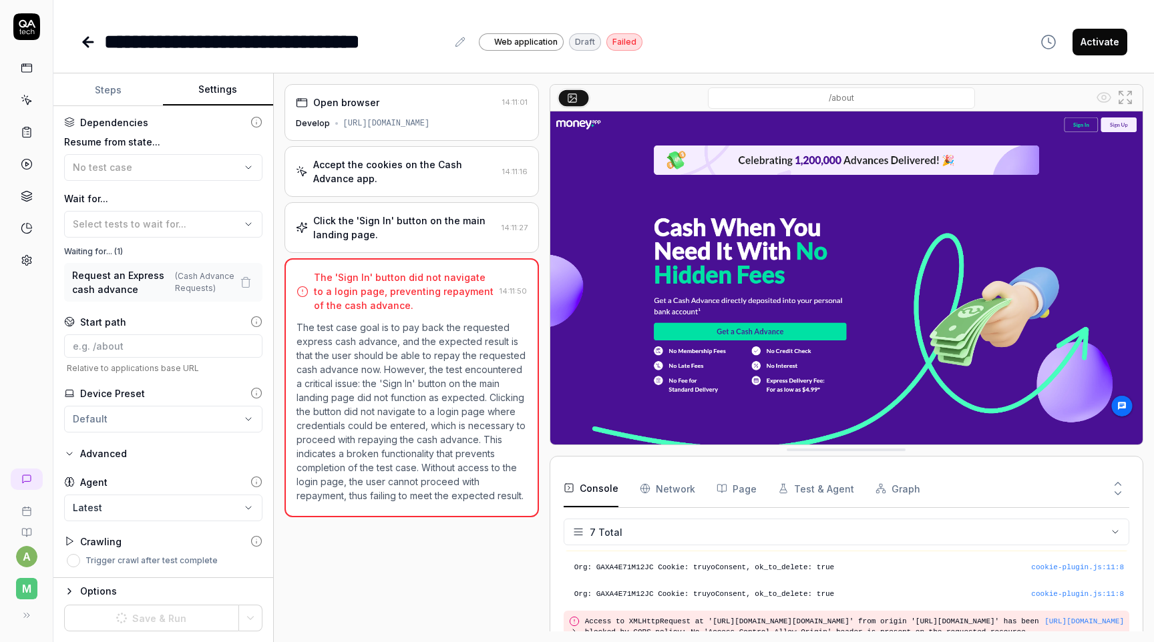
click at [74, 450] on icon "button" at bounding box center [69, 454] width 11 height 11
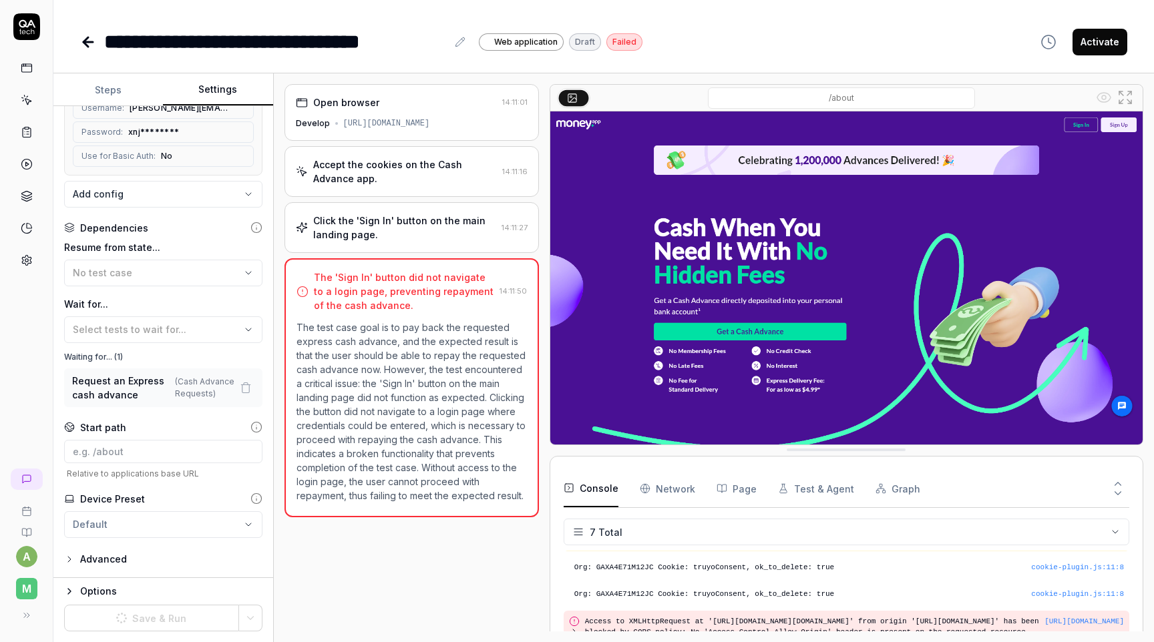
scroll to position [203, 0]
click at [365, 556] on div "Open browser 14:11:01 Develop https://develop.cash.money.app/ Accept the cookie…" at bounding box center [411, 358] width 254 height 548
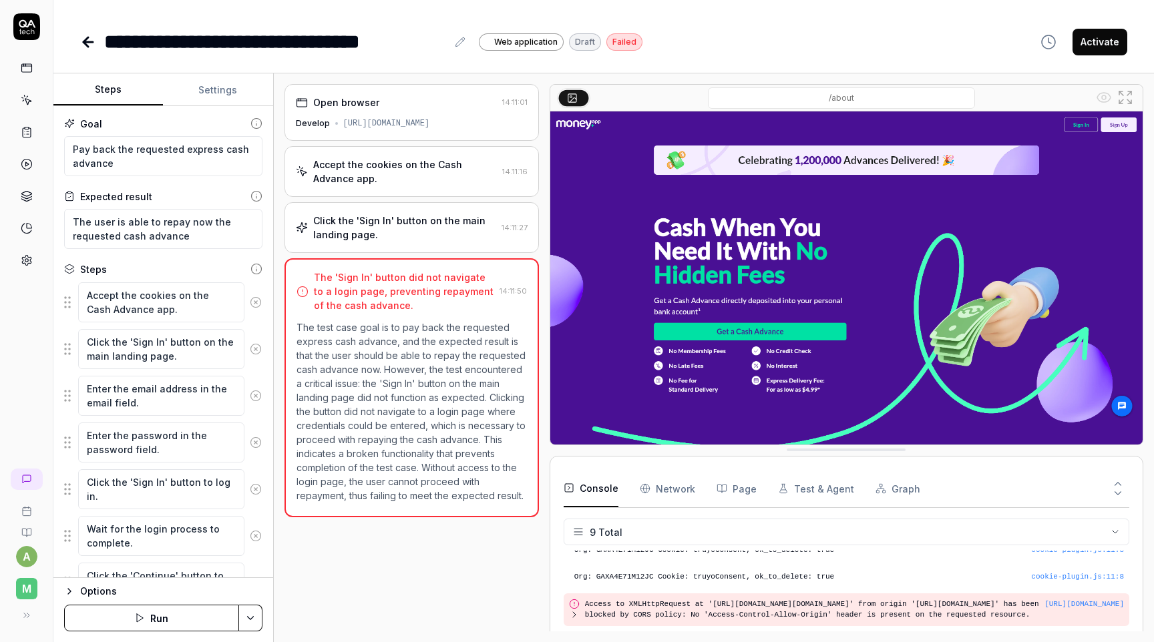
click at [211, 91] on button "Settings" at bounding box center [218, 90] width 110 height 32
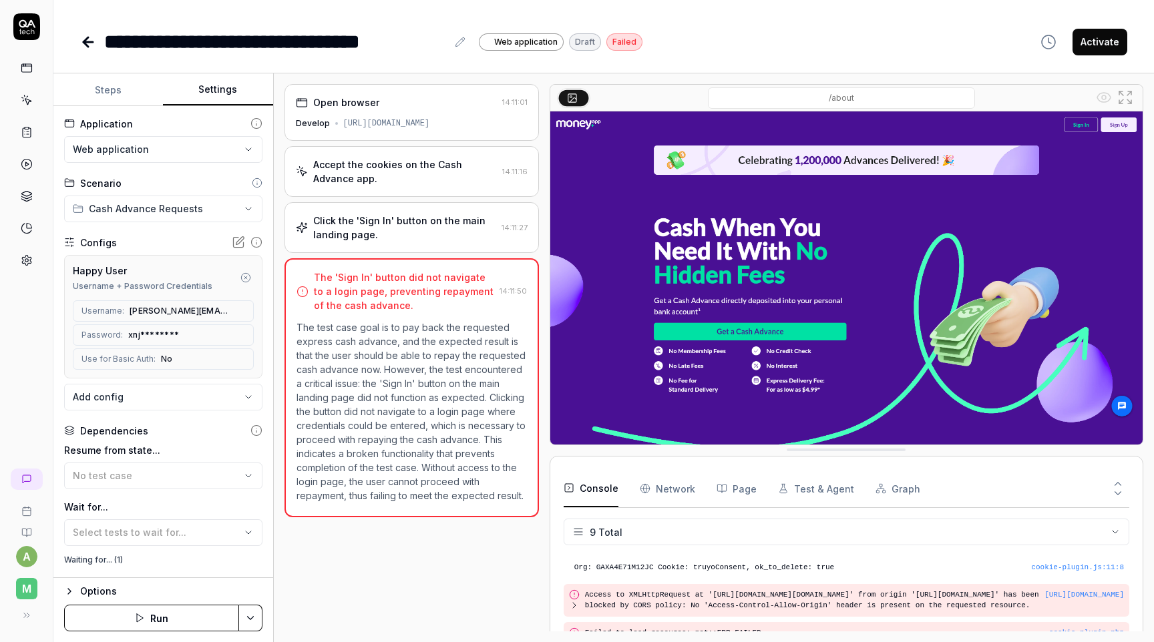
scroll to position [203, 0]
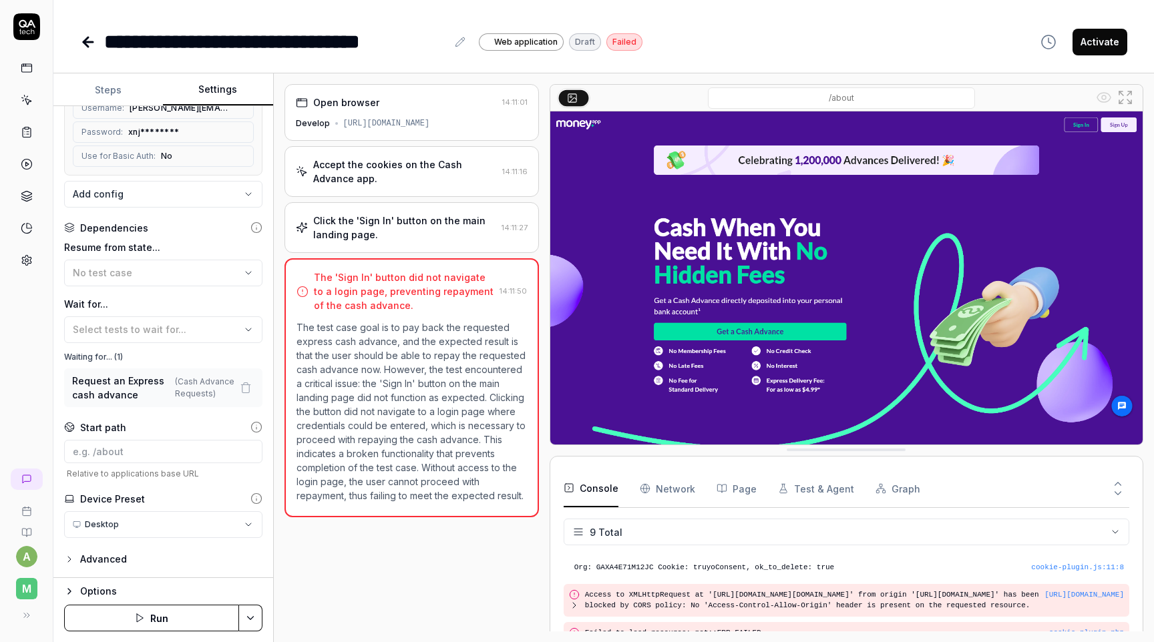
click at [192, 516] on html "**********" at bounding box center [577, 321] width 1154 height 642
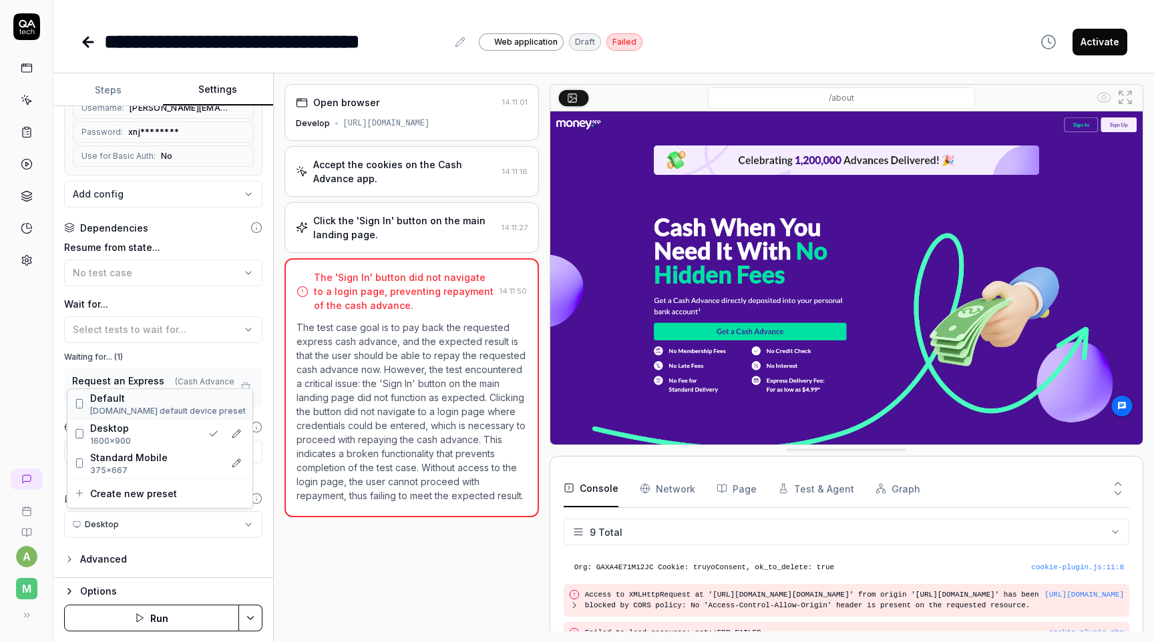
click at [136, 401] on span "Default" at bounding box center [168, 398] width 156 height 14
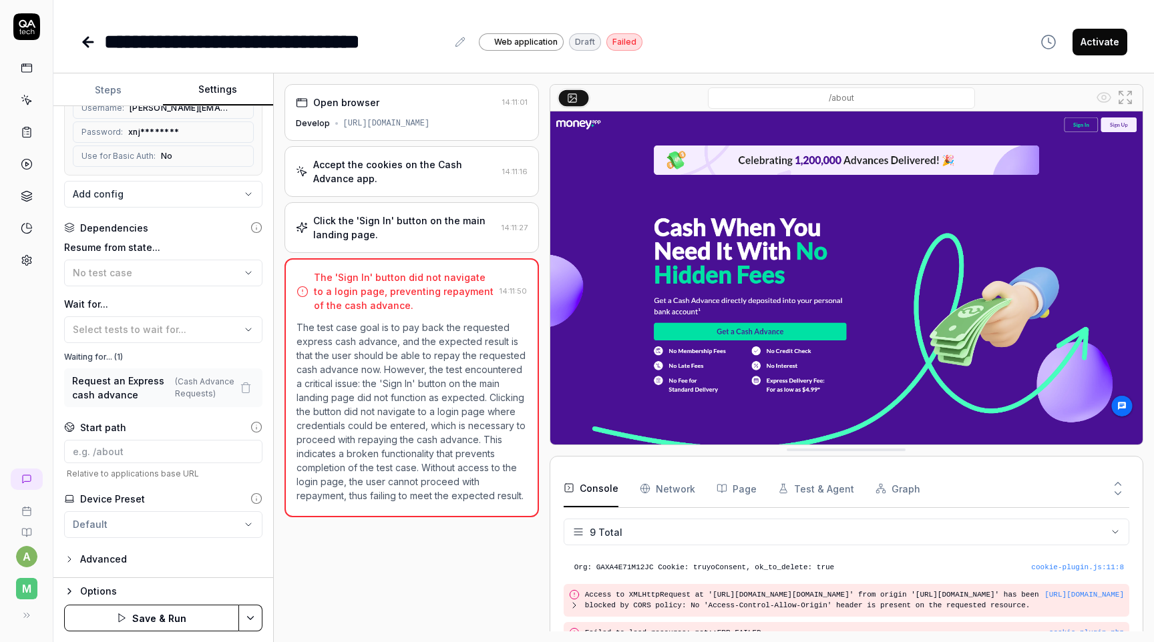
click at [184, 621] on button "Save & Run" at bounding box center [151, 618] width 175 height 27
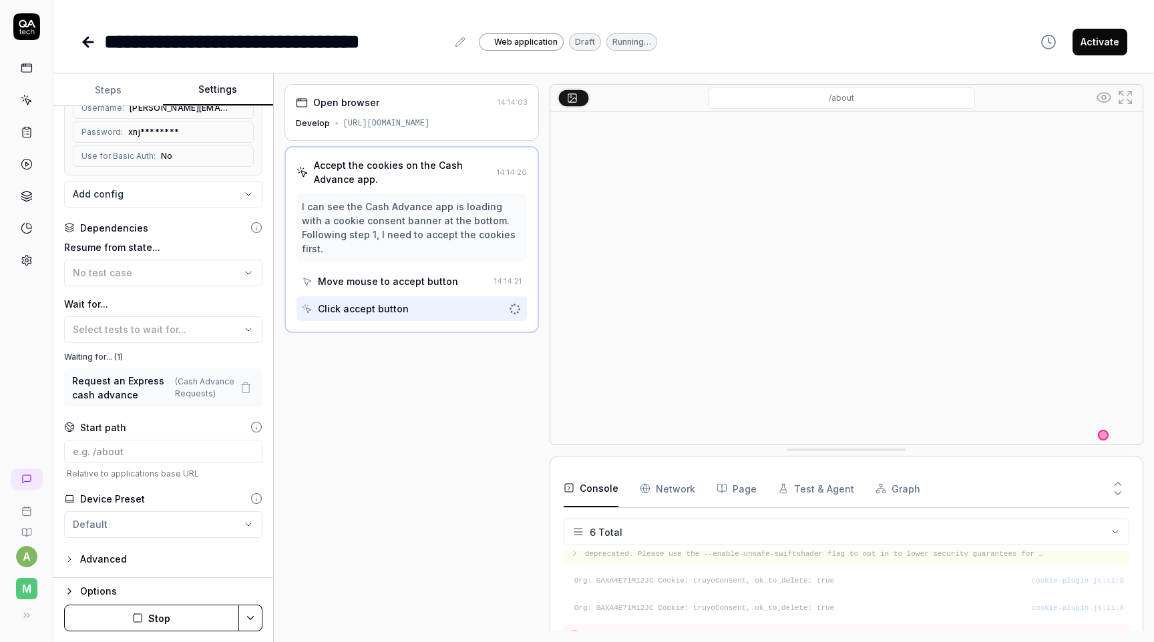
scroll to position [98, 0]
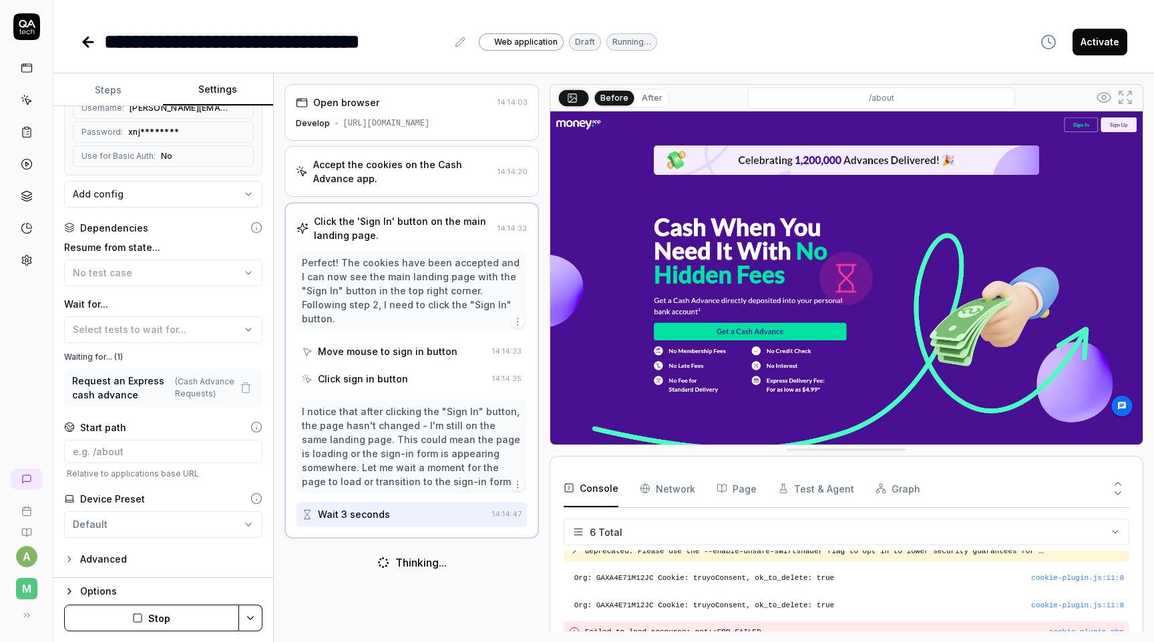
click at [652, 100] on button "After" at bounding box center [651, 98] width 31 height 15
click at [609, 95] on button "Before" at bounding box center [614, 98] width 39 height 15
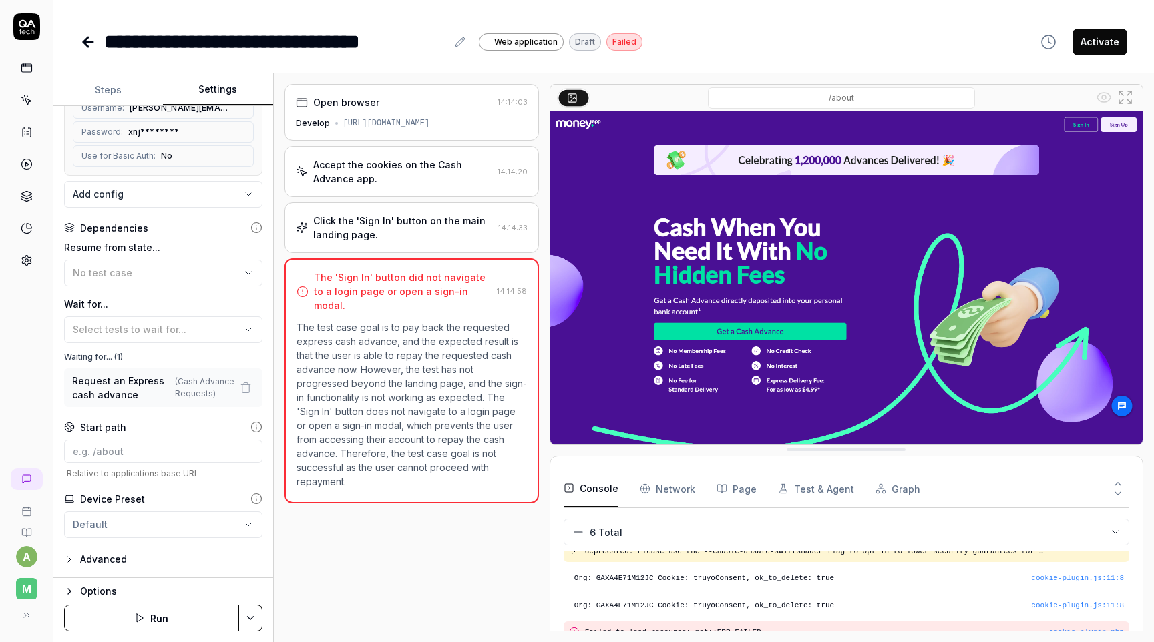
click at [81, 43] on icon at bounding box center [88, 42] width 16 height 16
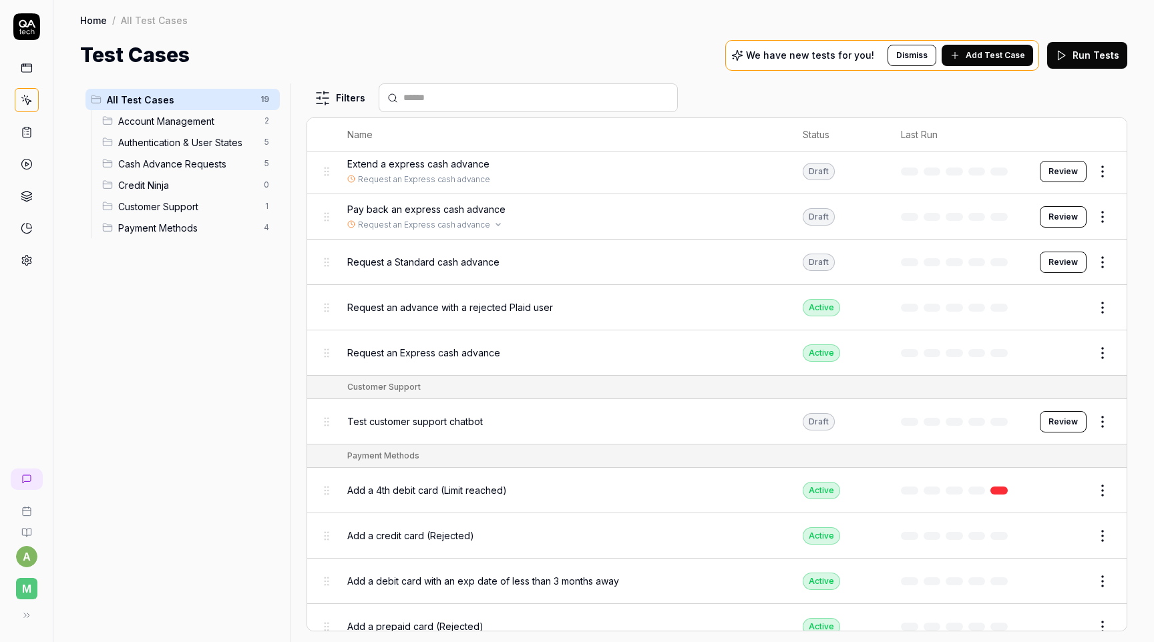
scroll to position [490, 0]
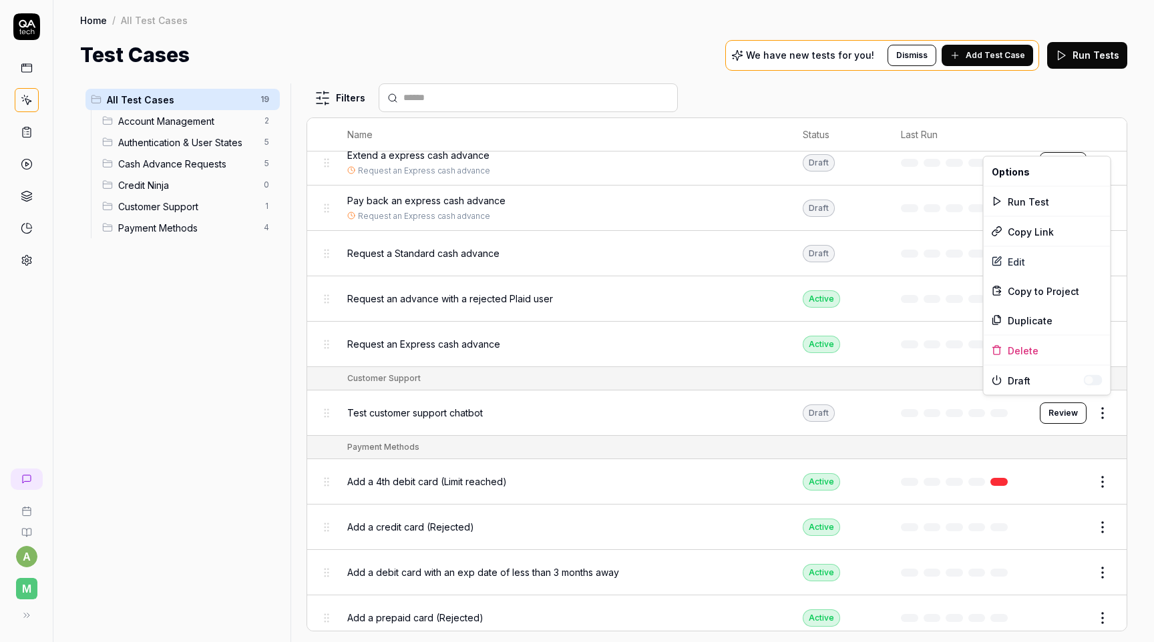
click at [1099, 397] on body "a M Home / All Test Cases Home / All Test Cases Test Cases We have new tests fo…" at bounding box center [577, 321] width 1154 height 642
click at [1045, 345] on div "Delete" at bounding box center [1047, 350] width 127 height 29
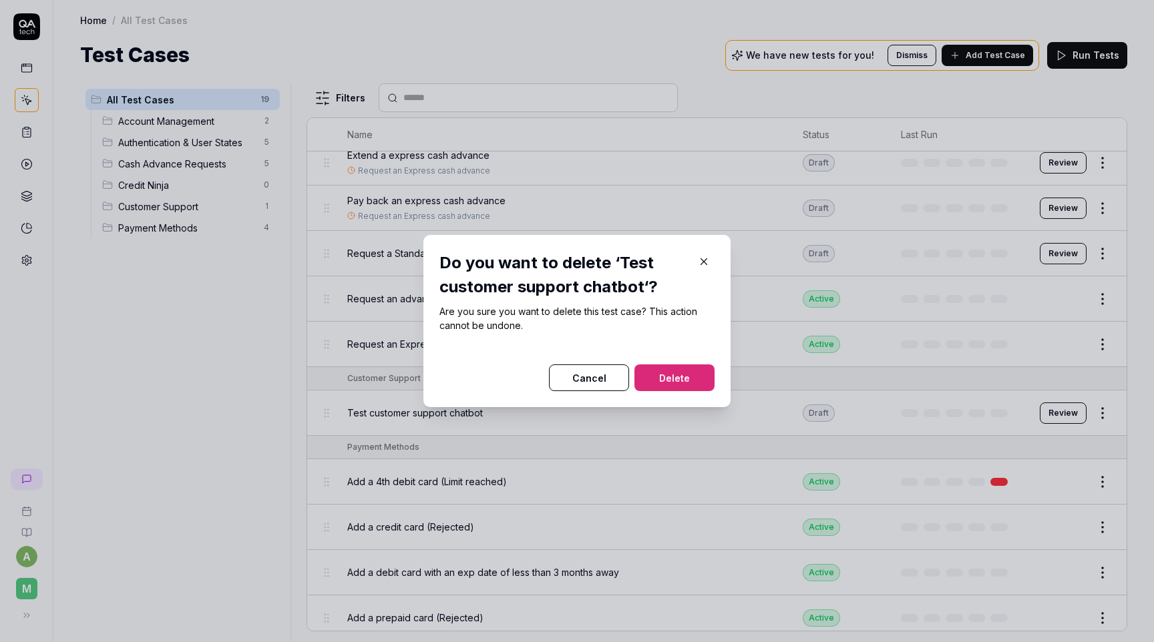
click at [686, 364] on div at bounding box center [576, 357] width 275 height 16
click at [680, 374] on button "Delete" at bounding box center [674, 378] width 80 height 27
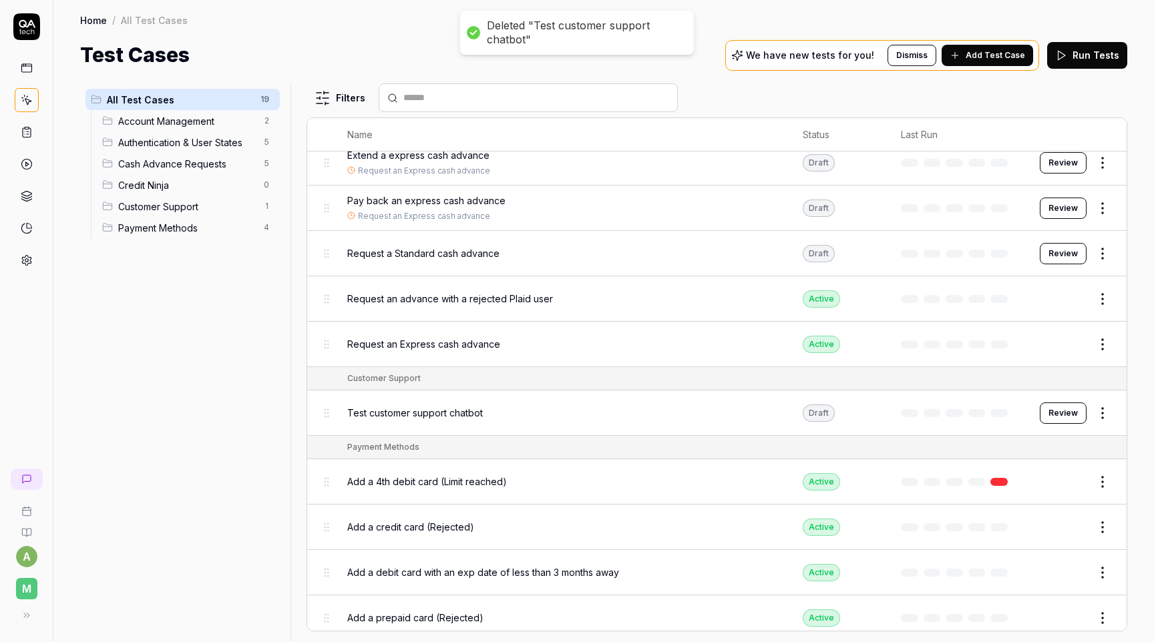
click at [266, 204] on html "Deleted "Test customer support chatbot" a M Home / All Test Cases Home / All Te…" at bounding box center [577, 321] width 1154 height 642
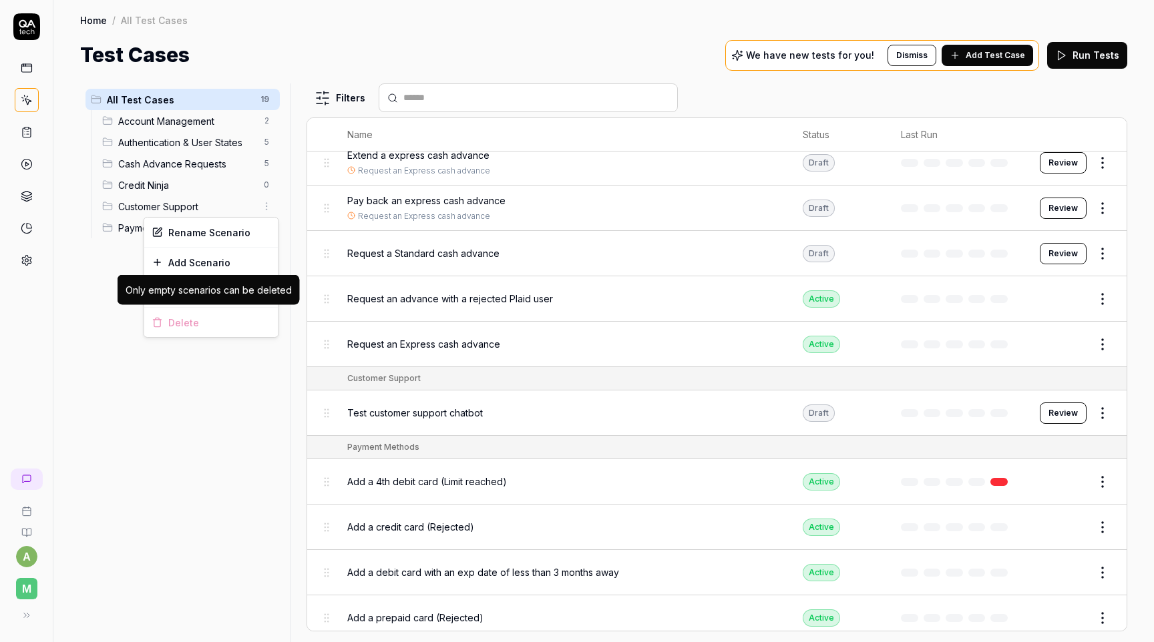
scroll to position [422, 0]
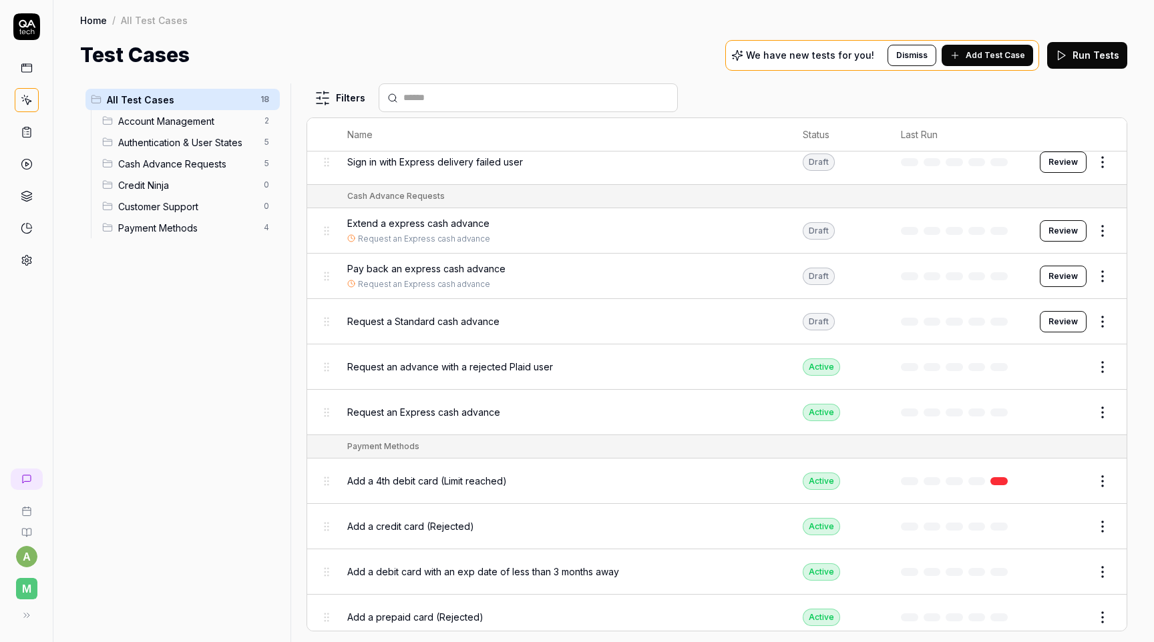
click at [224, 349] on html "a M Home / All Test Cases Home / All Test Cases Test Cases We have new tests fo…" at bounding box center [577, 321] width 1154 height 642
click at [268, 205] on html "a M Home / All Test Cases Home / All Test Cases Test Cases We have new tests fo…" at bounding box center [577, 321] width 1154 height 642
click at [226, 317] on div "Delete" at bounding box center [211, 322] width 134 height 29
click at [250, 347] on div "All Test Cases 18 Account Management 2 Authentication & User States 5 Cash Adva…" at bounding box center [182, 354] width 205 height 543
click at [1073, 566] on button "Edit" at bounding box center [1070, 572] width 32 height 21
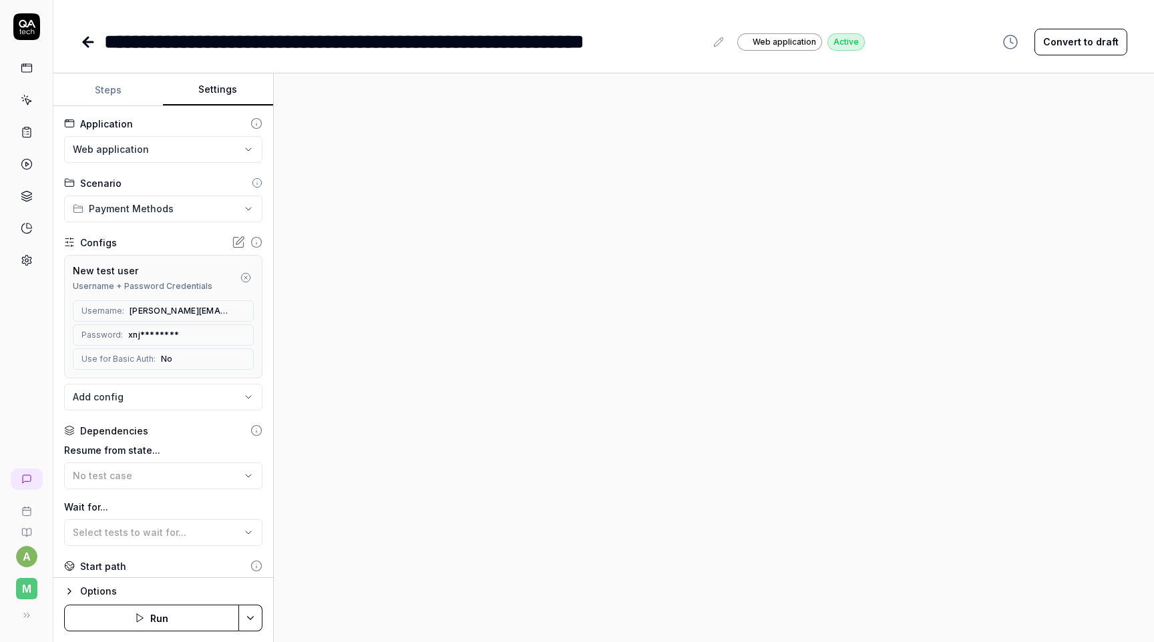
click at [210, 92] on button "Settings" at bounding box center [218, 90] width 110 height 32
click at [244, 278] on icon "button" at bounding box center [245, 277] width 11 height 11
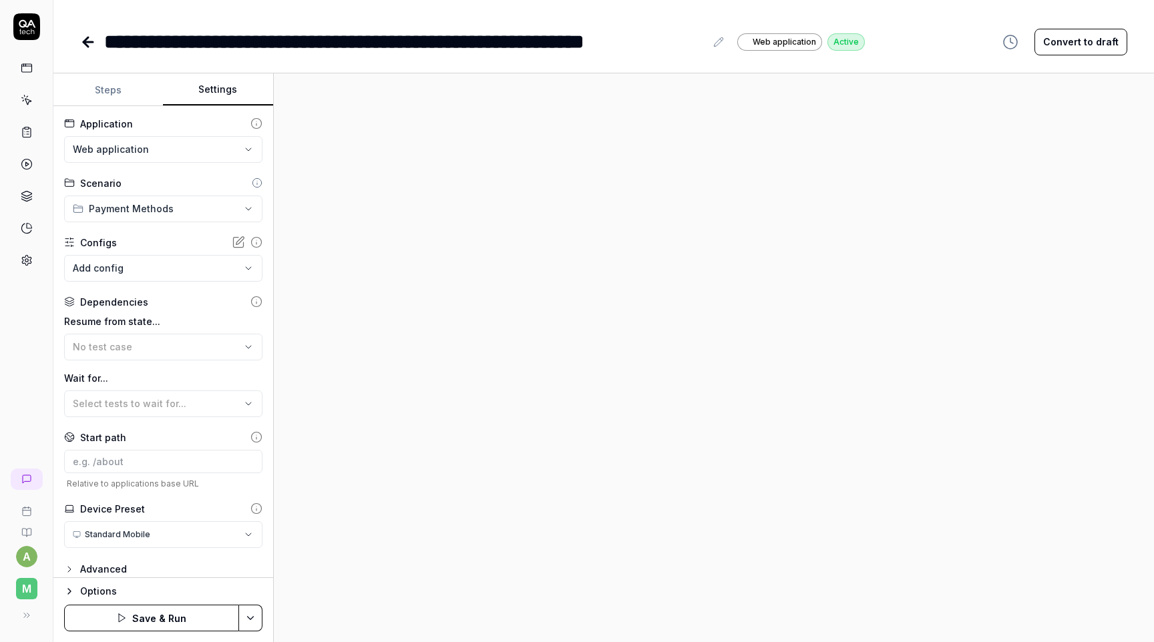
click at [227, 257] on body "**********" at bounding box center [577, 321] width 1154 height 642
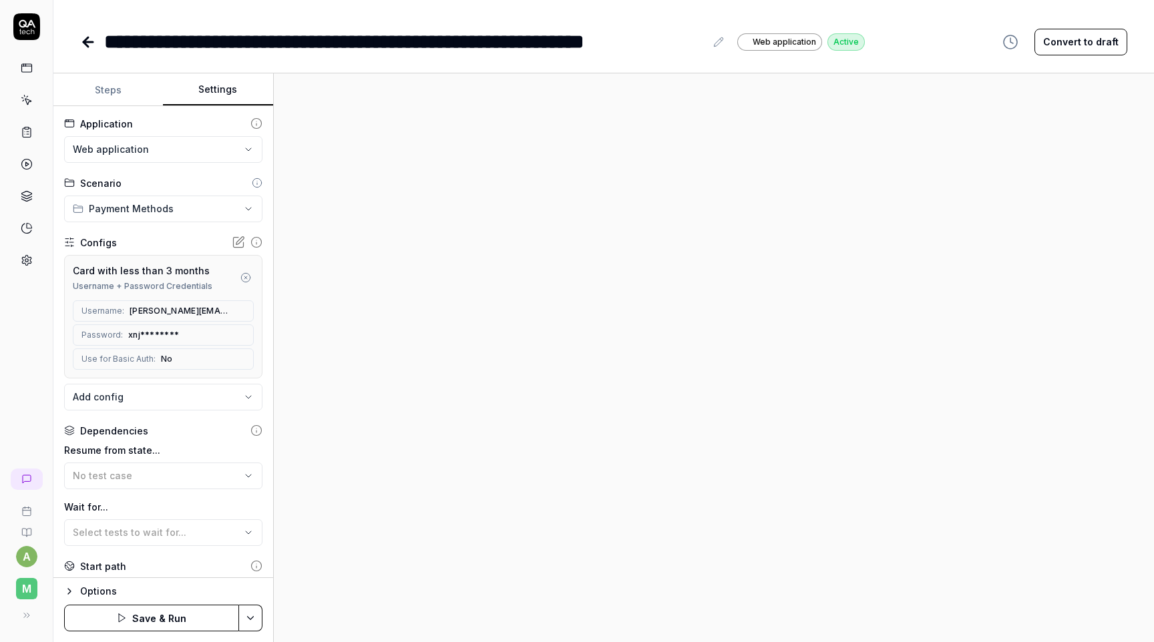
click at [371, 397] on div at bounding box center [714, 357] width 880 height 569
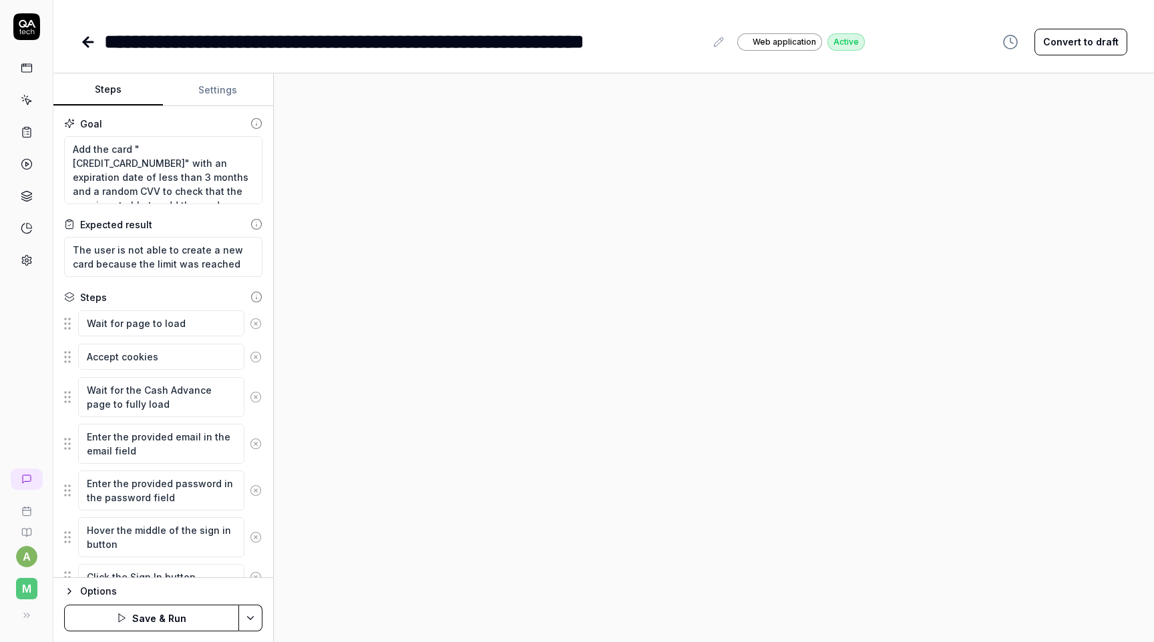
click at [126, 98] on button "Steps" at bounding box center [108, 90] width 110 height 32
click at [214, 82] on button "Settings" at bounding box center [218, 90] width 110 height 32
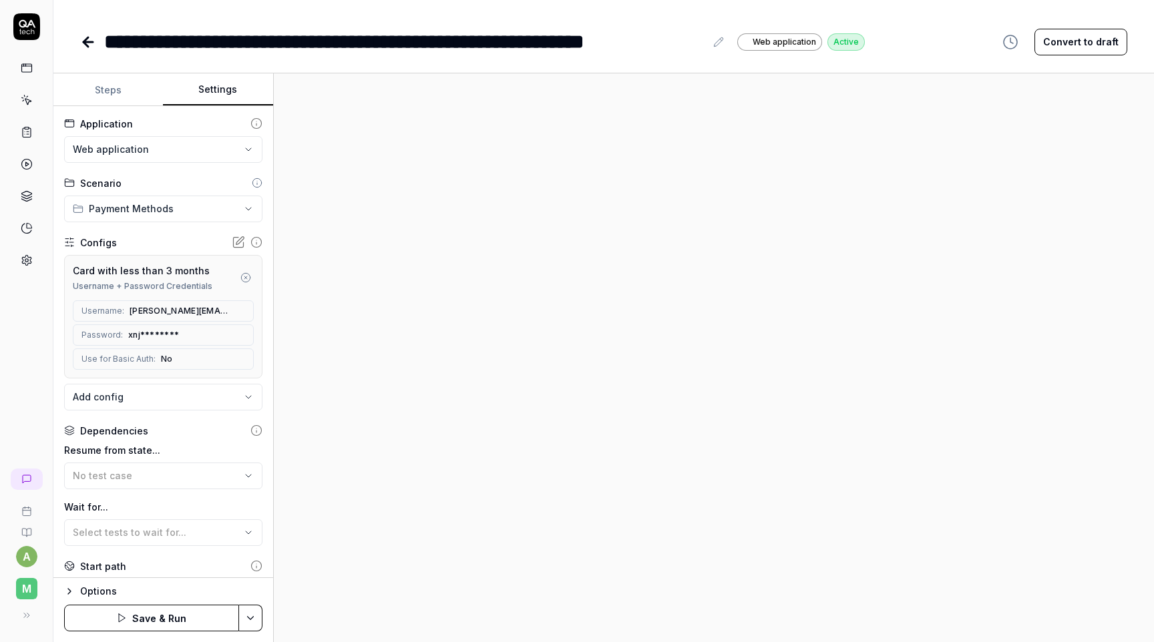
click at [178, 609] on button "Save & Run" at bounding box center [151, 618] width 175 height 27
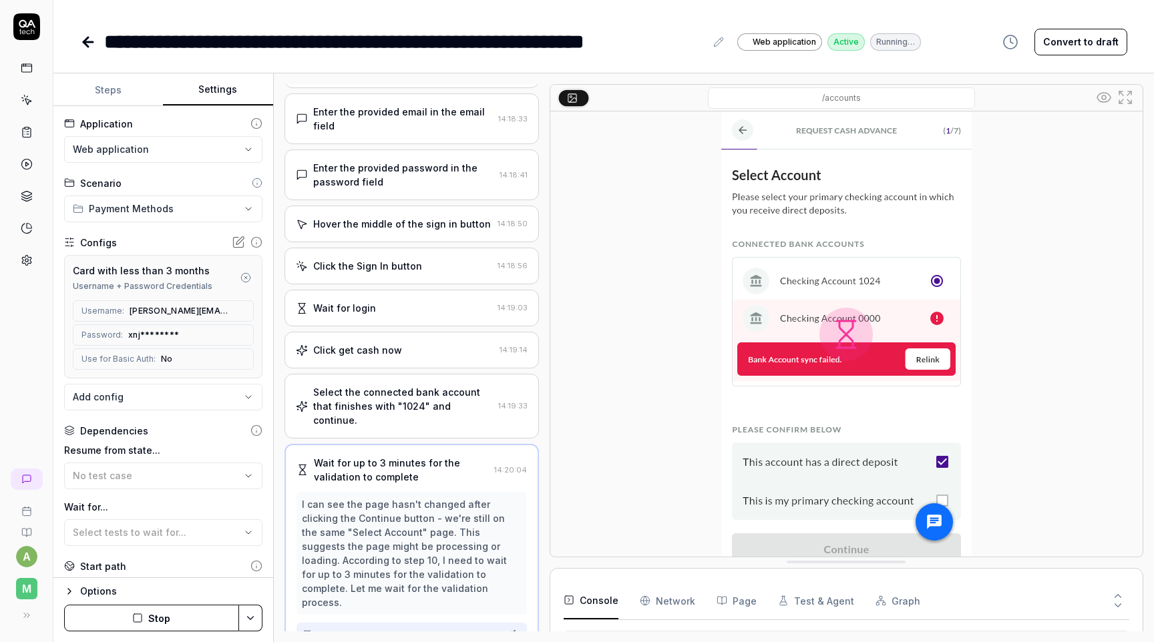
scroll to position [235, 0]
click at [931, 475] on img at bounding box center [846, 334] width 250 height 445
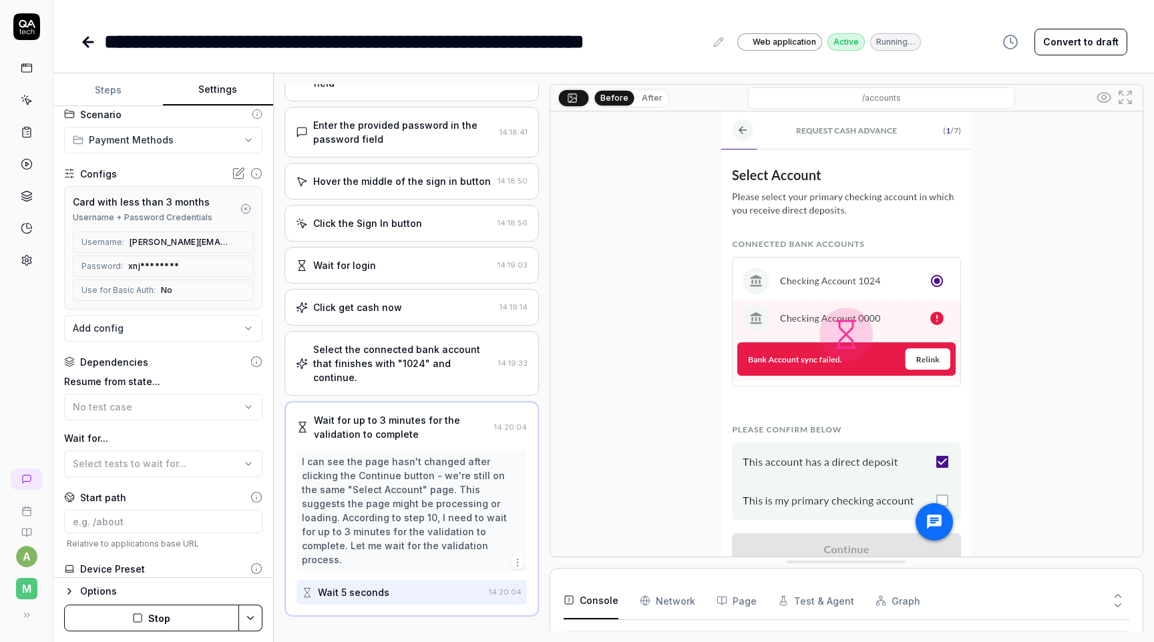
scroll to position [139, 0]
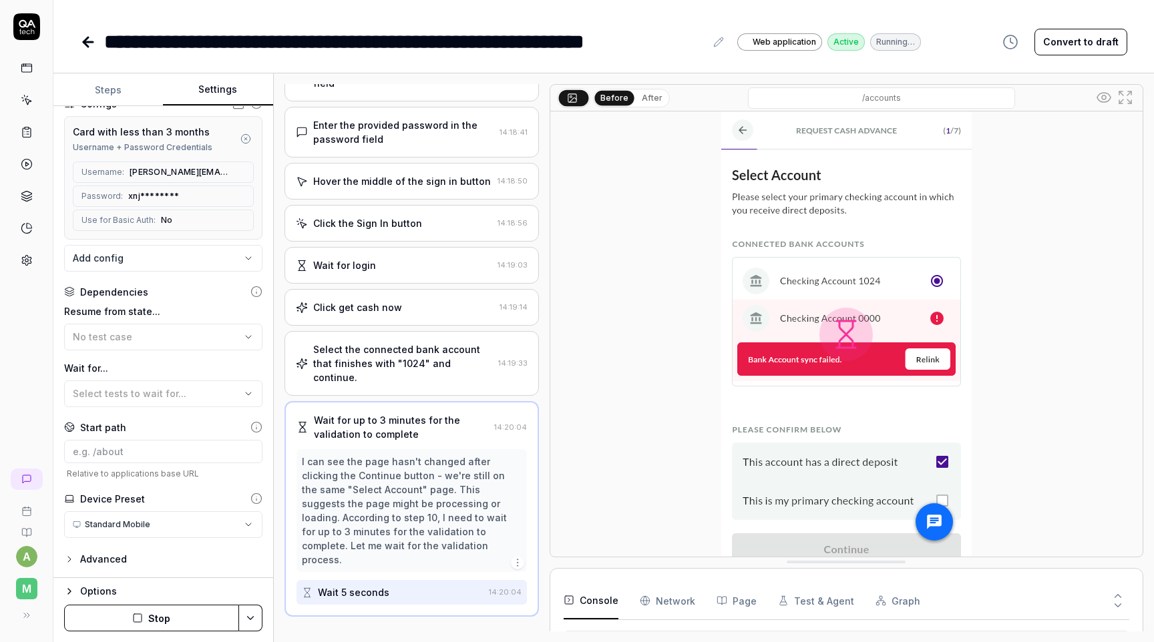
click at [192, 528] on html "**********" at bounding box center [577, 321] width 1154 height 642
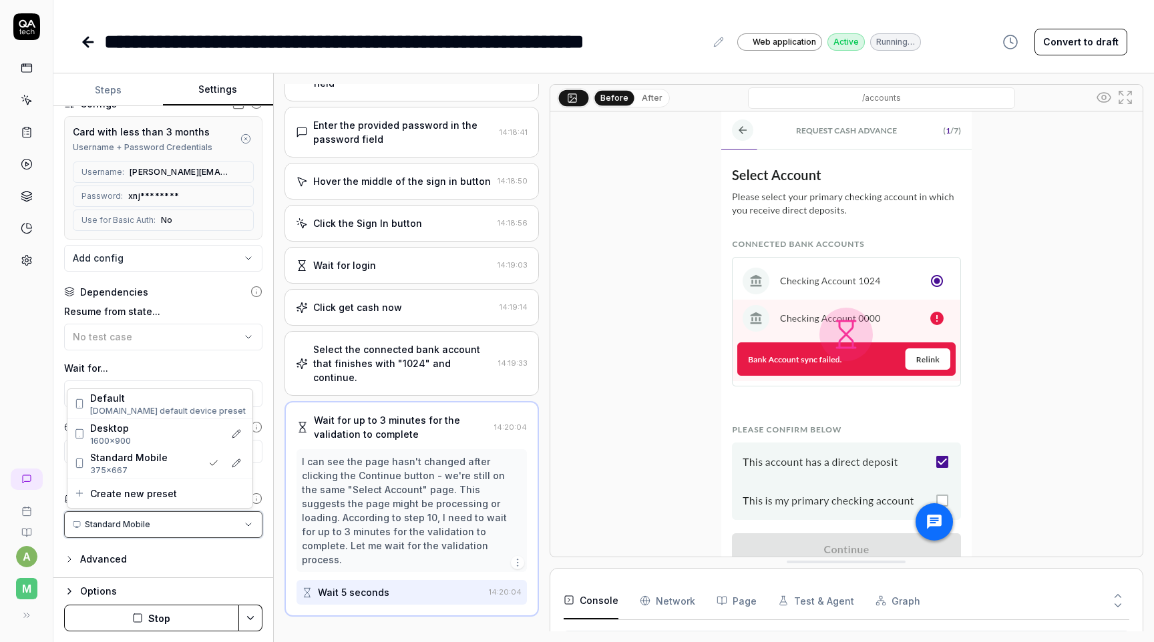
click at [277, 550] on html "**********" at bounding box center [577, 321] width 1154 height 642
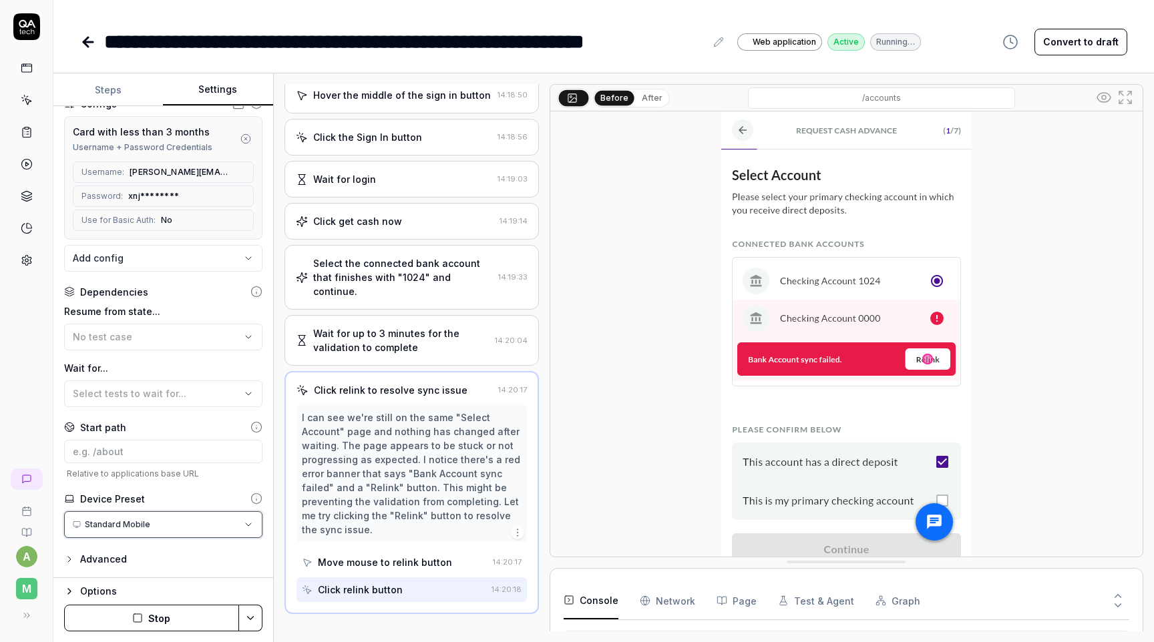
scroll to position [361, 0]
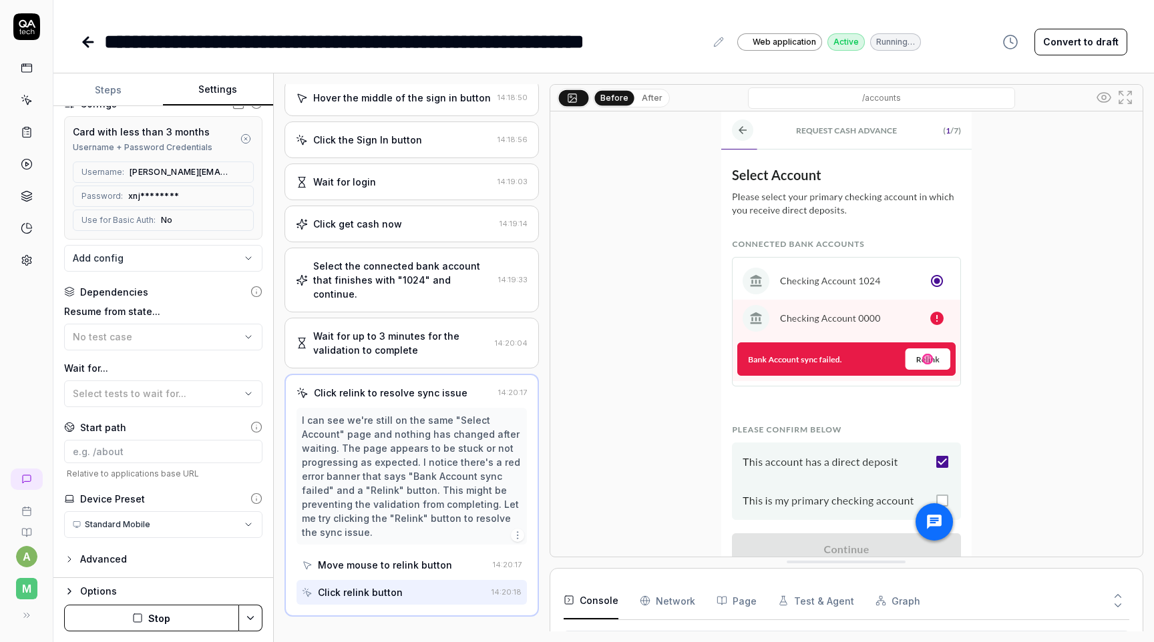
click at [190, 614] on button "Stop" at bounding box center [151, 618] width 175 height 27
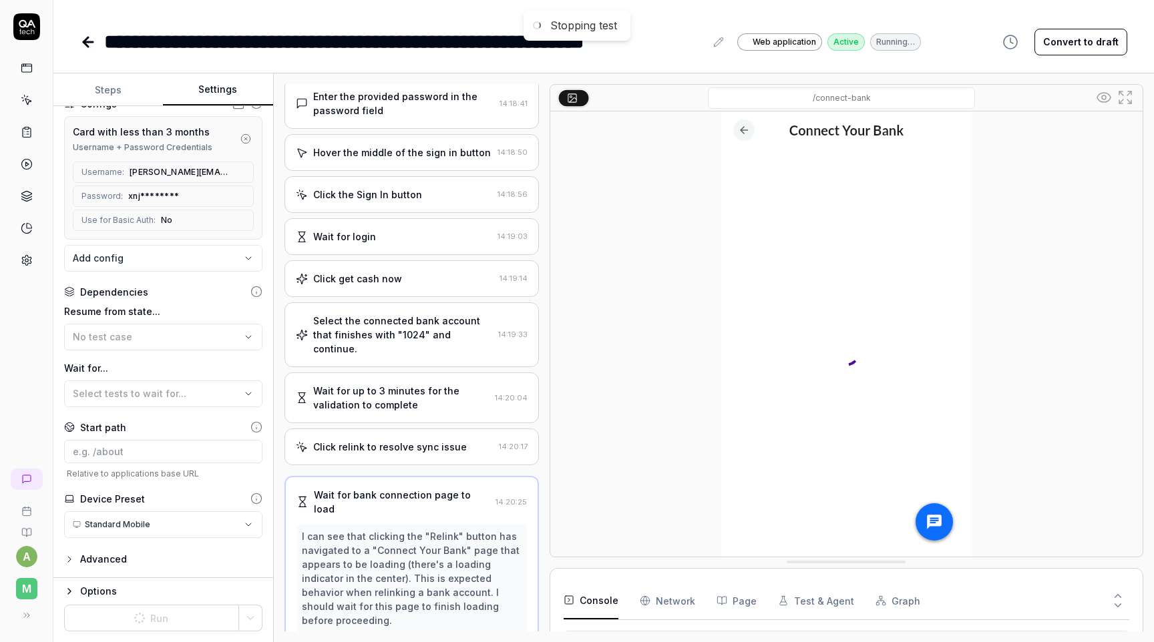
scroll to position [305, 0]
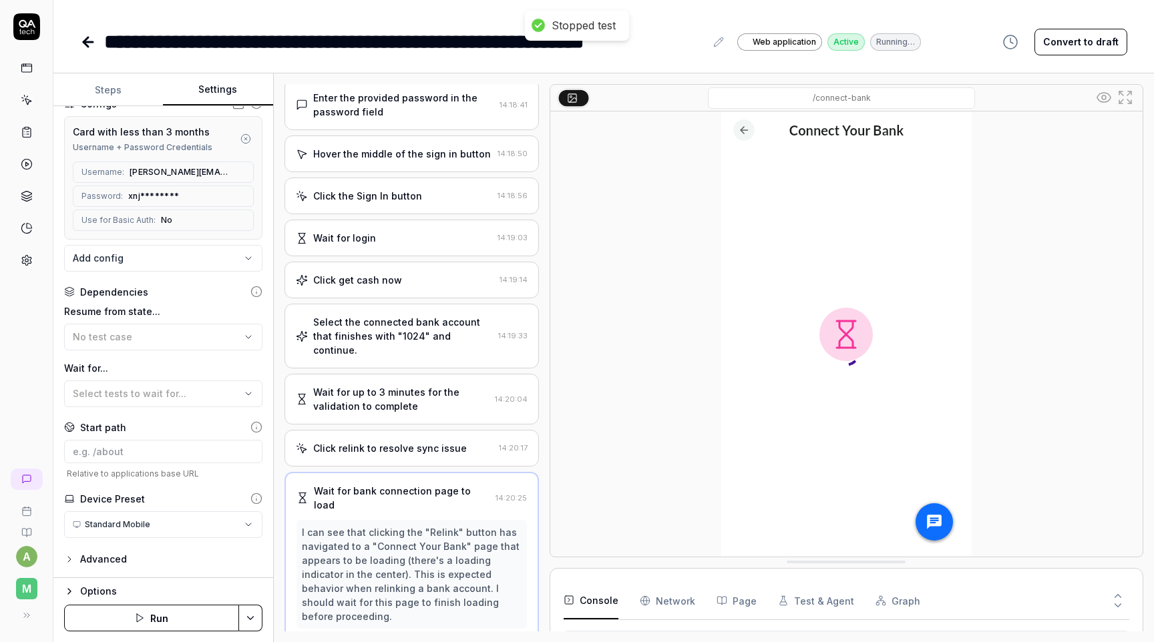
click at [114, 86] on button "Steps" at bounding box center [108, 90] width 110 height 32
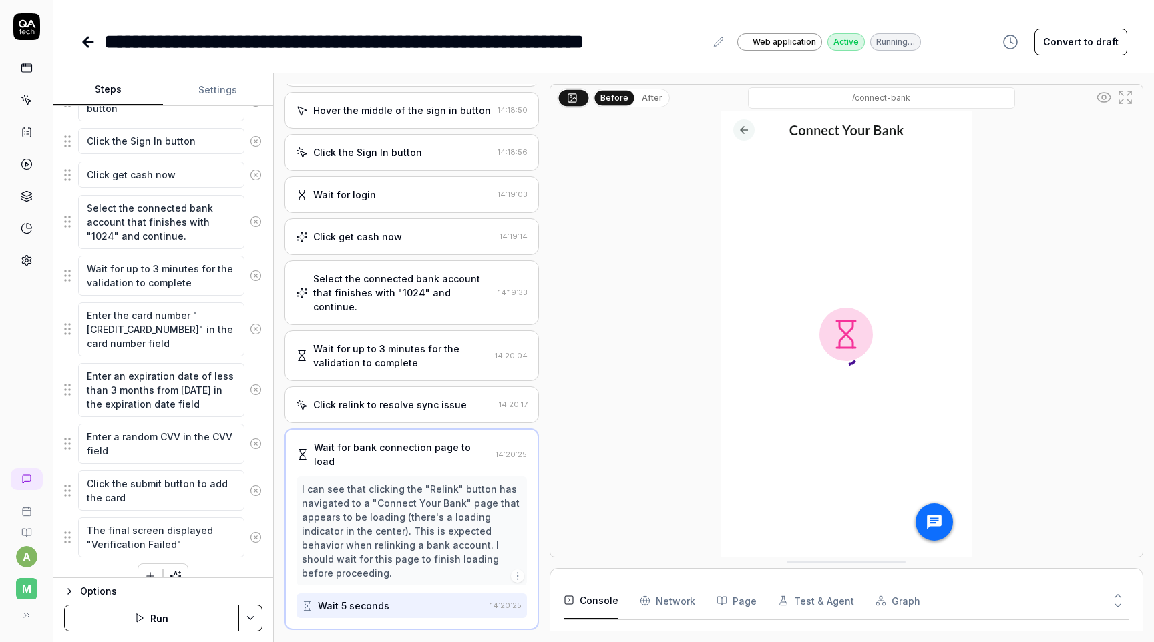
scroll to position [348, 0]
click at [162, 614] on button "Run" at bounding box center [151, 618] width 175 height 27
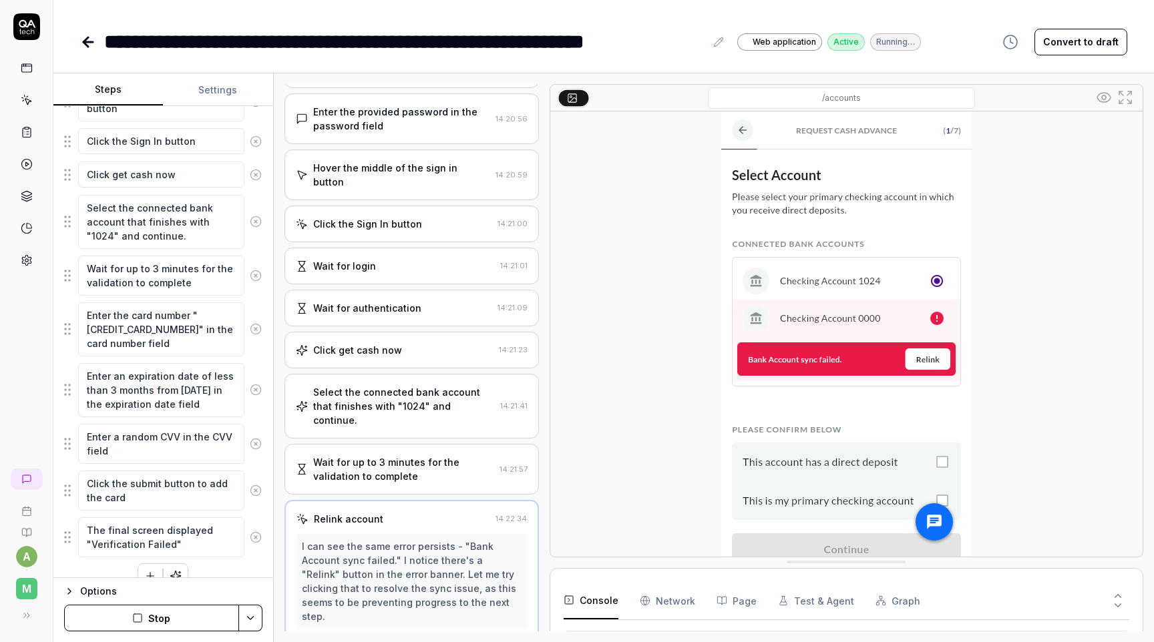
scroll to position [258, 0]
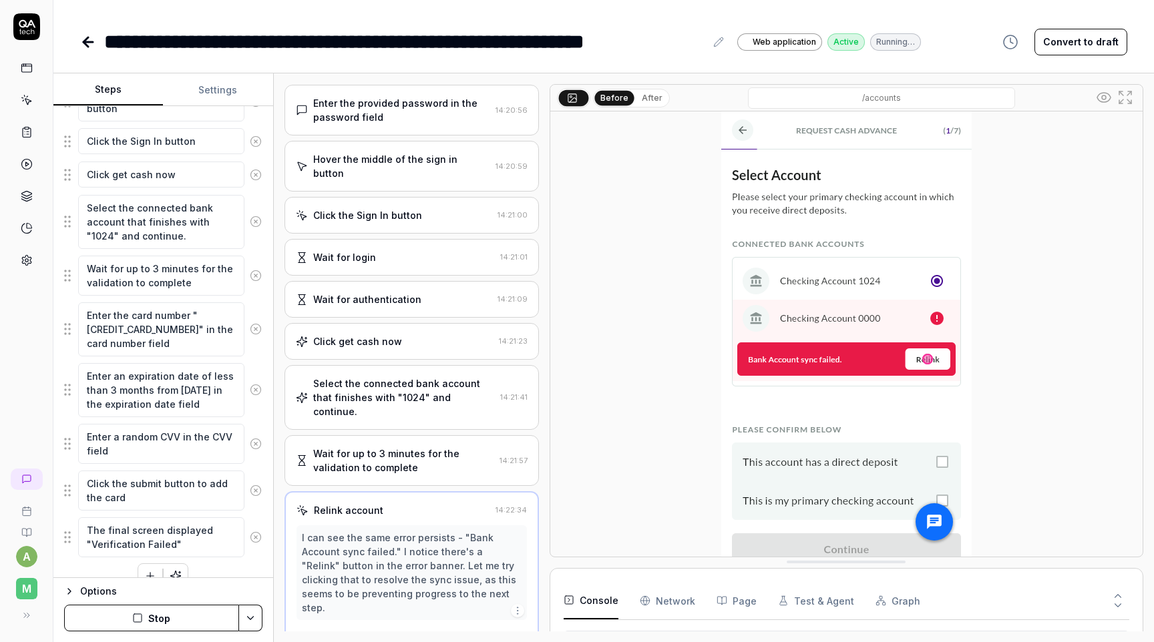
click at [172, 614] on button "Stop" at bounding box center [151, 618] width 175 height 27
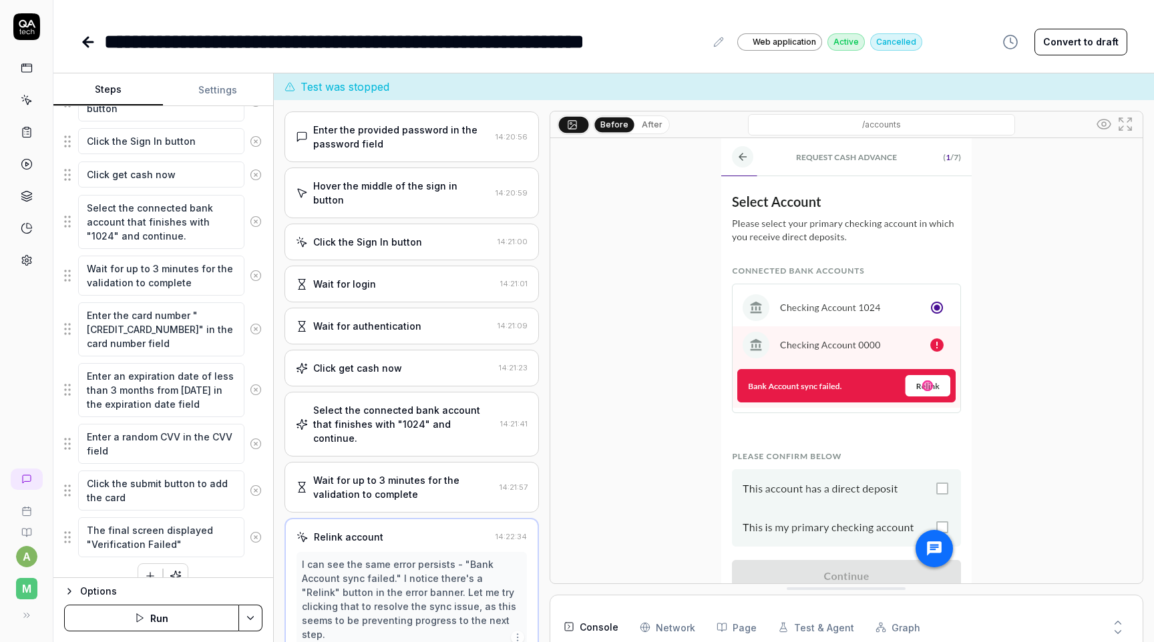
click at [215, 92] on button "Settings" at bounding box center [218, 90] width 110 height 32
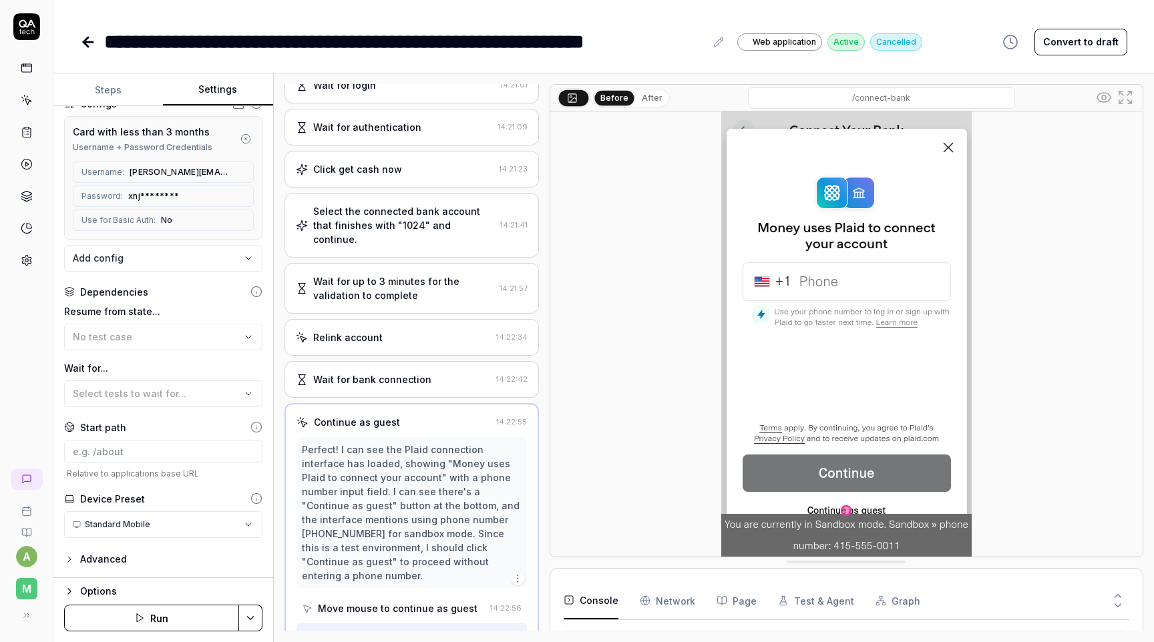
scroll to position [524, 0]
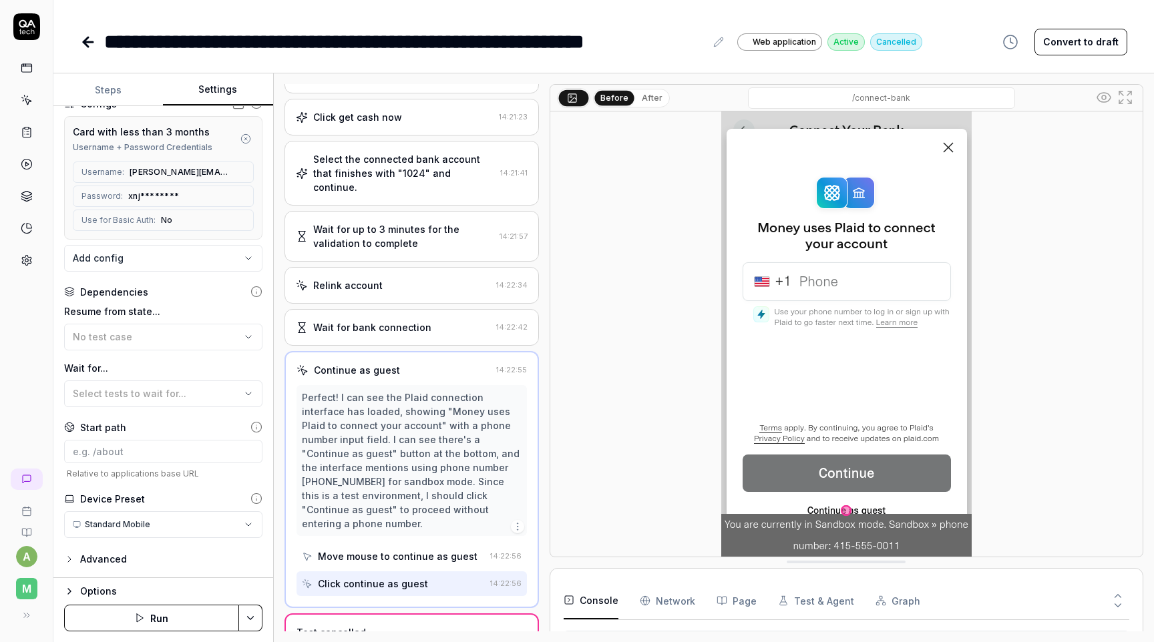
click at [178, 622] on button "Run" at bounding box center [151, 618] width 175 height 27
click at [106, 91] on button "Steps" at bounding box center [108, 90] width 110 height 32
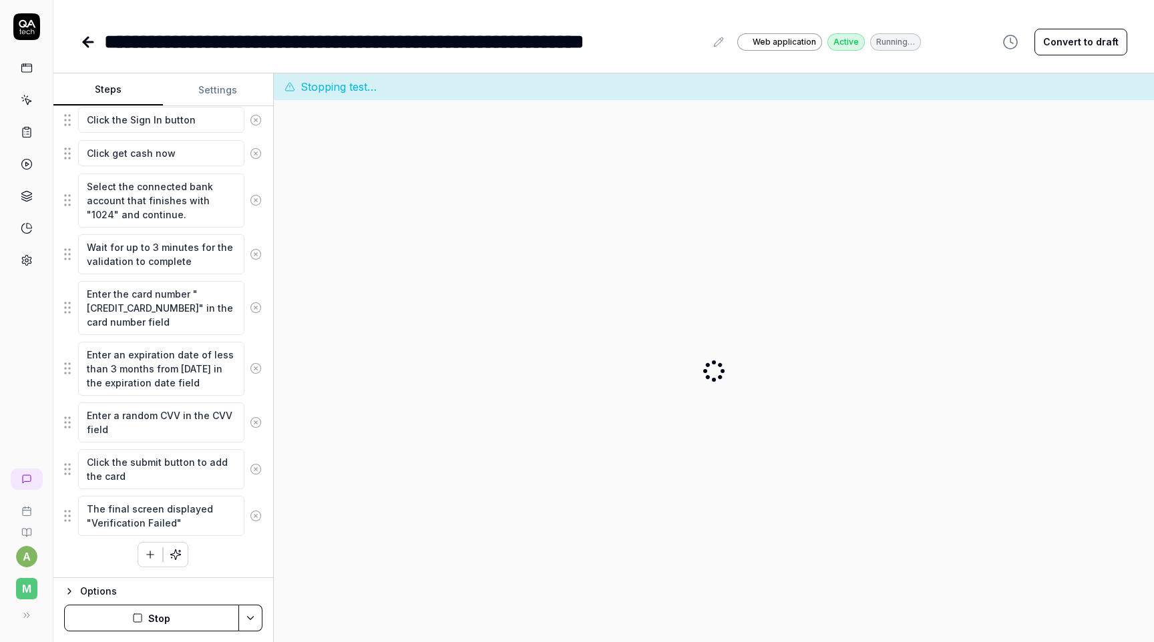
scroll to position [0, 0]
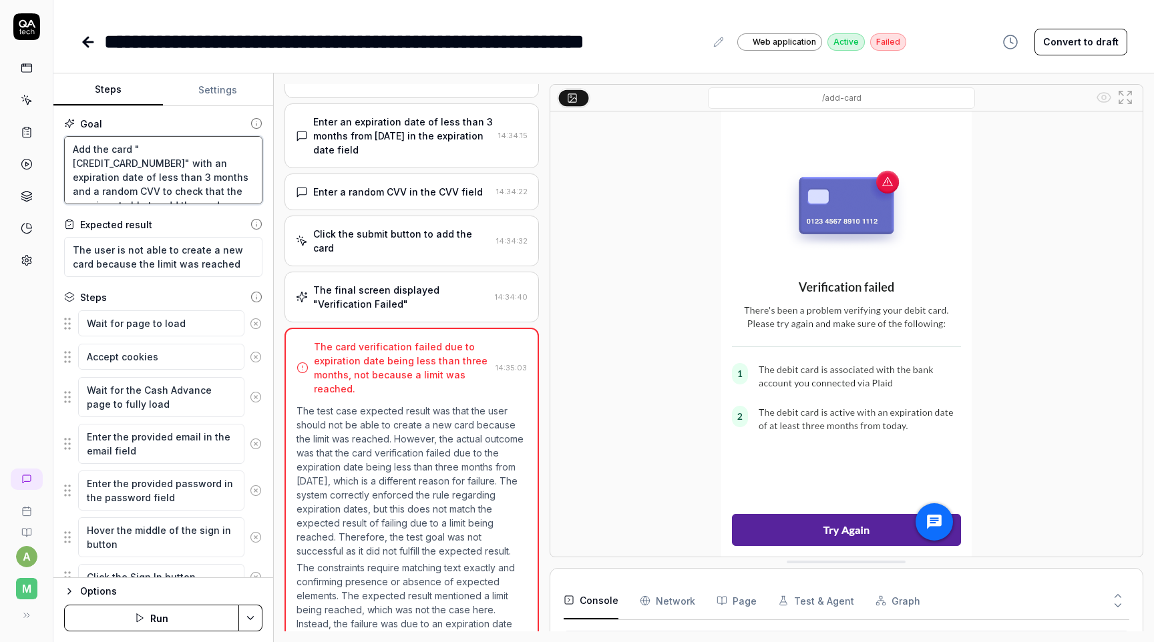
click at [175, 192] on textarea "Add the card "4000056655665556" with an expiration date of less than 3 months a…" at bounding box center [163, 170] width 198 height 68
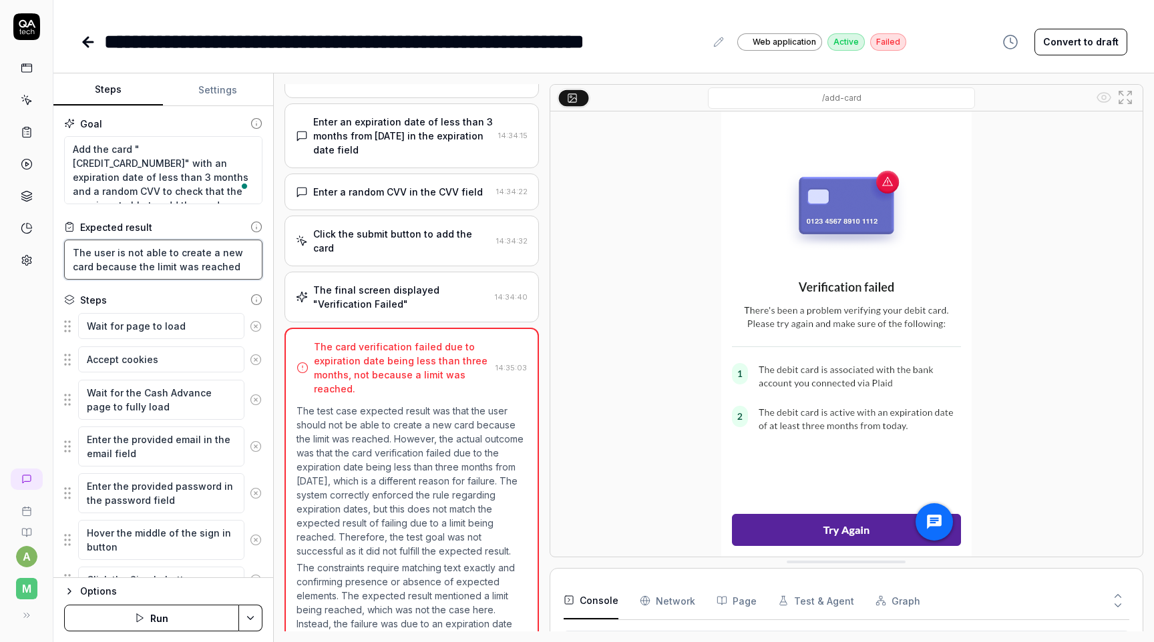
click at [174, 264] on textarea "The user is not able to create a new card because the limit was reached" at bounding box center [163, 260] width 198 height 40
drag, startPoint x: 142, startPoint y: 266, endPoint x: 215, endPoint y: 264, distance: 72.8
click at [216, 265] on textarea "The user is not able to create a new card because the limit was reached" at bounding box center [163, 260] width 198 height 40
click at [166, 278] on textarea "The user is not able to create a new card because the limit was reached" at bounding box center [163, 260] width 198 height 40
drag, startPoint x: 156, startPoint y: 266, endPoint x: 286, endPoint y: 265, distance: 130.2
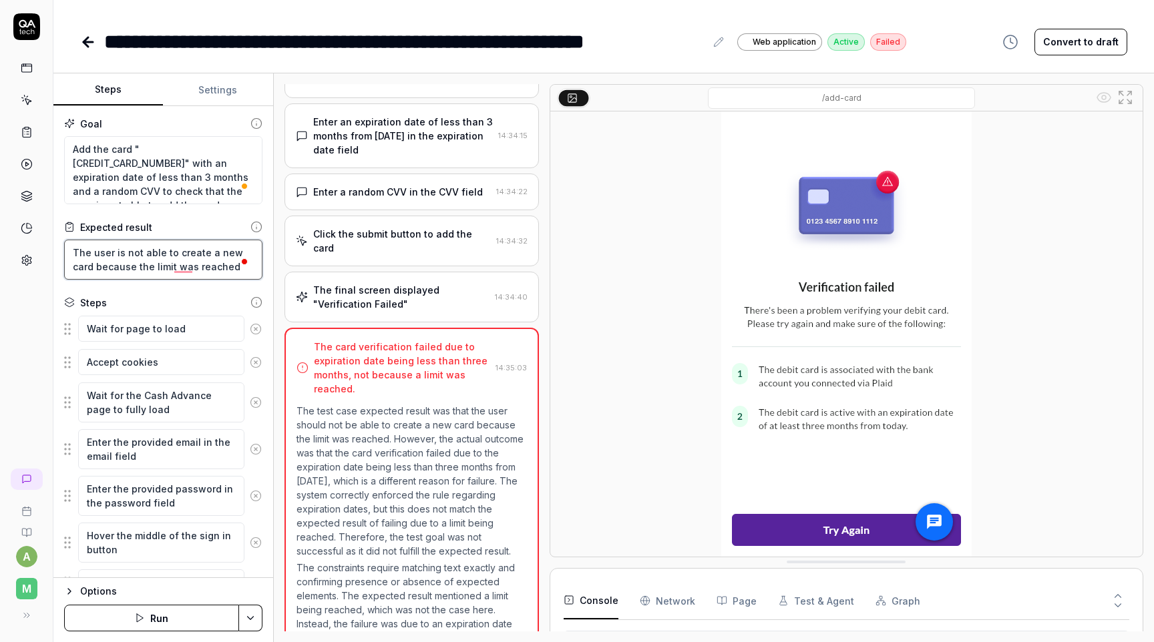
click at [286, 265] on div "Steps Settings Goal Add the card "4000056655665556" with an expiration date of …" at bounding box center [603, 357] width 1101 height 569
type textarea "*"
type textarea "The user is not able to create a new card because the l"
type textarea "*"
type textarea "The user is not able to create a new card because the"
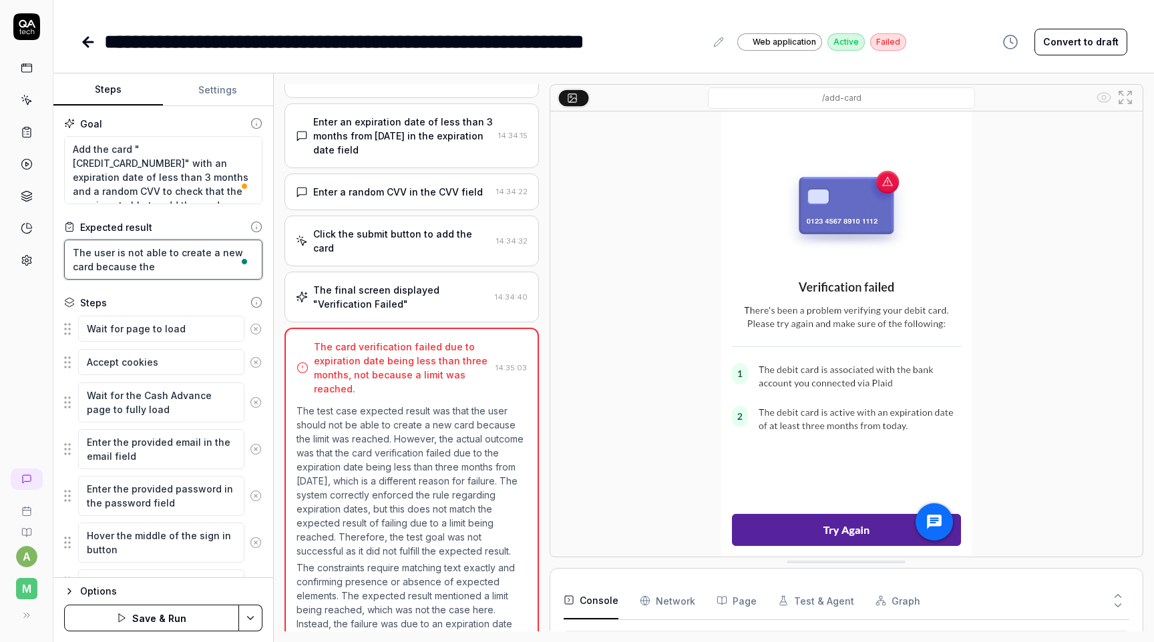
type textarea "*"
type textarea "The user is not able to create a new card because the e"
type textarea "*"
type textarea "The user is not able to create a new card because the ex"
type textarea "*"
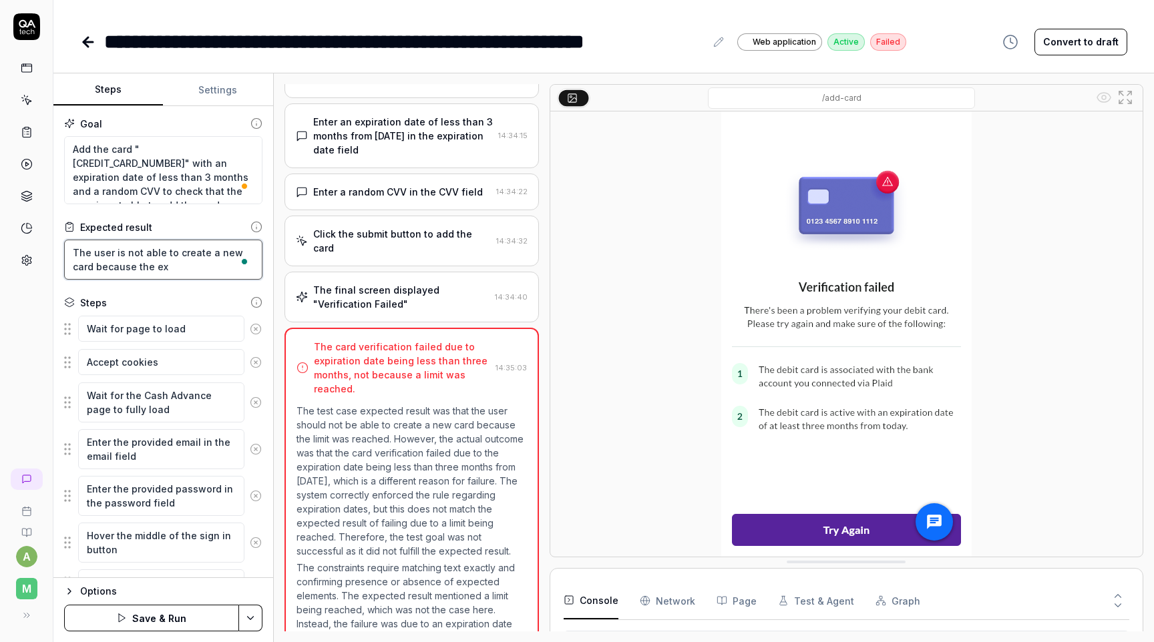
type textarea "The user is not able to create a new card because the exi"
type textarea "*"
type textarea "The user is not able to create a new card because the exir"
type textarea "*"
type textarea "The user is not able to create a new card because the exira"
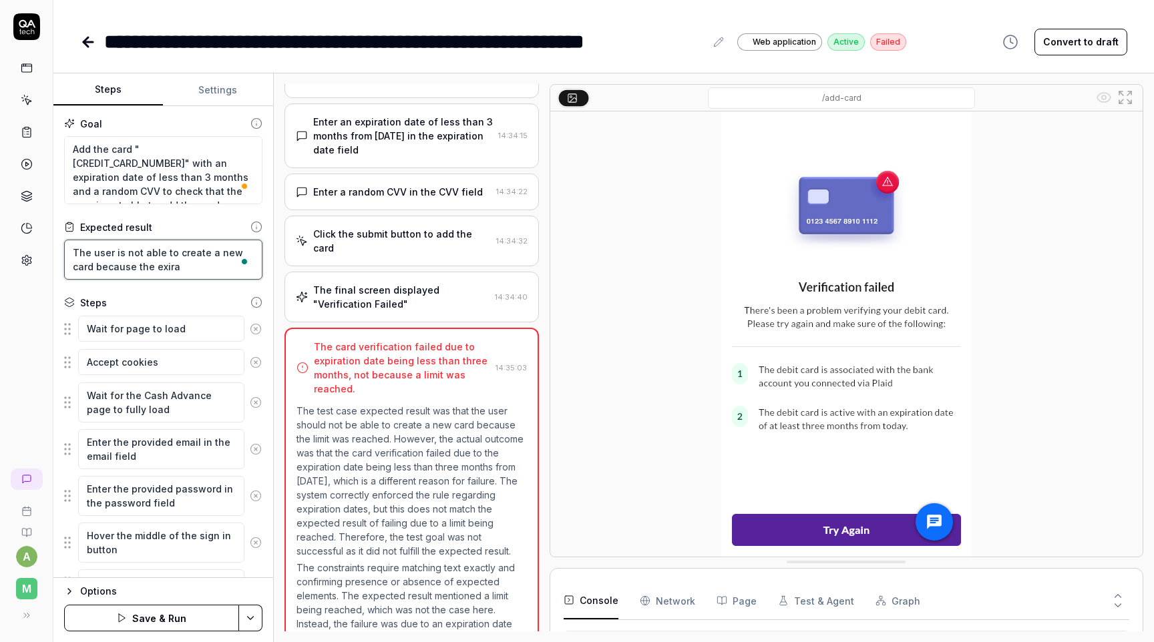
type textarea "*"
type textarea "The user is not able to create a new card because the exirat"
type textarea "*"
type textarea "The user is not able to create a new card because the exirati"
type textarea "*"
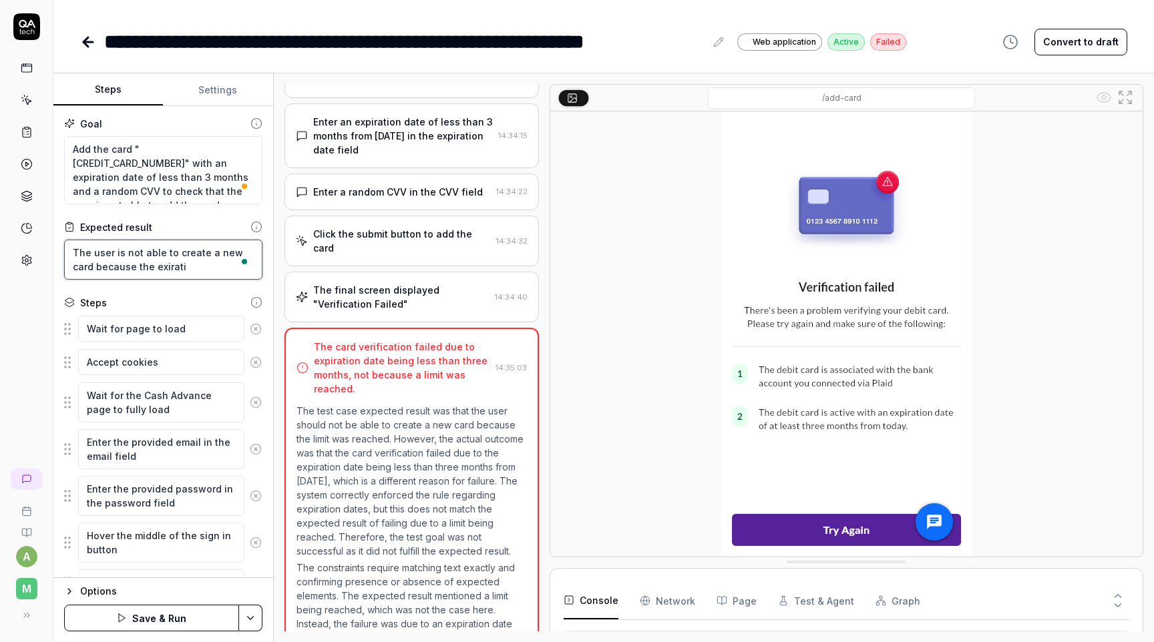
type textarea "The user is not able to create a new card because the exiratio"
type textarea "*"
type textarea "The user is not able to create a new card because the exiration"
type textarea "*"
type textarea "The user is not able to create a new card because the exiration"
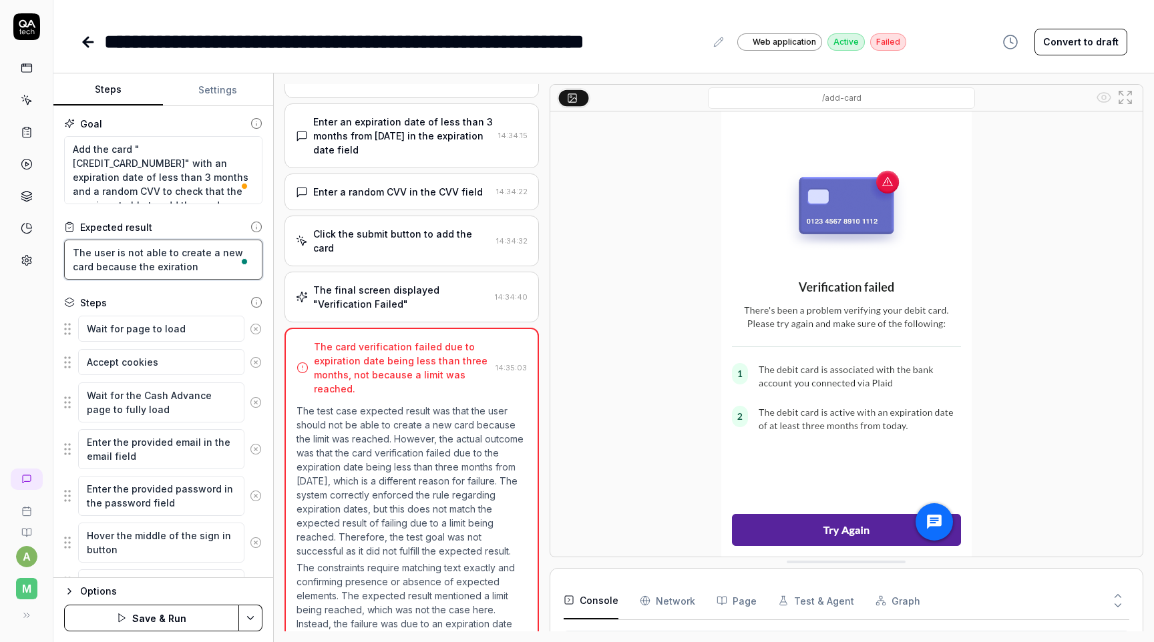
type textarea "*"
type textarea "The user is not able to create a new card because the exiration"
type textarea "*"
type textarea "The user is not able to create a new card because the exiratio"
type textarea "*"
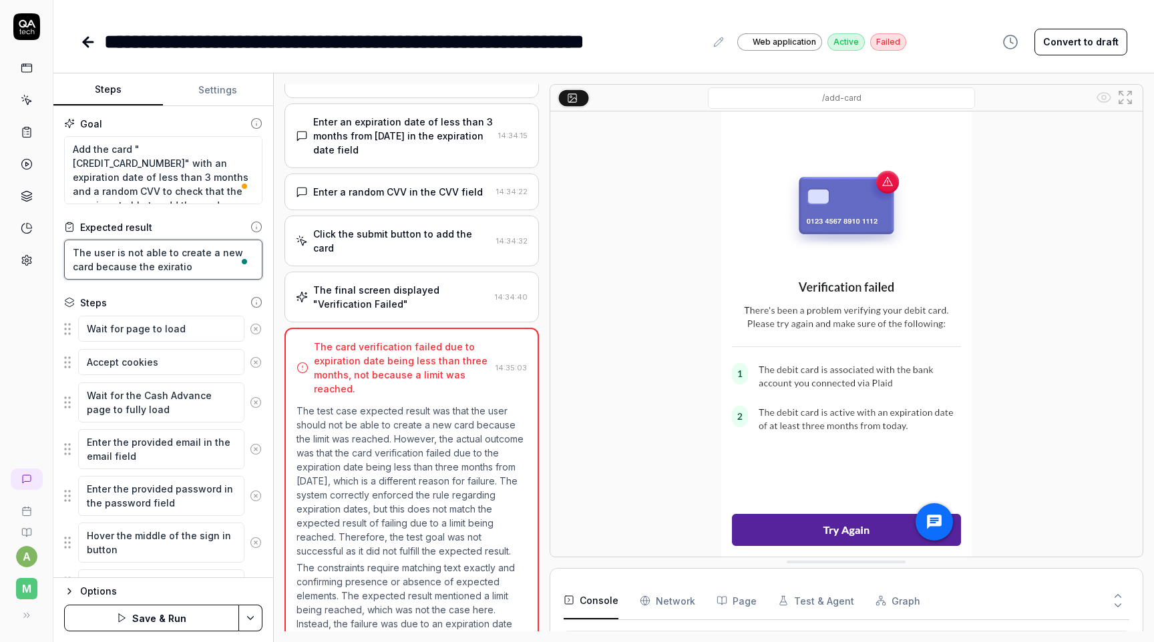
type textarea "The user is not able to create a new card because the exirati"
type textarea "*"
type textarea "The user is not able to create a new card because the exirat"
type textarea "*"
type textarea "The user is not able to create a new card because the exira"
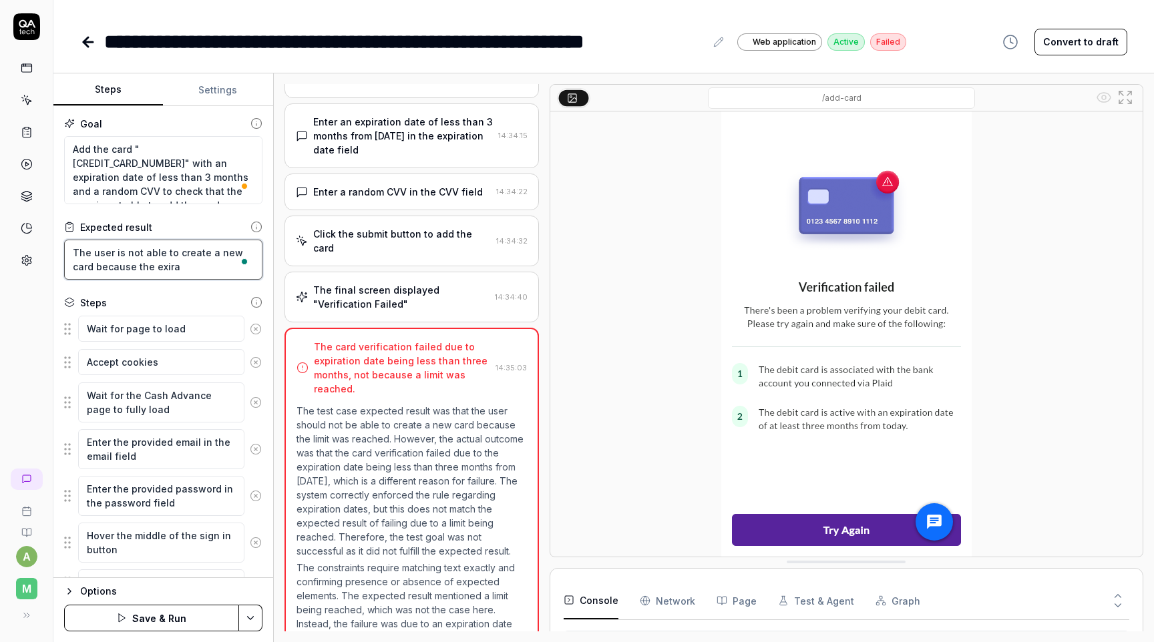
type textarea "*"
type textarea "The user is not able to create a new card because the exir"
type textarea "*"
type textarea "The user is not able to create a new card because the exi"
type textarea "*"
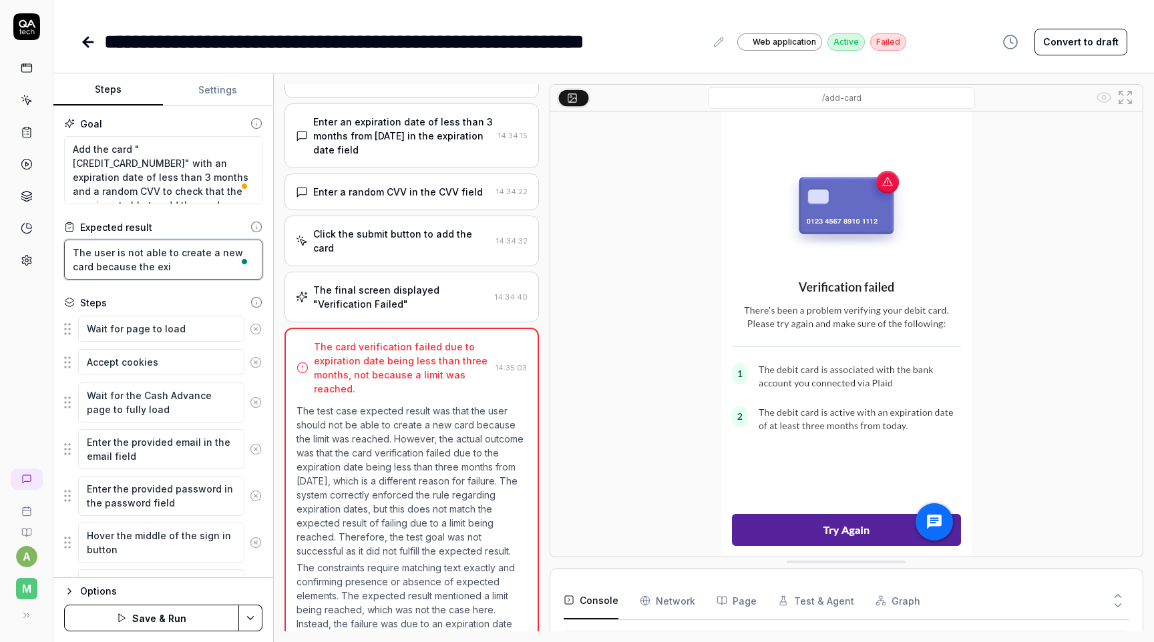
type textarea "The user is not able to create a new card because the ex"
type textarea "*"
type textarea "The user is not able to create a new card because the exo"
type textarea "*"
type textarea "The user is not able to create a new card because the exoi"
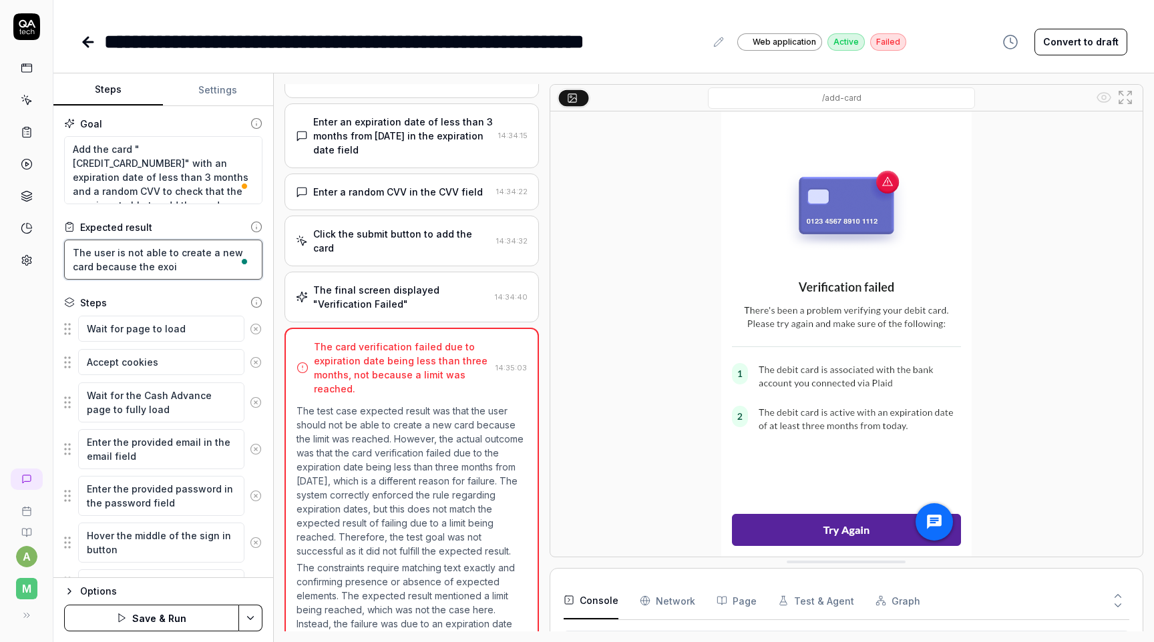
type textarea "*"
type textarea "The user is not able to create a new card because the exoir"
type textarea "*"
type textarea "The user is not able to create a new card because the exoira"
type textarea "*"
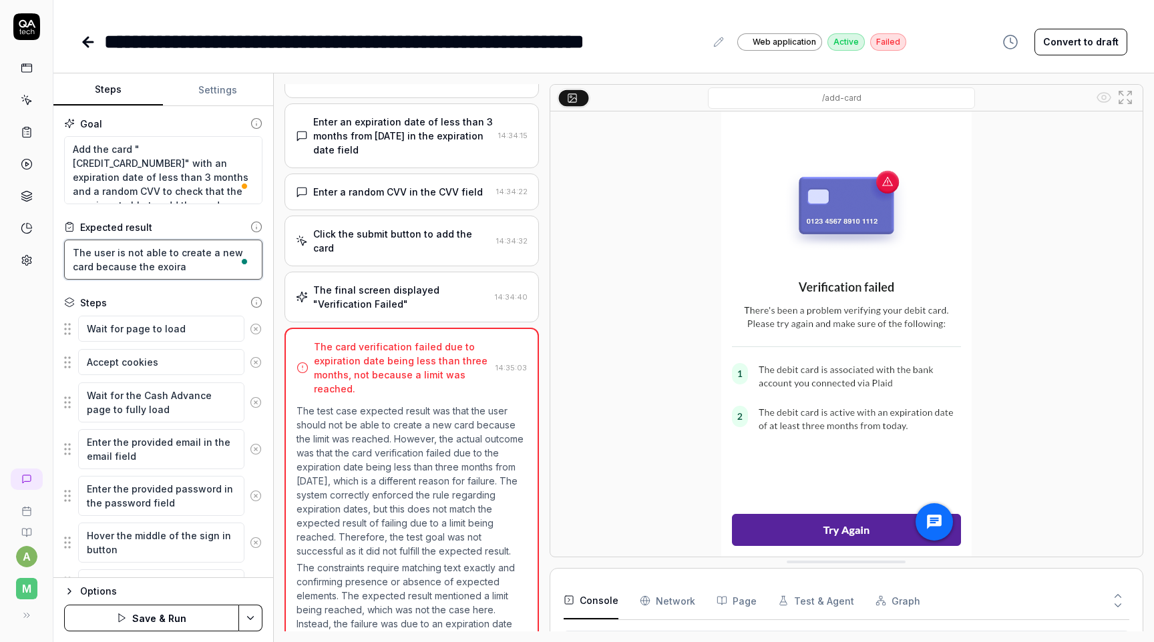
type textarea "The user is not able to create a new card because the exoir"
type textarea "*"
type textarea "The user is not able to create a new card because the exoi"
type textarea "*"
type textarea "The user is not able to create a new card because the exo"
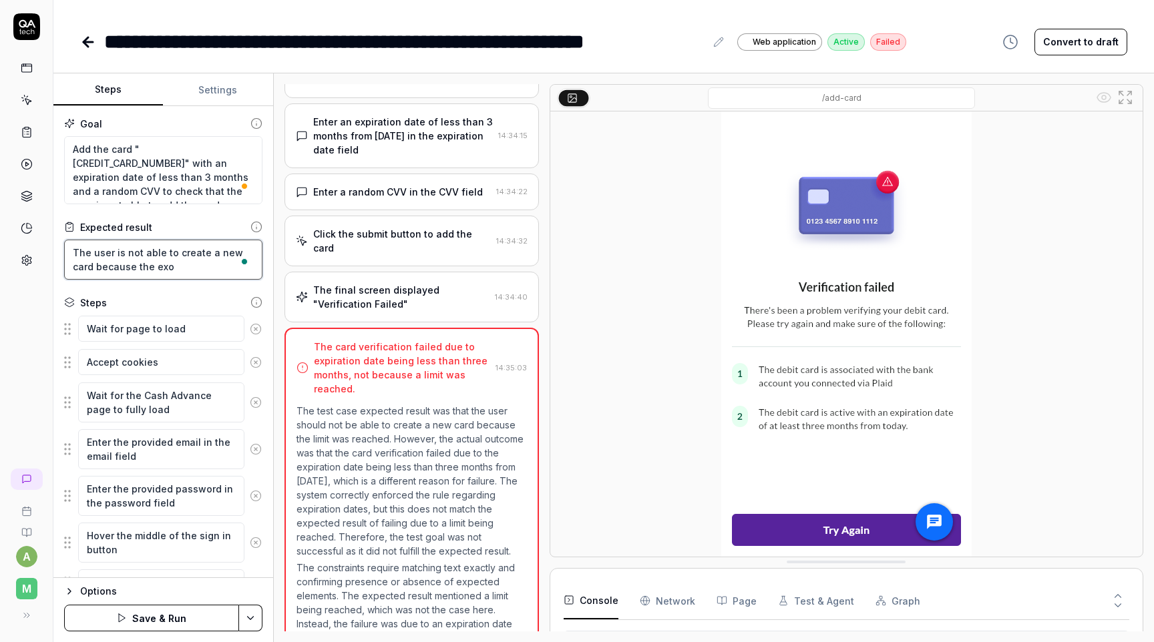
type textarea "*"
type textarea "The user is not able to create a new card because the exp"
type textarea "*"
type textarea "The user is not able to create a new card because the expir"
type textarea "*"
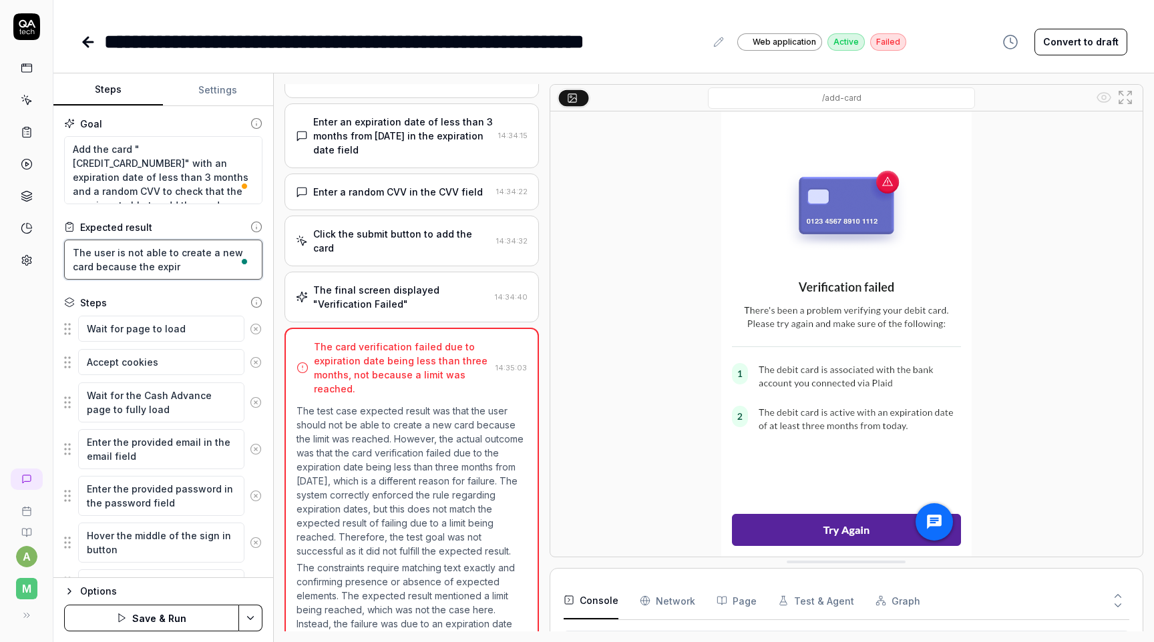
type textarea "The user is not able to create a new card because the expira"
type textarea "*"
type textarea "The user is not able to create a new card because the expirat"
type textarea "*"
type textarea "The user is not able to create a new card because the expiratio"
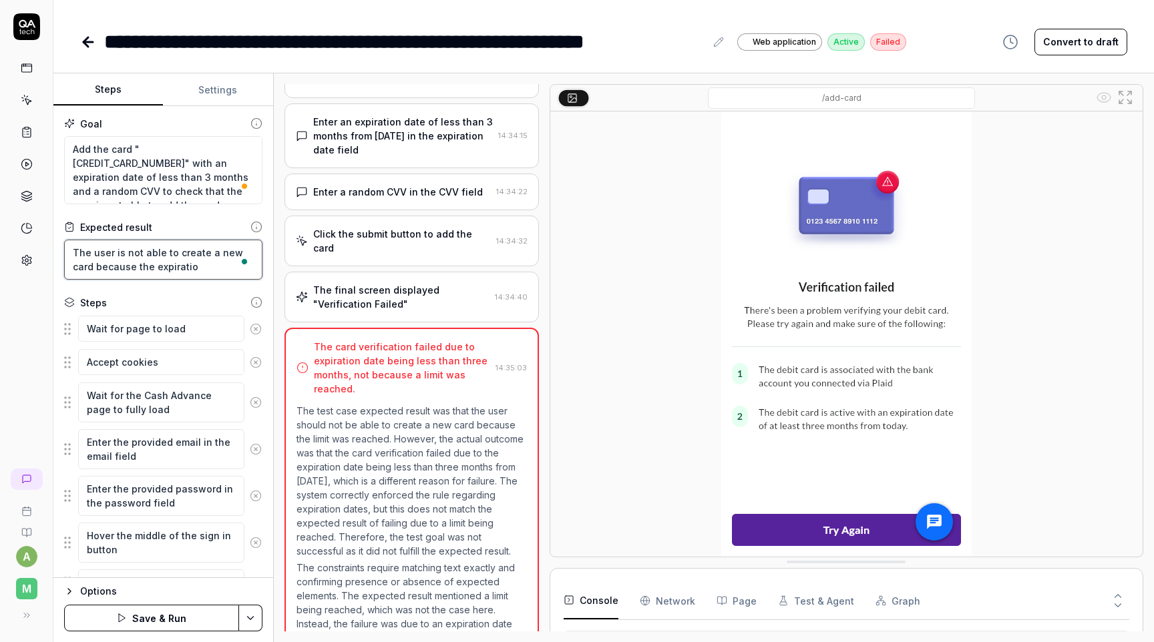
type textarea "*"
type textarea "The user is not able to create a new card because the expiration"
type textarea "*"
type textarea "The user is not able to create a new card because the expiration"
type textarea "*"
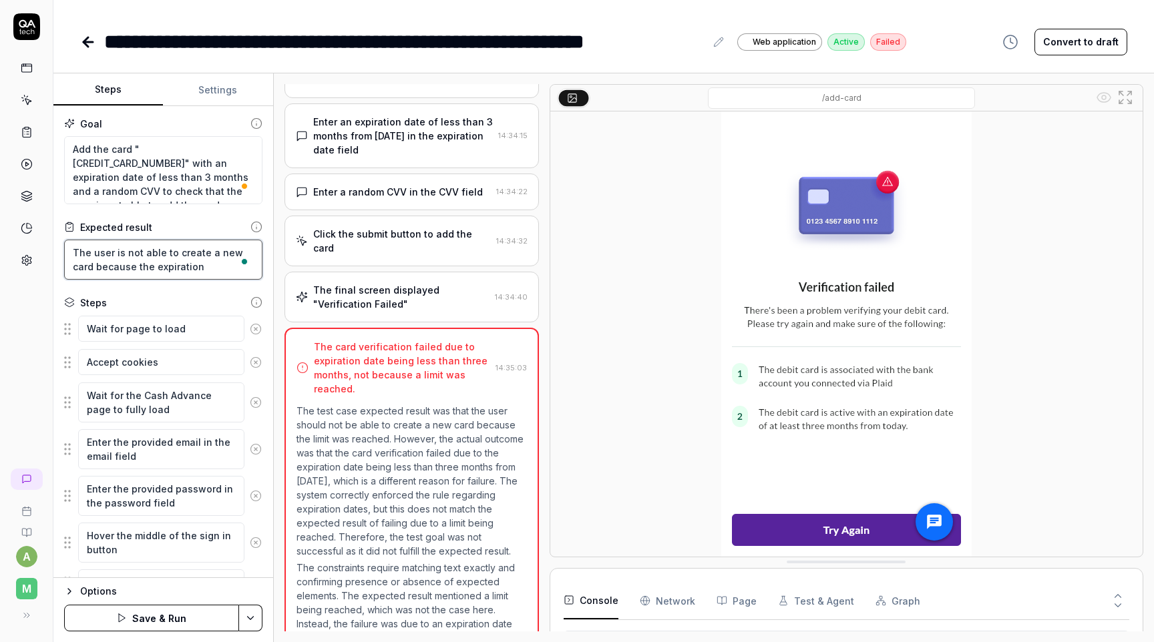
type textarea "The user is not able to create a new card because the expiration d"
type textarea "*"
type textarea "The user is not able to create a new card because the expiration da"
type textarea "*"
type textarea "The user is not able to create a new card because the expiration dat"
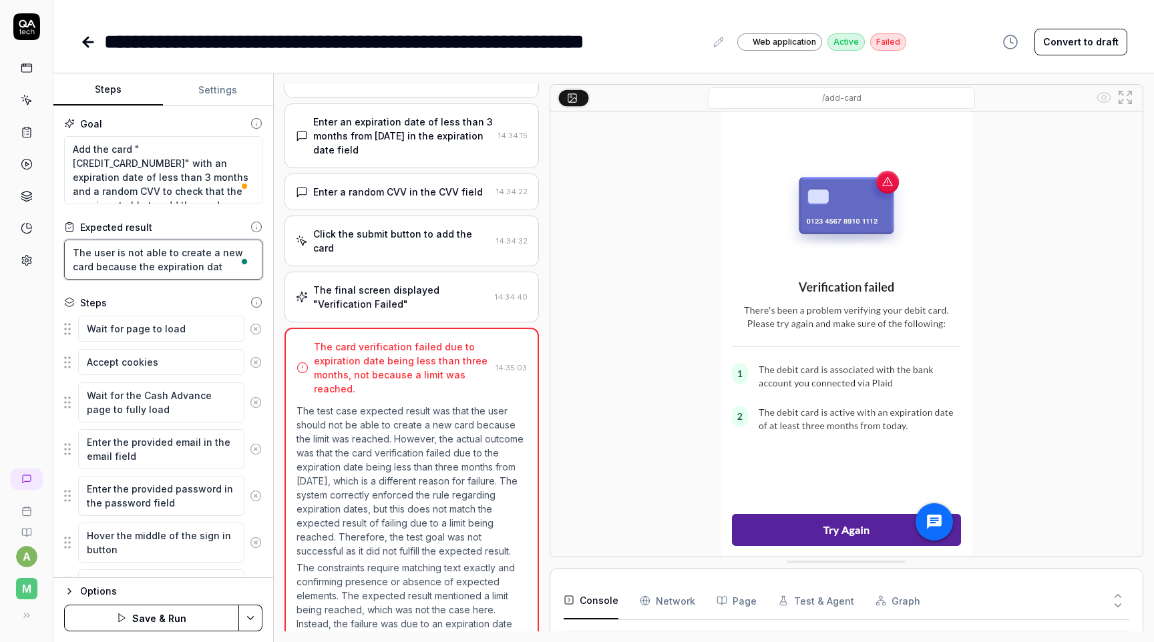
type textarea "*"
type textarea "The user is not able to create a new card because the expiration date"
click at [188, 182] on textarea "Add the card "4000056655665556" with an expiration date of less than 3 months a…" at bounding box center [163, 170] width 198 height 68
click at [176, 246] on textarea "The user is not able to create a new card because the expiration date" at bounding box center [163, 260] width 198 height 40
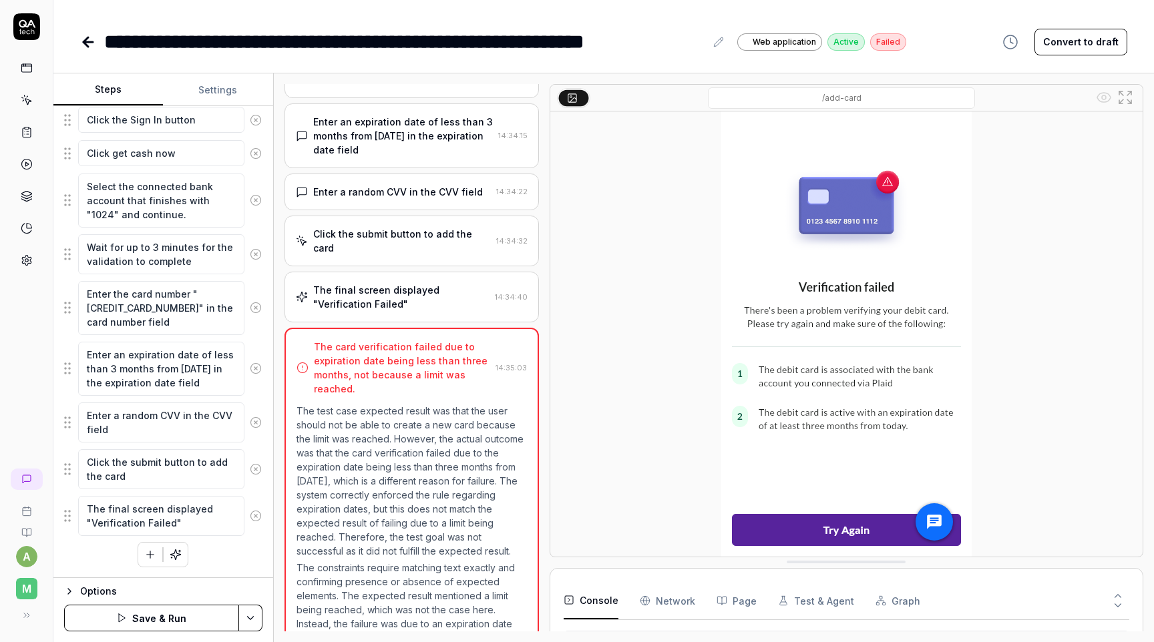
click at [202, 610] on button "Save & Run" at bounding box center [151, 618] width 175 height 27
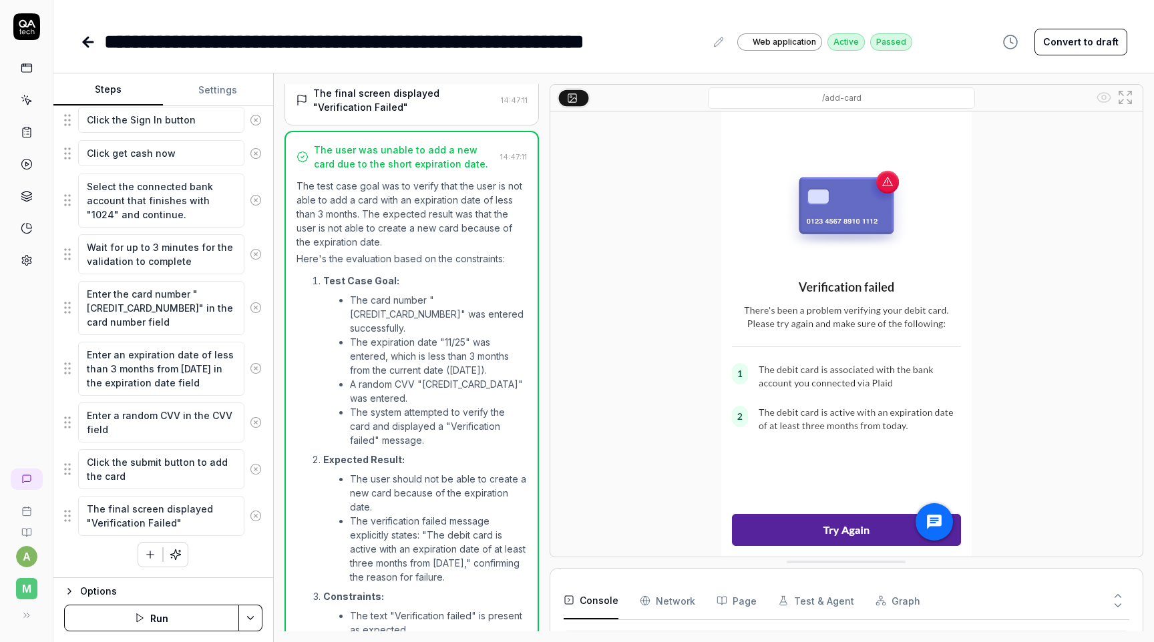
scroll to position [1463, 0]
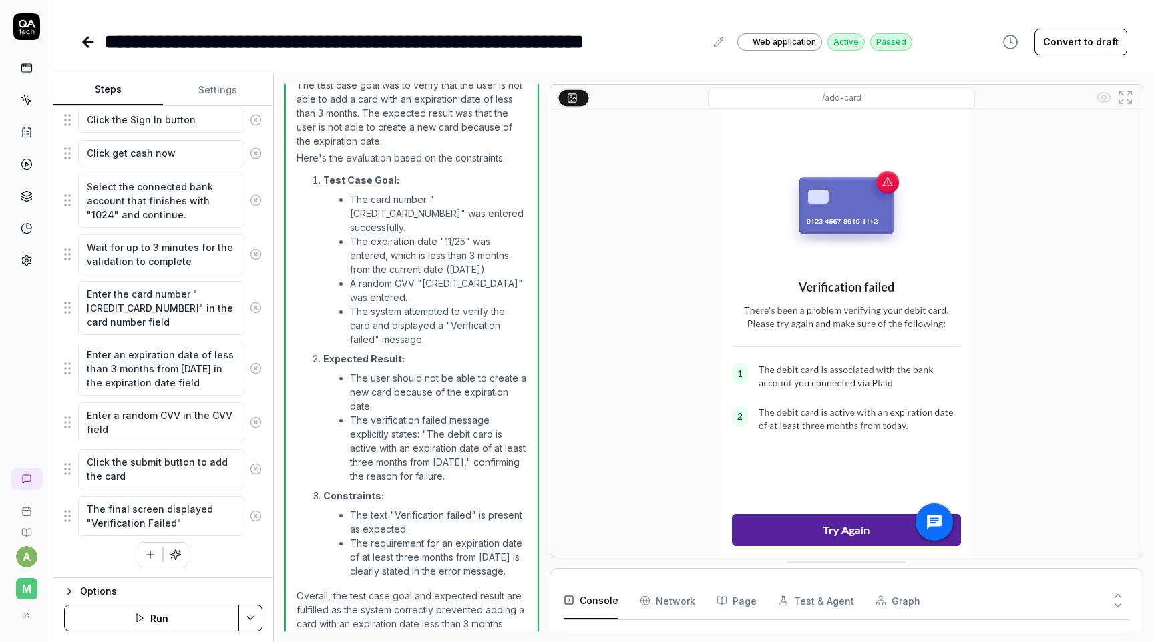
click at [90, 38] on icon at bounding box center [88, 42] width 16 height 16
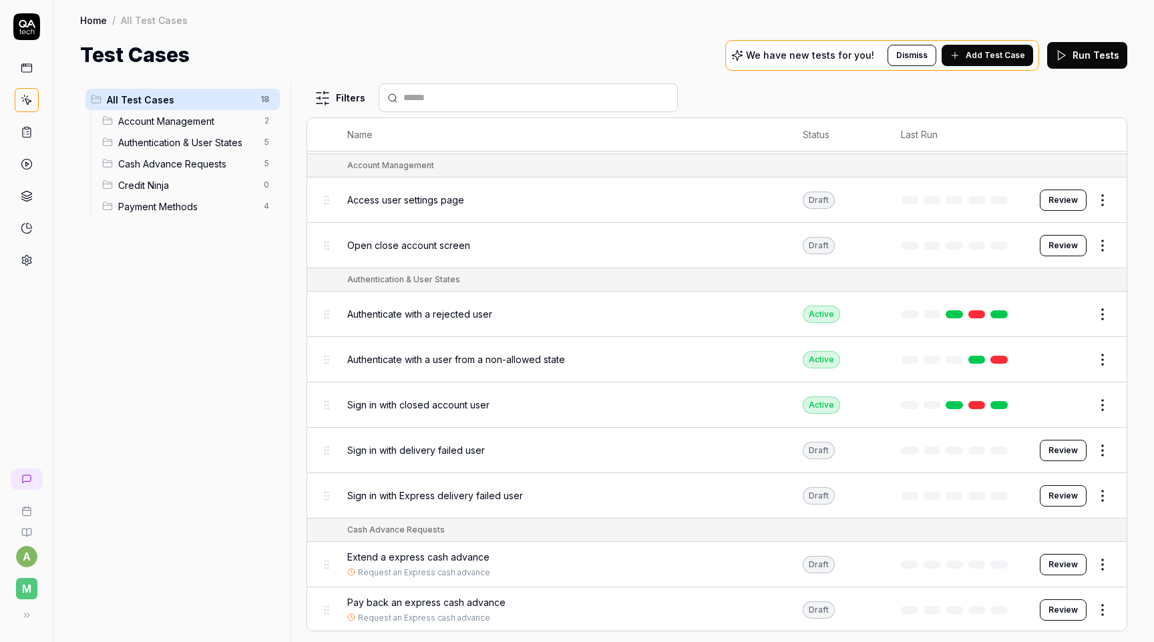
scroll to position [98, 0]
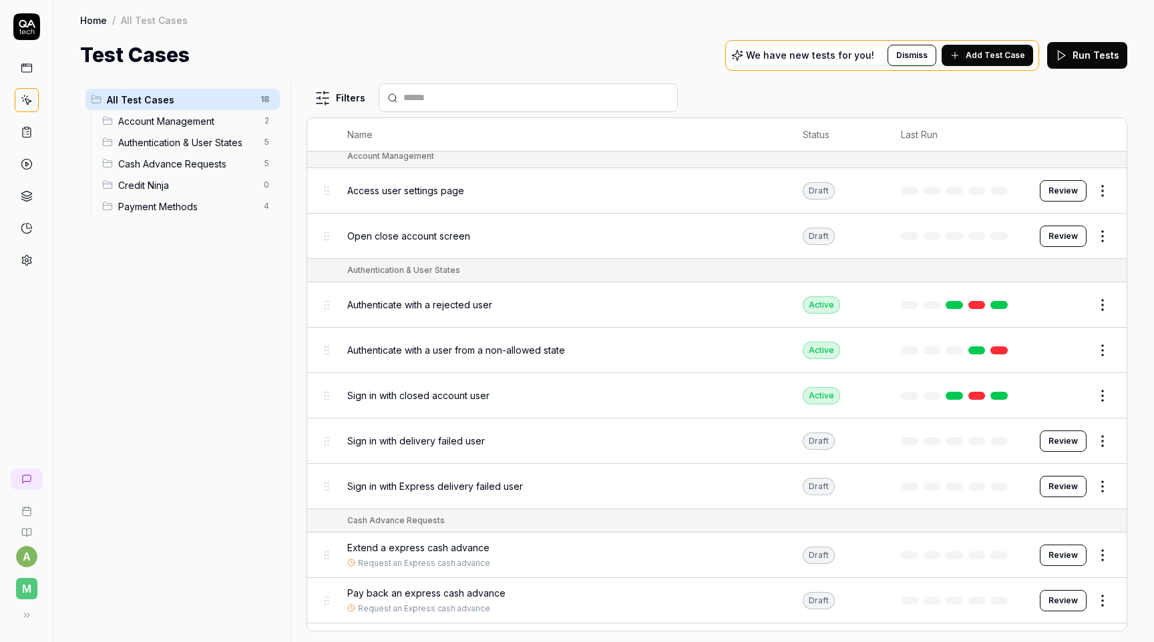
click at [1054, 440] on button "Review" at bounding box center [1063, 441] width 47 height 21
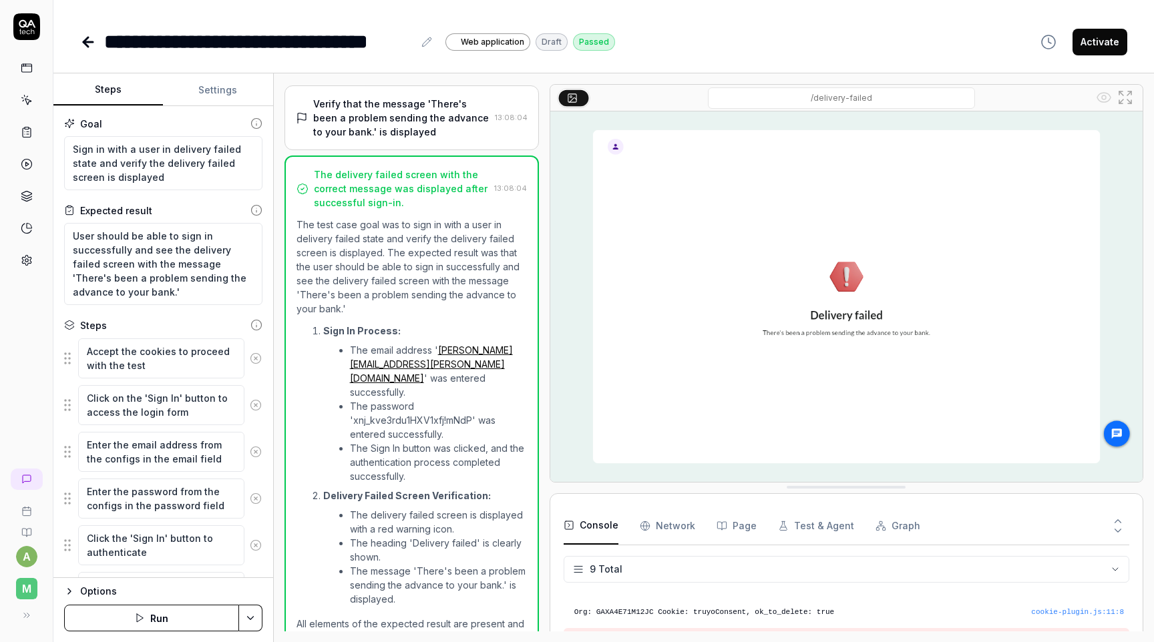
scroll to position [200, 0]
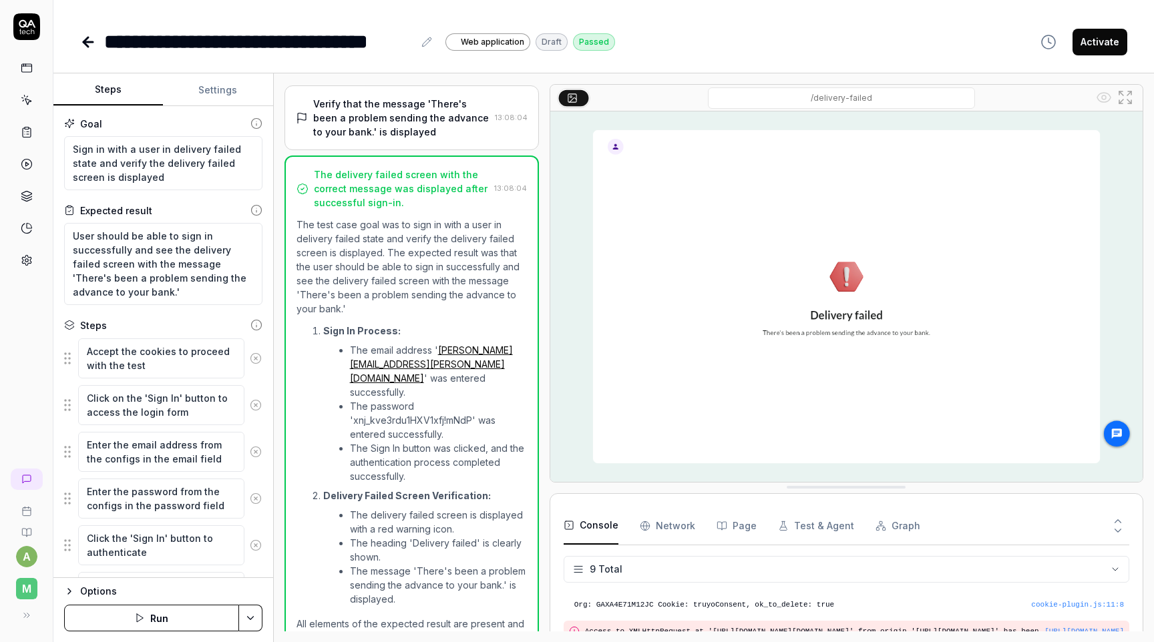
click at [174, 623] on button "Run" at bounding box center [151, 618] width 175 height 27
type textarea "*"
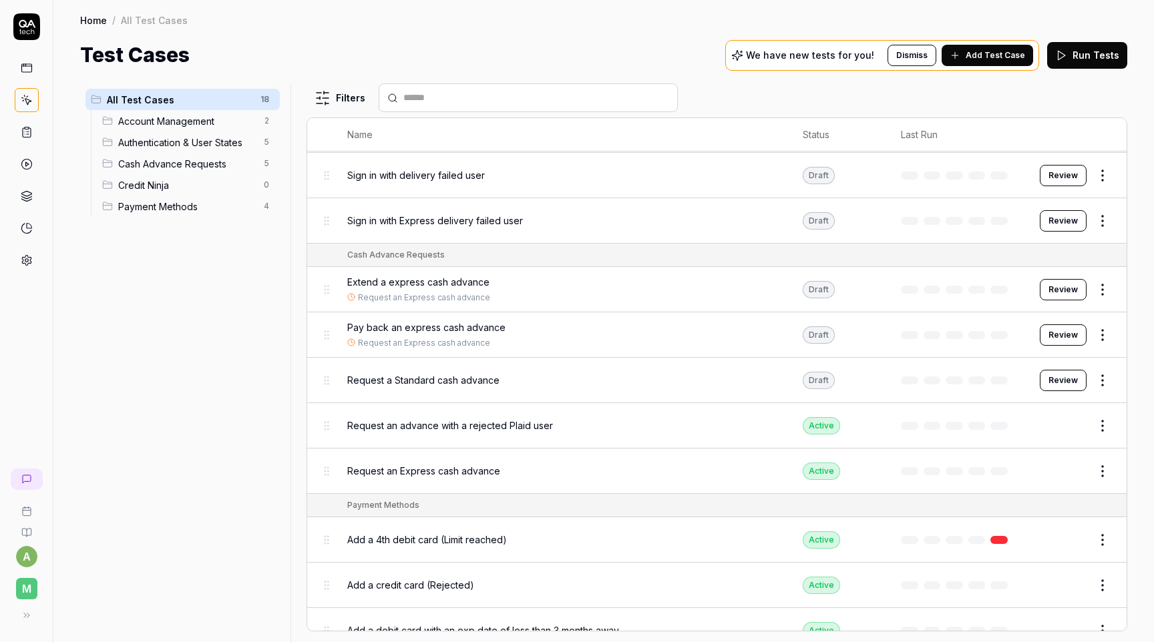
scroll to position [422, 0]
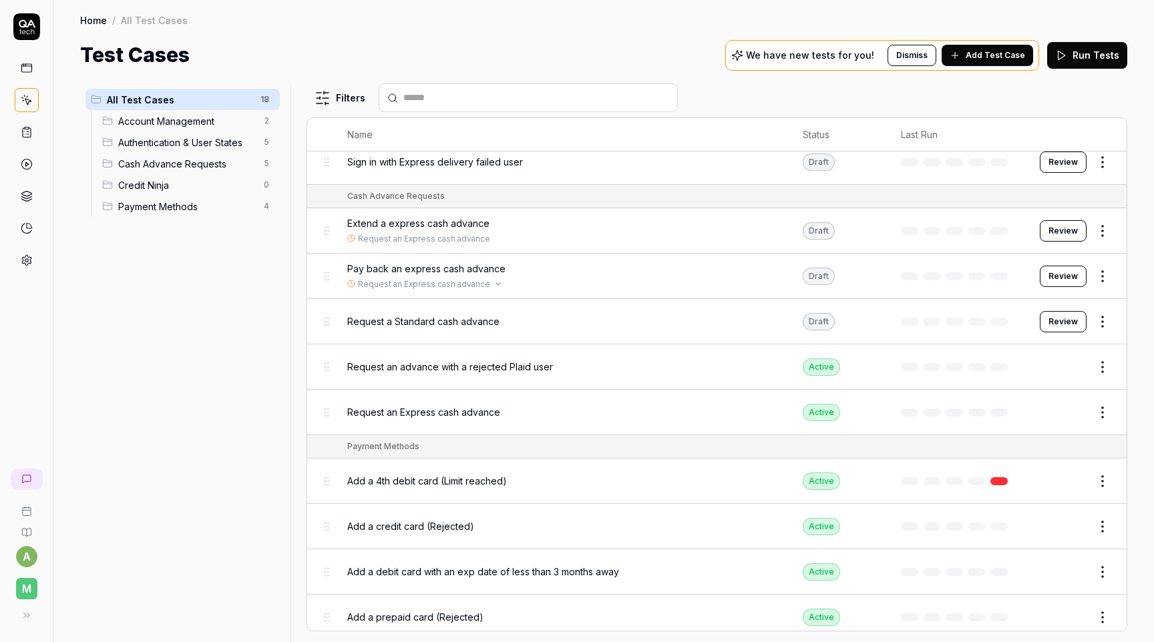
click at [414, 281] on link "Request an Express cash advance" at bounding box center [424, 284] width 132 height 12
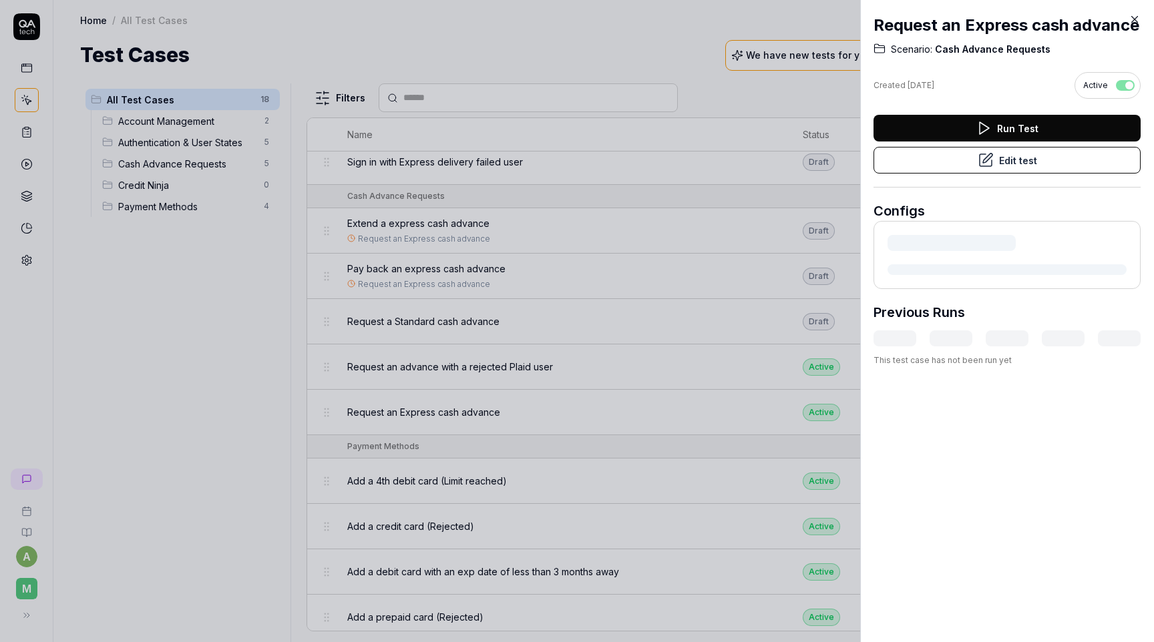
click at [426, 253] on div at bounding box center [577, 321] width 1154 height 642
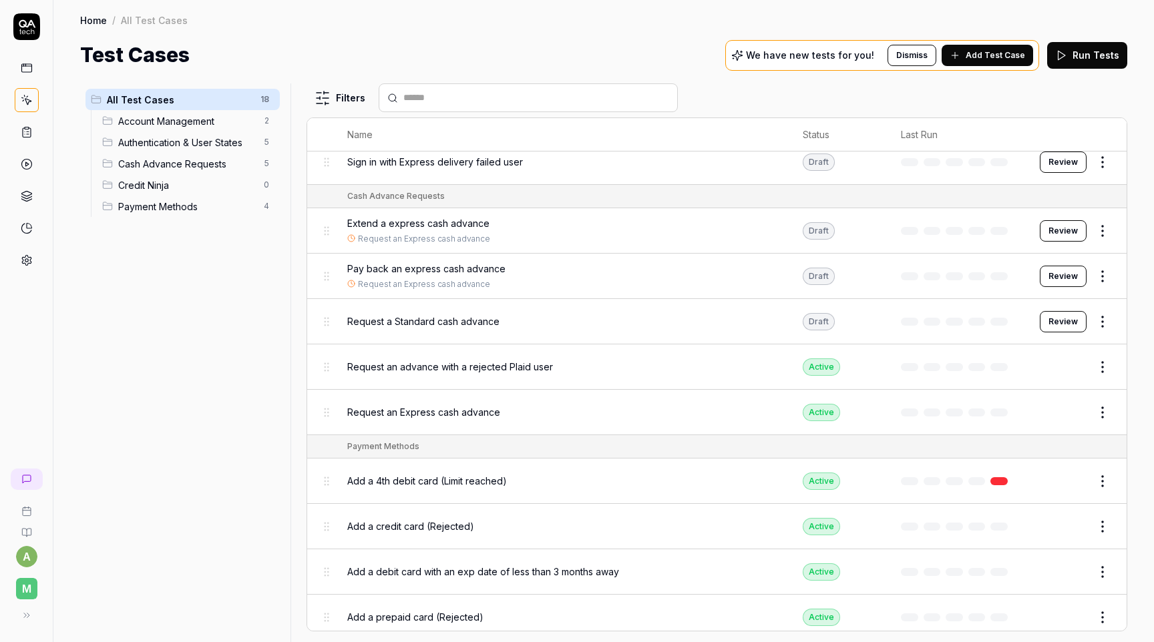
click at [419, 262] on span "Pay back an express cash advance" at bounding box center [426, 269] width 158 height 14
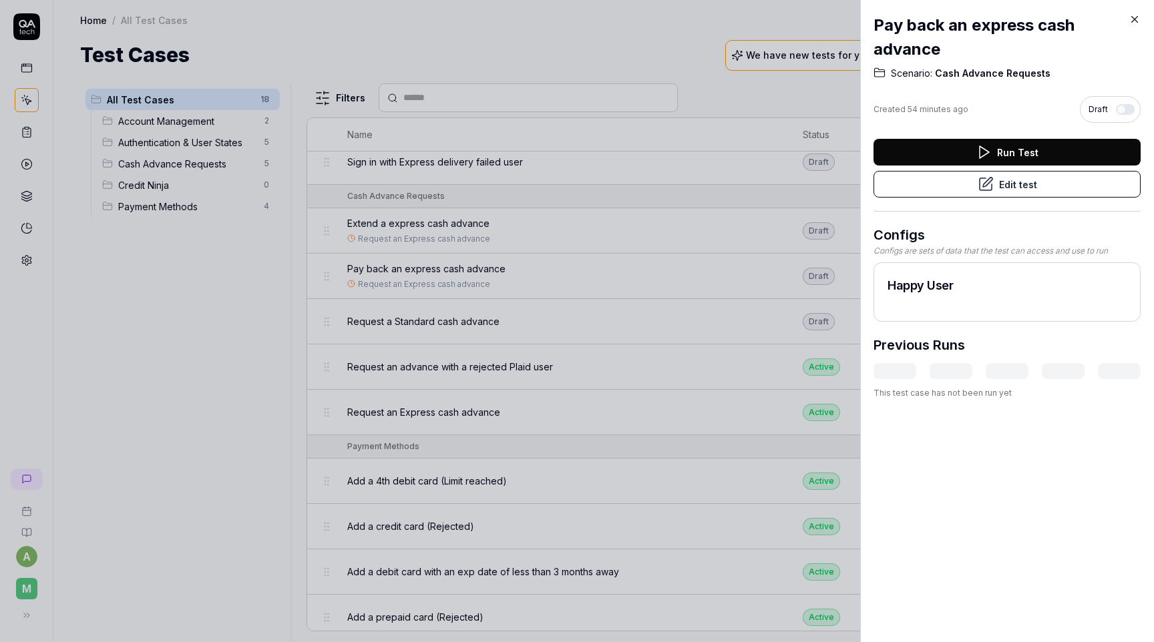
click at [1014, 146] on button "Run Test" at bounding box center [1007, 152] width 267 height 27
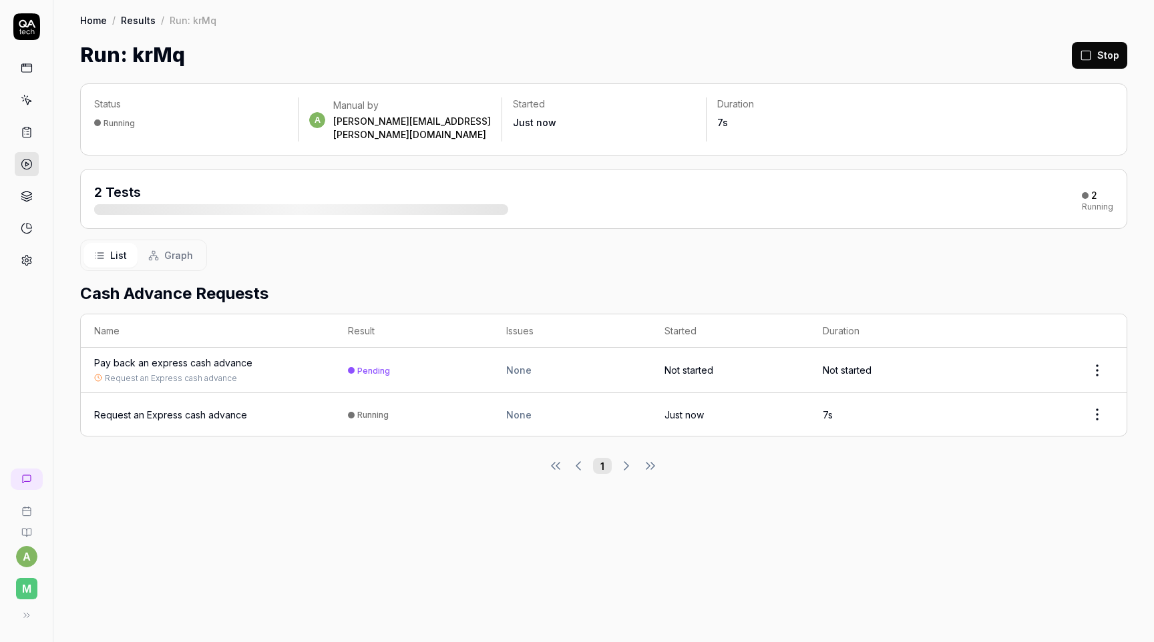
click at [228, 356] on div "Pay back an express cash advance" at bounding box center [173, 363] width 158 height 14
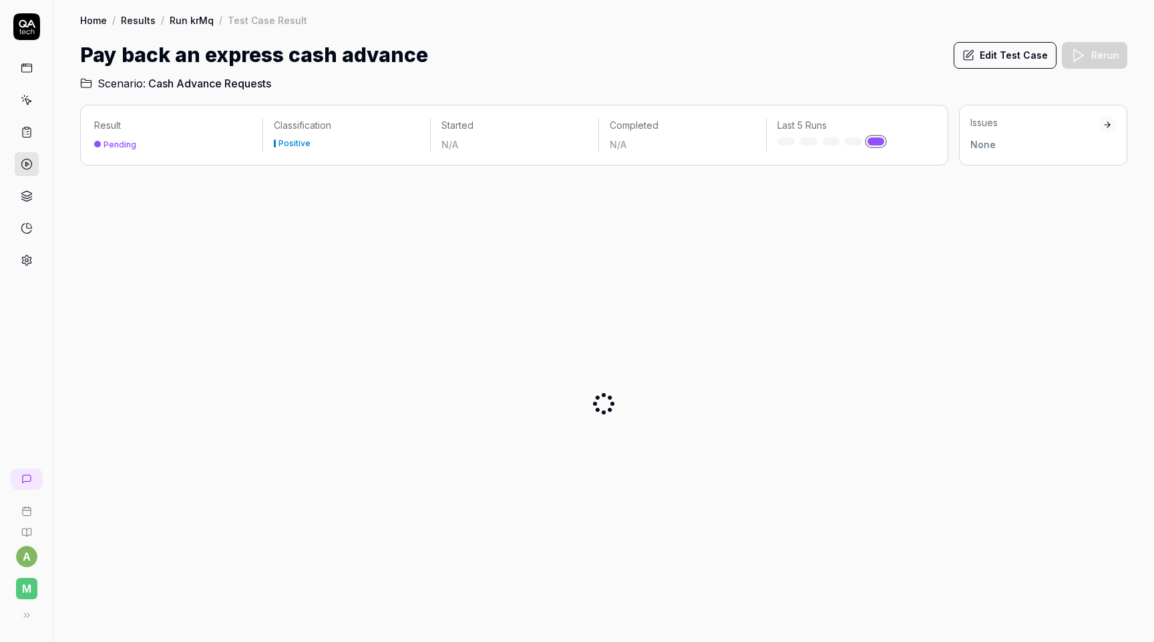
click at [293, 124] on p "Classification" at bounding box center [347, 125] width 146 height 13
click at [467, 125] on p "Started" at bounding box center [514, 125] width 146 height 13
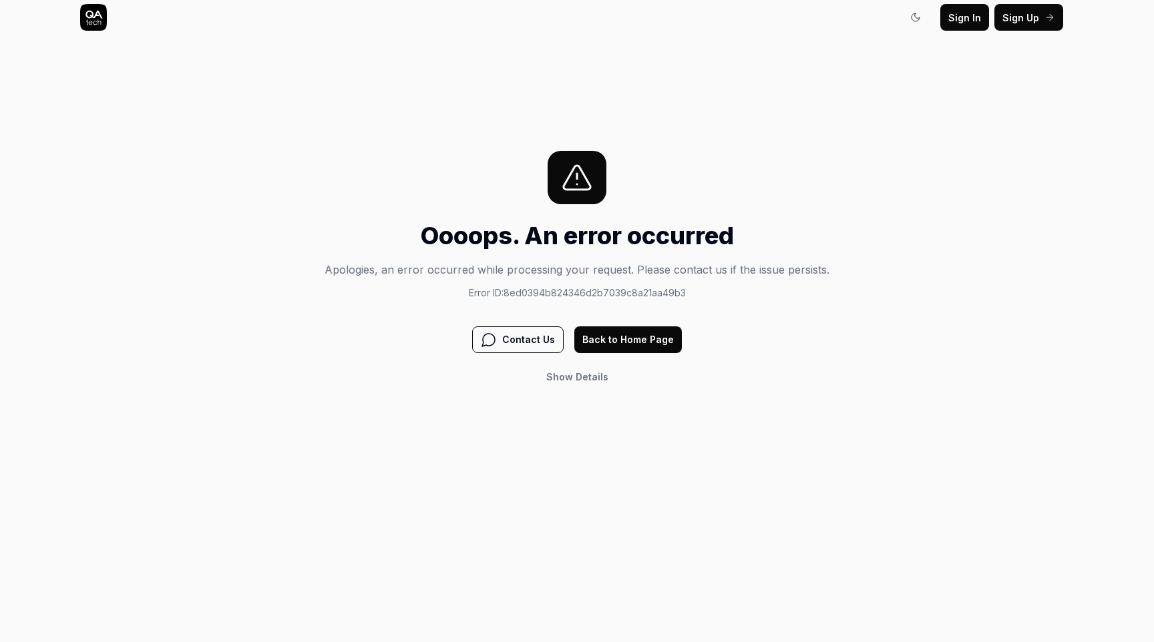
click at [639, 335] on button "Back to Home Page" at bounding box center [628, 340] width 108 height 27
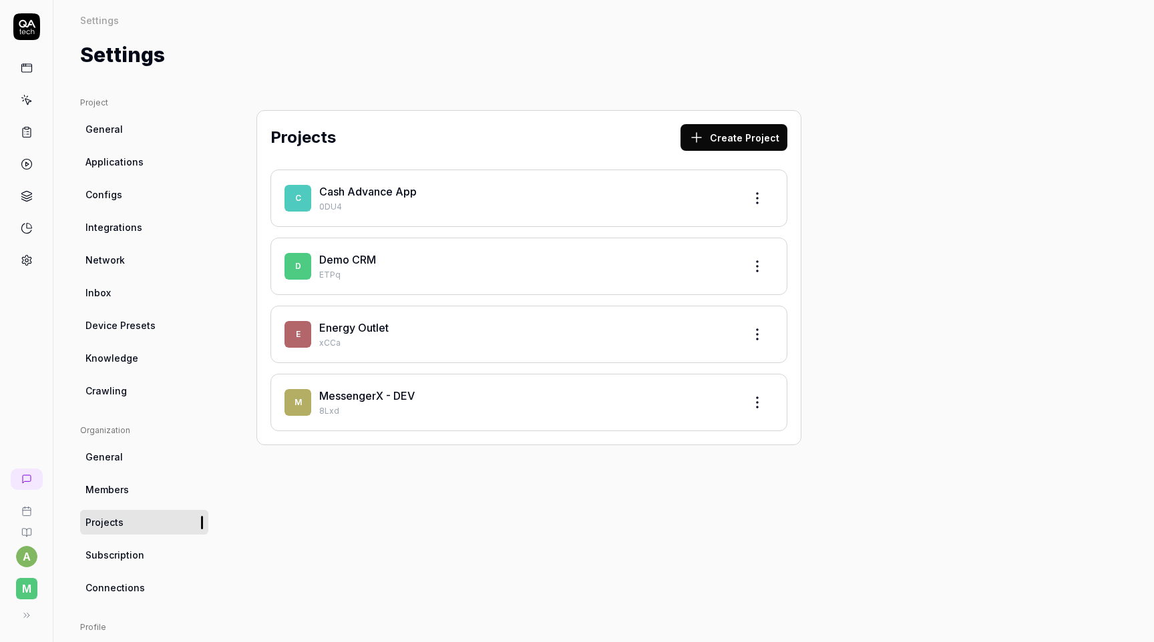
click at [345, 186] on link "Cash Advance App" at bounding box center [368, 191] width 98 height 13
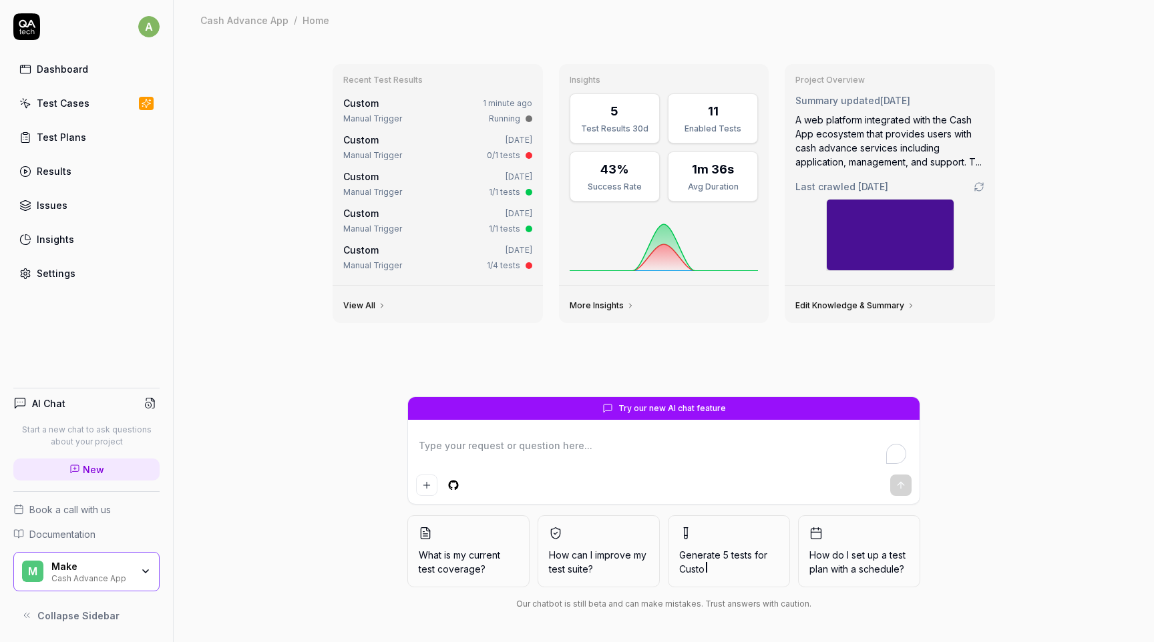
click at [83, 108] on div "Test Cases" at bounding box center [63, 103] width 53 height 14
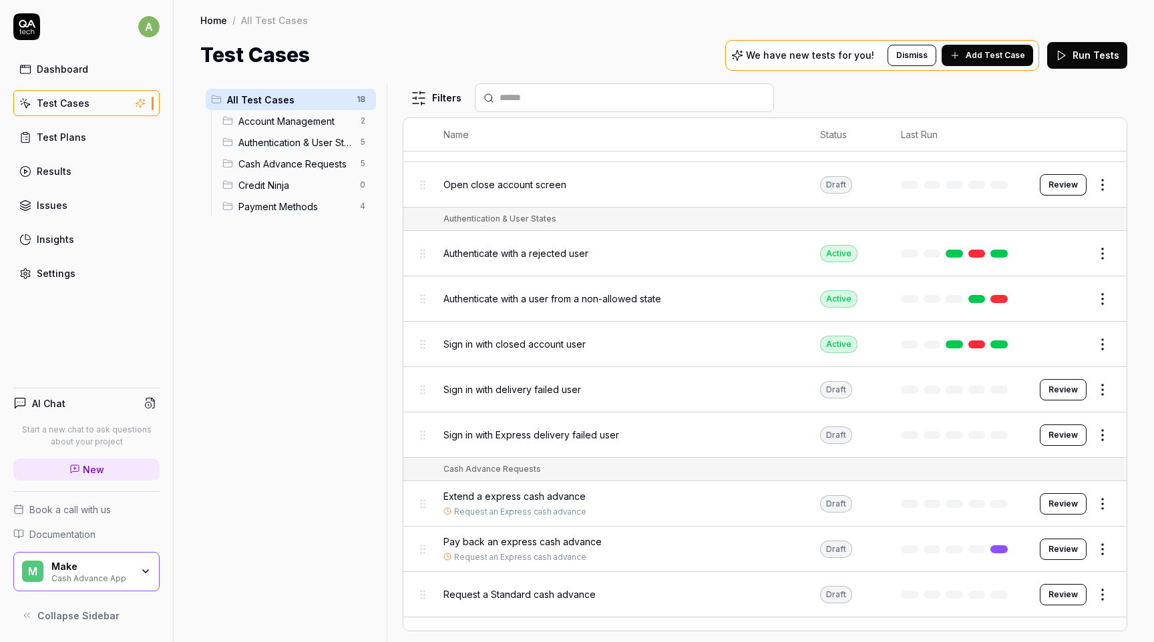
scroll to position [195, 0]
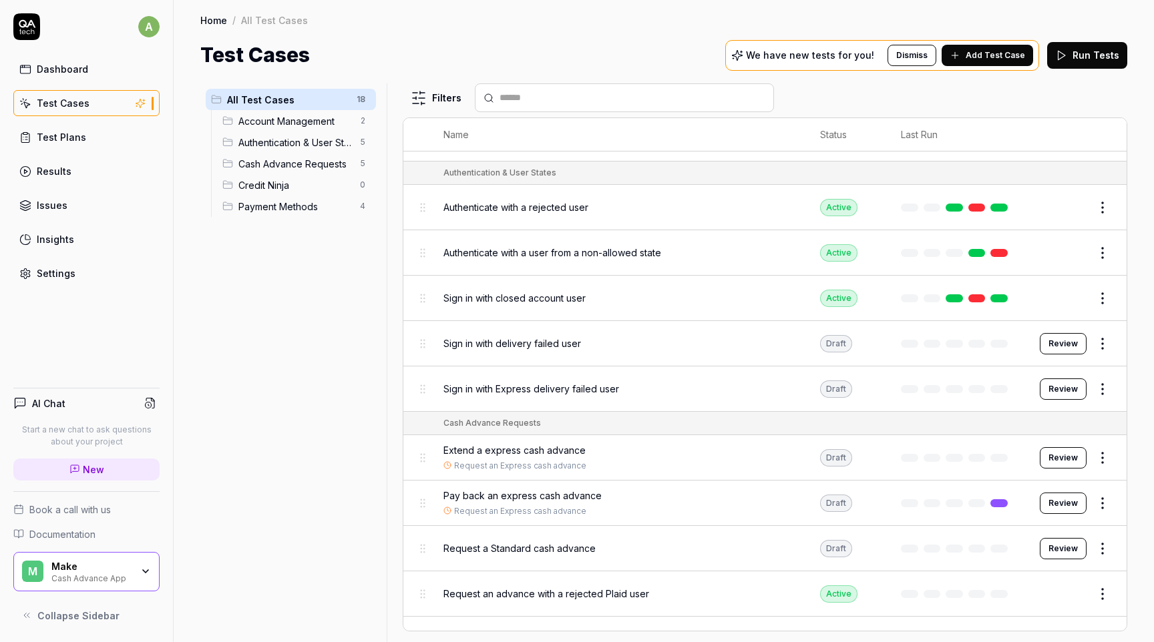
click at [598, 251] on span "Authenticate with a user from a non-allowed state" at bounding box center [552, 253] width 218 height 14
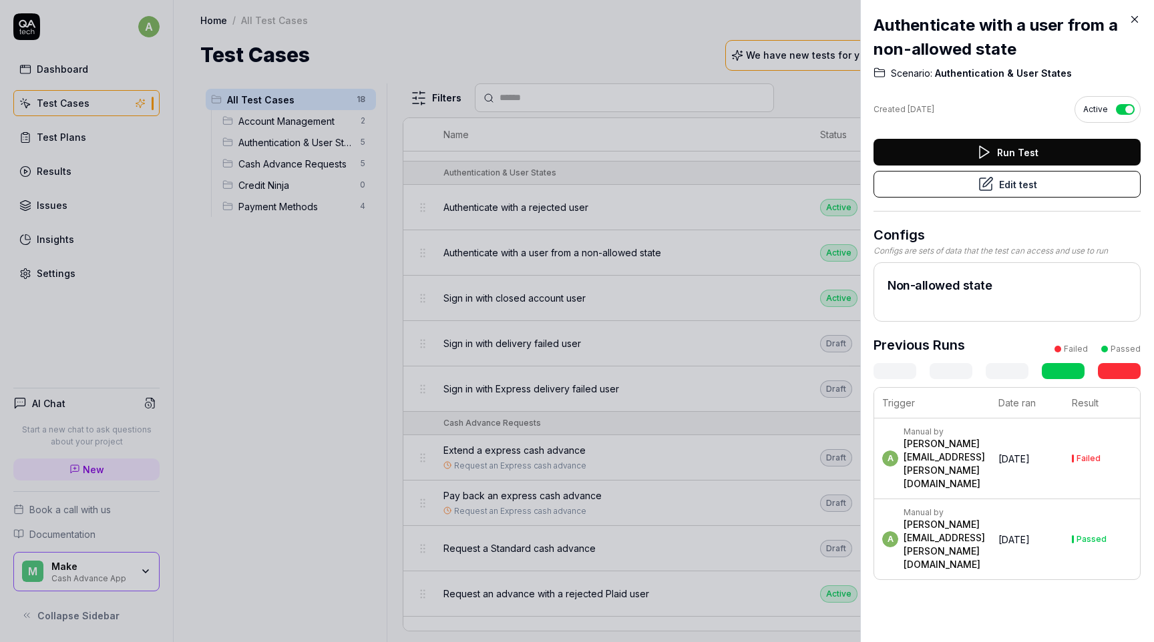
click at [1029, 187] on button "Edit test" at bounding box center [1007, 184] width 267 height 27
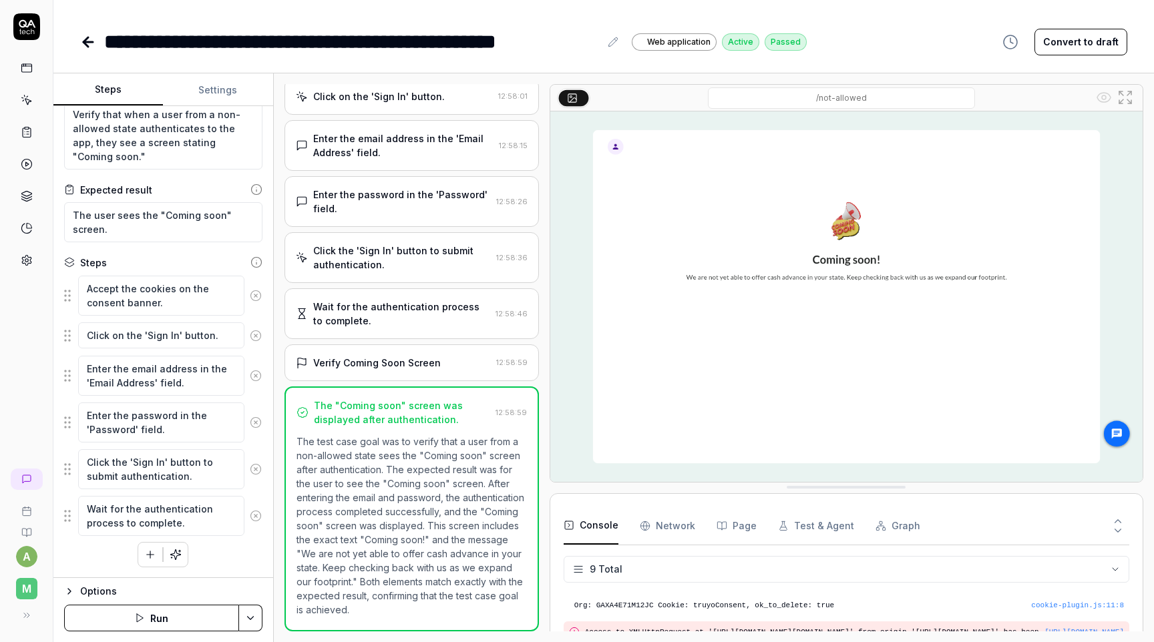
scroll to position [200, 0]
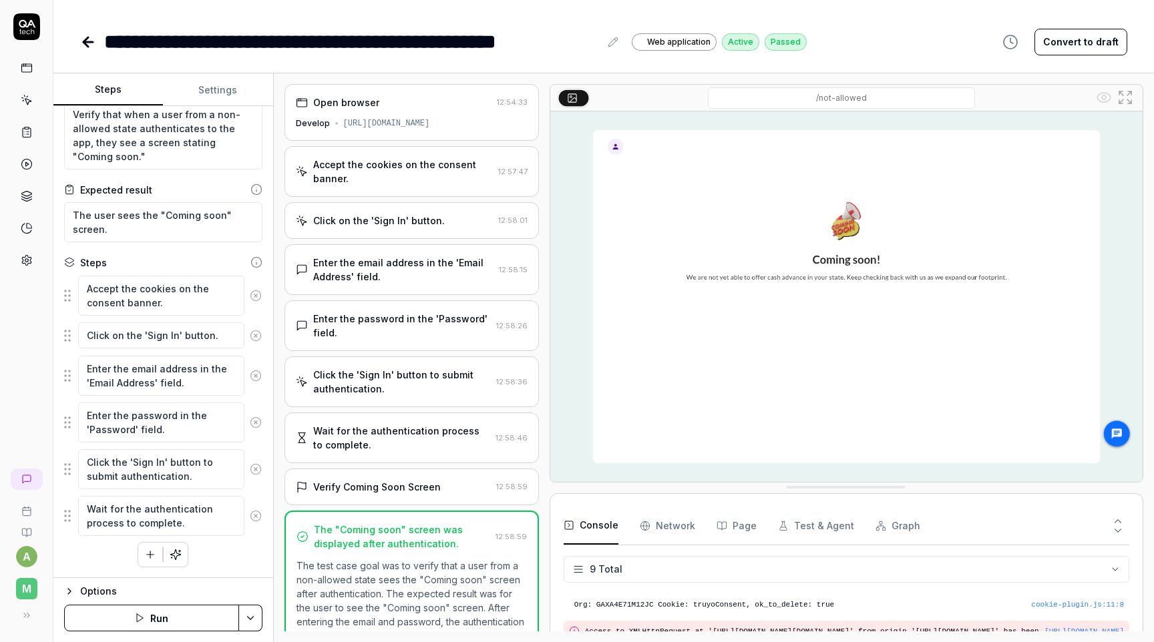
scroll to position [124, 0]
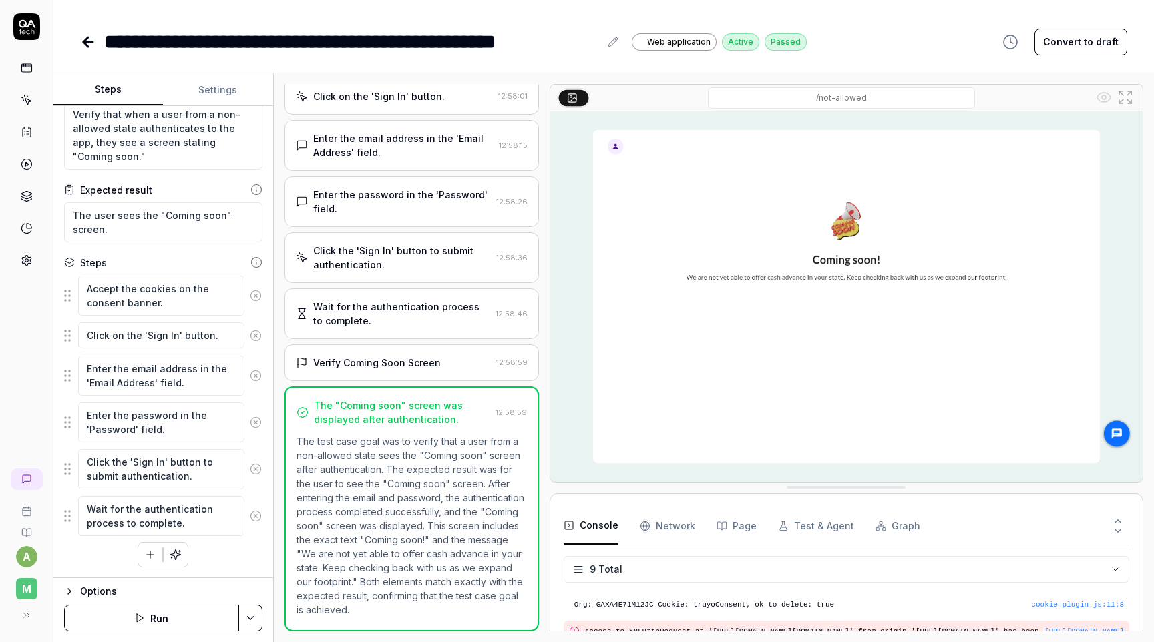
click at [78, 38] on div "**********" at bounding box center [603, 28] width 1101 height 57
click at [82, 39] on icon at bounding box center [88, 42] width 16 height 16
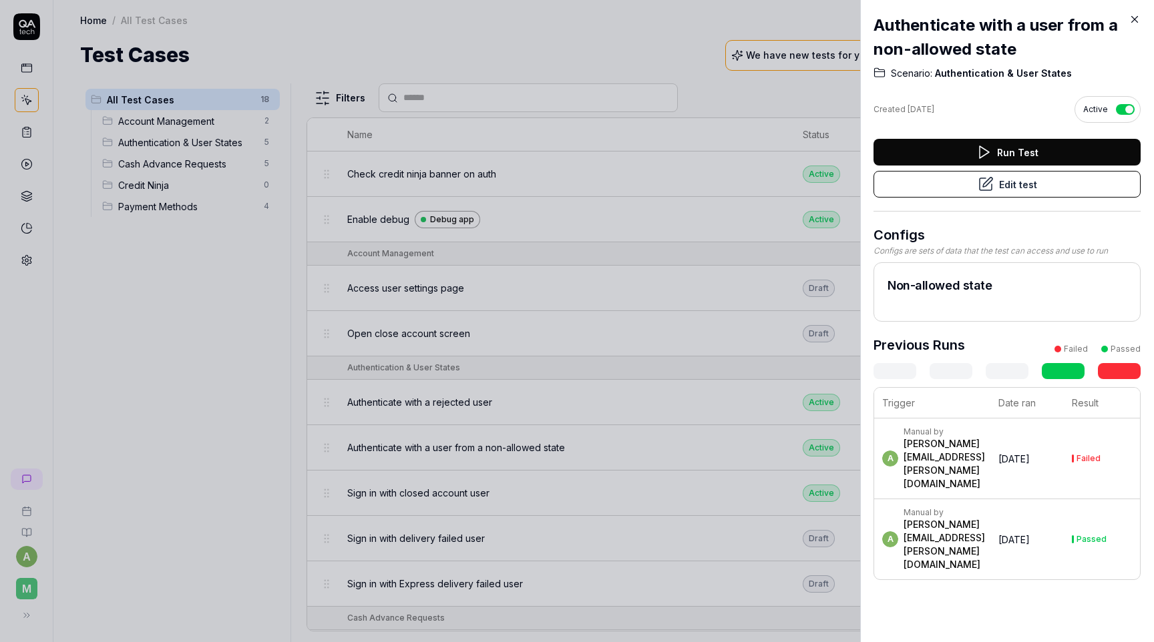
click at [346, 233] on div at bounding box center [577, 321] width 1154 height 642
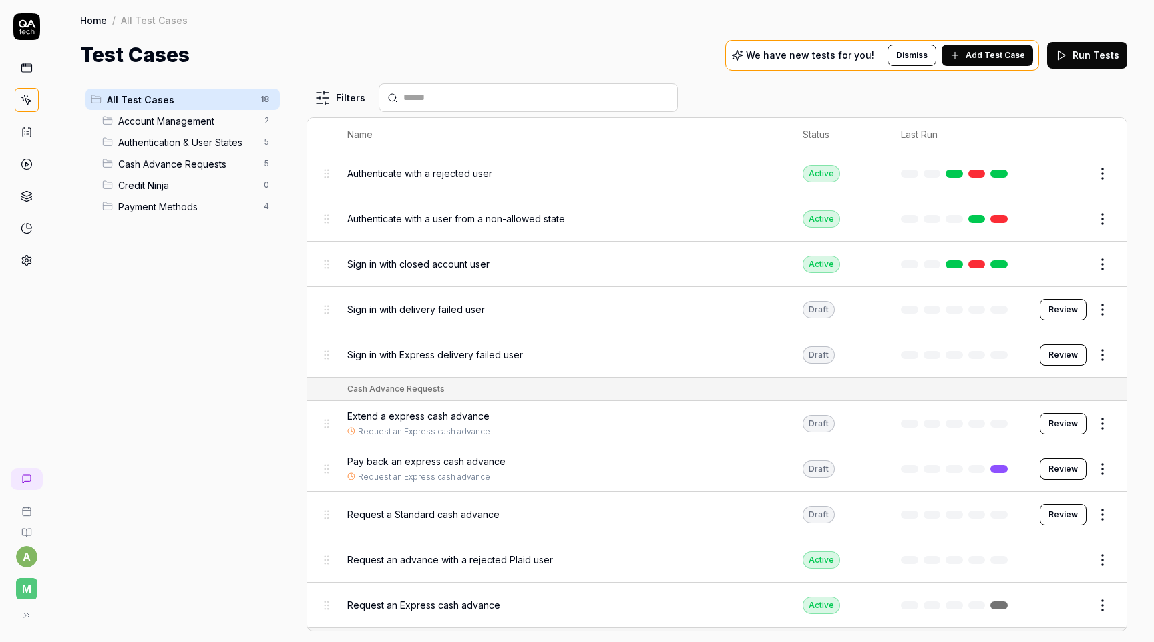
scroll to position [422, 0]
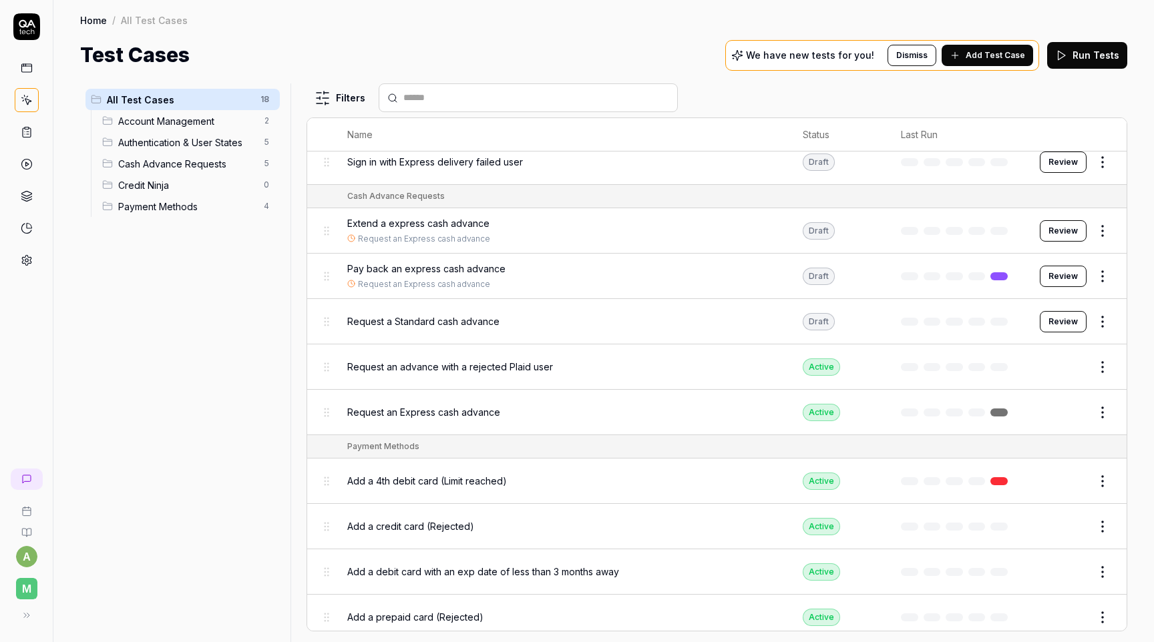
click at [424, 264] on span "Pay back an express cash advance" at bounding box center [426, 269] width 158 height 14
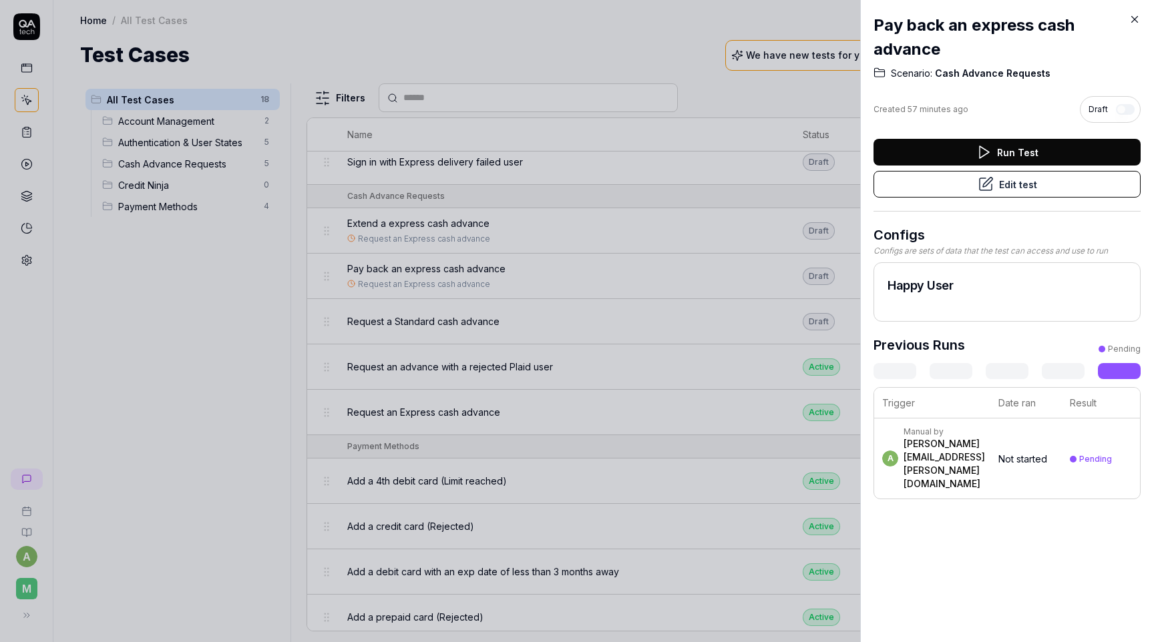
click at [1014, 190] on button "Edit test" at bounding box center [1007, 184] width 267 height 27
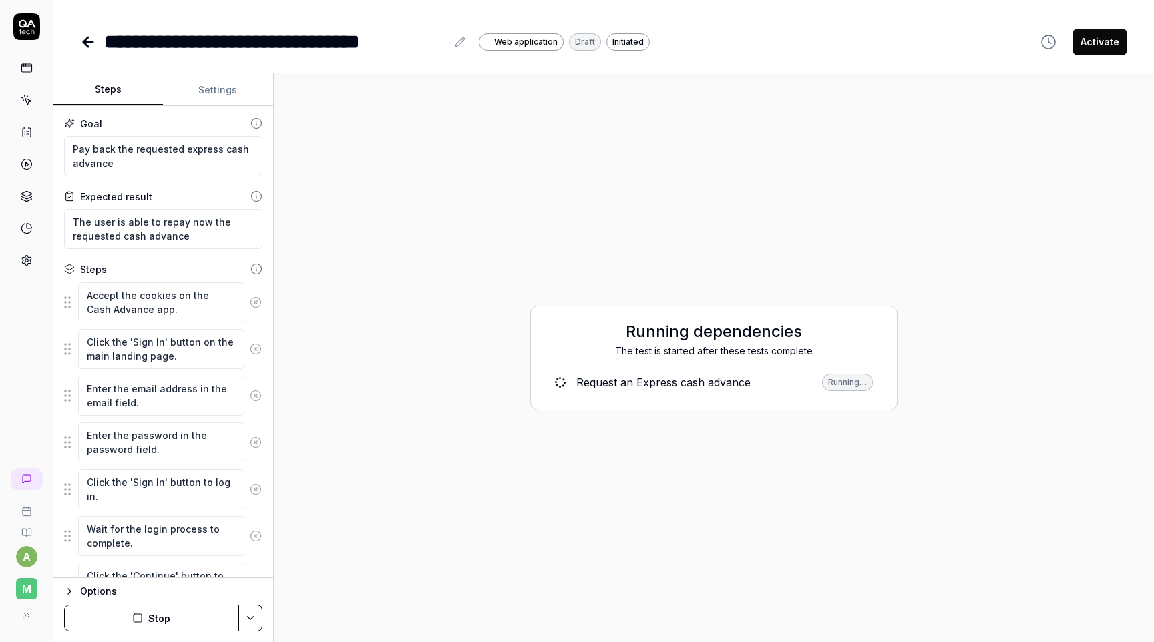
click at [212, 97] on button "Settings" at bounding box center [218, 90] width 110 height 32
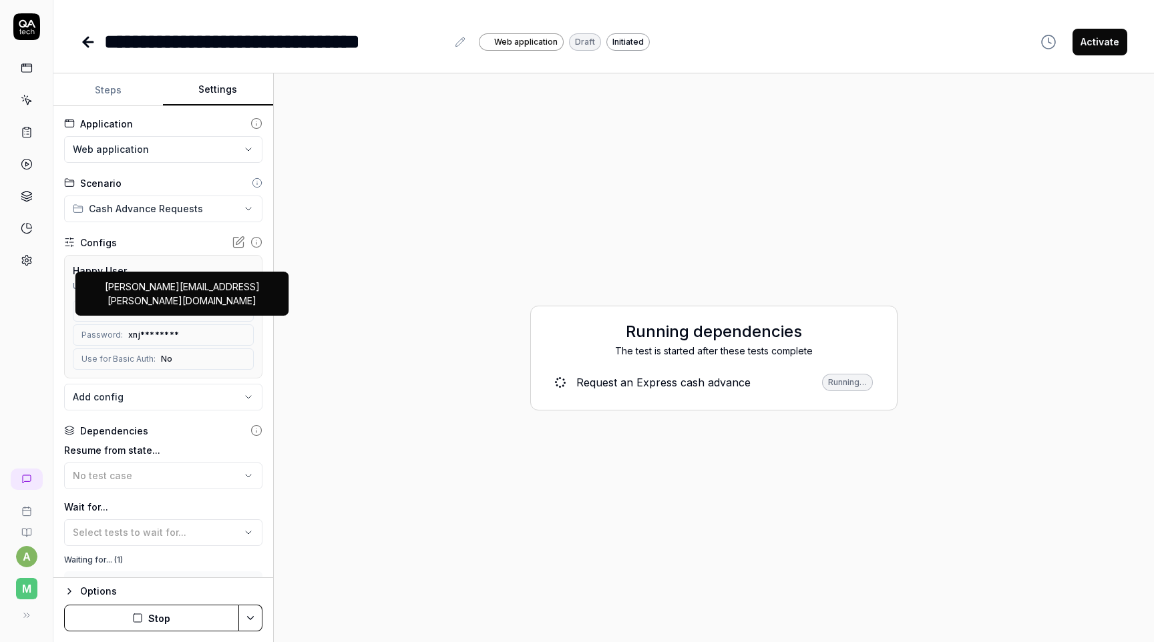
click at [189, 307] on span "[PERSON_NAME][EMAIL_ADDRESS][PERSON_NAME][DOMAIN_NAME]" at bounding box center [180, 311] width 100 height 12
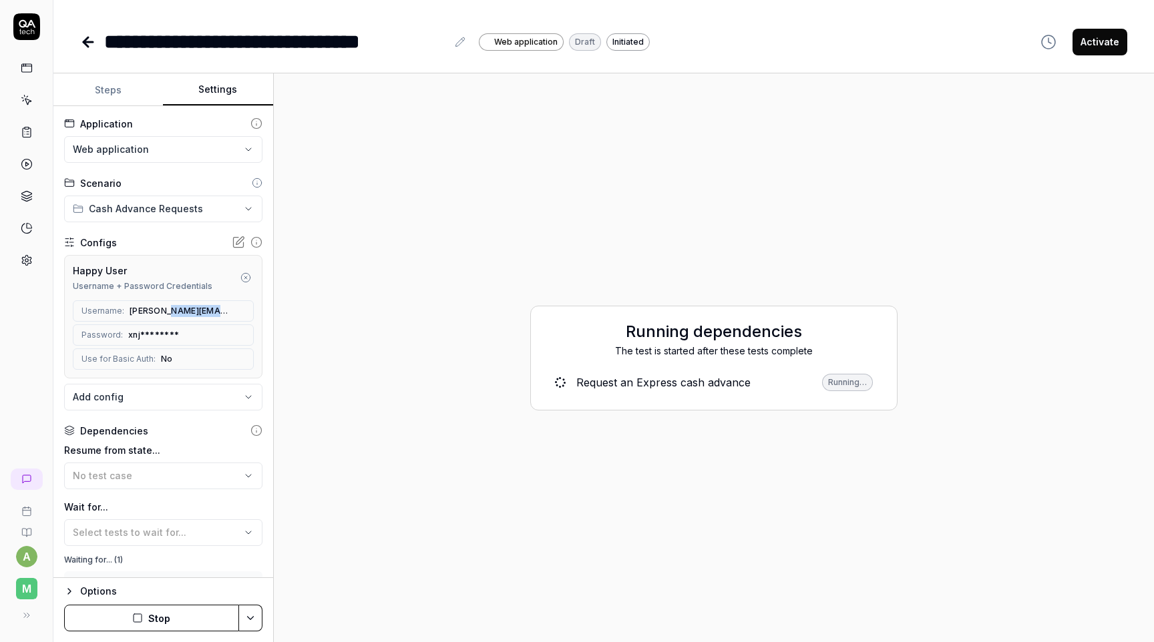
click at [189, 307] on span "[PERSON_NAME][EMAIL_ADDRESS][PERSON_NAME][DOMAIN_NAME]" at bounding box center [180, 311] width 100 height 12
copy div "[PERSON_NAME][EMAIL_ADDRESS][PERSON_NAME][DOMAIN_NAME]"
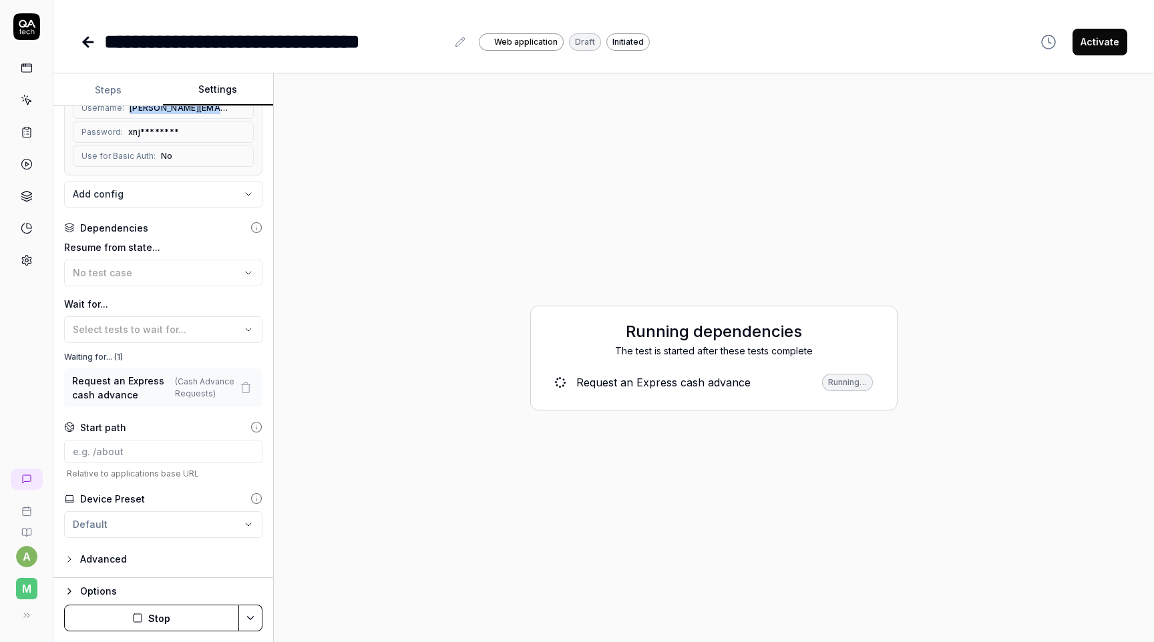
click at [174, 616] on button "Stop" at bounding box center [151, 618] width 175 height 27
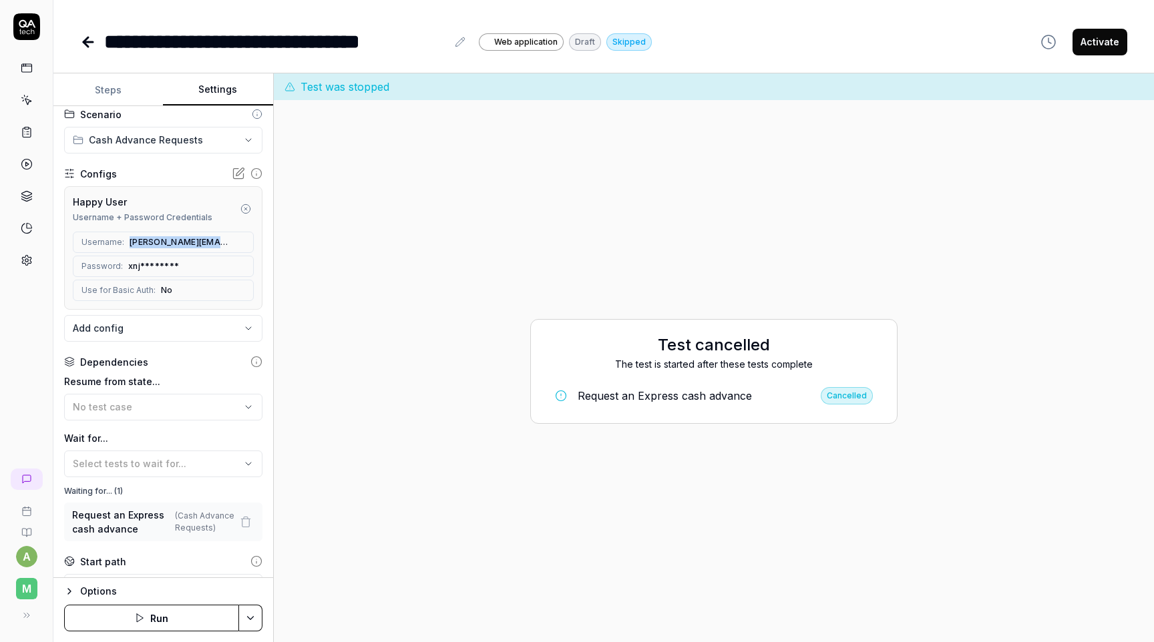
scroll to position [0, 0]
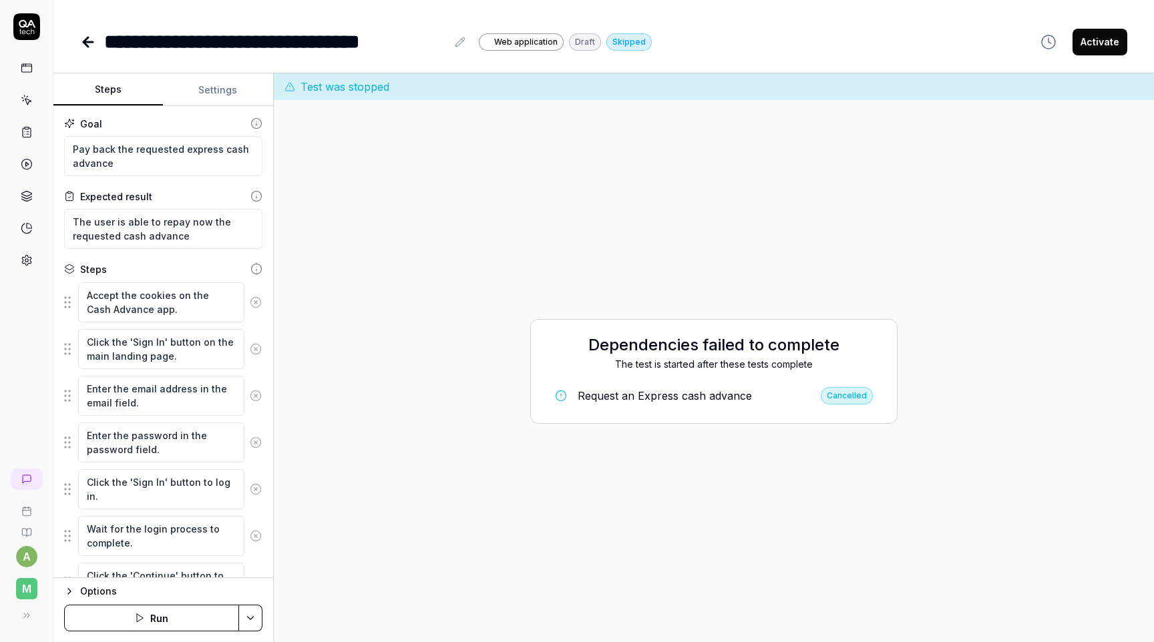
click at [118, 89] on button "Steps" at bounding box center [108, 90] width 110 height 32
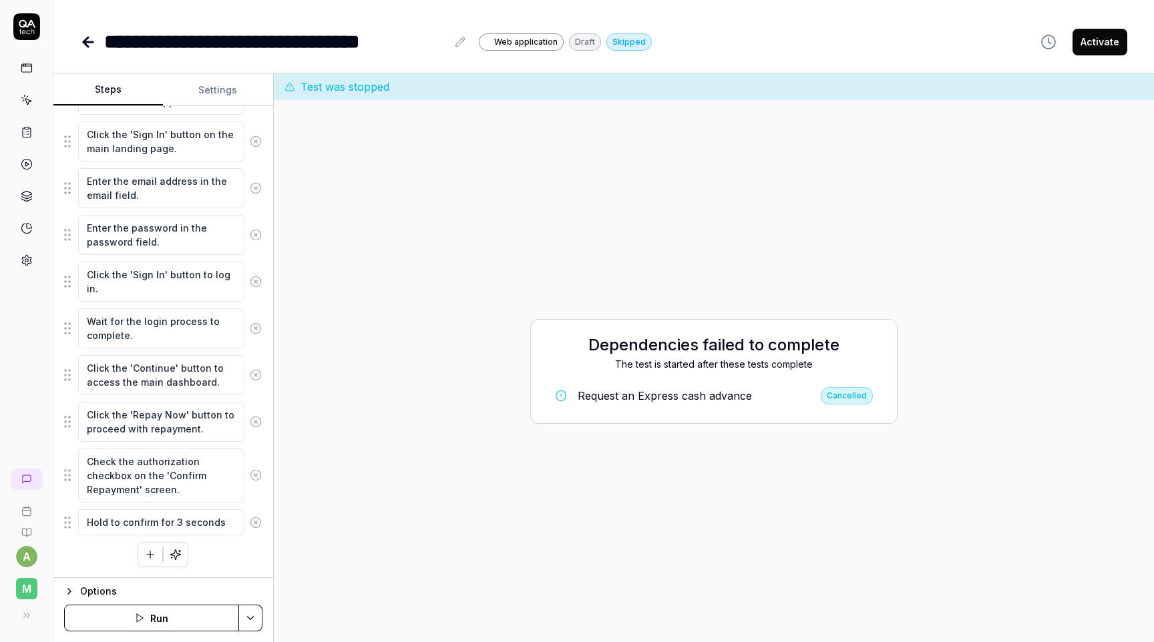
click at [149, 622] on button "Run" at bounding box center [151, 618] width 175 height 27
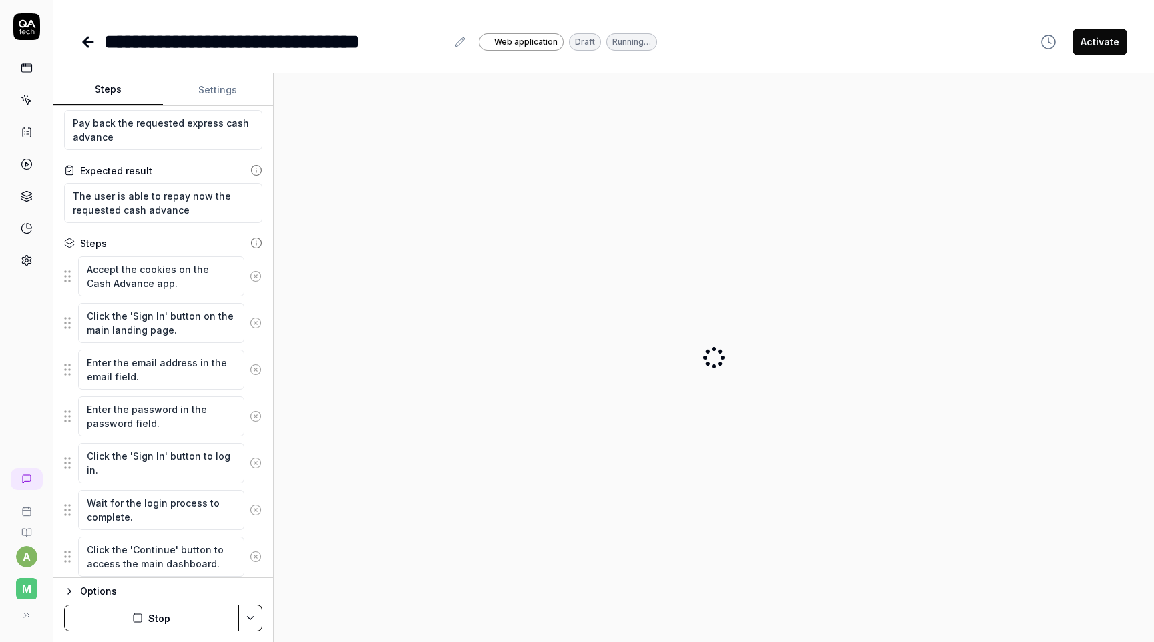
scroll to position [0, 0]
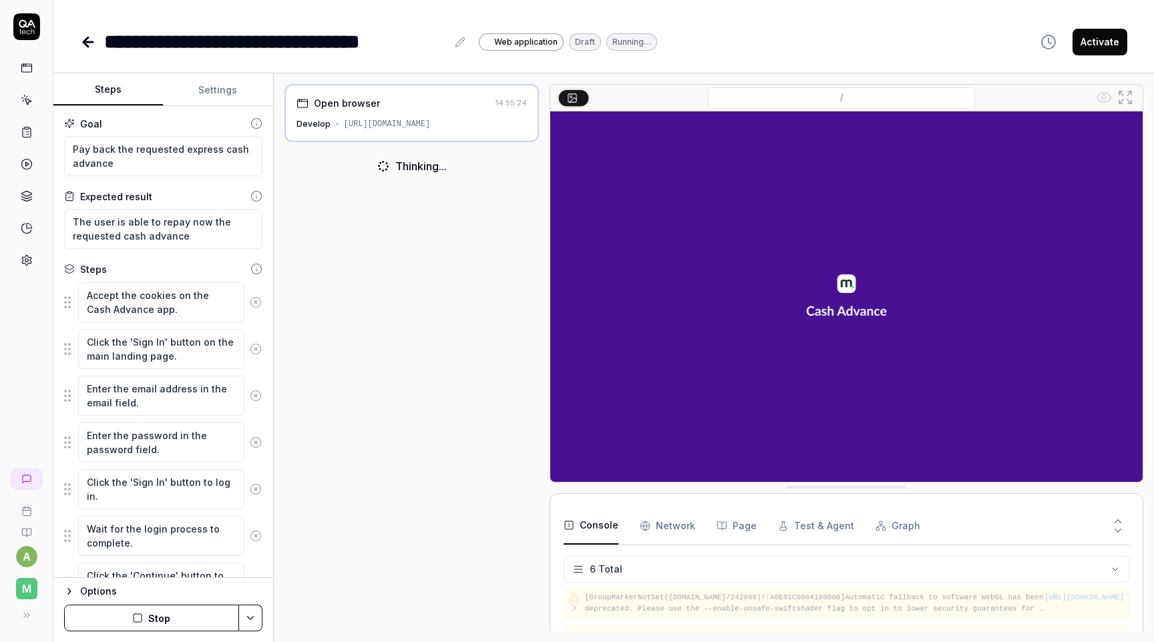
scroll to position [108, 0]
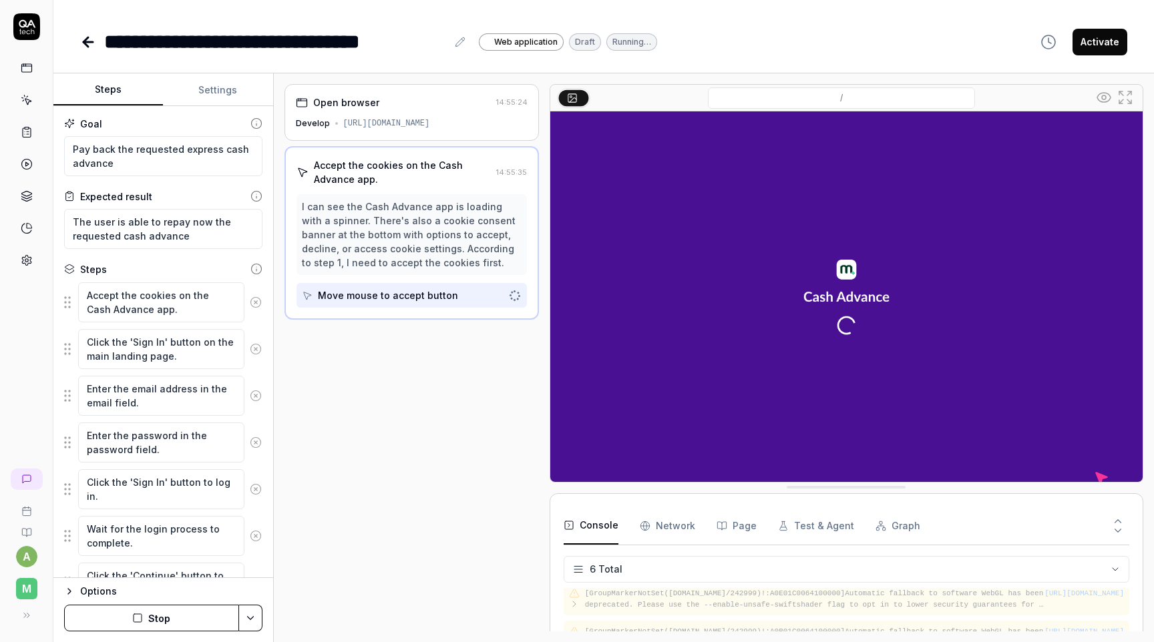
click at [159, 607] on button "Stop" at bounding box center [151, 618] width 175 height 27
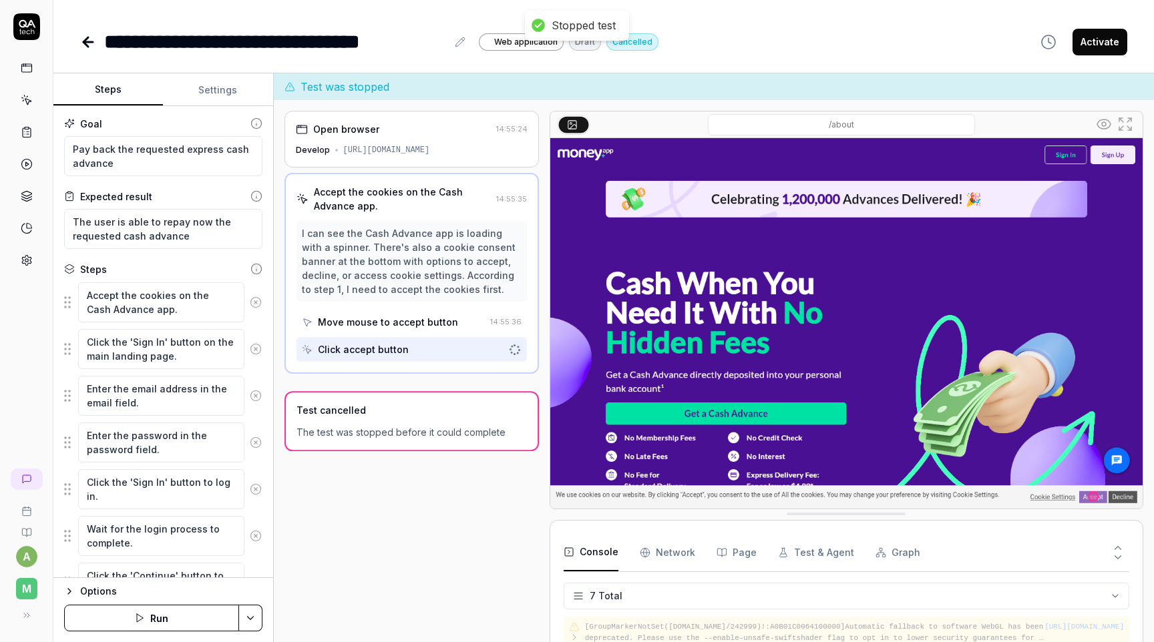
scroll to position [146, 0]
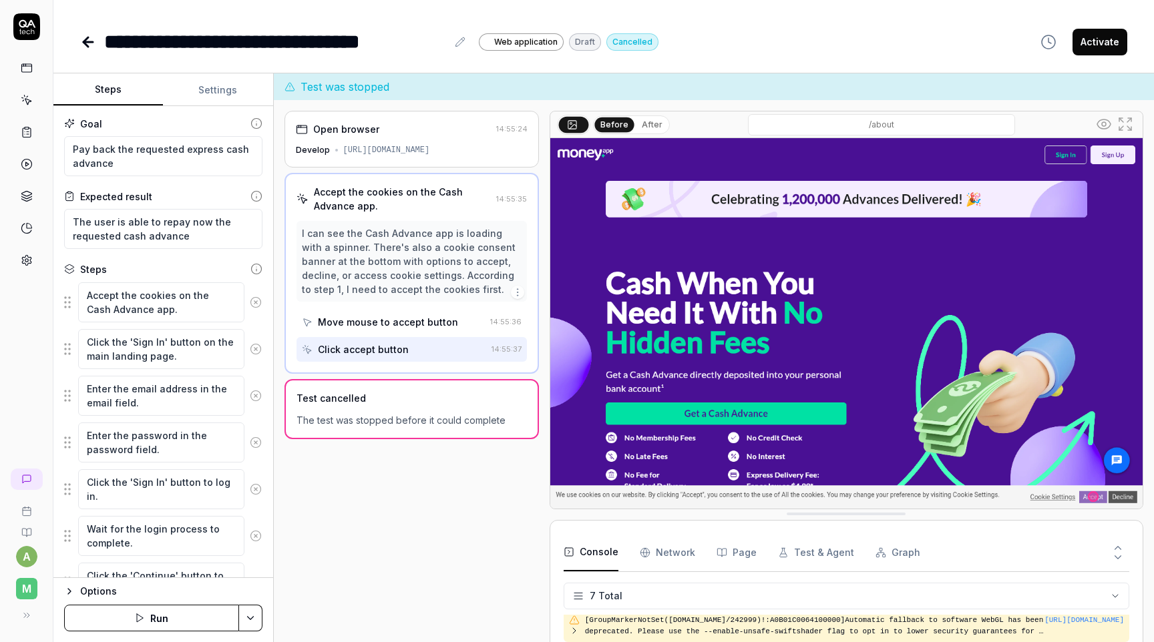
click at [78, 51] on div "**********" at bounding box center [603, 28] width 1101 height 57
click at [86, 38] on icon at bounding box center [85, 41] width 5 height 9
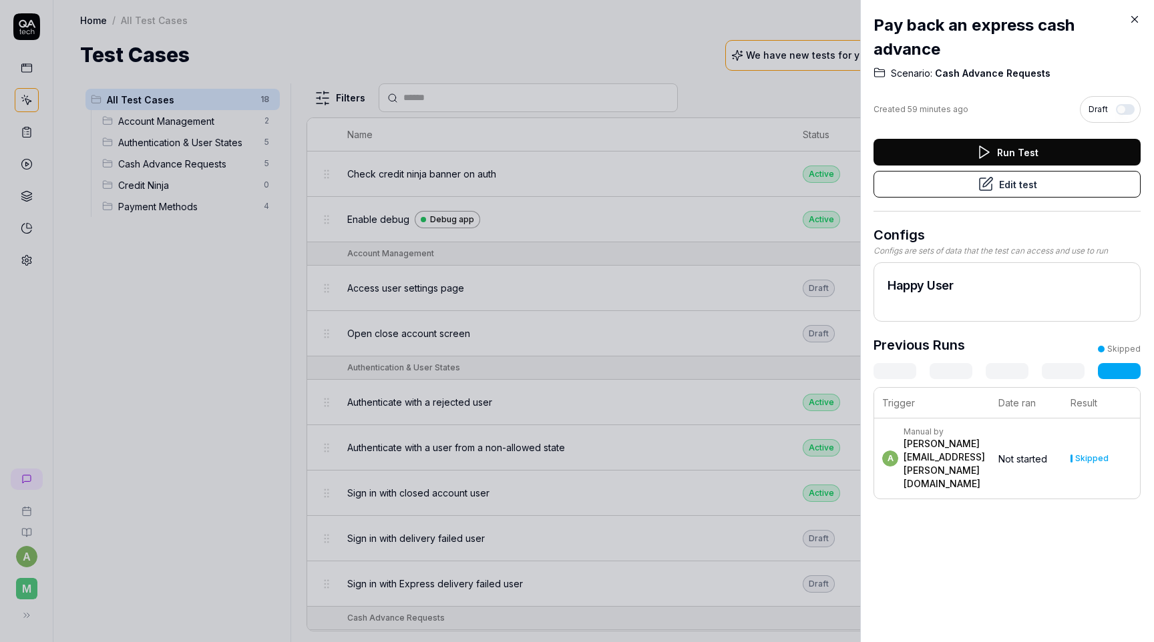
click at [250, 340] on div at bounding box center [577, 321] width 1154 height 642
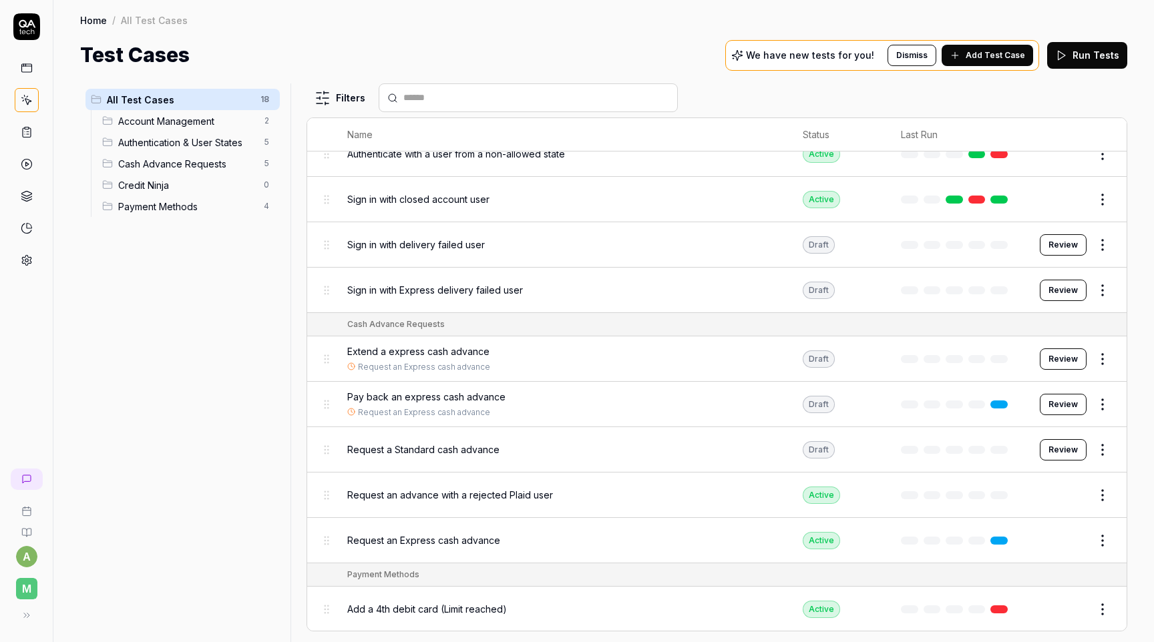
scroll to position [295, 0]
click at [1104, 401] on html "a M Home / All Test Cases Home / All Test Cases Test Cases We have new tests fo…" at bounding box center [577, 321] width 1154 height 642
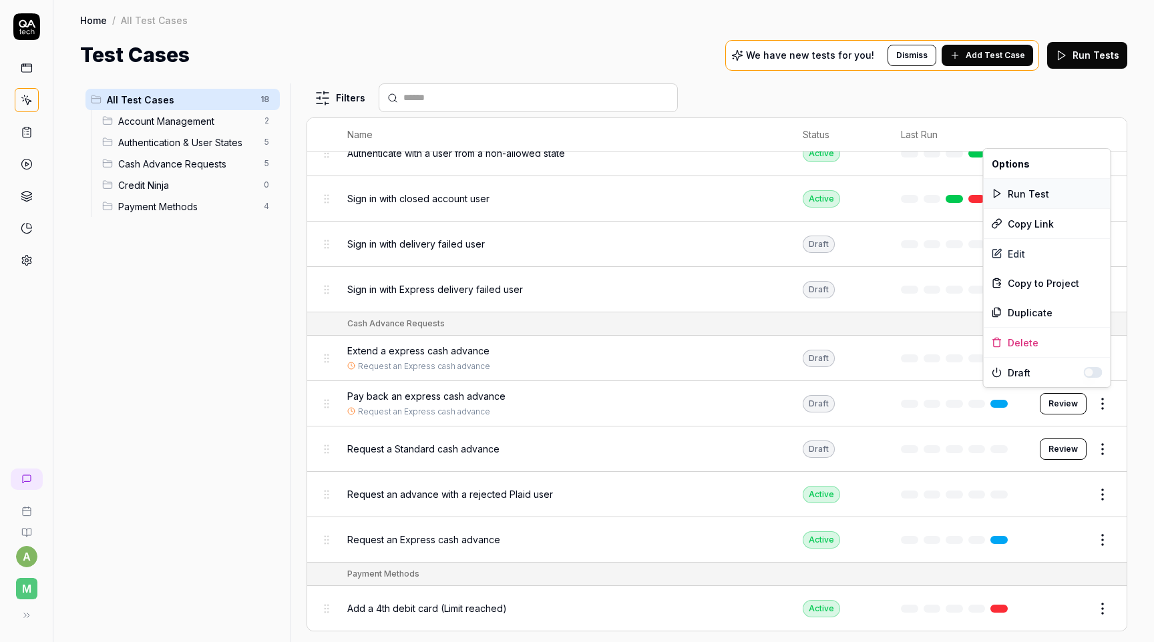
click at [1051, 194] on div "Run Test" at bounding box center [1047, 193] width 127 height 29
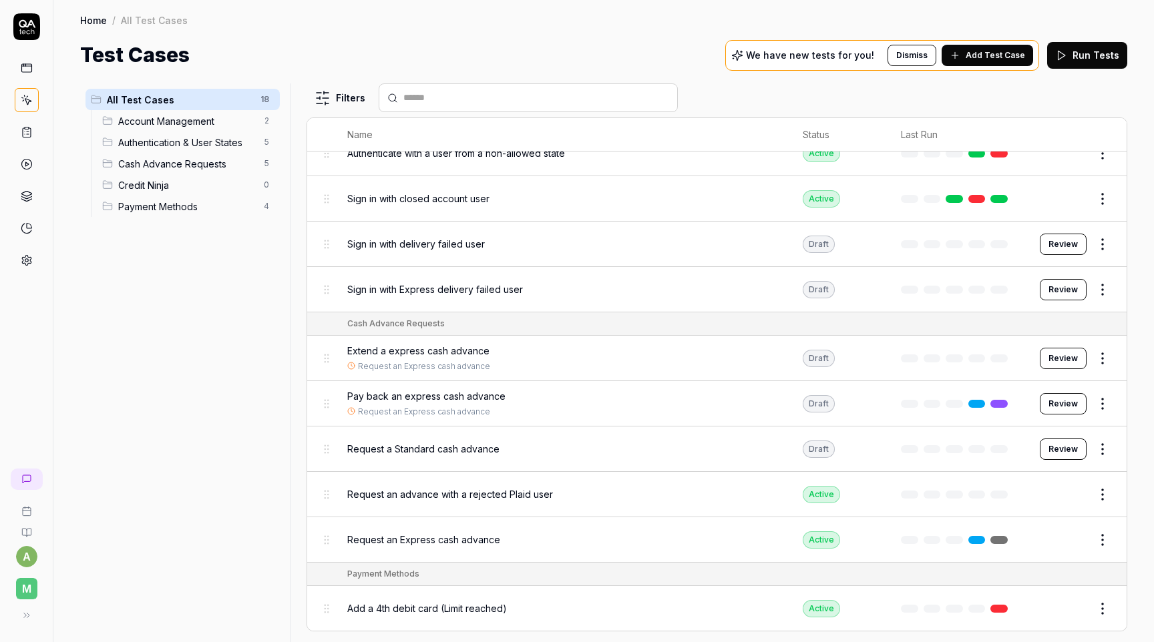
click at [35, 130] on link at bounding box center [27, 132] width 24 height 24
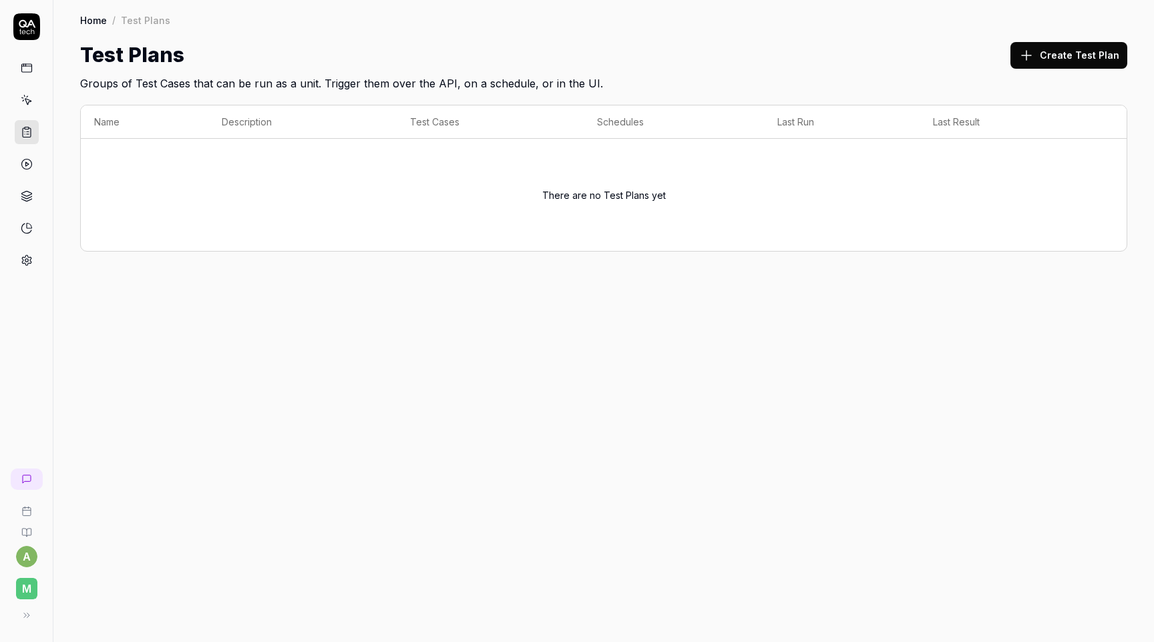
click at [23, 77] on link at bounding box center [27, 68] width 24 height 24
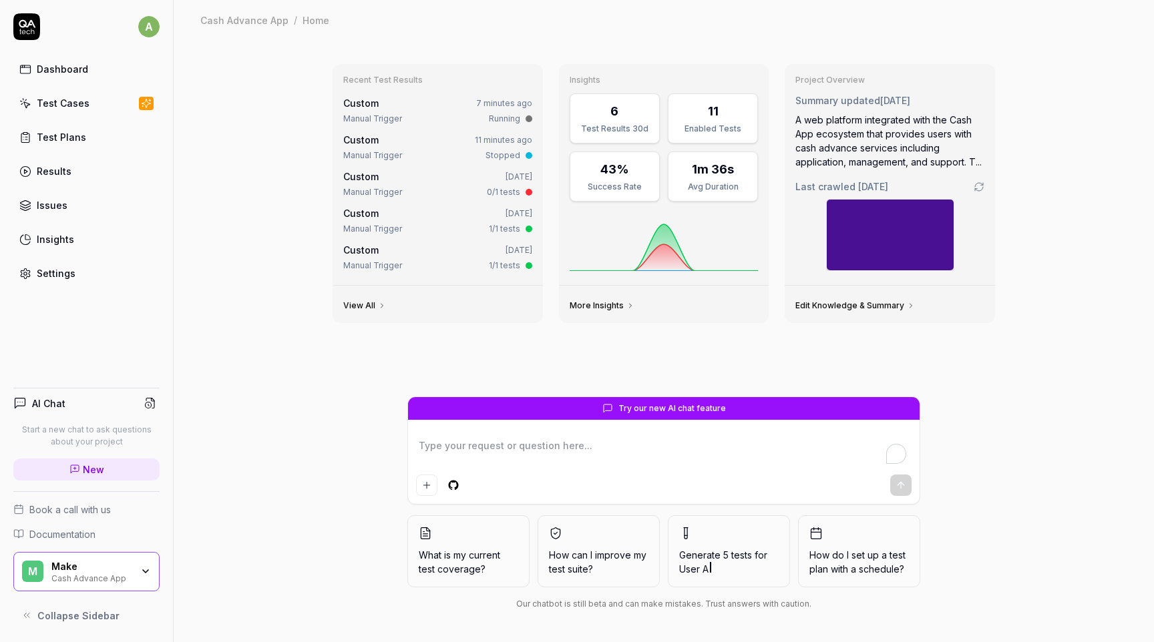
type textarea "*"
click at [370, 106] on span "Custom" at bounding box center [360, 103] width 35 height 11
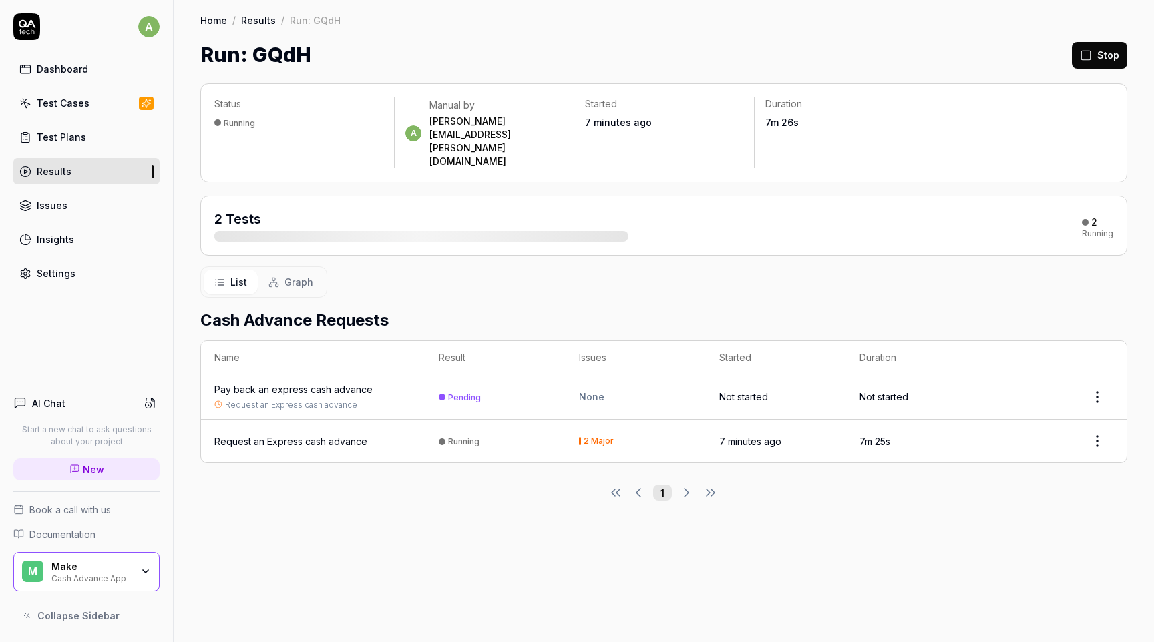
click at [348, 435] on div "Request an Express cash advance" at bounding box center [290, 442] width 153 height 14
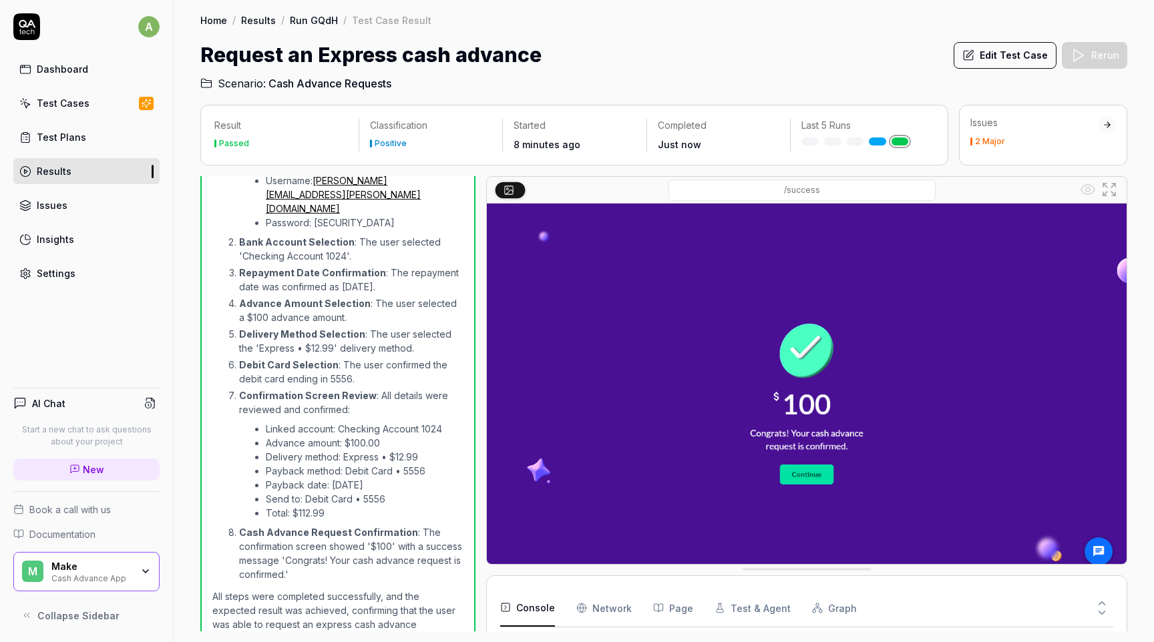
scroll to position [39, 0]
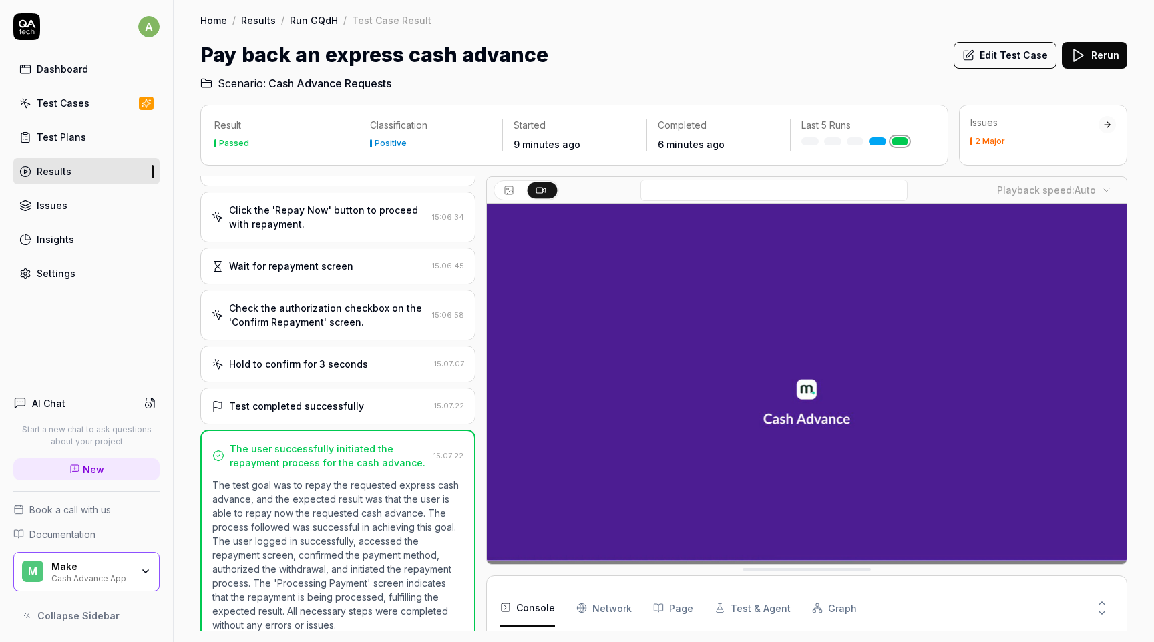
scroll to position [83, 0]
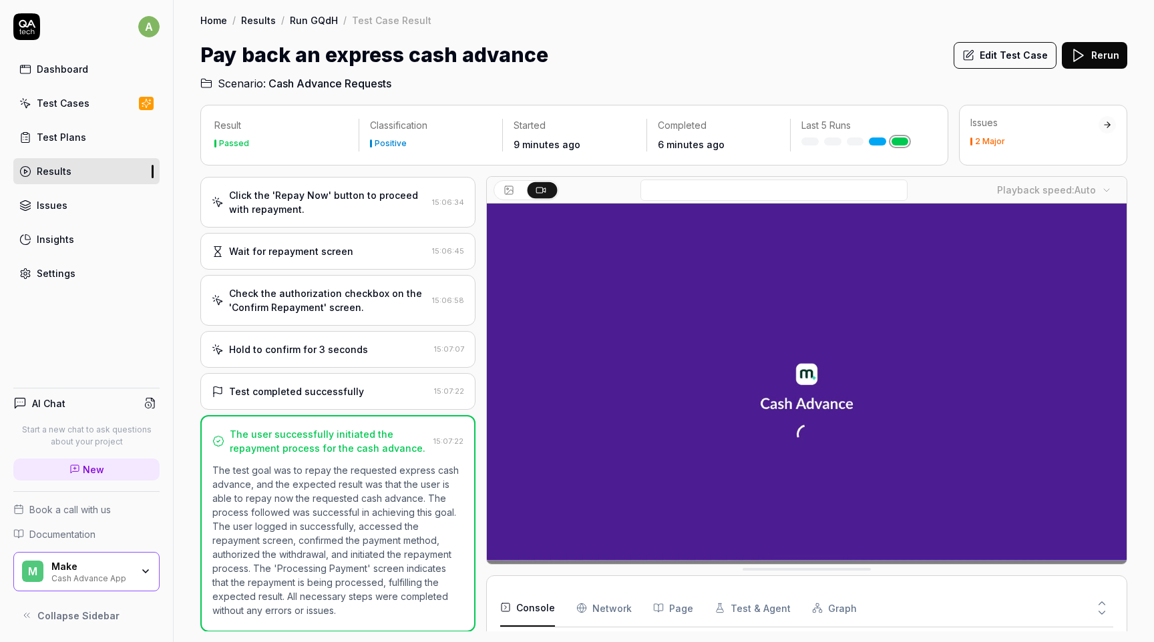
click at [381, 397] on div "Test completed successfully" at bounding box center [320, 392] width 217 height 14
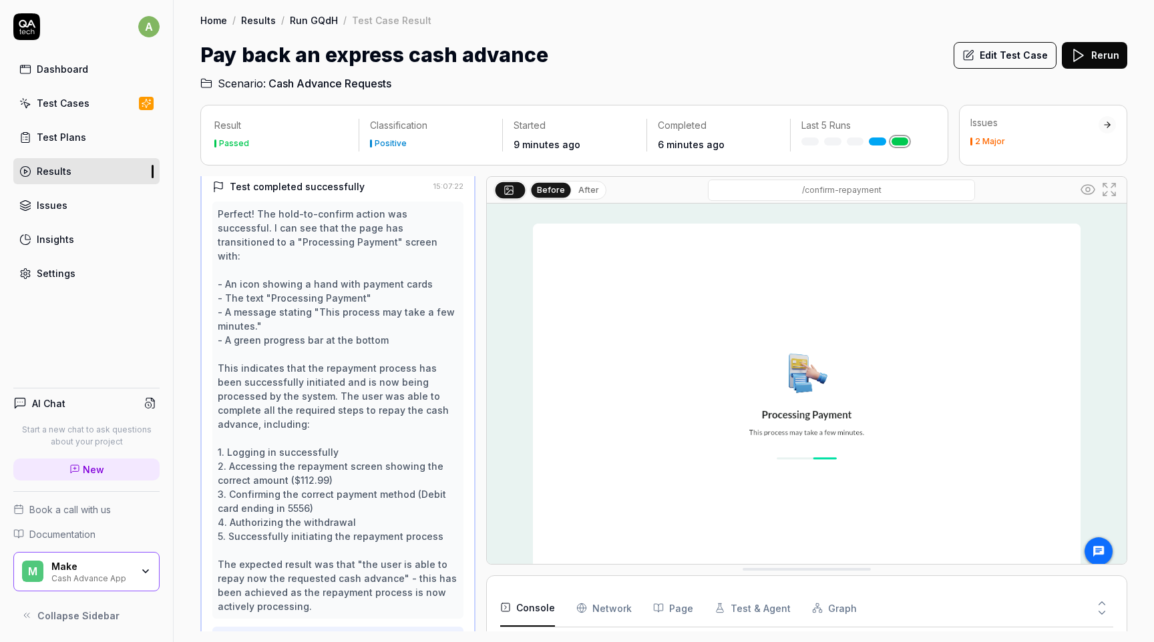
scroll to position [649, 0]
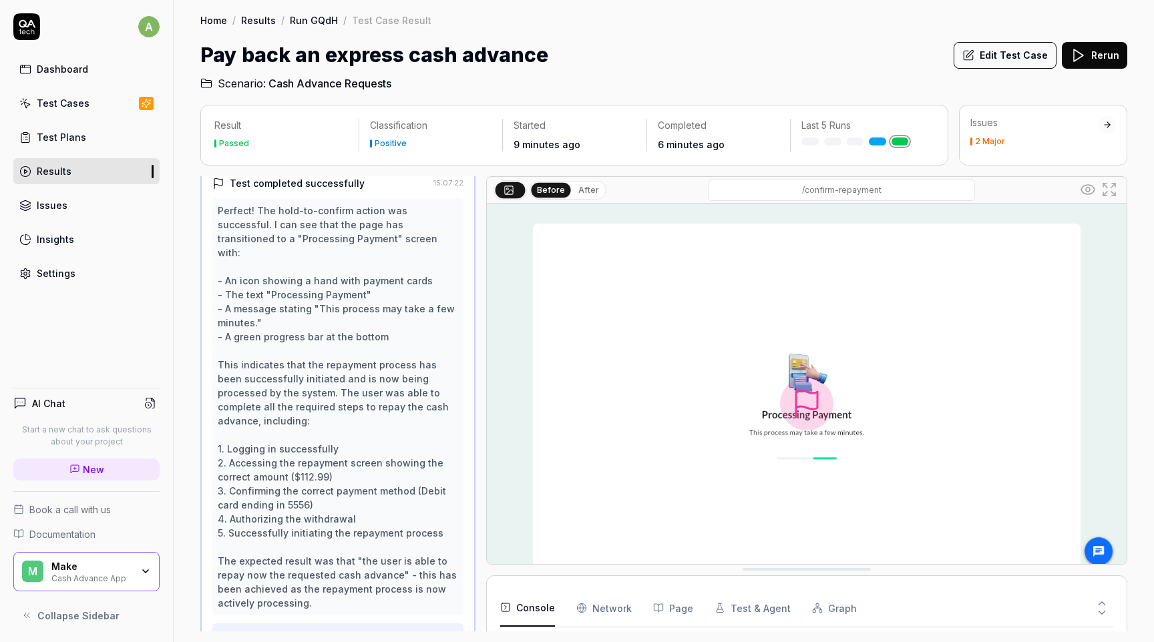
click at [580, 194] on button "After" at bounding box center [588, 190] width 31 height 15
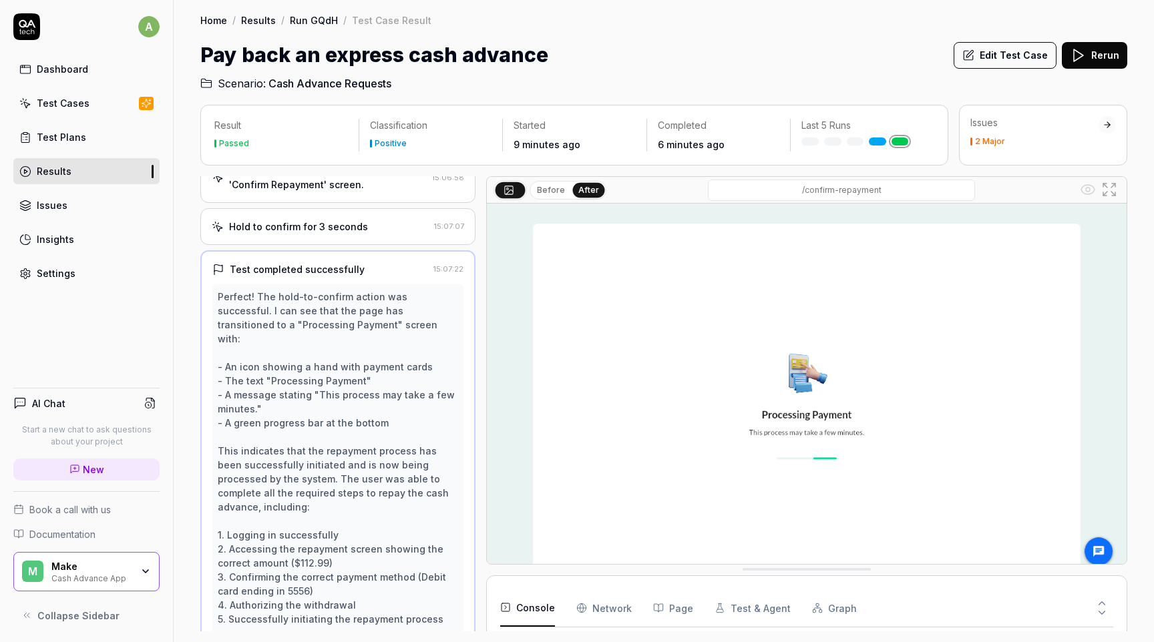
scroll to position [705, 0]
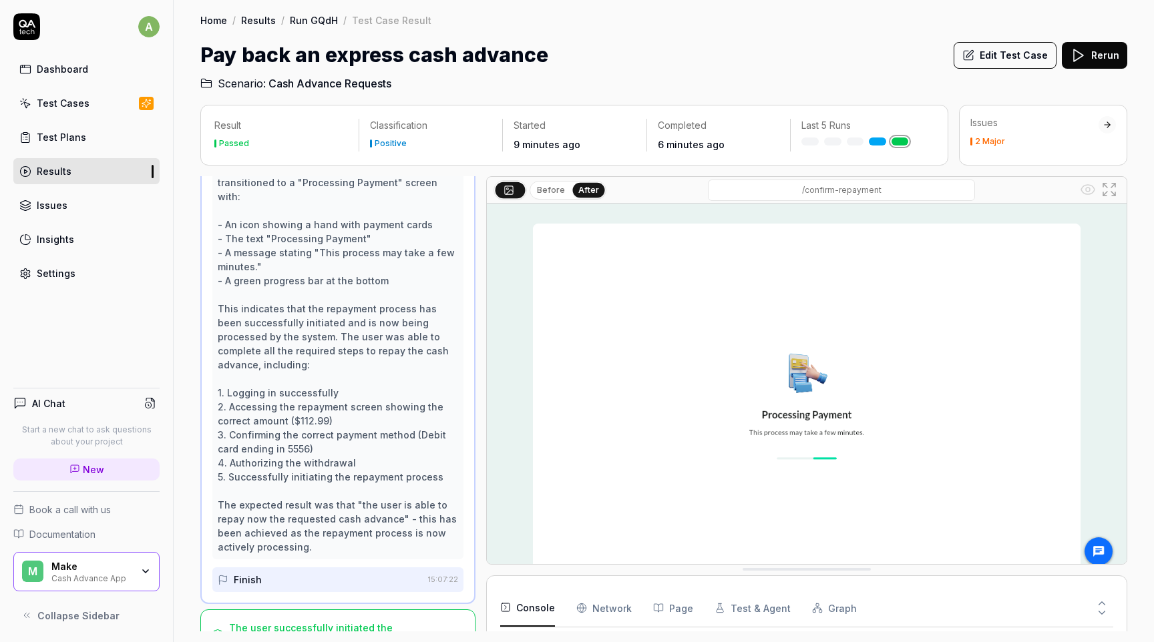
click at [1000, 53] on button "Edit Test Case" at bounding box center [1005, 55] width 103 height 27
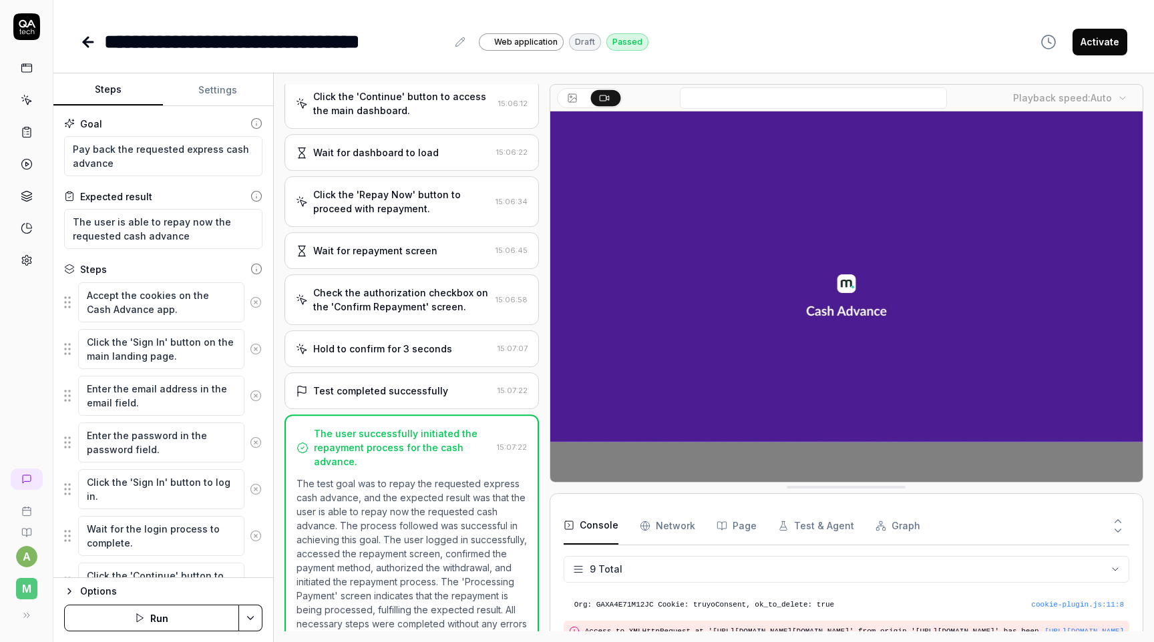
scroll to position [391, 0]
click at [1116, 43] on button "Activate" at bounding box center [1100, 42] width 55 height 27
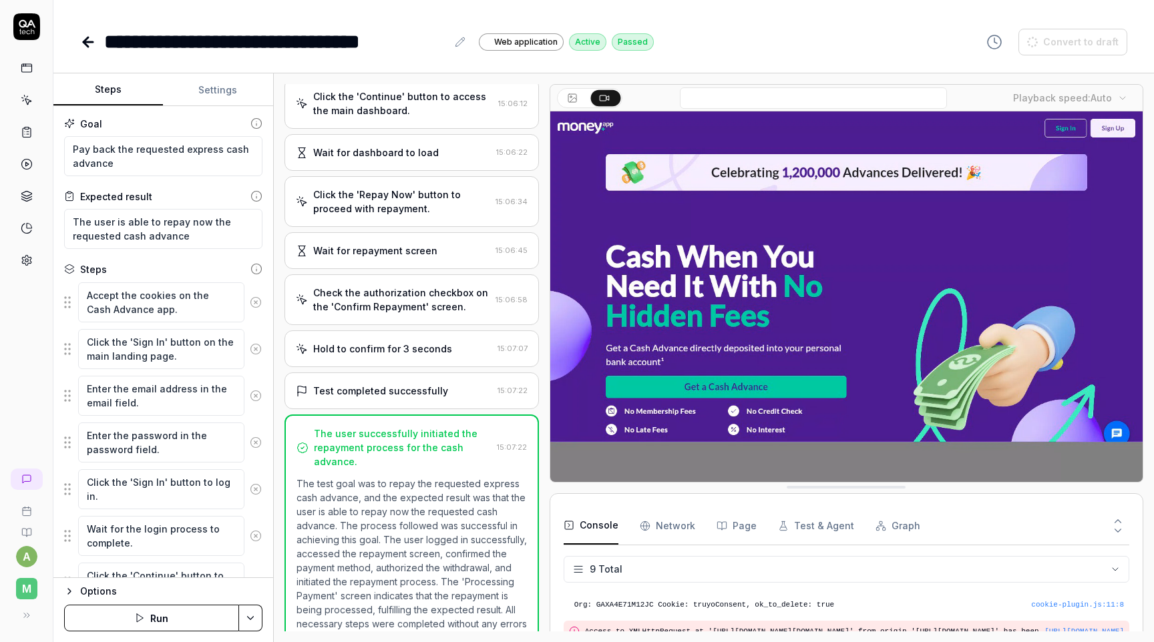
click at [90, 40] on icon at bounding box center [88, 42] width 16 height 16
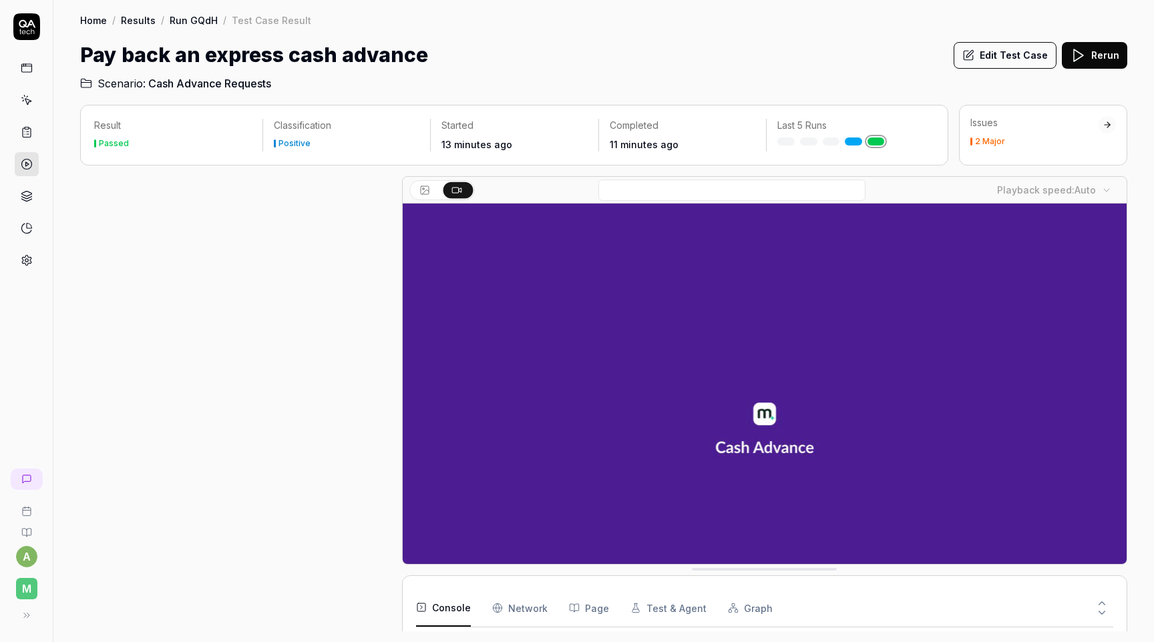
scroll to position [398, 0]
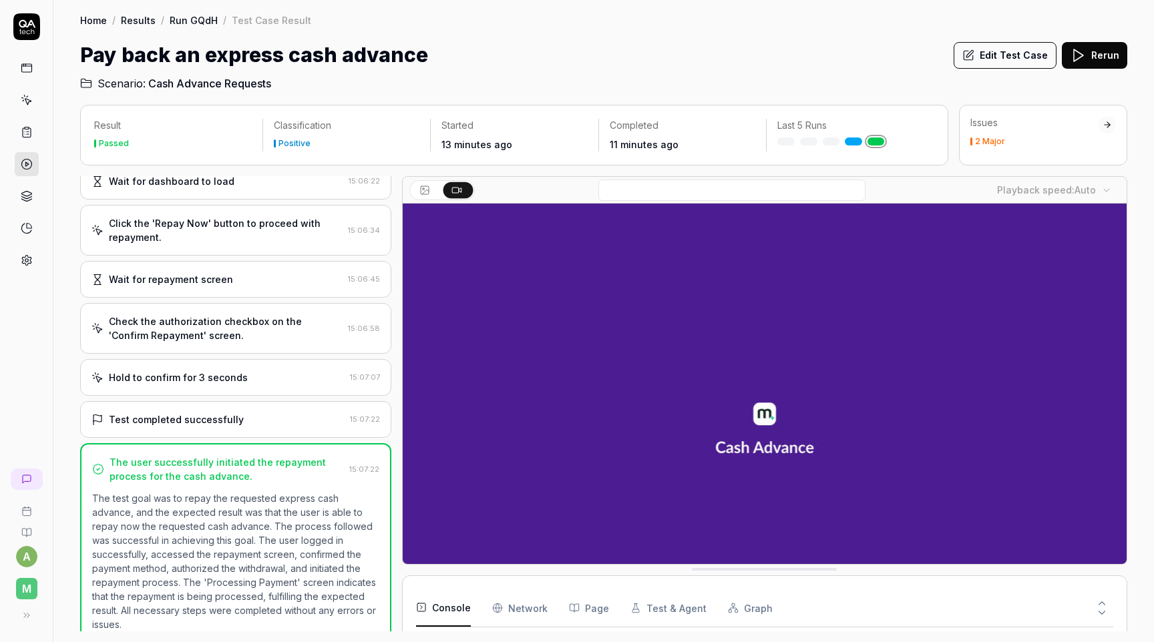
click at [194, 16] on link "Run GQdH" at bounding box center [194, 19] width 48 height 13
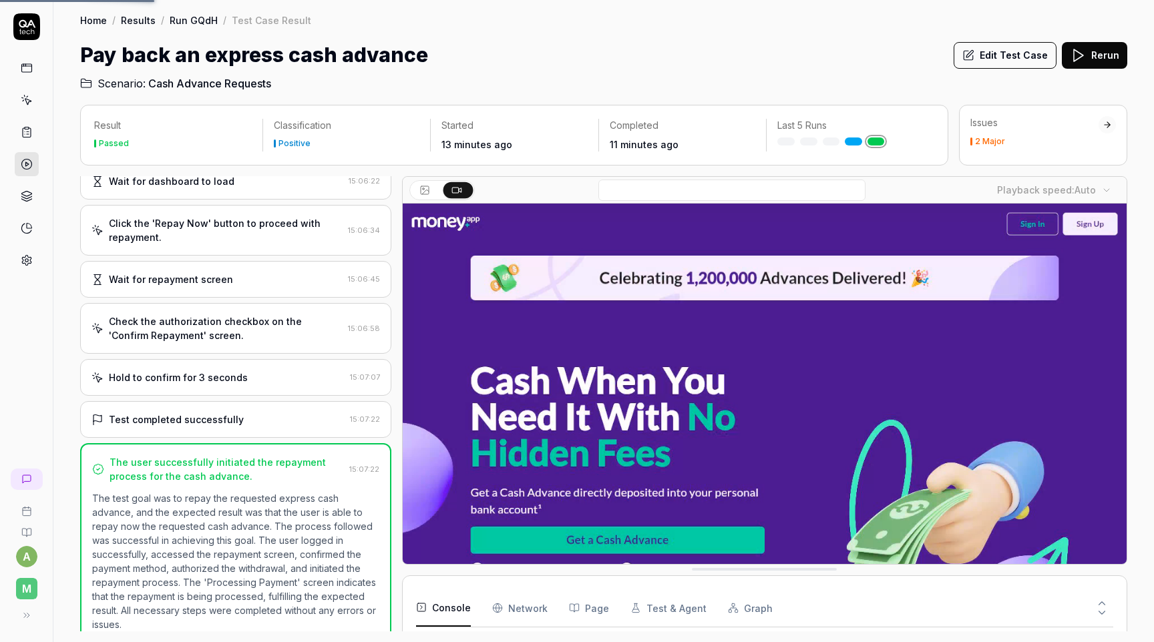
click at [23, 100] on icon at bounding box center [27, 100] width 12 height 12
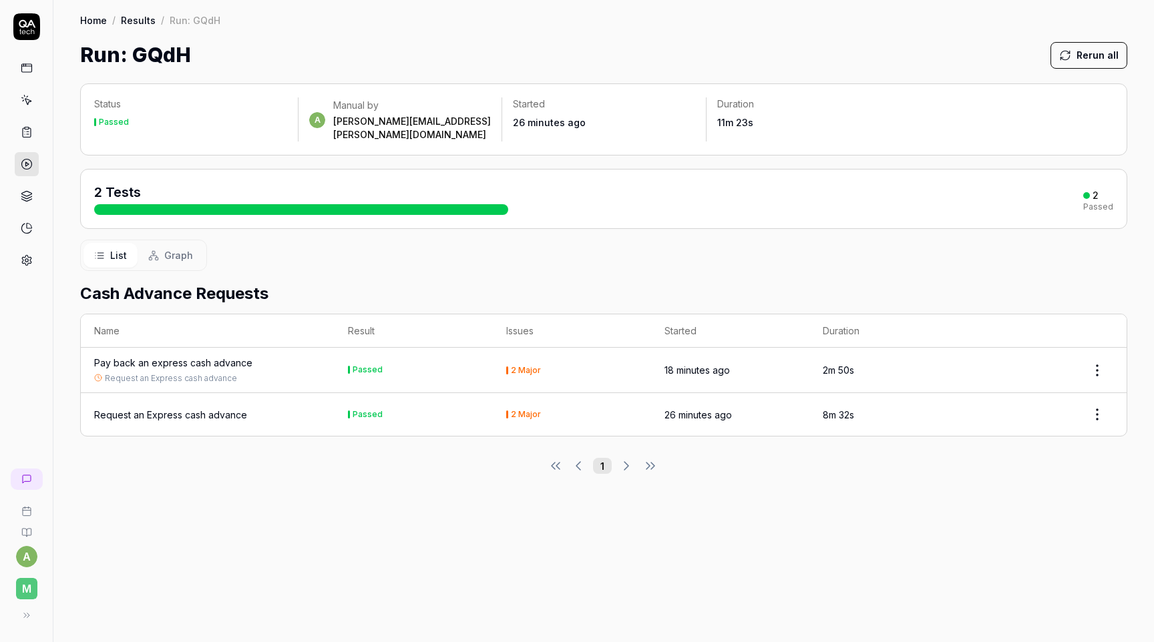
click at [33, 97] on link at bounding box center [27, 100] width 24 height 24
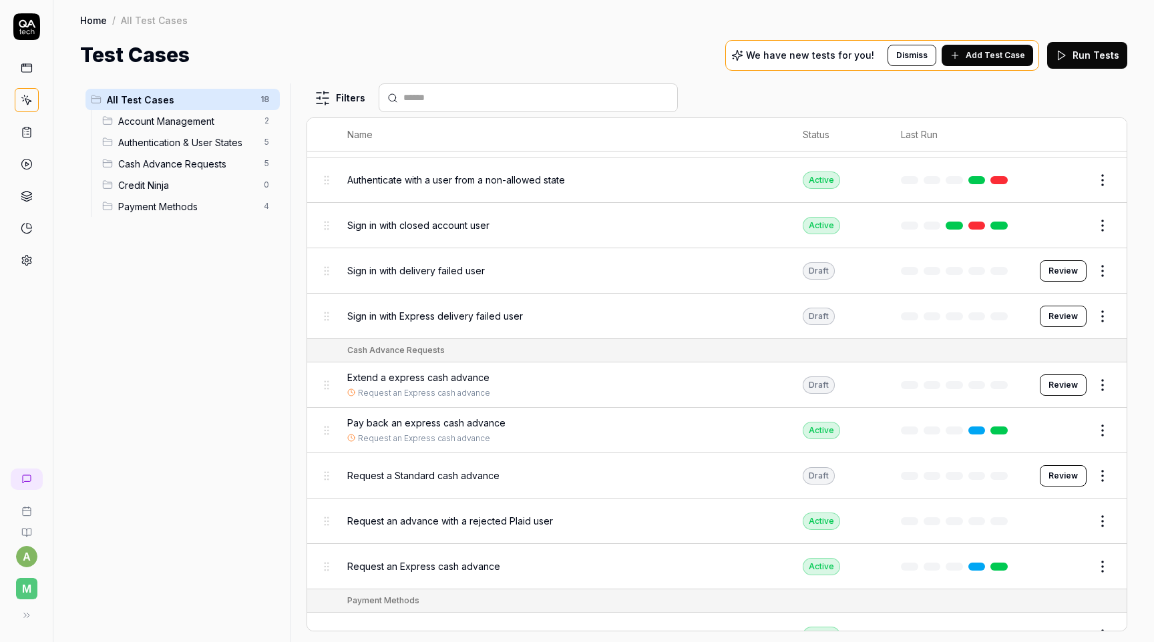
scroll to position [267, 0]
click at [1097, 262] on html "a M Home / All Test Cases Home / All Test Cases Test Cases We have new tests fo…" at bounding box center [577, 321] width 1154 height 642
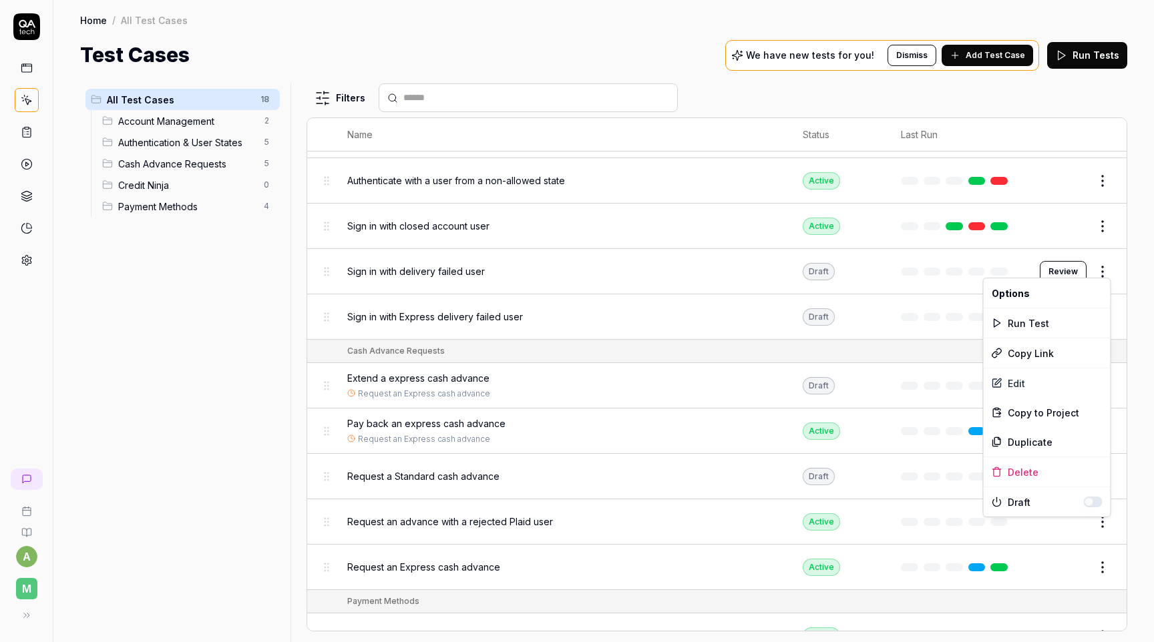
click at [697, 307] on html "a M Home / All Test Cases Home / All Test Cases Test Cases We have new tests fo…" at bounding box center [577, 321] width 1154 height 642
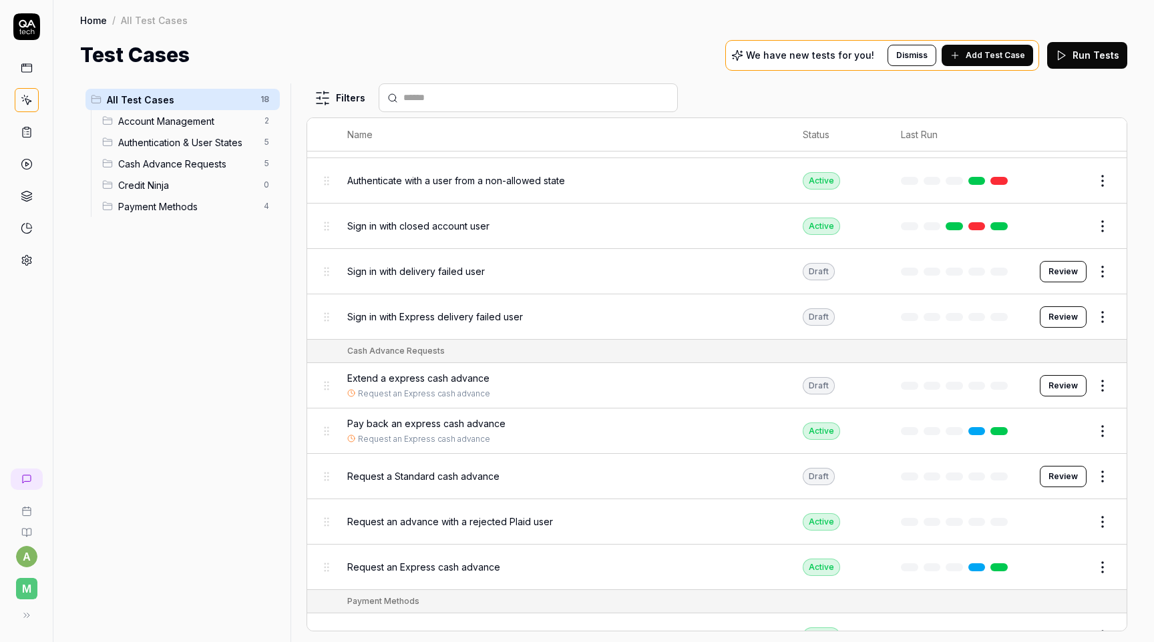
click at [1053, 266] on button "Review" at bounding box center [1063, 271] width 47 height 21
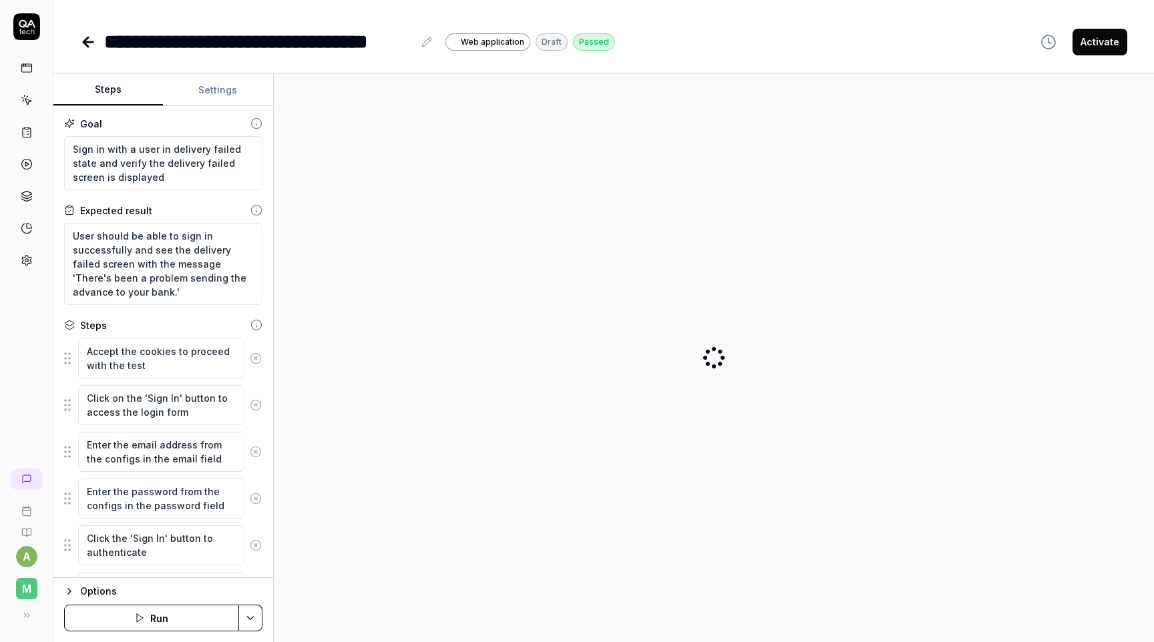
click at [224, 94] on button "Settings" at bounding box center [218, 90] width 110 height 32
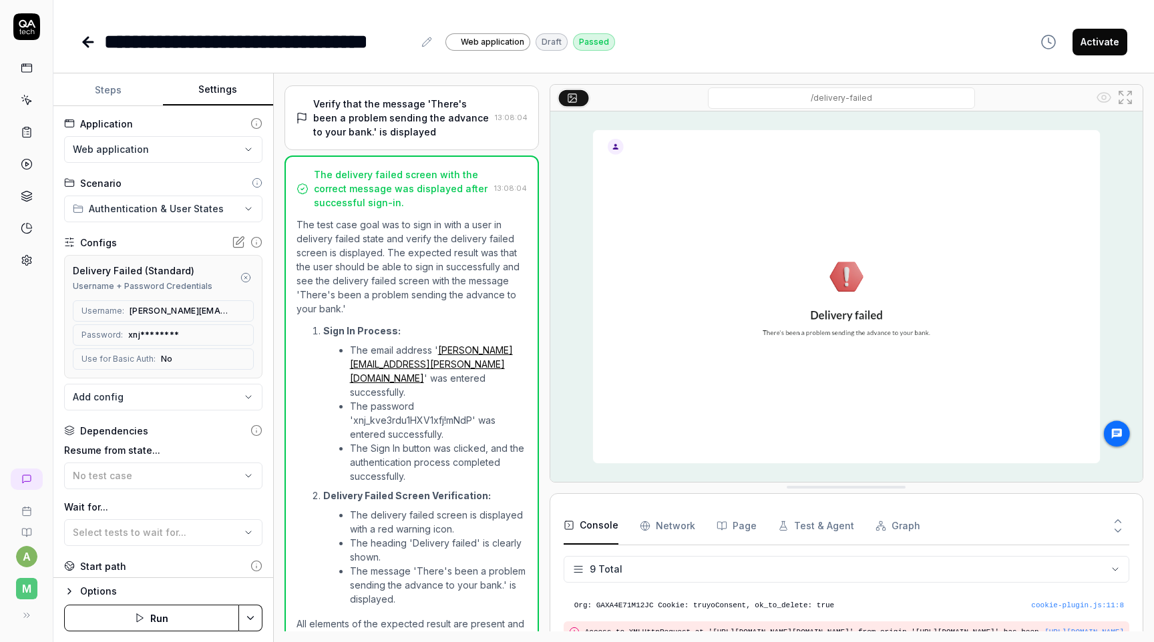
scroll to position [200, 0]
click at [1112, 43] on button "Activate" at bounding box center [1100, 42] width 55 height 27
click at [85, 39] on icon at bounding box center [85, 41] width 5 height 9
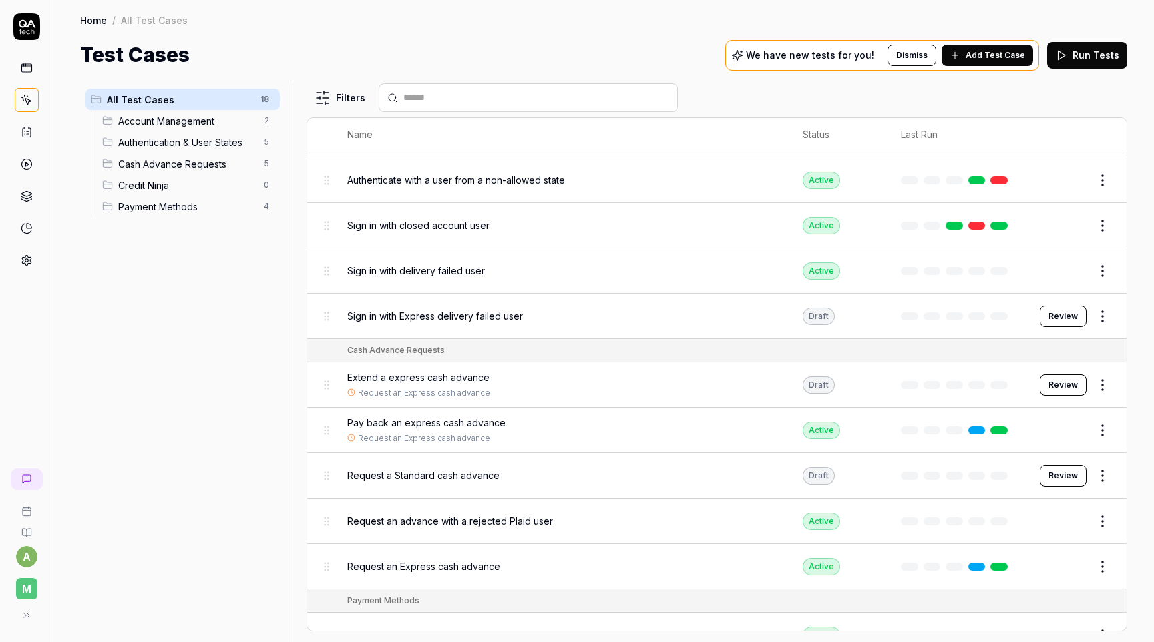
scroll to position [271, 0]
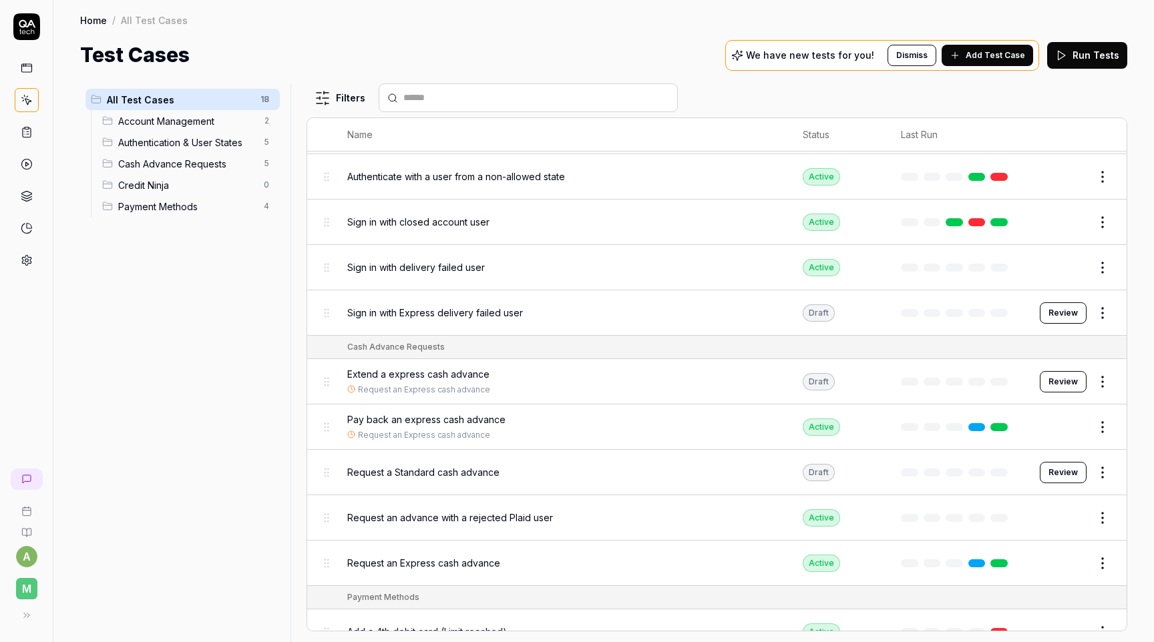
click at [1071, 309] on button "Review" at bounding box center [1063, 313] width 47 height 21
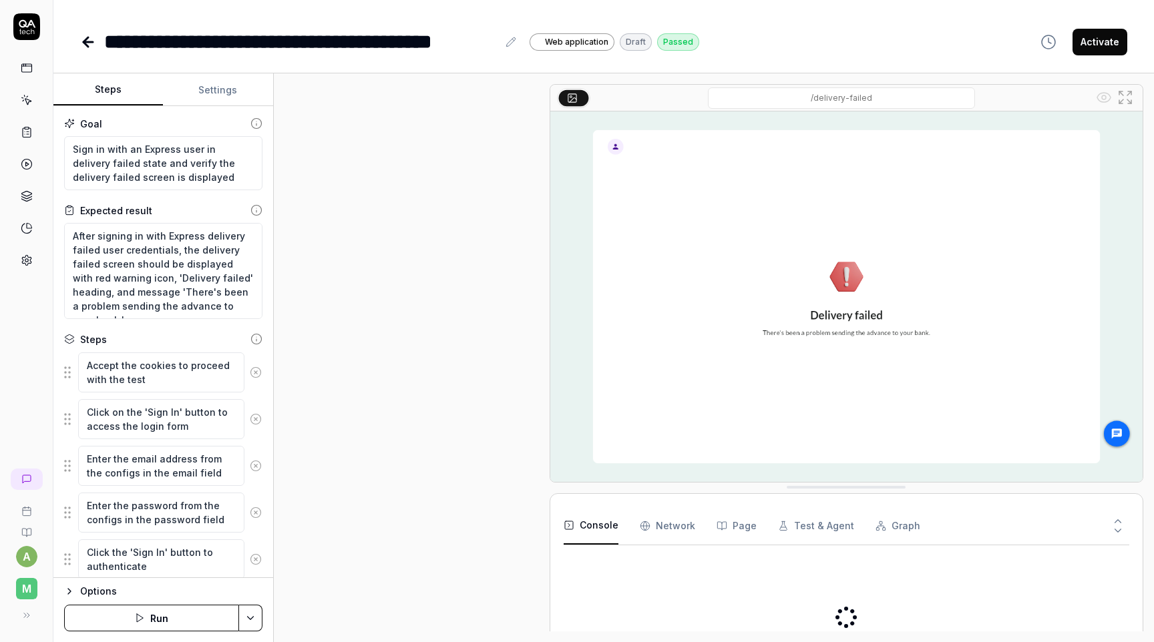
scroll to position [222, 0]
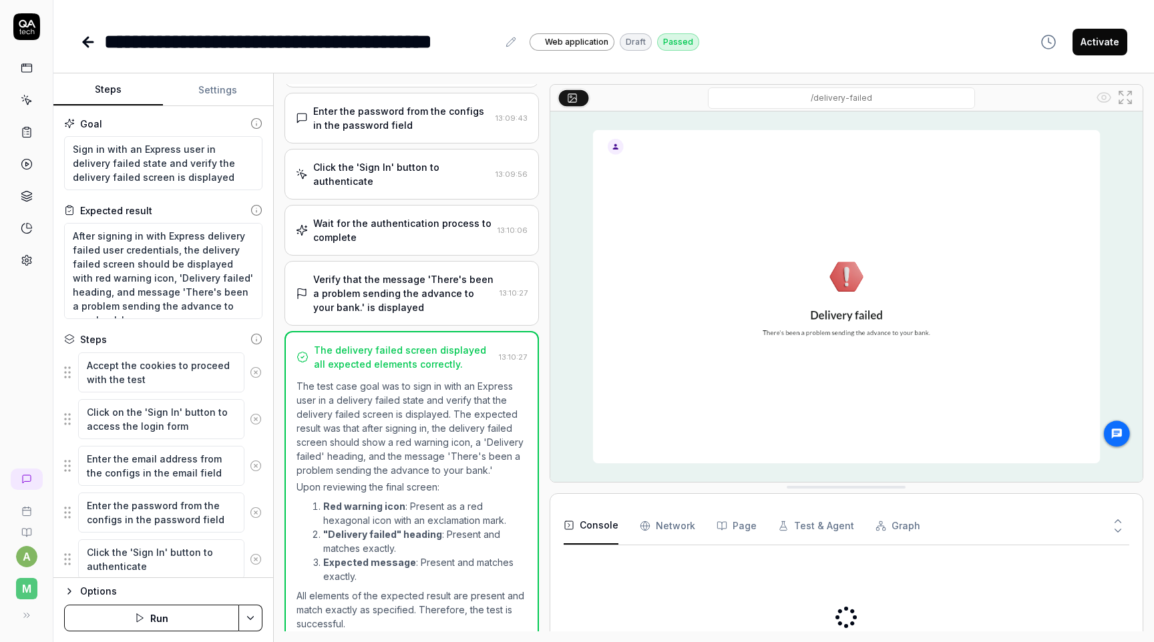
click at [1099, 49] on button "Activate" at bounding box center [1100, 42] width 55 height 27
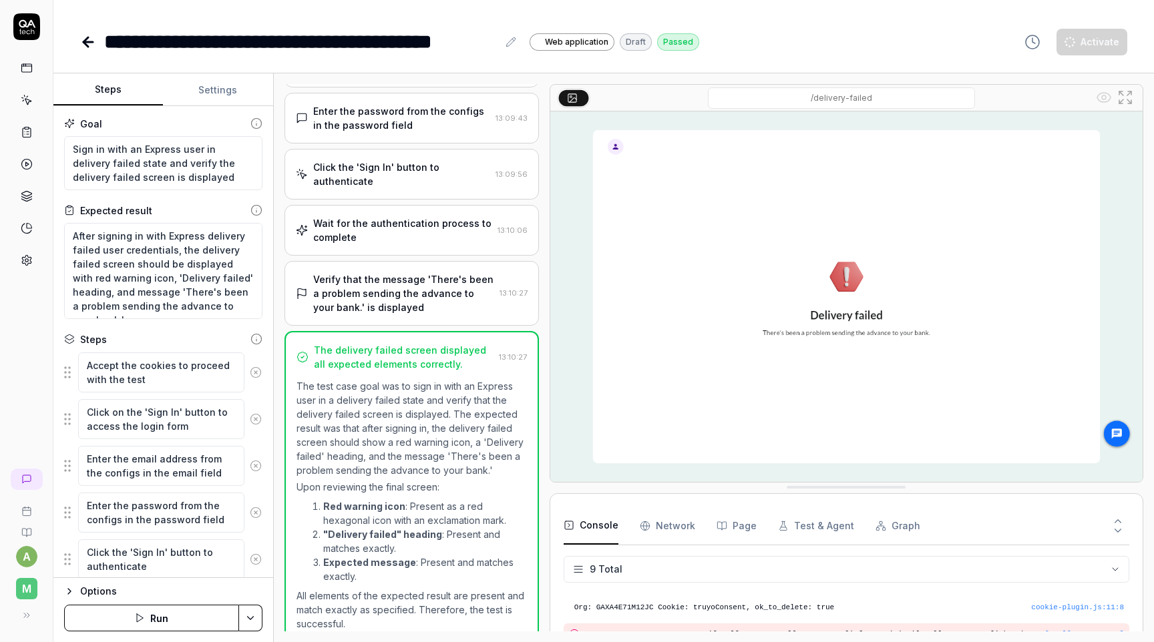
scroll to position [200, 0]
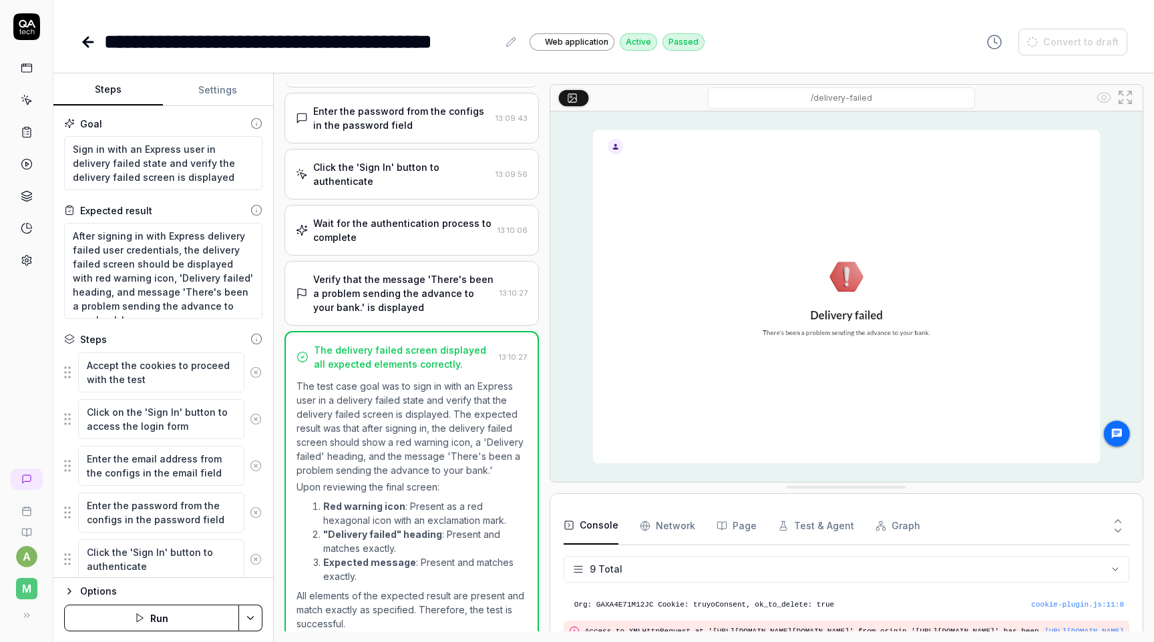
type textarea "*"
click at [89, 42] on icon at bounding box center [87, 42] width 9 height 0
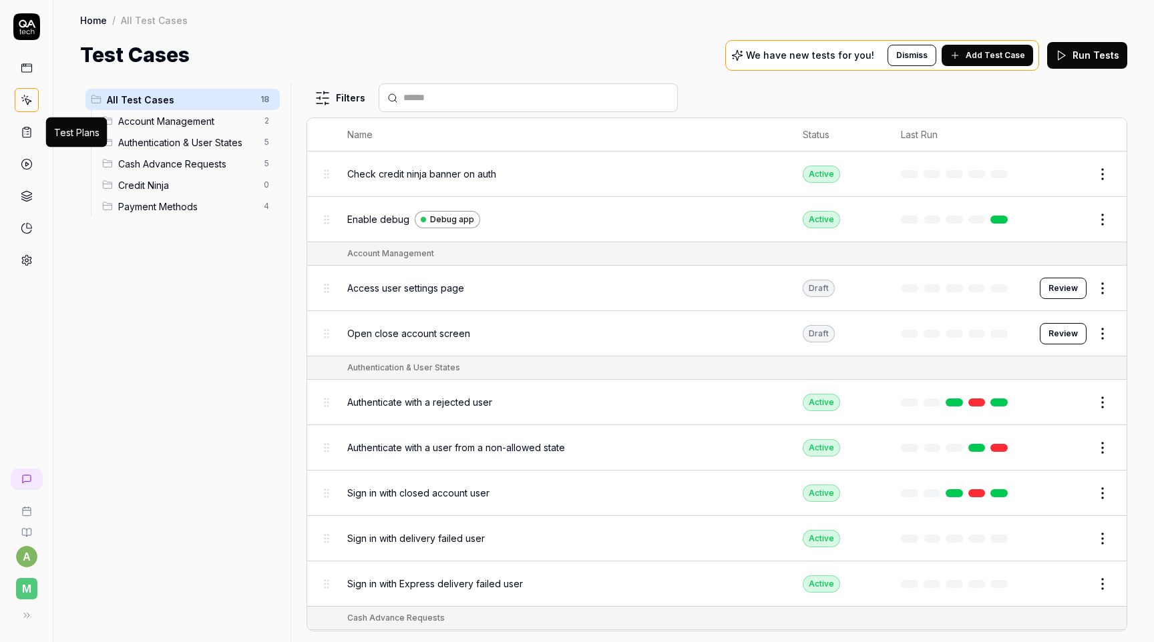
click at [29, 128] on icon at bounding box center [27, 132] width 8 height 9
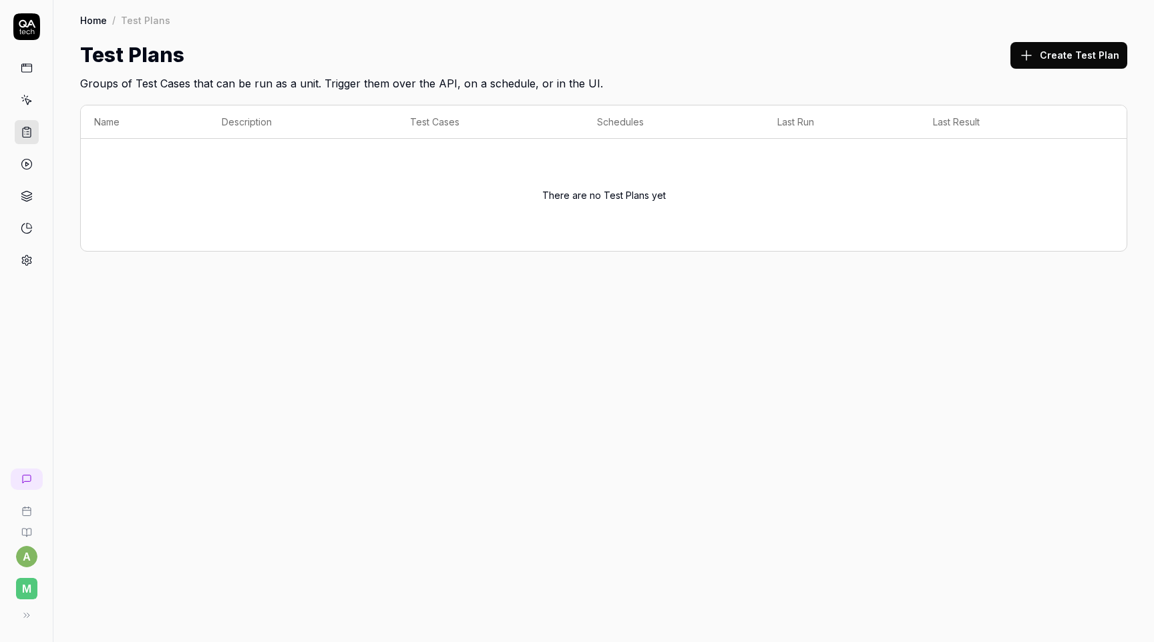
click at [1042, 55] on button "Create Test Plan" at bounding box center [1068, 55] width 117 height 27
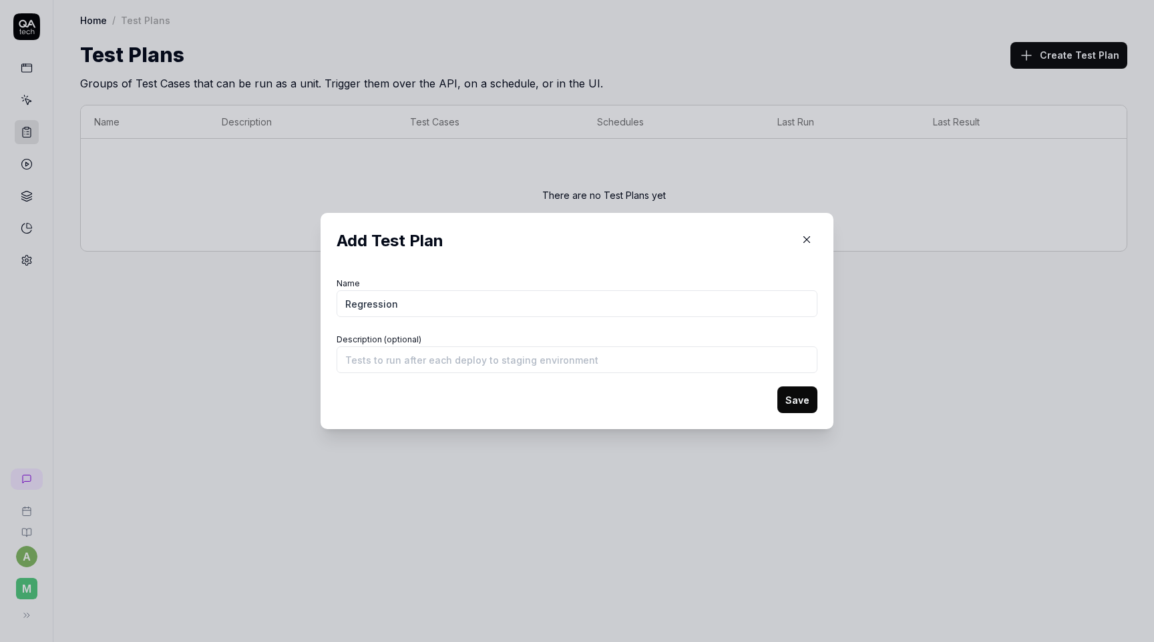
type input "Regression"
click at [791, 401] on button "Save" at bounding box center [797, 400] width 40 height 27
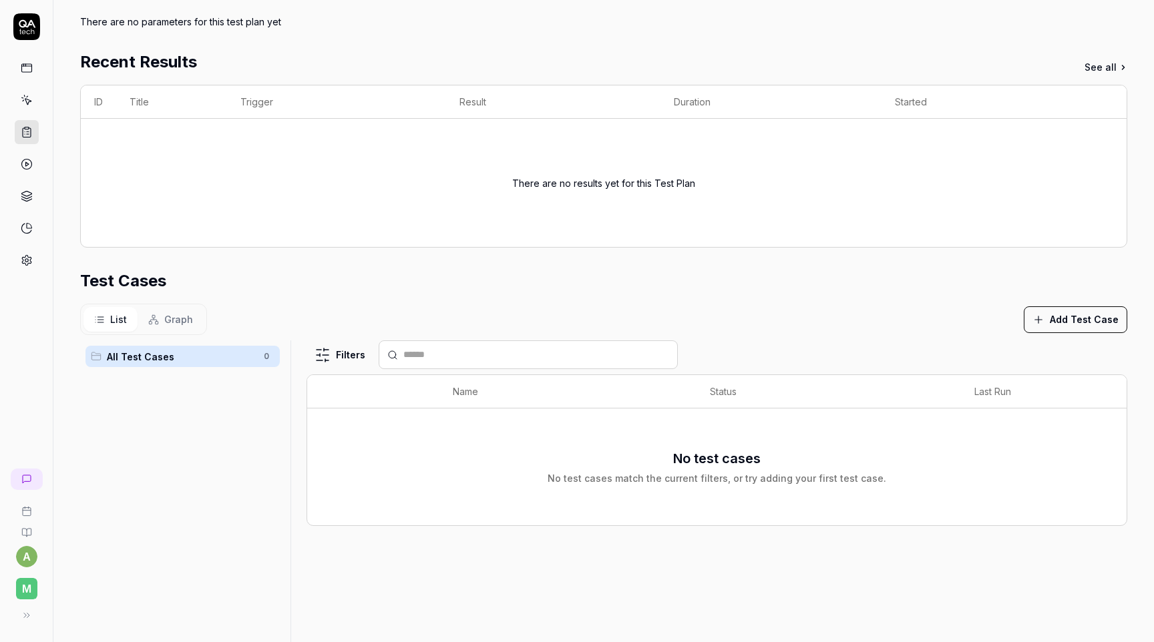
scroll to position [186, 0]
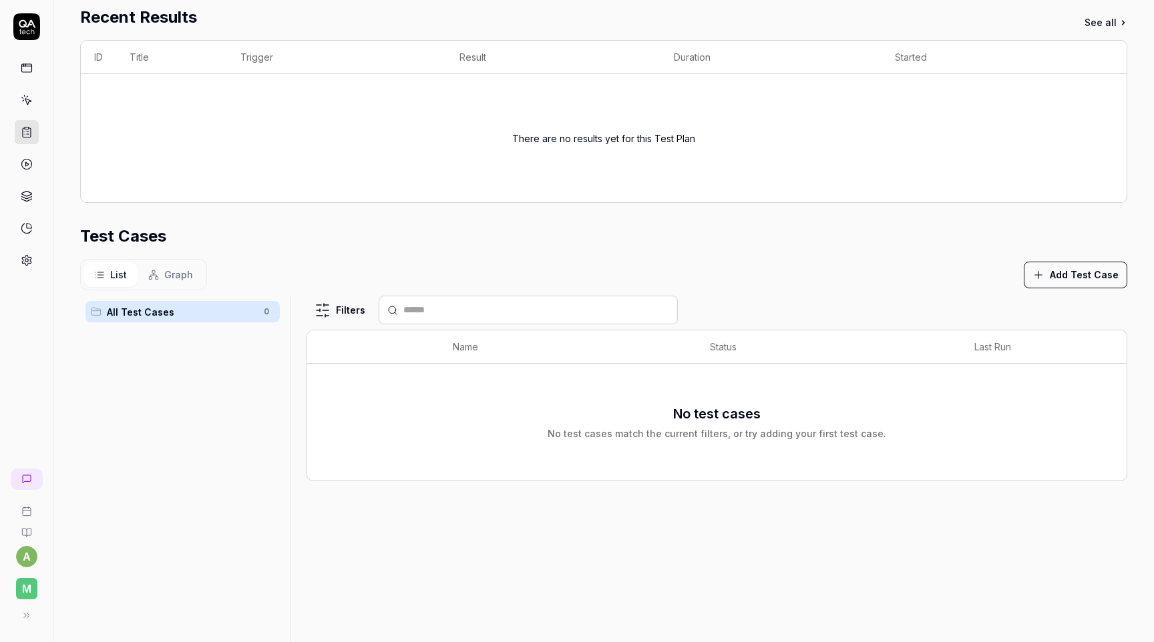
click at [1061, 272] on button "Add Test Case" at bounding box center [1076, 275] width 104 height 27
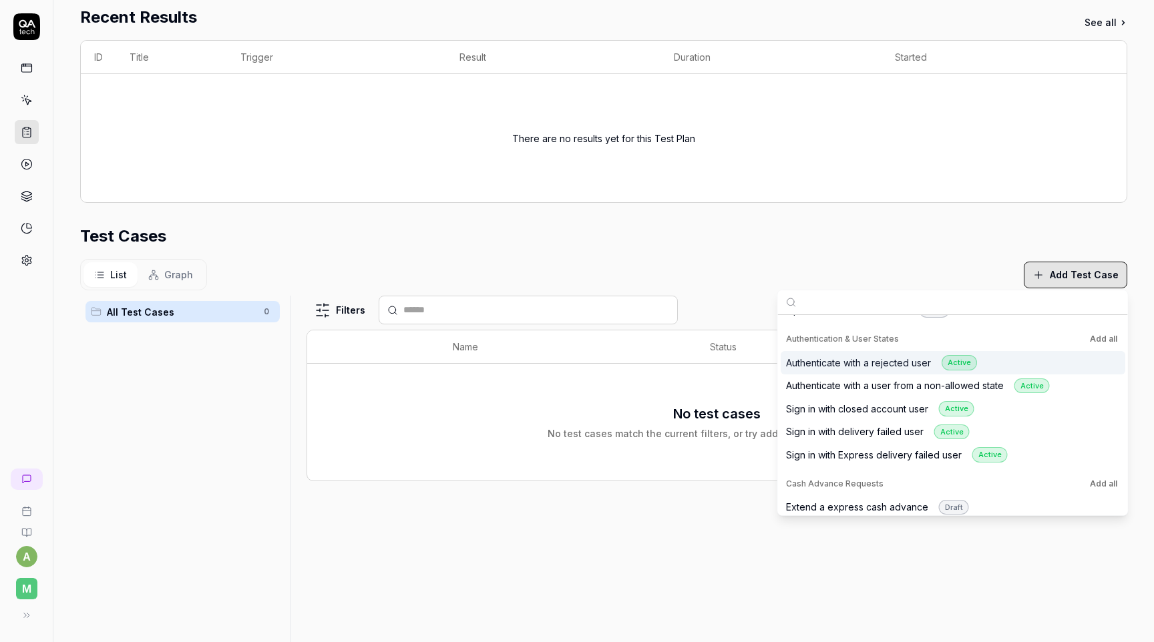
scroll to position [62, 0]
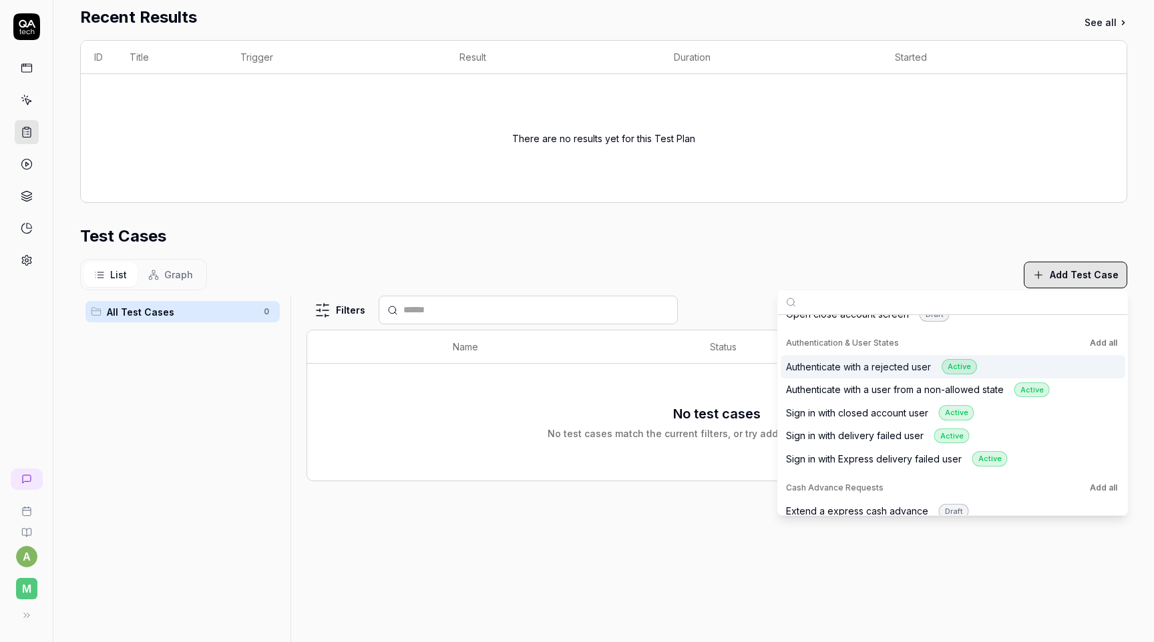
click at [1100, 342] on button "Add all" at bounding box center [1103, 343] width 33 height 16
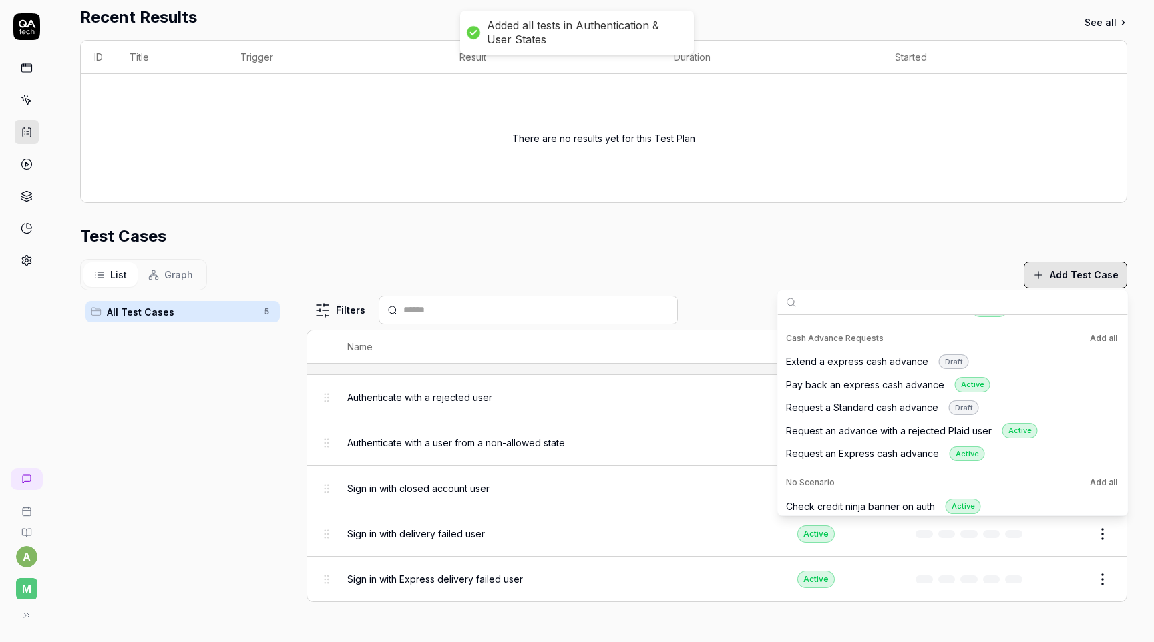
scroll to position [224, 0]
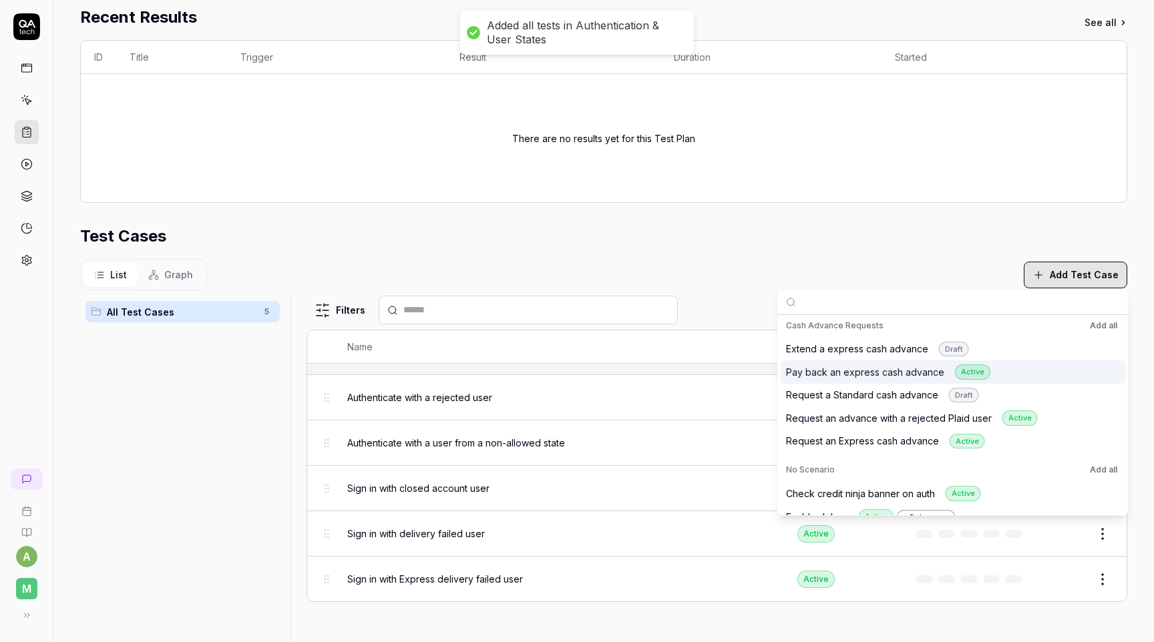
click at [1034, 372] on div "Pay back an express cash advance Active" at bounding box center [953, 372] width 345 height 23
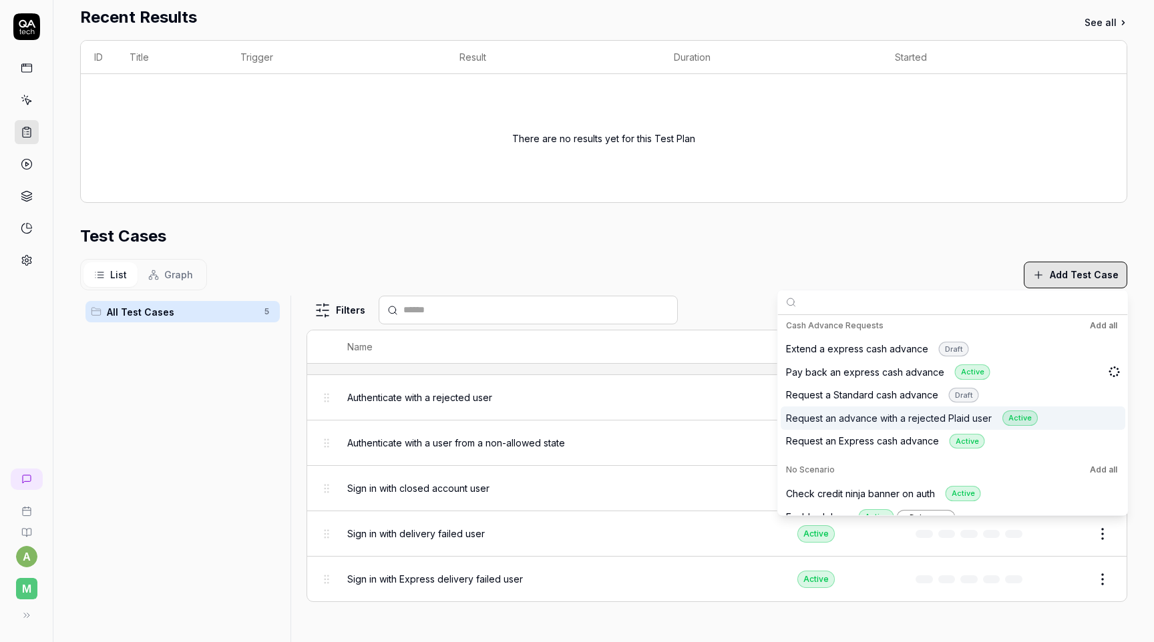
click at [1061, 417] on div "Request an advance with a rejected Plaid user Active" at bounding box center [953, 418] width 345 height 23
click at [1043, 443] on div "Request an Express cash advance Active" at bounding box center [953, 441] width 345 height 23
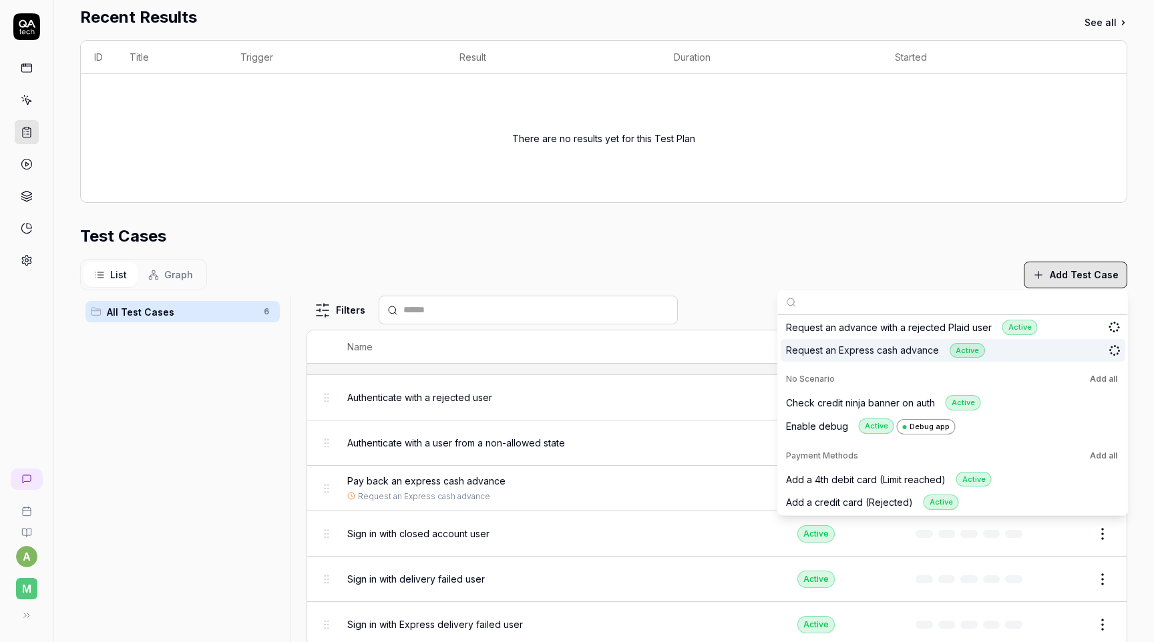
scroll to position [335, 0]
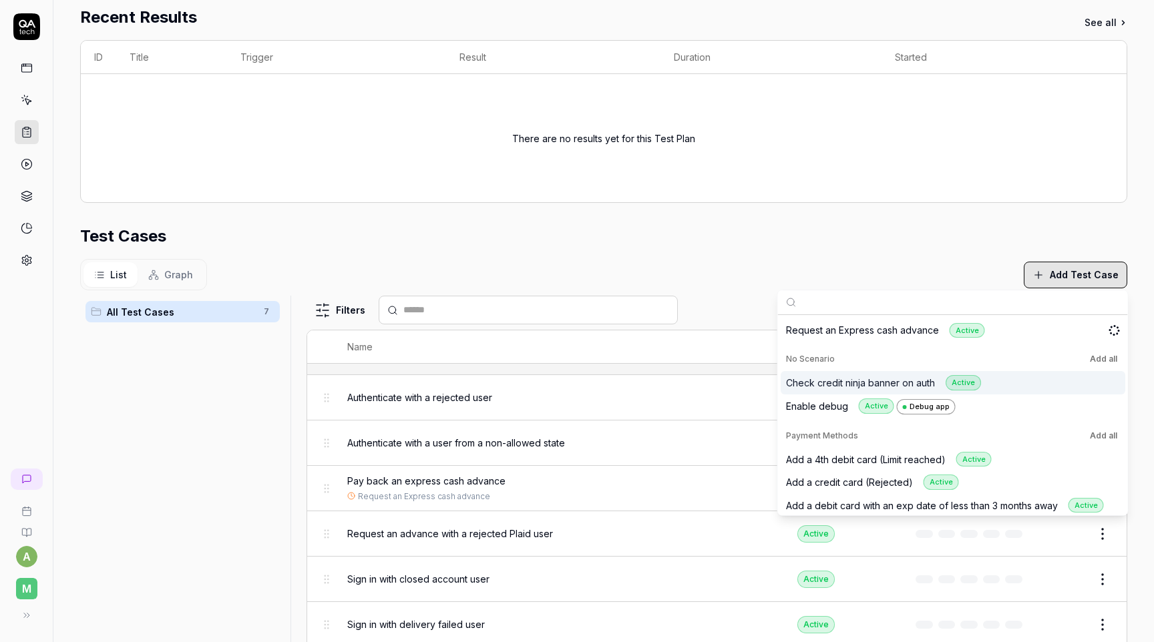
click at [1026, 386] on div "Check credit ninja banner on auth Active" at bounding box center [953, 382] width 345 height 23
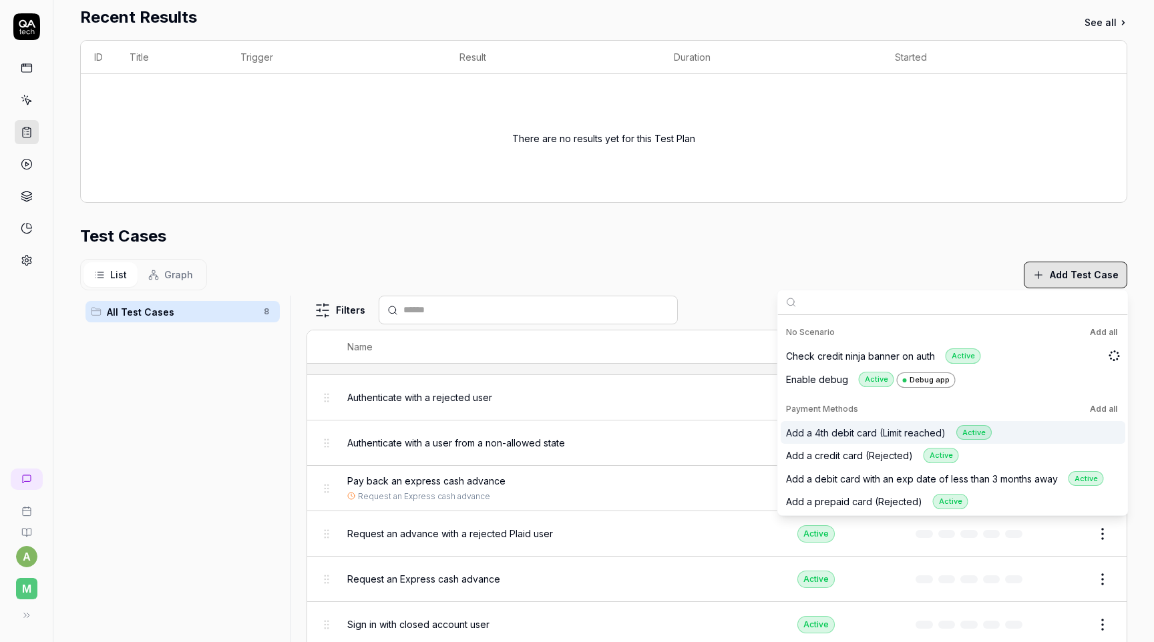
click at [1024, 433] on div "Add a 4th debit card (Limit reached) Active" at bounding box center [953, 432] width 345 height 23
click at [1017, 452] on div "Add a credit card (Rejected) Active" at bounding box center [953, 455] width 345 height 23
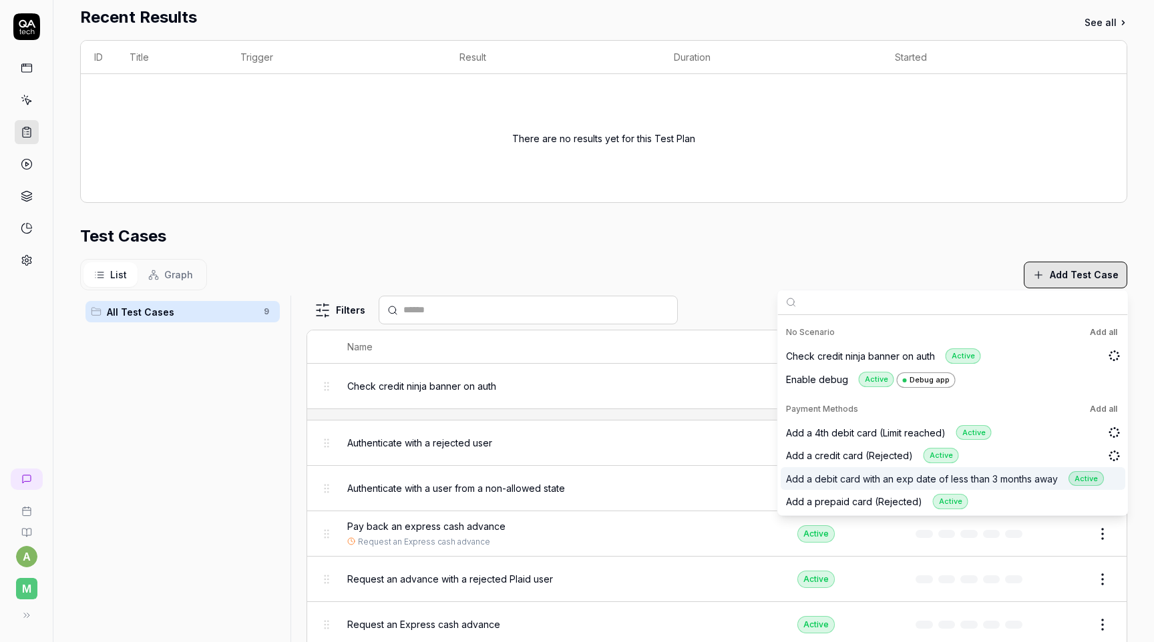
click at [1114, 486] on div "Add a debit card with an exp date of less than 3 months away Active" at bounding box center [953, 478] width 345 height 23
click at [1021, 497] on div "Add a prepaid card (Rejected) Active" at bounding box center [953, 501] width 345 height 23
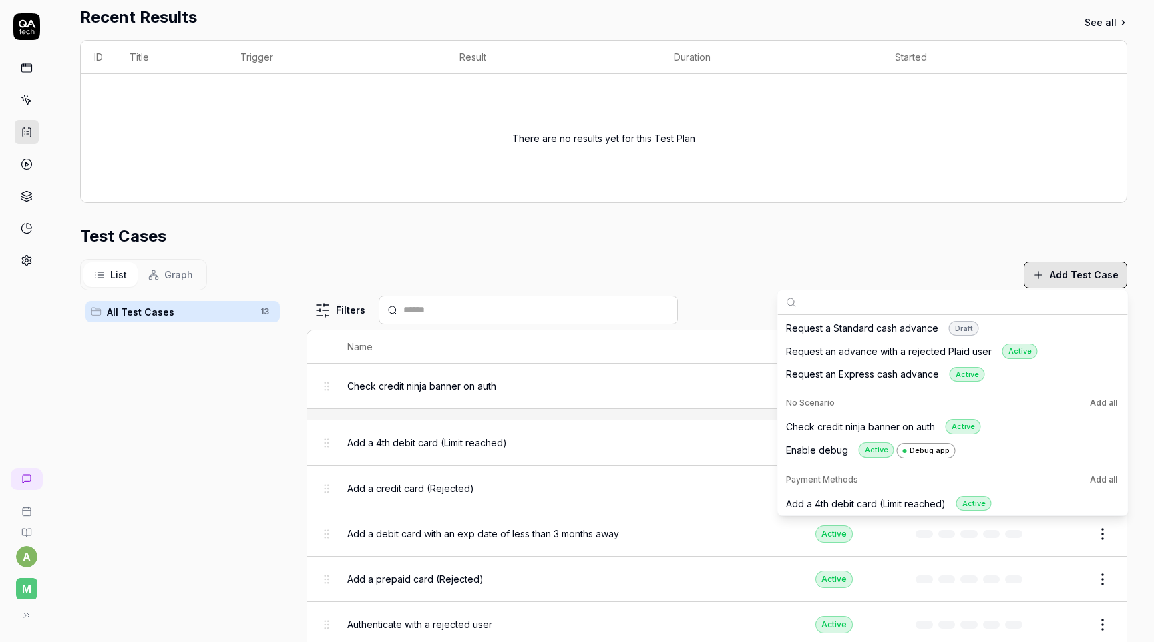
scroll to position [274, 0]
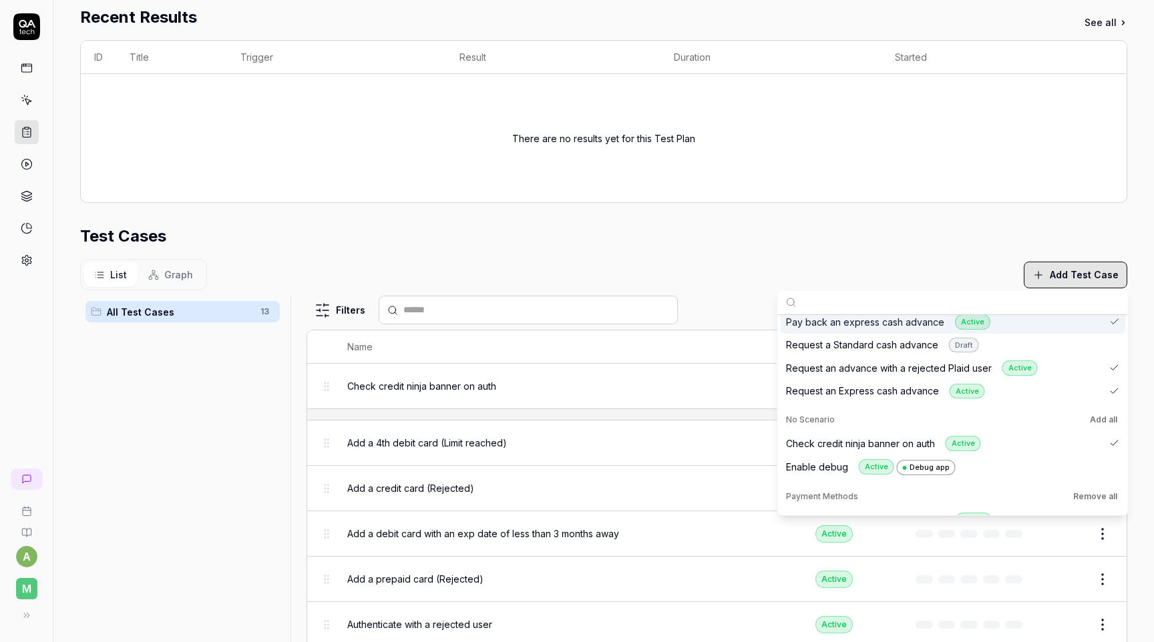
click at [976, 274] on div "List Graph Add Test Case" at bounding box center [603, 274] width 1047 height 31
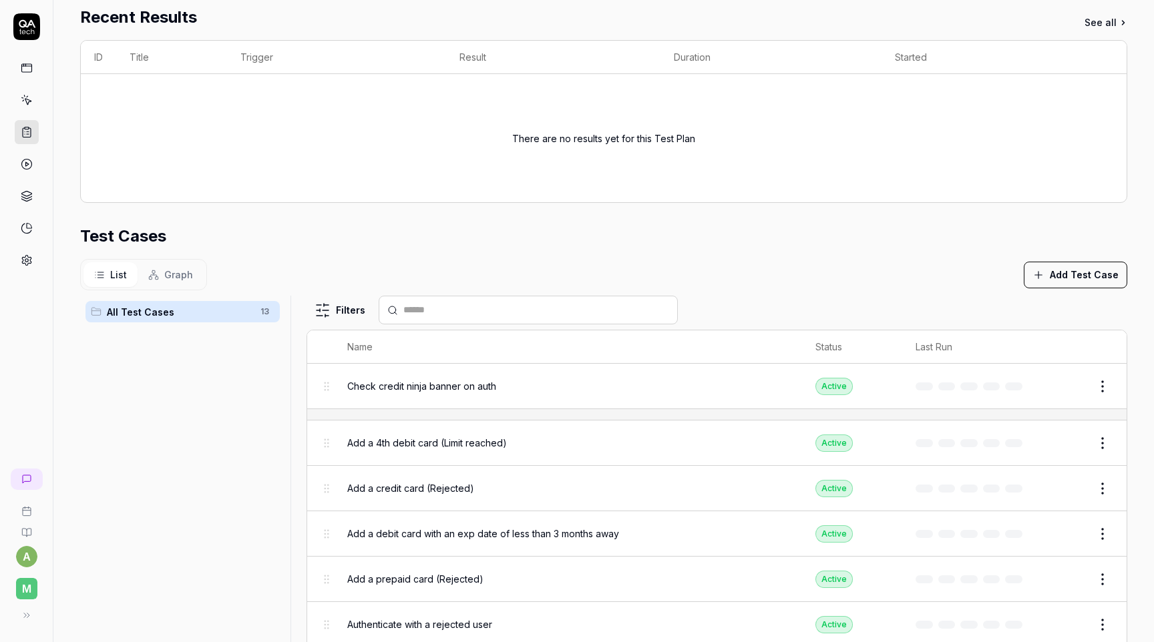
click at [1052, 274] on button "Add Test Case" at bounding box center [1076, 275] width 104 height 27
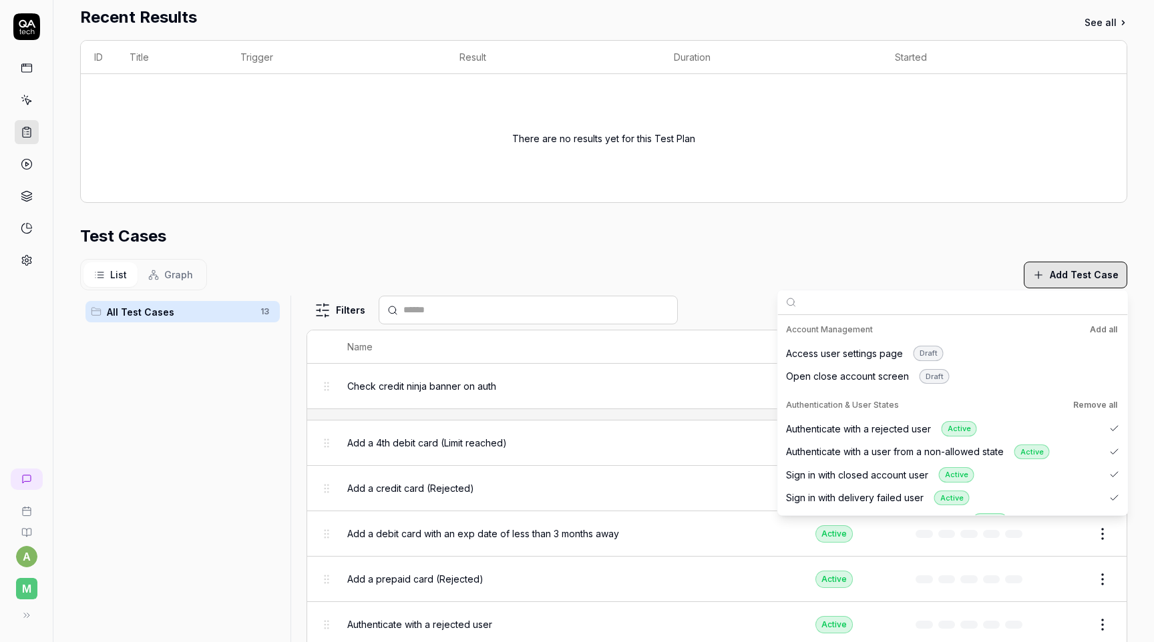
scroll to position [0, 0]
click at [908, 259] on div "List Graph Add Test Case" at bounding box center [603, 274] width 1047 height 31
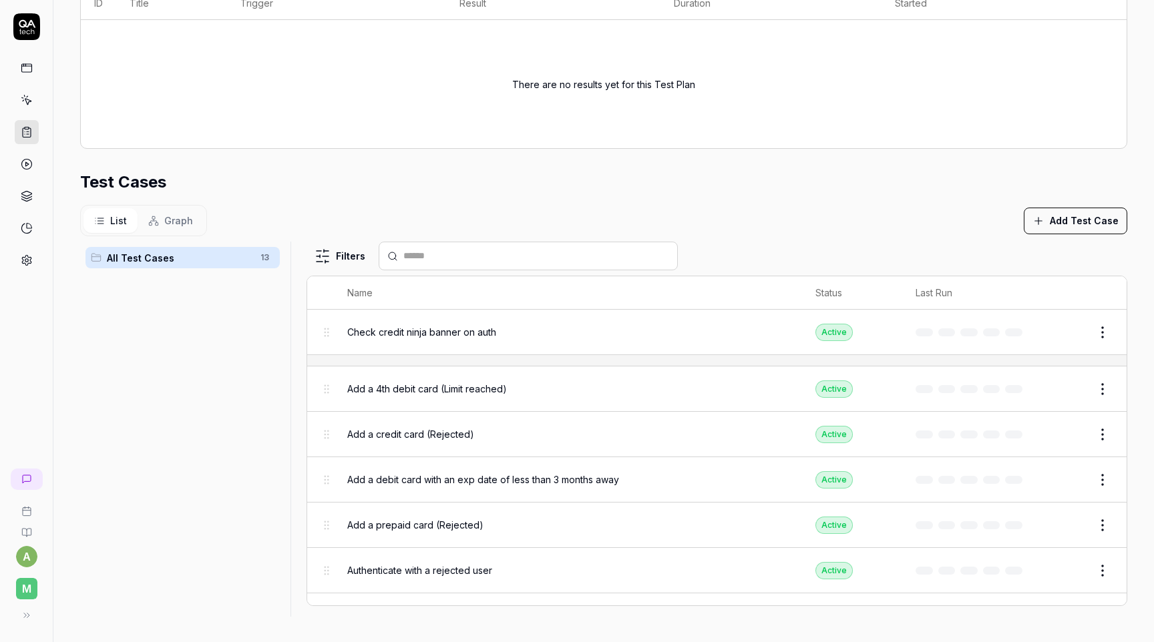
scroll to position [299, 0]
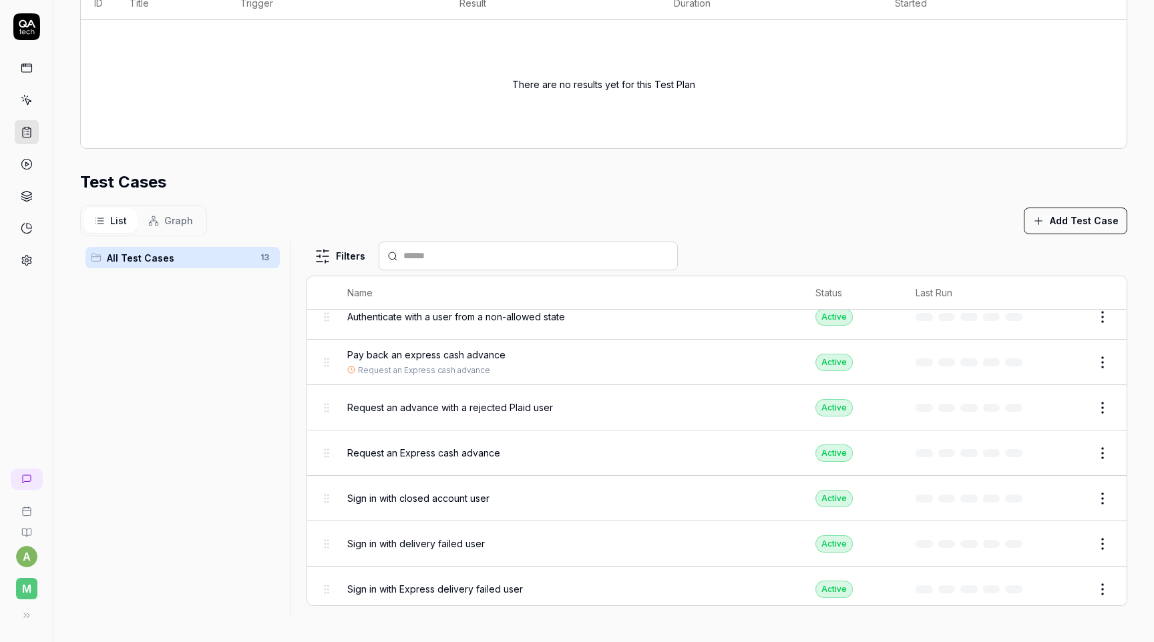
click at [903, 222] on div "List Graph Add Test Case" at bounding box center [603, 220] width 1047 height 31
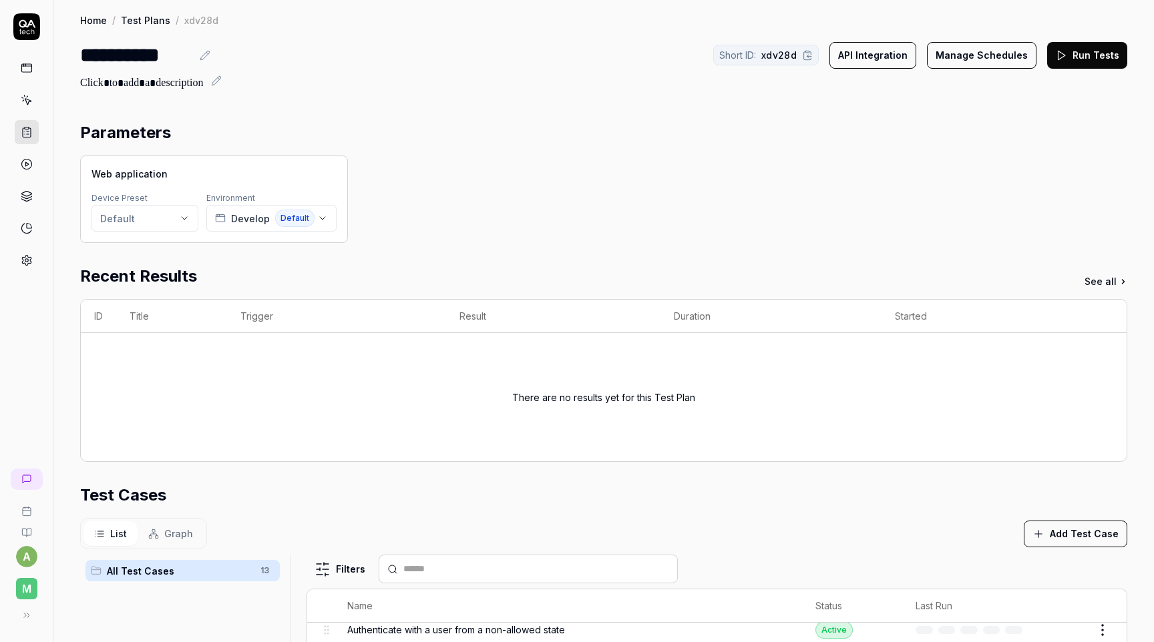
click at [890, 58] on button "API Integration" at bounding box center [872, 55] width 87 height 27
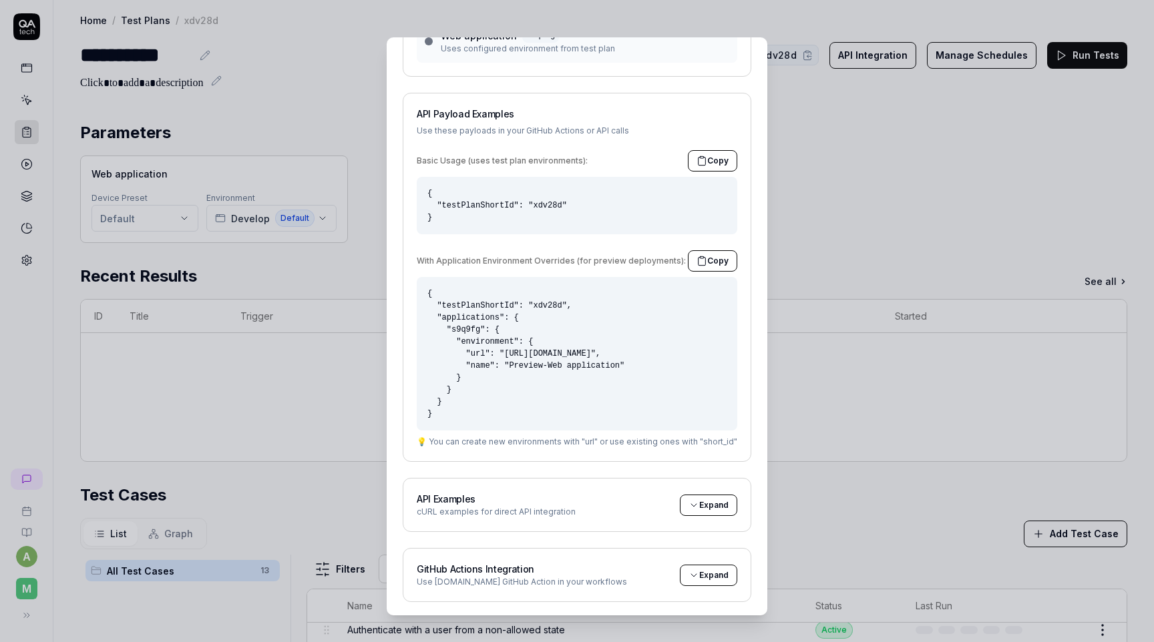
scroll to position [11, 0]
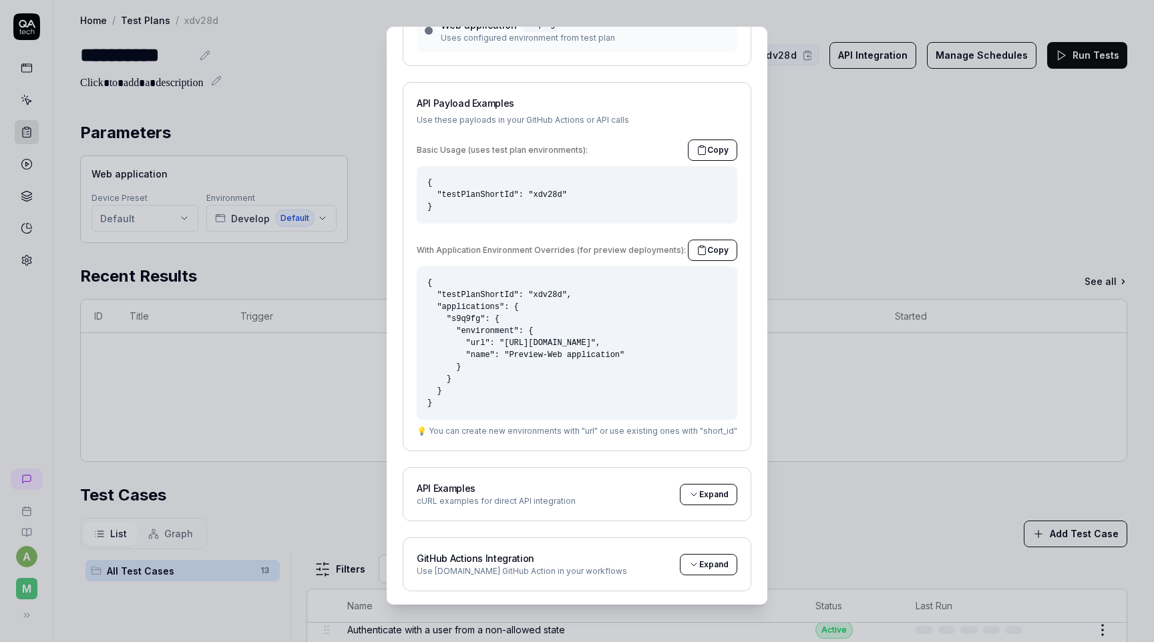
click at [694, 492] on icon at bounding box center [694, 495] width 11 height 11
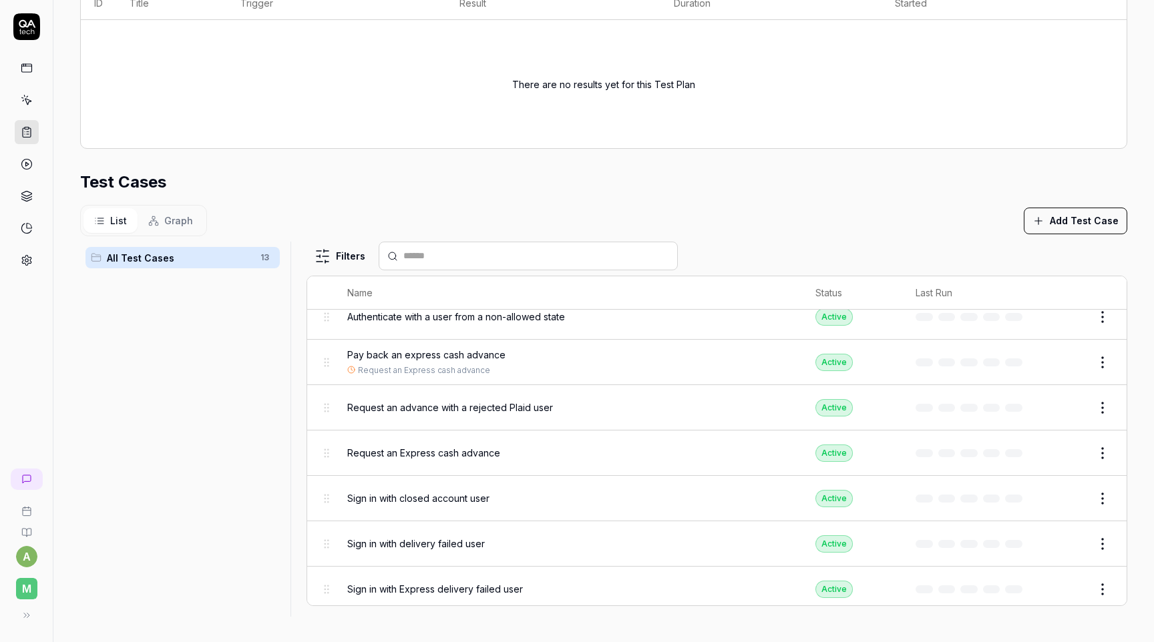
scroll to position [0, 0]
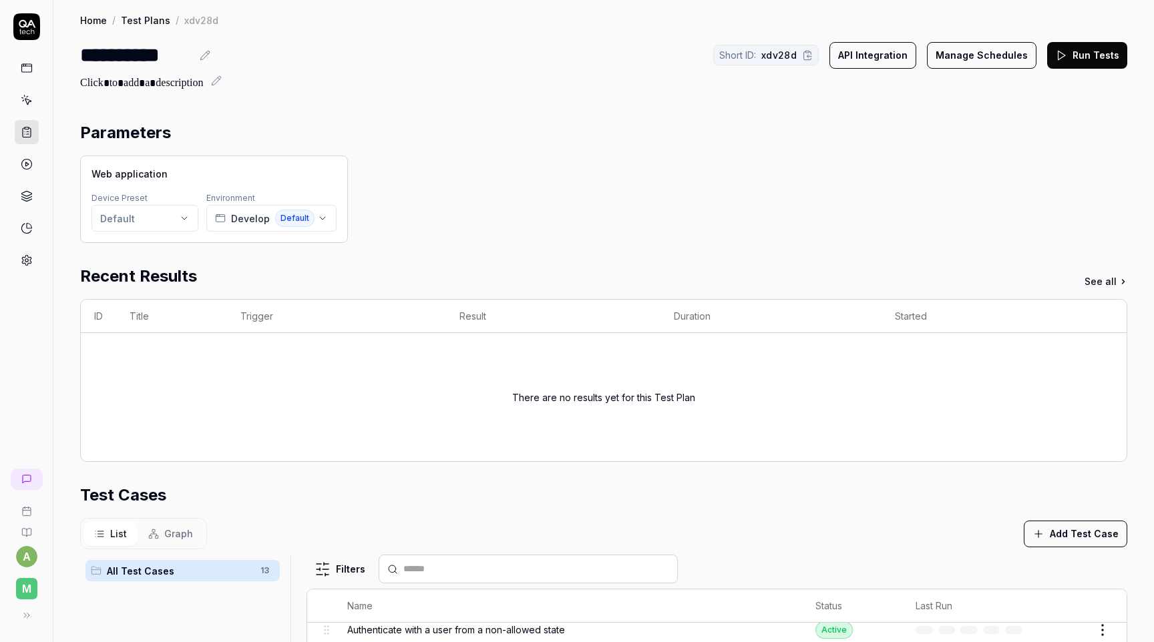
click at [1081, 51] on button "Run Tests" at bounding box center [1087, 55] width 80 height 27
click at [31, 63] on icon at bounding box center [27, 68] width 12 height 12
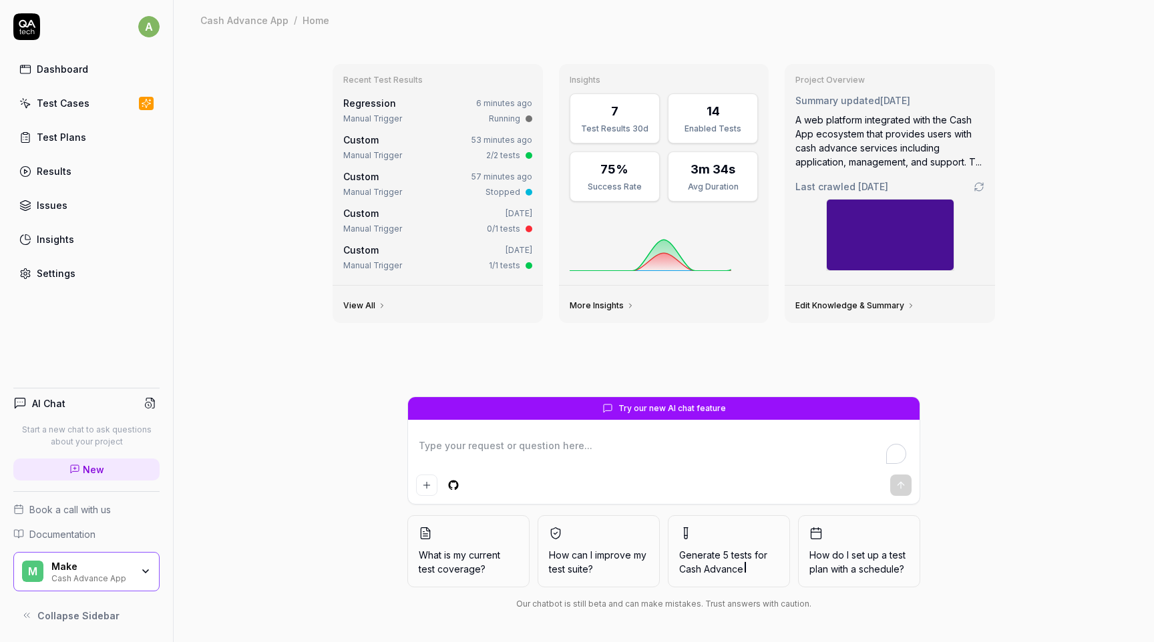
type textarea "*"
click at [372, 100] on link "Regression" at bounding box center [369, 103] width 53 height 11
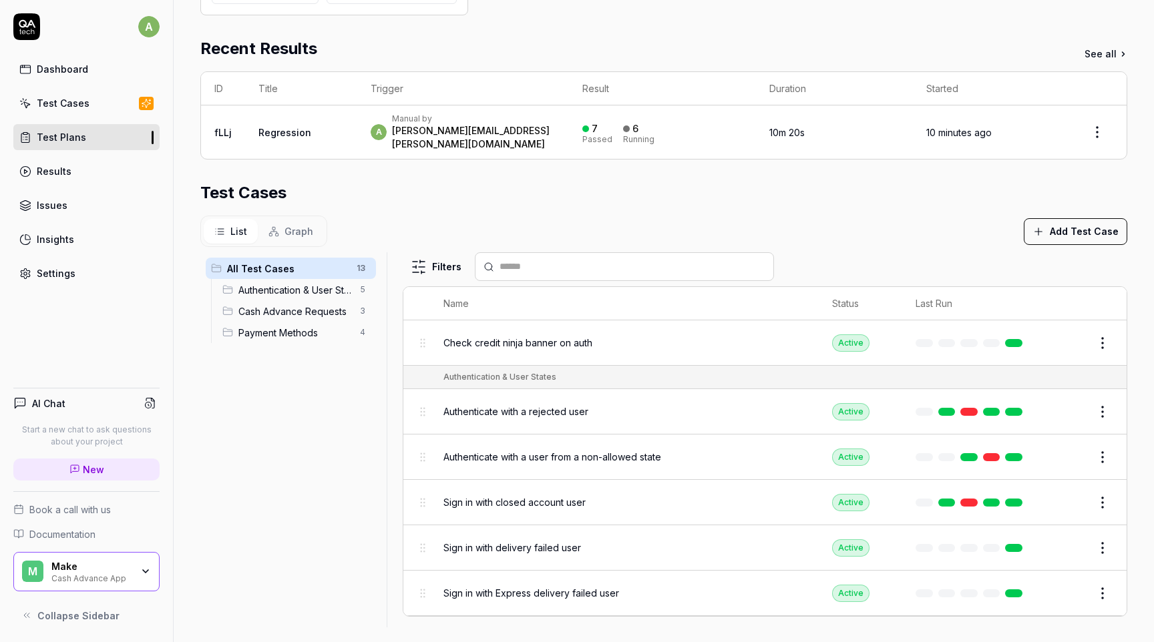
scroll to position [357, 0]
